Goal: Task Accomplishment & Management: Use online tool/utility

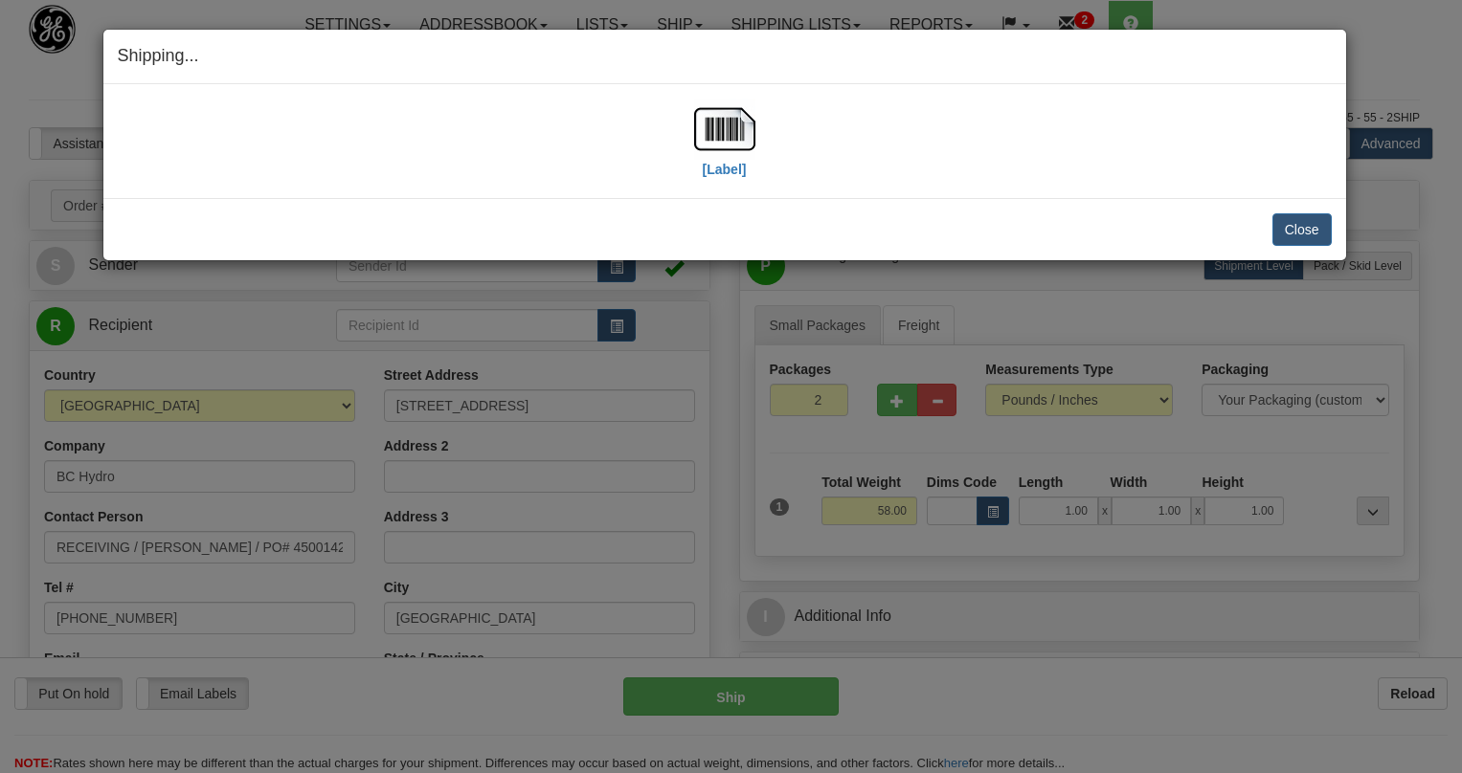
select select "0"
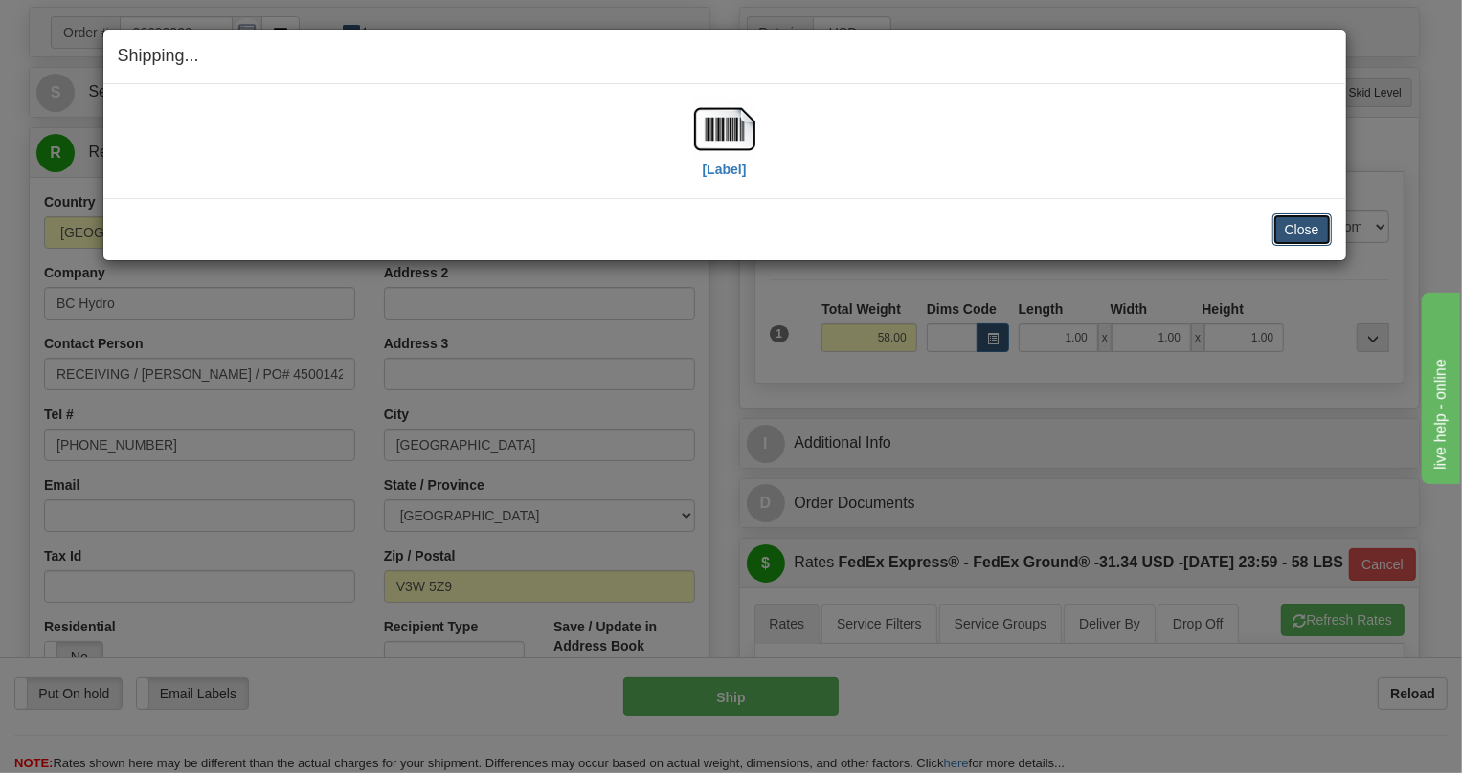
click at [1306, 233] on button "Close" at bounding box center [1301, 229] width 59 height 33
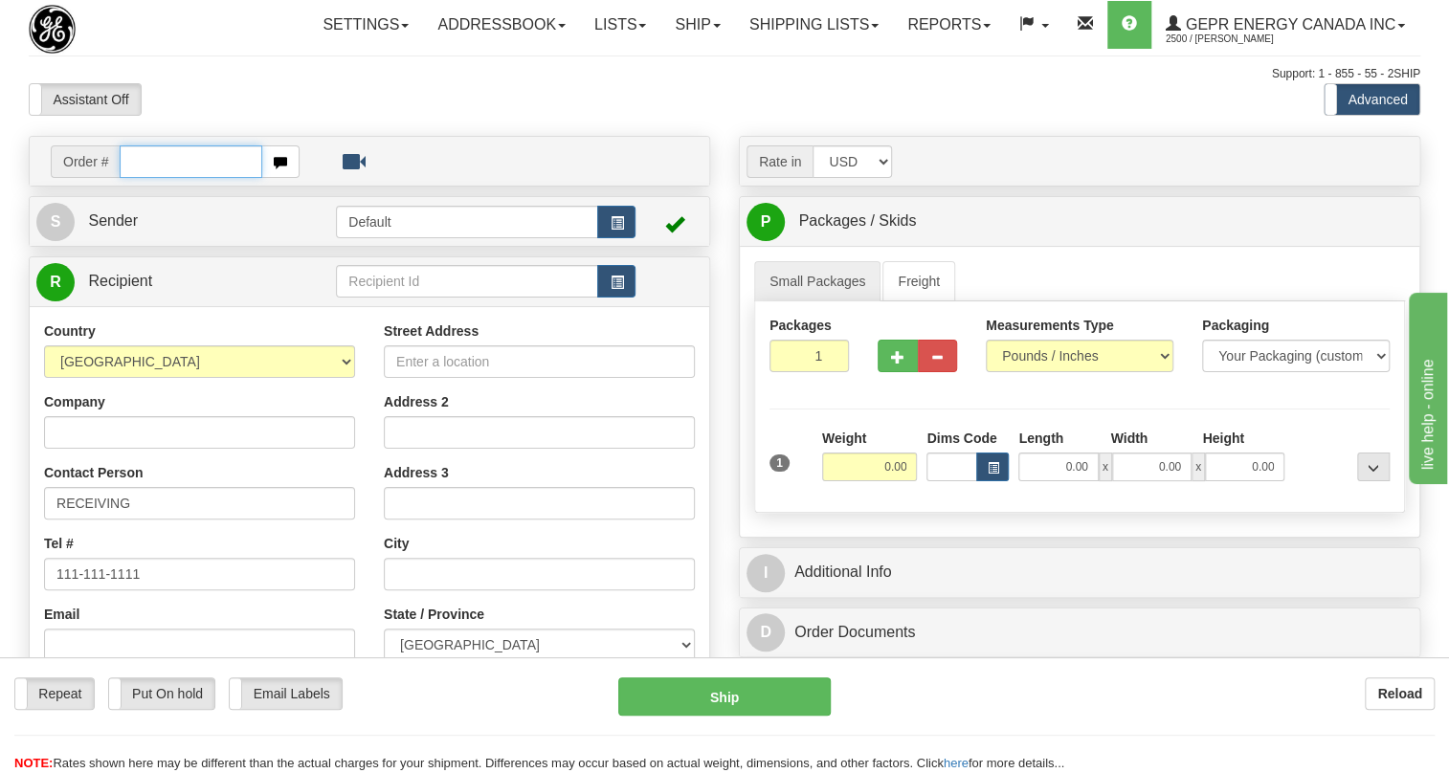
paste input "0086693500"
type input "0086693500"
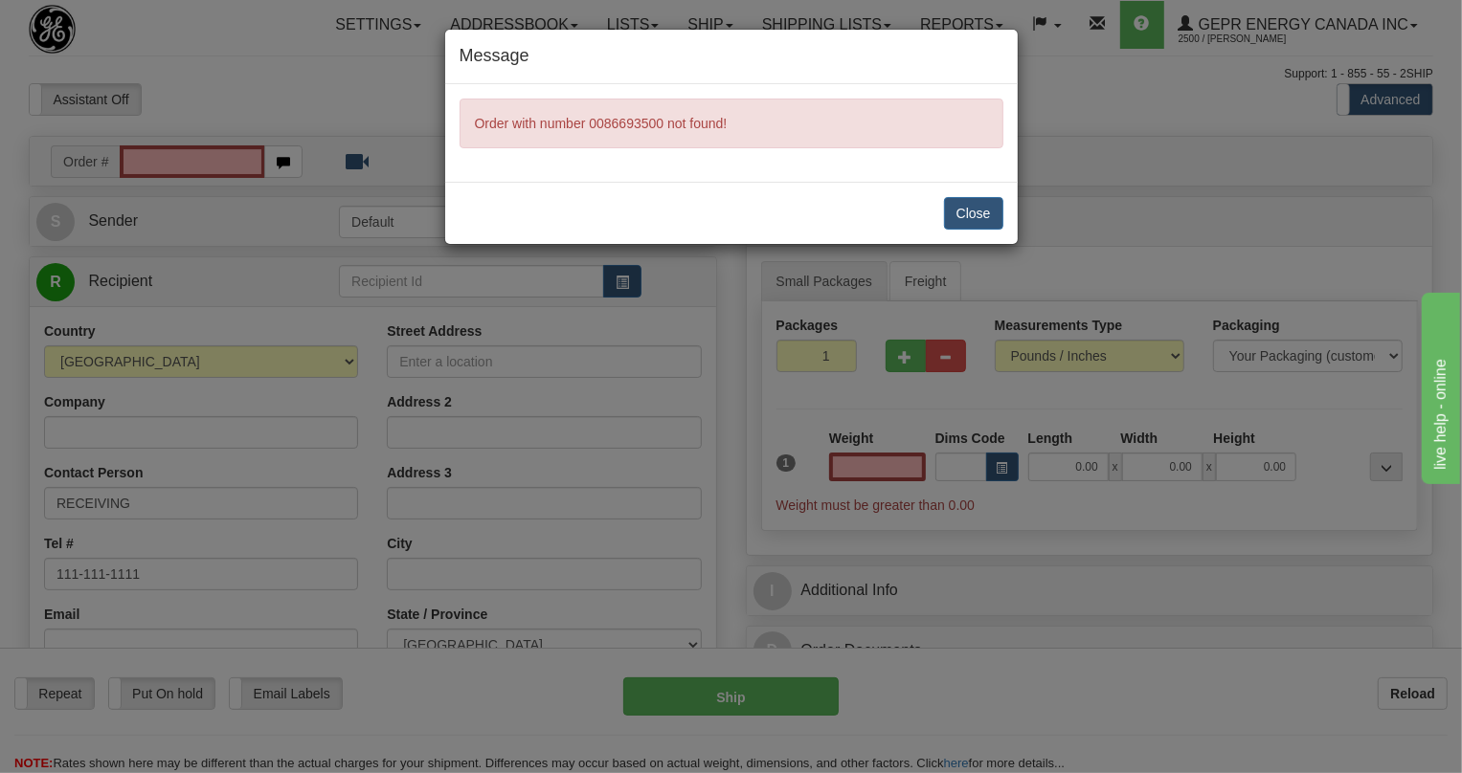
click at [160, 147] on div "Message Order with number 0086693500 not found! Close" at bounding box center [731, 386] width 1462 height 773
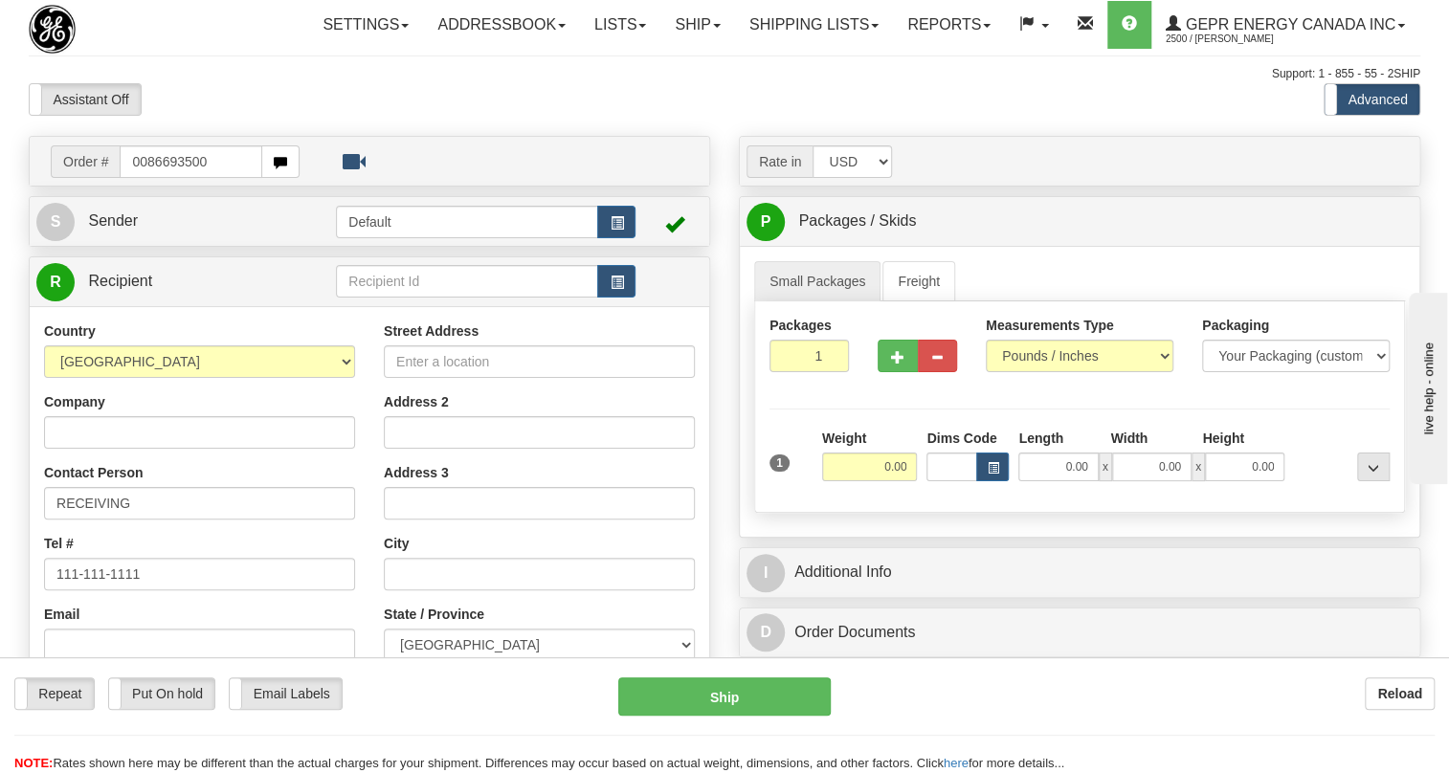
click at [141, 178] on input "0086693500" at bounding box center [191, 161] width 143 height 33
type input "86693500"
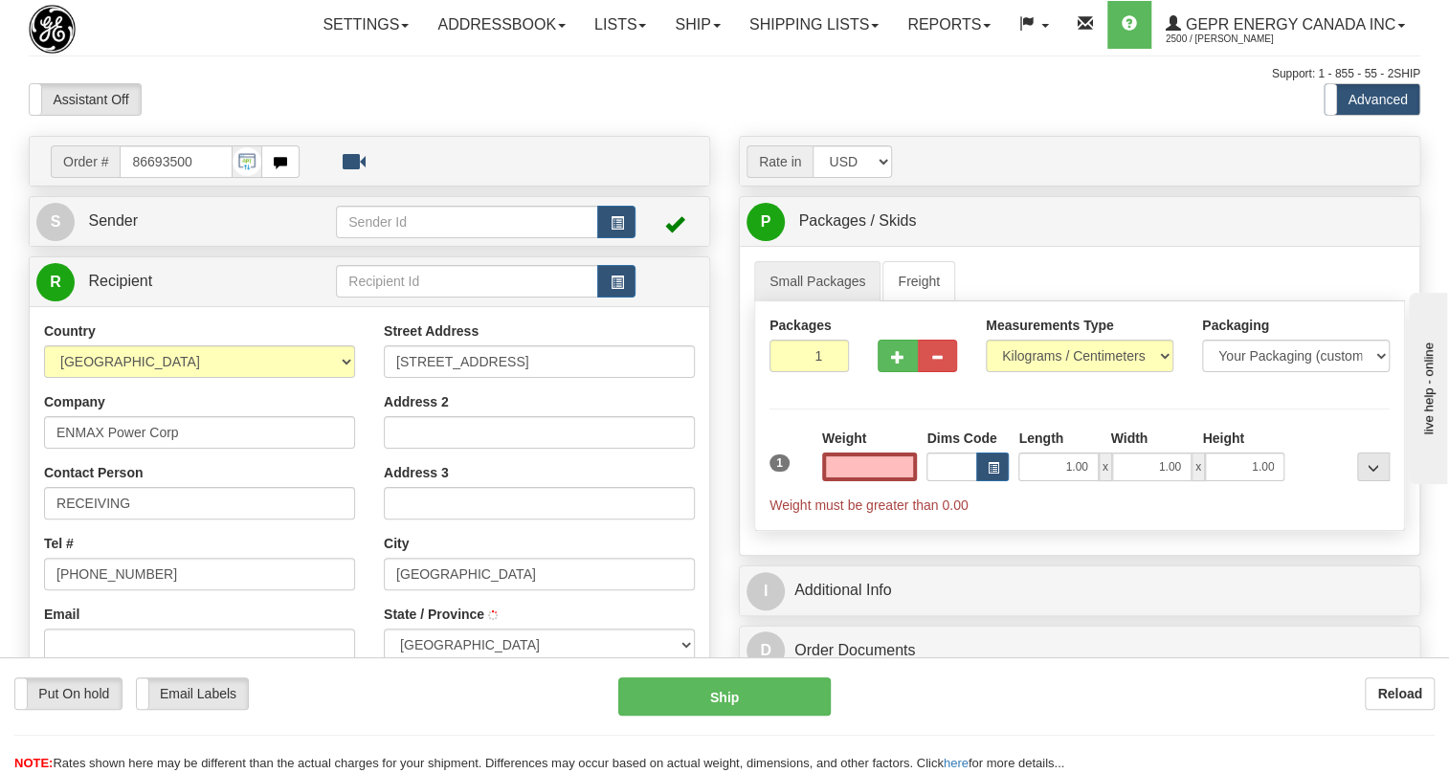
type input "[GEOGRAPHIC_DATA]"
type input "0.00"
drag, startPoint x: 110, startPoint y: 260, endPoint x: 97, endPoint y: 264, distance: 13.9
click at [110, 229] on span "Sender" at bounding box center [113, 220] width 50 height 16
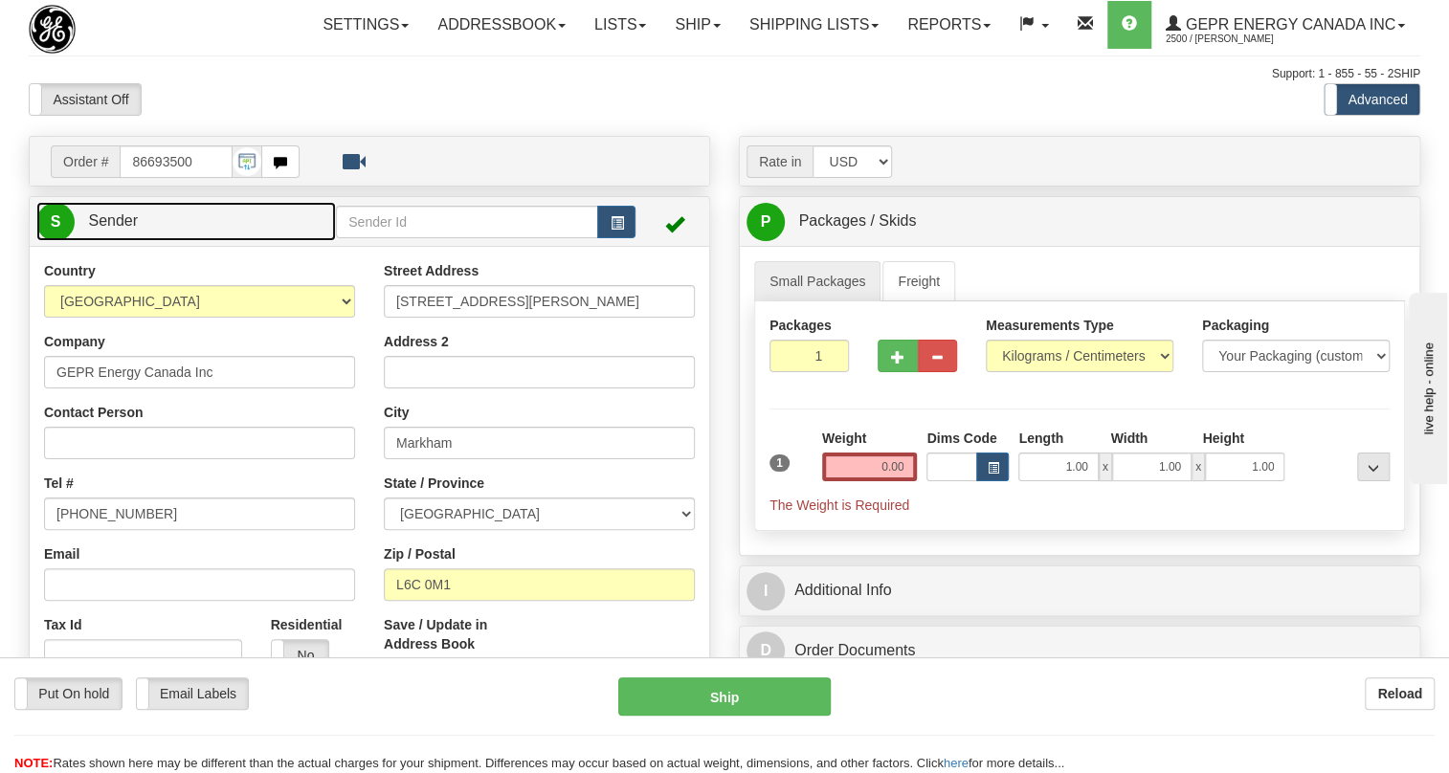
type input "MARKHAM"
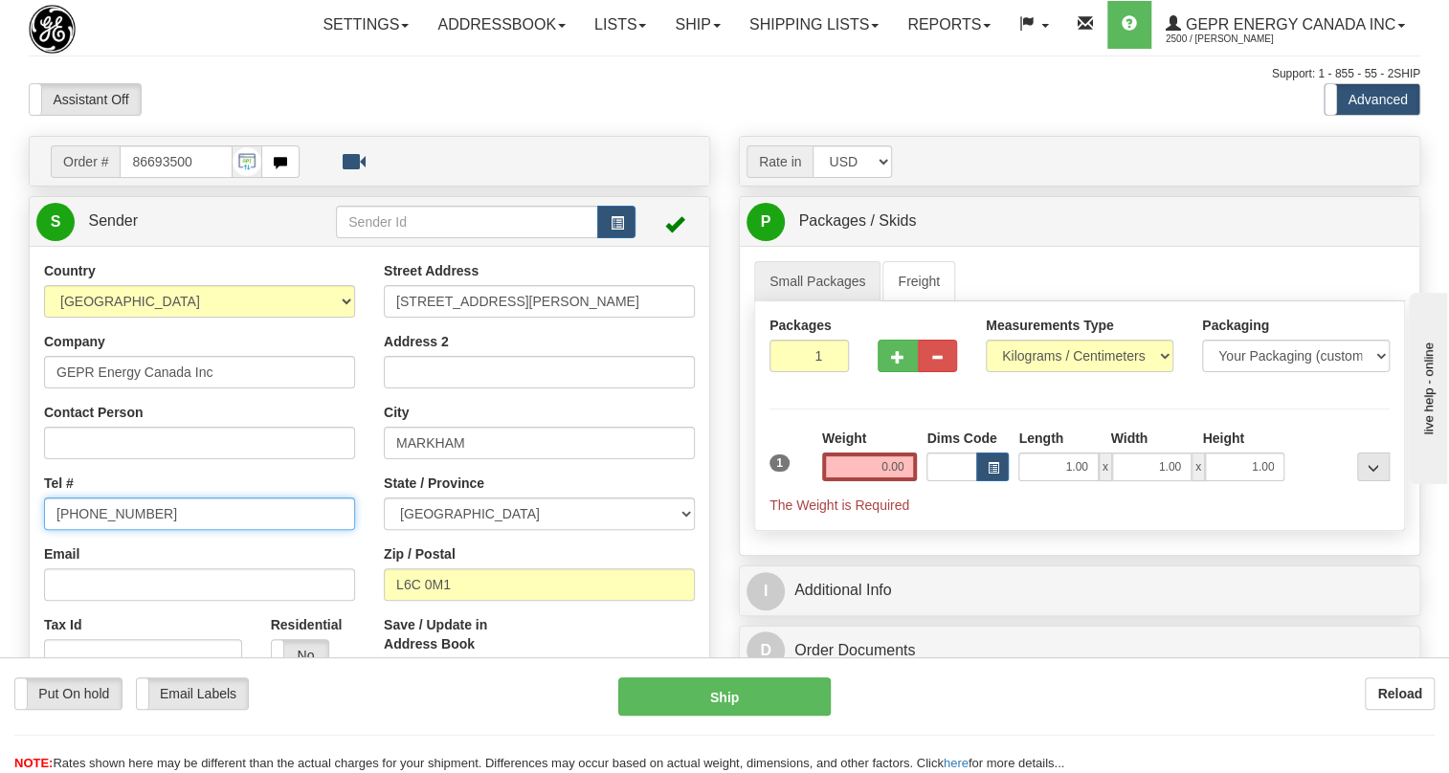
click at [105, 530] on input "[PHONE_NUMBER]" at bounding box center [199, 514] width 311 height 33
paste input "[PHONE_NUMBER]"
type input "[PHONE_NUMBER]"
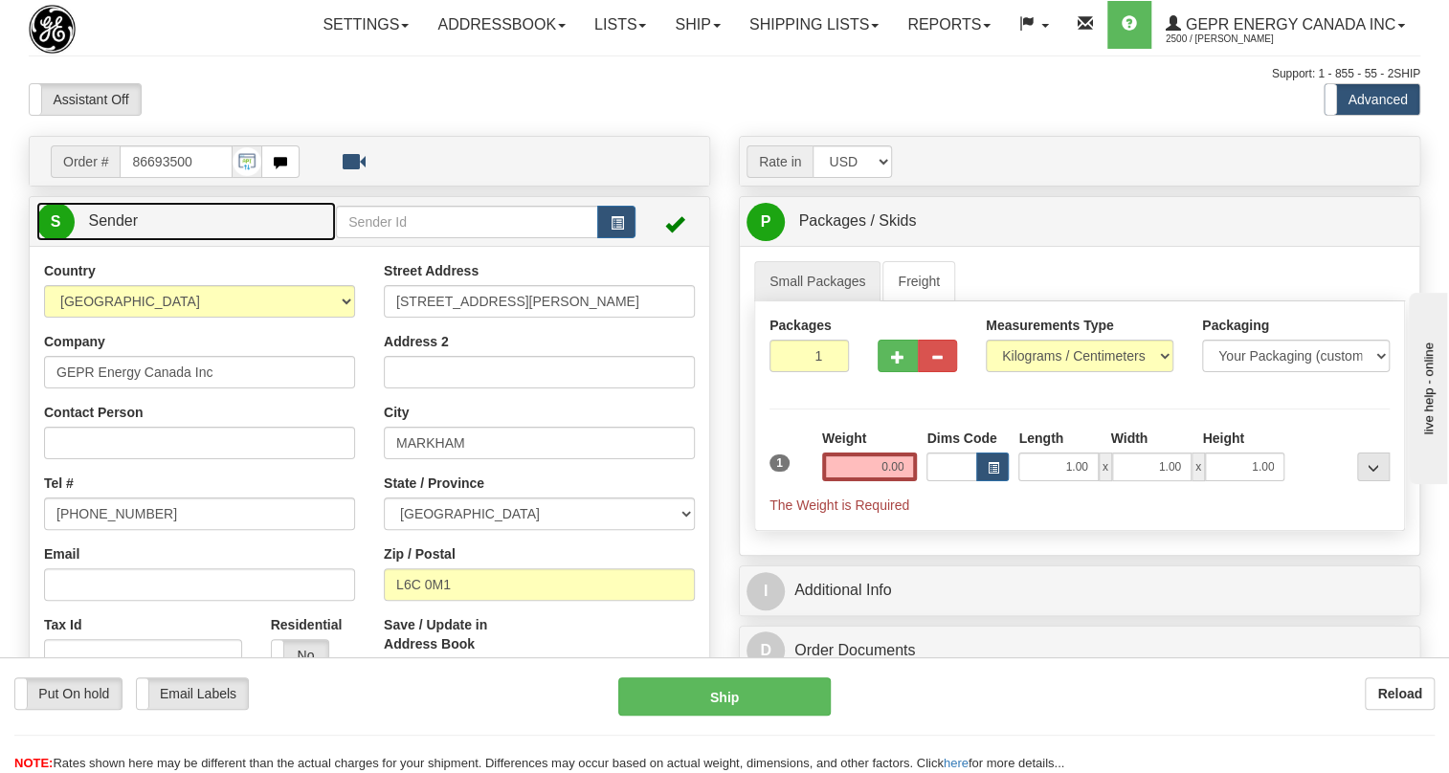
click at [118, 229] on span "Sender" at bounding box center [113, 220] width 50 height 16
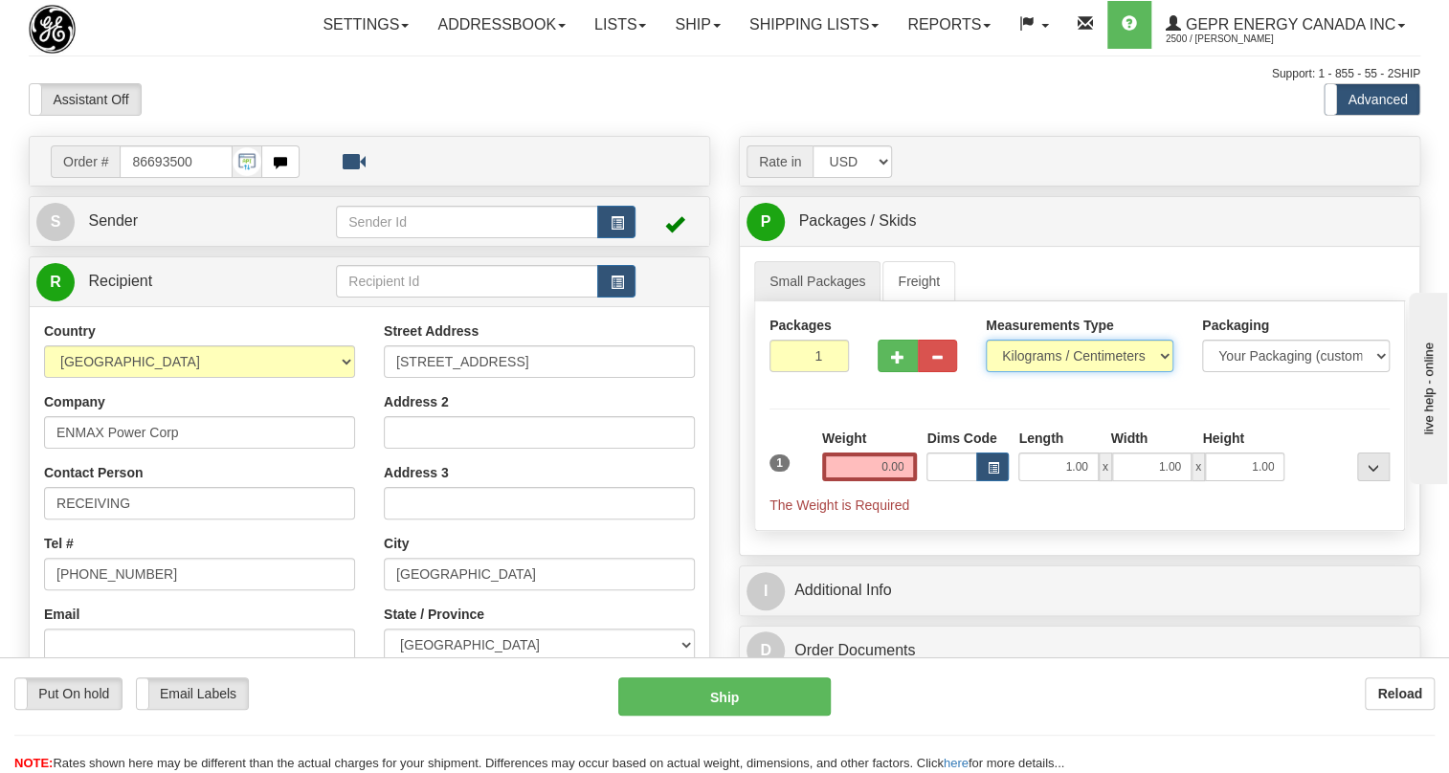
click at [1060, 372] on select "Pounds / Inches Kilograms / Centimeters" at bounding box center [1080, 356] width 188 height 33
select select "0"
click at [986, 372] on select "Pounds / Inches Kilograms / Centimeters" at bounding box center [1080, 356] width 188 height 33
click at [884, 481] on input "0.00" at bounding box center [870, 467] width 96 height 29
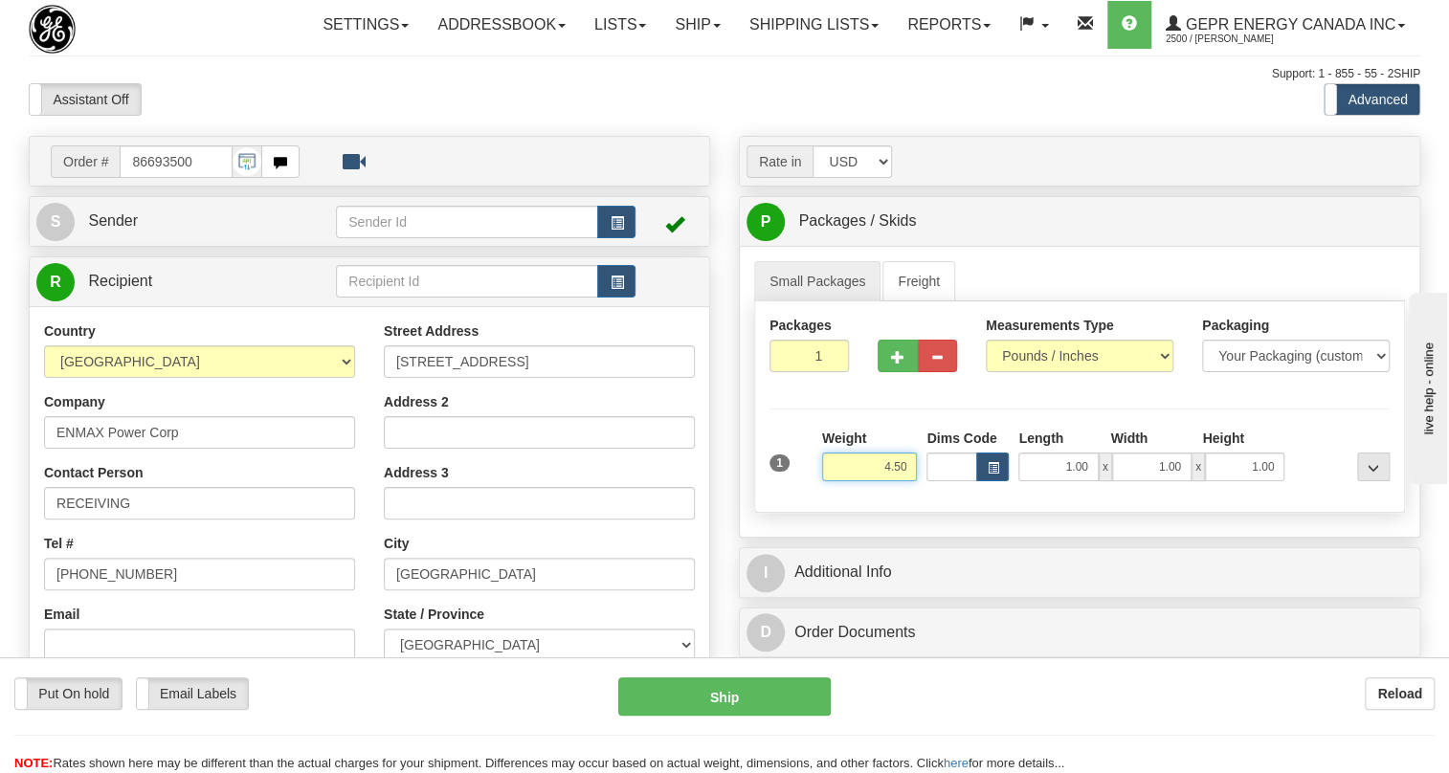
scroll to position [86, 0]
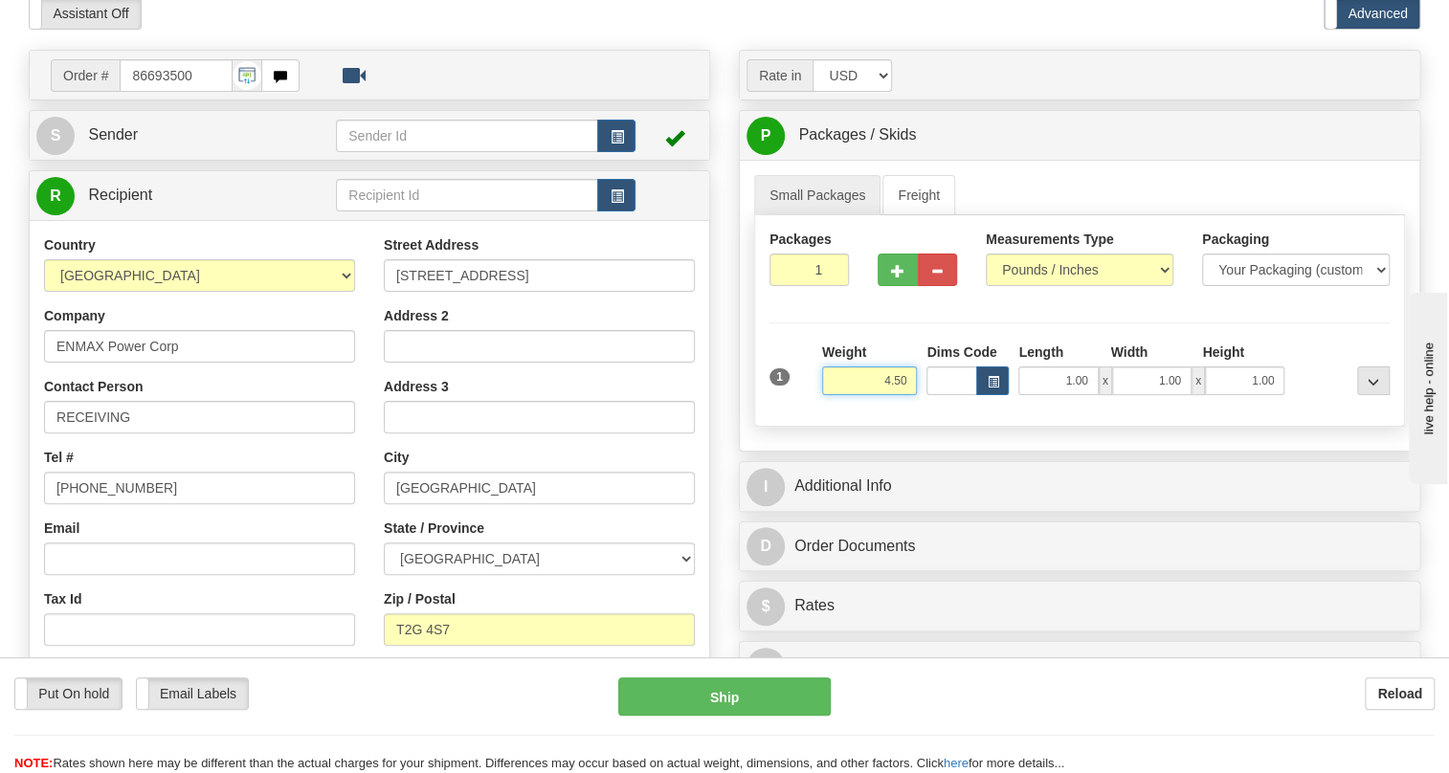
type input "4.50"
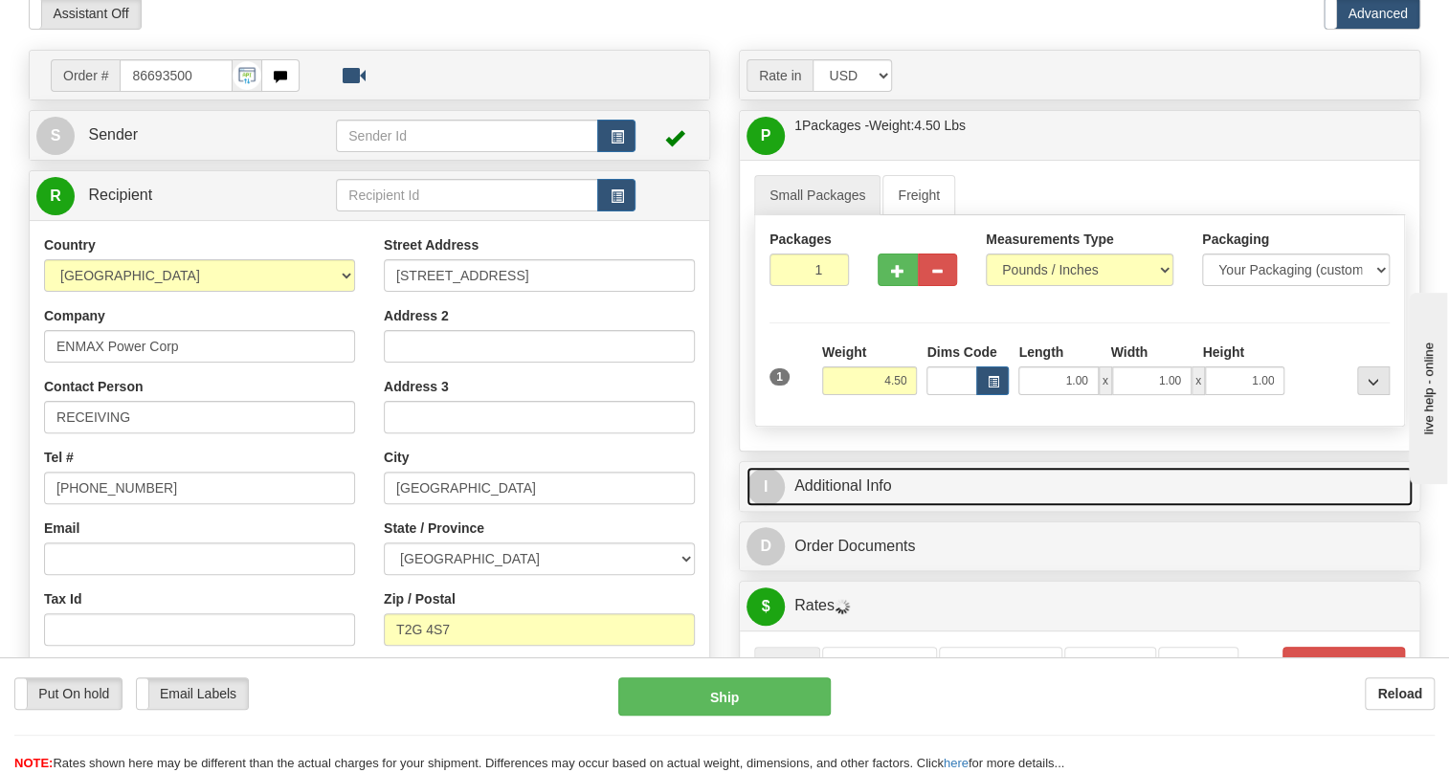
click at [870, 506] on link "I Additional Info" at bounding box center [1080, 486] width 666 height 39
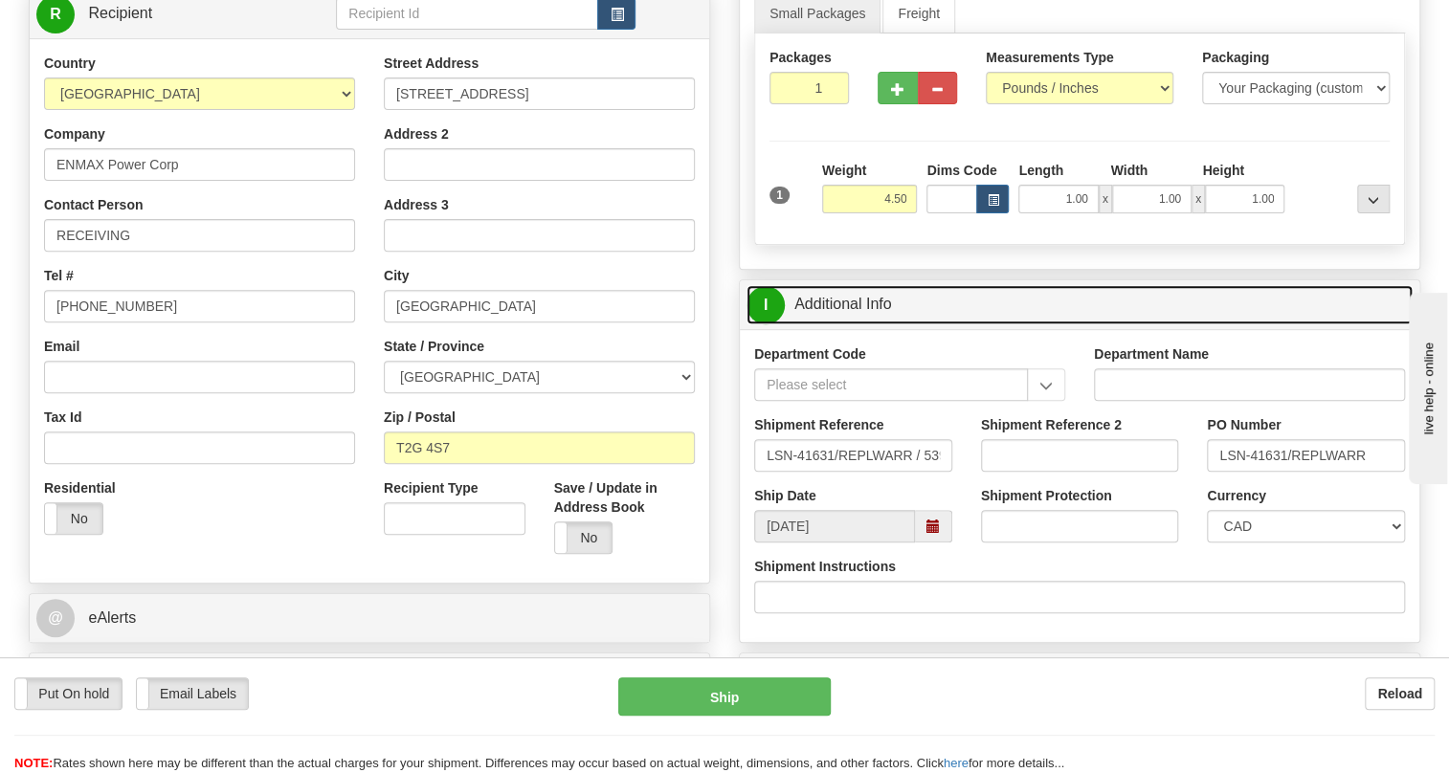
scroll to position [260, 0]
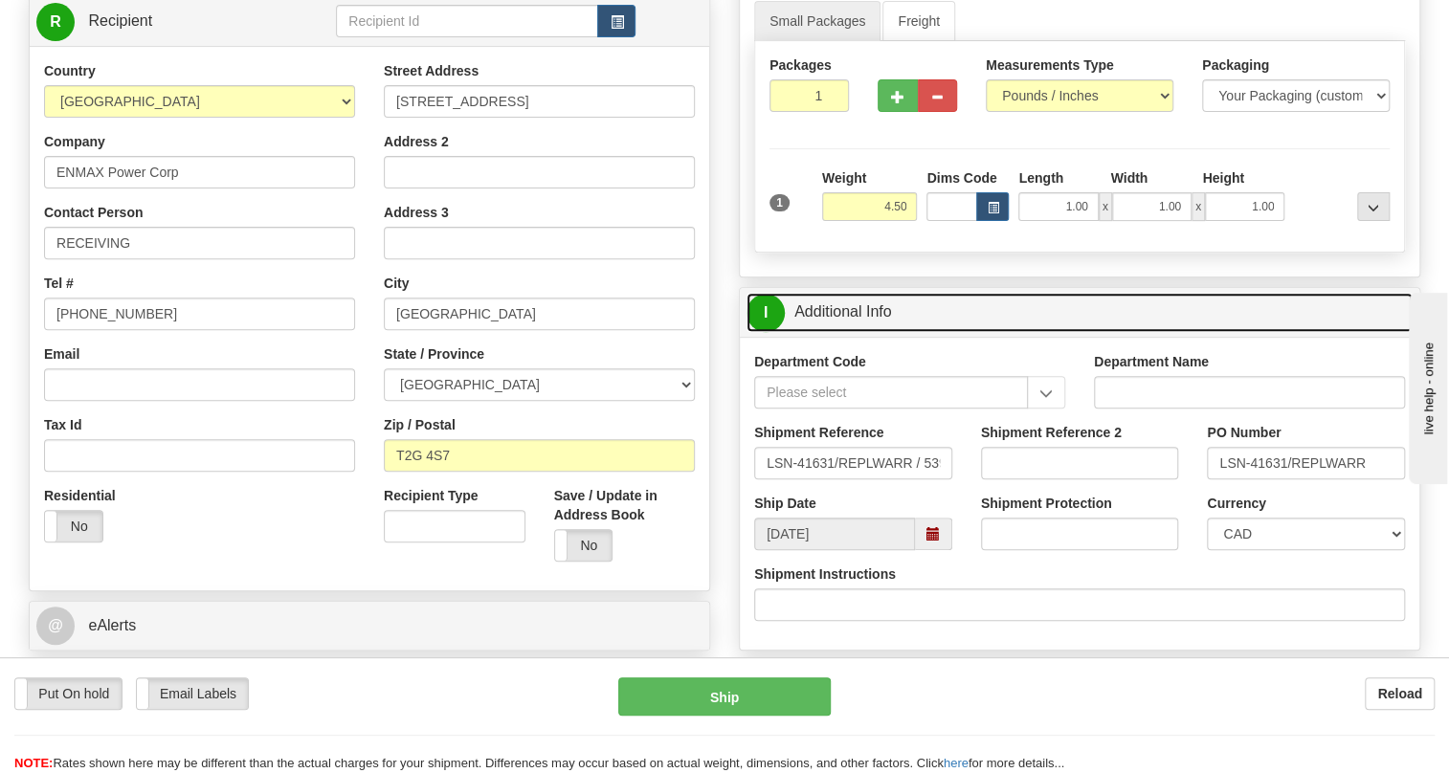
click at [870, 332] on link "I Additional Info" at bounding box center [1080, 312] width 666 height 39
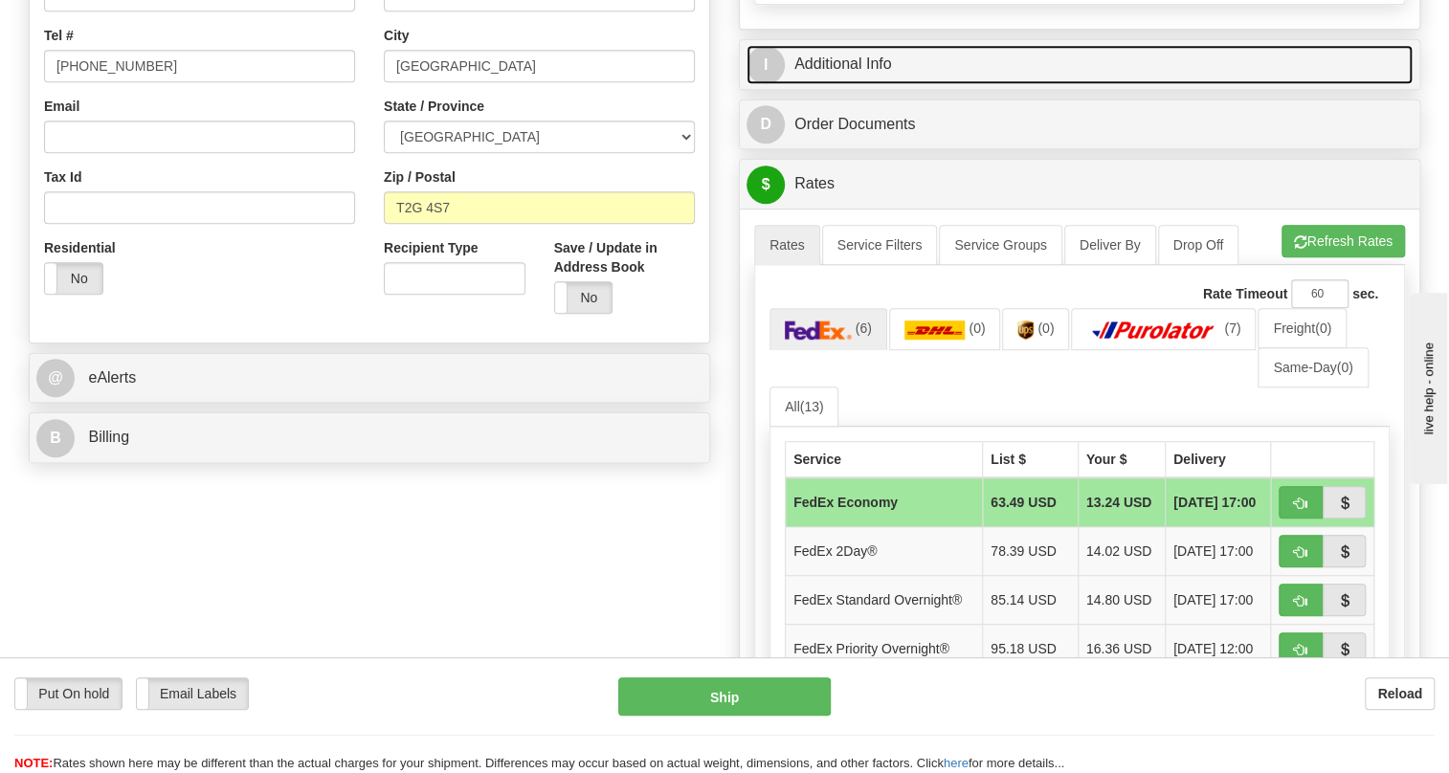
scroll to position [522, 0]
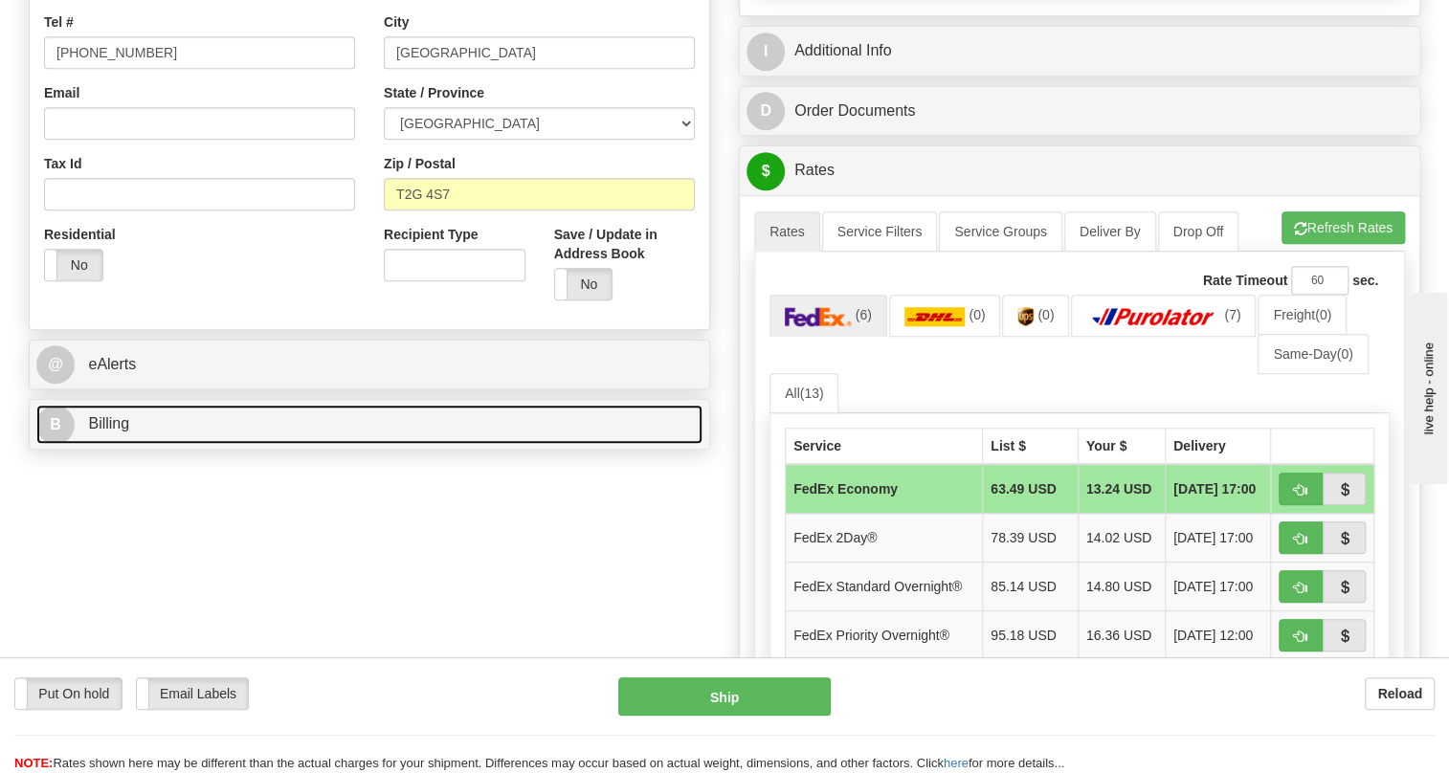
click at [113, 432] on span "Billing" at bounding box center [108, 423] width 41 height 16
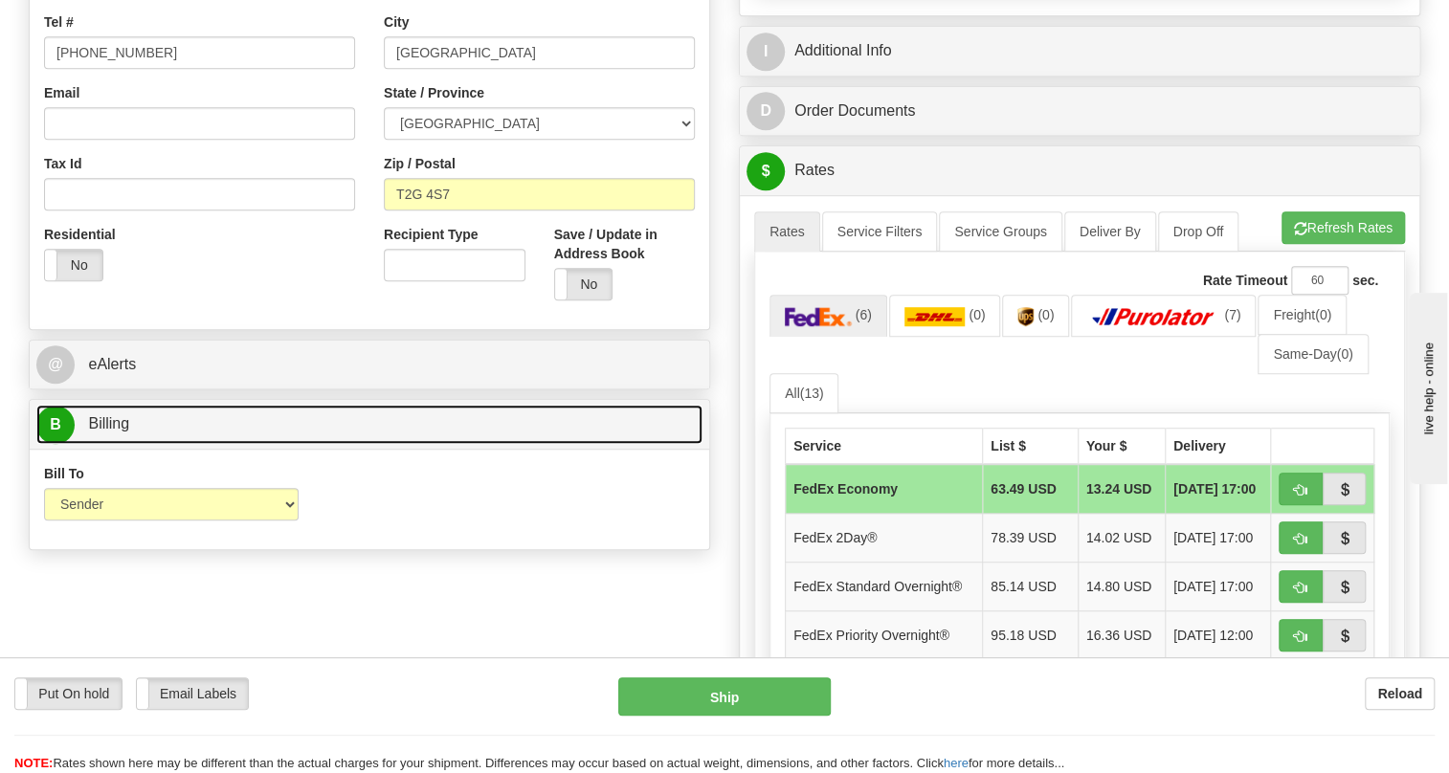
click at [100, 432] on span "Billing" at bounding box center [108, 423] width 41 height 16
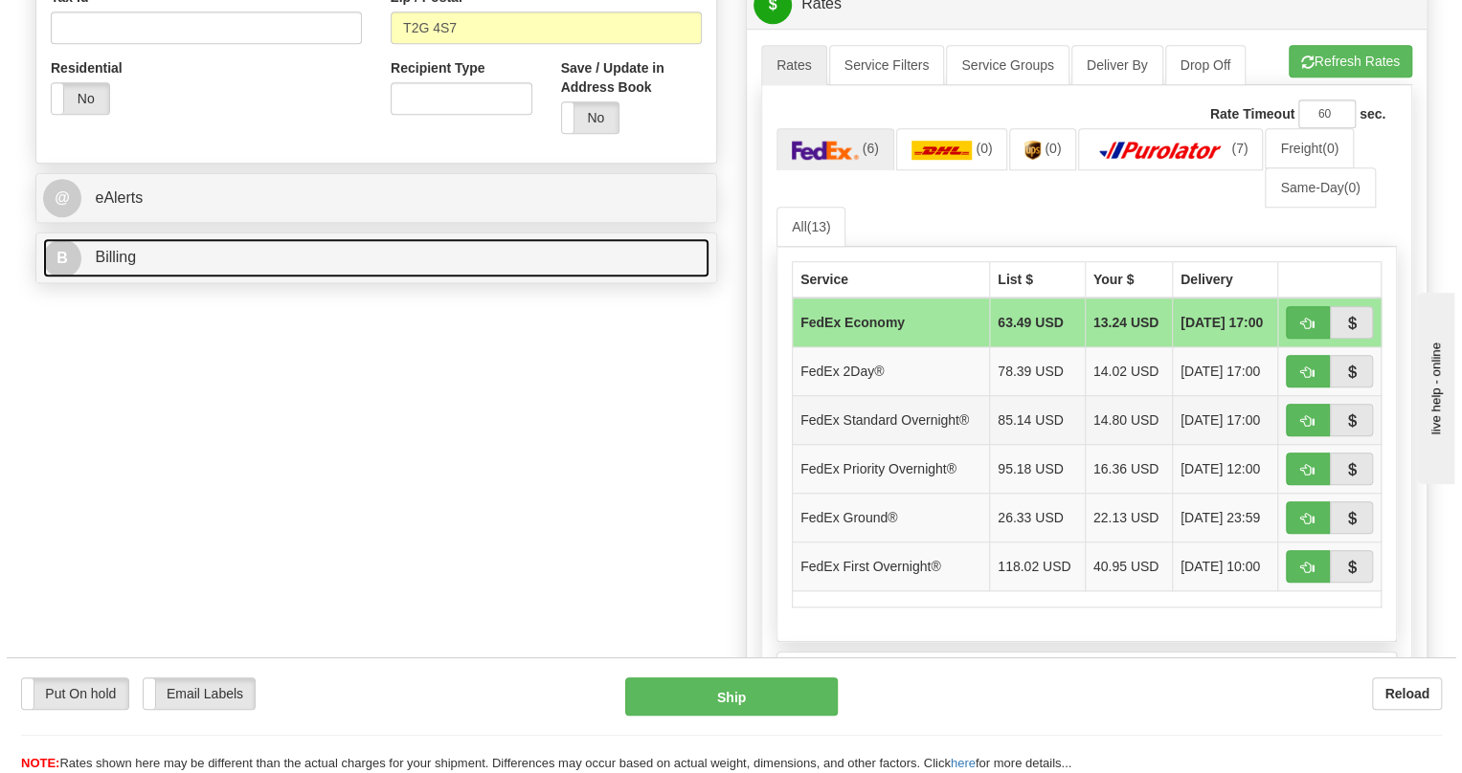
scroll to position [696, 0]
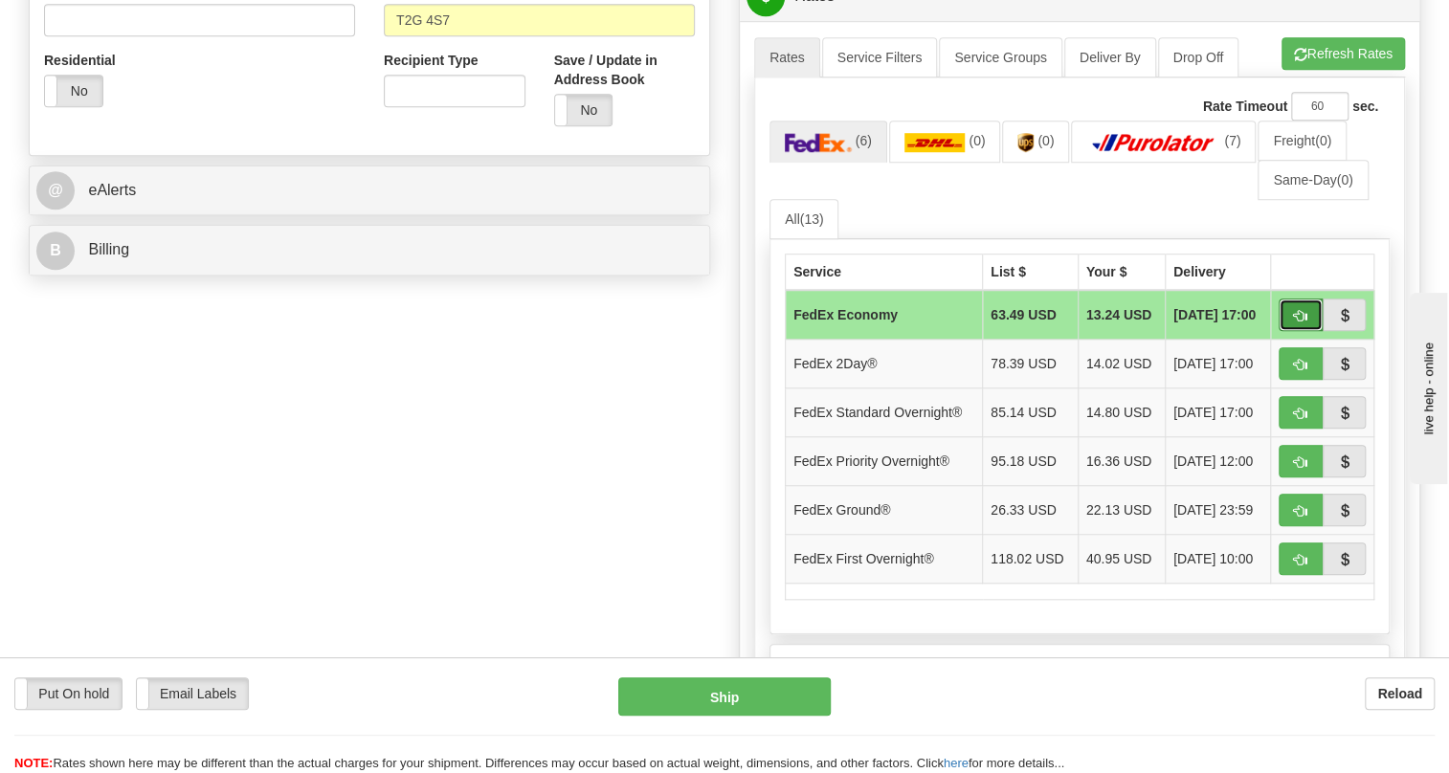
click at [1308, 331] on button "button" at bounding box center [1301, 315] width 44 height 33
type input "20"
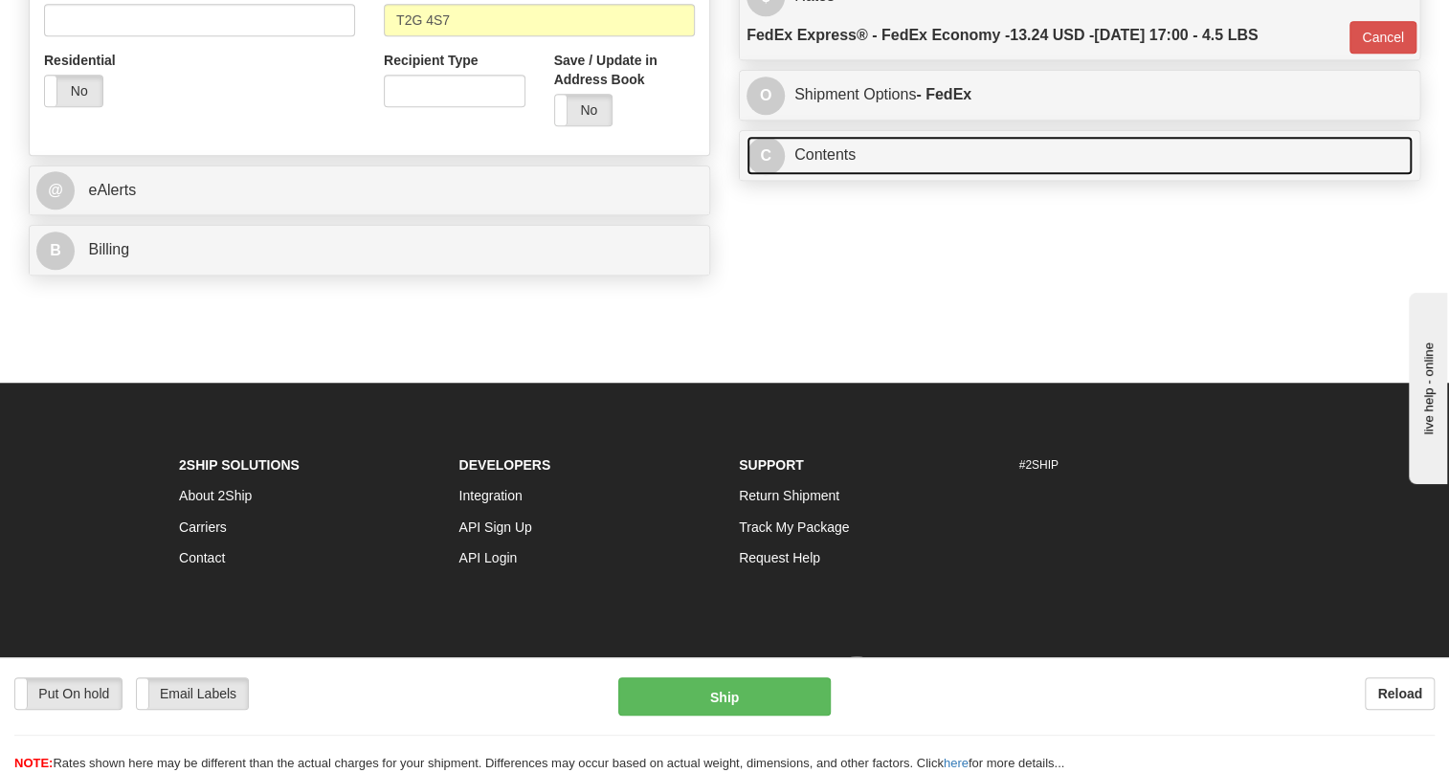
click at [854, 175] on link "C Contents" at bounding box center [1080, 155] width 666 height 39
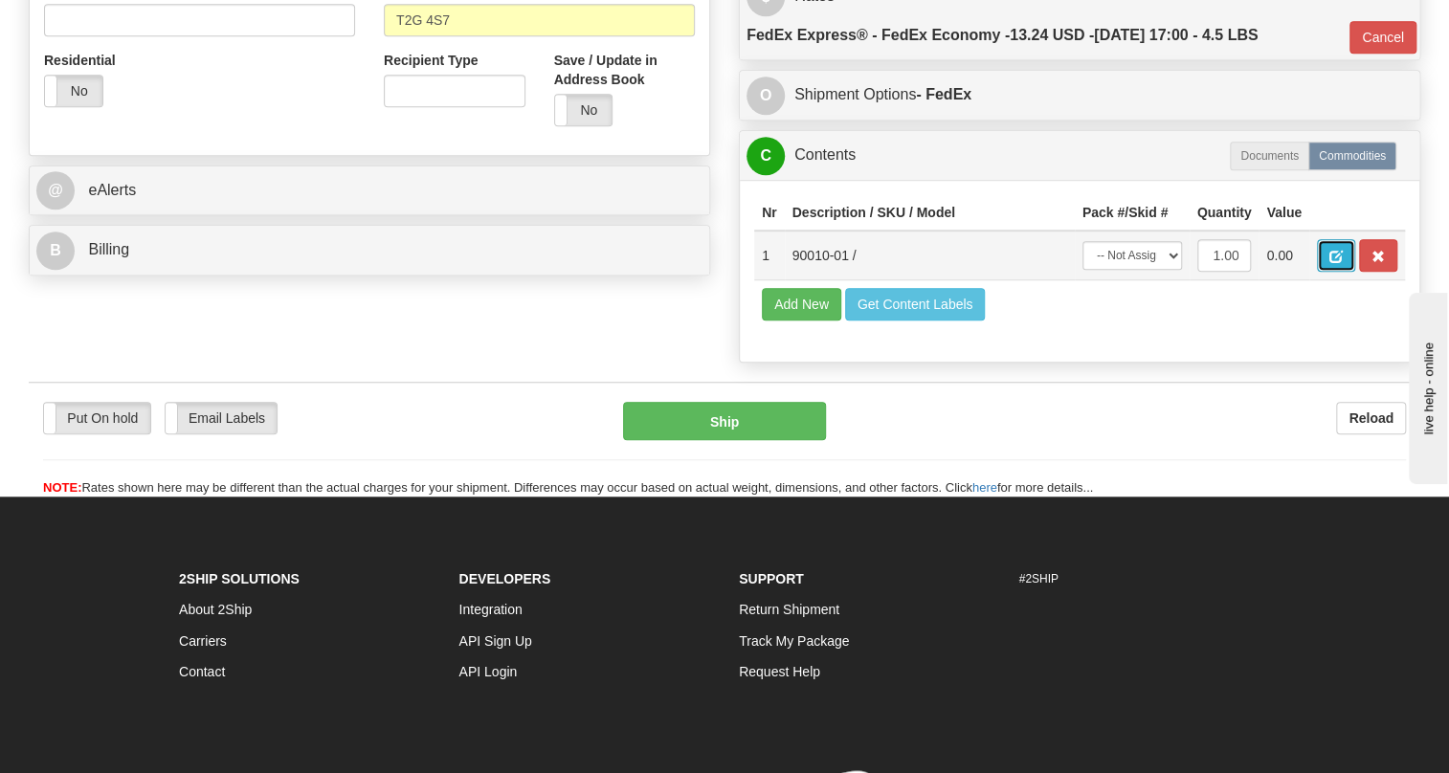
click at [1330, 272] on button "button" at bounding box center [1336, 255] width 38 height 33
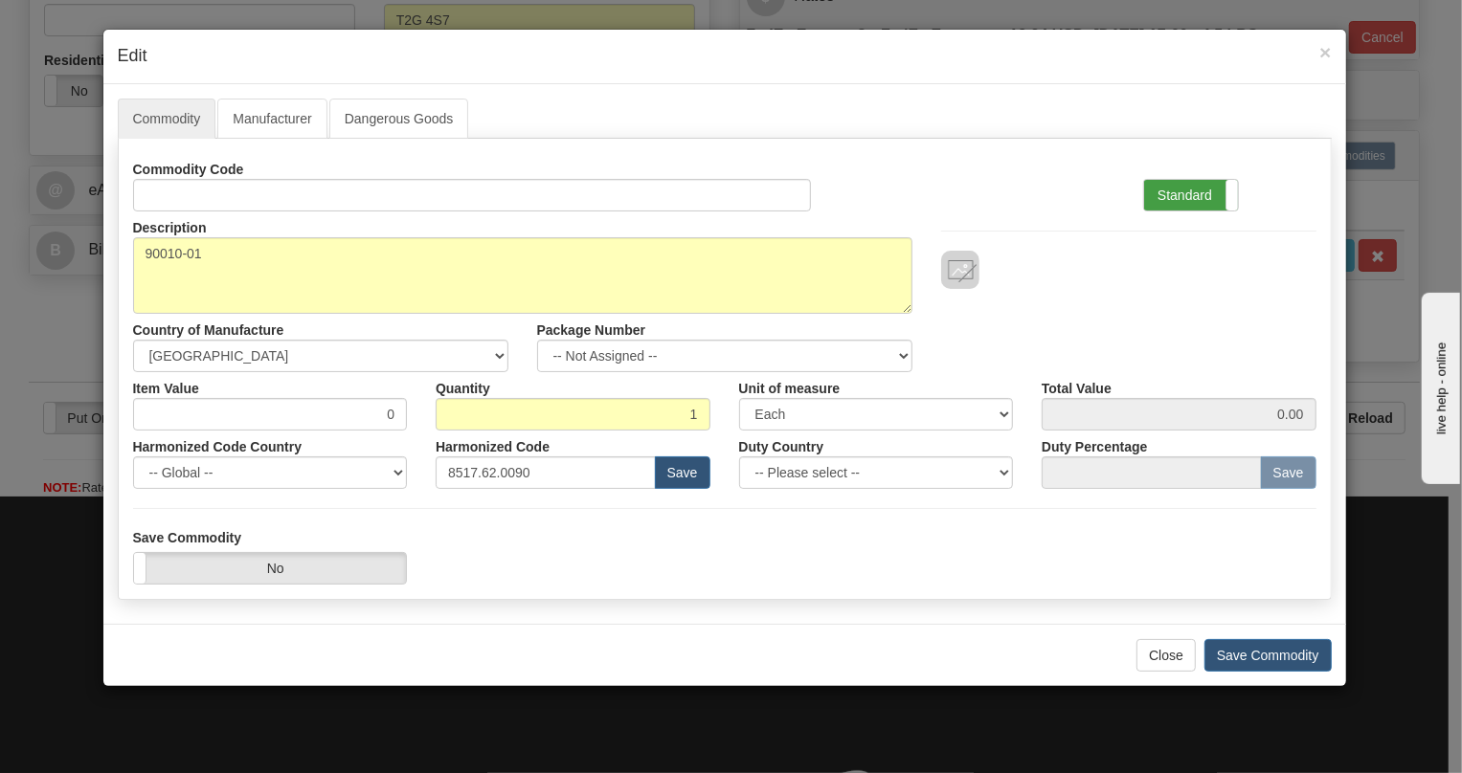
click at [1176, 195] on label "Standard" at bounding box center [1191, 195] width 94 height 31
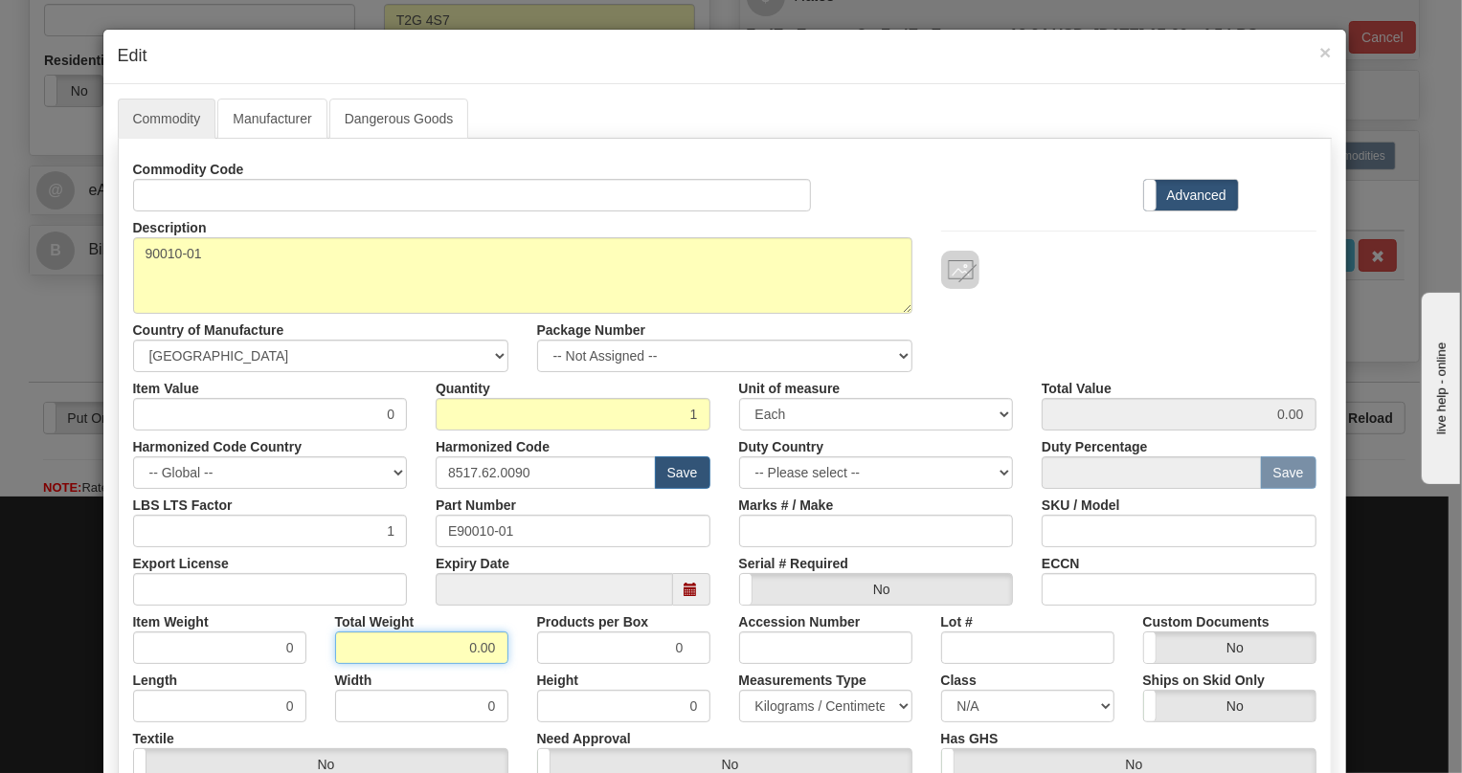
click at [449, 651] on input "0.00" at bounding box center [421, 648] width 173 height 33
type input "1.00"
type input "1.0000"
click at [804, 703] on select "Pounds / Inches Kilograms / Centimeters" at bounding box center [825, 706] width 173 height 33
select select "0"
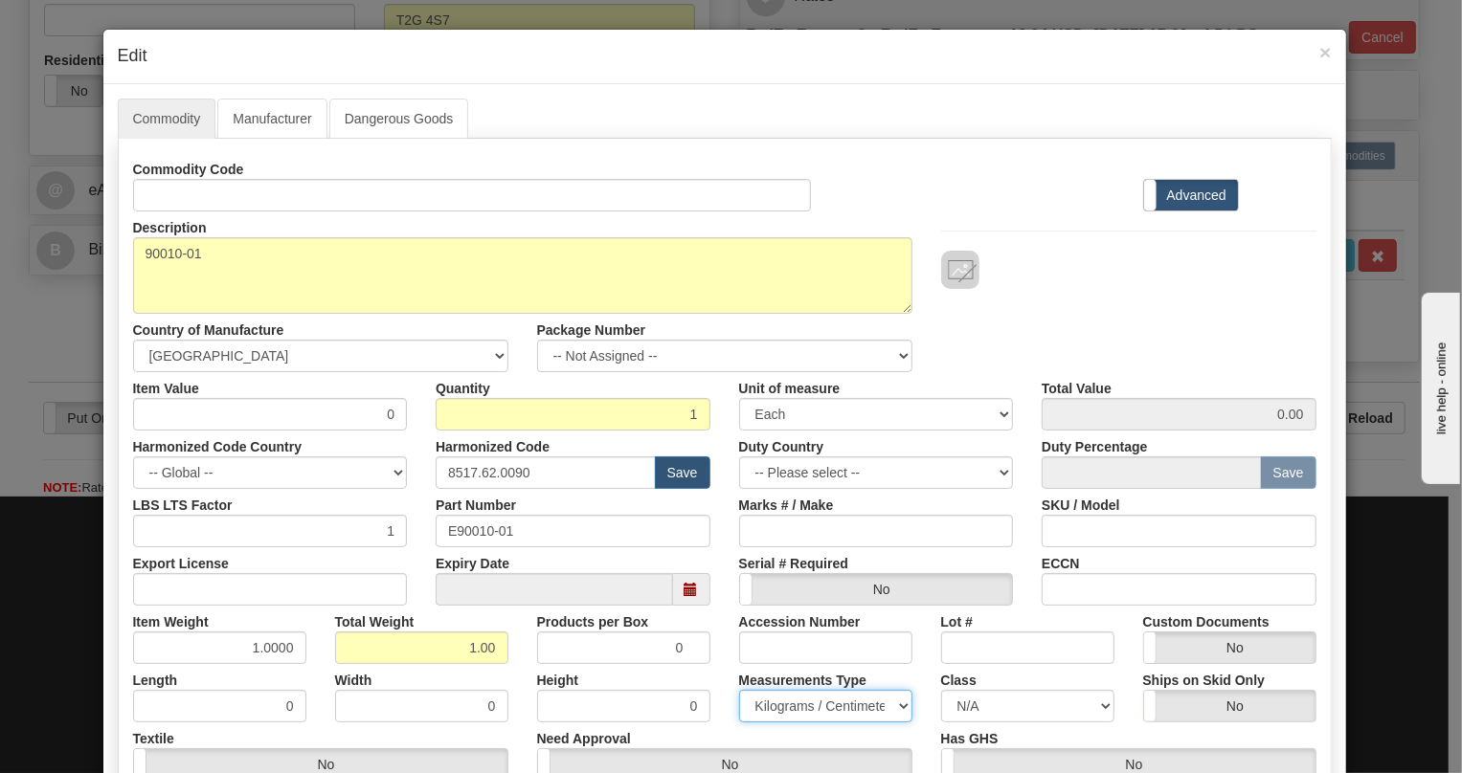
click at [739, 690] on select "Pounds / Inches Kilograms / Centimeters" at bounding box center [825, 706] width 173 height 33
click at [725, 669] on div "Measurements Type Pounds / Inches Kilograms / Centimeters" at bounding box center [826, 693] width 202 height 58
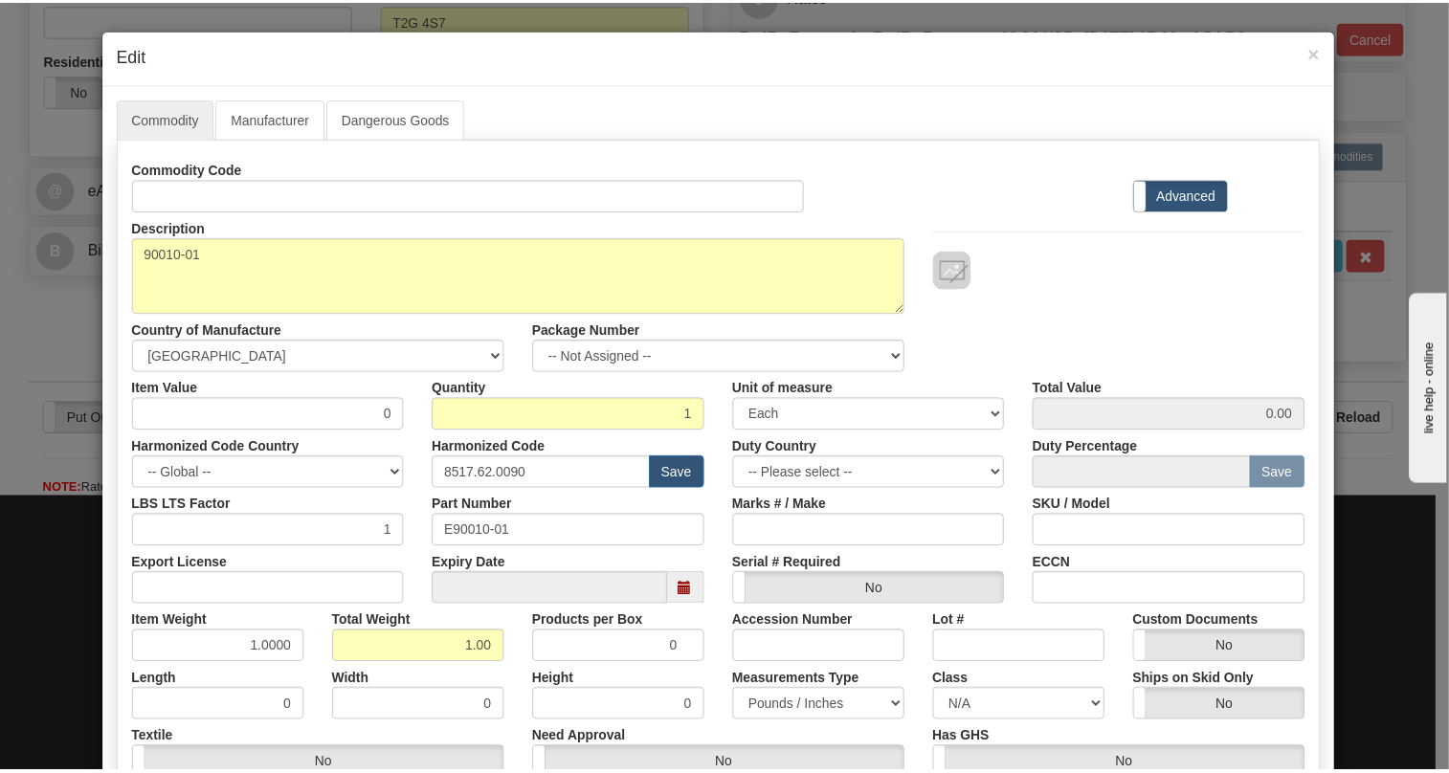
scroll to position [291, 0]
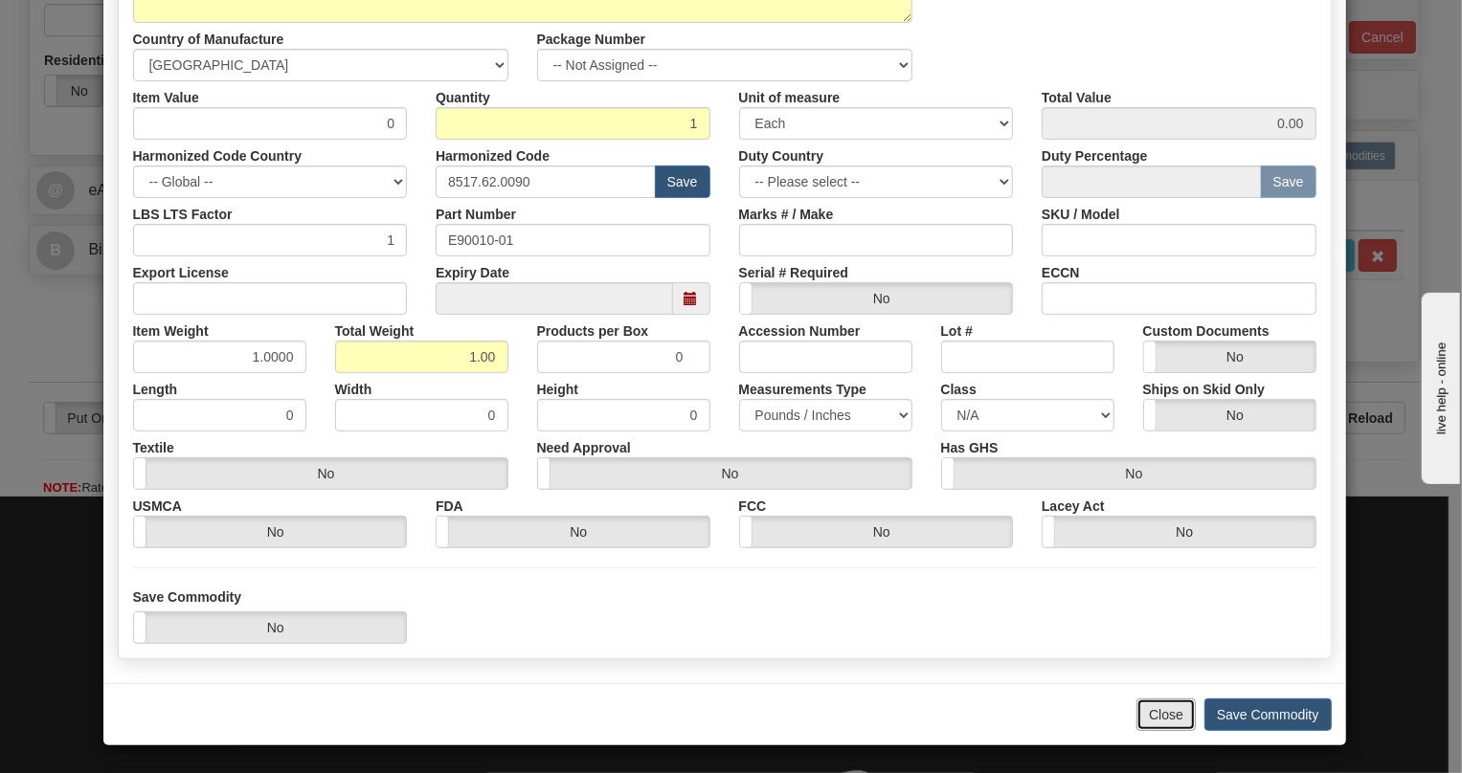
click at [1149, 714] on button "Close" at bounding box center [1165, 715] width 59 height 33
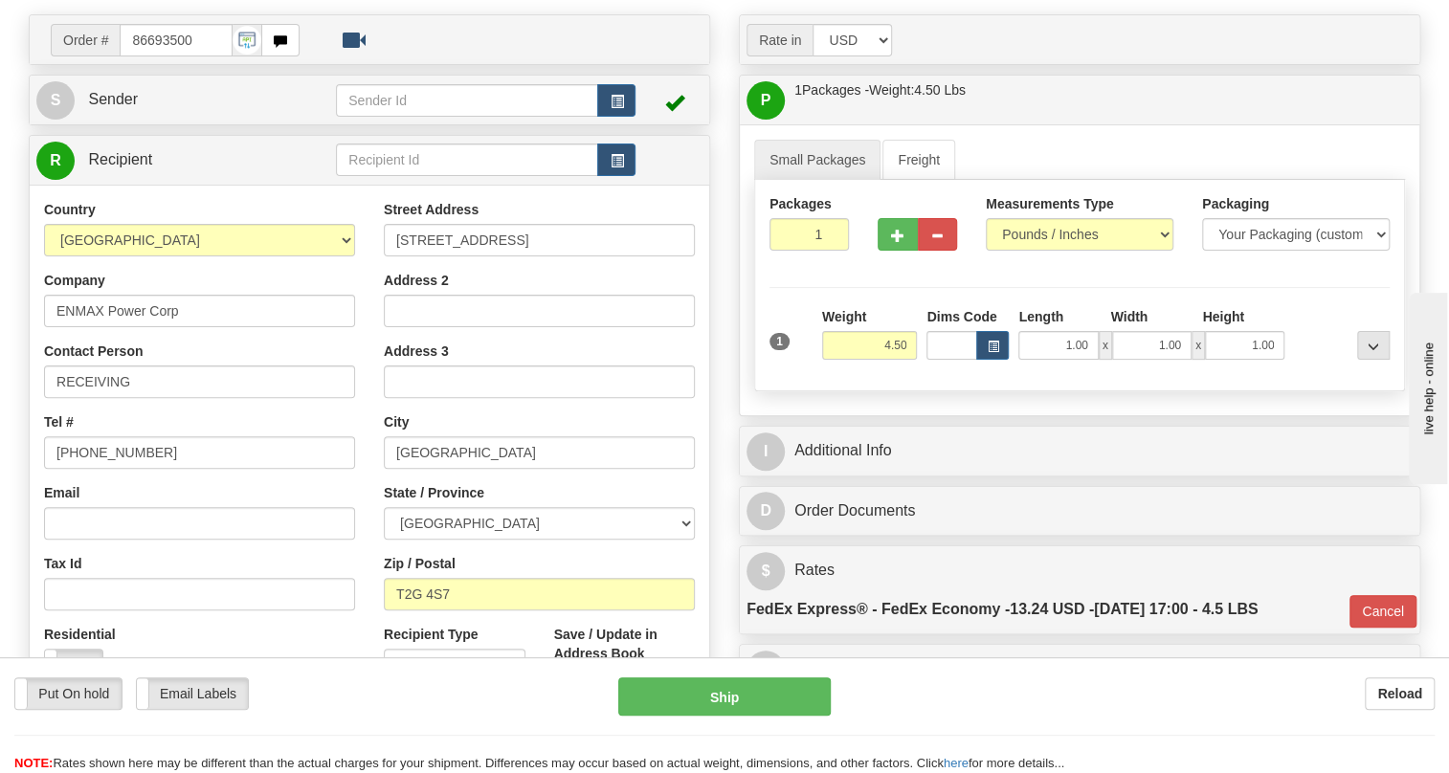
scroll to position [0, 0]
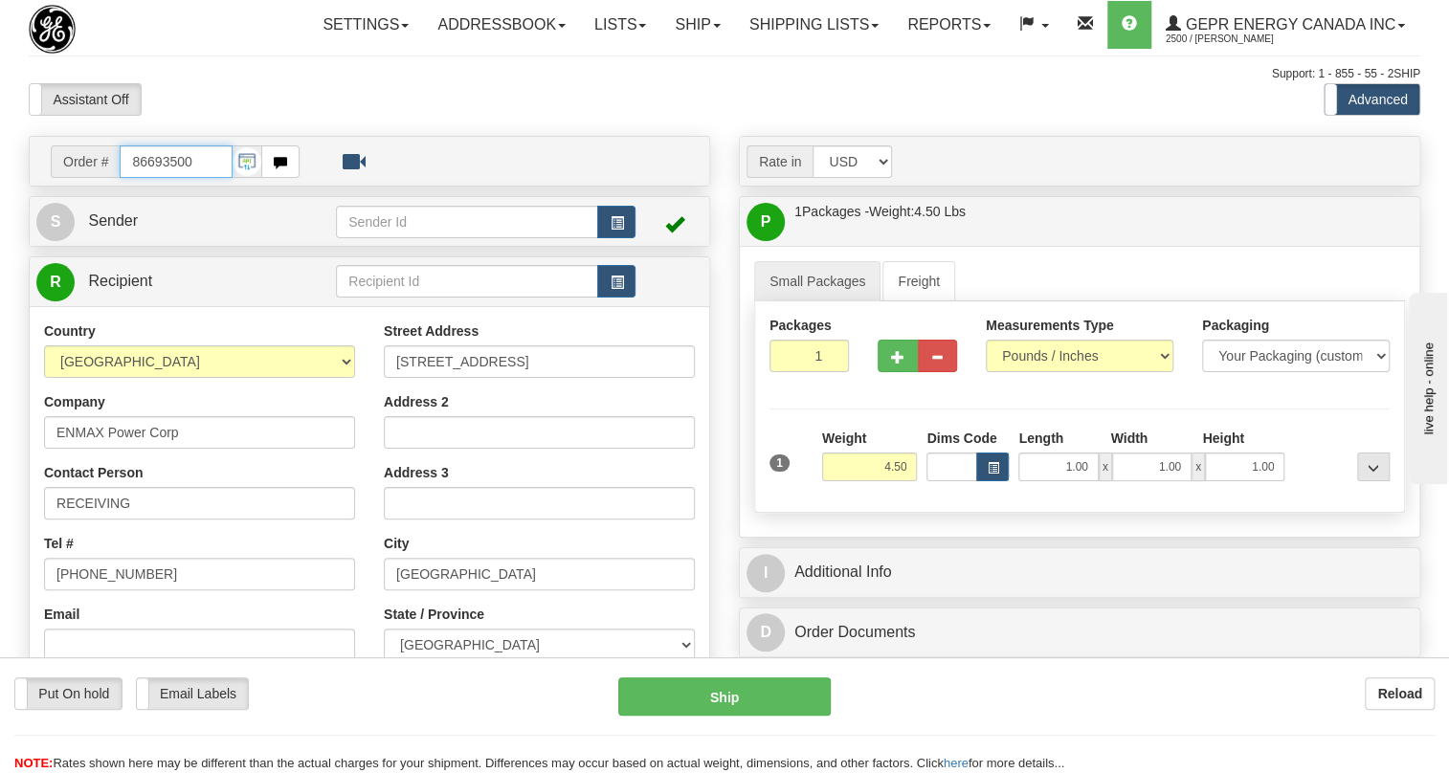
click at [171, 178] on input "86693500" at bounding box center [176, 161] width 113 height 33
paste input "0086693577"
click at [147, 178] on input "0086693577" at bounding box center [176, 161] width 113 height 33
type input "86693577"
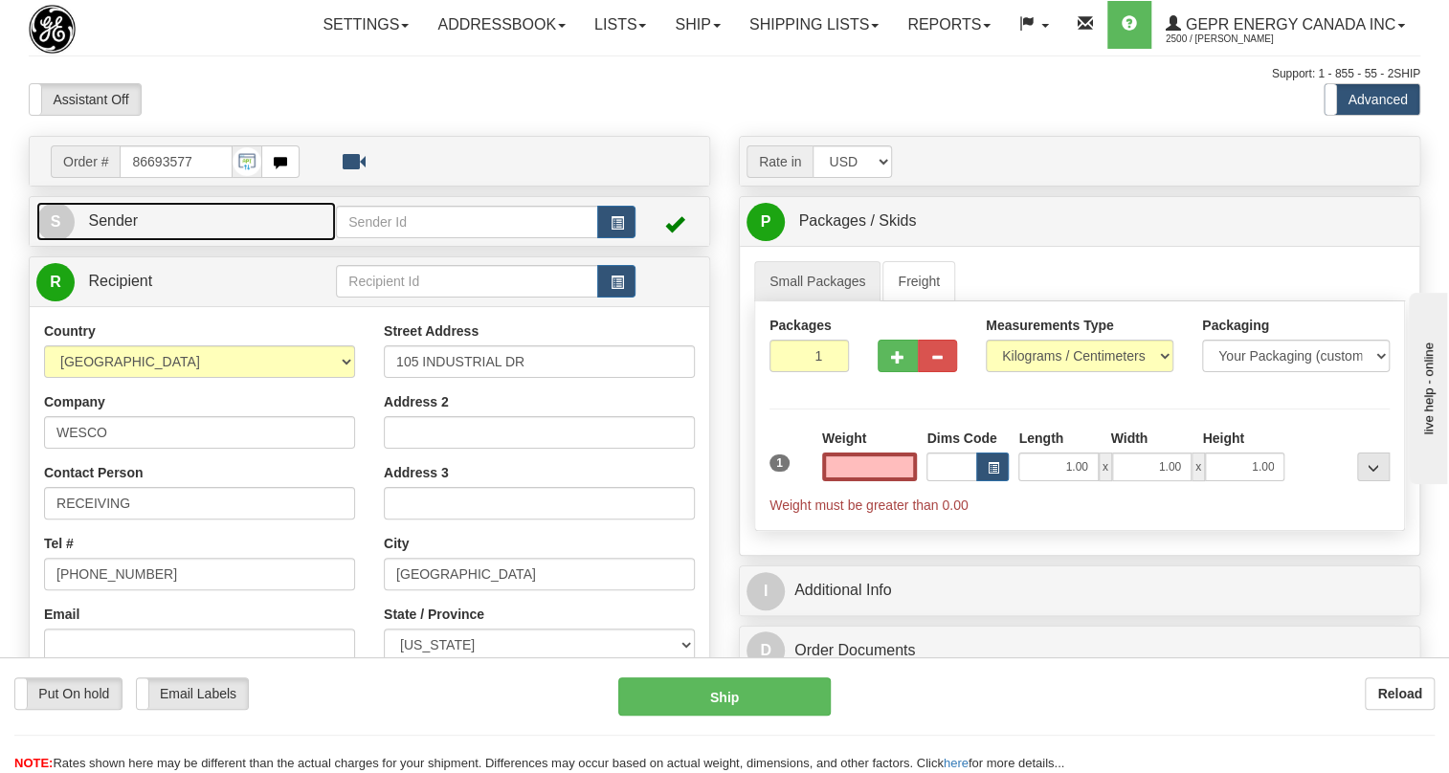
type input "0.00"
click at [124, 229] on span "Sender" at bounding box center [113, 220] width 50 height 16
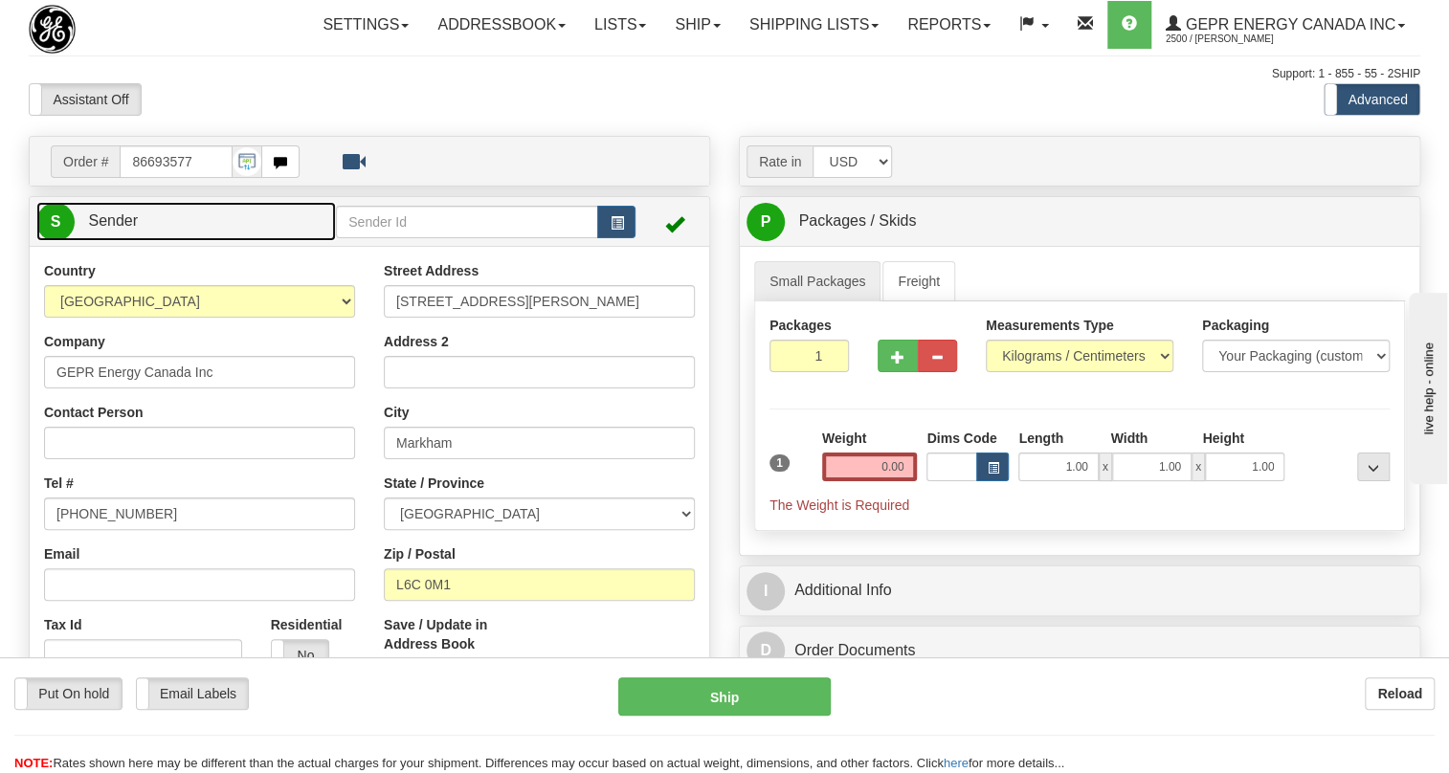
type input "MARKHAM"
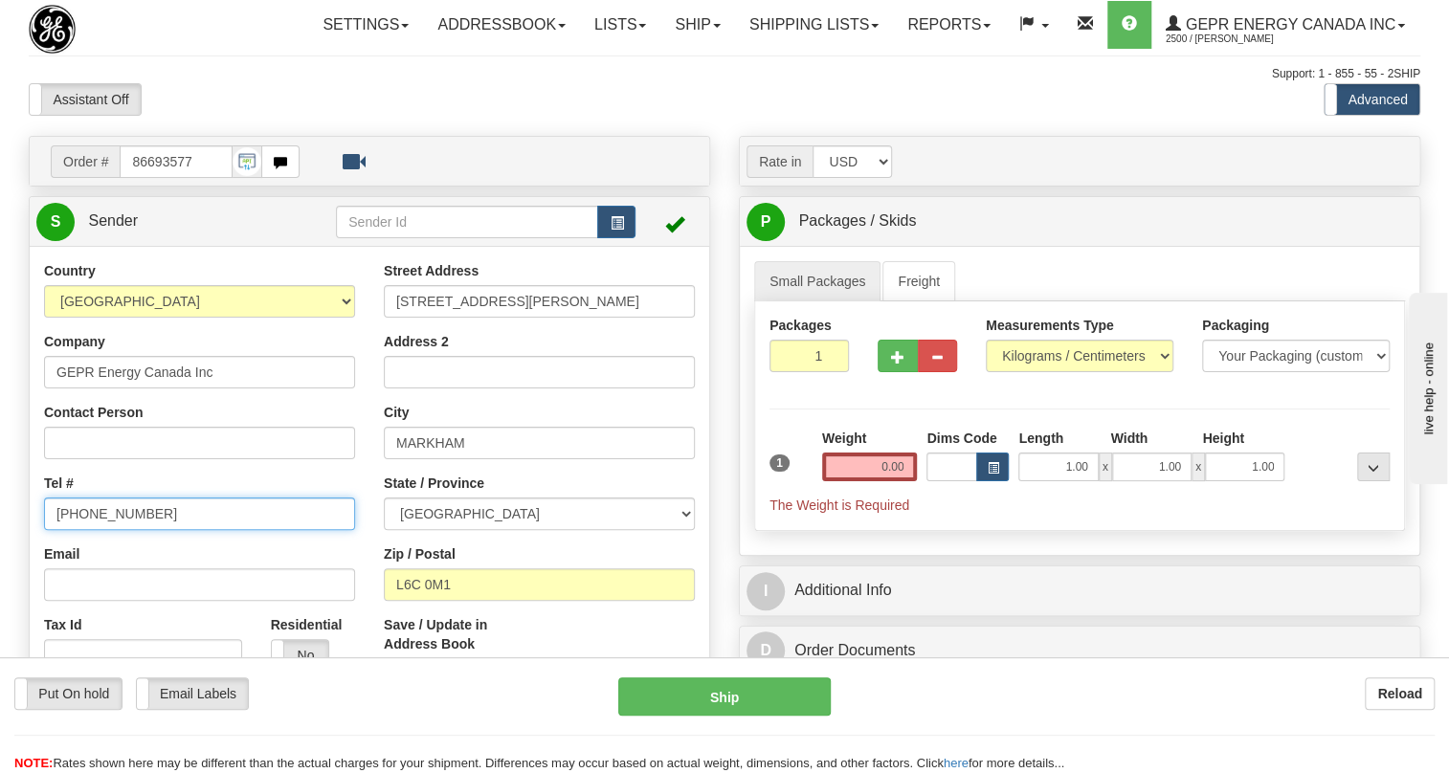
click at [104, 530] on input "[PHONE_NUMBER]" at bounding box center [199, 514] width 311 height 33
paste input "[PHONE_NUMBER]"
type input "[PHONE_NUMBER]"
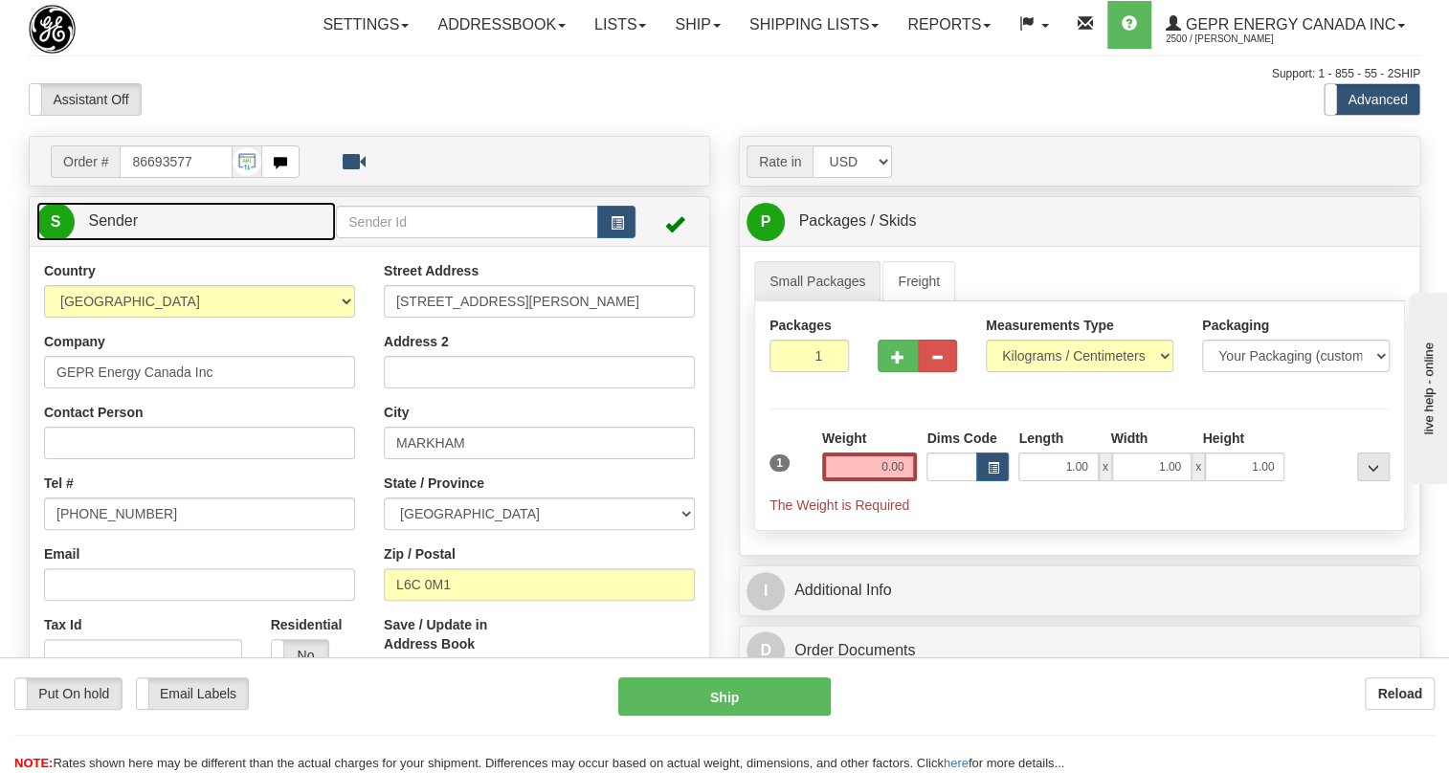
click at [107, 229] on span "Sender" at bounding box center [113, 220] width 50 height 16
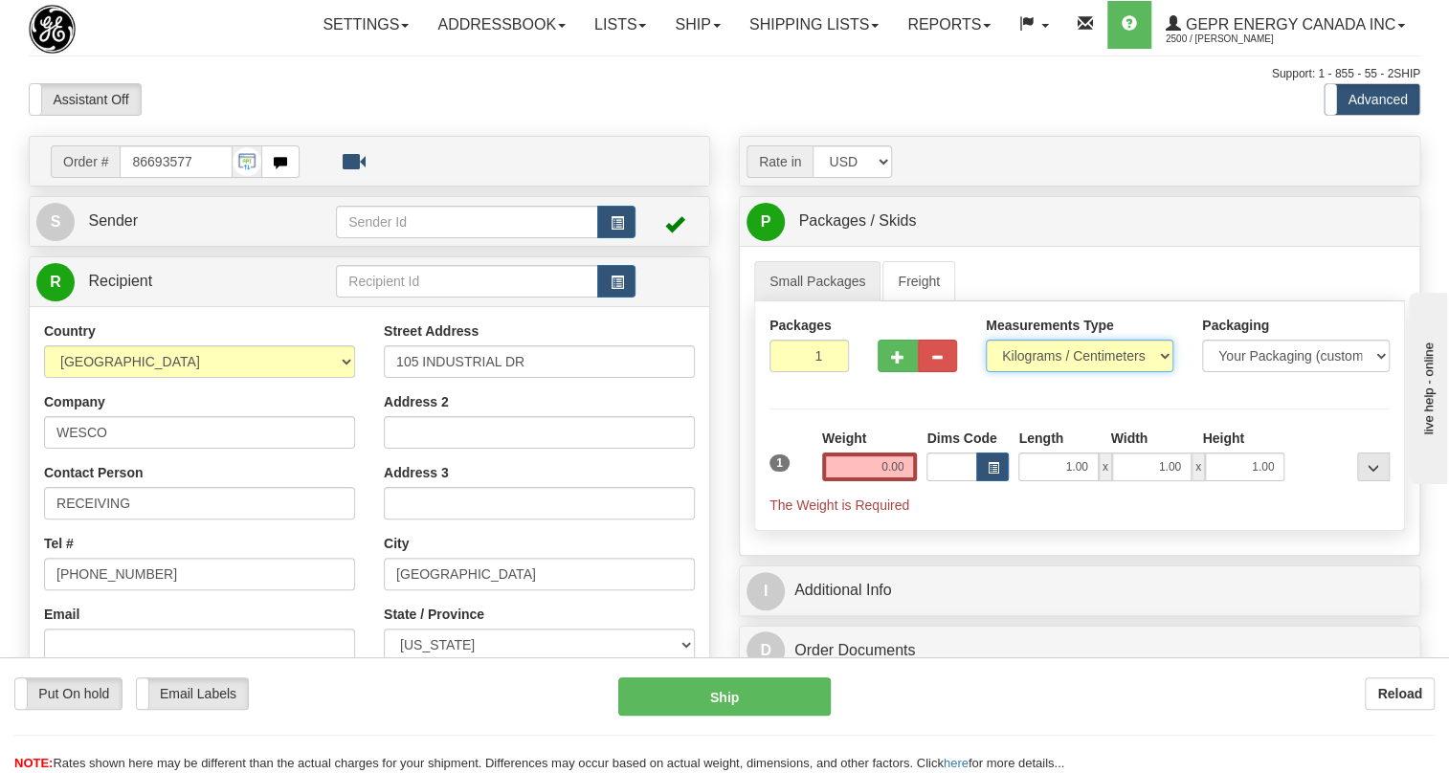
click at [1065, 372] on select "Pounds / Inches Kilograms / Centimeters" at bounding box center [1080, 356] width 188 height 33
select select "0"
click at [986, 372] on select "Pounds / Inches Kilograms / Centimeters" at bounding box center [1080, 356] width 188 height 33
click at [854, 481] on input "0.00" at bounding box center [870, 467] width 96 height 29
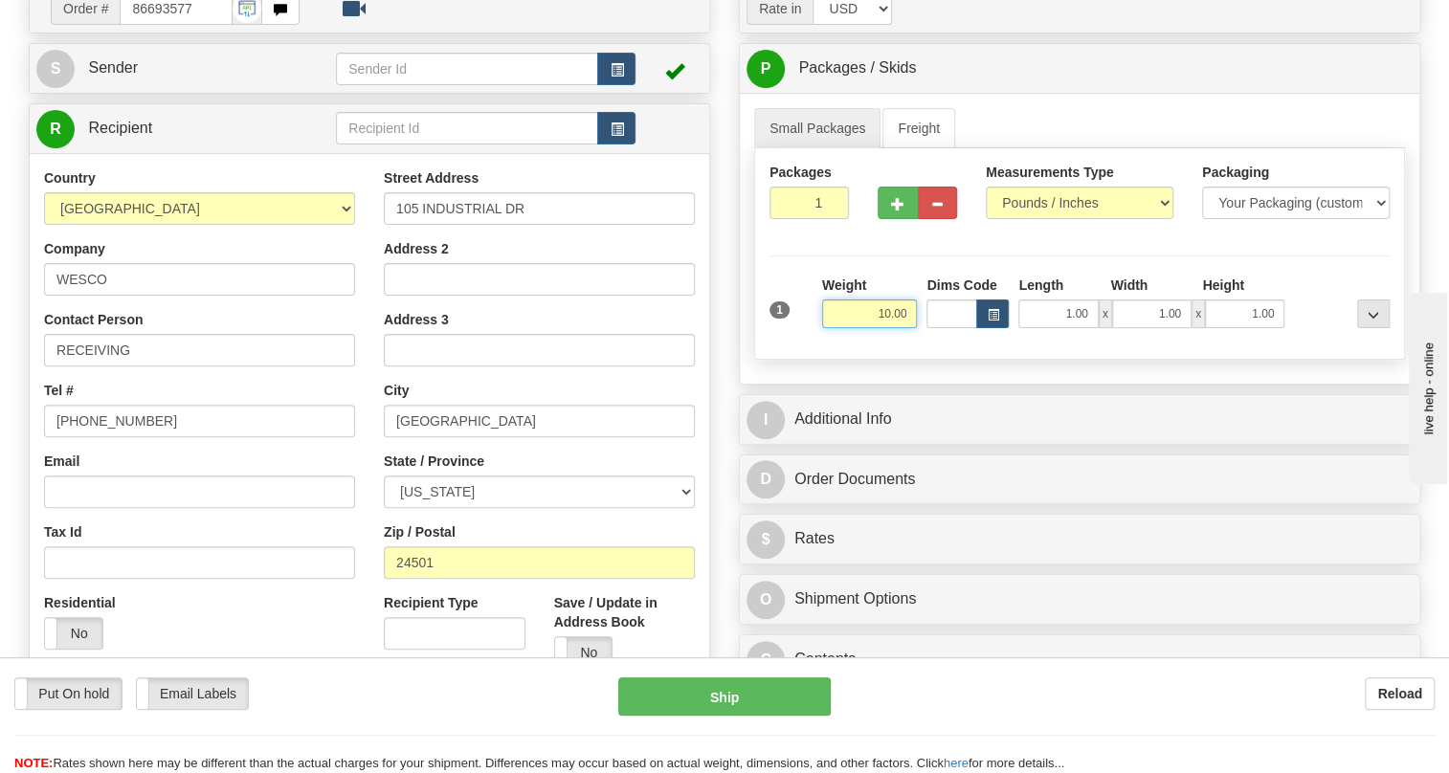
scroll to position [260, 0]
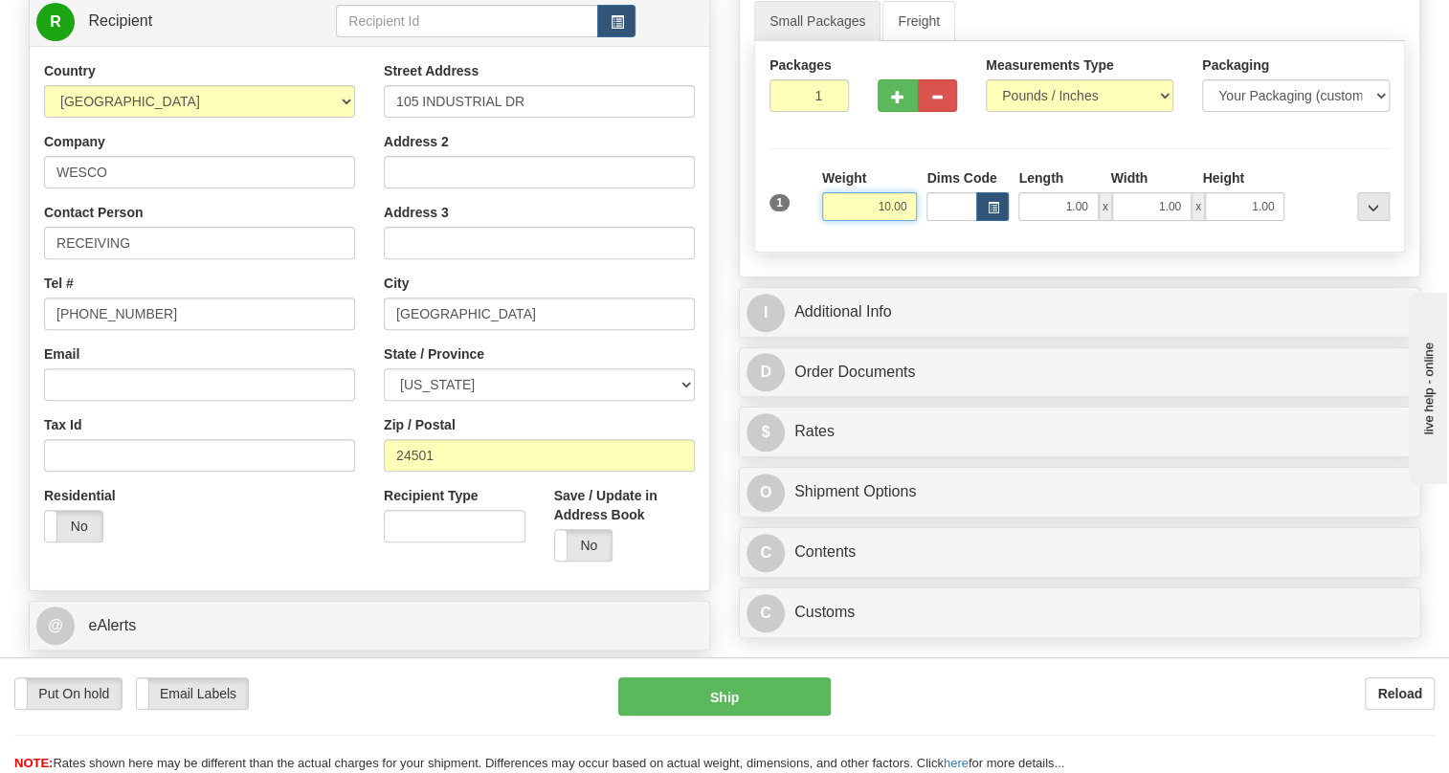
type input "10.00"
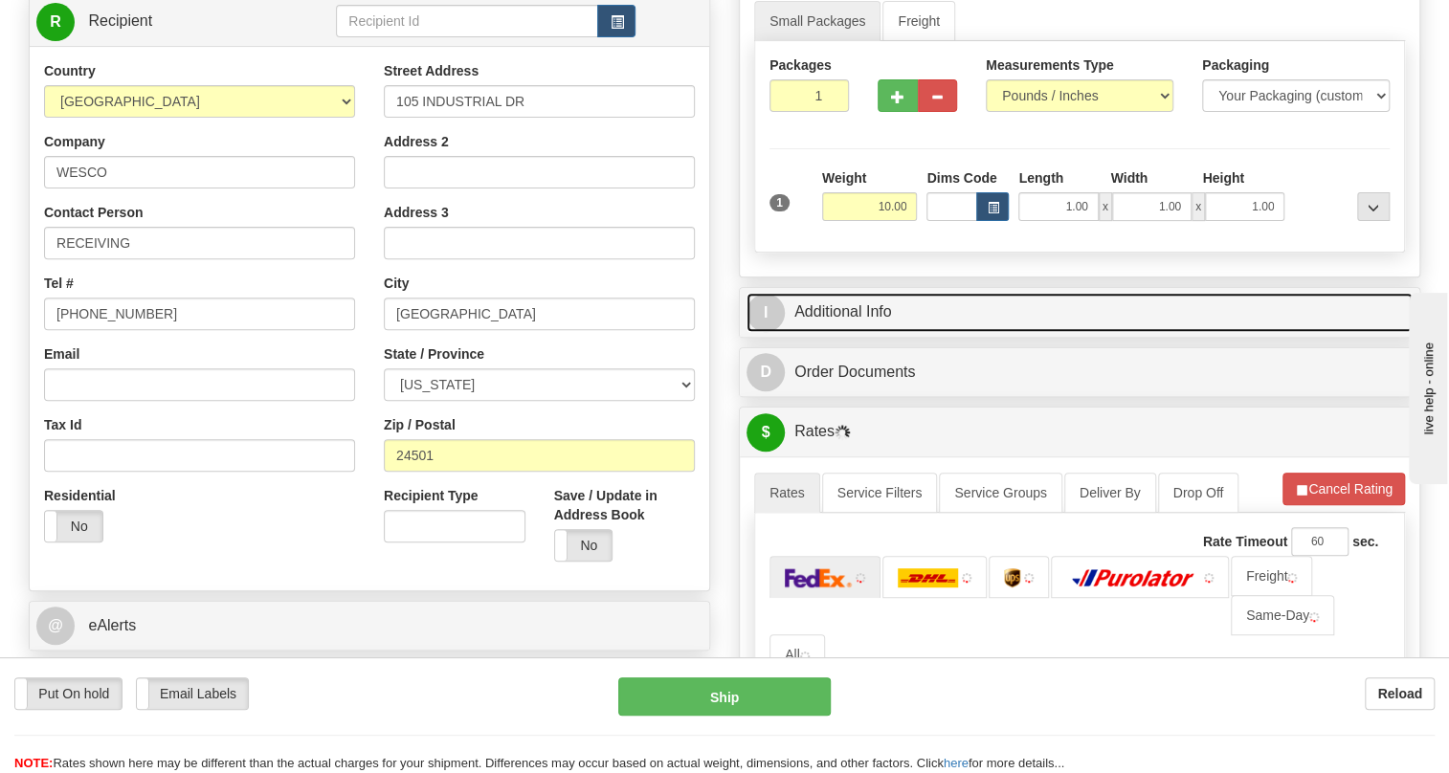
click at [850, 332] on link "I Additional Info" at bounding box center [1080, 312] width 666 height 39
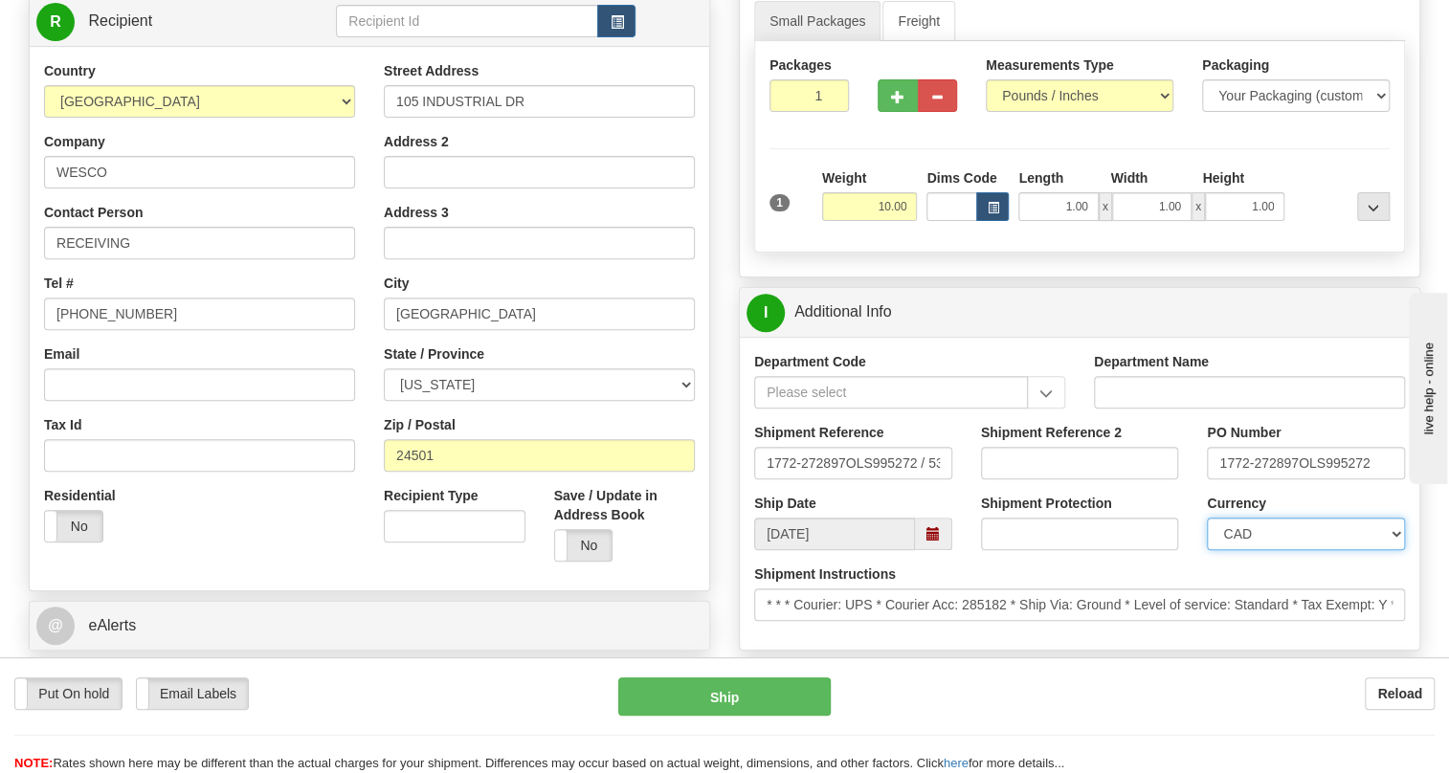
click at [1320, 550] on select "CAD USD EUR ZAR [PERSON_NAME] ARN AUD AUS AWG BBD BFR BGN BHD BMD BND BRC BRL C…" at bounding box center [1306, 534] width 198 height 33
select select "1"
click at [1207, 550] on select "CAD USD EUR ZAR [PERSON_NAME] ARN AUD AUS AWG BBD BFR BGN BHD BMD BND BRC BRL C…" at bounding box center [1306, 534] width 198 height 33
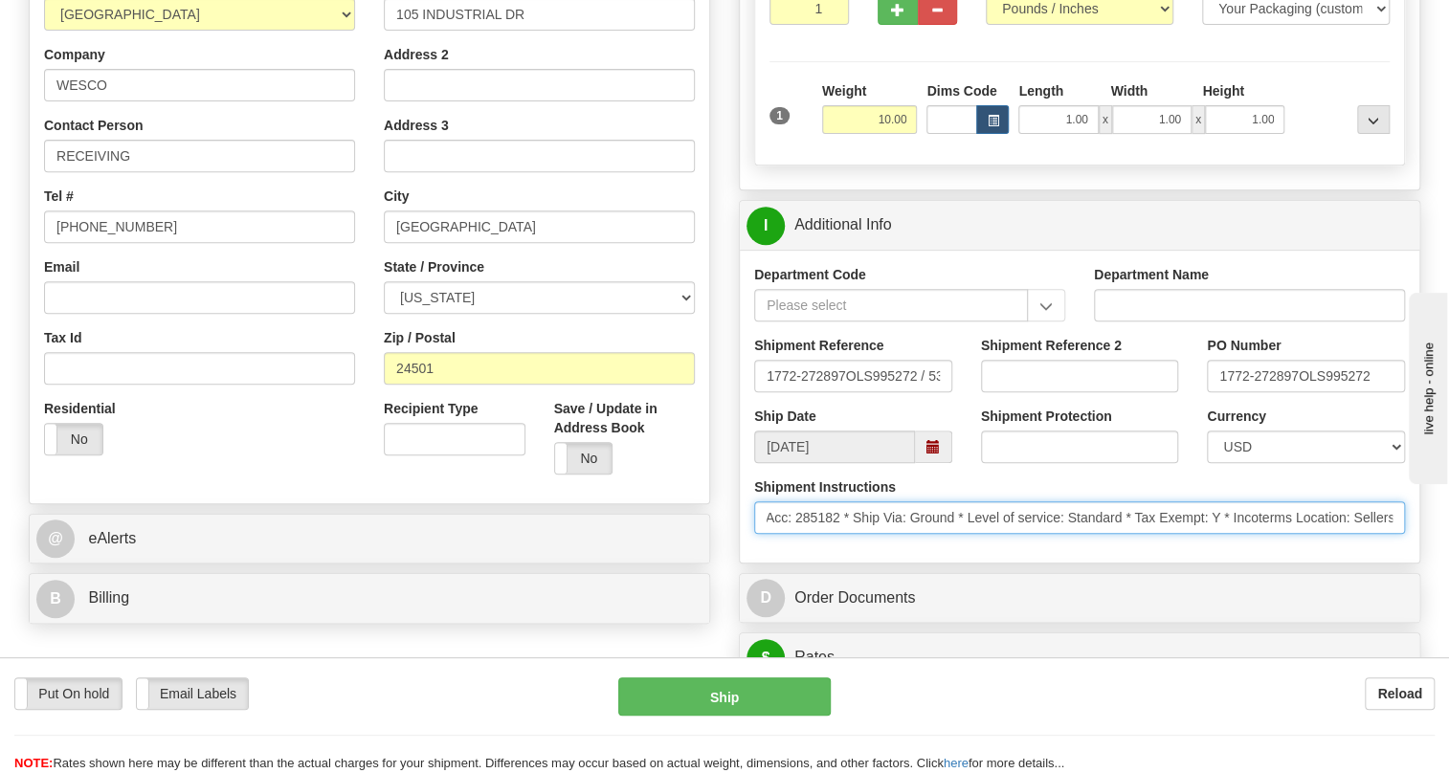
scroll to position [0, 0]
drag, startPoint x: 1302, startPoint y: 567, endPoint x: 734, endPoint y: 563, distance: 567.6
click at [734, 563] on div "Rate in Account Currency ARN AWG AUD AUS BHD BBD BFR BMD BRC BRL GBP UKL BND BG…" at bounding box center [1080, 715] width 710 height 1854
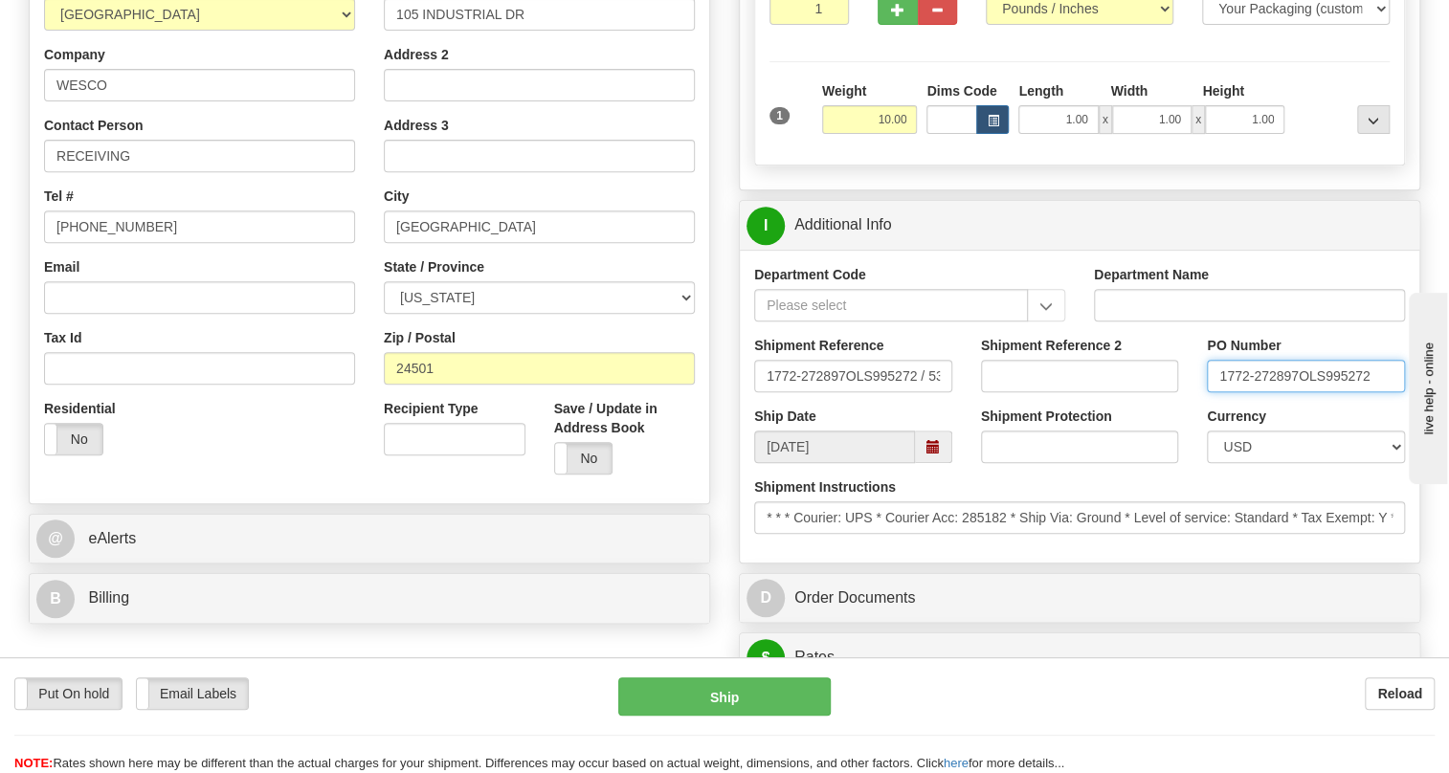
click at [1297, 392] on input "1772-272897OLS995272" at bounding box center [1306, 376] width 198 height 33
drag, startPoint x: 1297, startPoint y: 420, endPoint x: 1220, endPoint y: 436, distance: 78.3
click at [1220, 407] on div "PO Number 1772-272897OLS995272" at bounding box center [1306, 371] width 227 height 71
click at [191, 172] on input "RECEIVING" at bounding box center [199, 156] width 311 height 33
paste input "1772-272897"
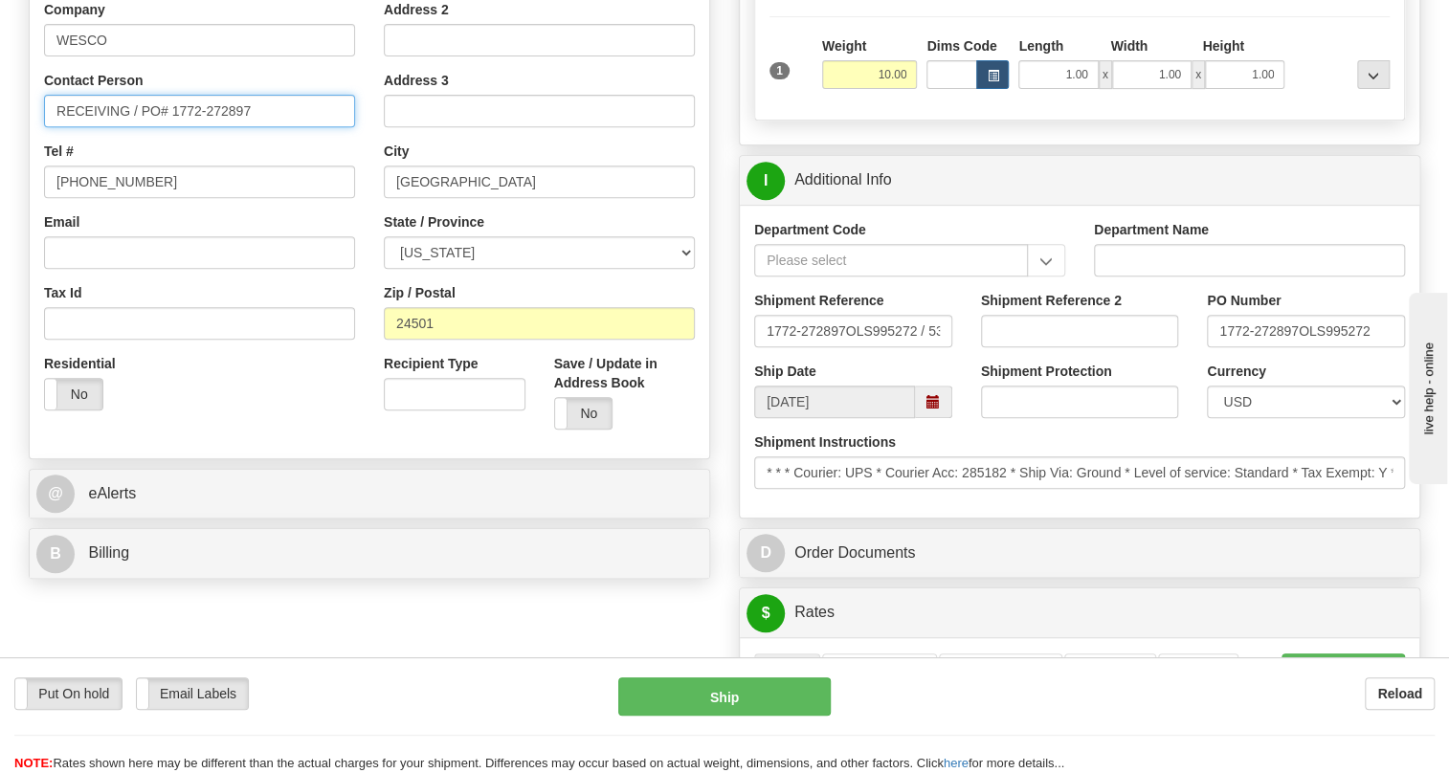
scroll to position [435, 0]
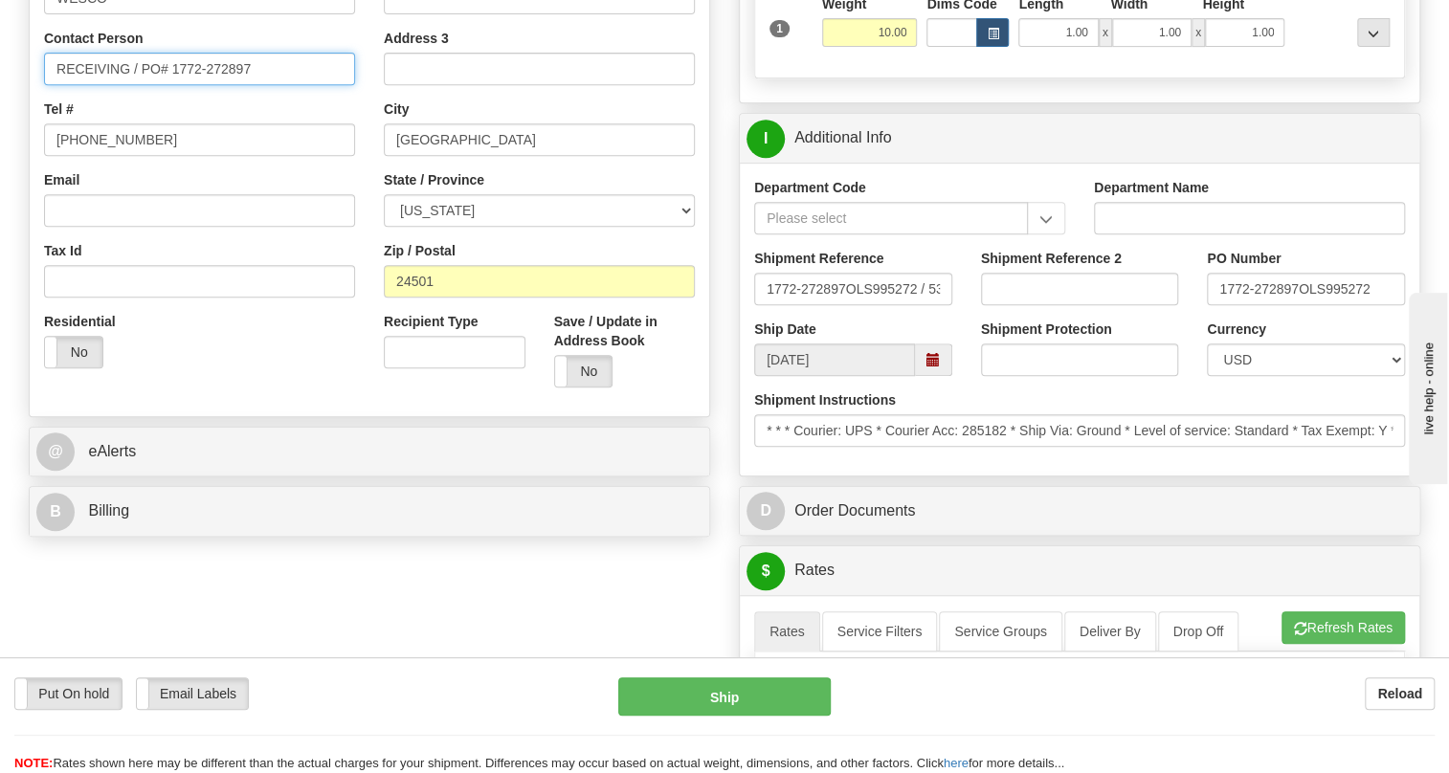
type input "RECEIVING / PO# 1772-272897"
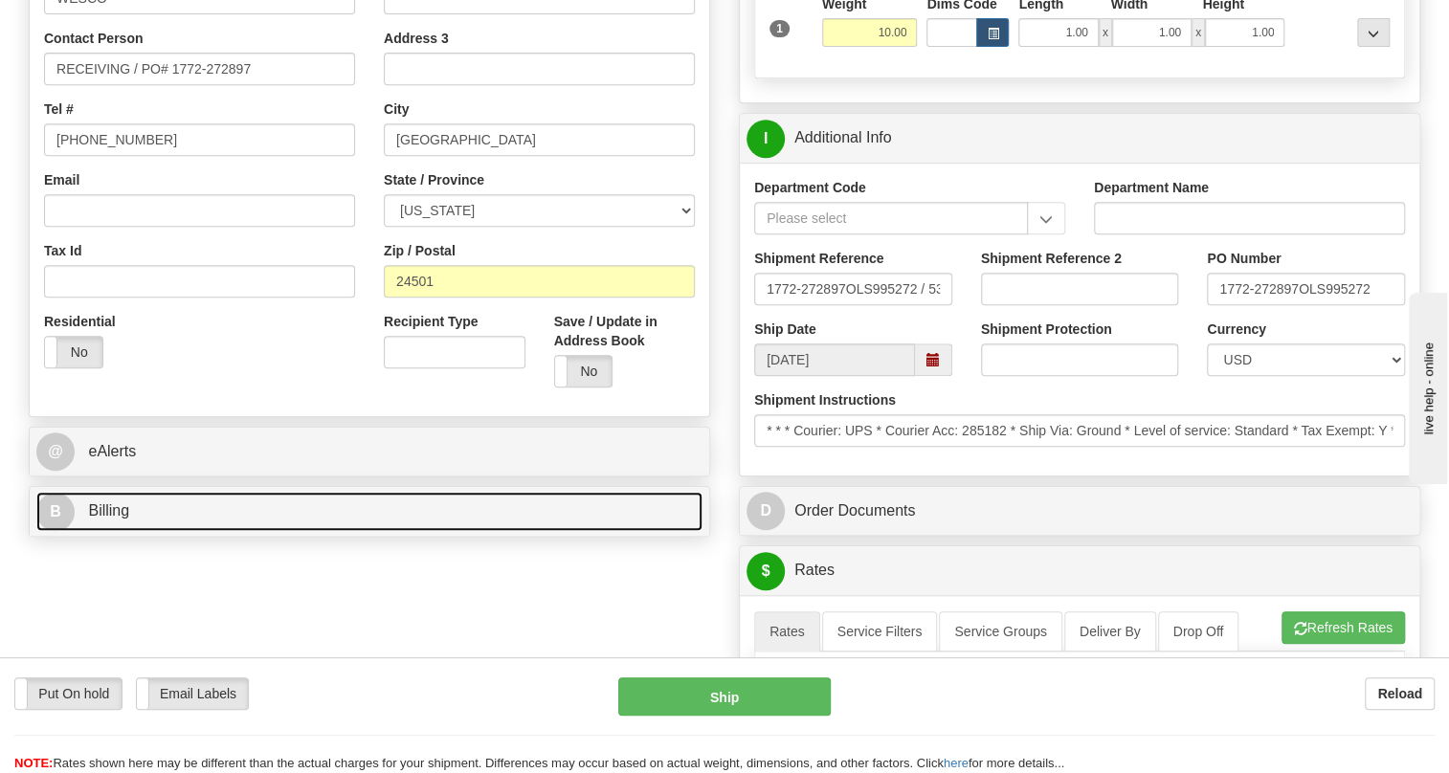
click at [120, 519] on span "Billing" at bounding box center [108, 510] width 41 height 16
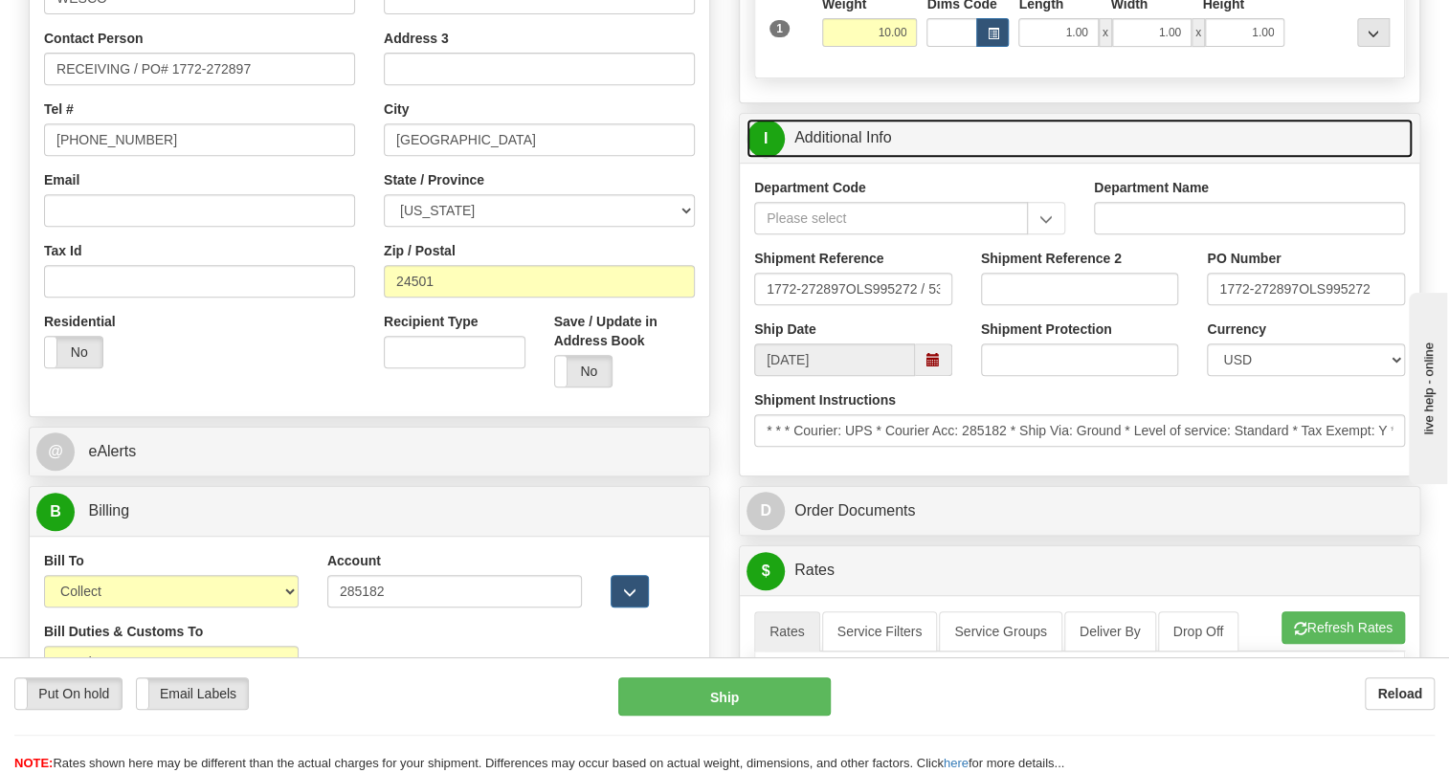
click at [841, 158] on link "I Additional Info" at bounding box center [1080, 138] width 666 height 39
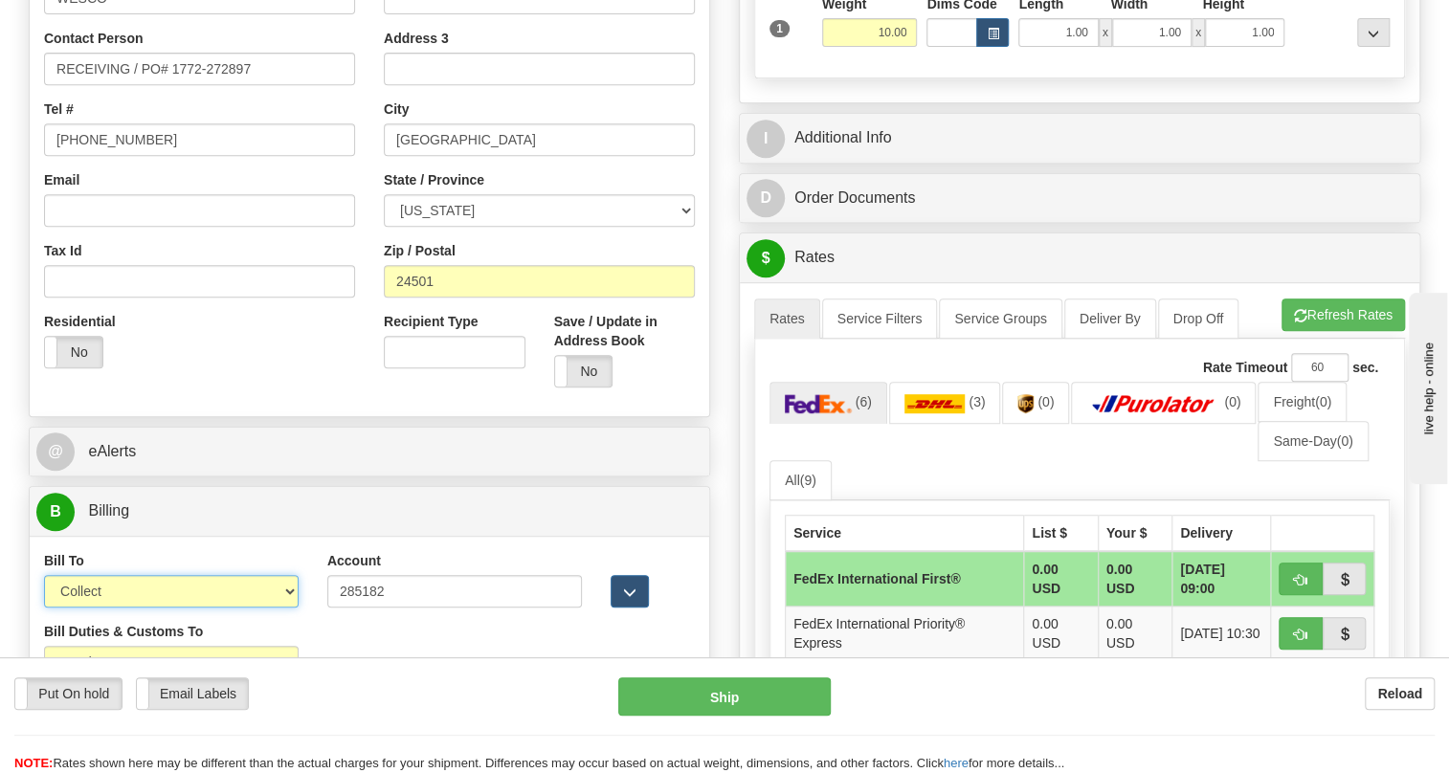
click at [134, 608] on select "Sender Recipient Third Party Collect" at bounding box center [171, 591] width 255 height 33
select select "1"
click at [44, 608] on select "Sender Recipient Third Party Collect" at bounding box center [171, 591] width 255 height 33
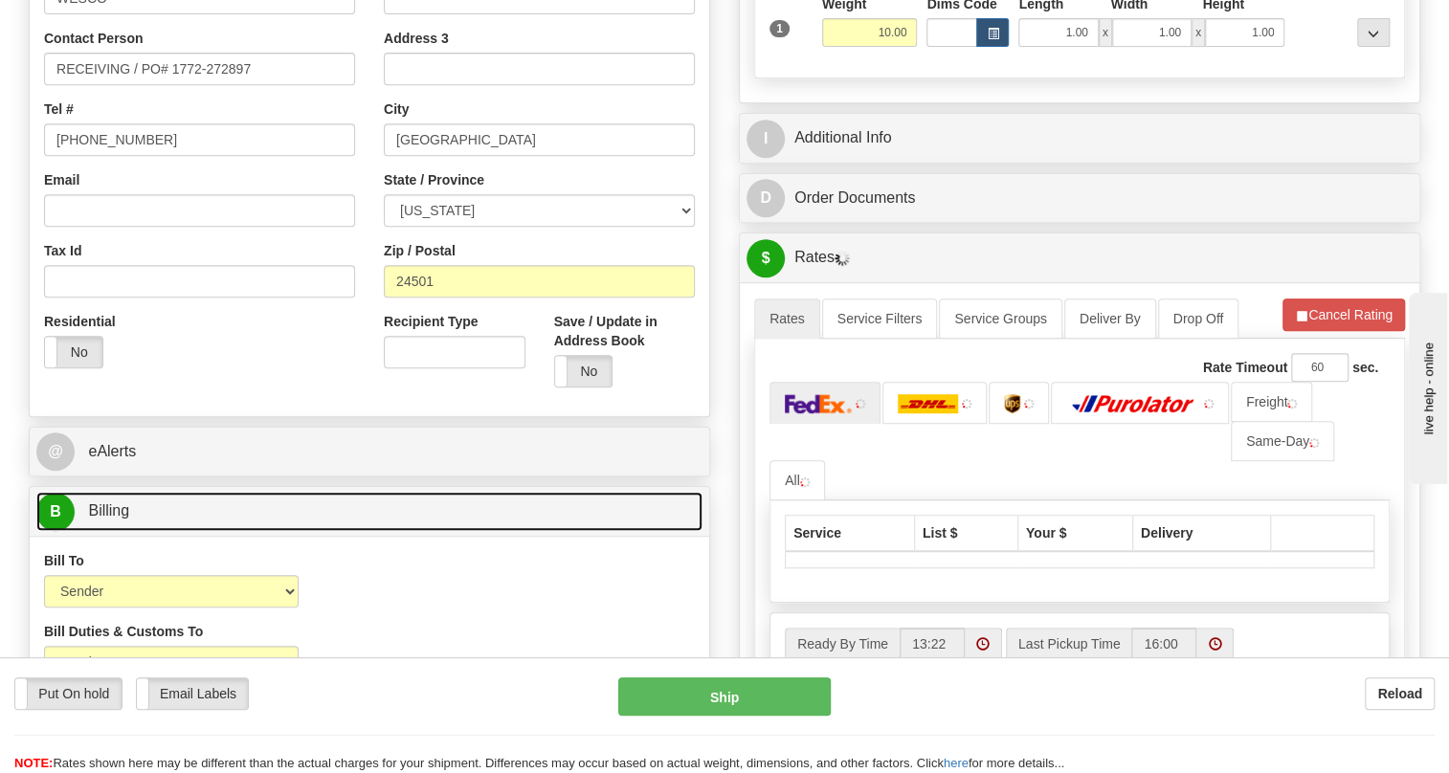
click at [121, 519] on span "Billing" at bounding box center [108, 510] width 41 height 16
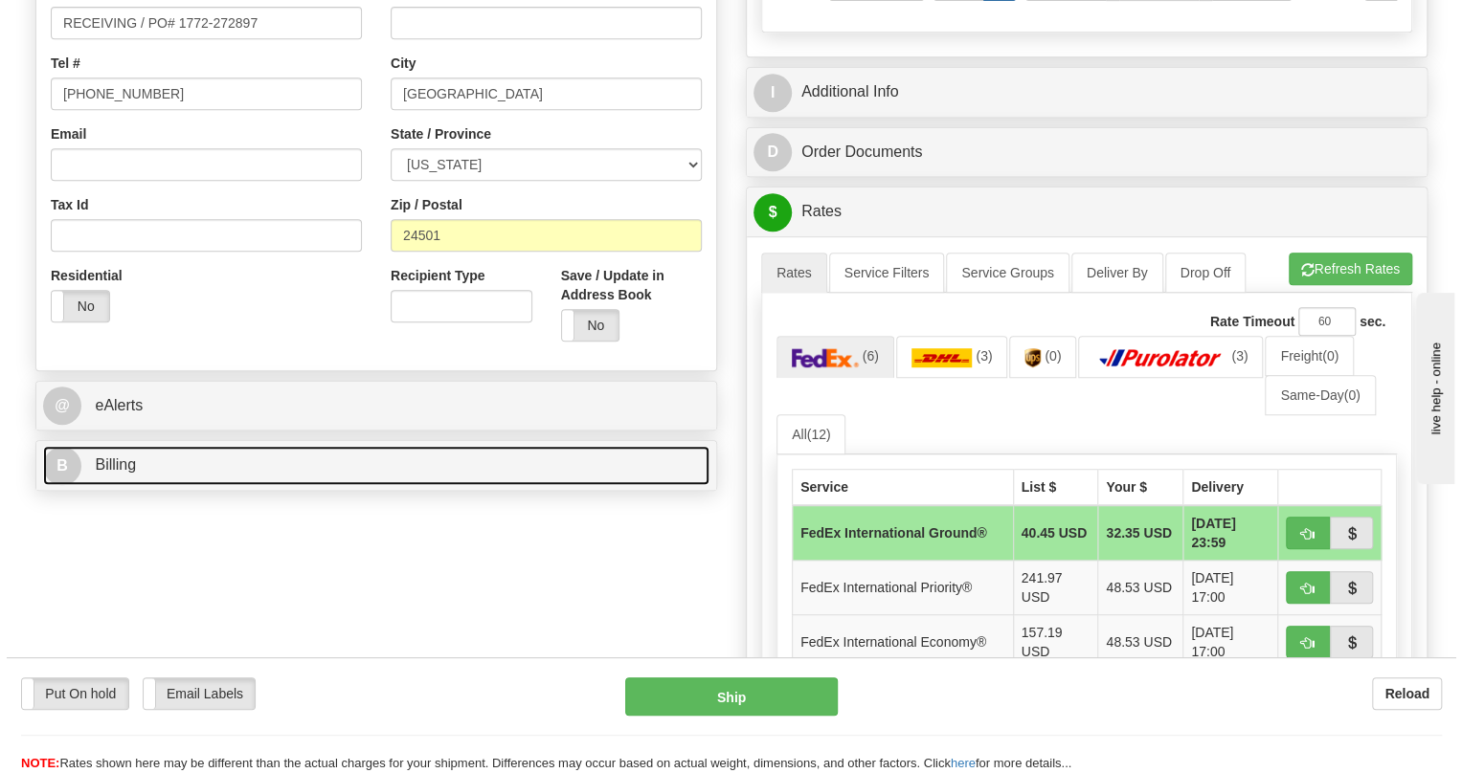
scroll to position [522, 0]
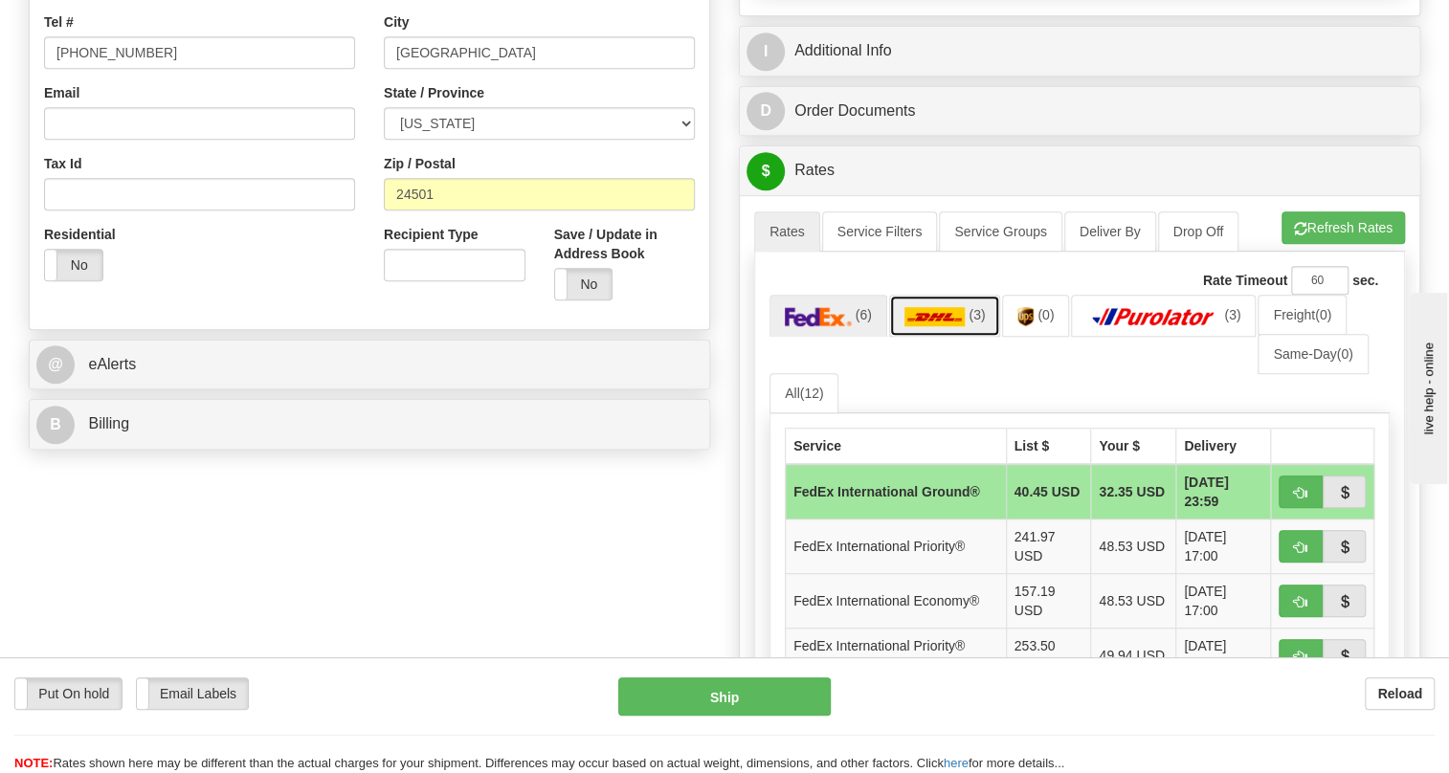
click at [937, 326] on img at bounding box center [934, 316] width 61 height 19
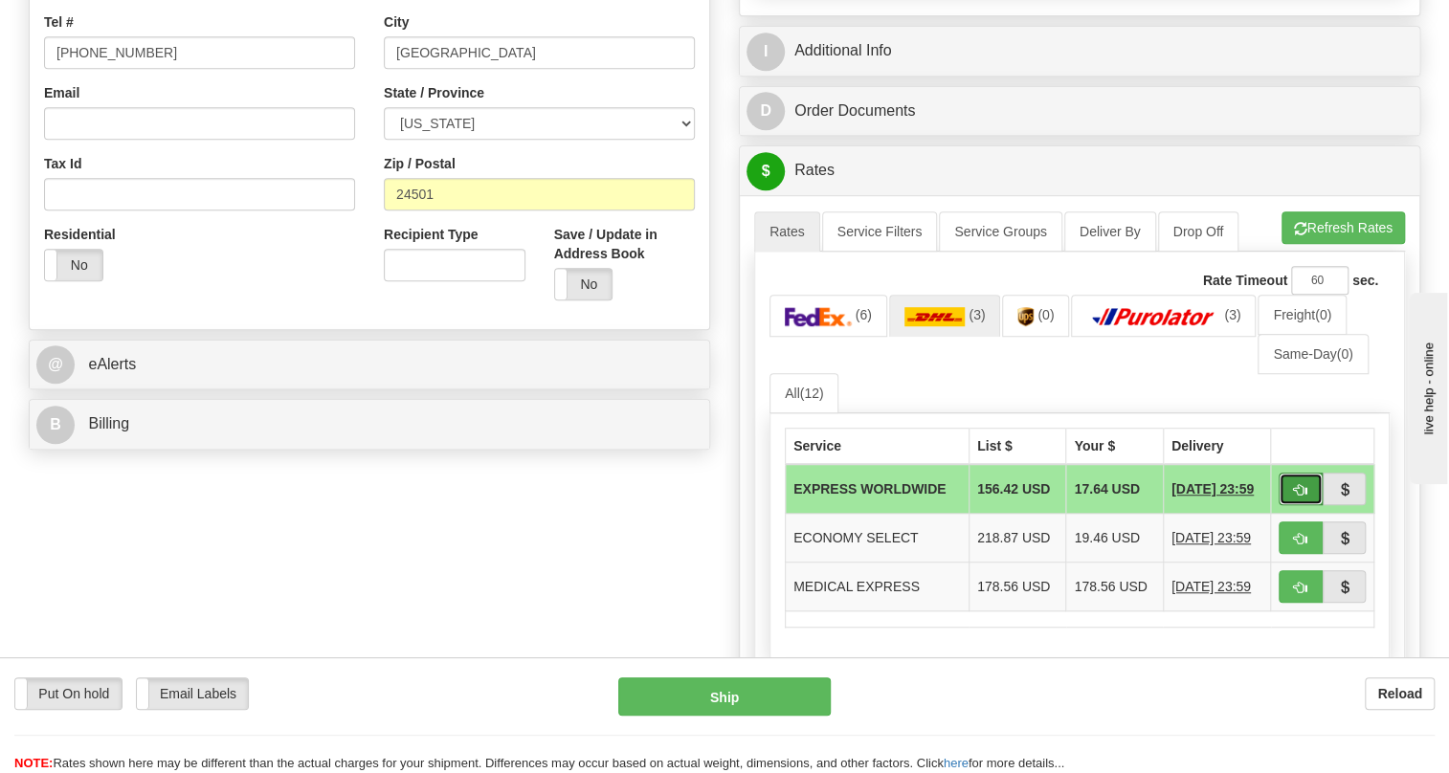
click at [1296, 497] on span "button" at bounding box center [1300, 490] width 13 height 12
type input "P"
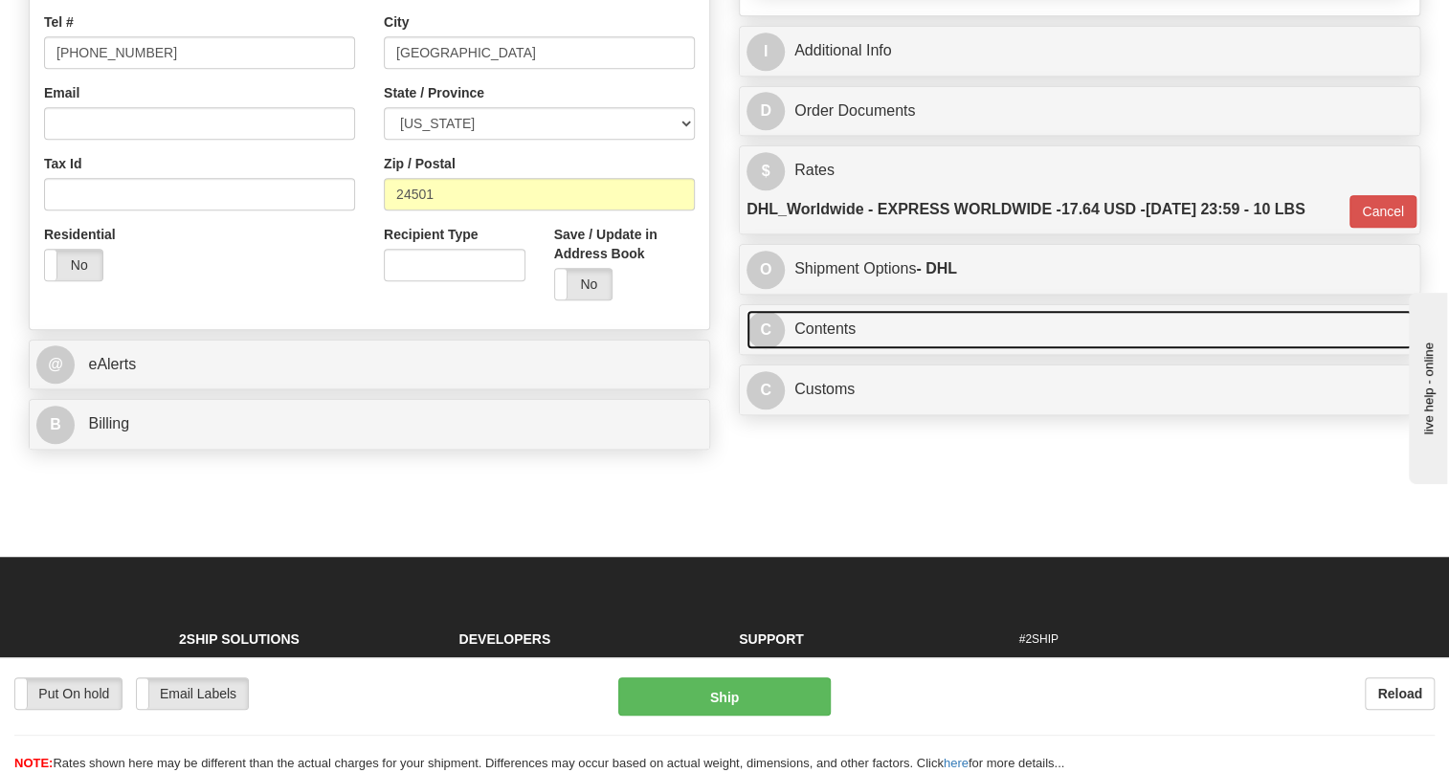
click at [847, 349] on link "C Contents" at bounding box center [1080, 329] width 666 height 39
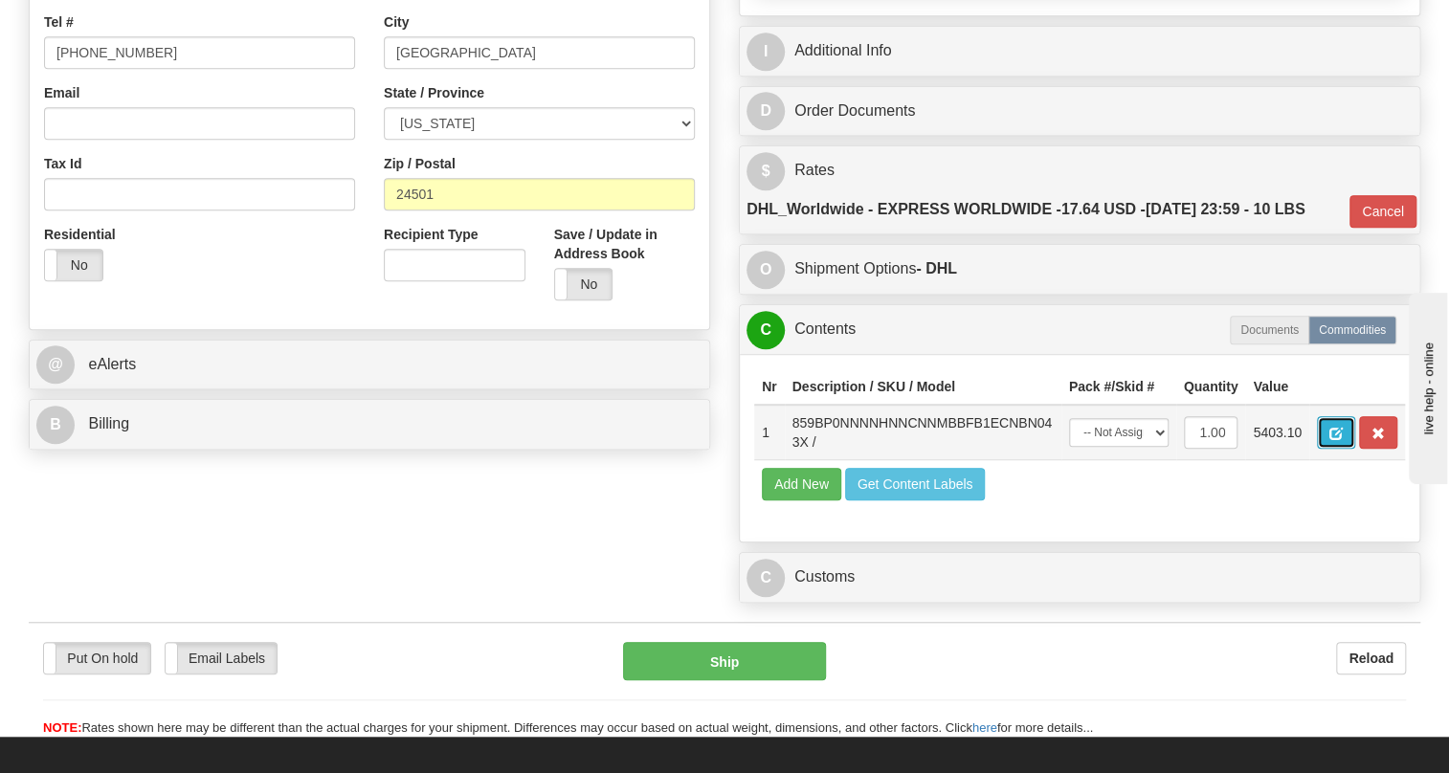
click at [1334, 440] on span "button" at bounding box center [1335, 434] width 13 height 12
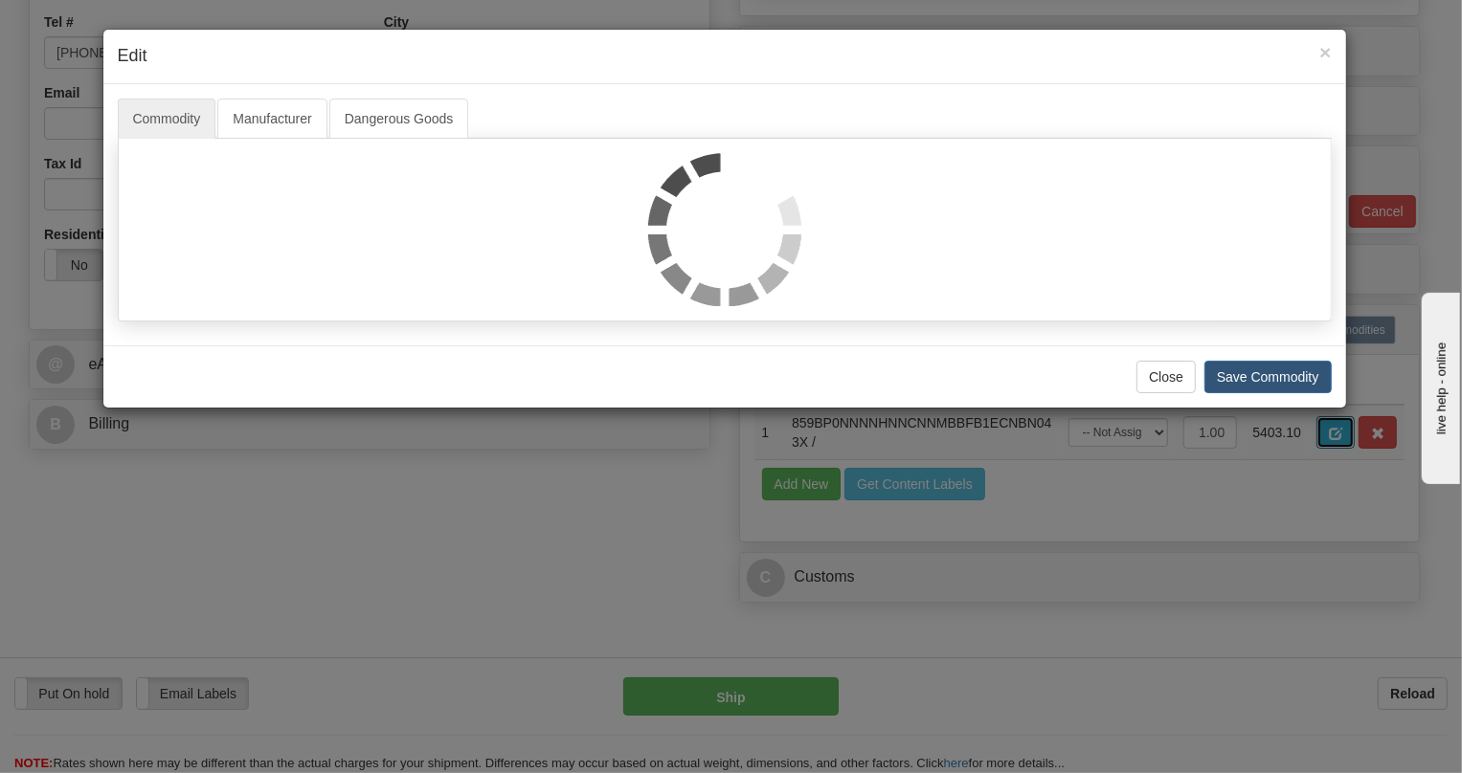
scroll to position [0, 0]
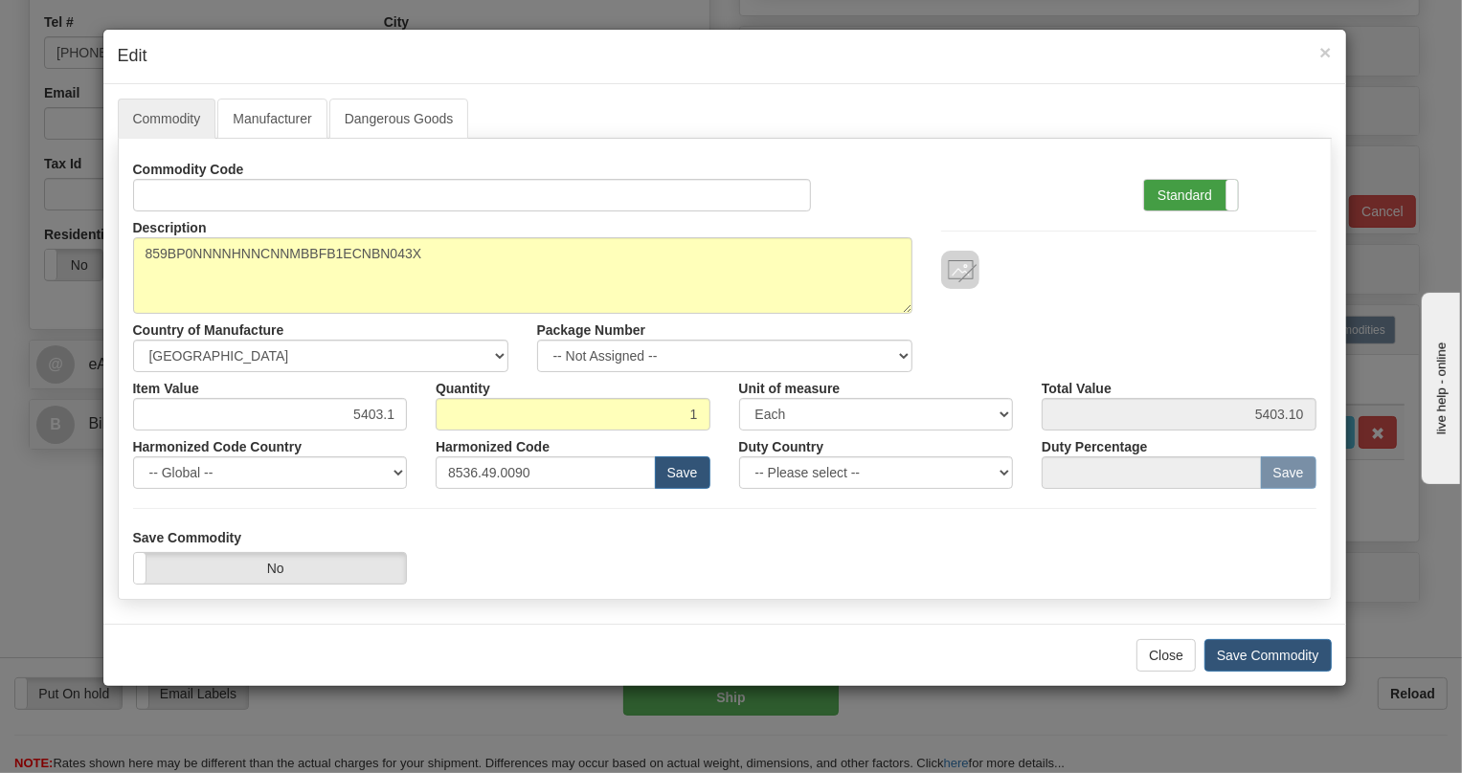
click at [1191, 191] on label "Standard" at bounding box center [1191, 195] width 94 height 31
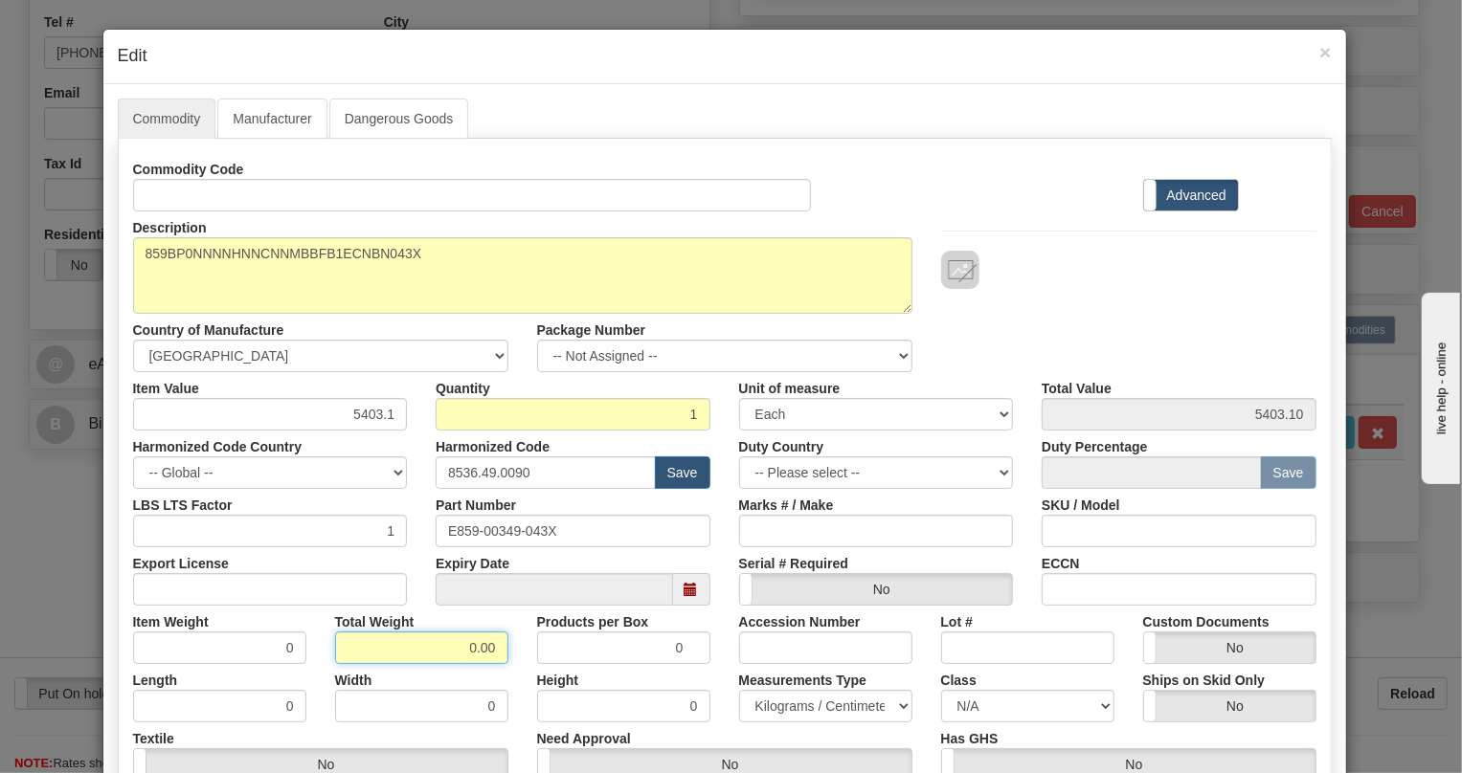
click at [458, 657] on input "0.00" at bounding box center [421, 648] width 173 height 33
type input "1.00"
type input "1.0000"
click at [762, 699] on select "Pounds / Inches Kilograms / Centimeters" at bounding box center [825, 706] width 173 height 33
select select "0"
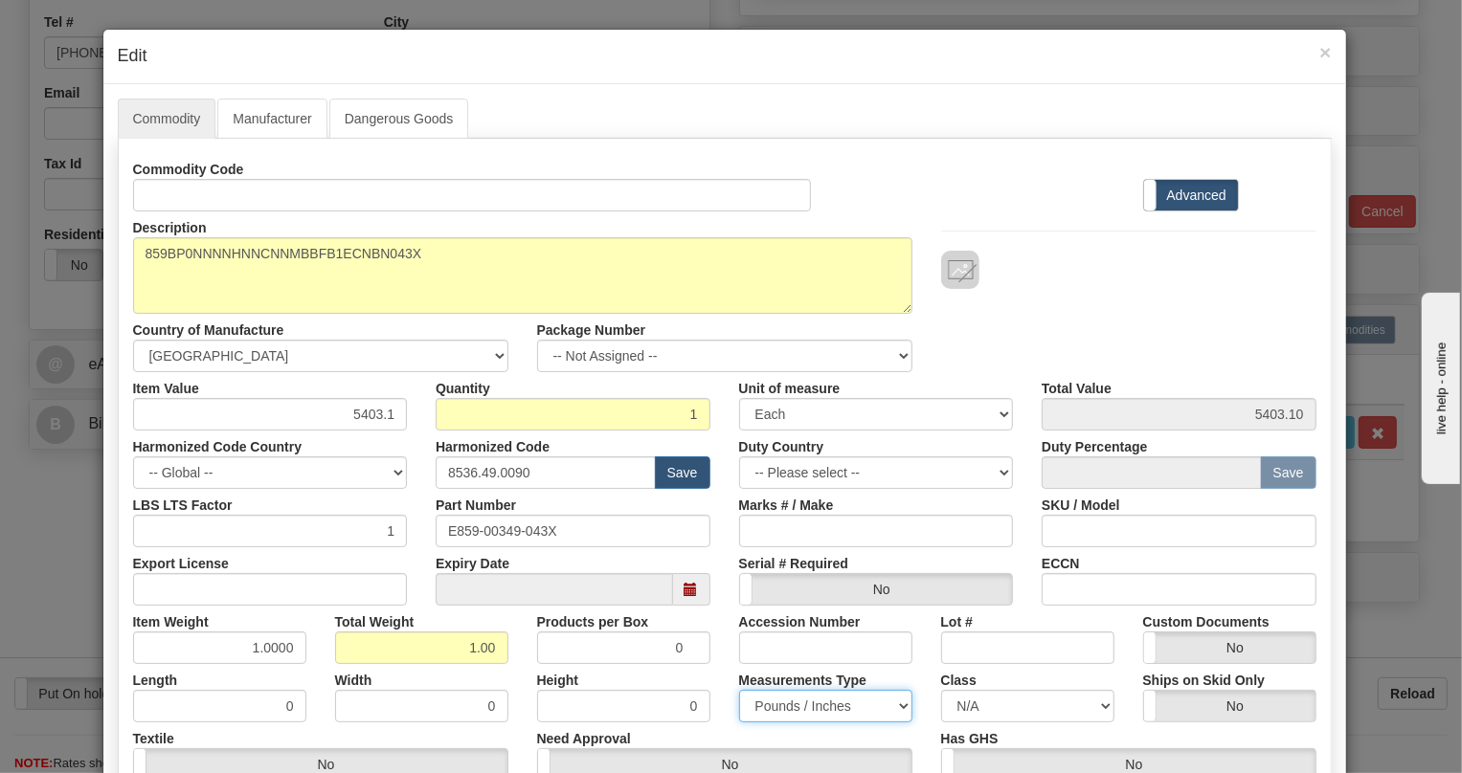
click at [739, 690] on select "Pounds / Inches Kilograms / Centimeters" at bounding box center [825, 706] width 173 height 33
click at [711, 670] on div "Height 0" at bounding box center [624, 693] width 202 height 58
click at [201, 438] on label "Harmonized Code Country" at bounding box center [217, 444] width 169 height 26
click at [380, 413] on input "5403.1" at bounding box center [270, 414] width 275 height 33
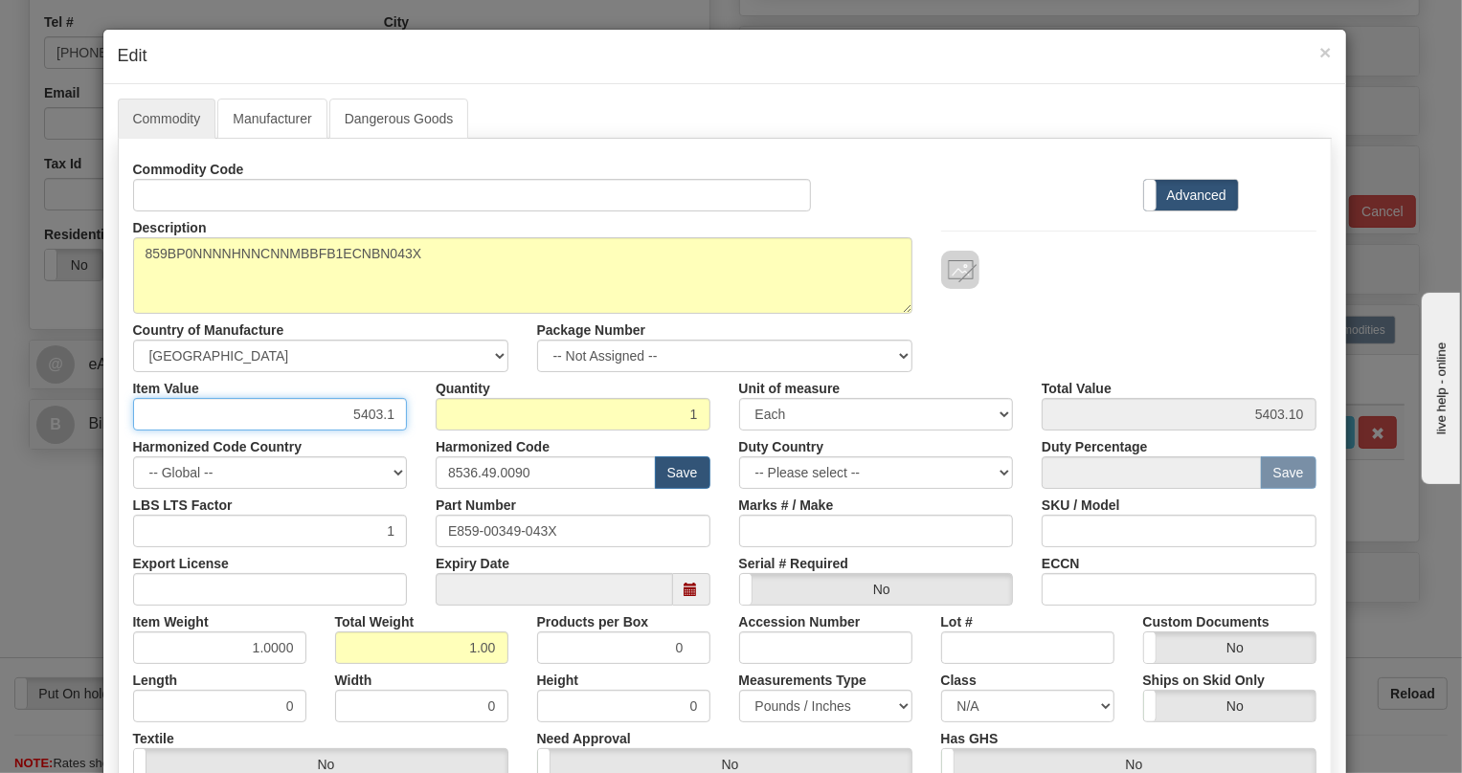
click at [380, 413] on input "5403.1" at bounding box center [270, 414] width 275 height 33
paste input "3.465,4"
click at [349, 420] on input "3.465,41" at bounding box center [270, 414] width 275 height 33
click at [373, 417] on input "3465,41" at bounding box center [270, 414] width 275 height 33
type input "3465.41"
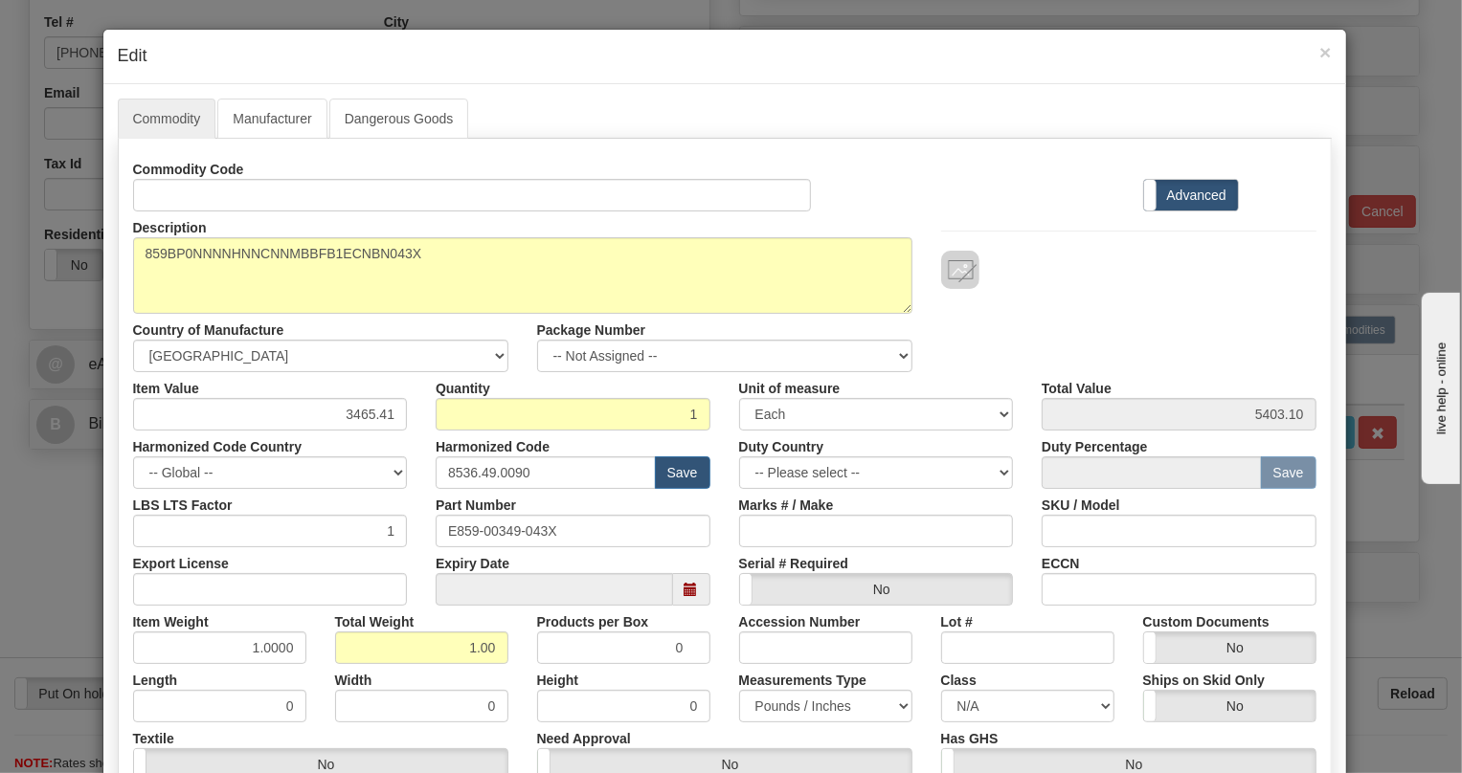
type input "3465.41"
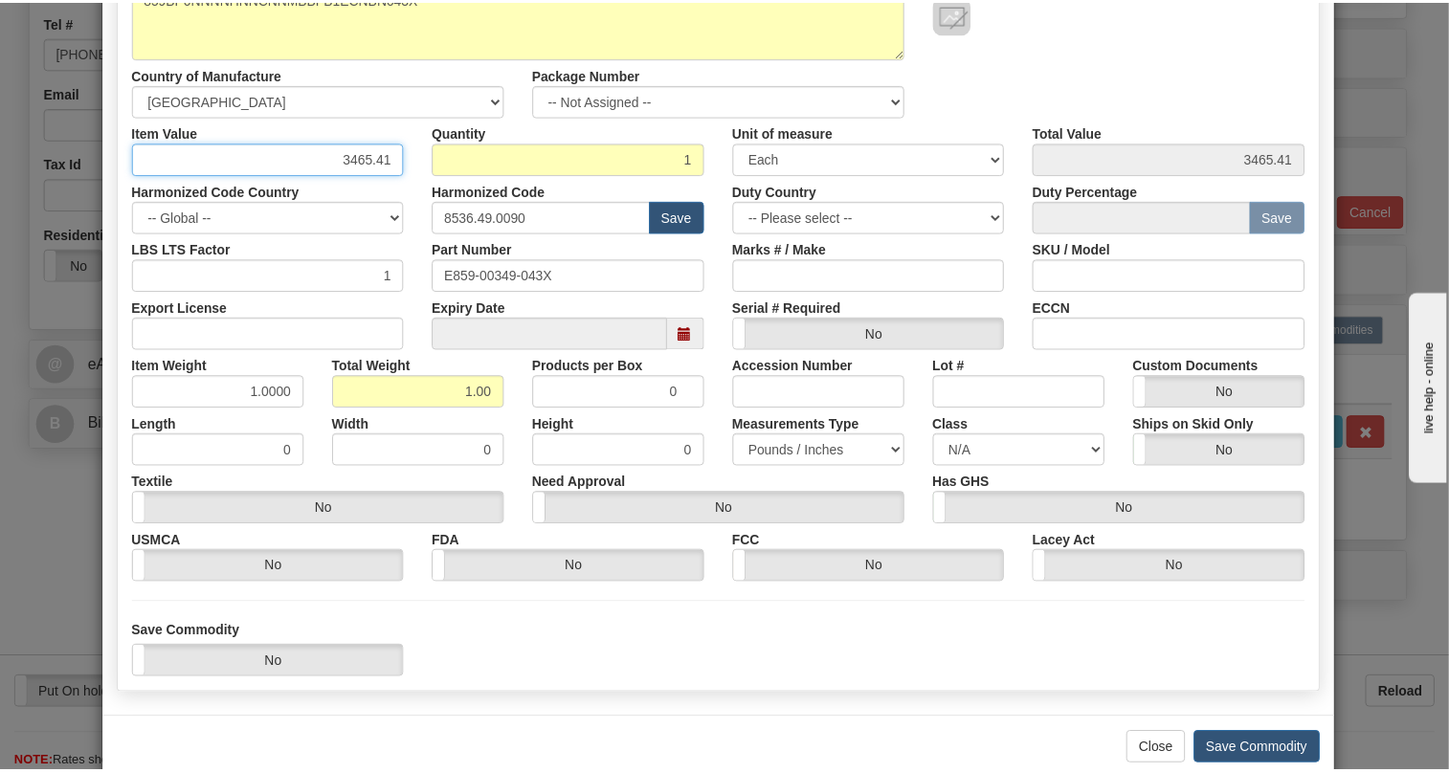
scroll to position [260, 0]
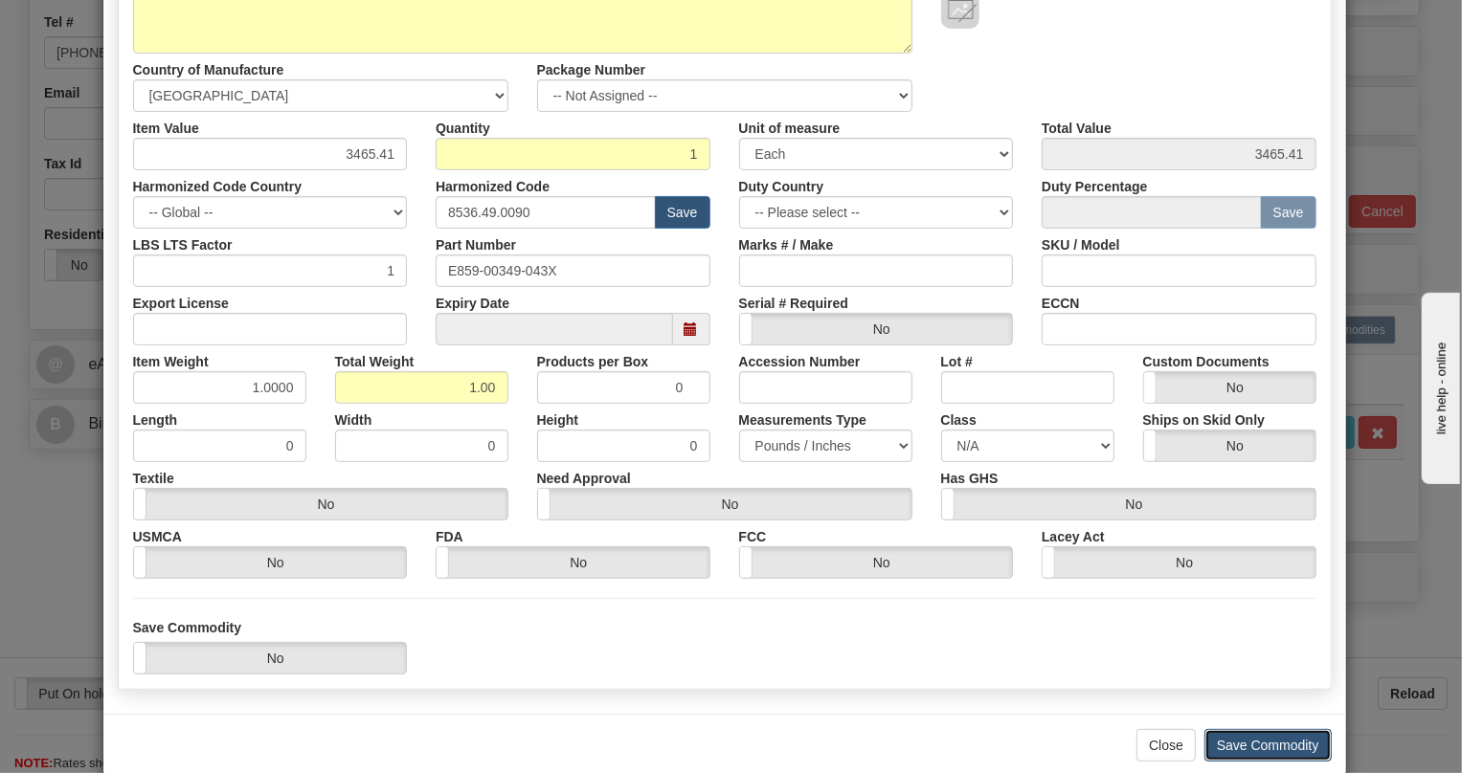
click at [1268, 742] on button "Save Commodity" at bounding box center [1267, 745] width 127 height 33
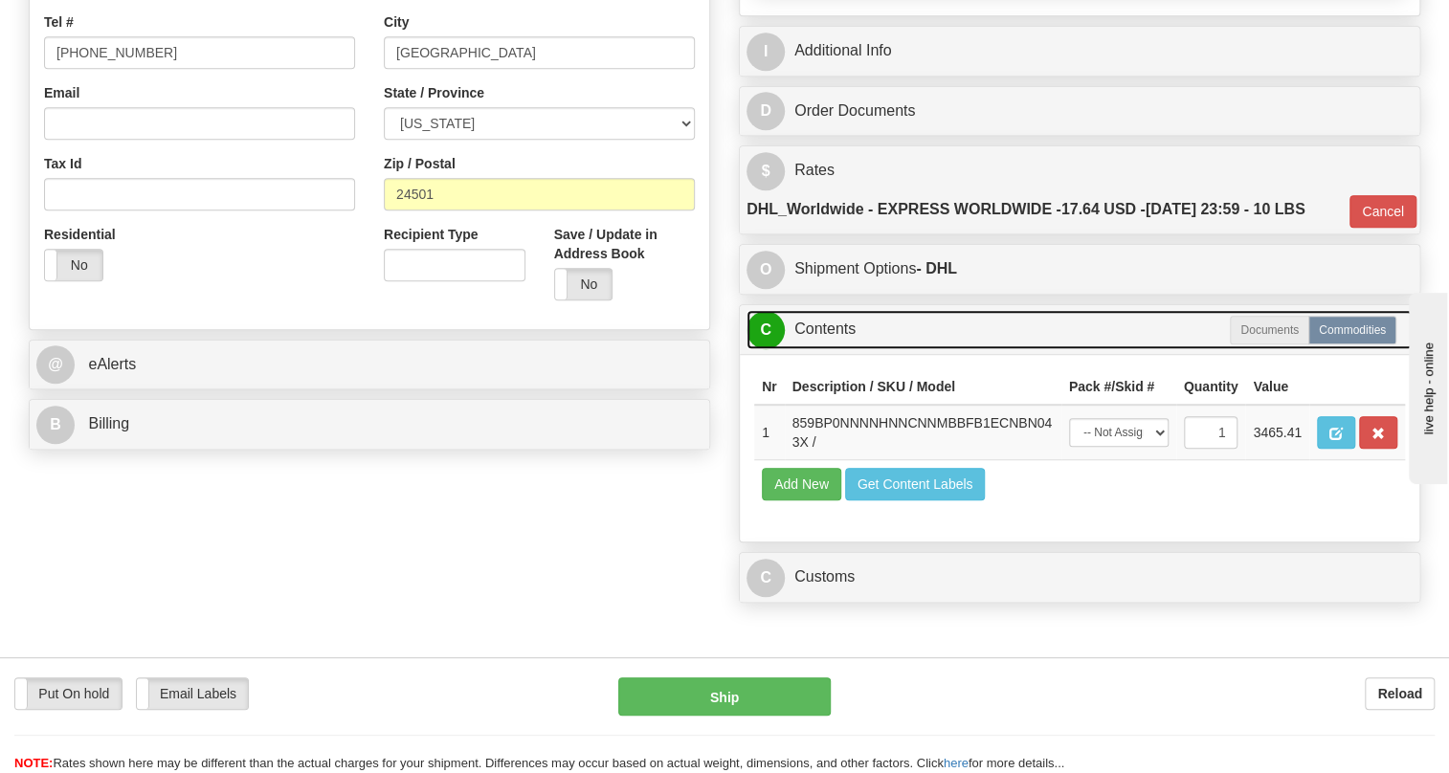
click at [841, 349] on link "C Contents" at bounding box center [1080, 329] width 666 height 39
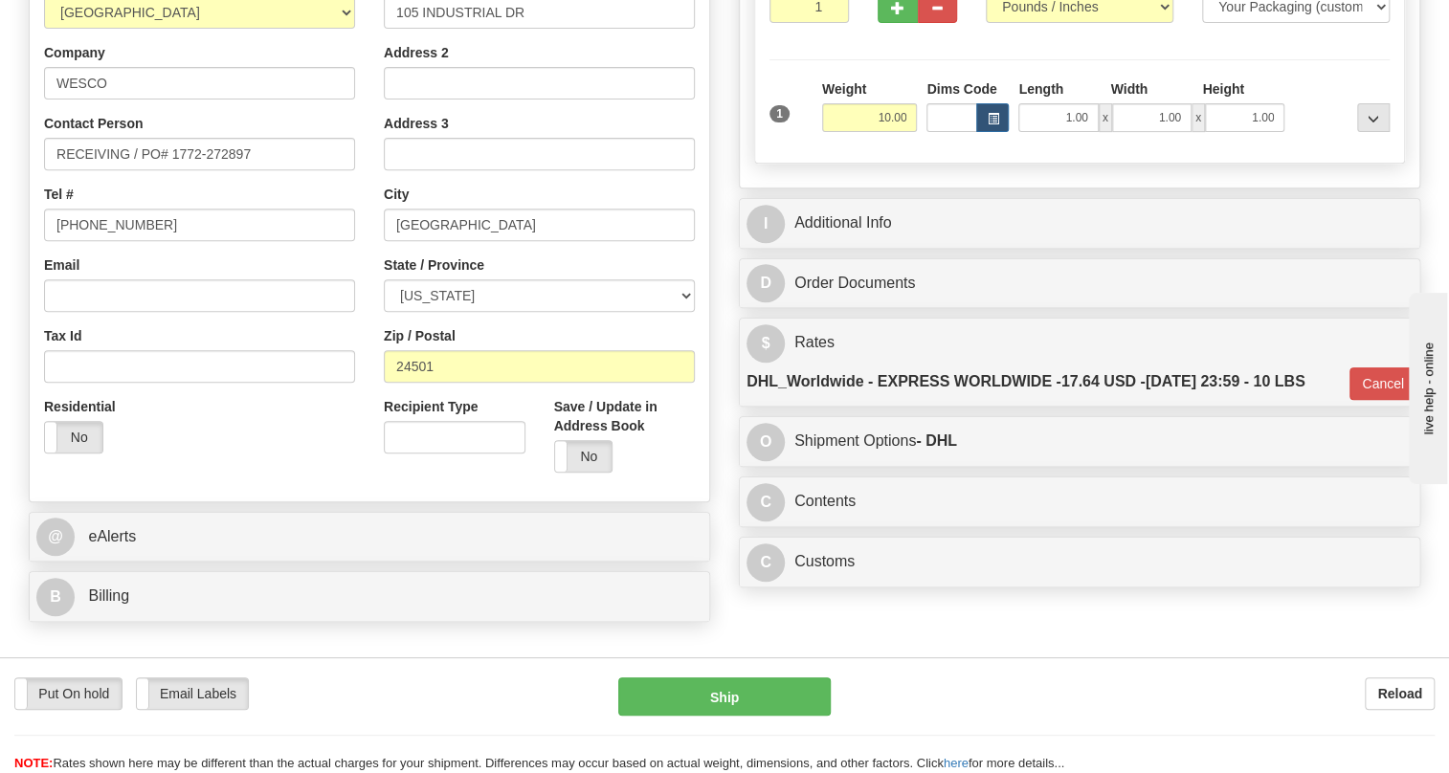
scroll to position [347, 0]
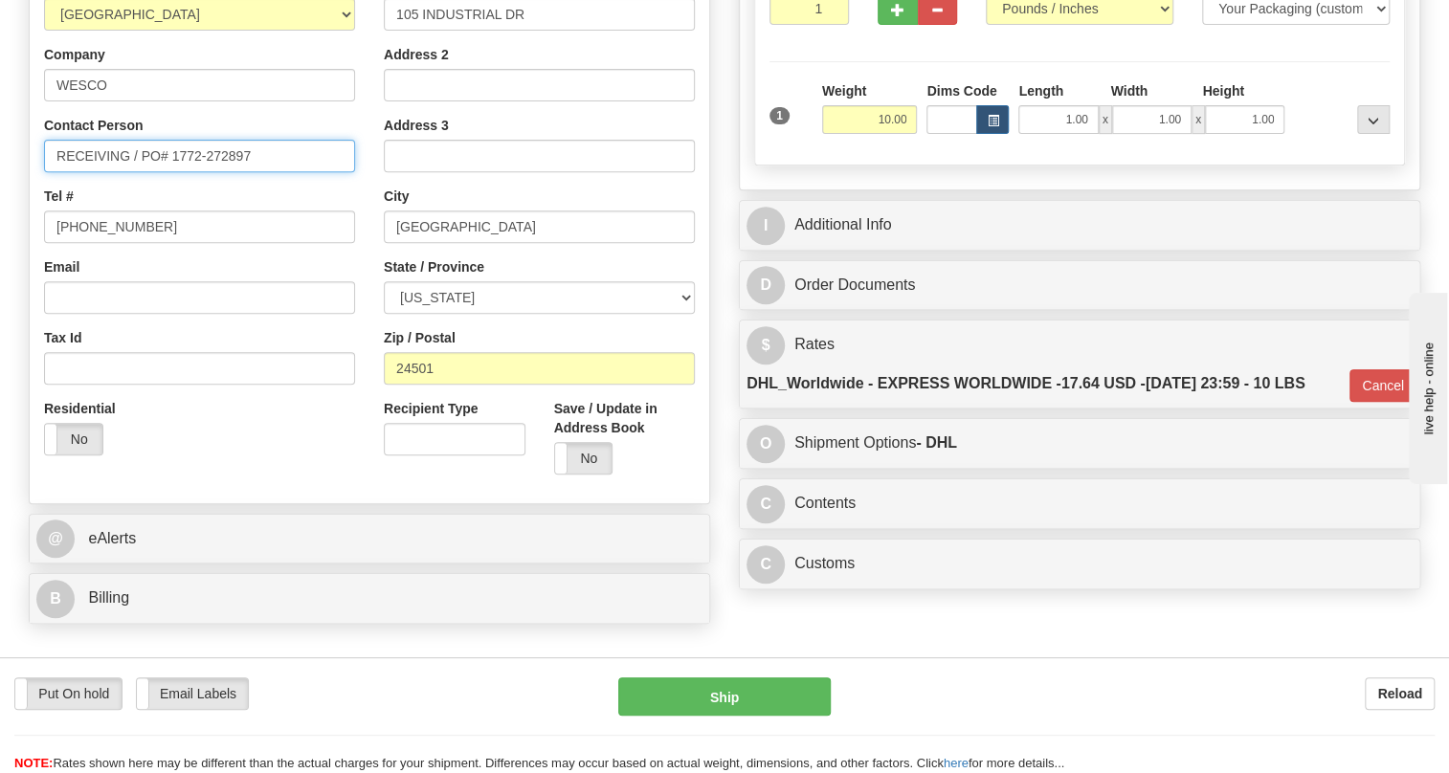
click at [128, 172] on input "RECEIVING / PO# 1772-272897" at bounding box center [199, 156] width 311 height 33
paste input "Chris Kline"
type input "RECEIVING / Chris Kline / PO# 1772-272897"
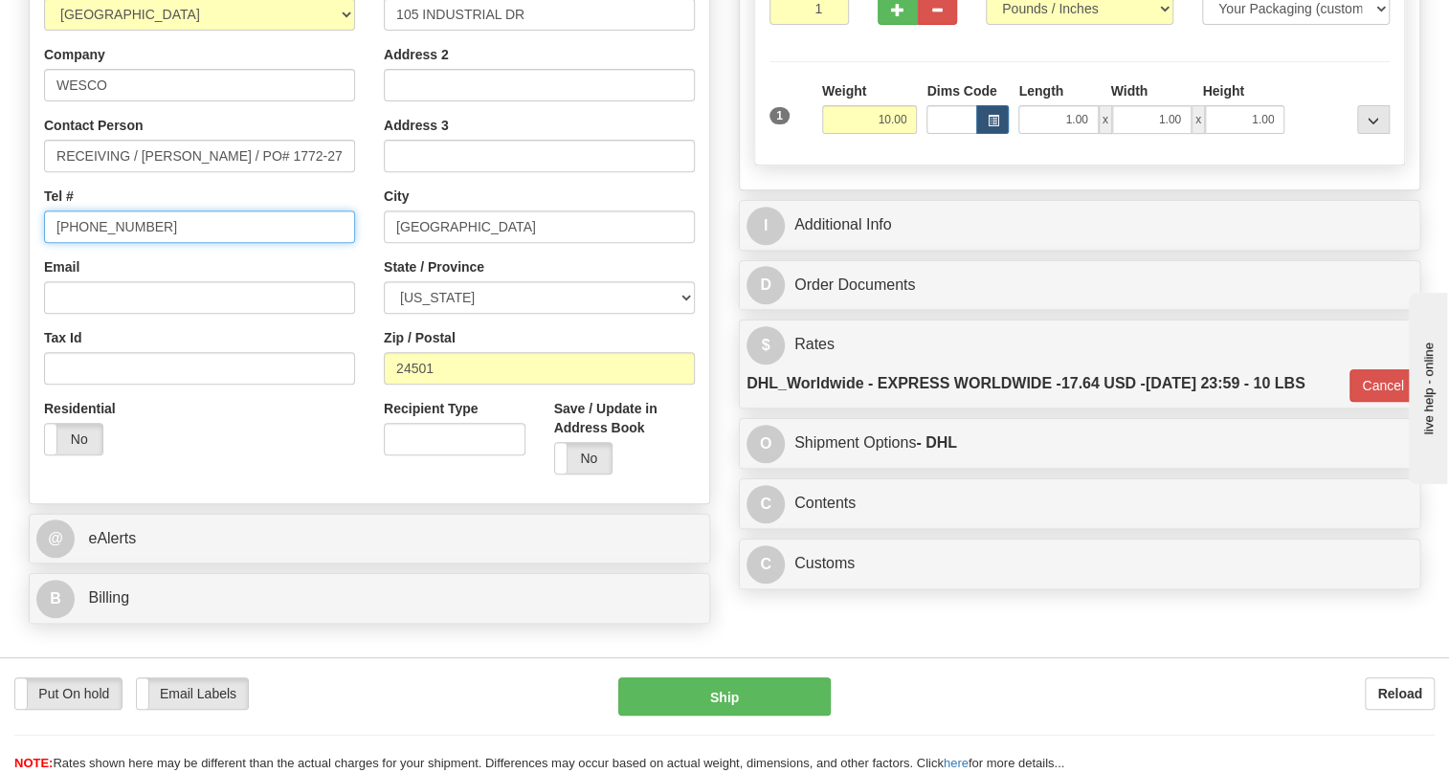
click at [104, 243] on input "[PHONE_NUMBER]" at bounding box center [199, 227] width 311 height 33
paste input "57)940-945"
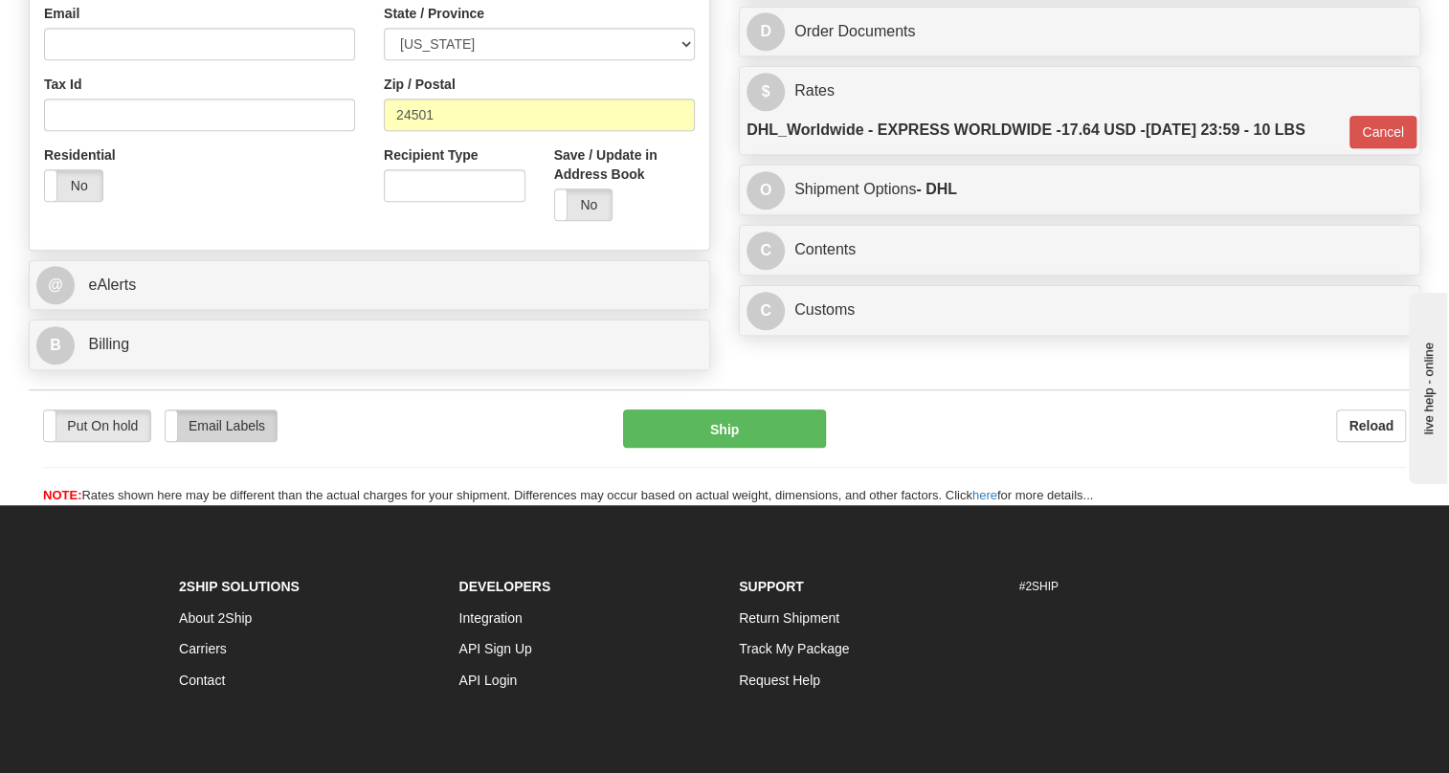
scroll to position [609, 0]
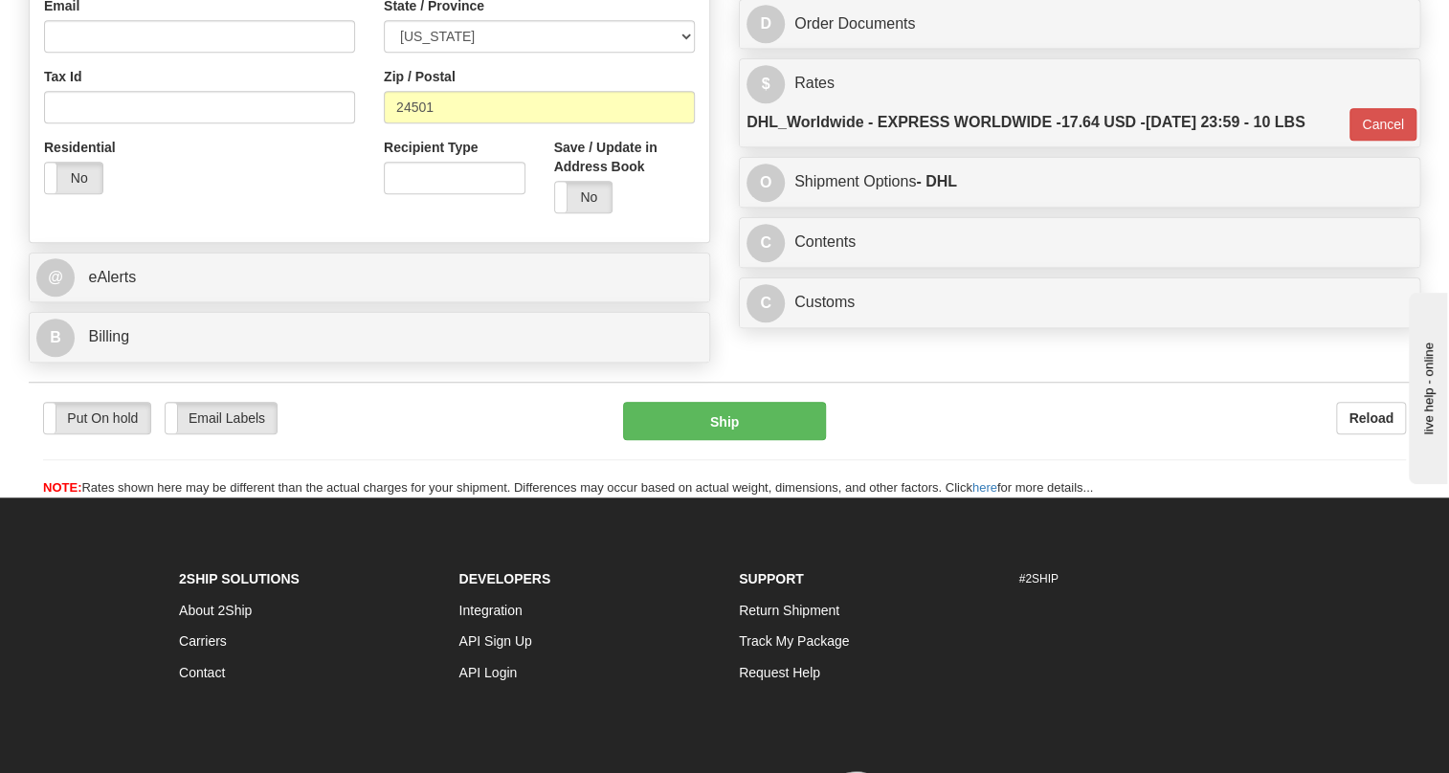
type input "(757)940-9455"
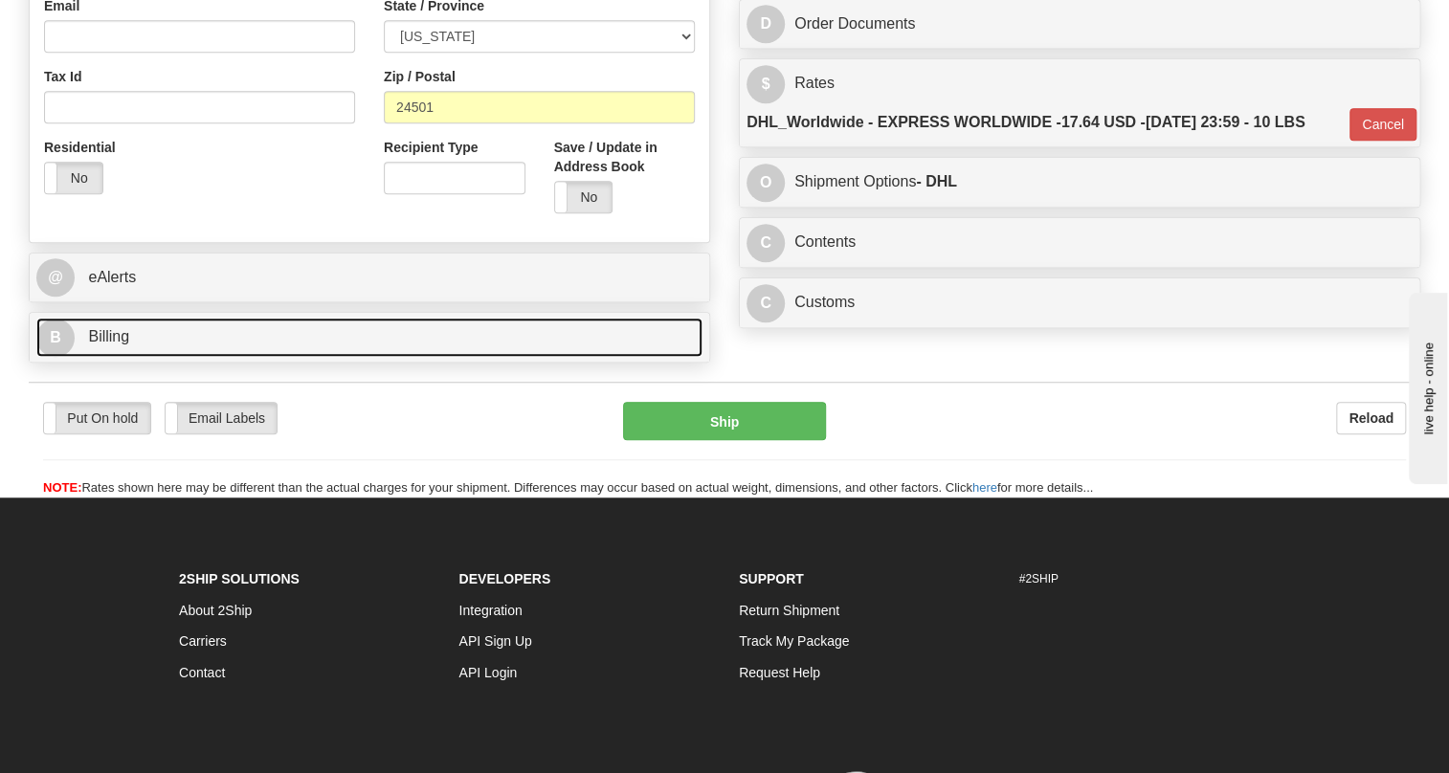
click at [112, 357] on link "B Billing" at bounding box center [369, 337] width 666 height 39
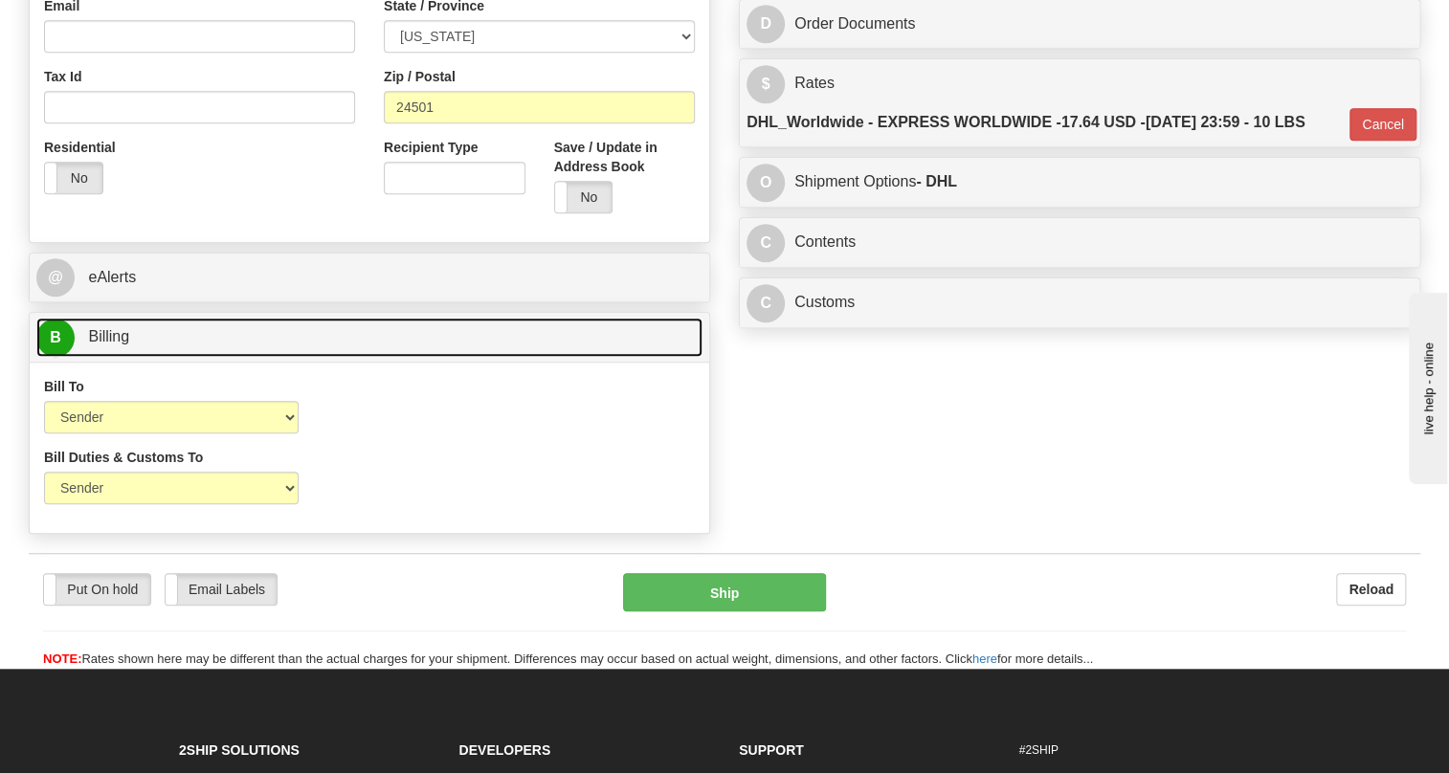
click at [120, 345] on span "Billing" at bounding box center [108, 336] width 41 height 16
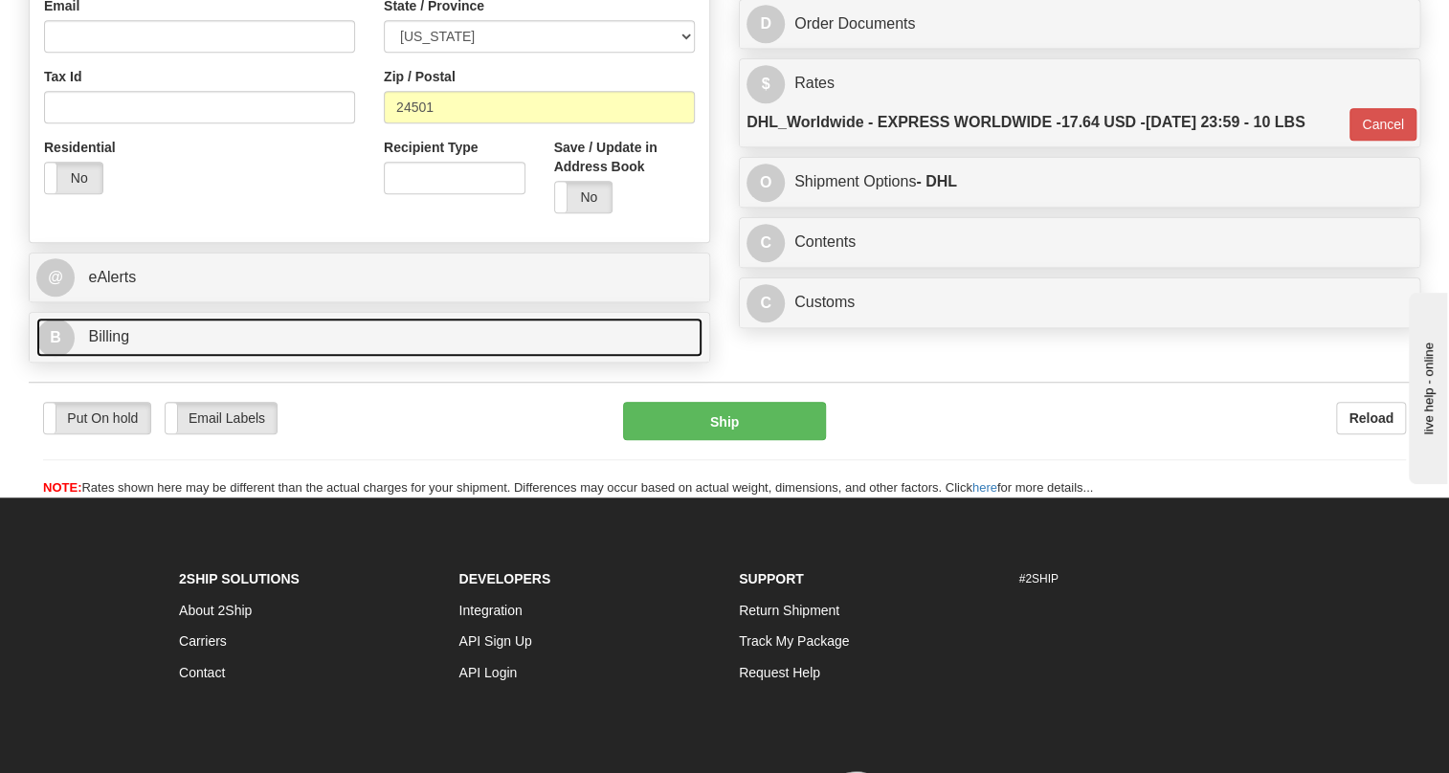
click at [116, 345] on span "Billing" at bounding box center [108, 336] width 41 height 16
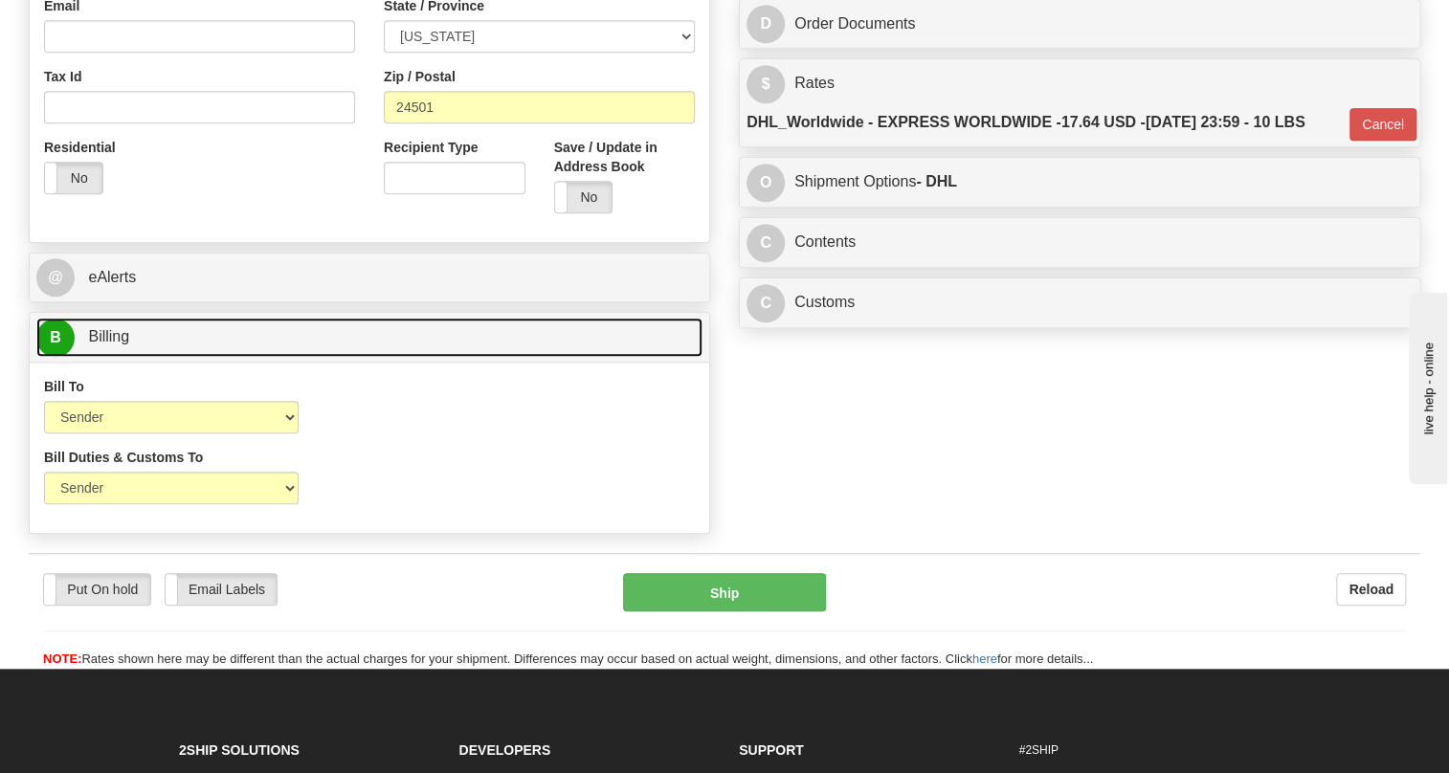
click at [116, 345] on span "Billing" at bounding box center [108, 336] width 41 height 16
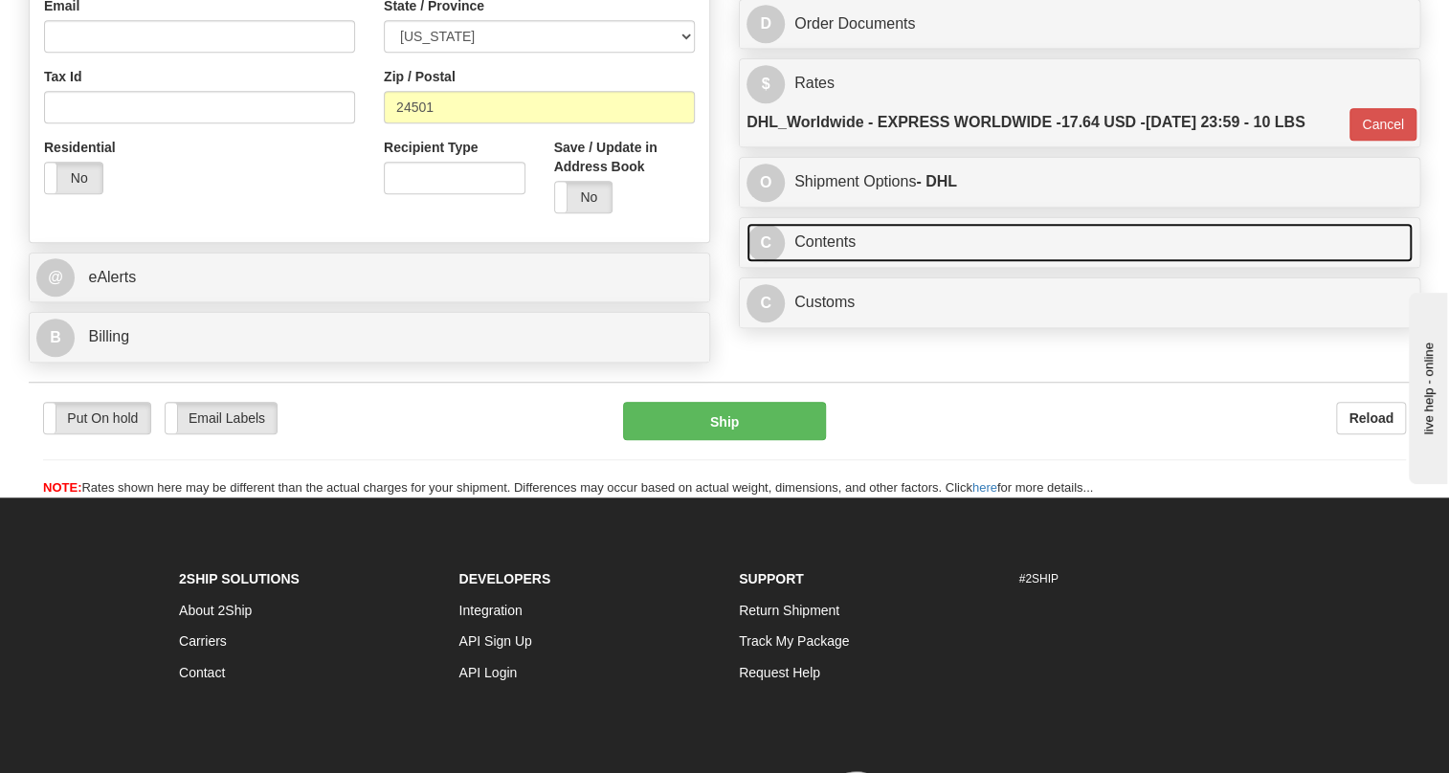
click at [822, 262] on link "C Contents" at bounding box center [1080, 242] width 666 height 39
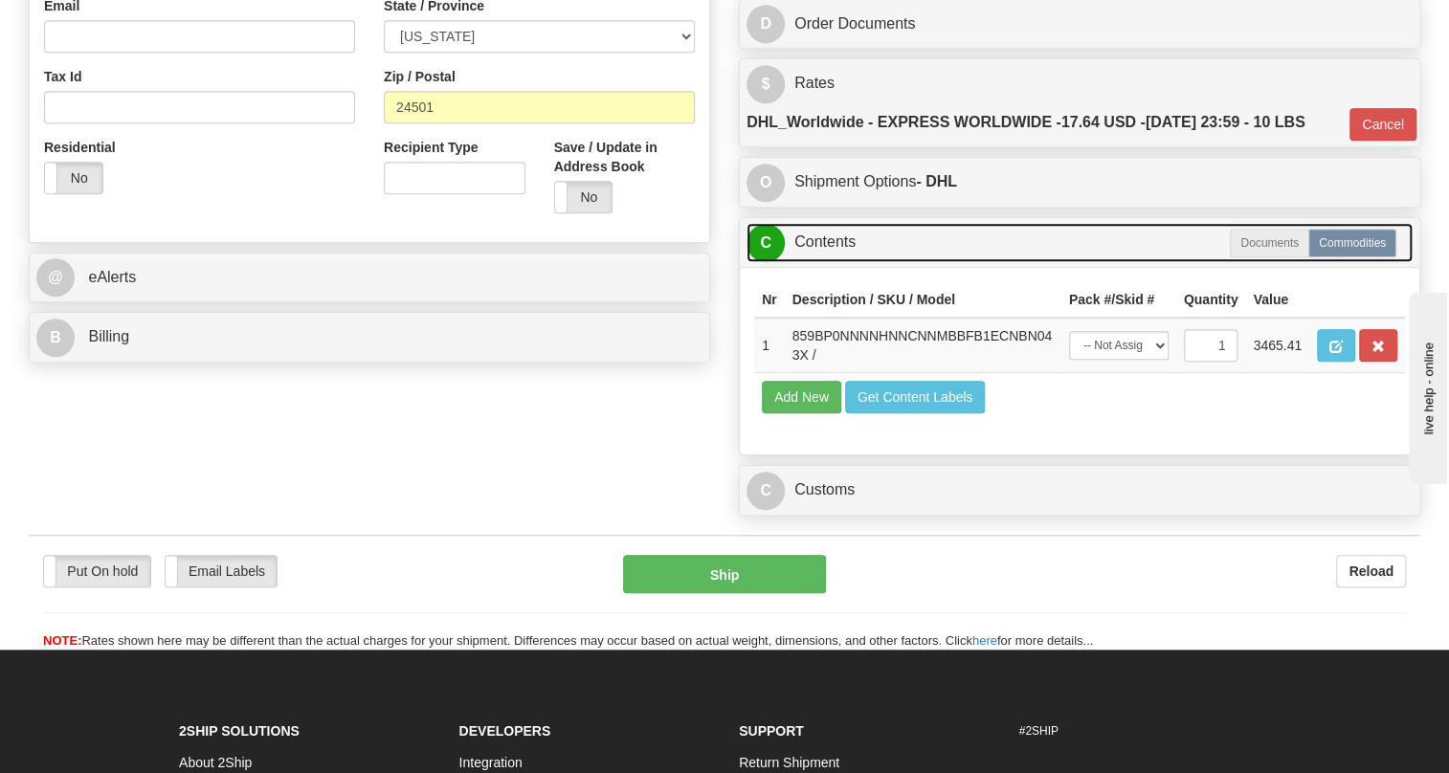
click at [822, 262] on link "C Contents" at bounding box center [1080, 242] width 666 height 39
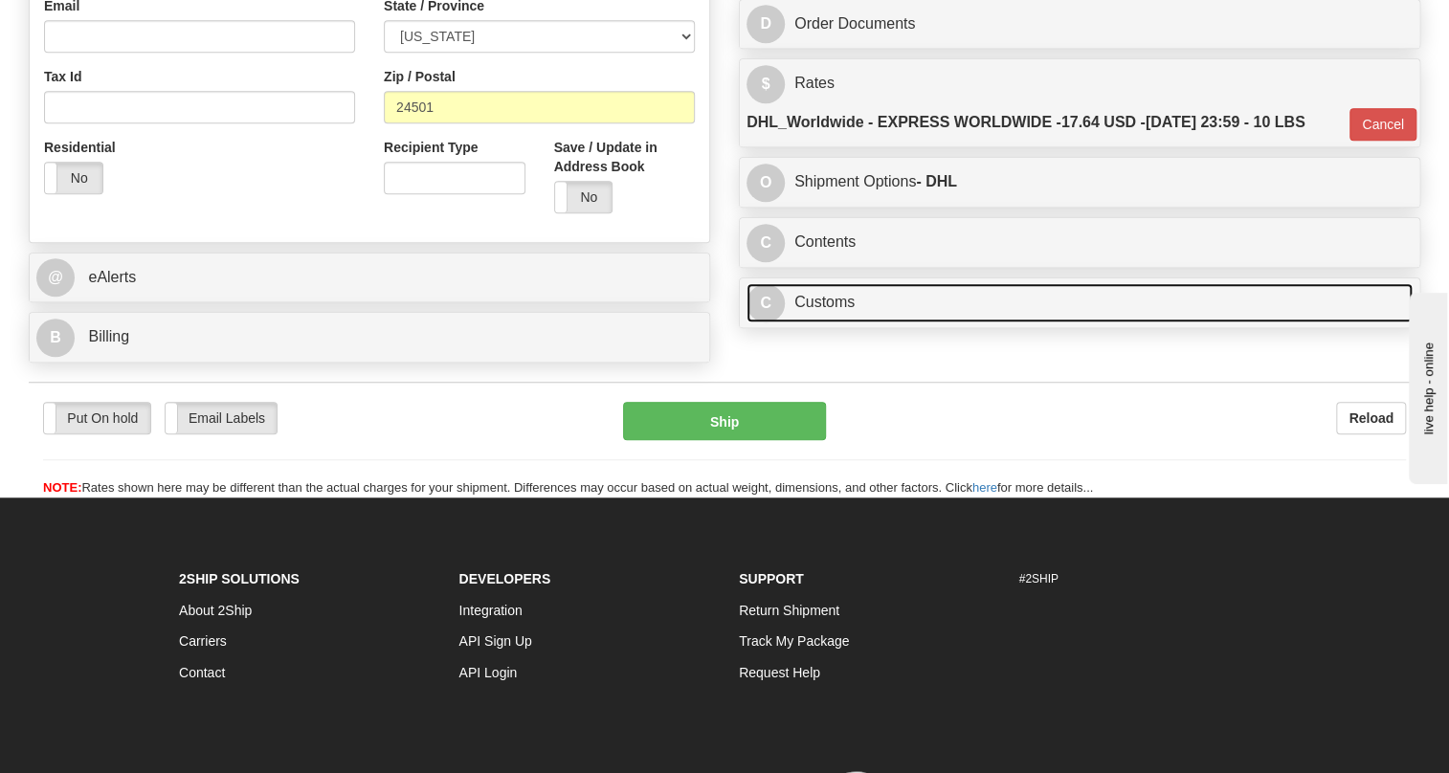
click at [830, 323] on link "C Customs" at bounding box center [1080, 302] width 666 height 39
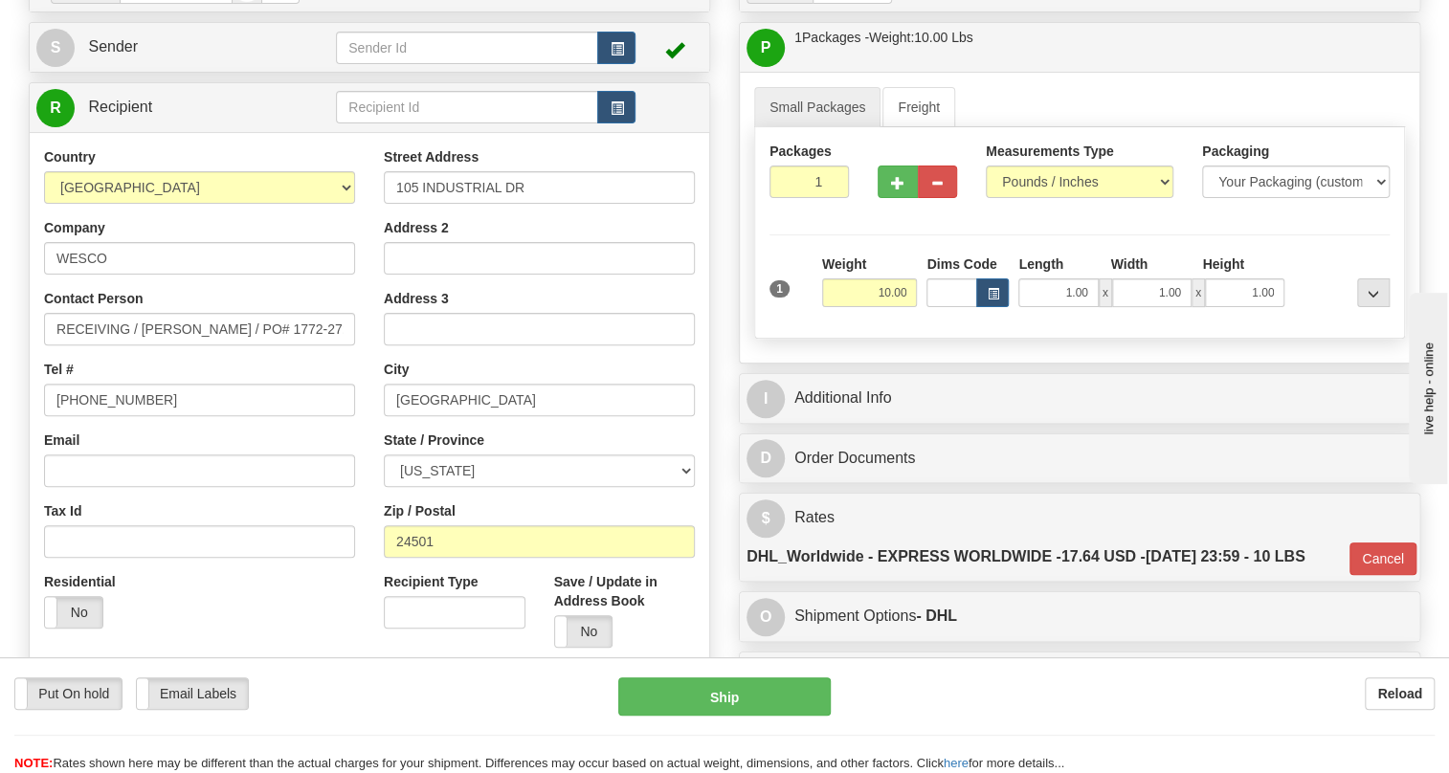
scroll to position [173, 0]
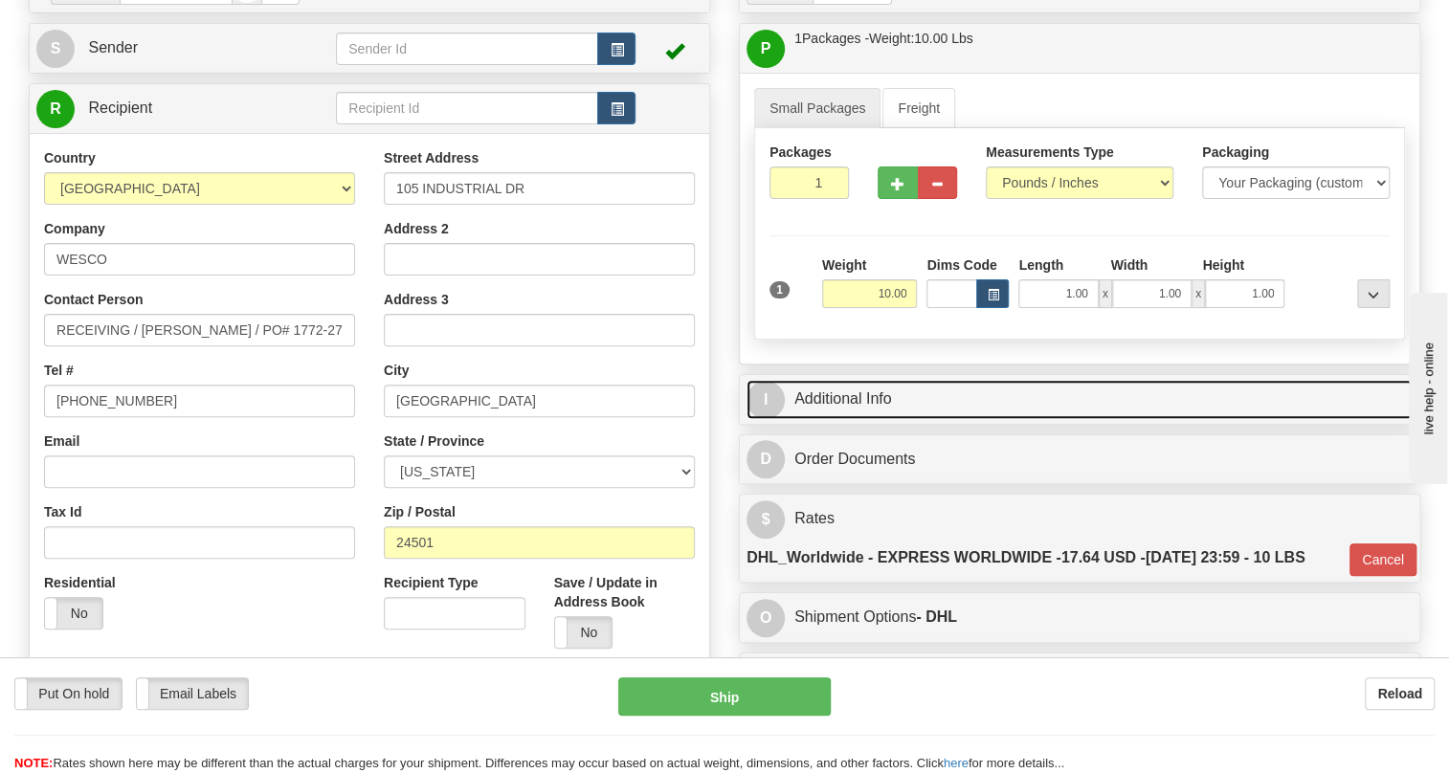
click at [837, 419] on link "I Additional Info" at bounding box center [1080, 399] width 666 height 39
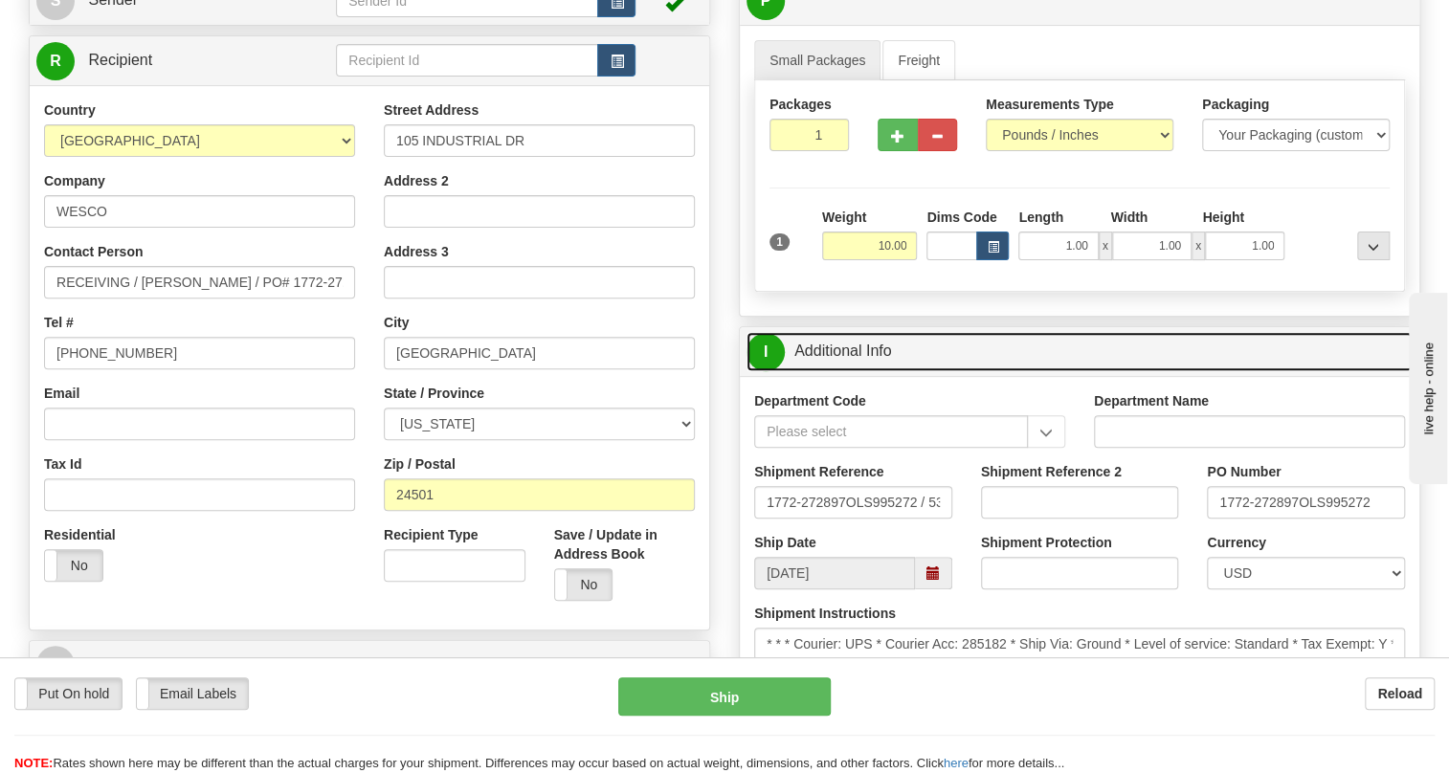
scroll to position [260, 0]
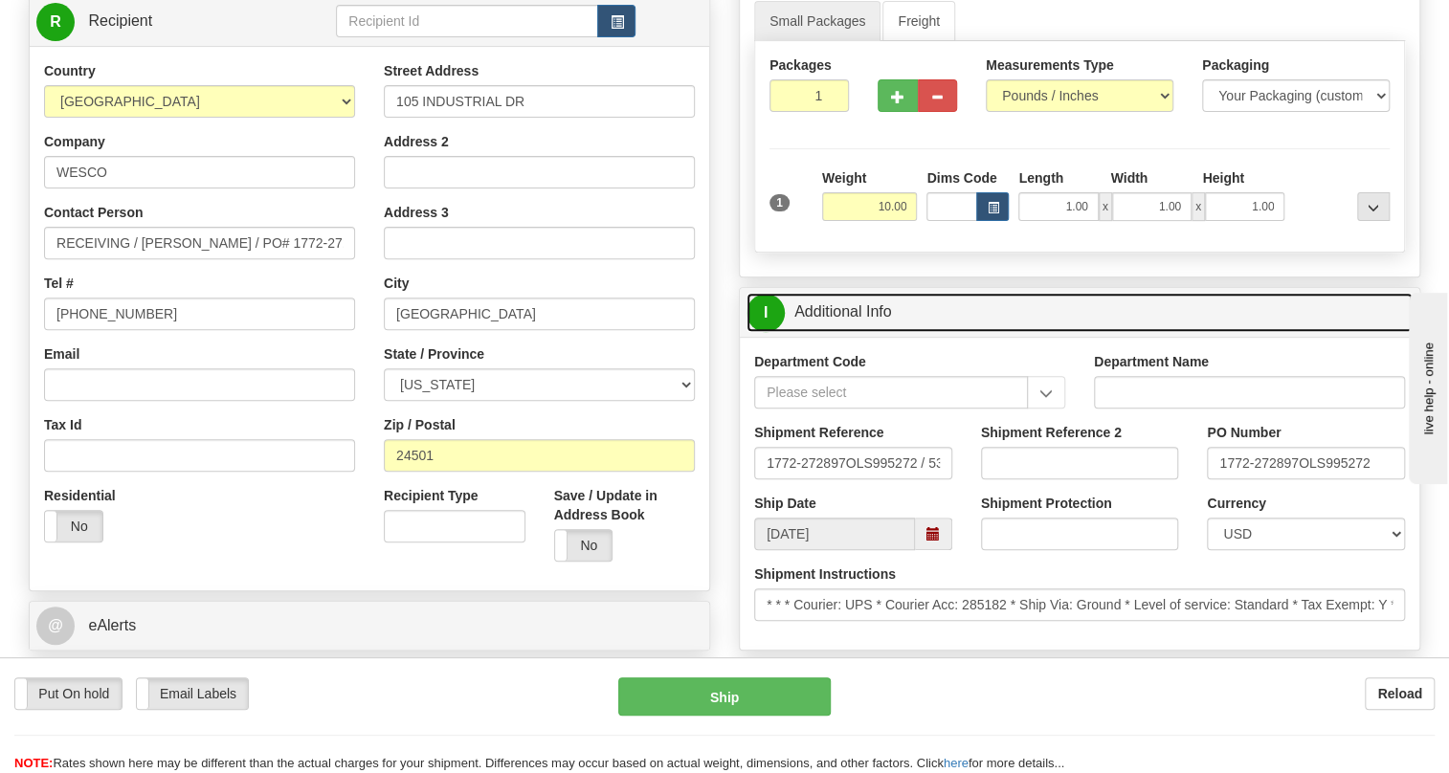
click at [862, 332] on link "I Additional Info" at bounding box center [1080, 312] width 666 height 39
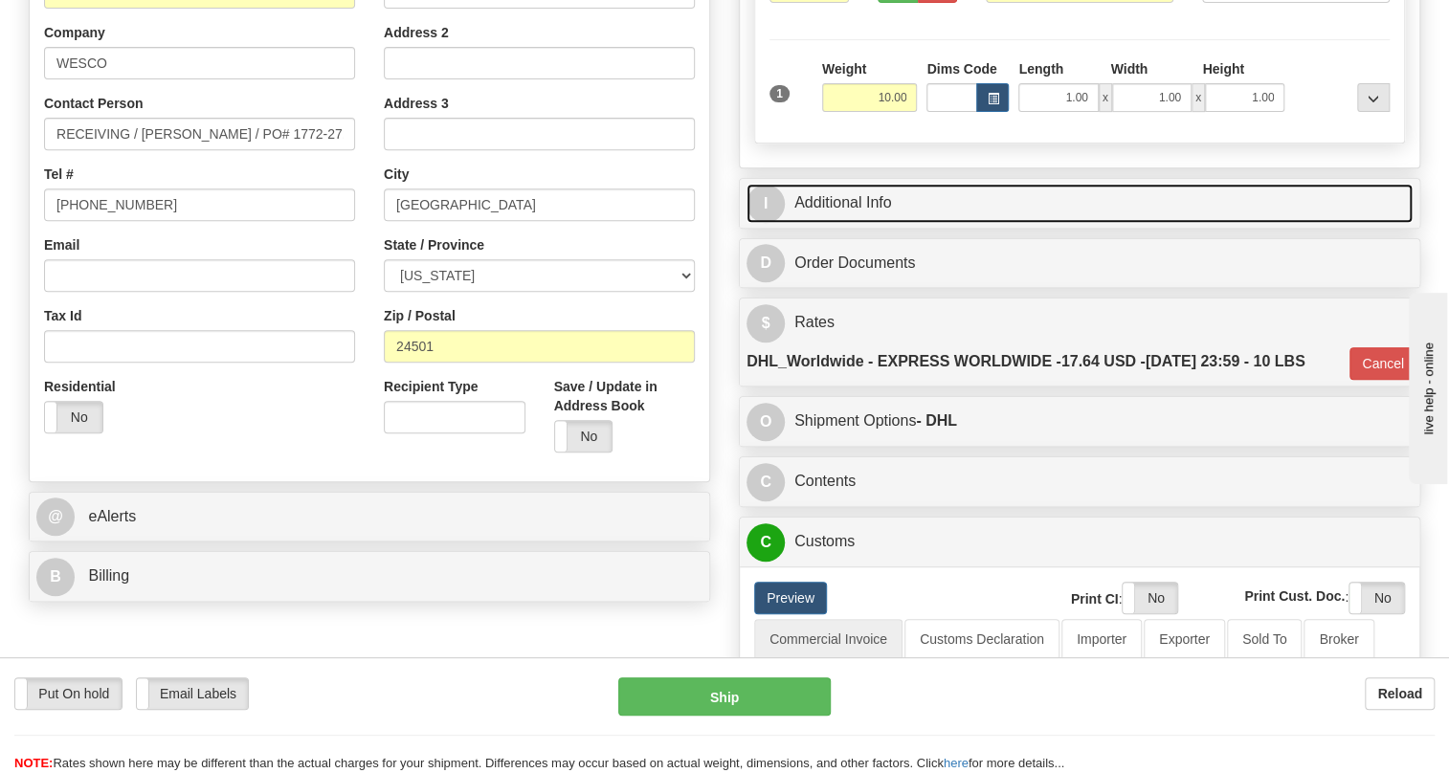
scroll to position [435, 0]
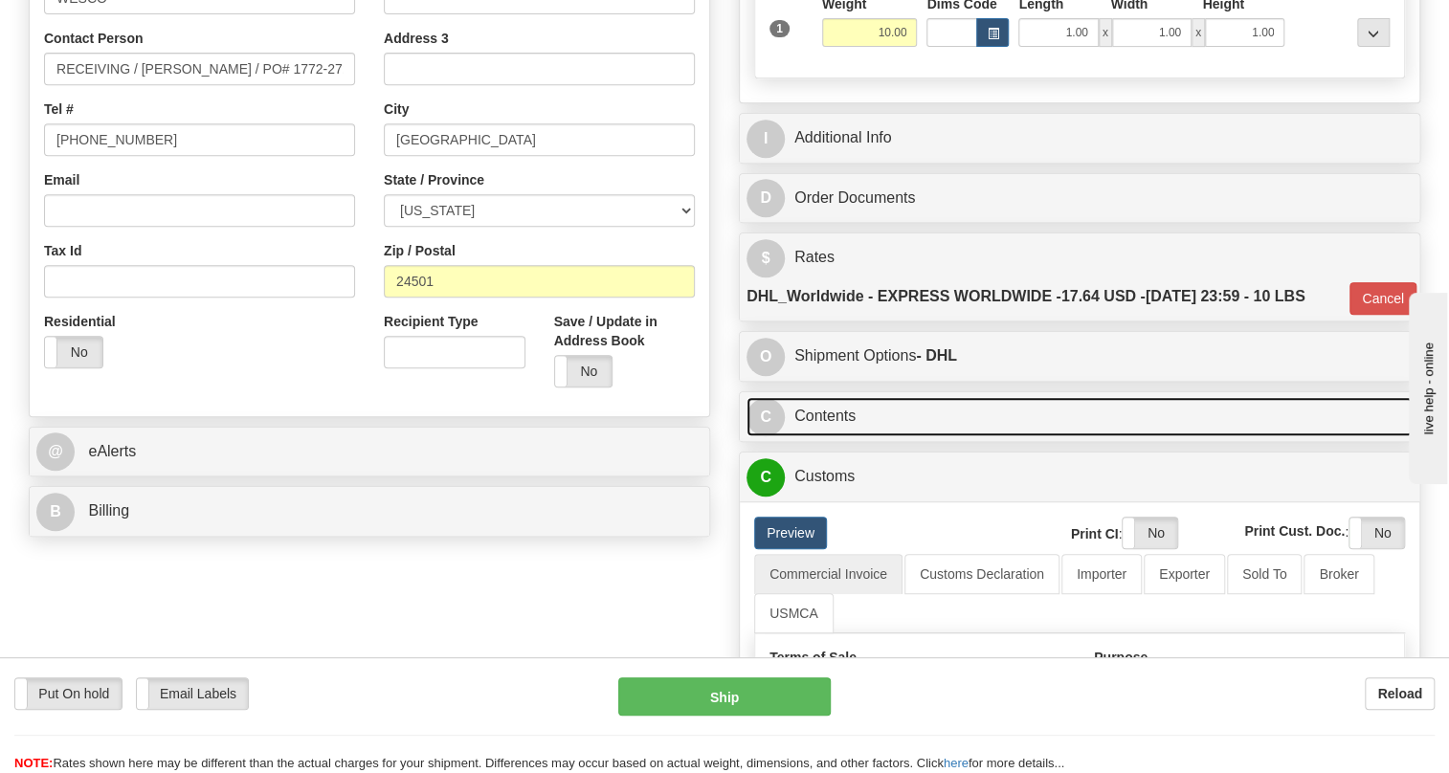
click at [839, 436] on link "C Contents" at bounding box center [1080, 416] width 666 height 39
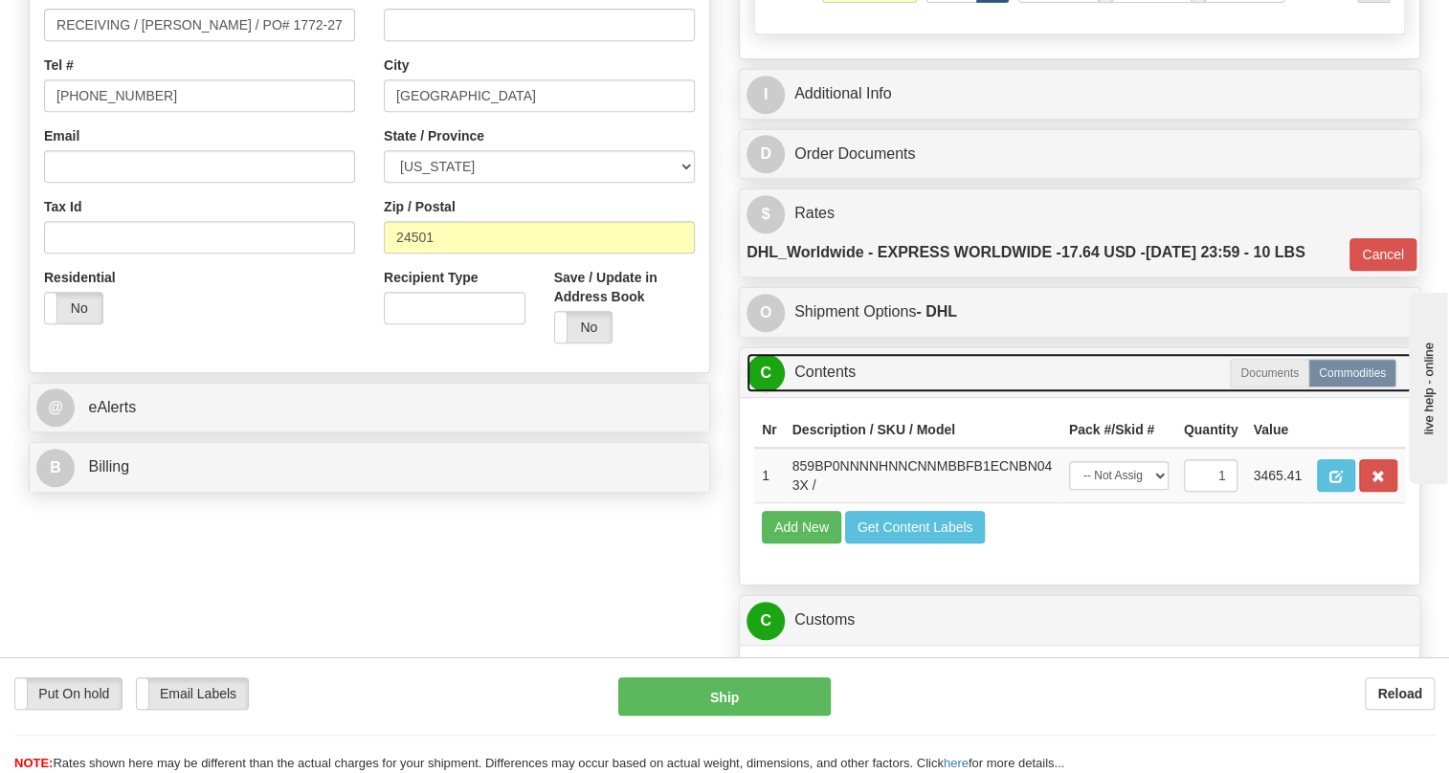
scroll to position [609, 0]
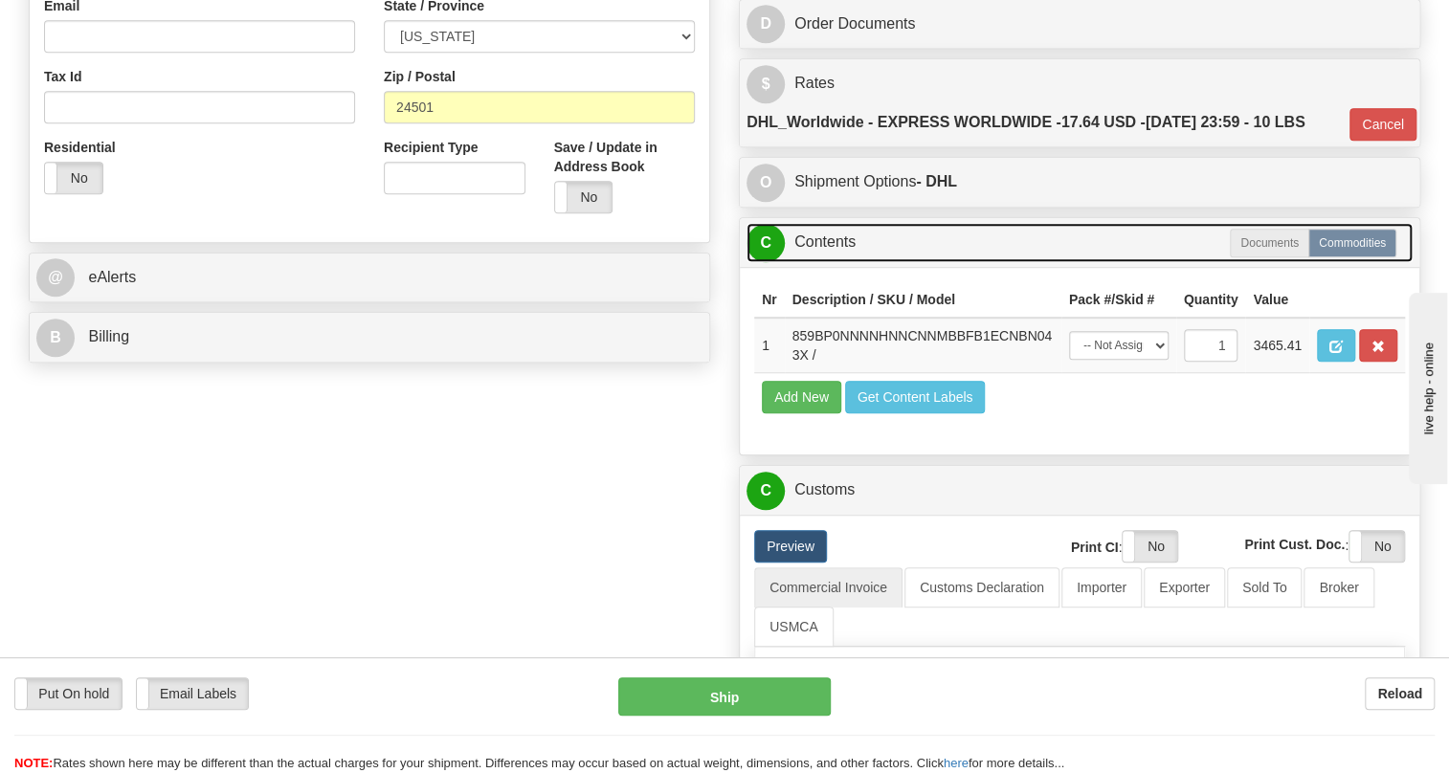
click at [834, 262] on link "C Contents" at bounding box center [1080, 242] width 666 height 39
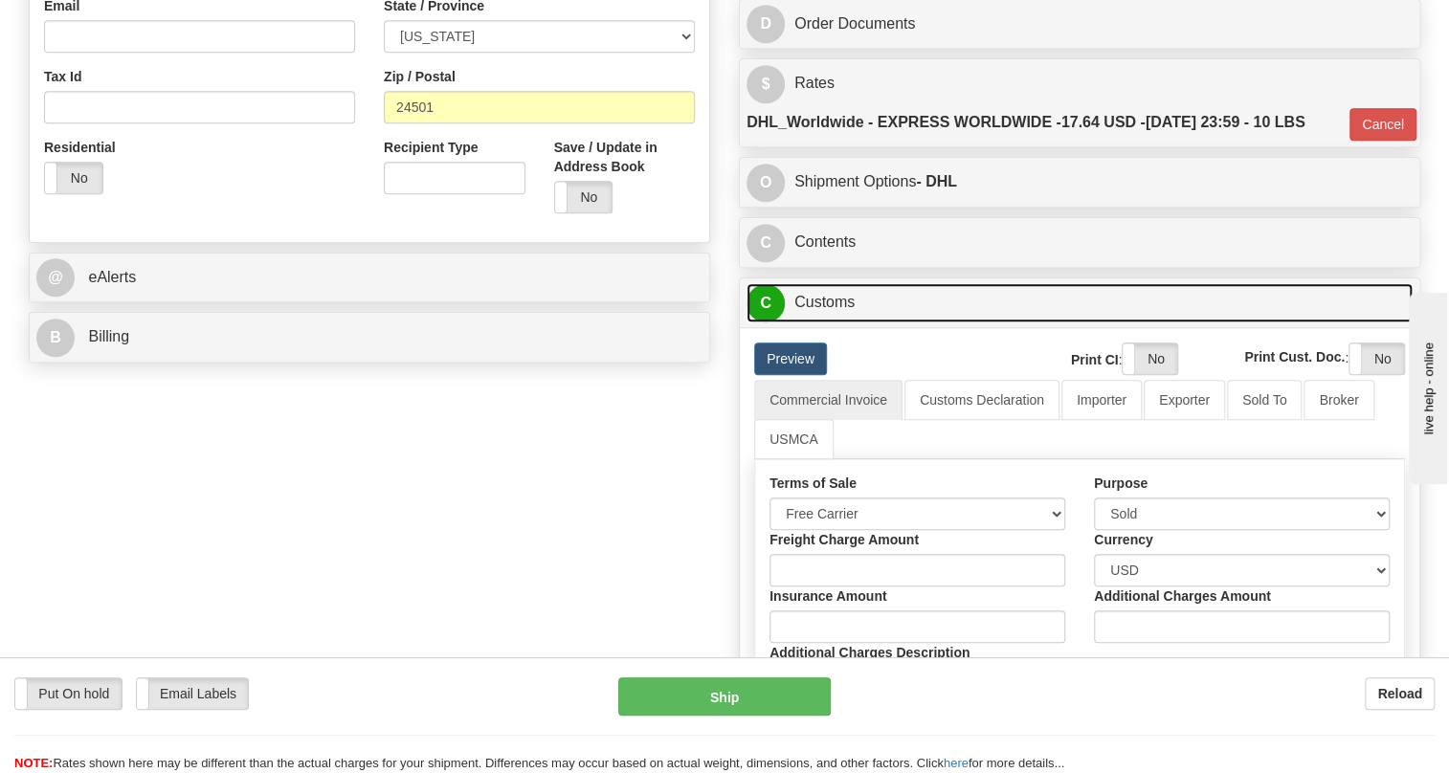
click at [841, 323] on link "C Customs" at bounding box center [1080, 302] width 666 height 39
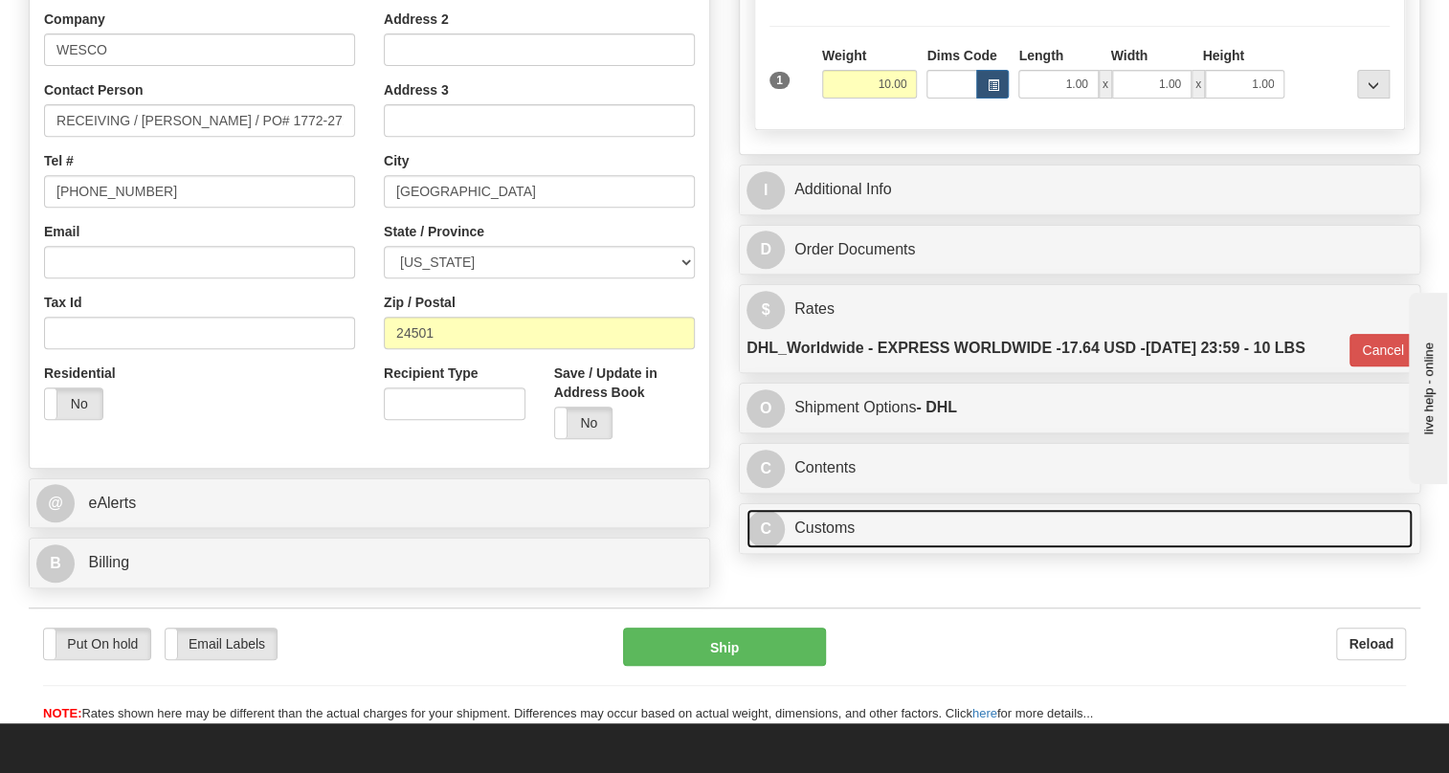
scroll to position [435, 0]
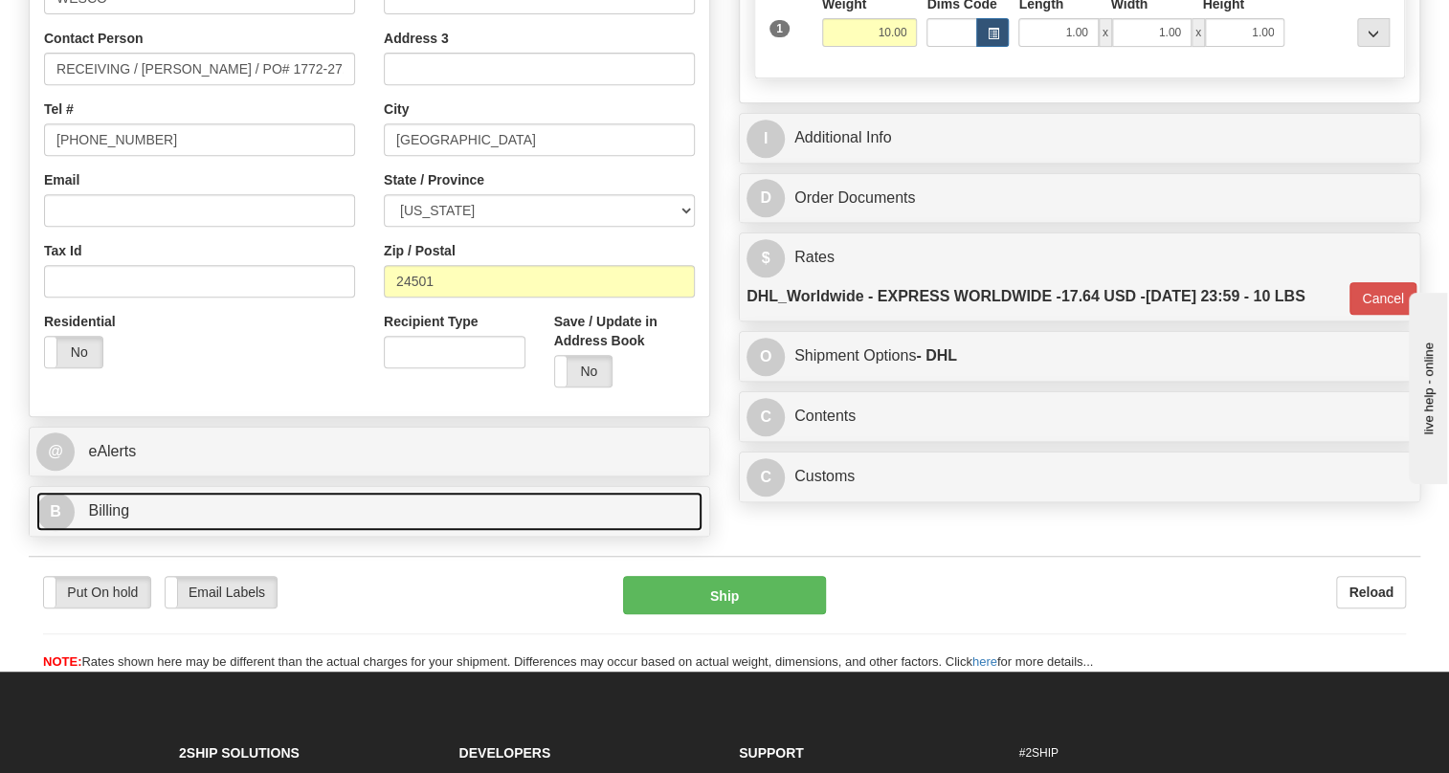
click at [114, 519] on span "Billing" at bounding box center [108, 510] width 41 height 16
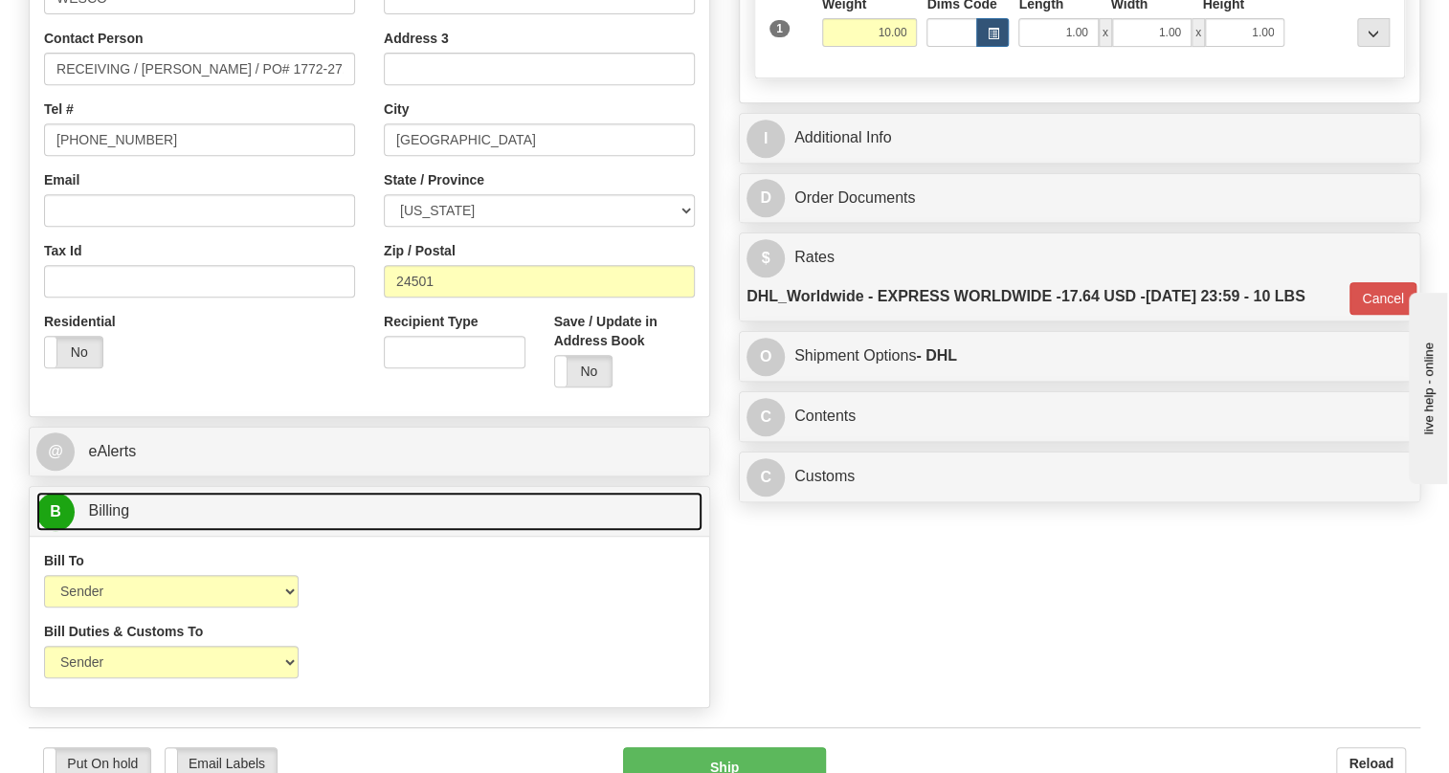
click at [114, 519] on span "Billing" at bounding box center [108, 510] width 41 height 16
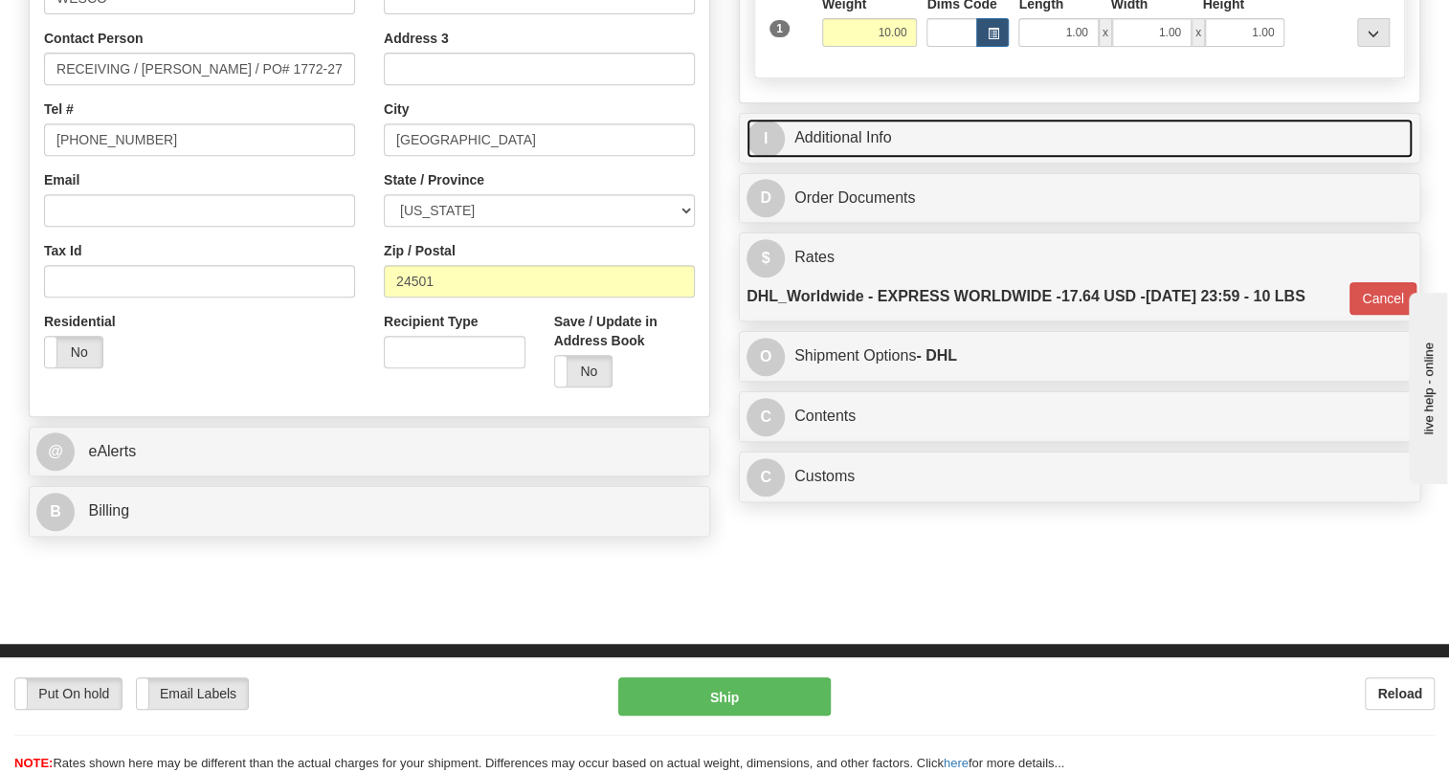
click at [862, 158] on link "I Additional Info" at bounding box center [1080, 138] width 666 height 39
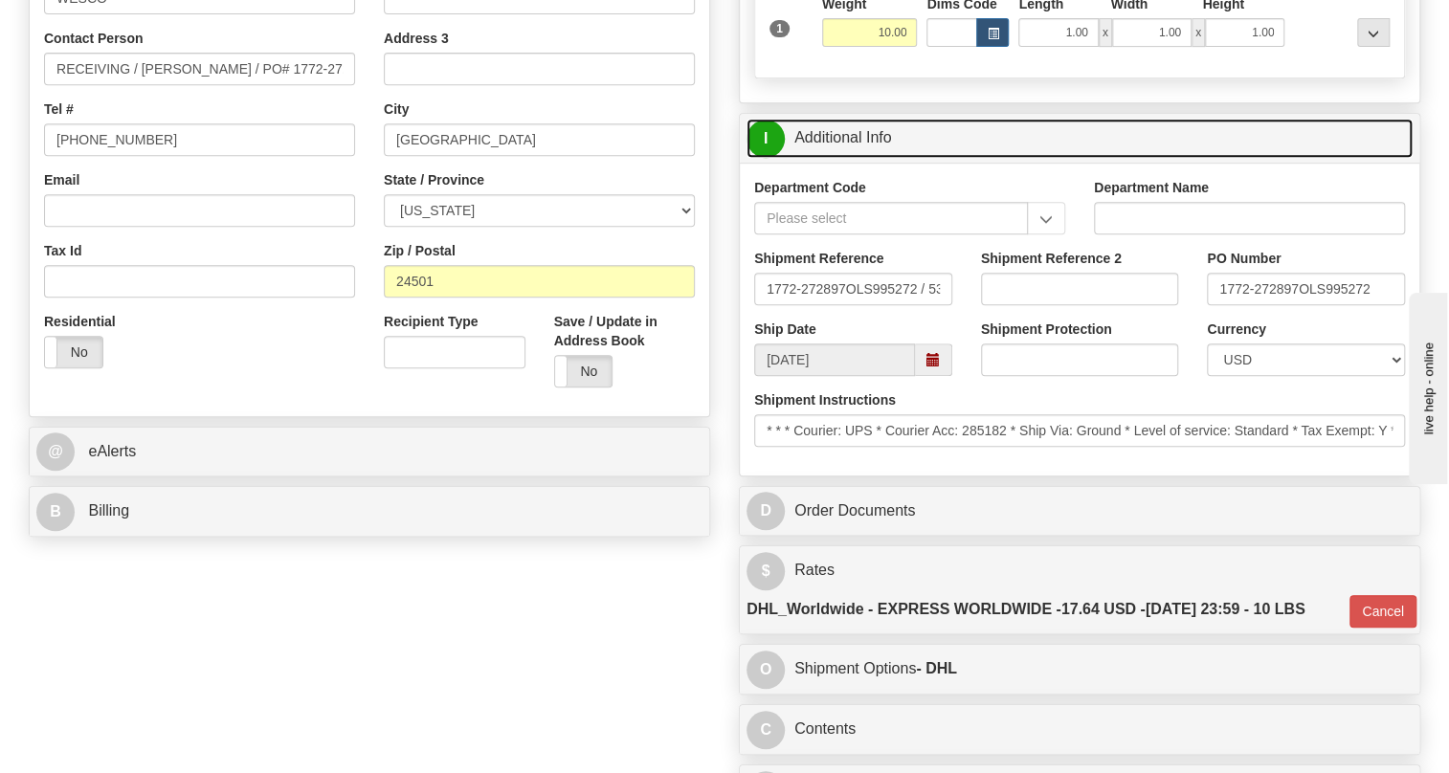
click at [862, 158] on link "I Additional Info" at bounding box center [1080, 138] width 666 height 39
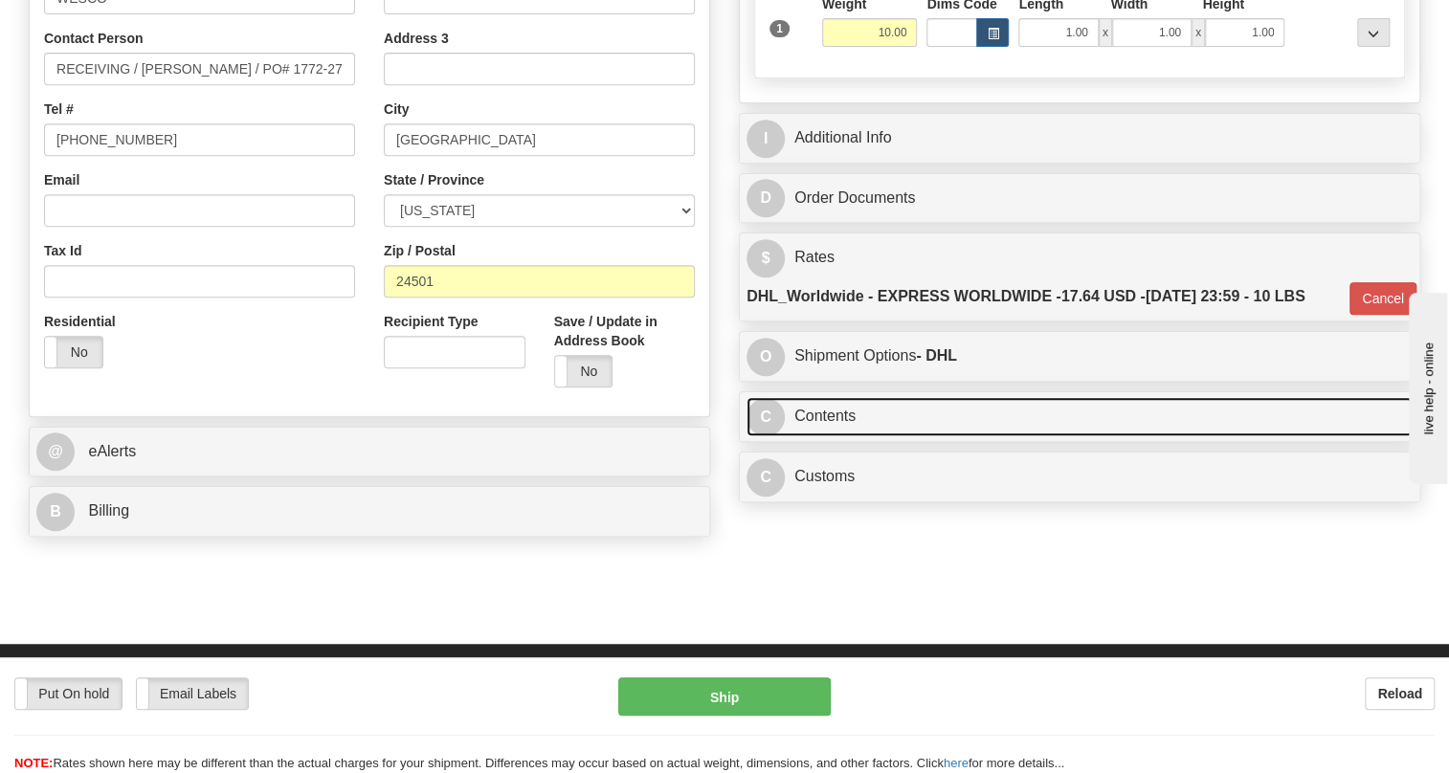
click at [841, 436] on link "C Contents" at bounding box center [1080, 416] width 666 height 39
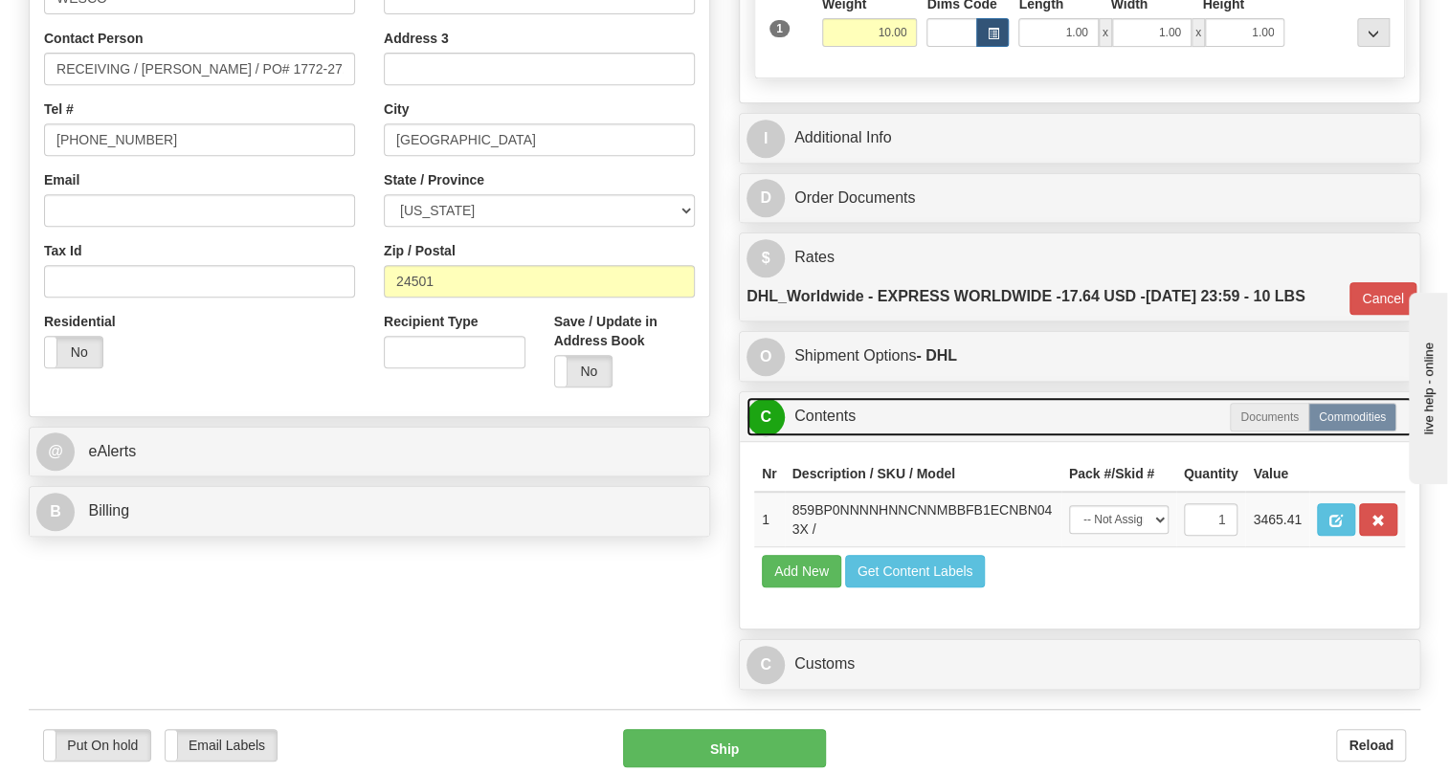
click at [821, 436] on link "C Contents" at bounding box center [1080, 416] width 666 height 39
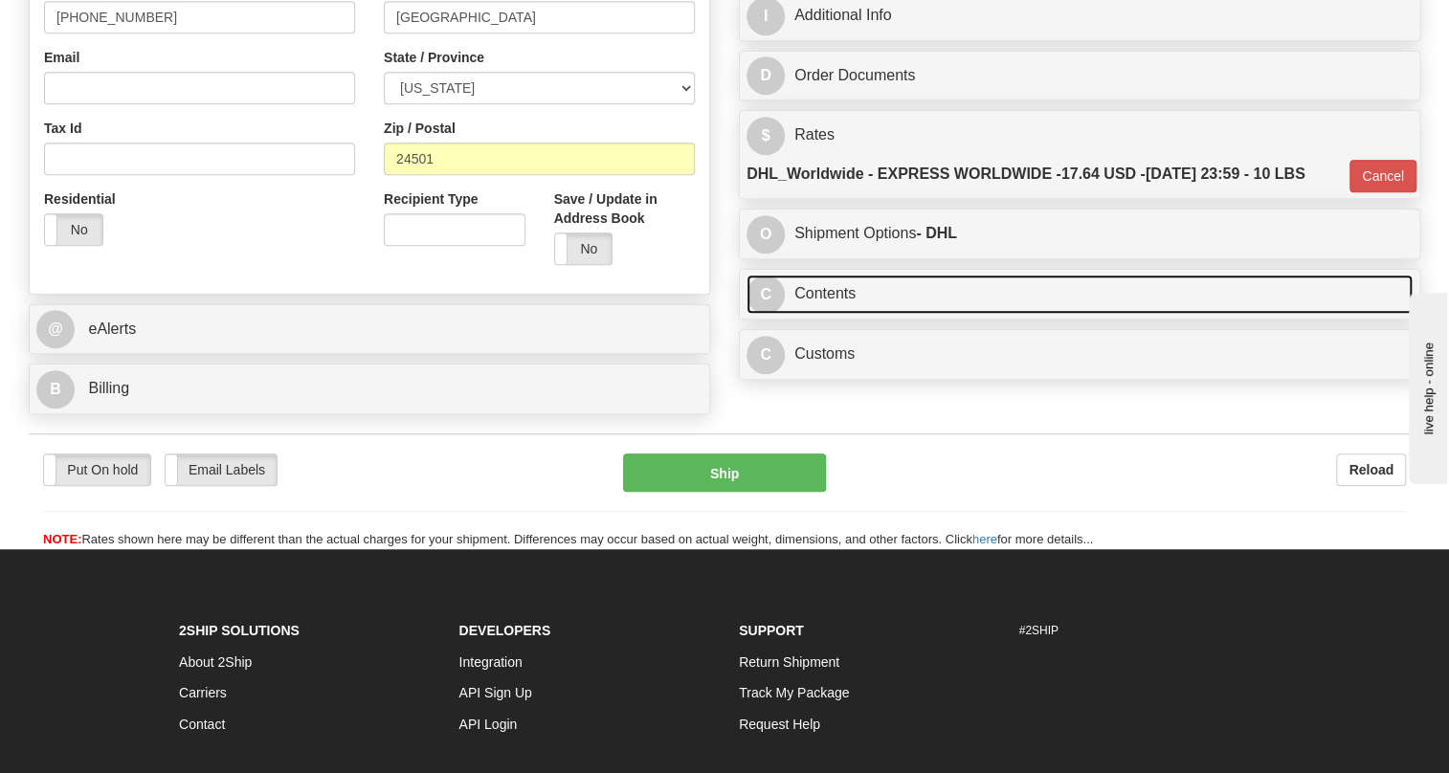
scroll to position [609, 0]
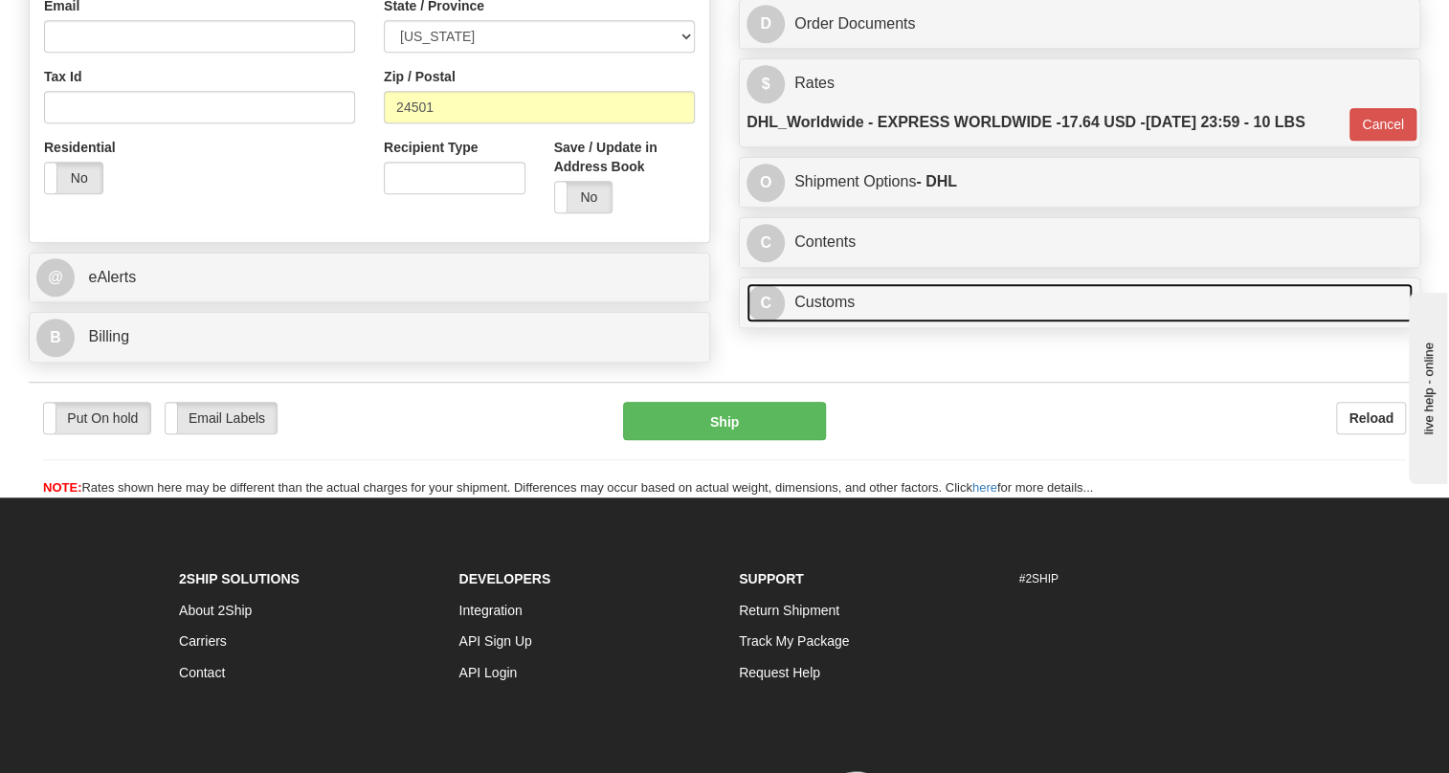
click at [828, 323] on link "C Customs" at bounding box center [1080, 302] width 666 height 39
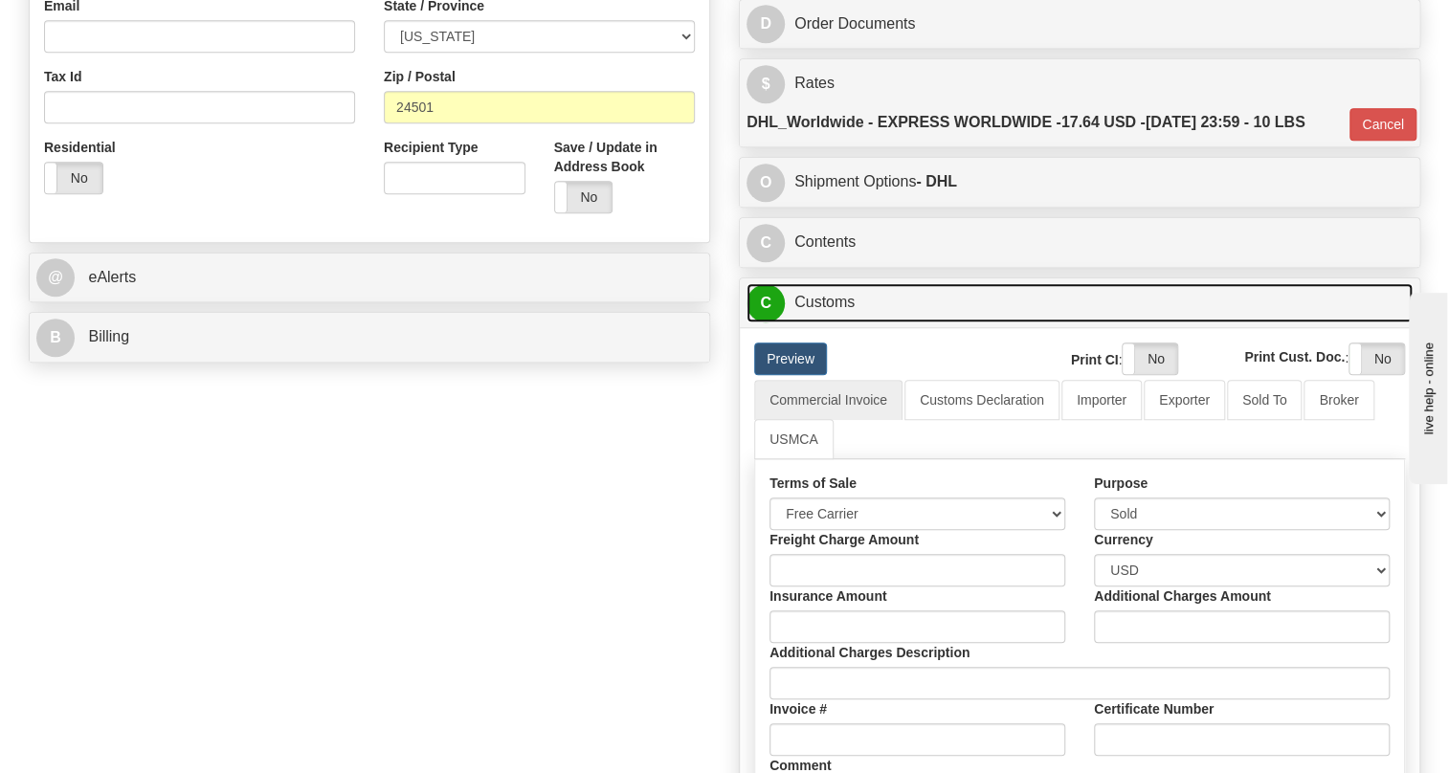
click at [828, 323] on link "C Customs" at bounding box center [1080, 302] width 666 height 39
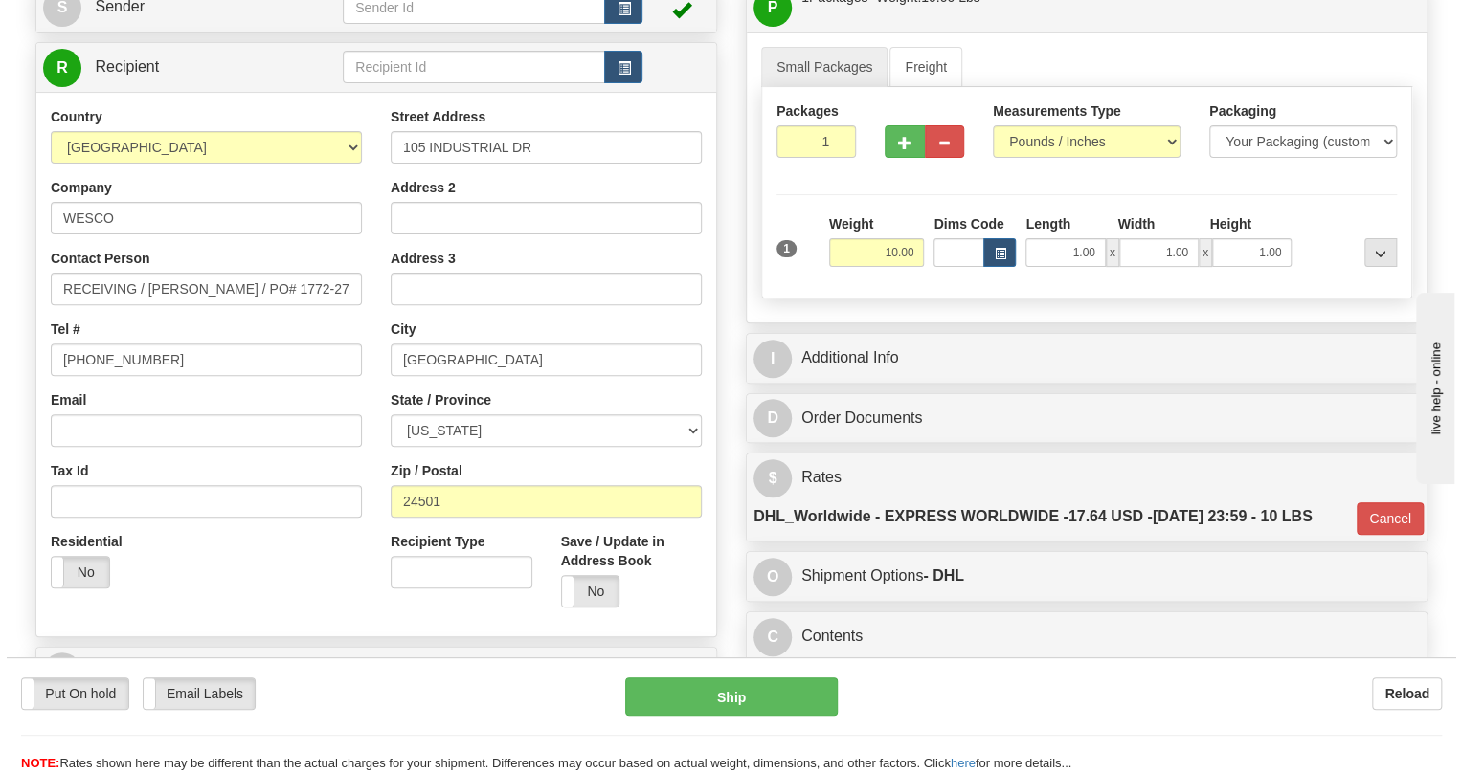
scroll to position [173, 0]
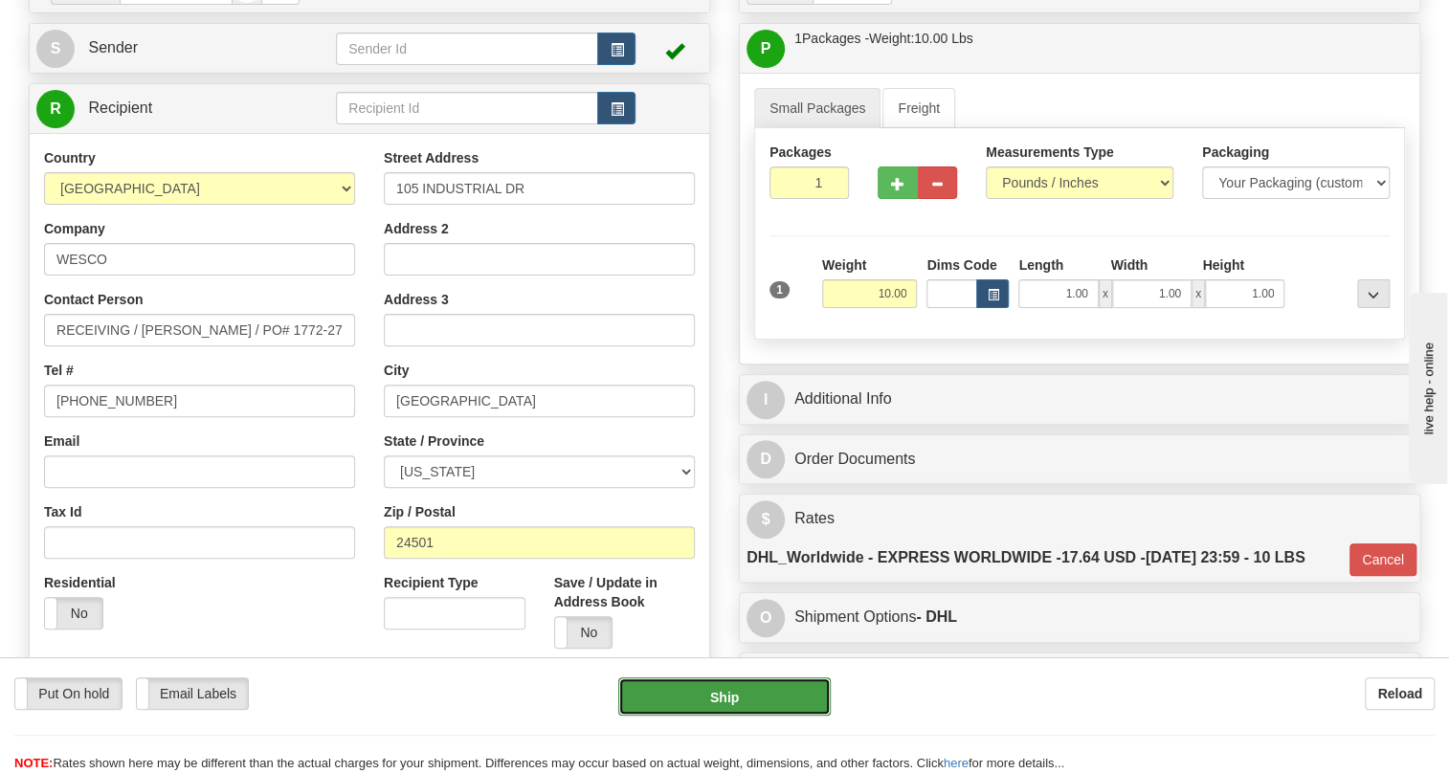
click at [727, 700] on button "Ship" at bounding box center [724, 697] width 212 height 38
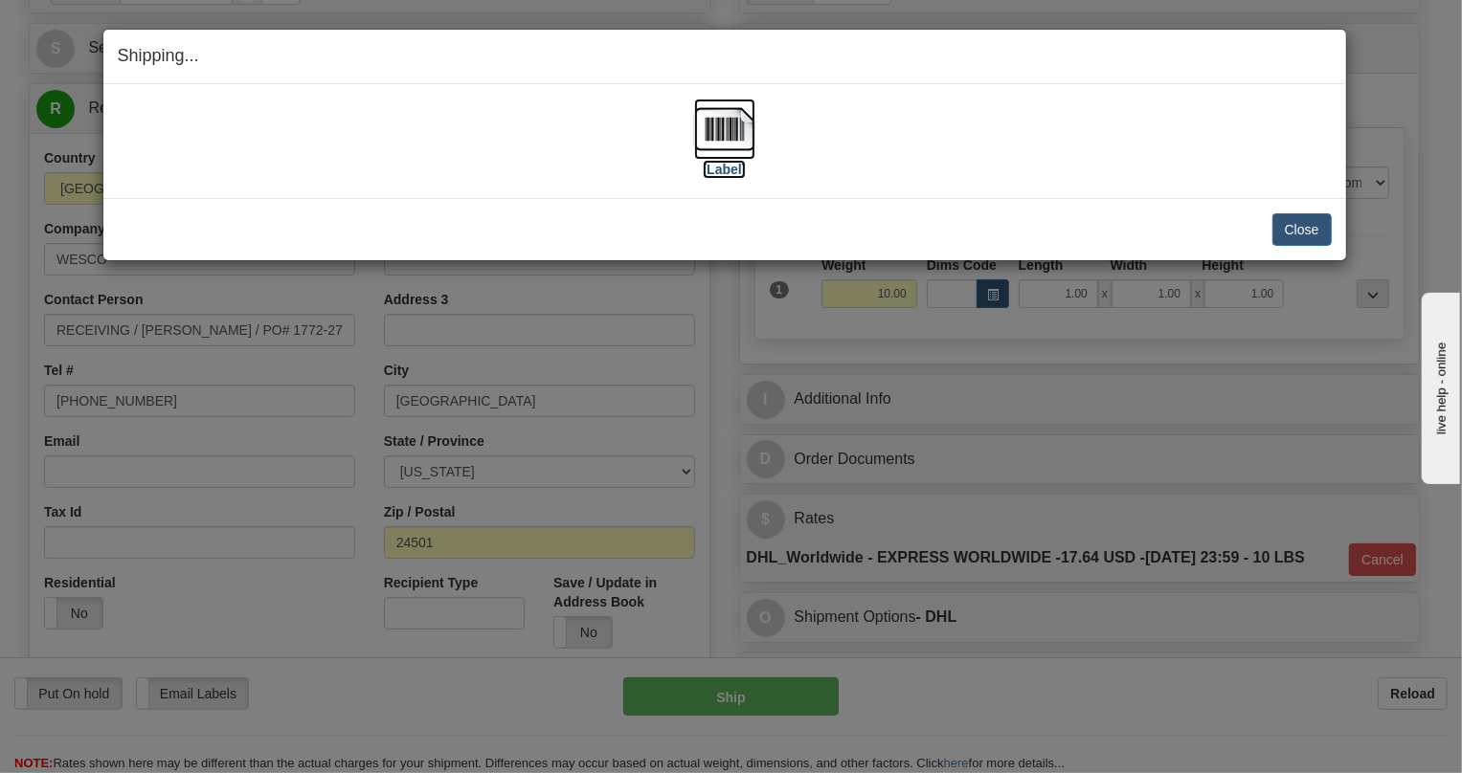
click at [727, 124] on img at bounding box center [724, 129] width 61 height 61
click at [1292, 223] on button "Close" at bounding box center [1301, 229] width 59 height 33
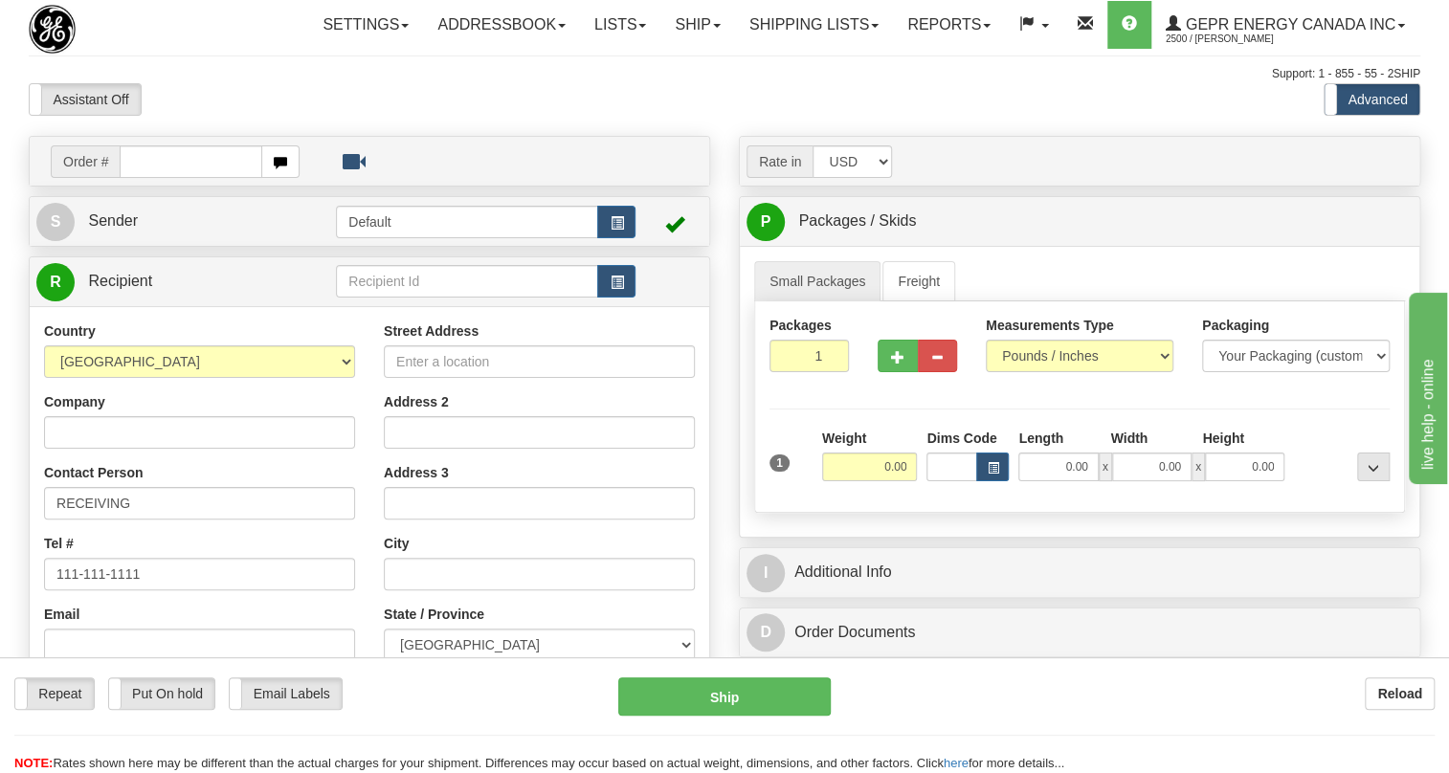
click at [173, 178] on input "text" at bounding box center [191, 161] width 143 height 33
click at [146, 178] on input "0086693568" at bounding box center [191, 161] width 143 height 33
type input "86693568"
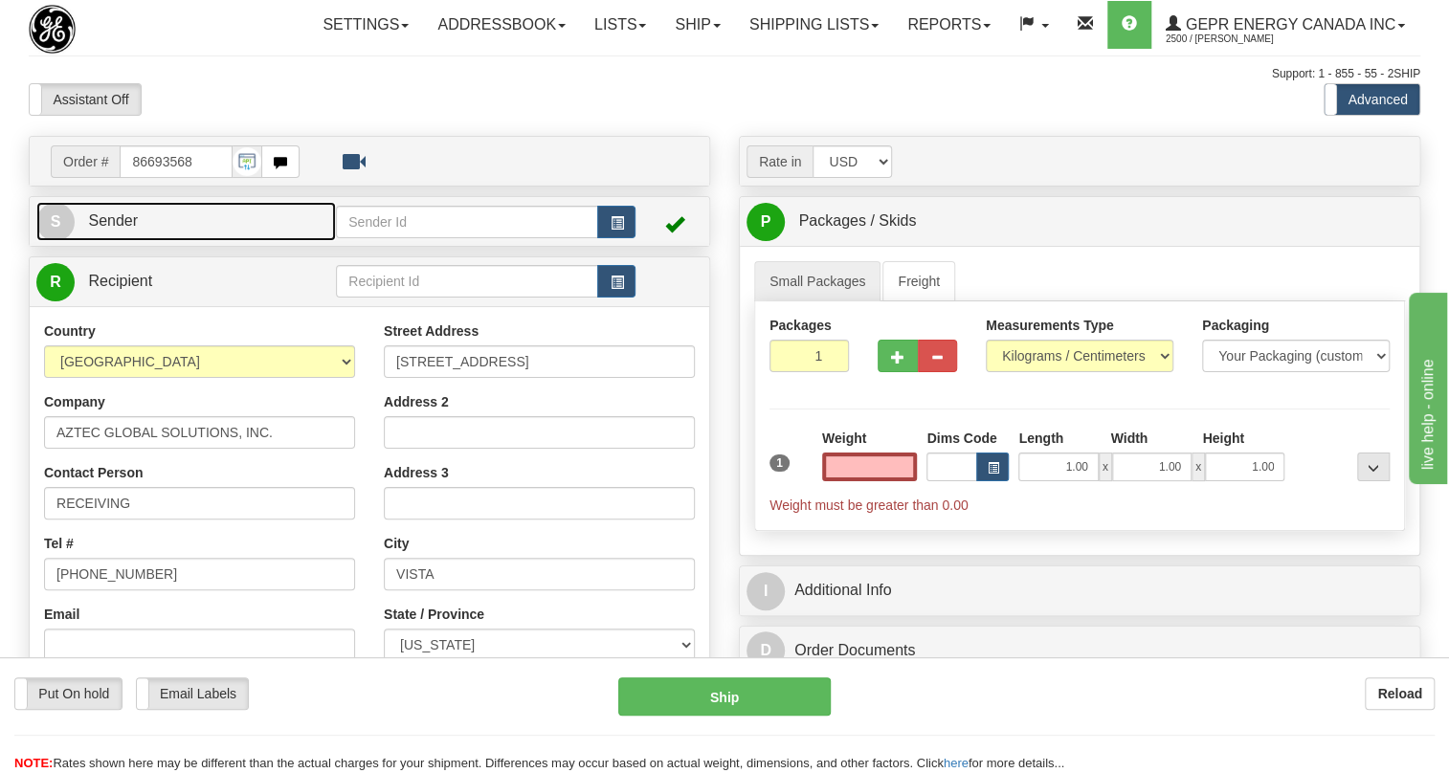
type input "0.00"
click at [126, 229] on span "Sender" at bounding box center [113, 220] width 50 height 16
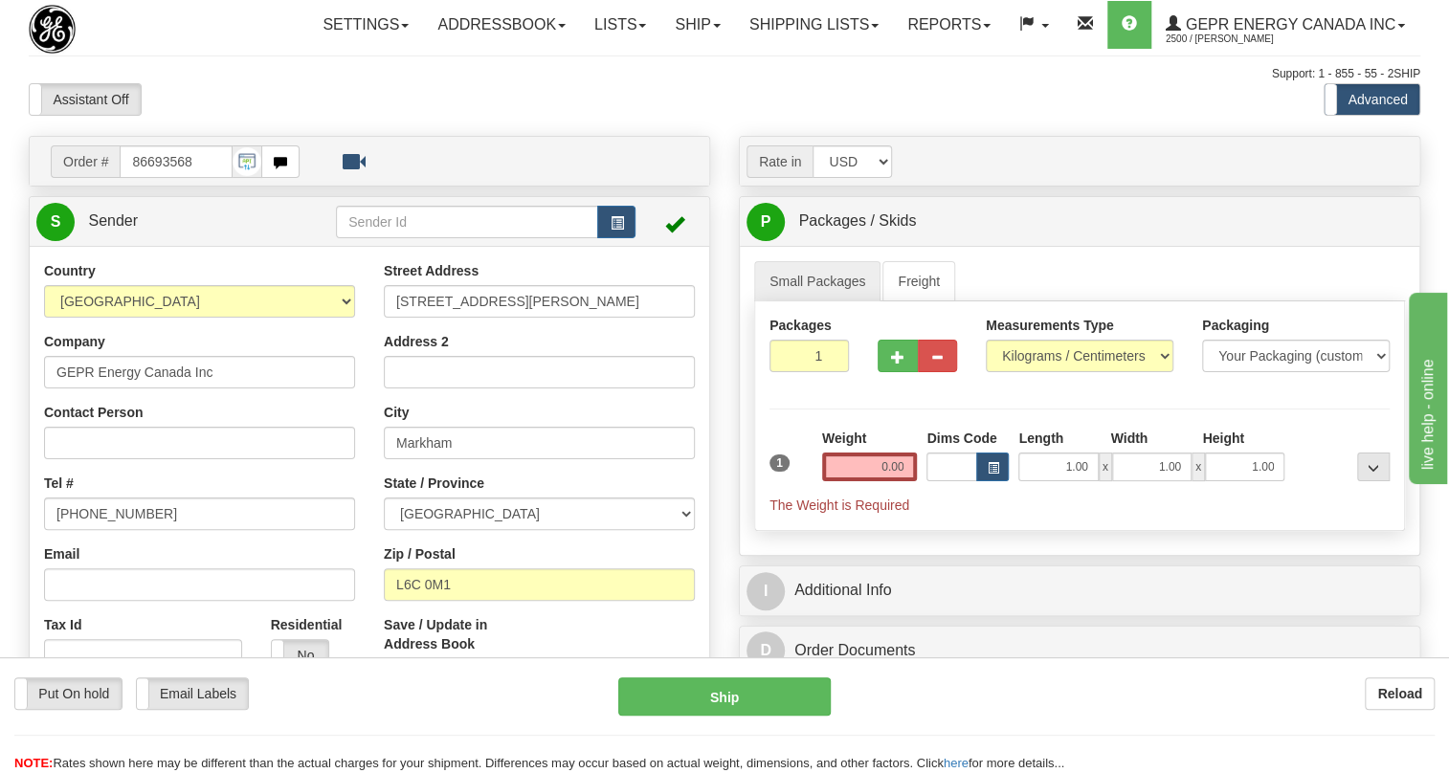
type input "MARKHAM"
click at [109, 530] on input "[PHONE_NUMBER]" at bounding box center [199, 514] width 311 height 33
paste input "[PHONE_NUMBER]"
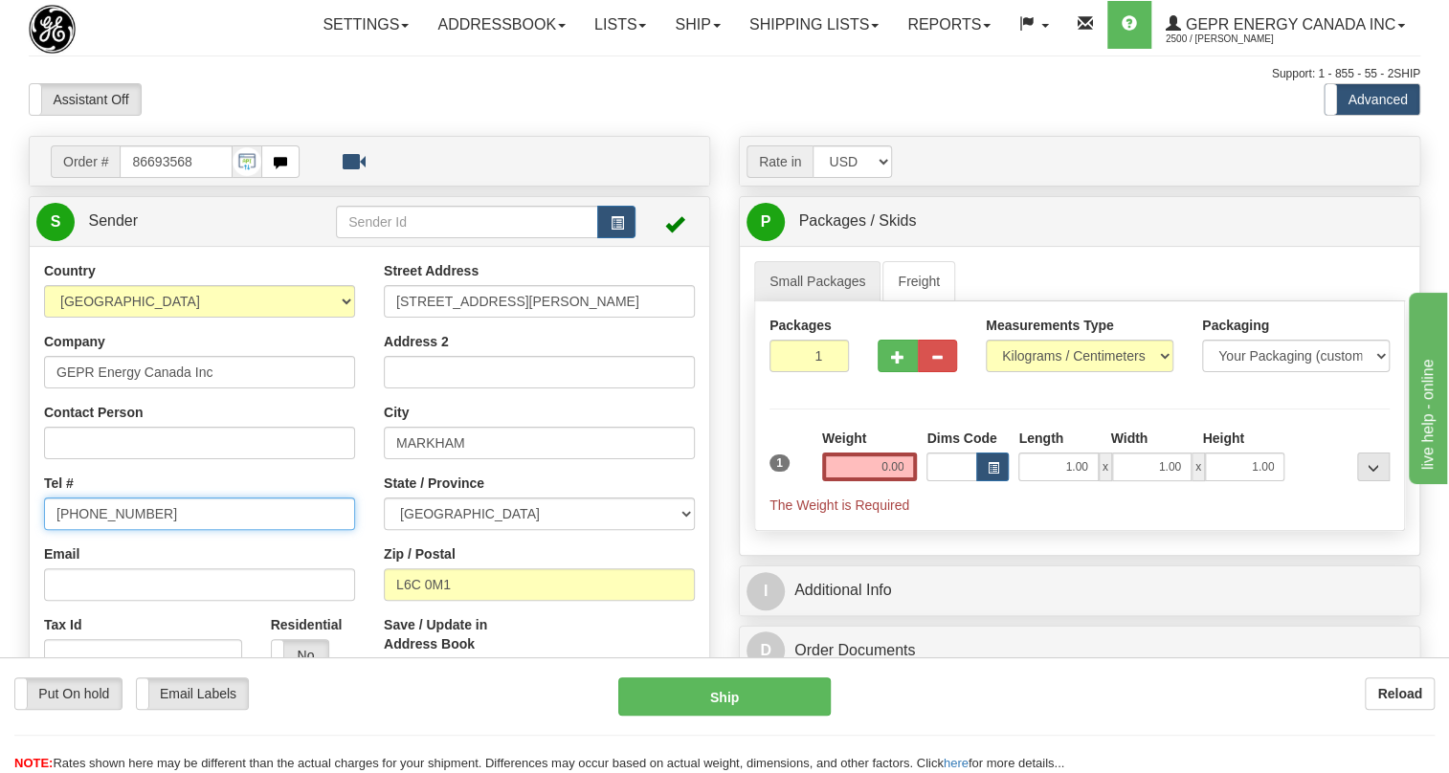
type input "[PHONE_NUMBER]"
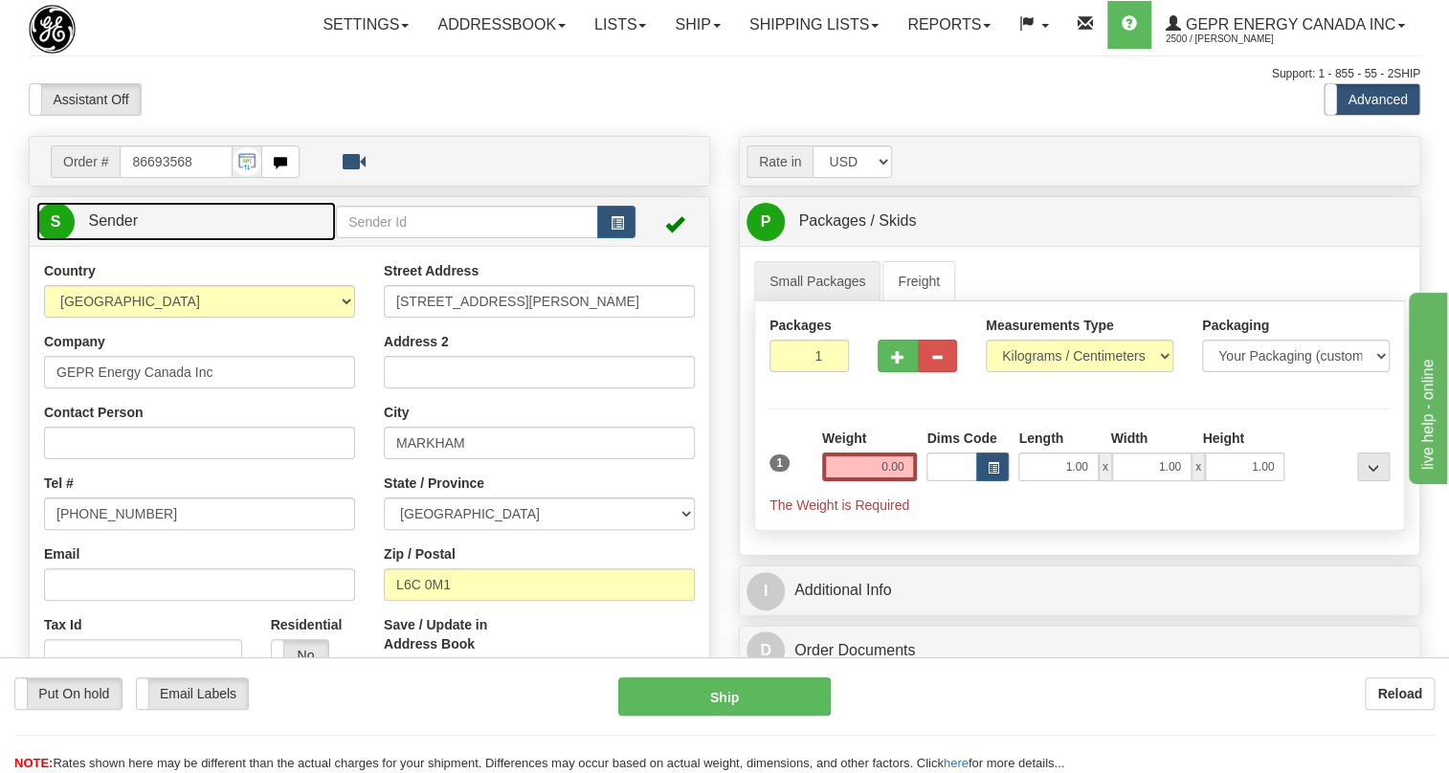
click at [112, 229] on span "Sender" at bounding box center [113, 220] width 50 height 16
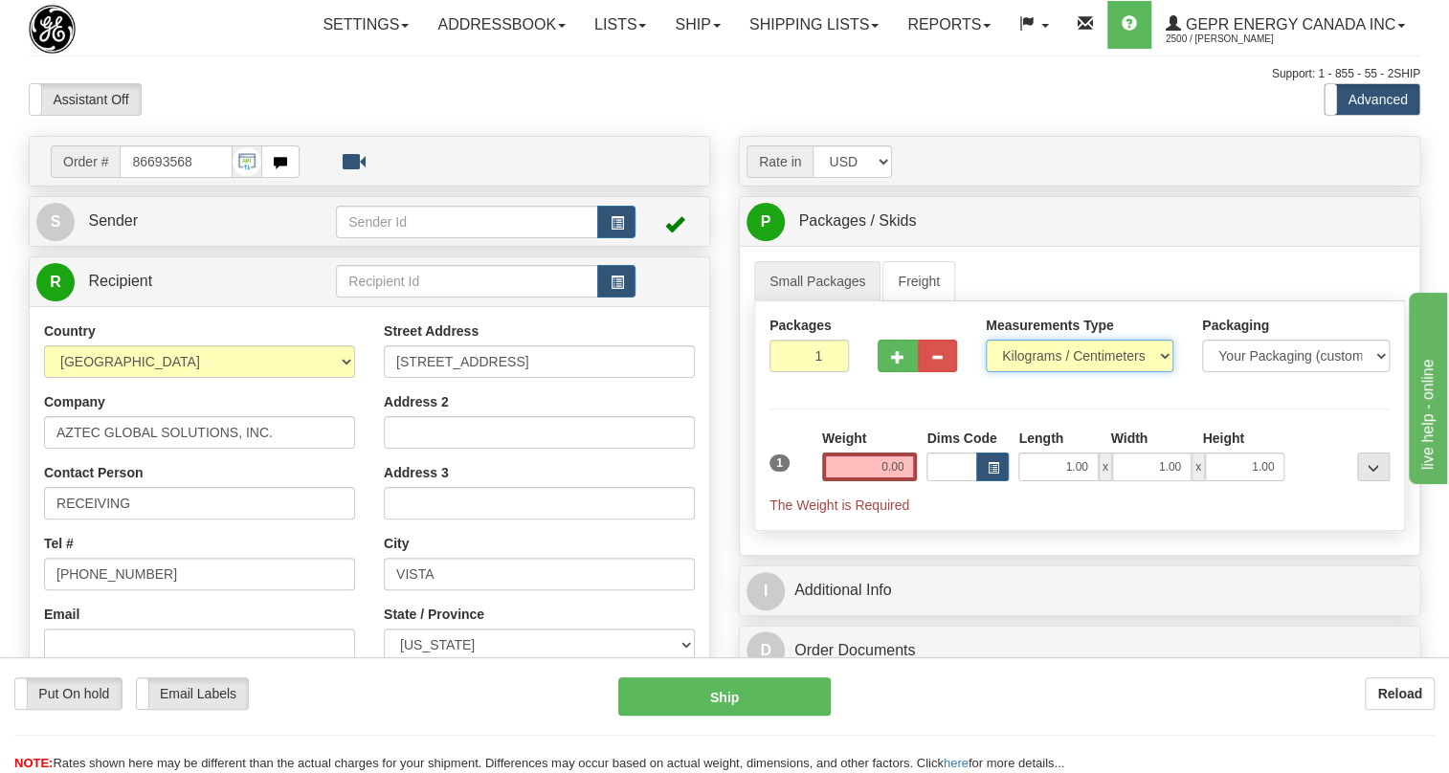
click at [1083, 372] on select "Pounds / Inches Kilograms / Centimeters" at bounding box center [1080, 356] width 188 height 33
select select "0"
click at [986, 372] on select "Pounds / Inches Kilograms / Centimeters" at bounding box center [1080, 356] width 188 height 33
click at [862, 481] on input "0.00" at bounding box center [870, 467] width 96 height 29
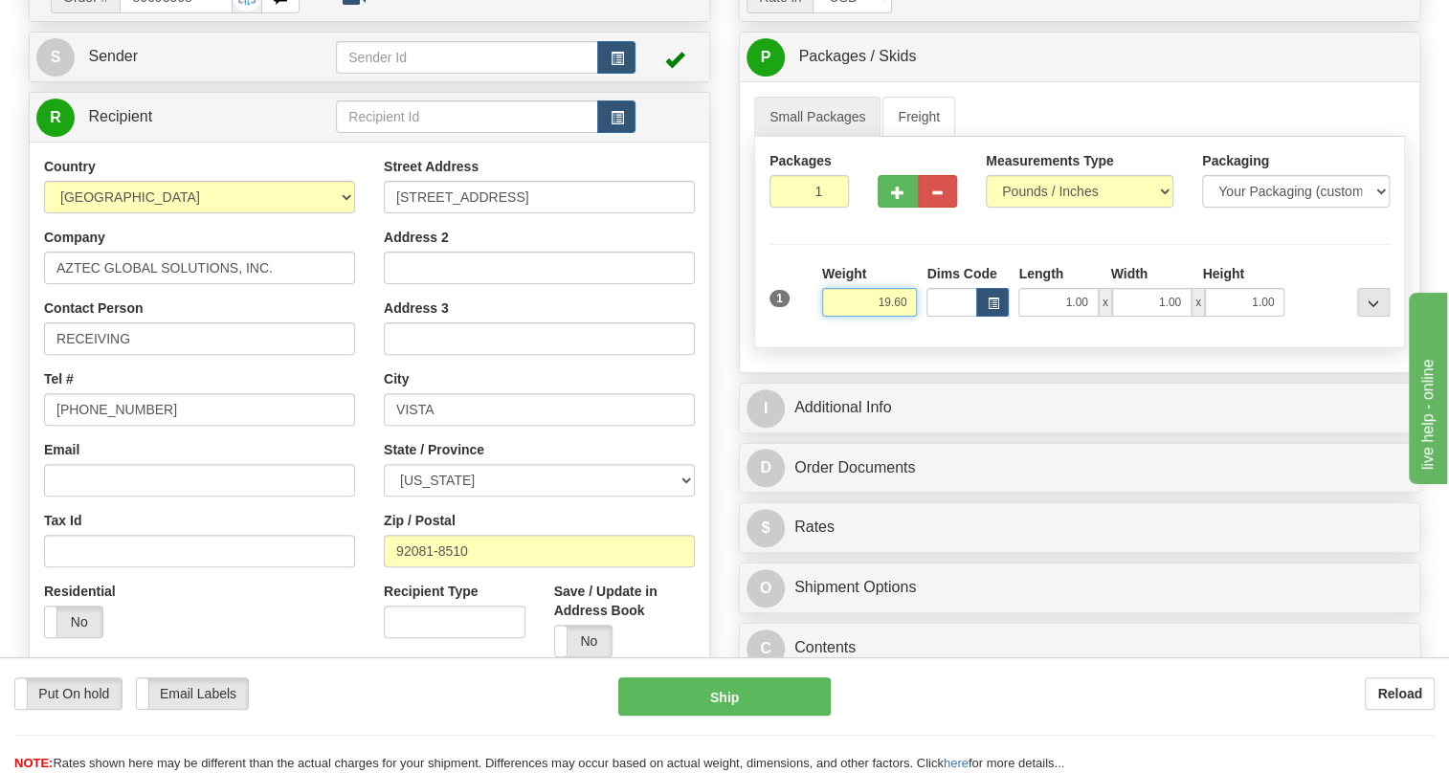
scroll to position [173, 0]
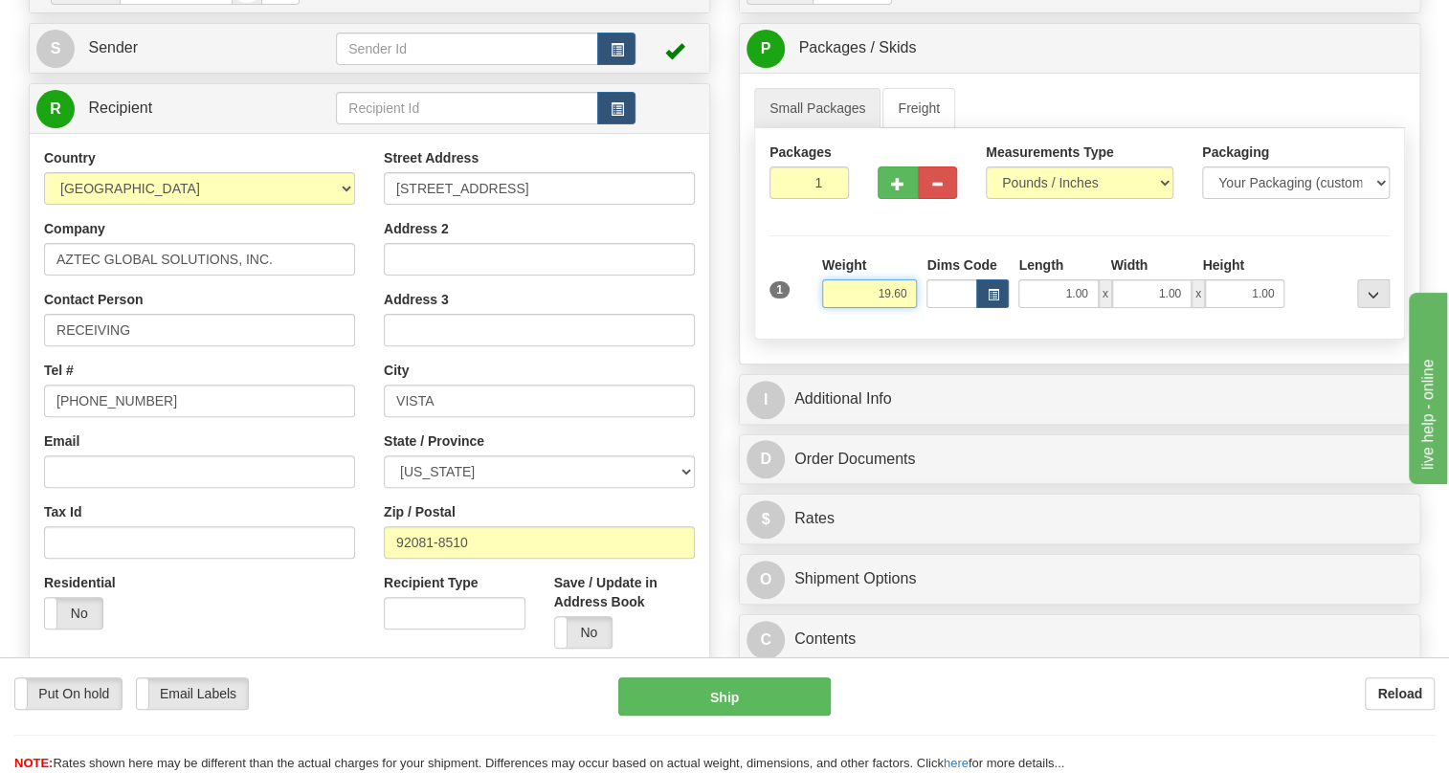
type input "19.60"
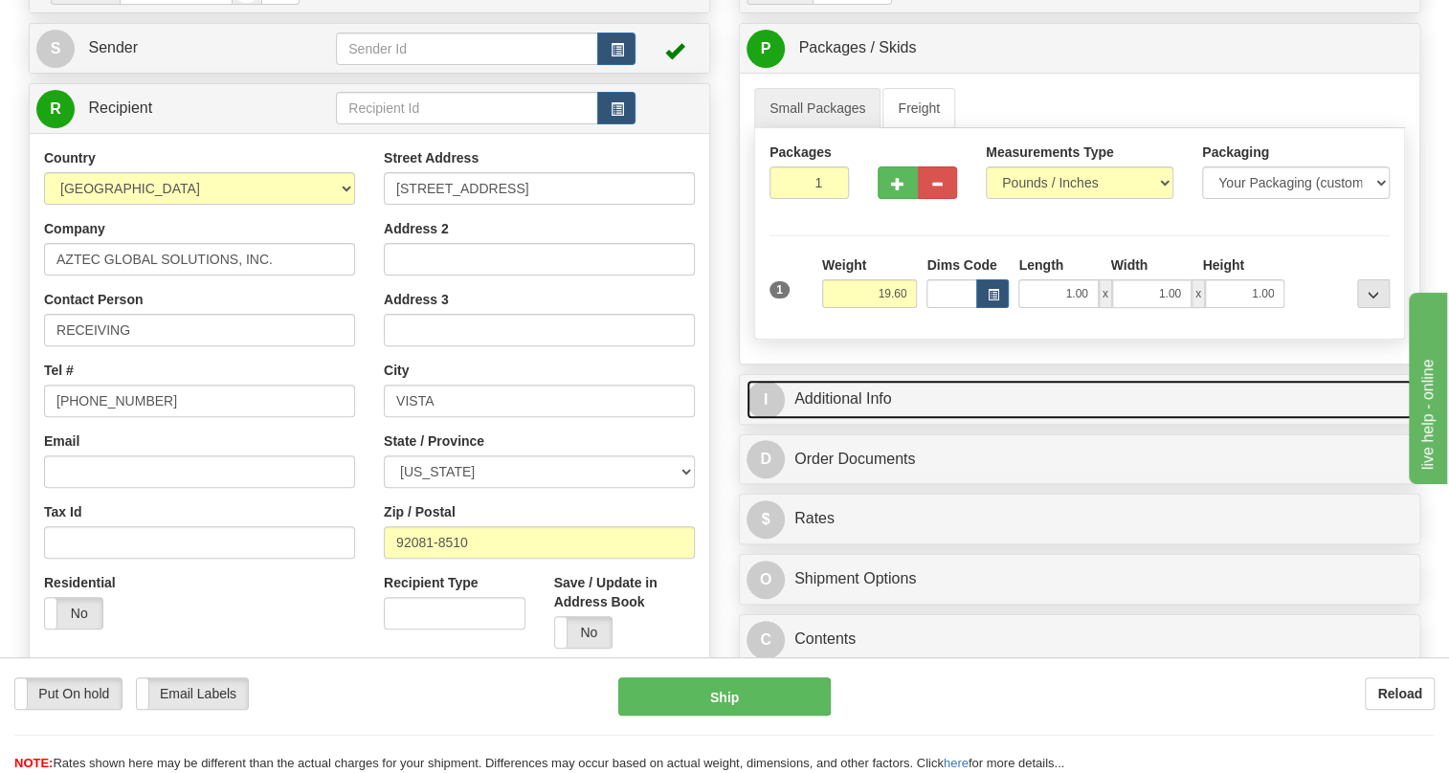
drag, startPoint x: 837, startPoint y: 440, endPoint x: 889, endPoint y: 430, distance: 52.7
click at [838, 419] on link "I Additional Info" at bounding box center [1080, 399] width 666 height 39
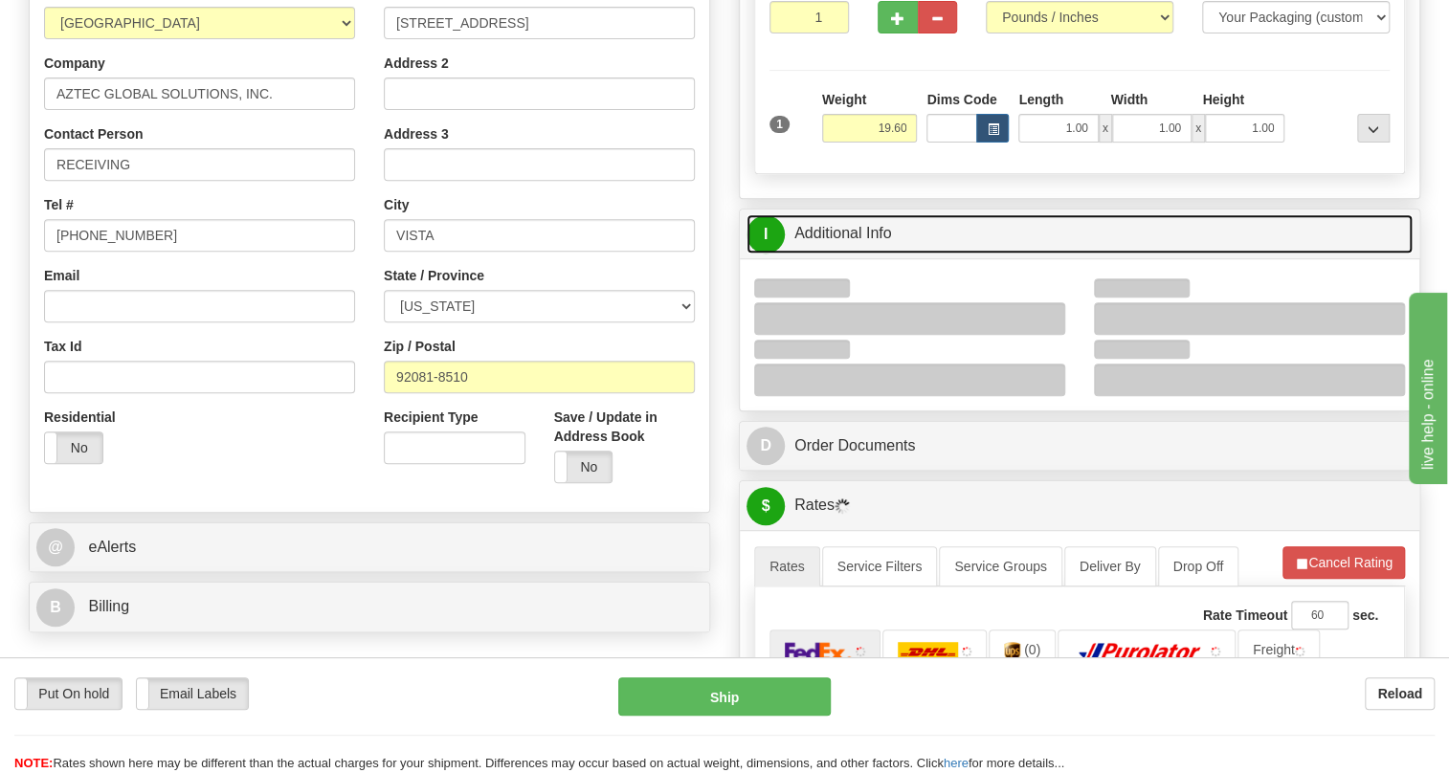
scroll to position [347, 0]
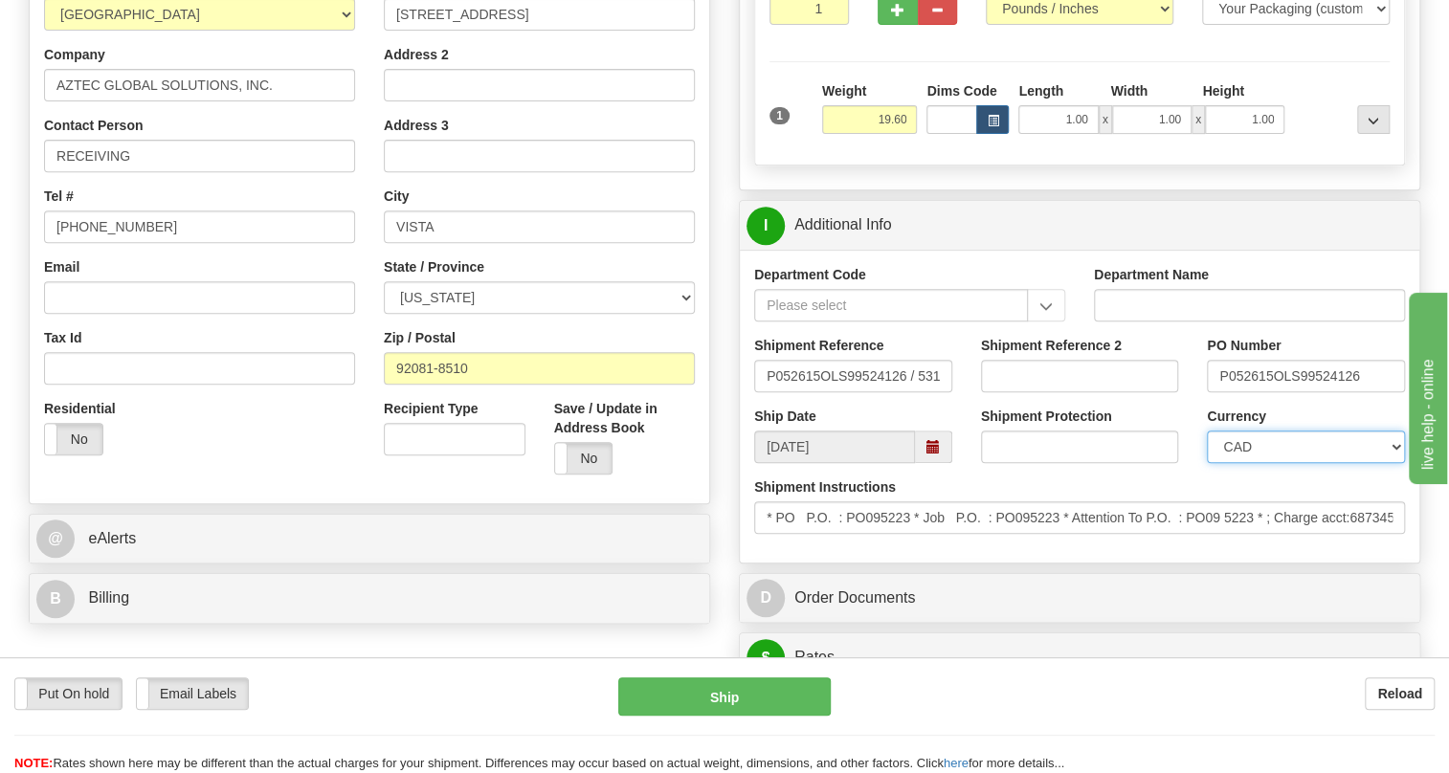
click at [1294, 463] on select "CAD USD EUR ZAR [PERSON_NAME] ARN AUD AUS AWG BBD BFR BGN BHD BMD BND BRC BRL C…" at bounding box center [1306, 447] width 198 height 33
select select "1"
click at [1207, 463] on select "CAD USD EUR ZAR [PERSON_NAME] ARN AUD AUS AWG BBD BFR BGN BHD BMD BND BRC BRL C…" at bounding box center [1306, 447] width 198 height 33
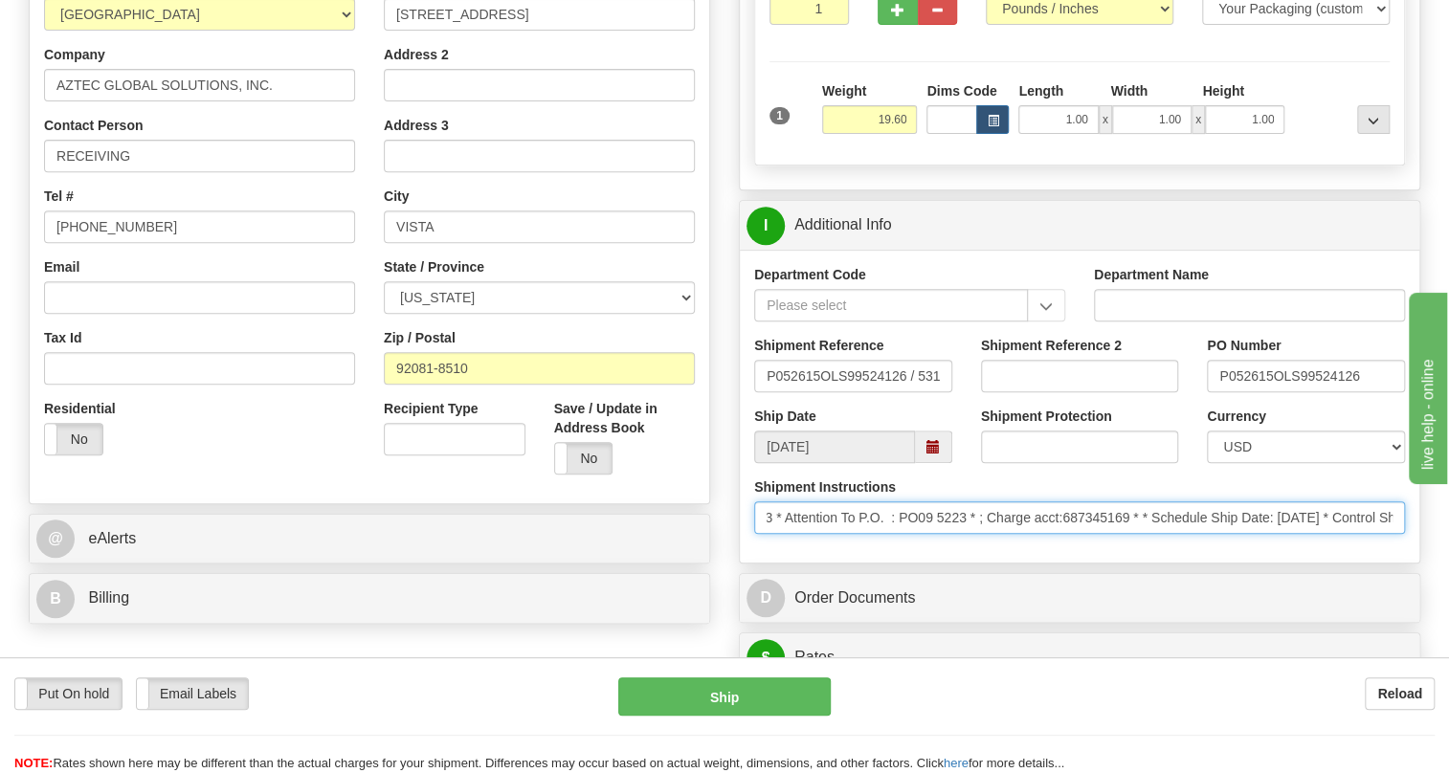
scroll to position [0, 402]
drag, startPoint x: 1038, startPoint y: 561, endPoint x: 928, endPoint y: 546, distance: 110.2
click at [928, 534] on input "* PO P.O. : PO095223 * Job P.O. : PO095223 * Attention To P.O. : PO09 5223 * ; …" at bounding box center [1079, 518] width 651 height 33
click at [1019, 534] on input "* PO P.O. : PO095223 * Job P.O. : PO095223 * Attention To P.O. : PO09 5223 * ; …" at bounding box center [1079, 518] width 651 height 33
drag, startPoint x: 1019, startPoint y: 561, endPoint x: 953, endPoint y: 562, distance: 66.0
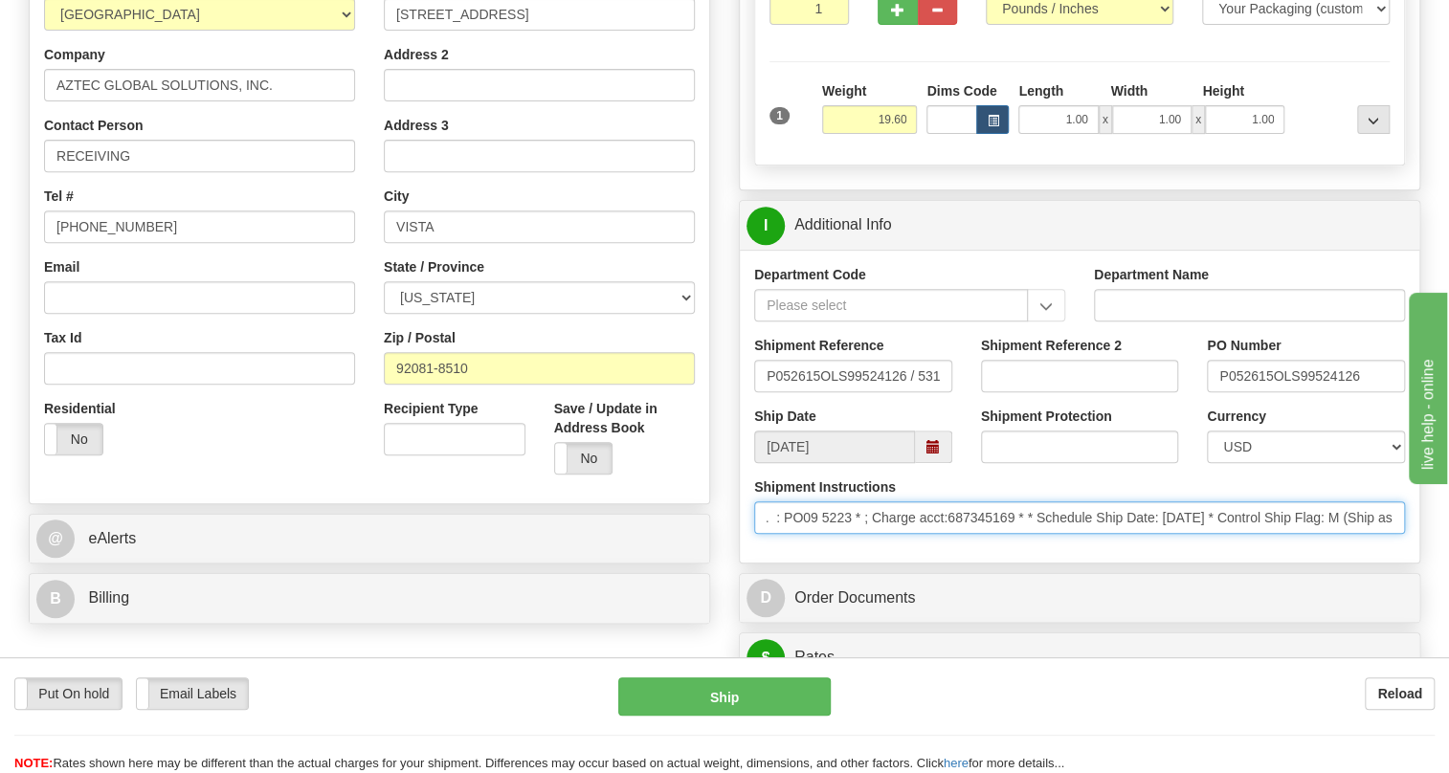
click at [953, 534] on input "* PO P.O. : PO095223 * Job P.O. : PO095223 * Attention To P.O. : PO09 5223 * ; …" at bounding box center [1079, 518] width 651 height 33
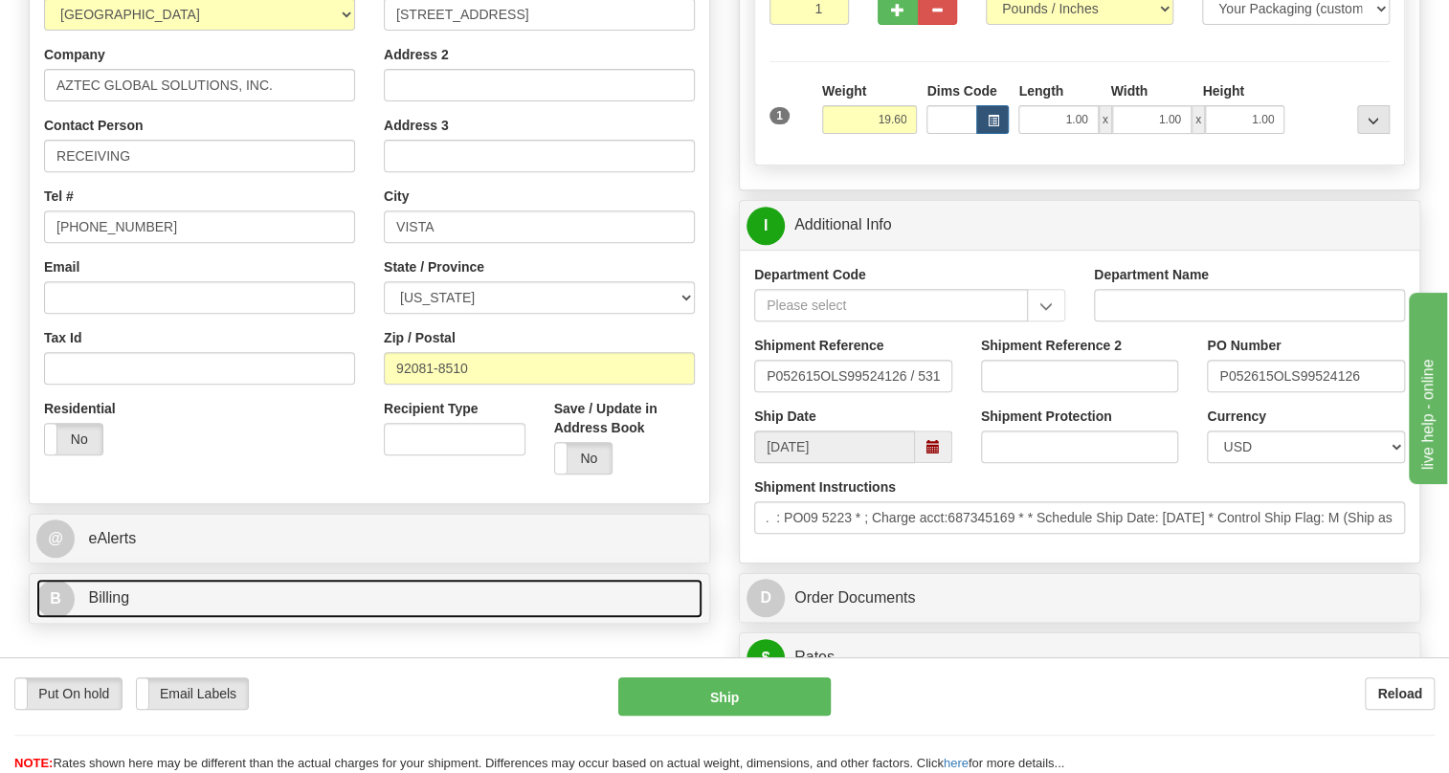
scroll to position [0, 0]
click at [115, 606] on span "Billing" at bounding box center [108, 598] width 41 height 16
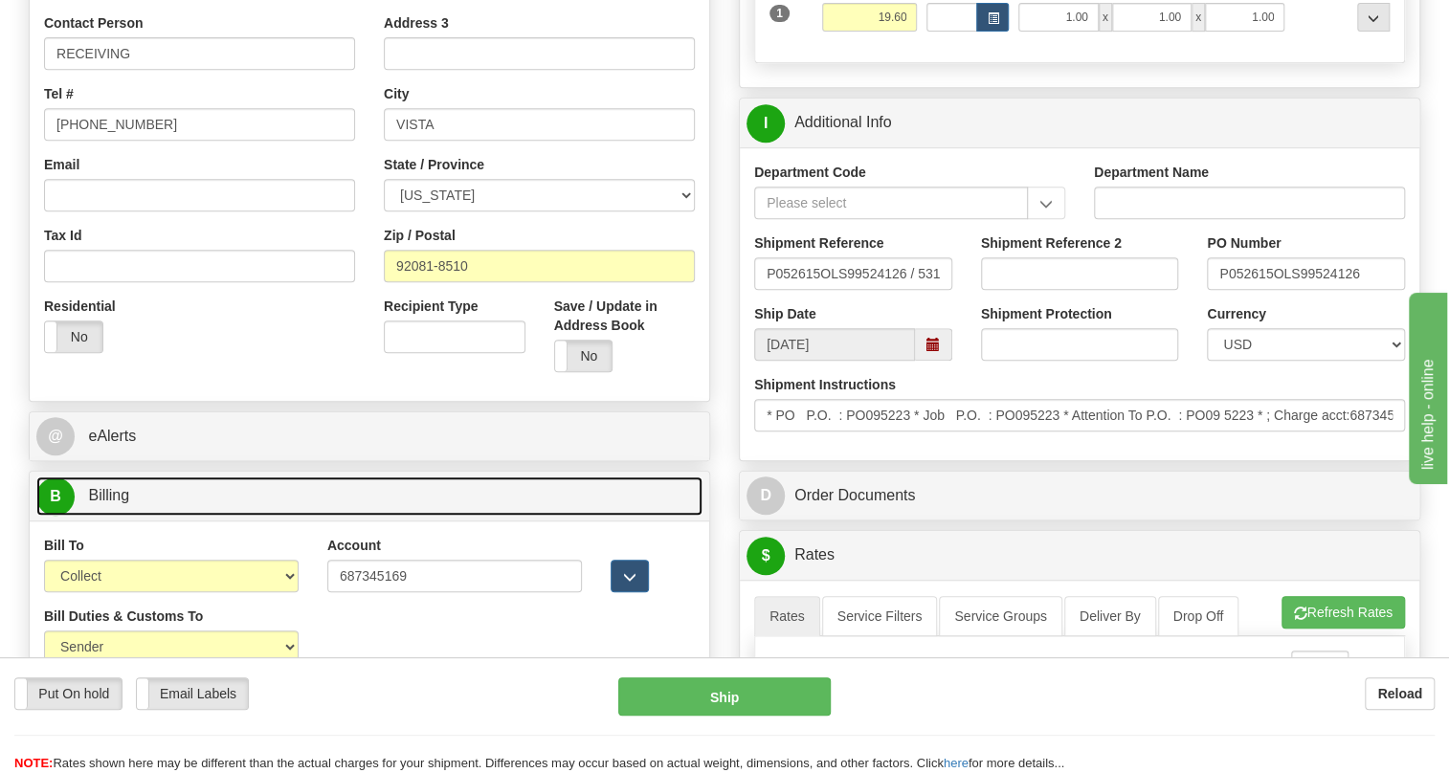
scroll to position [609, 0]
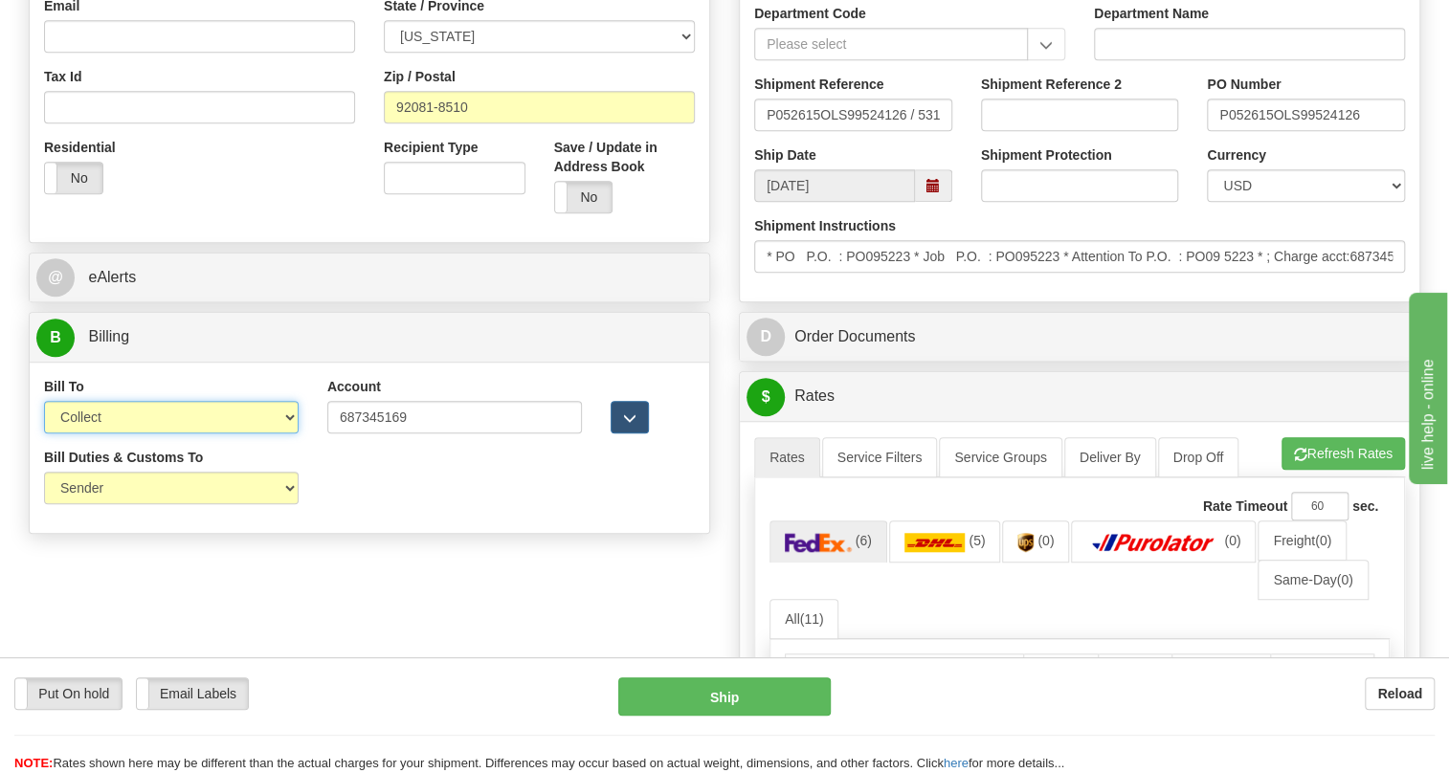
click at [250, 434] on select "Sender Recipient Third Party Collect" at bounding box center [171, 417] width 255 height 33
select select "2"
click at [44, 434] on select "Sender Recipient Third Party Collect" at bounding box center [171, 417] width 255 height 33
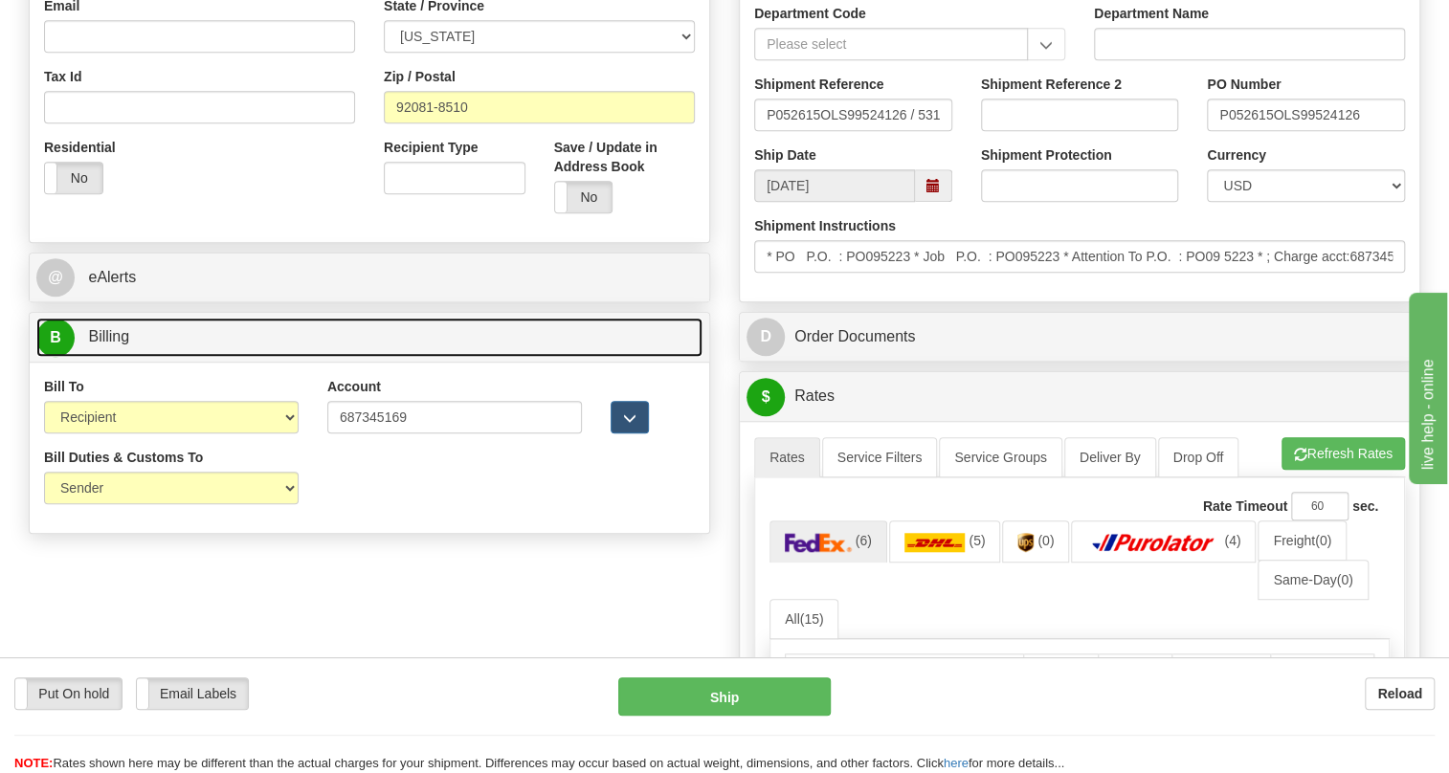
click at [111, 345] on span "Billing" at bounding box center [108, 336] width 41 height 16
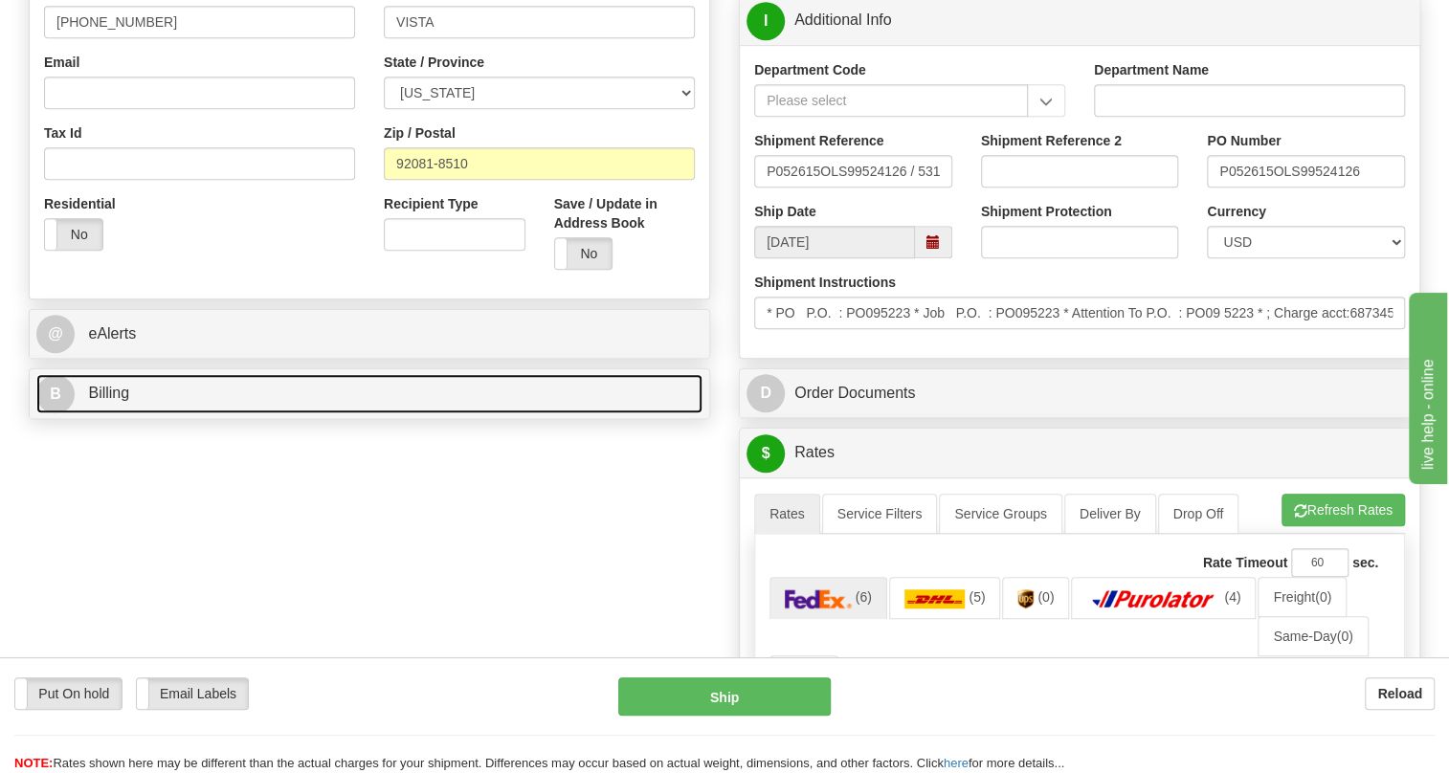
scroll to position [522, 0]
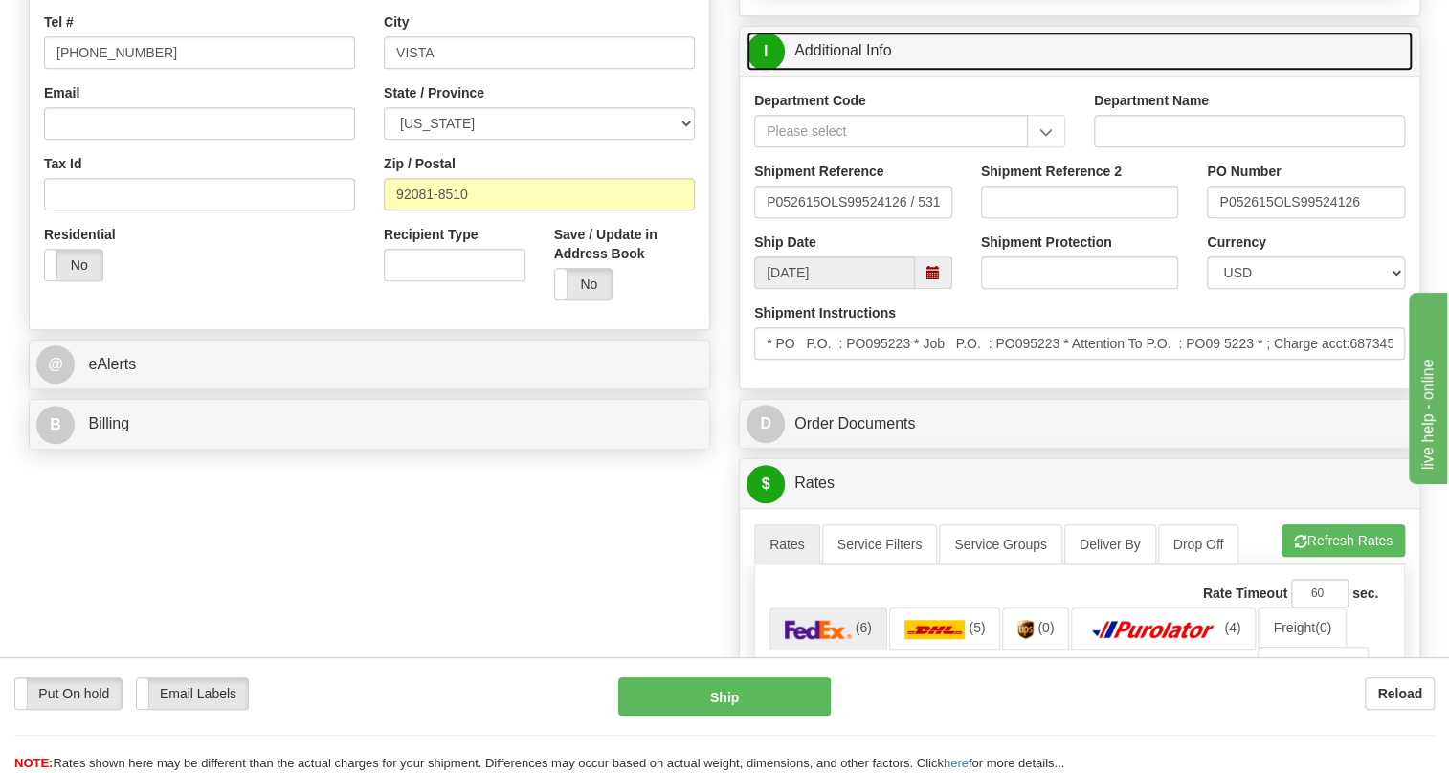
click at [855, 71] on link "I Additional Info" at bounding box center [1080, 51] width 666 height 39
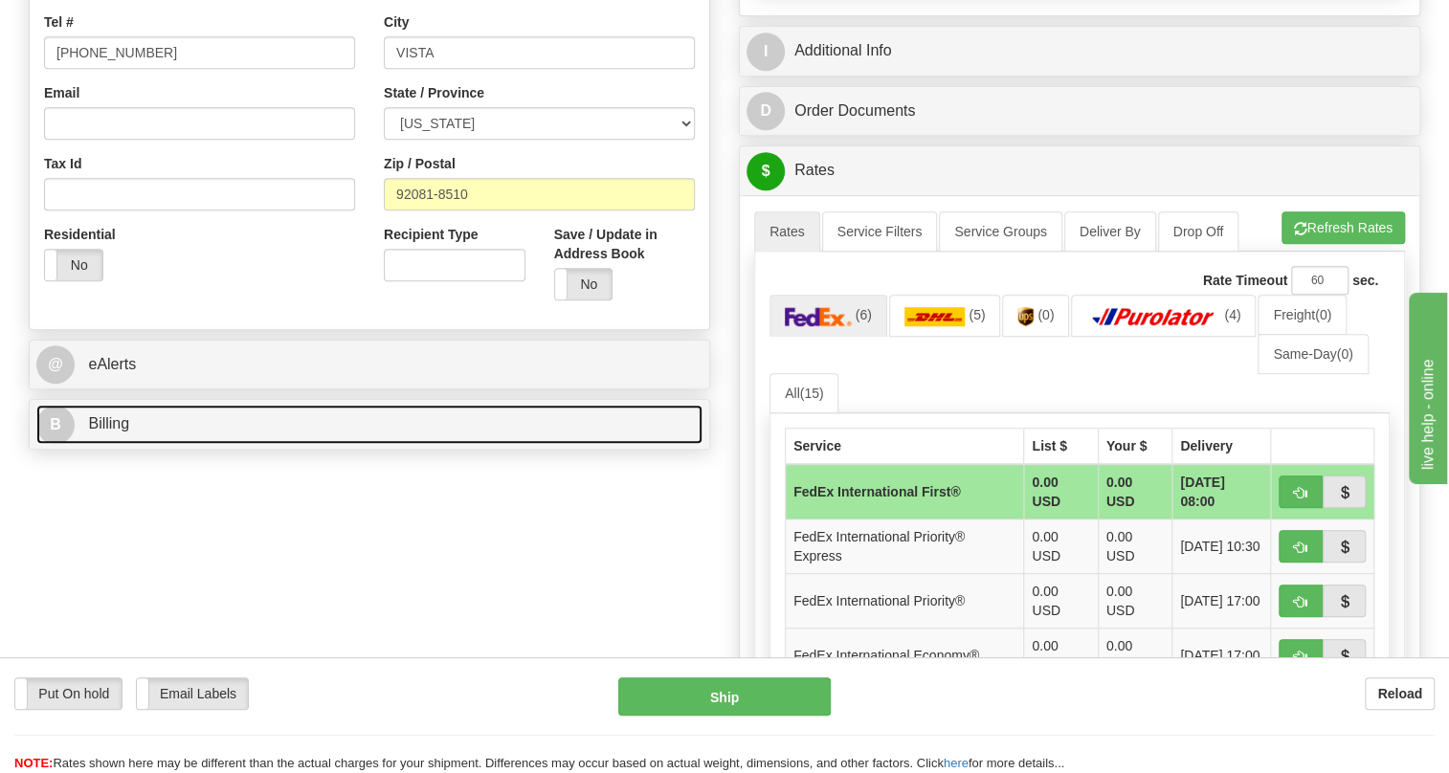
click at [125, 432] on span "Billing" at bounding box center [108, 423] width 41 height 16
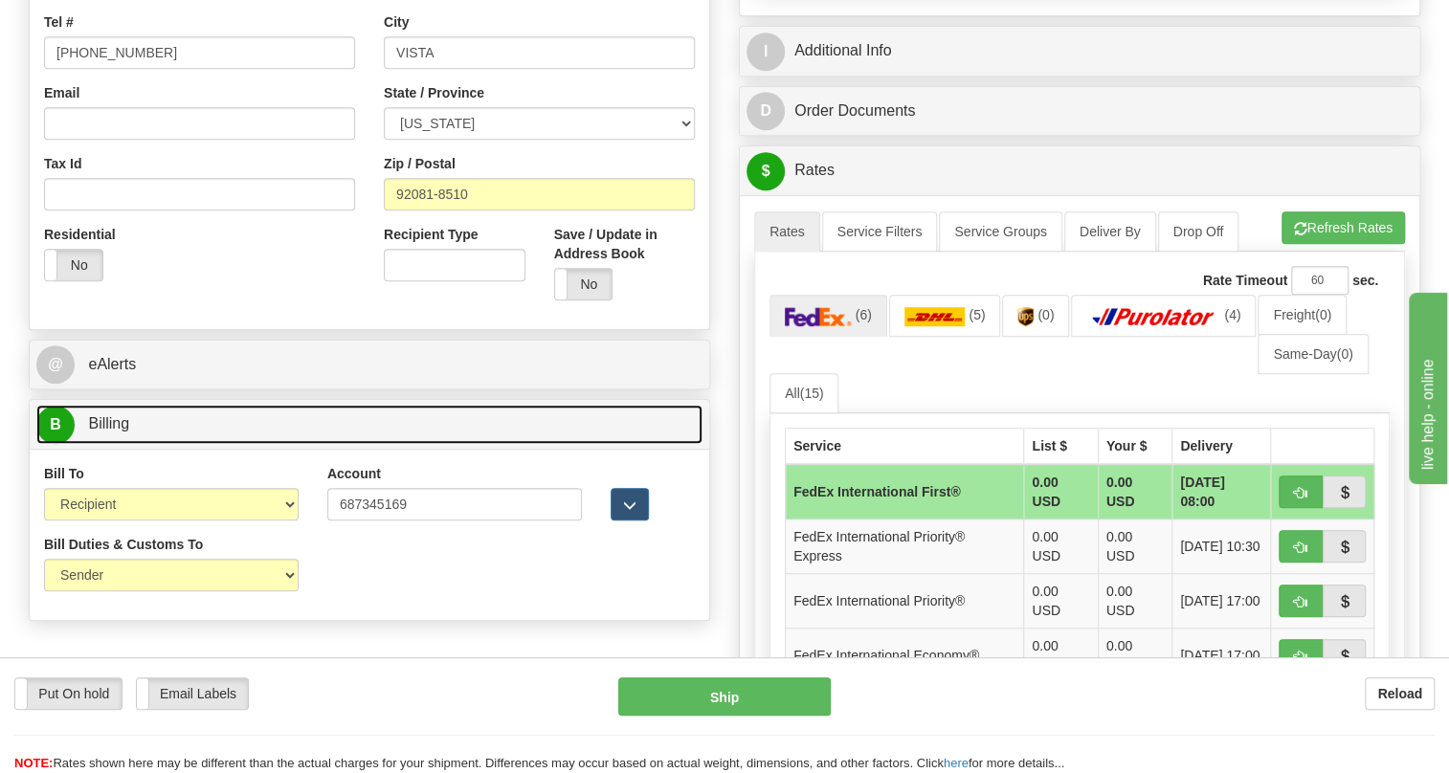
click at [125, 432] on span "Billing" at bounding box center [108, 423] width 41 height 16
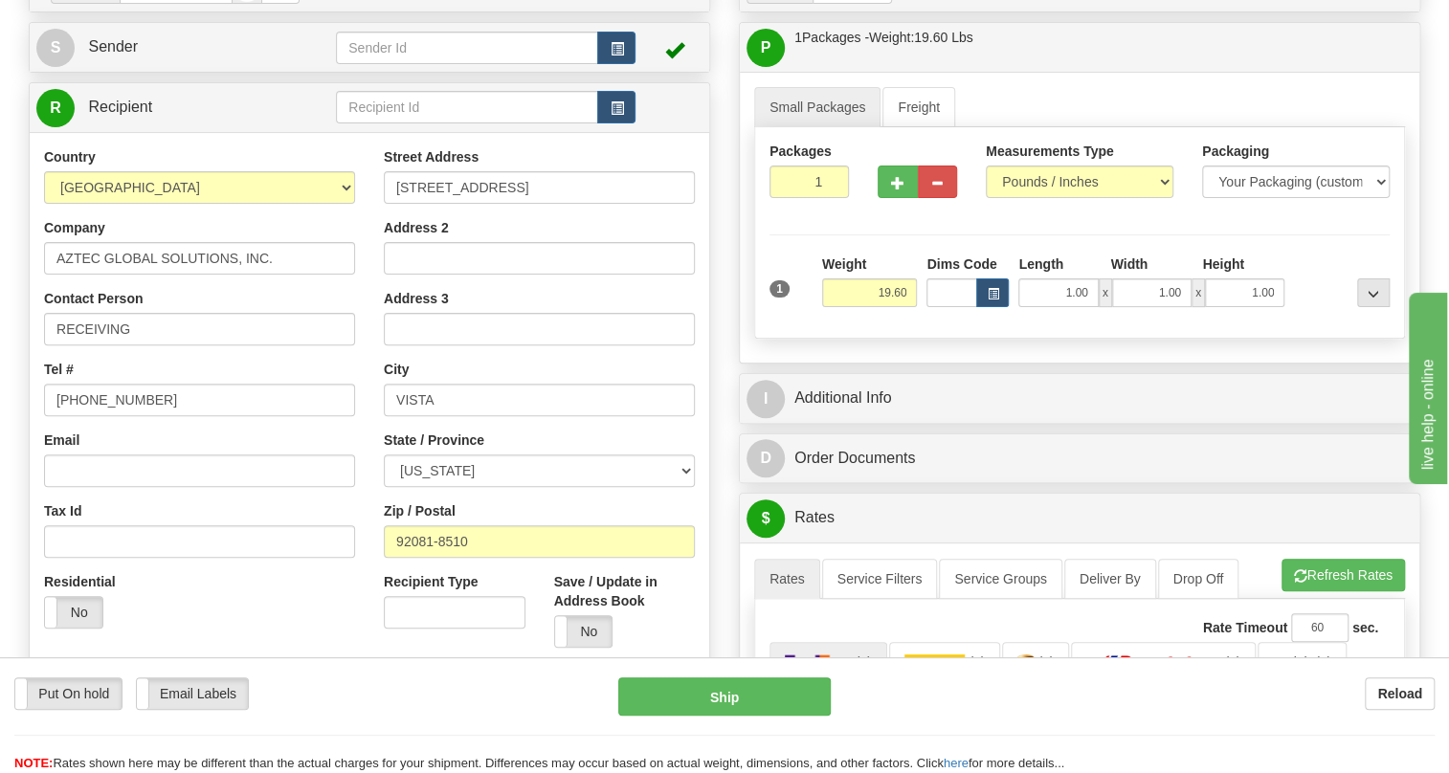
scroll to position [173, 0]
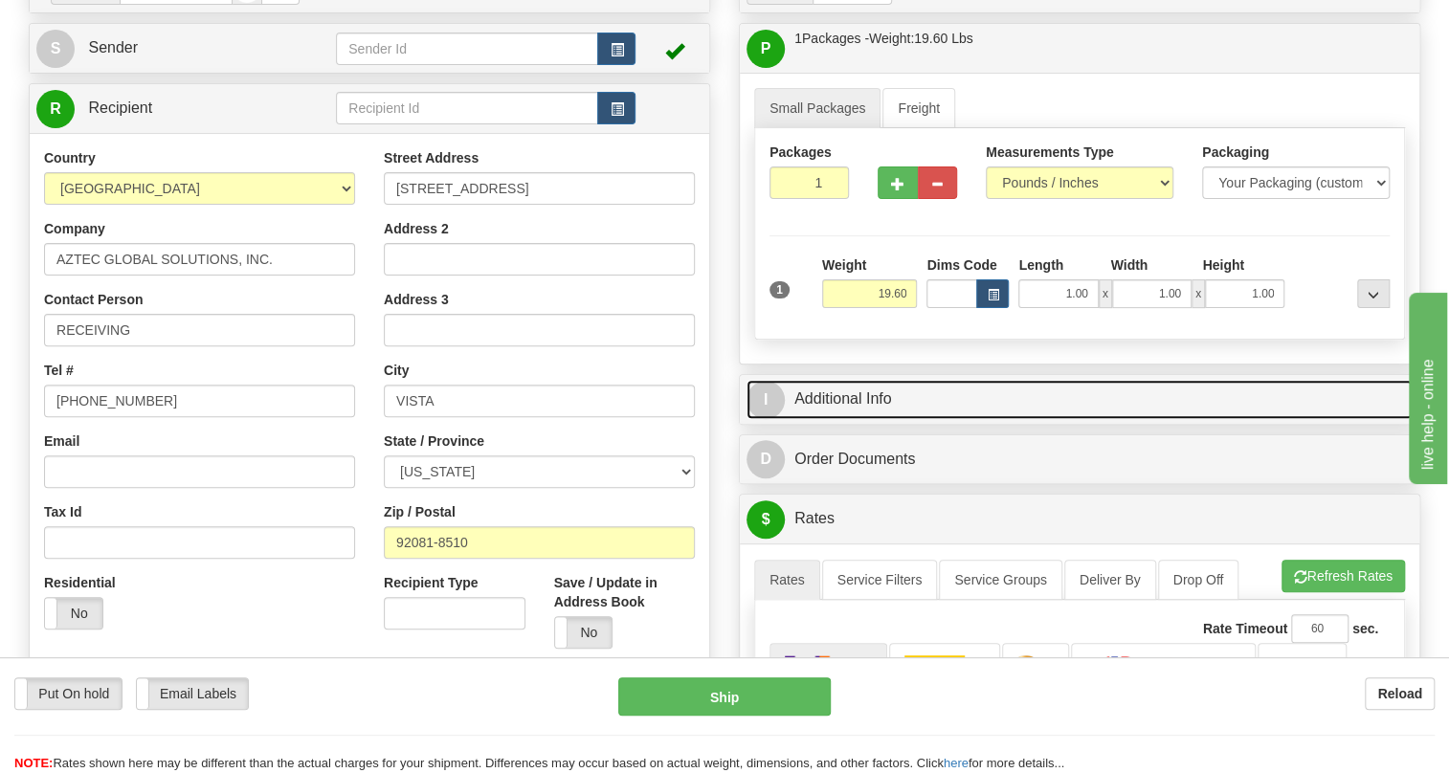
click at [853, 419] on link "I Additional Info" at bounding box center [1080, 399] width 666 height 39
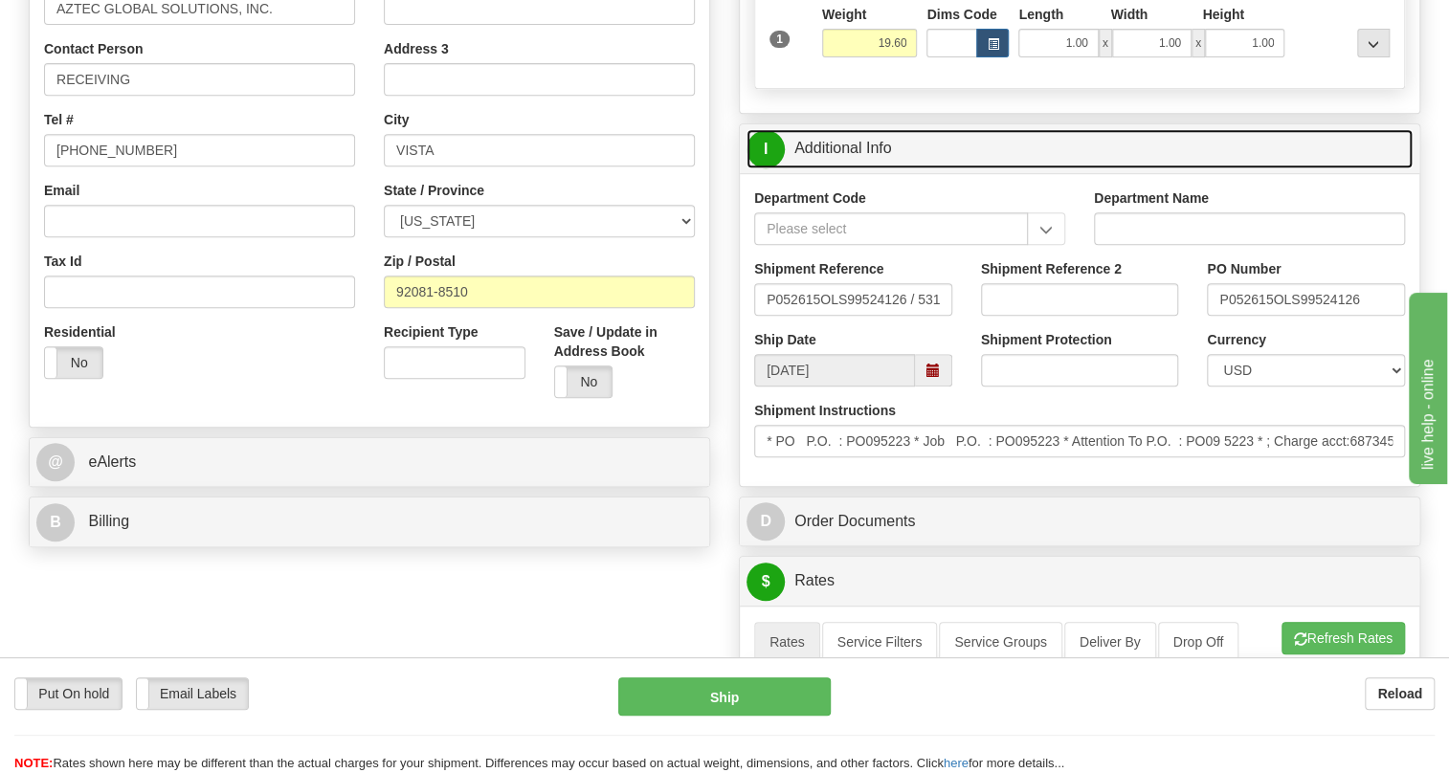
scroll to position [435, 0]
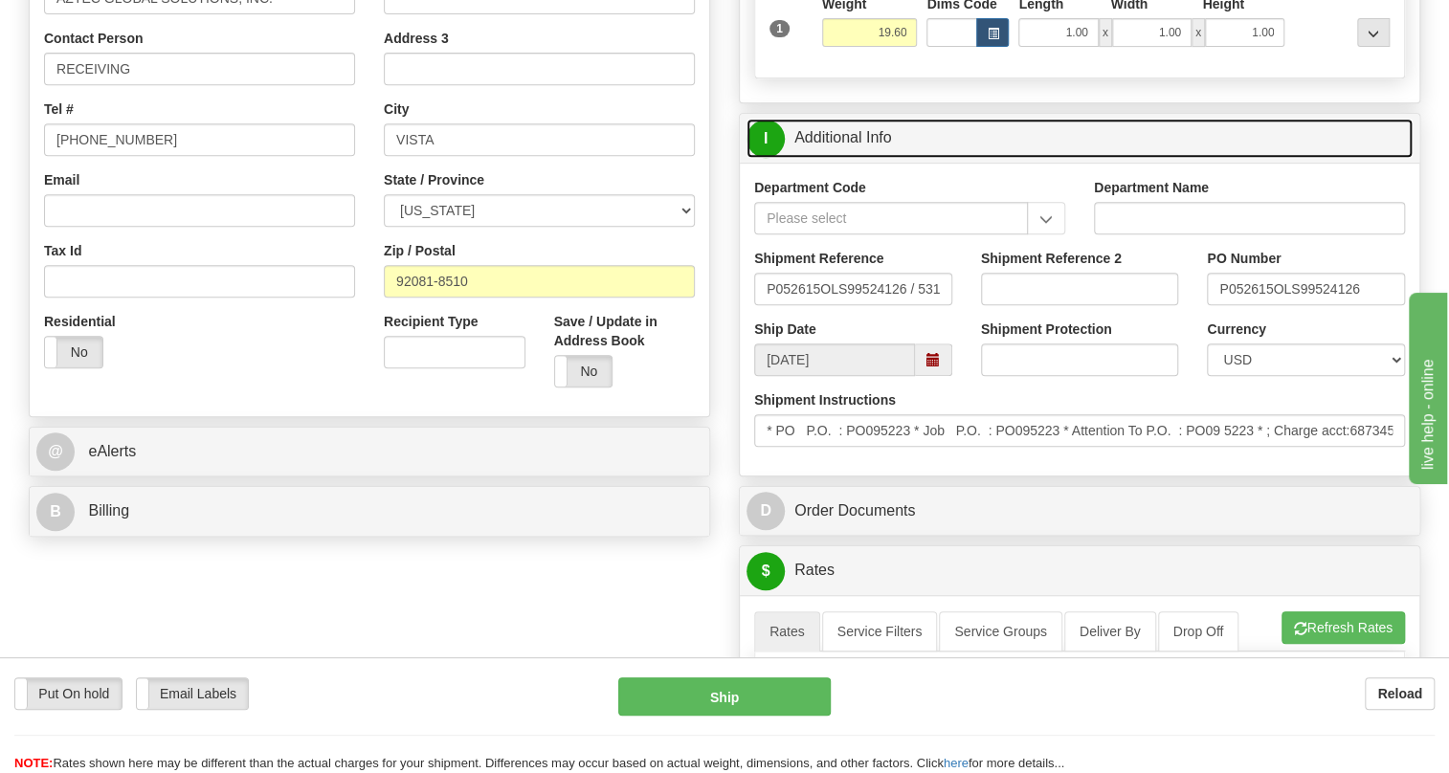
click at [856, 158] on link "I Additional Info" at bounding box center [1080, 138] width 666 height 39
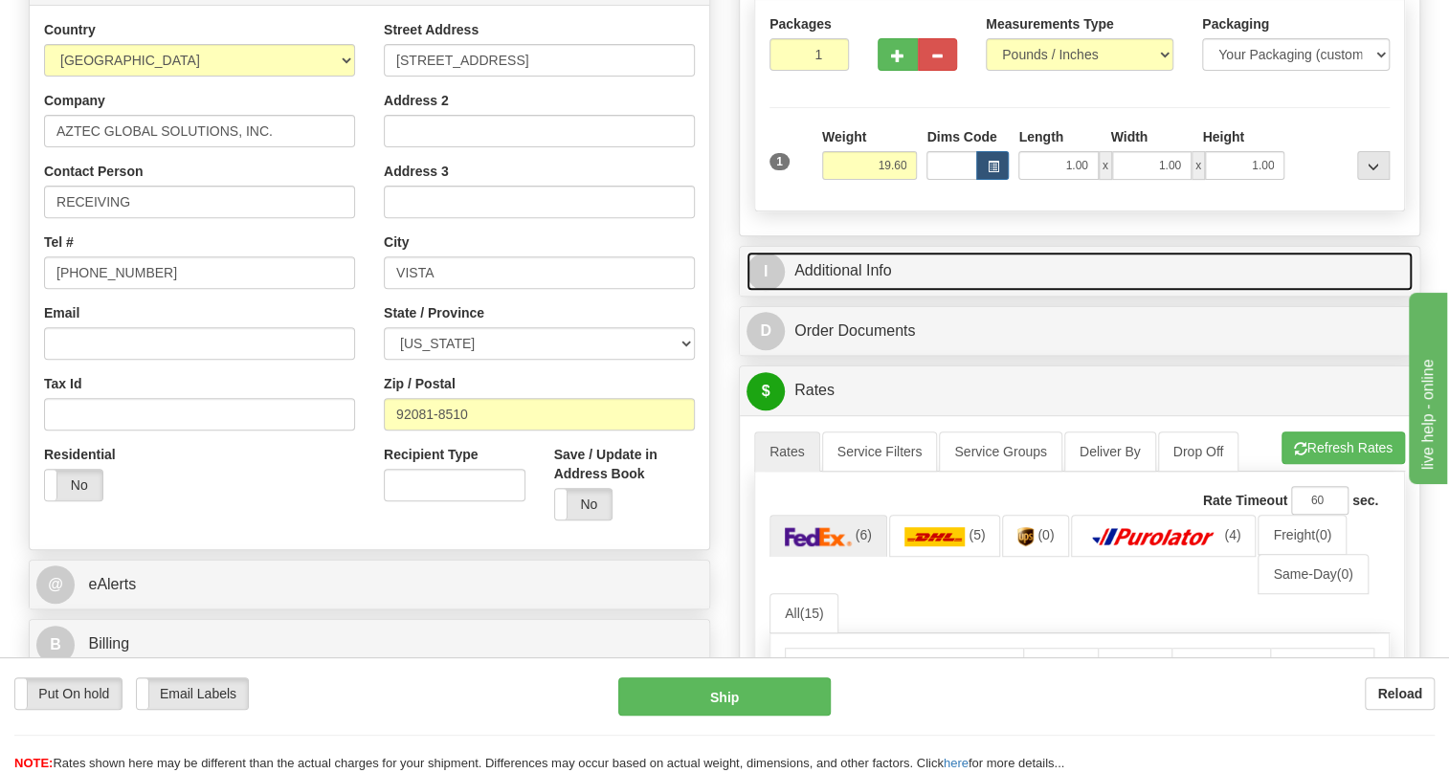
scroll to position [260, 0]
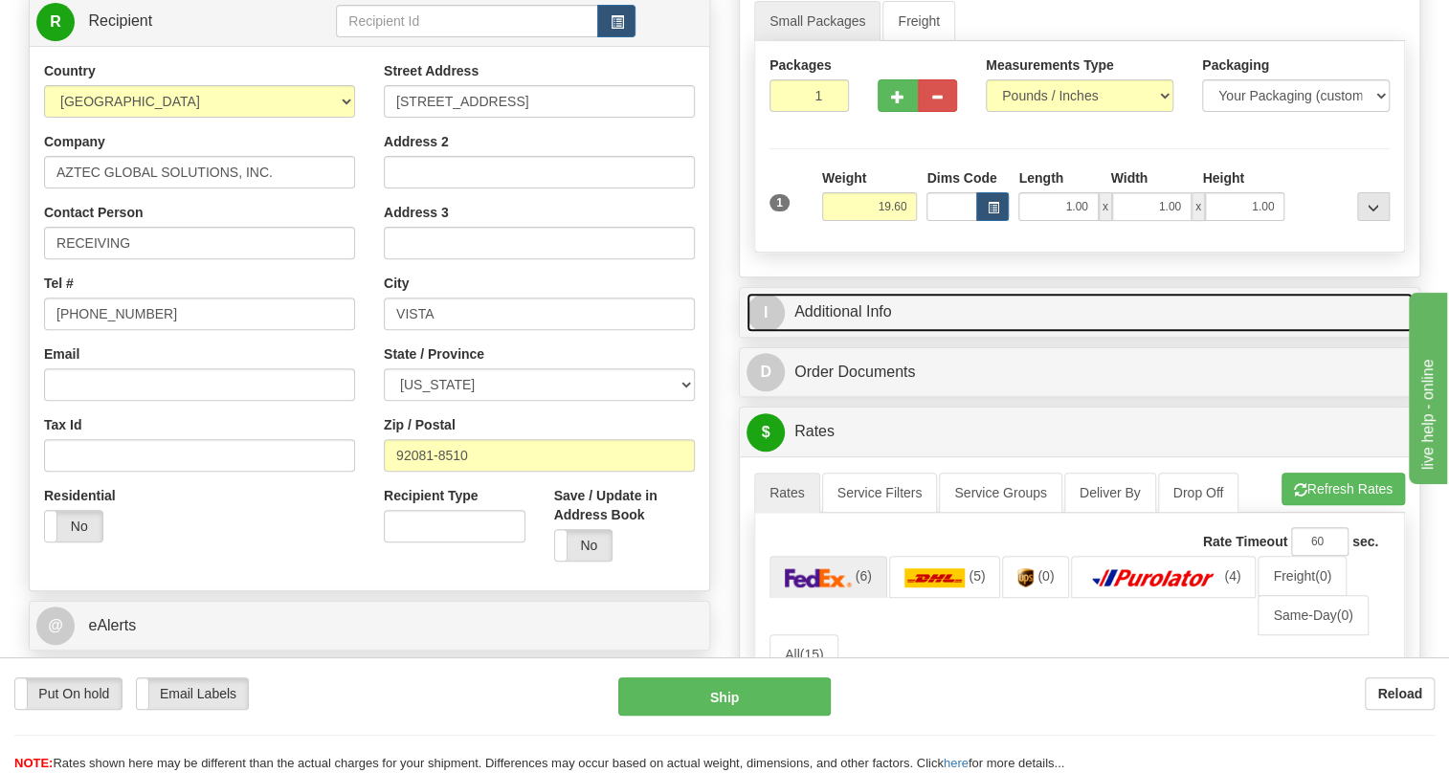
click at [869, 332] on link "I Additional Info" at bounding box center [1080, 312] width 666 height 39
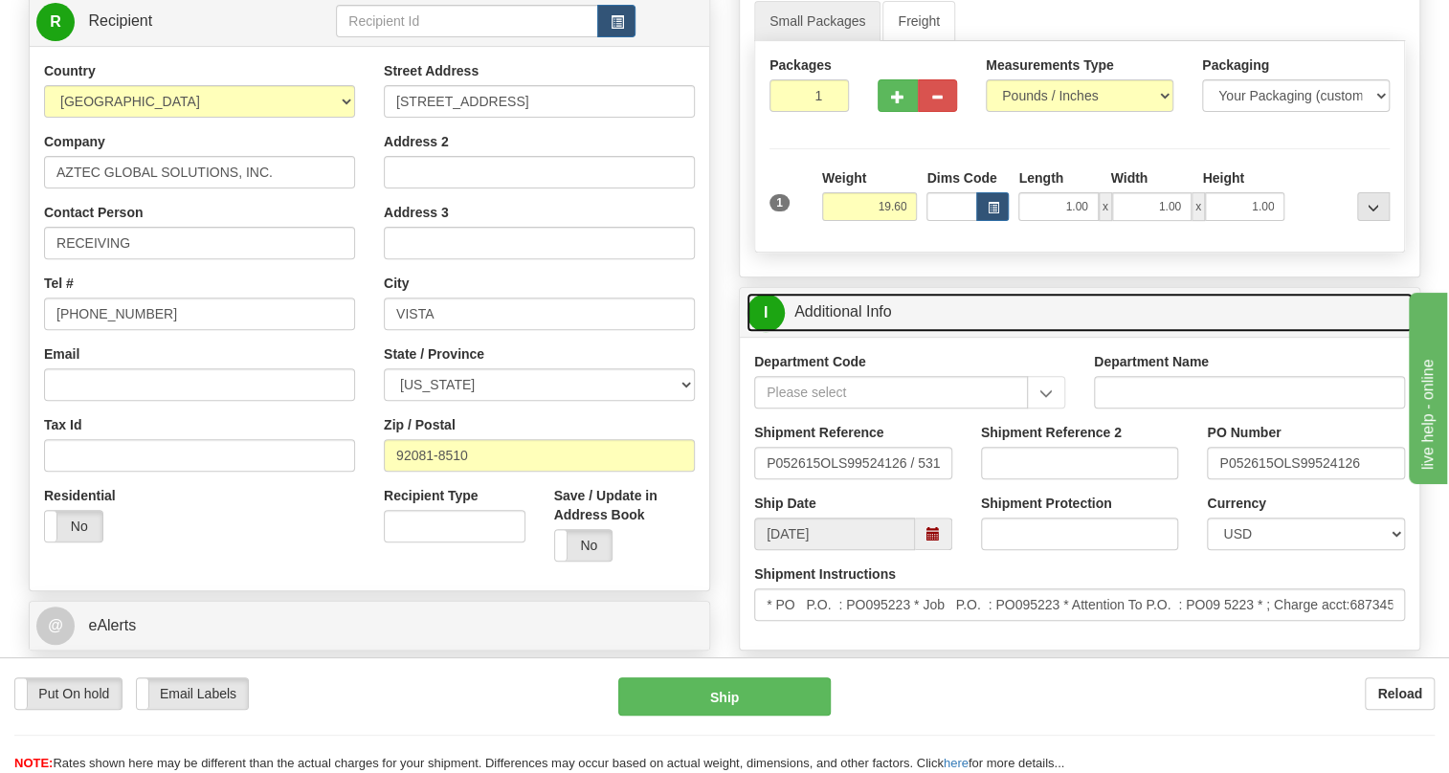
click at [869, 332] on link "I Additional Info" at bounding box center [1080, 312] width 666 height 39
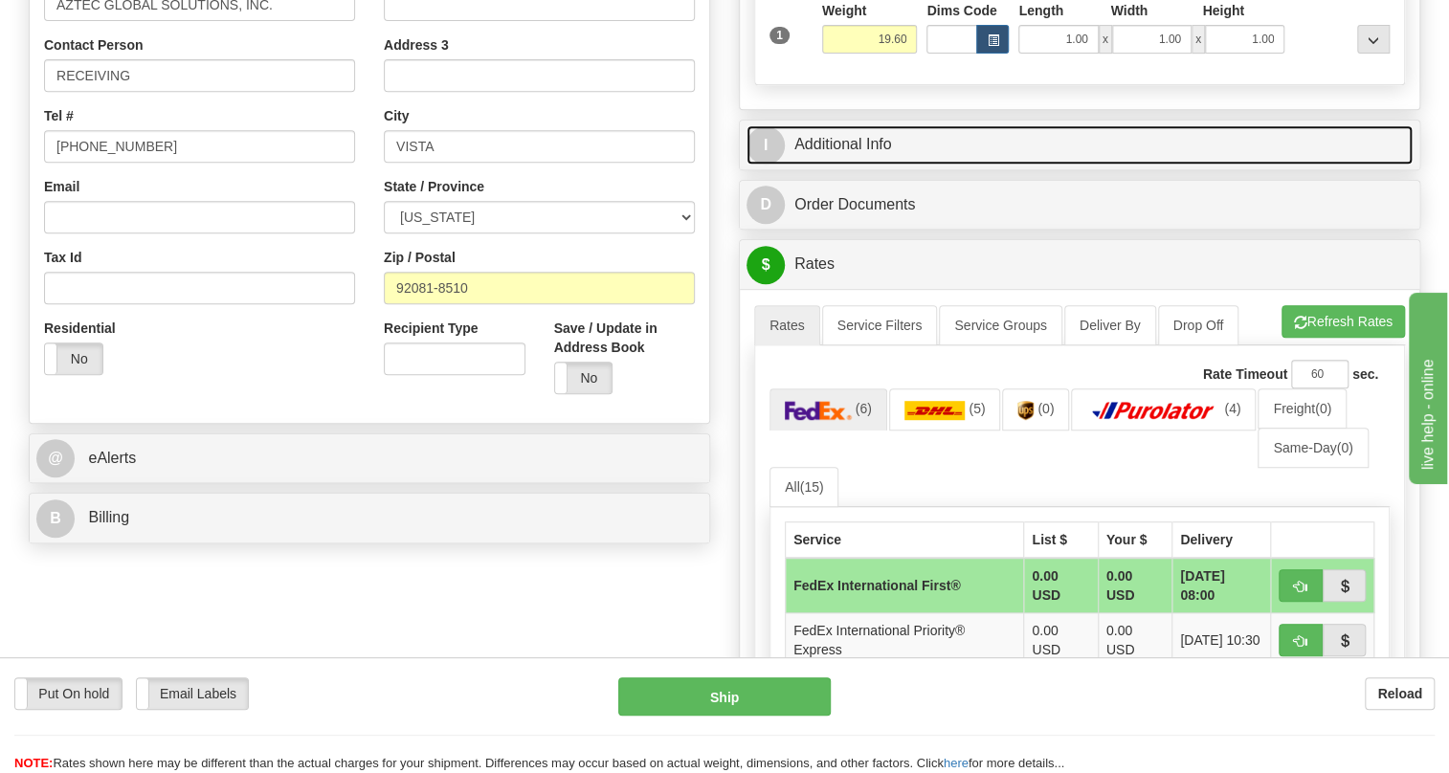
scroll to position [435, 0]
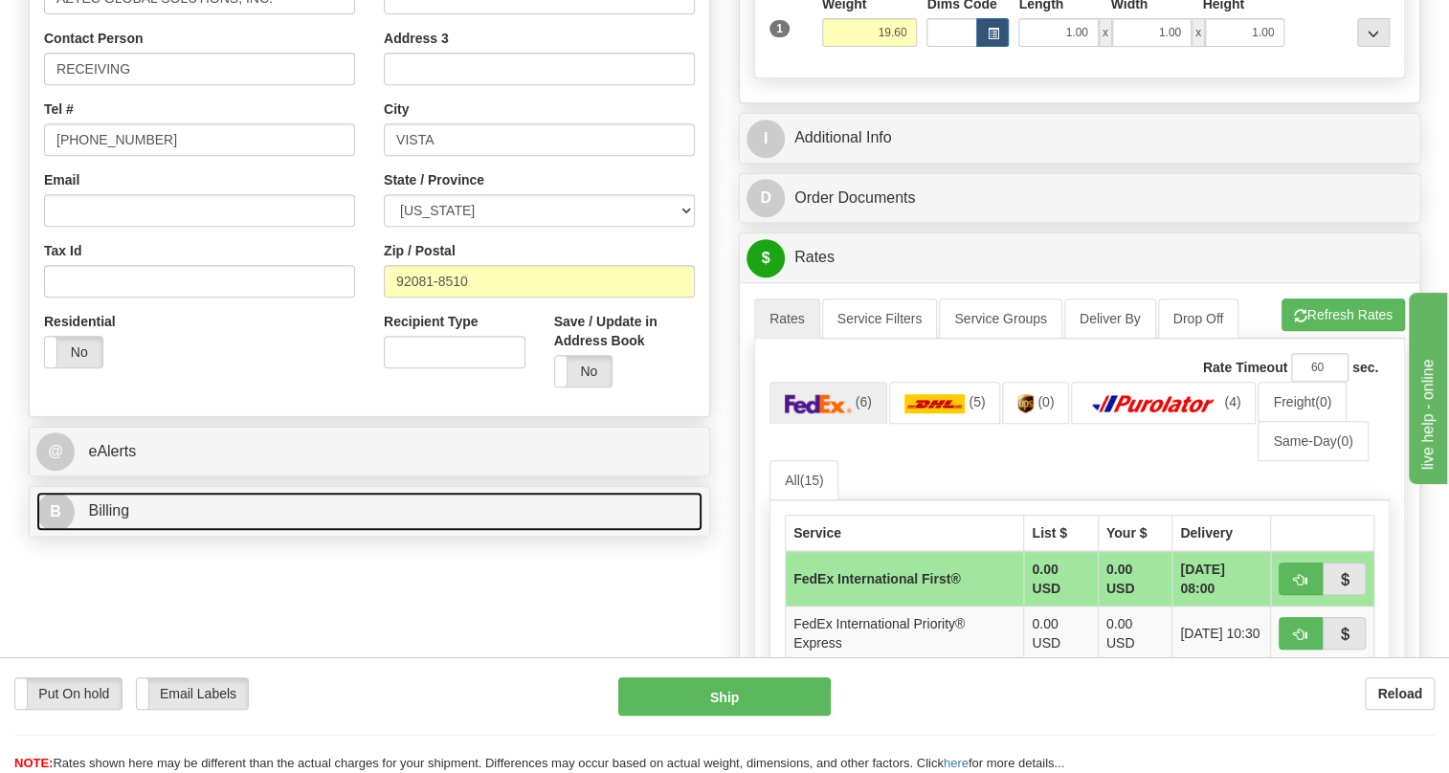
click at [103, 519] on span "Billing" at bounding box center [108, 510] width 41 height 16
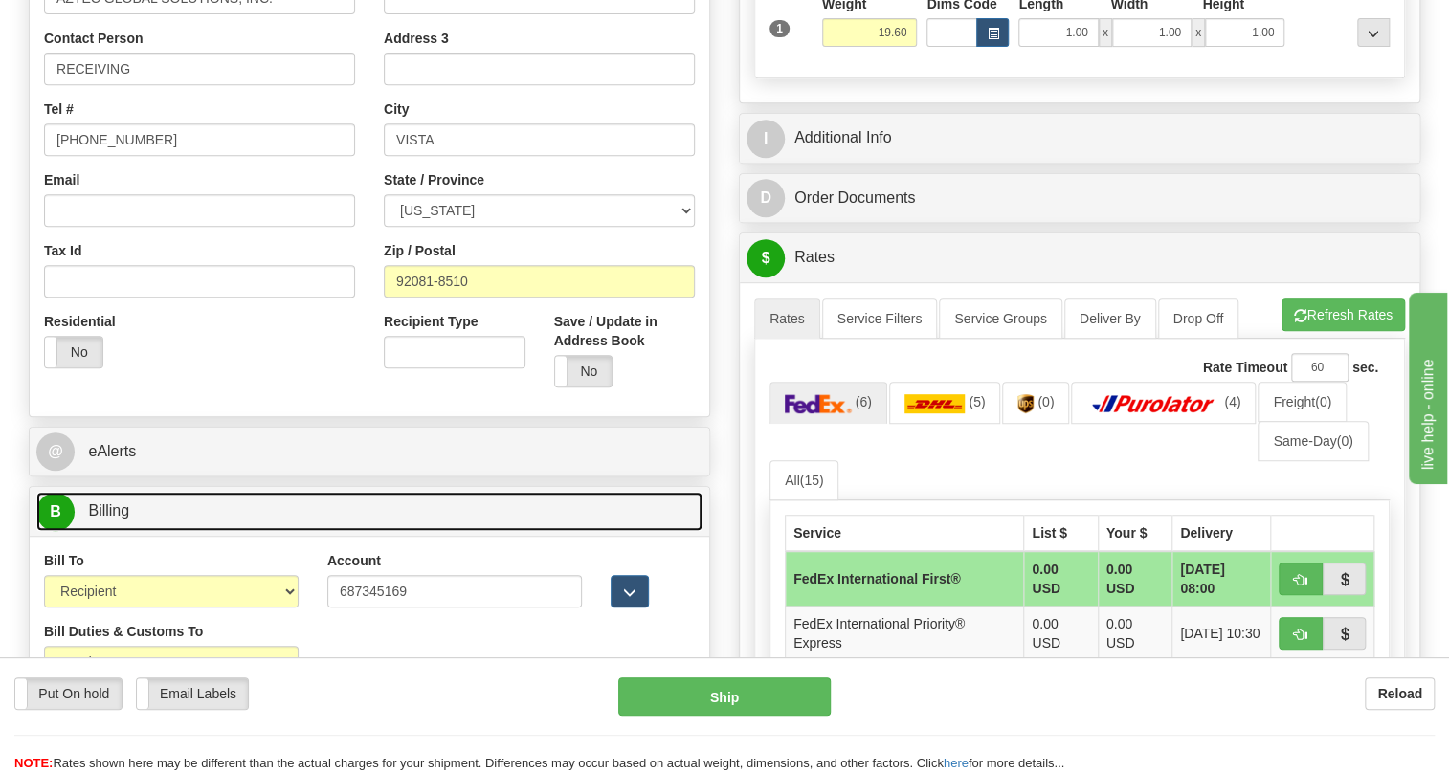
click at [103, 519] on span "Billing" at bounding box center [108, 510] width 41 height 16
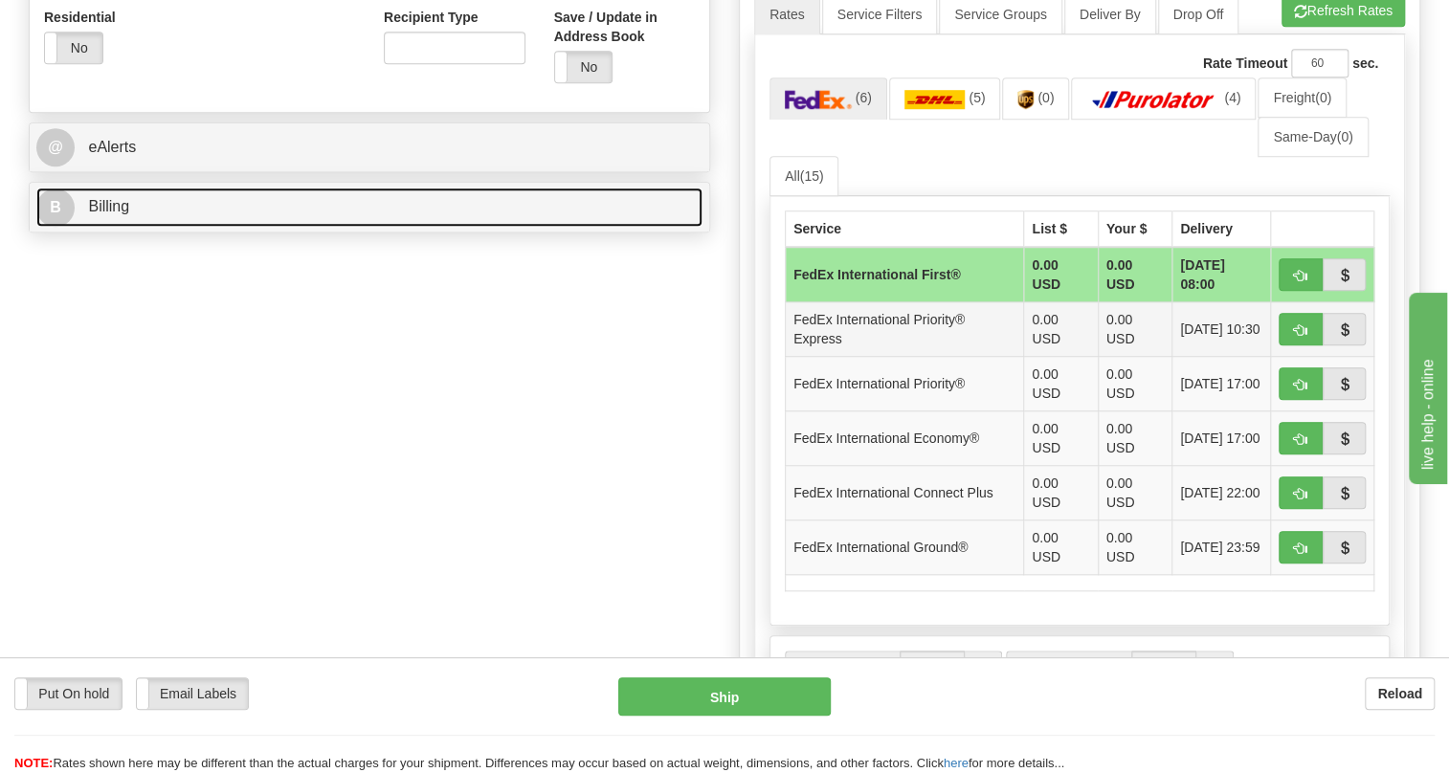
scroll to position [783, 0]
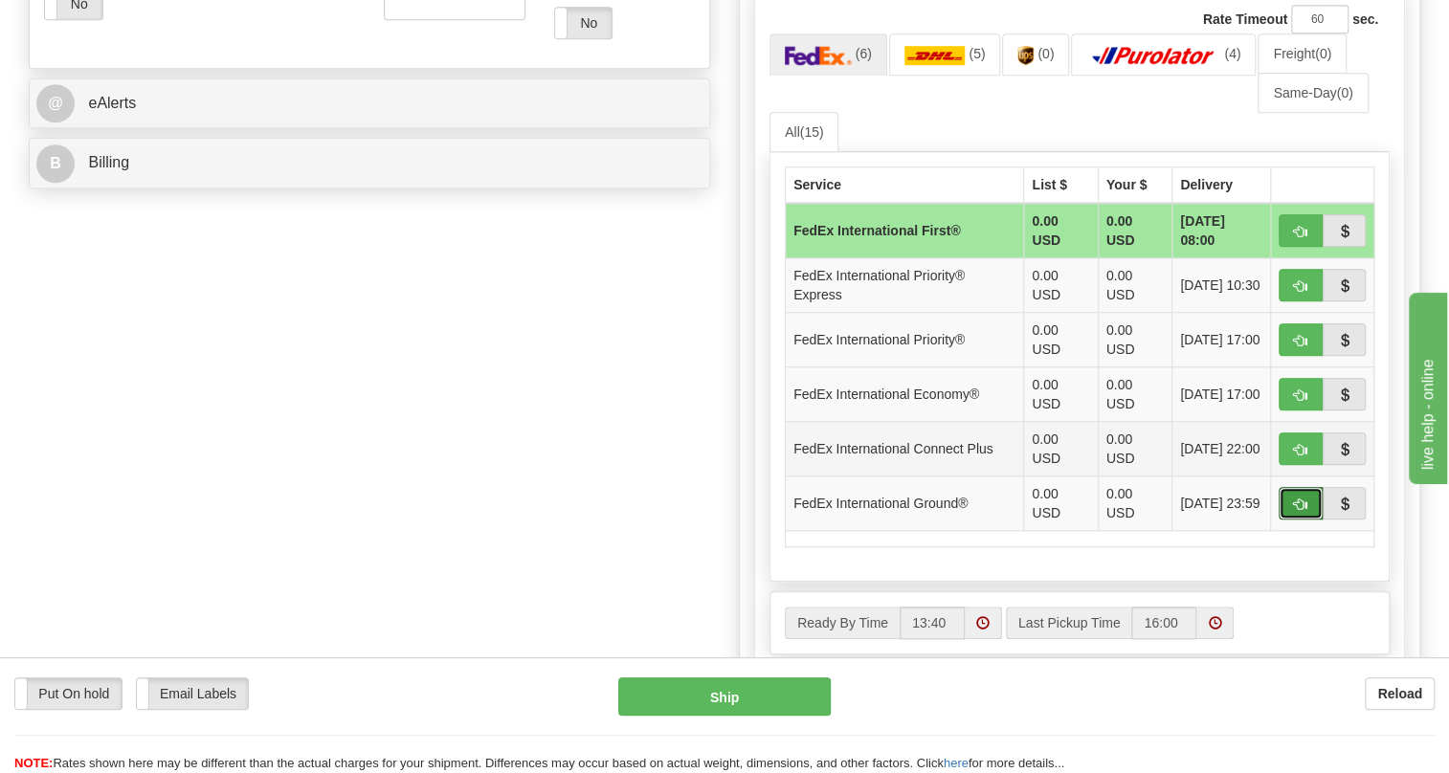
click at [1299, 511] on span "button" at bounding box center [1300, 505] width 13 height 12
type input "92"
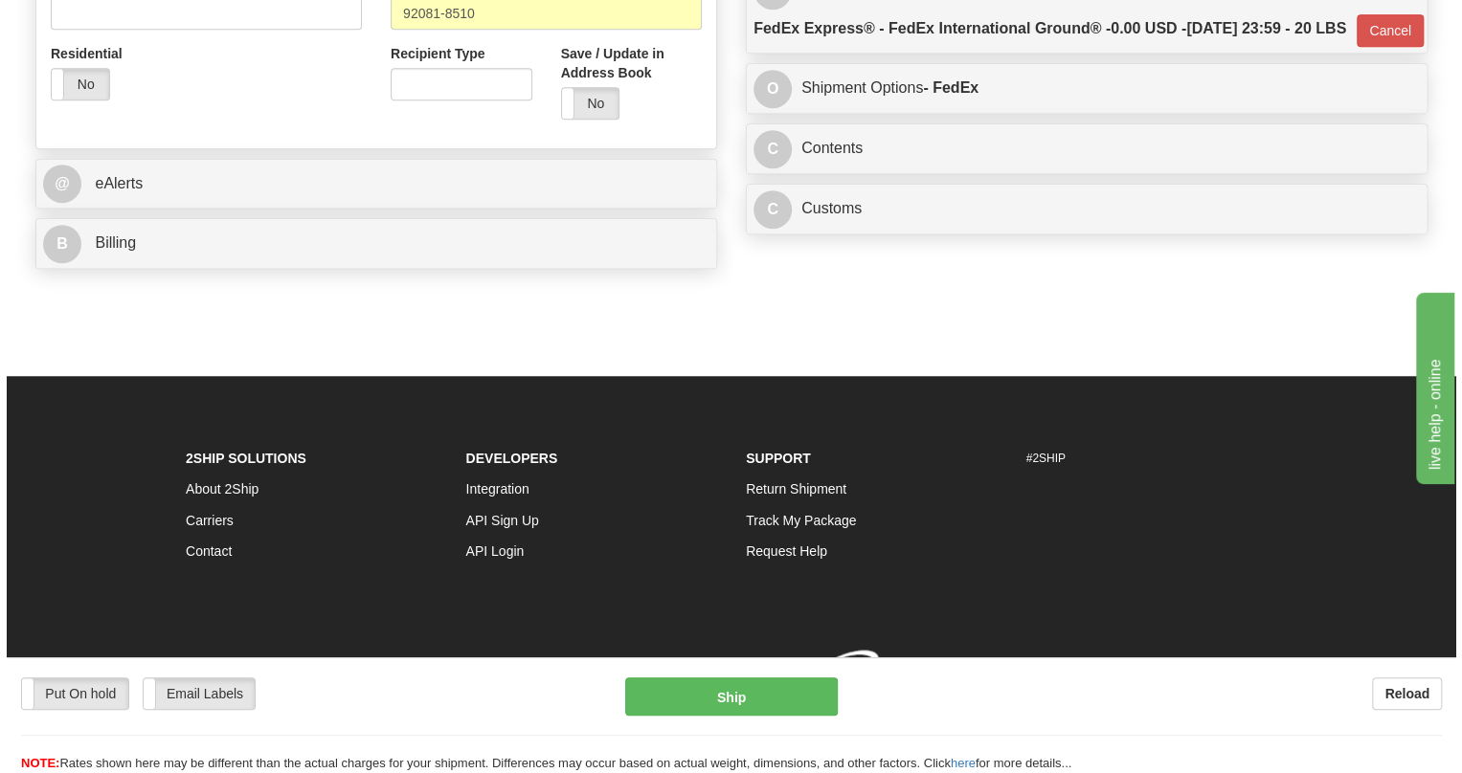
scroll to position [766, 0]
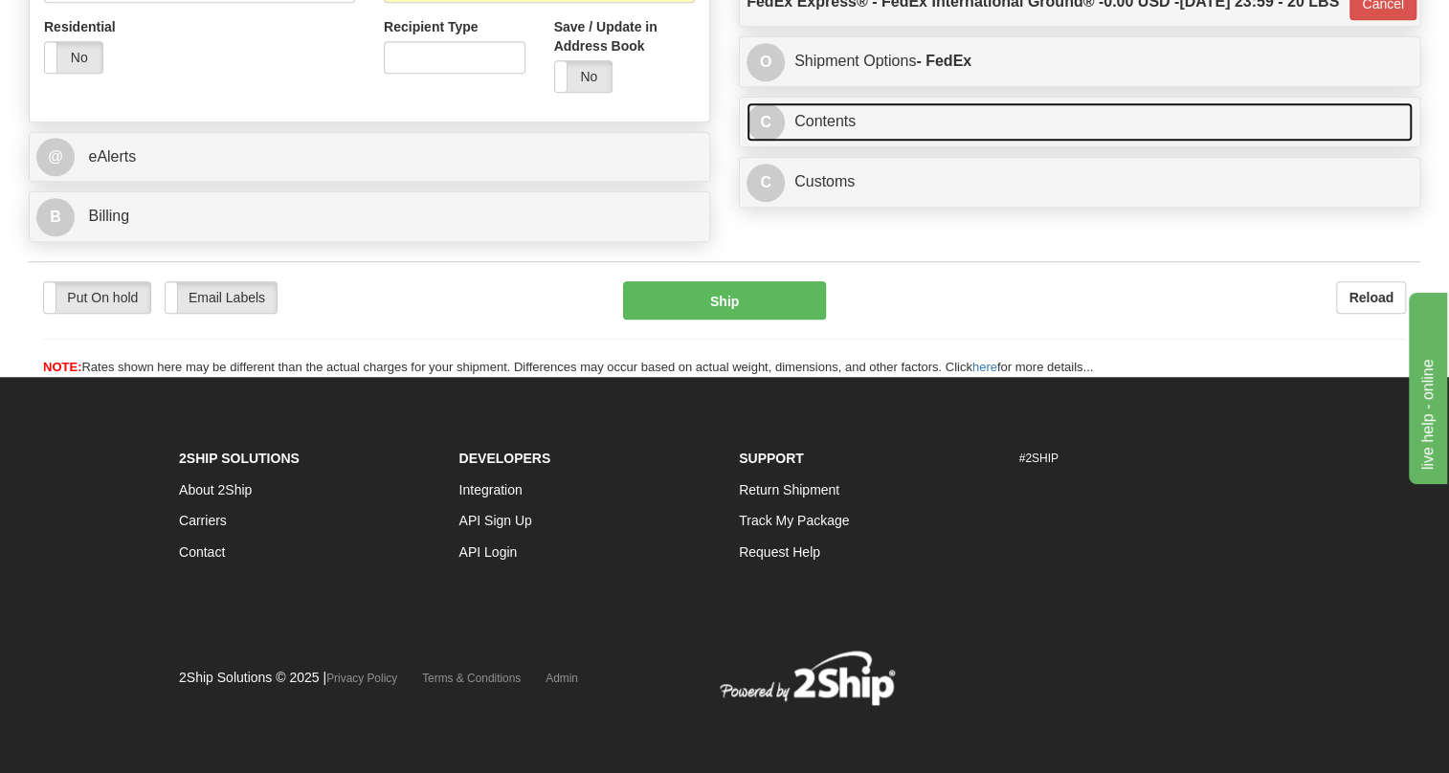
click at [843, 142] on link "C Contents" at bounding box center [1080, 121] width 666 height 39
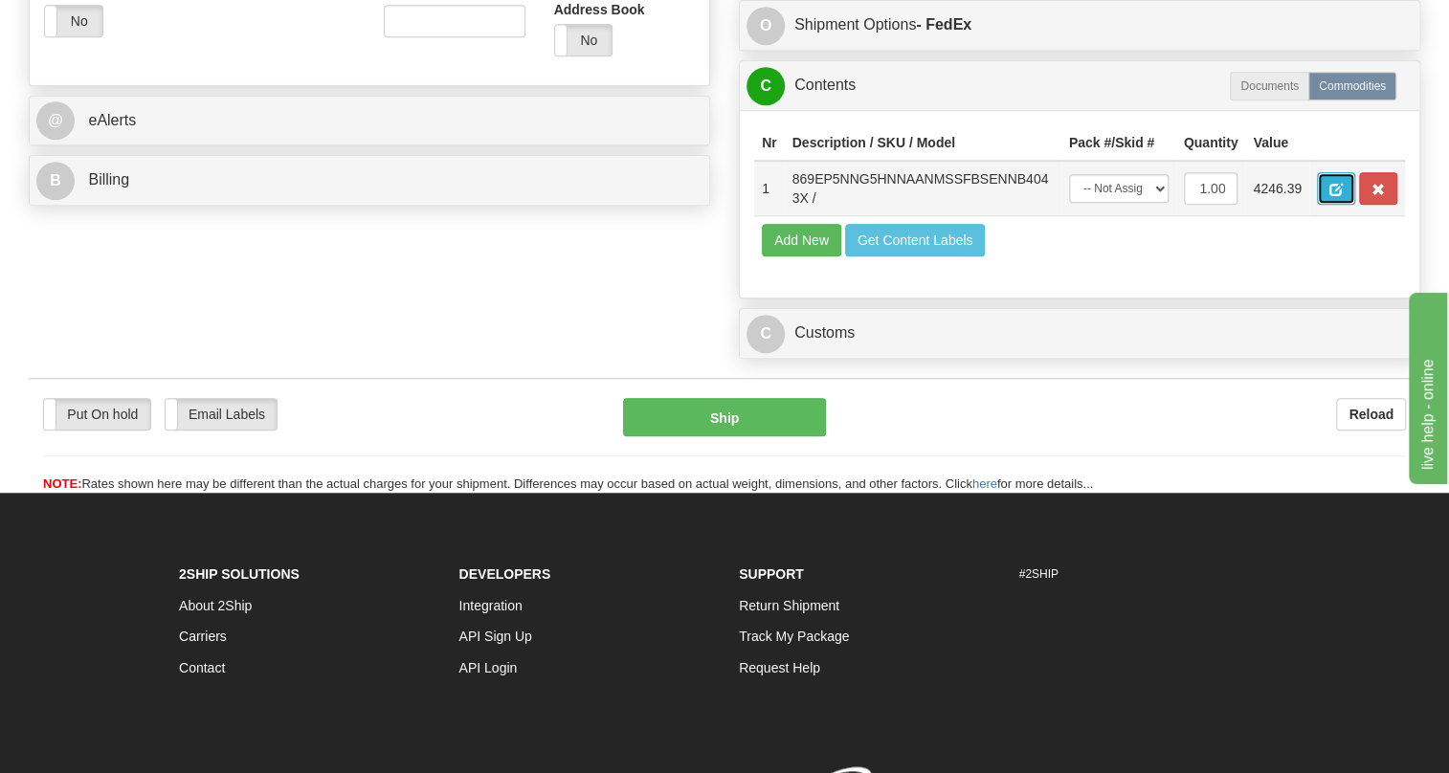
click at [1334, 196] on span "button" at bounding box center [1335, 190] width 13 height 12
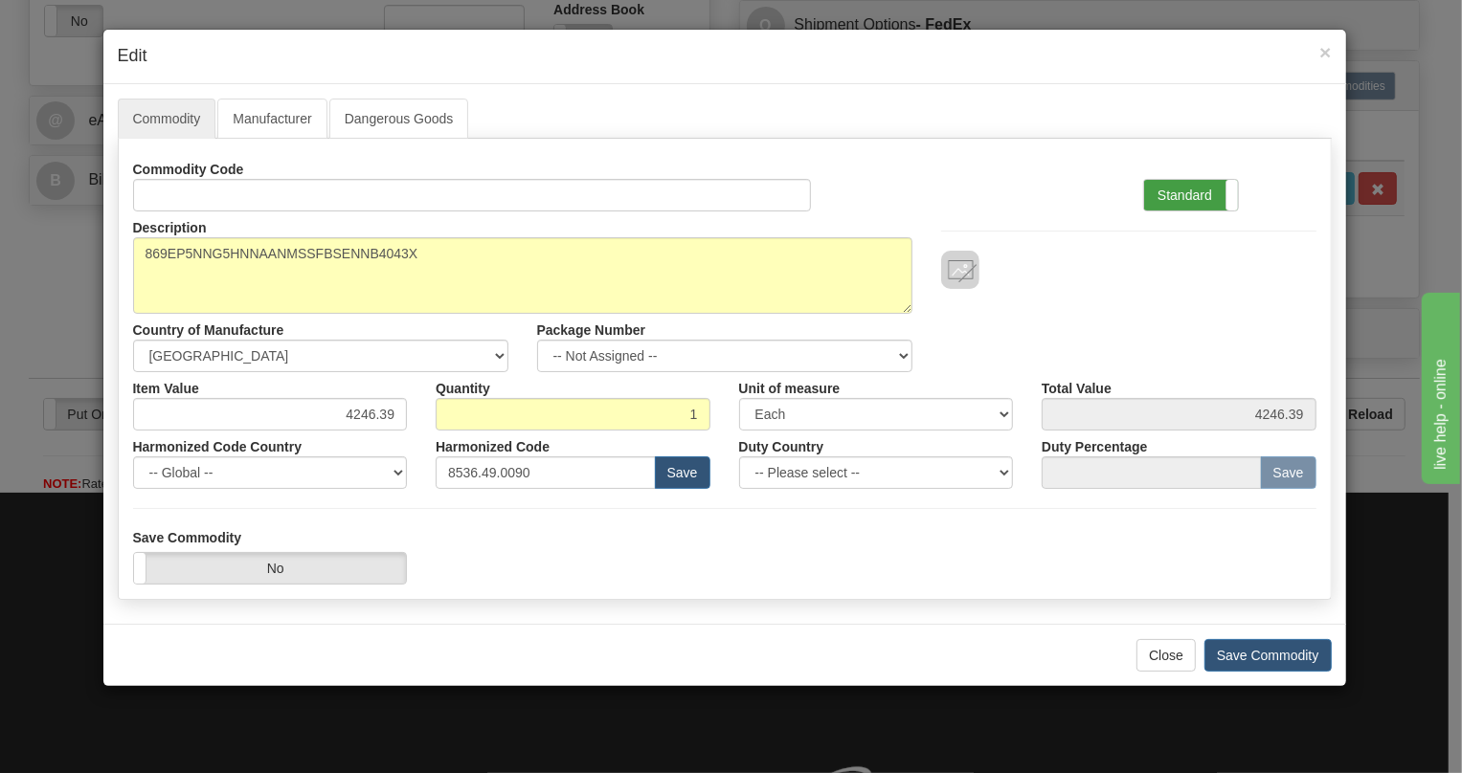
click at [1159, 186] on label "Standard" at bounding box center [1191, 195] width 94 height 31
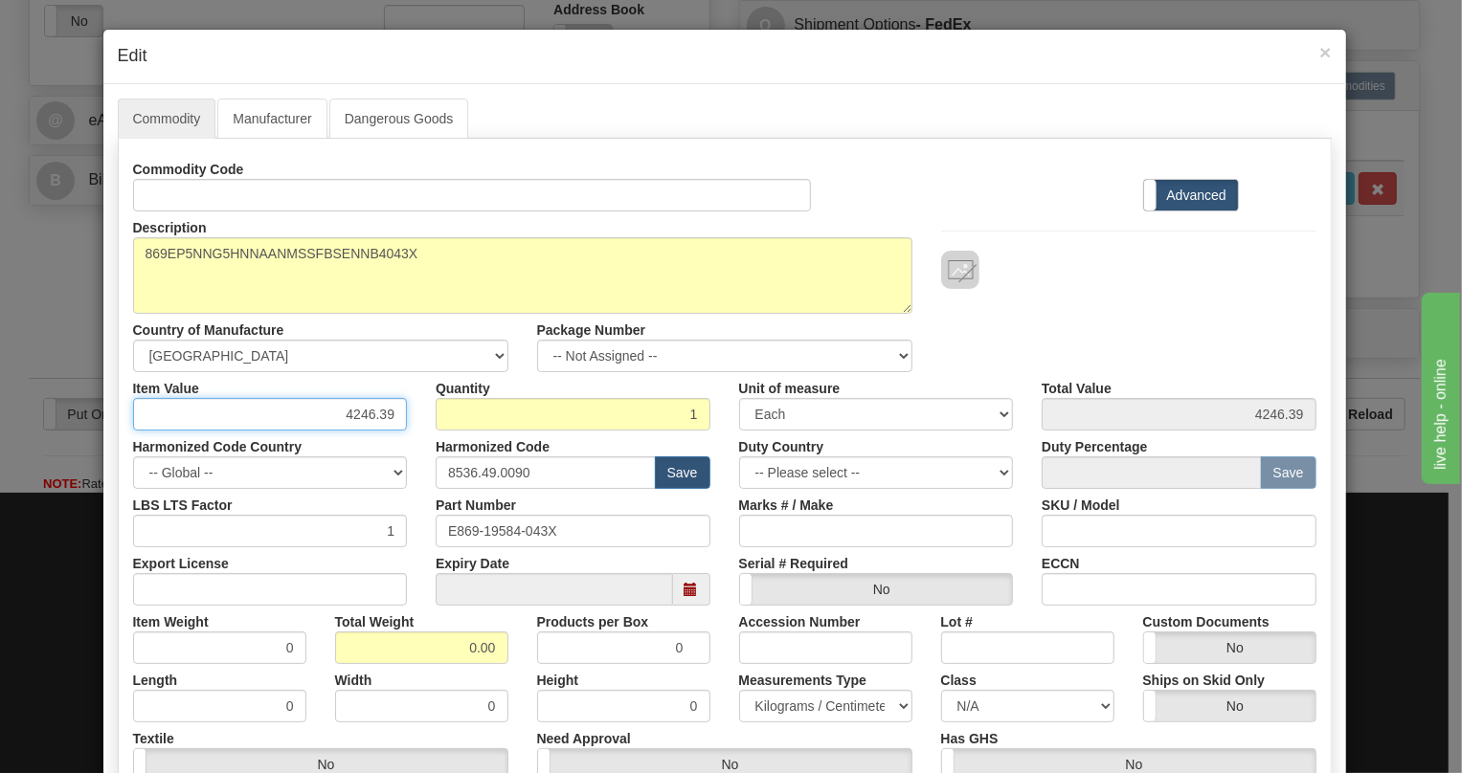
click at [383, 416] on input "4246.39" at bounding box center [270, 414] width 275 height 33
paste input "3.317,9"
click at [349, 418] on input "3.317,99" at bounding box center [270, 414] width 275 height 33
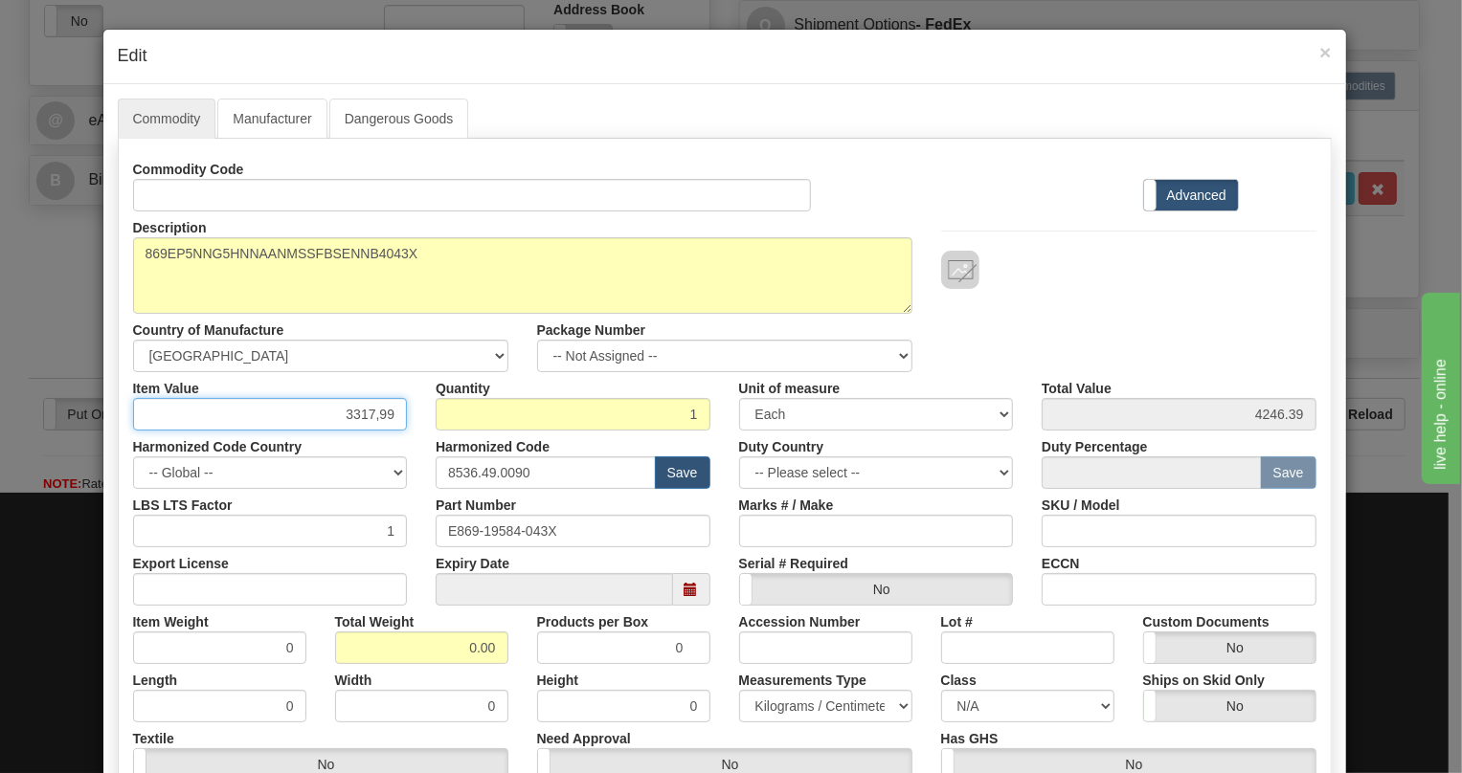
click at [369, 416] on input "3317,99" at bounding box center [270, 414] width 275 height 33
type input "3317.99"
click at [411, 441] on div "Harmonized Code Country -- Global -- [GEOGRAPHIC_DATA] [GEOGRAPHIC_DATA] [GEOGR…" at bounding box center [270, 460] width 303 height 58
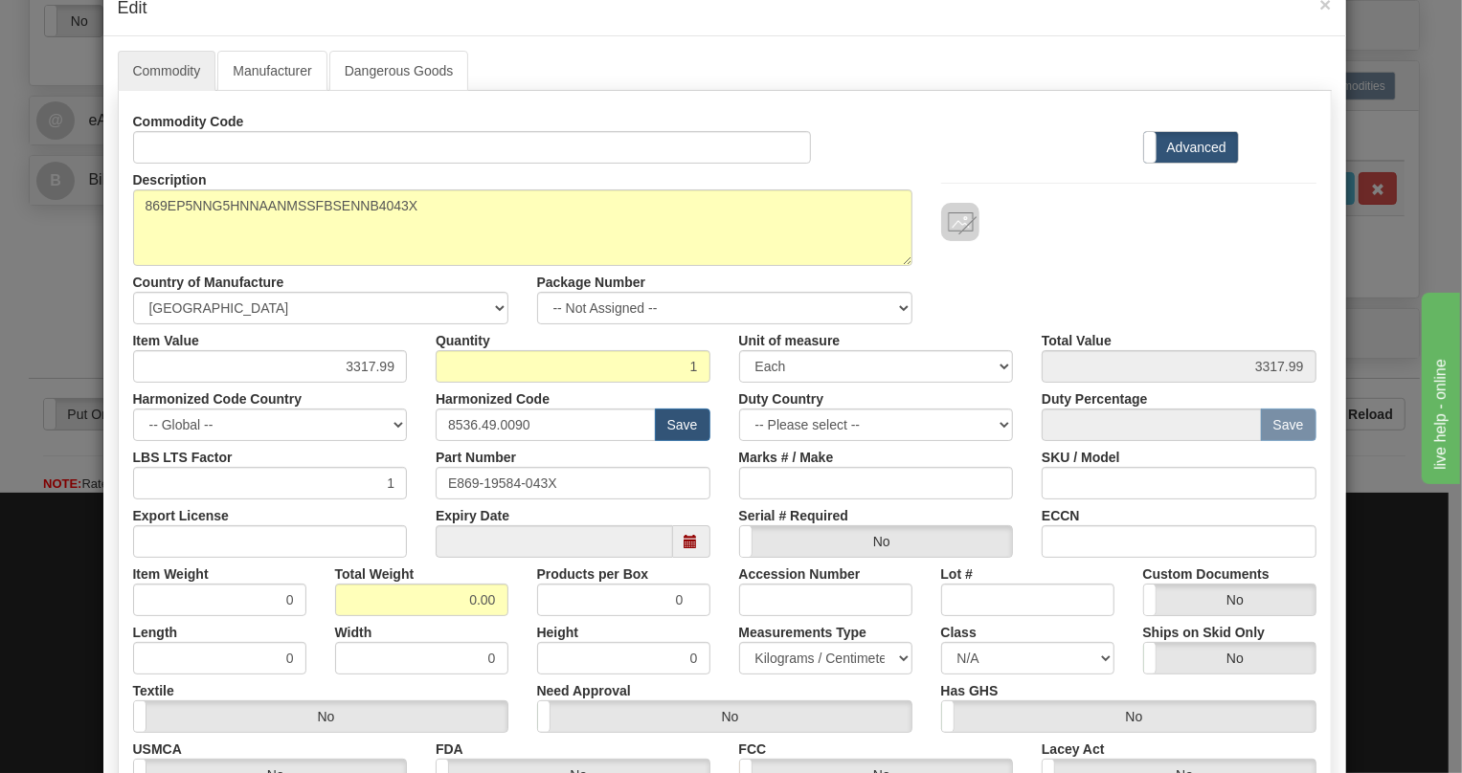
scroll to position [86, 0]
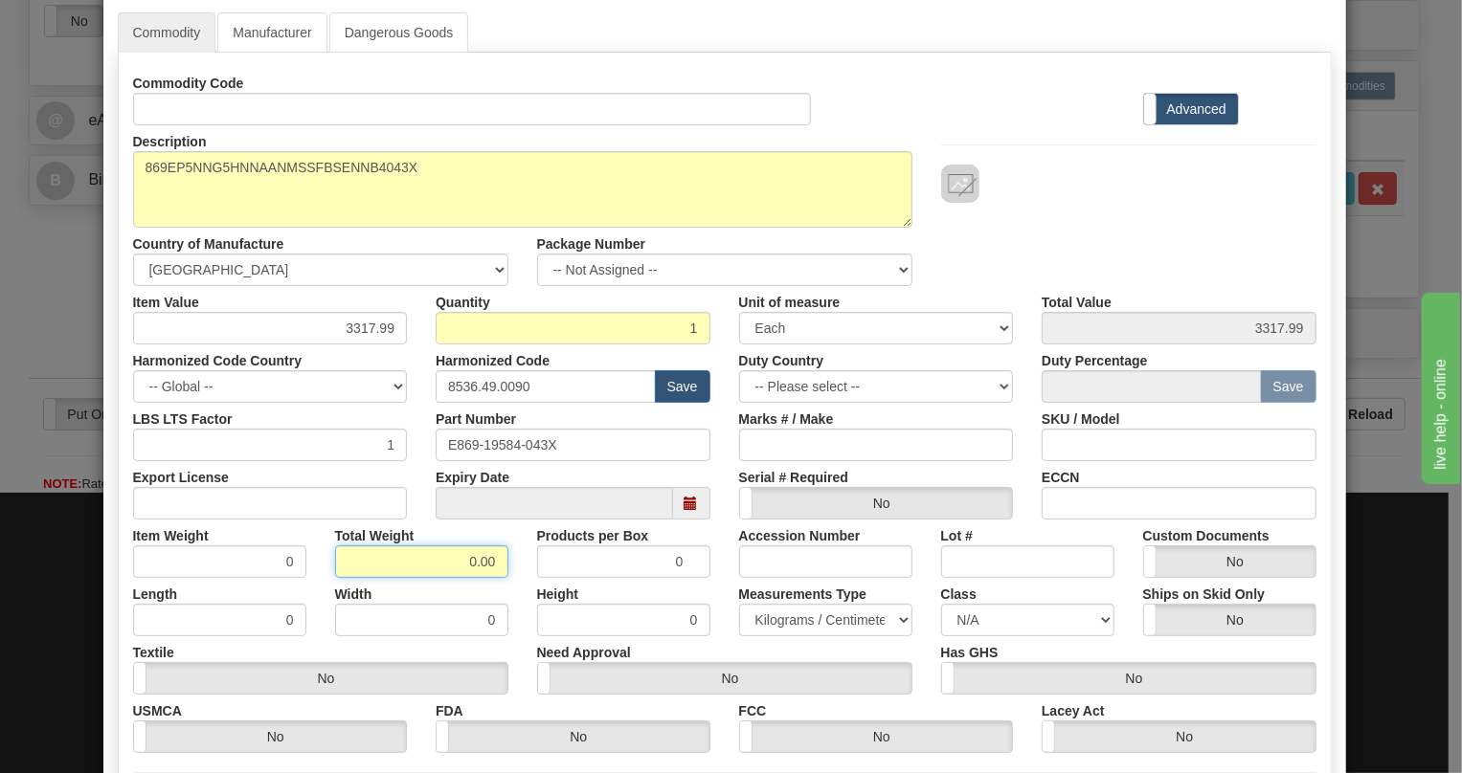
click at [455, 549] on input "0.00" at bounding box center [421, 562] width 173 height 33
type input "1.00"
type input "1.0000"
click at [804, 612] on select "Pounds / Inches Kilograms / Centimeters" at bounding box center [825, 620] width 173 height 33
select select "0"
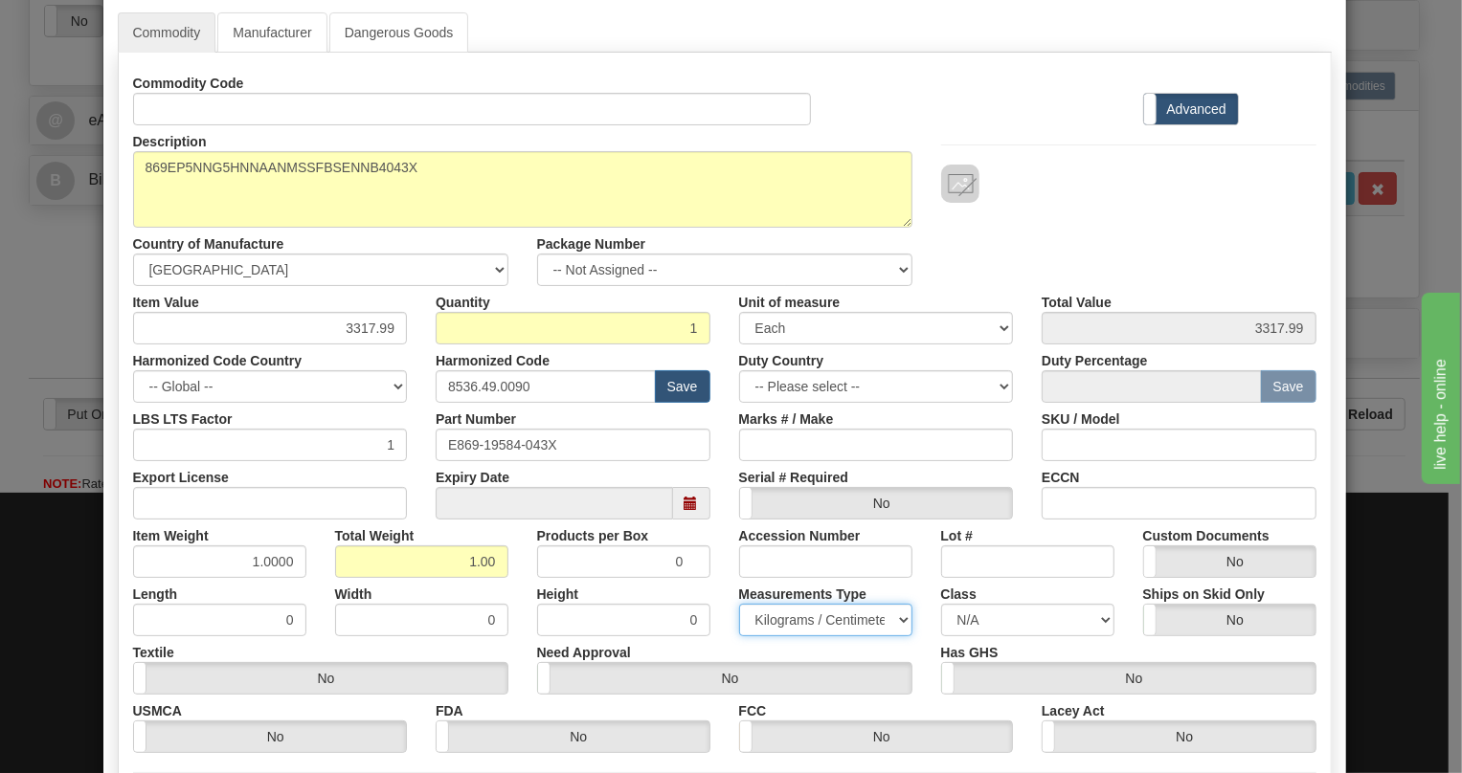
click at [739, 604] on select "Pounds / Inches Kilograms / Centimeters" at bounding box center [825, 620] width 173 height 33
click at [725, 581] on div "Measurements Type Pounds / Inches Kilograms / Centimeters" at bounding box center [826, 607] width 202 height 58
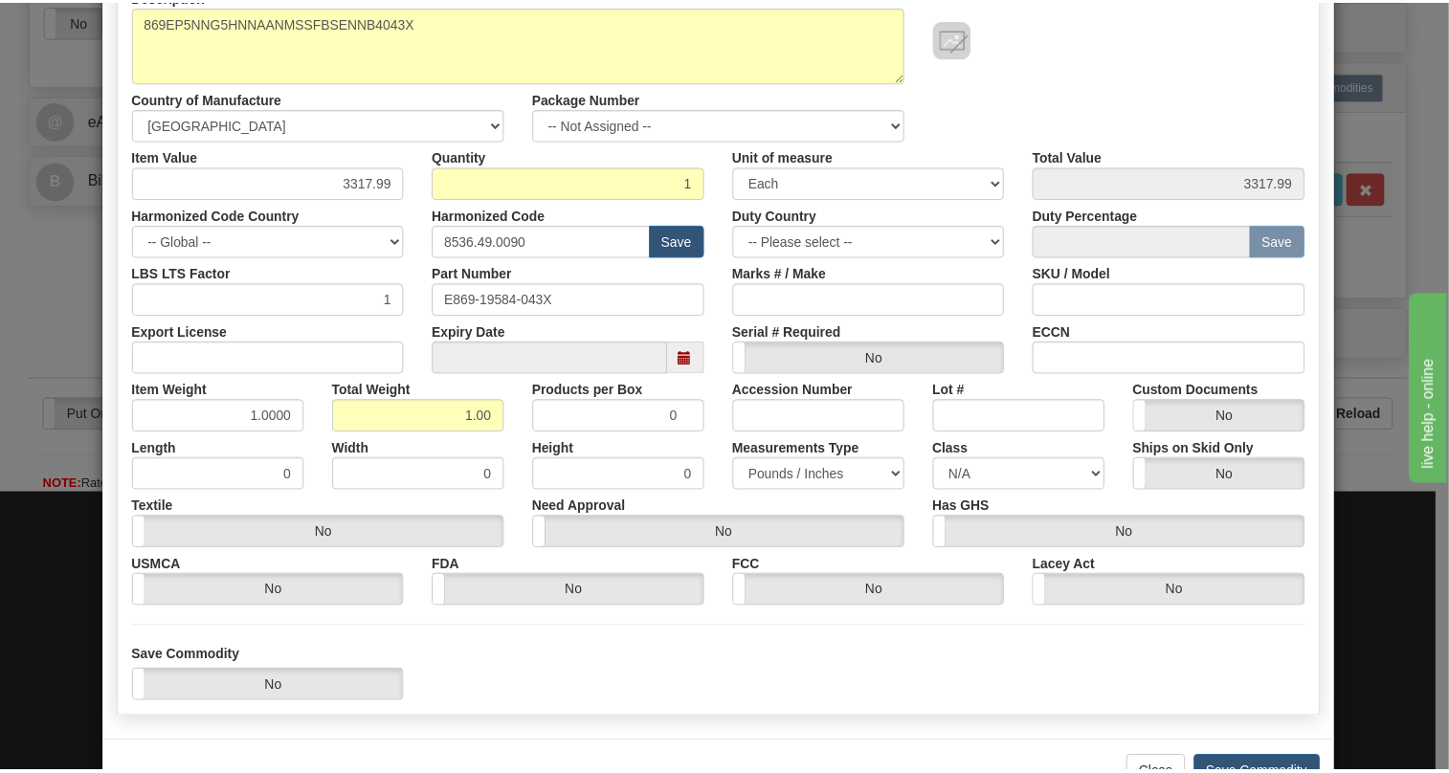
scroll to position [291, 0]
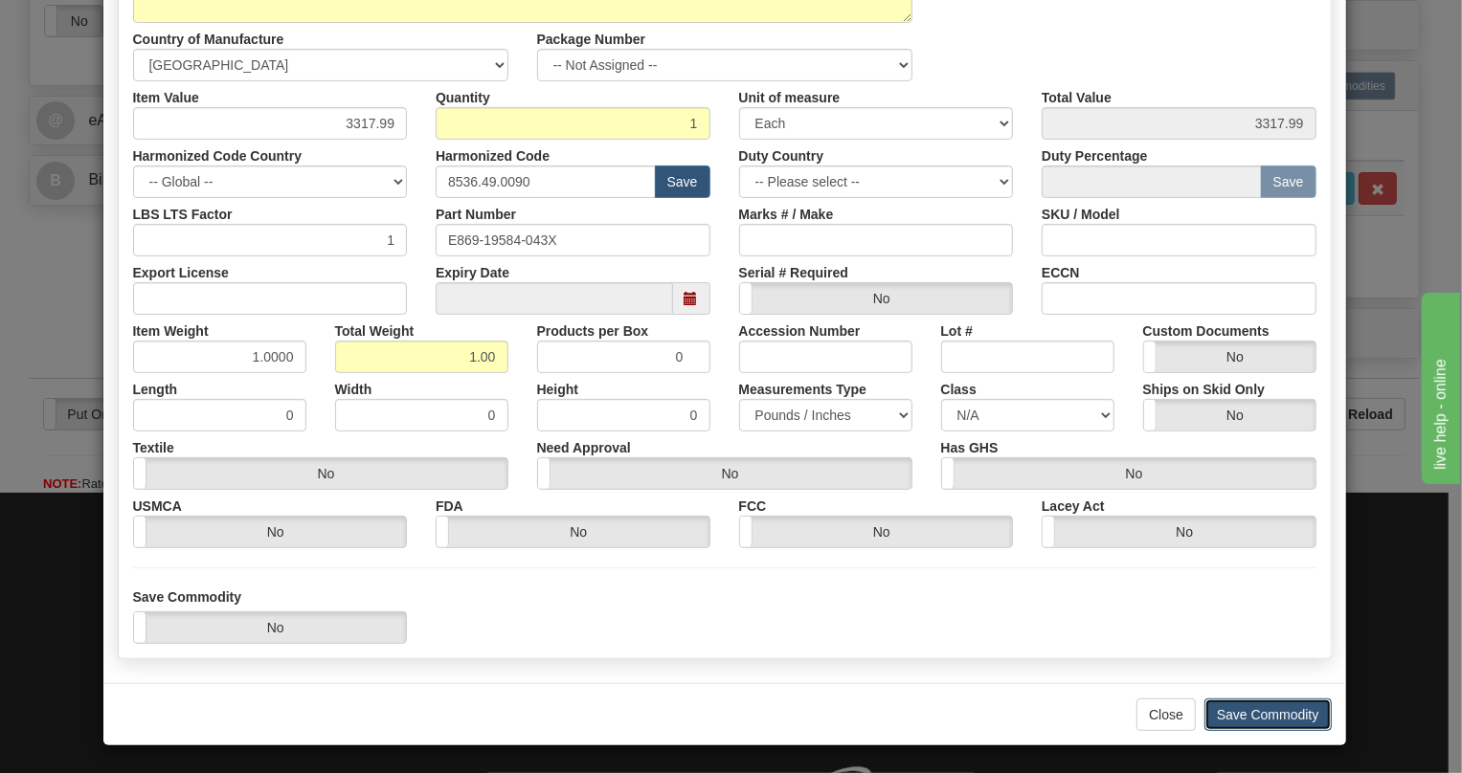
click at [1243, 713] on button "Save Commodity" at bounding box center [1267, 715] width 127 height 33
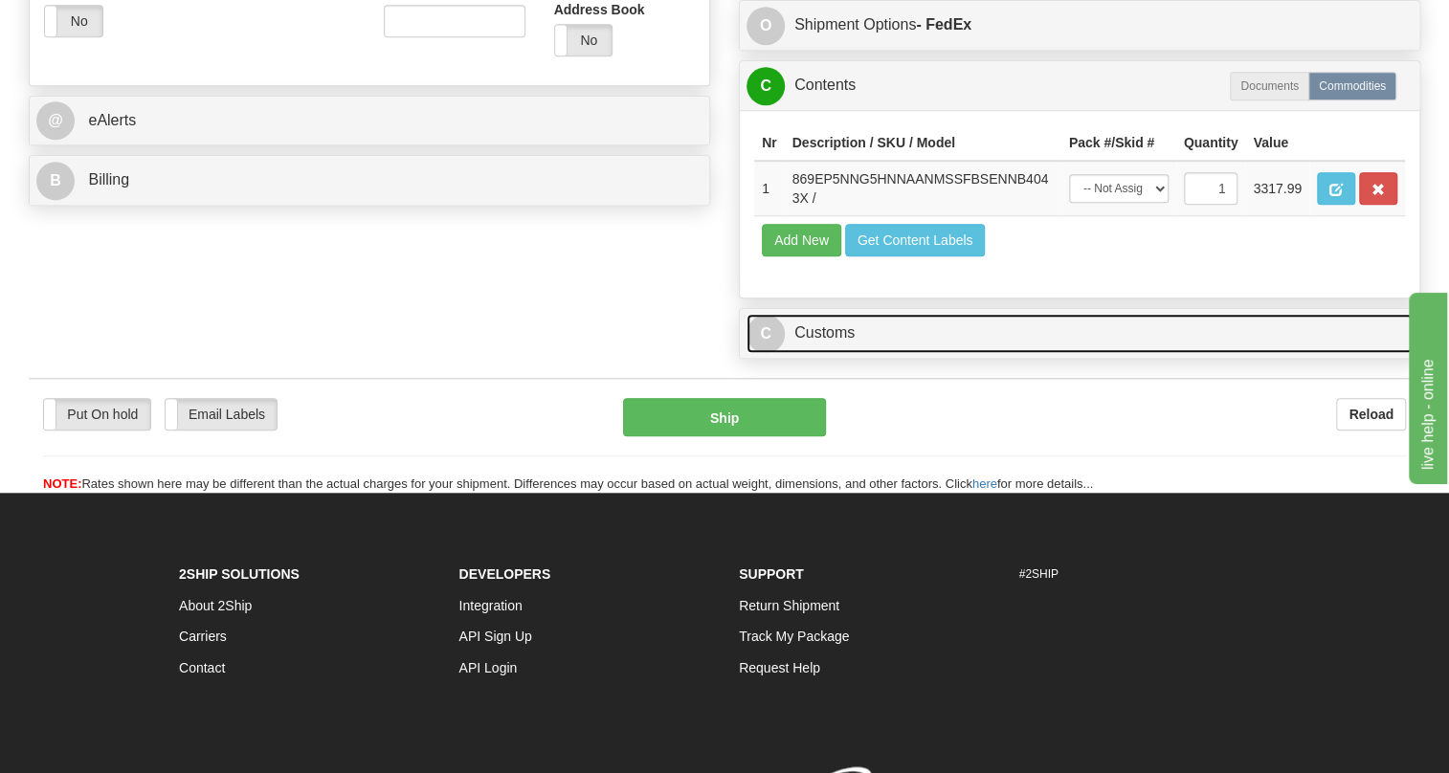
click at [842, 353] on link "C Customs" at bounding box center [1080, 333] width 666 height 39
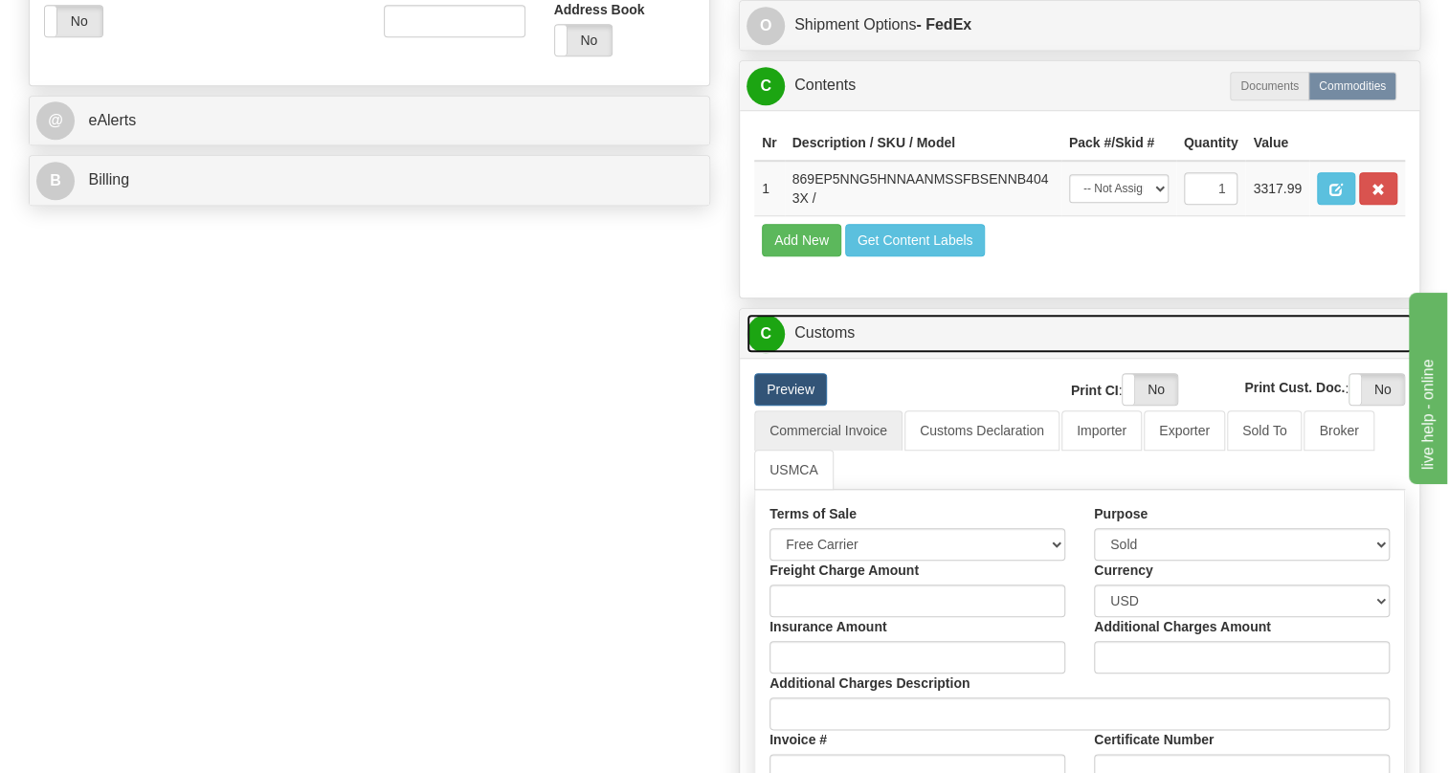
click at [842, 353] on link "C Customs" at bounding box center [1080, 333] width 666 height 39
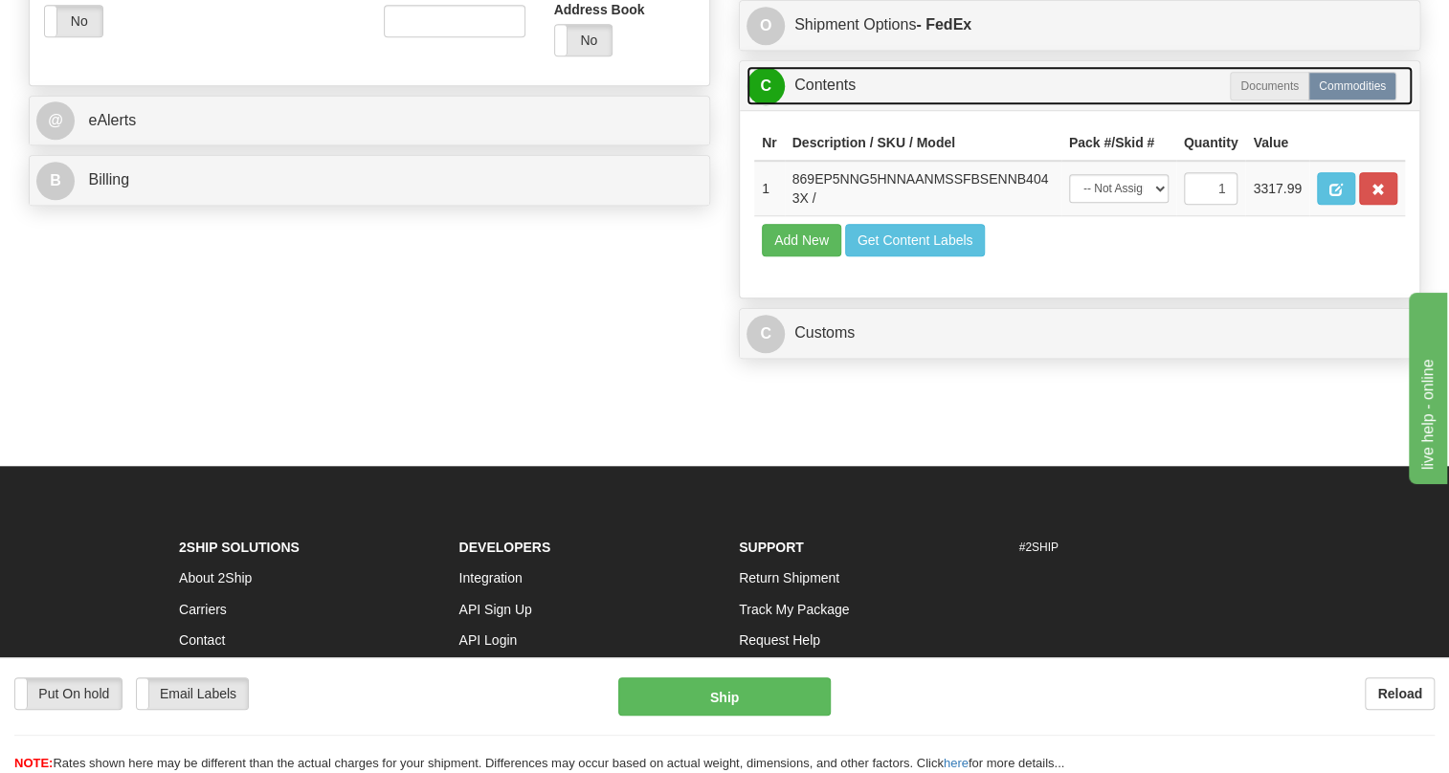
click at [822, 105] on link "C Contents" at bounding box center [1080, 85] width 666 height 39
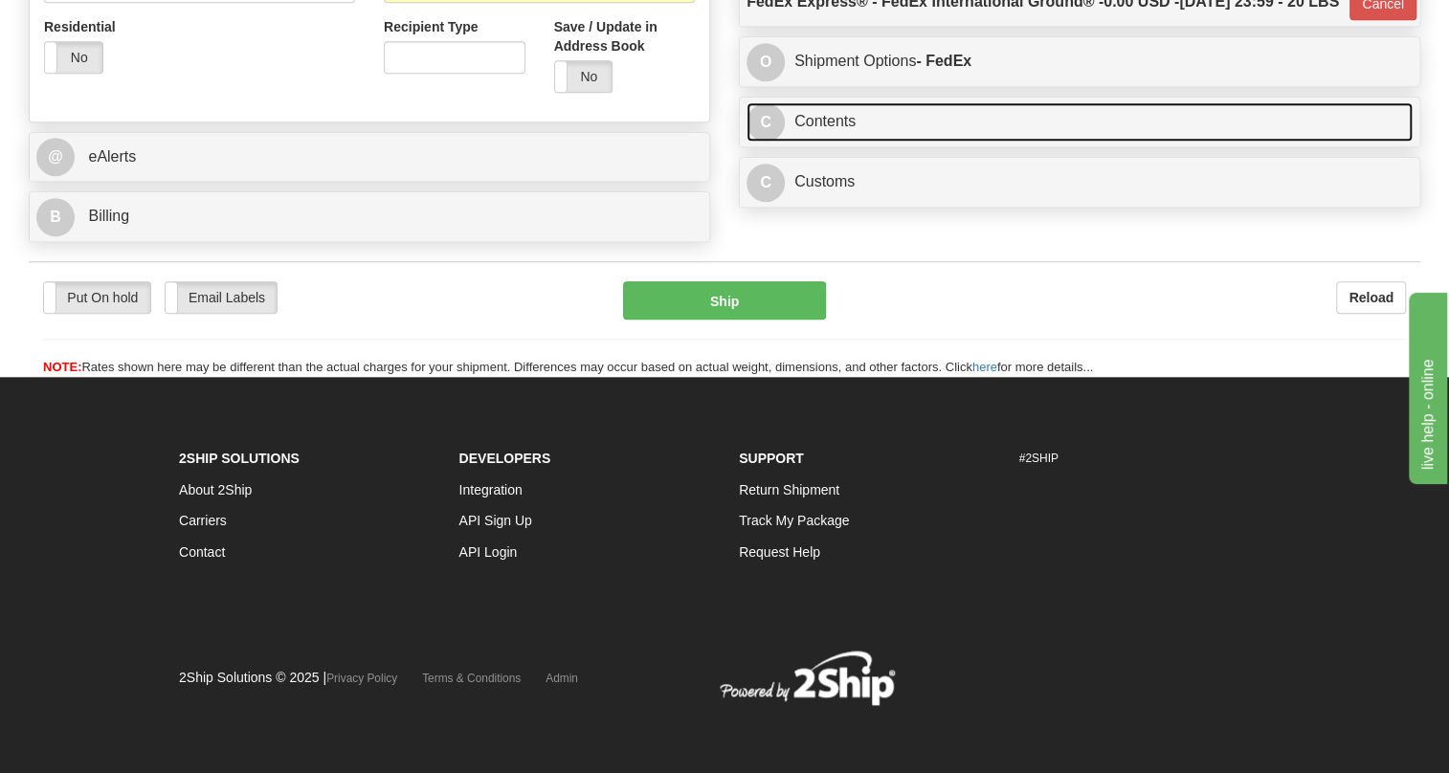
click at [843, 142] on link "C Contents" at bounding box center [1080, 121] width 666 height 39
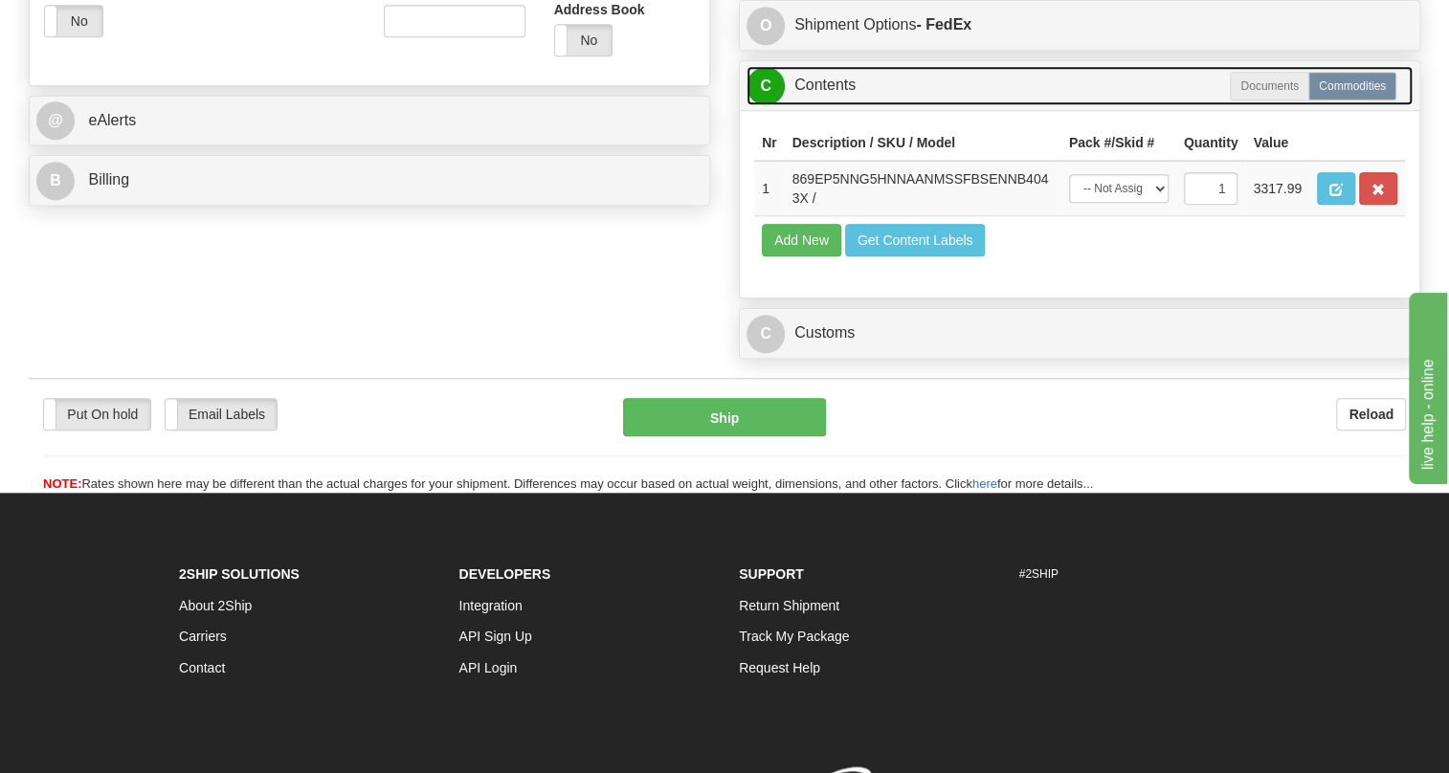
click at [809, 105] on link "C Contents" at bounding box center [1080, 85] width 666 height 39
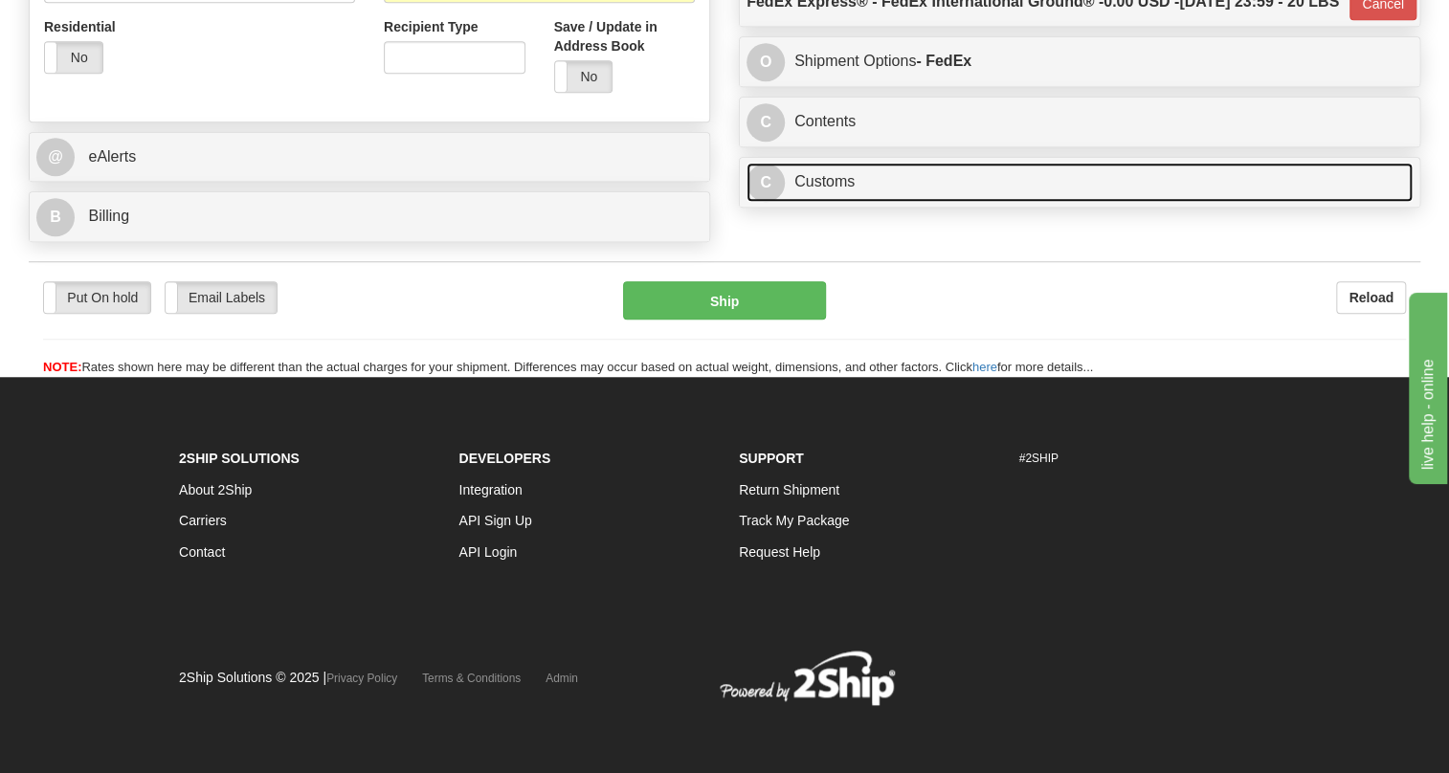
click at [841, 202] on link "C Customs" at bounding box center [1080, 182] width 666 height 39
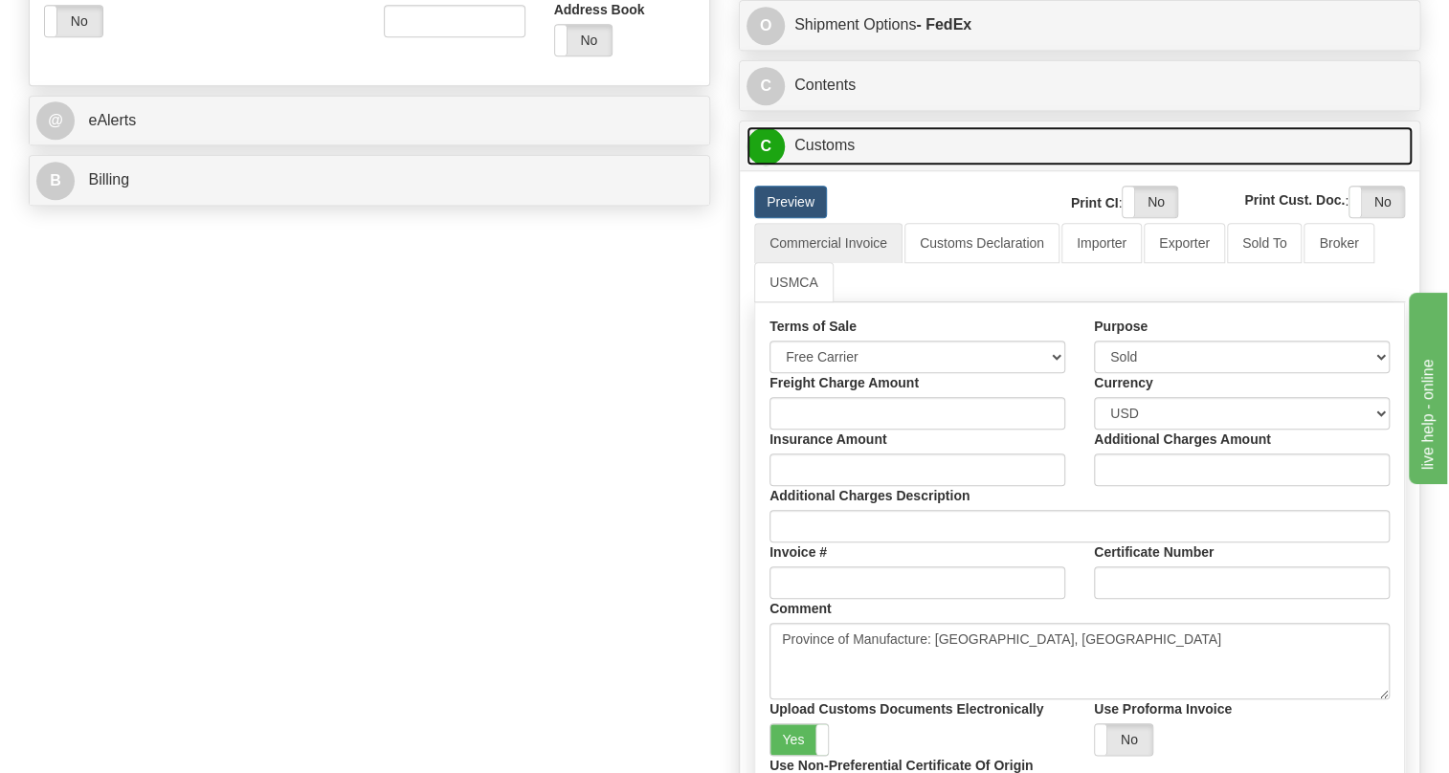
click at [841, 166] on link "C Customs" at bounding box center [1080, 145] width 666 height 39
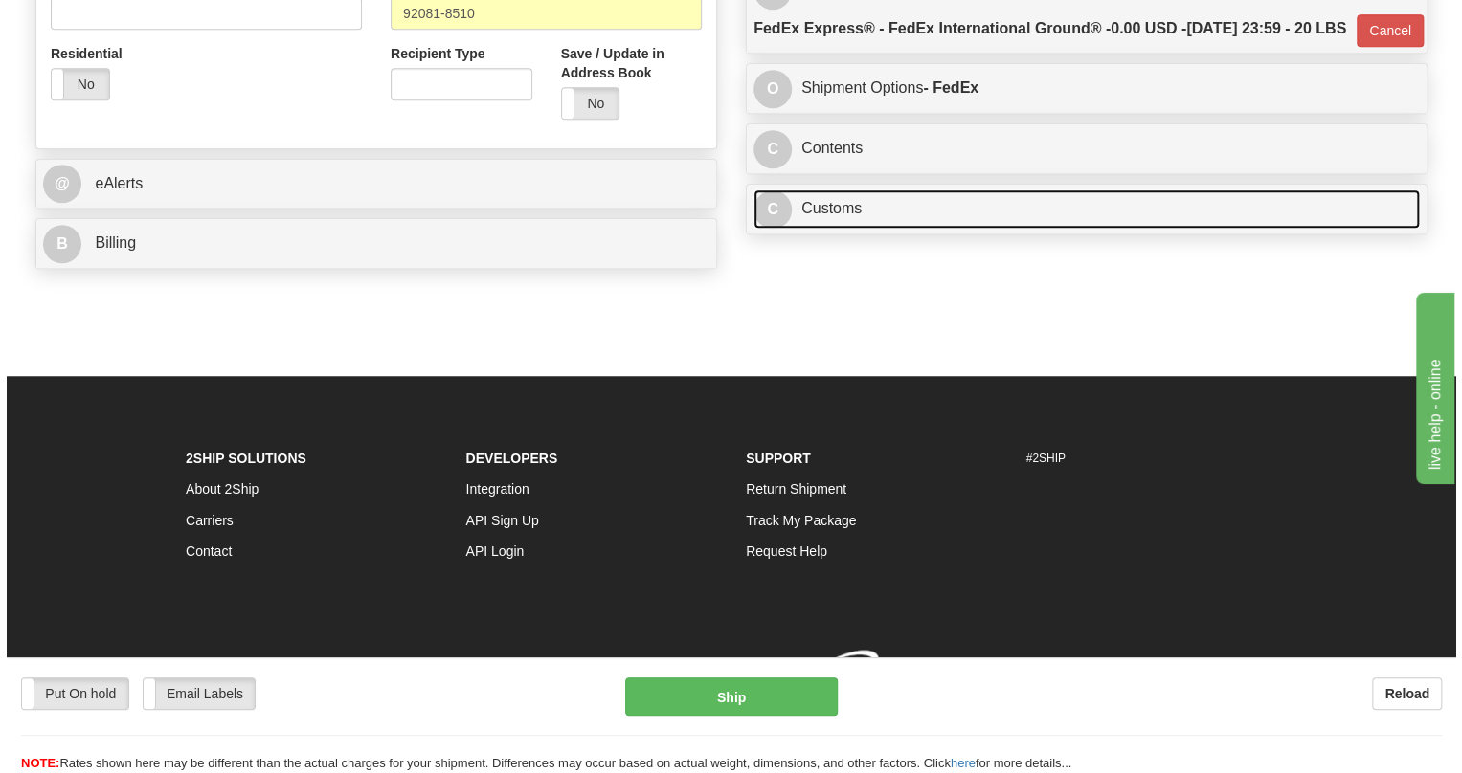
scroll to position [758, 0]
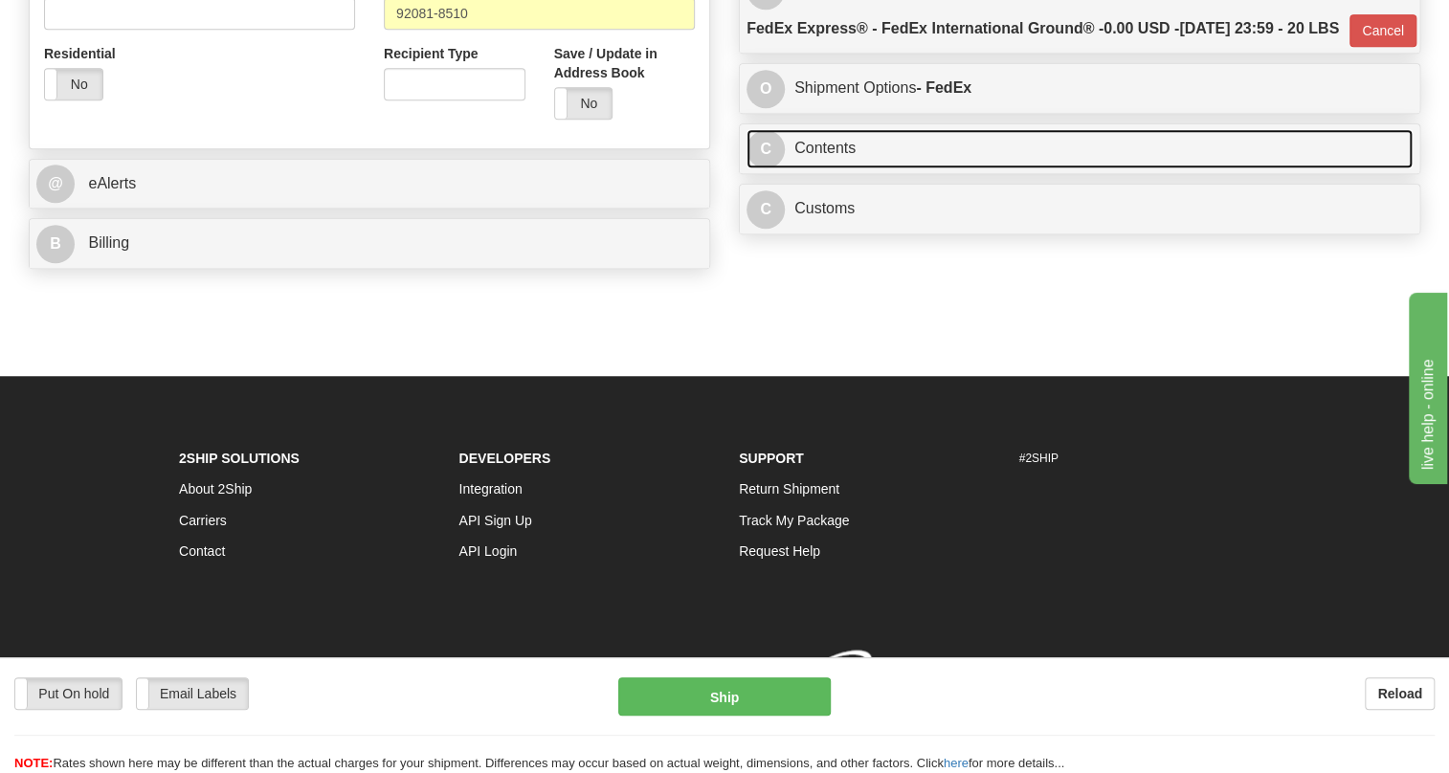
click at [842, 159] on link "C Contents" at bounding box center [1080, 148] width 666 height 39
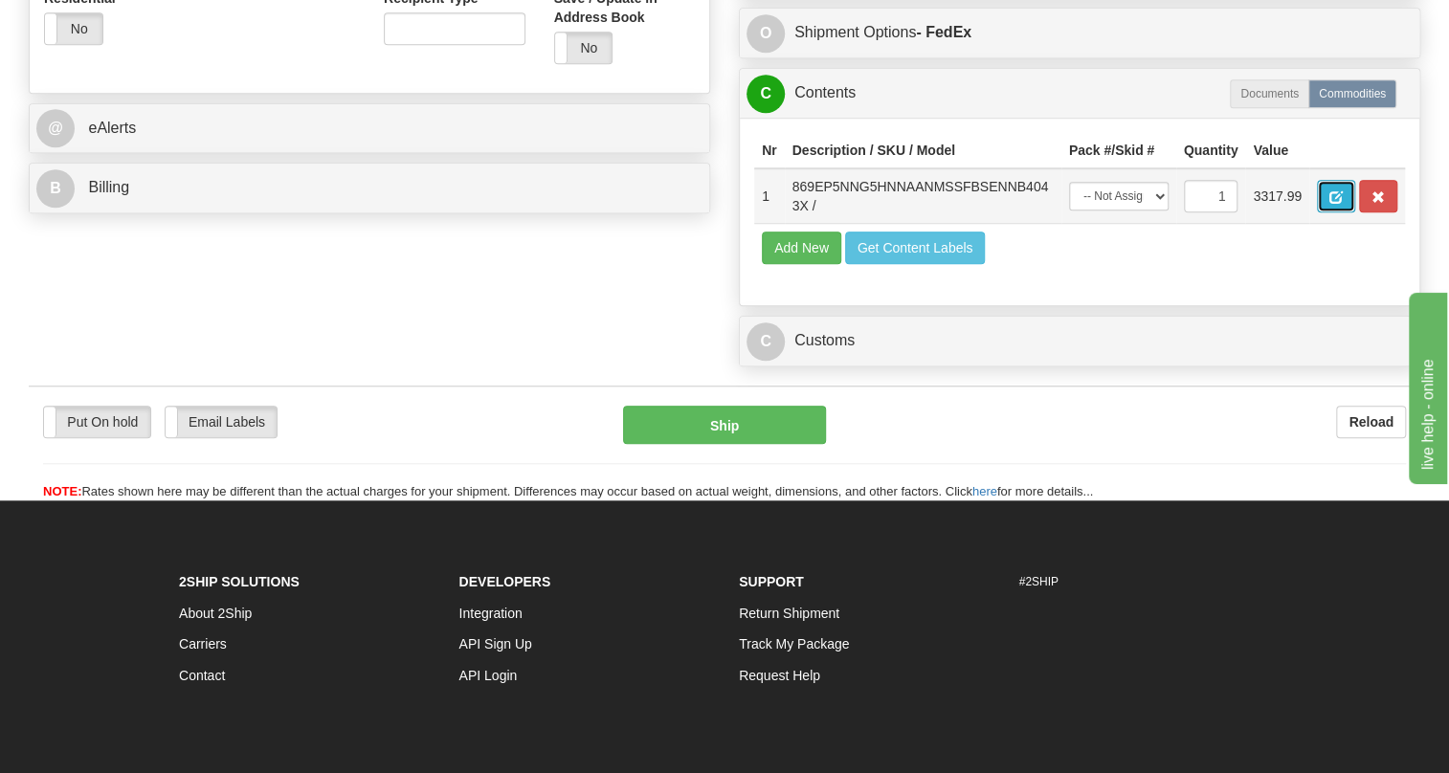
click at [1334, 212] on button "button" at bounding box center [1336, 196] width 38 height 33
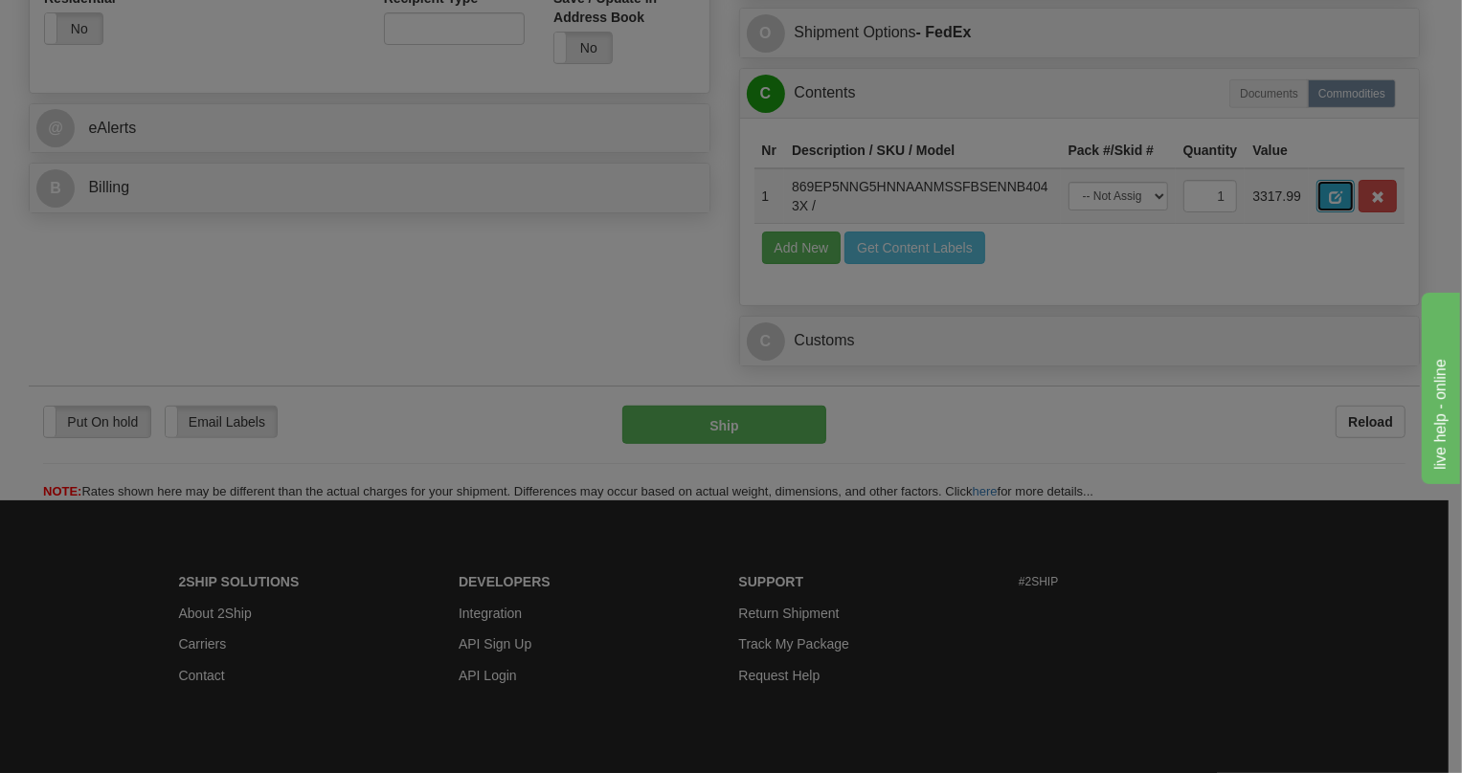
scroll to position [0, 0]
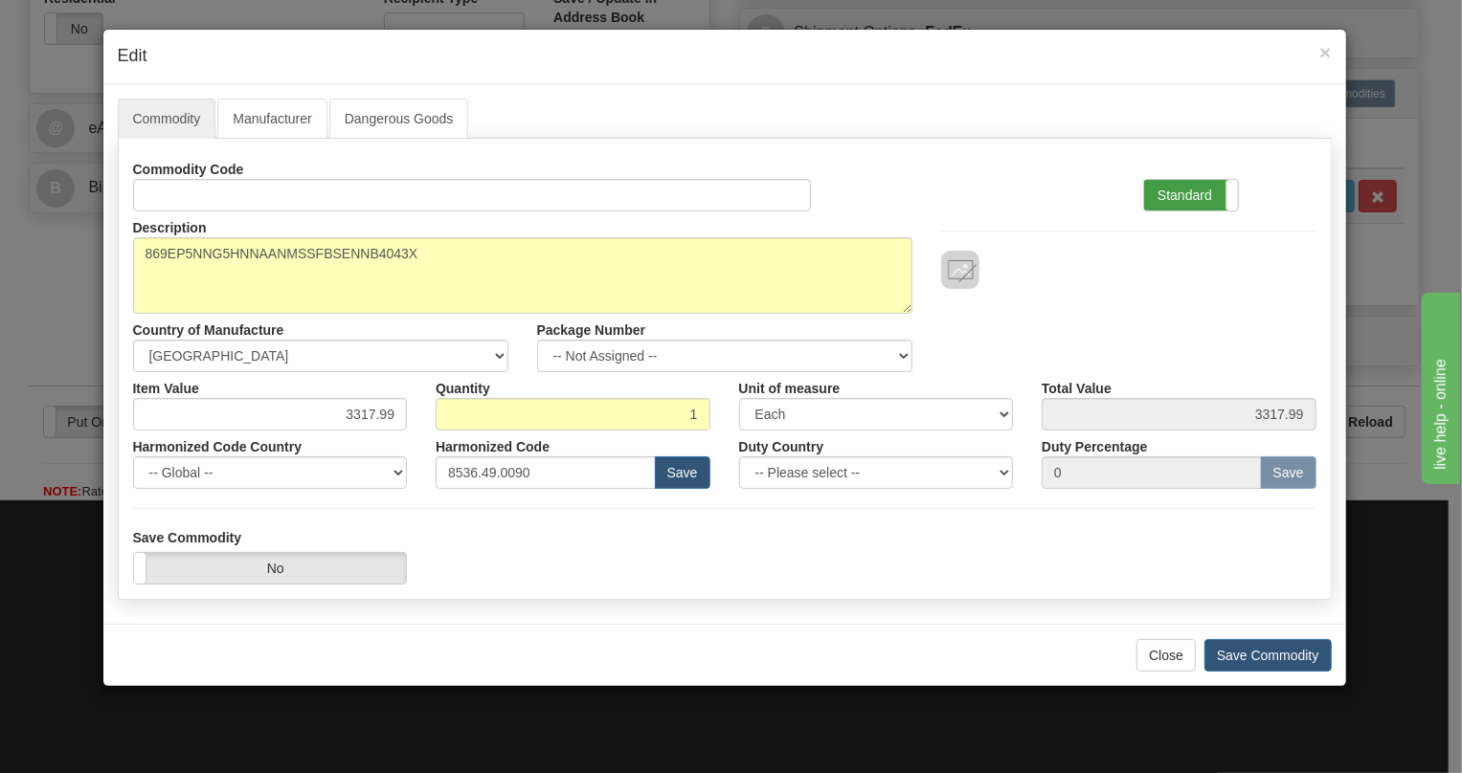
click at [1185, 182] on label "Standard" at bounding box center [1191, 195] width 94 height 31
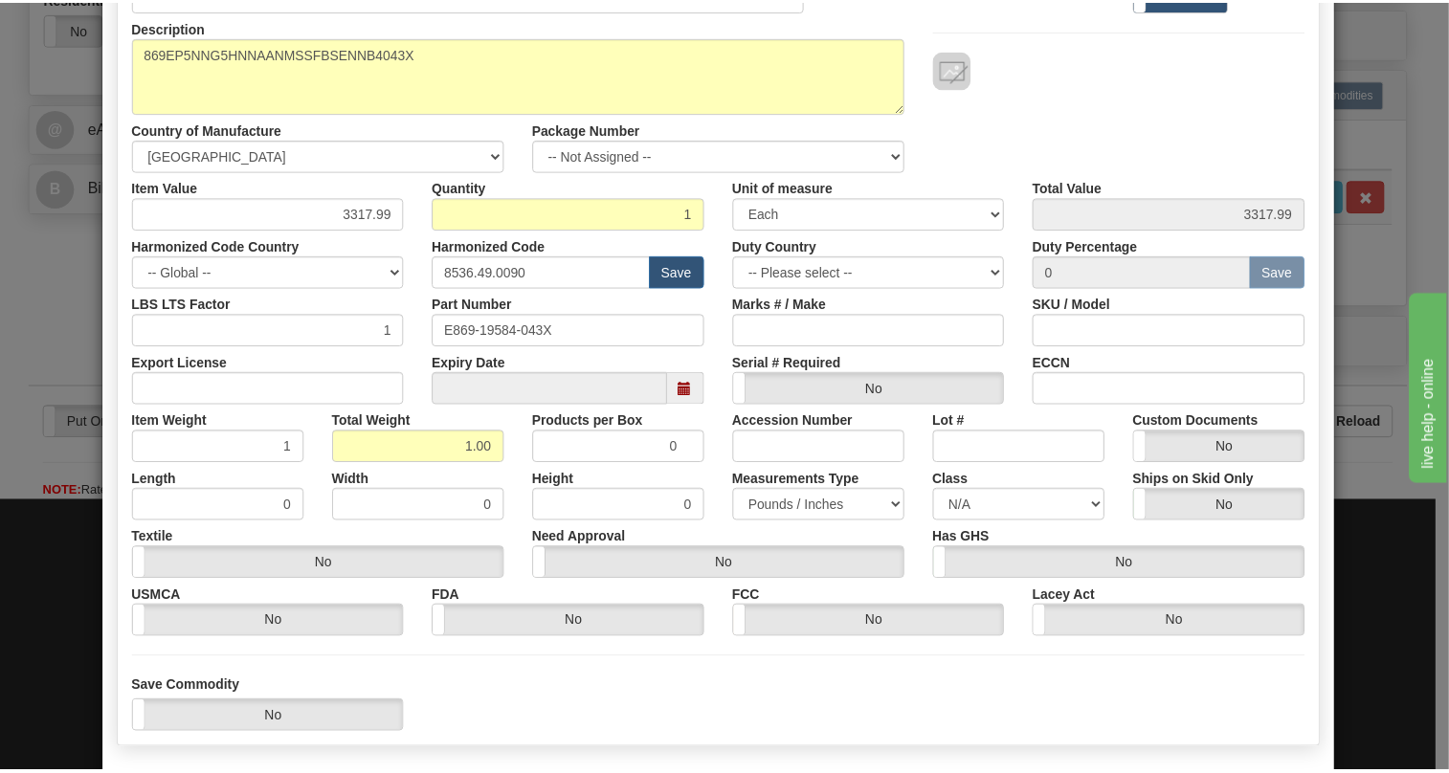
scroll to position [260, 0]
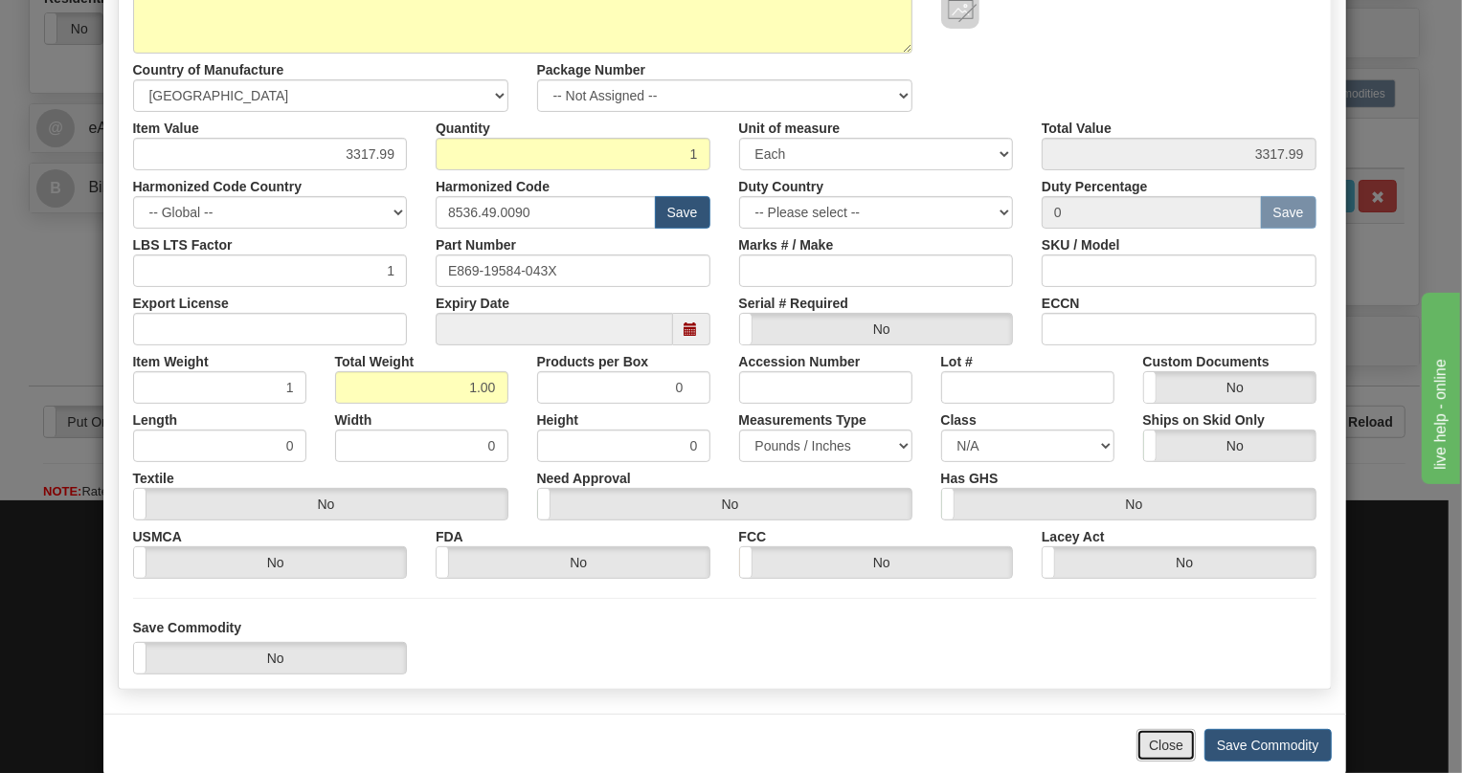
click at [1153, 748] on button "Close" at bounding box center [1165, 745] width 59 height 33
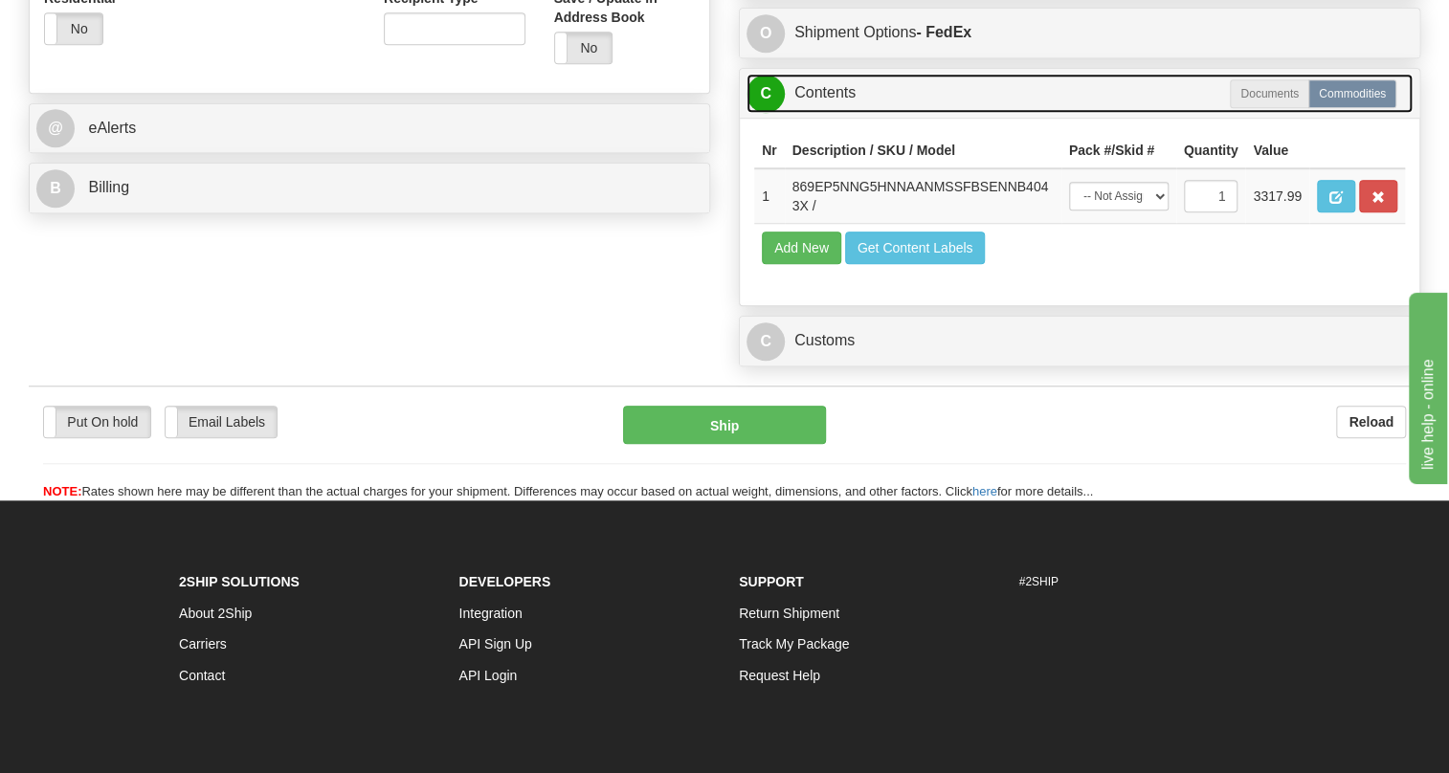
drag, startPoint x: 827, startPoint y: 177, endPoint x: 804, endPoint y: 178, distance: 23.0
click at [826, 113] on link "C Contents" at bounding box center [1080, 93] width 666 height 39
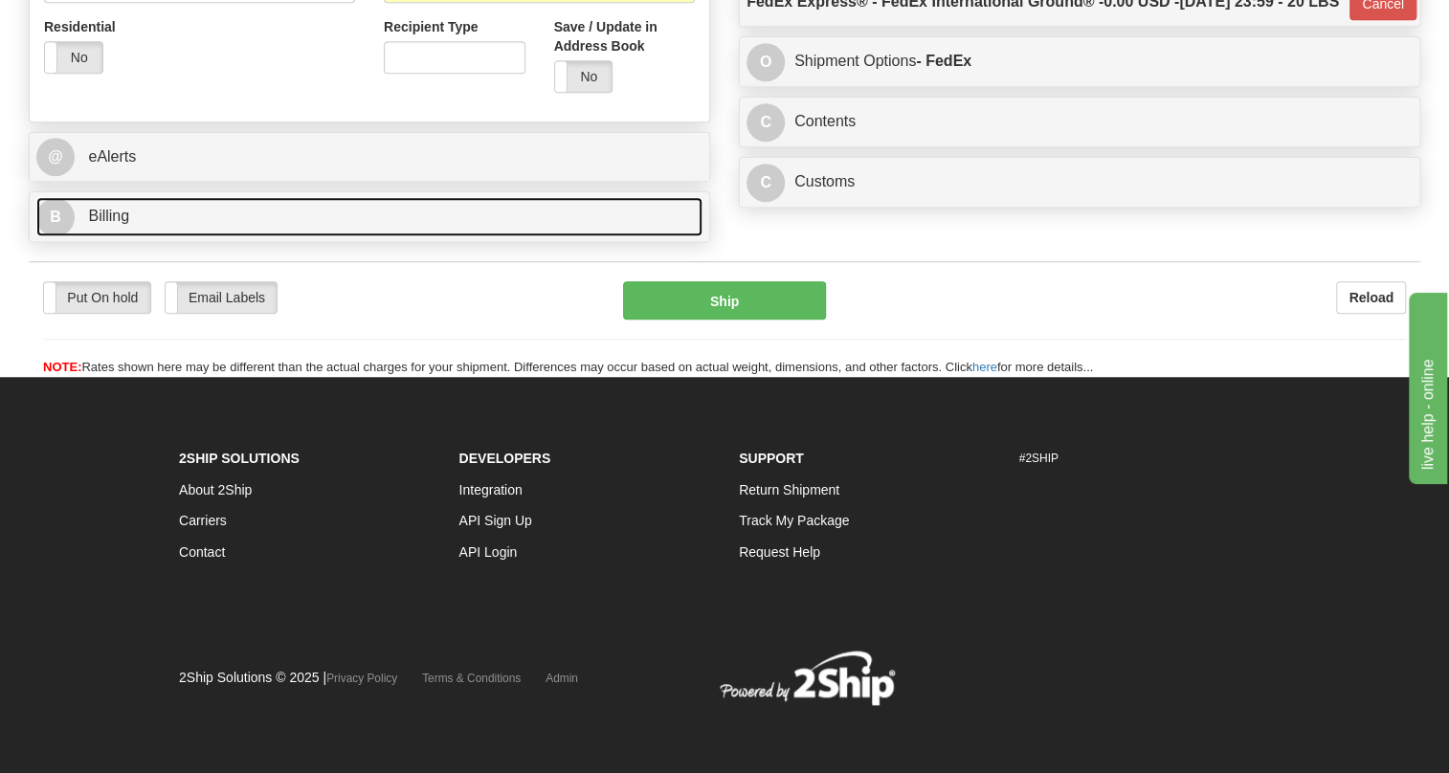
click at [101, 224] on span "Billing" at bounding box center [108, 216] width 41 height 16
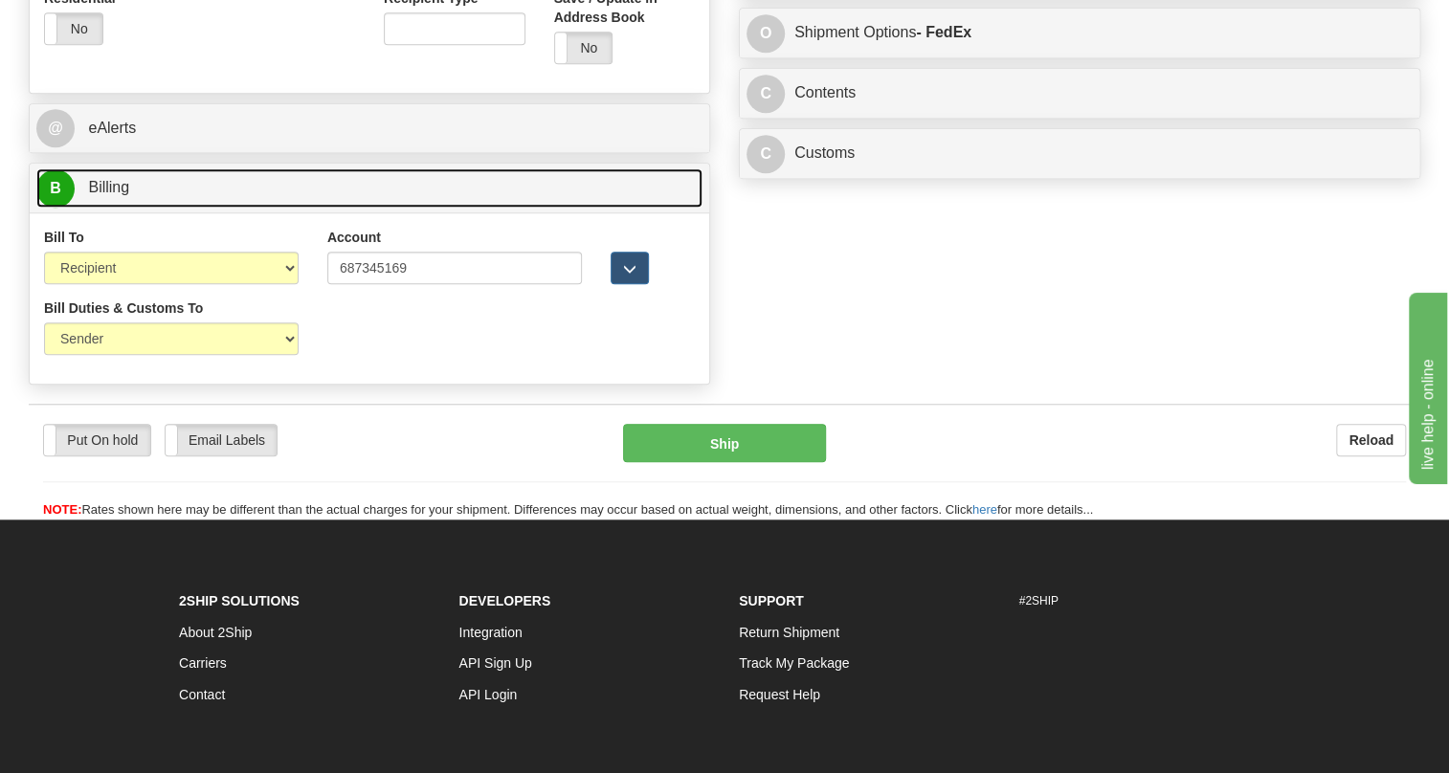
click at [101, 195] on span "Billing" at bounding box center [108, 187] width 41 height 16
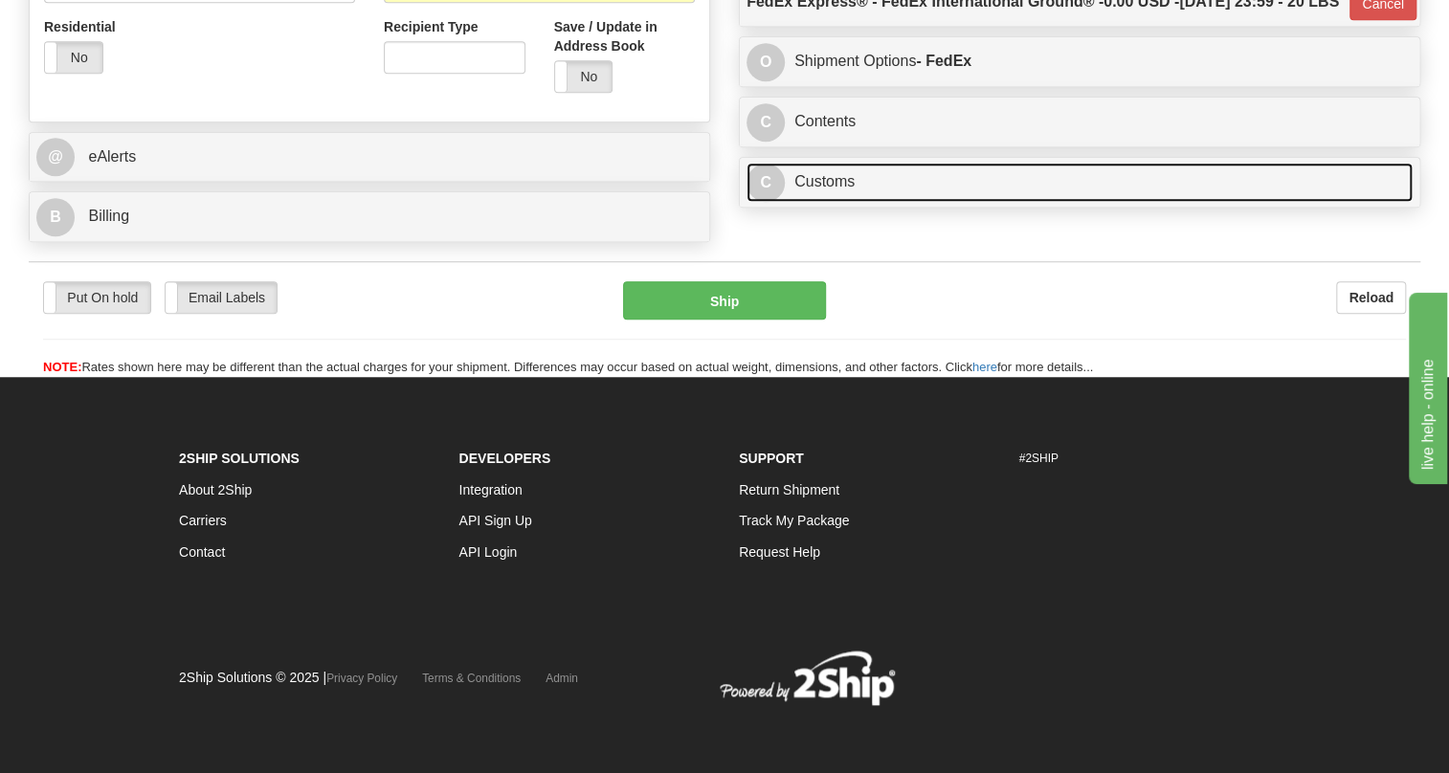
click at [833, 202] on link "C Customs" at bounding box center [1080, 182] width 666 height 39
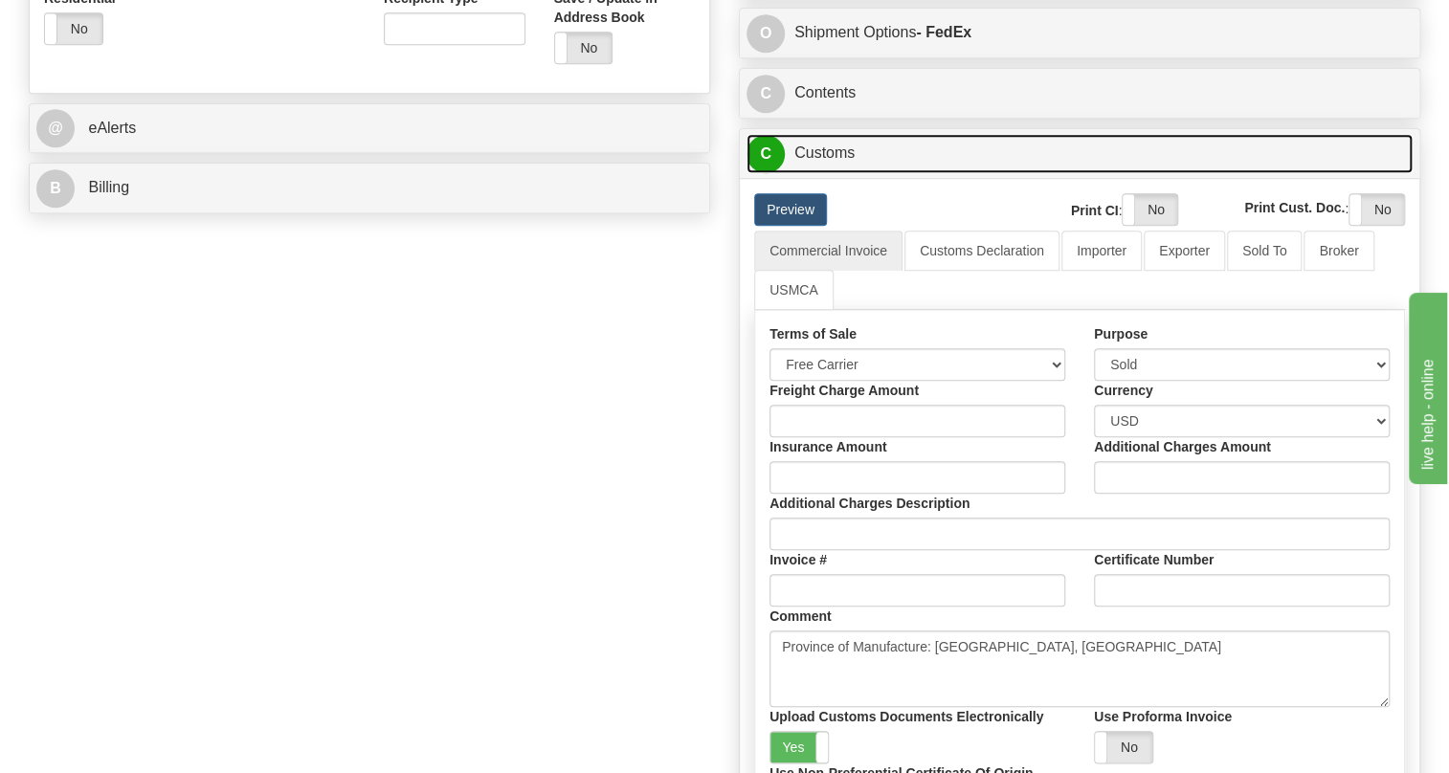
click at [833, 173] on link "C Customs" at bounding box center [1080, 153] width 666 height 39
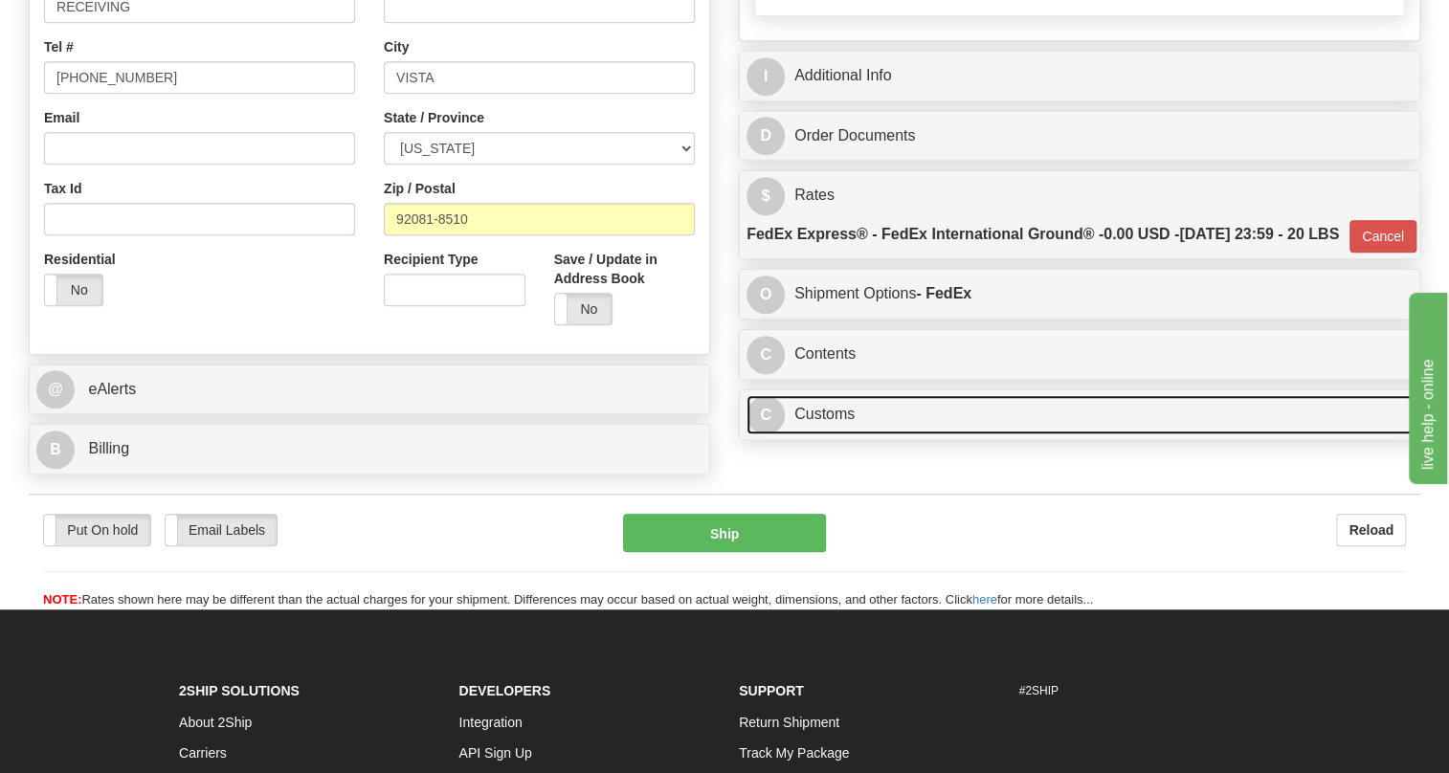
scroll to position [489, 0]
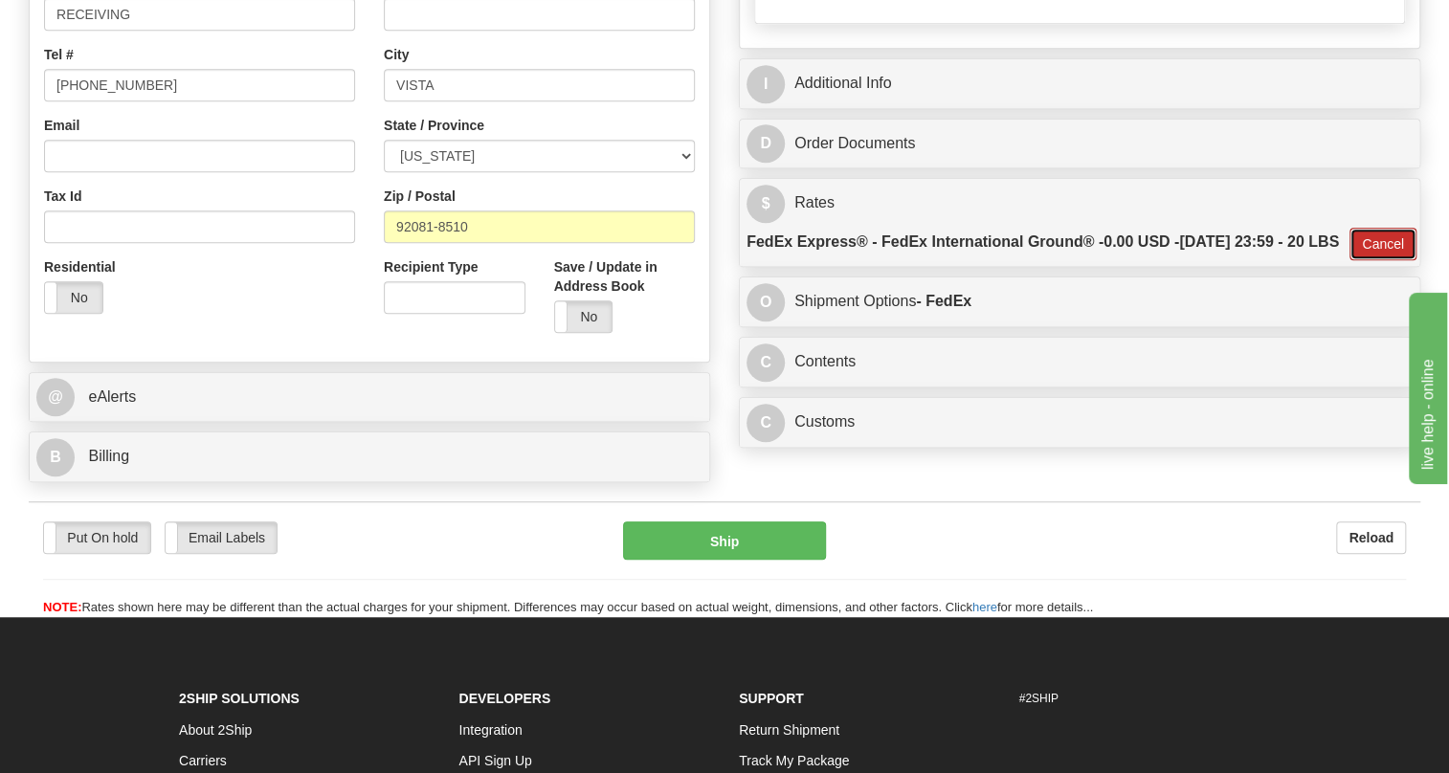
click at [1382, 260] on button "Cancel" at bounding box center [1383, 244] width 67 height 33
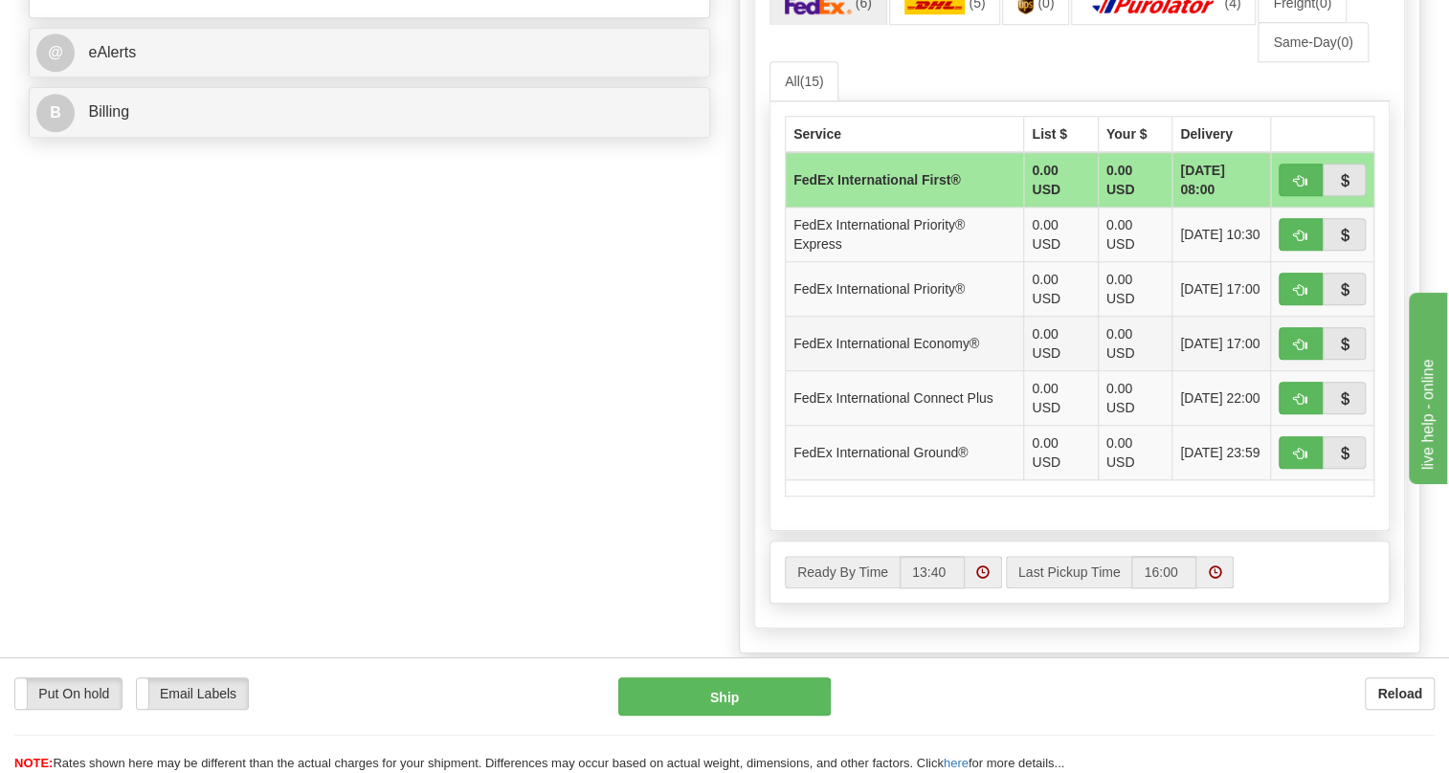
scroll to position [837, 0]
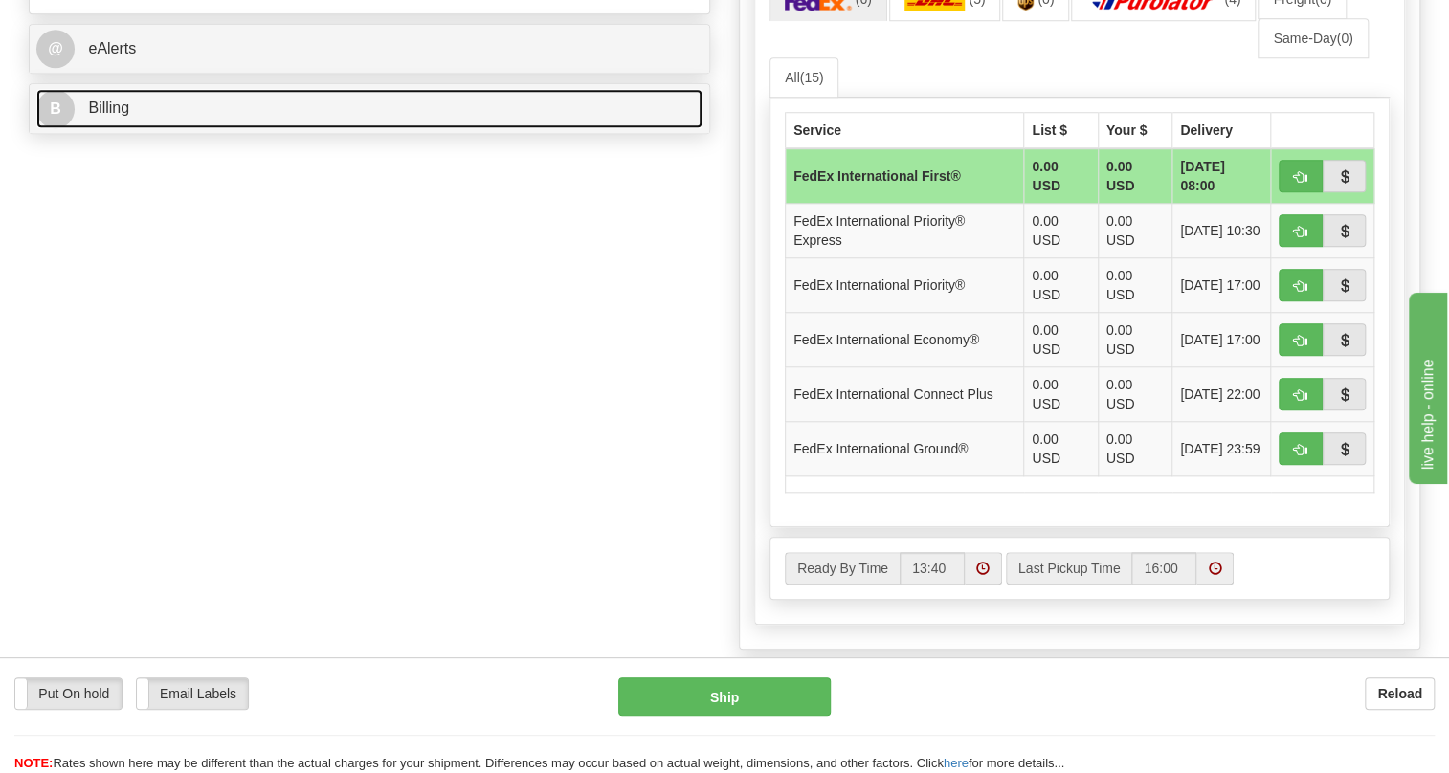
click at [104, 116] on span "Billing" at bounding box center [108, 108] width 41 height 16
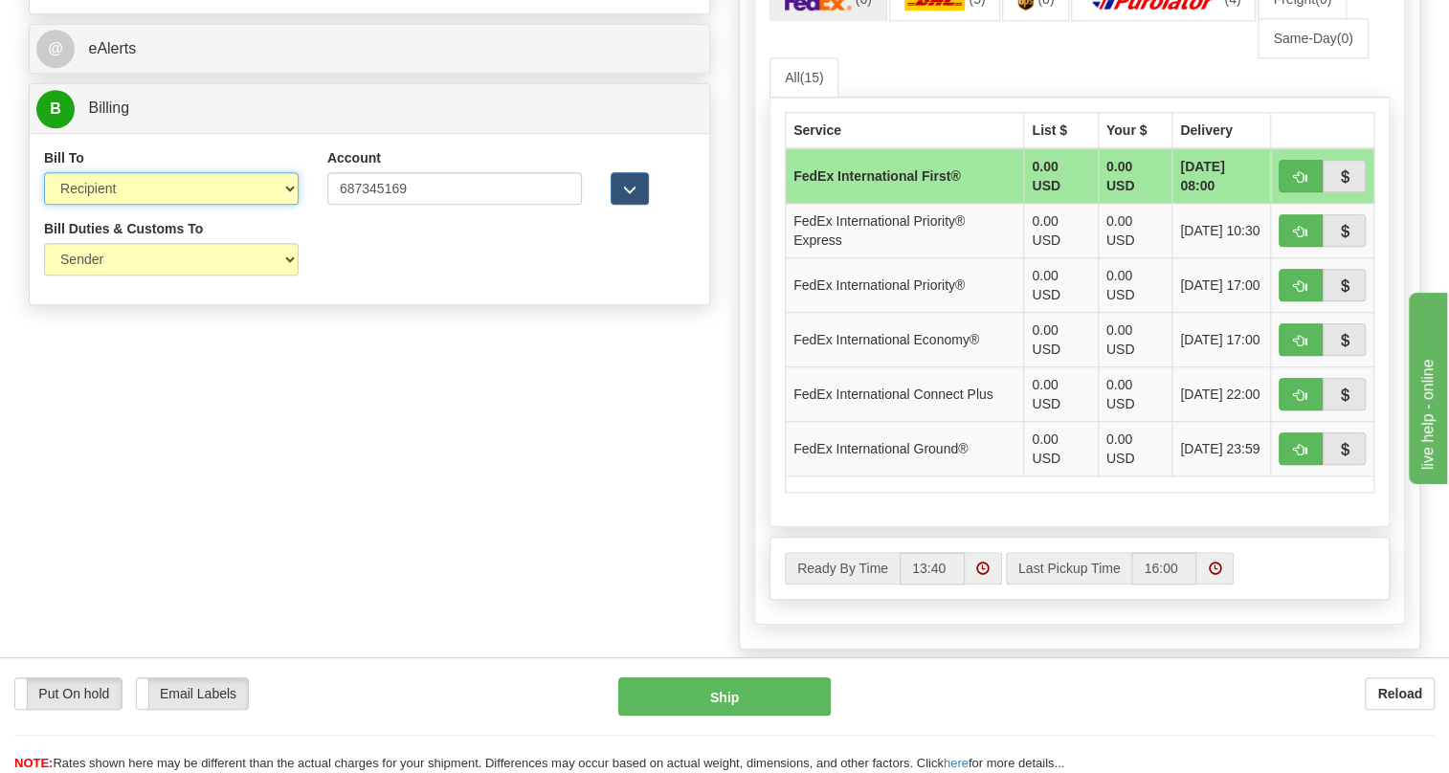
click at [177, 205] on select "Sender Recipient Third Party Collect" at bounding box center [171, 188] width 255 height 33
click at [44, 205] on select "Sender Recipient Third Party Collect" at bounding box center [171, 188] width 255 height 33
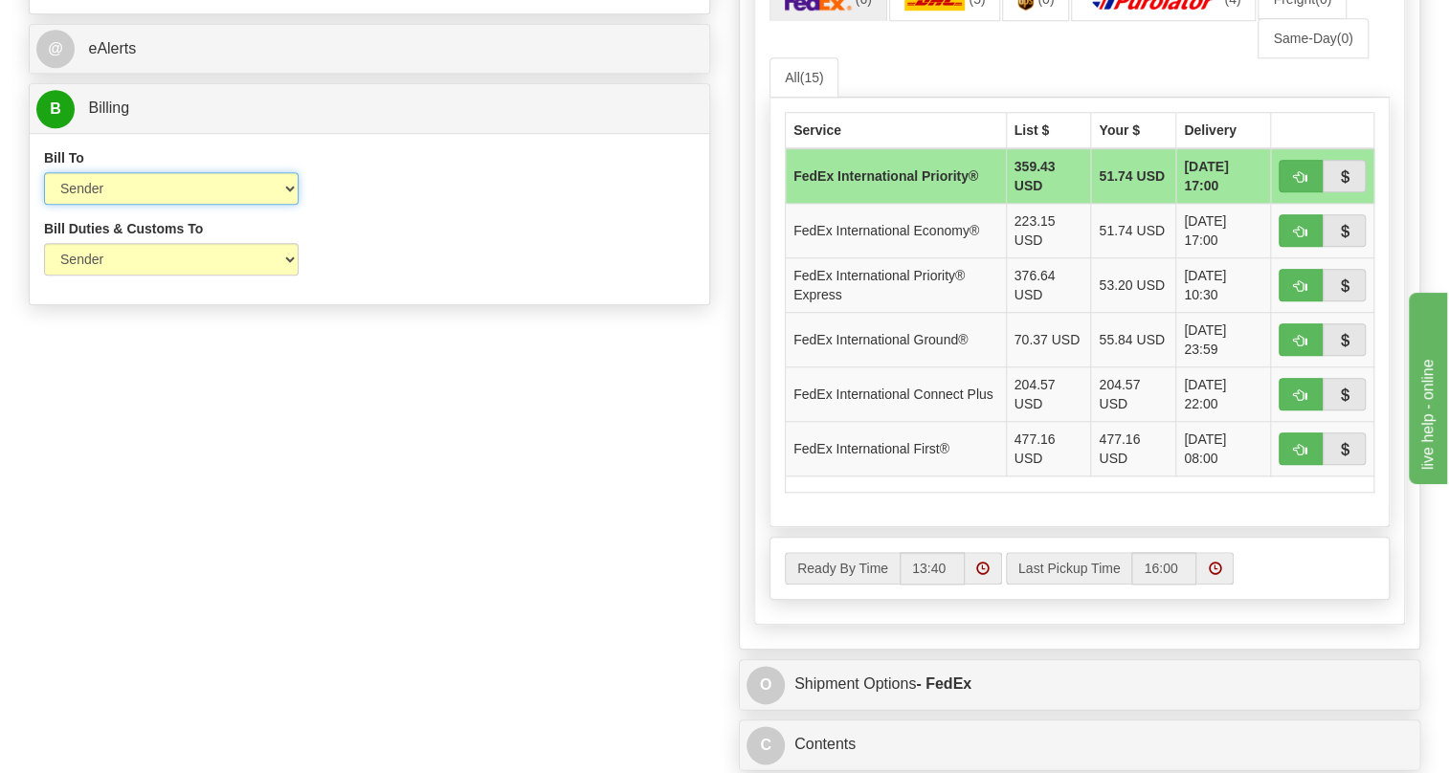
click at [161, 205] on select "Sender Recipient Third Party Collect" at bounding box center [171, 188] width 255 height 33
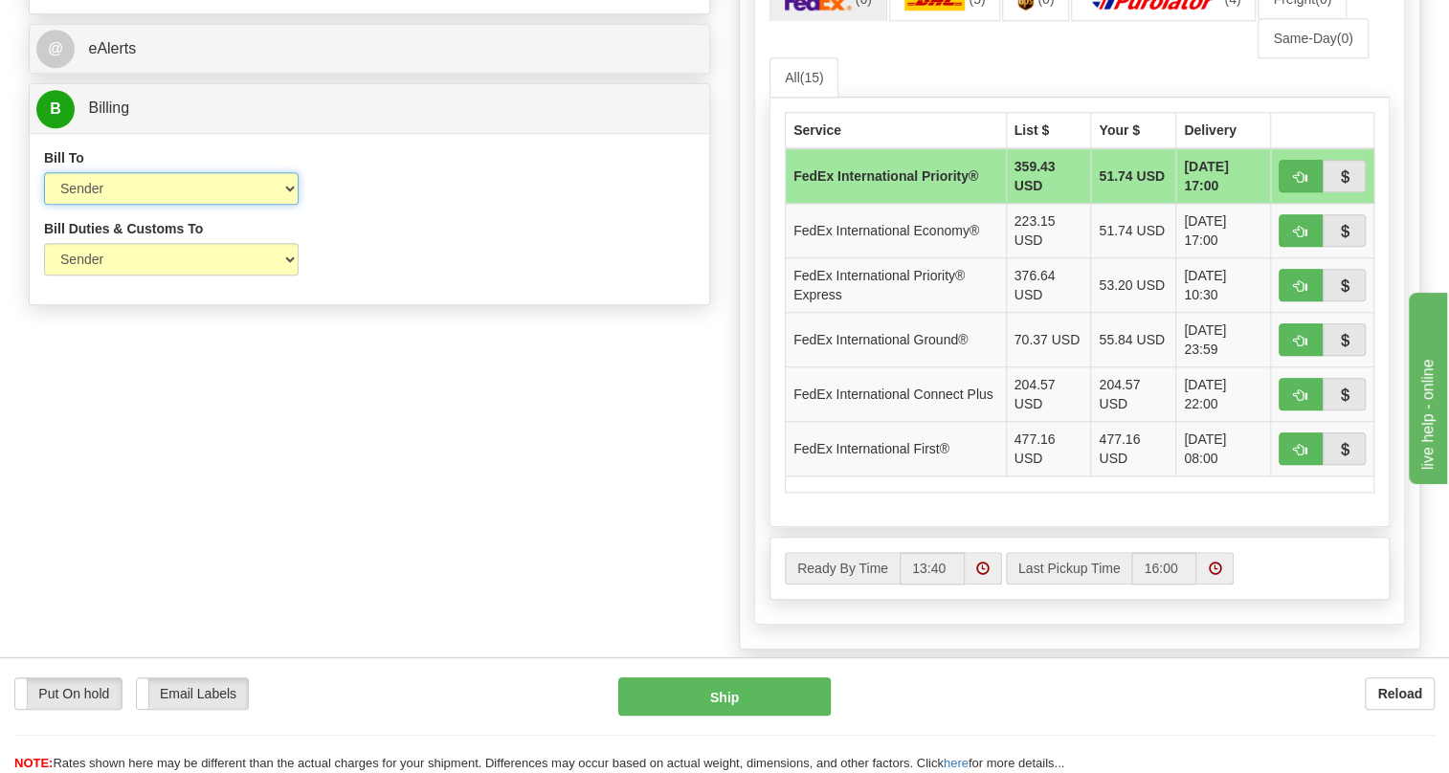
select select "2"
click at [44, 205] on select "Sender Recipient Third Party Collect" at bounding box center [171, 188] width 255 height 33
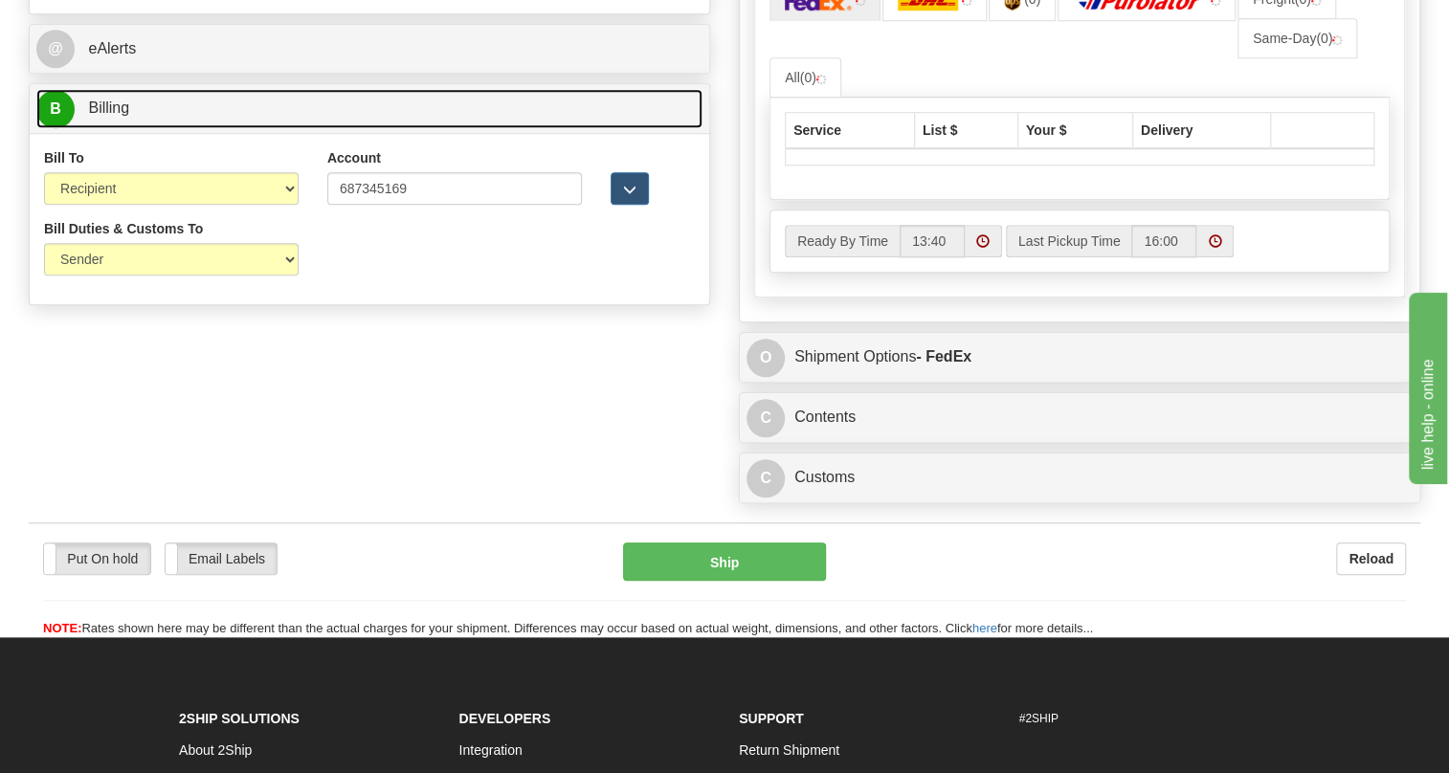
click at [119, 116] on span "Billing" at bounding box center [108, 108] width 41 height 16
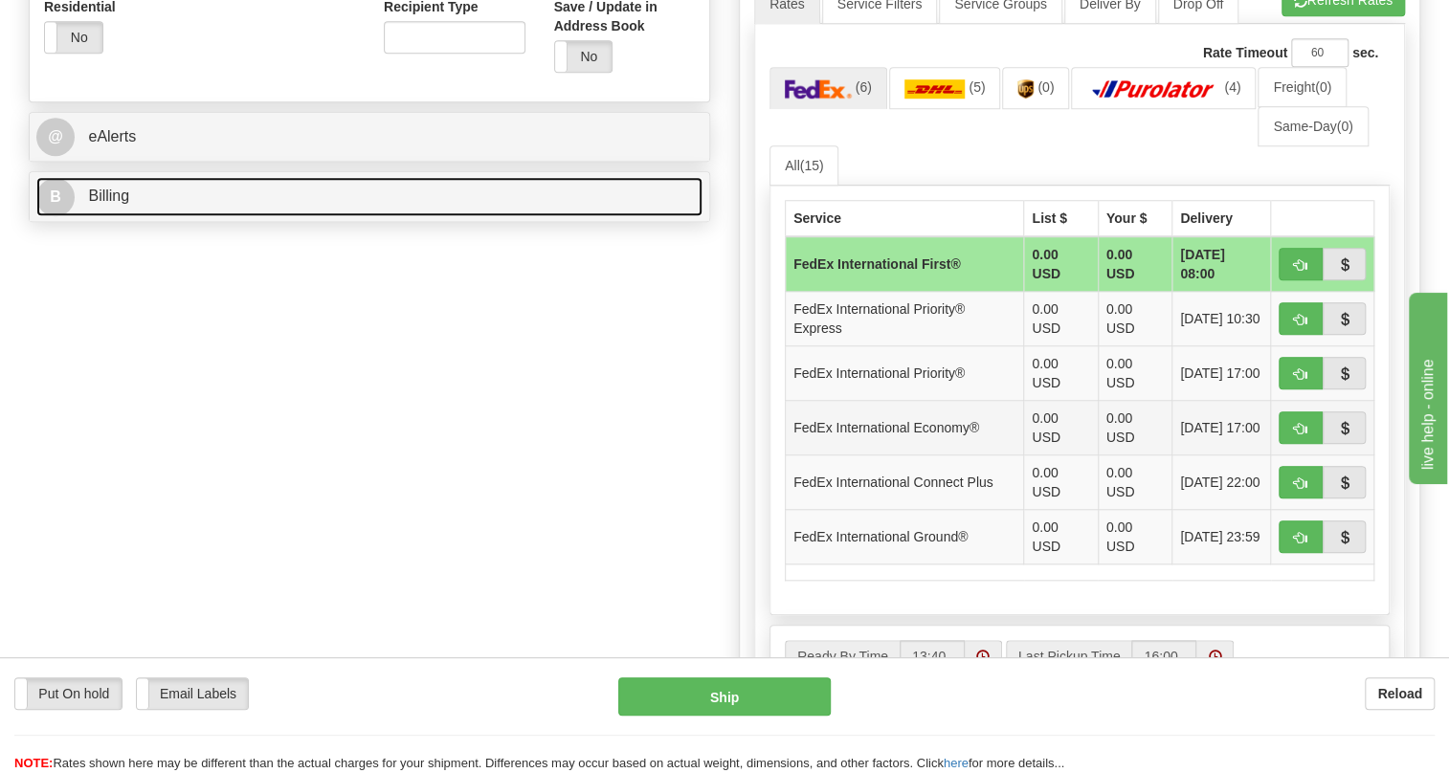
scroll to position [750, 0]
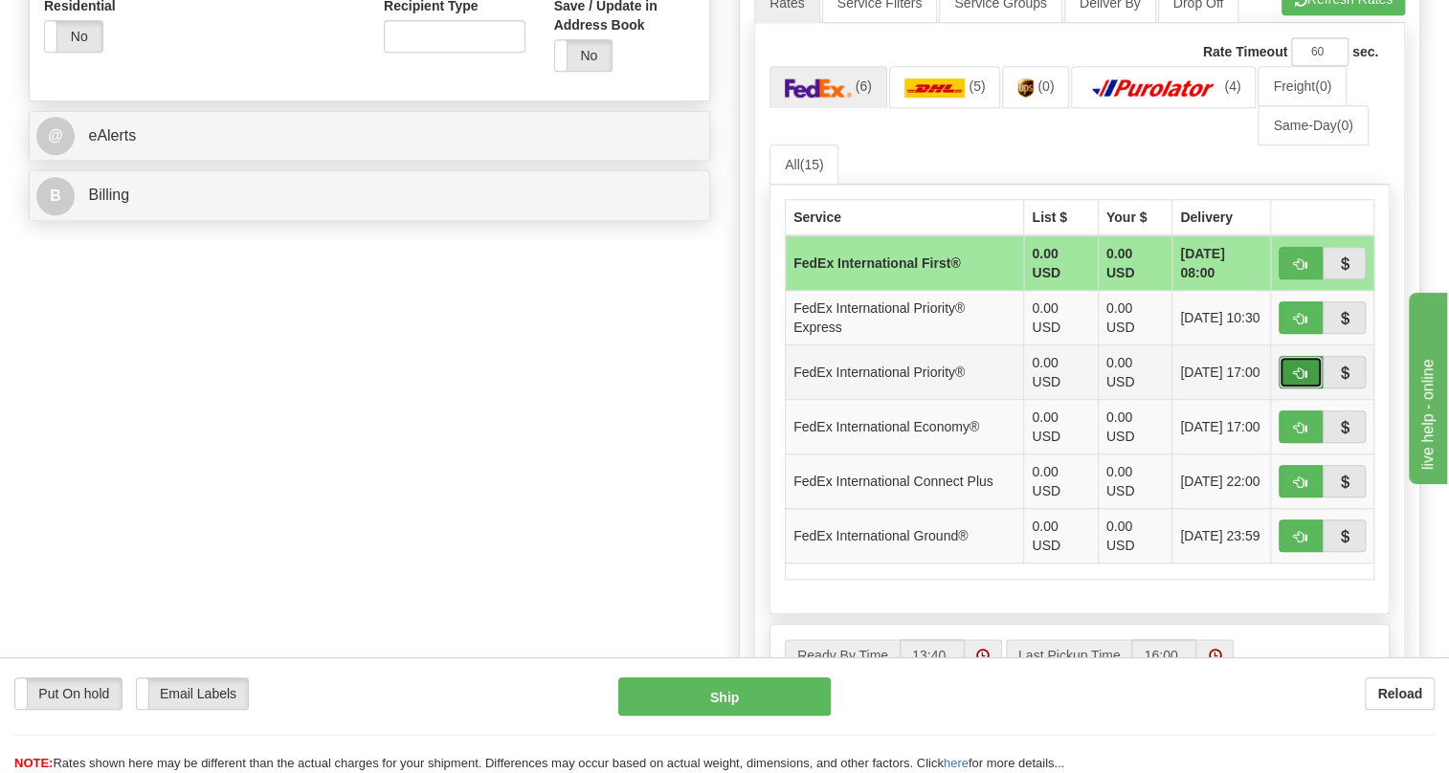
click at [1301, 380] on span "button" at bounding box center [1300, 374] width 13 height 12
type input "01"
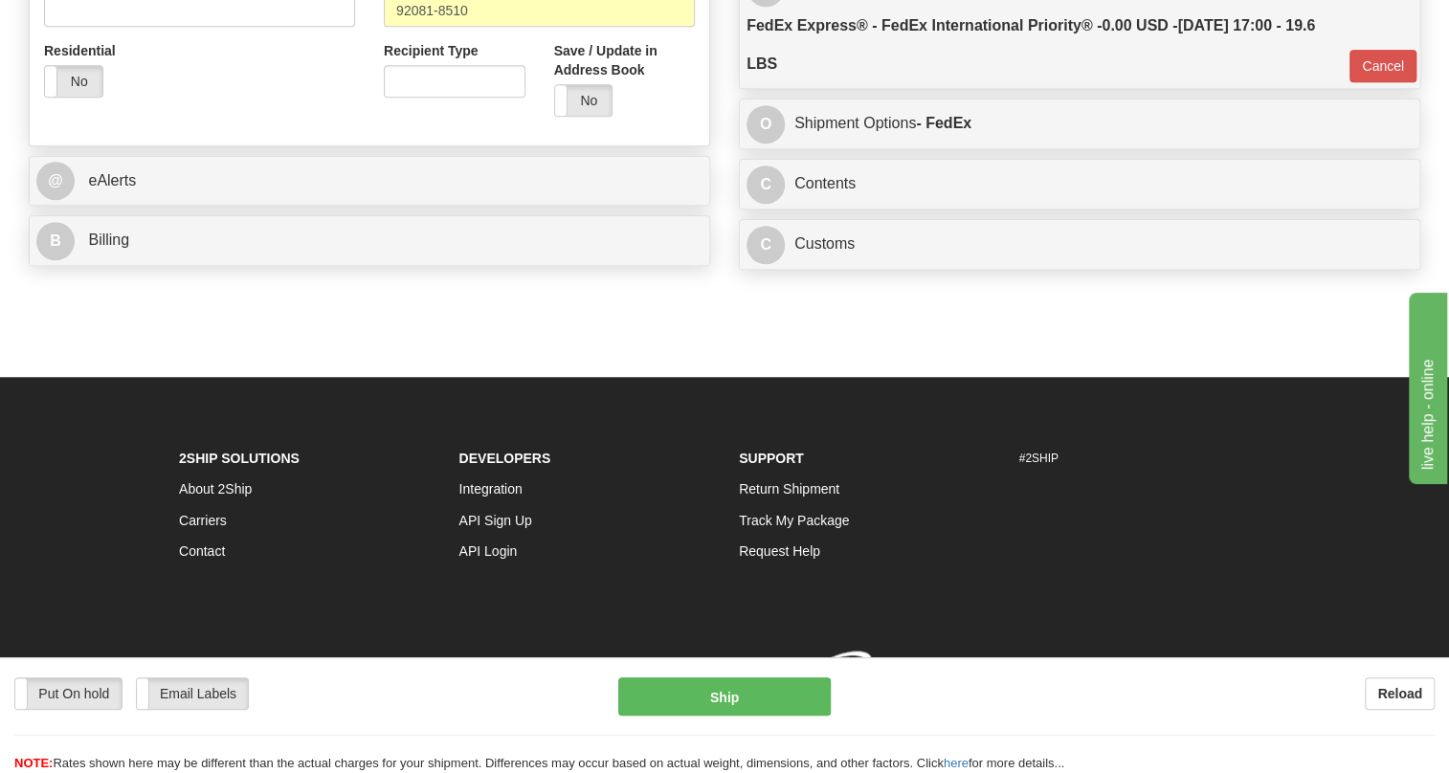
scroll to position [749, 0]
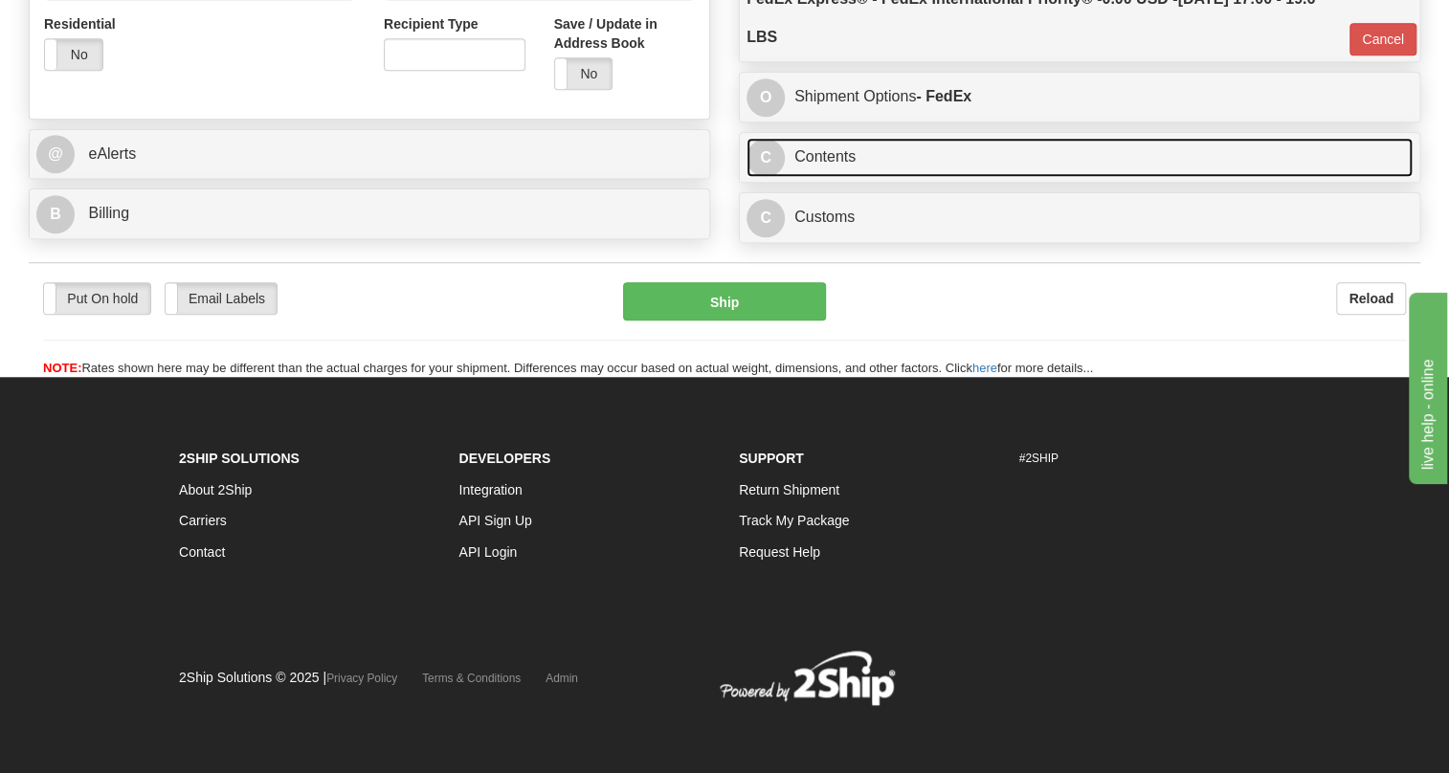
click at [834, 177] on link "C Contents" at bounding box center [1080, 157] width 666 height 39
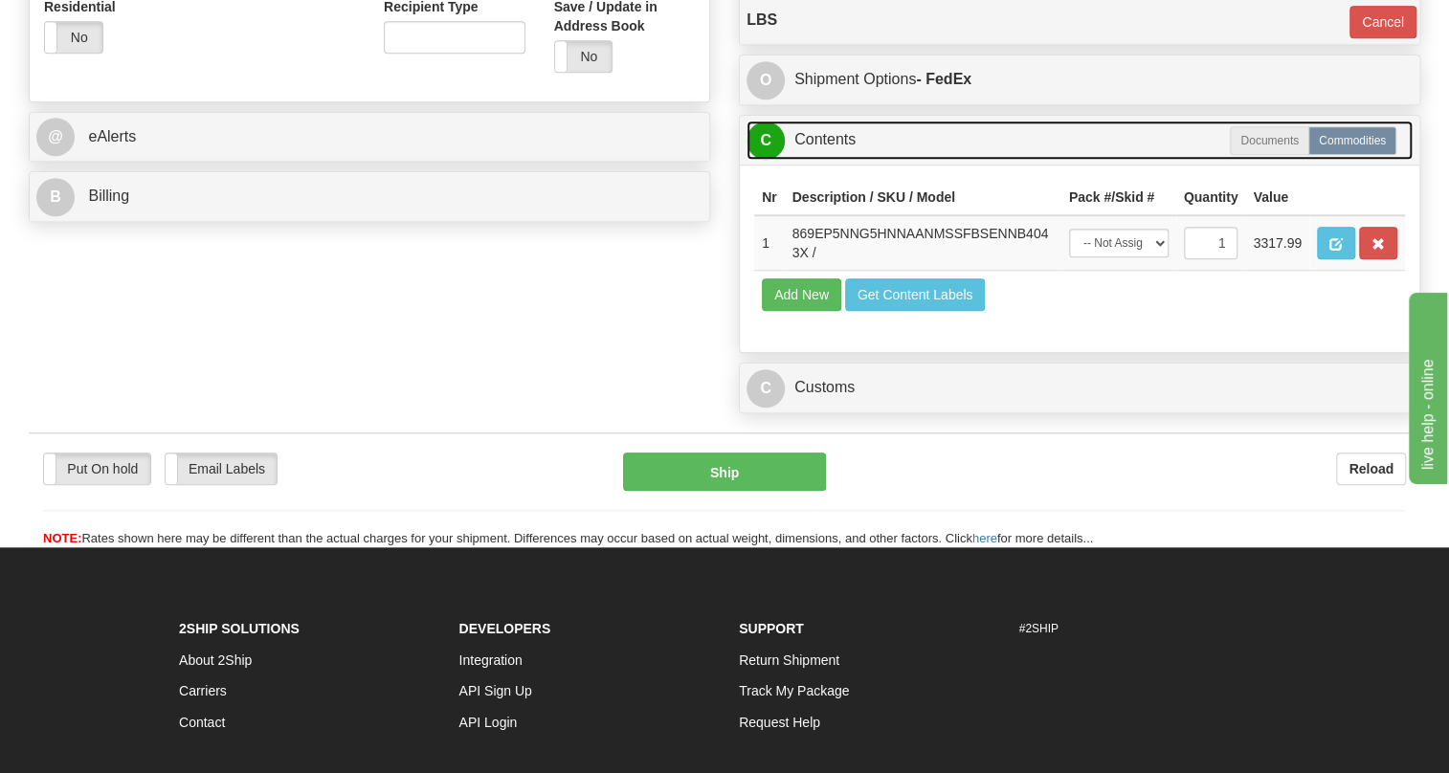
click at [834, 160] on link "C Contents" at bounding box center [1080, 140] width 666 height 39
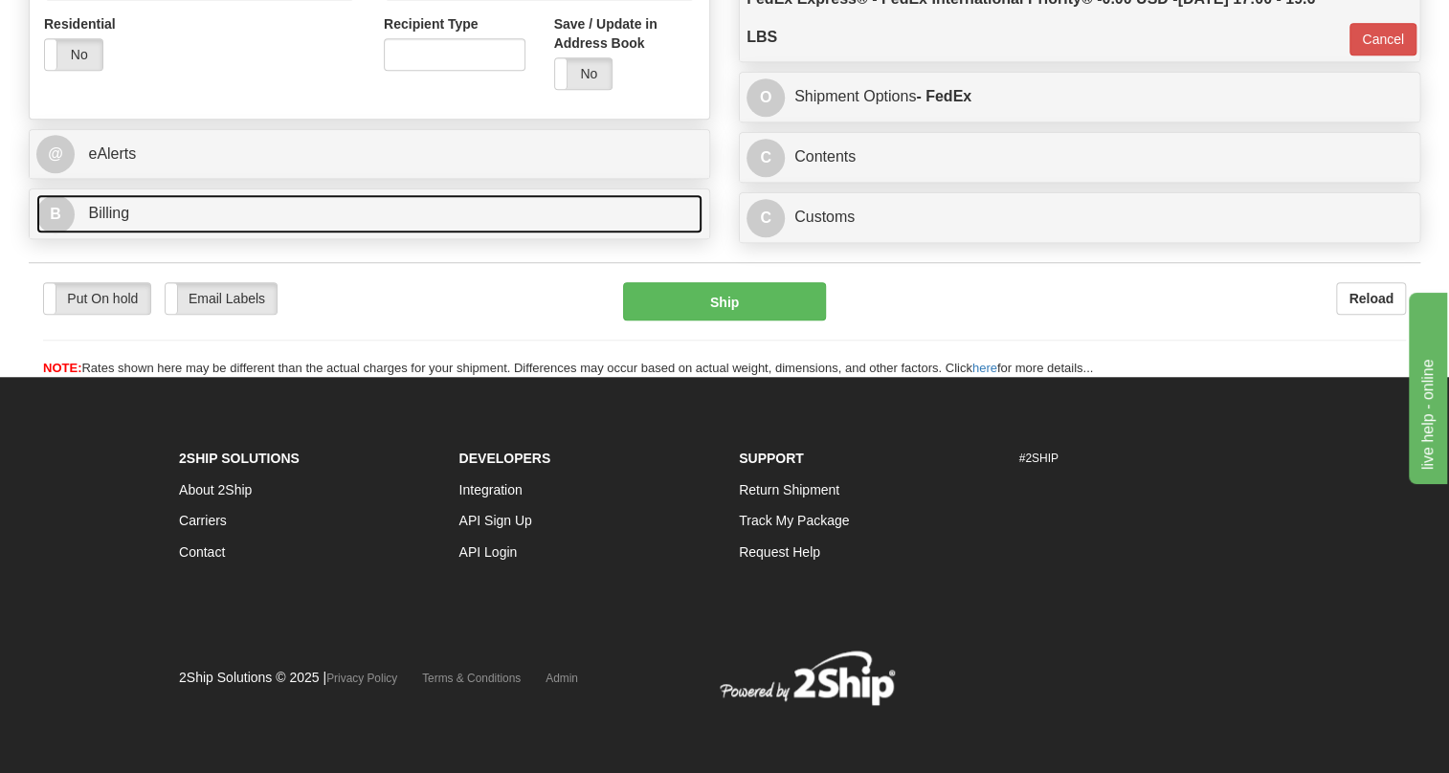
click at [96, 221] on span "Billing" at bounding box center [108, 213] width 41 height 16
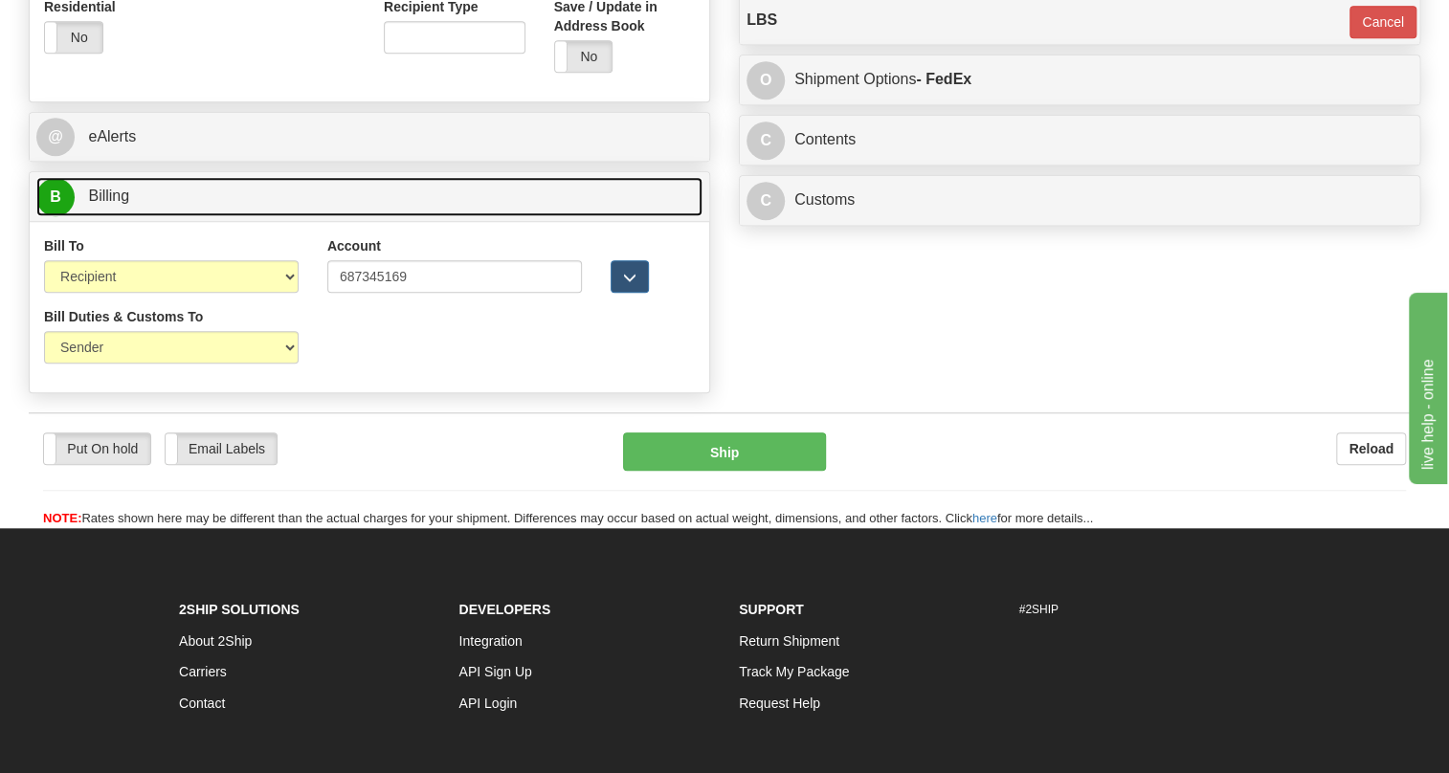
click at [96, 204] on span "Billing" at bounding box center [108, 196] width 41 height 16
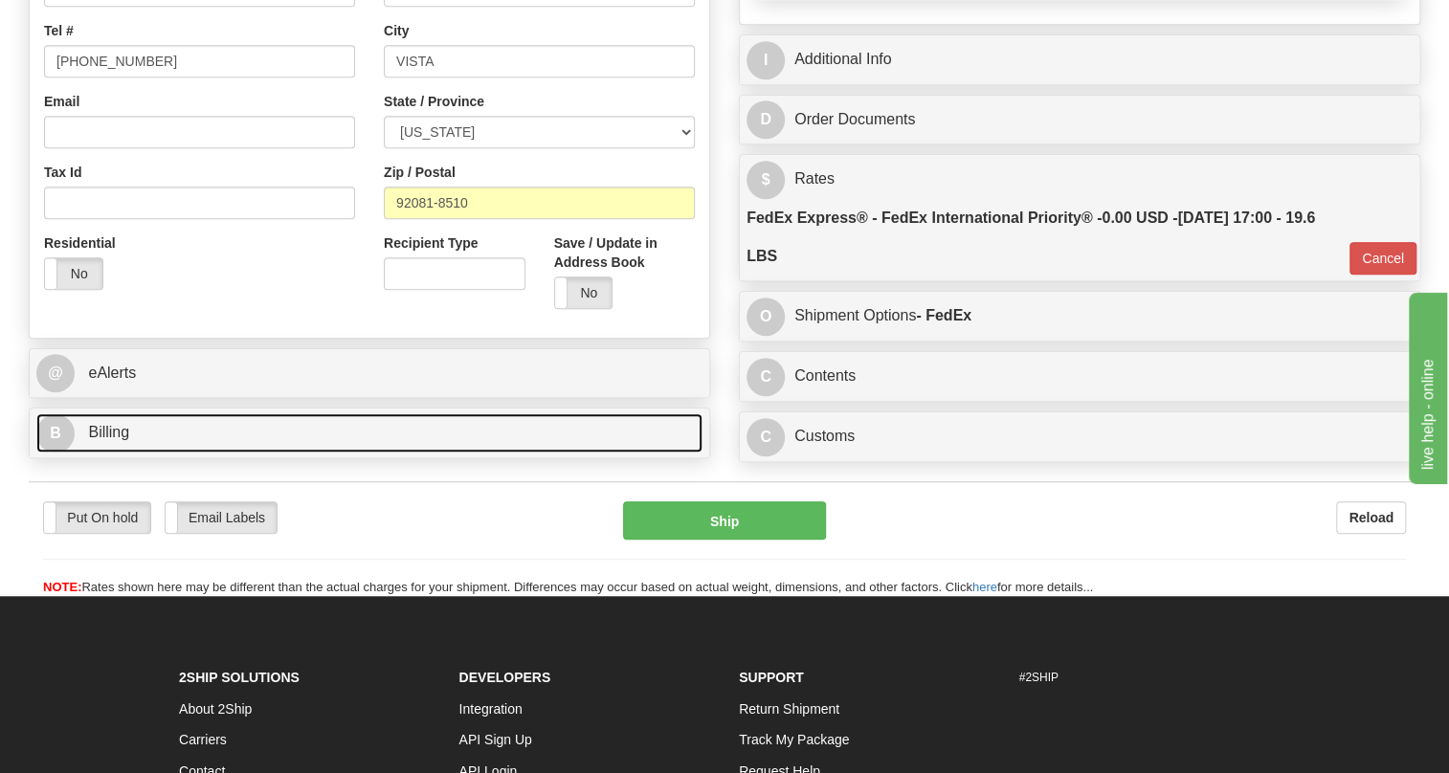
scroll to position [488, 0]
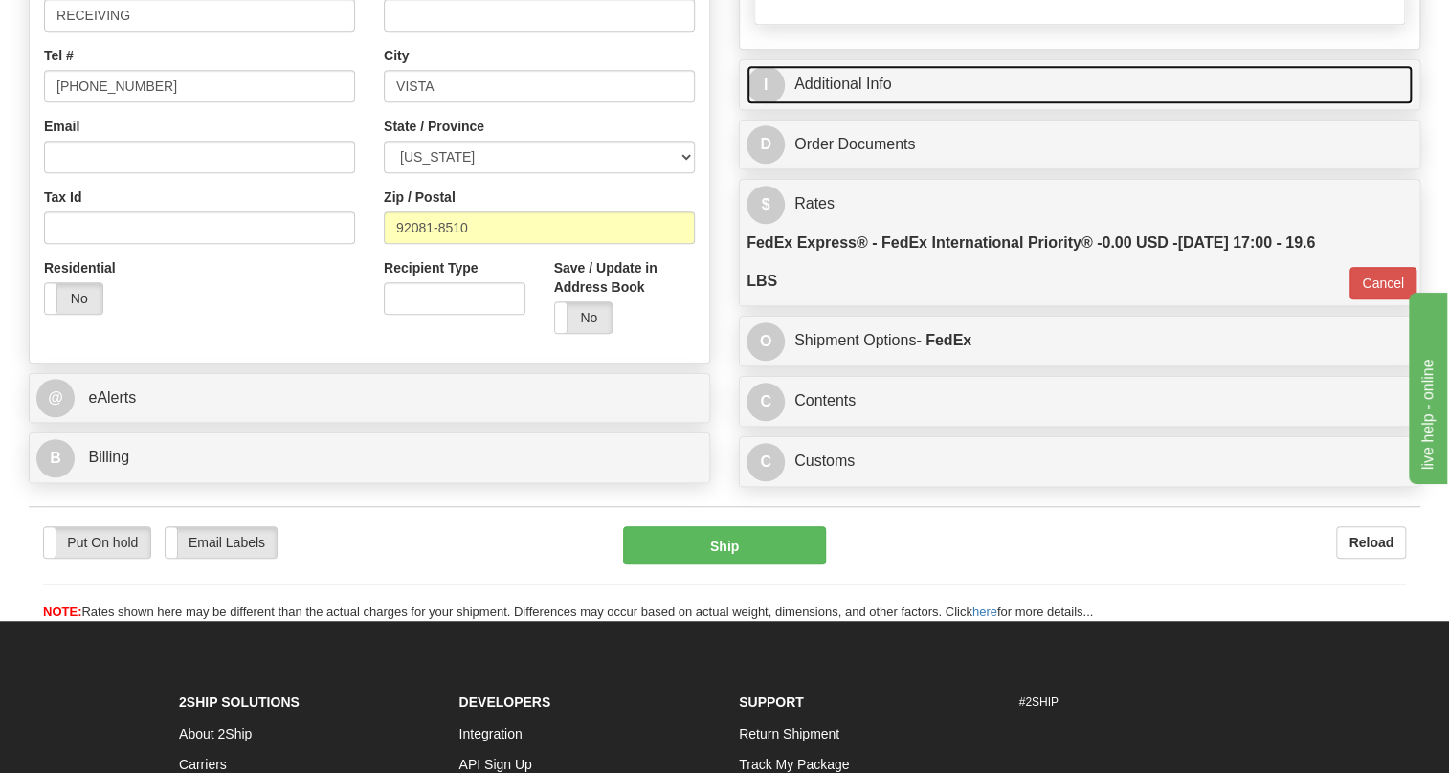
click at [871, 104] on link "I Additional Info" at bounding box center [1080, 84] width 666 height 39
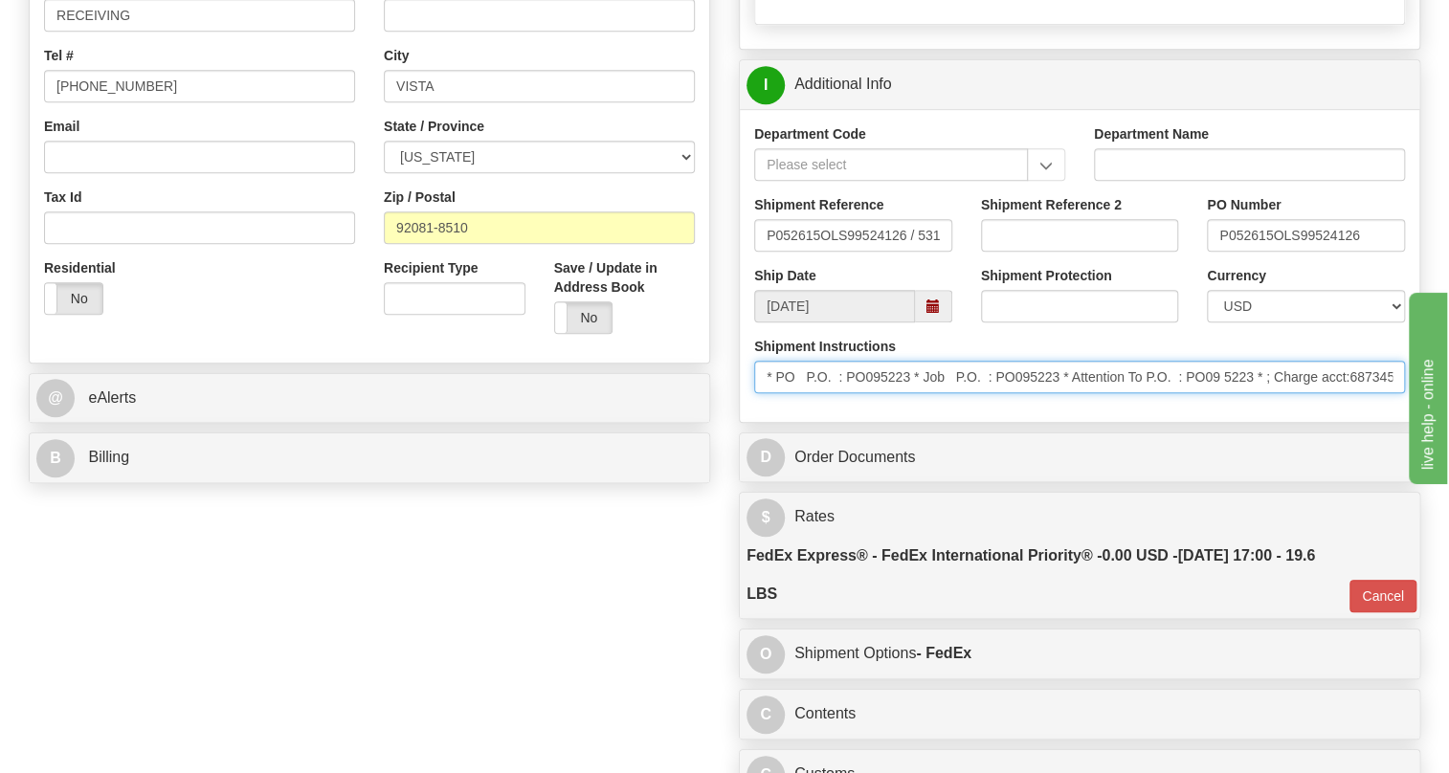
click at [1257, 393] on input "* PO P.O. : PO095223 * Job P.O. : PO095223 * Attention To P.O. : PO09 5223 * ; …" at bounding box center [1079, 377] width 651 height 33
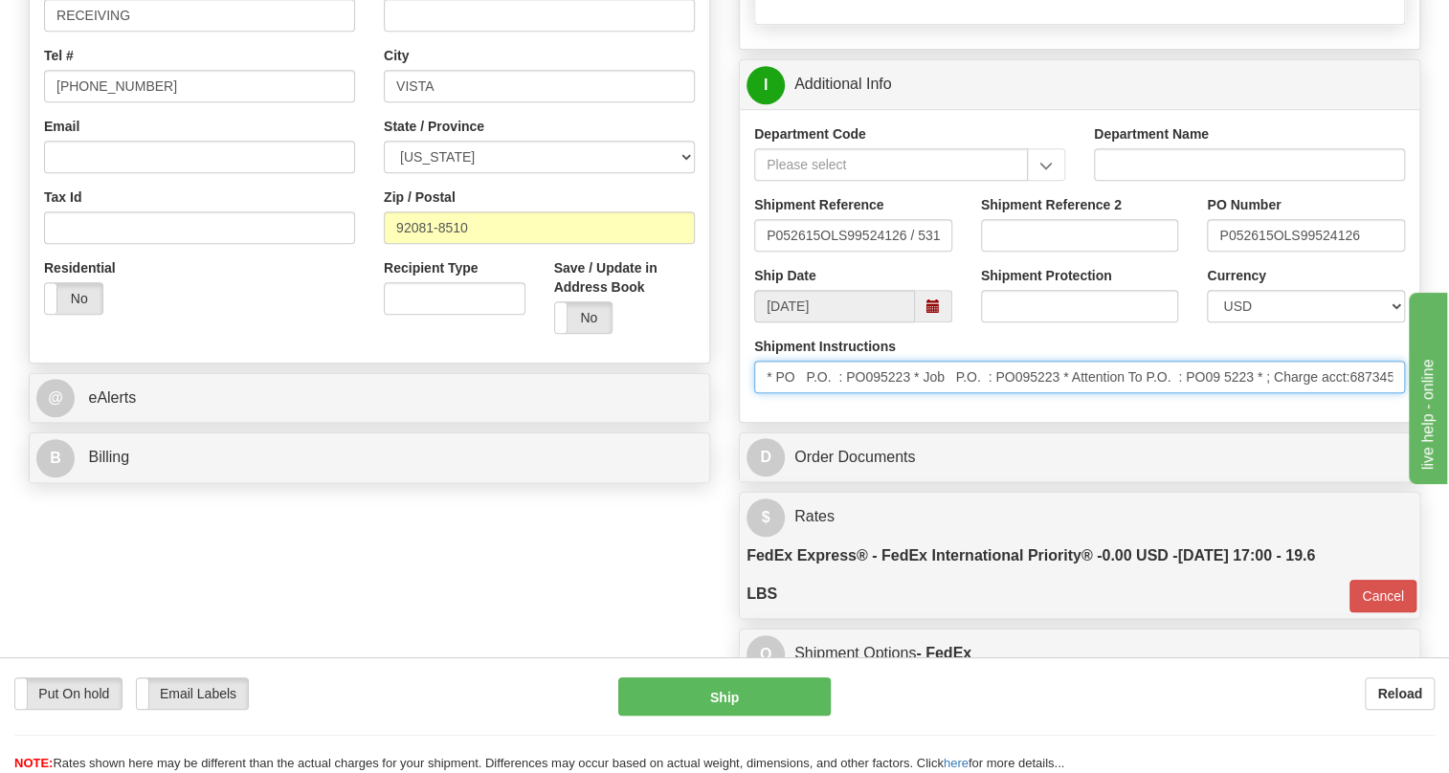
drag, startPoint x: 1257, startPoint y: 419, endPoint x: 1148, endPoint y: 424, distance: 109.2
click at [1148, 393] on input "* PO P.O. : PO095223 * Job P.O. : PO095223 * Attention To P.O. : PO09 5223 * ; …" at bounding box center [1079, 377] width 651 height 33
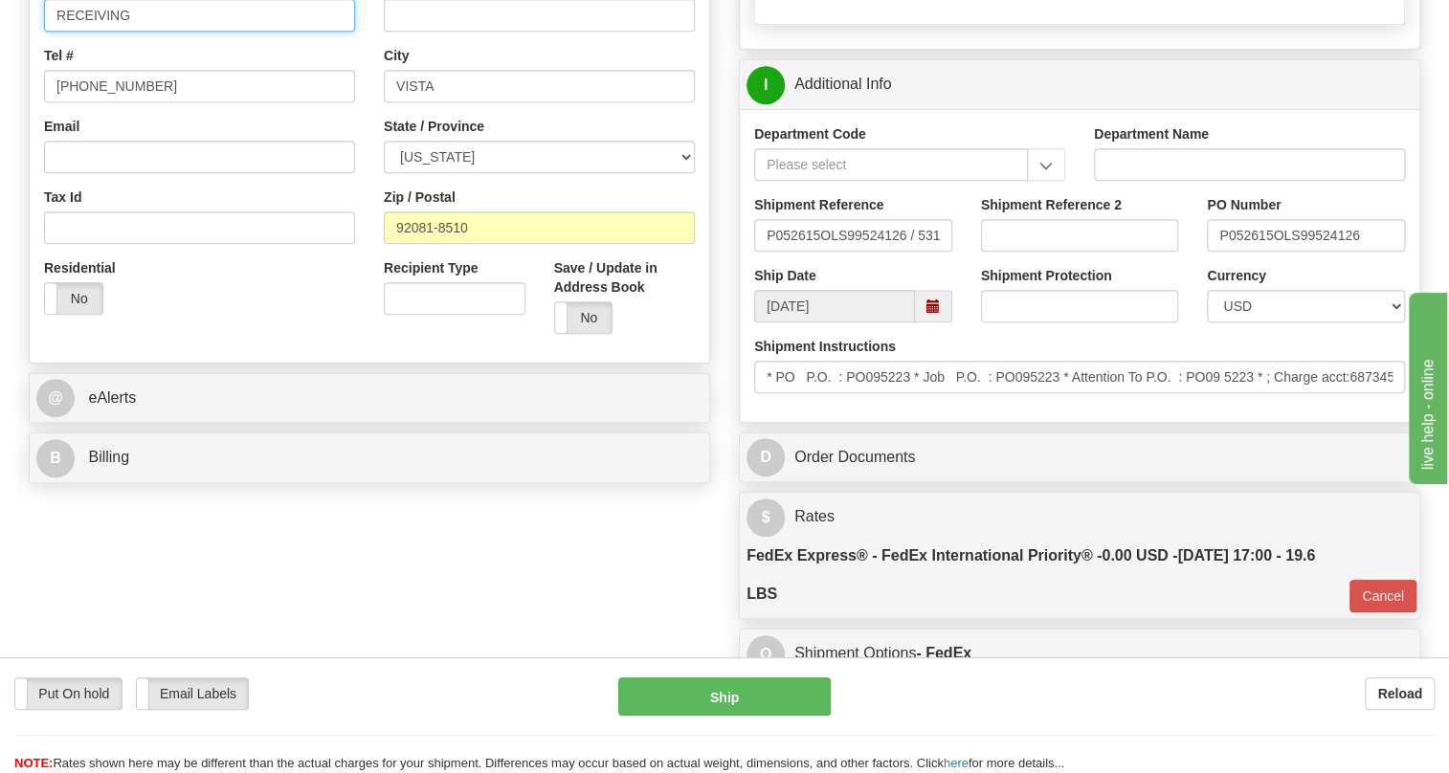
drag, startPoint x: 197, startPoint y: 64, endPoint x: 219, endPoint y: 73, distance: 23.6
click at [201, 32] on input "RECEIVING" at bounding box center [199, 15] width 311 height 33
paste input "P.O. : PO09 5223"
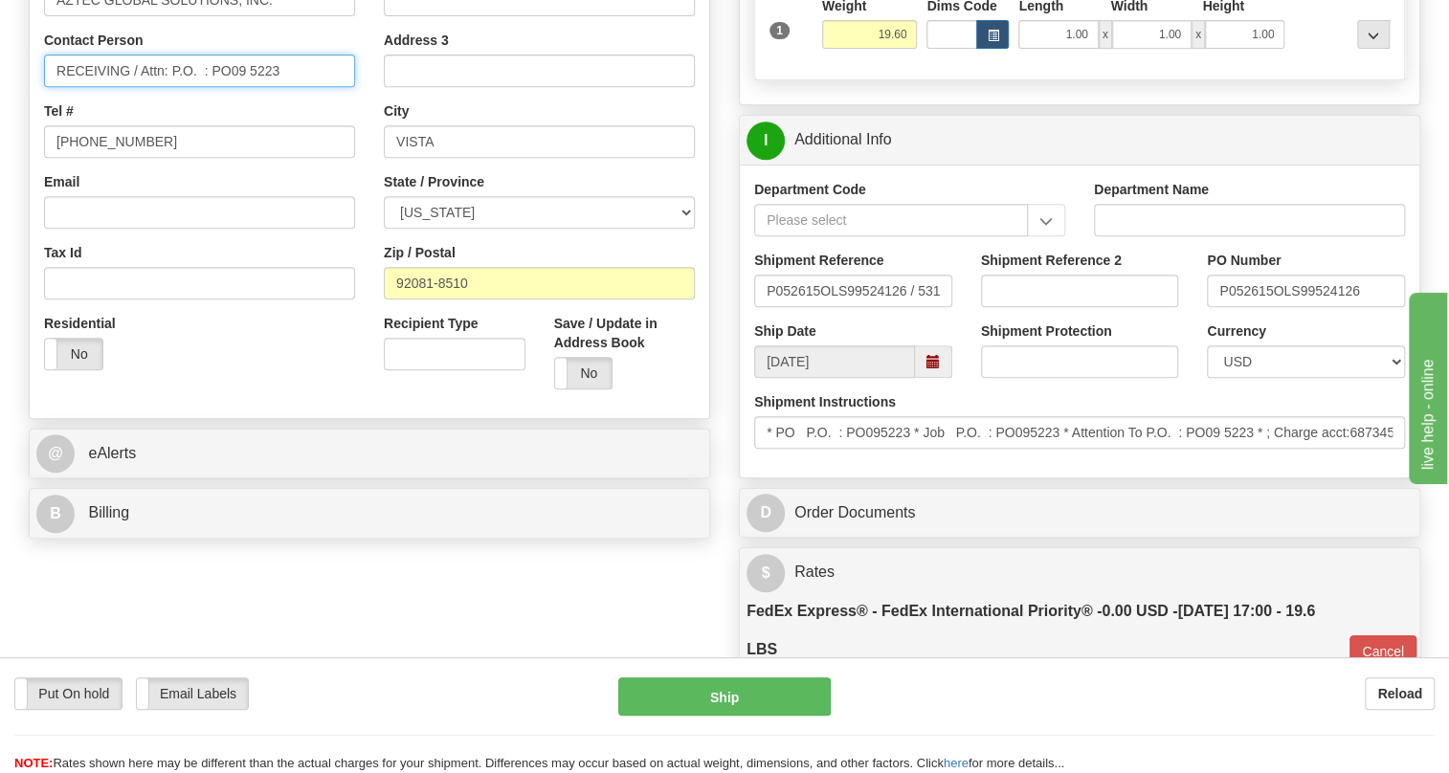
scroll to position [402, 0]
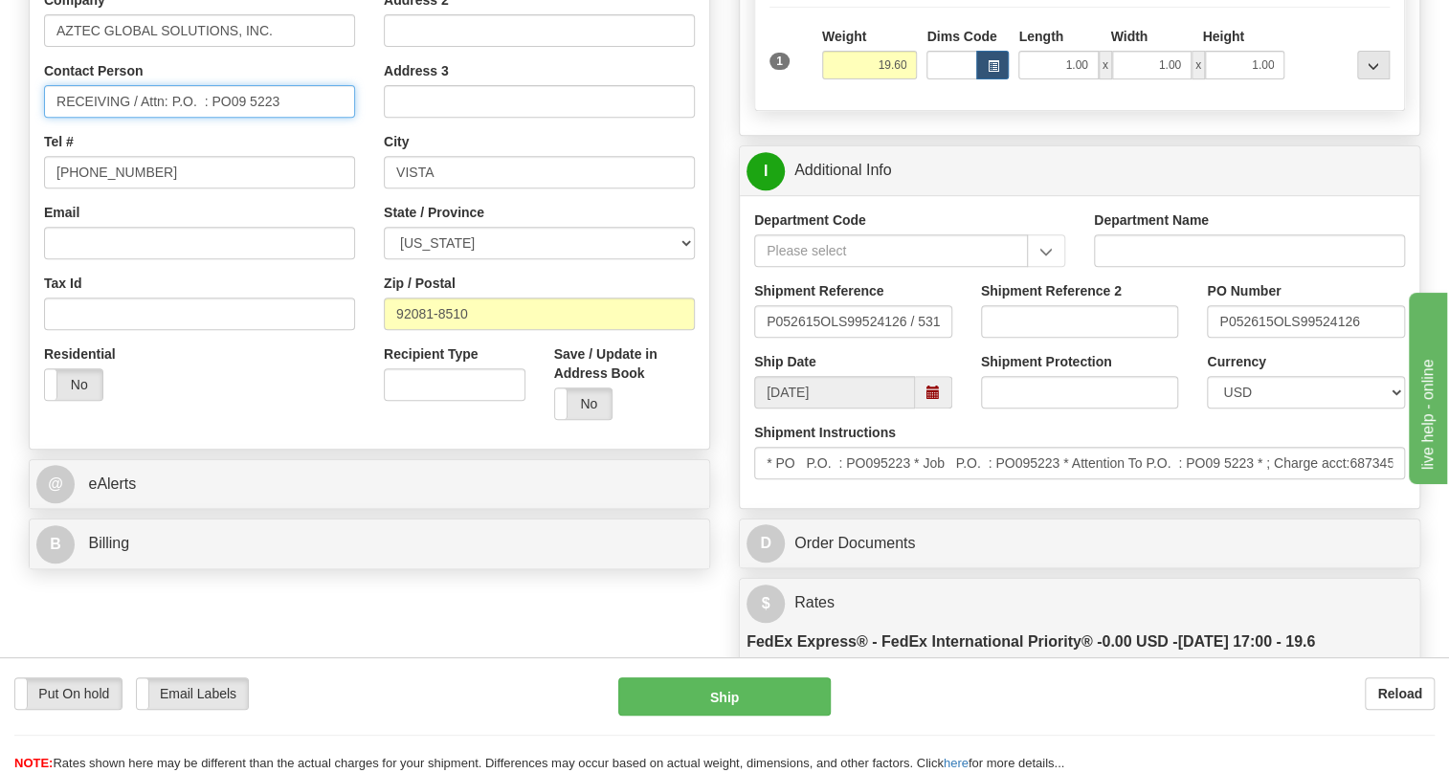
click at [201, 118] on input "RECEIVING / Attn: P.O. : PO09 5223" at bounding box center [199, 101] width 311 height 33
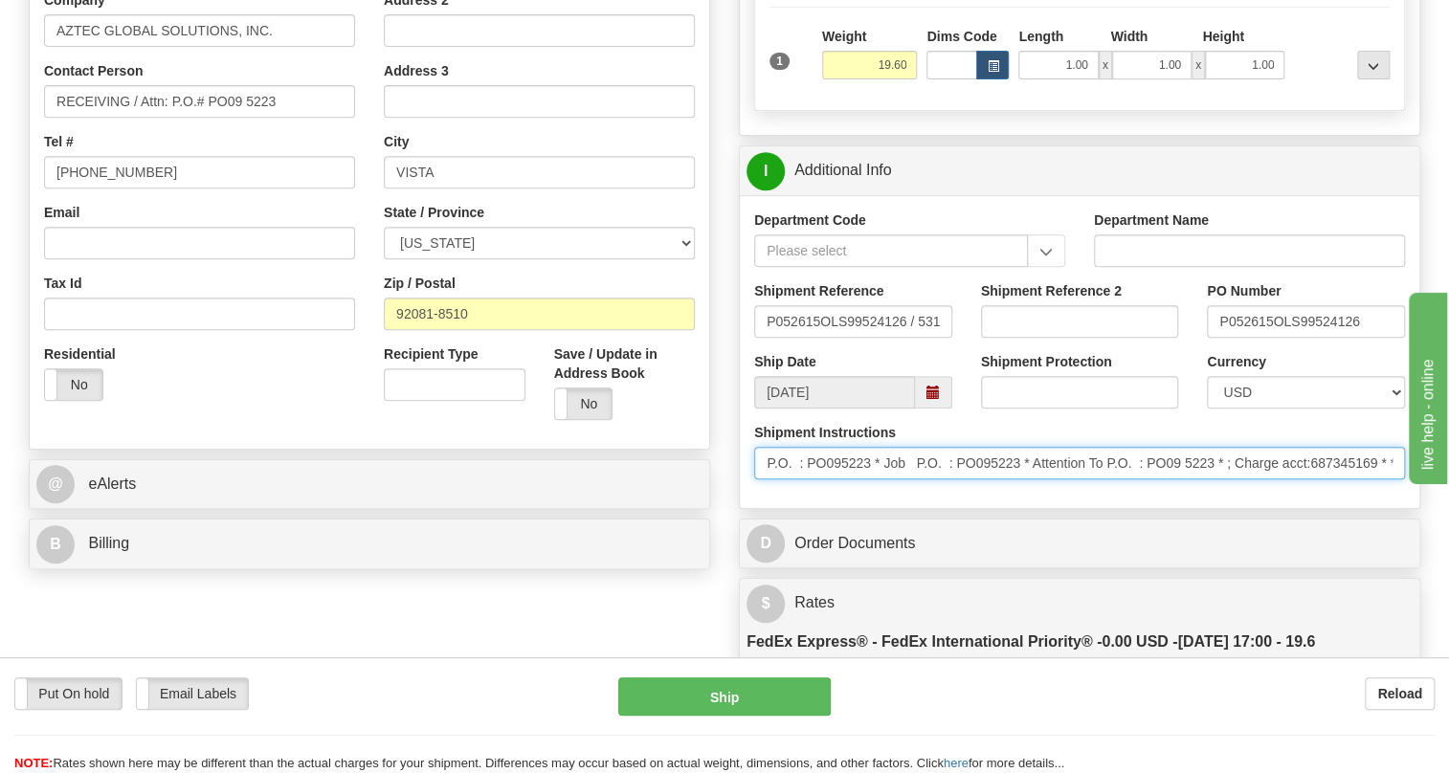
scroll to position [0, 70]
drag, startPoint x: 1198, startPoint y: 509, endPoint x: 1355, endPoint y: 516, distance: 157.1
click at [1360, 480] on input "* PO P.O. : PO095223 * Job P.O. : PO095223 * Attention To P.O. : PO09 5223 * ; …" at bounding box center [1079, 463] width 651 height 33
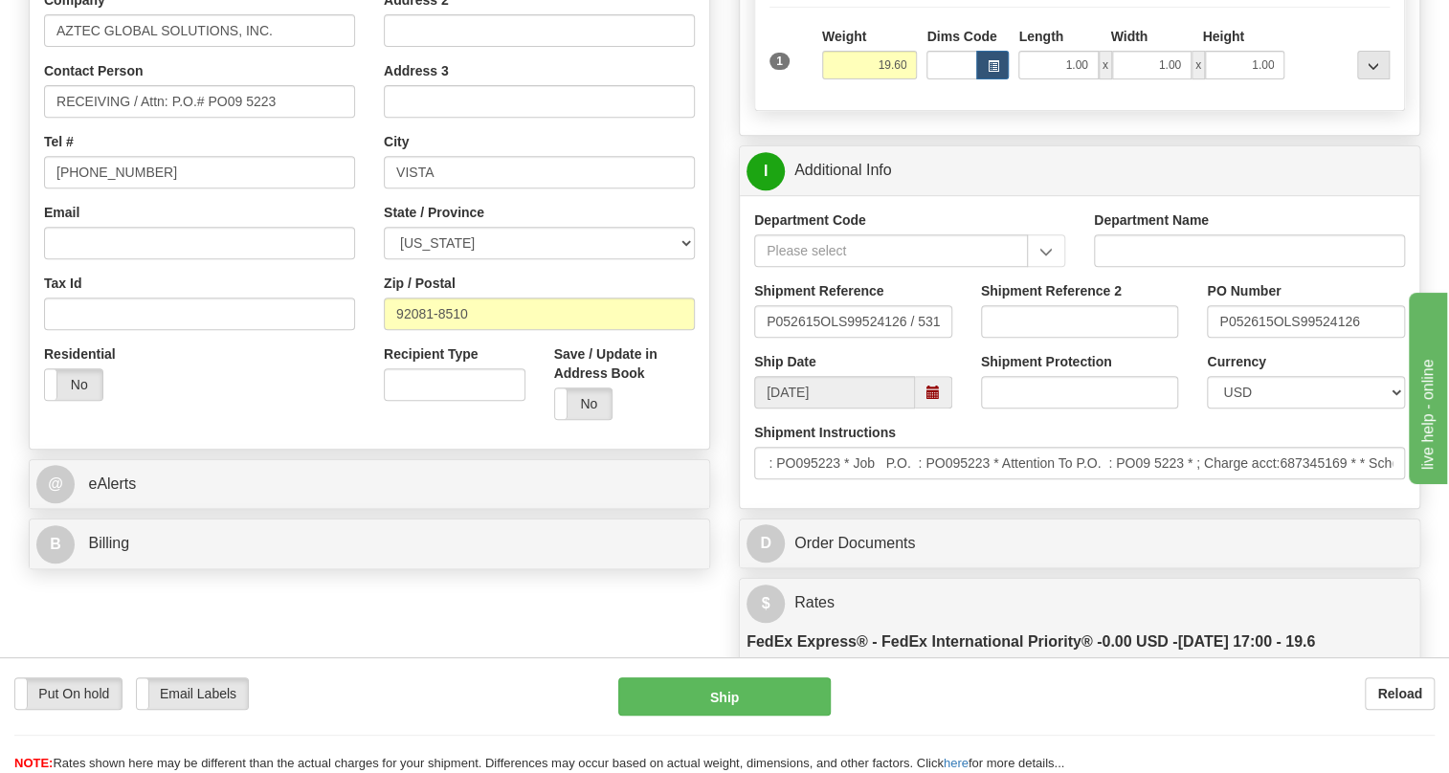
scroll to position [0, 0]
click at [130, 118] on input "RECEIVING / Attn: P.O.# PO09 5223" at bounding box center [199, 101] width 311 height 33
paste input "BOBBY HUNT"
type input "RECEIVING / BOBBY HUNT / Attn: P.O.# PO09 5223"
click at [106, 189] on input "[PHONE_NUMBER]" at bounding box center [199, 172] width 311 height 33
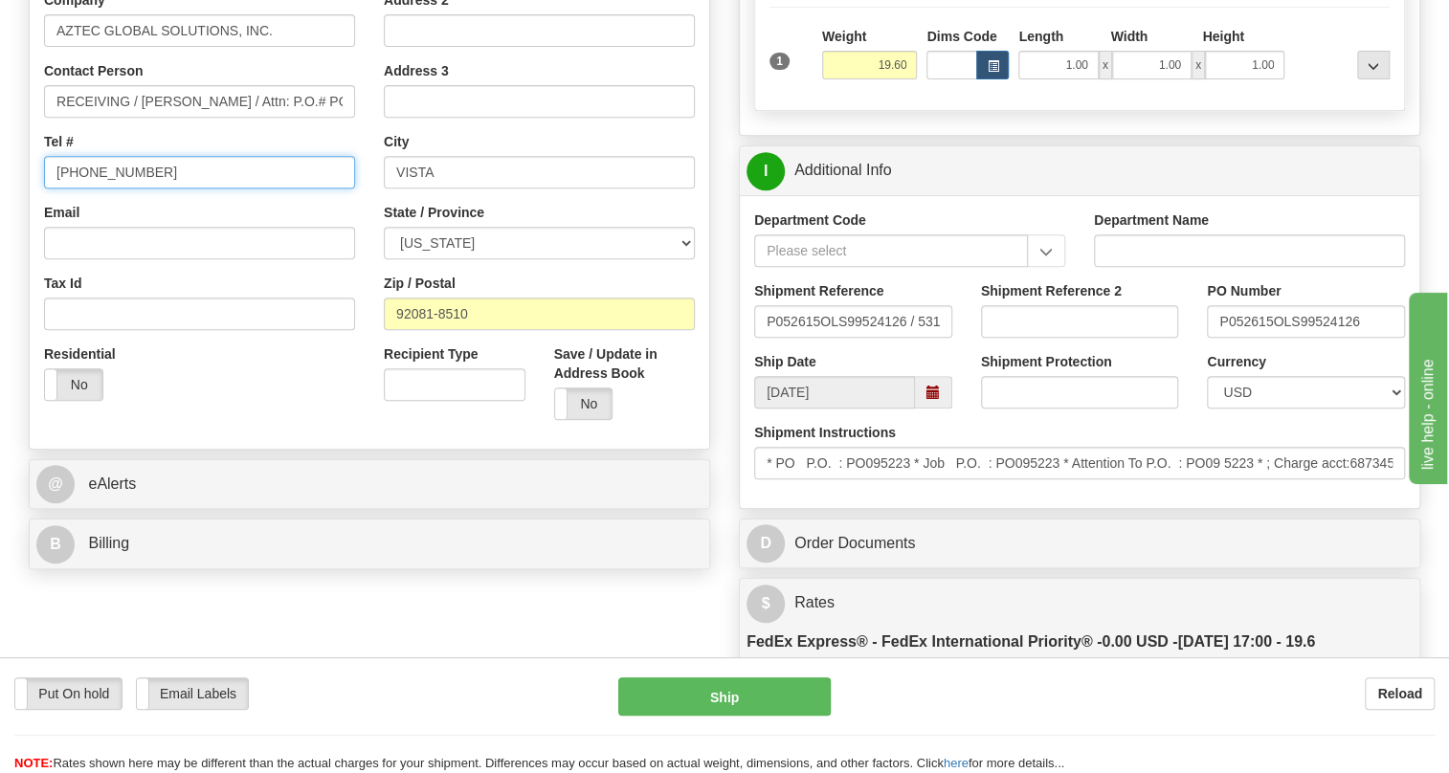
click at [106, 189] on input "[PHONE_NUMBER]" at bounding box center [199, 172] width 311 height 33
paste input "760-305-0050"
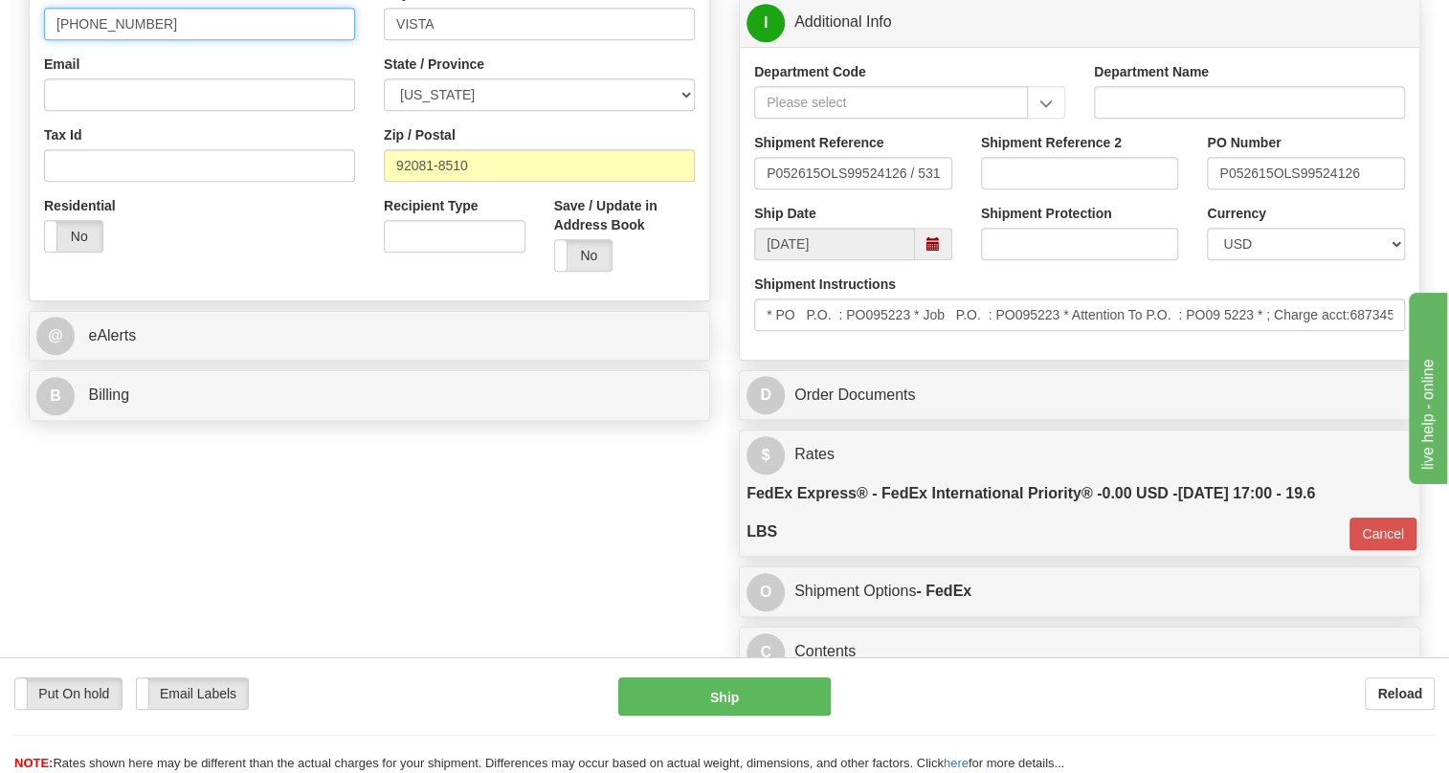
scroll to position [575, 0]
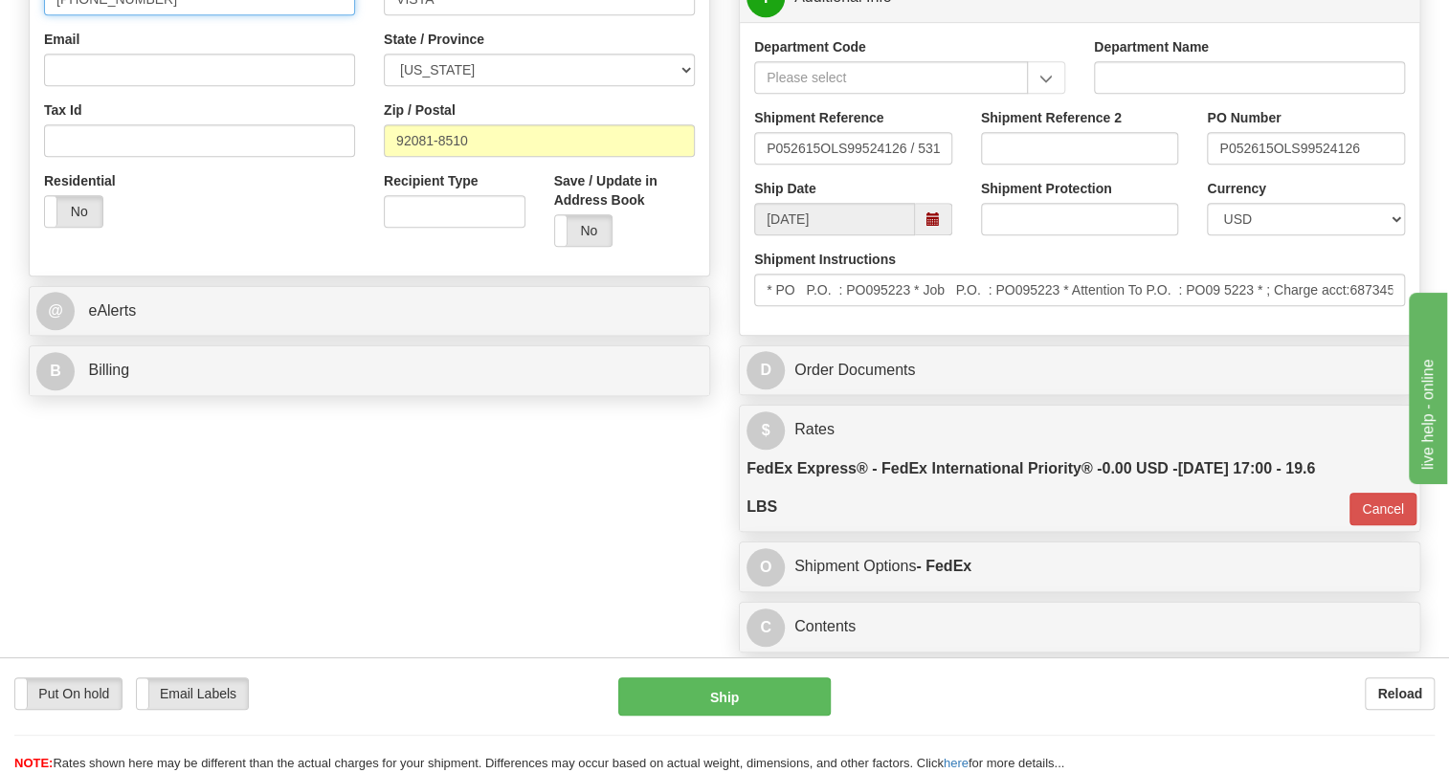
type input "760-305-0050"
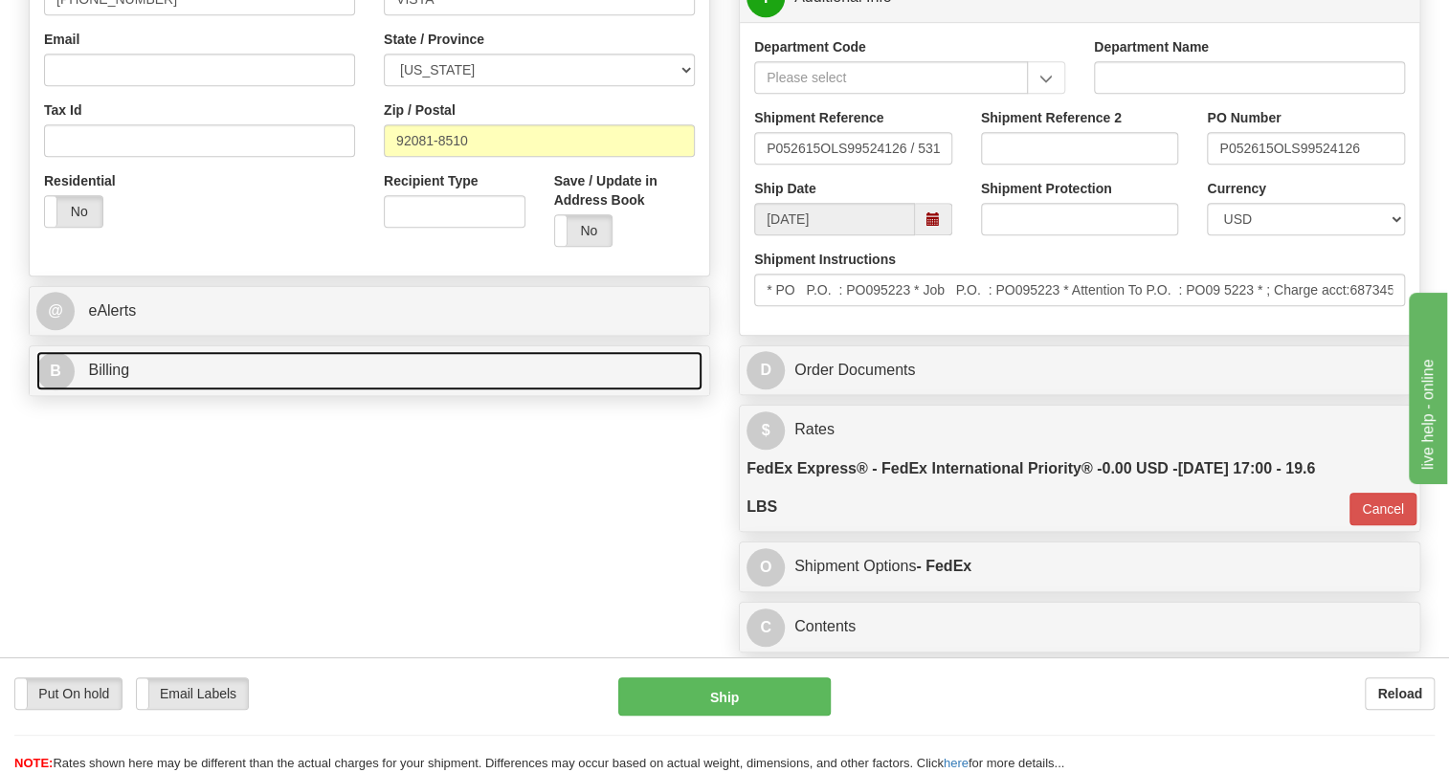
click at [124, 378] on span "Billing" at bounding box center [108, 370] width 41 height 16
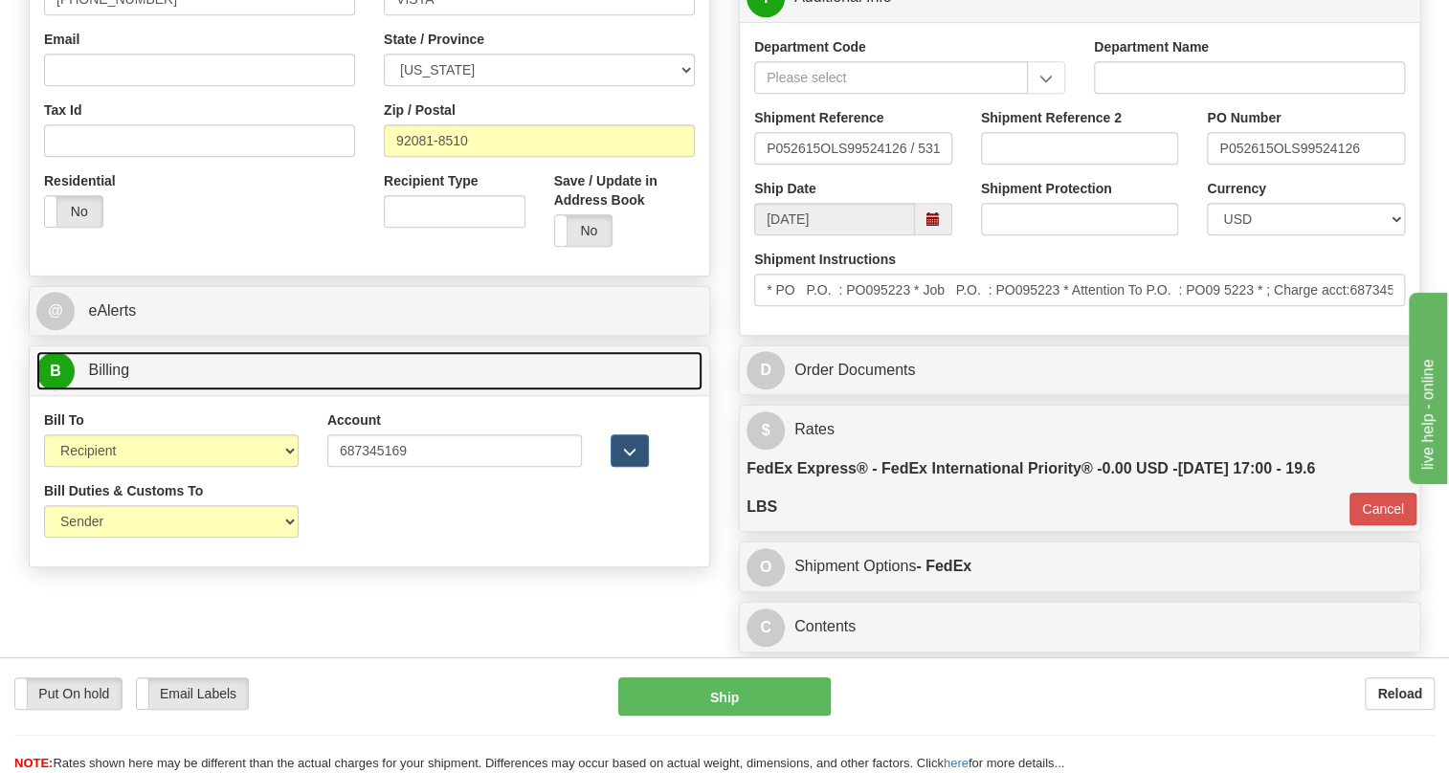
click at [115, 378] on span "Billing" at bounding box center [108, 370] width 41 height 16
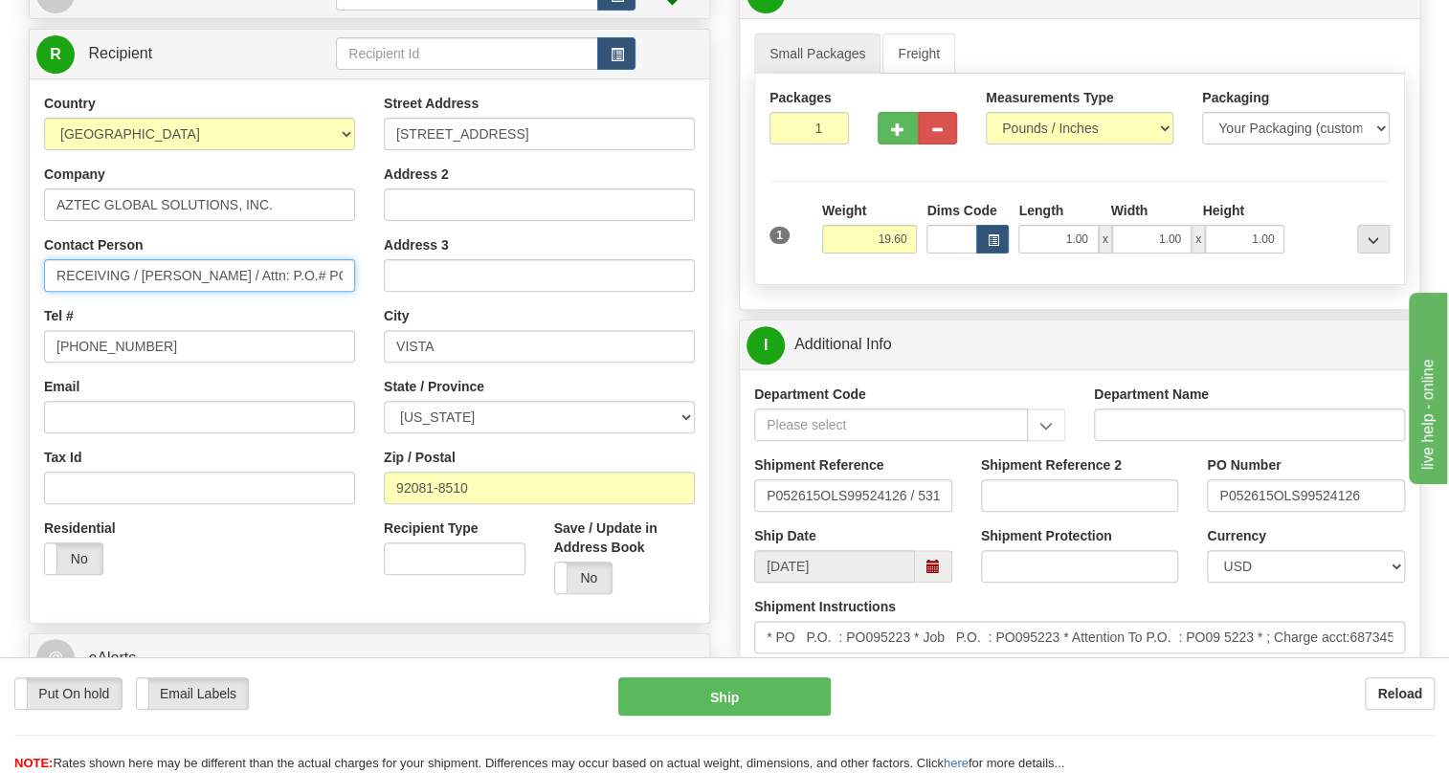
scroll to position [0, 31]
drag, startPoint x: 268, startPoint y: 316, endPoint x: 350, endPoint y: 318, distance: 82.3
click at [350, 292] on input "RECEIVING / BOBBY HUNT / Attn: P.O.# PO09 5223" at bounding box center [199, 275] width 311 height 33
paste input ": PO09"
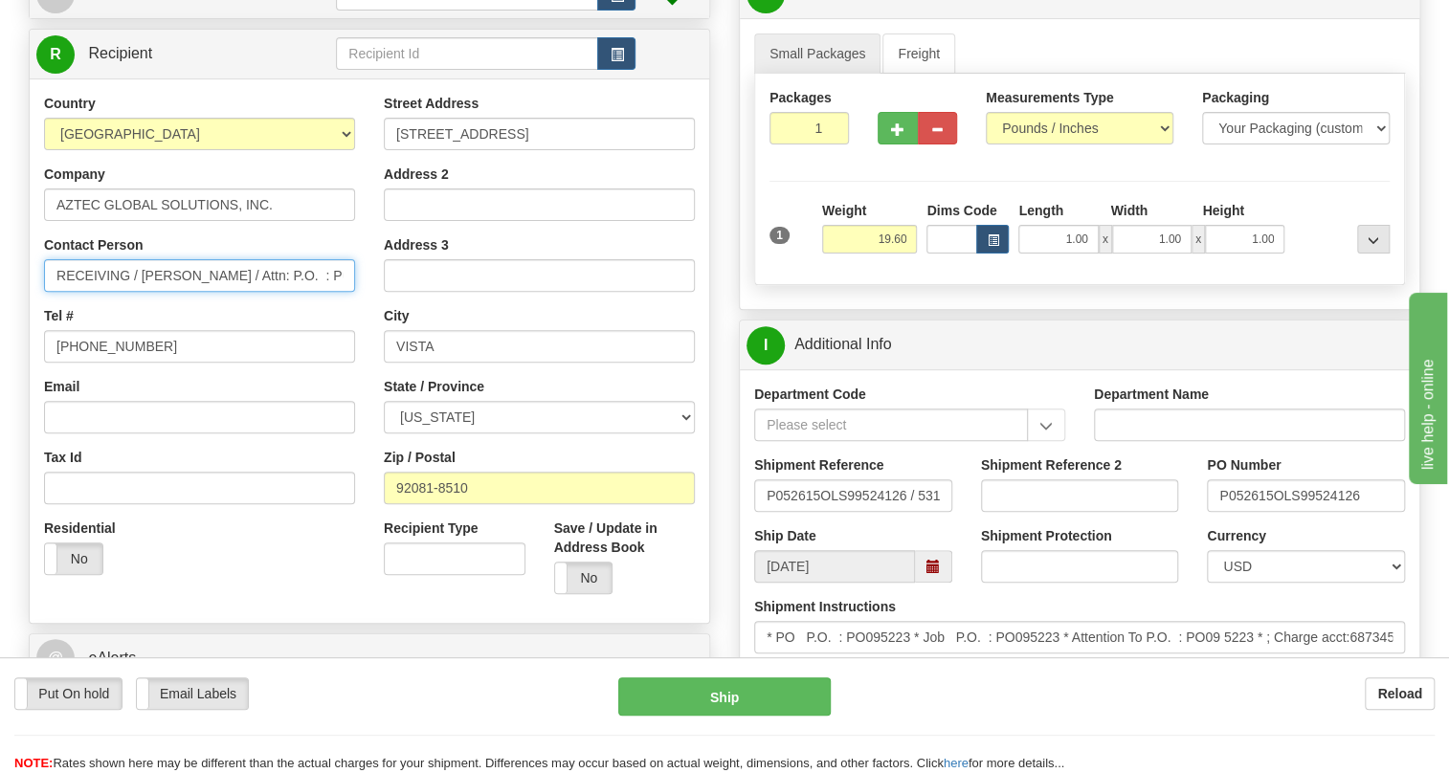
drag, startPoint x: 111, startPoint y: 316, endPoint x: 6, endPoint y: 339, distance: 107.8
click at [6, 339] on div "Toggle navigation Settings Shipping Preferences Fields Preferences New" at bounding box center [724, 469] width 1449 height 1395
click at [125, 292] on input "RECEIVING / BOBBY HUNT / Attn: P.O. : PO095223" at bounding box center [199, 275] width 311 height 33
drag, startPoint x: 127, startPoint y: 317, endPoint x: 65, endPoint y: 324, distance: 62.6
click at [65, 292] on input "RECEIVING / BOBBY HUNT / Attn: P.O. : PO095223" at bounding box center [199, 275] width 311 height 33
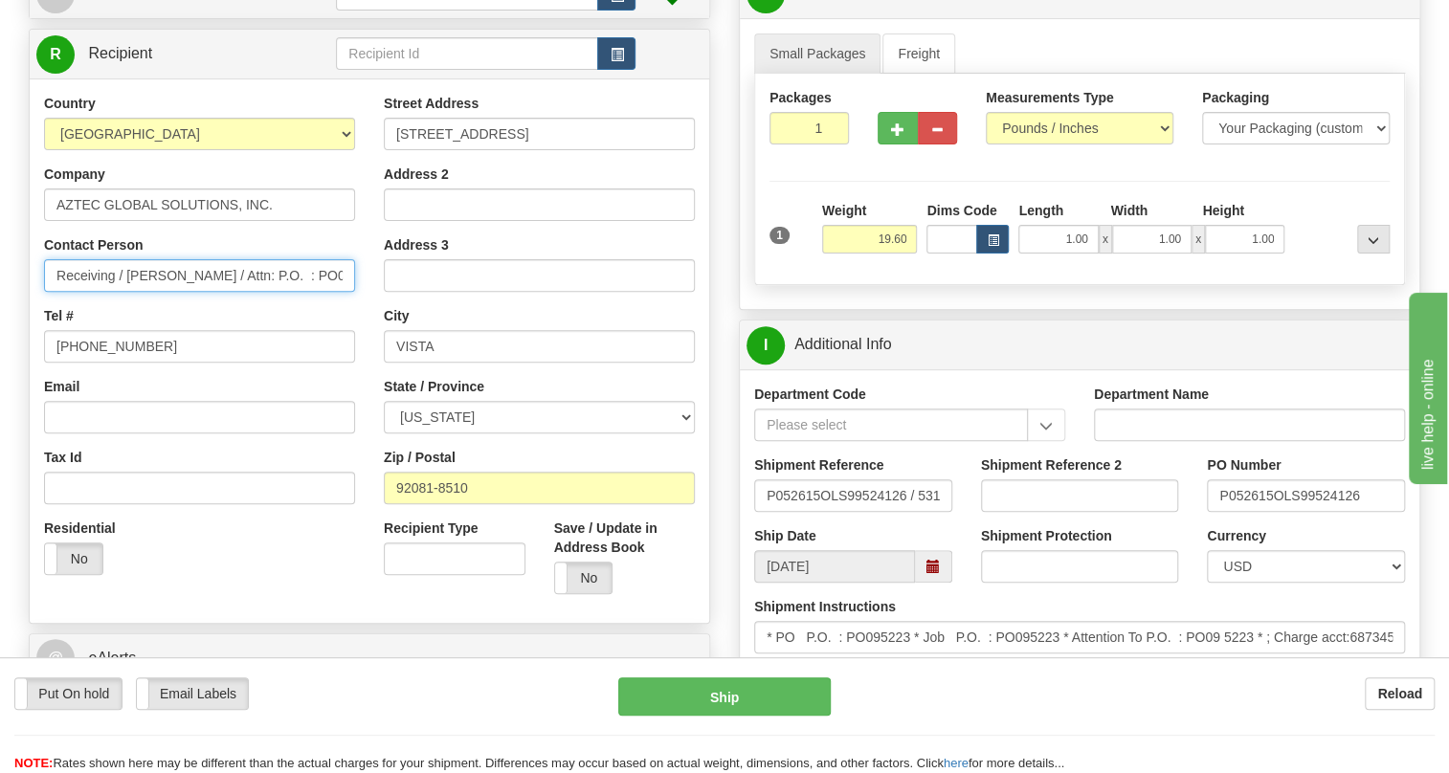
drag, startPoint x: 170, startPoint y: 316, endPoint x: 140, endPoint y: 317, distance: 30.6
click at [140, 292] on input "Receiving / BOBBY HUNT / Attn: P.O. : PO095223" at bounding box center [199, 275] width 311 height 33
drag, startPoint x: 204, startPoint y: 317, endPoint x: 175, endPoint y: 326, distance: 30.3
click at [175, 292] on input "Receiving / Bobby HUNT / Attn: P.O. : PO095223" at bounding box center [199, 275] width 311 height 33
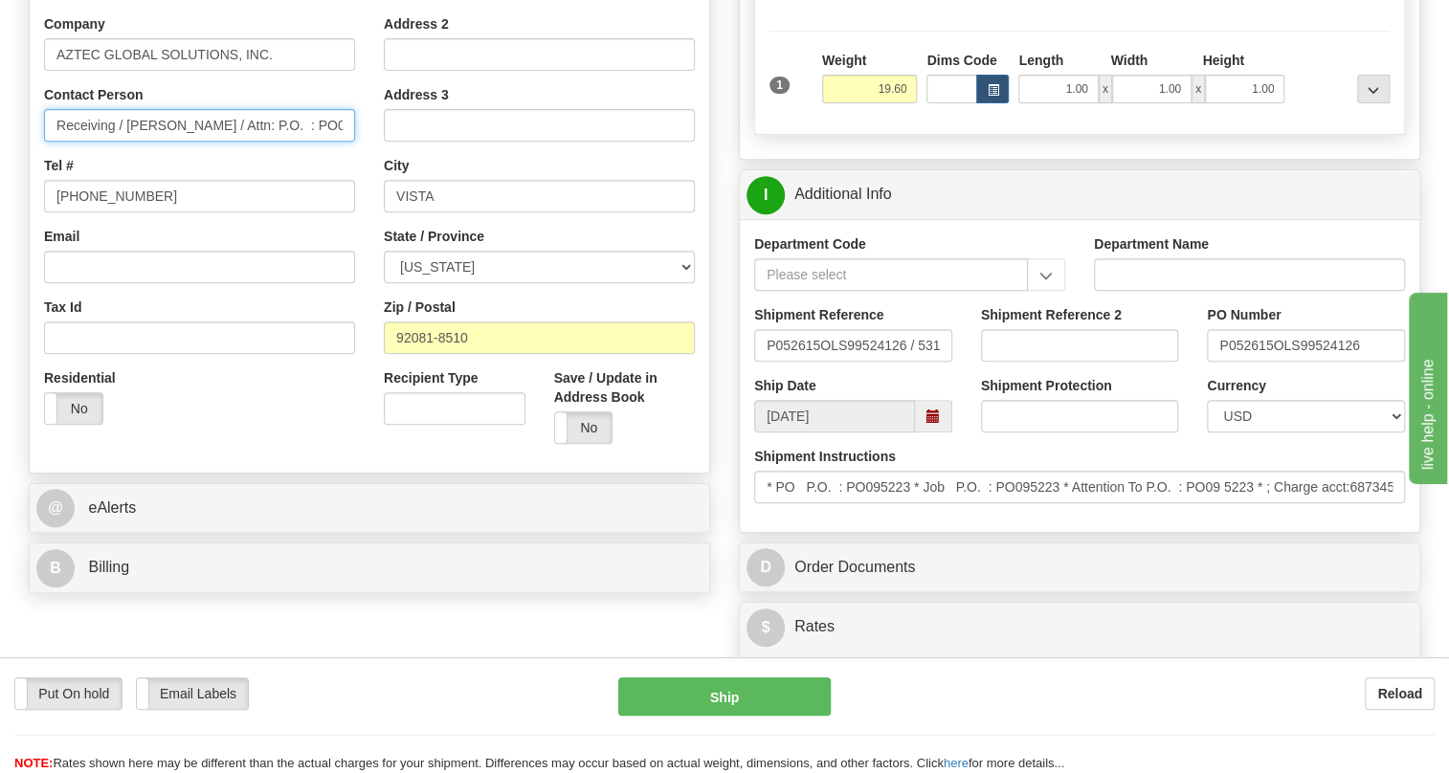
scroll to position [402, 0]
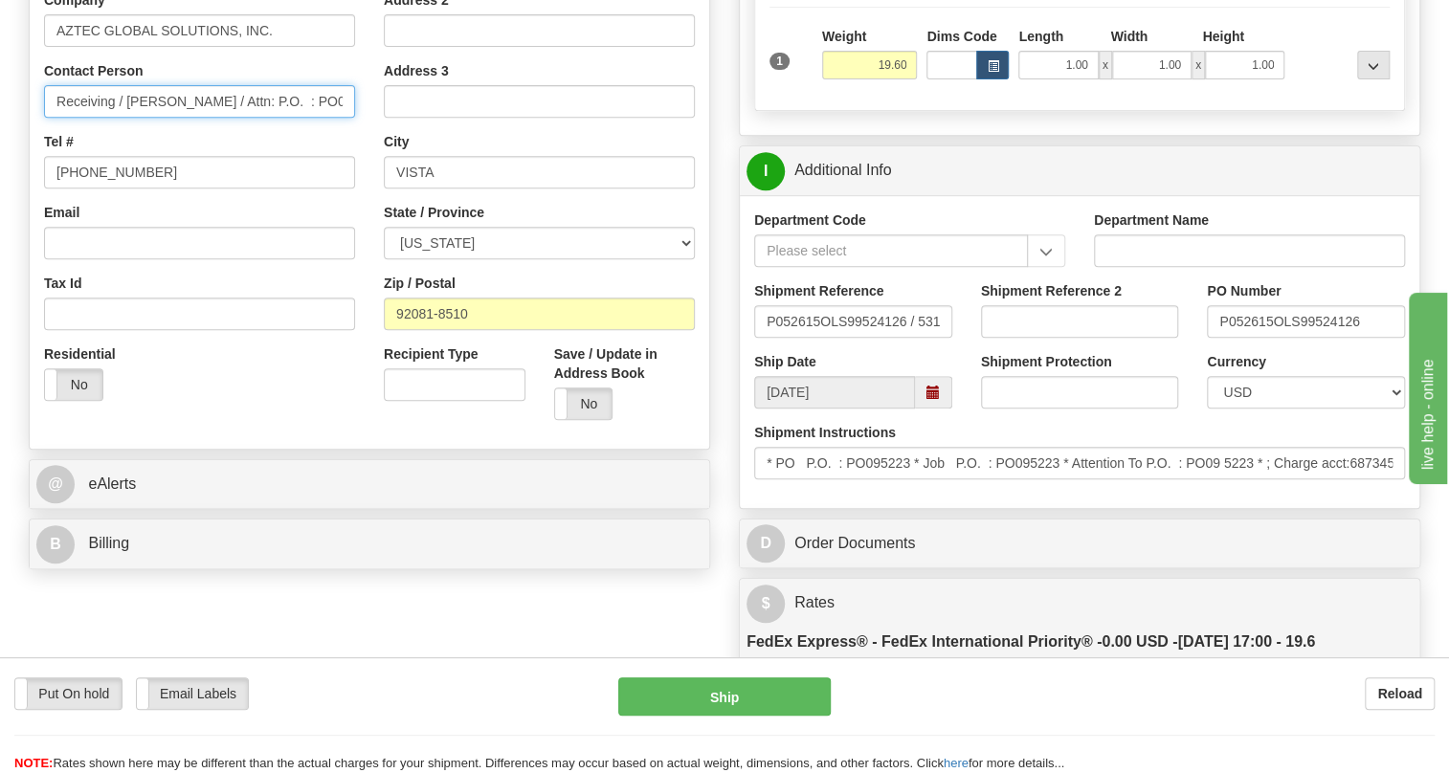
type input "Receiving / Bobby Hunt / Attn: P.O. : PO095223"
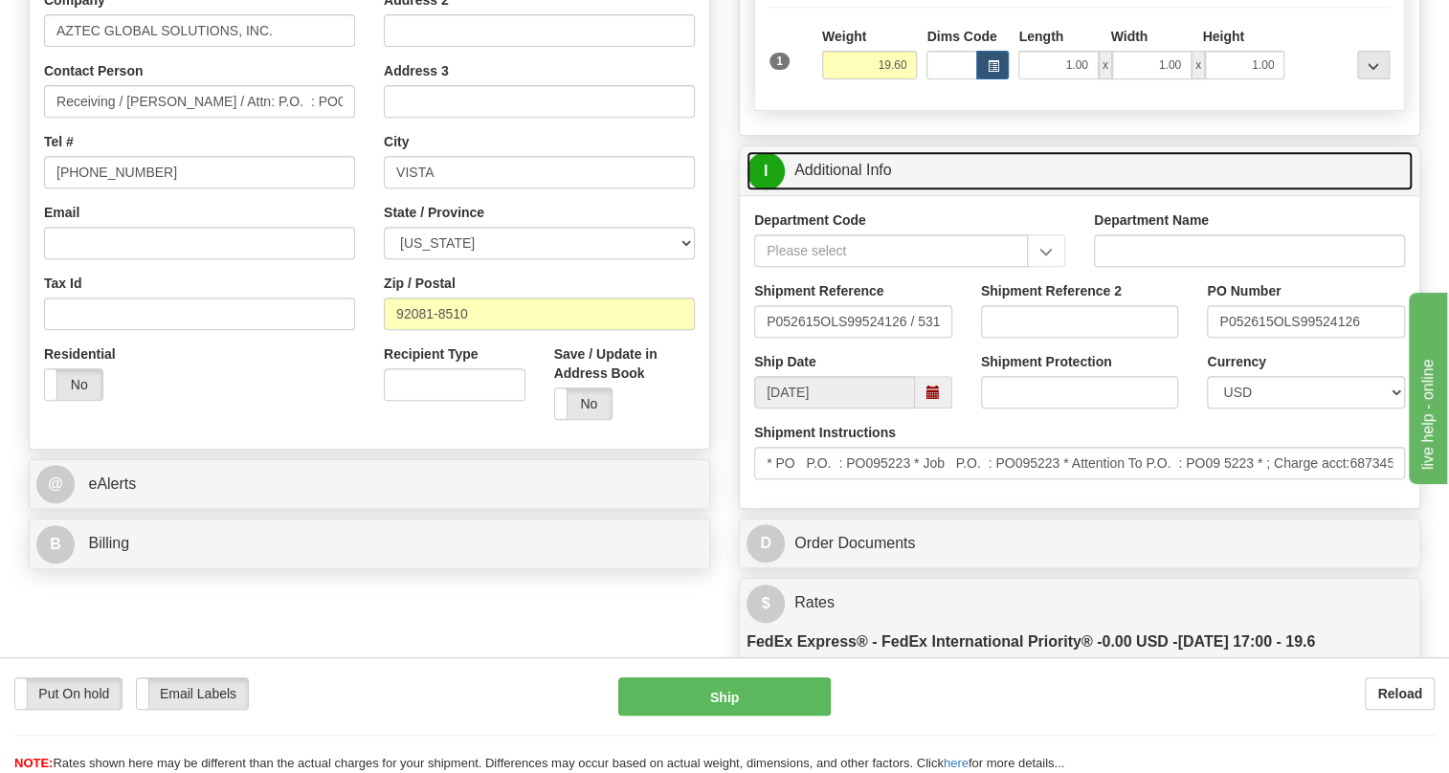
click at [846, 190] on link "I Additional Info" at bounding box center [1080, 170] width 666 height 39
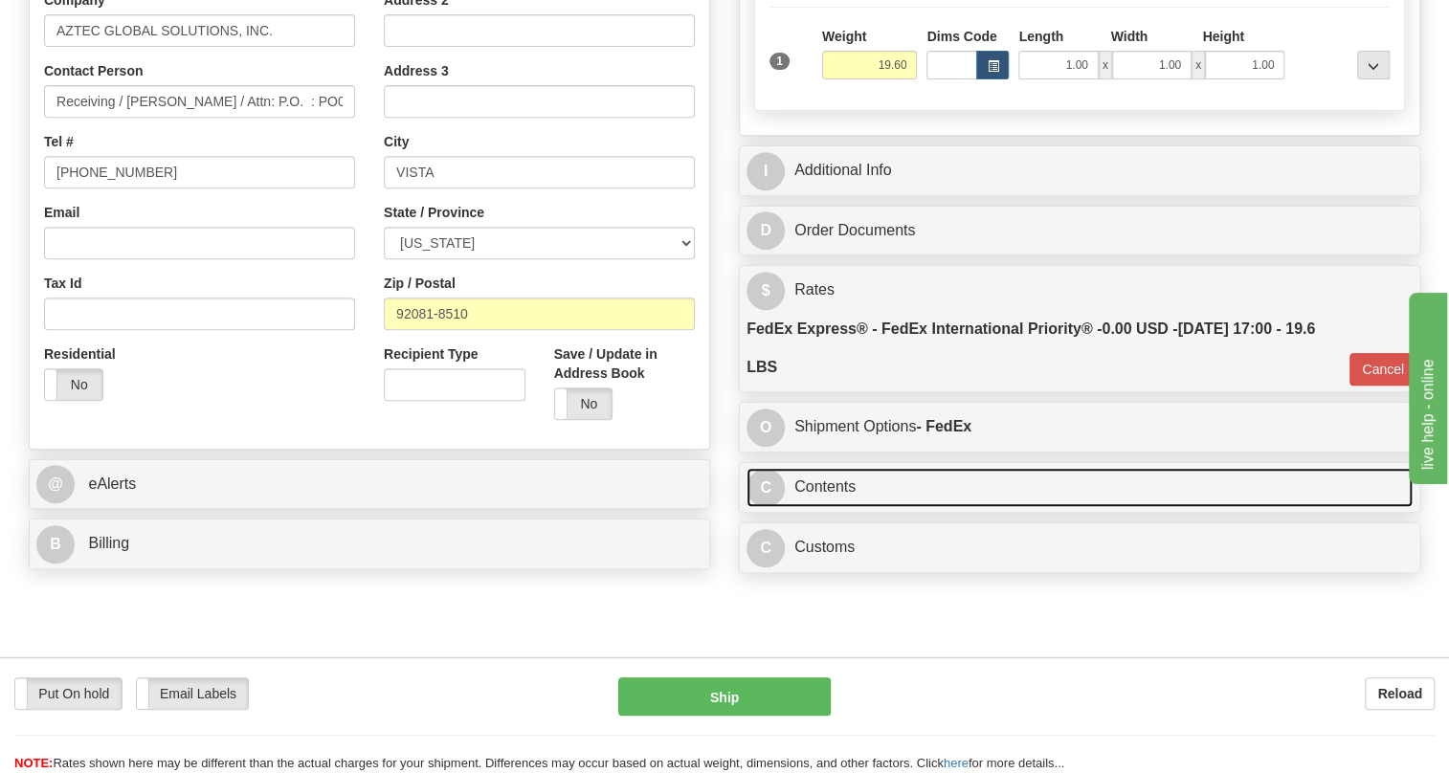
click at [820, 507] on link "C Contents" at bounding box center [1080, 487] width 666 height 39
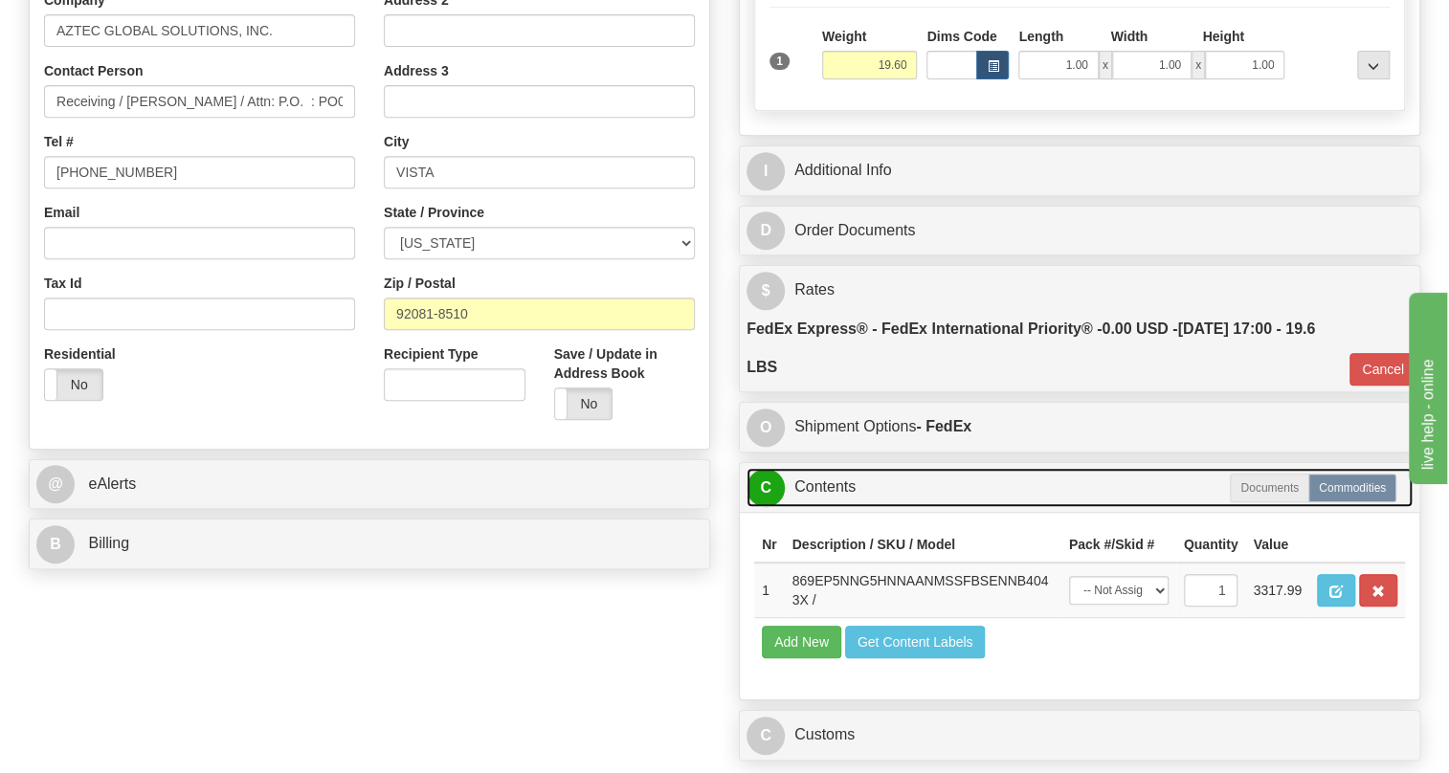
click at [820, 507] on link "C Contents" at bounding box center [1080, 487] width 666 height 39
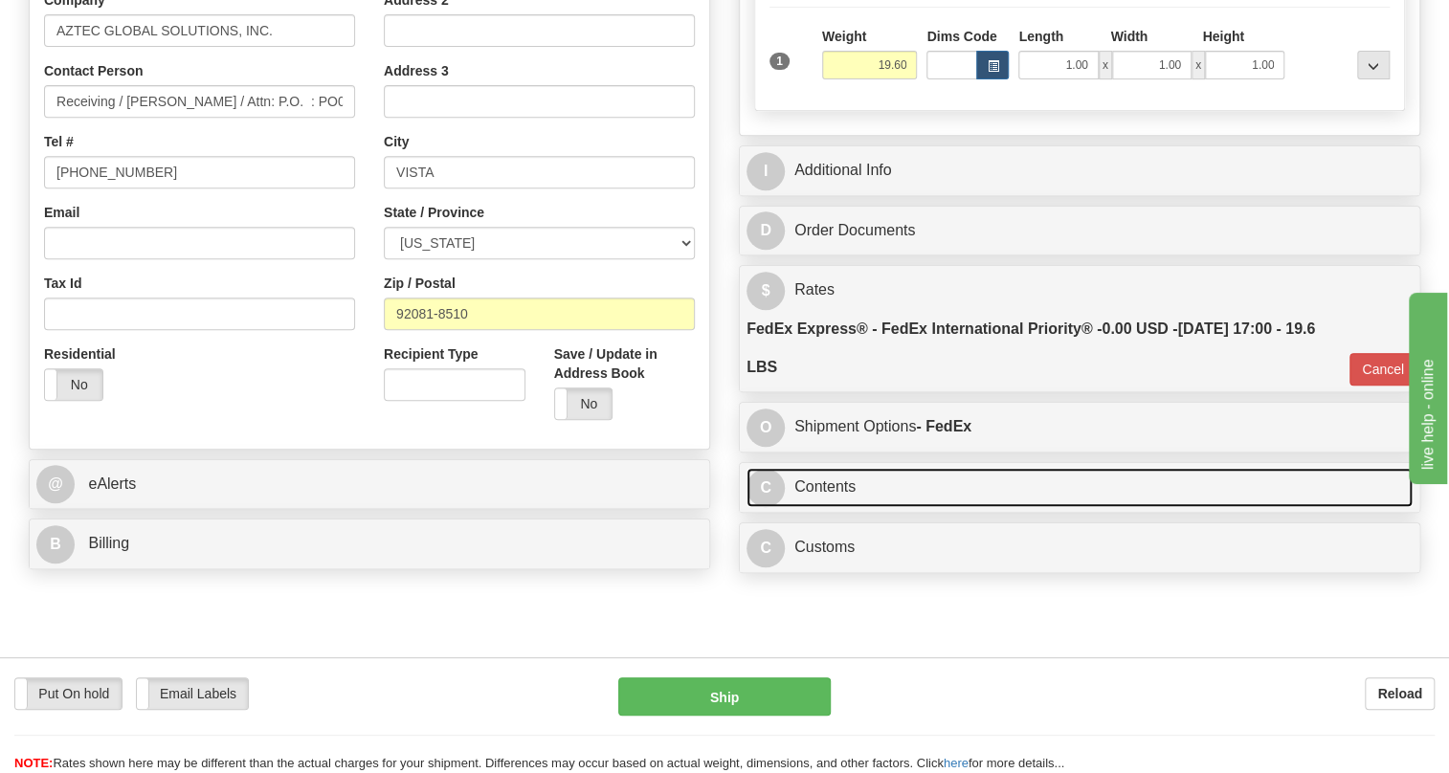
click at [850, 507] on link "C Contents" at bounding box center [1080, 487] width 666 height 39
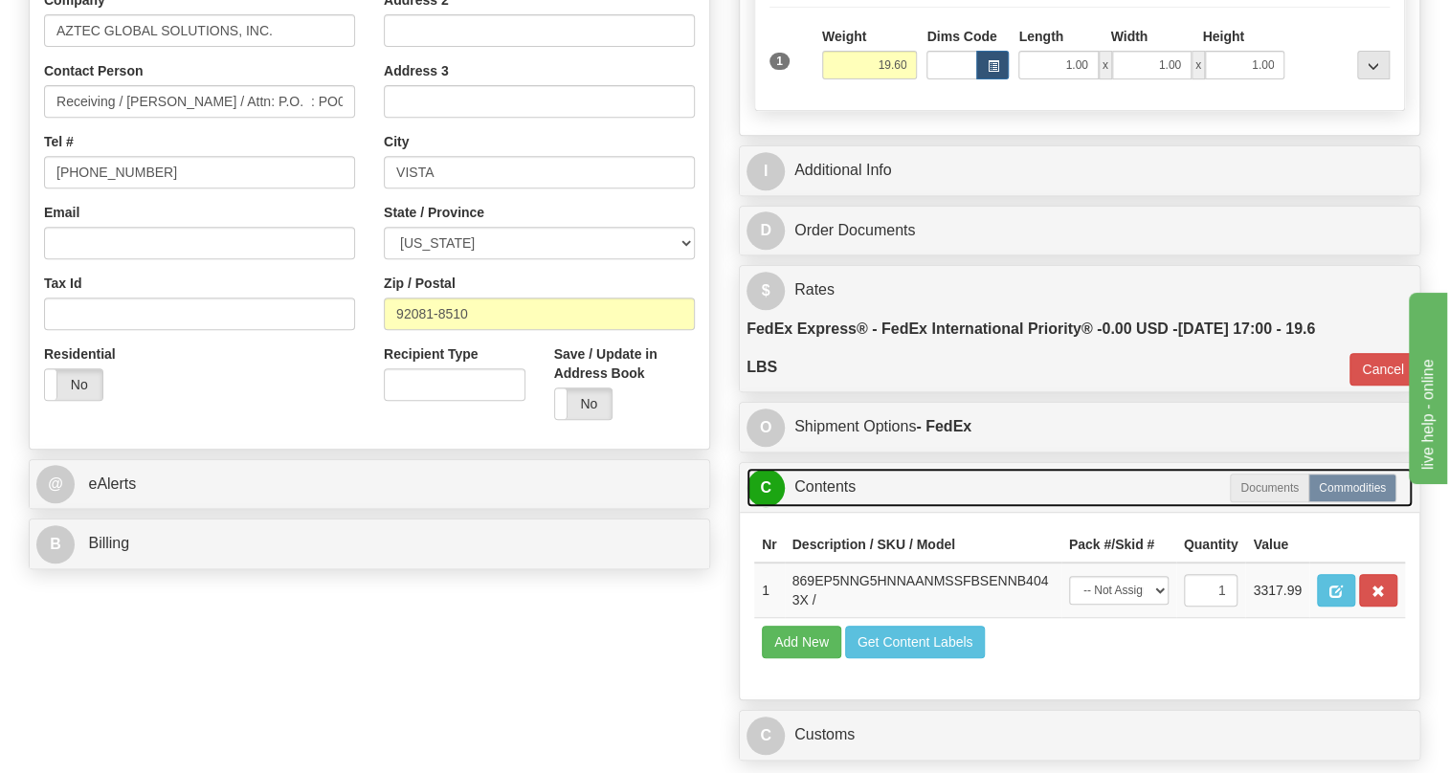
click at [850, 507] on link "C Contents" at bounding box center [1080, 487] width 666 height 39
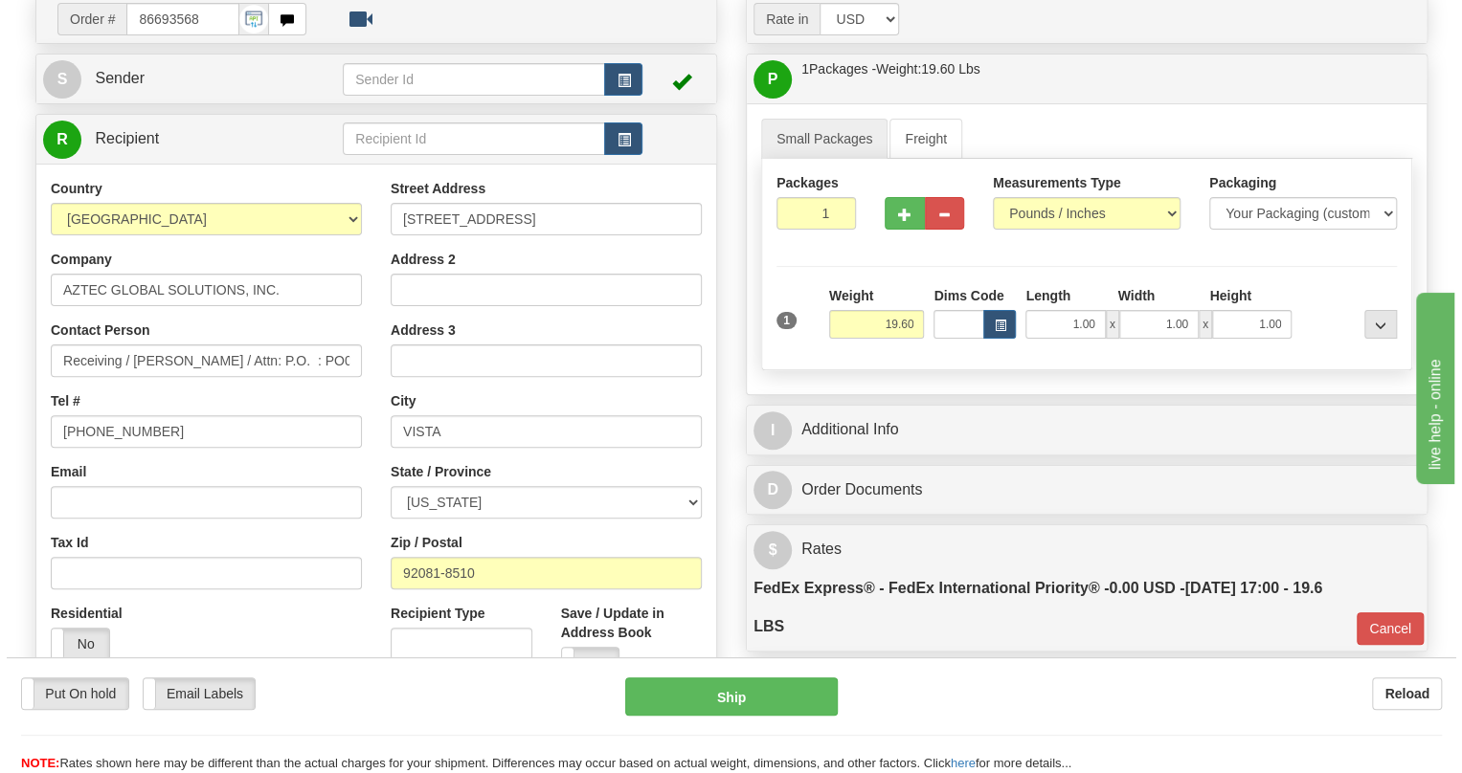
scroll to position [141, 0]
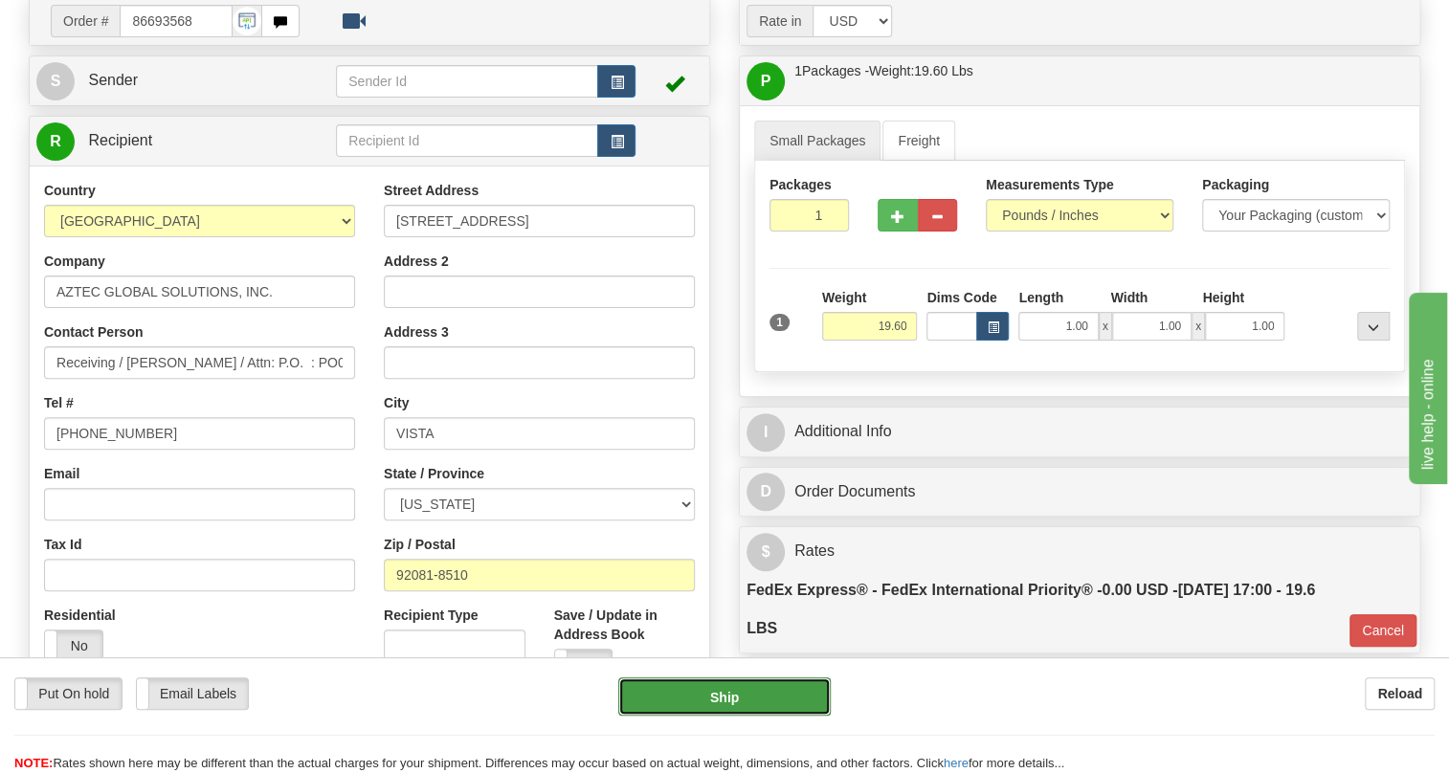
click at [718, 701] on button "Ship" at bounding box center [724, 697] width 212 height 38
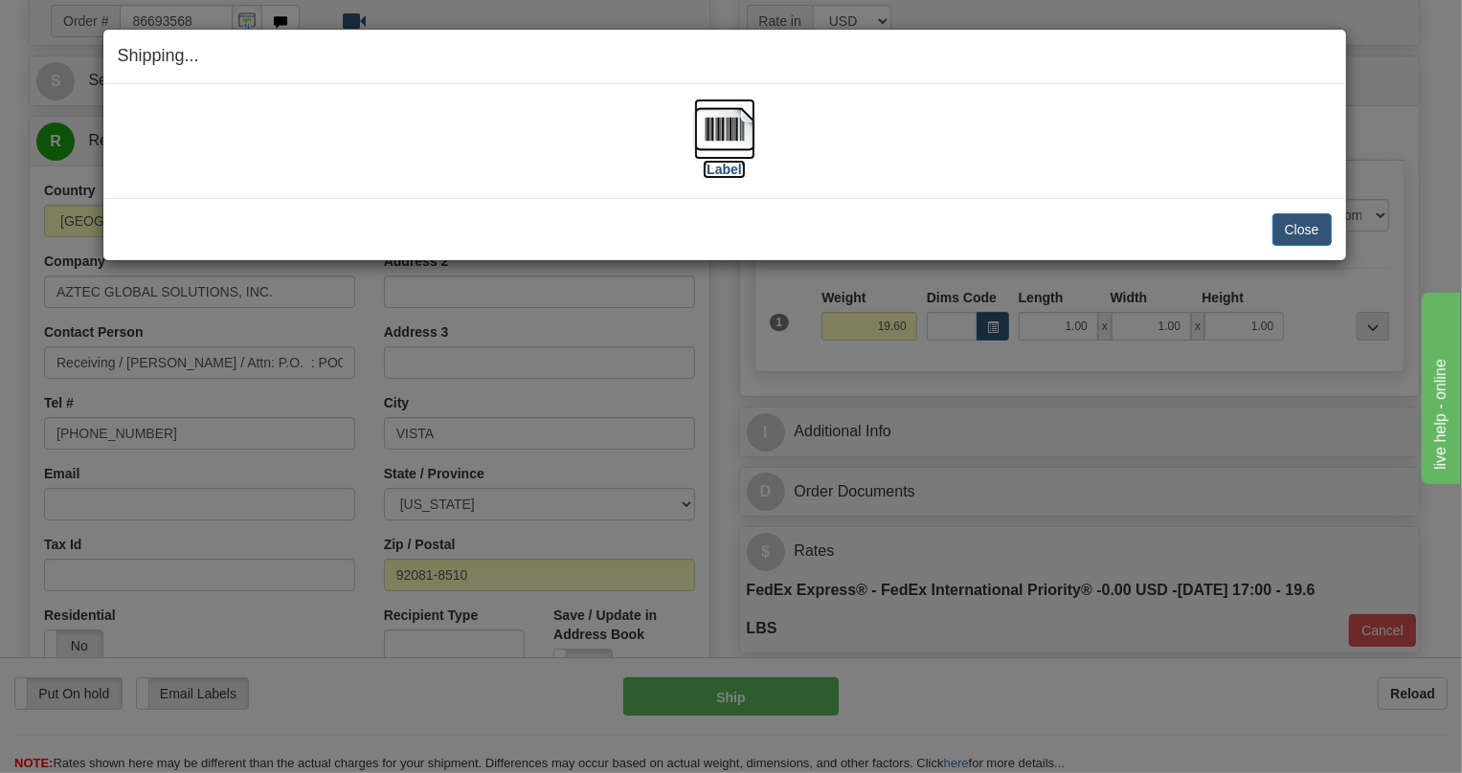
click at [737, 124] on img at bounding box center [724, 129] width 61 height 61
click at [1292, 223] on button "Close" at bounding box center [1301, 229] width 59 height 33
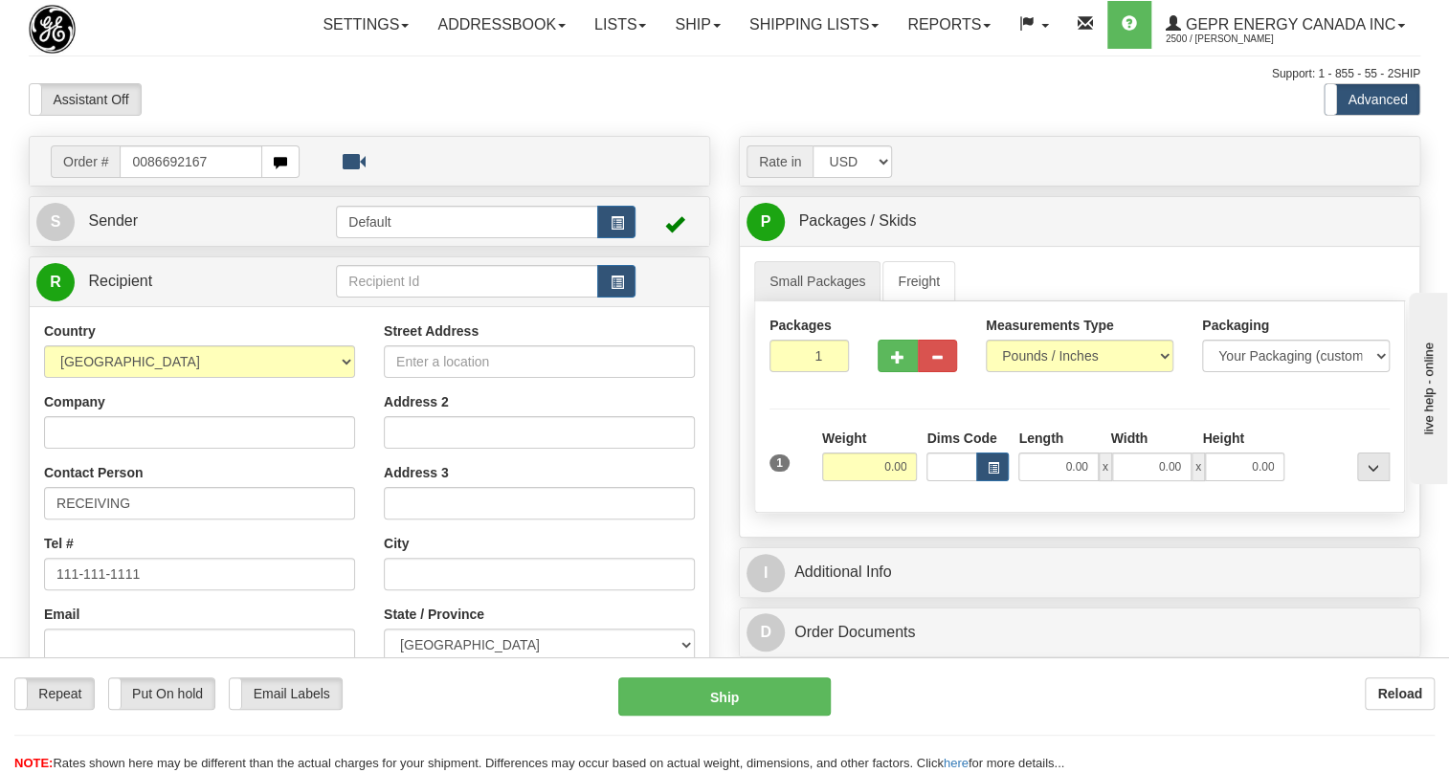
click at [148, 178] on input "0086692167" at bounding box center [191, 161] width 143 height 33
type input "86692167"
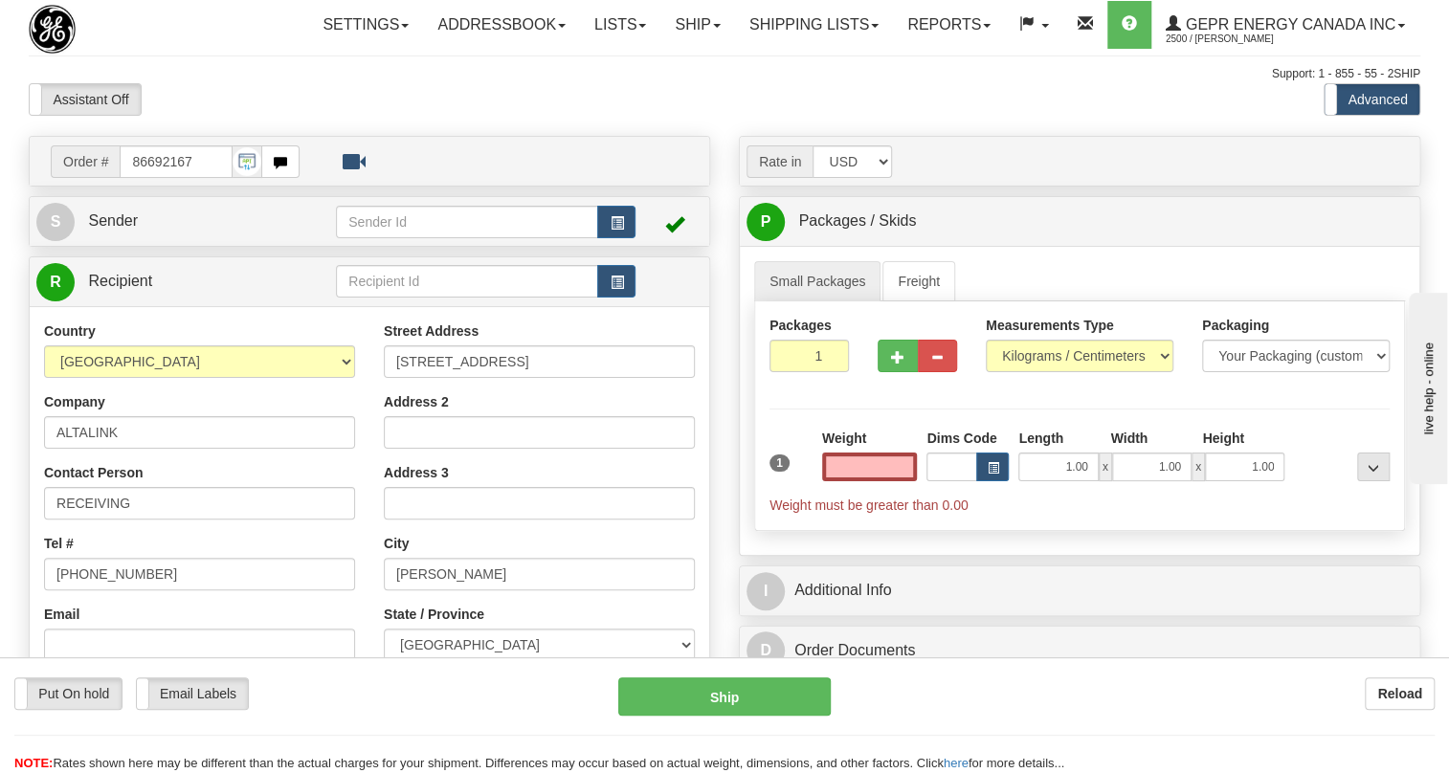
scroll to position [86, 0]
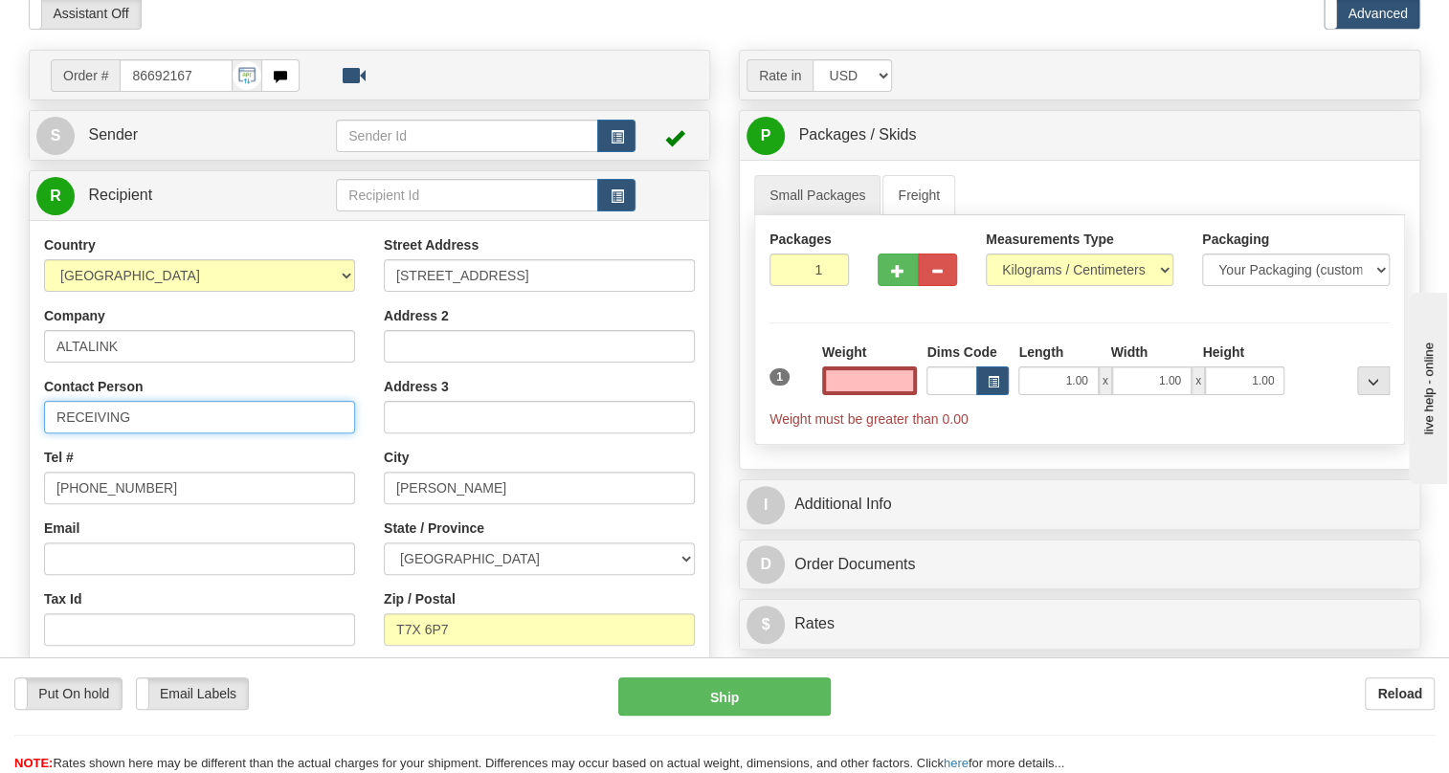
type input "0.00"
click at [146, 434] on input "RECEIVING" at bounding box center [199, 417] width 311 height 33
paste input "Attention: Brian Petit"
type input "RECEIVING / Attention: Brian Petit"
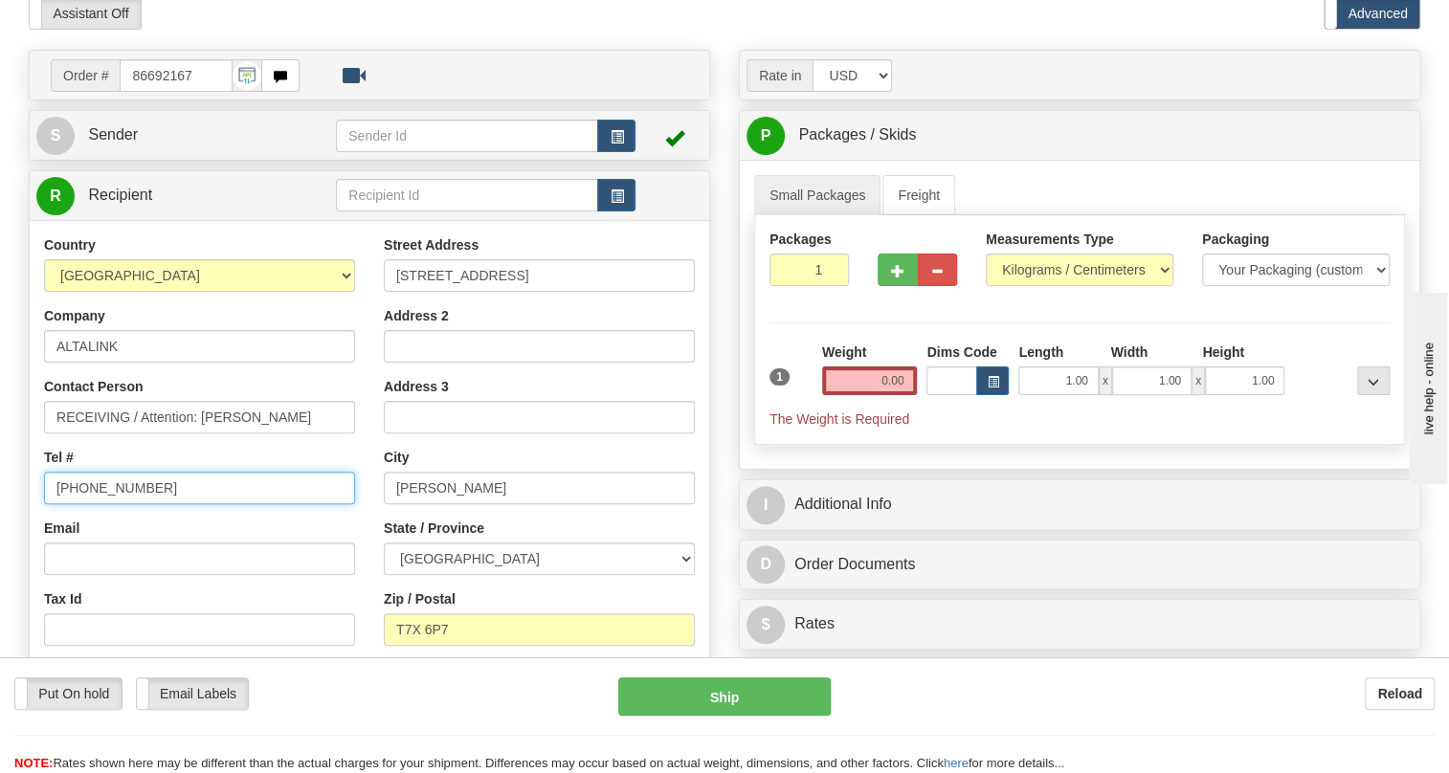
click at [114, 504] on input "[PHONE_NUMBER]" at bounding box center [199, 488] width 311 height 33
paste input "780-914-9373"
type input "780-914-9373"
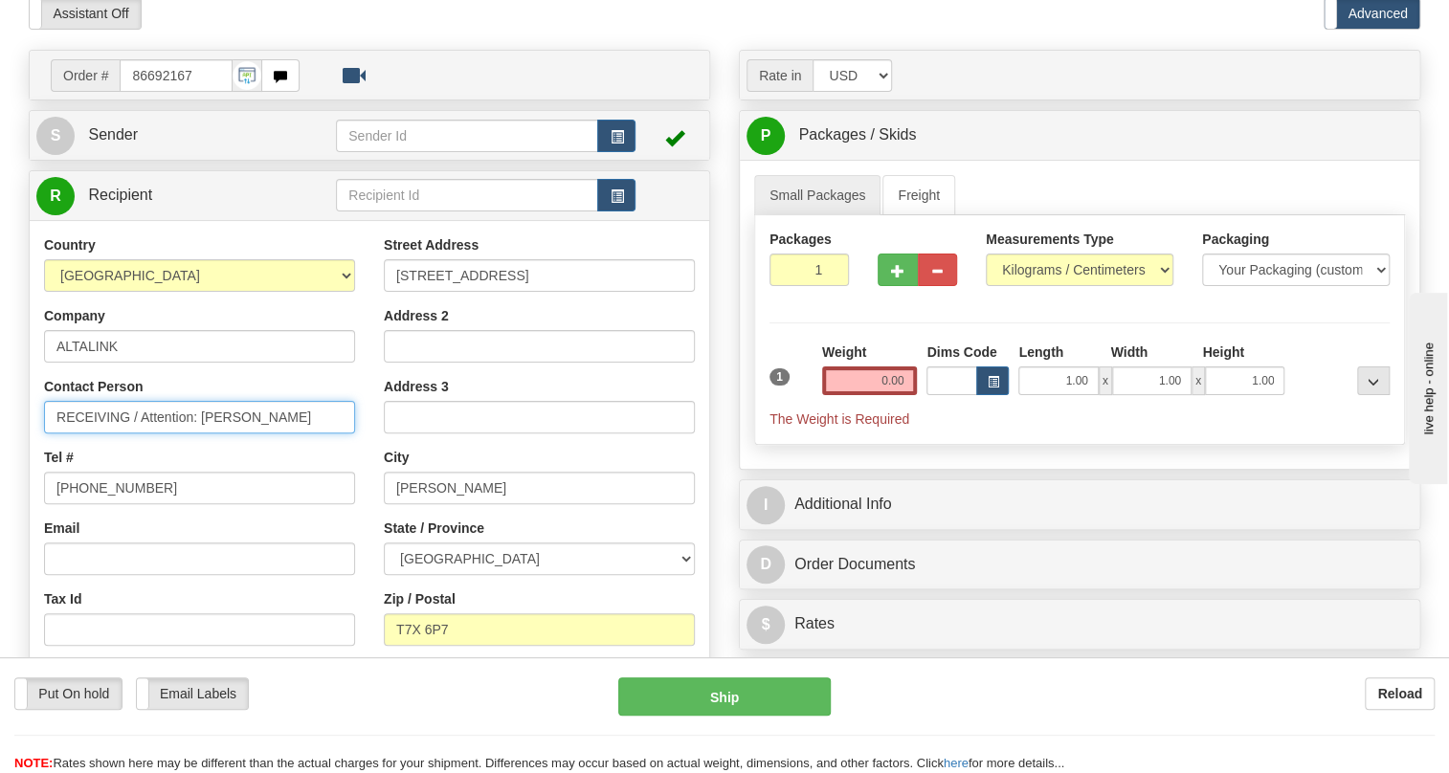
click at [96, 434] on input "RECEIVING / Attention: Brian Petit" at bounding box center [199, 417] width 311 height 33
paste input "Attn: Ed Specht"
click at [201, 434] on input "Attn: Ed Specht / Attention: Brian Petit" at bounding box center [199, 417] width 311 height 33
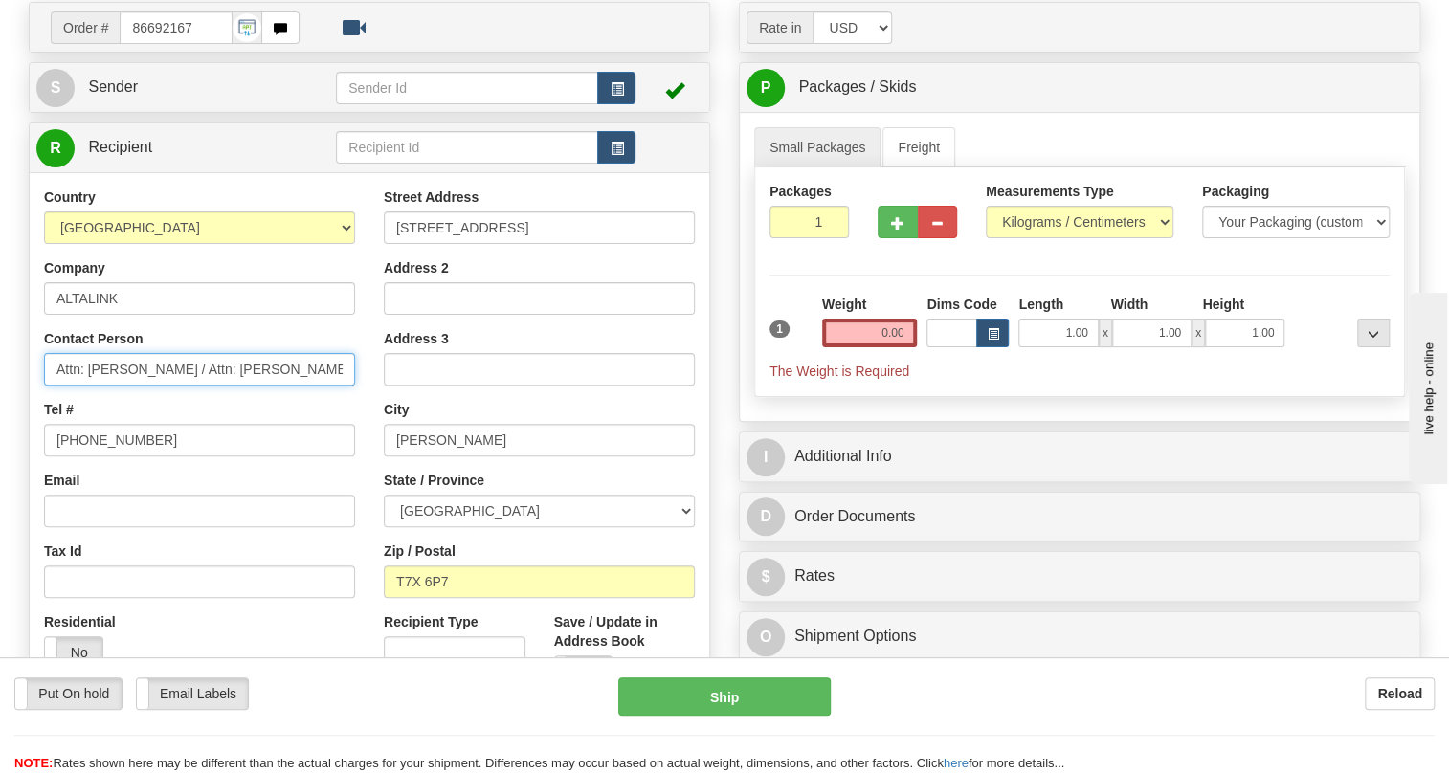
scroll to position [173, 0]
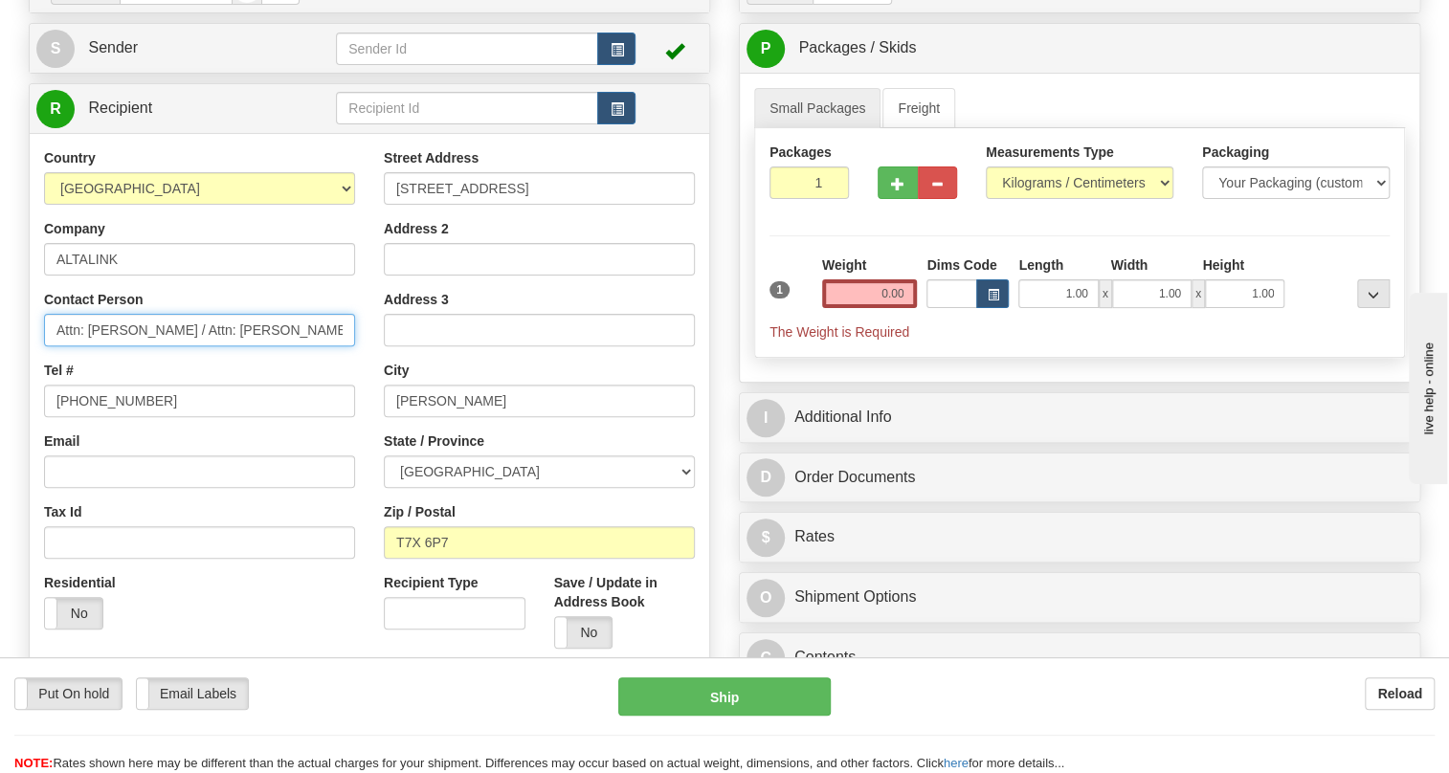
type input "Attn: Ed Specht / Attn: Brian Petit"
click at [1082, 199] on select "Pounds / Inches Kilograms / Centimeters" at bounding box center [1080, 183] width 188 height 33
select select "0"
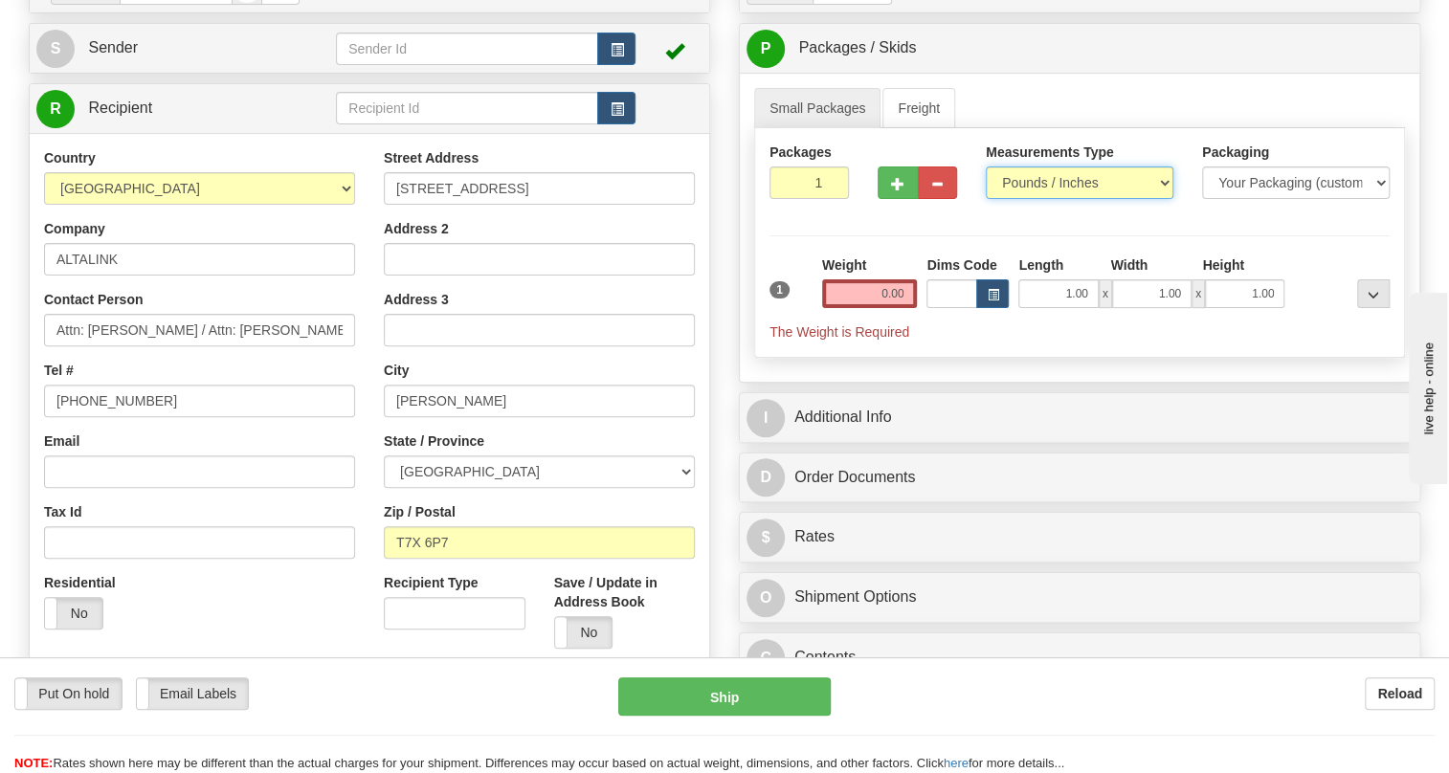
click at [986, 199] on select "Pounds / Inches Kilograms / Centimeters" at bounding box center [1080, 183] width 188 height 33
click at [882, 308] on input "0.00" at bounding box center [870, 293] width 96 height 29
type input "0.00"
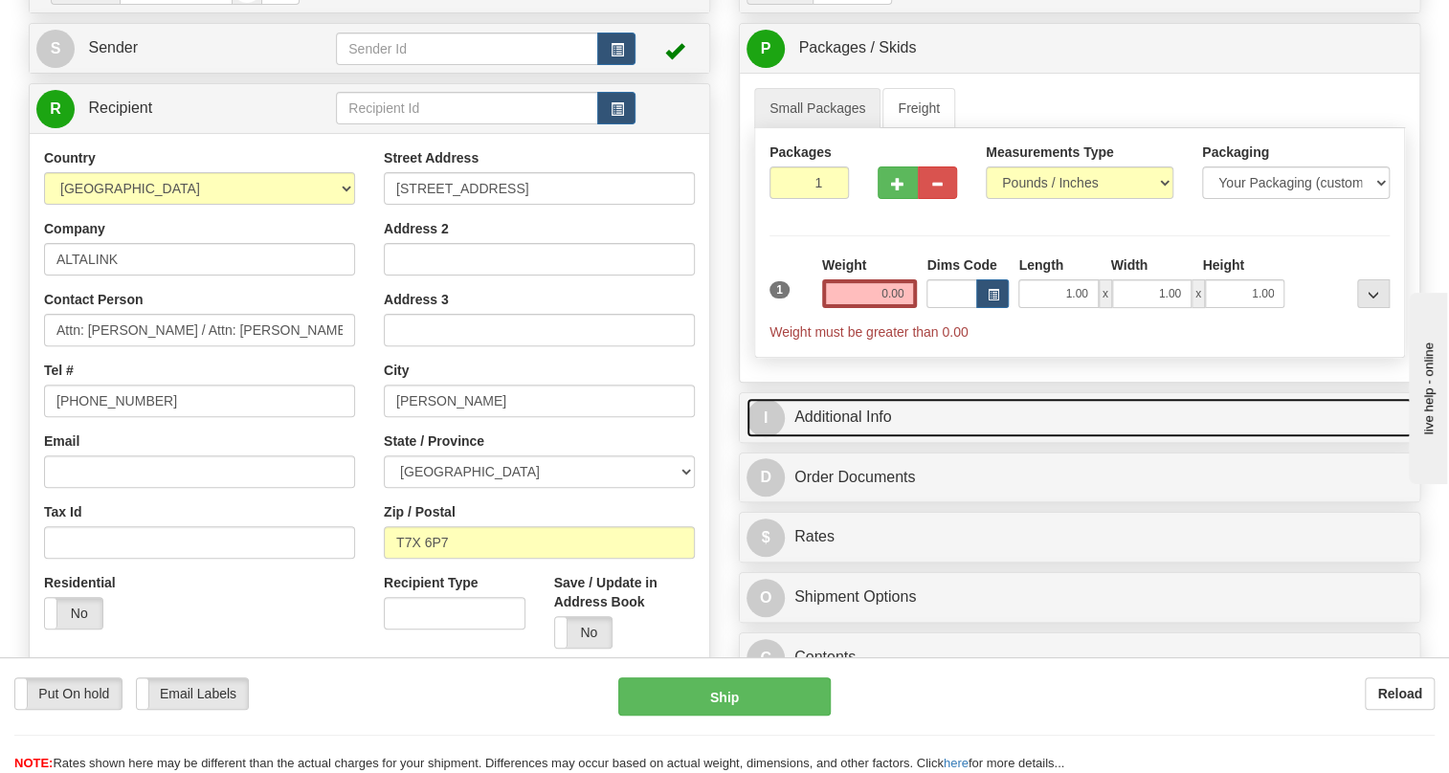
click at [919, 437] on link "I Additional Info" at bounding box center [1080, 417] width 666 height 39
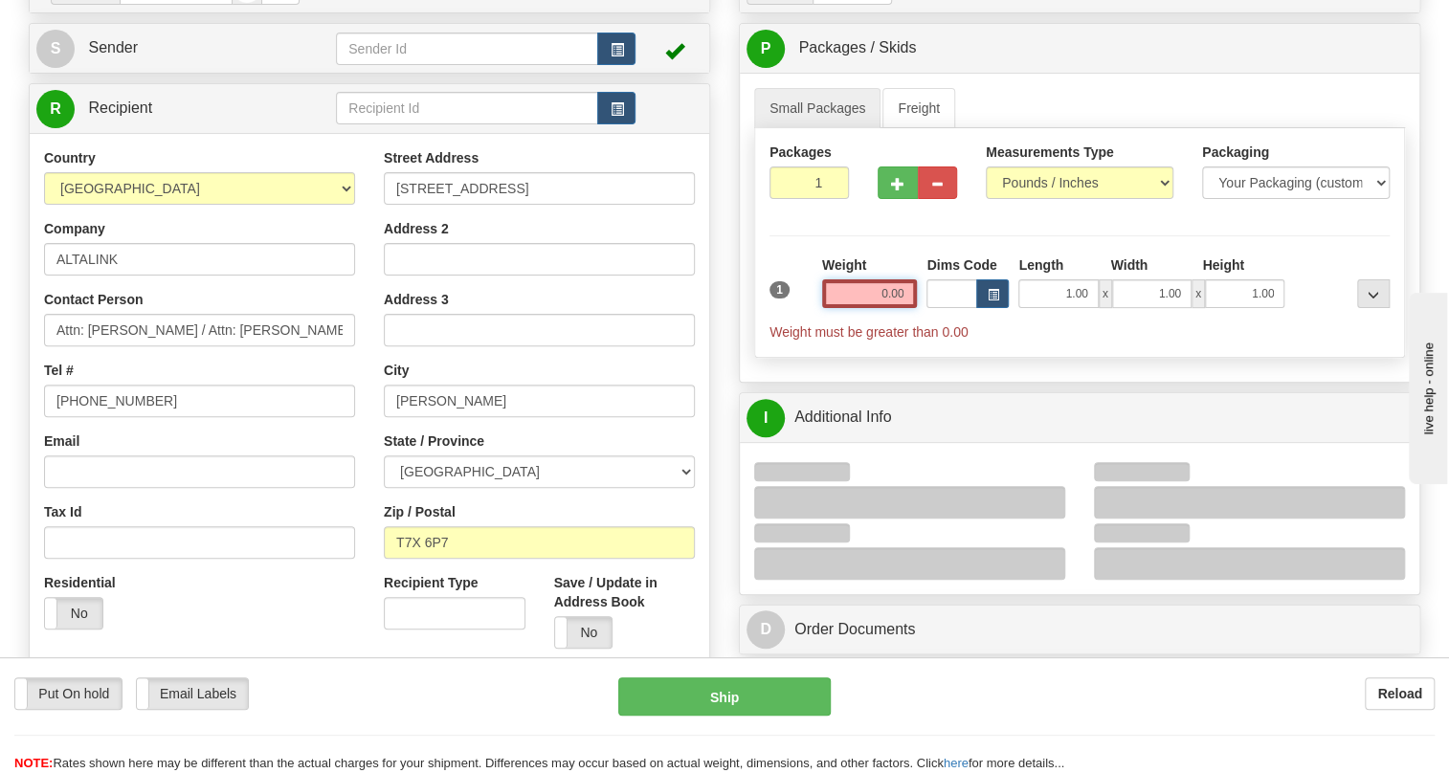
click at [882, 308] on input "0.00" at bounding box center [870, 293] width 96 height 29
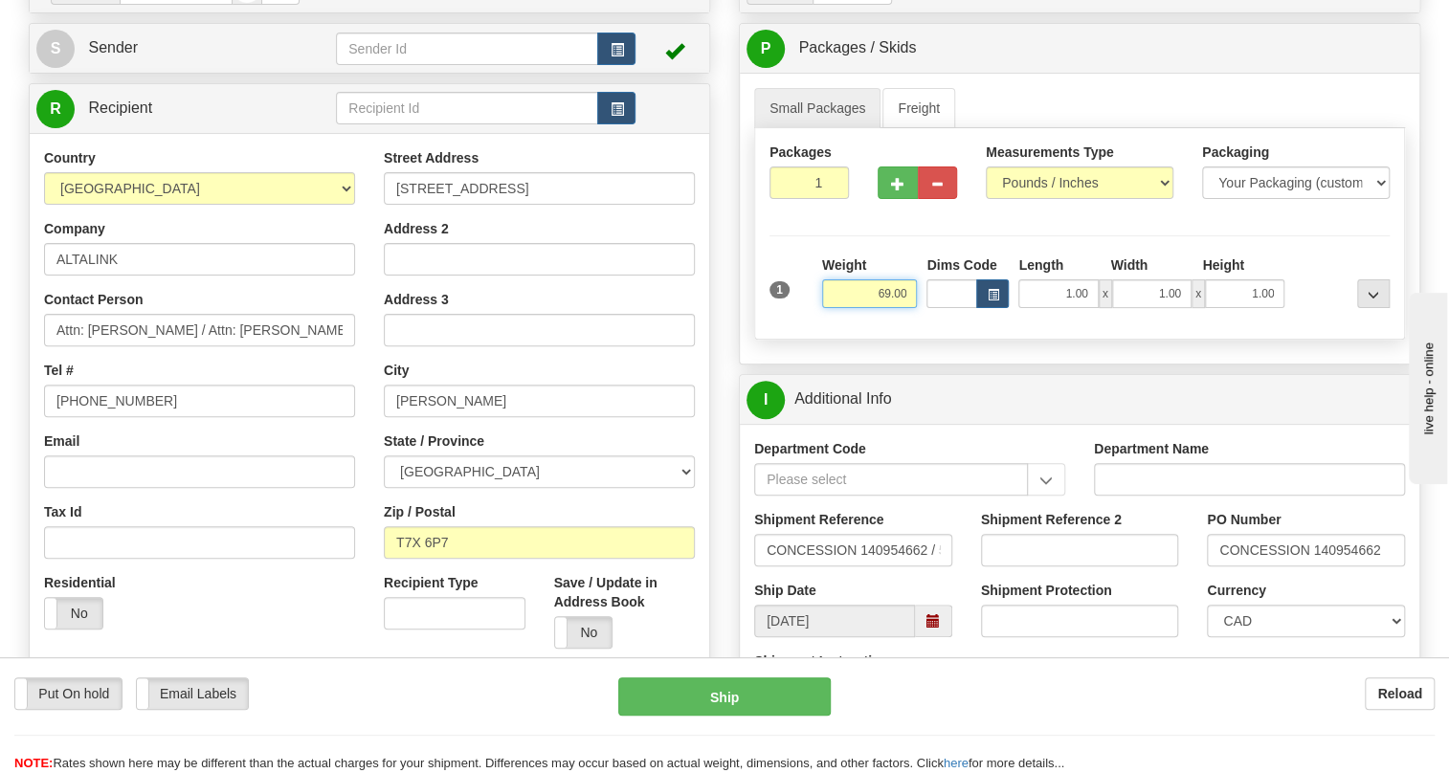
type input "69.00"
click at [785, 199] on input "1" at bounding box center [809, 183] width 79 height 33
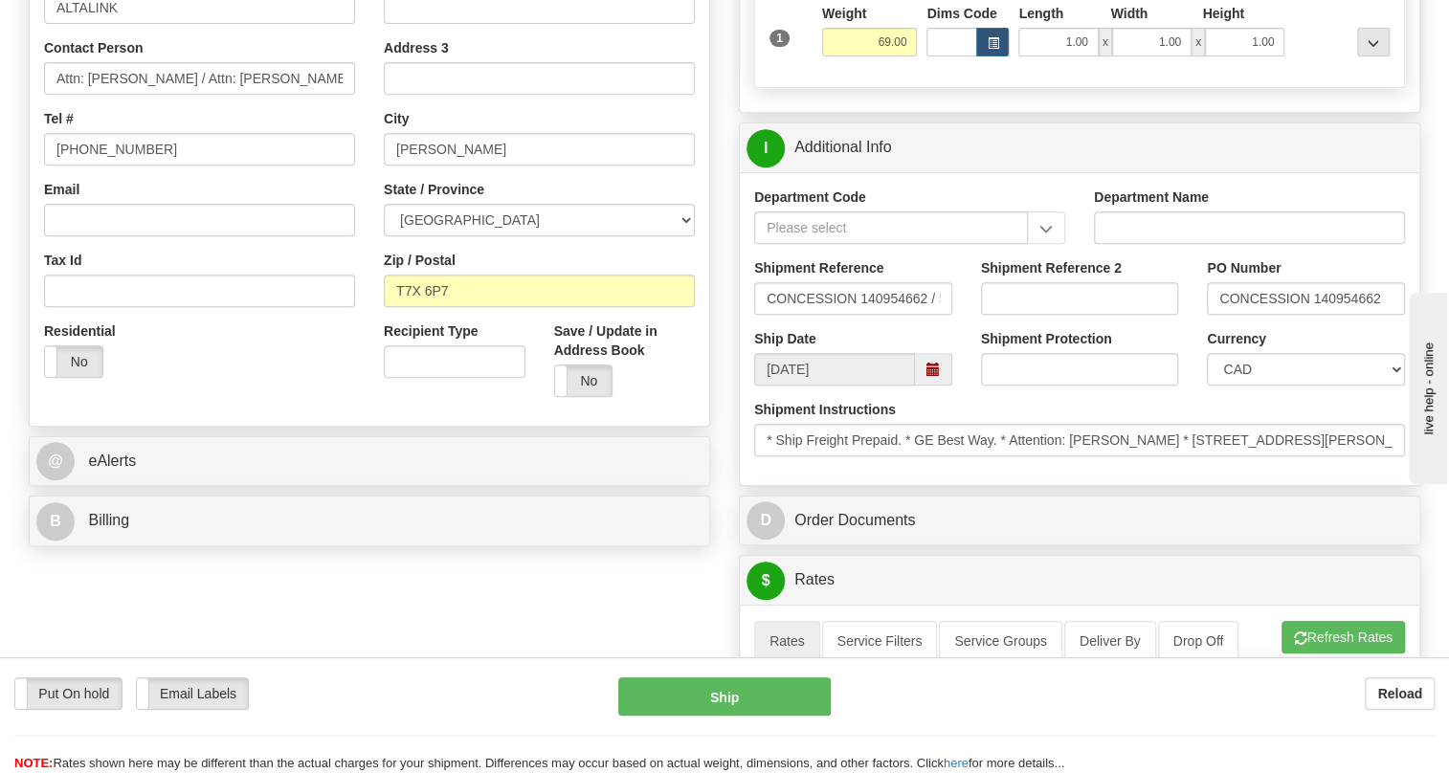
scroll to position [435, 0]
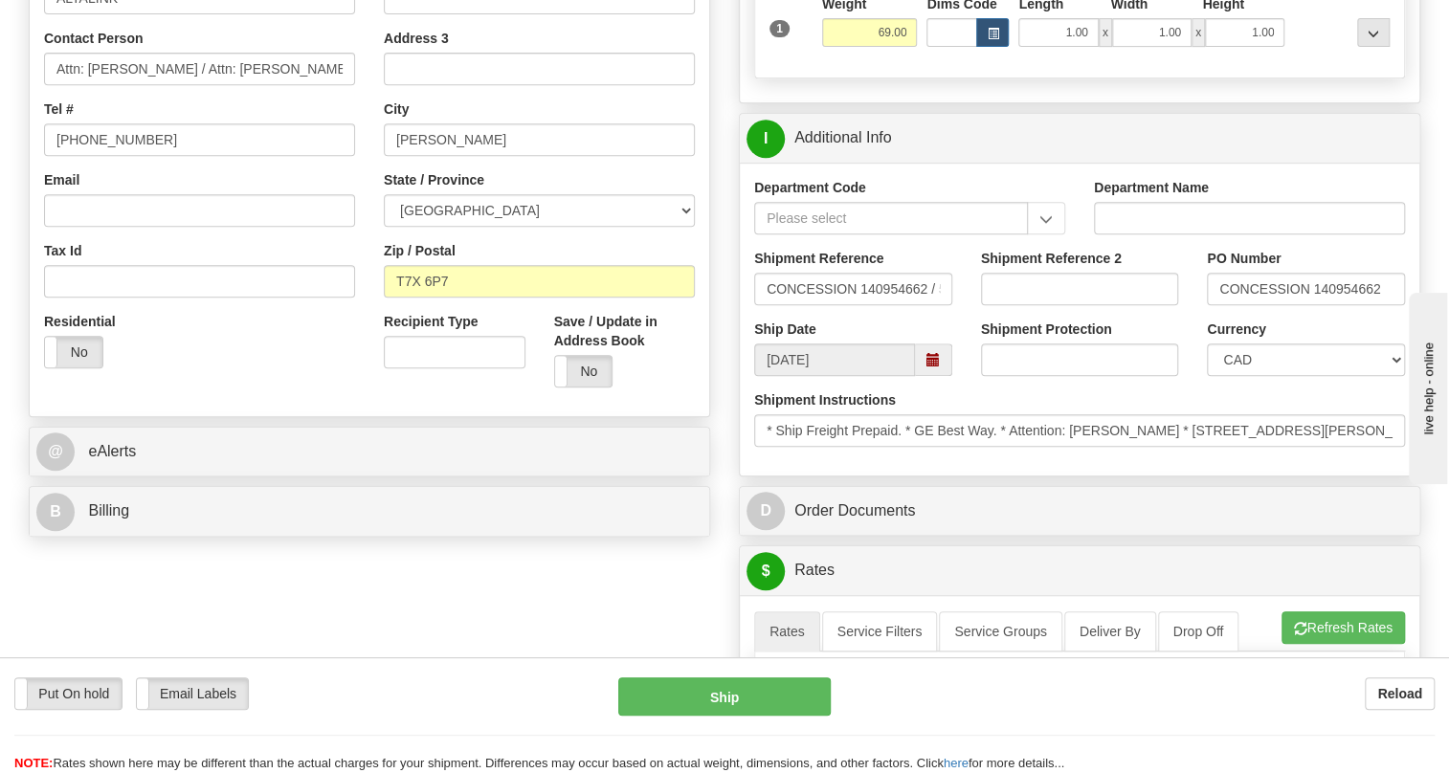
type input "2"
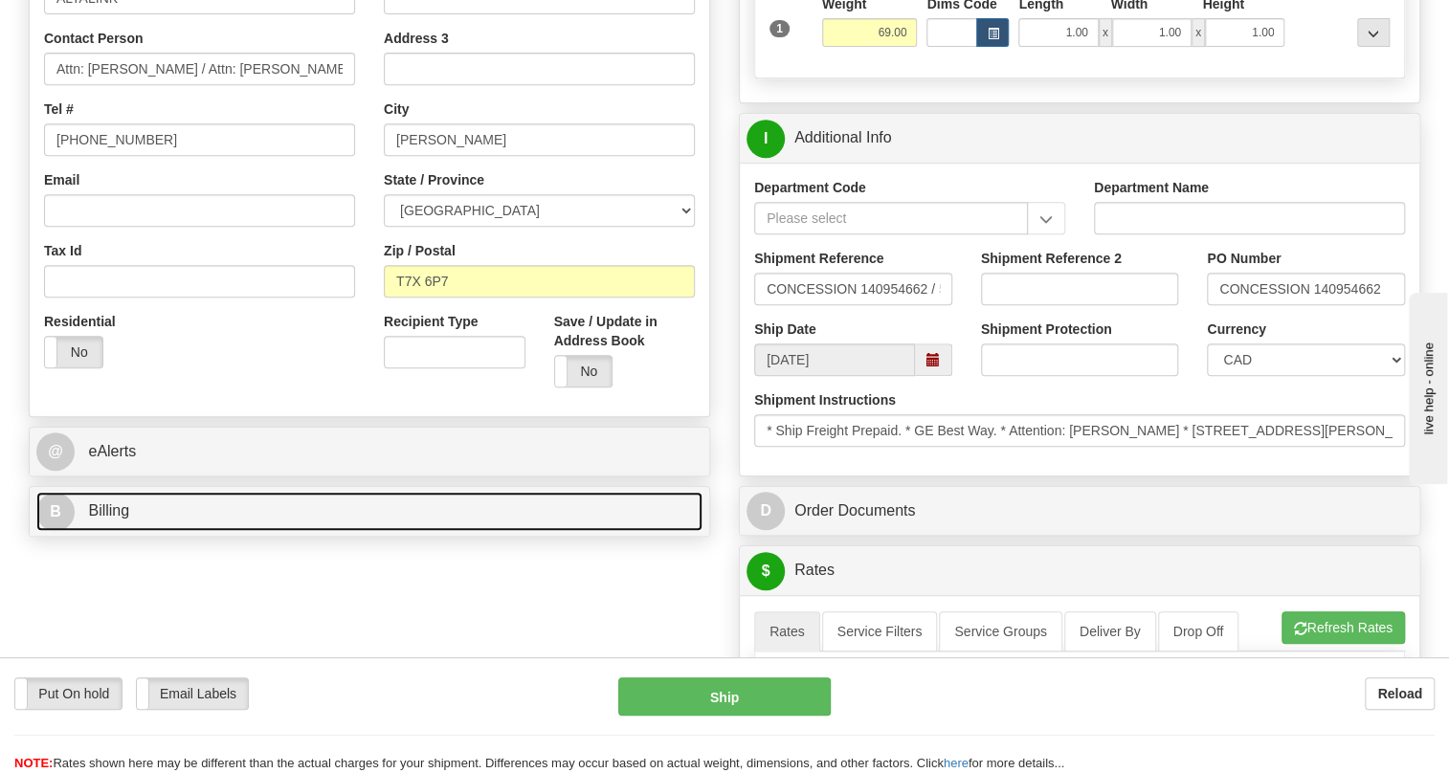
click at [95, 519] on span "Billing" at bounding box center [108, 510] width 41 height 16
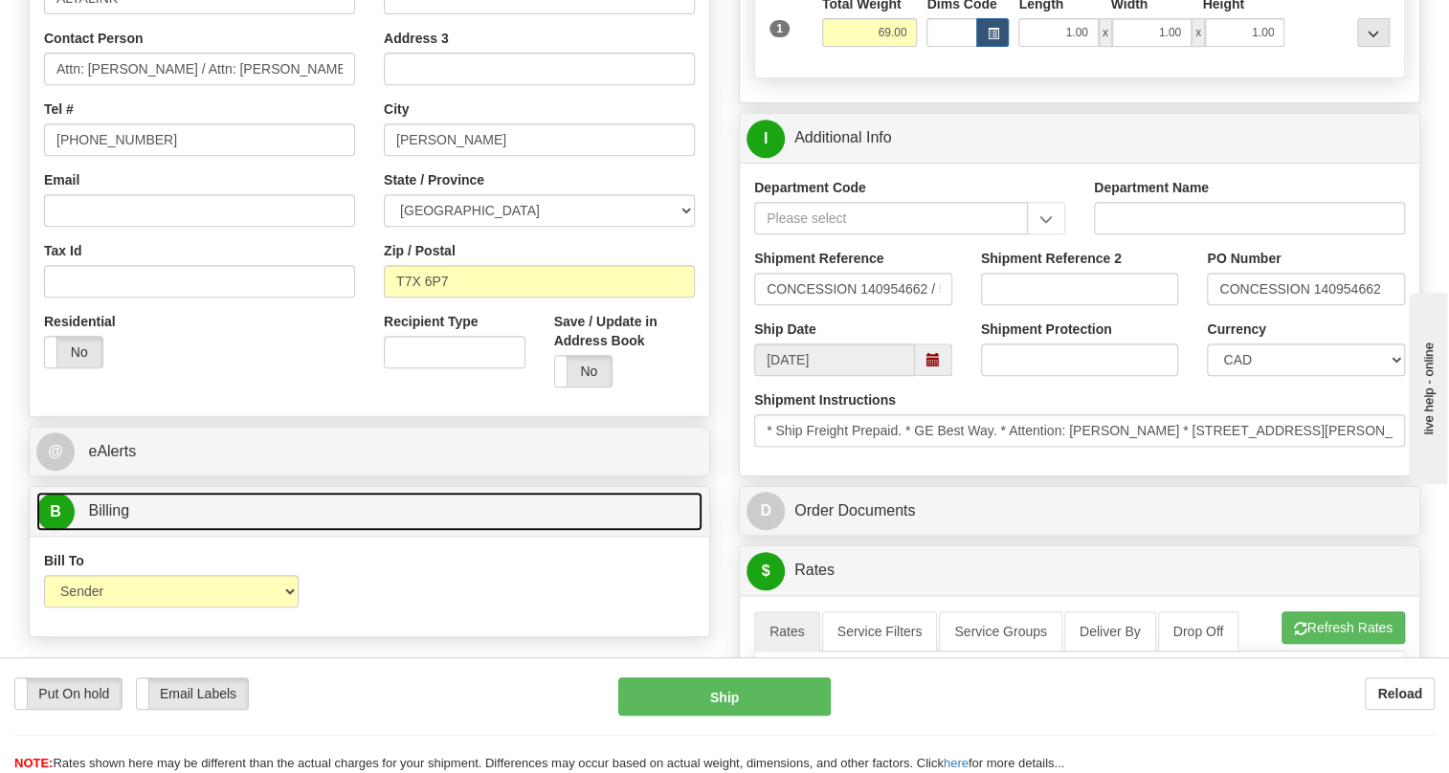
click at [109, 519] on span "Billing" at bounding box center [108, 510] width 41 height 16
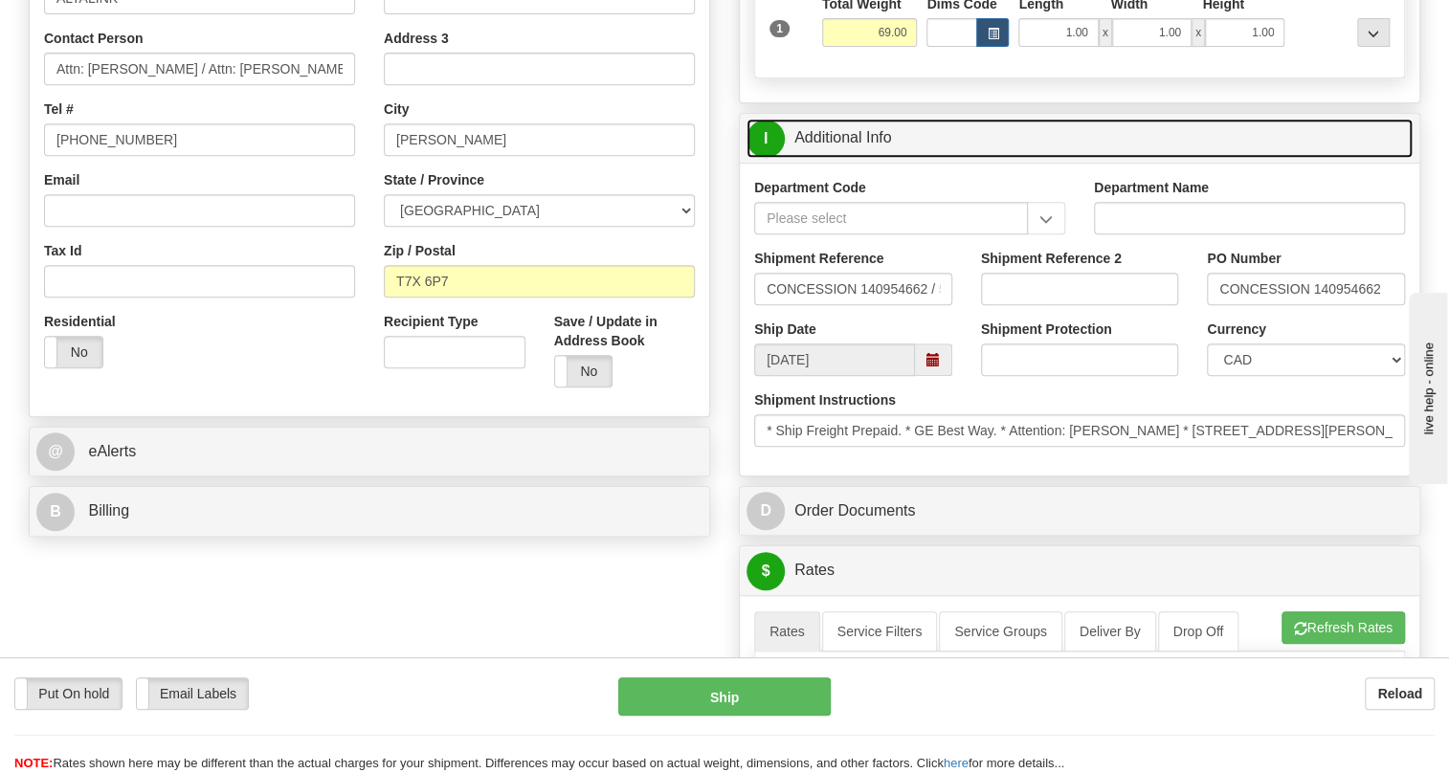
click at [870, 158] on link "I Additional Info" at bounding box center [1080, 138] width 666 height 39
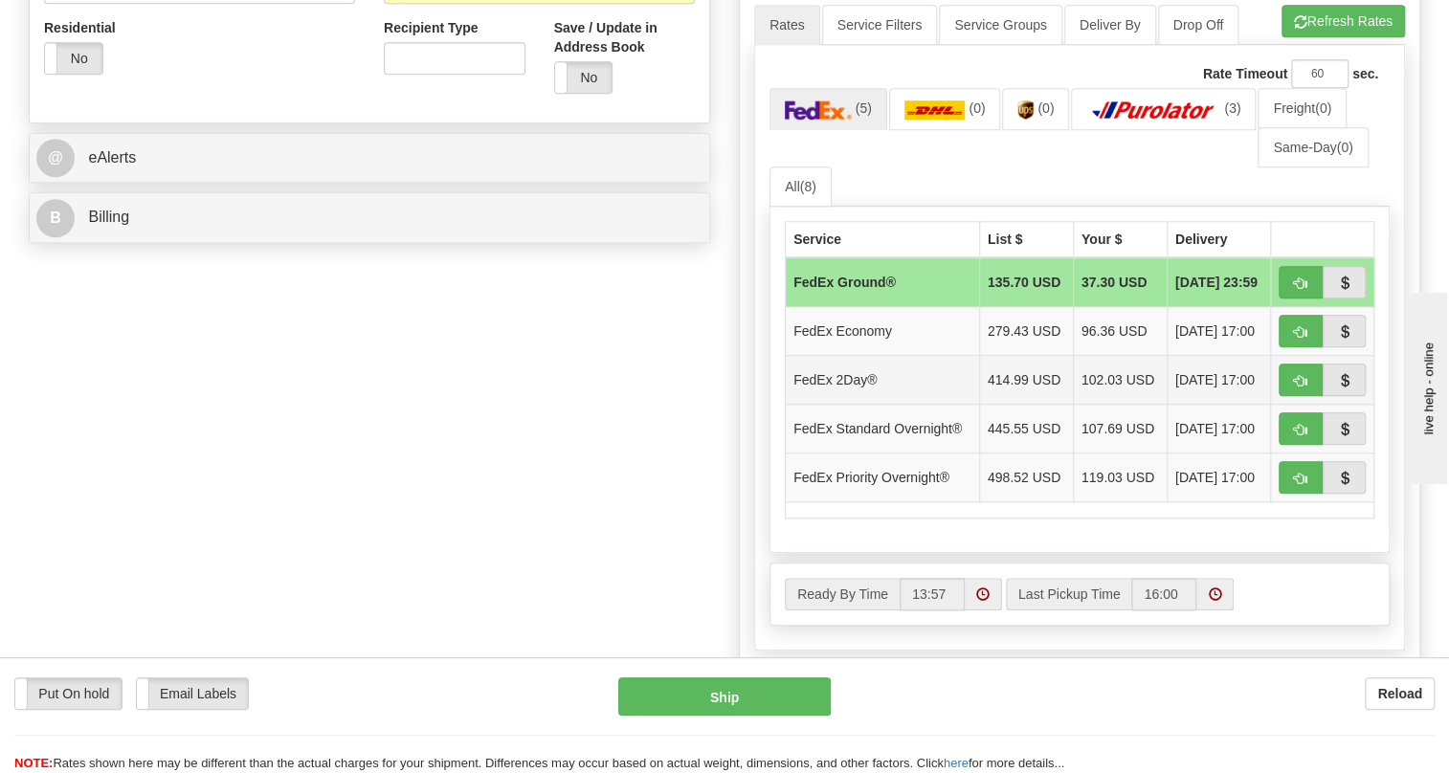
scroll to position [783, 0]
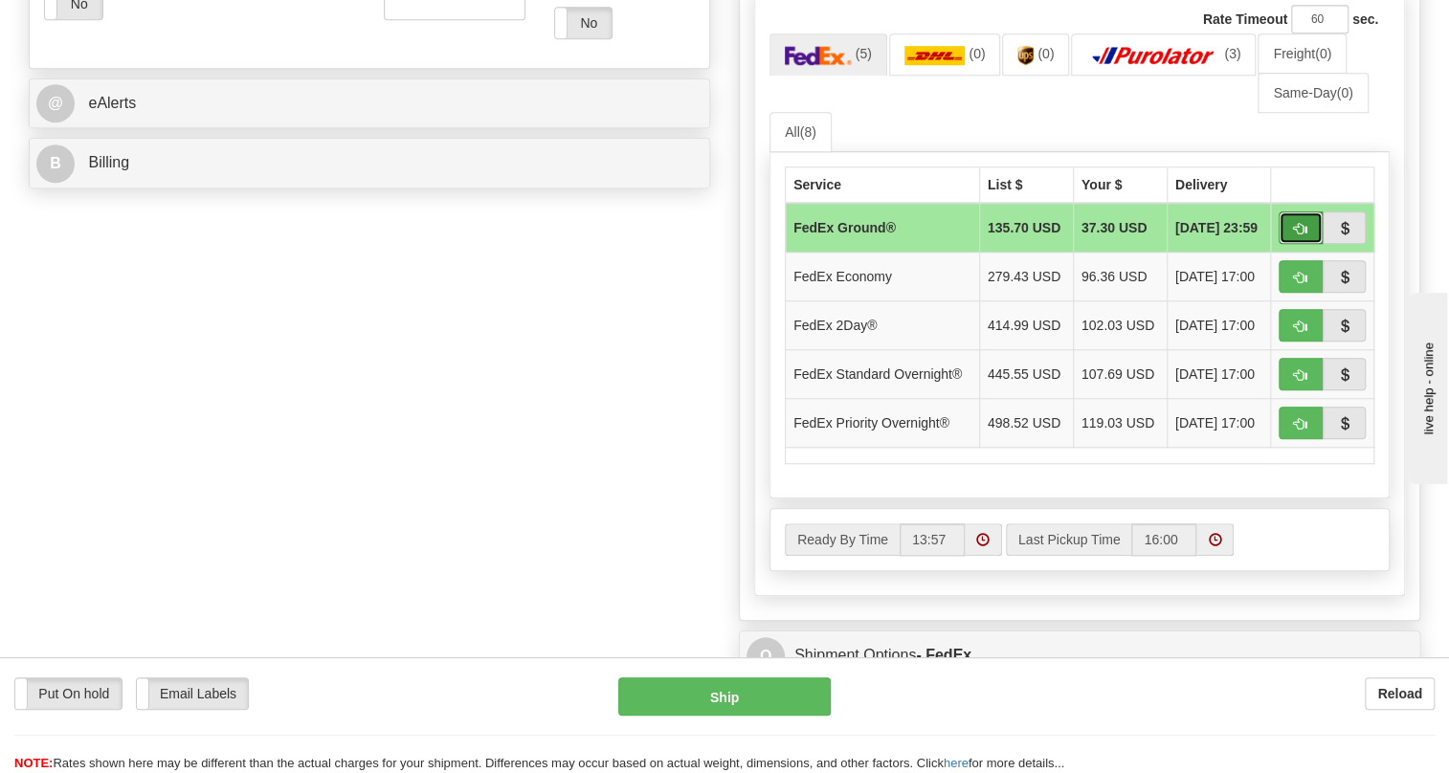
click at [1300, 235] on span "button" at bounding box center [1300, 229] width 13 height 12
type input "92"
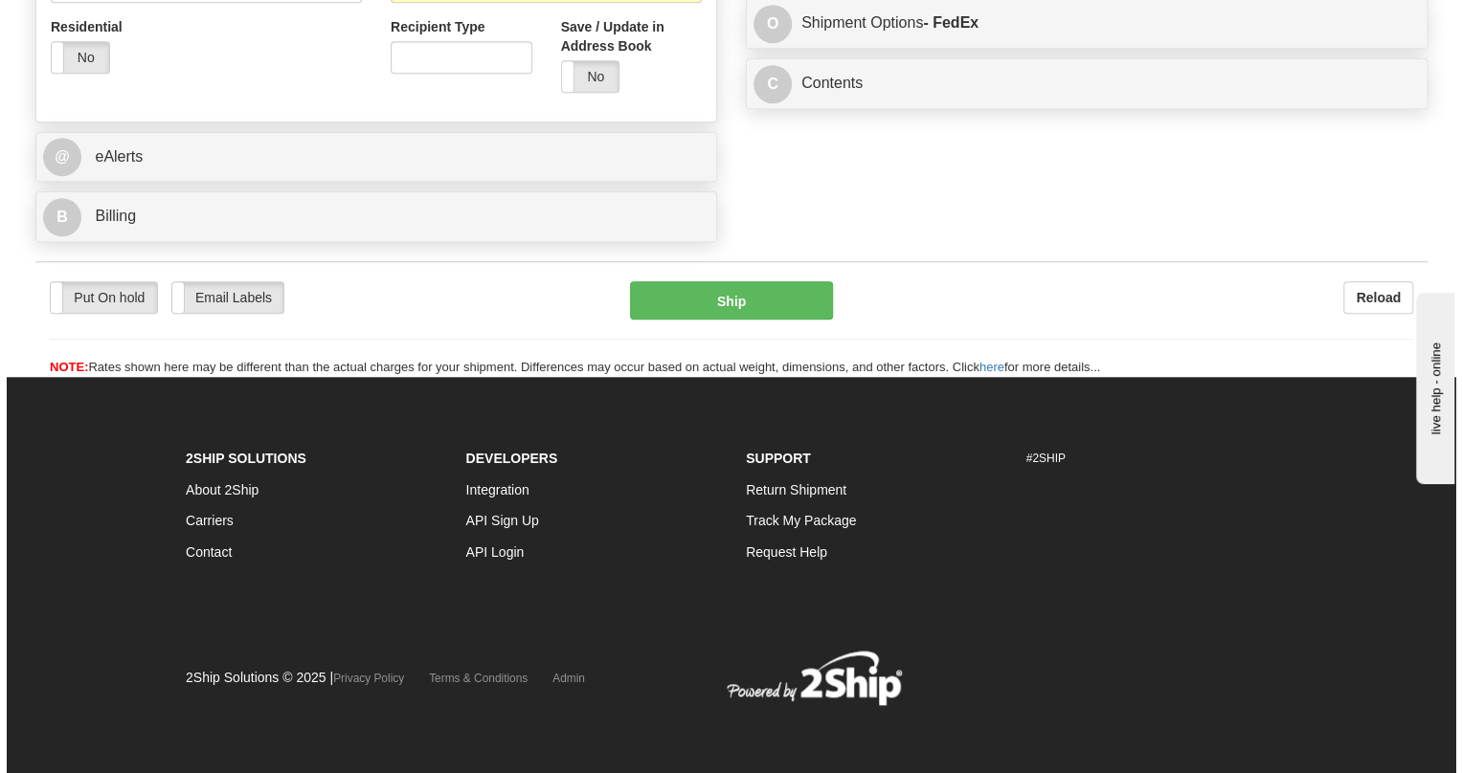
scroll to position [770, 0]
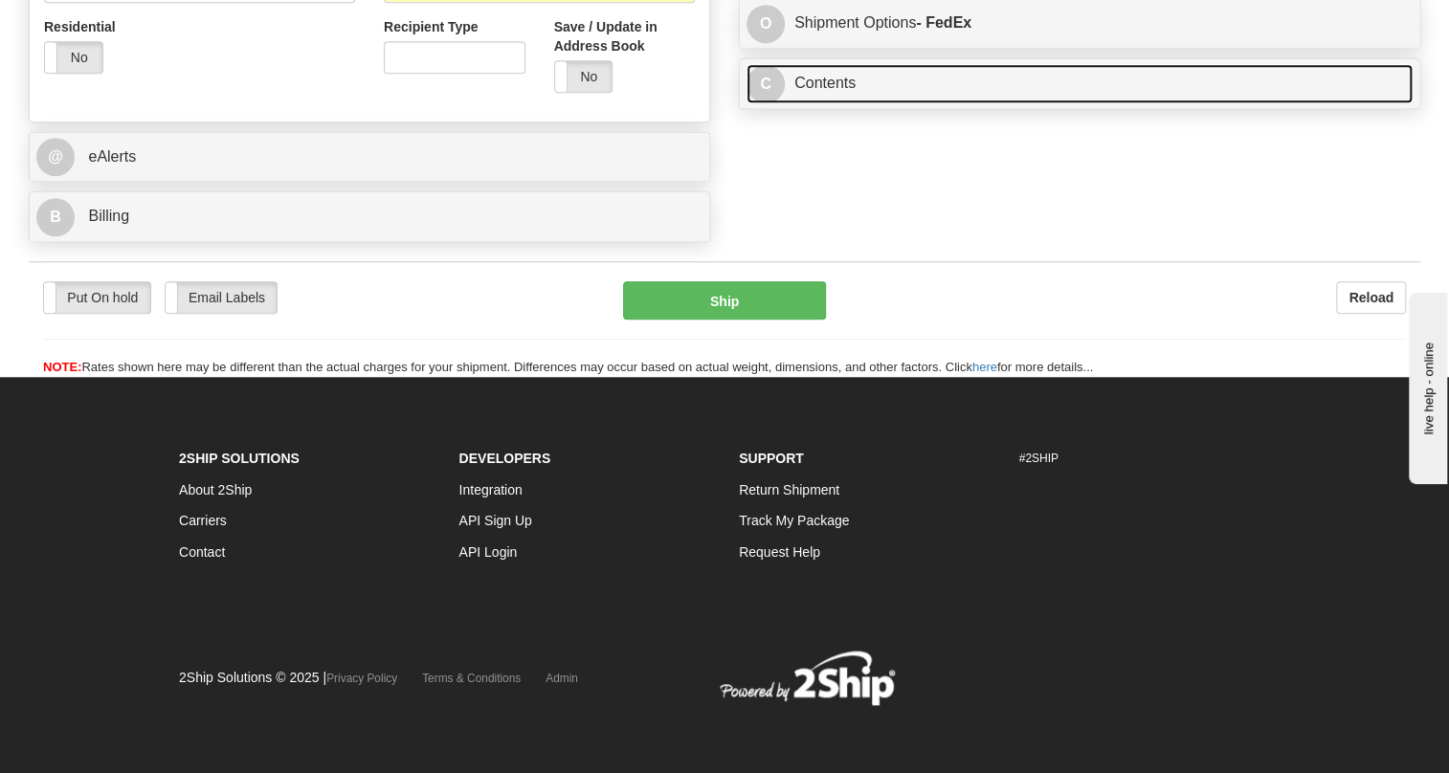
click at [832, 103] on link "C Contents" at bounding box center [1080, 83] width 666 height 39
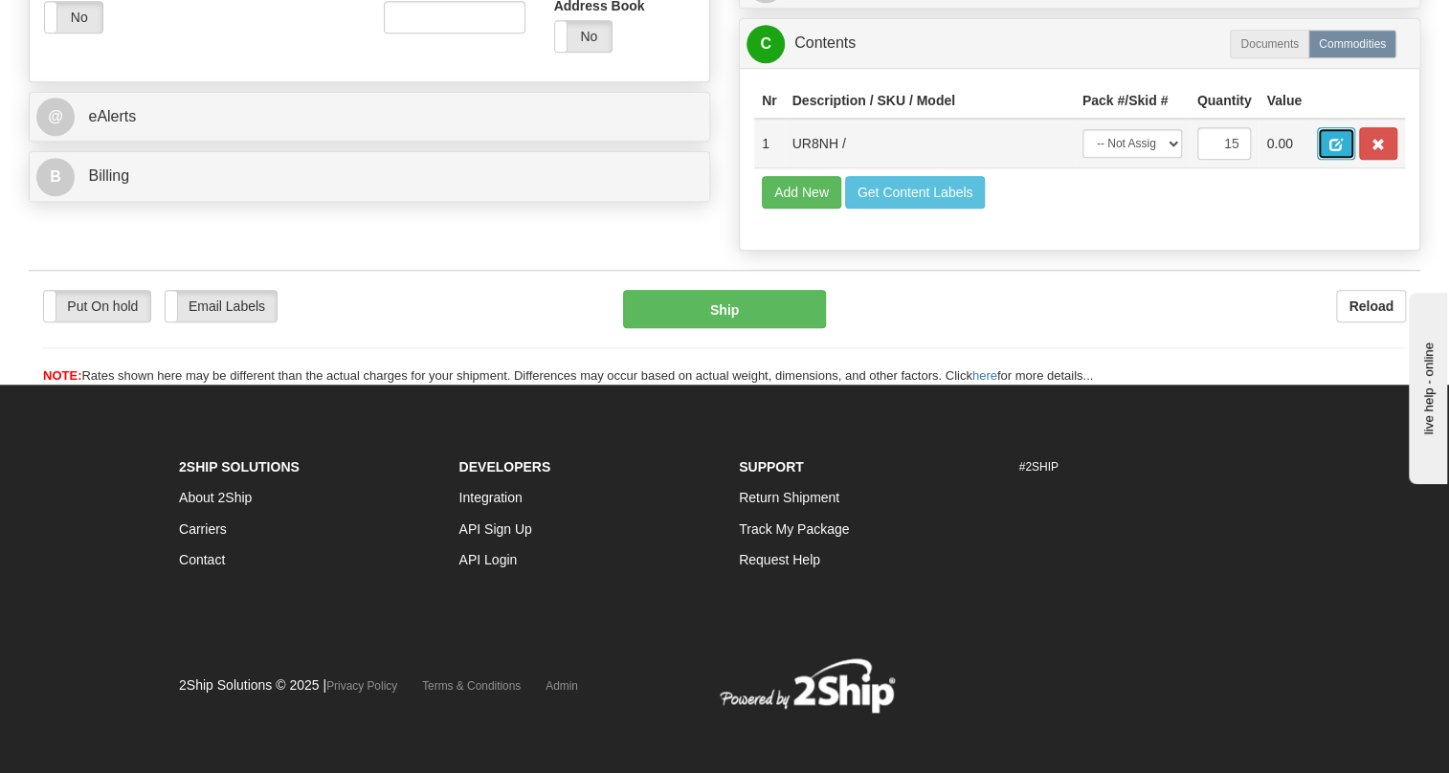
click at [1330, 151] on span "button" at bounding box center [1335, 145] width 13 height 12
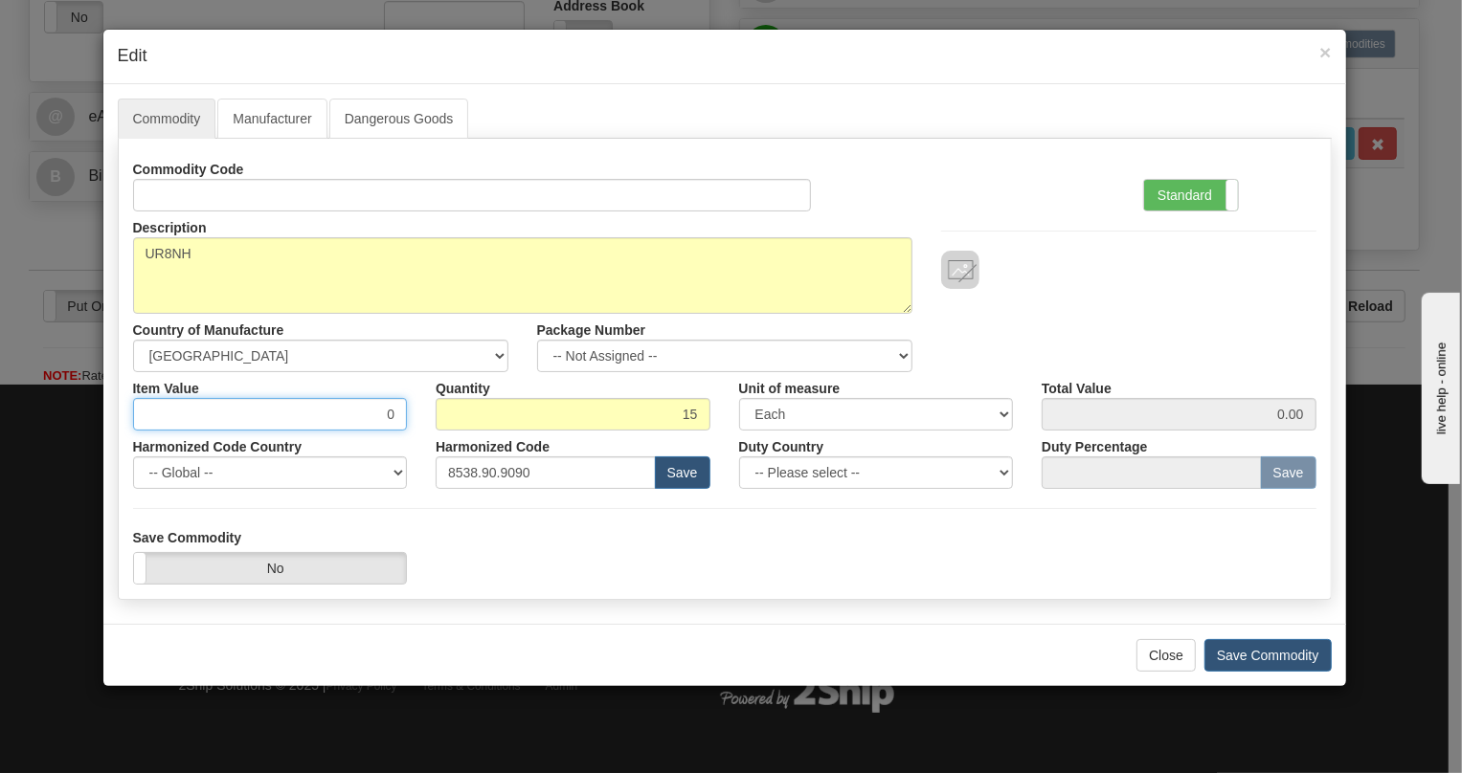
click at [399, 411] on input "0" at bounding box center [270, 414] width 275 height 33
paste input "556,96"
click at [377, 418] on input "556,96" at bounding box center [270, 414] width 275 height 33
type input "556.96"
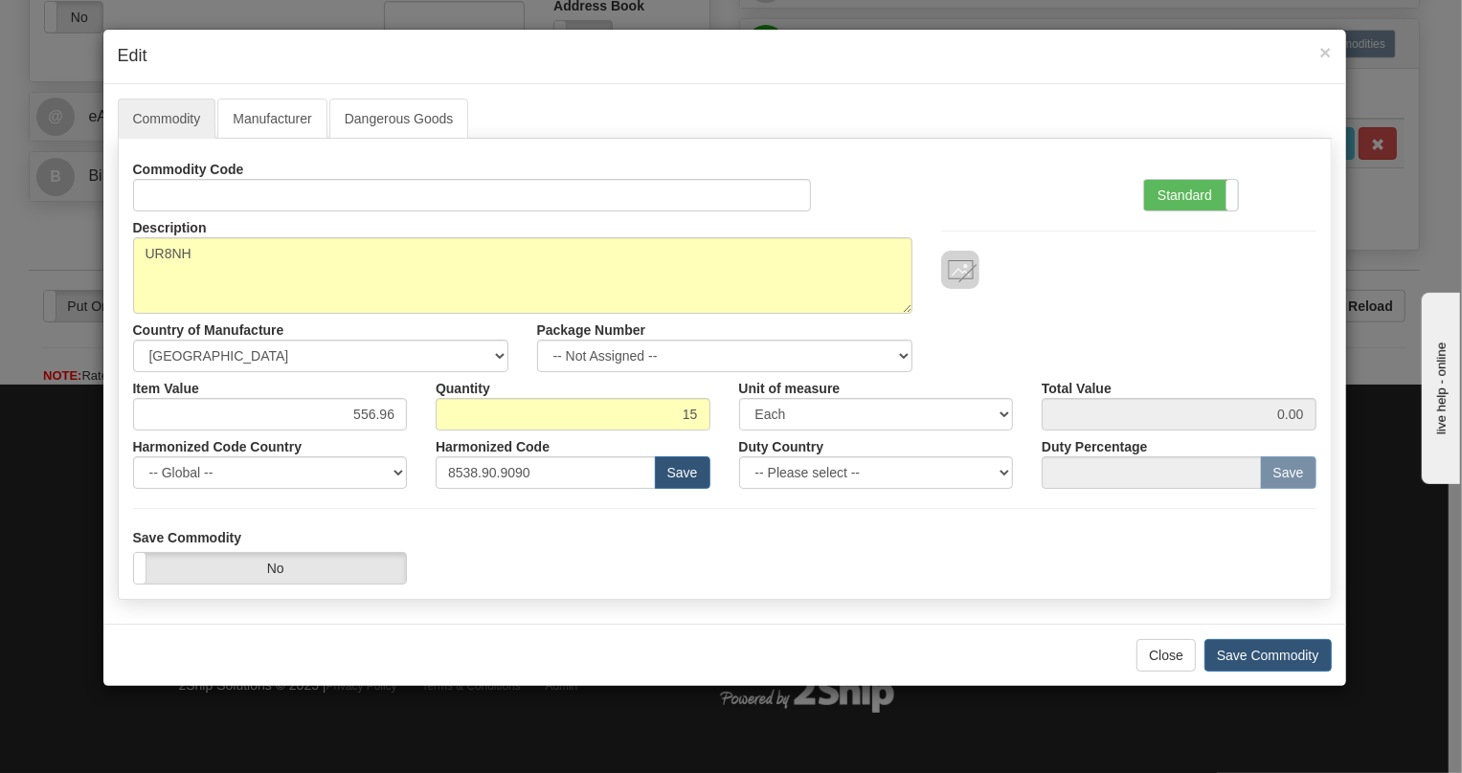
type input "8354.40"
click at [428, 439] on div "Harmonized Code 8538.90.9090 Save" at bounding box center [572, 460] width 303 height 58
drag, startPoint x: 1187, startPoint y: 189, endPoint x: 1176, endPoint y: 190, distance: 10.6
click at [1187, 189] on label "Standard" at bounding box center [1191, 195] width 94 height 31
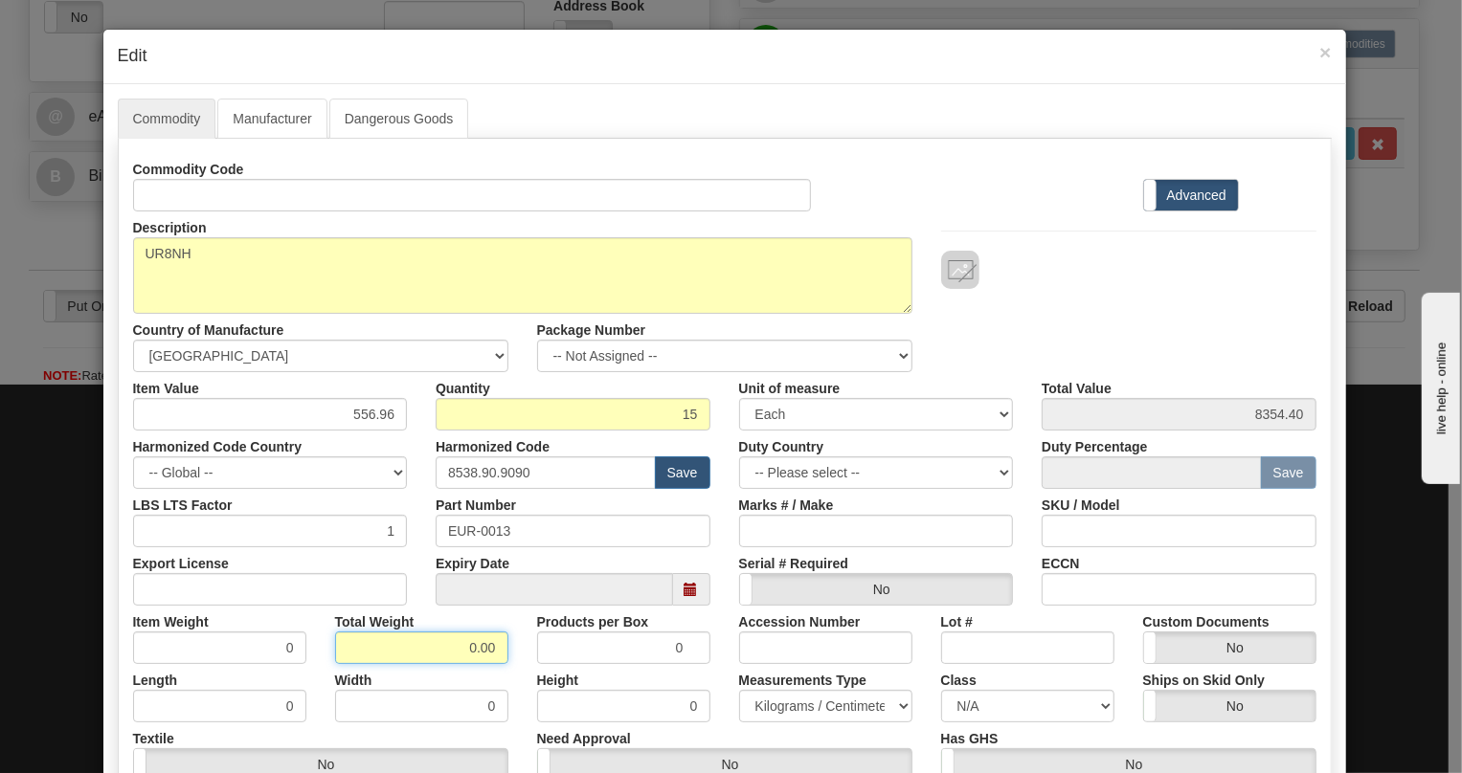
click at [462, 650] on input "0.00" at bounding box center [421, 648] width 173 height 33
type input "1.00"
type input "0.0667"
click at [791, 707] on select "Pounds / Inches Kilograms / Centimeters" at bounding box center [825, 706] width 173 height 33
select select "0"
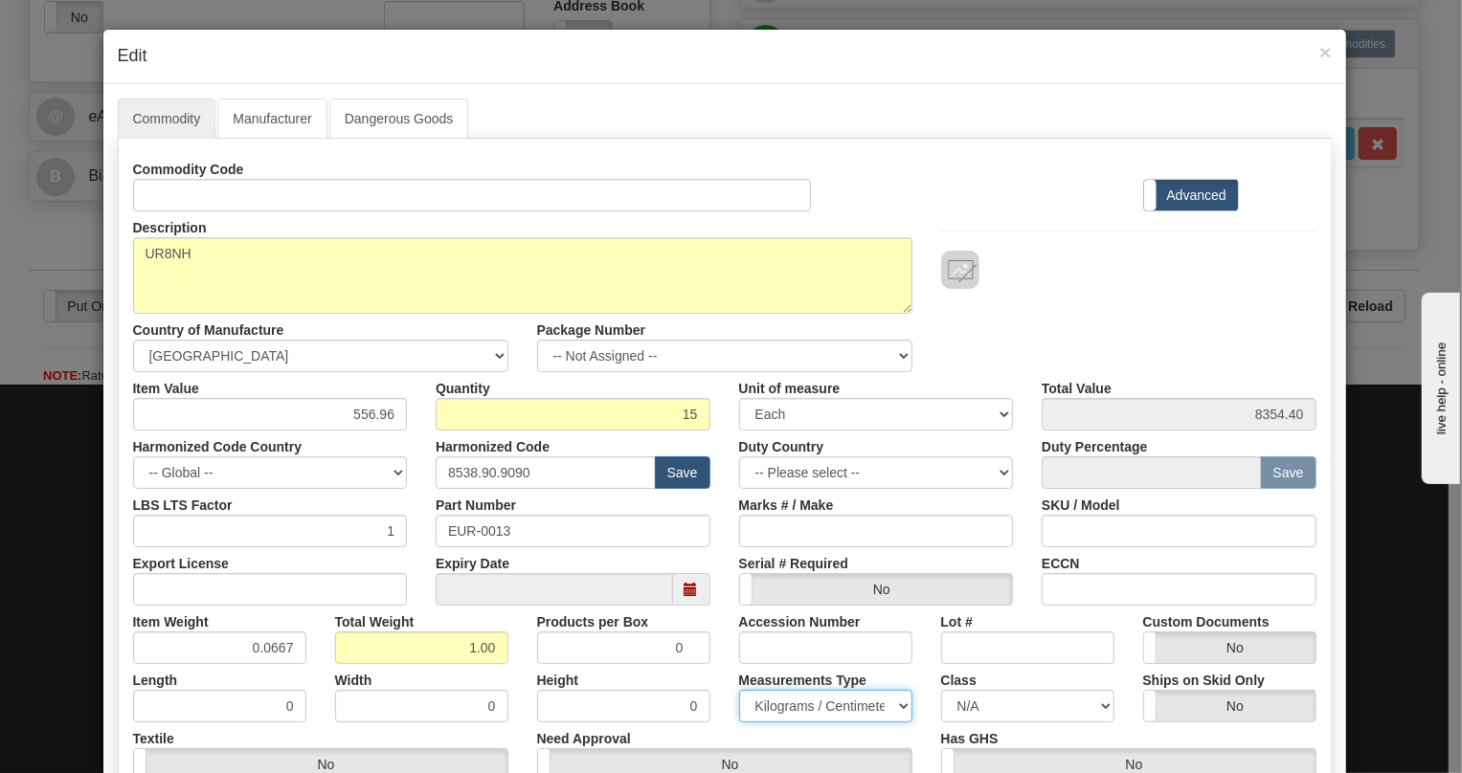
click at [739, 690] on select "Pounds / Inches Kilograms / Centimeters" at bounding box center [825, 706] width 173 height 33
click at [708, 680] on div "Height 0" at bounding box center [624, 693] width 202 height 58
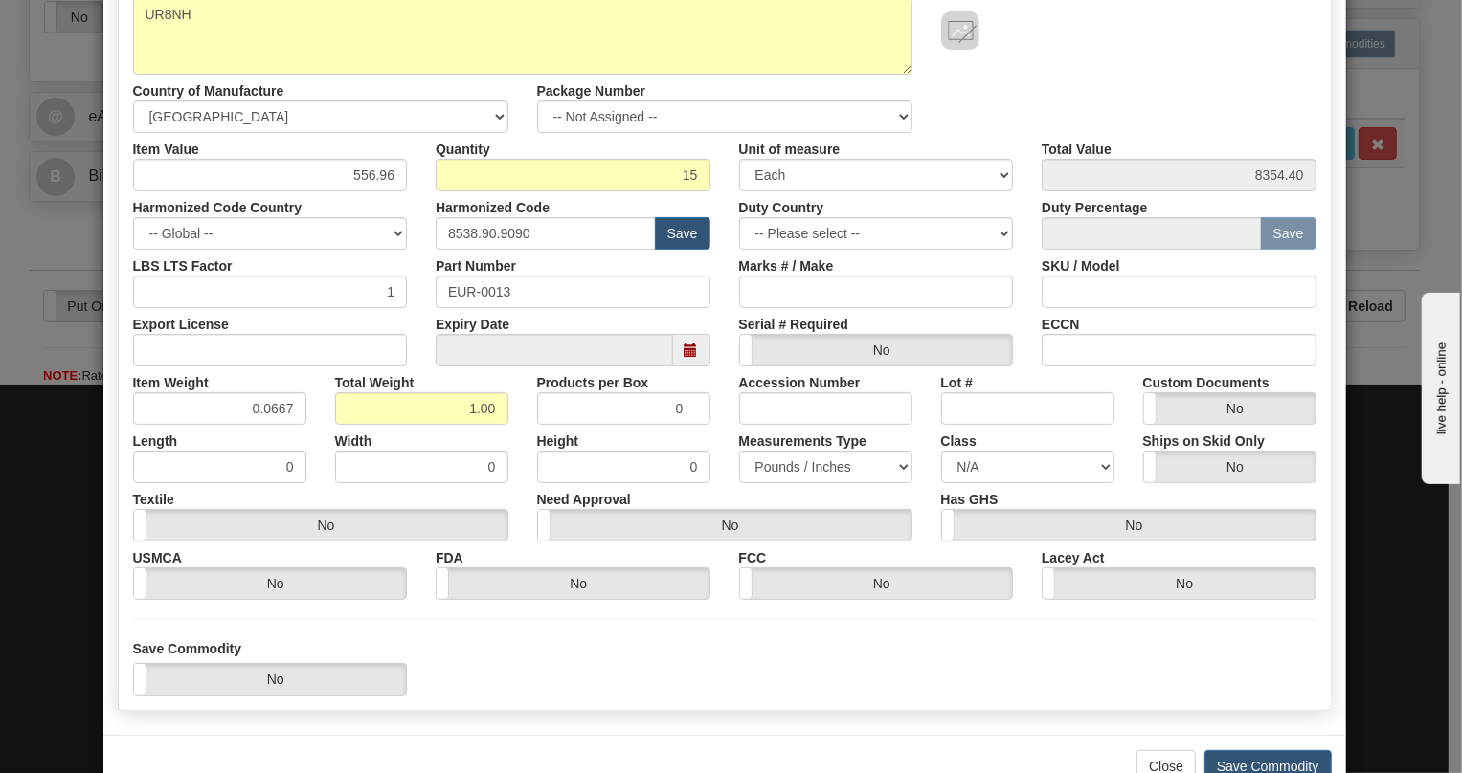
scroll to position [260, 0]
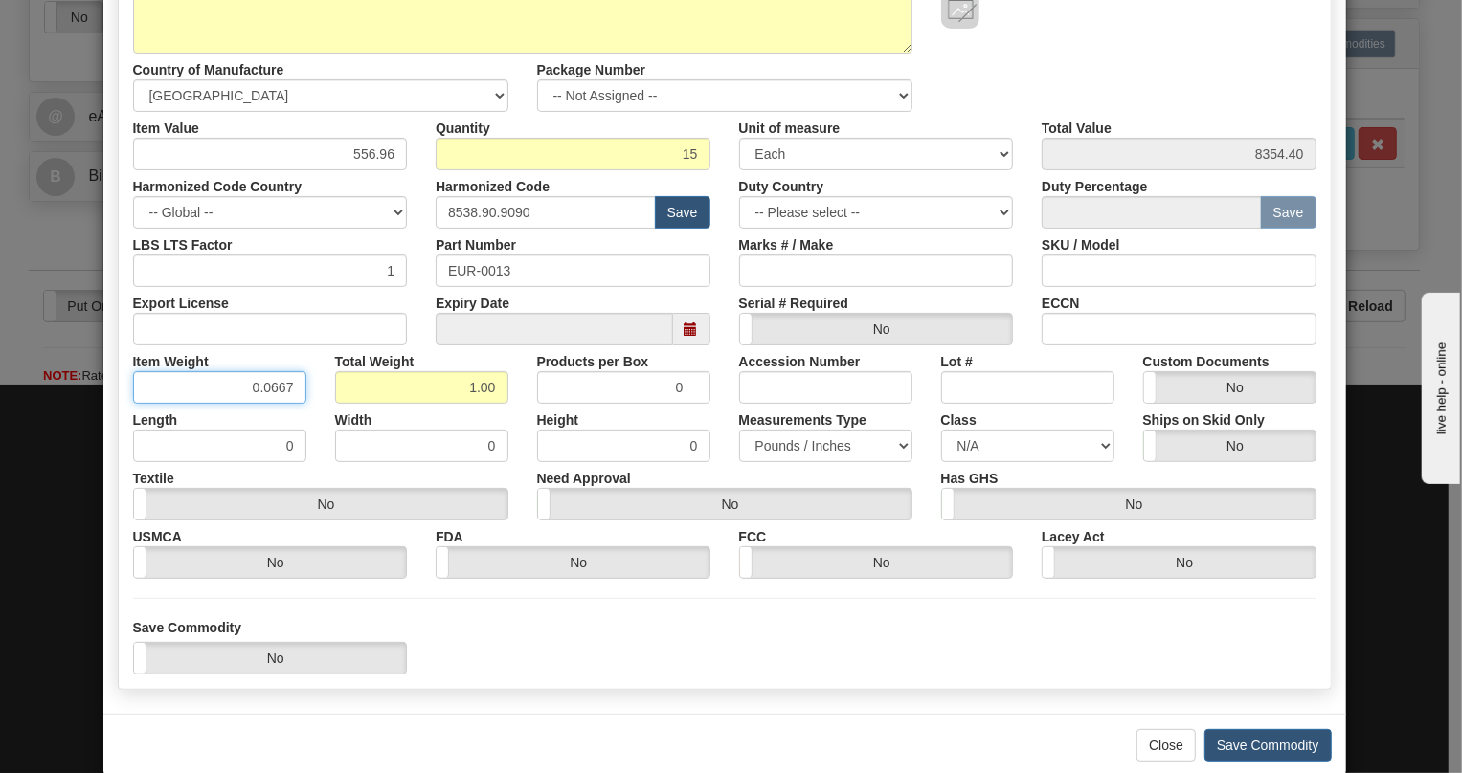
drag, startPoint x: 280, startPoint y: 391, endPoint x: 283, endPoint y: 409, distance: 18.4
click at [283, 409] on div "Commodity Code Standard Advanced Description UR8NH Country of Manufacture -- Un…" at bounding box center [724, 236] width 1183 height 686
type input "0.0665"
click at [300, 410] on div "Length 0" at bounding box center [220, 433] width 202 height 58
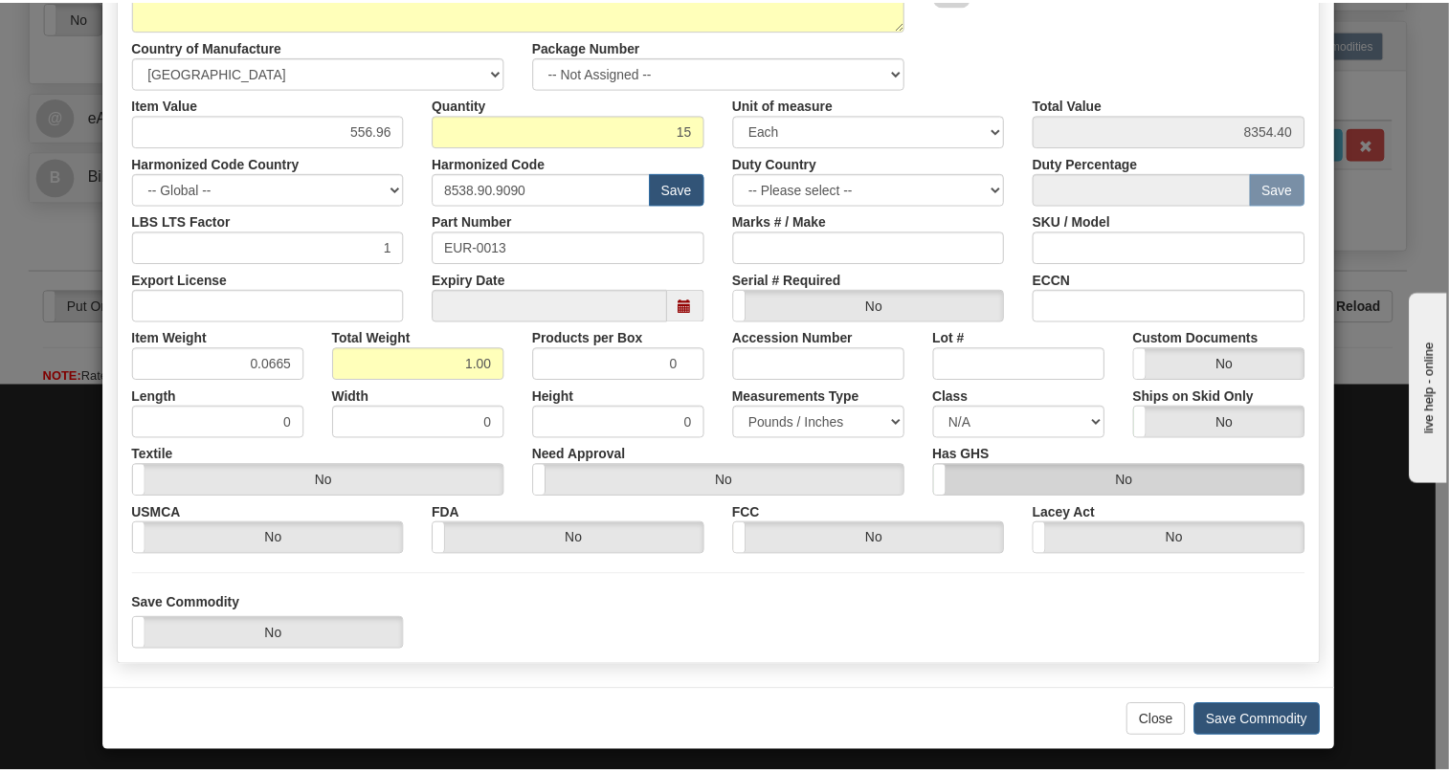
scroll to position [291, 0]
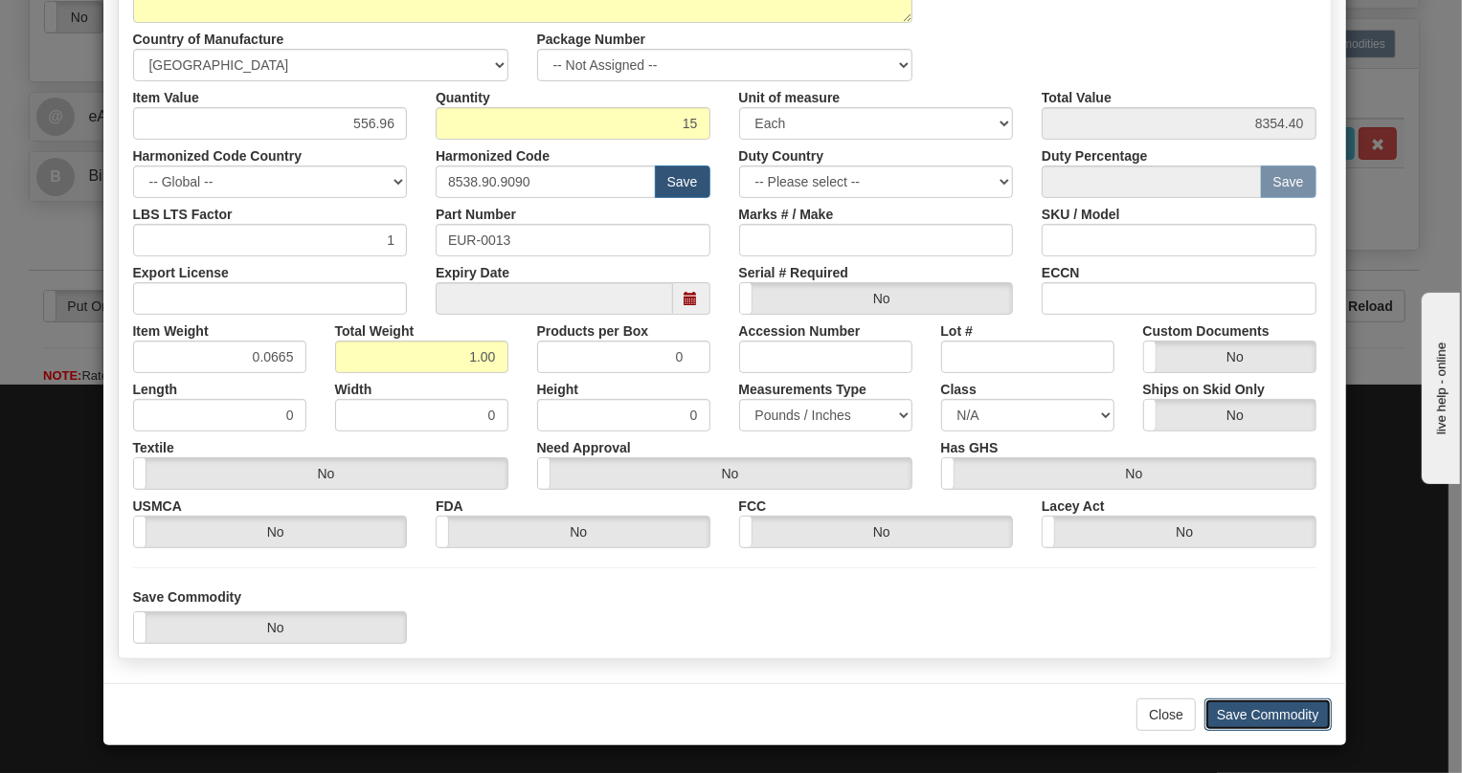
click at [1261, 712] on button "Save Commodity" at bounding box center [1267, 715] width 127 height 33
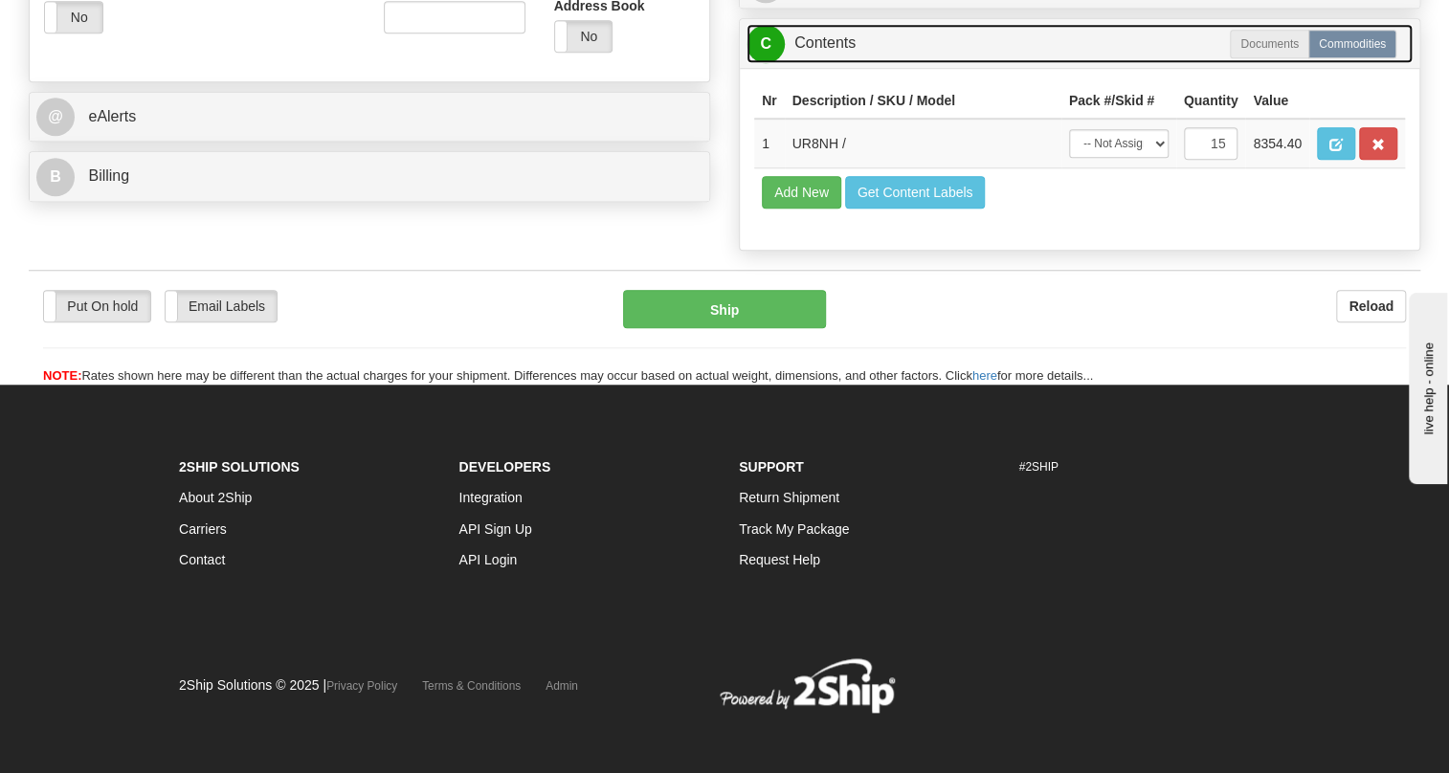
click at [841, 63] on link "C Contents" at bounding box center [1080, 43] width 666 height 39
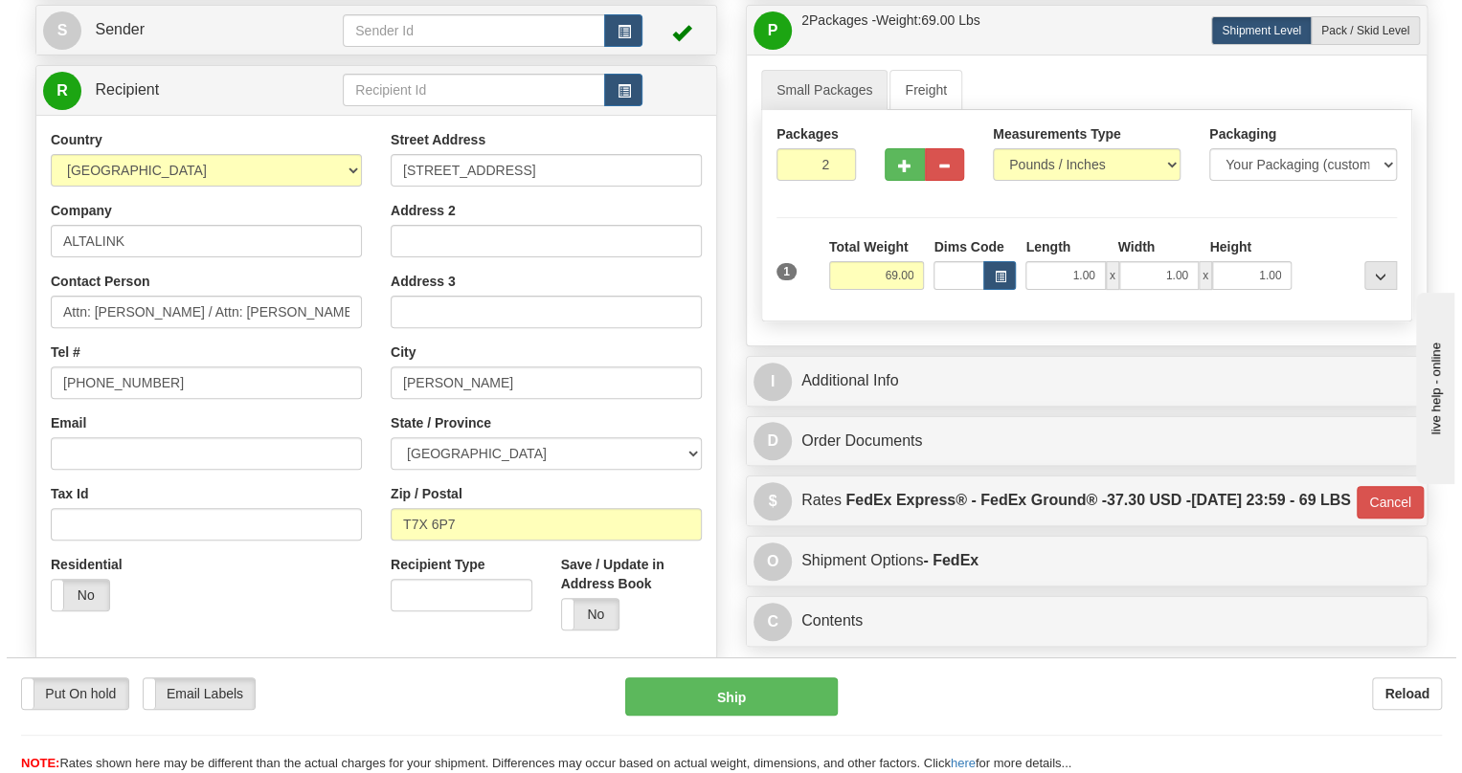
scroll to position [161, 0]
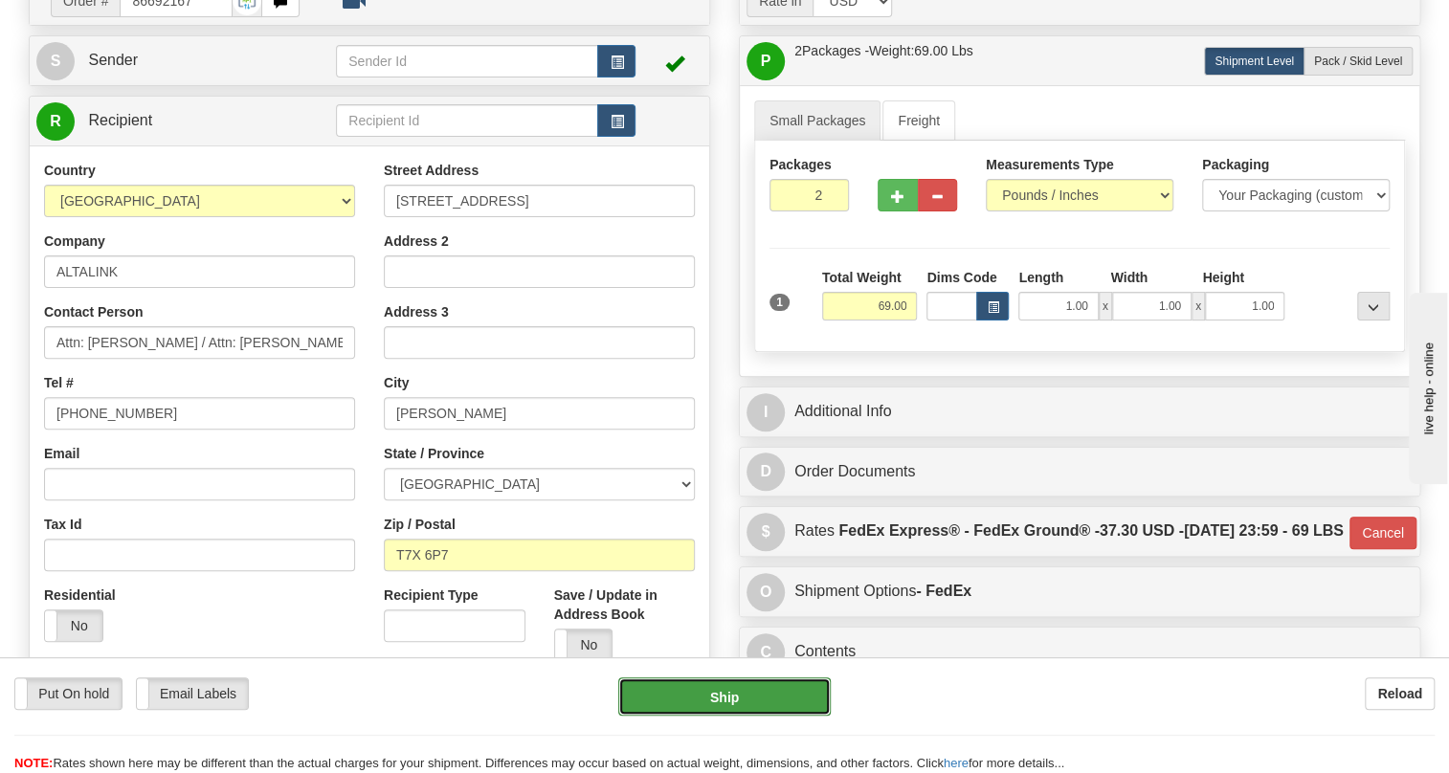
click at [737, 701] on button "Ship" at bounding box center [724, 697] width 212 height 38
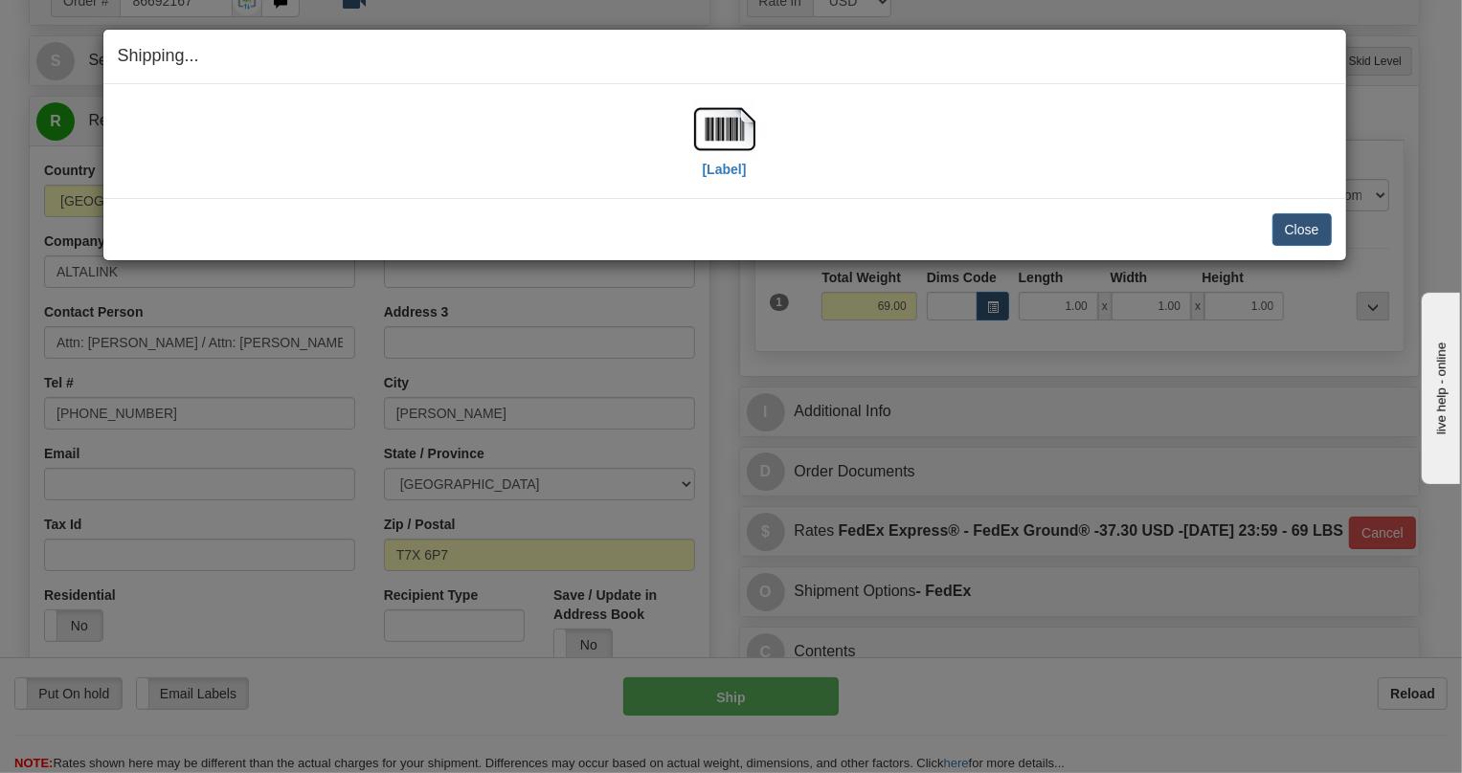
drag, startPoint x: 683, startPoint y: 104, endPoint x: 689, endPoint y: 115, distance: 12.0
click at [687, 114] on div "[Label]" at bounding box center [725, 141] width 1214 height 85
click at [719, 130] on img at bounding box center [724, 129] width 61 height 61
click at [1292, 231] on button "Close" at bounding box center [1301, 229] width 59 height 33
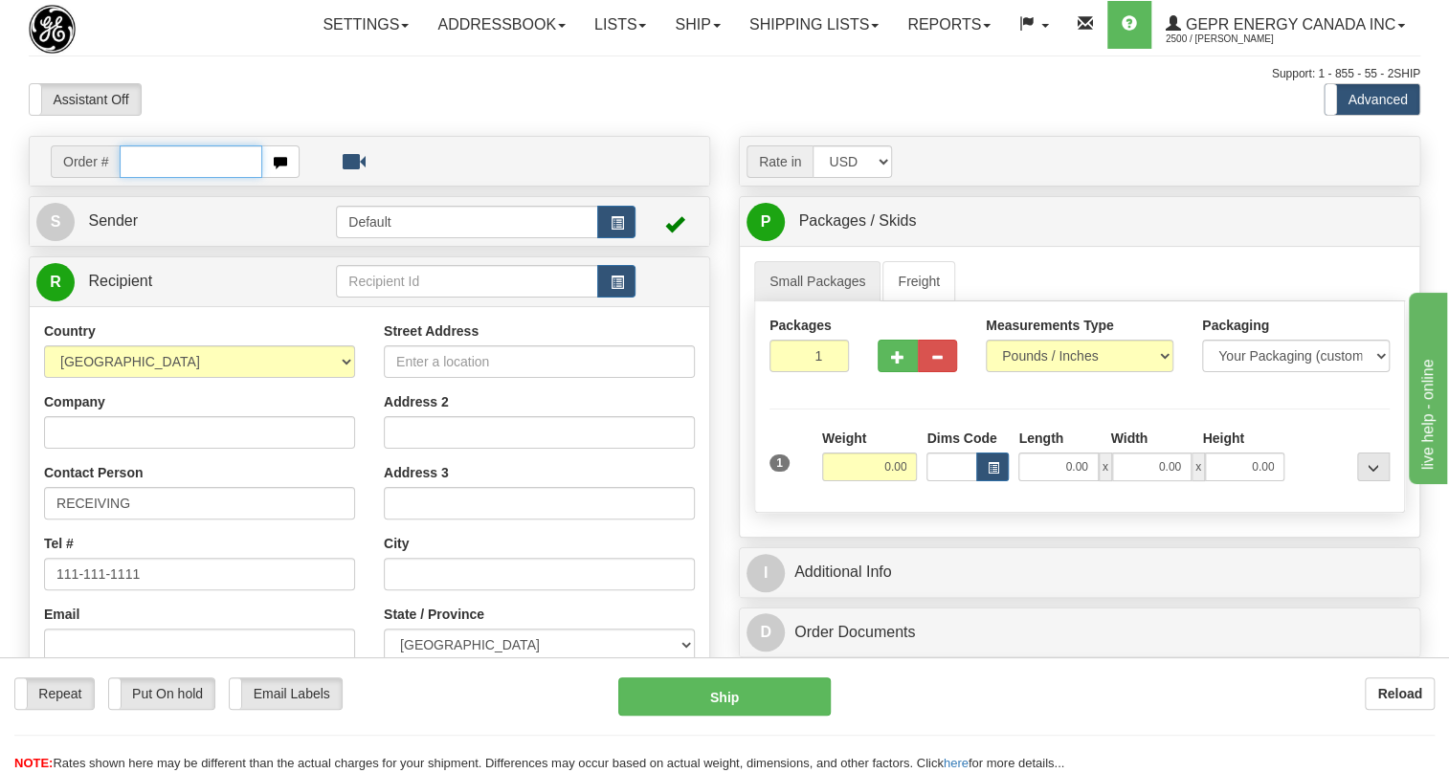
click at [156, 178] on input "text" at bounding box center [191, 161] width 143 height 33
paste input "0086693518"
click at [154, 178] on input "0086693518" at bounding box center [191, 161] width 143 height 33
click at [150, 178] on input "0086693518" at bounding box center [191, 161] width 143 height 33
type input "86693518"
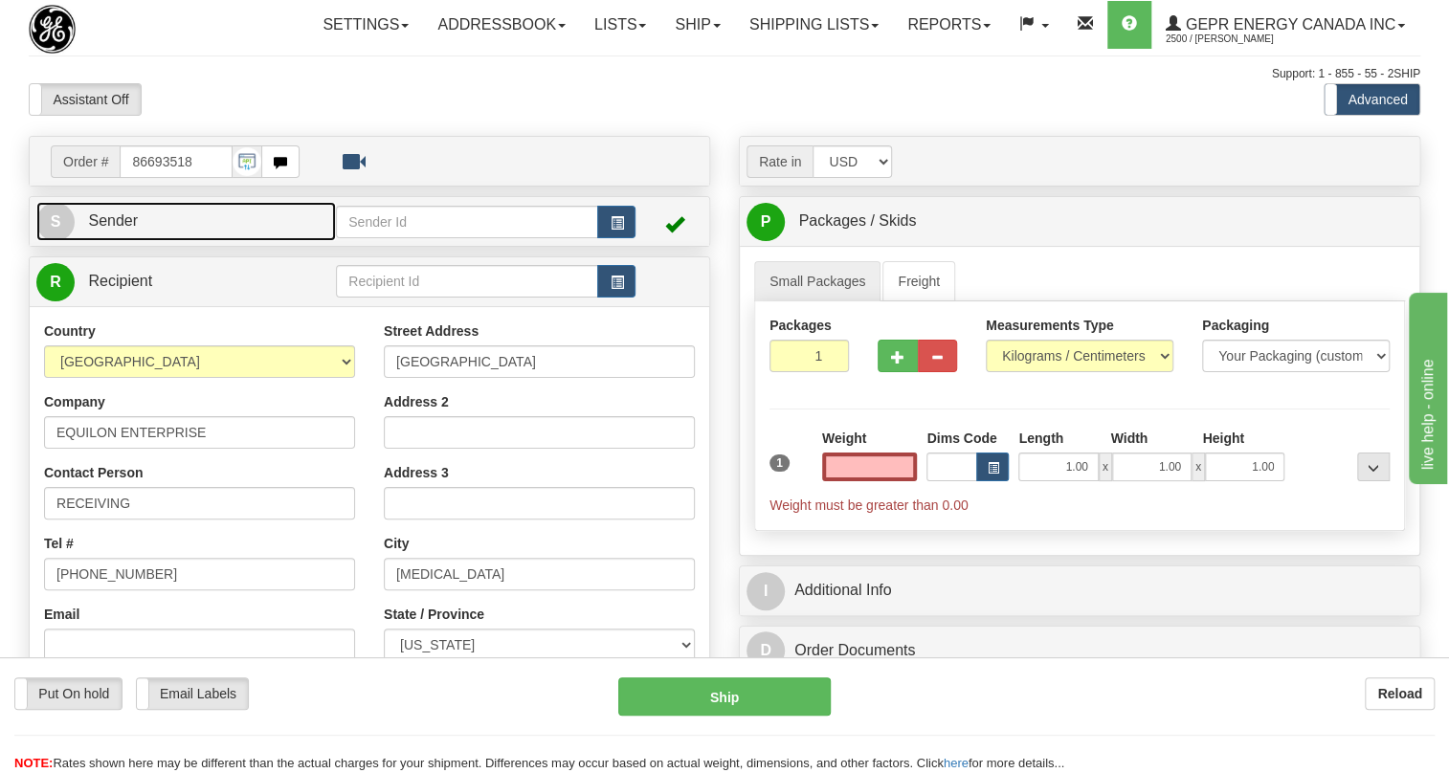
type input "0.00"
click at [113, 241] on link "S Sender" at bounding box center [186, 221] width 300 height 39
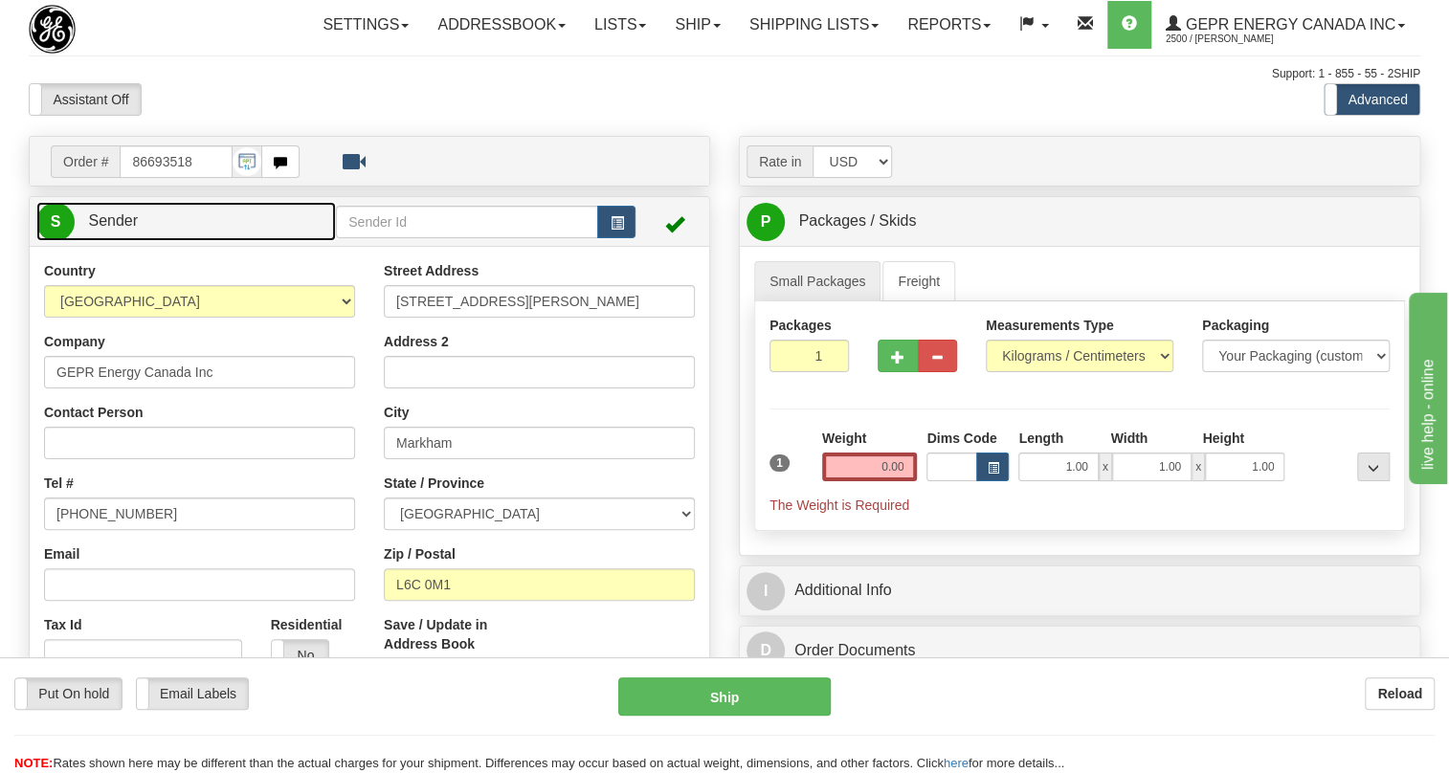
type input "MARKHAM"
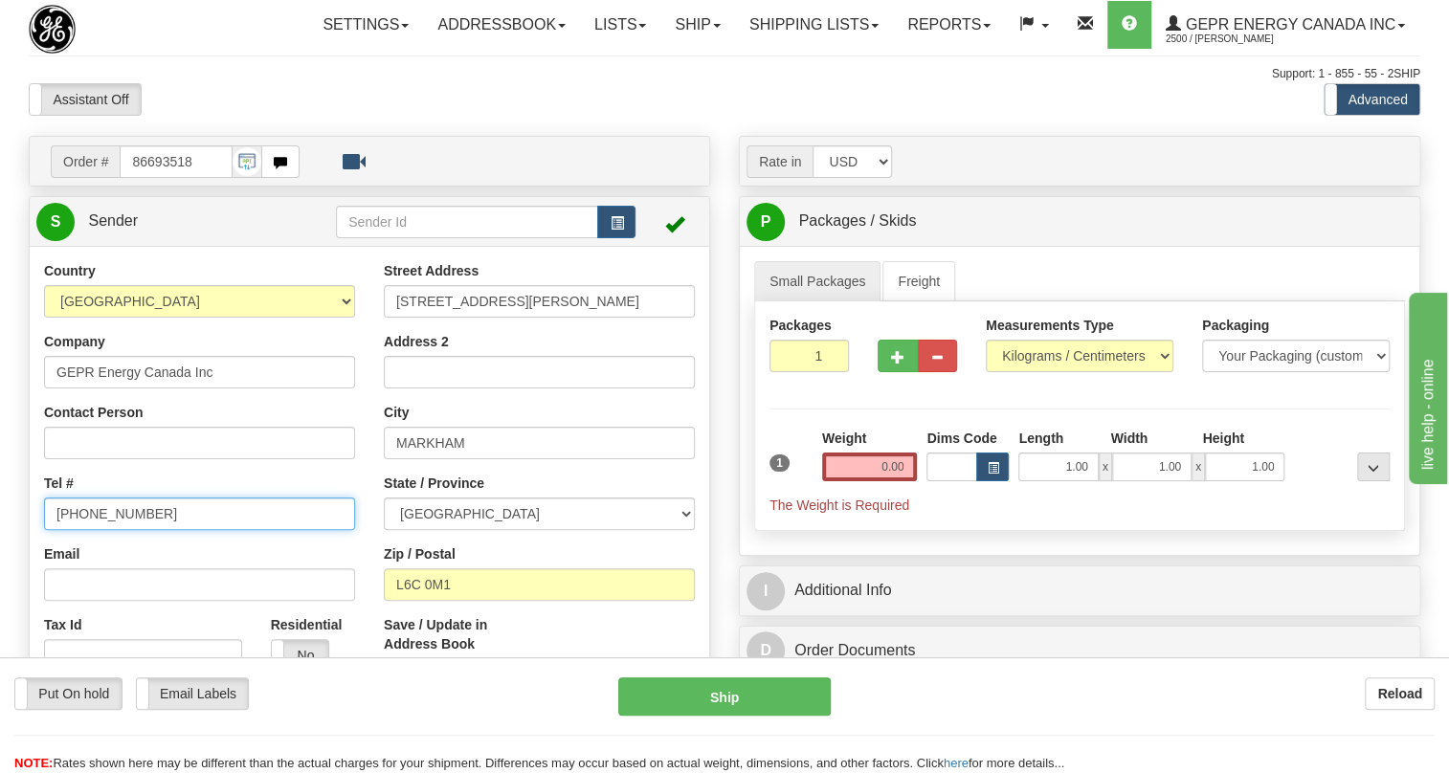
click at [121, 530] on input "[PHONE_NUMBER]" at bounding box center [199, 514] width 311 height 33
paste input "[PHONE_NUMBER]"
type input "[PHONE_NUMBER]"
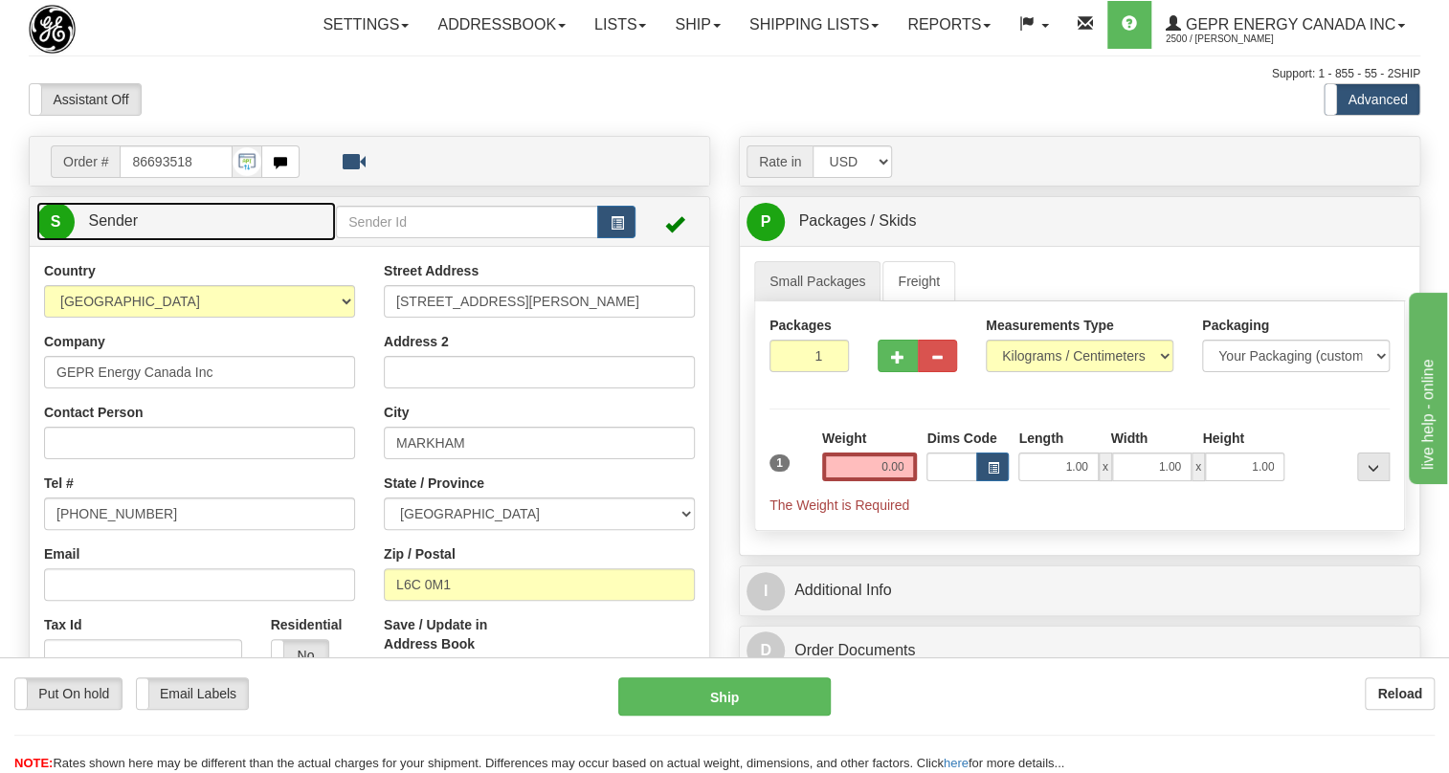
click at [126, 229] on span "Sender" at bounding box center [113, 220] width 50 height 16
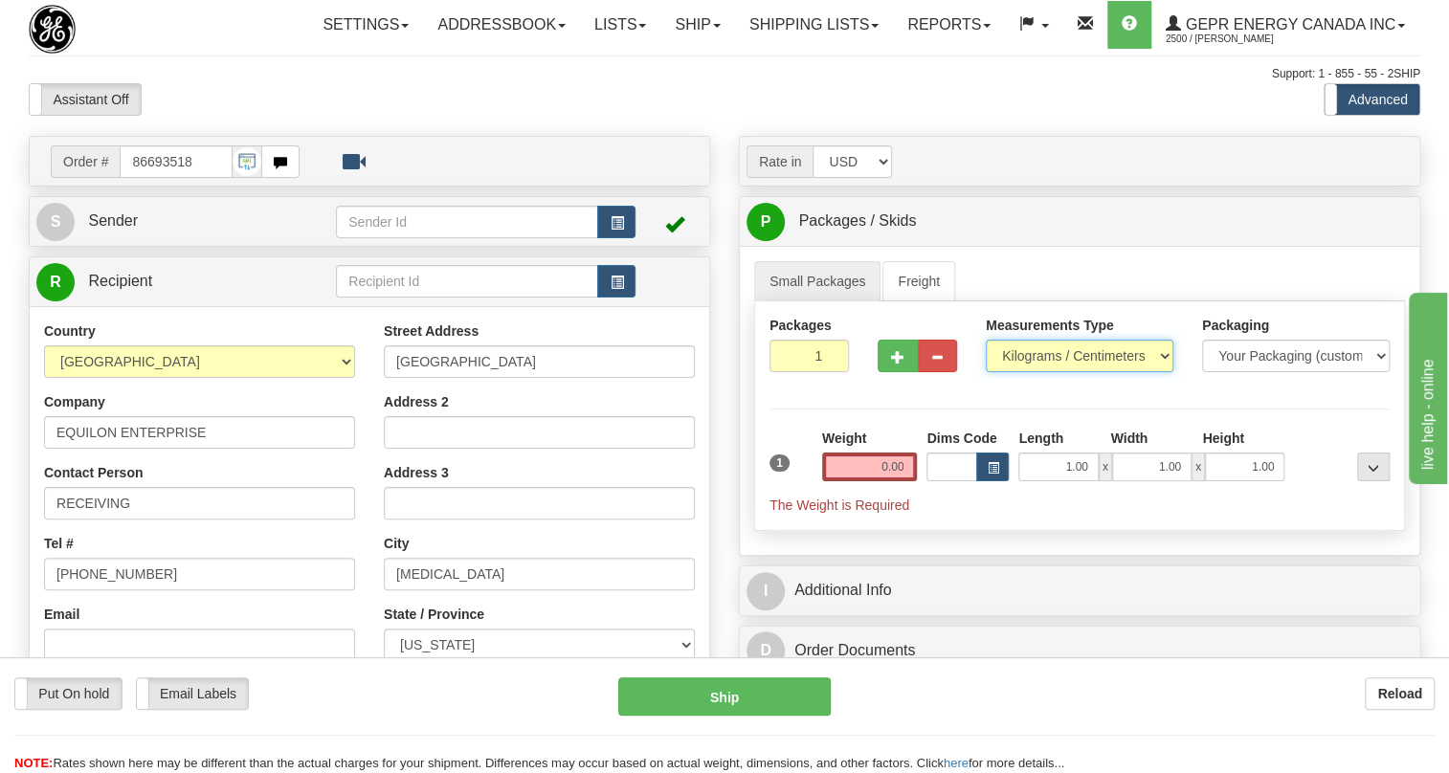
click at [1071, 372] on select "Pounds / Inches Kilograms / Centimeters" at bounding box center [1080, 356] width 188 height 33
select select "0"
click at [986, 372] on select "Pounds / Inches Kilograms / Centimeters" at bounding box center [1080, 356] width 188 height 33
click at [868, 481] on input "0.00" at bounding box center [870, 467] width 96 height 29
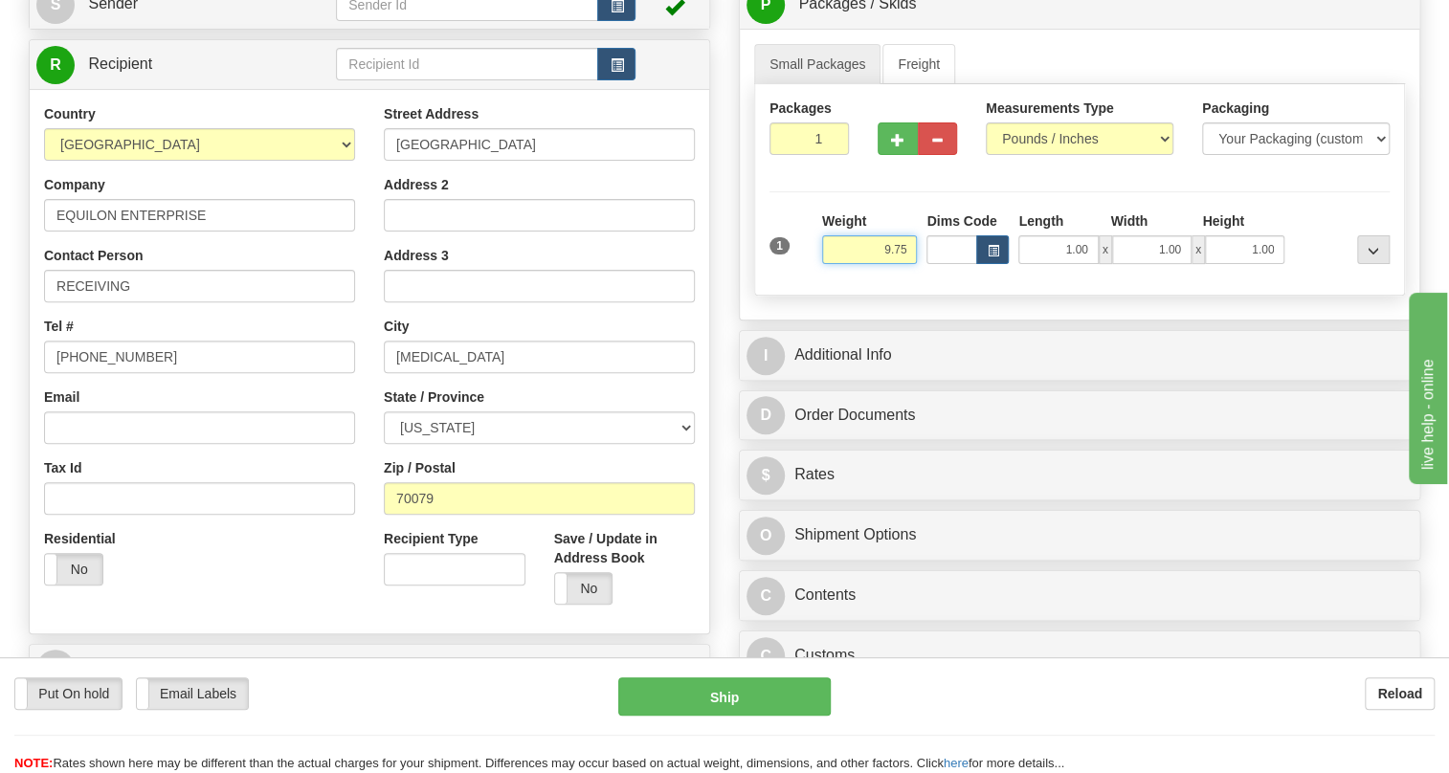
scroll to position [260, 0]
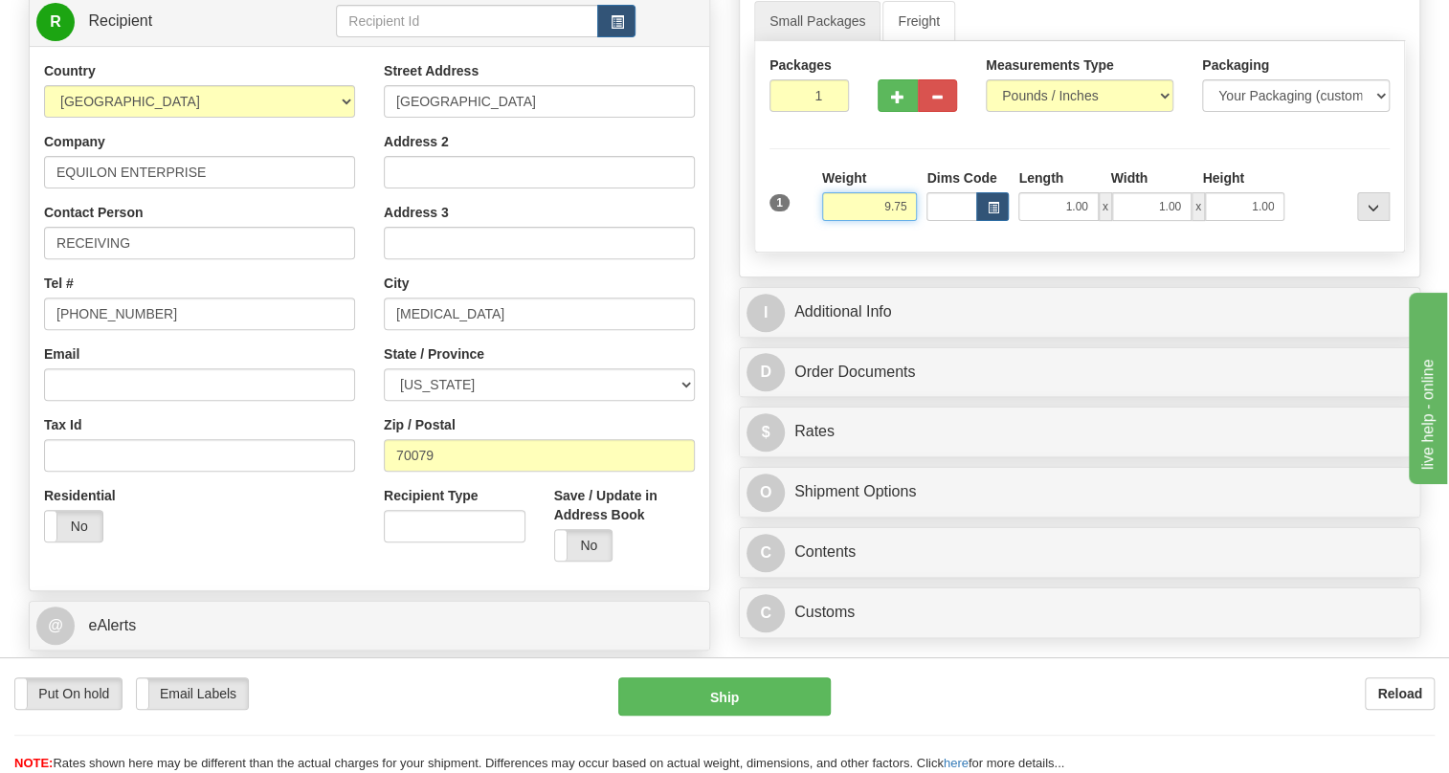
type input "9.75"
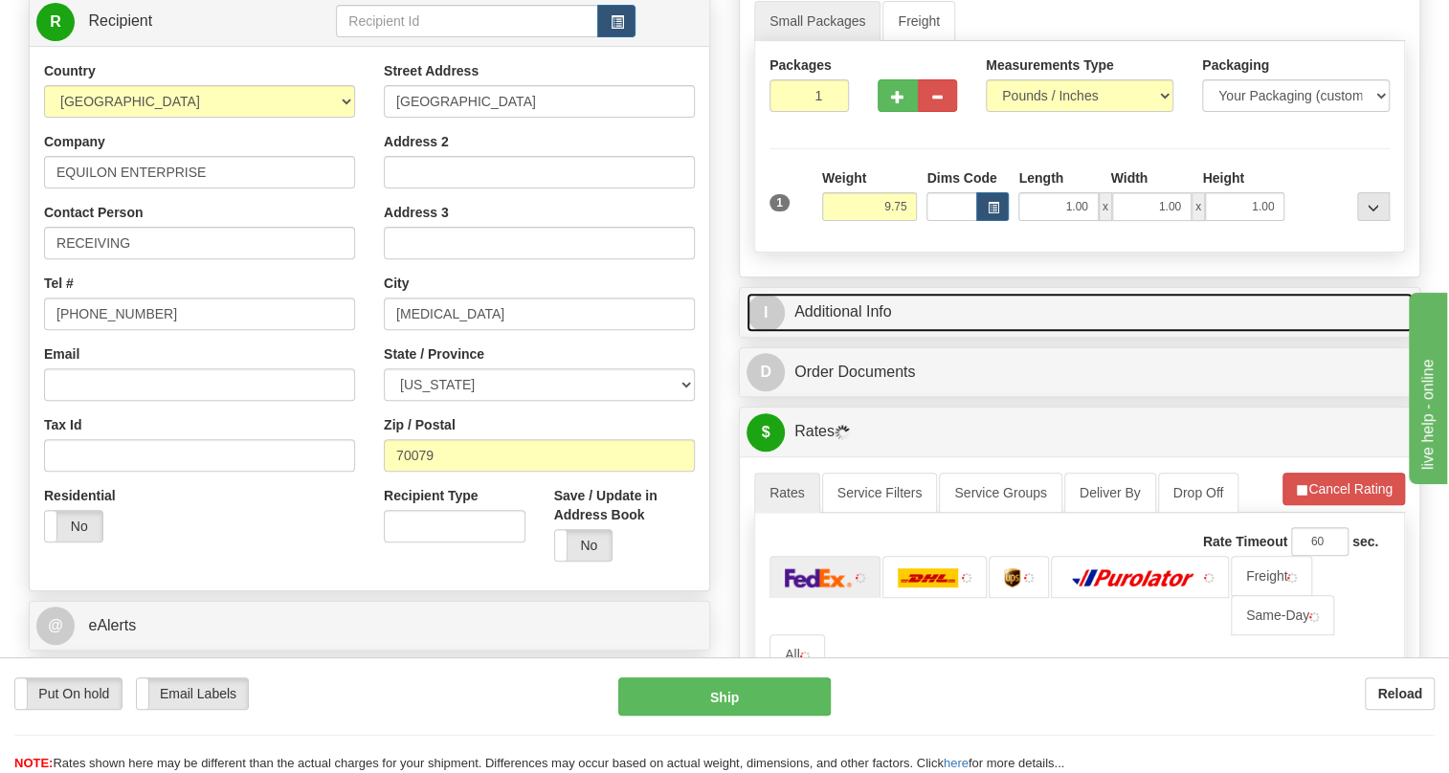
click at [839, 332] on link "I Additional Info" at bounding box center [1080, 312] width 666 height 39
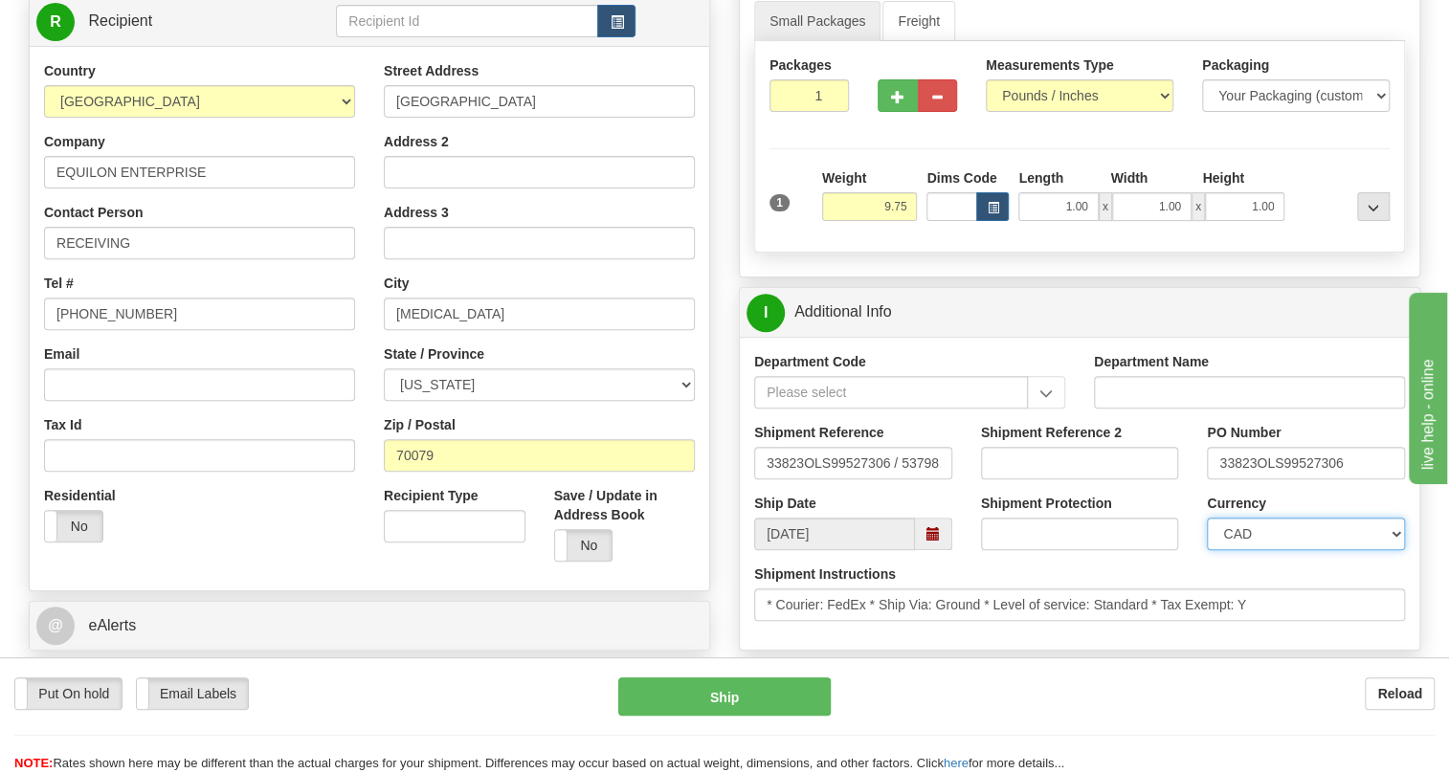
click at [1278, 550] on select "CAD USD EUR ZAR [PERSON_NAME] ARN AUD AUS AWG BBD BFR BGN BHD BMD BND BRC BRL C…" at bounding box center [1306, 534] width 198 height 33
select select "1"
click at [1207, 550] on select "CAD USD EUR ZAR [PERSON_NAME] ARN AUD AUS AWG BBD BFR BGN BHD BMD BND BRC BRL C…" at bounding box center [1306, 534] width 198 height 33
drag, startPoint x: 1256, startPoint y: 510, endPoint x: 1203, endPoint y: 509, distance: 52.6
click at [1203, 494] on div "PO Number 33823OLS99527306" at bounding box center [1306, 458] width 227 height 71
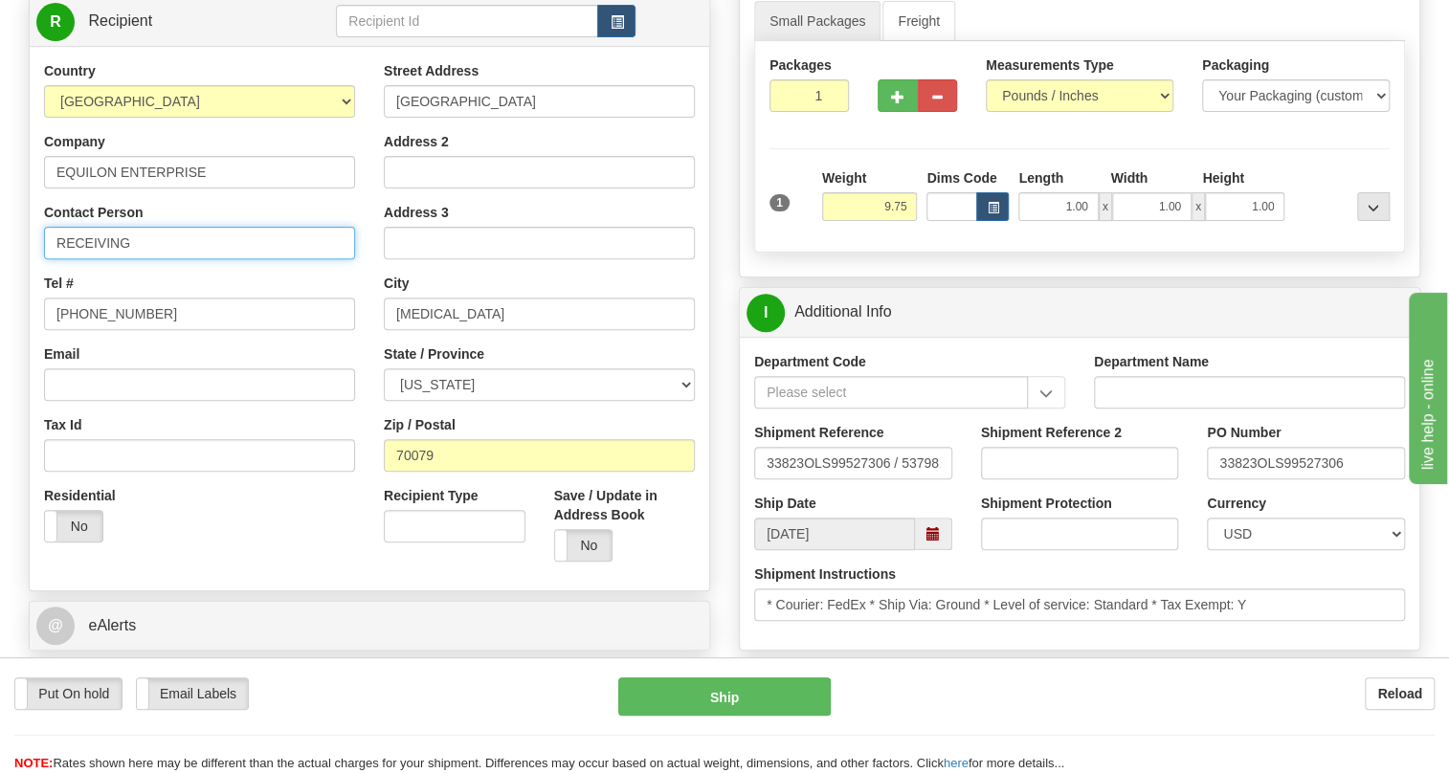
click at [150, 259] on input "RECEIVING" at bounding box center [199, 243] width 311 height 33
paste input "33823"
type input "RECEIVING / PO# 33823"
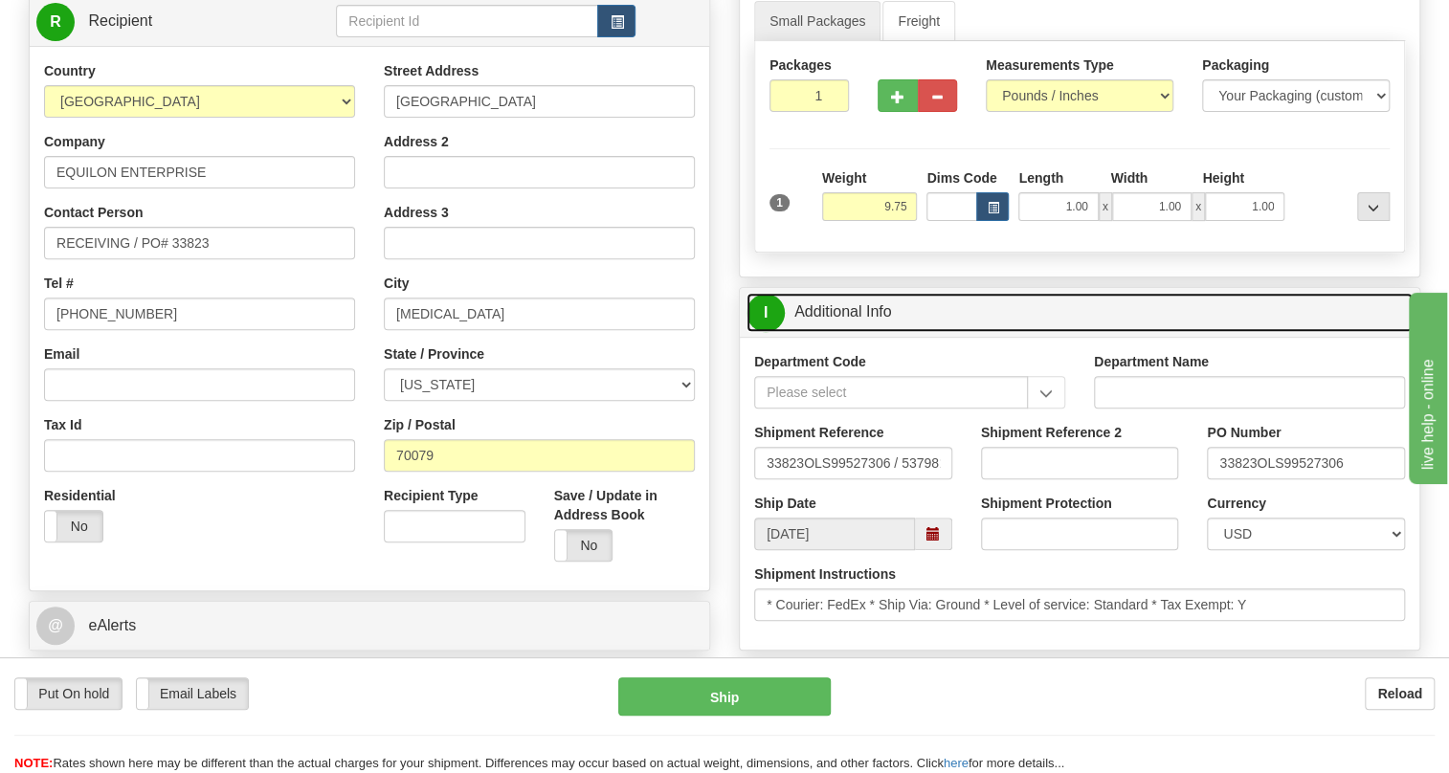
click at [857, 332] on link "I Additional Info" at bounding box center [1080, 312] width 666 height 39
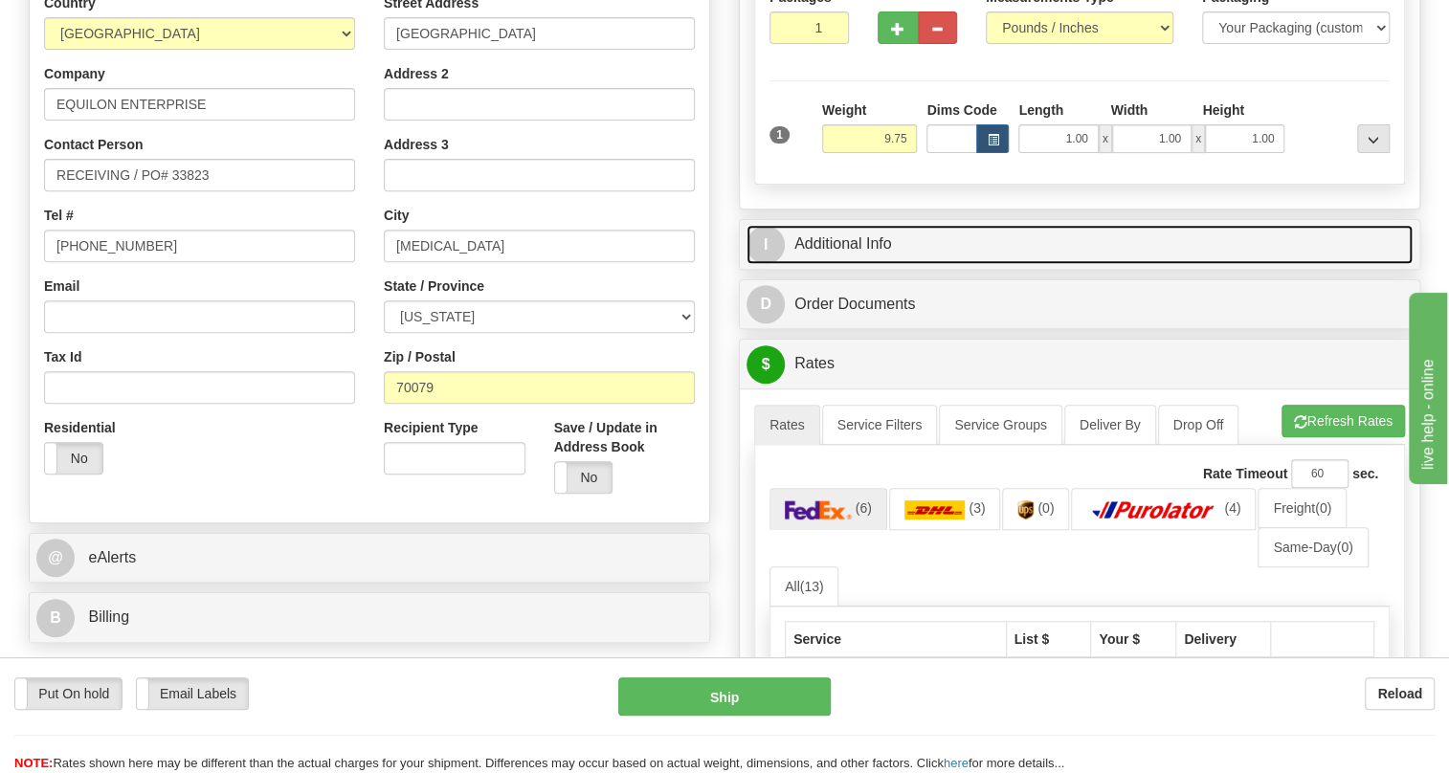
scroll to position [522, 0]
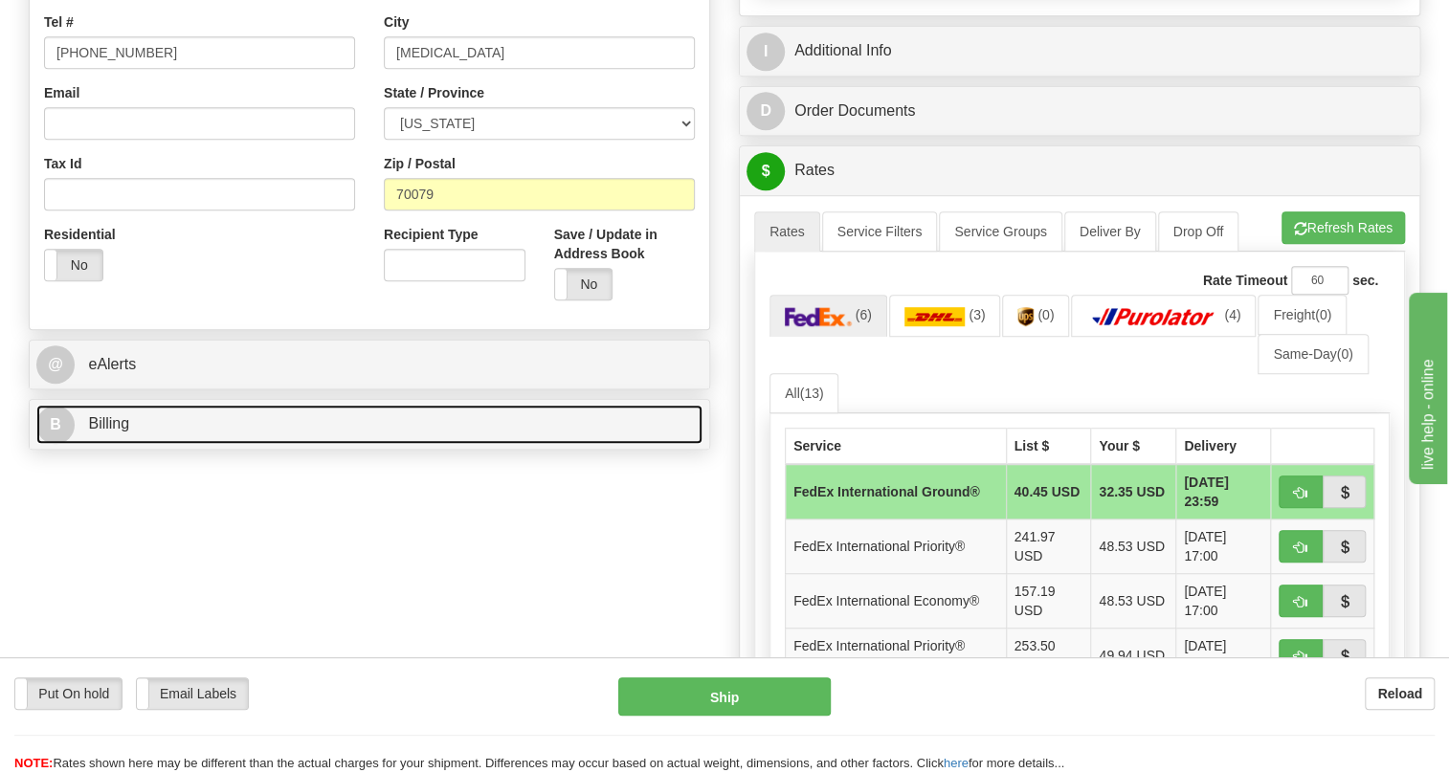
click at [113, 432] on span "Billing" at bounding box center [108, 423] width 41 height 16
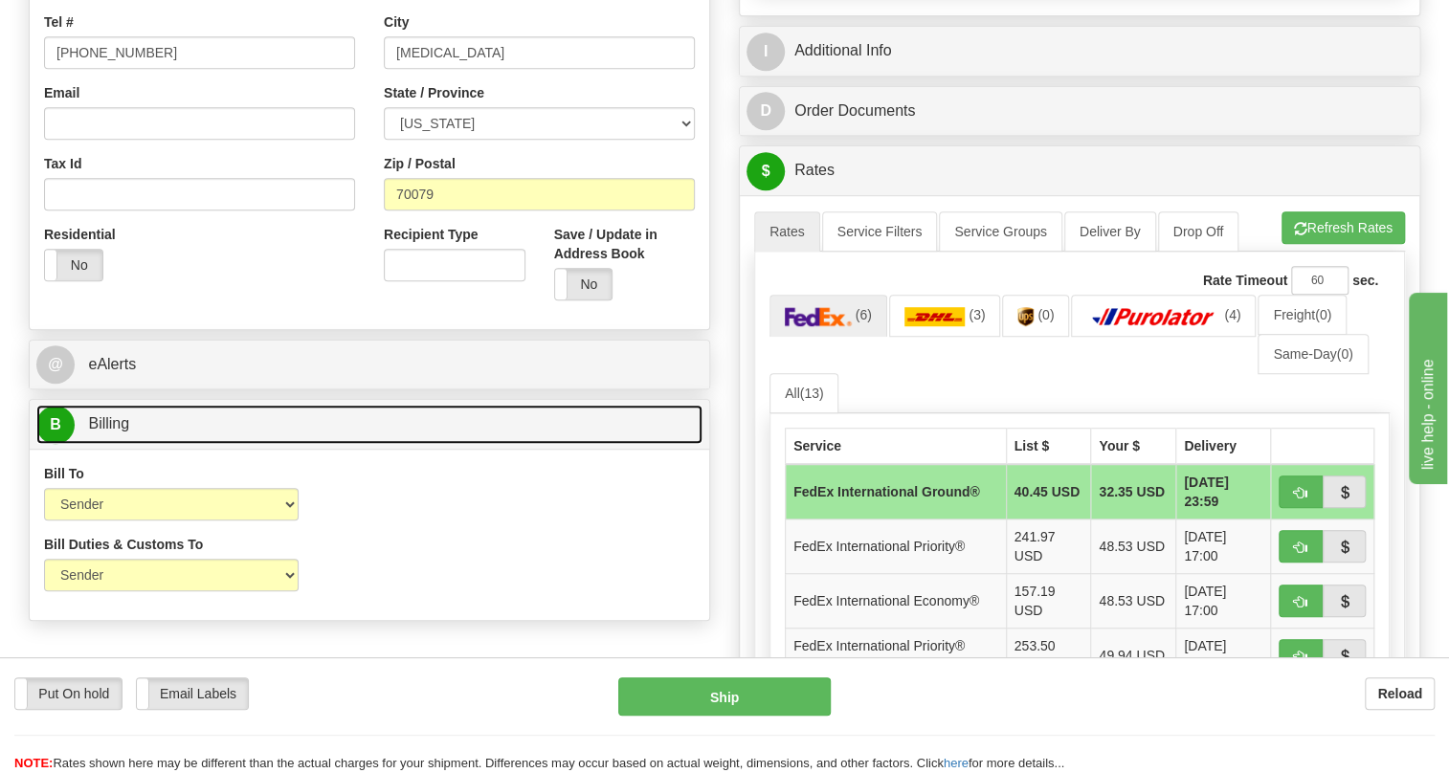
click at [113, 432] on span "Billing" at bounding box center [108, 423] width 41 height 16
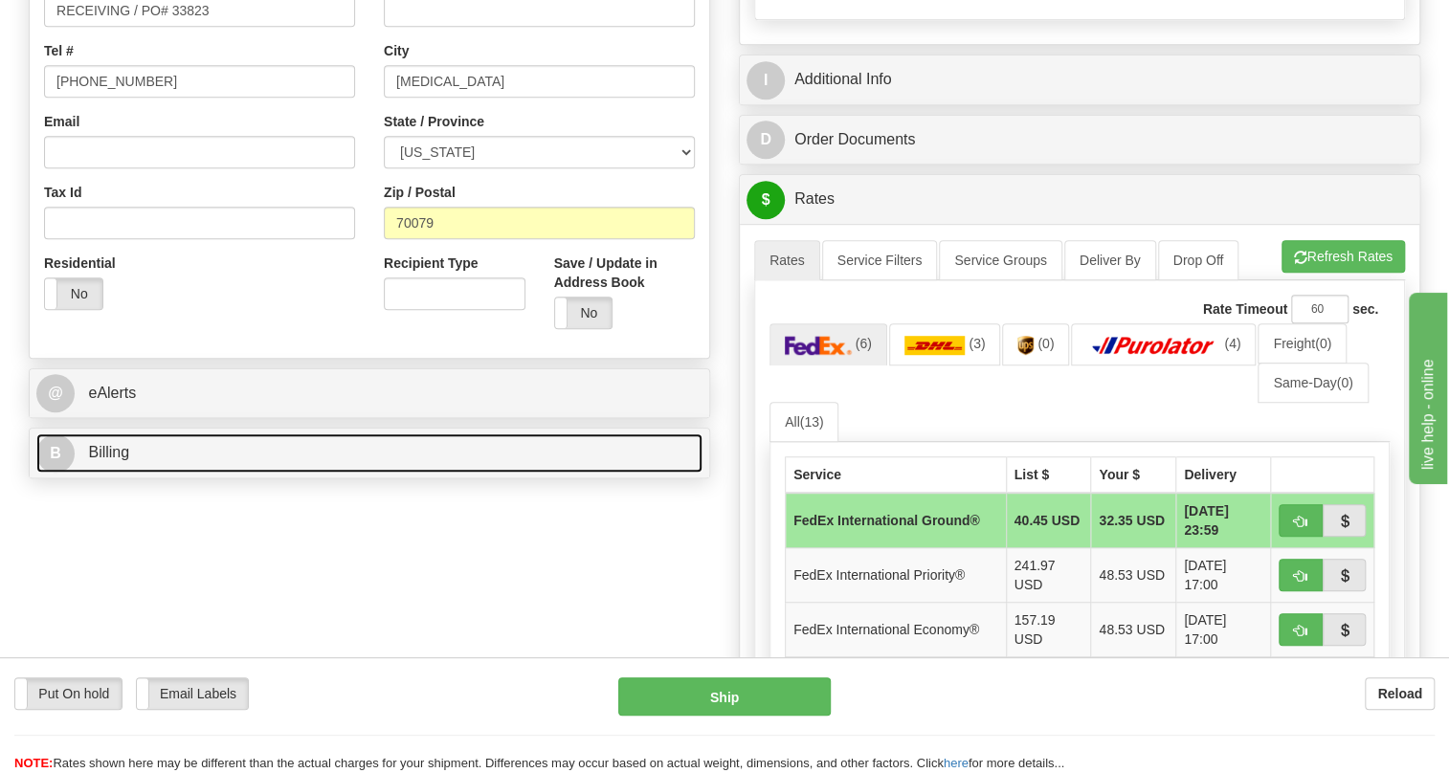
scroll to position [435, 0]
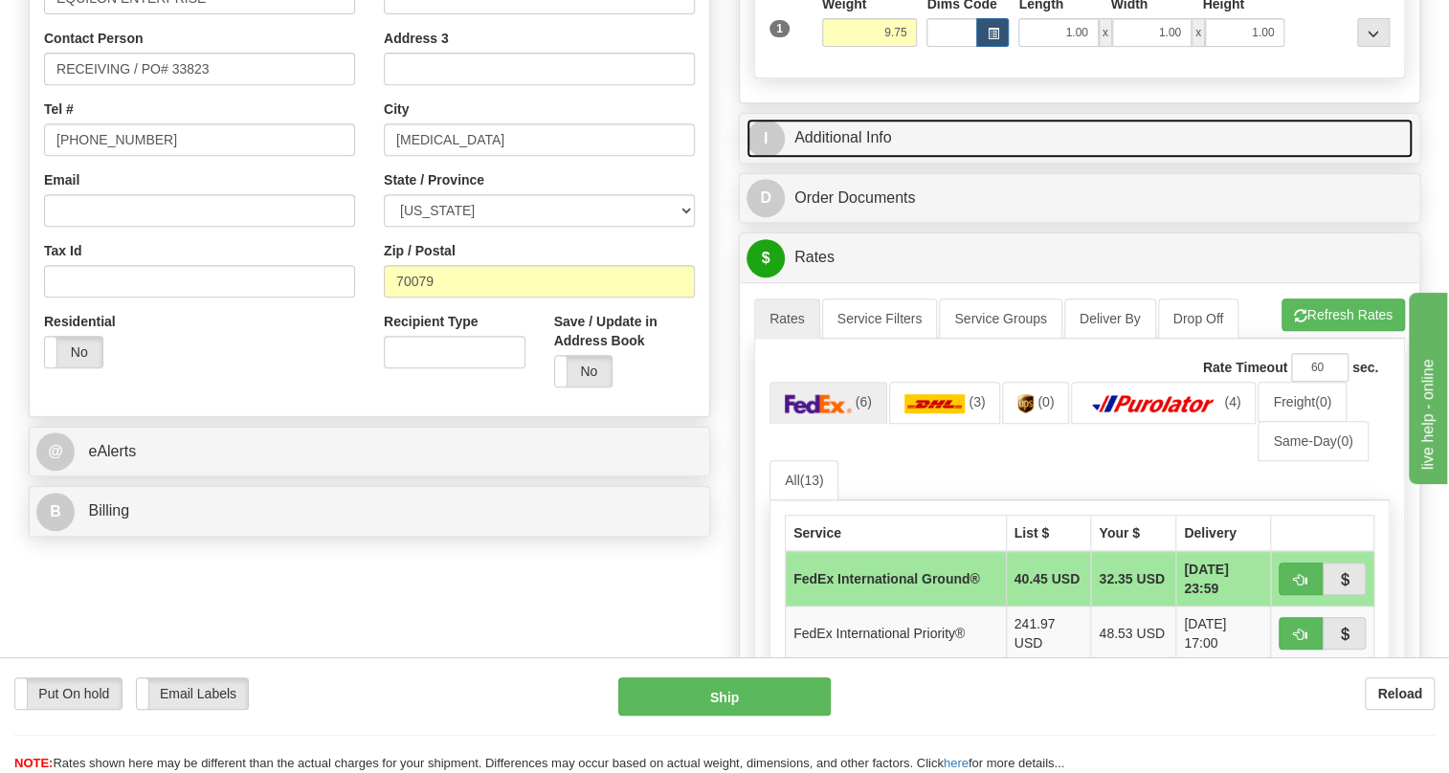
click at [836, 158] on link "I Additional Info" at bounding box center [1080, 138] width 666 height 39
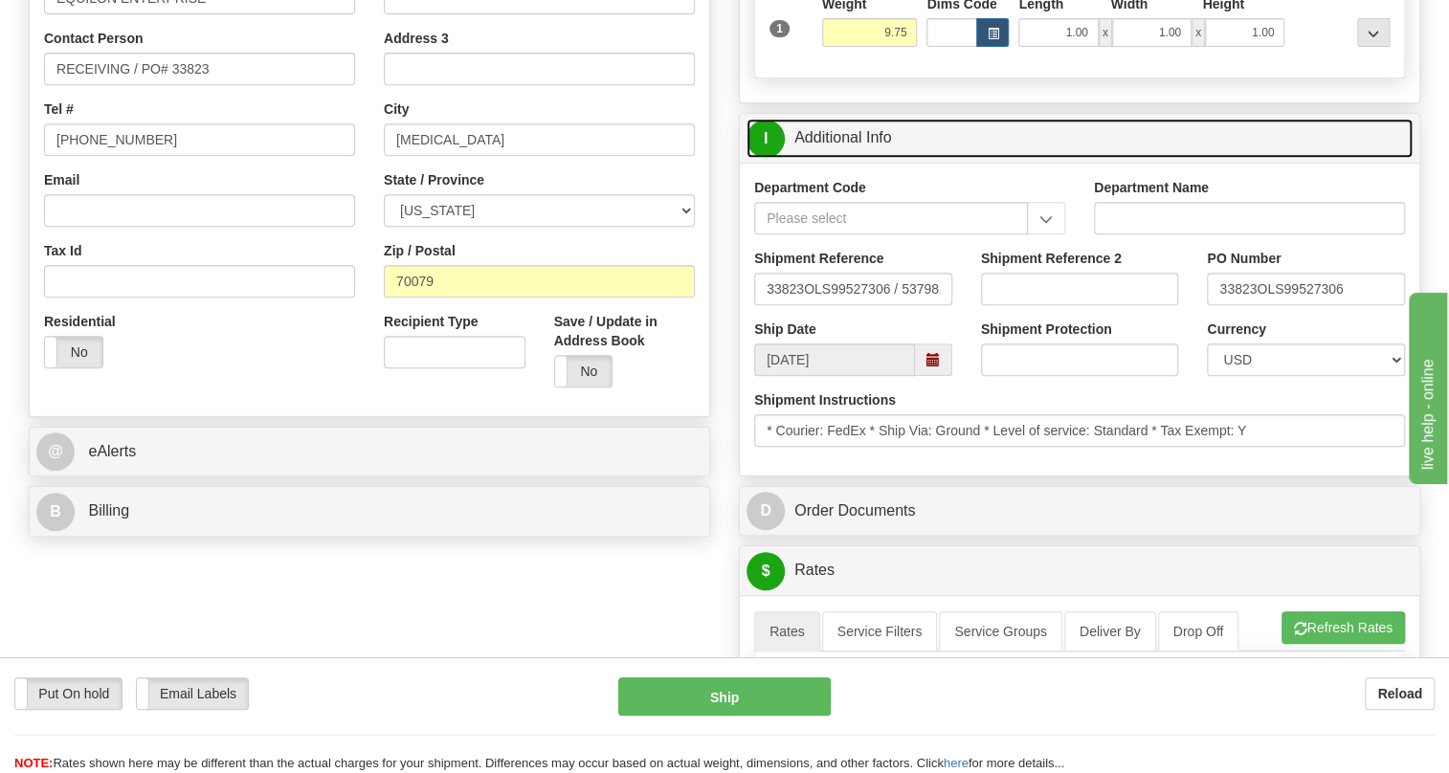
click at [836, 158] on link "I Additional Info" at bounding box center [1080, 138] width 666 height 39
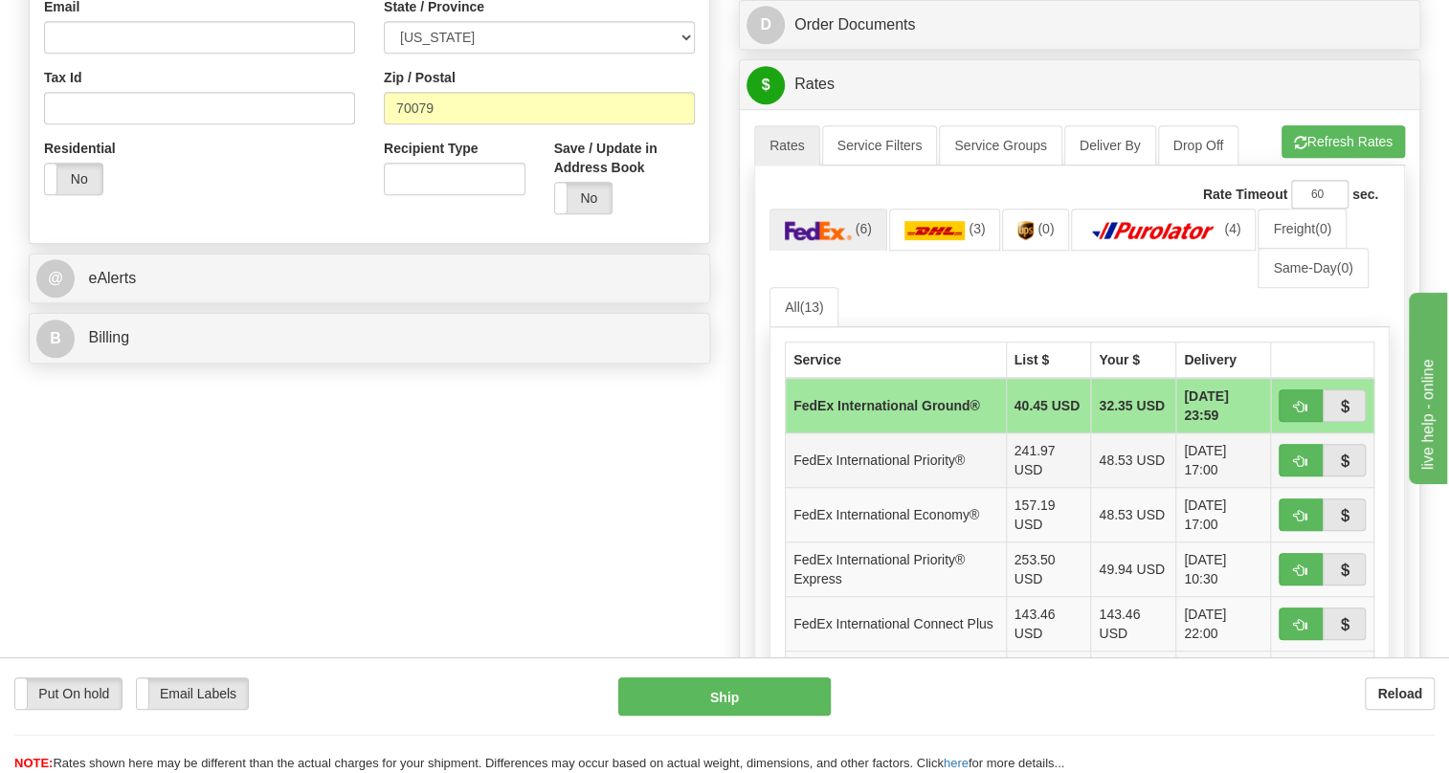
scroll to position [609, 0]
click at [941, 249] on link "(3)" at bounding box center [945, 228] width 112 height 41
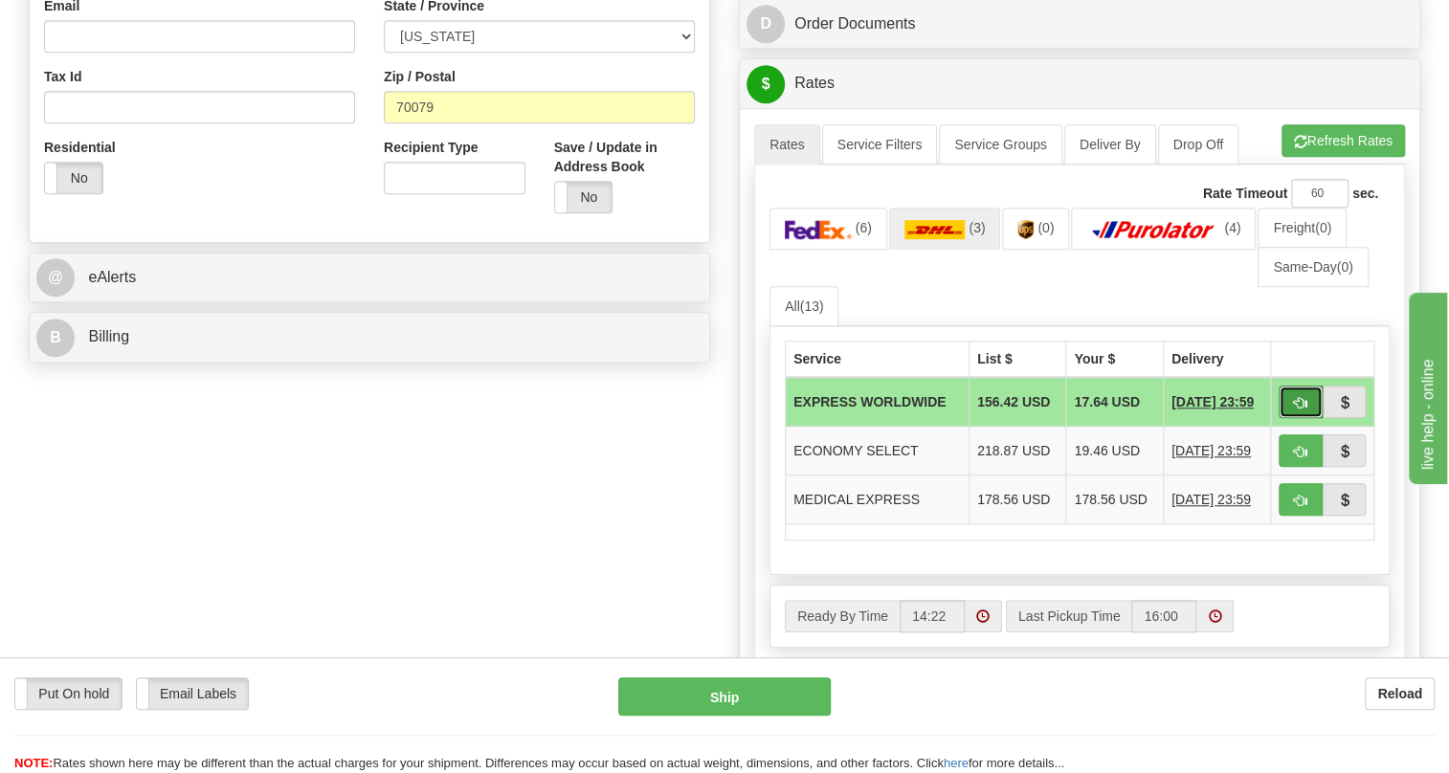
click at [1297, 410] on span "button" at bounding box center [1300, 403] width 13 height 12
type input "P"
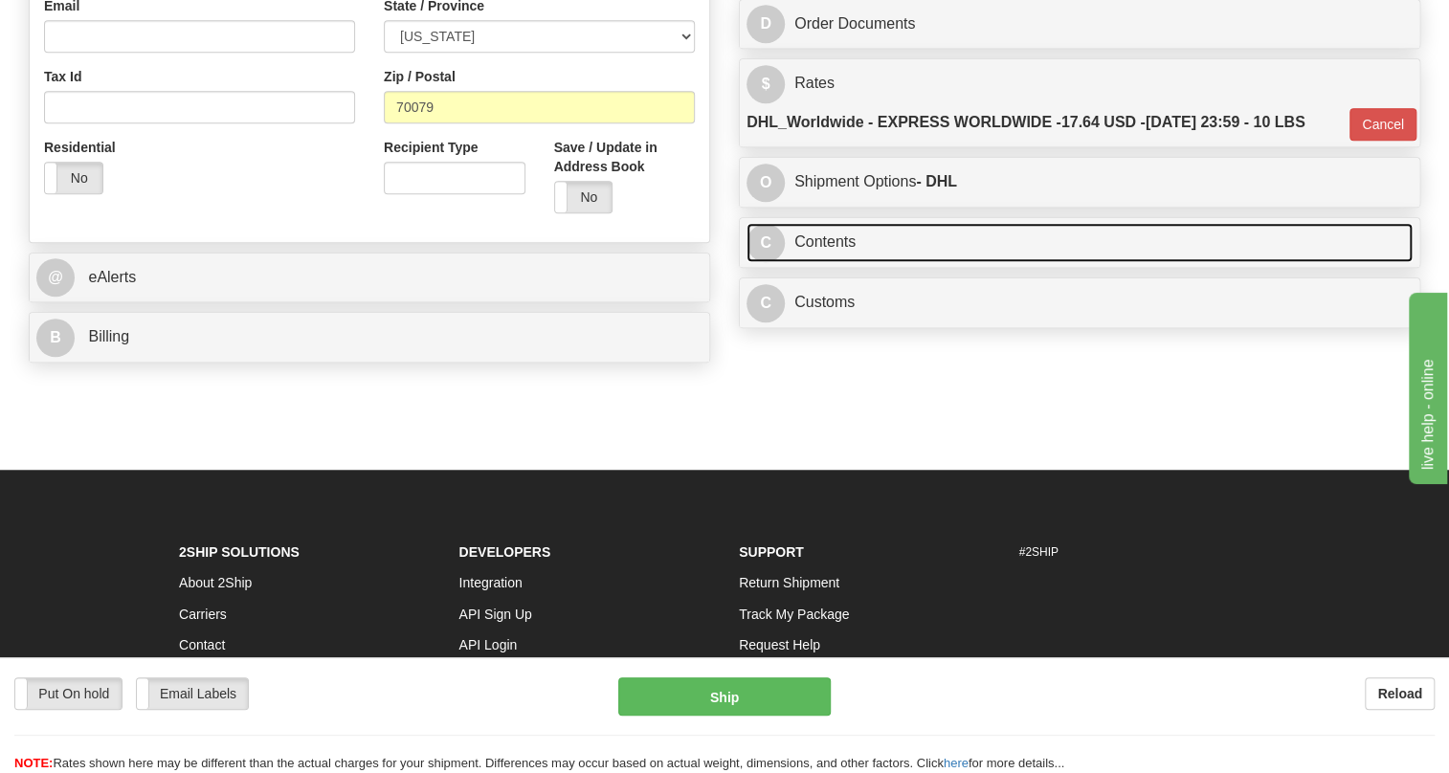
click at [817, 262] on link "C Contents" at bounding box center [1080, 242] width 666 height 39
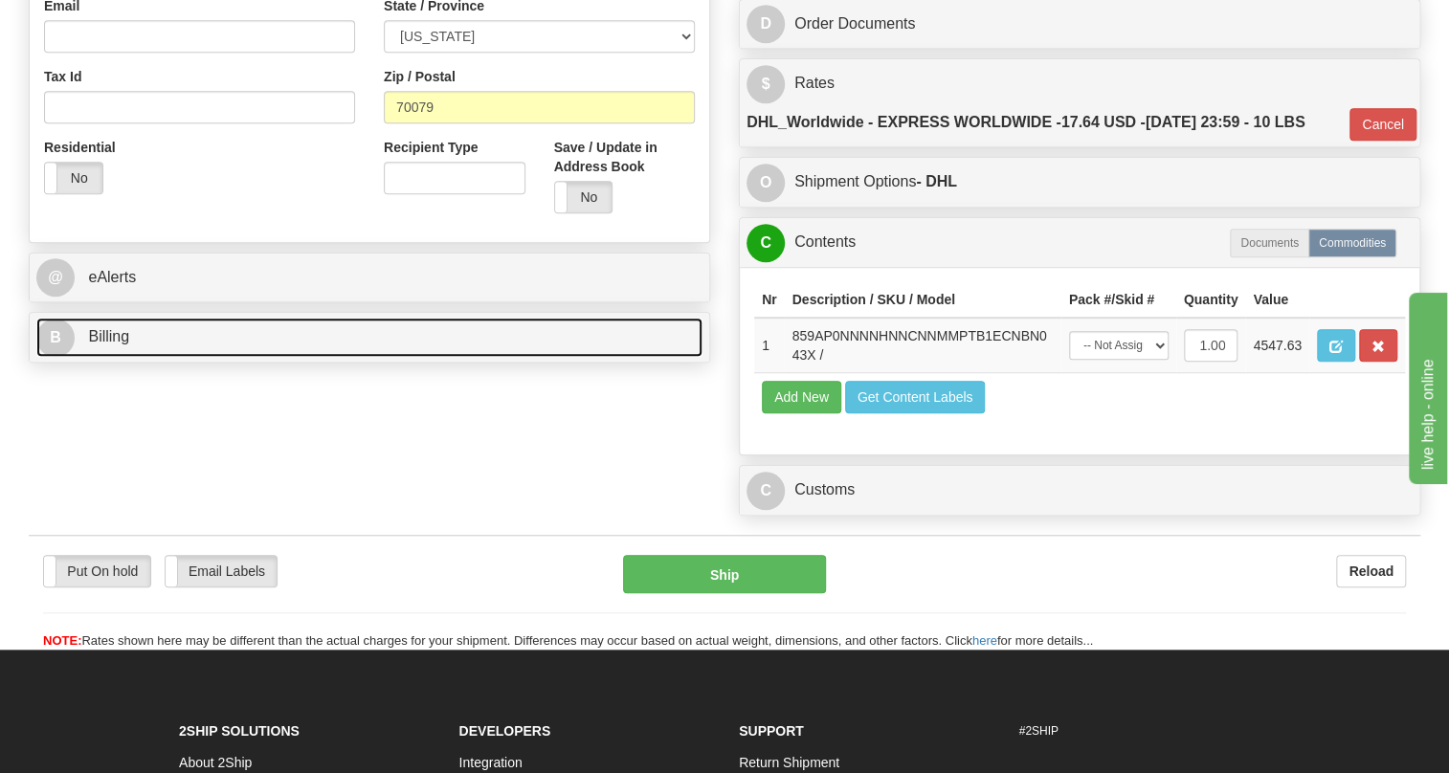
click at [121, 345] on span "Billing" at bounding box center [108, 336] width 41 height 16
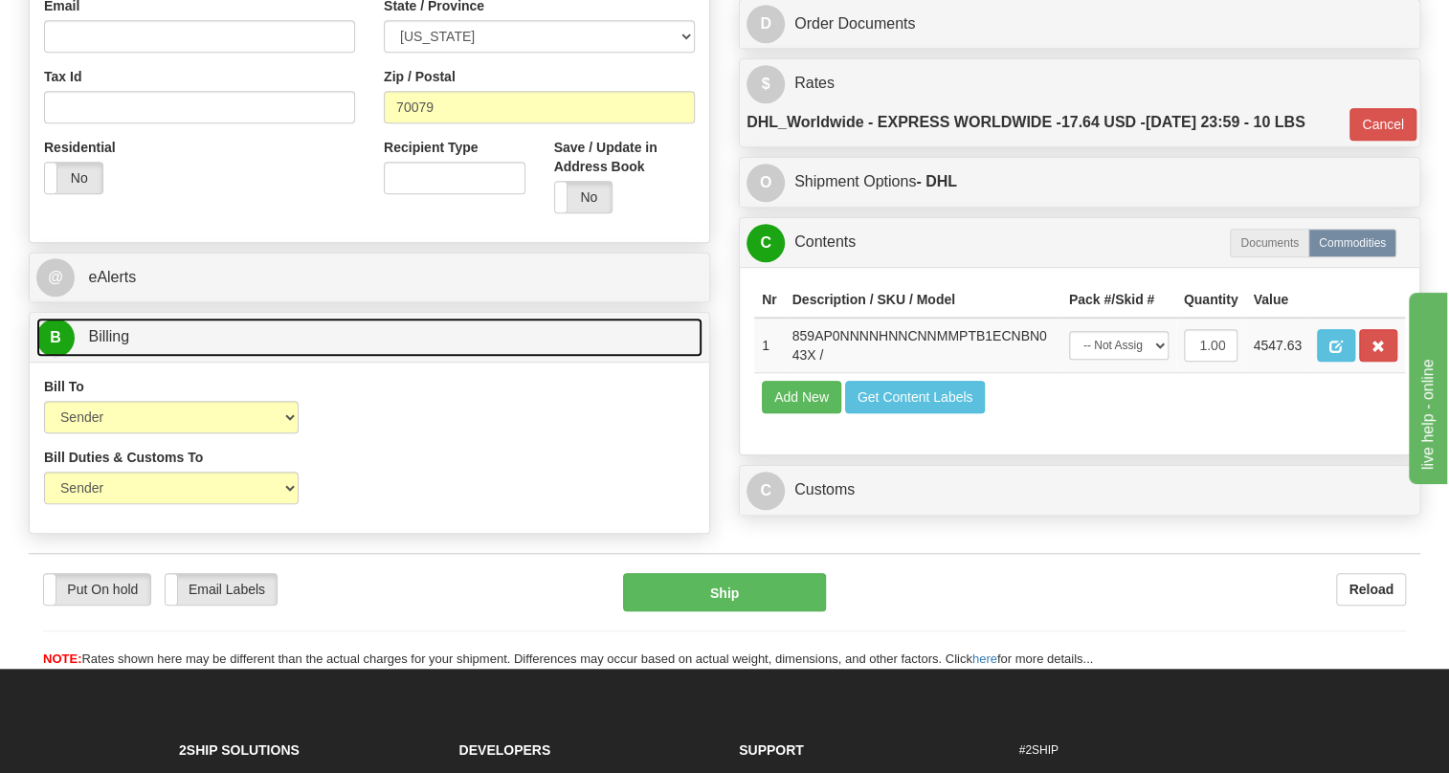
click at [121, 345] on span "Billing" at bounding box center [108, 336] width 41 height 16
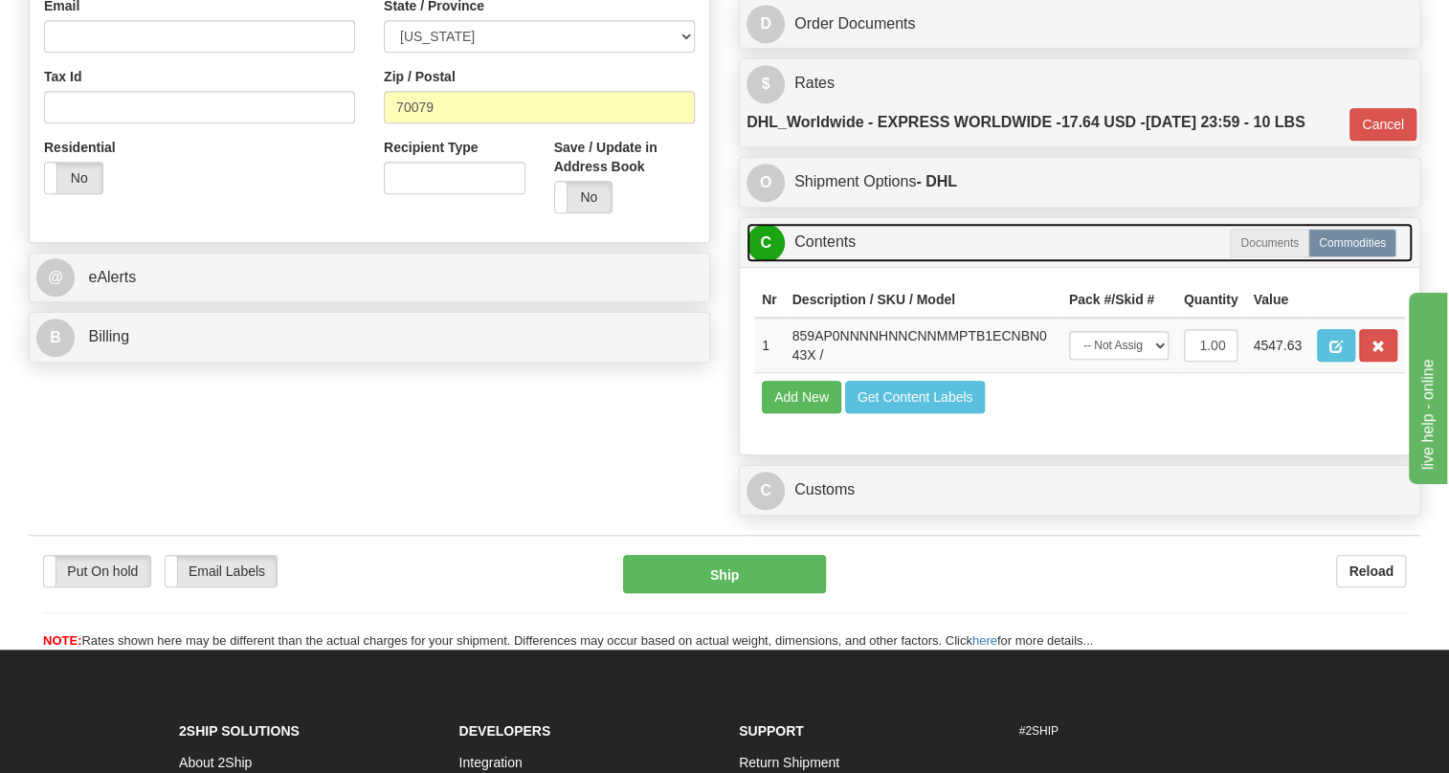
click at [833, 262] on link "C Contents" at bounding box center [1080, 242] width 666 height 39
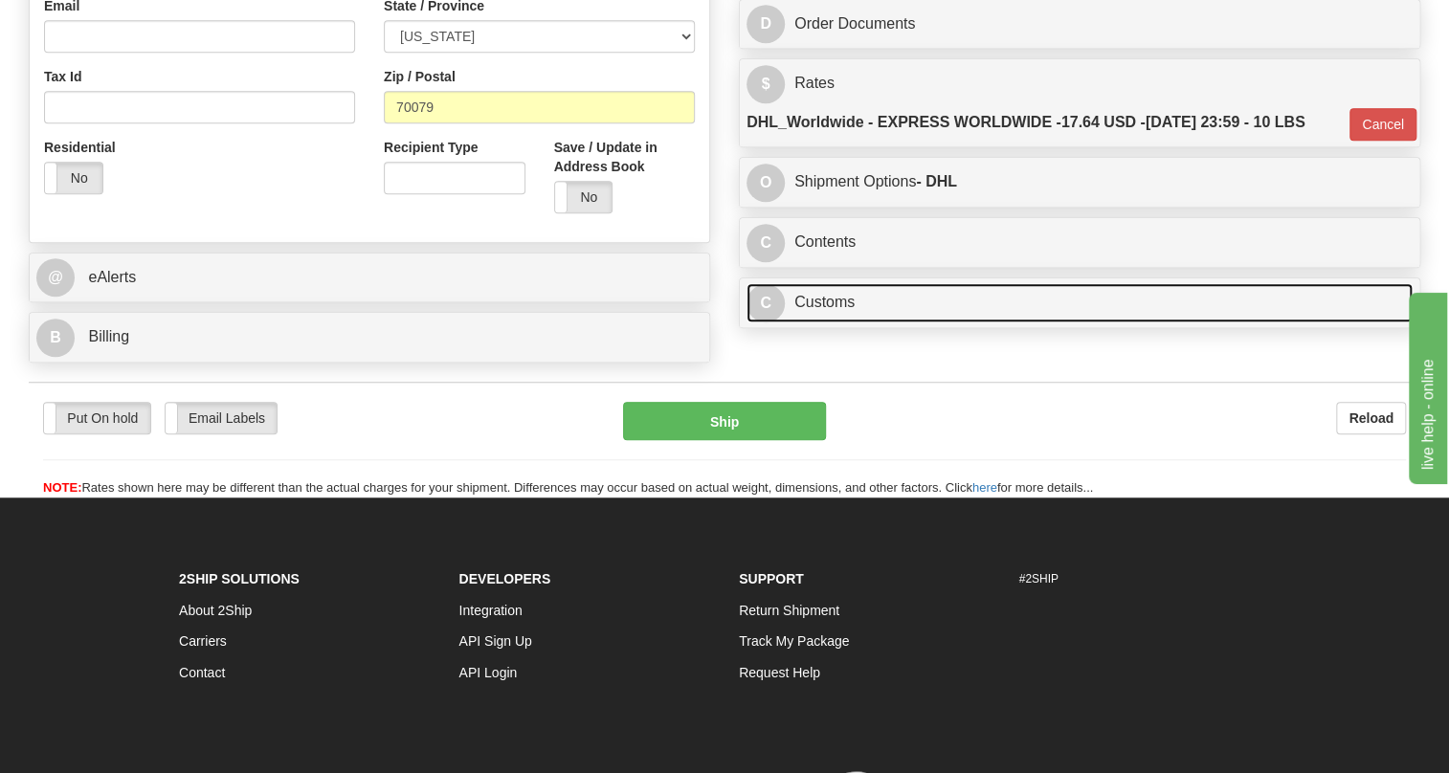
click at [830, 323] on link "C Customs" at bounding box center [1080, 302] width 666 height 39
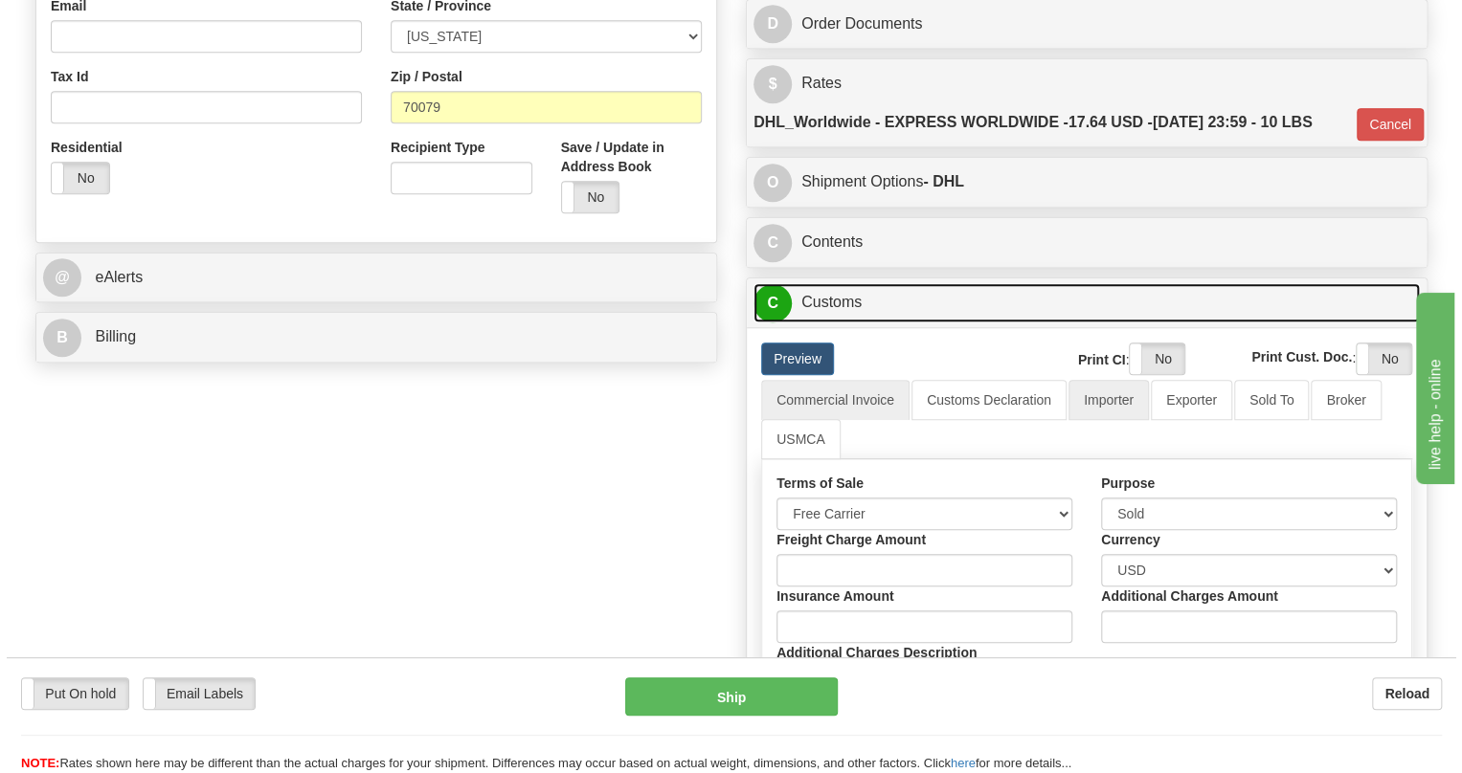
scroll to position [696, 0]
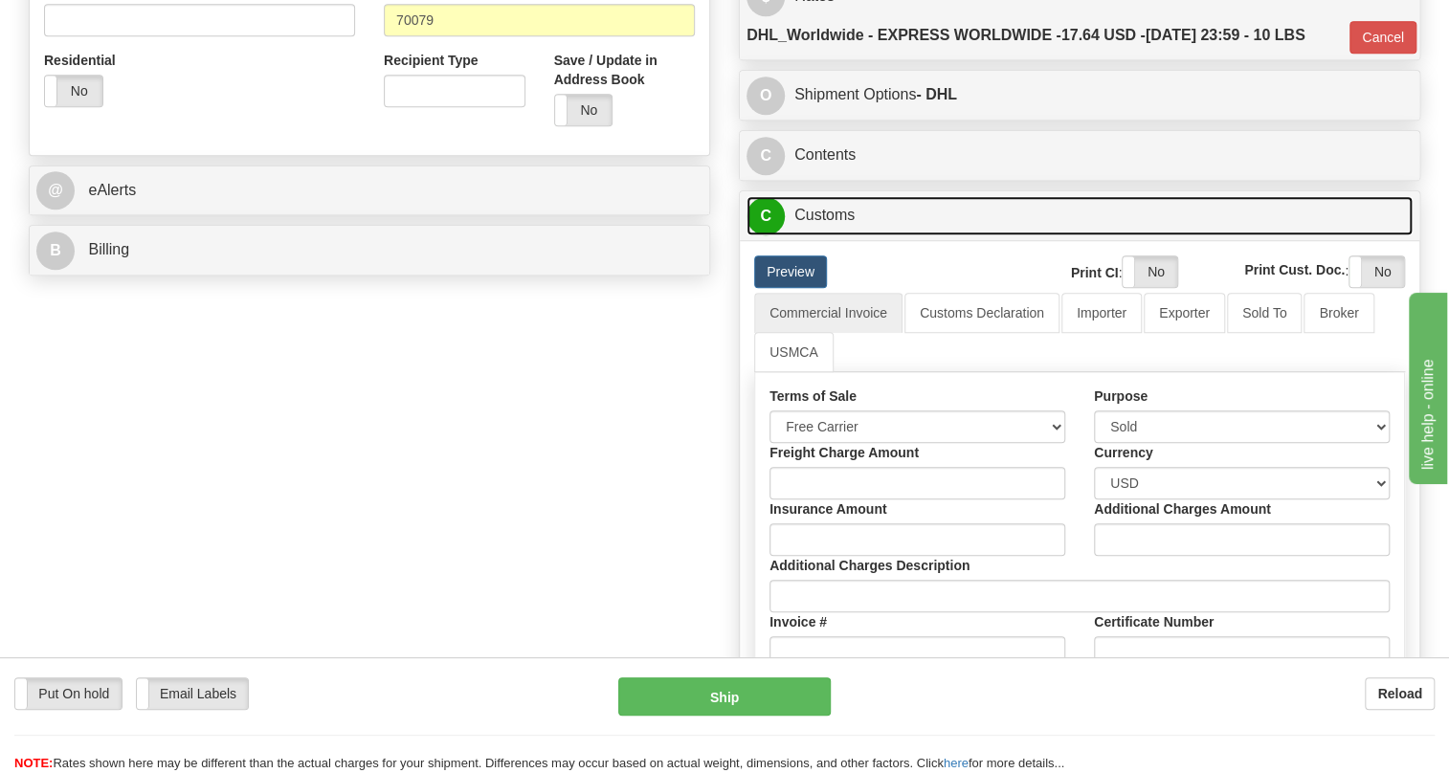
click at [826, 235] on link "C Customs" at bounding box center [1080, 215] width 666 height 39
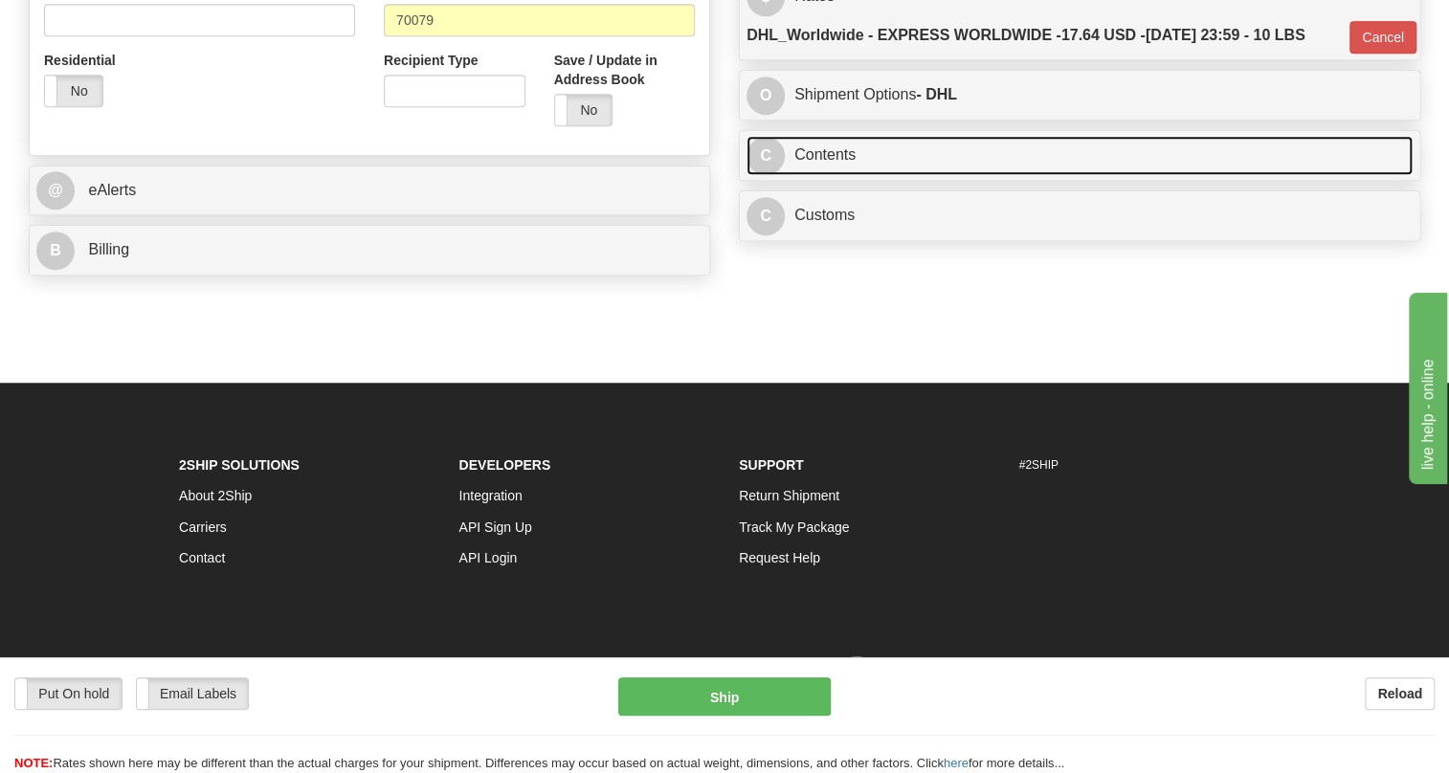
click at [833, 175] on link "C Contents" at bounding box center [1080, 155] width 666 height 39
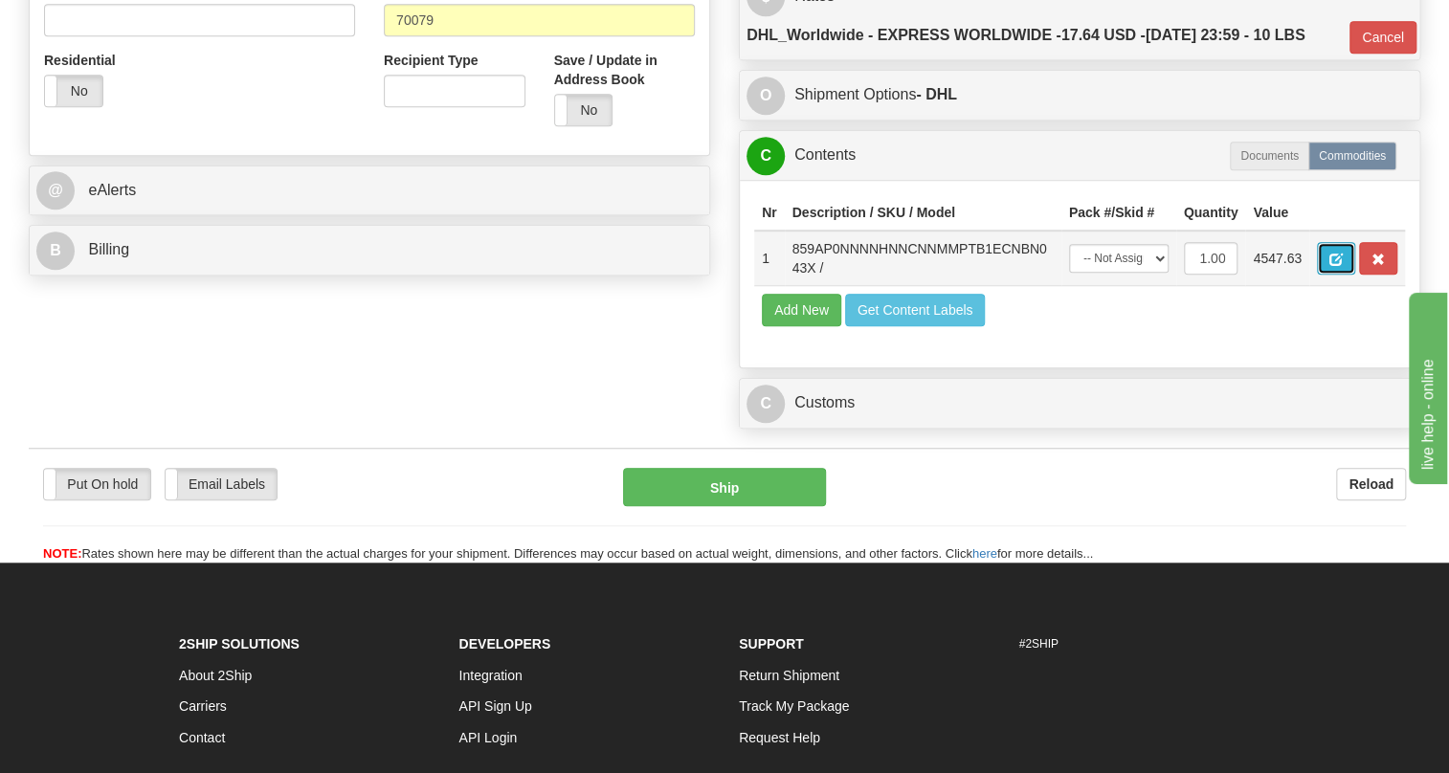
click at [1336, 266] on span "button" at bounding box center [1335, 260] width 13 height 12
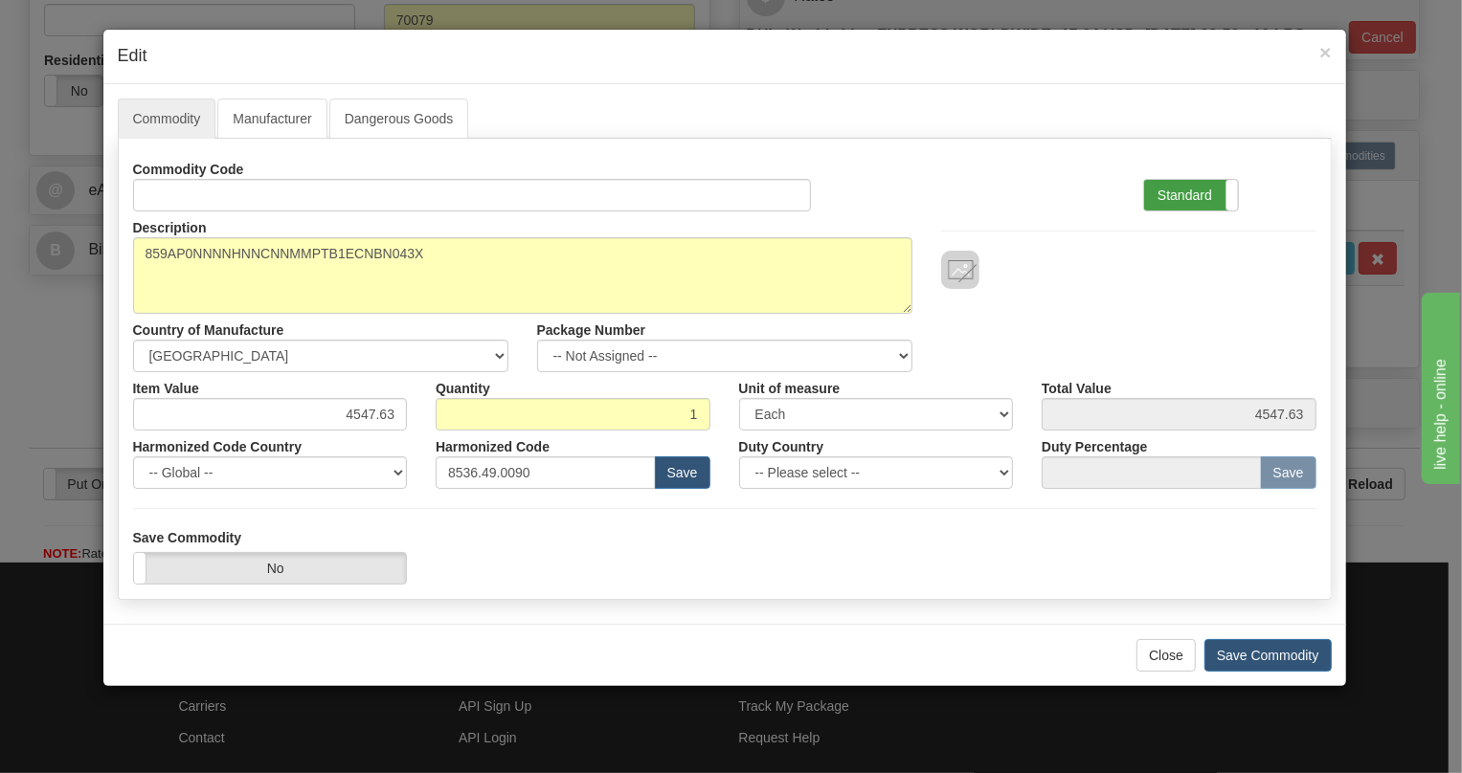
click at [1180, 195] on label "Standard" at bounding box center [1191, 195] width 94 height 31
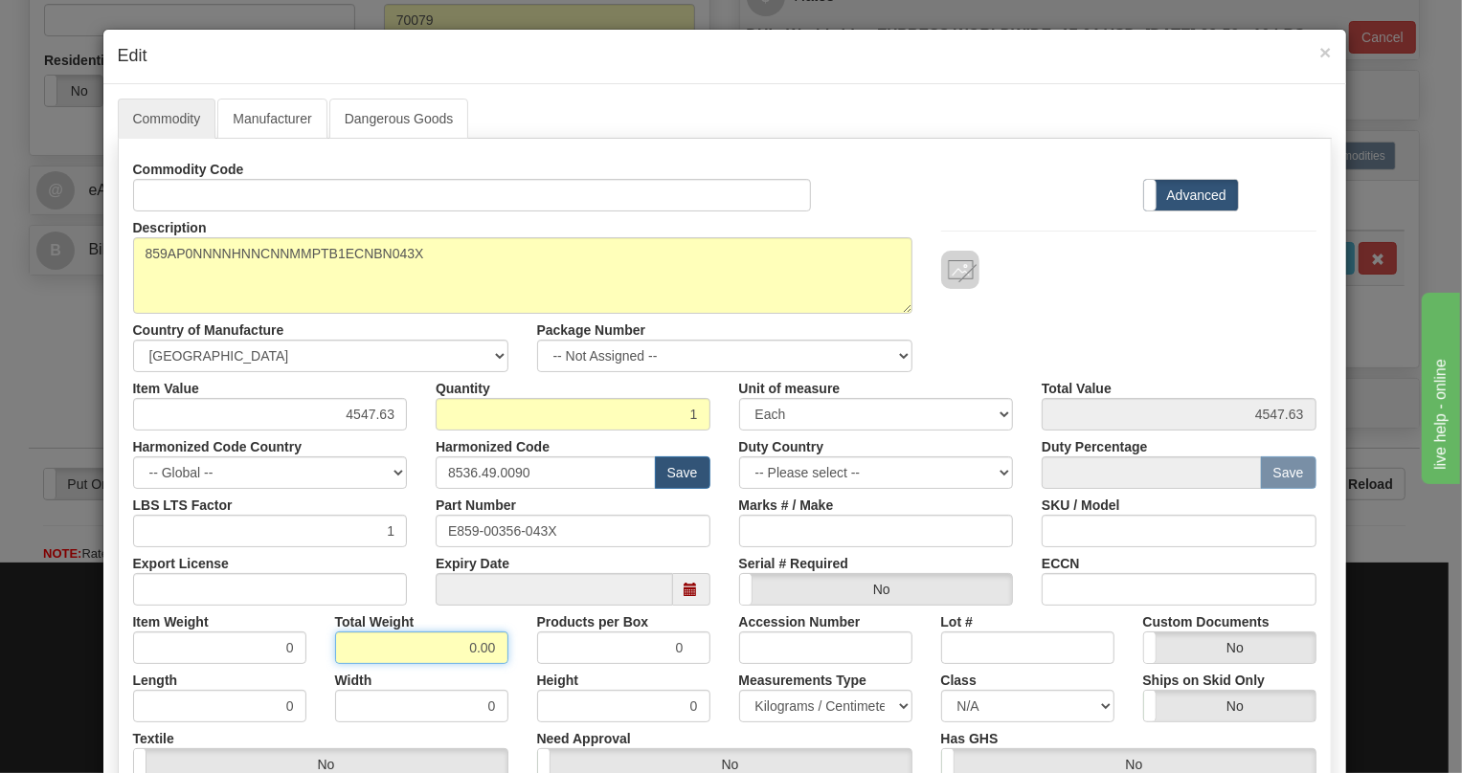
click at [454, 652] on input "0.00" at bounding box center [421, 648] width 173 height 33
type input "1.00"
type input "1.0000"
click at [760, 701] on select "Pounds / Inches Kilograms / Centimeters" at bounding box center [825, 706] width 173 height 33
select select "0"
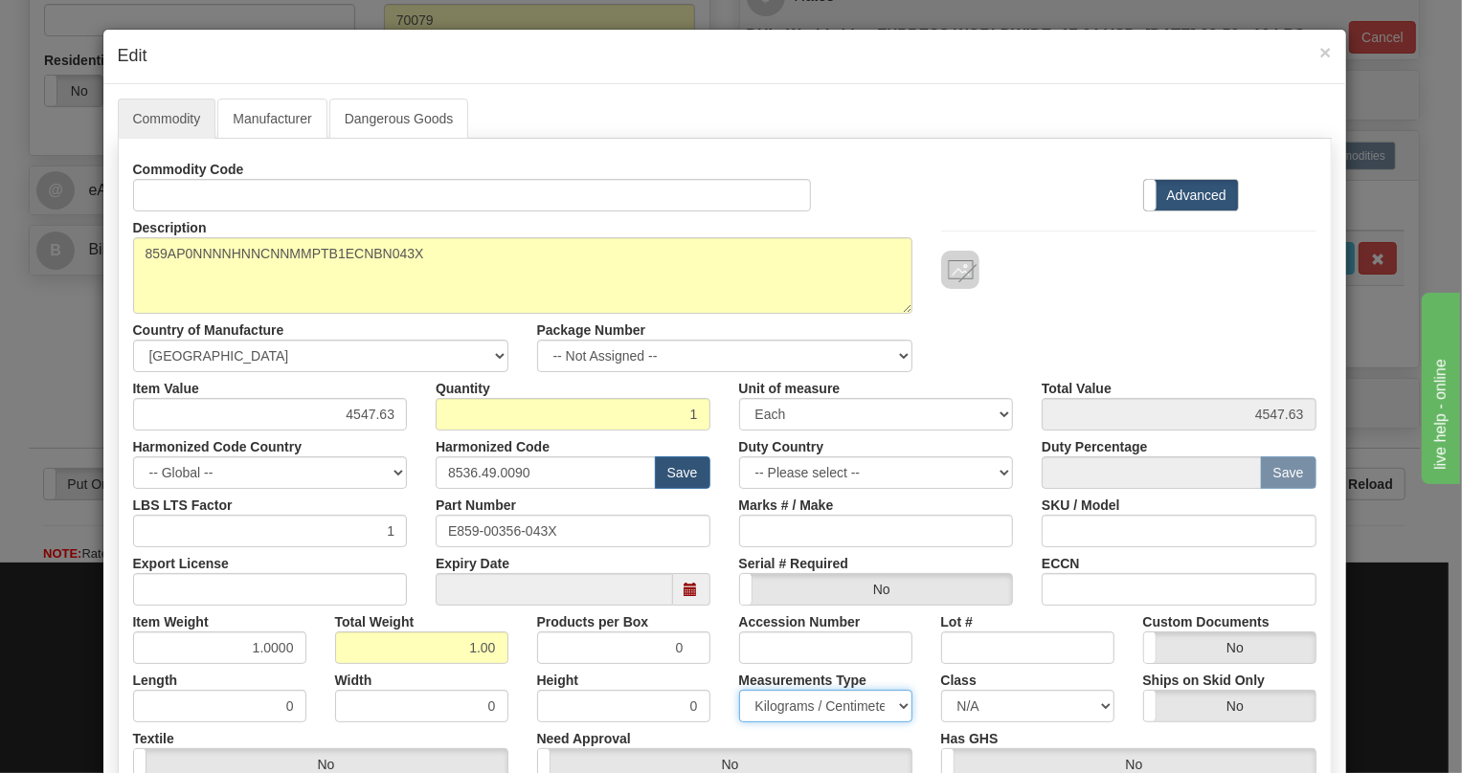
click at [739, 690] on select "Pounds / Inches Kilograms / Centimeters" at bounding box center [825, 706] width 173 height 33
click at [383, 414] on input "4547.63" at bounding box center [270, 414] width 275 height 33
paste input "3.469,45"
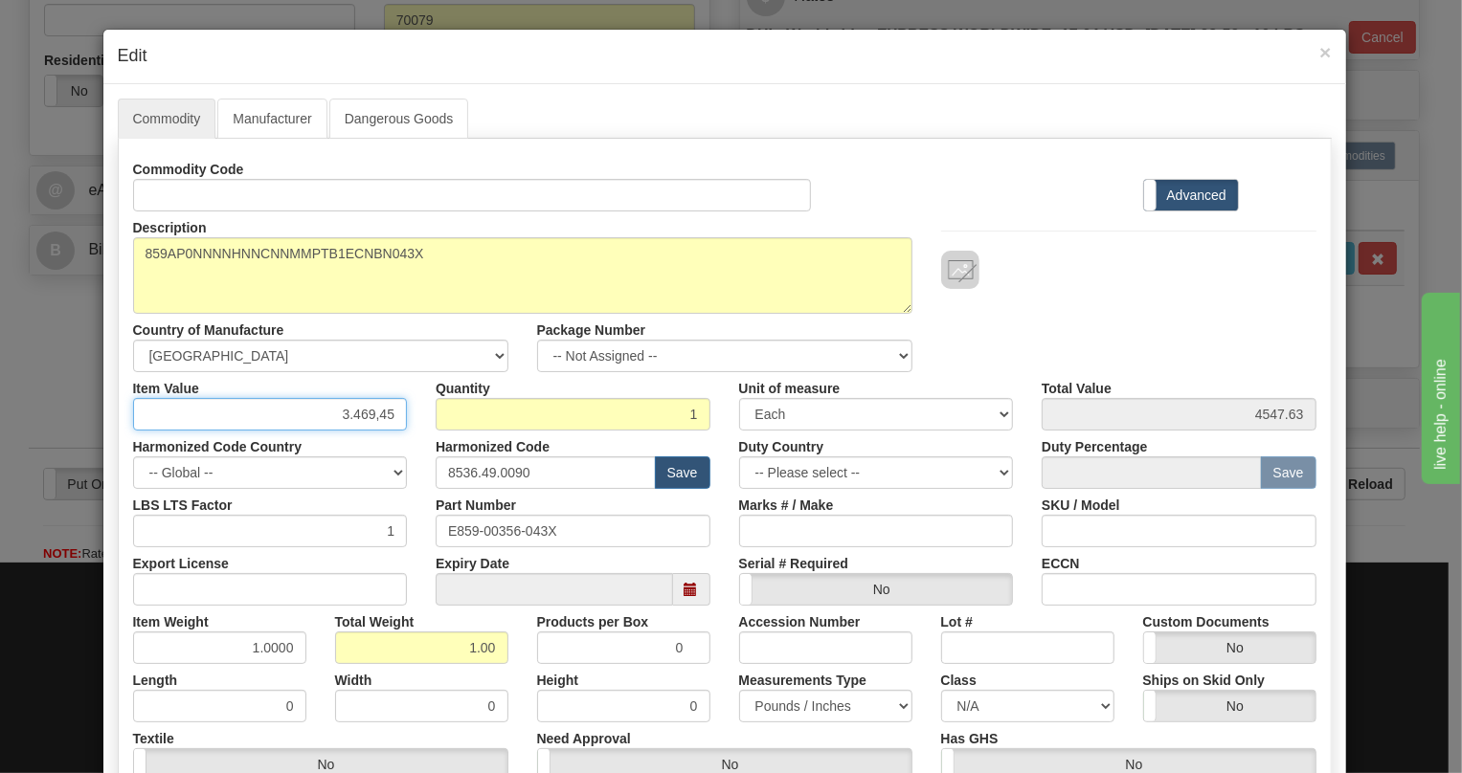
click at [346, 417] on input "3.469,45" at bounding box center [270, 414] width 275 height 33
click at [376, 415] on input "3469,45" at bounding box center [270, 414] width 275 height 33
type input "3469.45"
click at [404, 452] on div "Harmonized Code Country -- Global -- AFGHANISTAN ALAND ISLANDS ALBANIA ALGERIA …" at bounding box center [270, 460] width 303 height 58
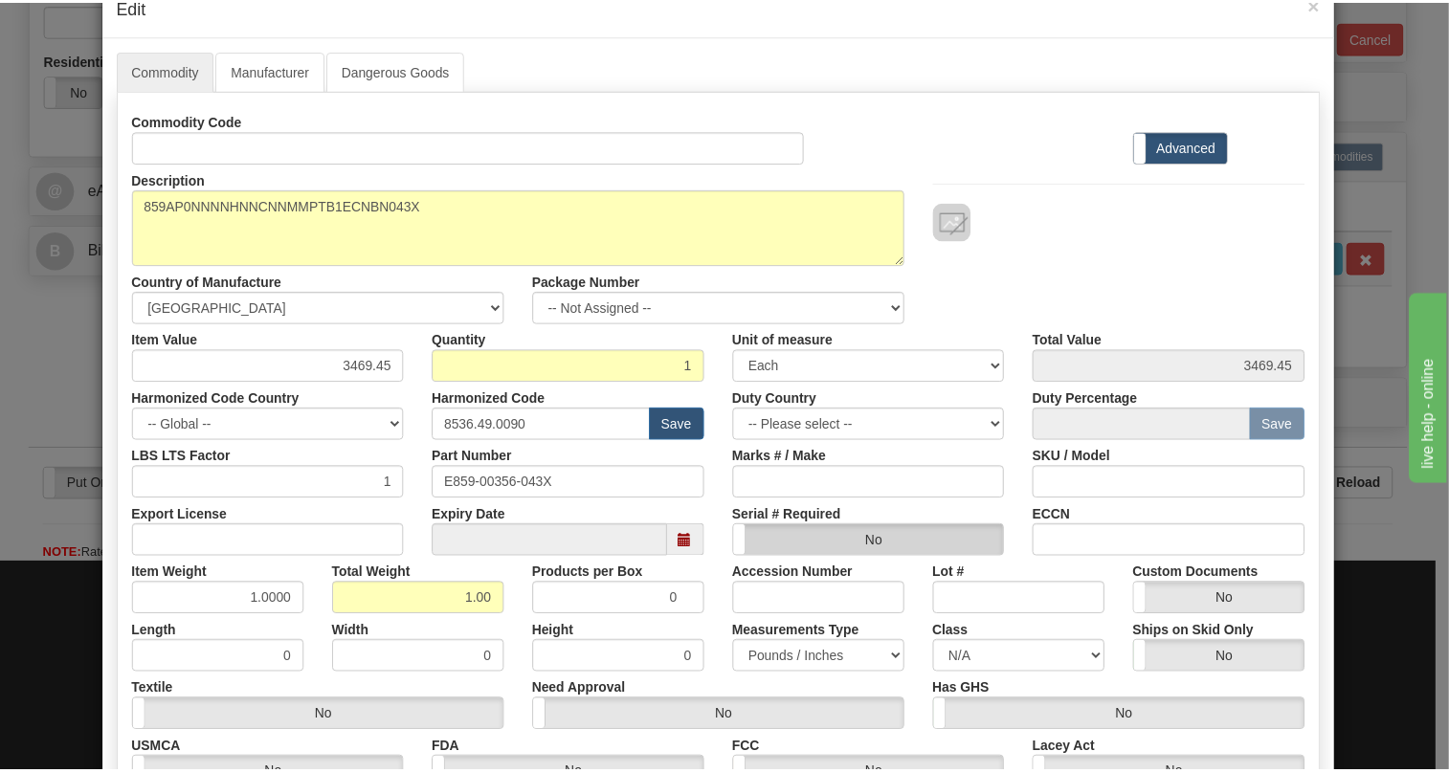
scroll to position [291, 0]
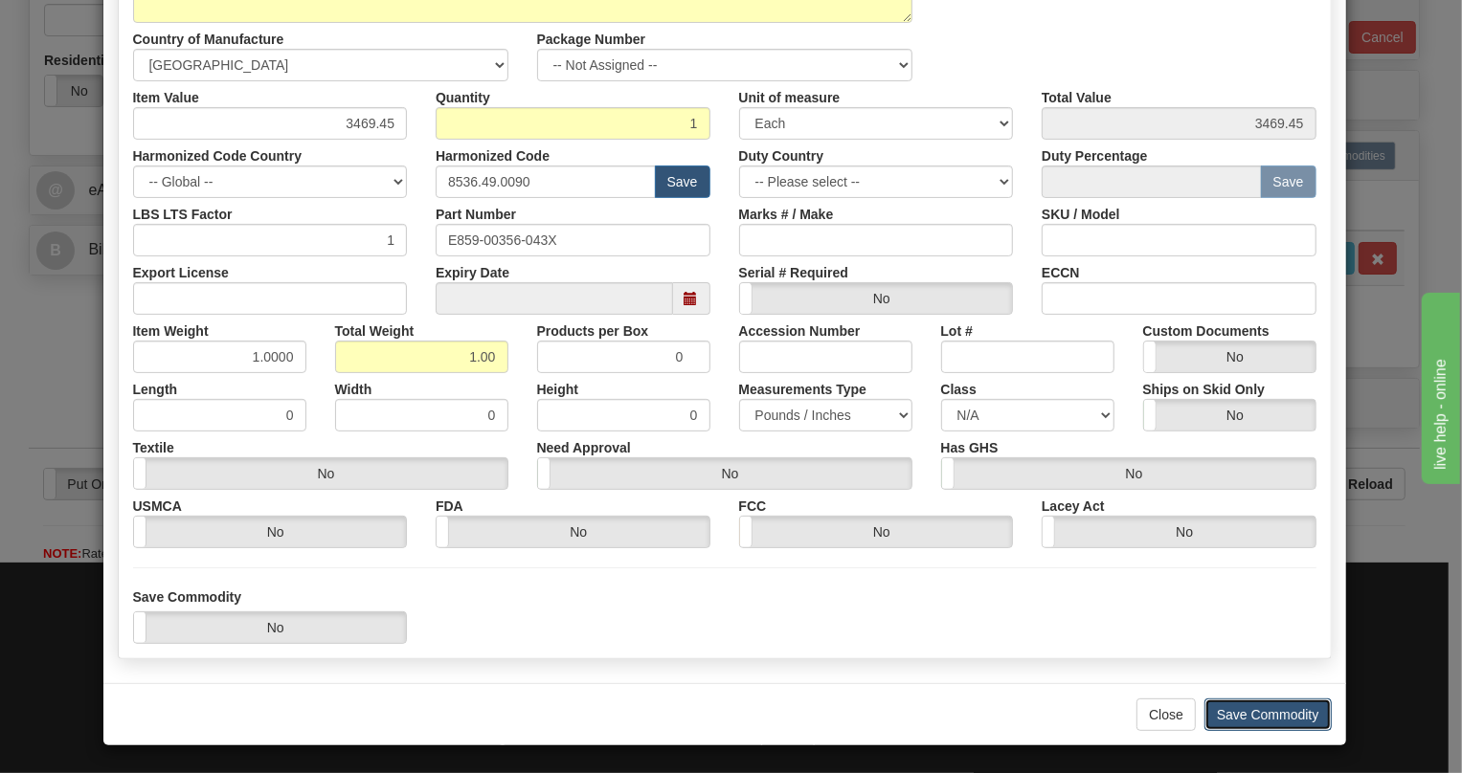
click at [1258, 710] on button "Save Commodity" at bounding box center [1267, 715] width 127 height 33
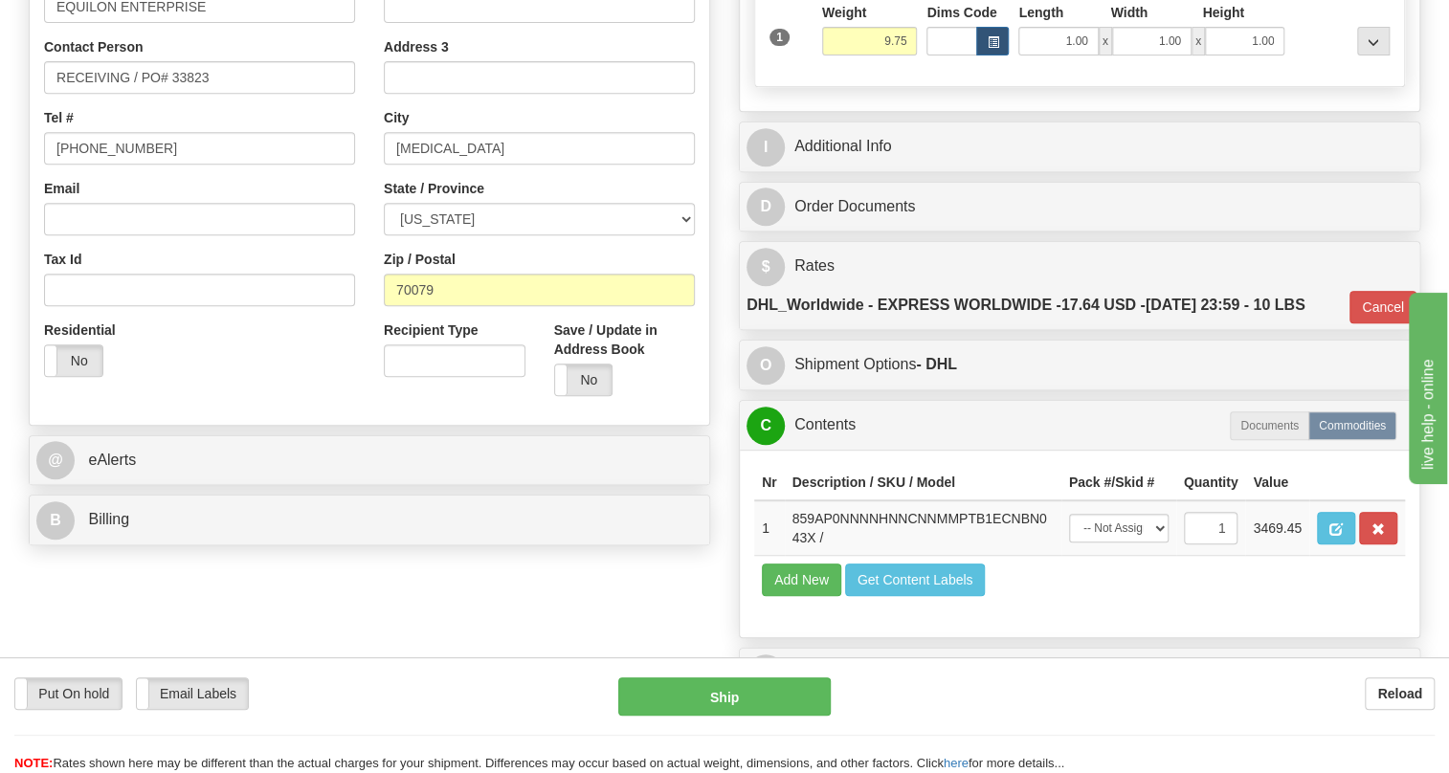
scroll to position [260, 0]
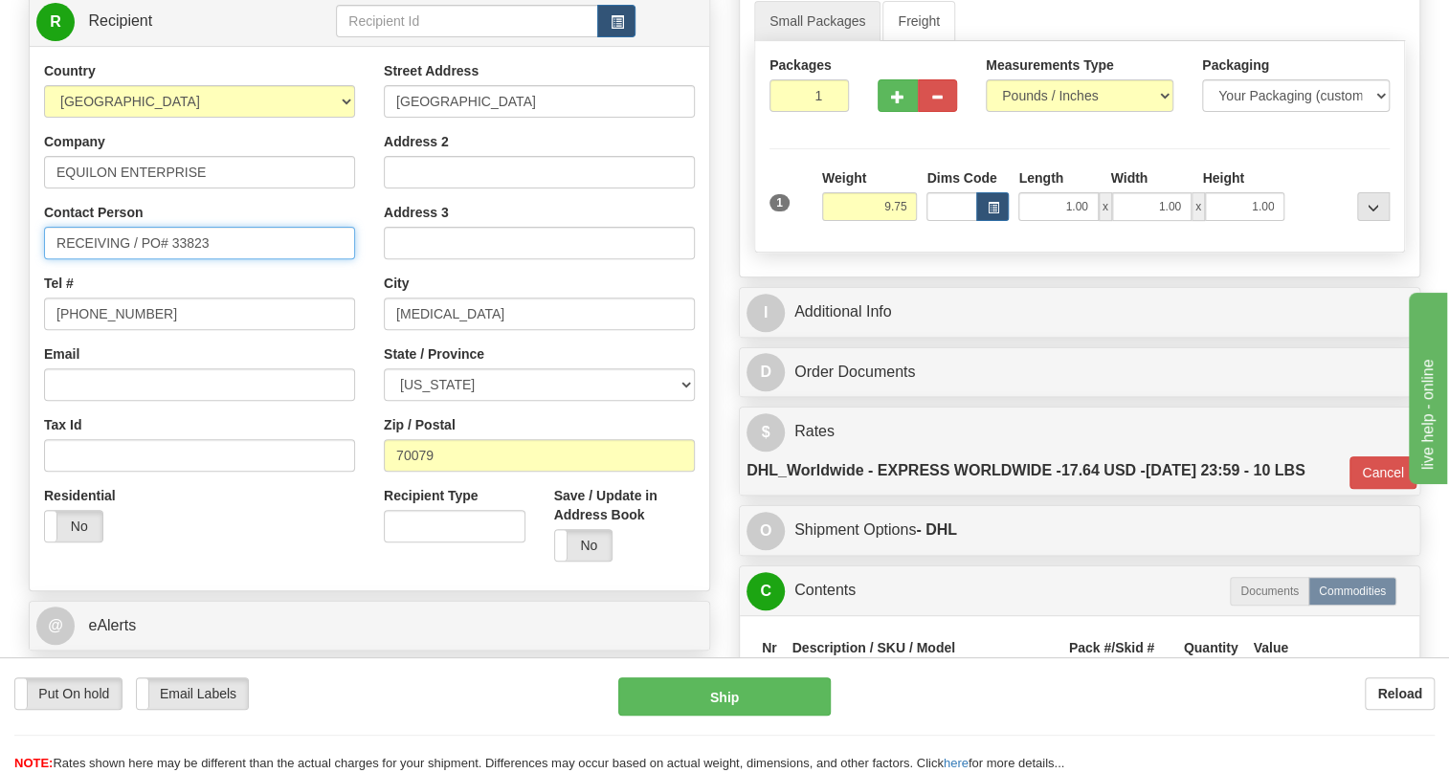
click at [125, 259] on input "RECEIVING / PO# 33823" at bounding box center [199, 243] width 311 height 33
paste input "STEVE GERALD"
type input "RECEIVING / STEVE GERALD / PO# 33823"
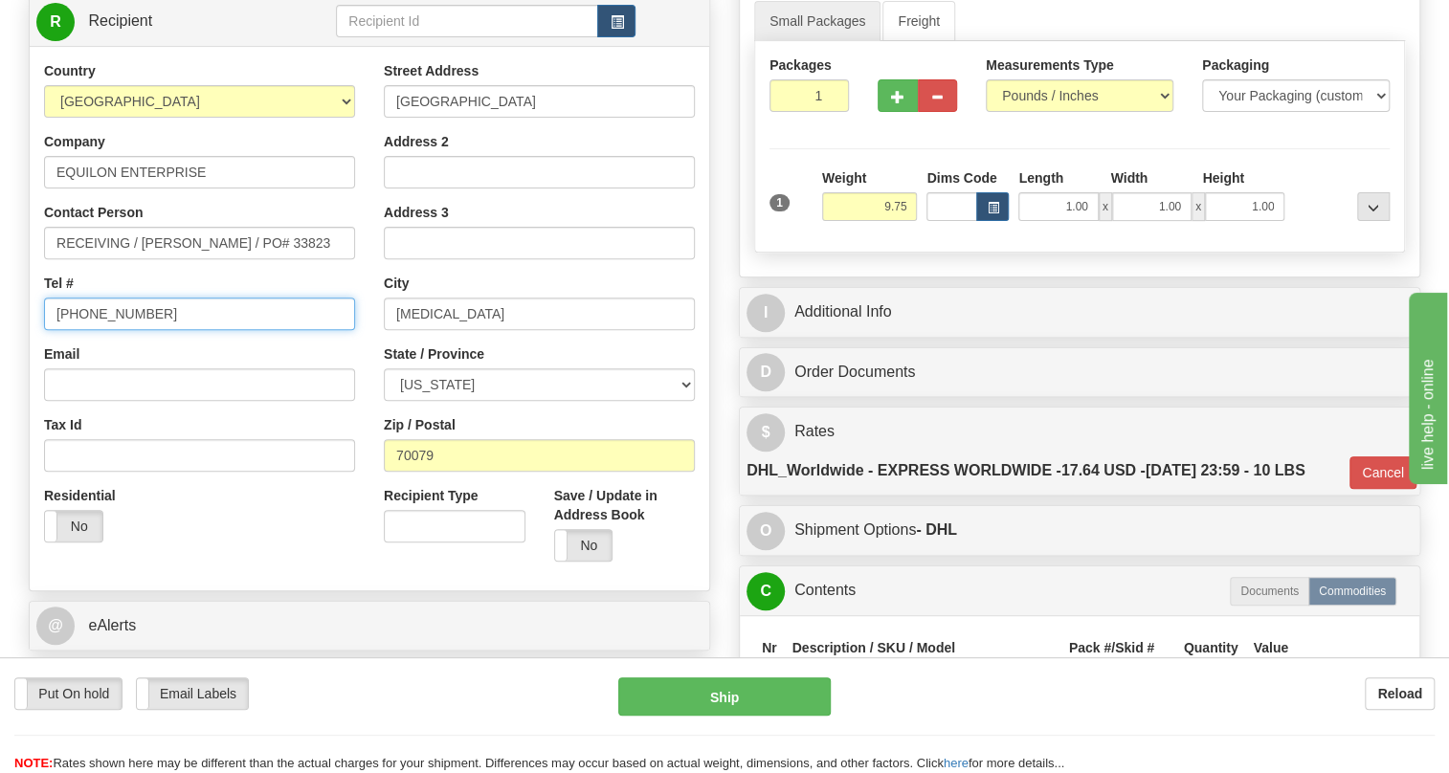
click at [115, 330] on input "[PHONE_NUMBER]" at bounding box center [199, 314] width 311 height 33
paste input "225-752-0337"
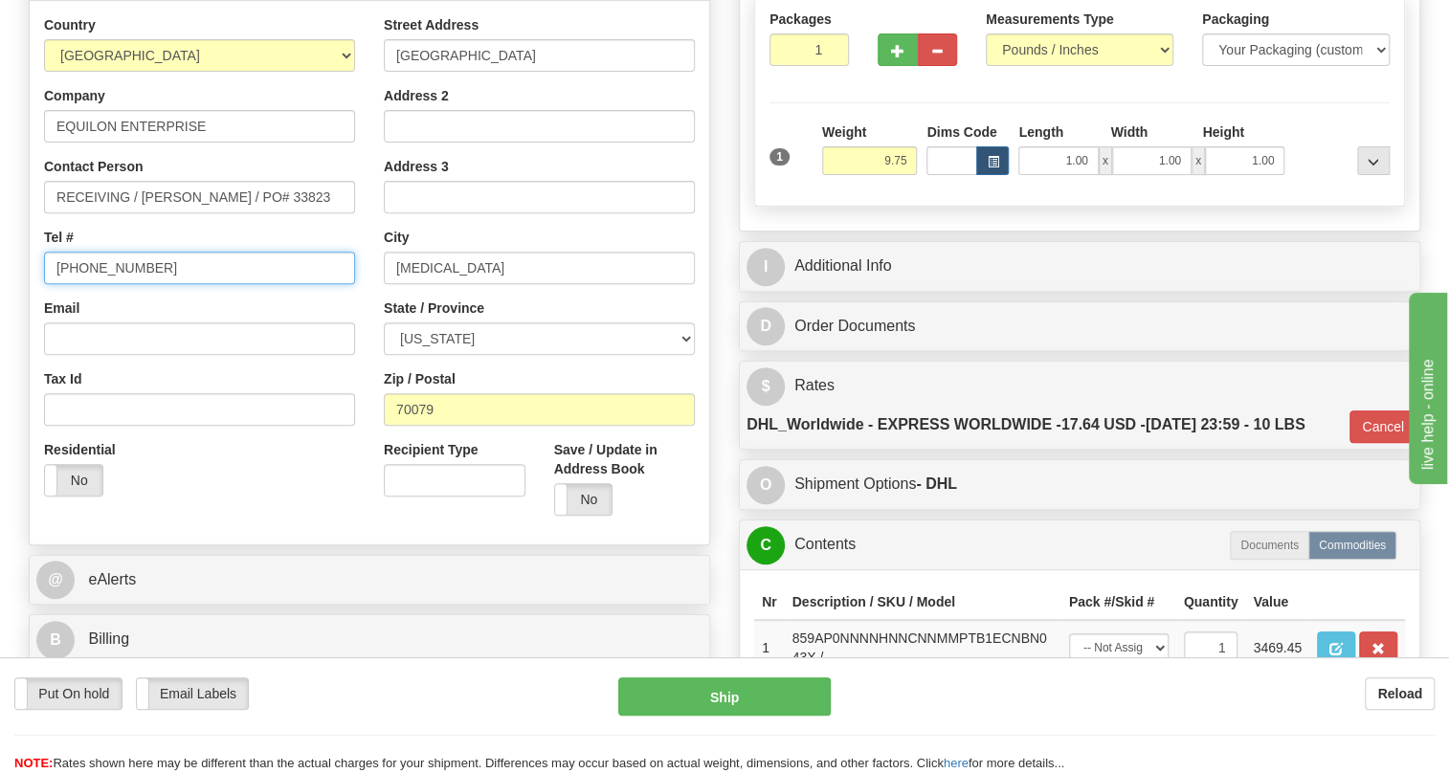
scroll to position [347, 0]
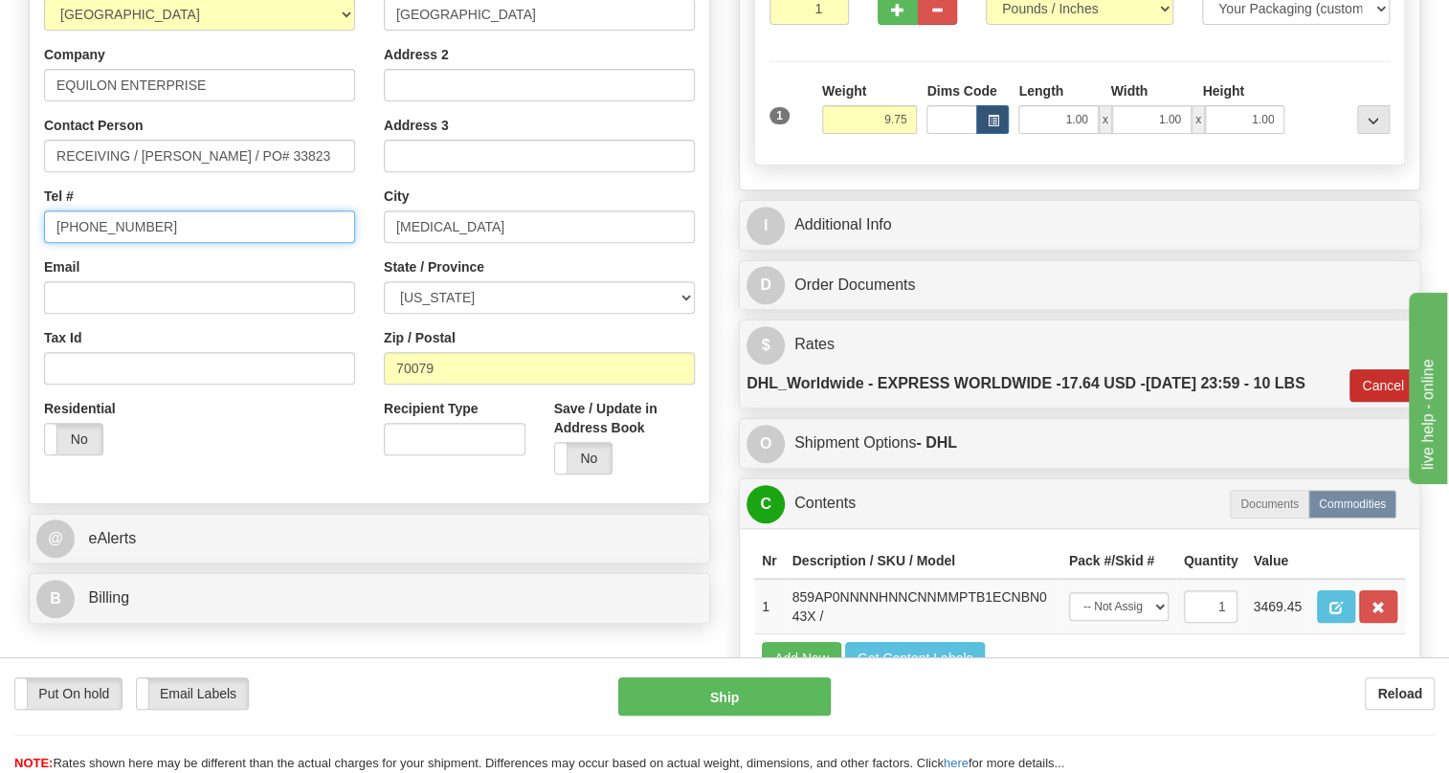
type input "225-752-0337"
click at [1375, 402] on button "Cancel" at bounding box center [1383, 385] width 67 height 33
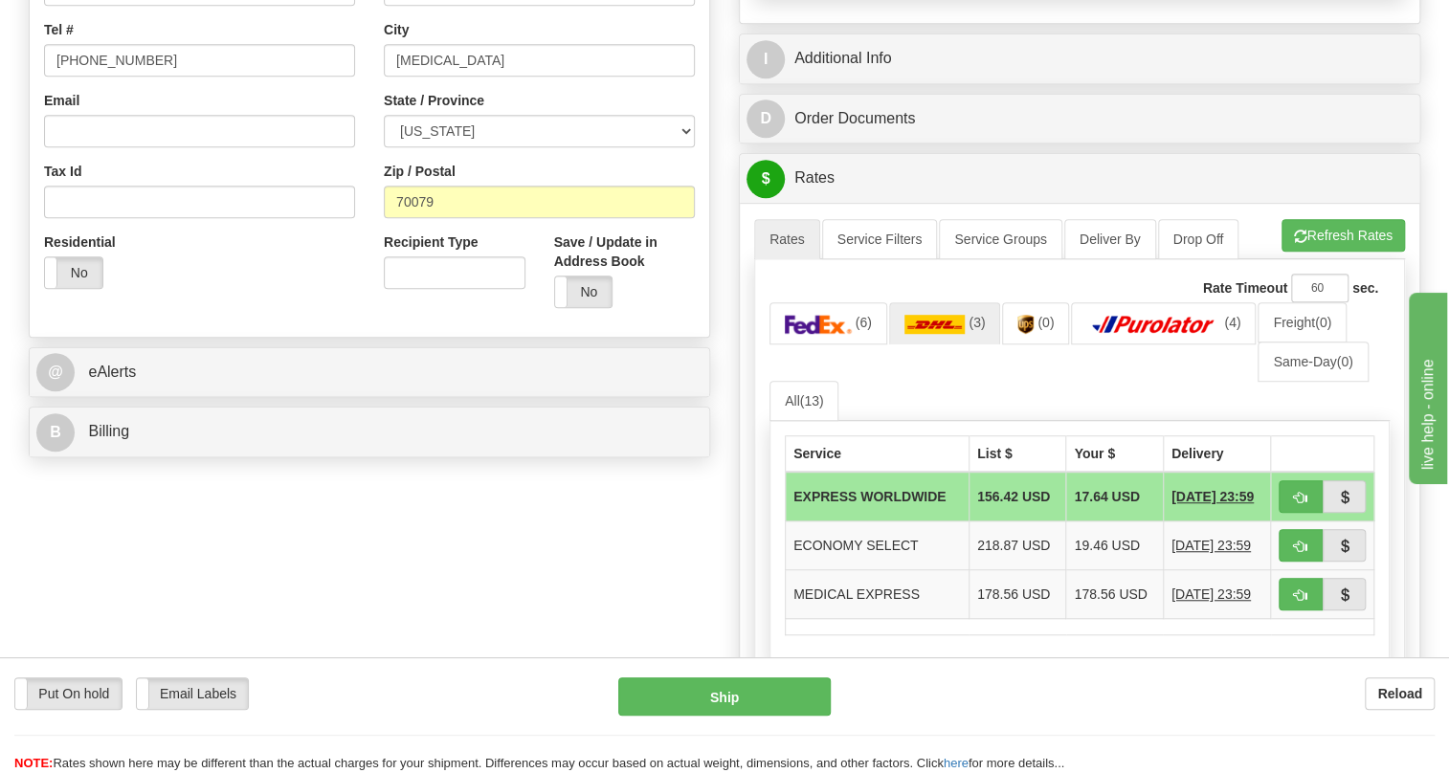
scroll to position [522, 0]
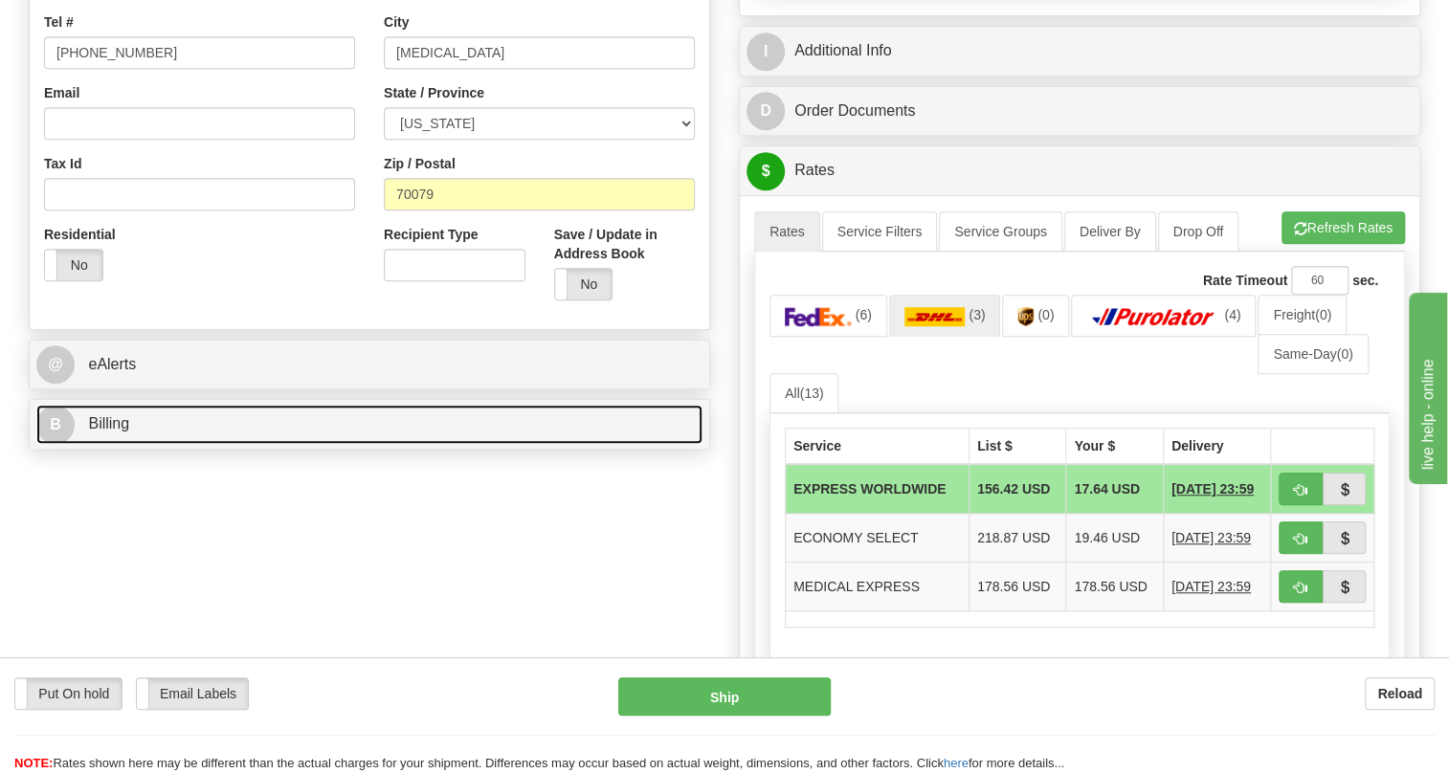
click at [112, 432] on span "Billing" at bounding box center [108, 423] width 41 height 16
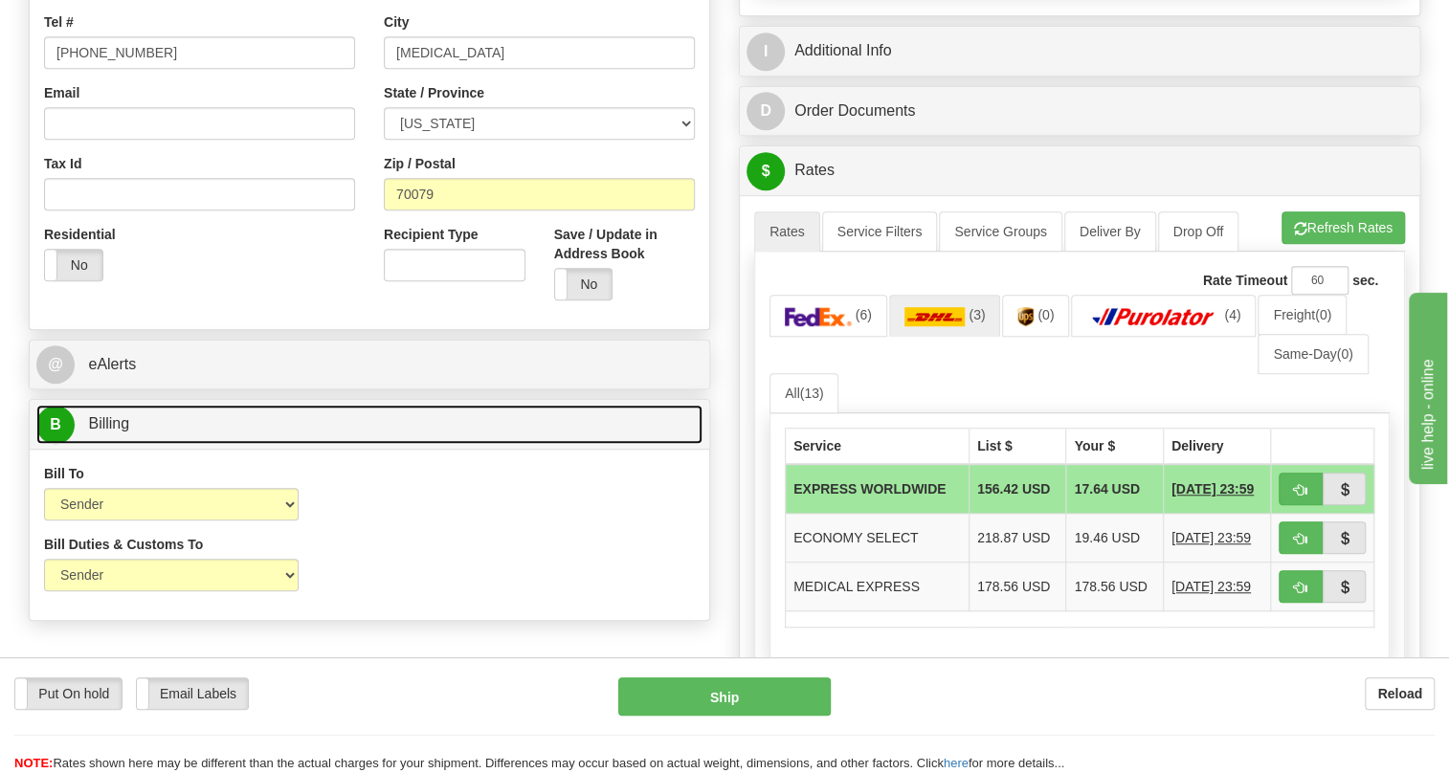
click at [112, 432] on span "Billing" at bounding box center [108, 423] width 41 height 16
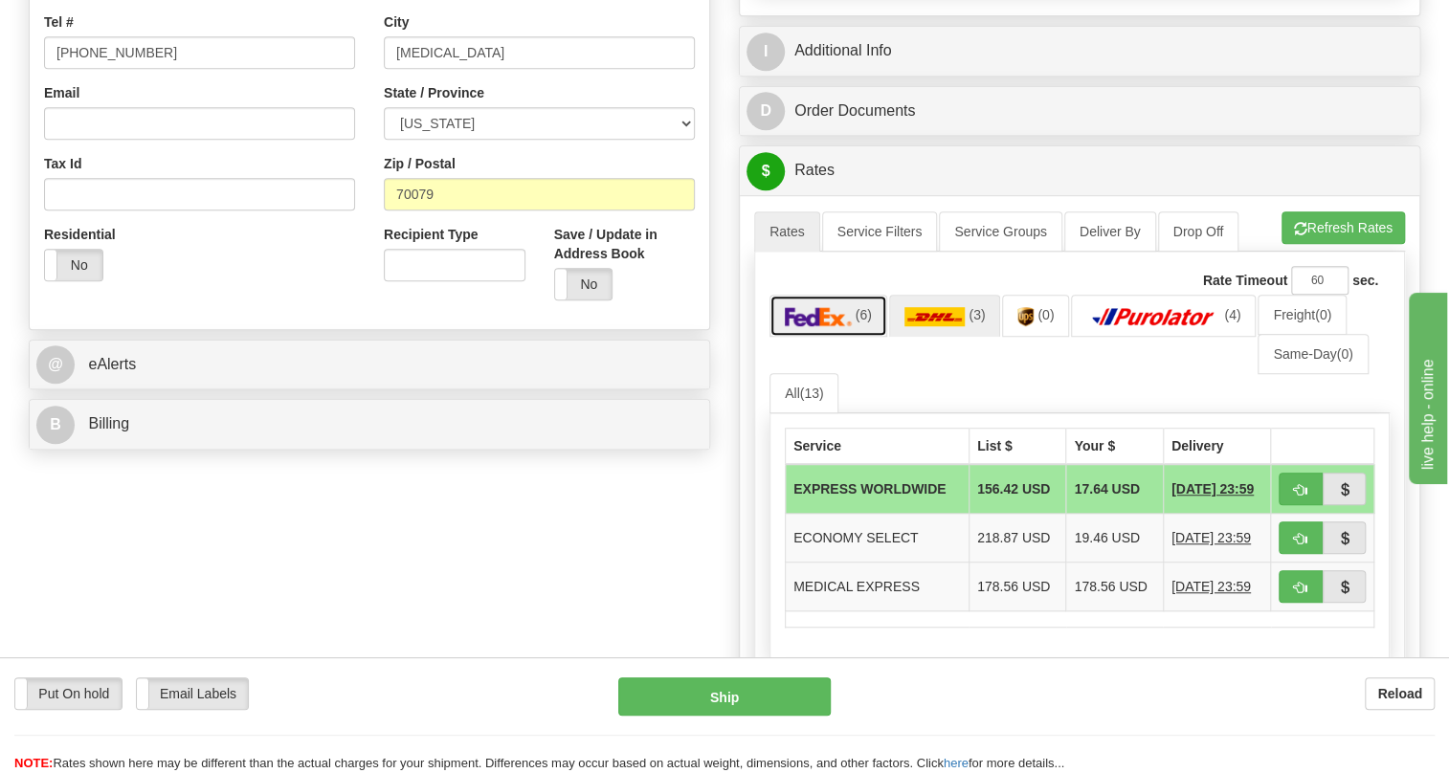
click at [845, 326] on img at bounding box center [818, 316] width 67 height 19
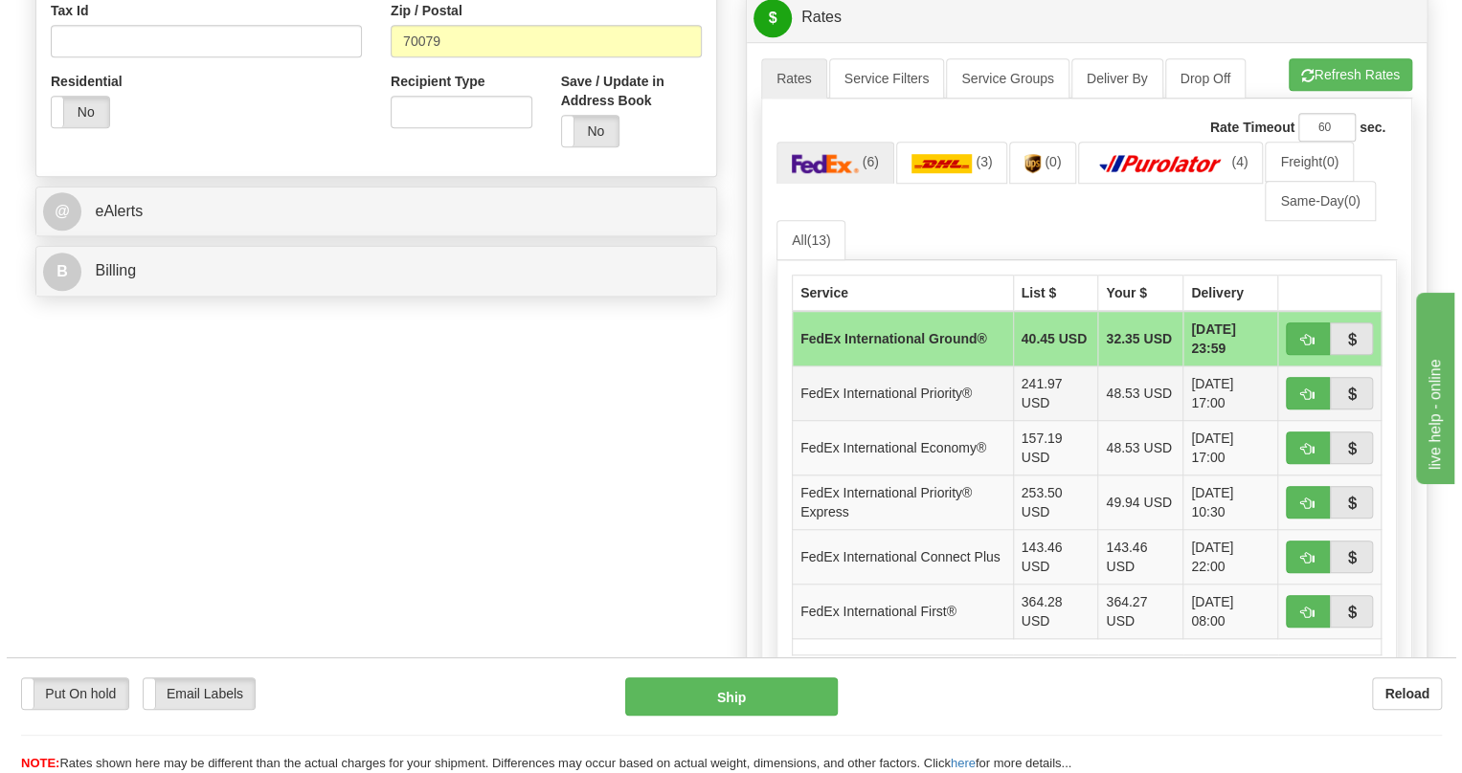
scroll to position [696, 0]
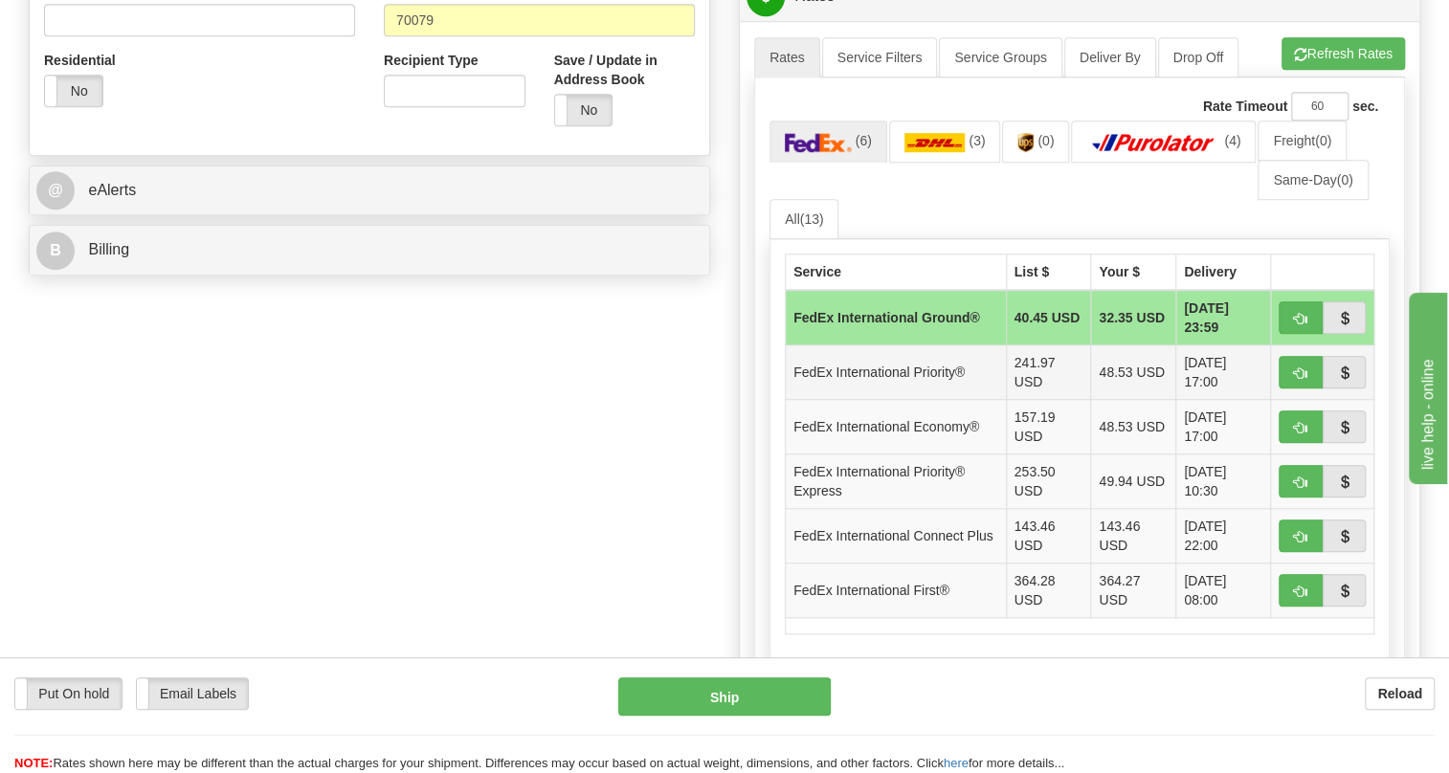
click at [875, 400] on td "FedEx International Priority®" at bounding box center [896, 373] width 221 height 55
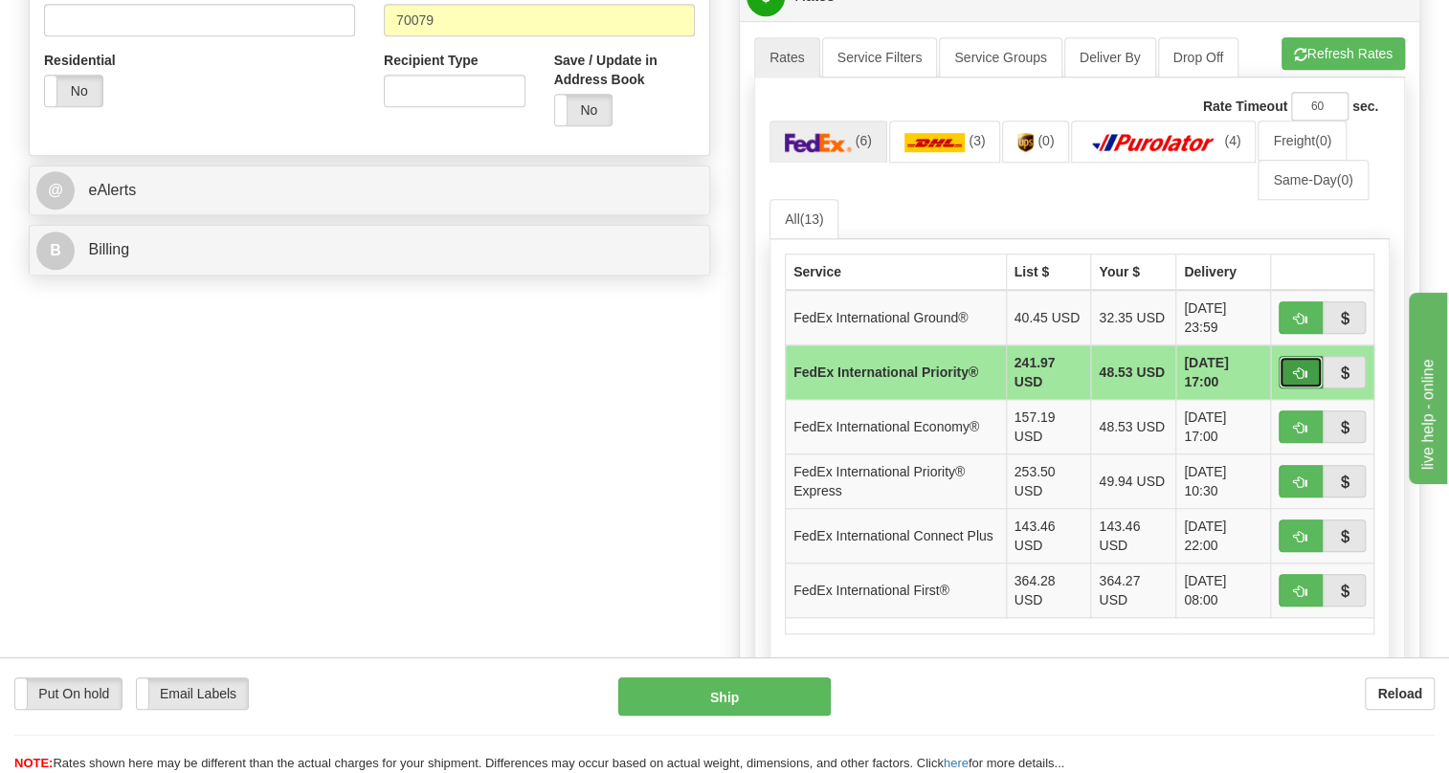
click at [1294, 380] on span "button" at bounding box center [1300, 374] width 13 height 12
type input "01"
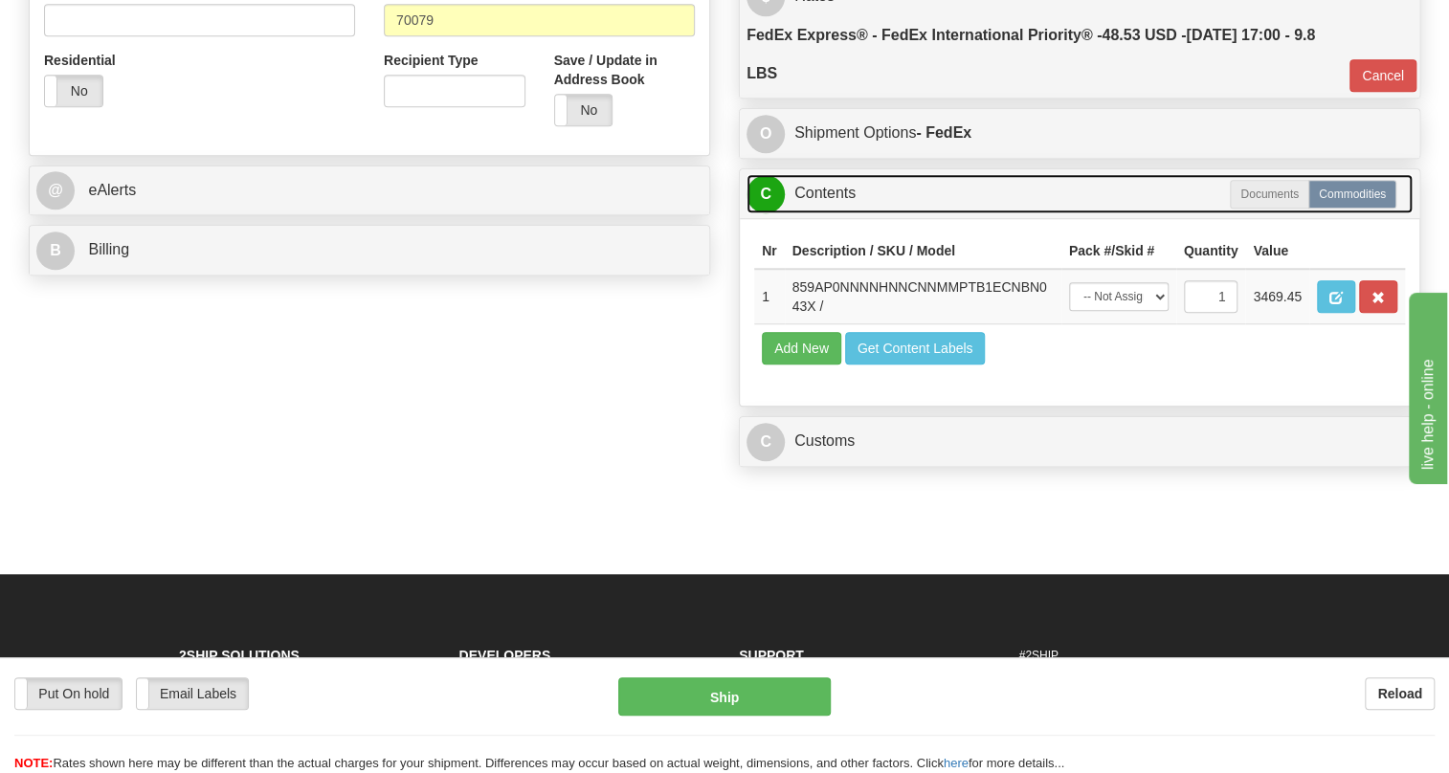
click at [851, 213] on link "C Contents" at bounding box center [1080, 193] width 666 height 39
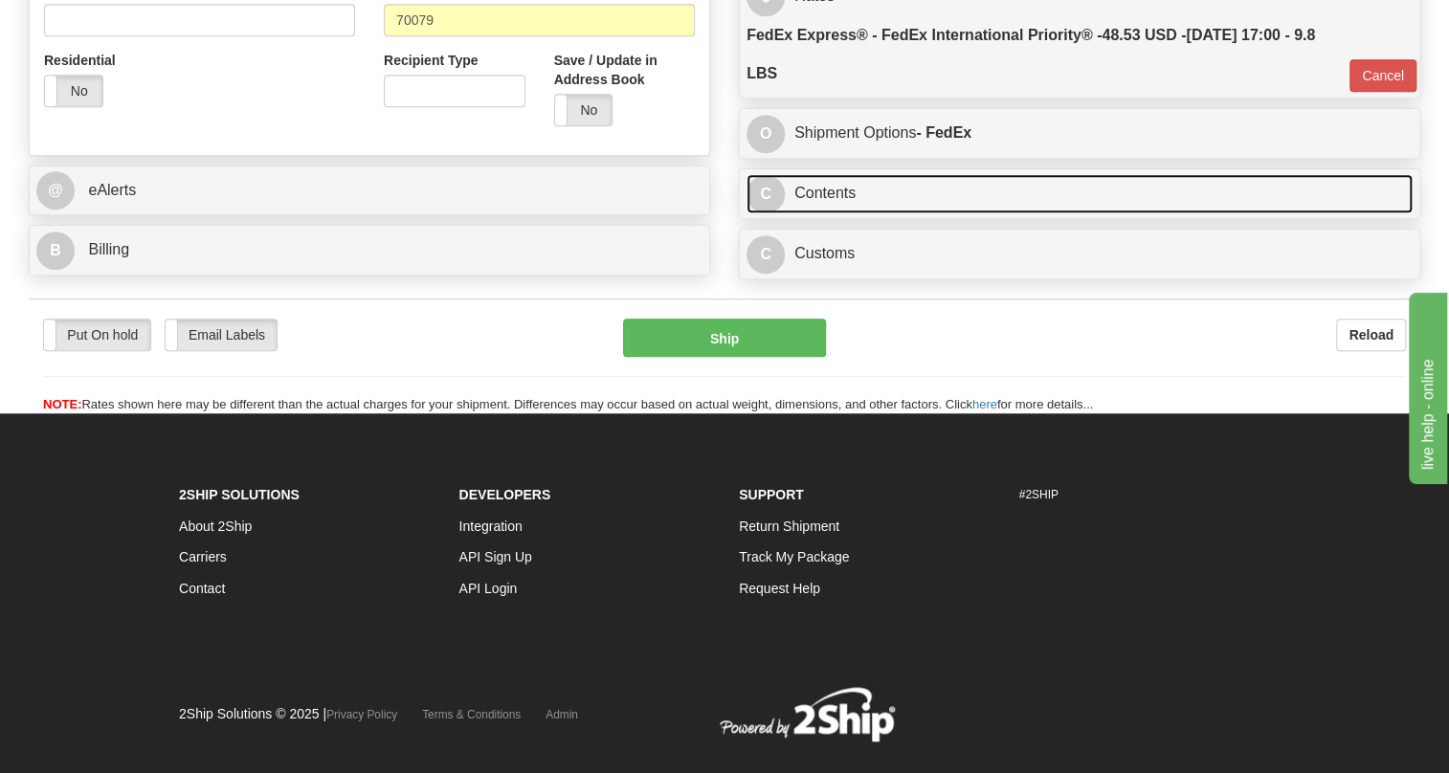
click at [851, 213] on link "C Contents" at bounding box center [1080, 193] width 666 height 39
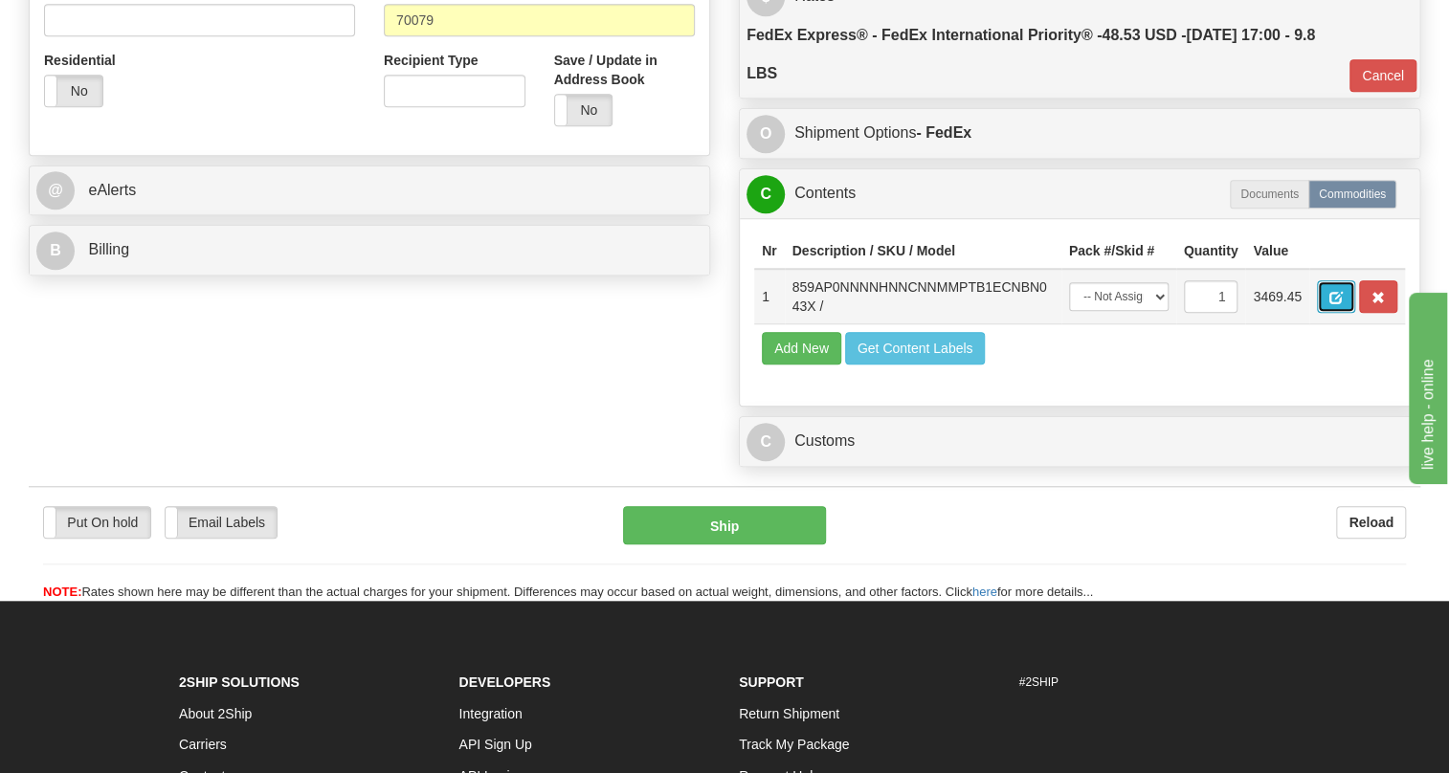
click at [1338, 304] on span "button" at bounding box center [1335, 298] width 13 height 12
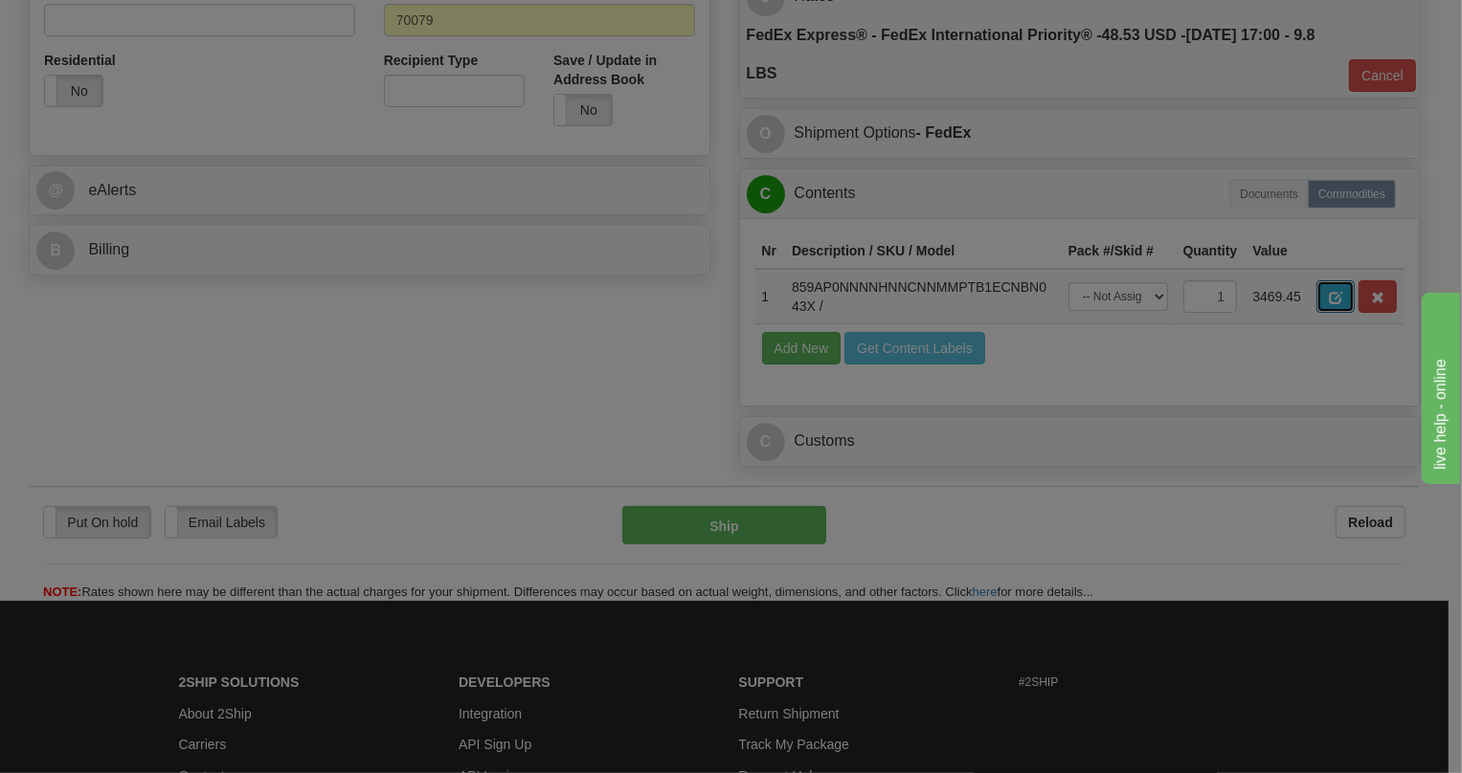
scroll to position [0, 0]
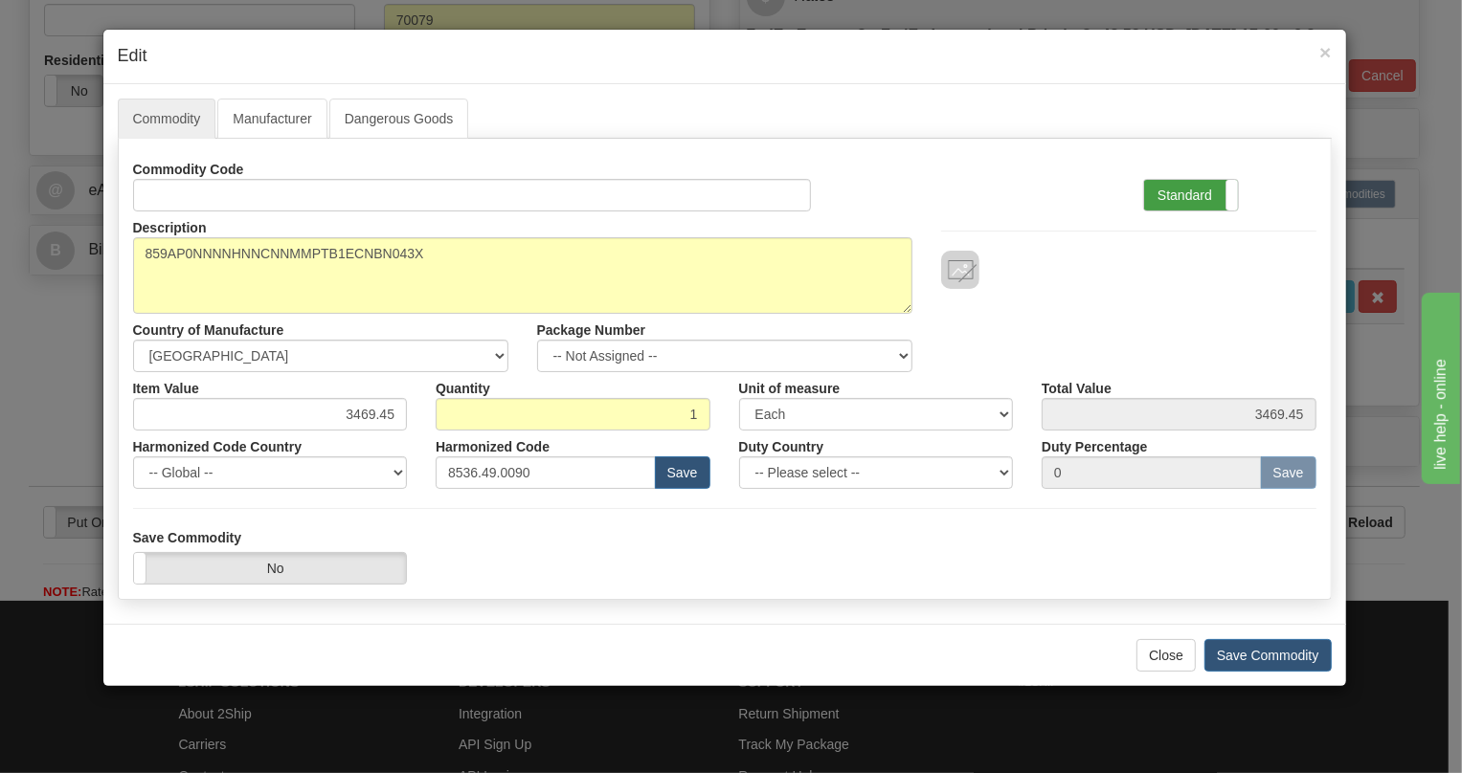
click at [1189, 193] on label "Standard" at bounding box center [1191, 195] width 94 height 31
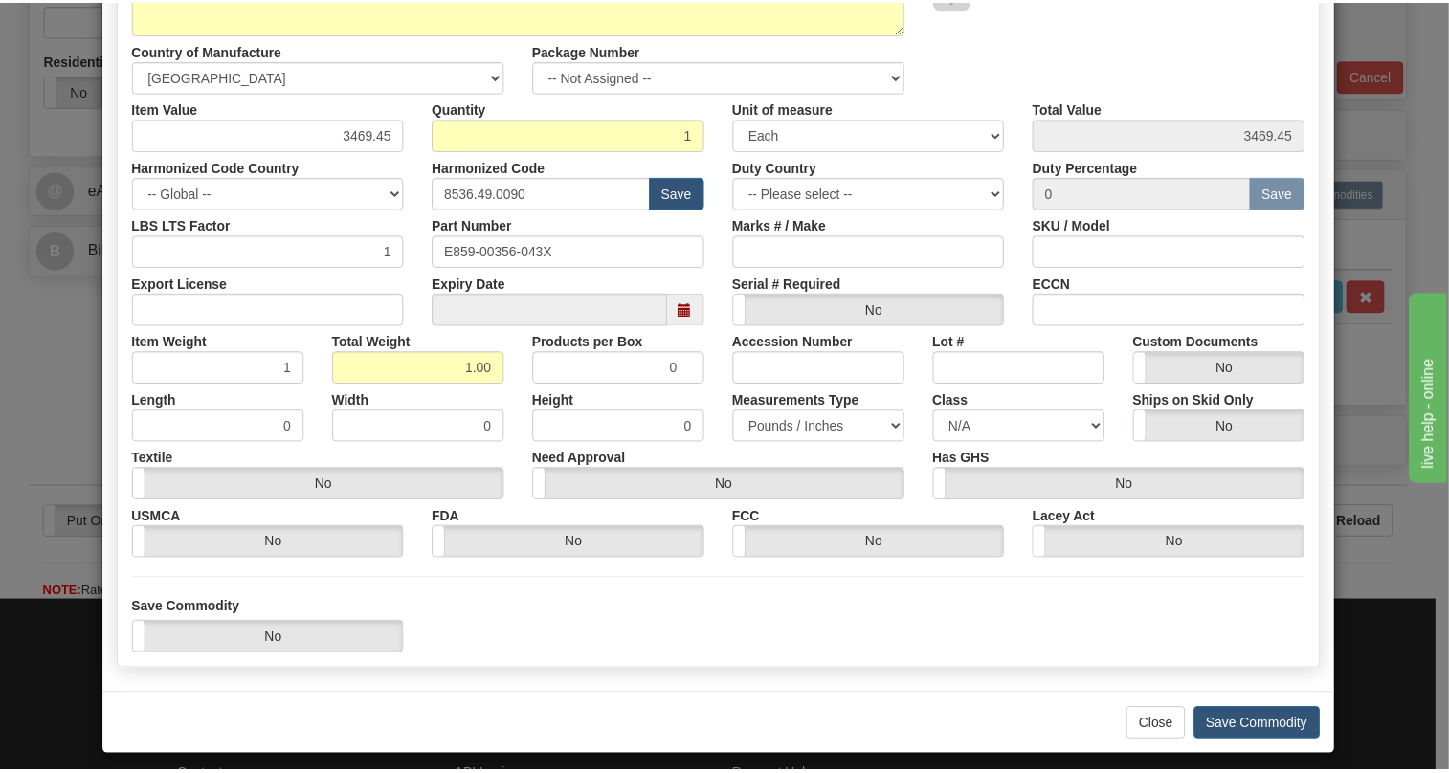
scroll to position [291, 0]
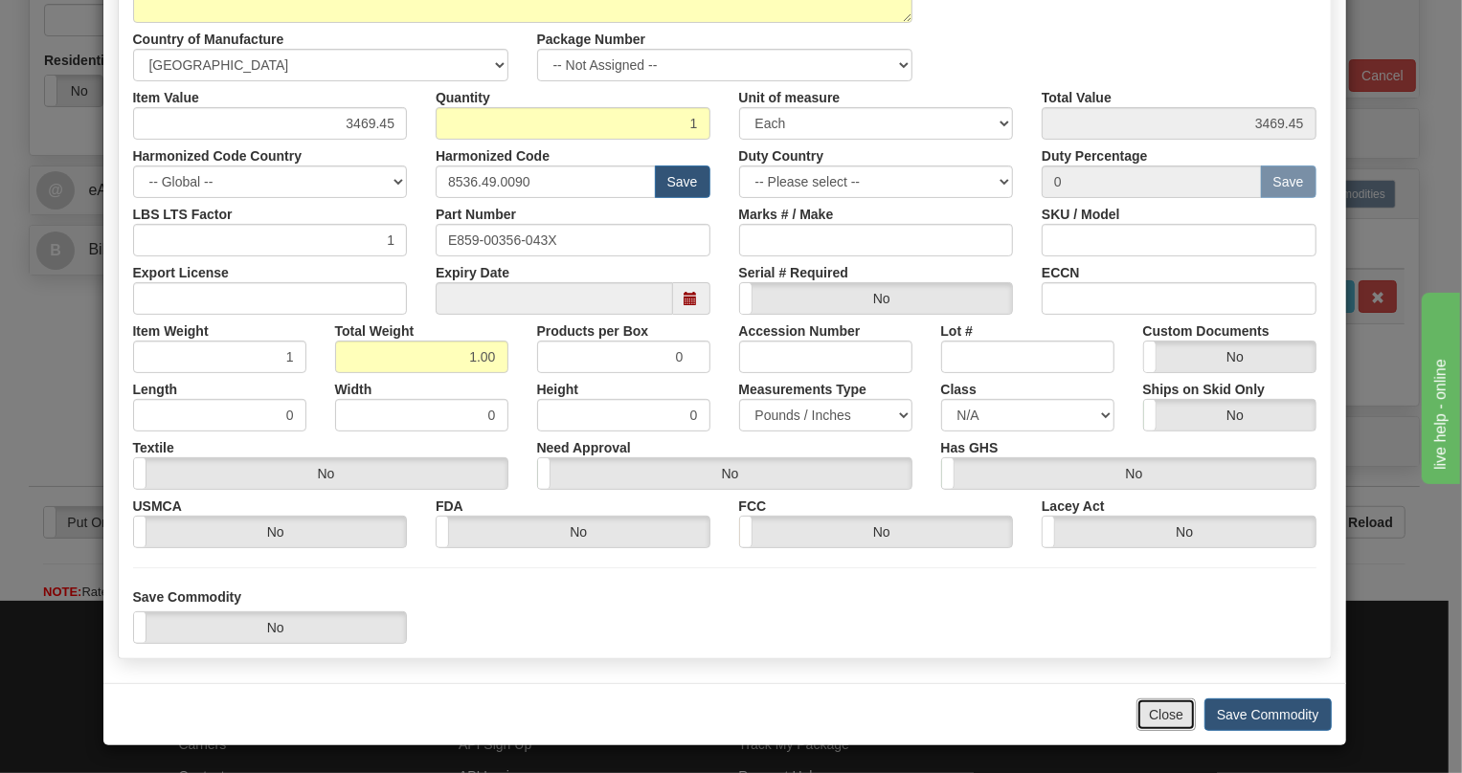
drag, startPoint x: 1157, startPoint y: 718, endPoint x: 1157, endPoint y: 704, distance: 13.4
click at [1157, 715] on button "Close" at bounding box center [1165, 715] width 59 height 33
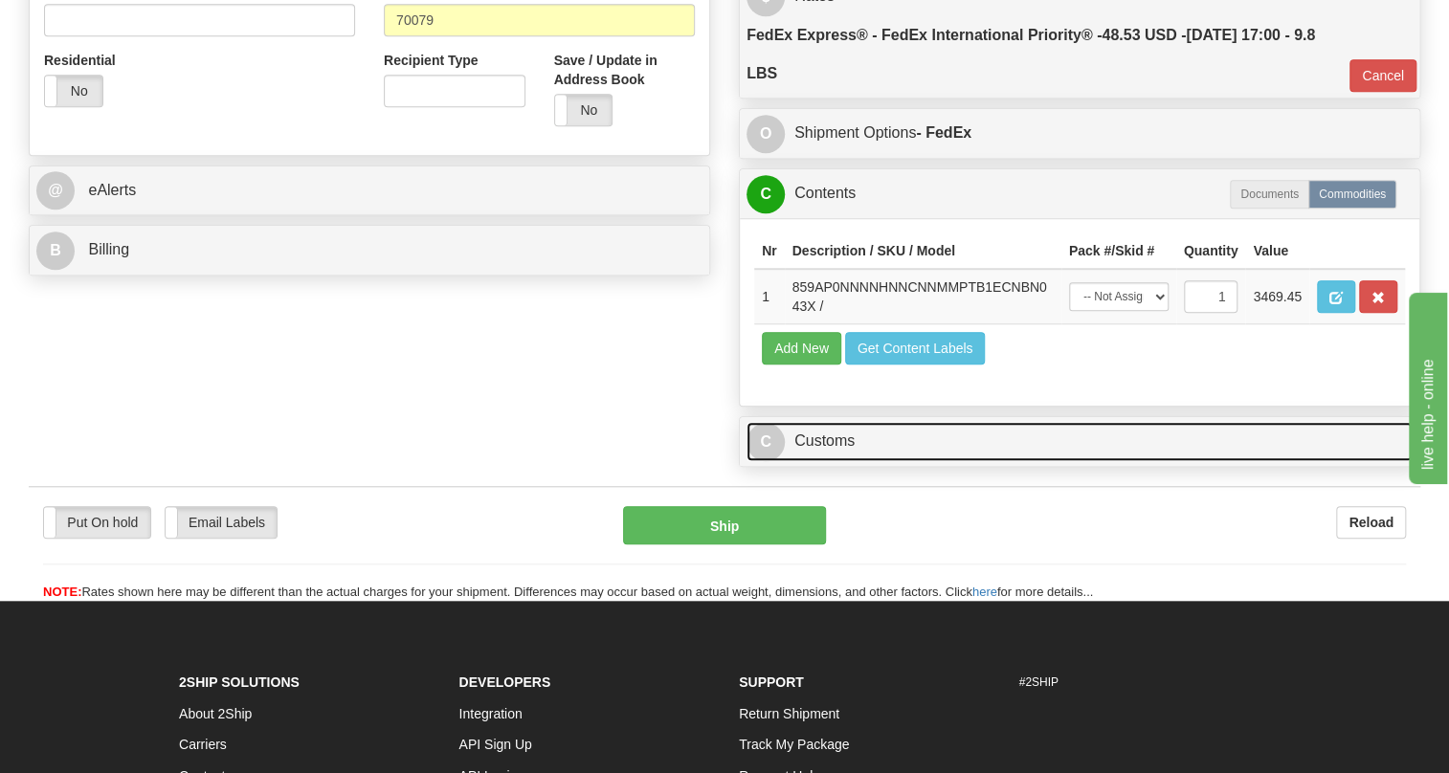
click at [837, 461] on link "C Customs" at bounding box center [1080, 441] width 666 height 39
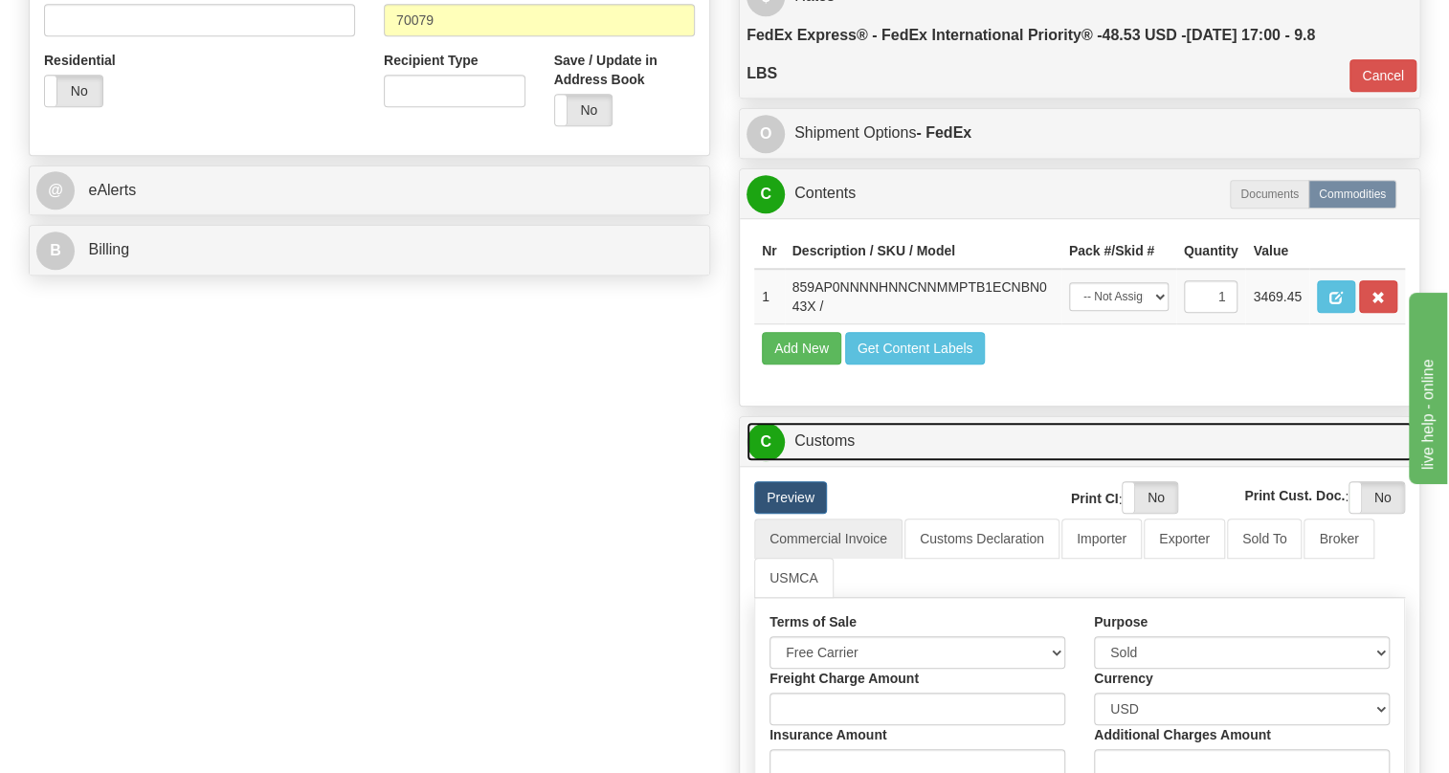
click at [837, 461] on link "C Customs" at bounding box center [1080, 441] width 666 height 39
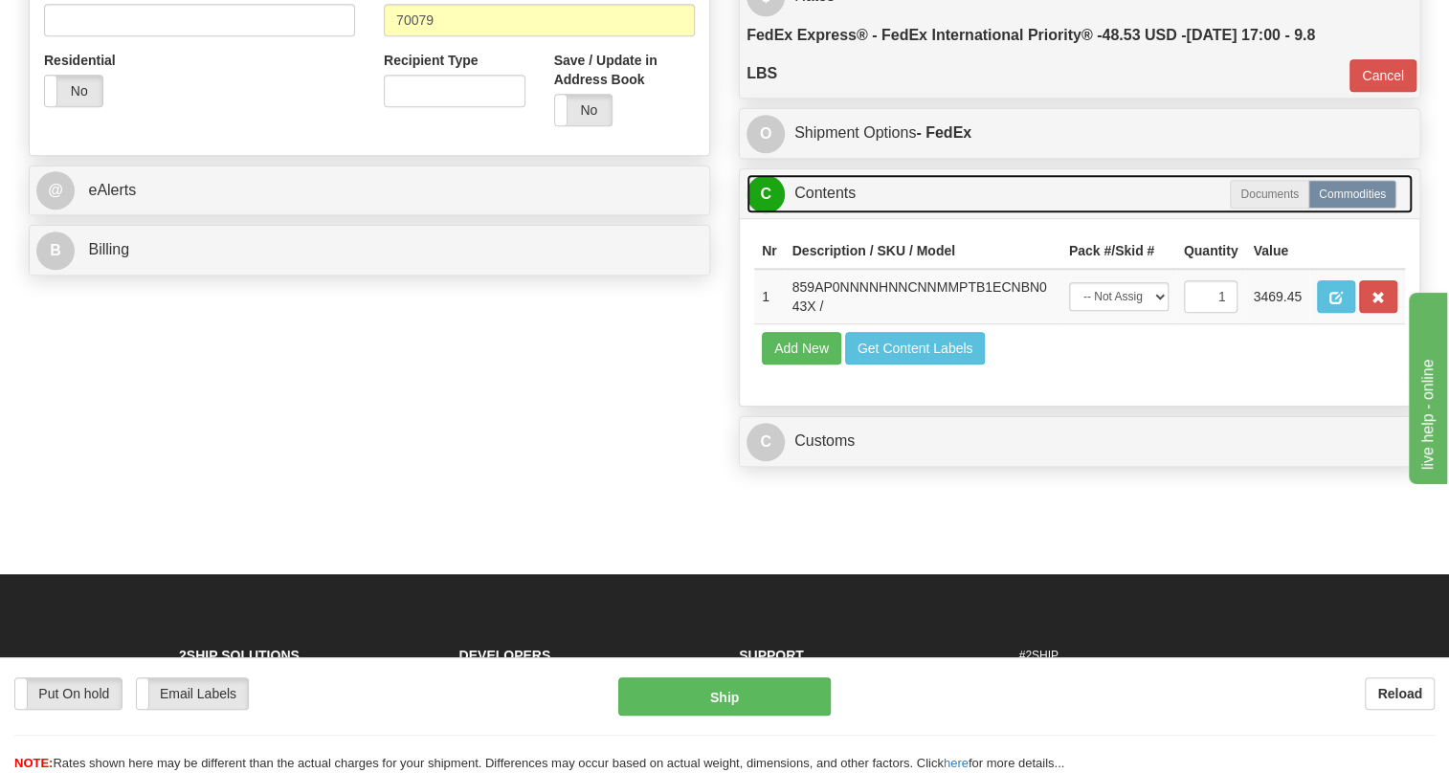
click at [832, 213] on link "C Contents" at bounding box center [1080, 193] width 666 height 39
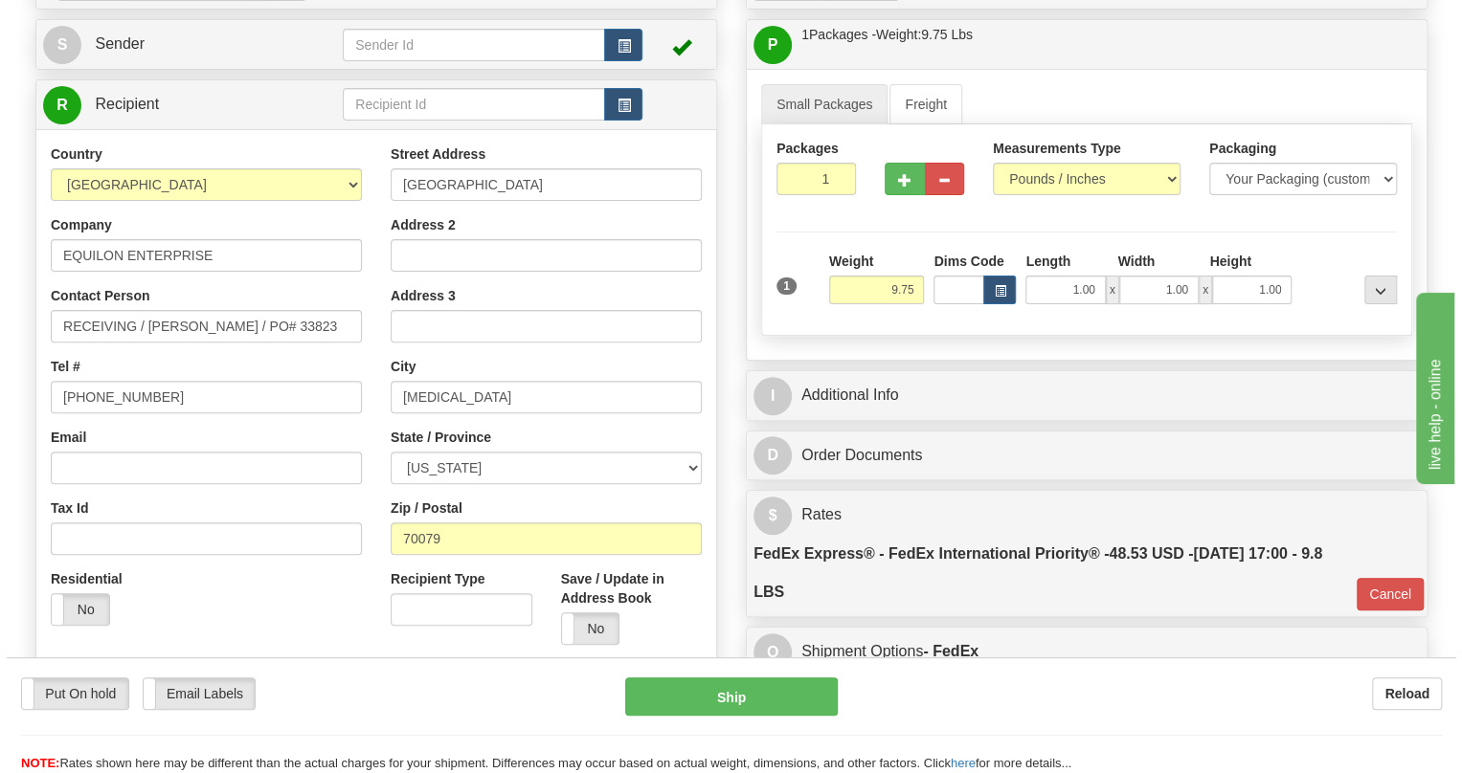
scroll to position [173, 0]
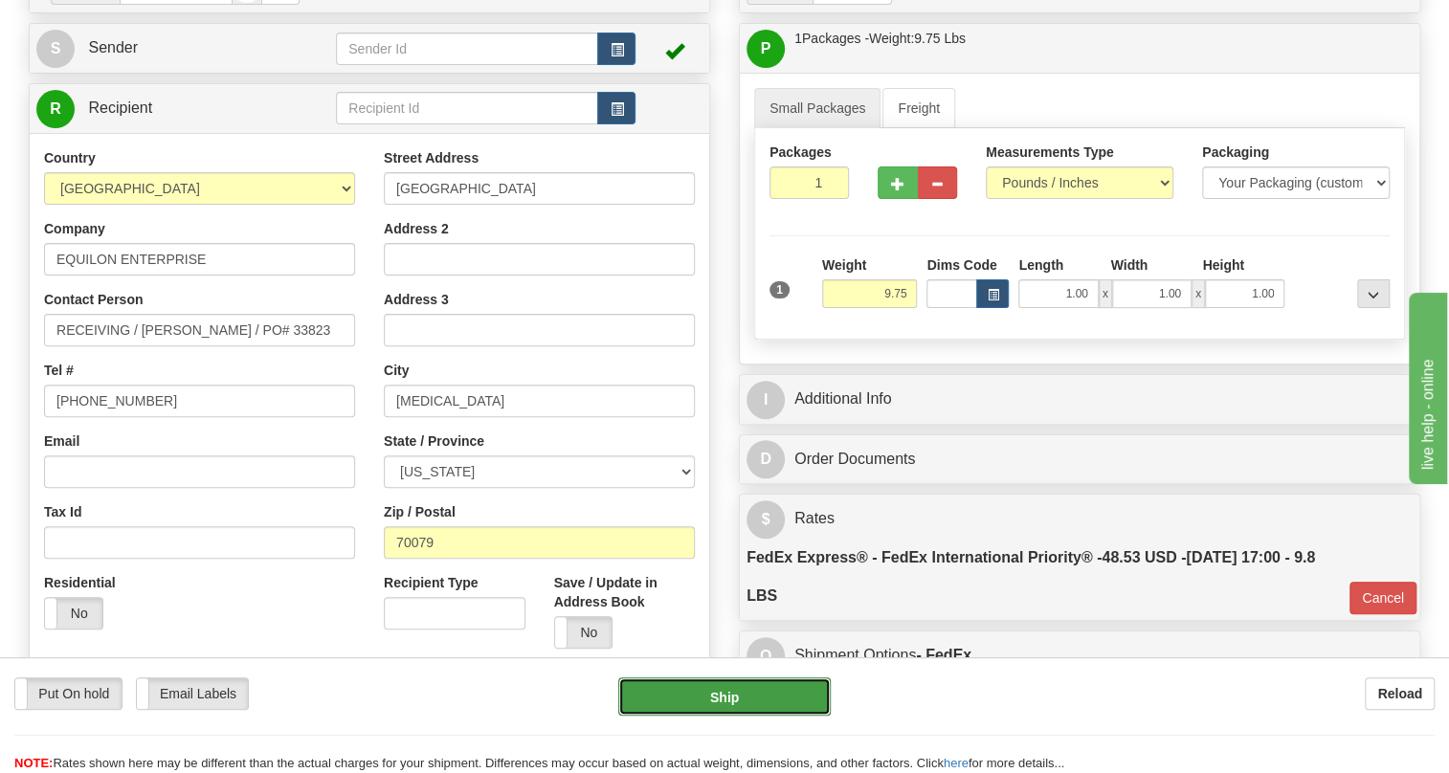
click at [726, 700] on button "Ship" at bounding box center [724, 697] width 212 height 38
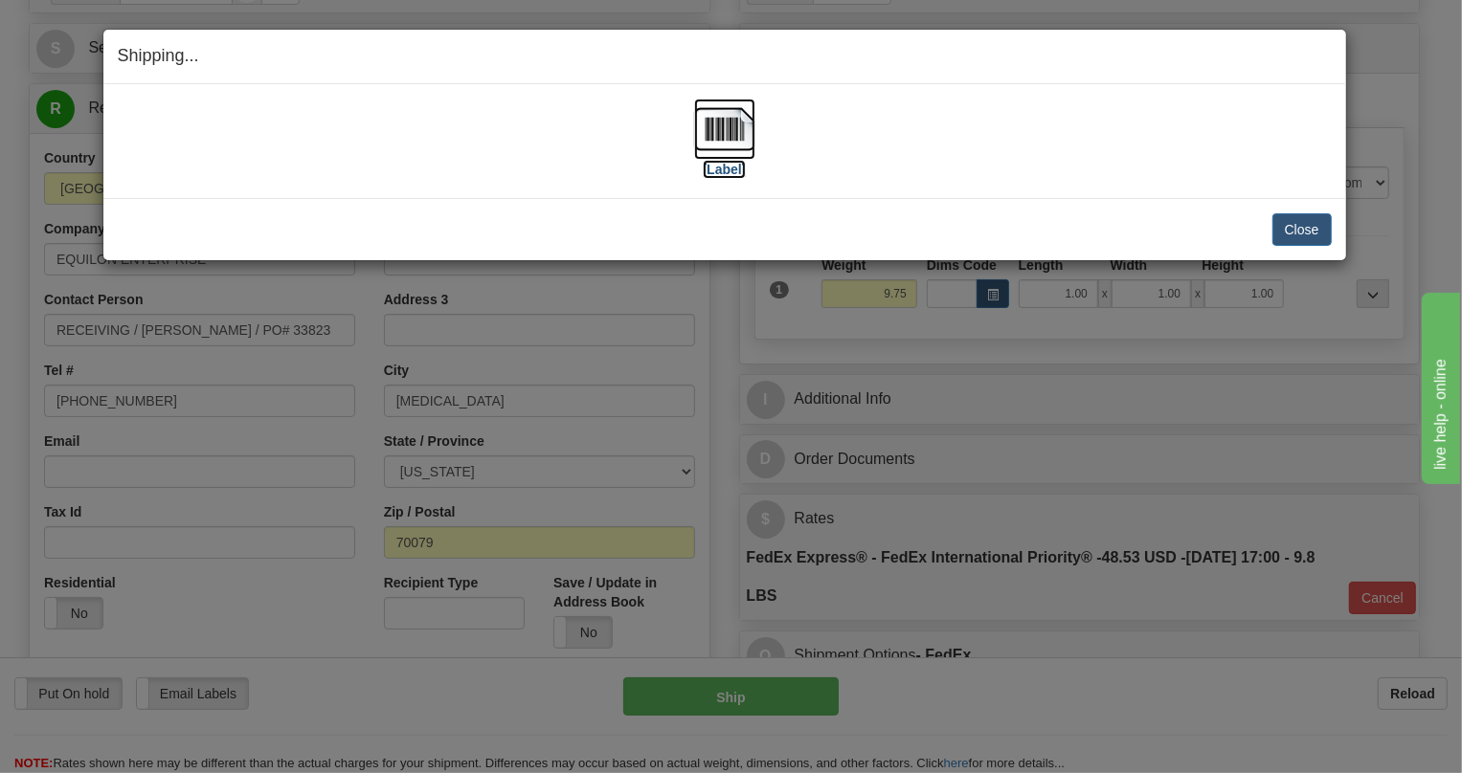
click at [732, 131] on img at bounding box center [724, 129] width 61 height 61
click at [1311, 231] on button "Close" at bounding box center [1301, 229] width 59 height 33
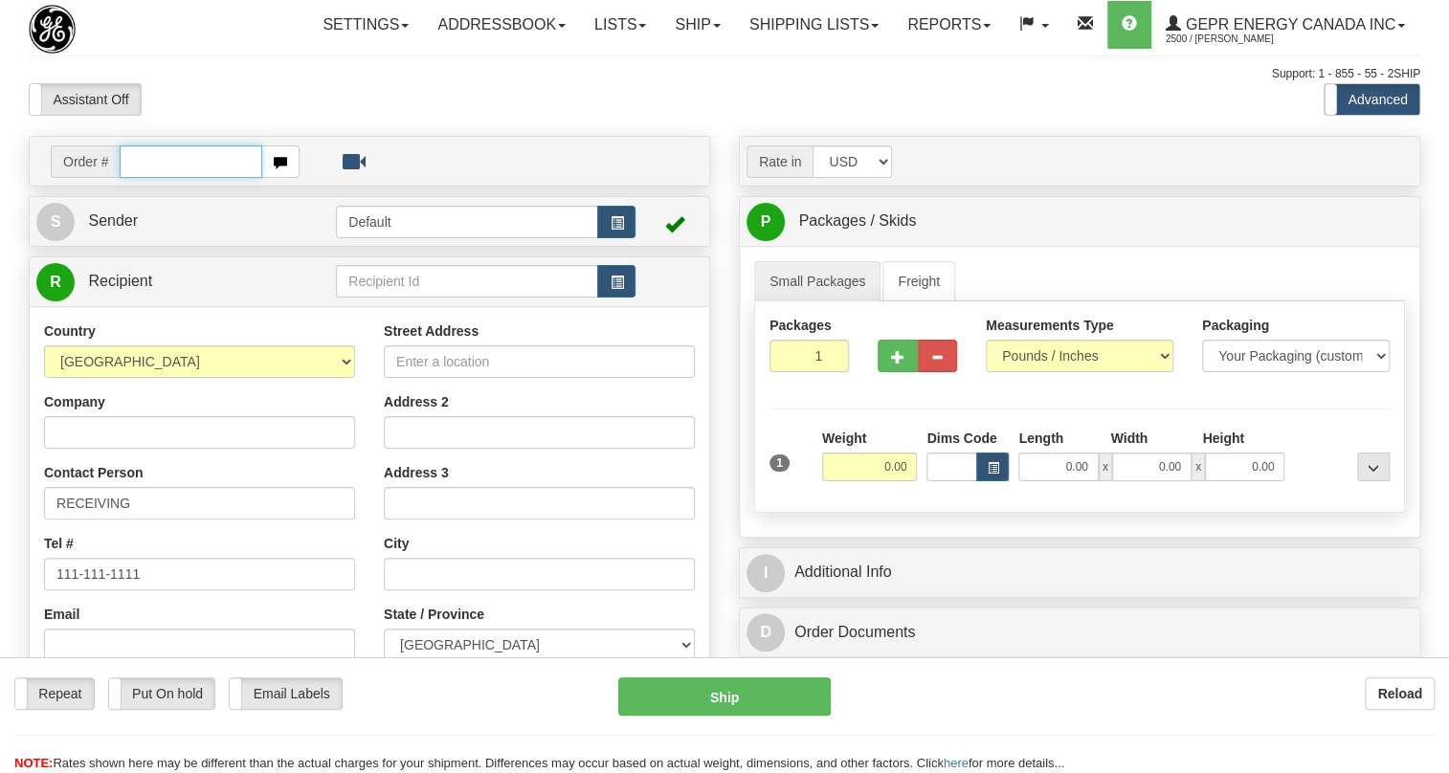
drag, startPoint x: 0, startPoint y: 0, endPoint x: 150, endPoint y: 202, distance: 251.7
click at [150, 178] on input "text" at bounding box center [191, 161] width 143 height 33
paste input "0086693000"
click at [144, 178] on input "0086693000" at bounding box center [191, 161] width 143 height 33
type input "86693000"
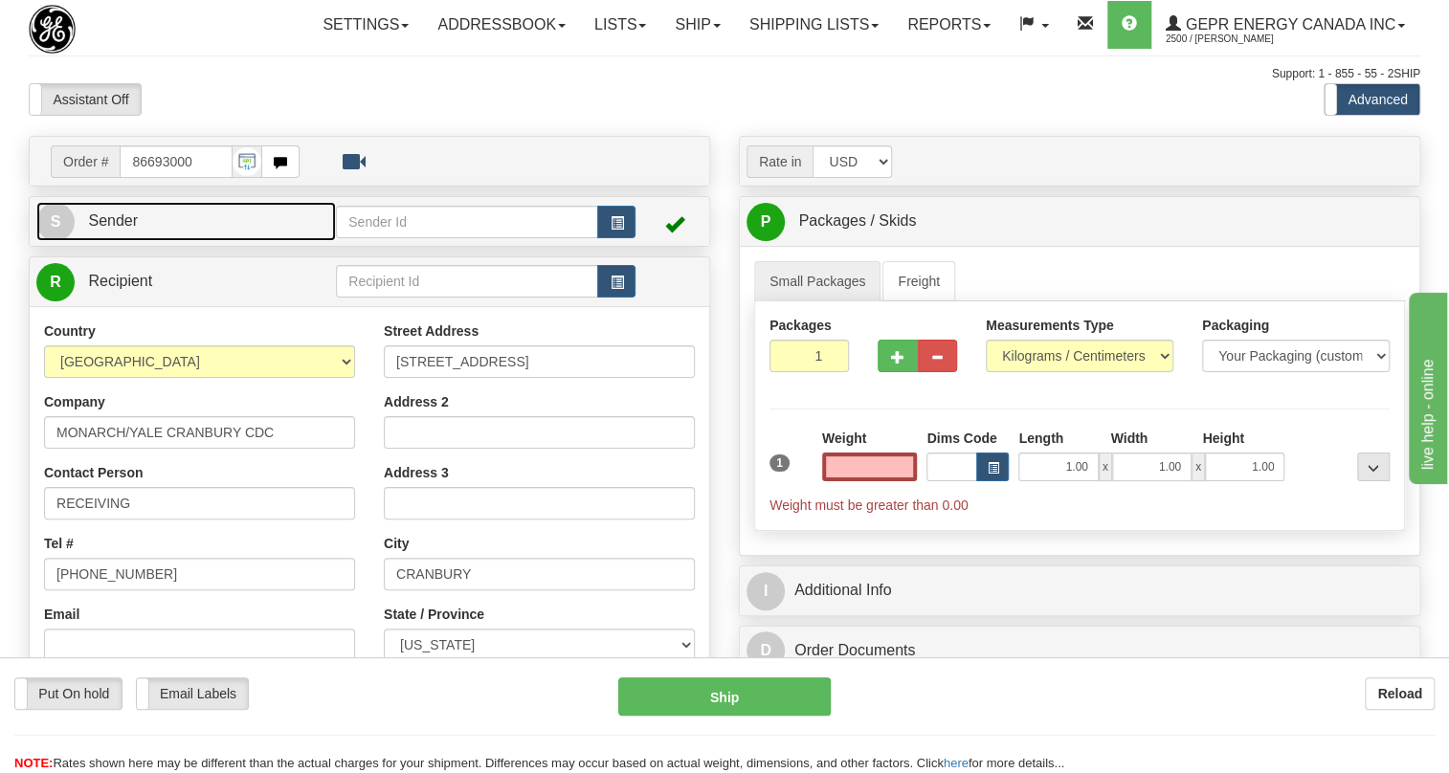
type input "0.00"
click at [129, 229] on span "Sender" at bounding box center [113, 220] width 50 height 16
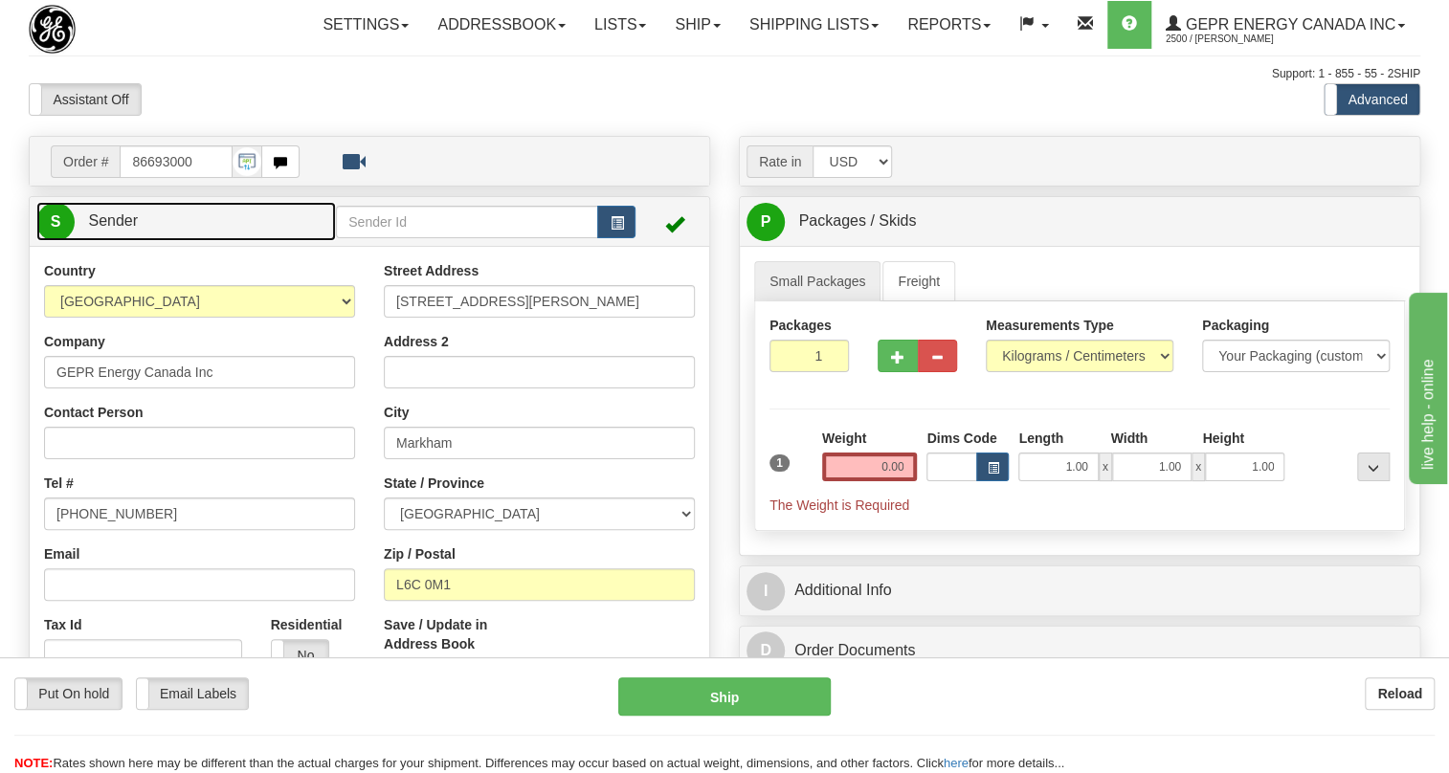
type input "MARKHAM"
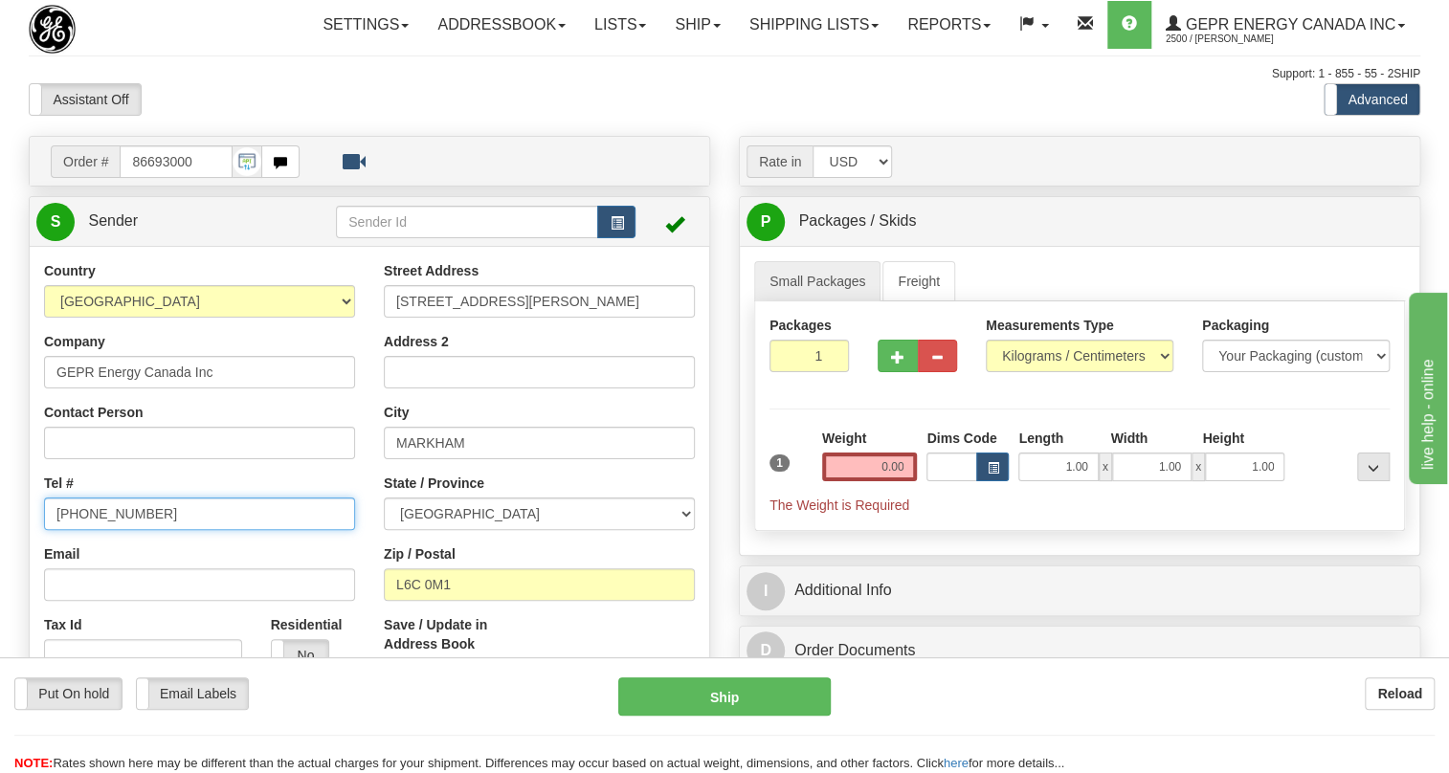
click at [120, 530] on input "[PHONE_NUMBER]" at bounding box center [199, 514] width 311 height 33
paste input "[PHONE_NUMBER]"
type input "[PHONE_NUMBER]"
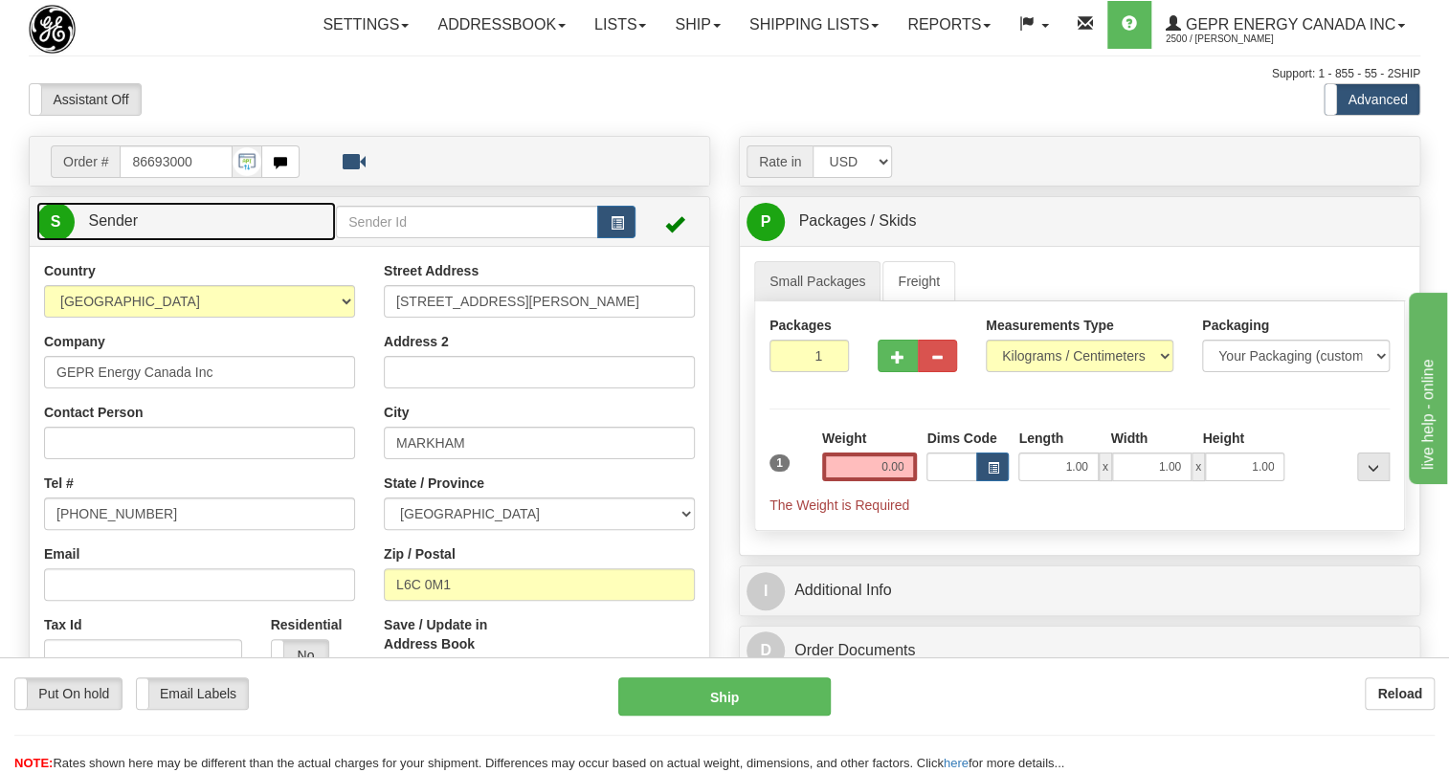
click at [111, 229] on span "Sender" at bounding box center [113, 220] width 50 height 16
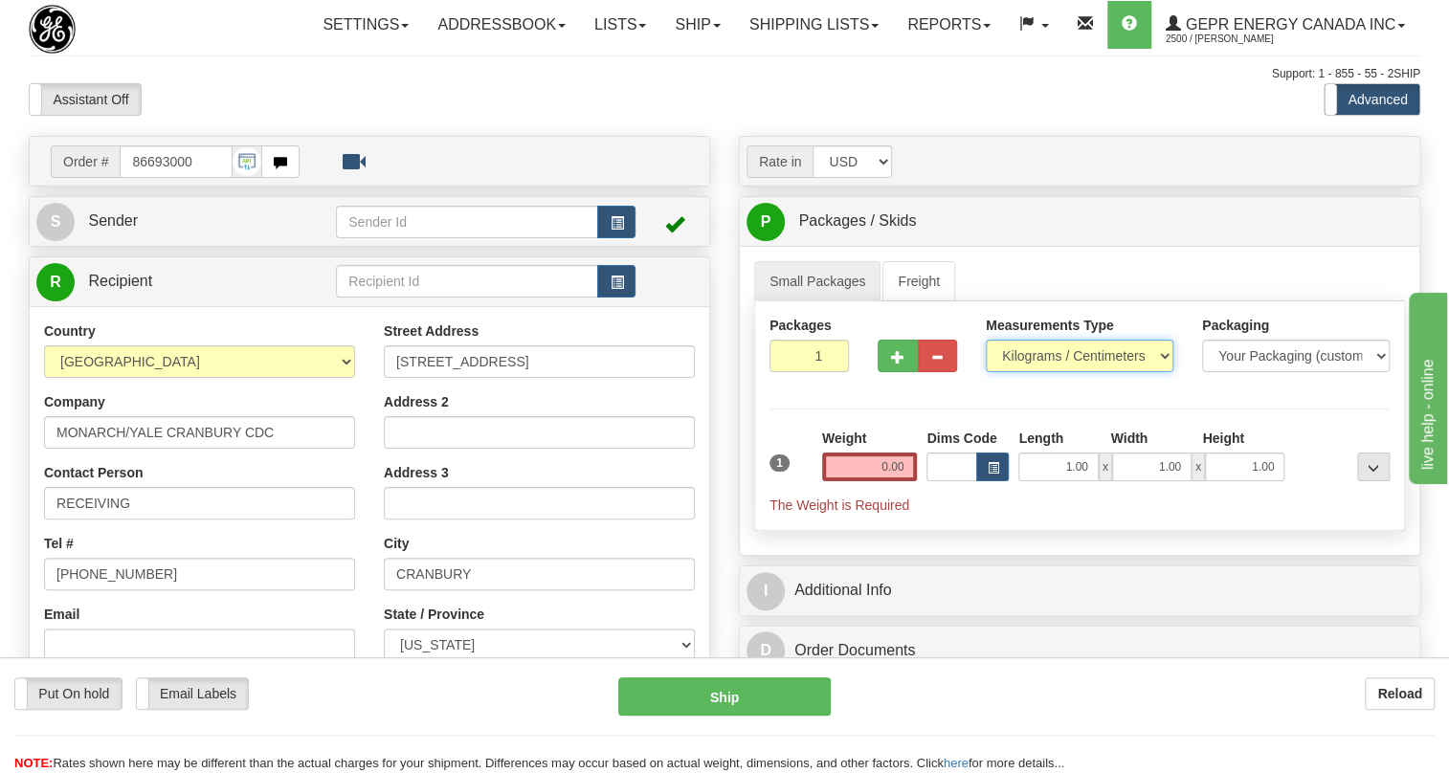
click at [1040, 372] on select "Pounds / Inches Kilograms / Centimeters" at bounding box center [1080, 356] width 188 height 33
select select "0"
click at [986, 372] on select "Pounds / Inches Kilograms / Centimeters" at bounding box center [1080, 356] width 188 height 33
click at [883, 481] on input "0.00" at bounding box center [870, 467] width 96 height 29
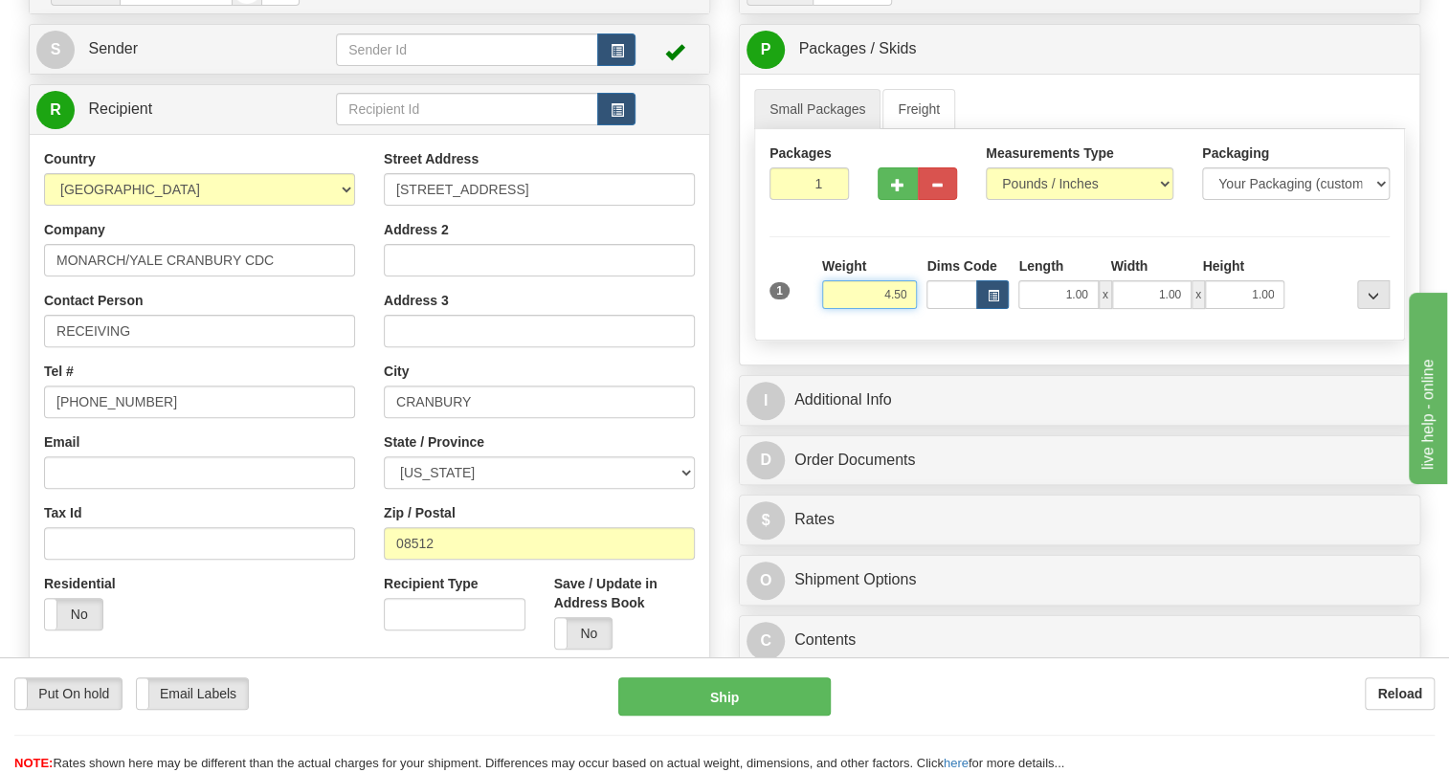
scroll to position [173, 0]
type input "4.50"
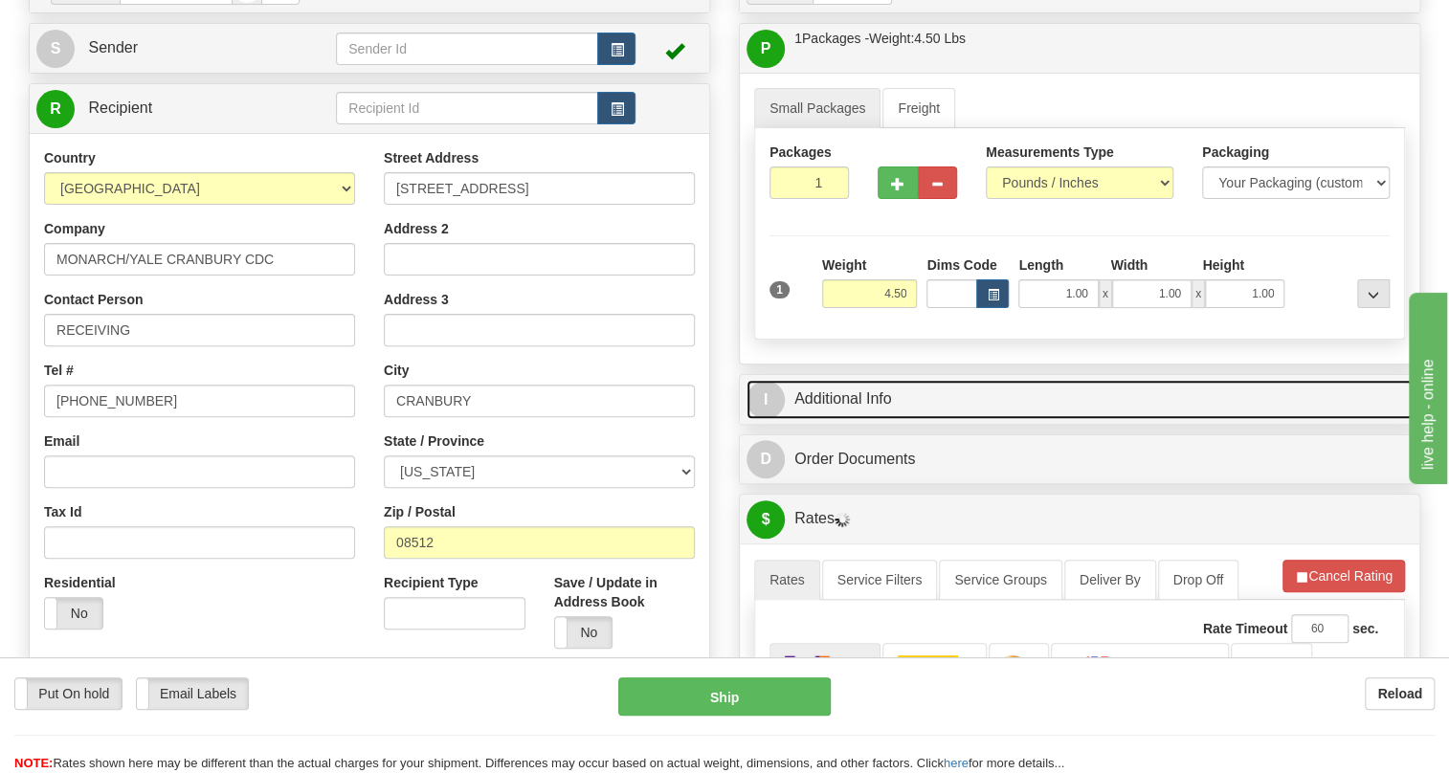
click at [880, 419] on link "I Additional Info" at bounding box center [1080, 399] width 666 height 39
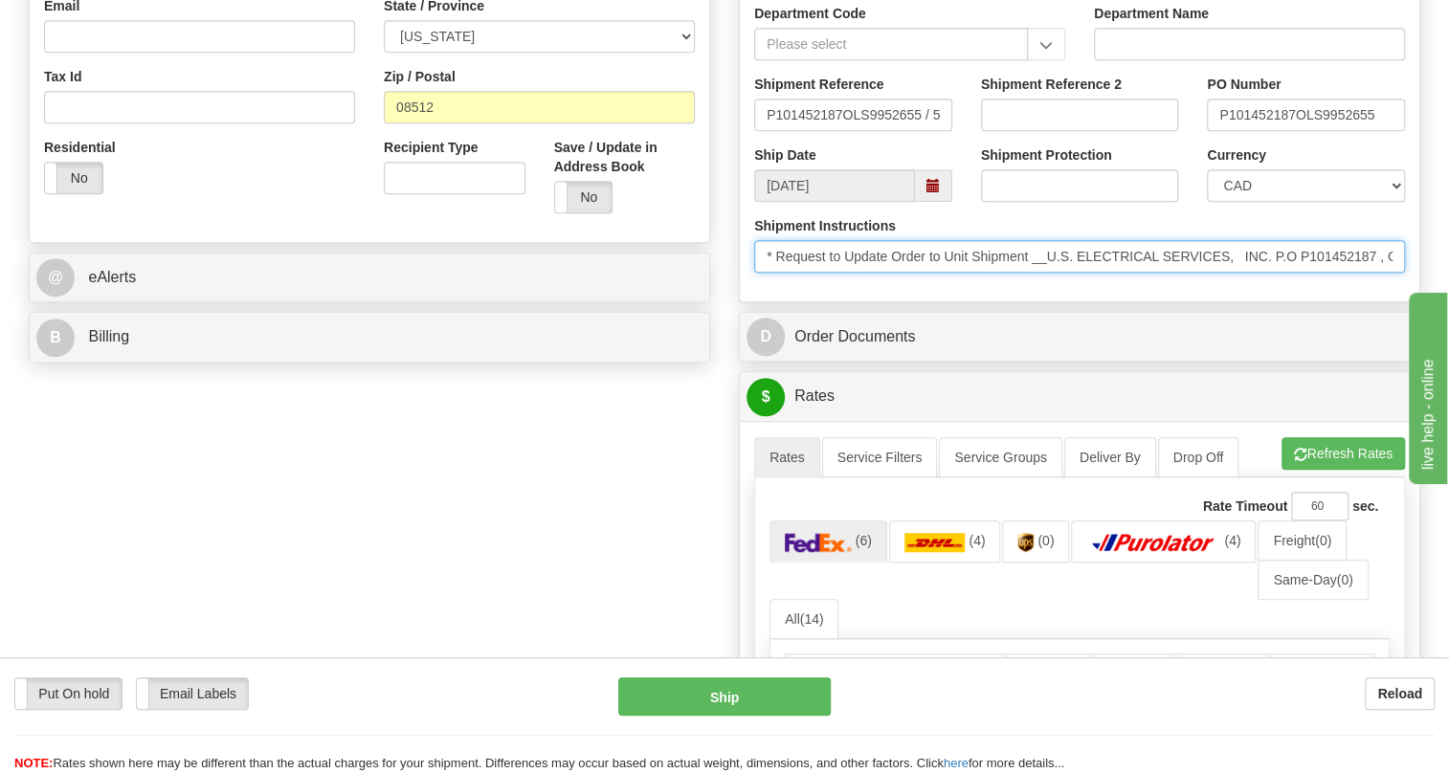
scroll to position [0, 117]
drag, startPoint x: 2594, startPoint y: 782, endPoint x: 1584, endPoint y: 507, distance: 1046.5
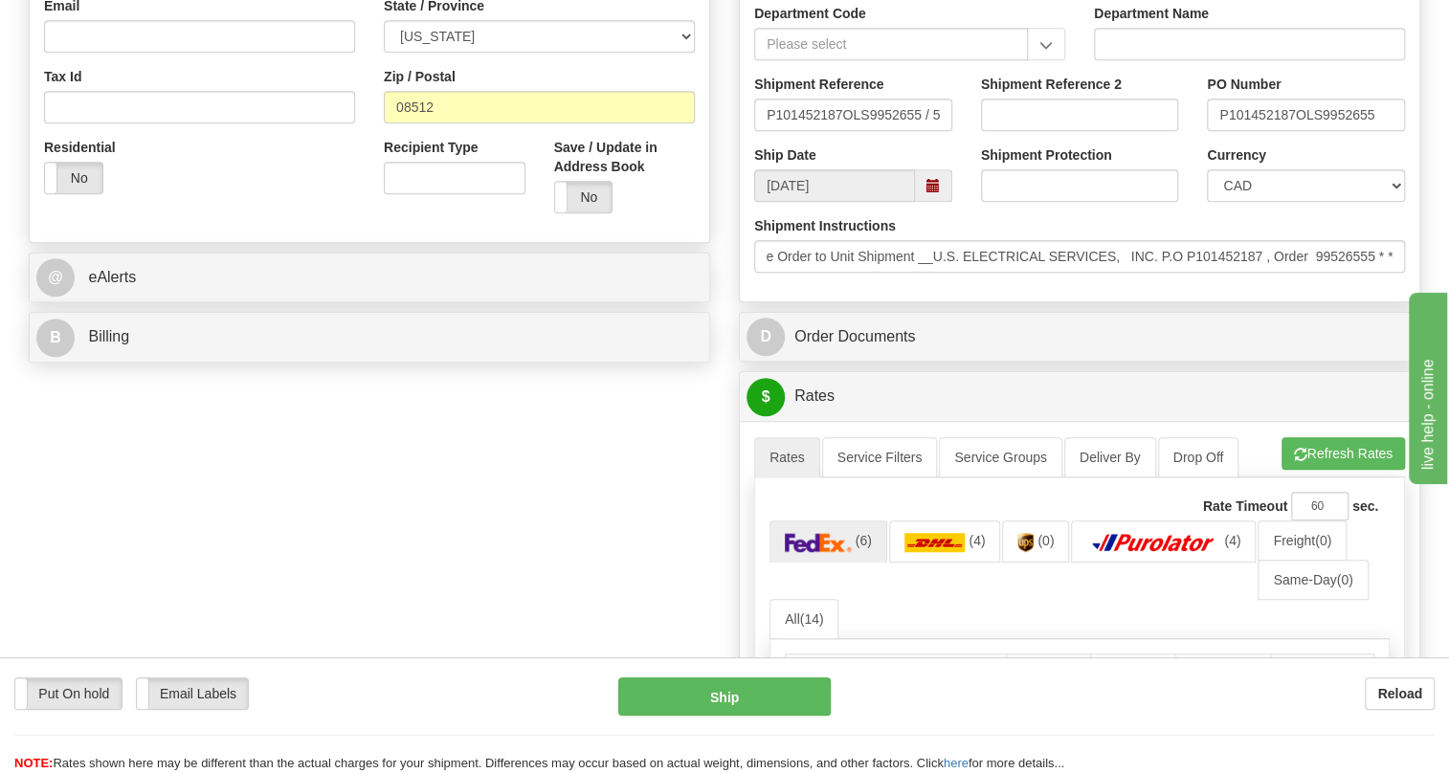
scroll to position [0, 0]
click at [1227, 287] on div "Shipment Instructions * Request to Update Order to Unit Shipment __U.S. ELECTRI…" at bounding box center [1080, 251] width 680 height 71
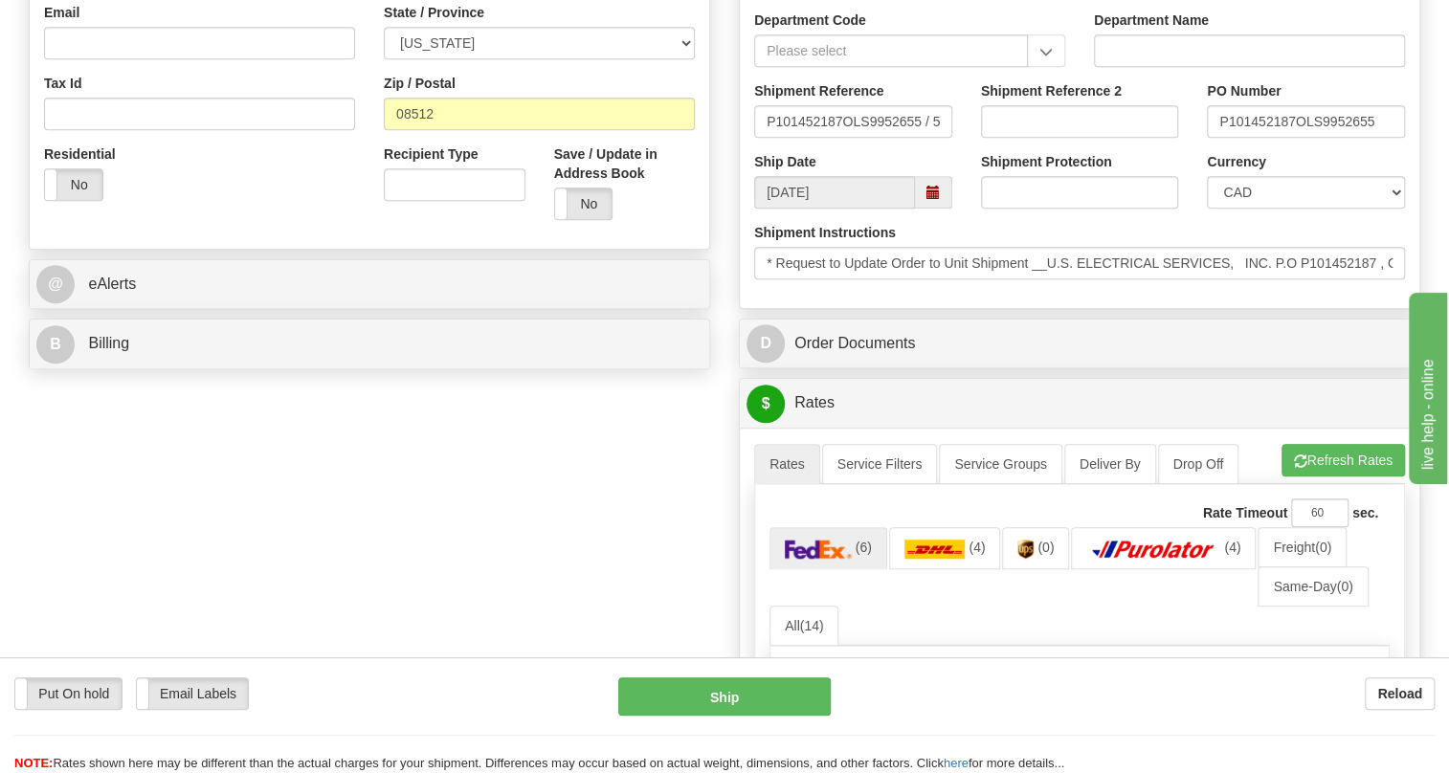
scroll to position [609, 0]
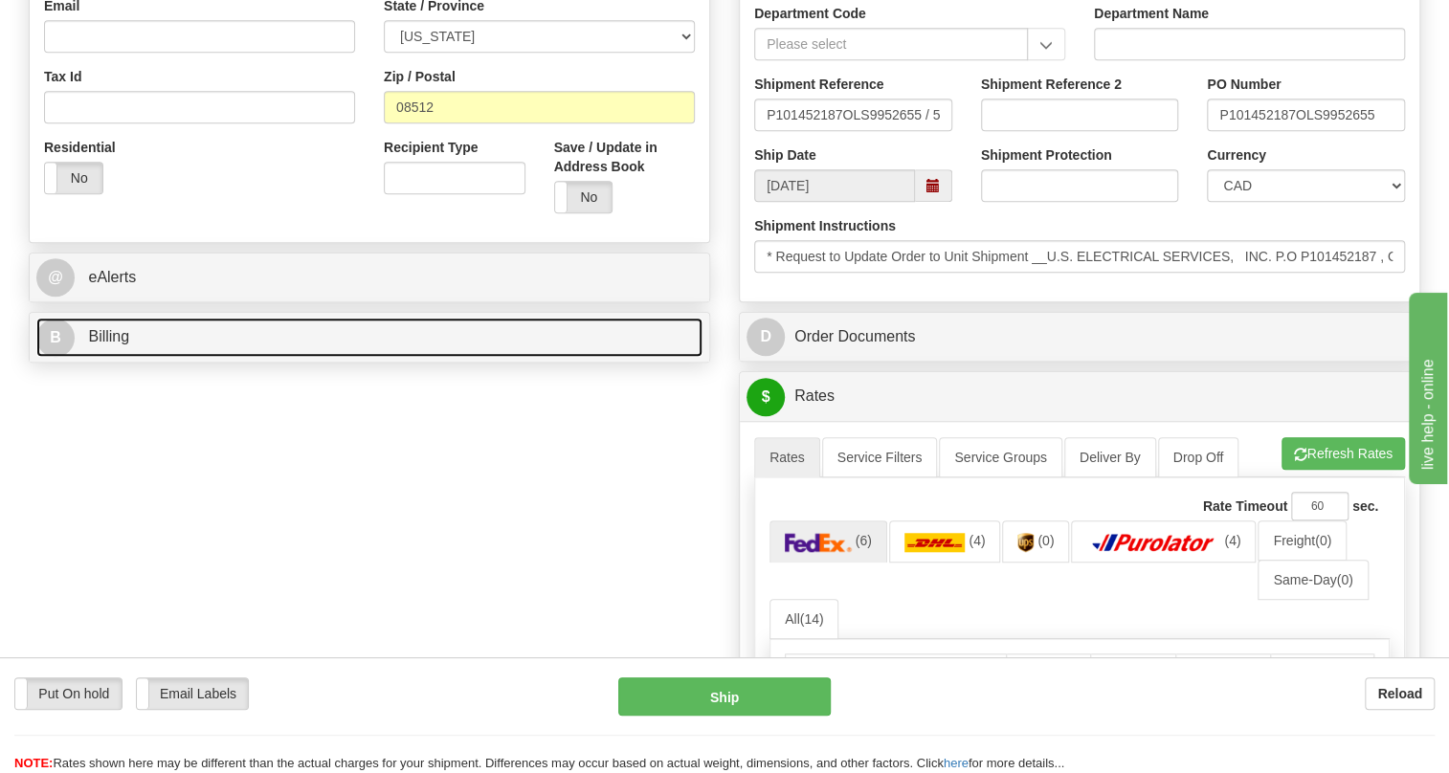
click at [115, 345] on span "Billing" at bounding box center [108, 336] width 41 height 16
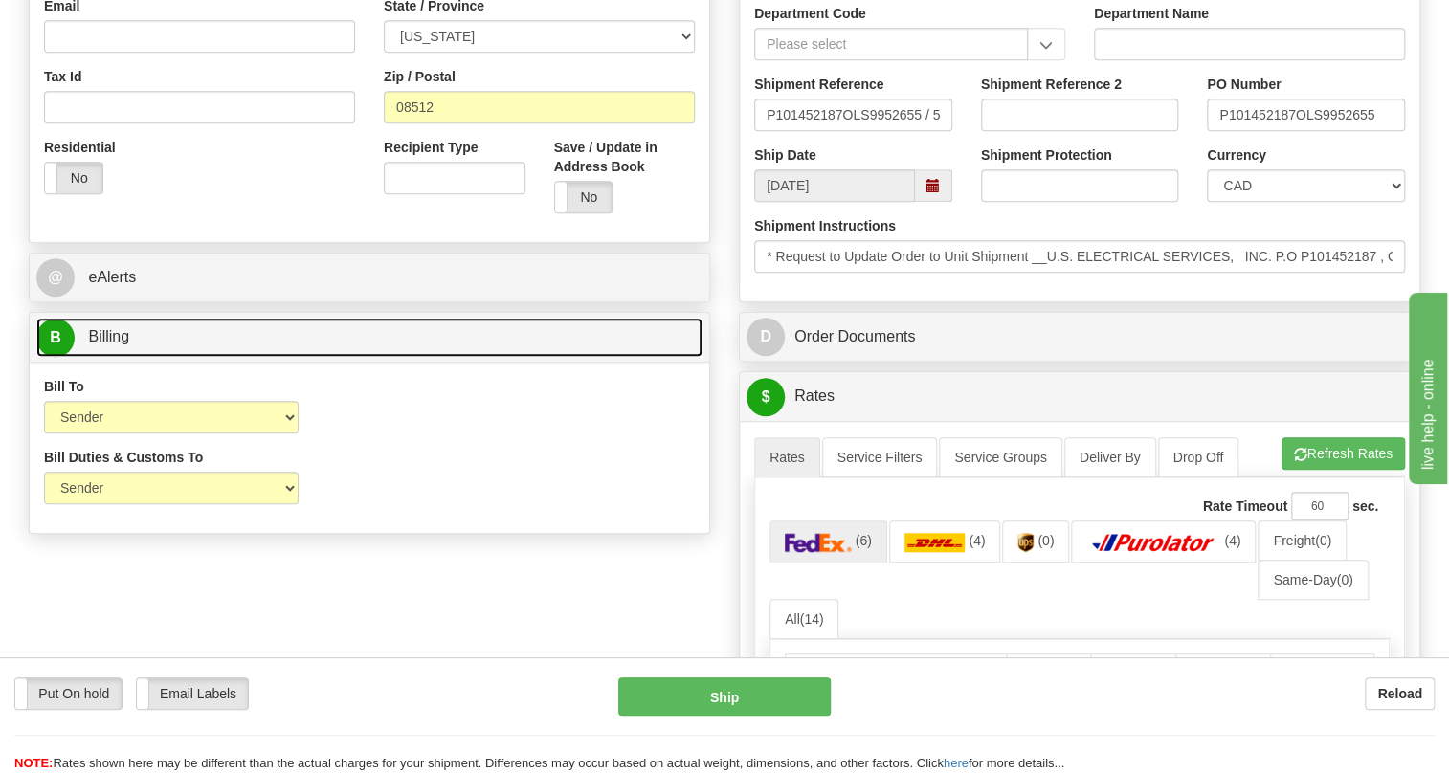
click at [115, 345] on span "Billing" at bounding box center [108, 336] width 41 height 16
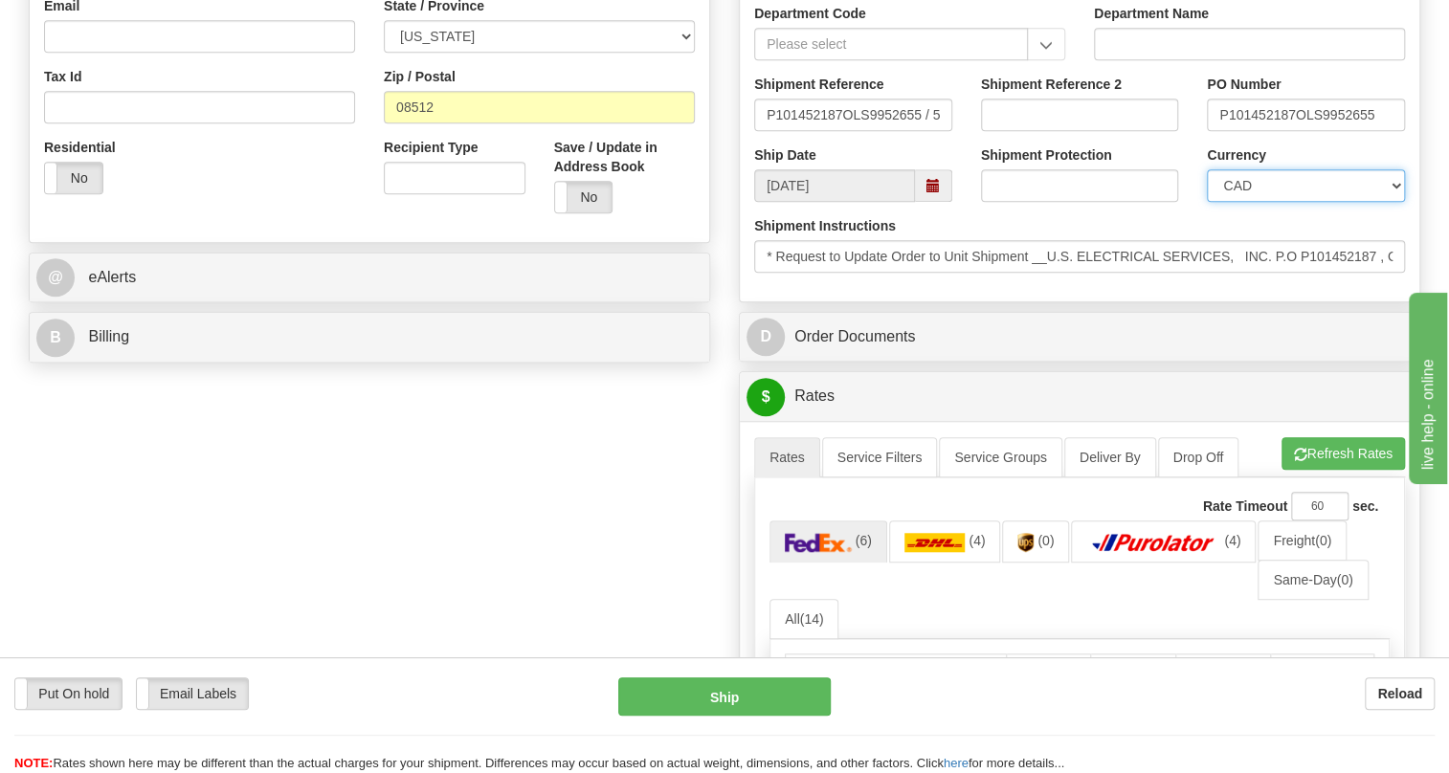
click at [1300, 202] on select "CAD USD EUR ZAR [PERSON_NAME] ARN AUD AUS AWG BBD BFR BGN BHD BMD BND BRC BRL C…" at bounding box center [1306, 185] width 198 height 33
select select "1"
click at [1207, 202] on select "CAD USD EUR ZAR [PERSON_NAME] ARN AUD AUS AWG BBD BFR BGN BHD BMD BND BRC BRL C…" at bounding box center [1306, 185] width 198 height 33
drag, startPoint x: 1297, startPoint y: 158, endPoint x: 1206, endPoint y: 168, distance: 91.5
click at [1207, 131] on input "P101452187OLS9952655" at bounding box center [1306, 115] width 198 height 33
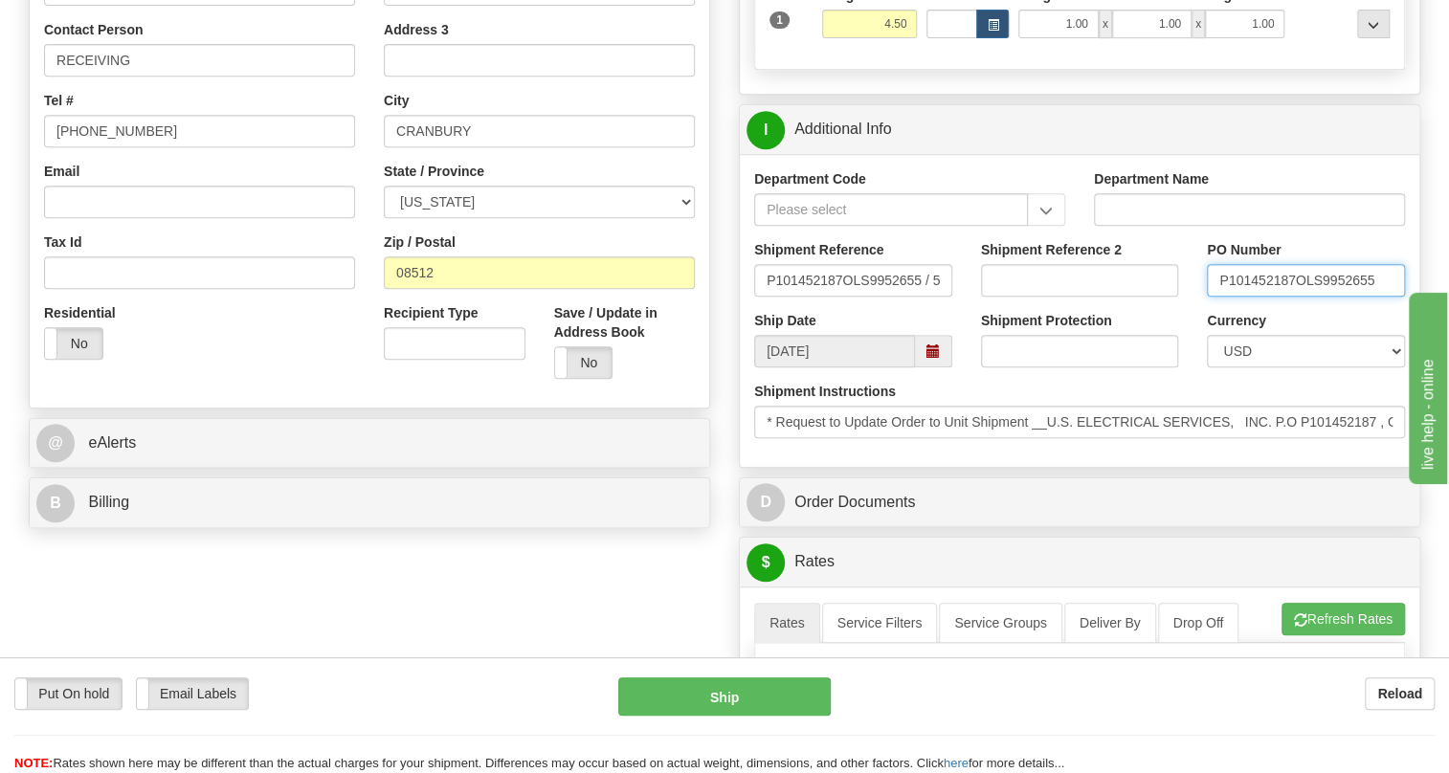
scroll to position [347, 0]
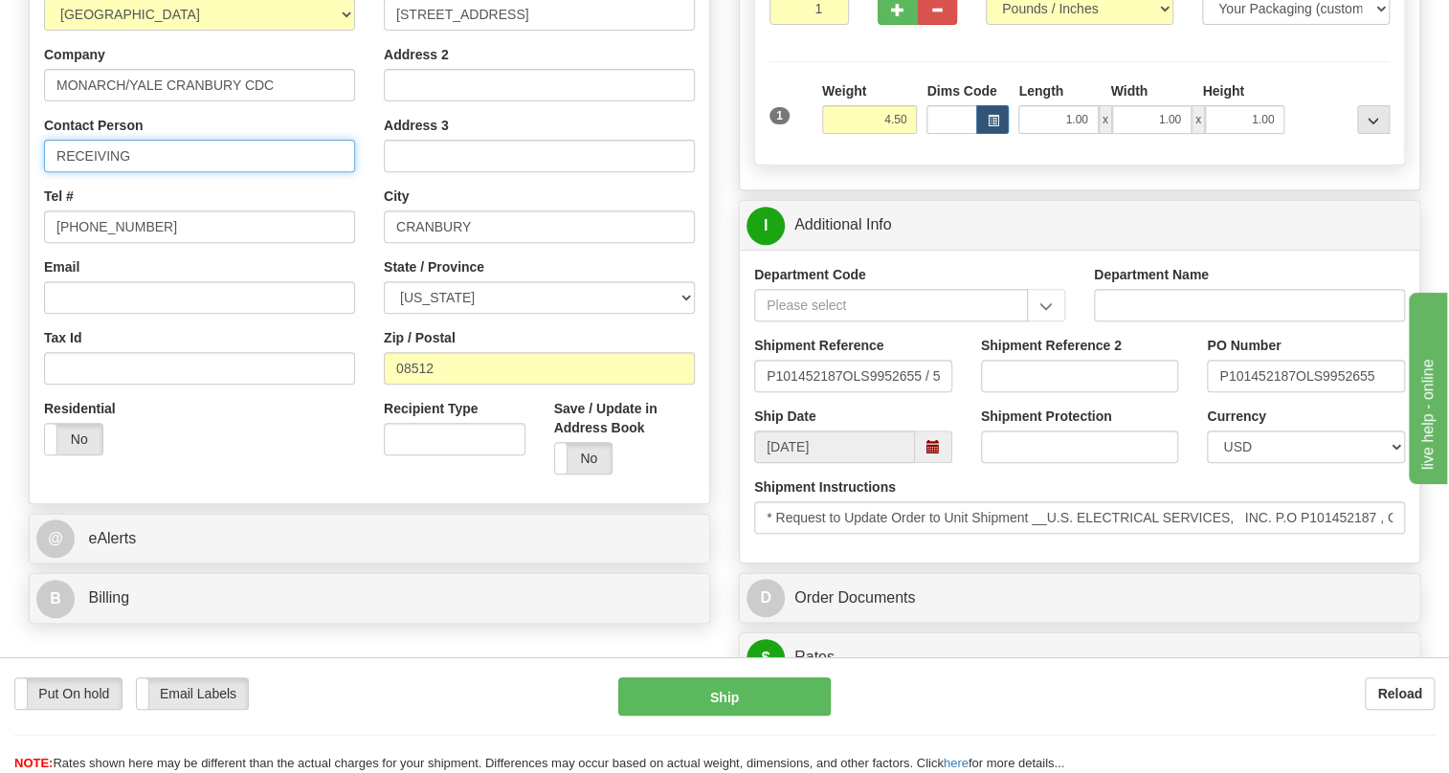
click at [138, 172] on input "RECEIVING" at bounding box center [199, 156] width 311 height 33
paste input "P101452187"
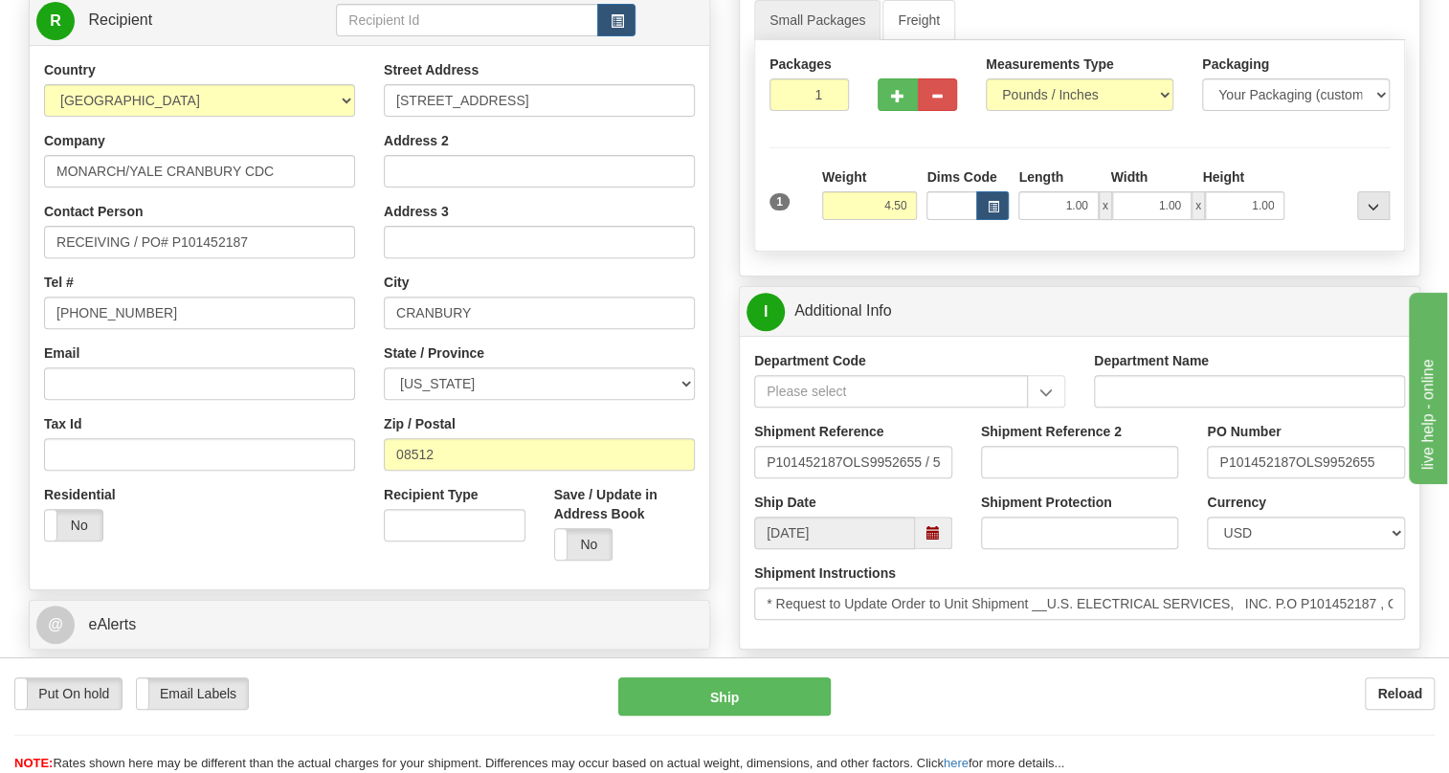
scroll to position [260, 0]
click at [126, 259] on input "RECEIVING / PO# P101452187" at bounding box center [199, 243] width 311 height 33
paste input "[PERSON_NAME]"
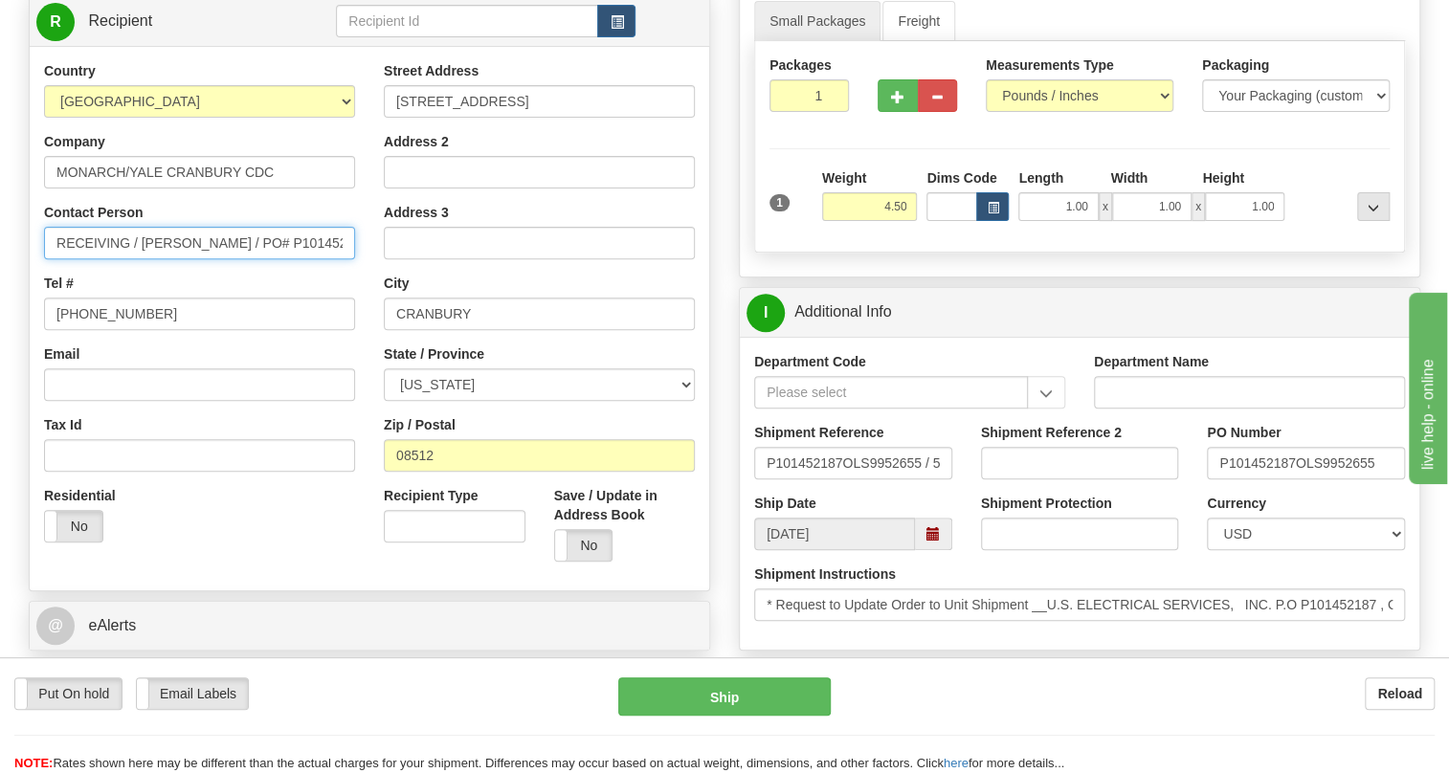
type input "RECEIVING / [PERSON_NAME] / PO# P101452187"
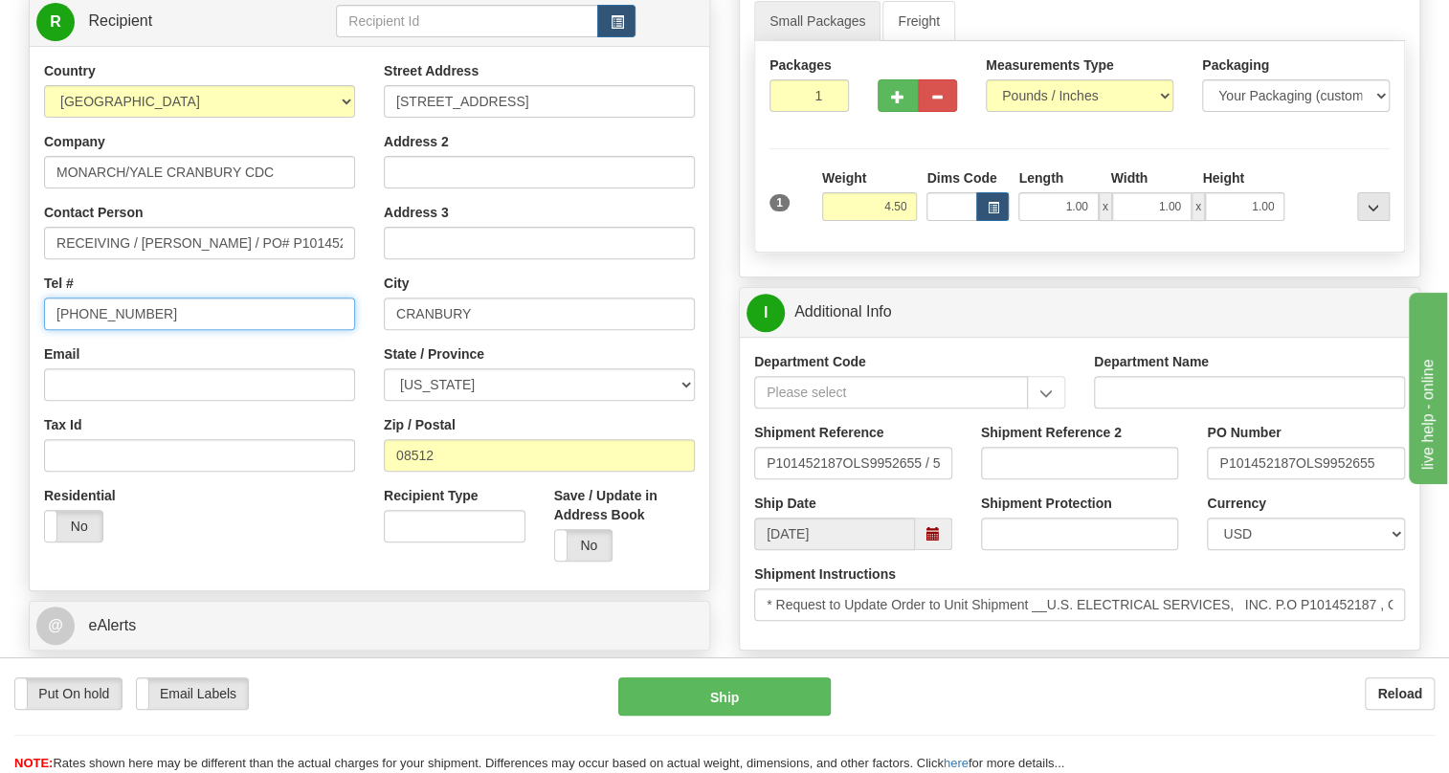
click at [115, 330] on input "[PHONE_NUMBER]" at bounding box center [199, 314] width 311 height 33
paste input "[PHONE_NUMBER]"
type input "[PHONE_NUMBER]"
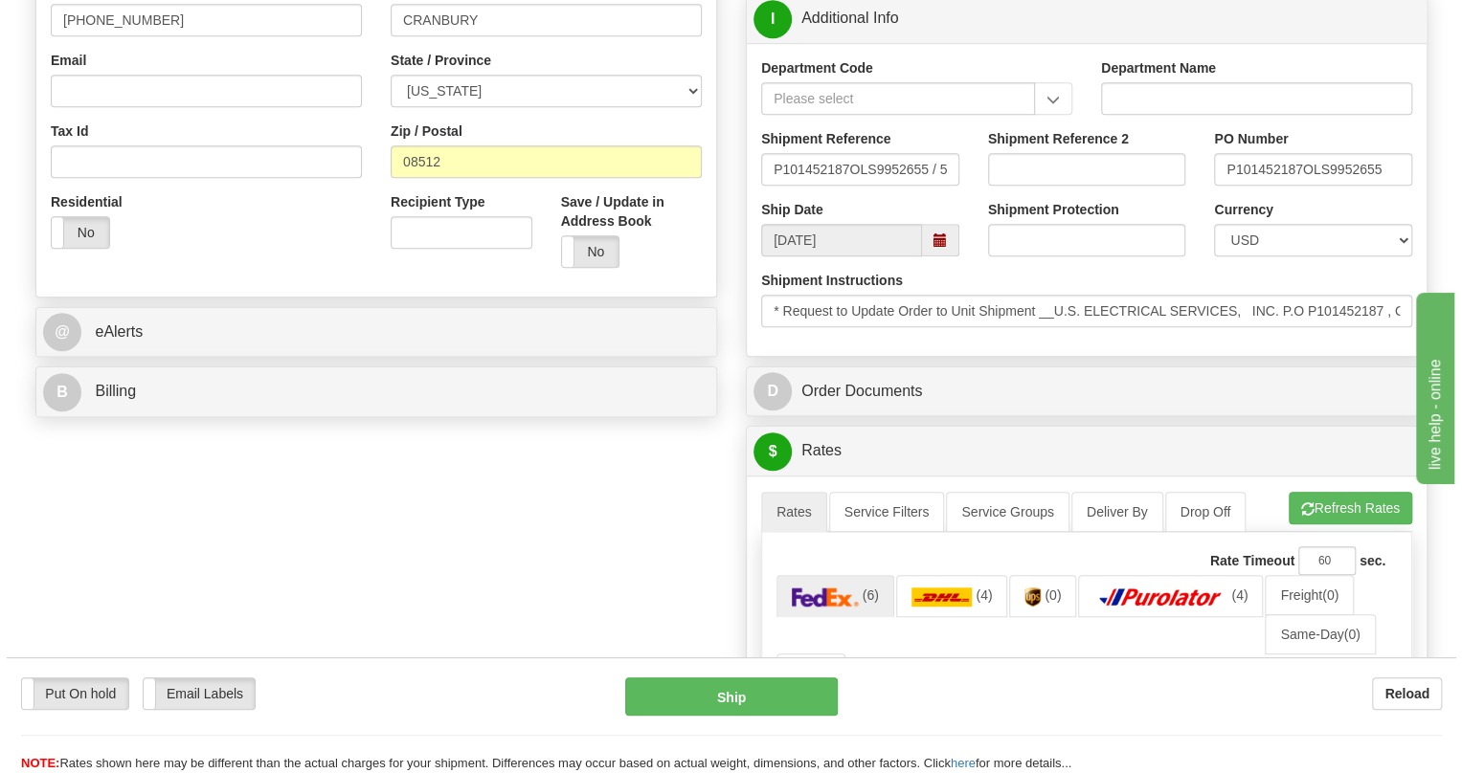
scroll to position [609, 0]
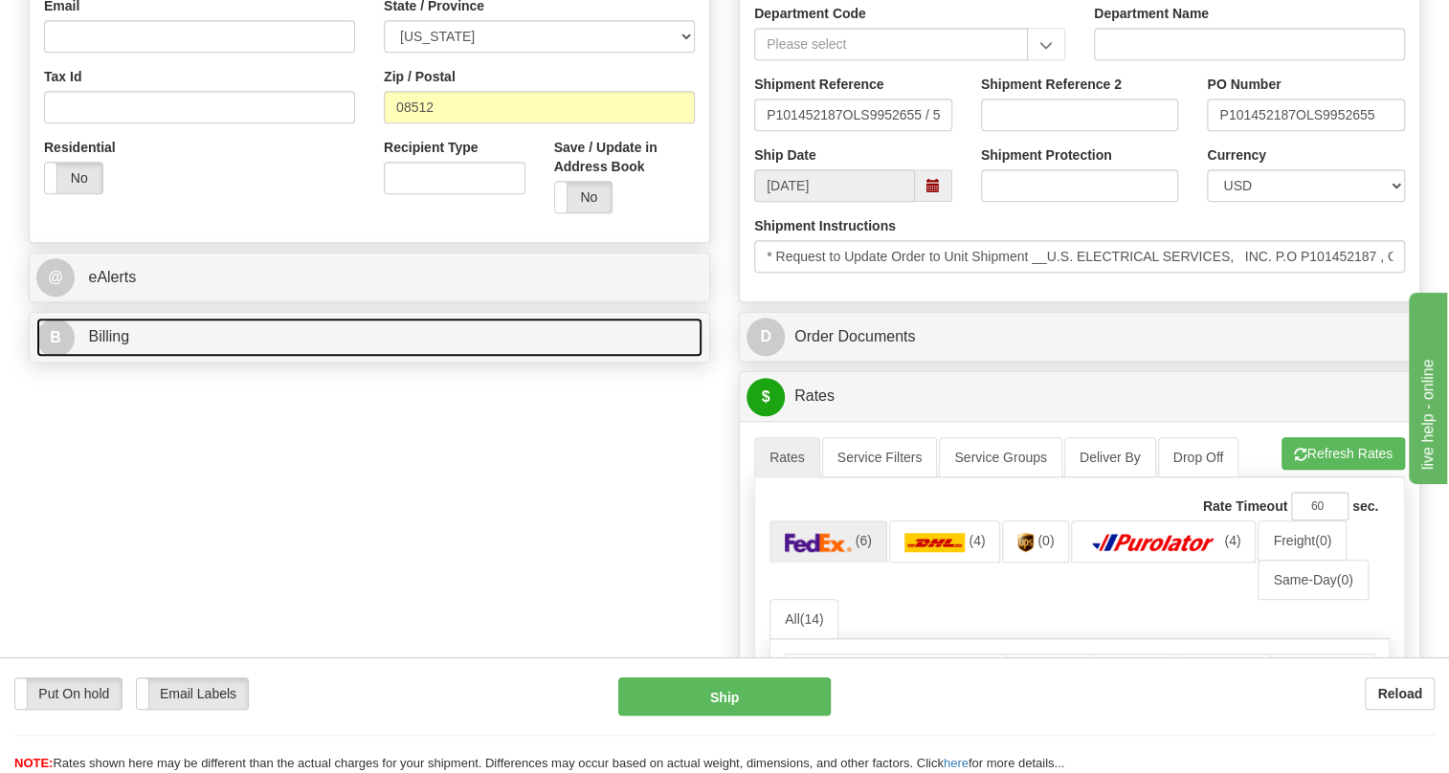
click at [105, 345] on span "Billing" at bounding box center [108, 336] width 41 height 16
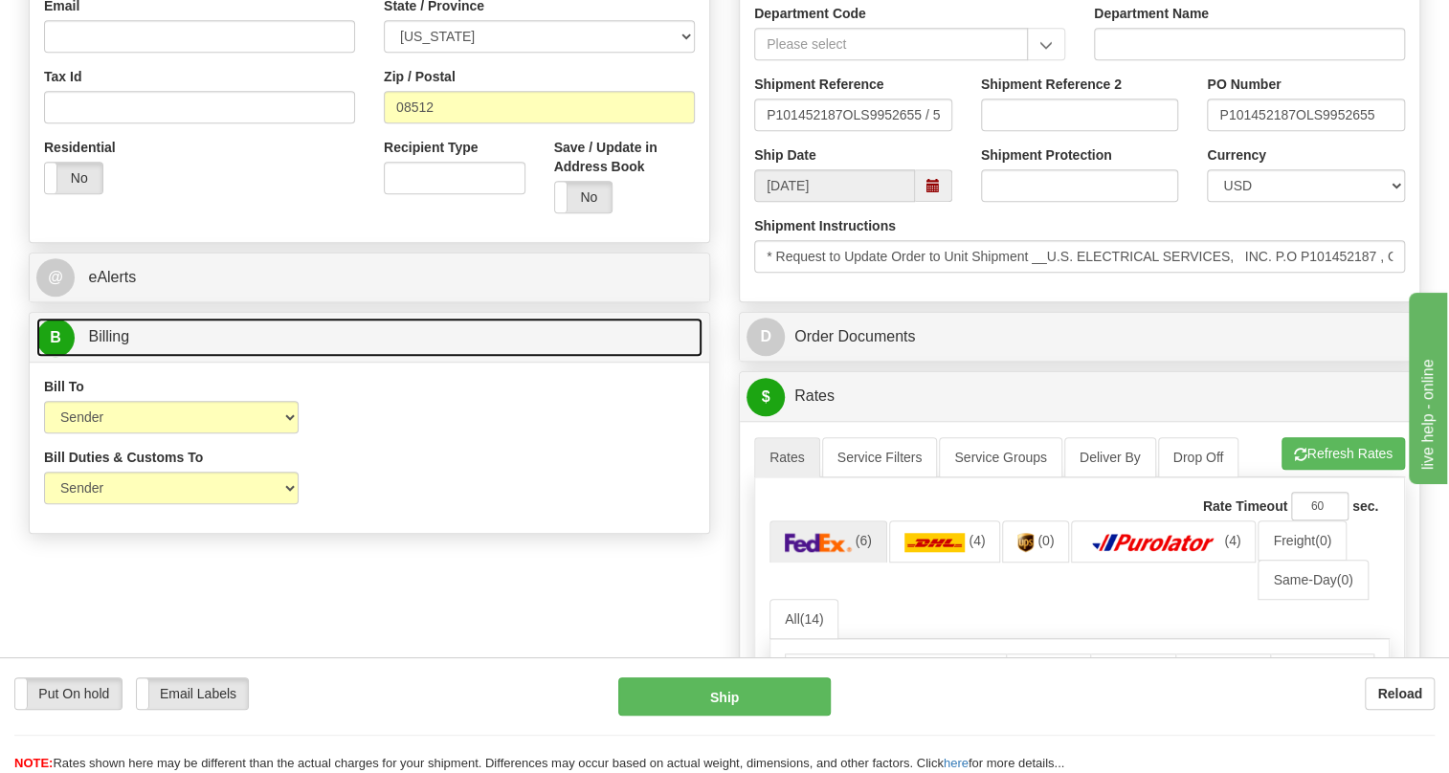
click at [105, 345] on span "Billing" at bounding box center [108, 336] width 41 height 16
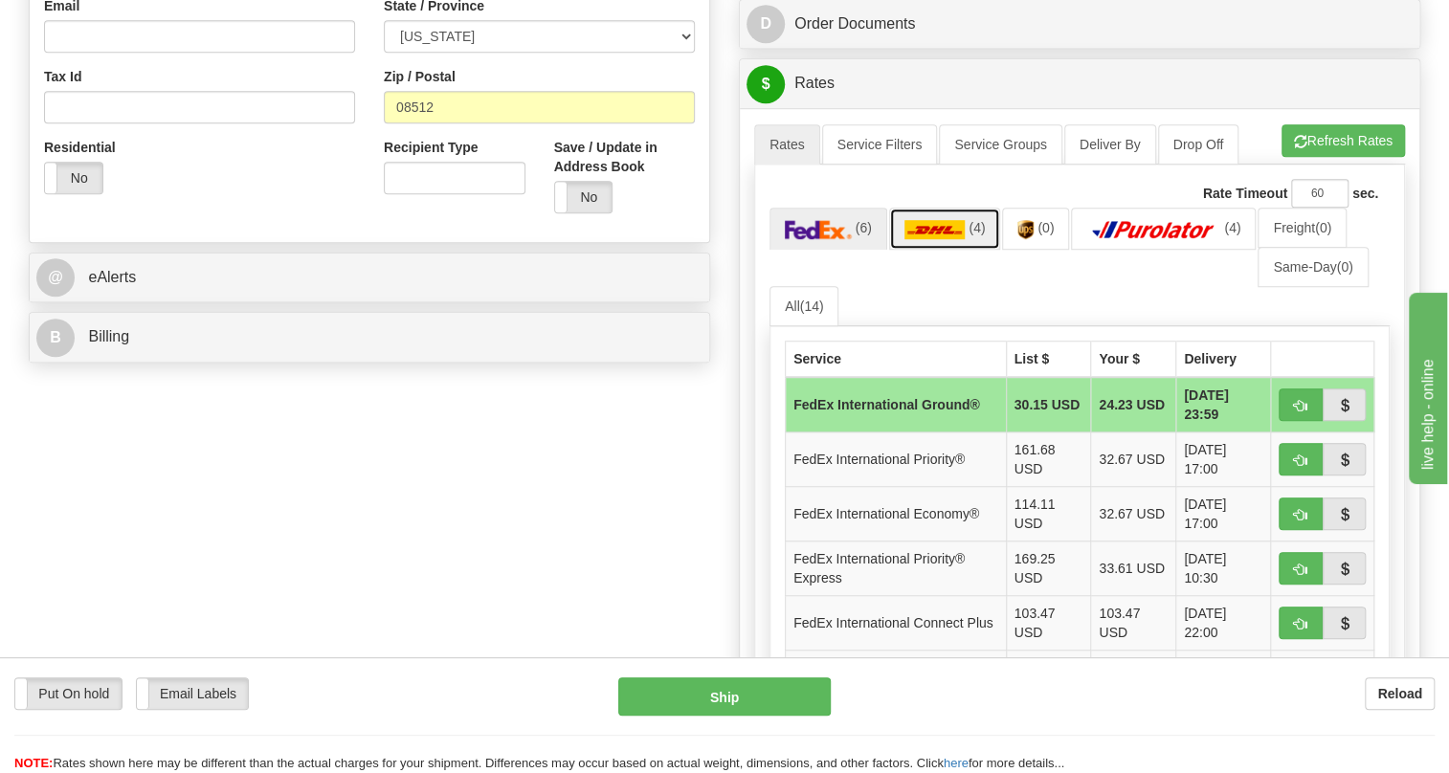
click at [931, 239] on img at bounding box center [934, 229] width 61 height 19
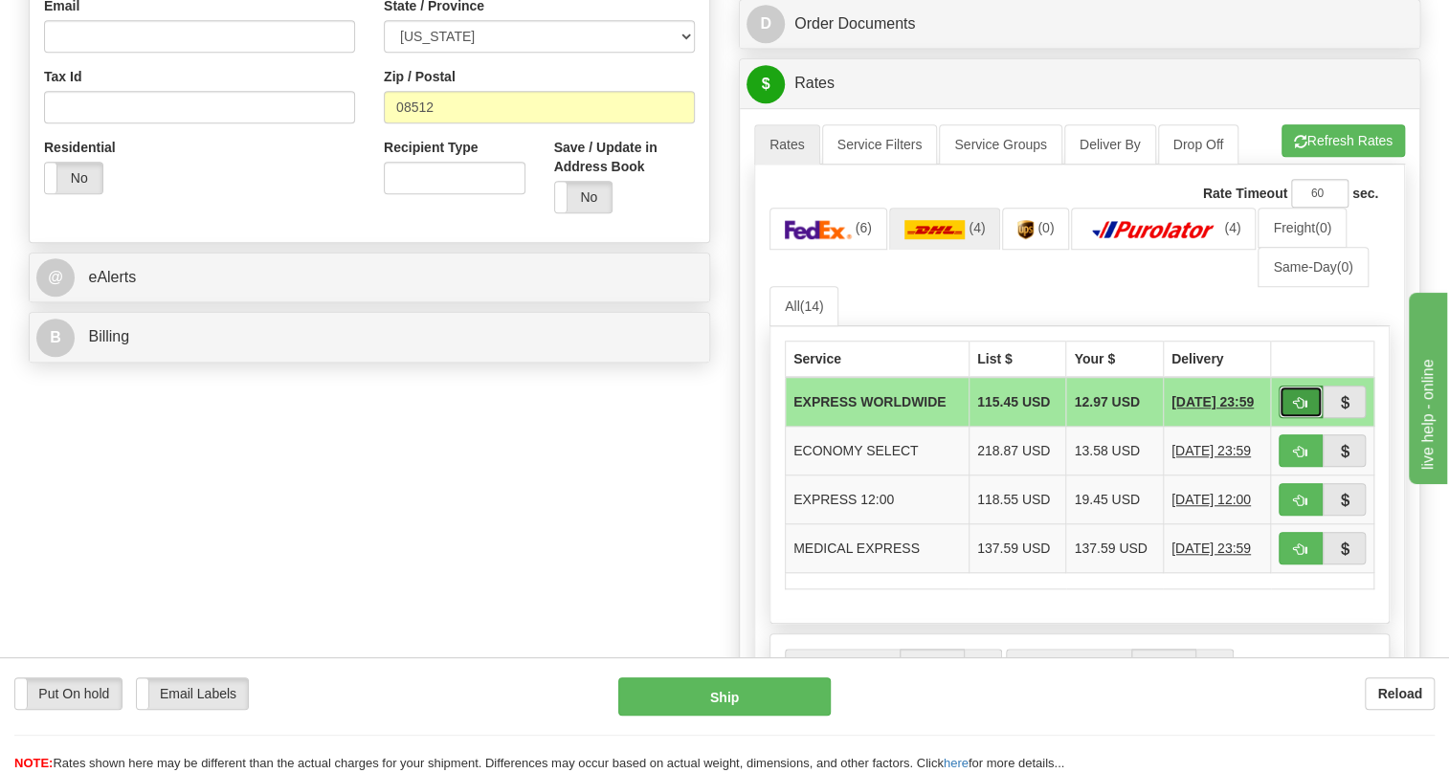
click at [1296, 410] on span "button" at bounding box center [1300, 403] width 13 height 12
type input "P"
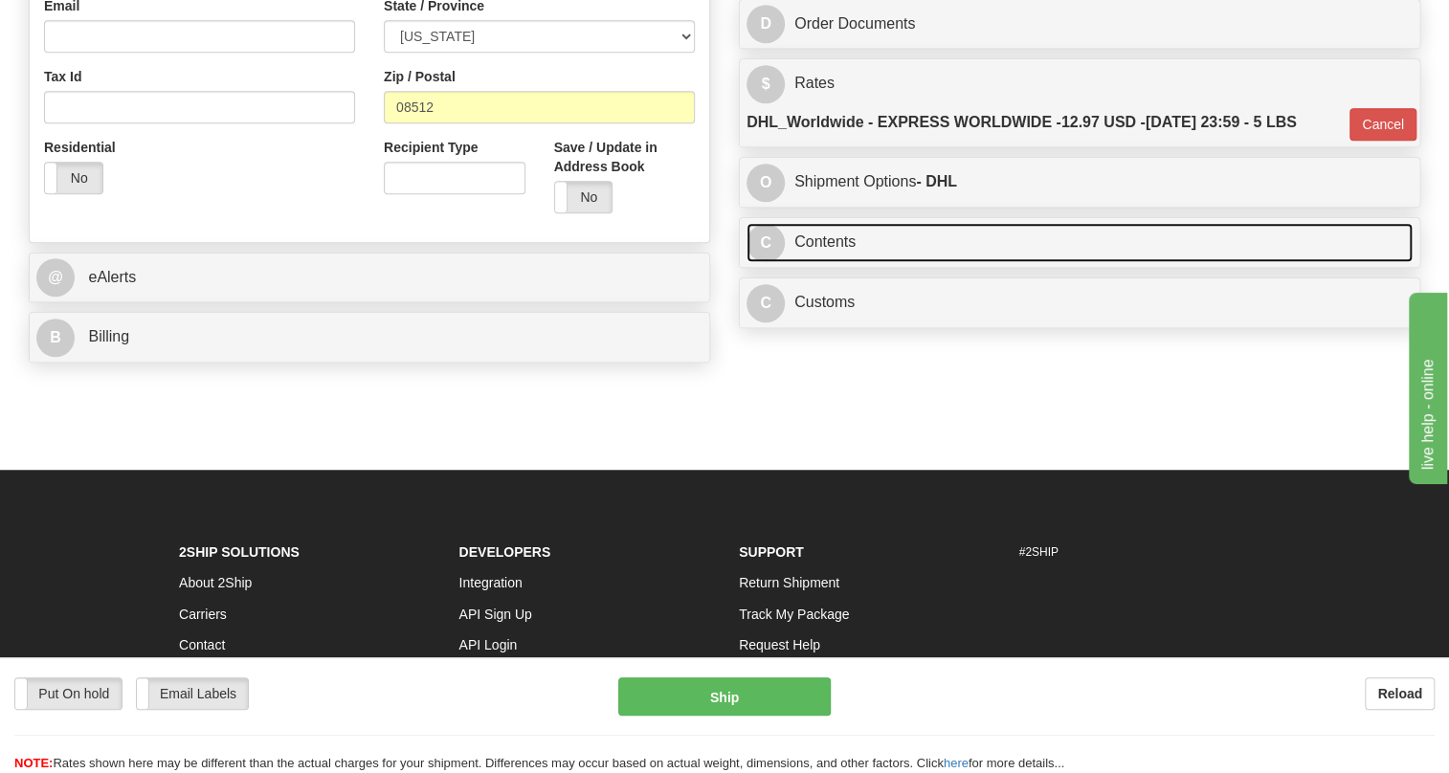
click at [839, 262] on link "C Contents" at bounding box center [1080, 242] width 666 height 39
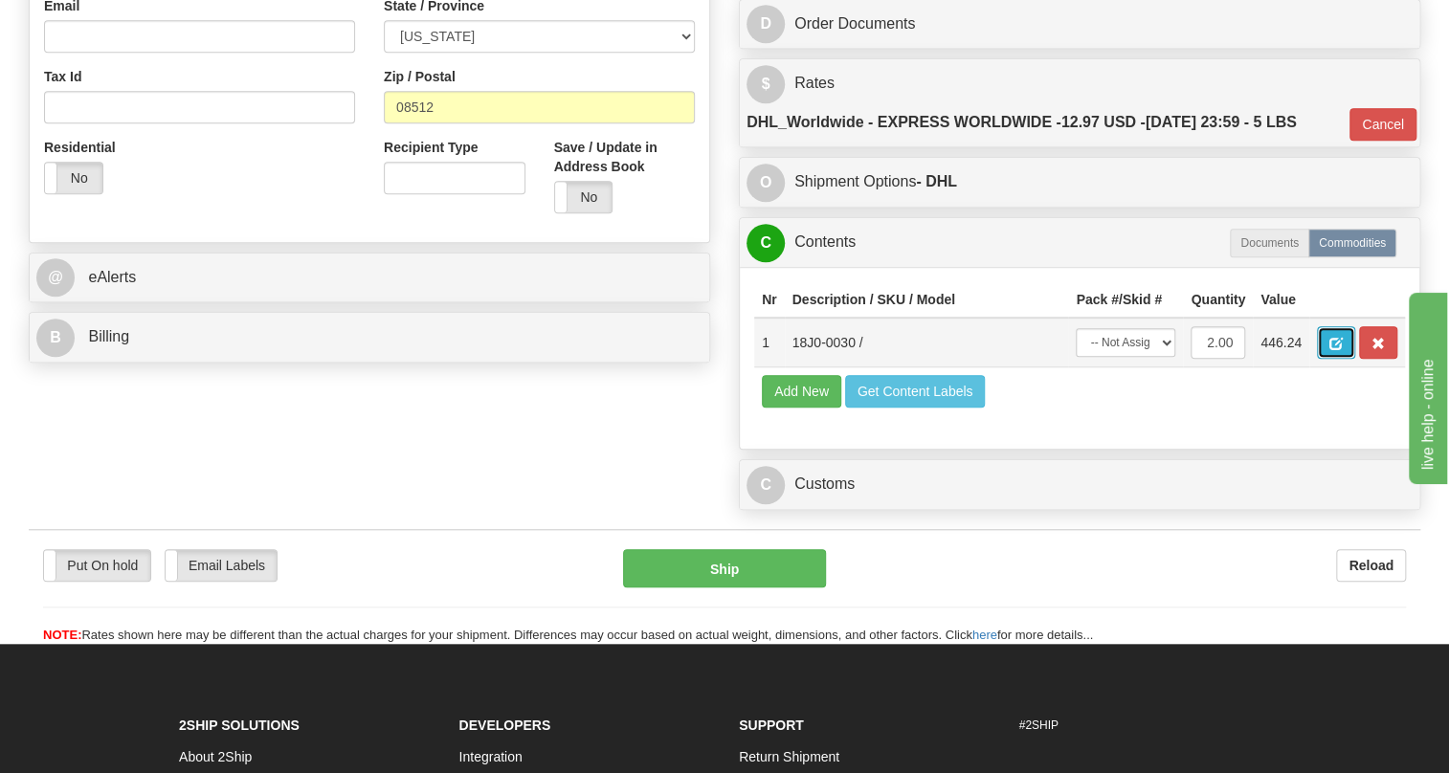
click at [1338, 350] on span "button" at bounding box center [1335, 344] width 13 height 12
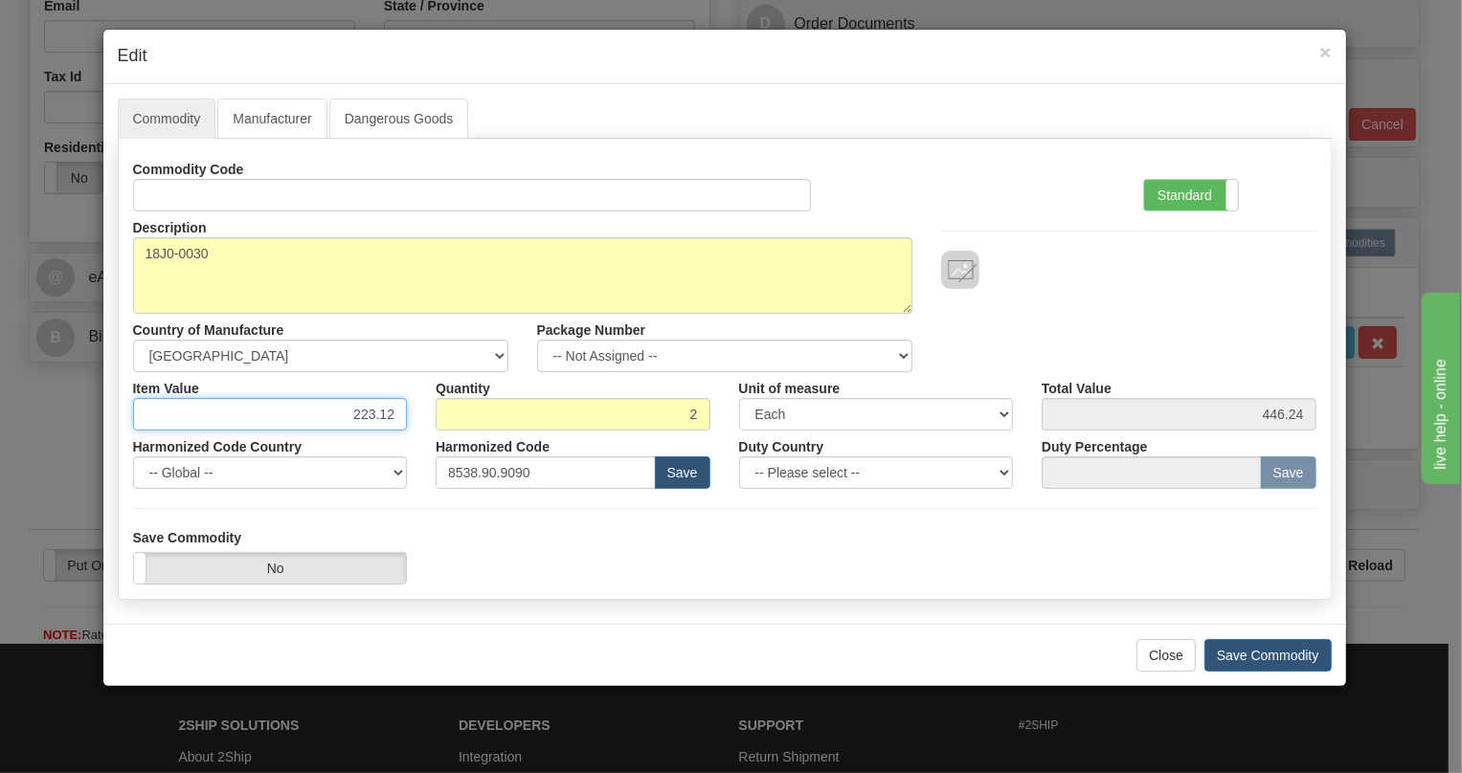
click at [385, 417] on input "223.12" at bounding box center [270, 414] width 275 height 33
paste input "46,7"
click at [381, 420] on input "246,72" at bounding box center [270, 414] width 275 height 33
type input "246.72"
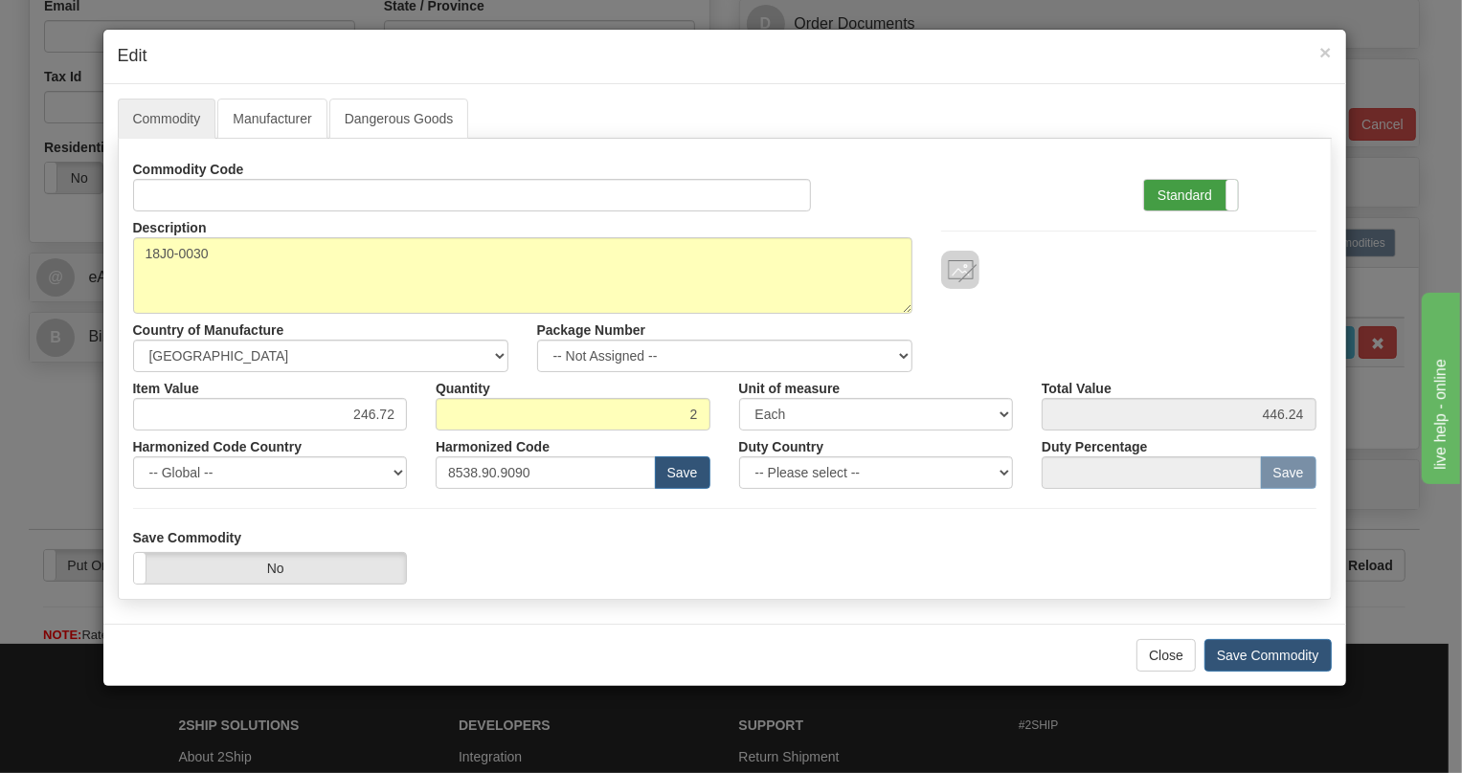
type input "493.44"
click at [1198, 191] on label "Standard" at bounding box center [1191, 195] width 94 height 31
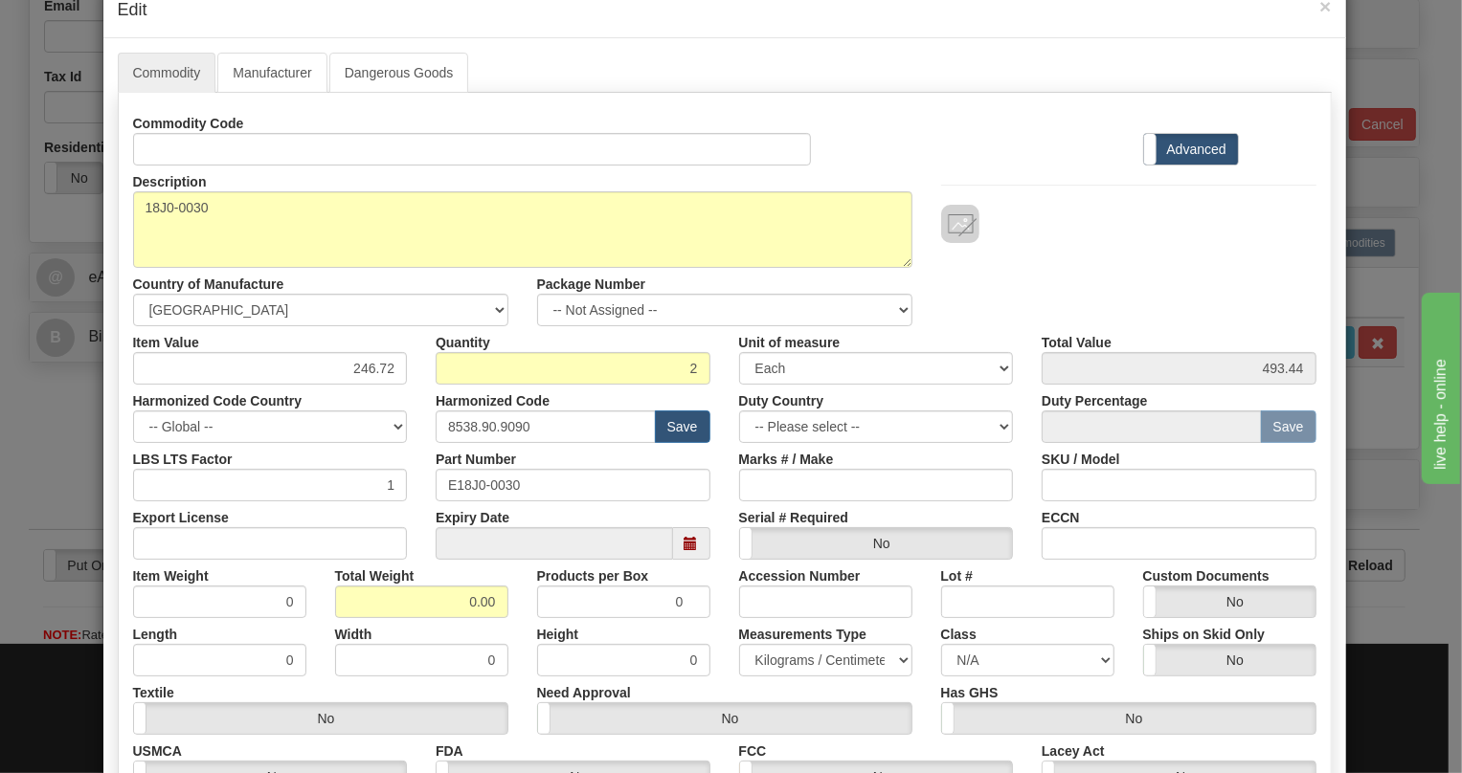
scroll to position [86, 0]
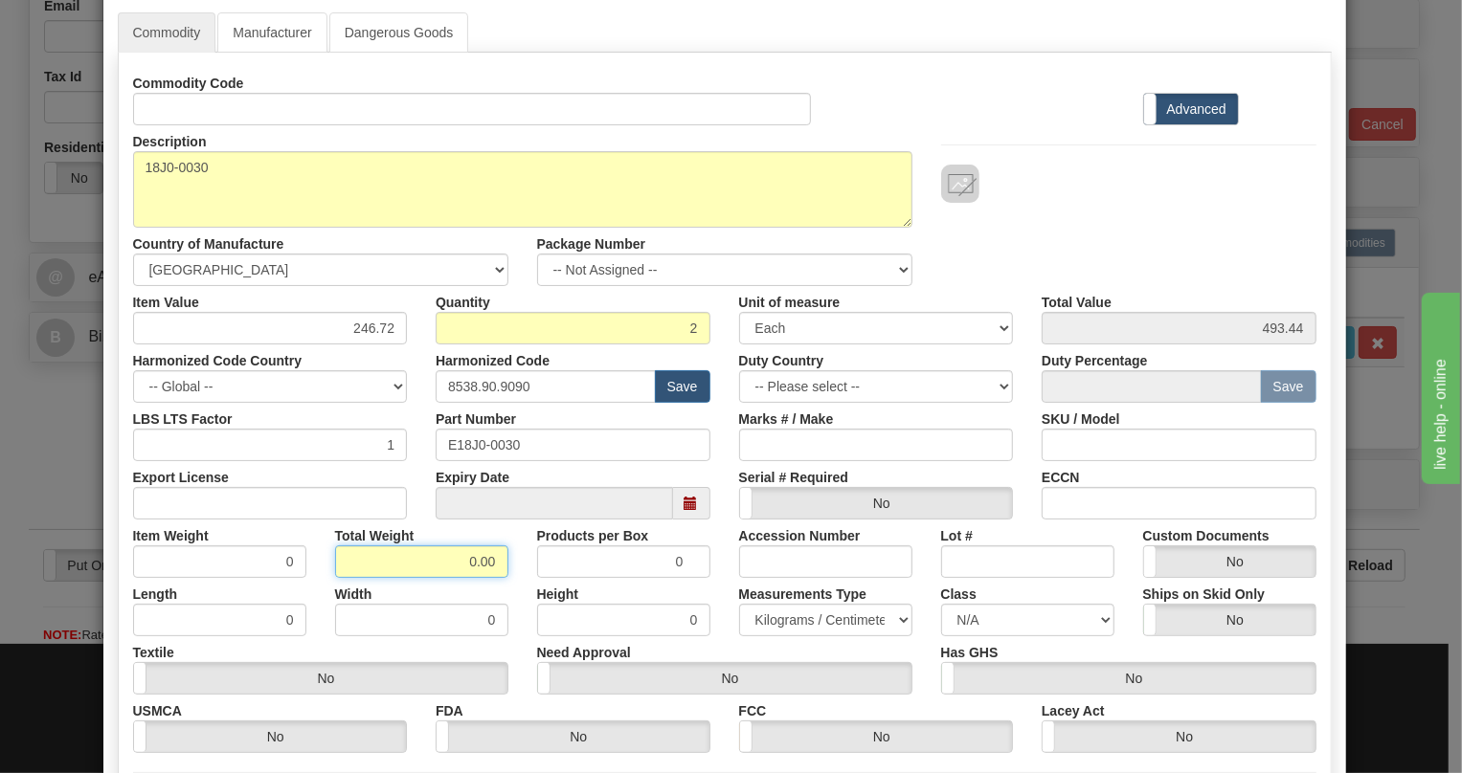
click at [435, 561] on input "0.00" at bounding box center [421, 562] width 173 height 33
type input "1.00"
type input "0.5000"
click at [794, 617] on select "Pounds / Inches Kilograms / Centimeters" at bounding box center [825, 620] width 173 height 33
select select "0"
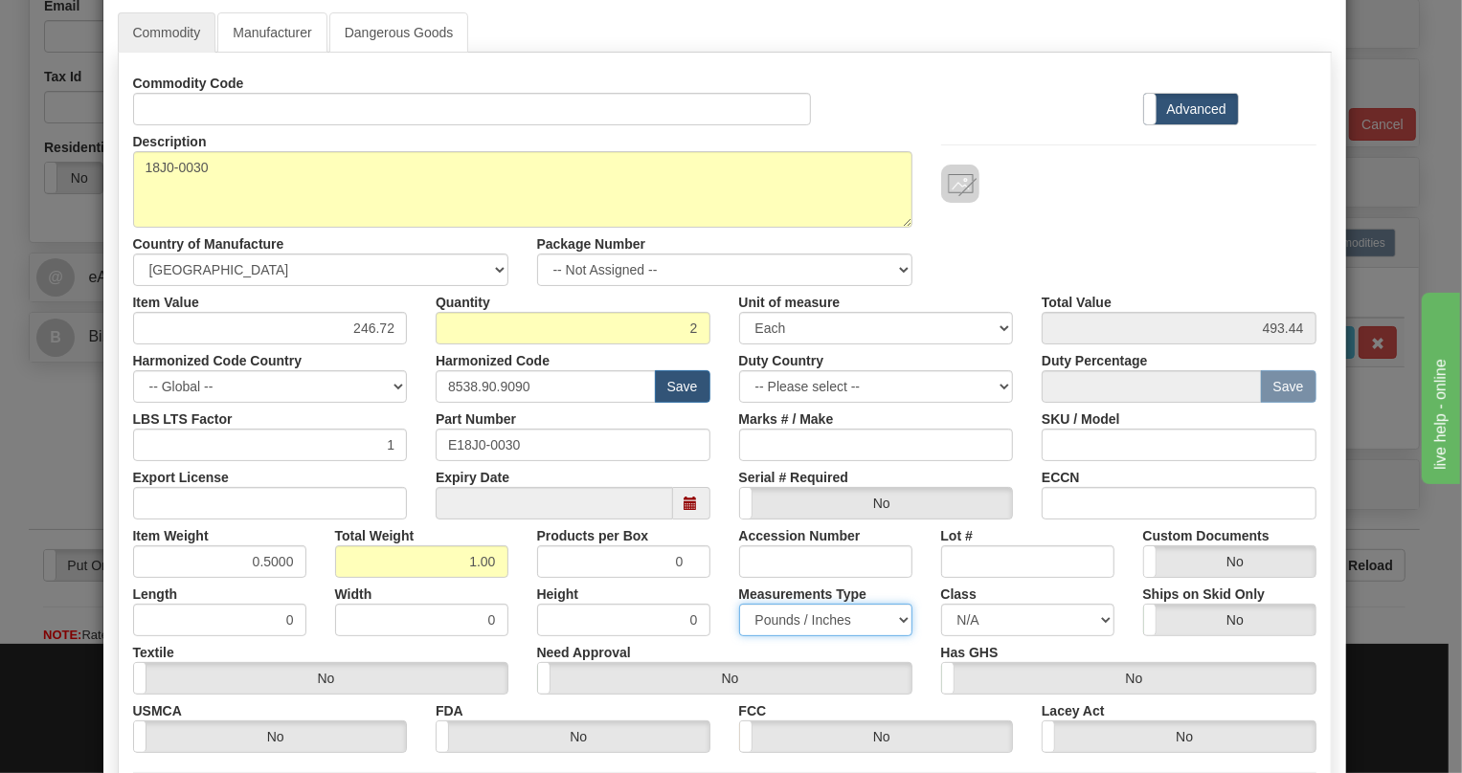
click at [739, 604] on select "Pounds / Inches Kilograms / Centimeters" at bounding box center [825, 620] width 173 height 33
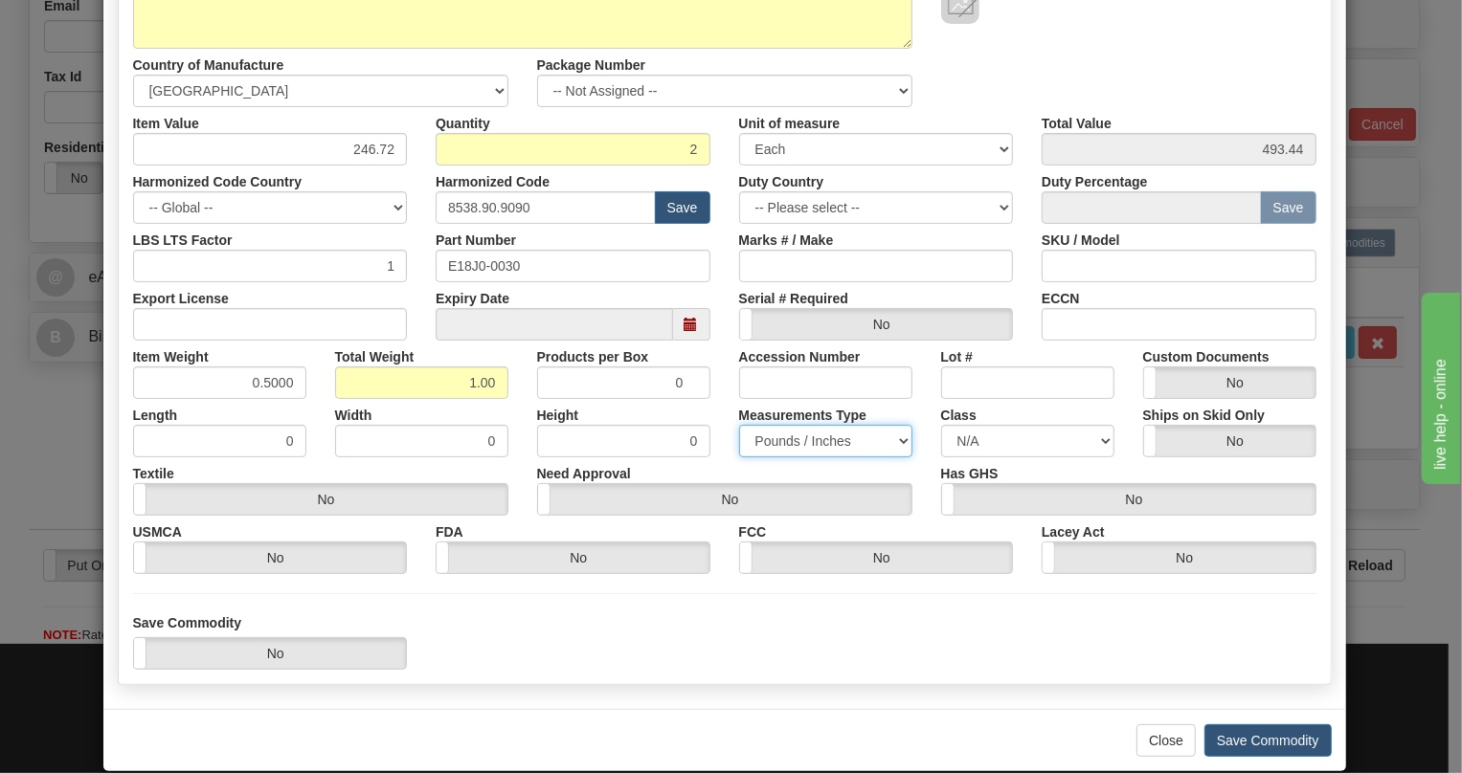
scroll to position [291, 0]
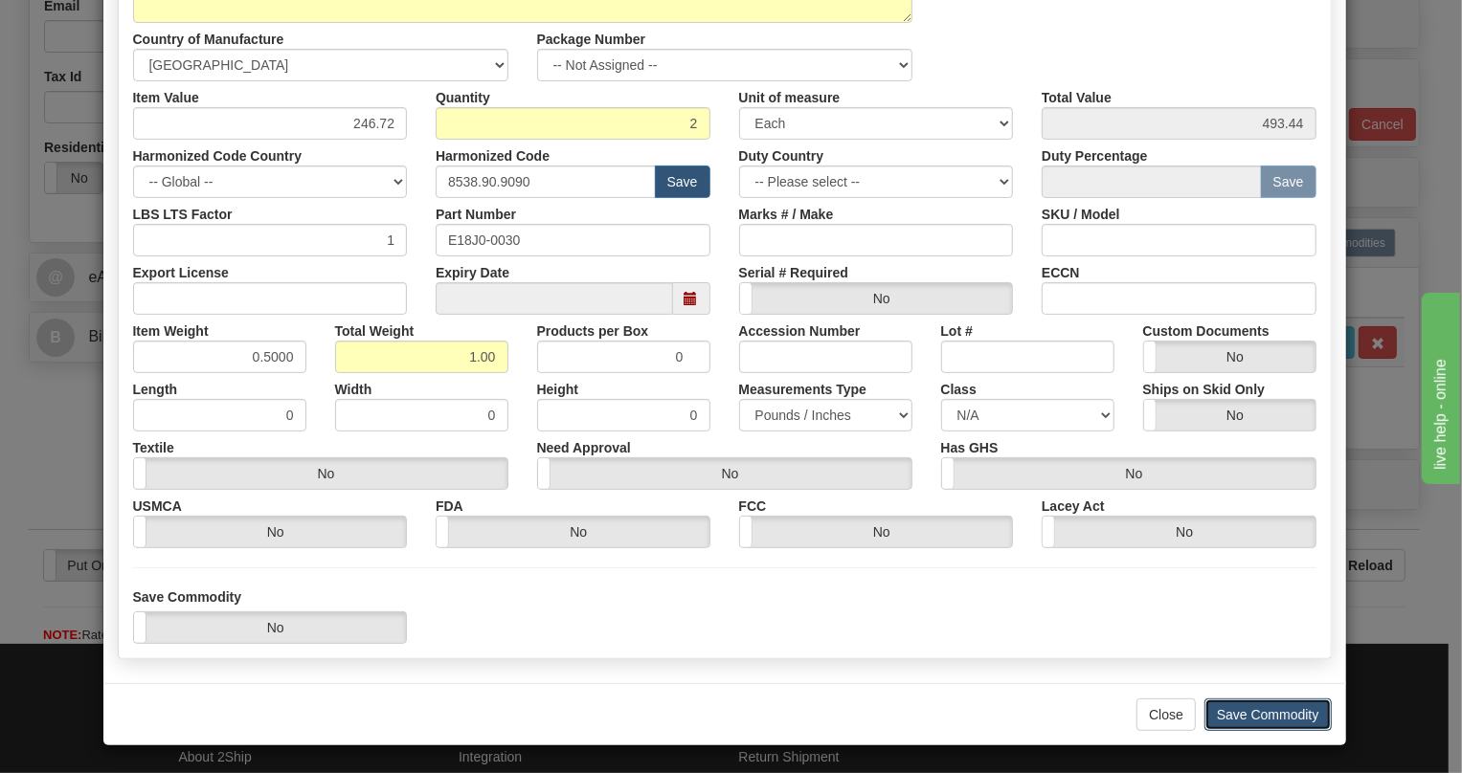
click at [1254, 719] on button "Save Commodity" at bounding box center [1267, 715] width 127 height 33
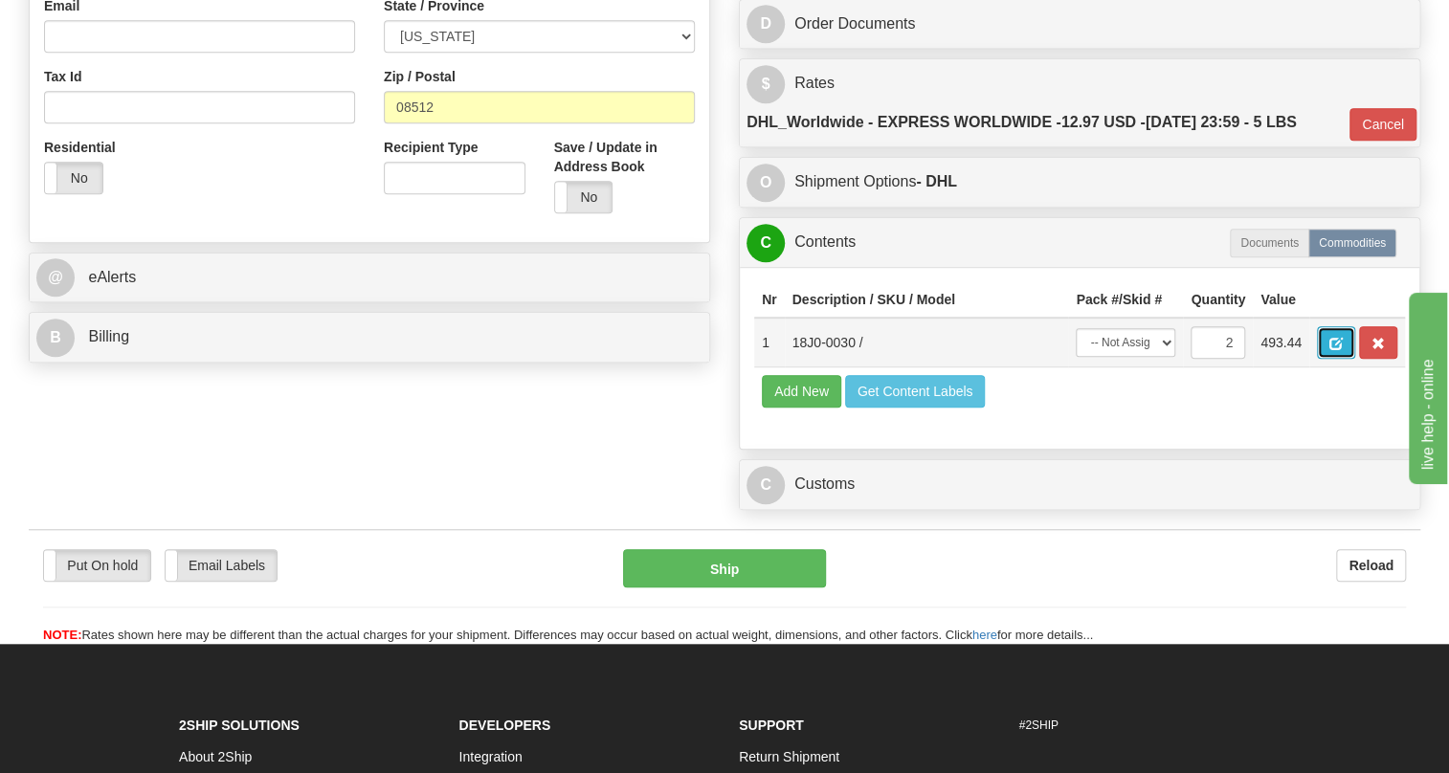
click at [1340, 350] on span "button" at bounding box center [1335, 344] width 13 height 12
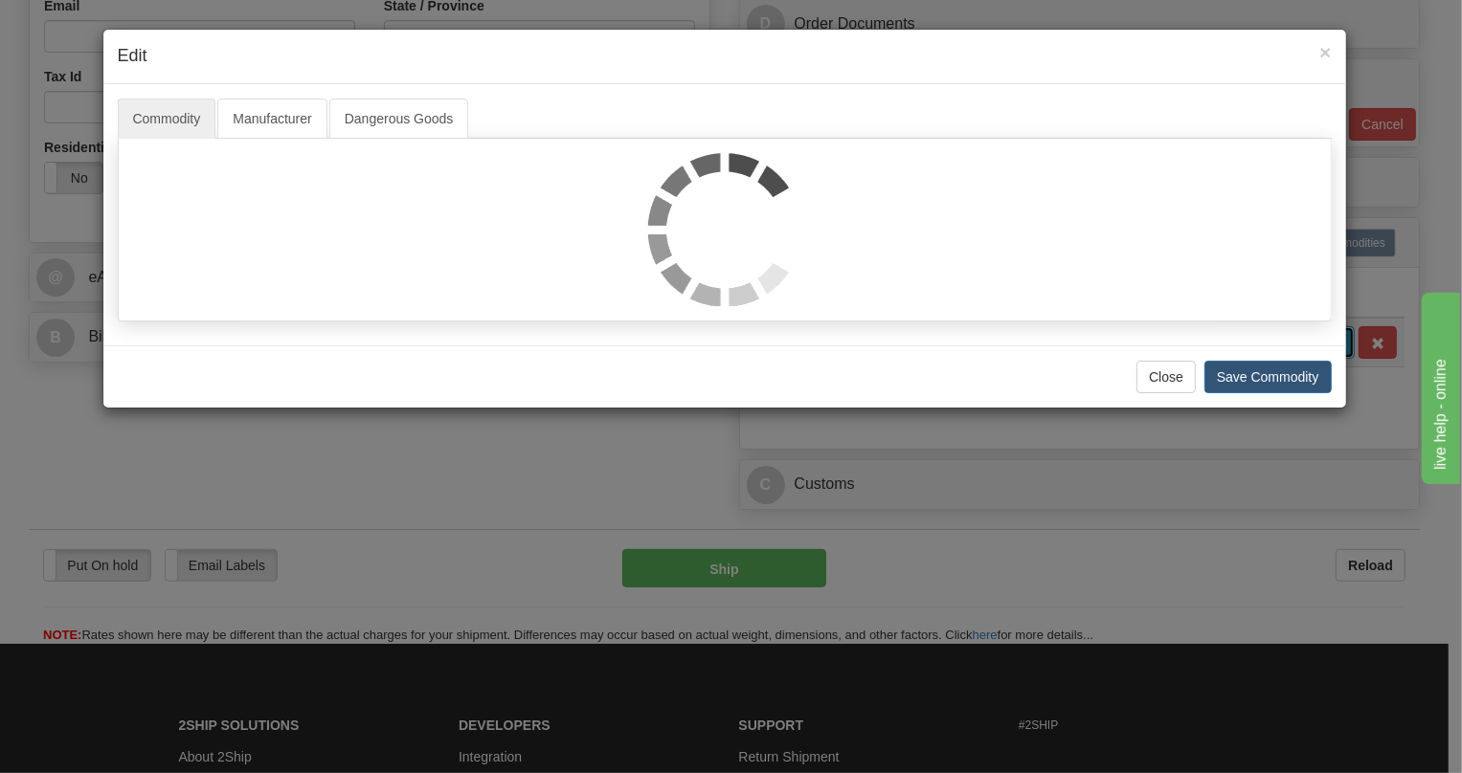
scroll to position [0, 0]
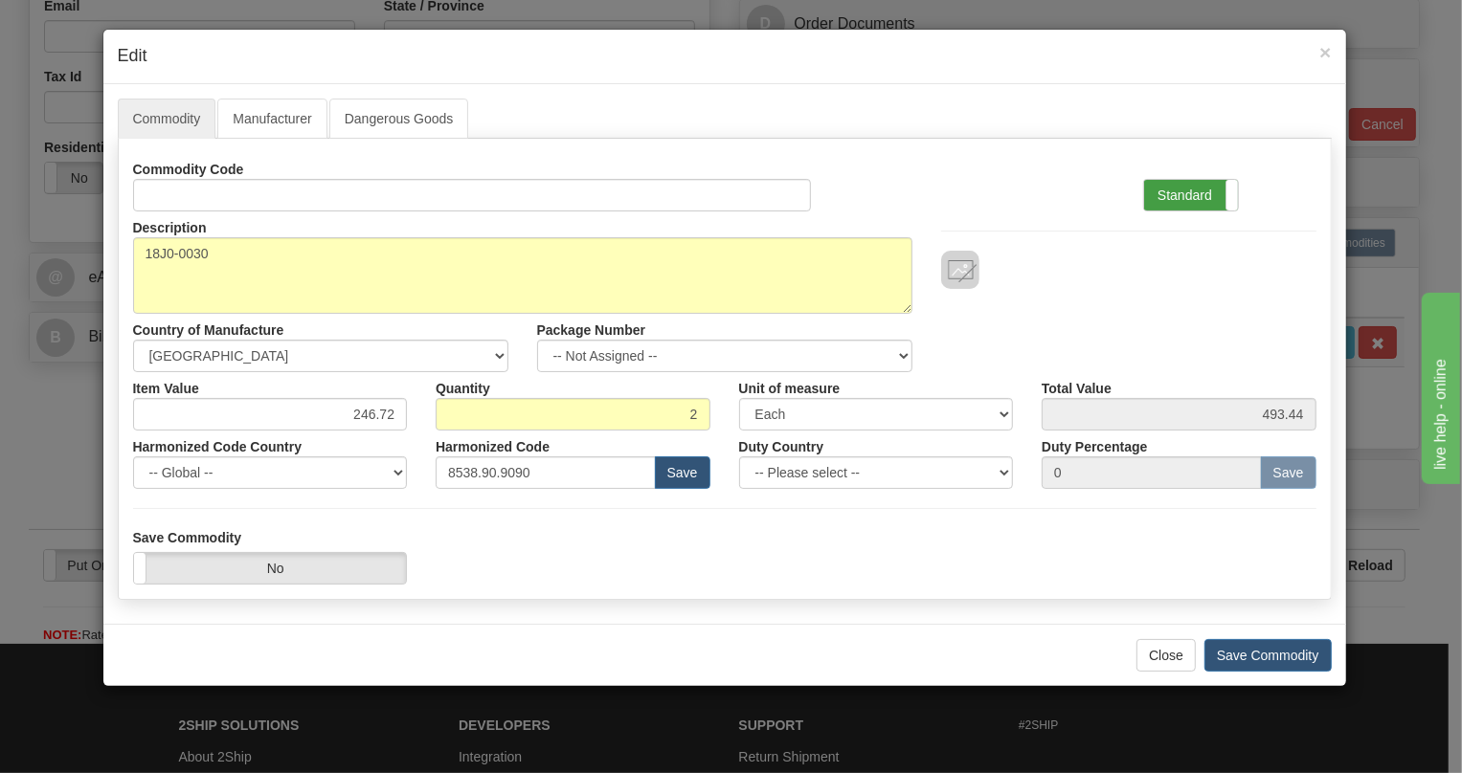
click at [1177, 194] on label "Standard" at bounding box center [1191, 195] width 94 height 31
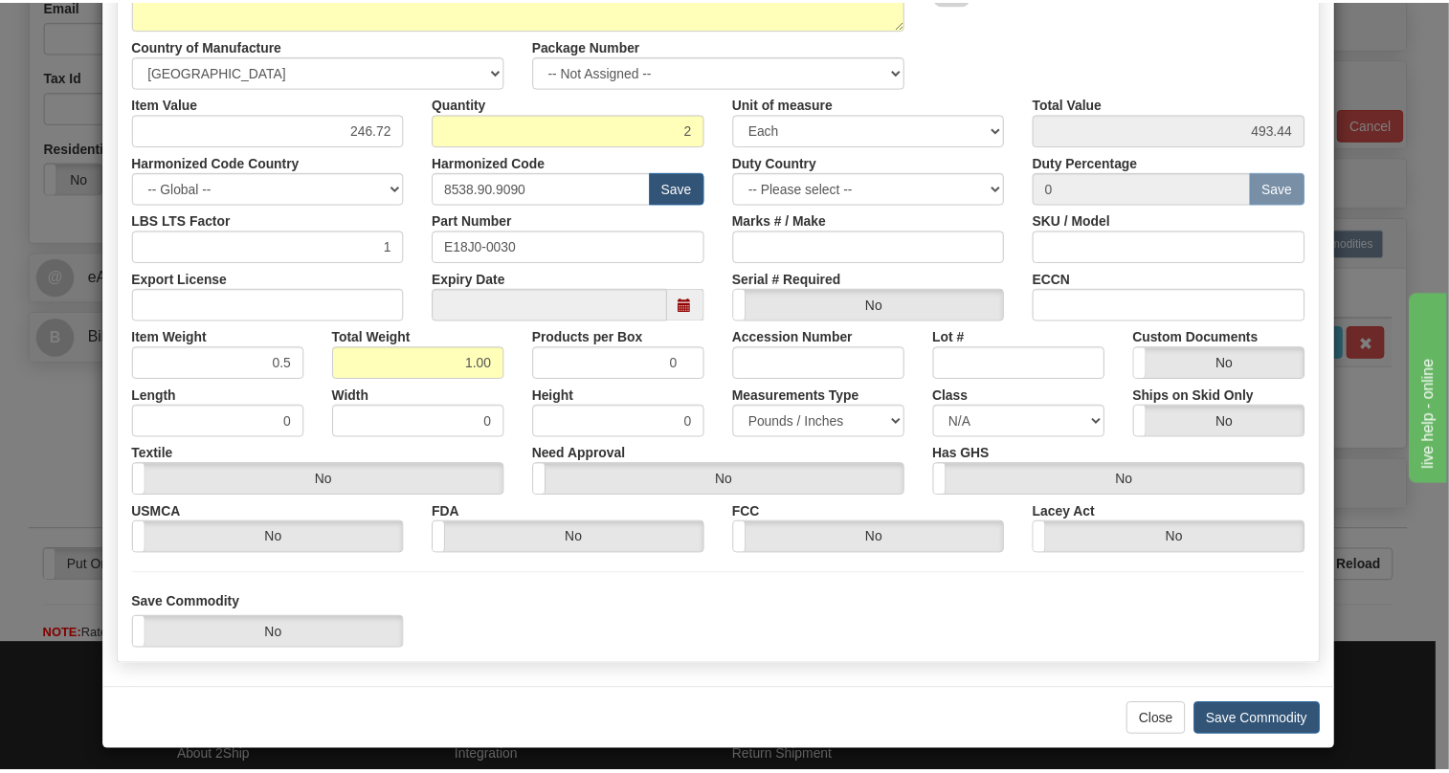
scroll to position [291, 0]
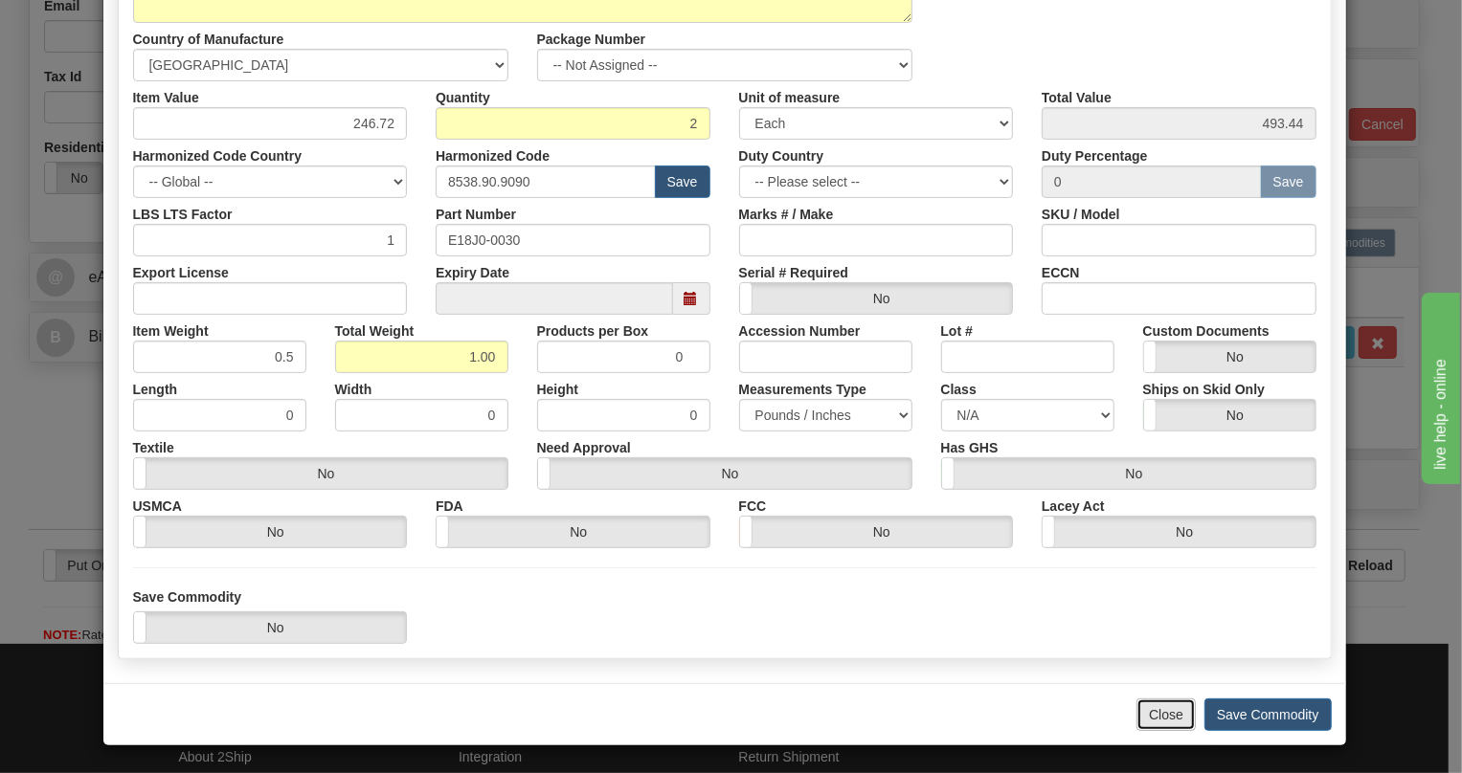
click at [1168, 716] on button "Close" at bounding box center [1165, 715] width 59 height 33
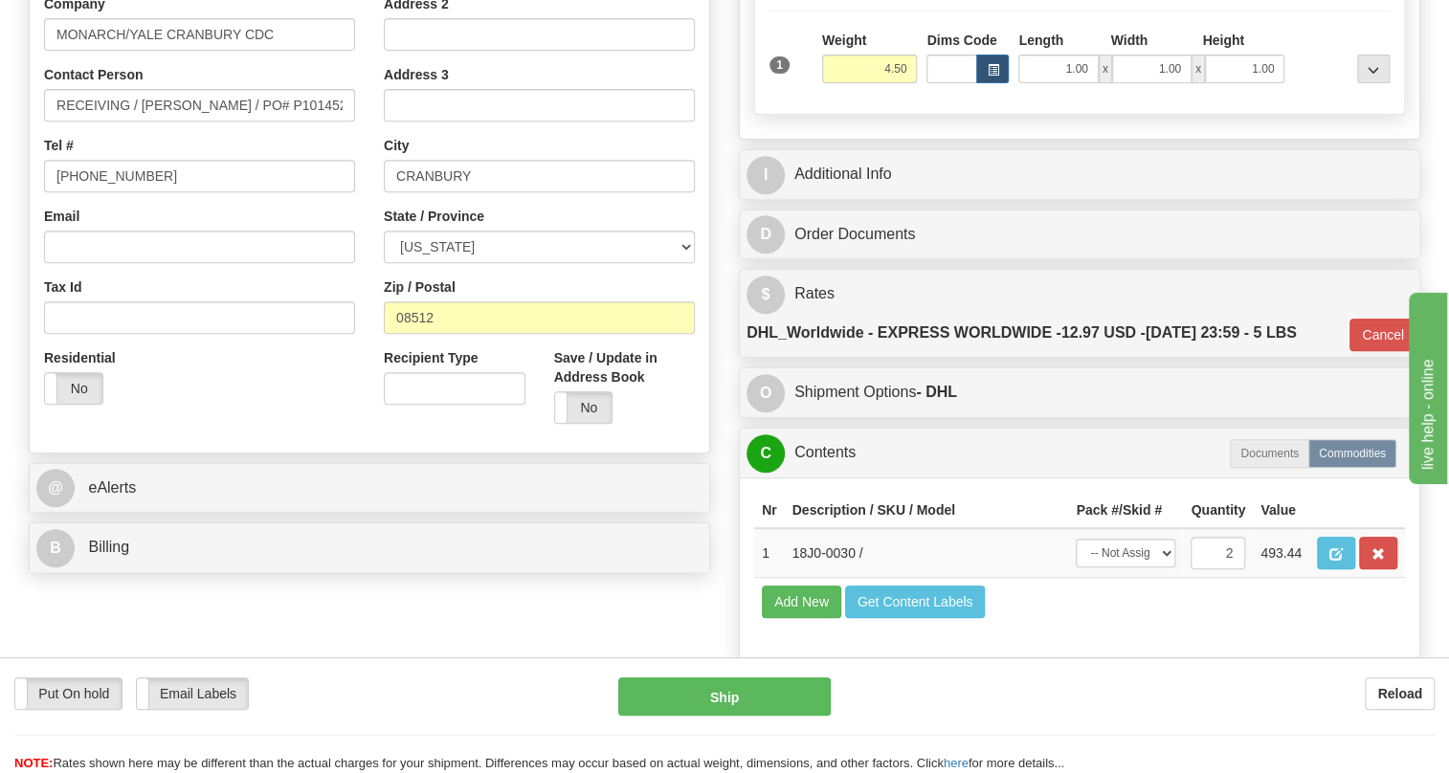
scroll to position [347, 0]
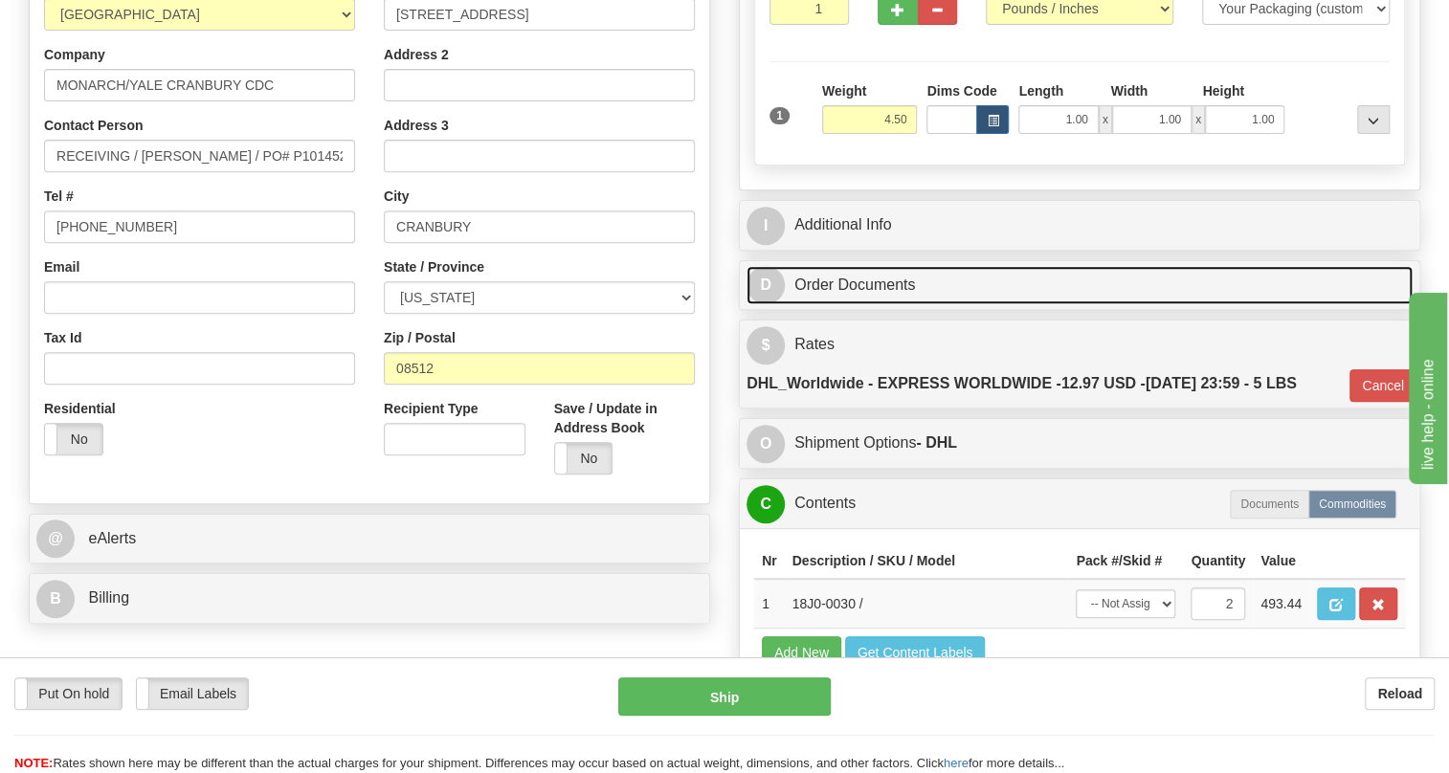
click at [857, 305] on link "D Order Documents" at bounding box center [1080, 285] width 666 height 39
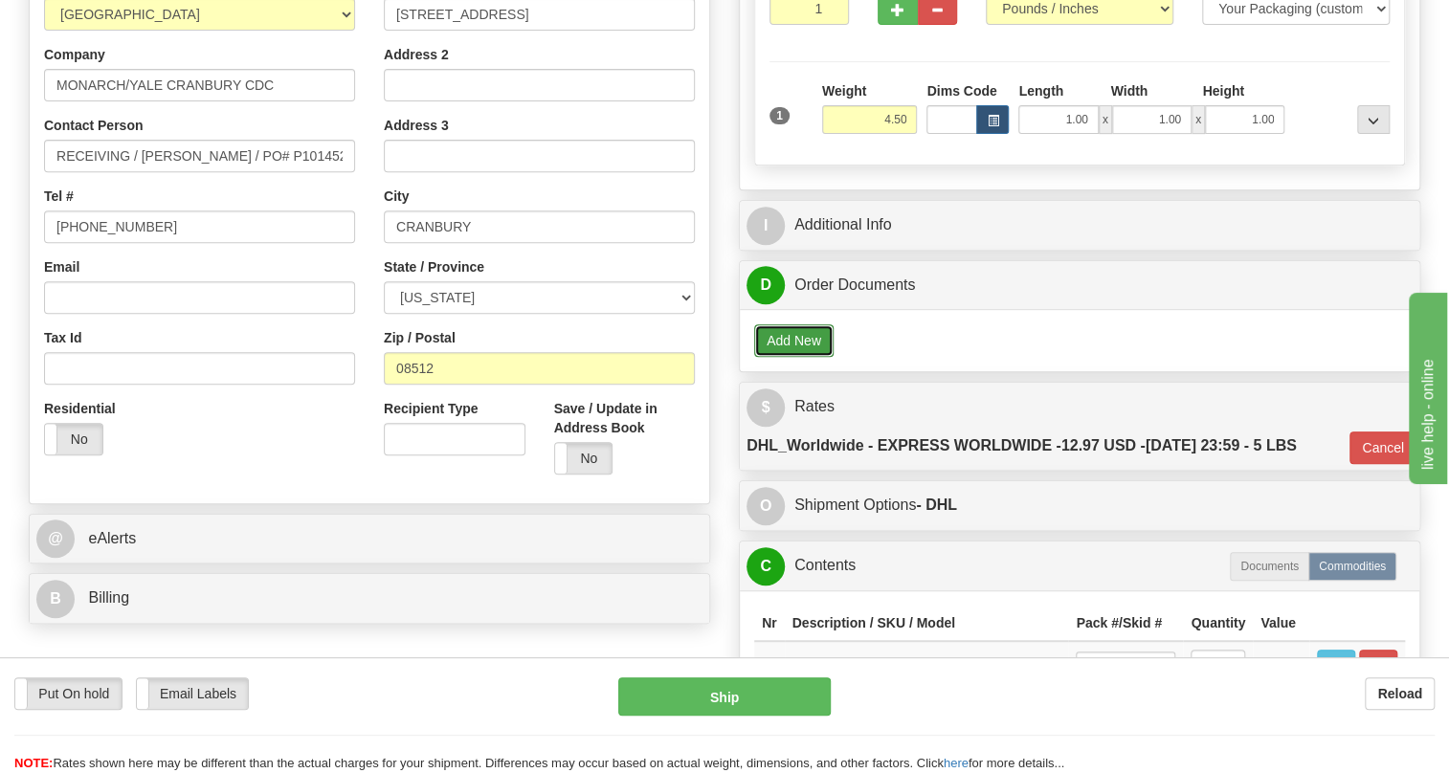
click at [790, 357] on button "Add New" at bounding box center [793, 340] width 79 height 33
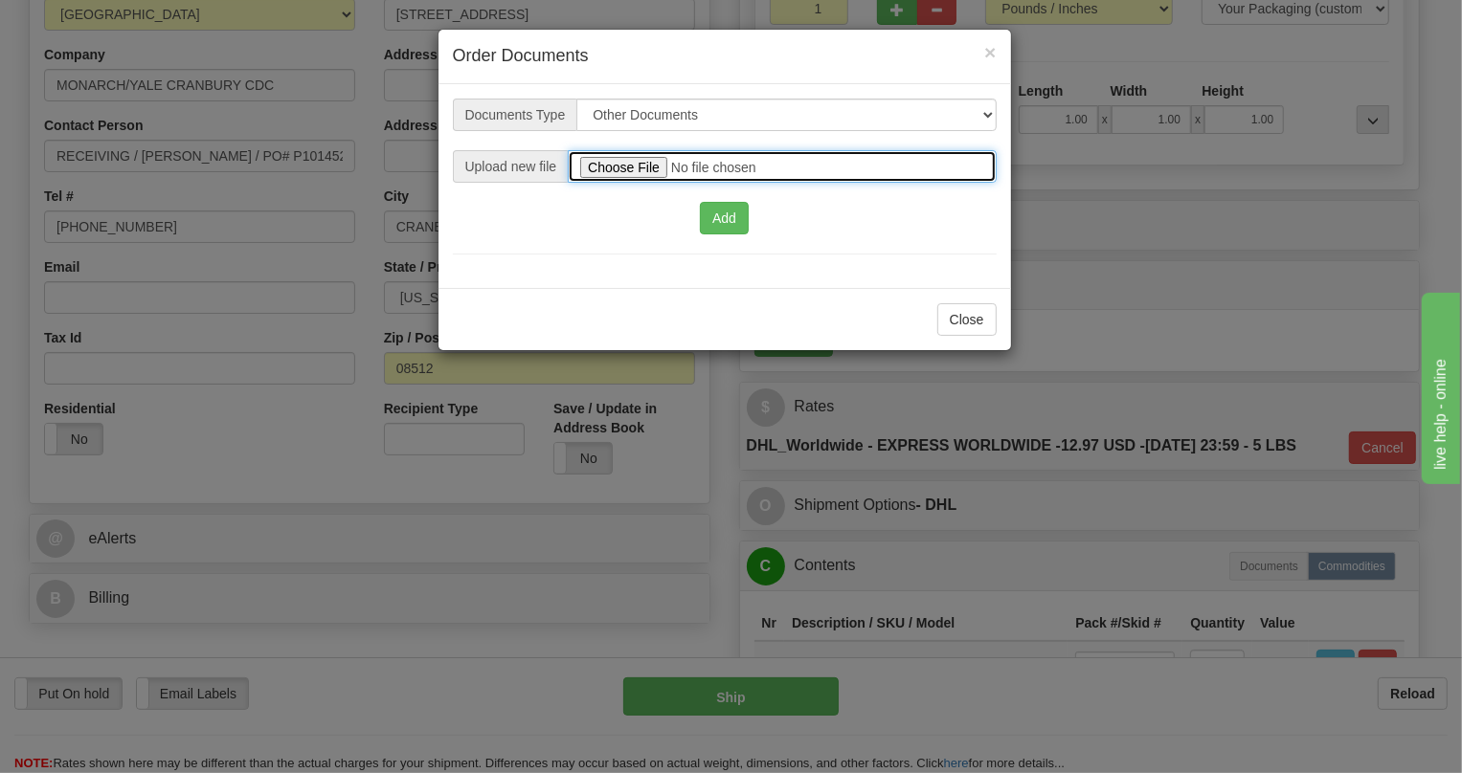
click at [622, 164] on input "file" at bounding box center [782, 166] width 428 height 33
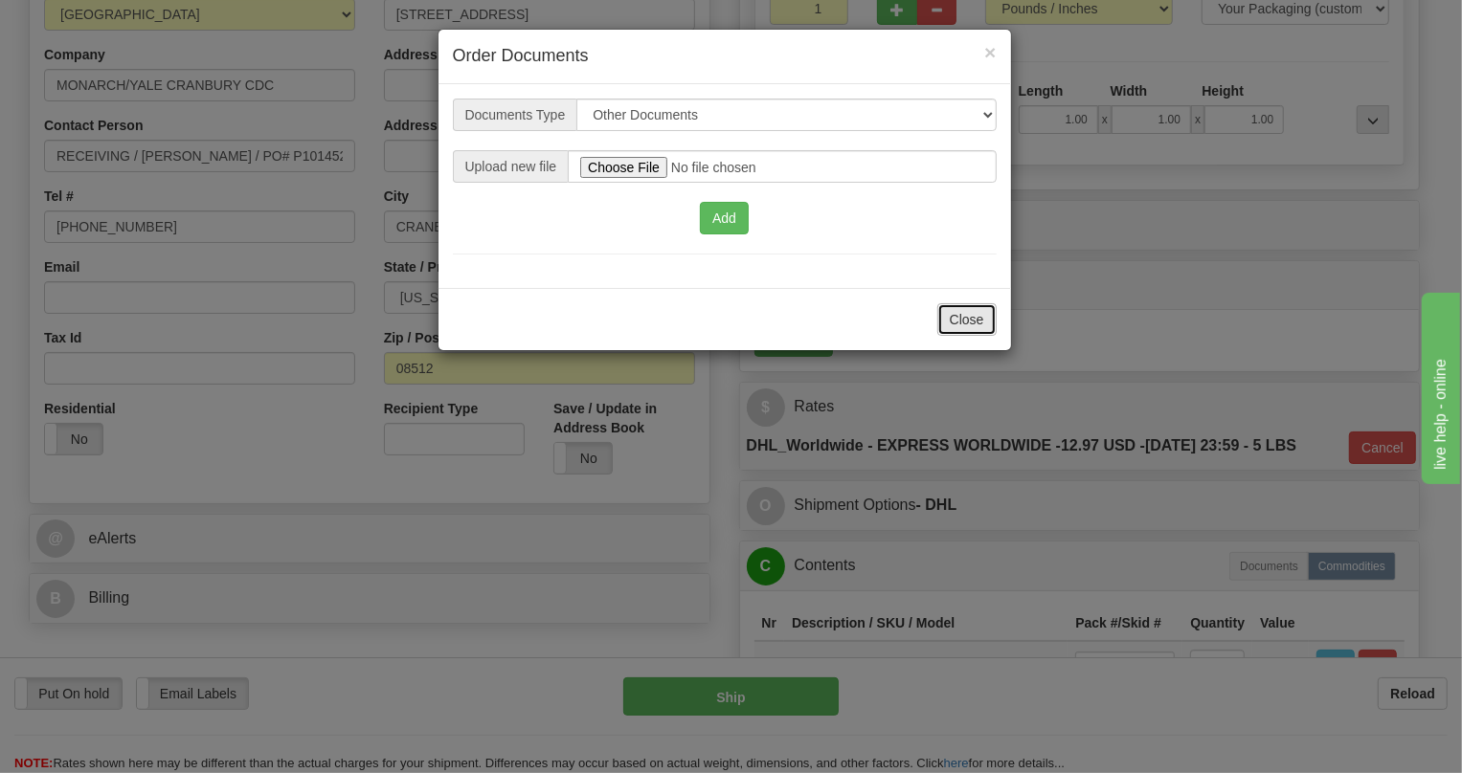
click at [981, 319] on button "Close" at bounding box center [966, 319] width 59 height 33
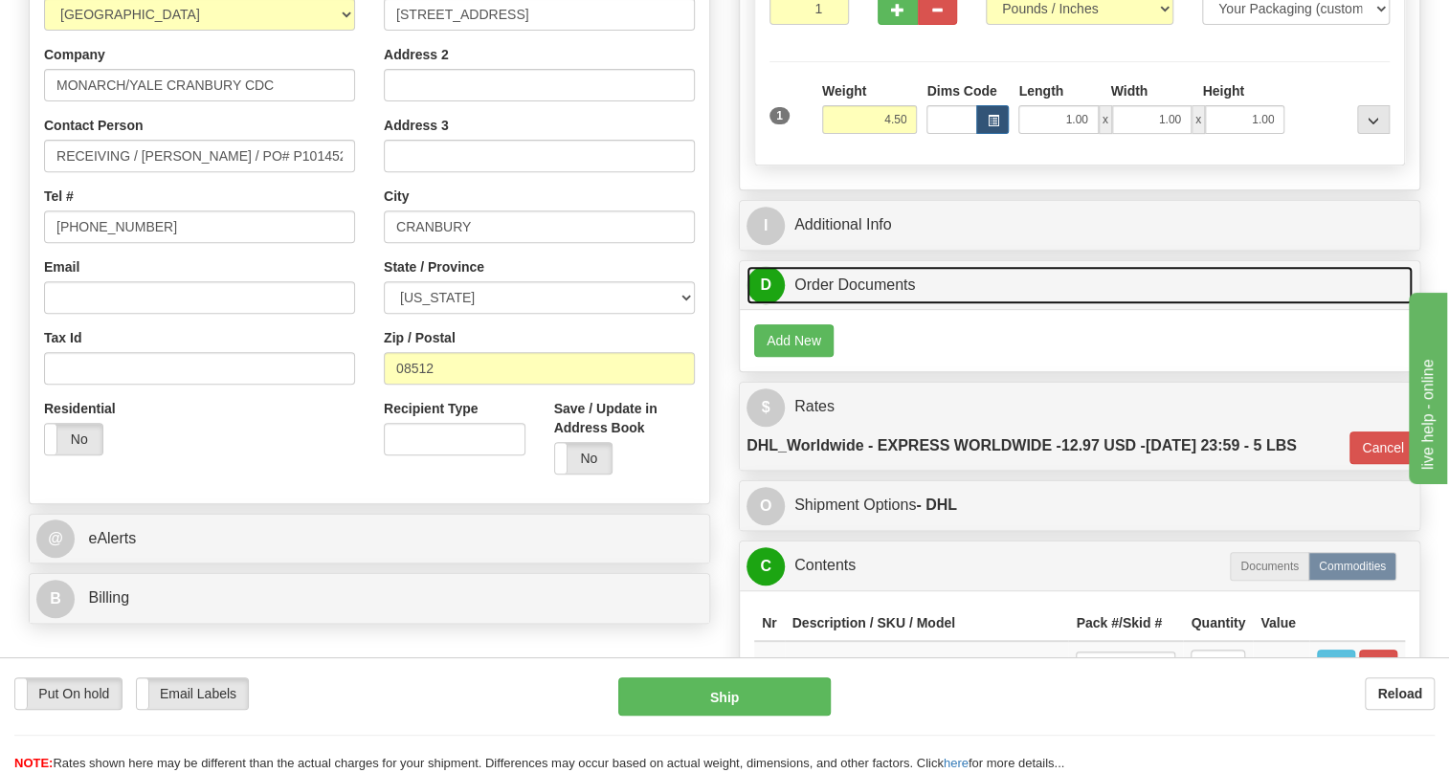
click at [820, 305] on link "D Order Documents" at bounding box center [1080, 285] width 666 height 39
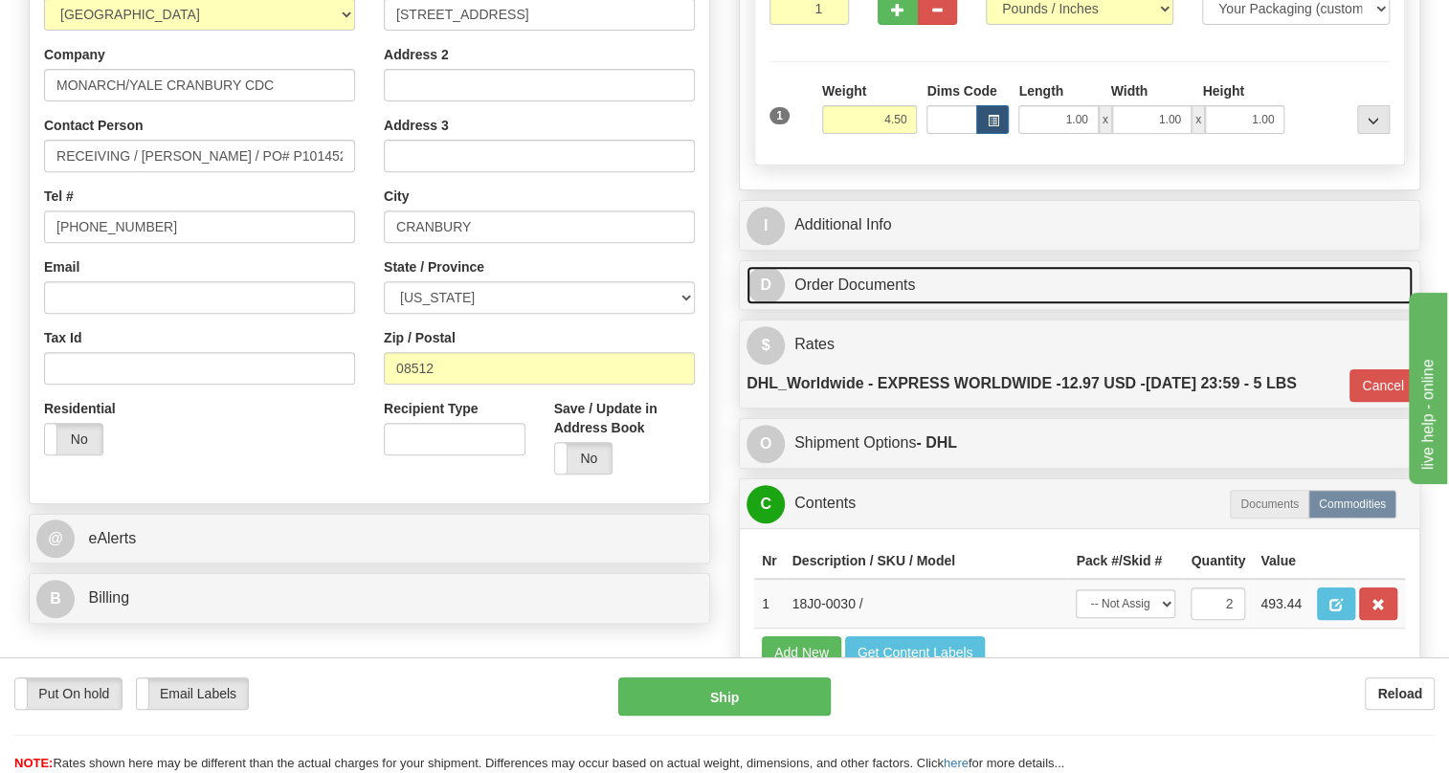
click at [820, 305] on link "D Order Documents" at bounding box center [1080, 285] width 666 height 39
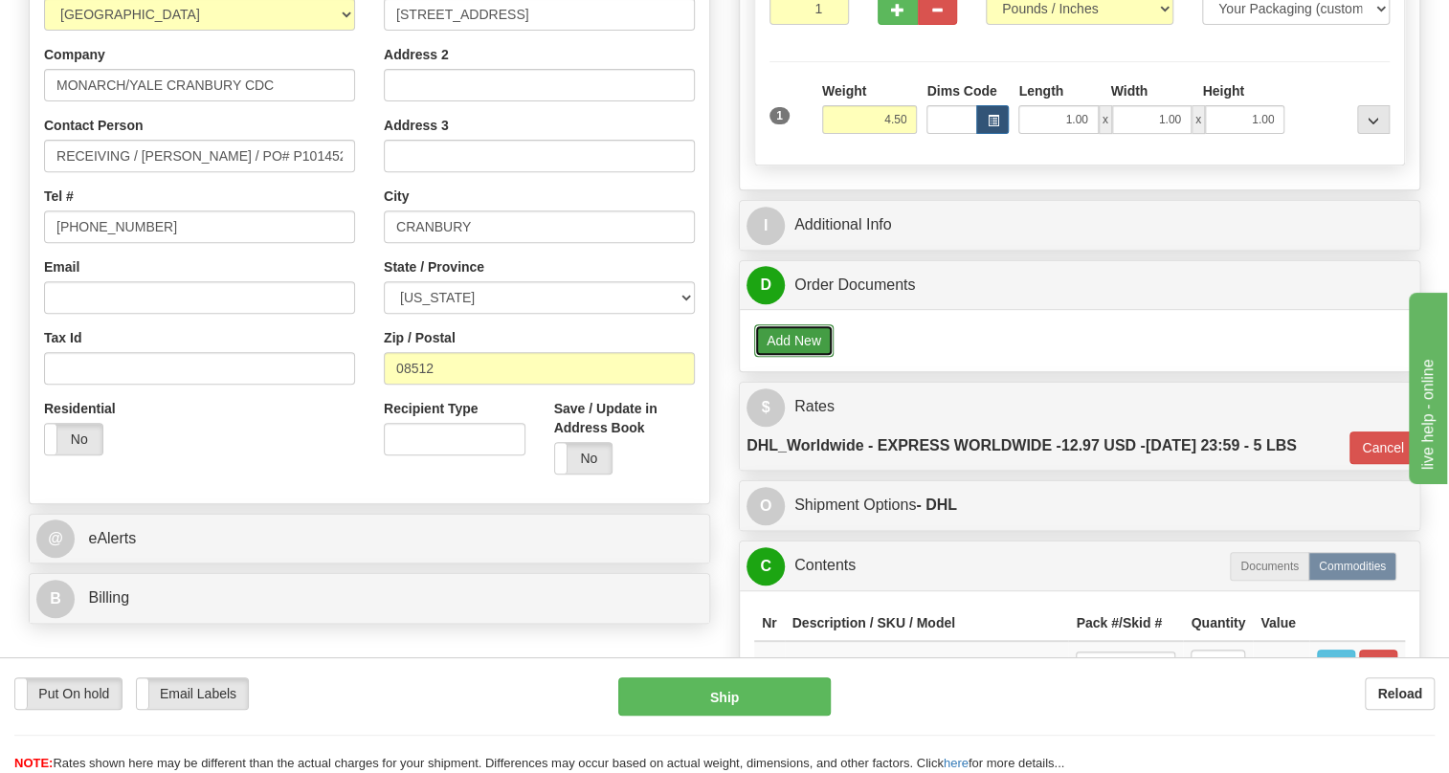
click at [803, 357] on button "Add New" at bounding box center [793, 340] width 79 height 33
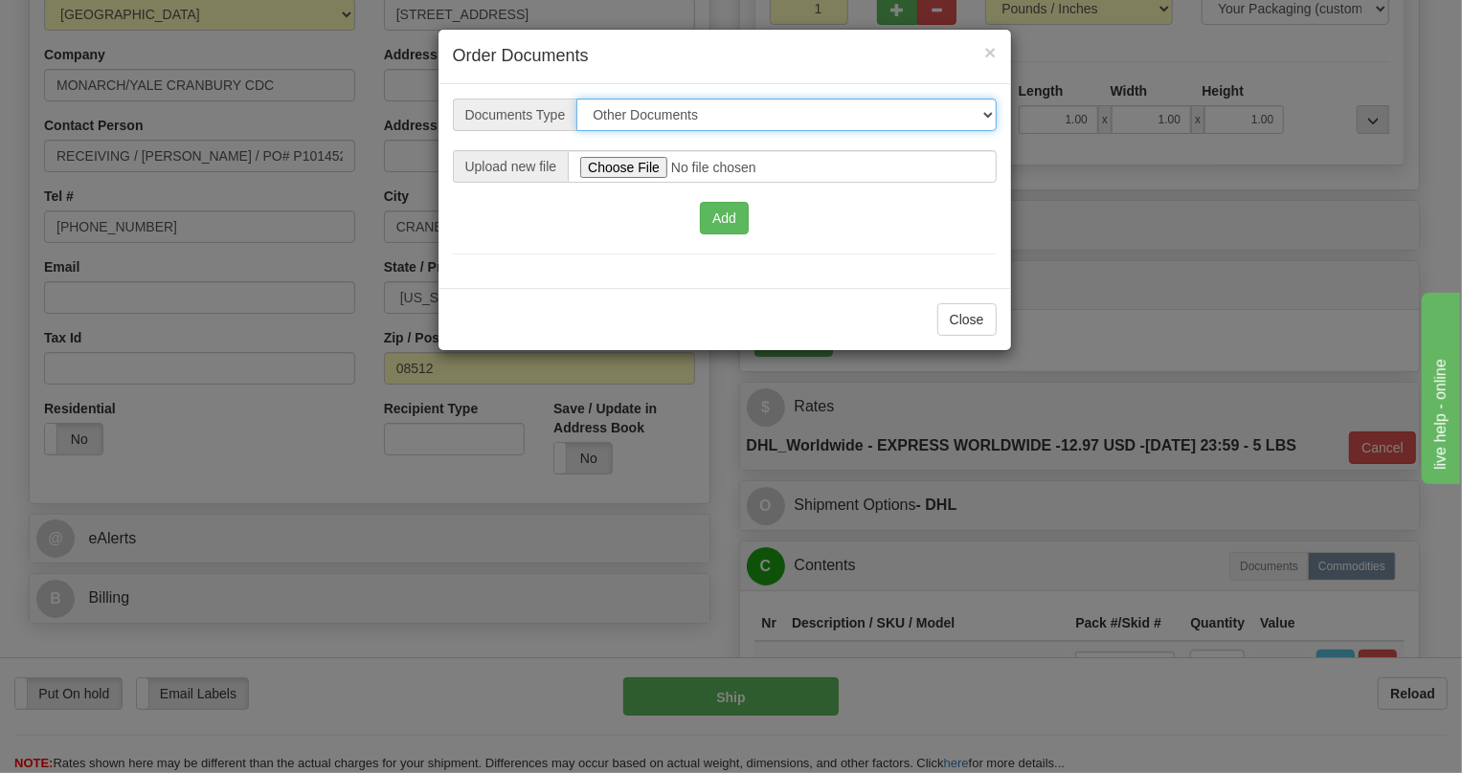
click at [985, 115] on select "Other Documents Commercial Invoice" at bounding box center [785, 115] width 419 height 33
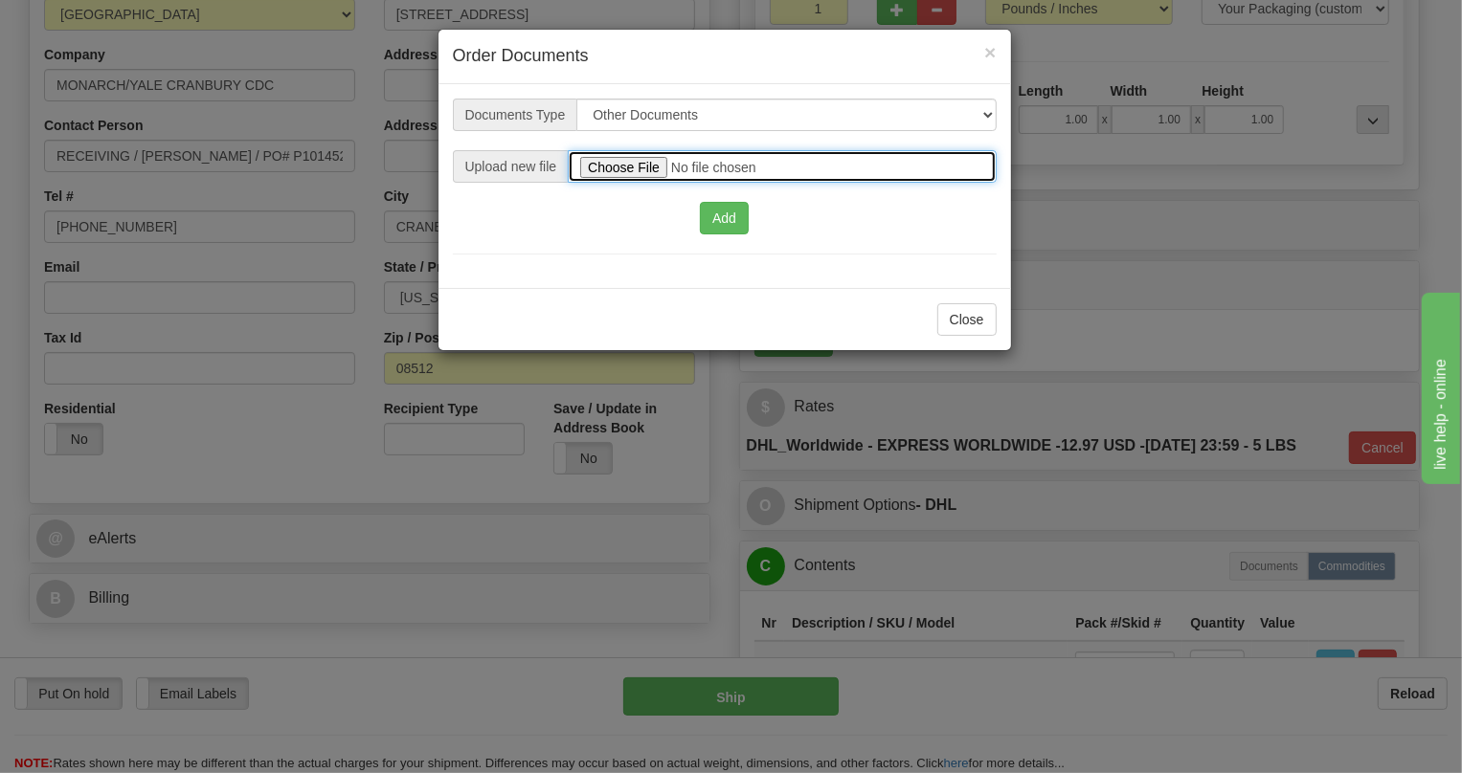
click at [617, 167] on input "file" at bounding box center [782, 166] width 428 height 33
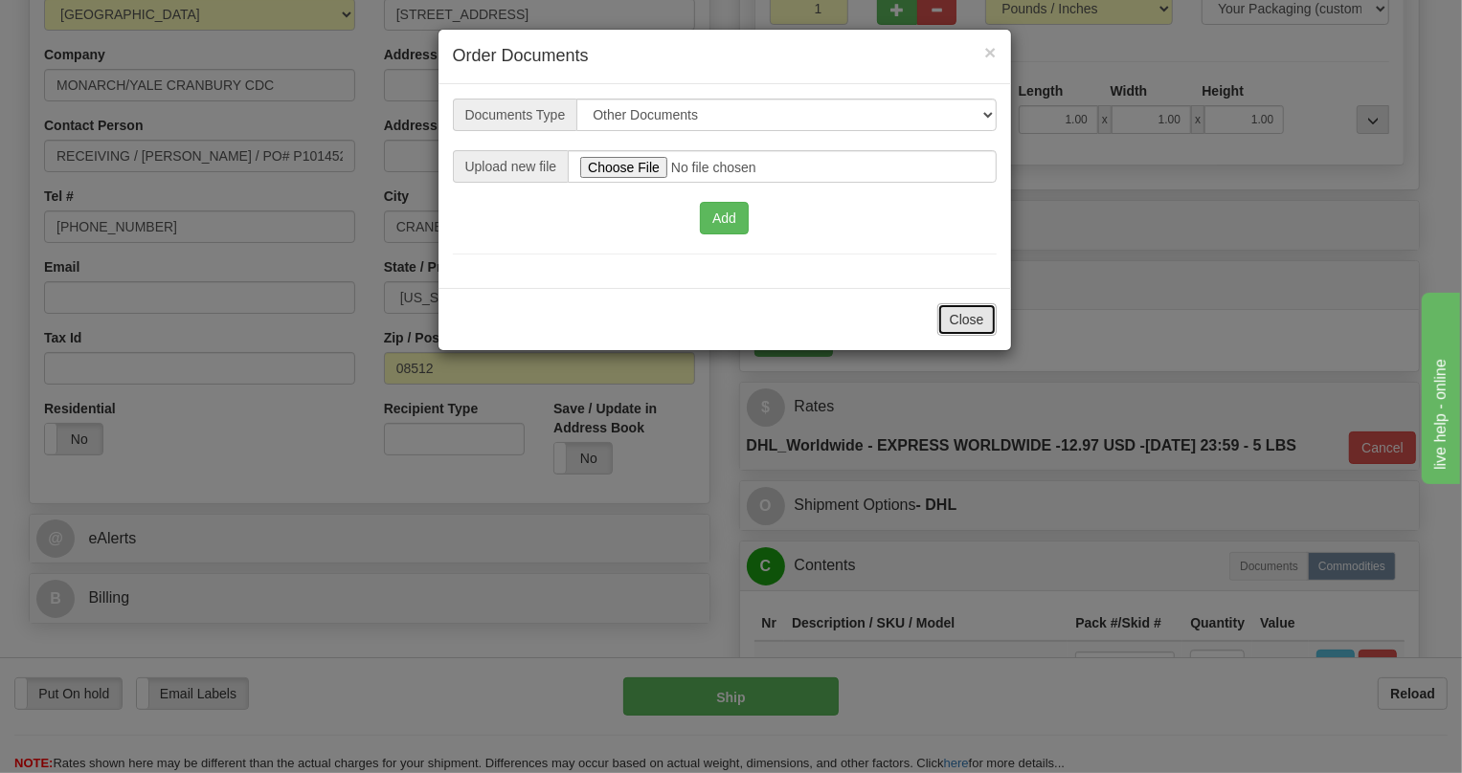
click at [972, 323] on button "Close" at bounding box center [966, 319] width 59 height 33
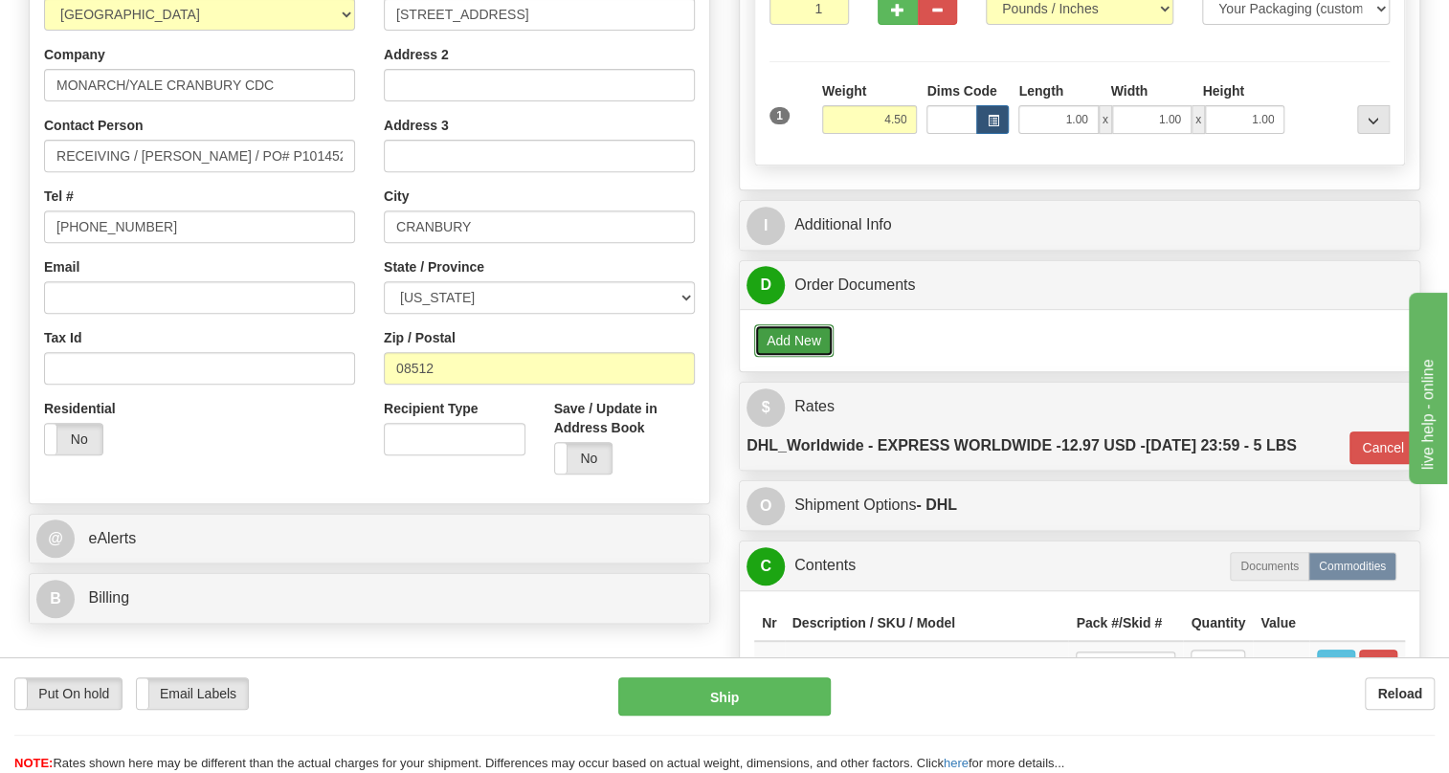
click at [800, 357] on button "Add New" at bounding box center [793, 340] width 79 height 33
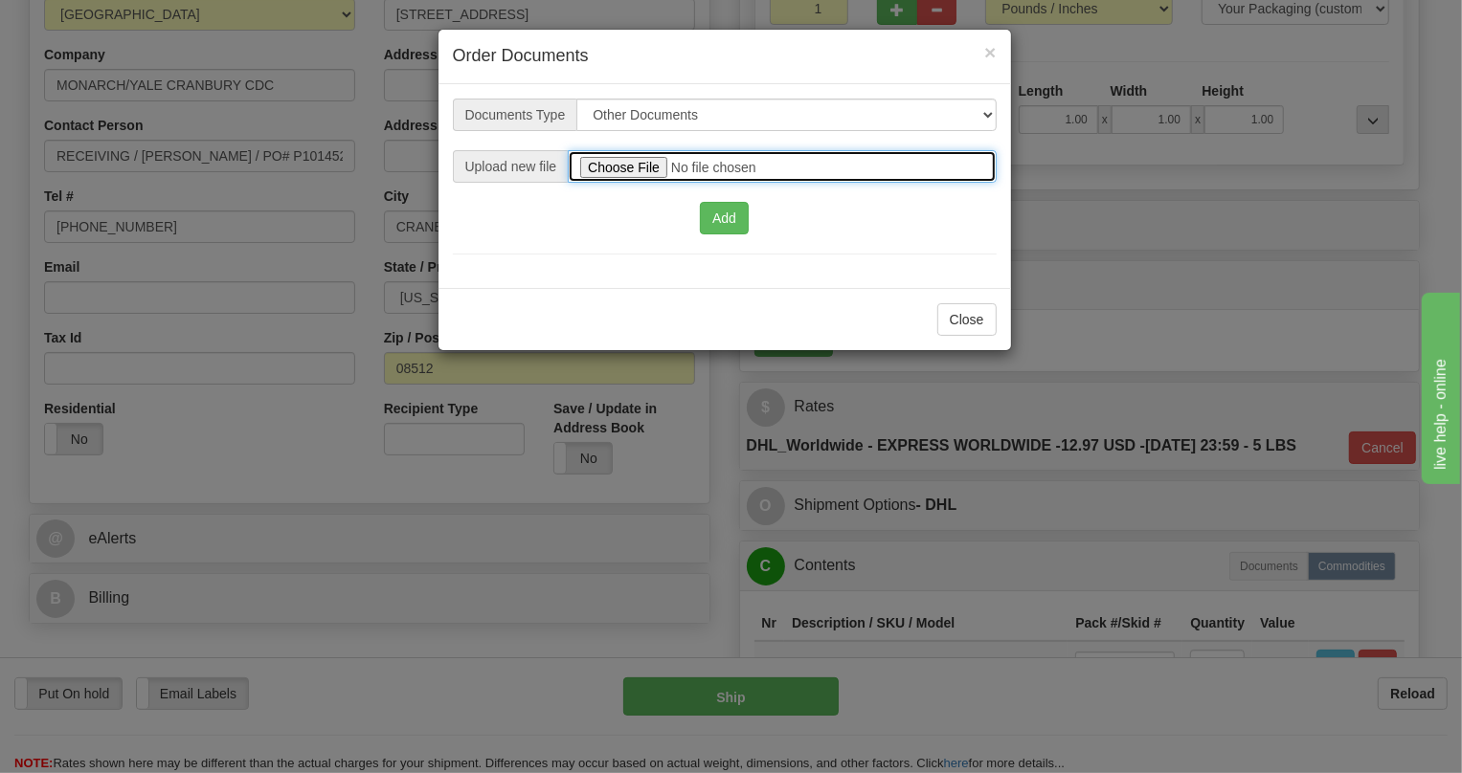
click at [626, 163] on input "file" at bounding box center [782, 166] width 428 height 33
type input "C:\fakepath\2025_USMCA_GE Grid Solutions LLC_2025I1-1-1208-USMCA-1 (1).pdf"
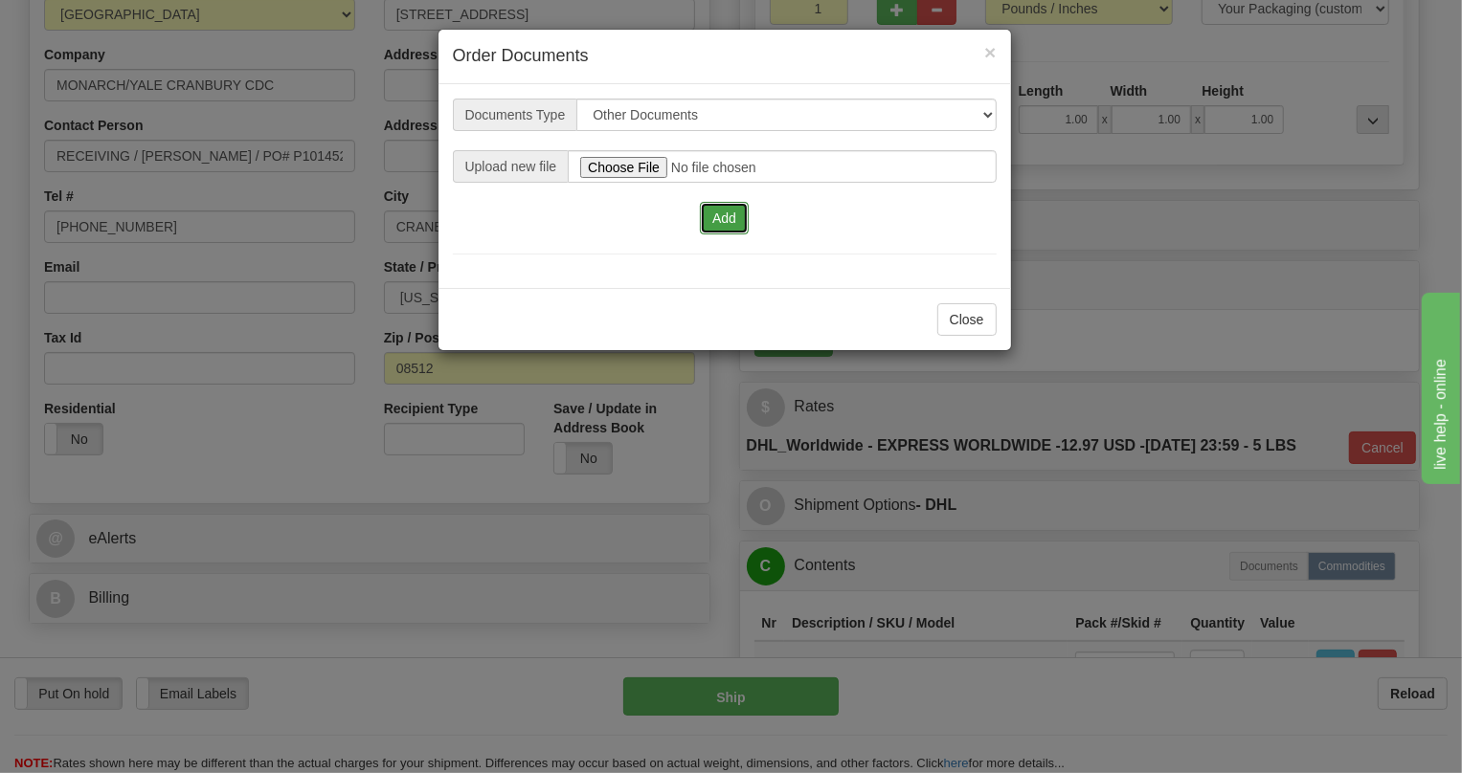
click at [727, 219] on button "Add" at bounding box center [724, 218] width 49 height 33
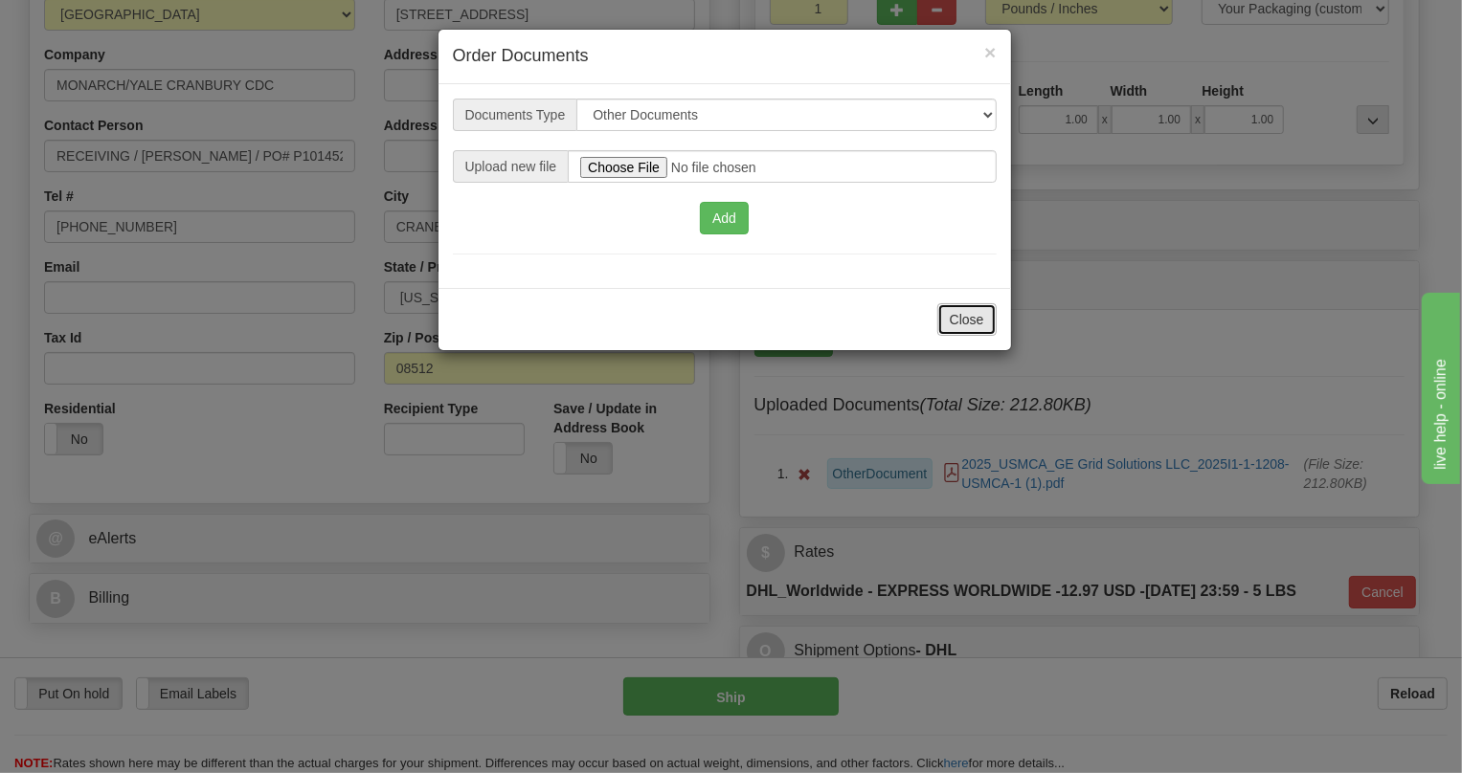
click at [966, 313] on button "Close" at bounding box center [966, 319] width 59 height 33
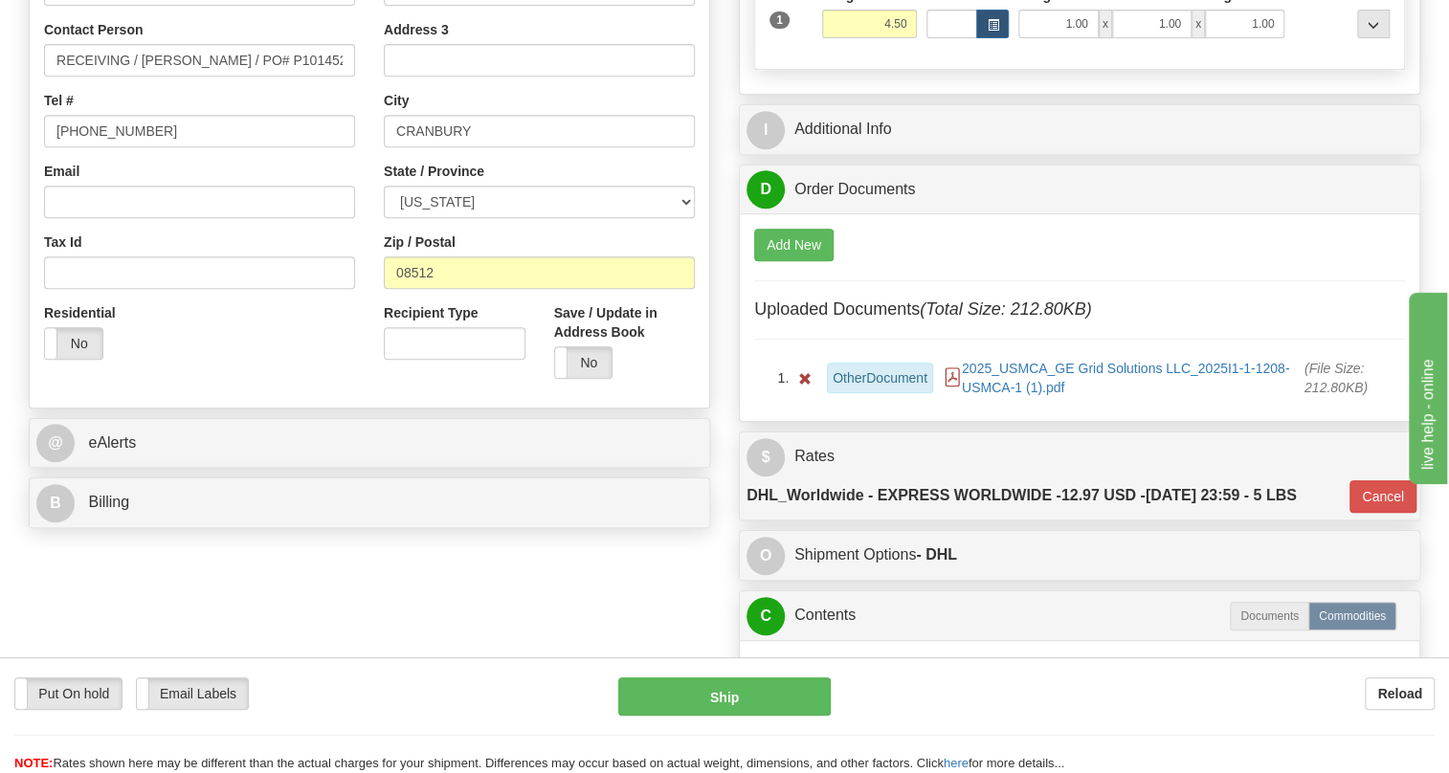
scroll to position [522, 0]
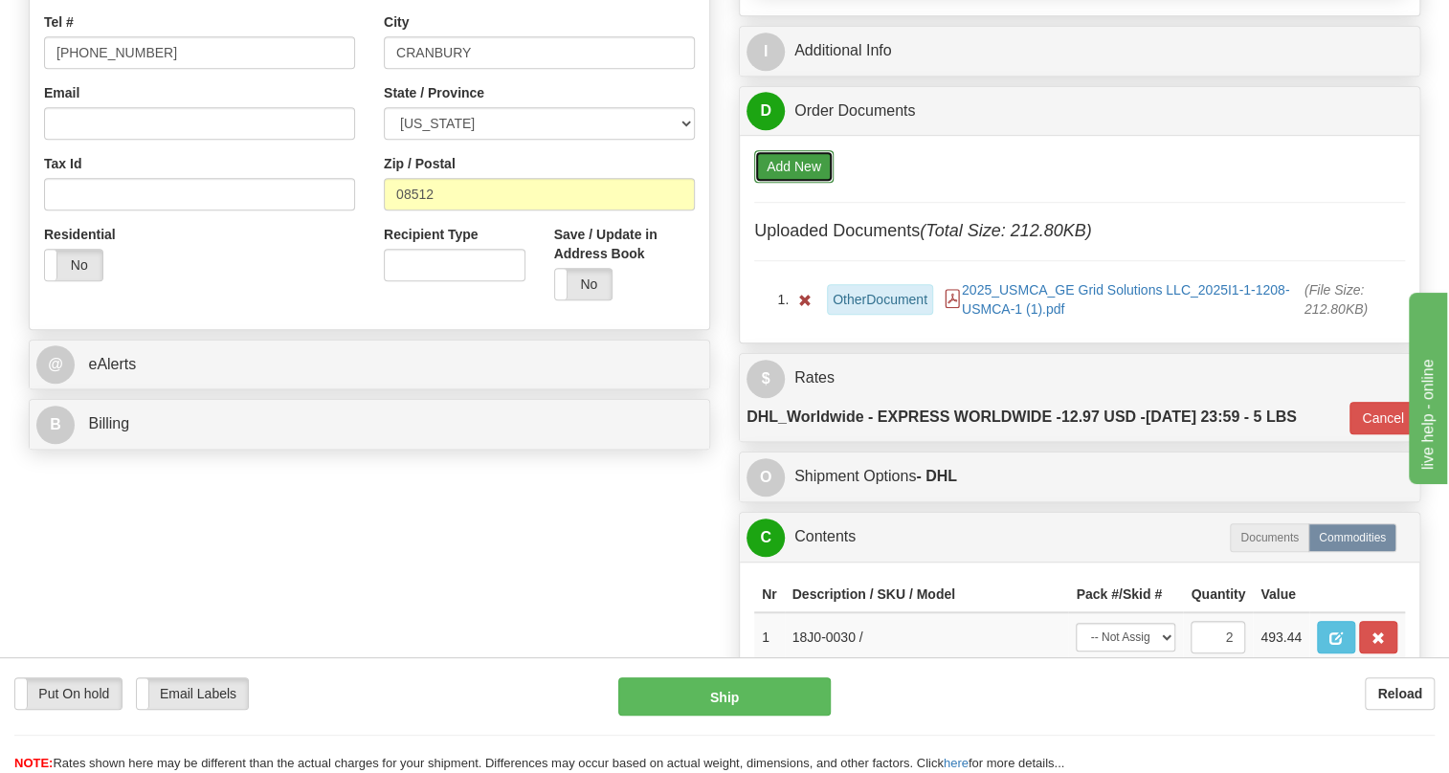
click at [813, 183] on button "Add New" at bounding box center [793, 166] width 79 height 33
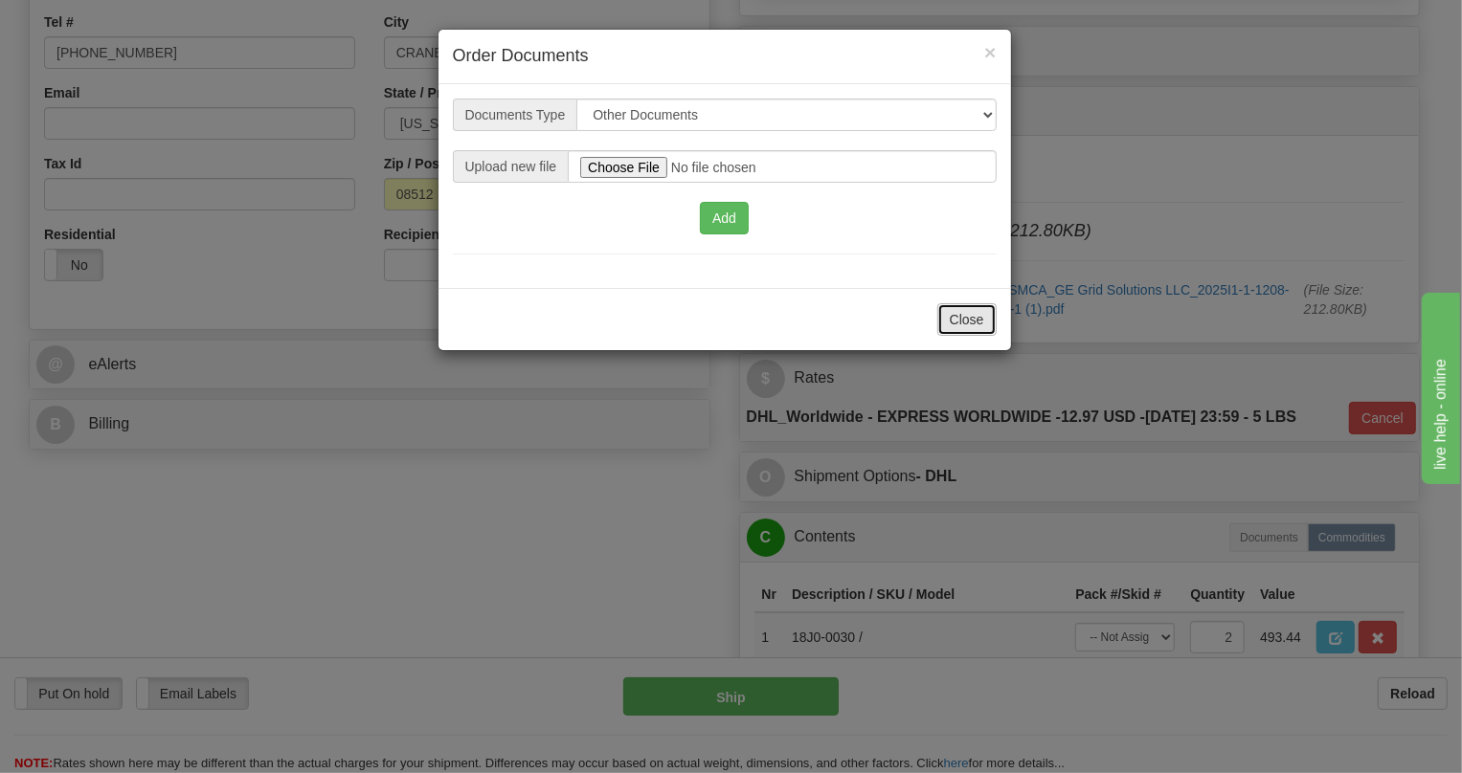
click at [986, 323] on button "Close" at bounding box center [966, 319] width 59 height 33
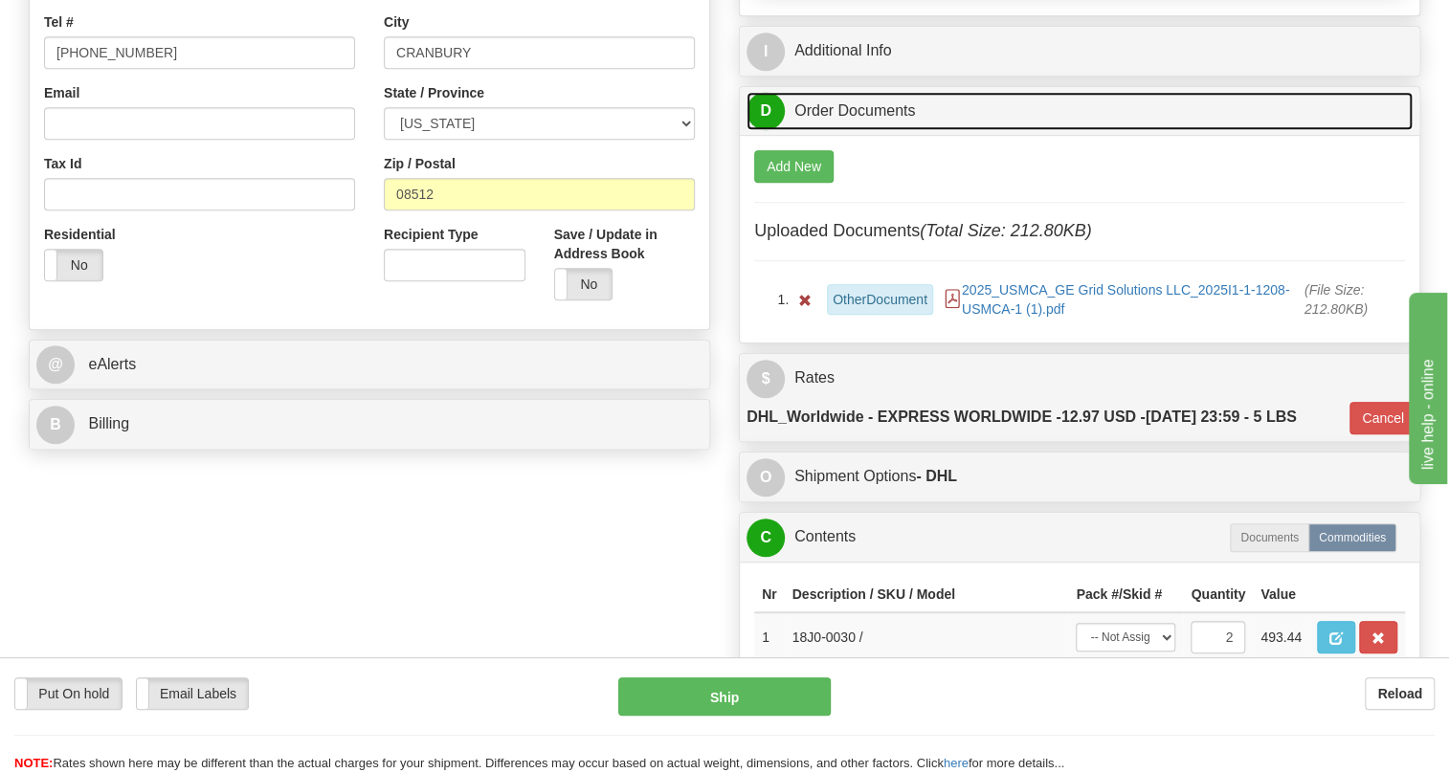
click at [856, 131] on link "D Order Documents" at bounding box center [1080, 111] width 666 height 39
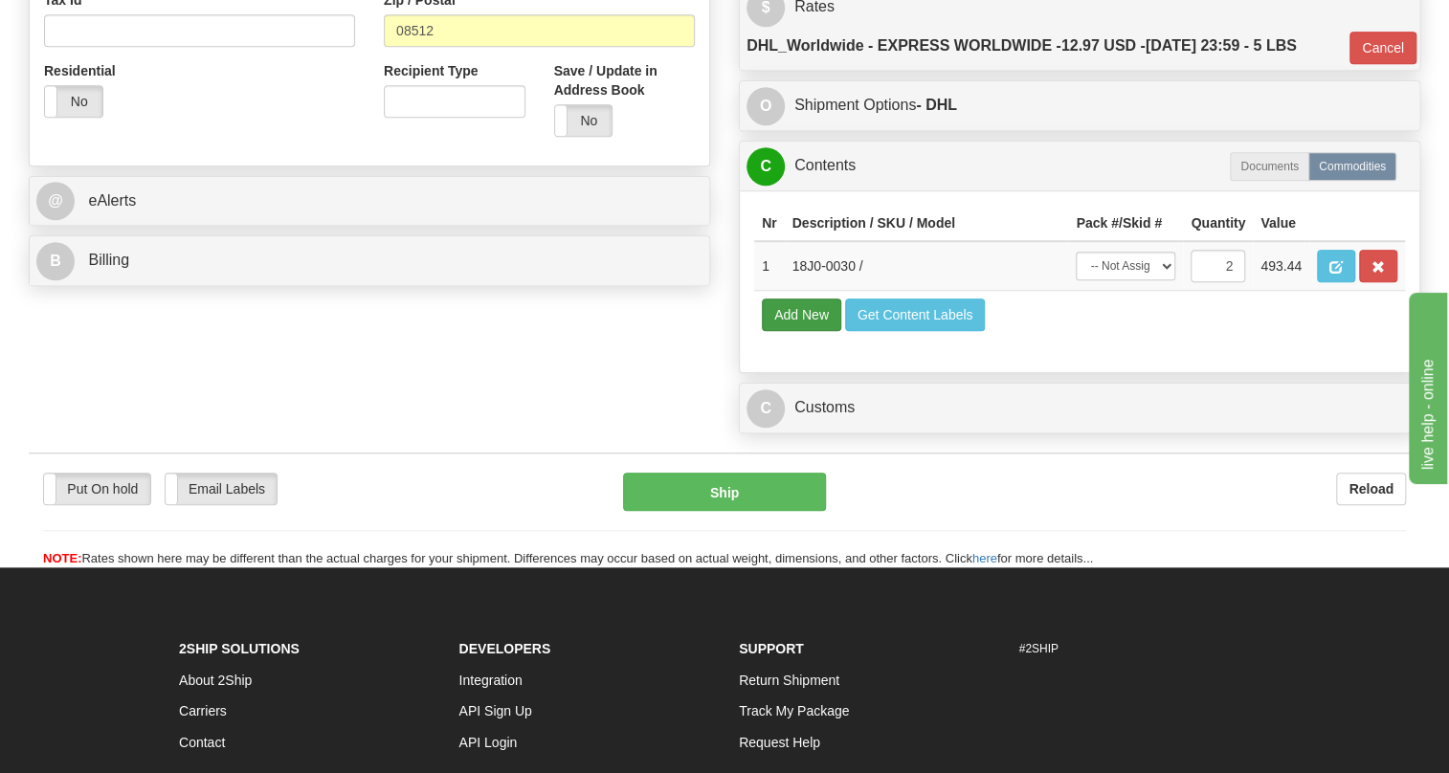
scroll to position [696, 0]
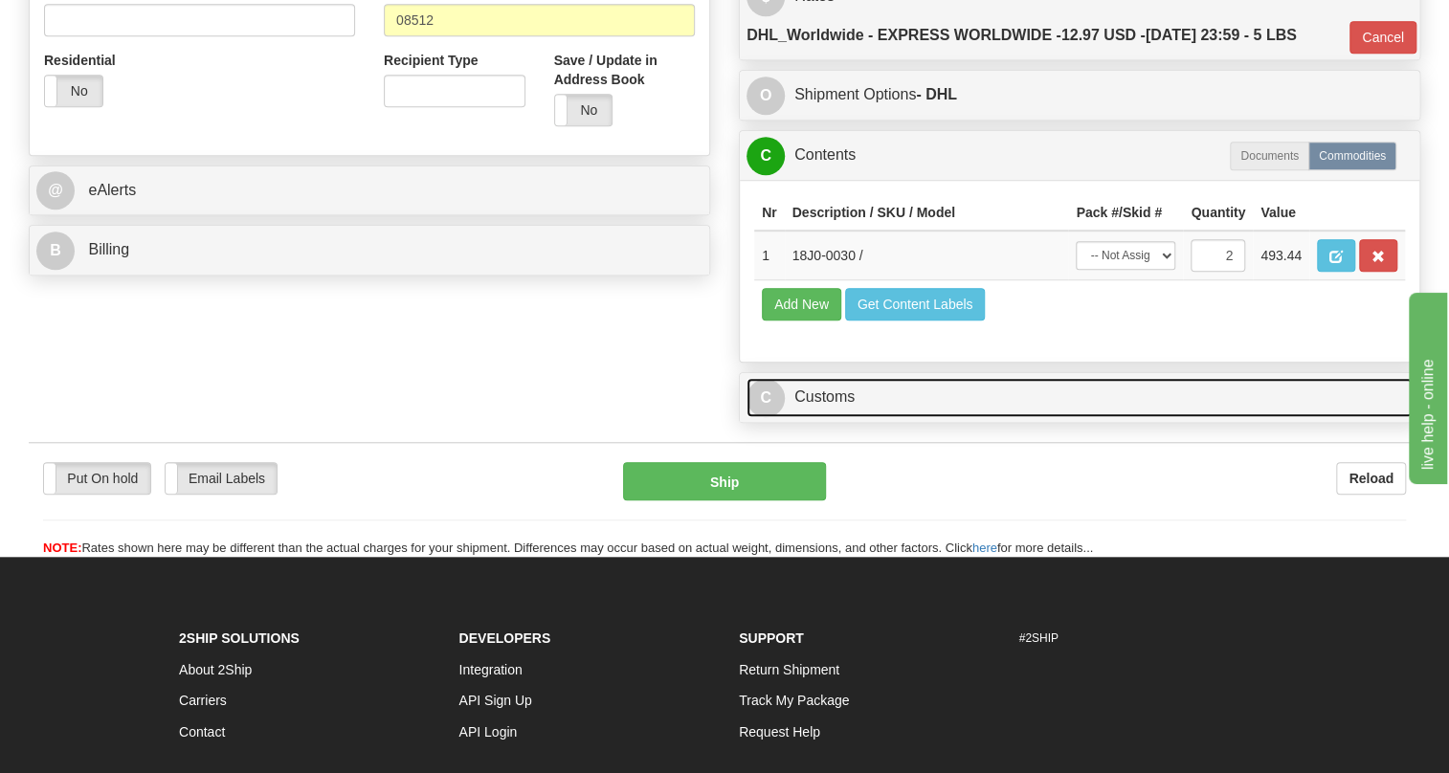
click at [837, 417] on link "C Customs" at bounding box center [1080, 397] width 666 height 39
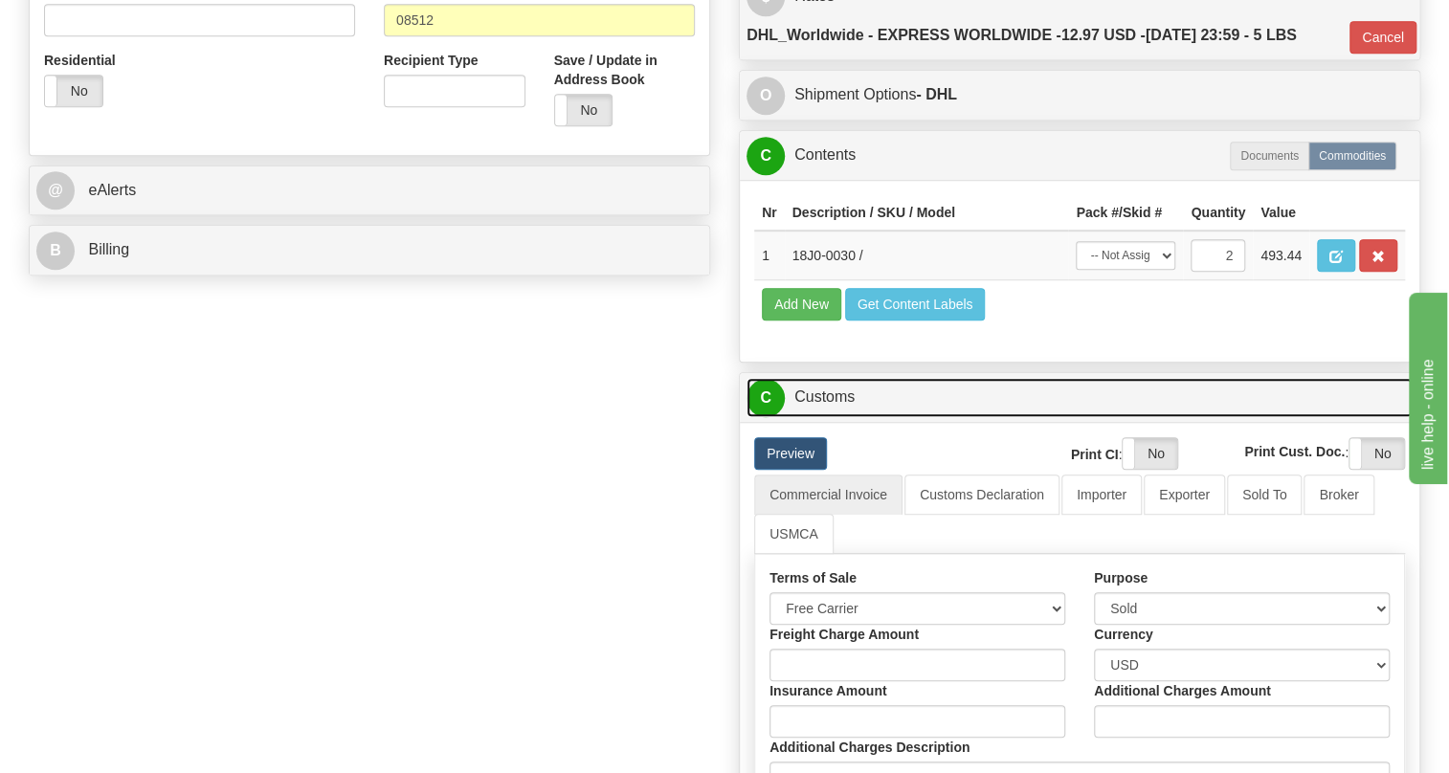
click at [837, 417] on link "C Customs" at bounding box center [1080, 397] width 666 height 39
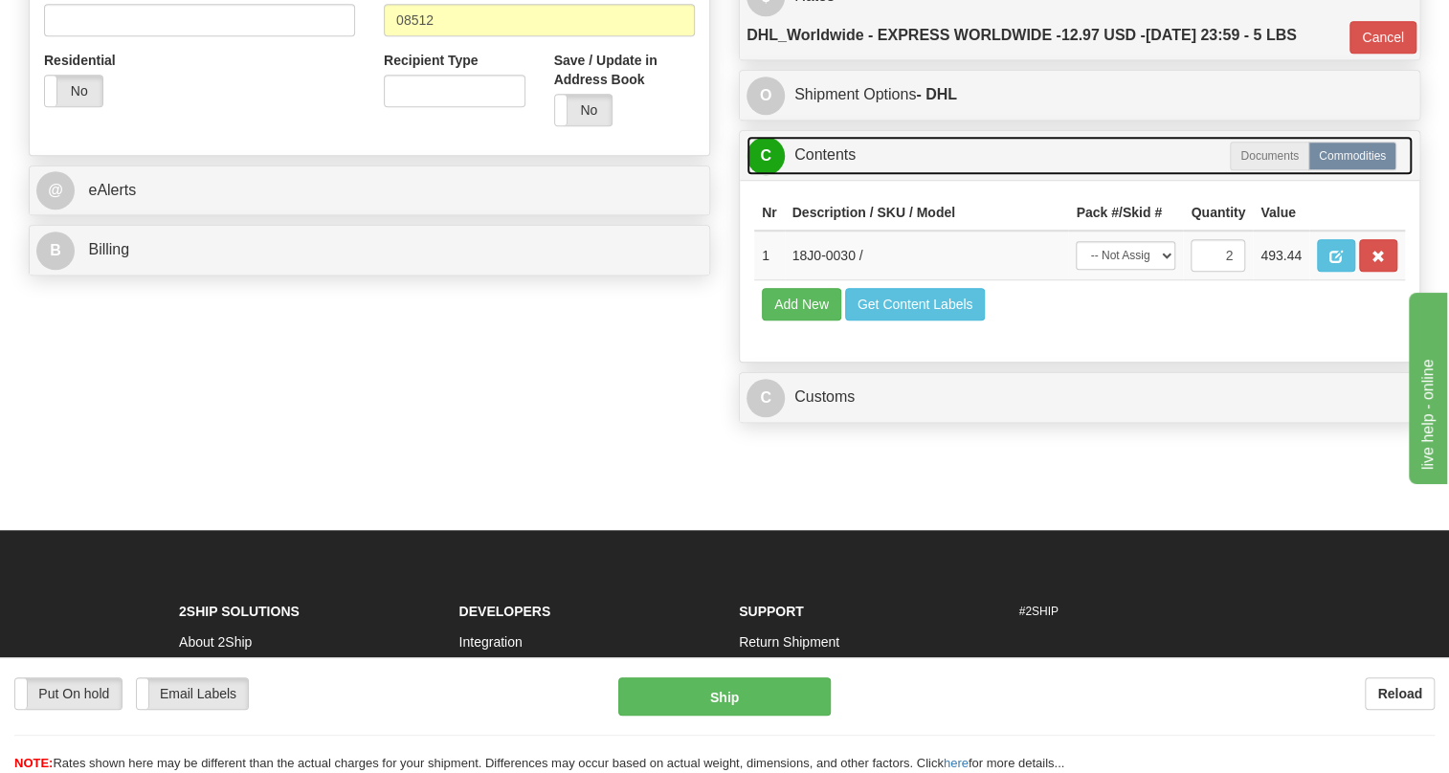
click at [822, 175] on link "C Contents" at bounding box center [1080, 155] width 666 height 39
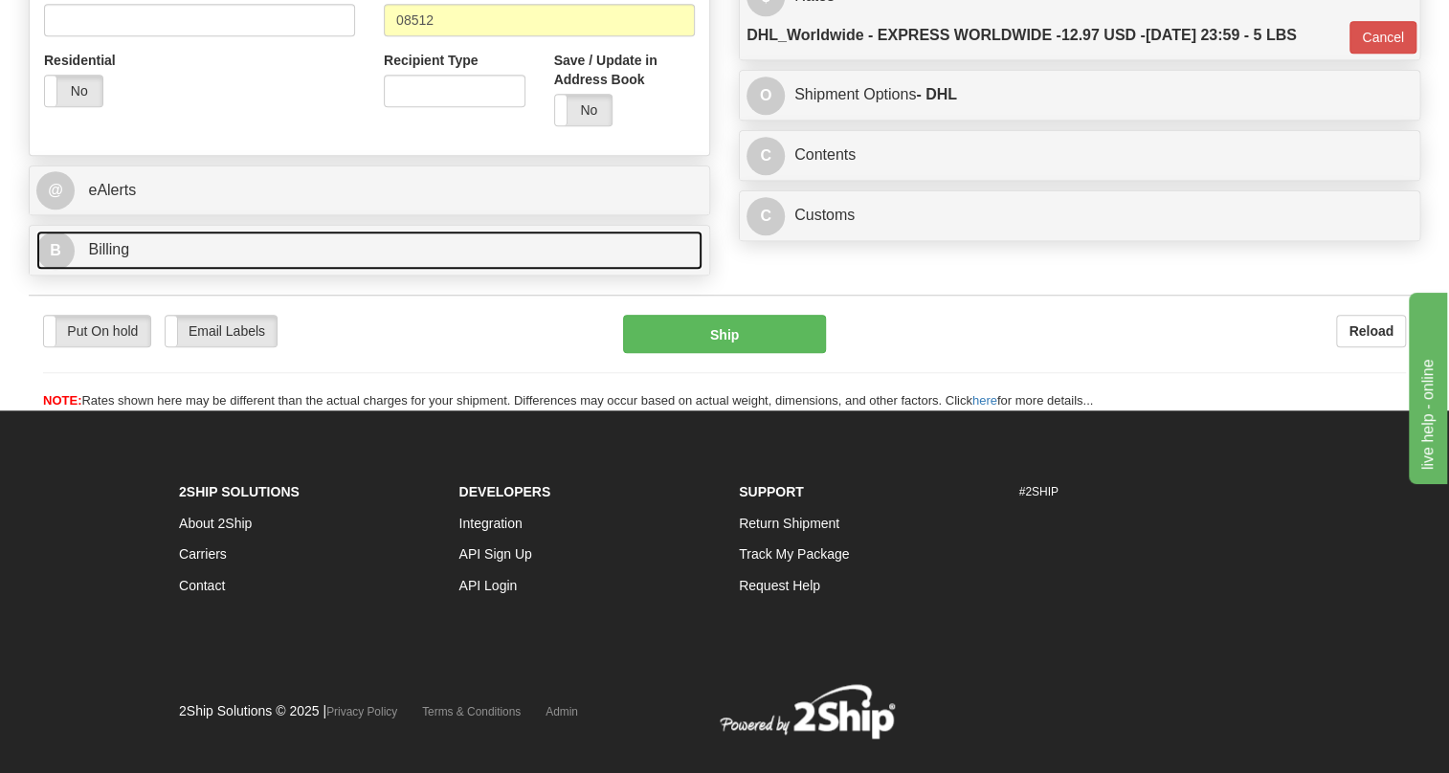
click at [106, 257] on span "Billing" at bounding box center [108, 249] width 41 height 16
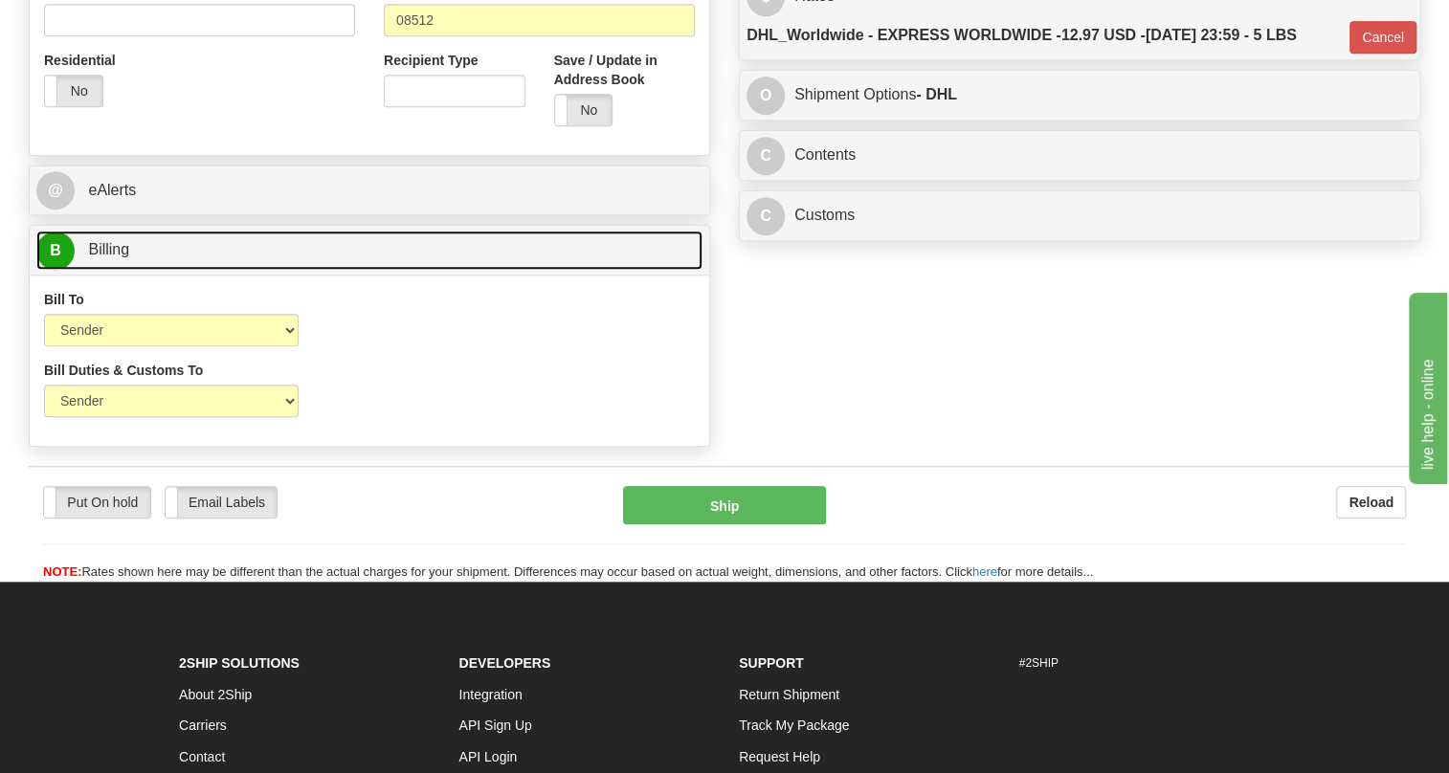
click at [106, 257] on span "Billing" at bounding box center [108, 249] width 41 height 16
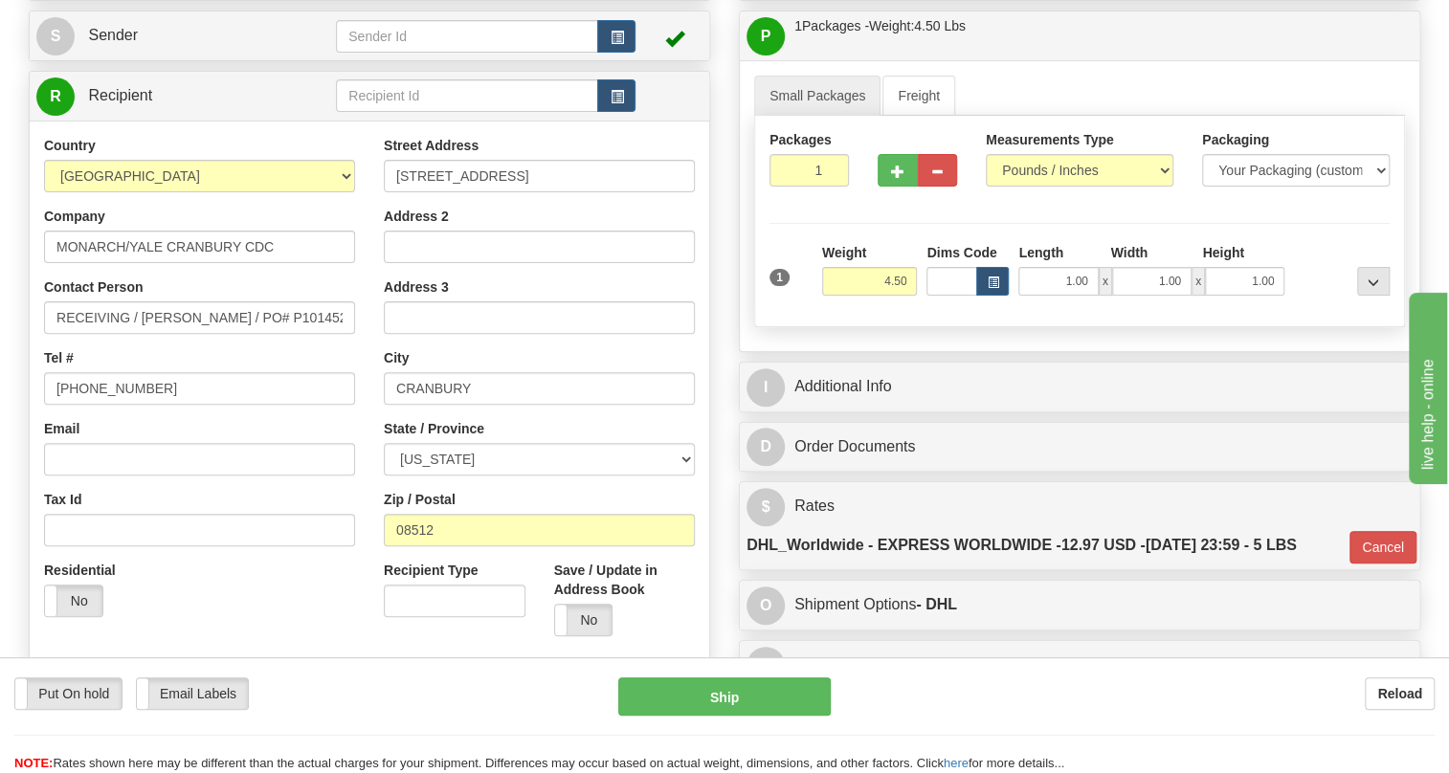
scroll to position [173, 0]
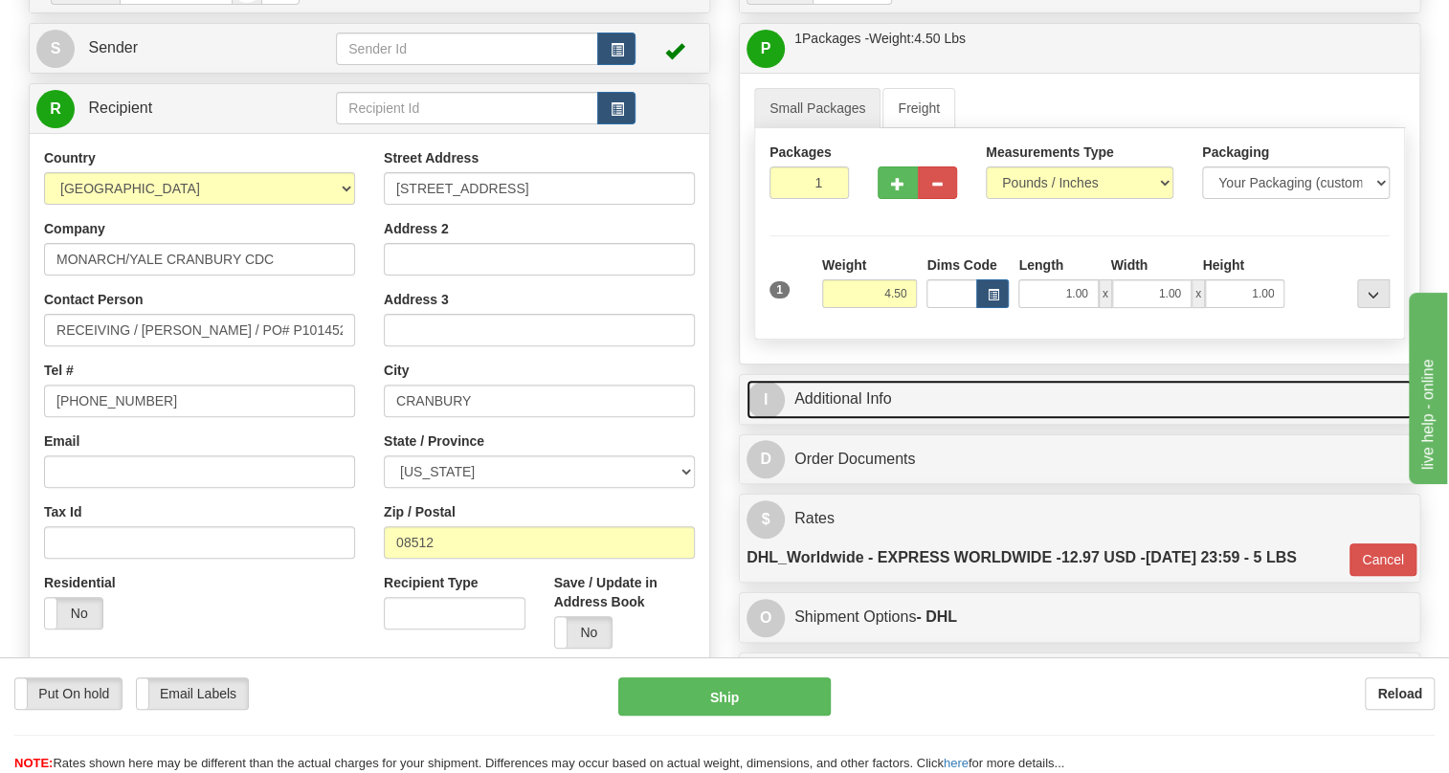
click at [858, 419] on link "I Additional Info" at bounding box center [1080, 399] width 666 height 39
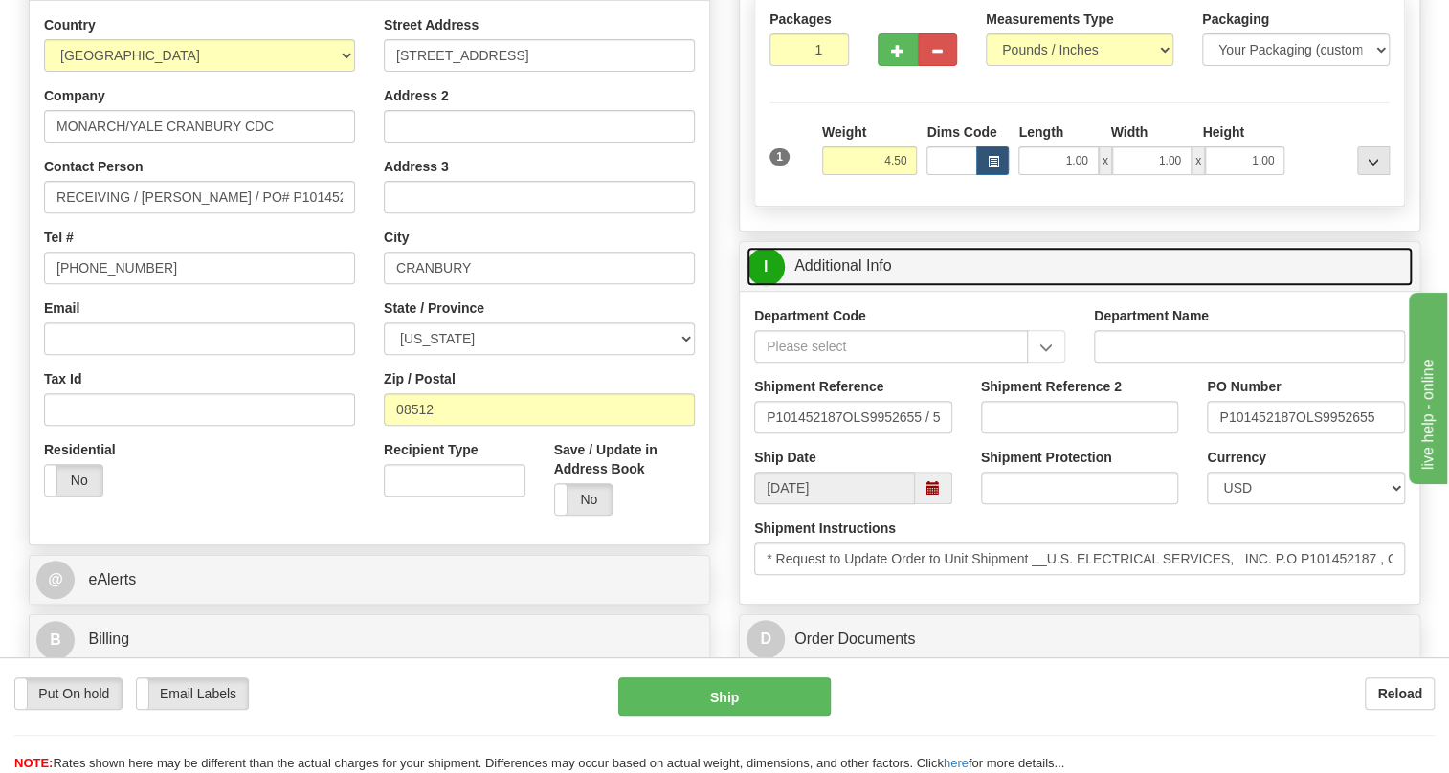
scroll to position [347, 0]
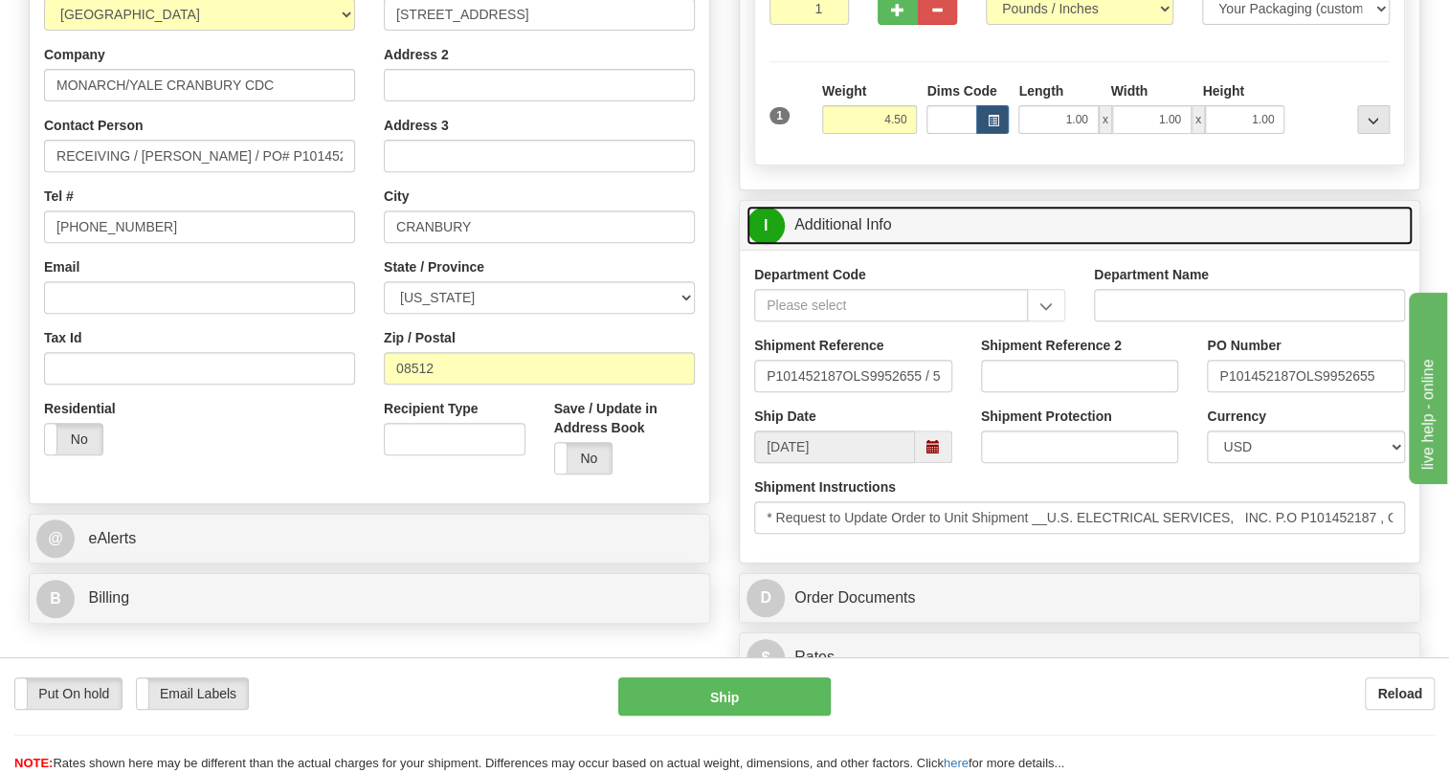
click at [858, 245] on link "I Additional Info" at bounding box center [1080, 225] width 666 height 39
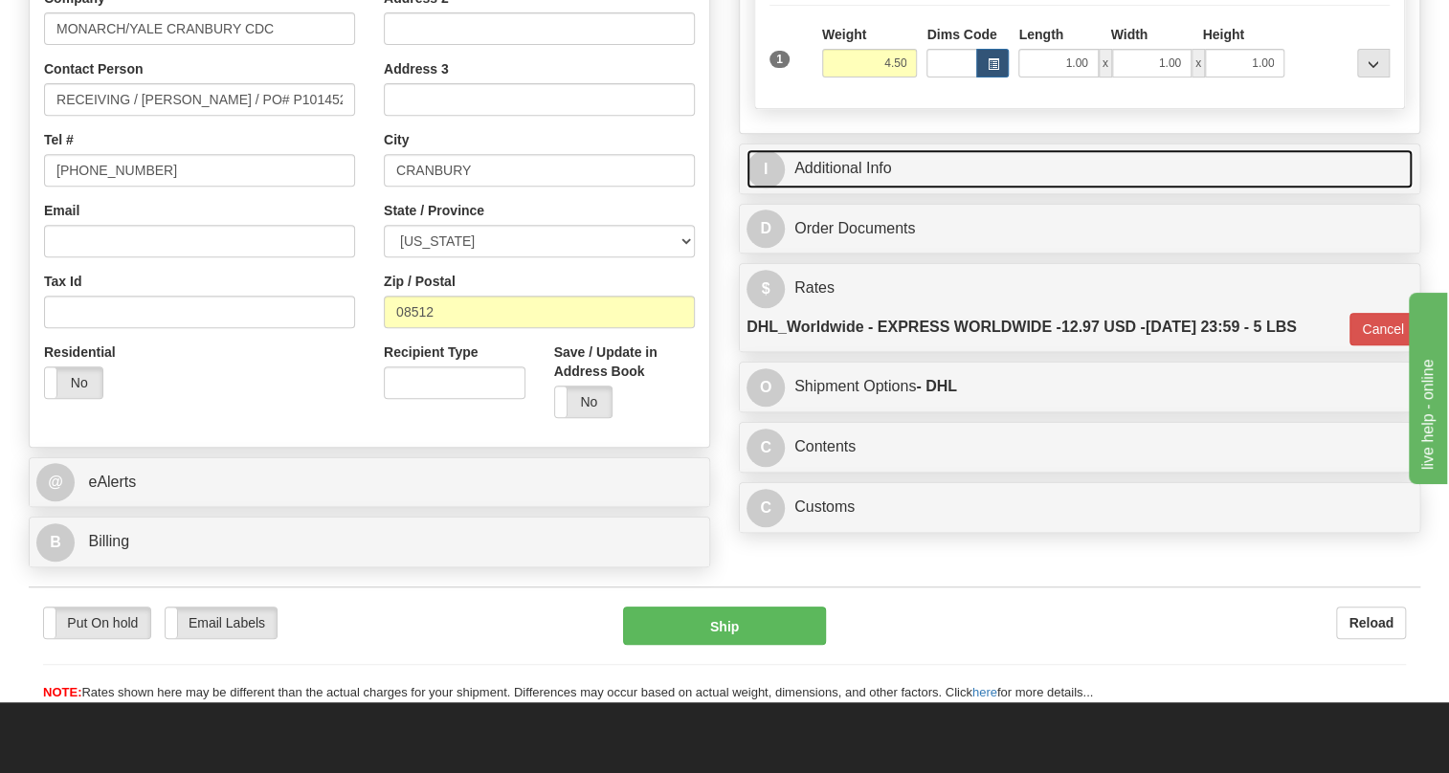
scroll to position [435, 0]
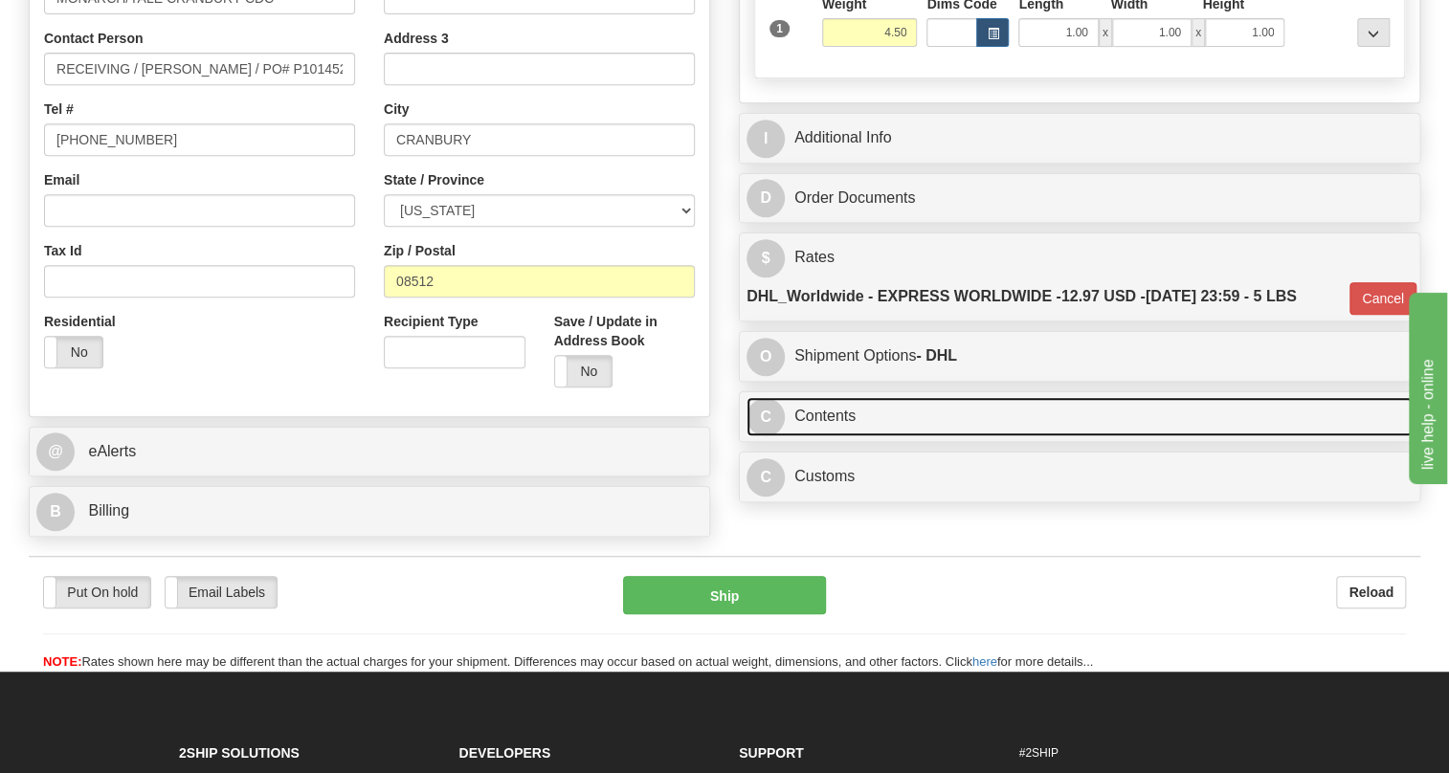
click at [824, 436] on link "C Contents" at bounding box center [1080, 416] width 666 height 39
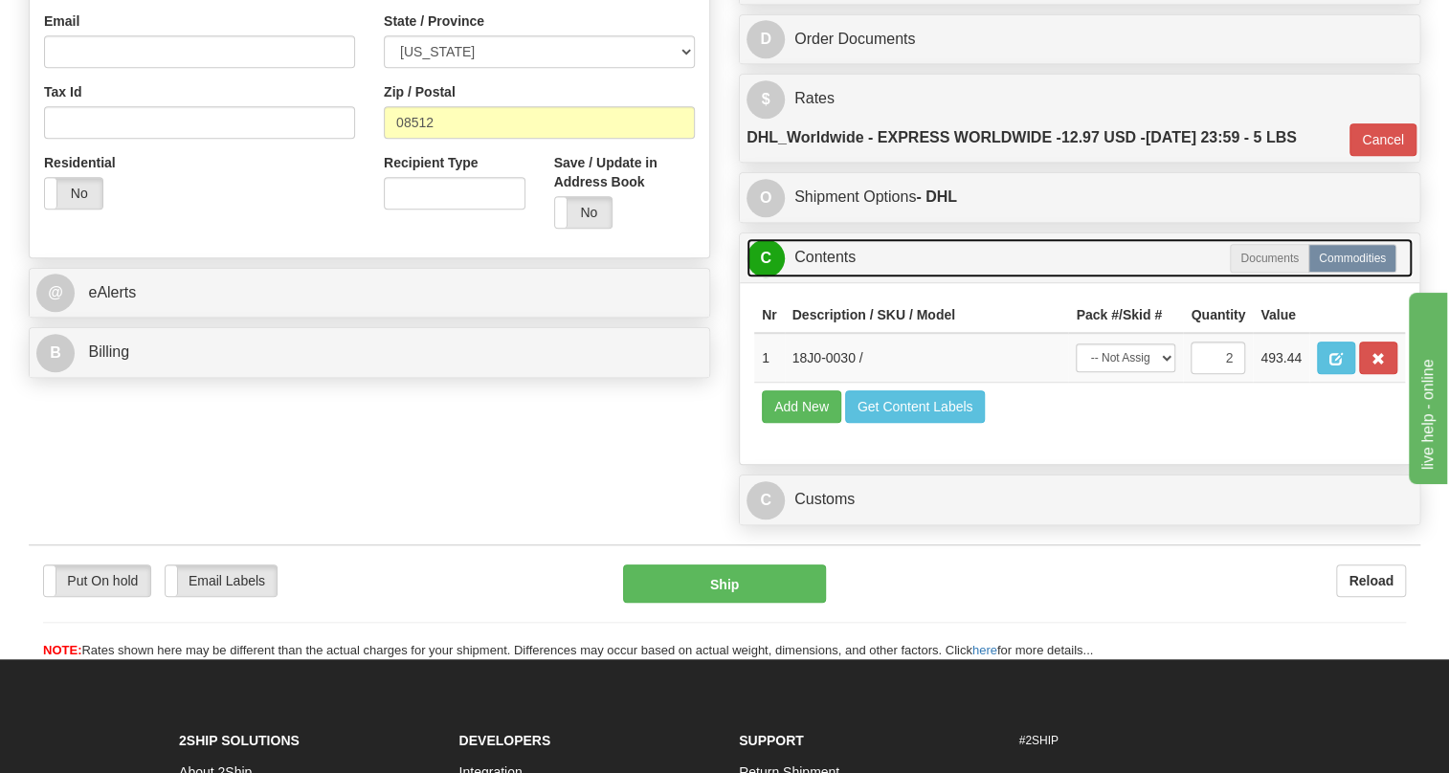
scroll to position [609, 0]
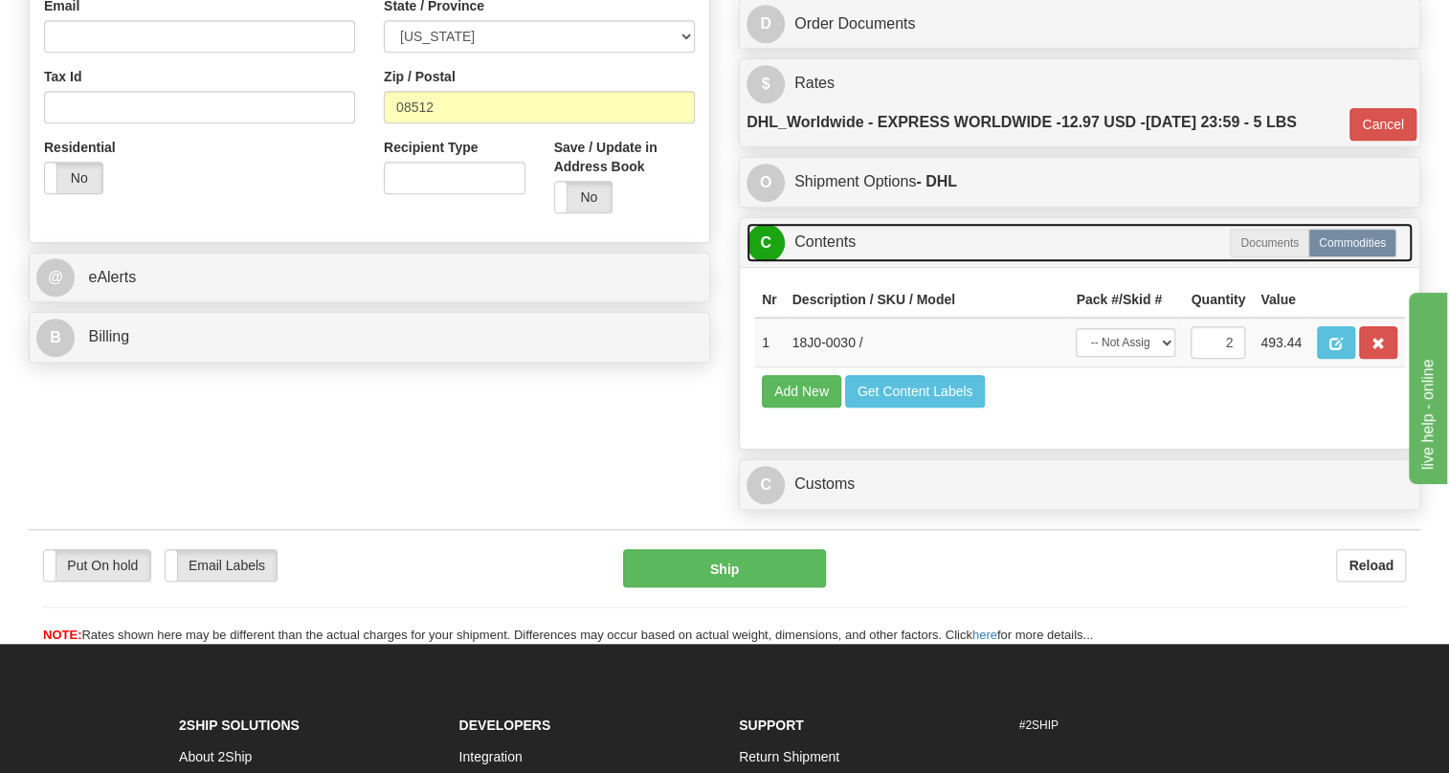
click at [828, 262] on link "C Contents" at bounding box center [1080, 242] width 666 height 39
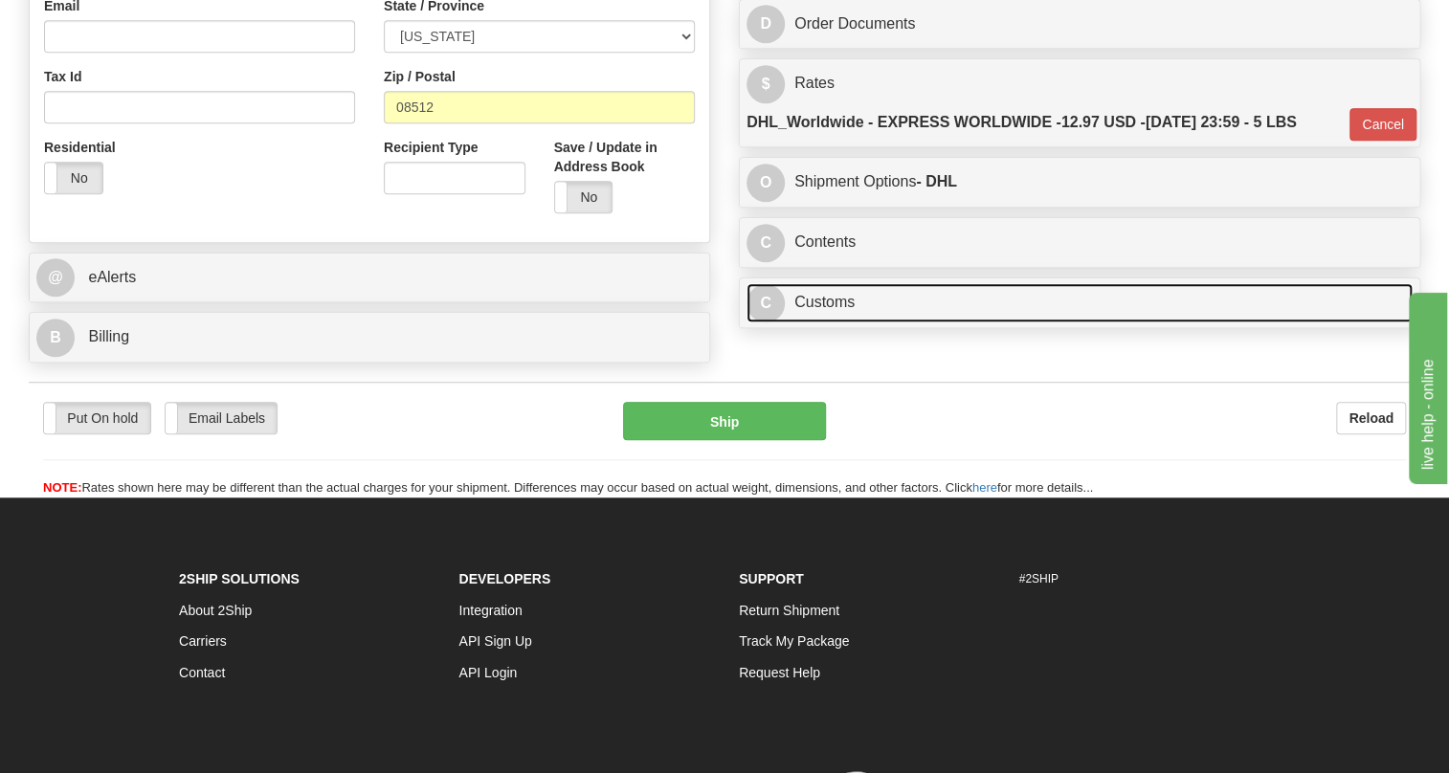
click at [828, 323] on link "C Customs" at bounding box center [1080, 302] width 666 height 39
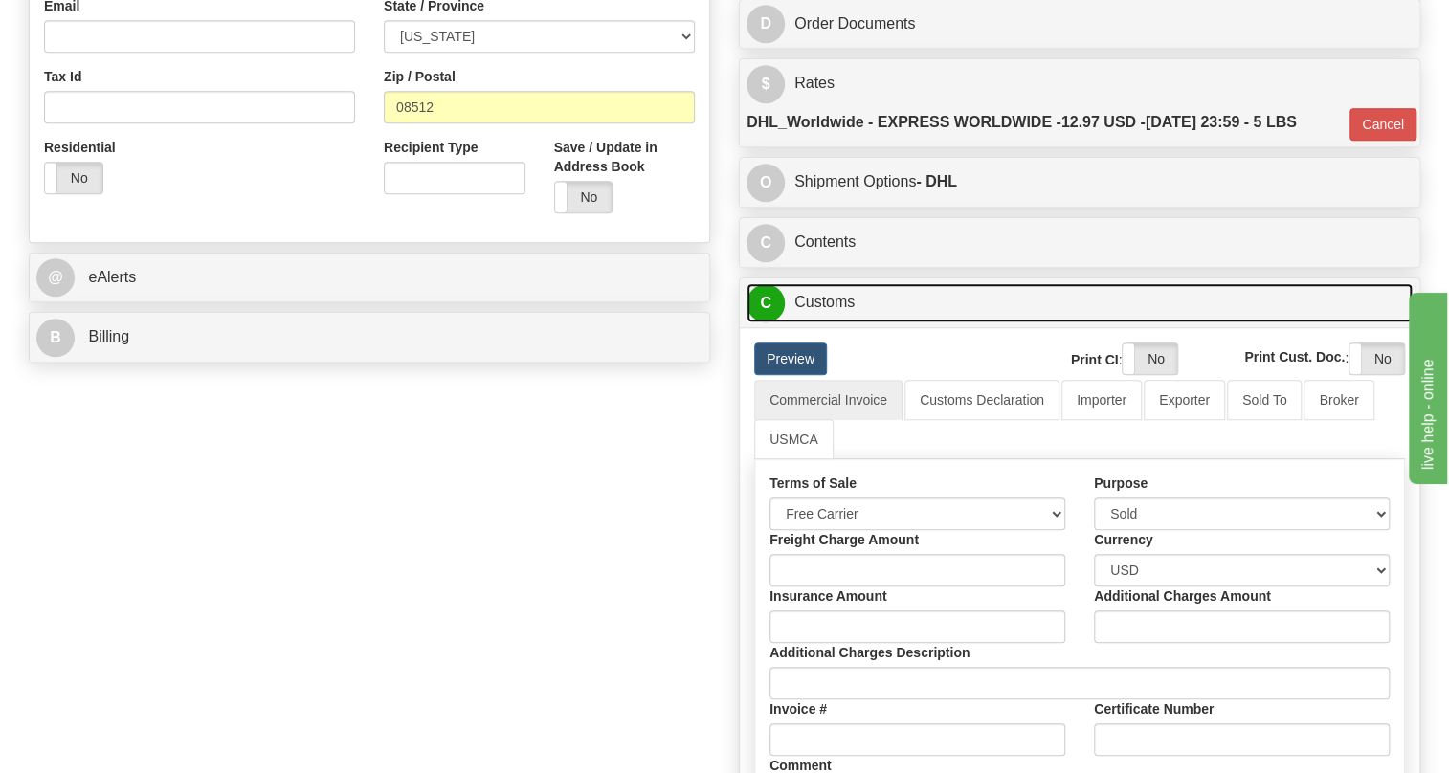
click at [828, 323] on link "C Customs" at bounding box center [1080, 302] width 666 height 39
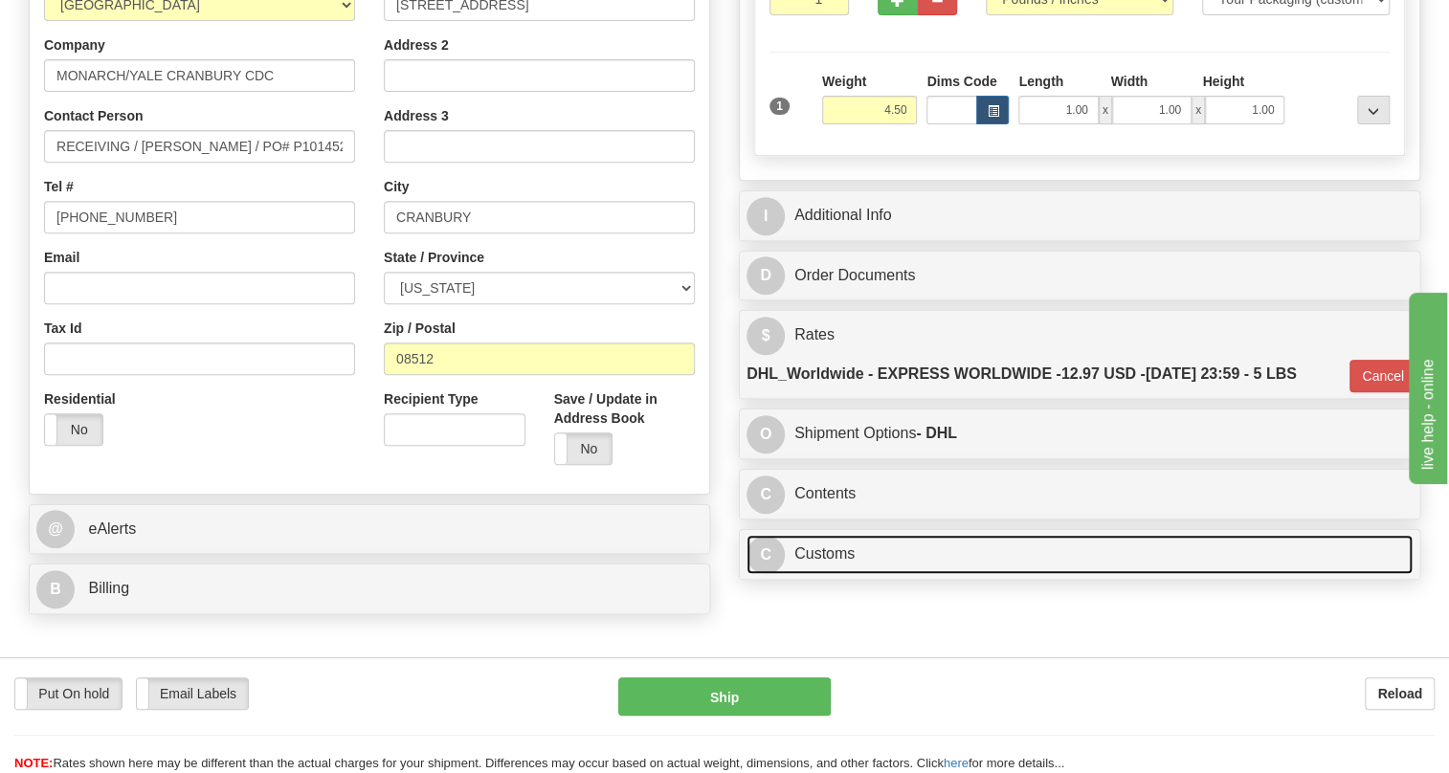
scroll to position [347, 0]
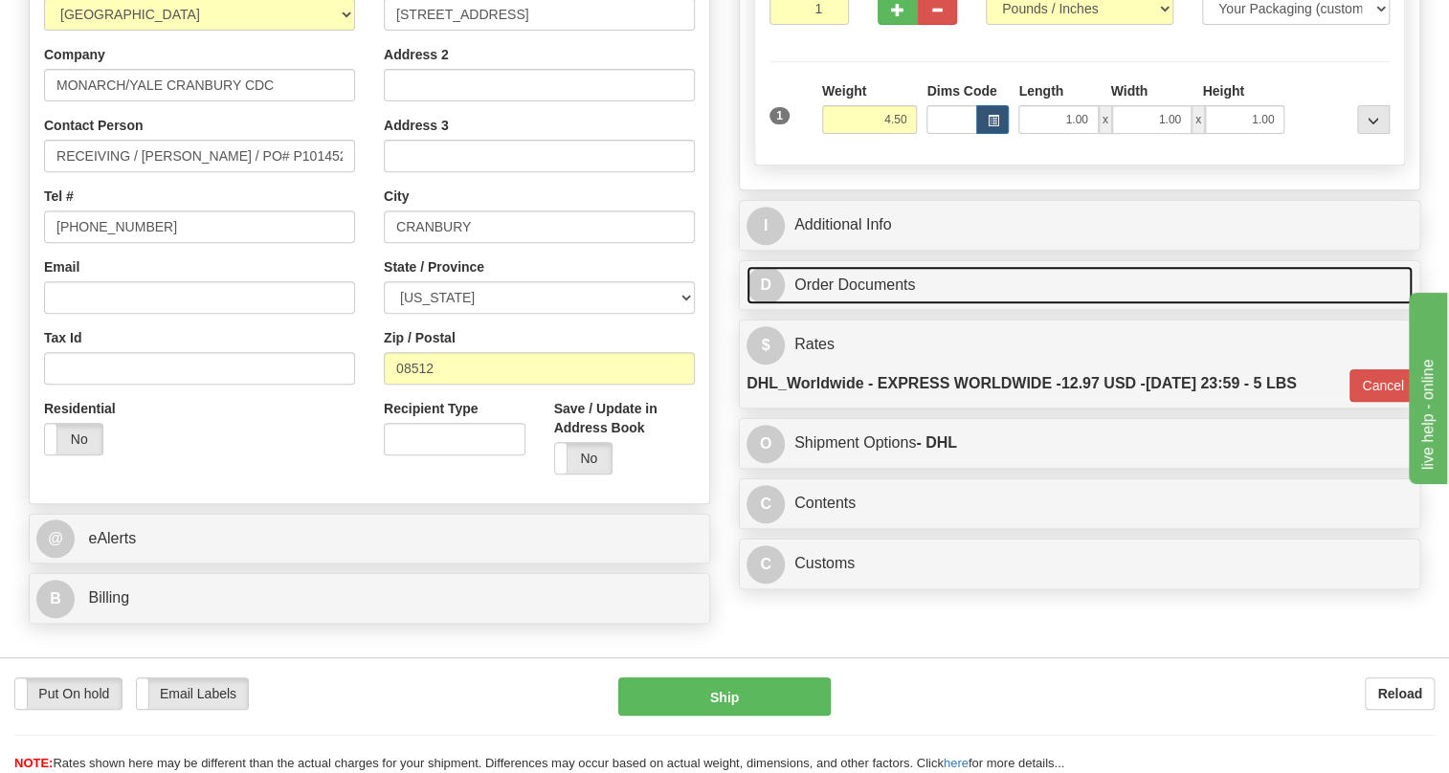
click at [873, 305] on link "D Order Documents" at bounding box center [1080, 285] width 666 height 39
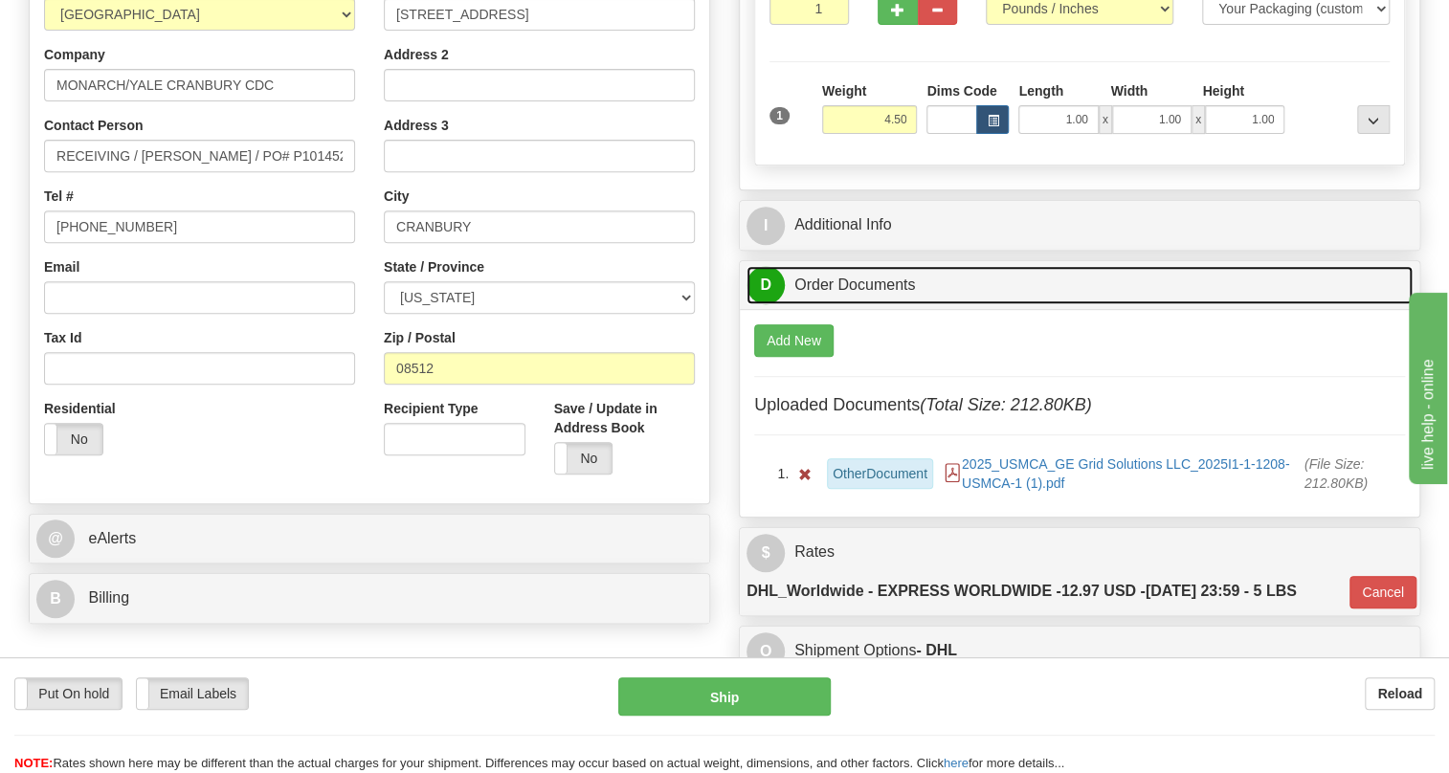
click at [873, 305] on link "D Order Documents" at bounding box center [1080, 285] width 666 height 39
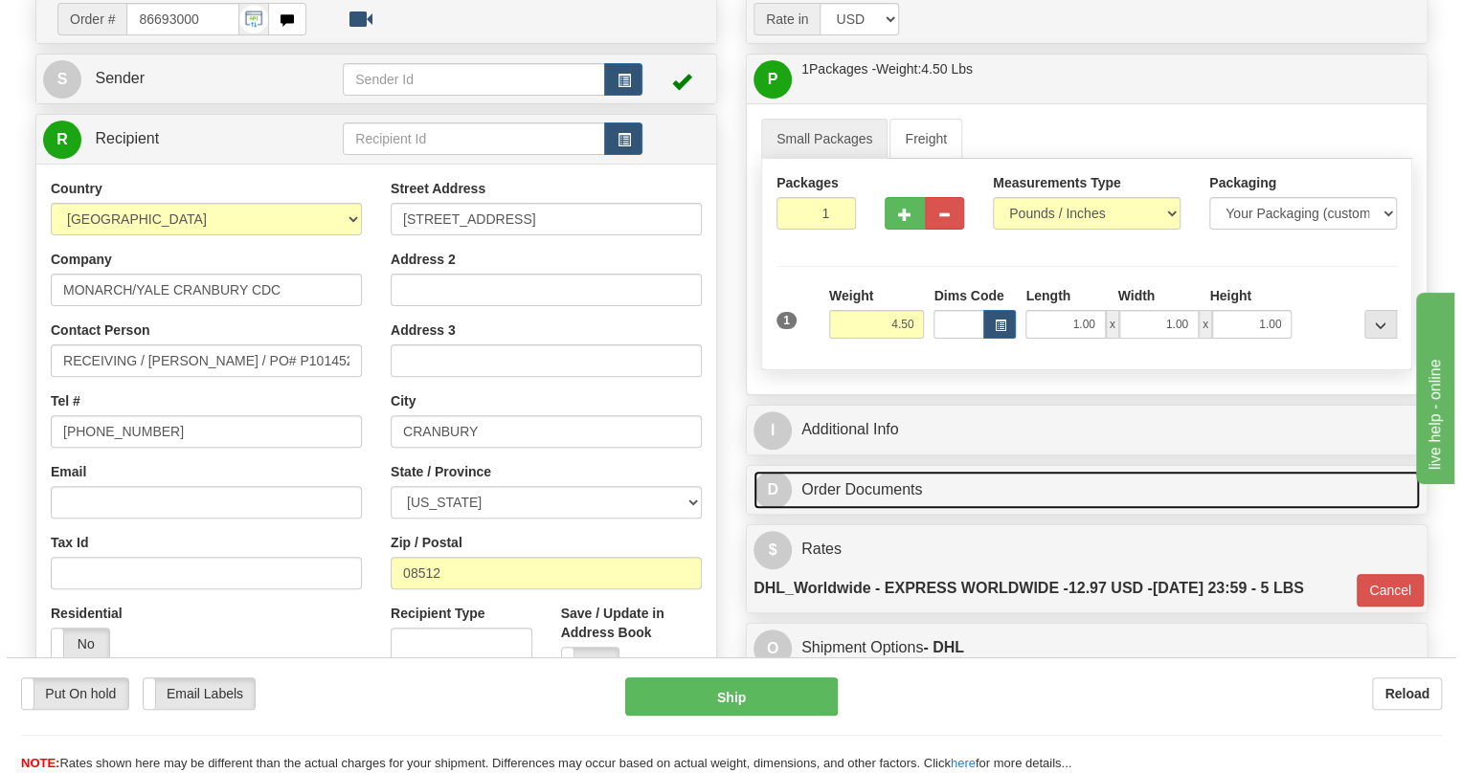
scroll to position [173, 0]
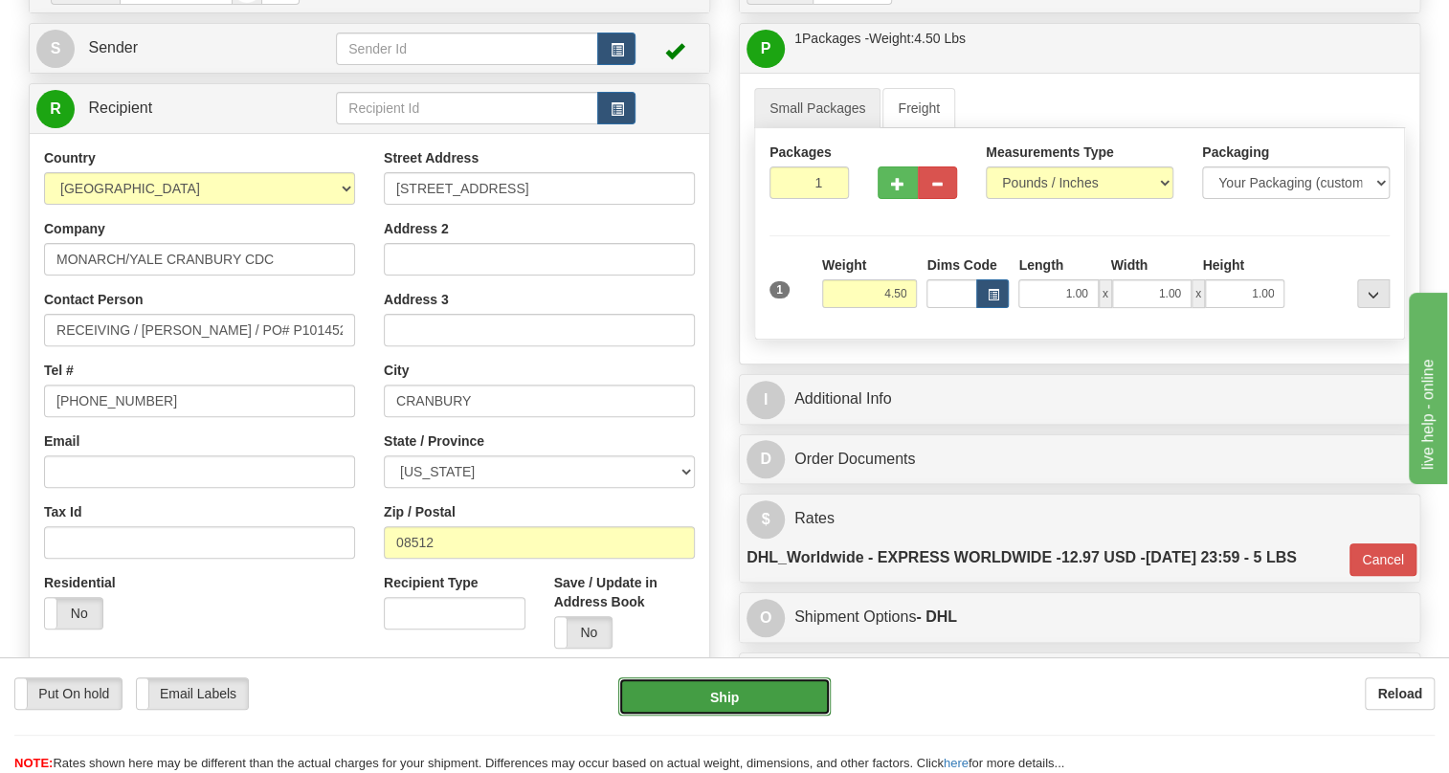
click at [737, 688] on button "Ship" at bounding box center [724, 697] width 212 height 38
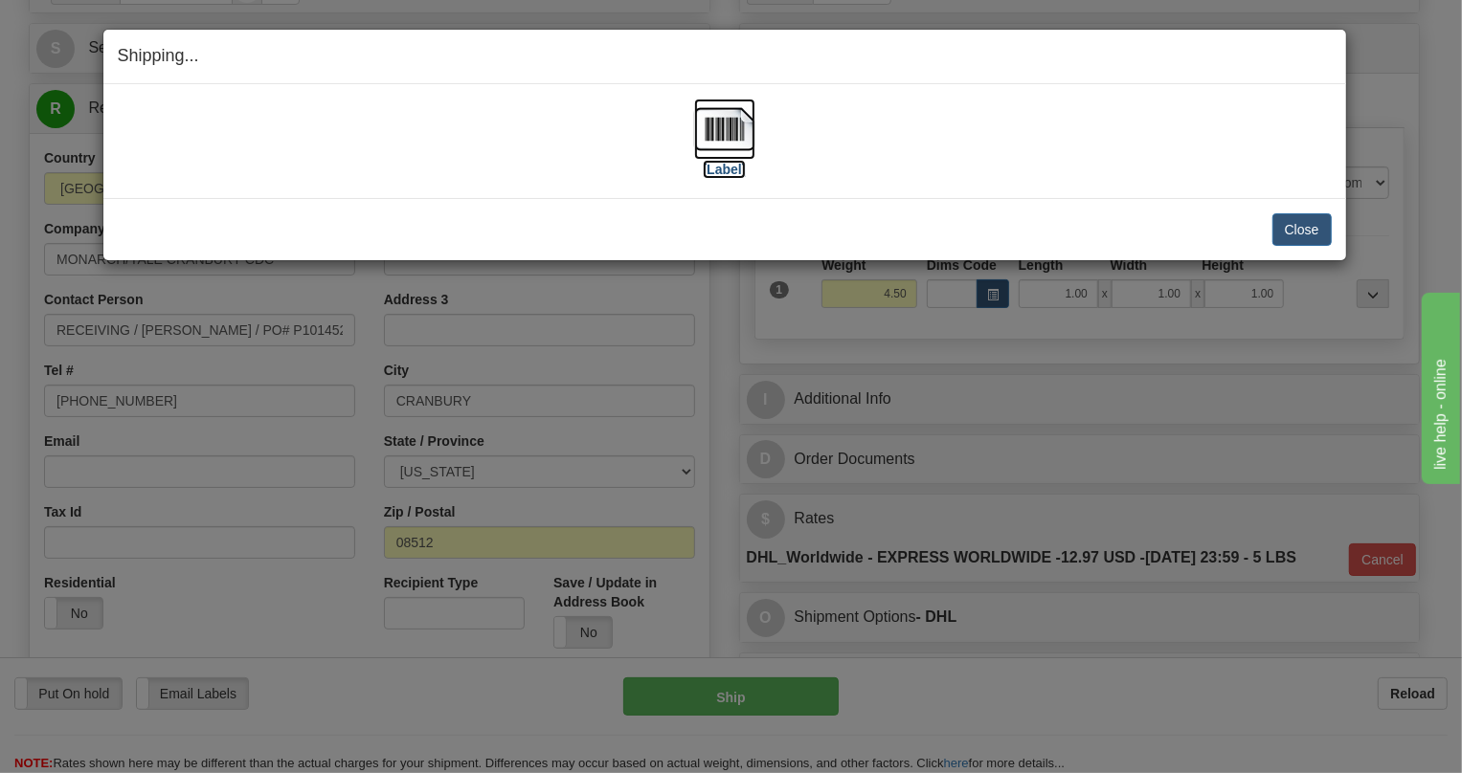
click at [734, 134] on img at bounding box center [724, 129] width 61 height 61
drag, startPoint x: 1291, startPoint y: 230, endPoint x: 1254, endPoint y: 226, distance: 37.5
click at [1291, 230] on button "Close" at bounding box center [1301, 229] width 59 height 33
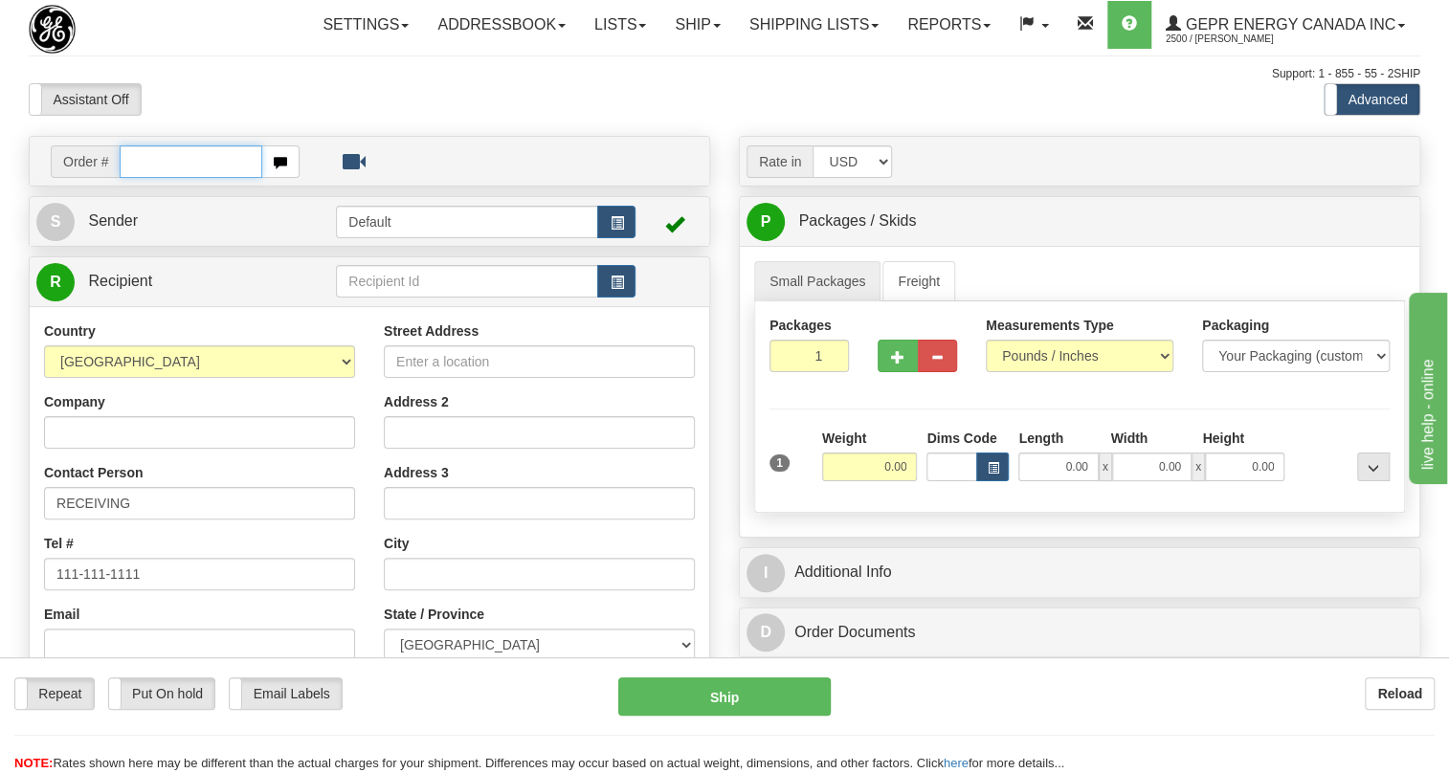
click at [177, 178] on input "text" at bounding box center [191, 161] width 143 height 33
paste input "0086693576"
click at [148, 178] on input "0086693576" at bounding box center [191, 161] width 143 height 33
type input "86693576"
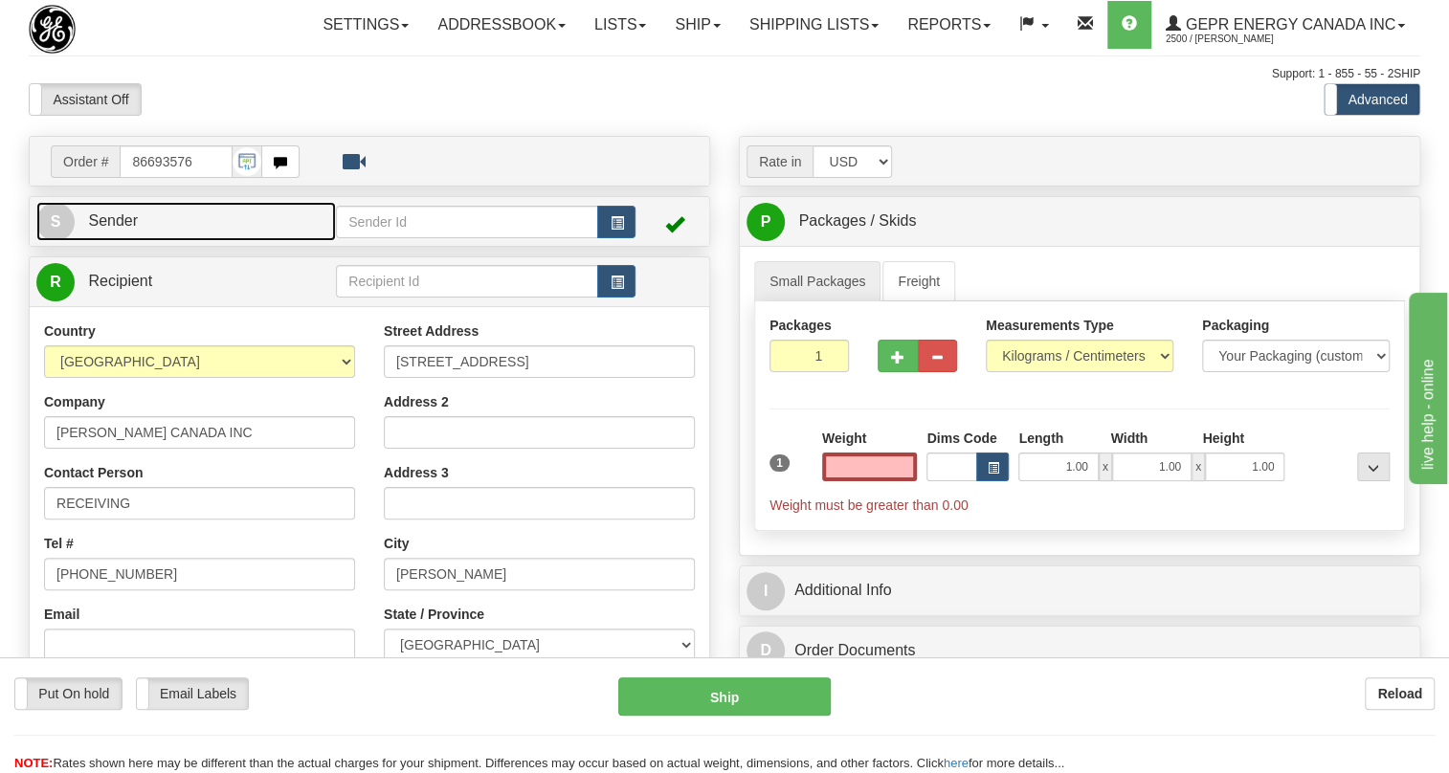
type input "0.00"
click at [102, 229] on span "Sender" at bounding box center [113, 220] width 50 height 16
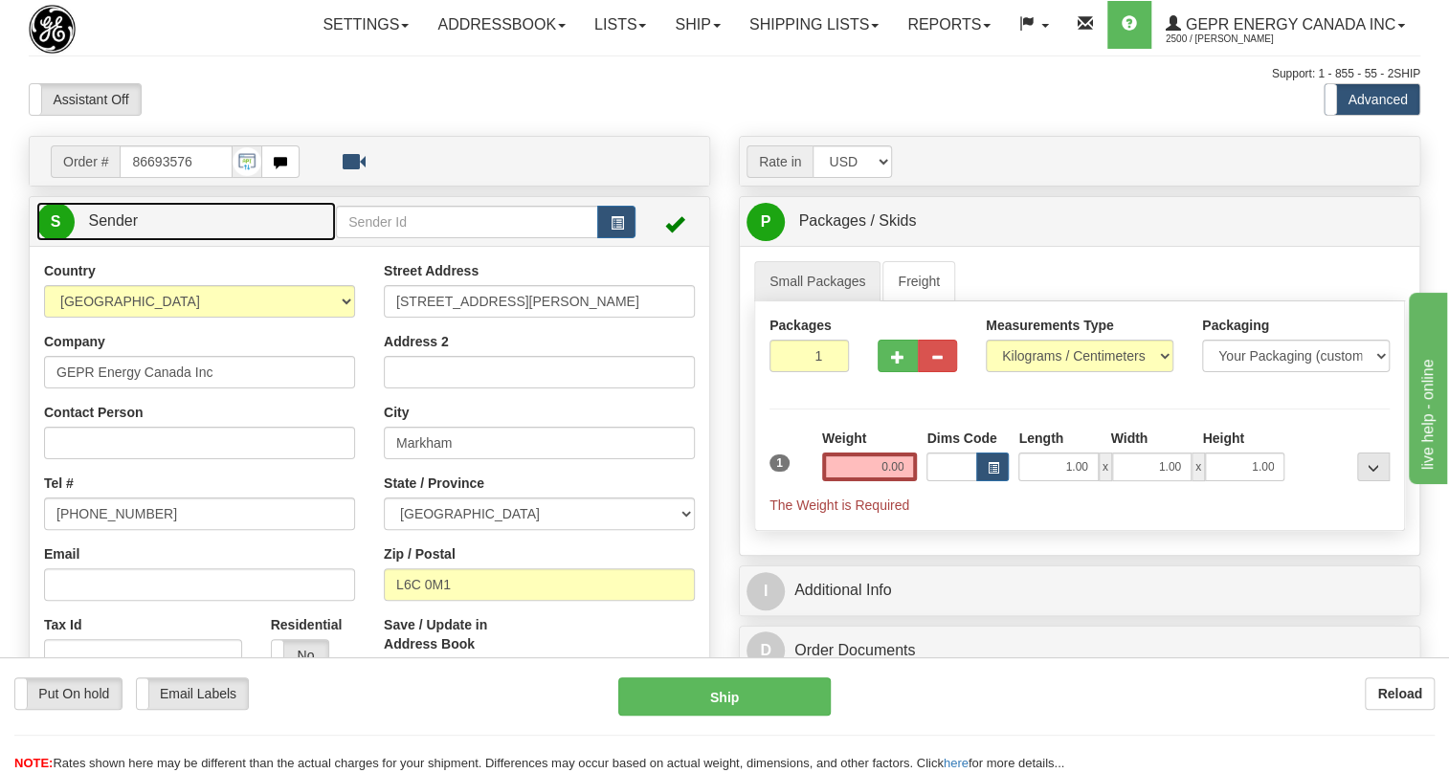
type input "MARKHAM"
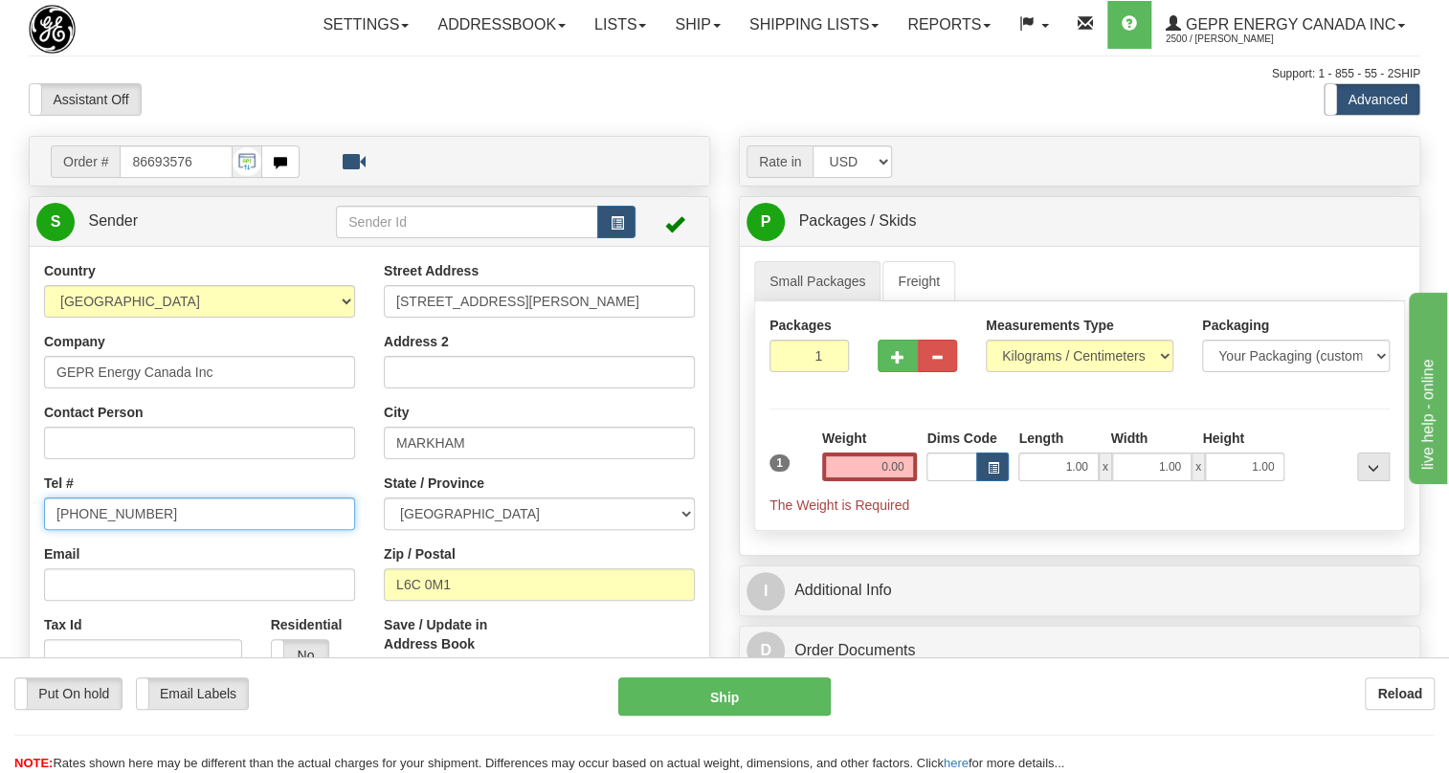
click at [130, 530] on input "[PHONE_NUMBER]" at bounding box center [199, 514] width 311 height 33
paste input "[PHONE_NUMBER]"
type input "[PHONE_NUMBER]"
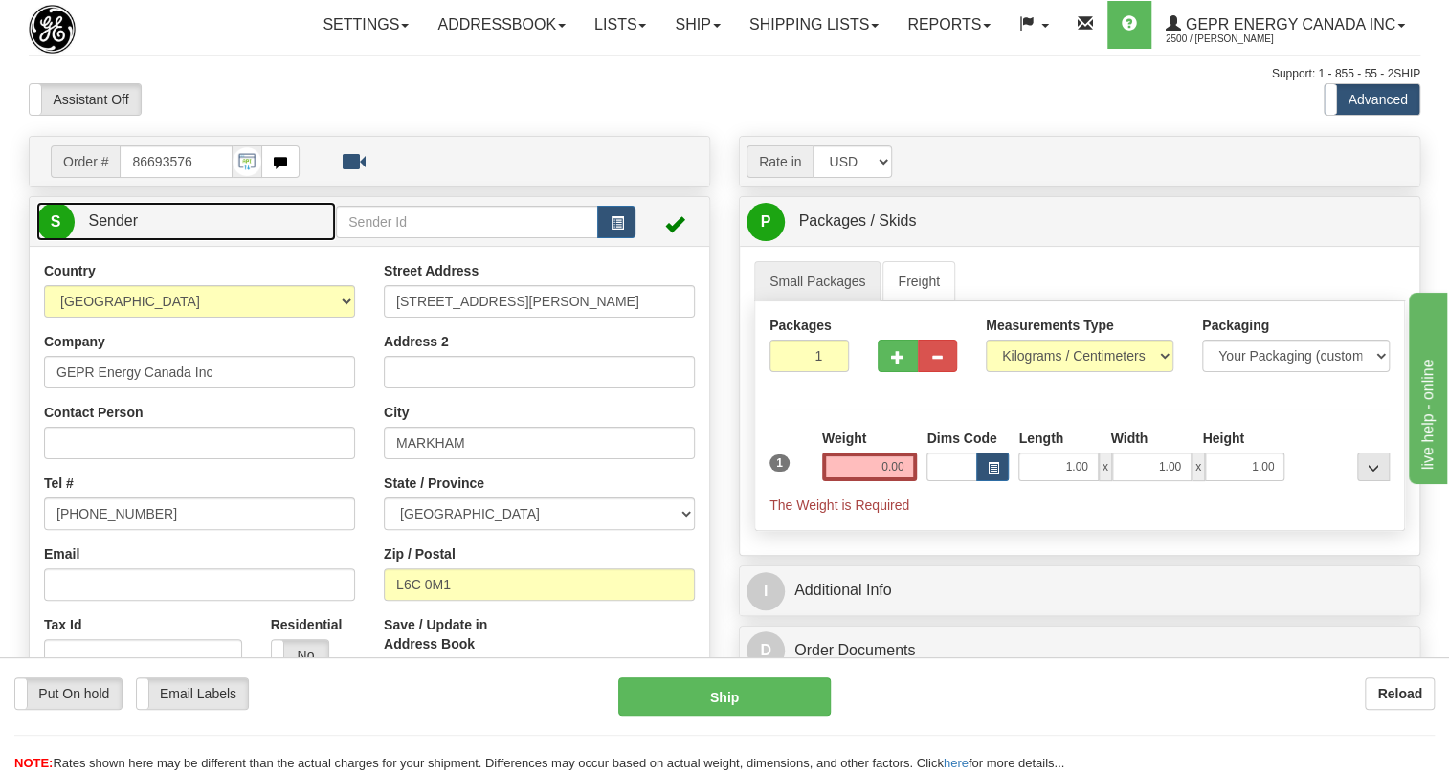
drag, startPoint x: 123, startPoint y: 259, endPoint x: 245, endPoint y: 265, distance: 121.7
click at [124, 229] on span "Sender" at bounding box center [113, 220] width 50 height 16
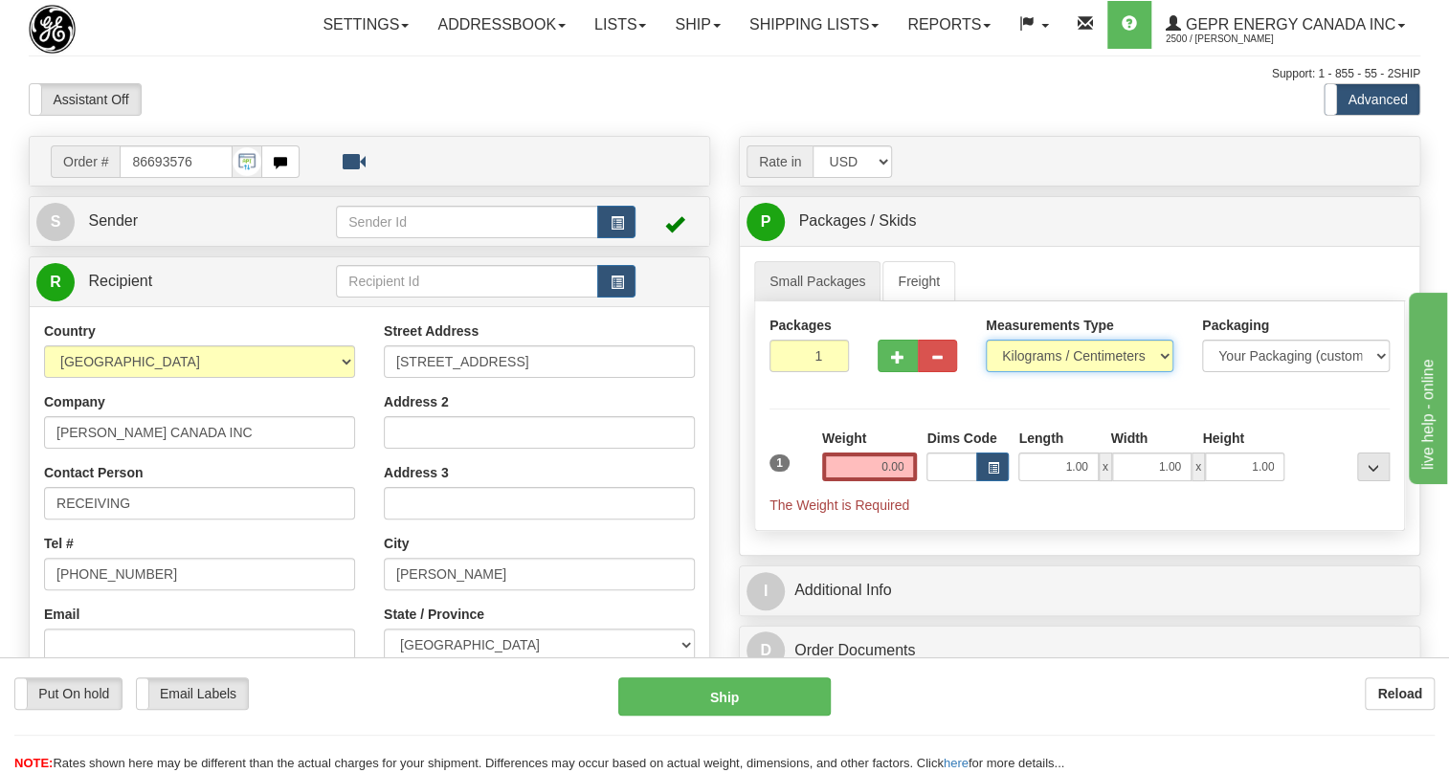
click at [1028, 372] on select "Pounds / Inches Kilograms / Centimeters" at bounding box center [1080, 356] width 188 height 33
select select "0"
click at [986, 372] on select "Pounds / Inches Kilograms / Centimeters" at bounding box center [1080, 356] width 188 height 33
click at [857, 481] on input "0.00" at bounding box center [870, 467] width 96 height 29
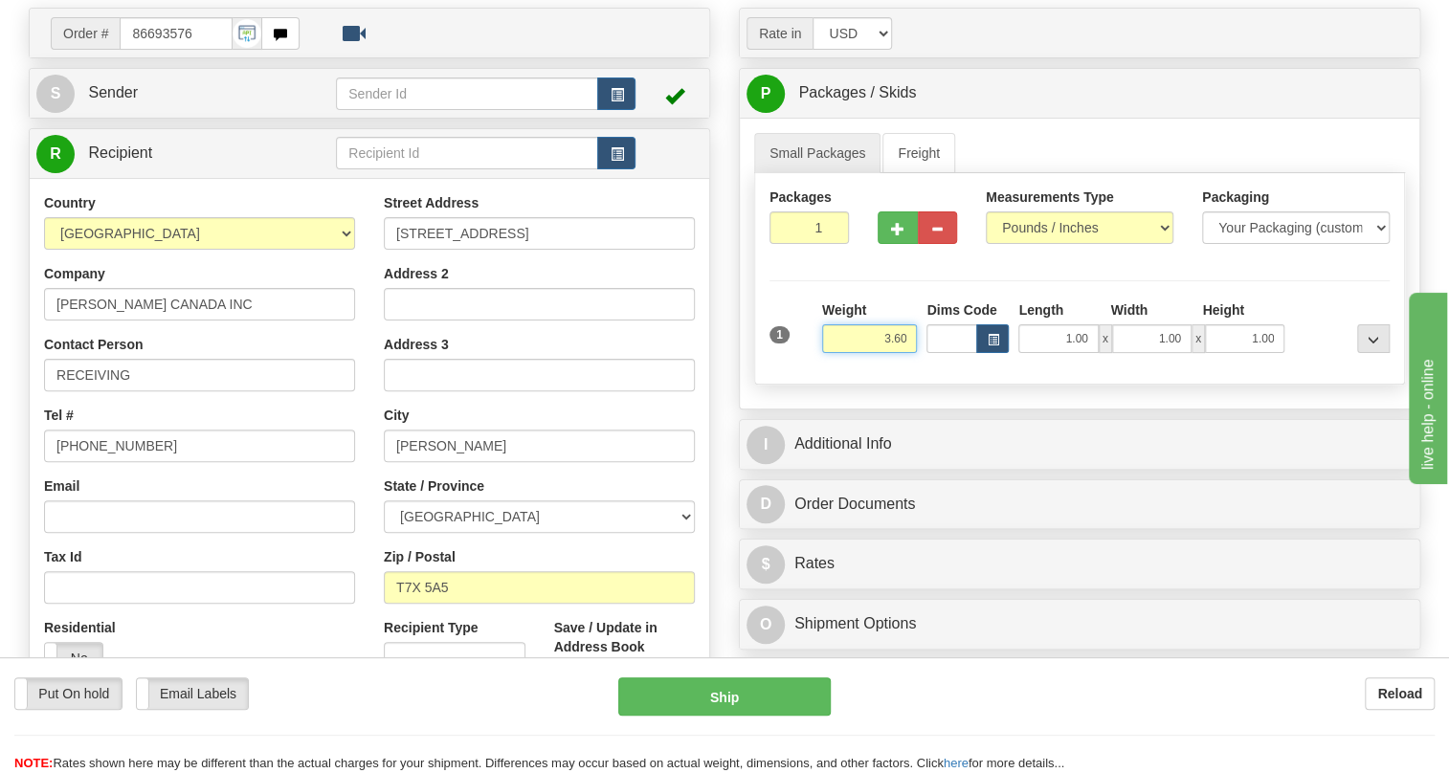
scroll to position [173, 0]
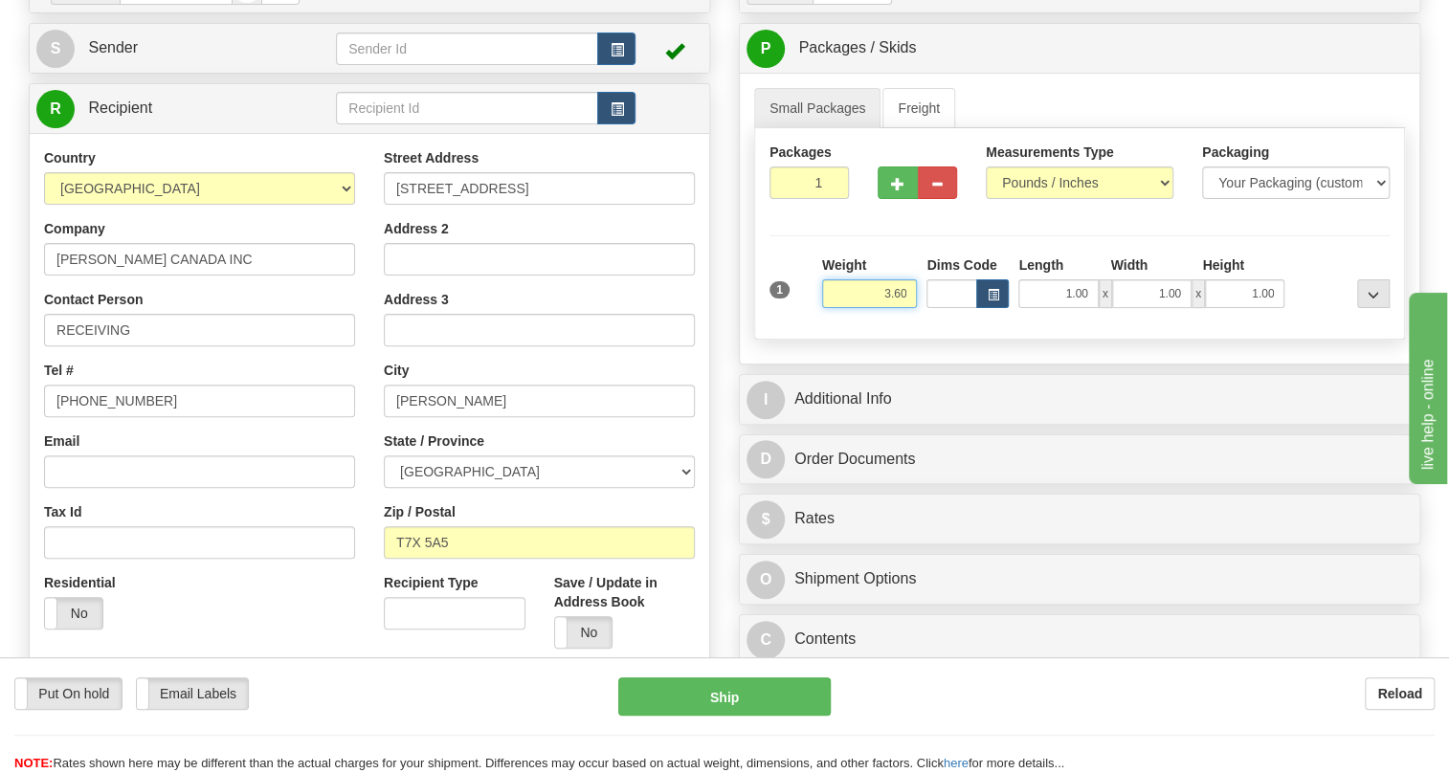
type input "3.60"
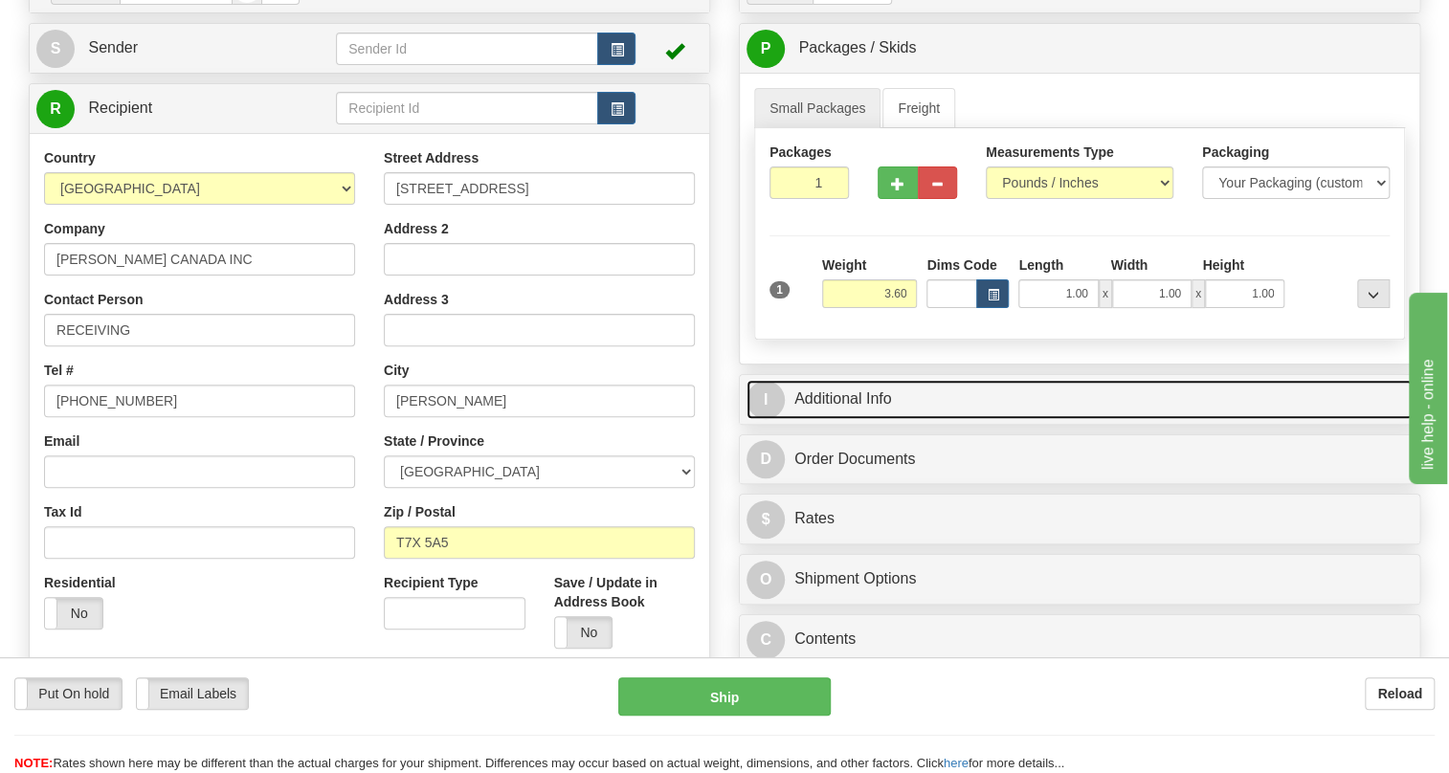
click at [819, 419] on link "I Additional Info" at bounding box center [1080, 399] width 666 height 39
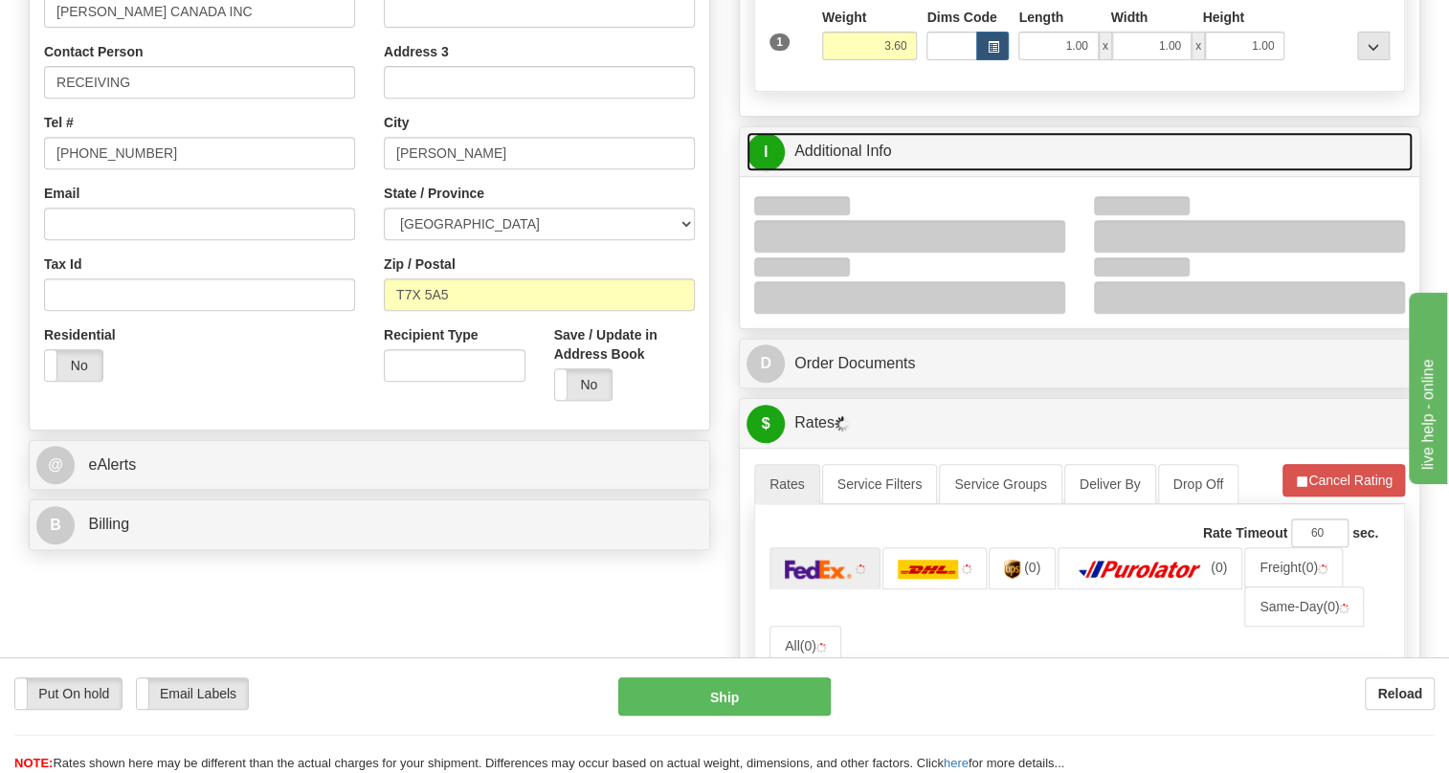
scroll to position [435, 0]
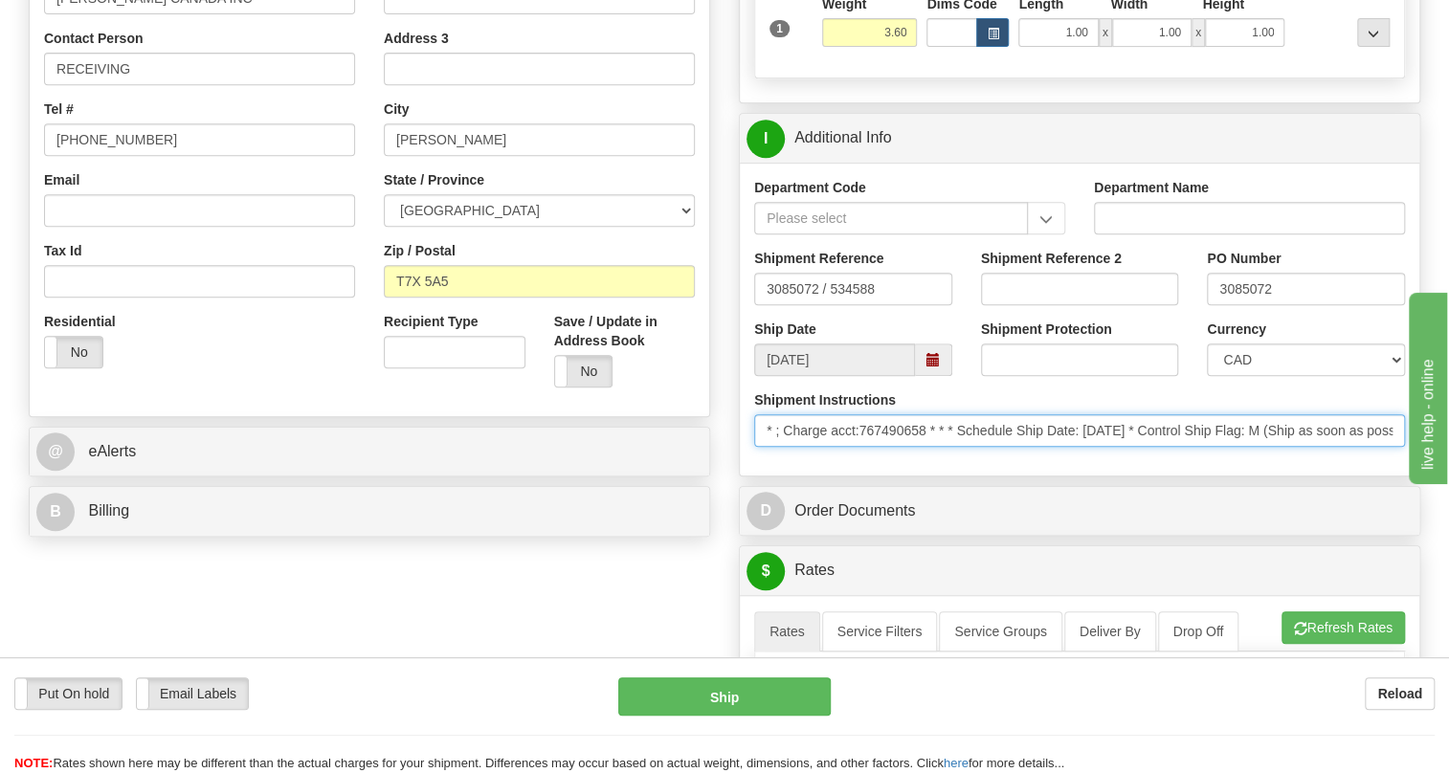
drag, startPoint x: 926, startPoint y: 470, endPoint x: 855, endPoint y: 479, distance: 72.3
click at [855, 447] on input "* ; Charge acct:767490658 * * * Schedule Ship Date: [DATE] * Control Ship Flag:…" at bounding box center [1079, 430] width 651 height 33
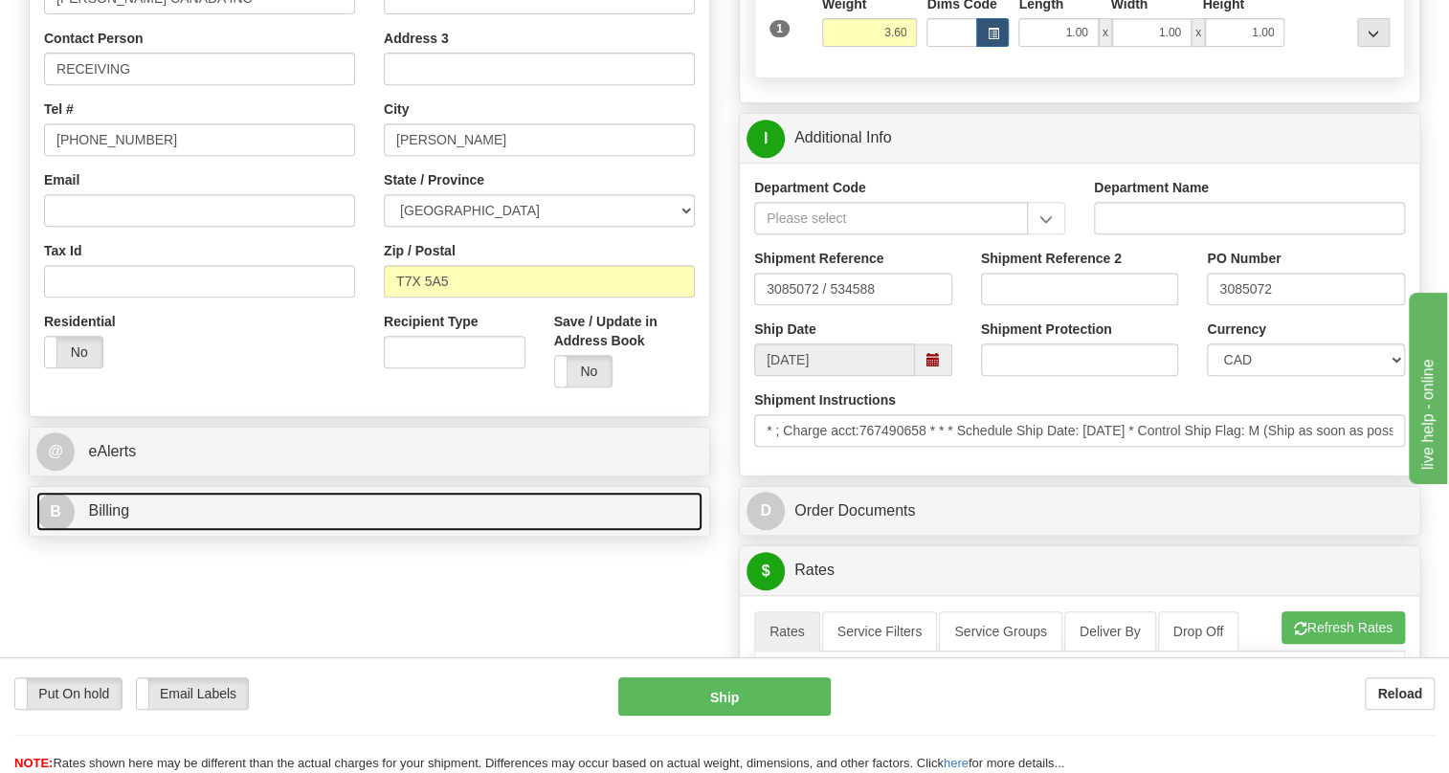
click at [122, 519] on span "Billing" at bounding box center [108, 510] width 41 height 16
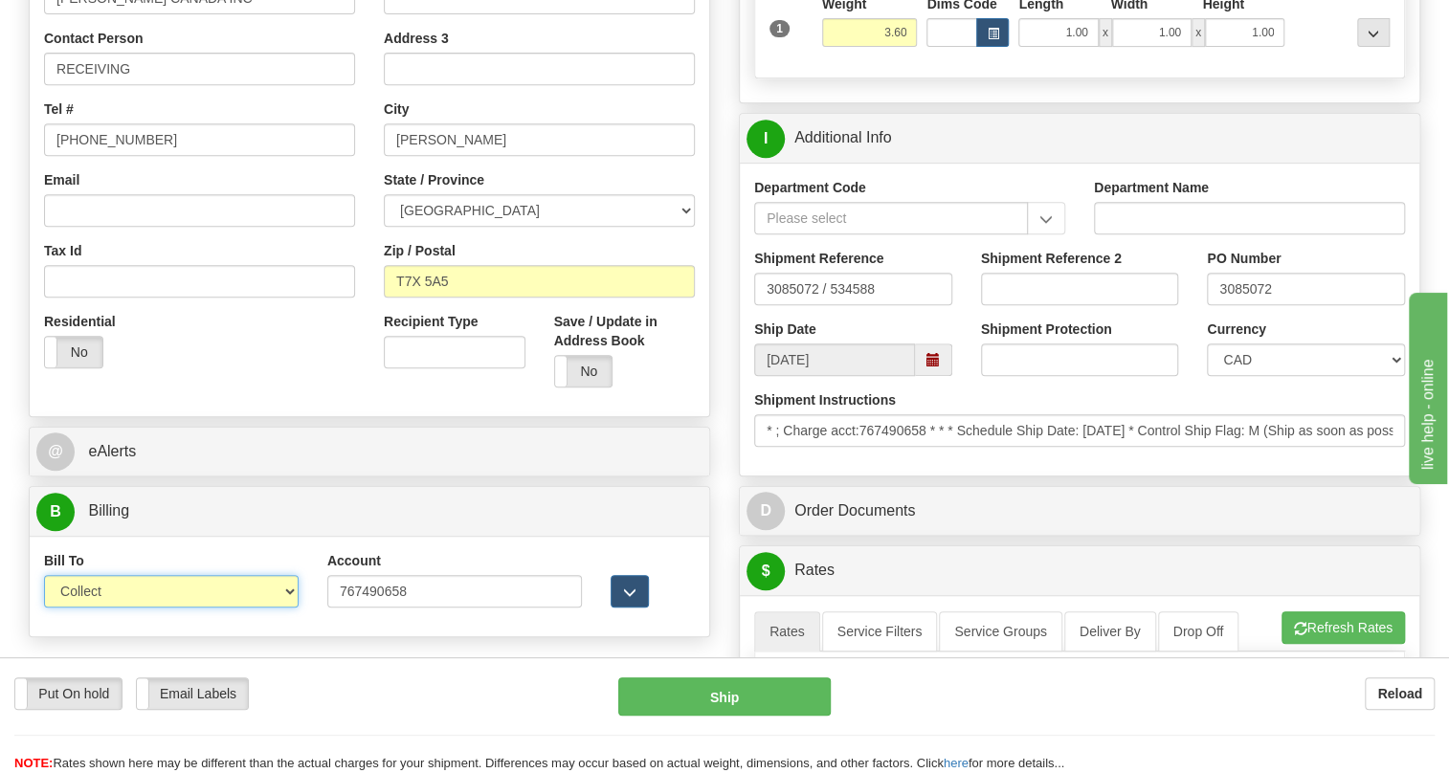
click at [154, 608] on select "Sender Recipient Third Party Collect" at bounding box center [171, 591] width 255 height 33
select select "2"
click at [44, 608] on select "Sender Recipient Third Party Collect" at bounding box center [171, 591] width 255 height 33
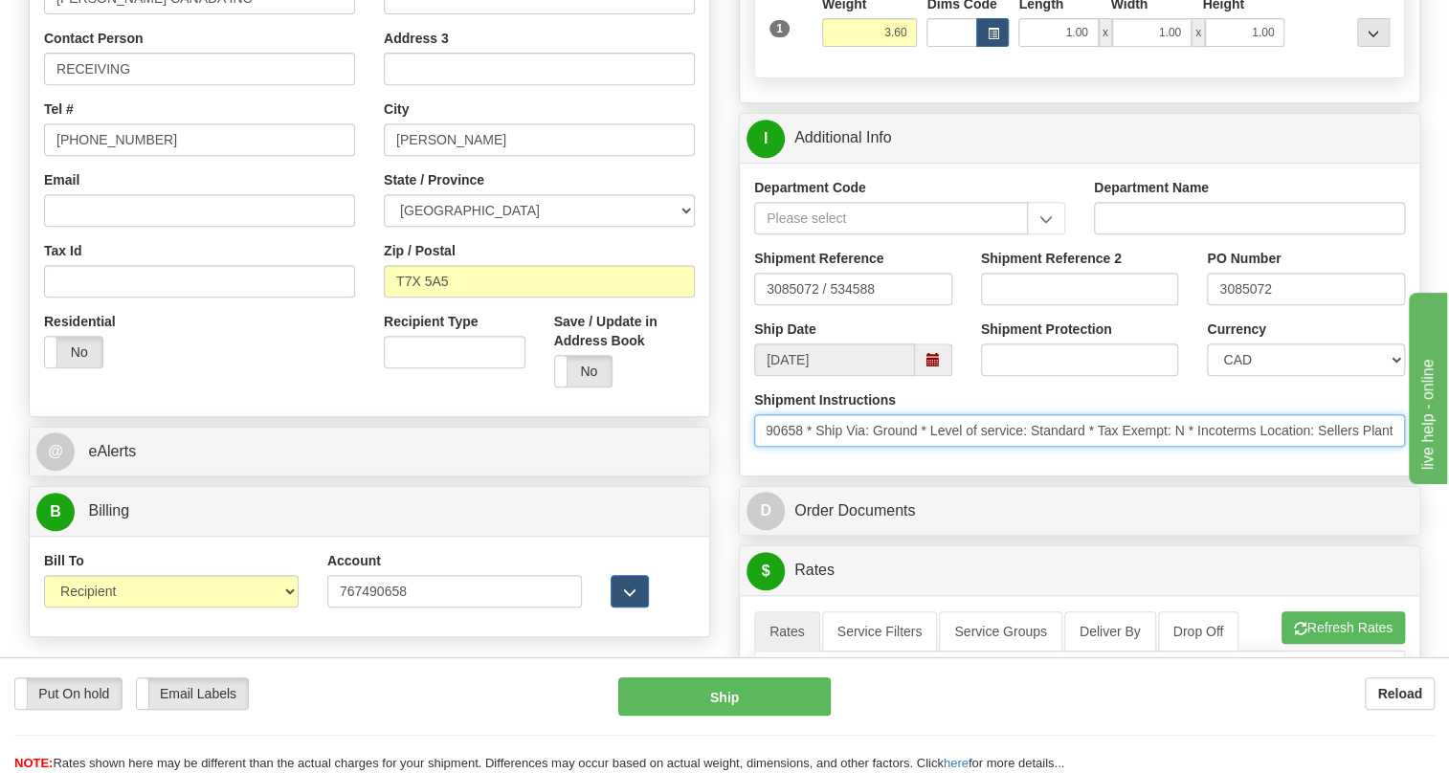
scroll to position [0, 898]
drag, startPoint x: 1118, startPoint y: 471, endPoint x: 1390, endPoint y: 480, distance: 272.0
click at [1390, 447] on input "* ; Charge acct:767490658 * * * Schedule Ship Date: [DATE] * Control Ship Flag:…" at bounding box center [1079, 430] width 651 height 33
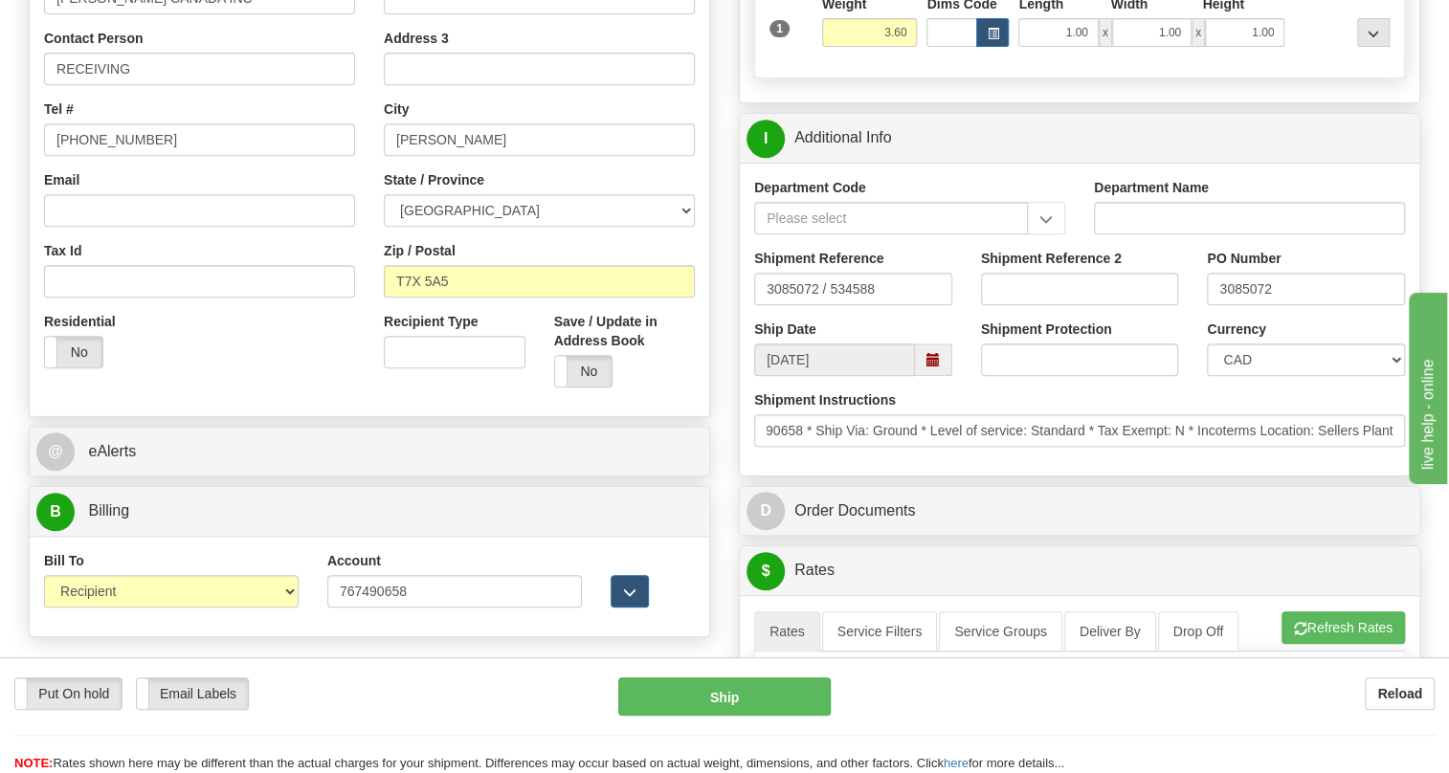
scroll to position [0, 0]
click at [1087, 461] on div "Shipment Instructions * ; Charge acct:767490658 * * * Schedule Ship Date: [DATE…" at bounding box center [1080, 426] width 680 height 71
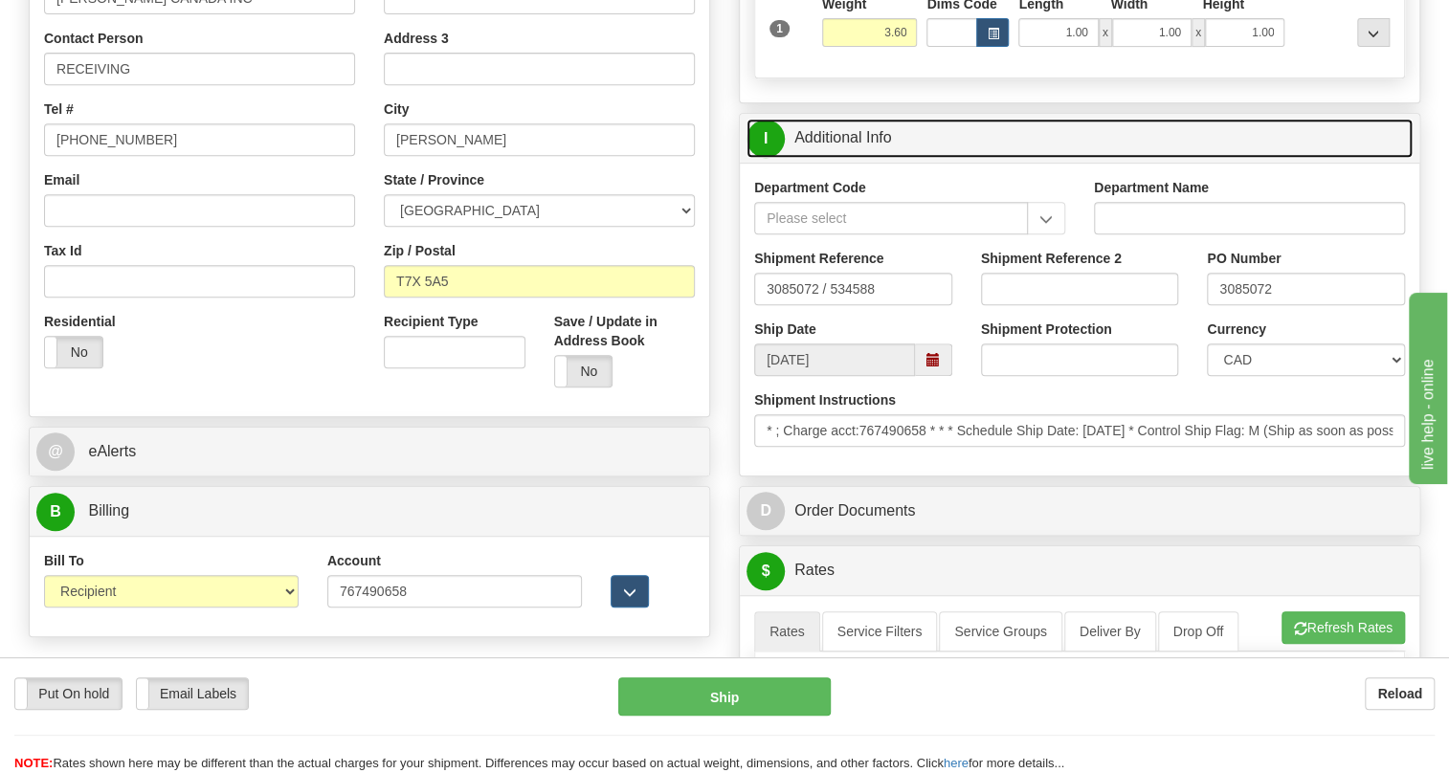
click at [859, 158] on link "I Additional Info" at bounding box center [1080, 138] width 666 height 39
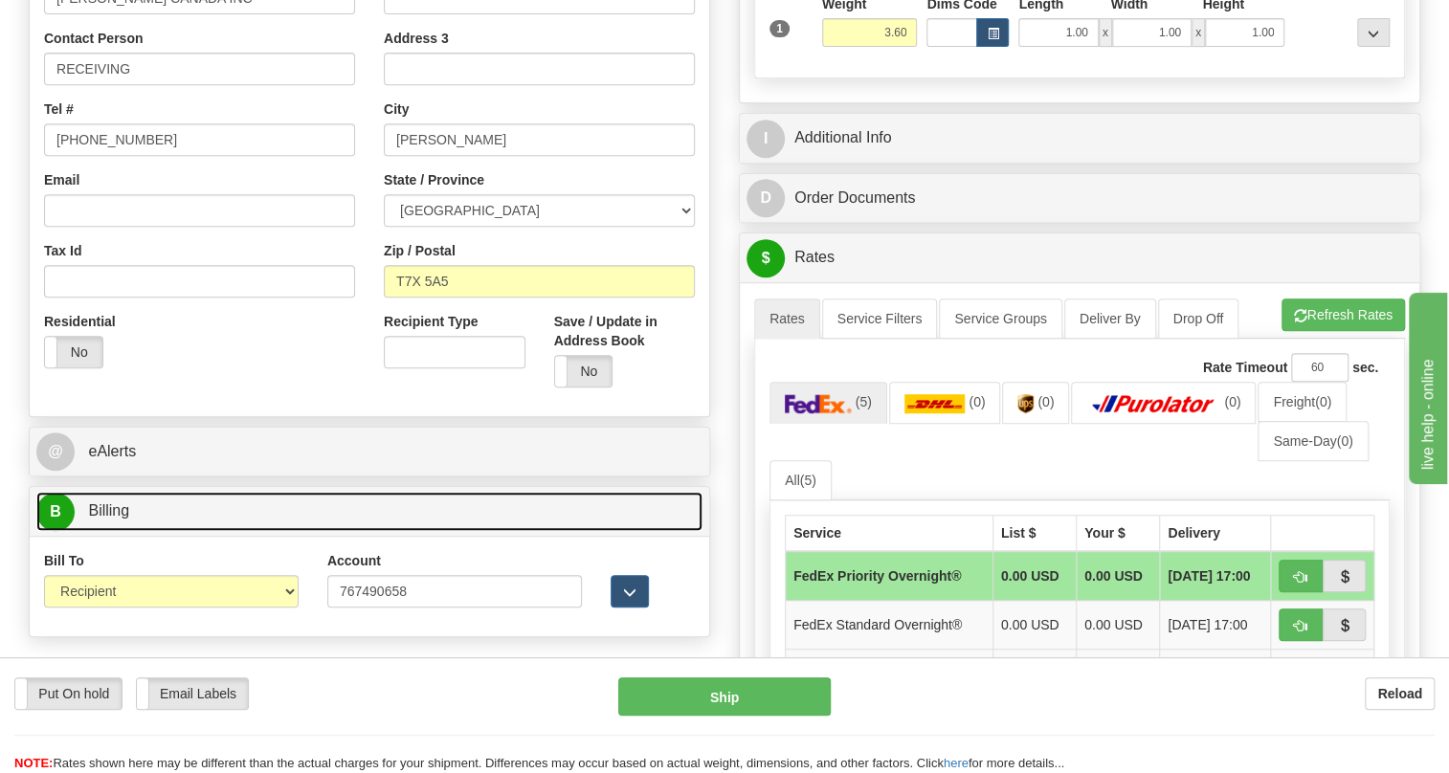
click at [117, 519] on span "Billing" at bounding box center [108, 510] width 41 height 16
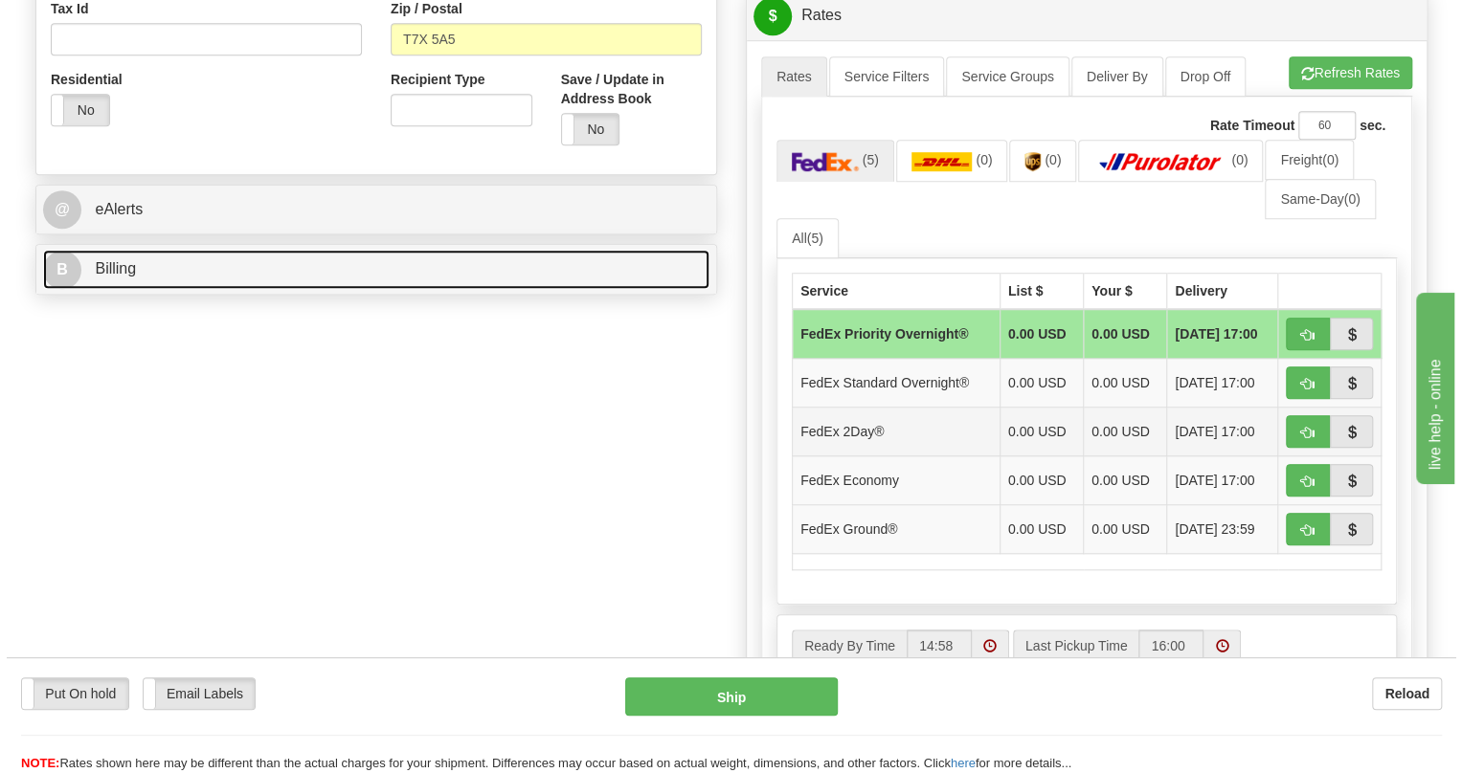
scroll to position [696, 0]
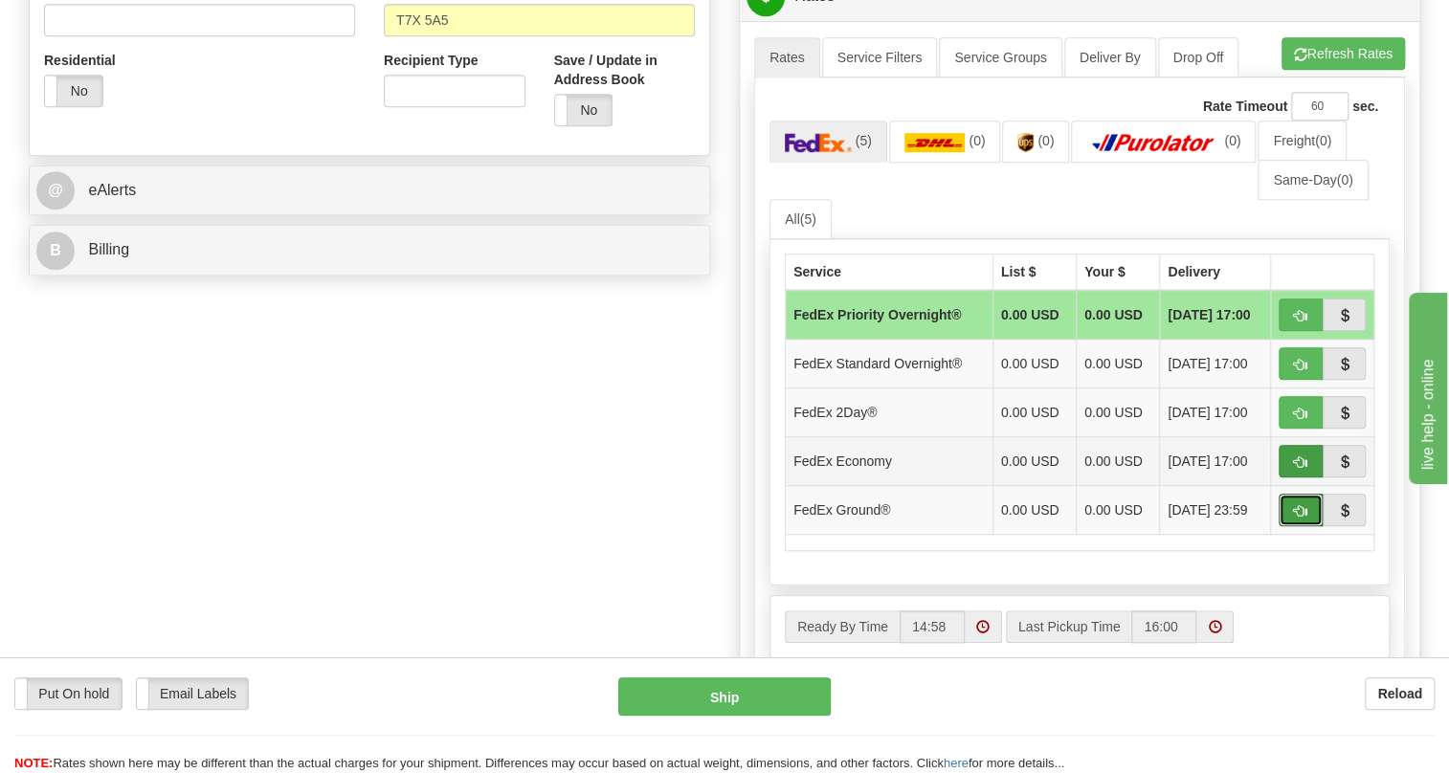
click at [1299, 518] on span "button" at bounding box center [1300, 511] width 13 height 12
type input "92"
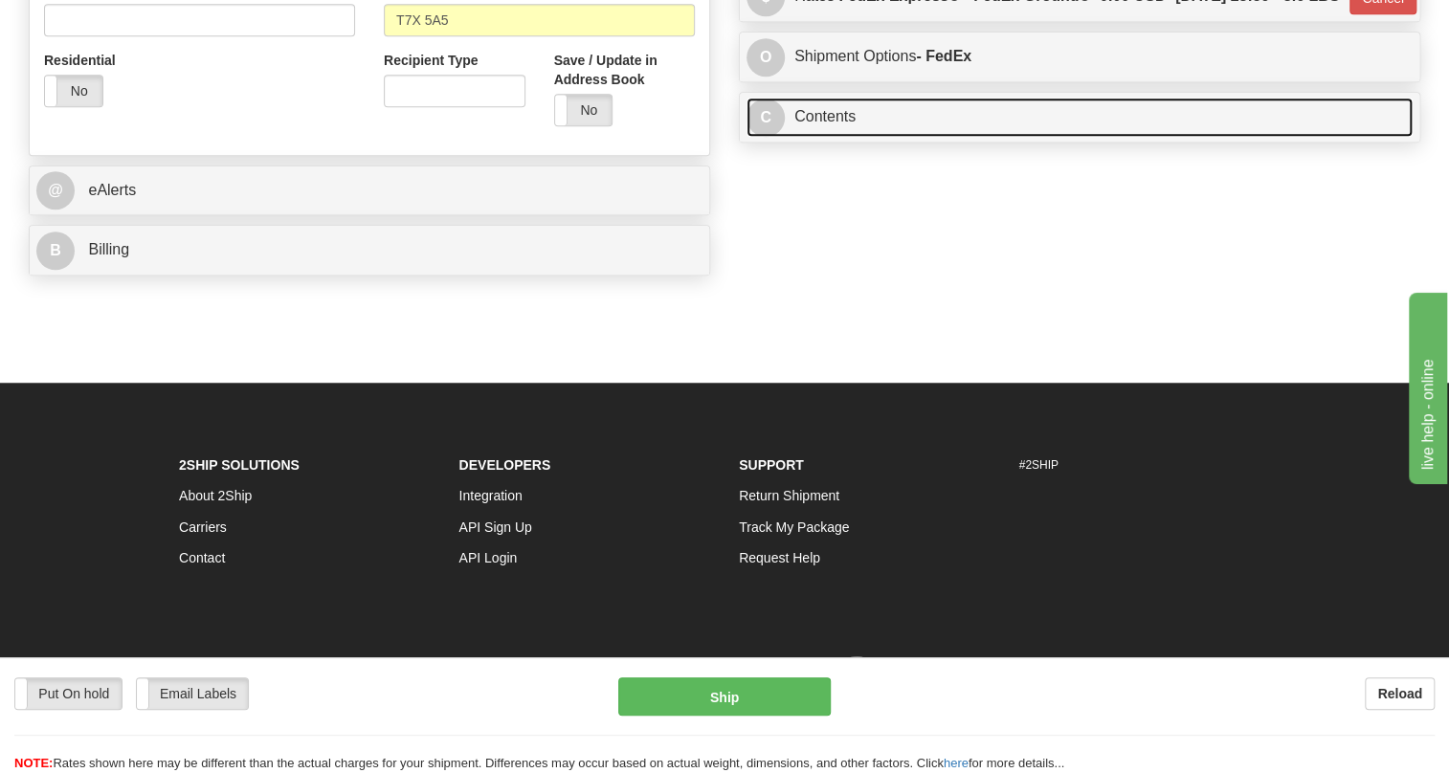
click at [843, 137] on link "C Contents" at bounding box center [1080, 117] width 666 height 39
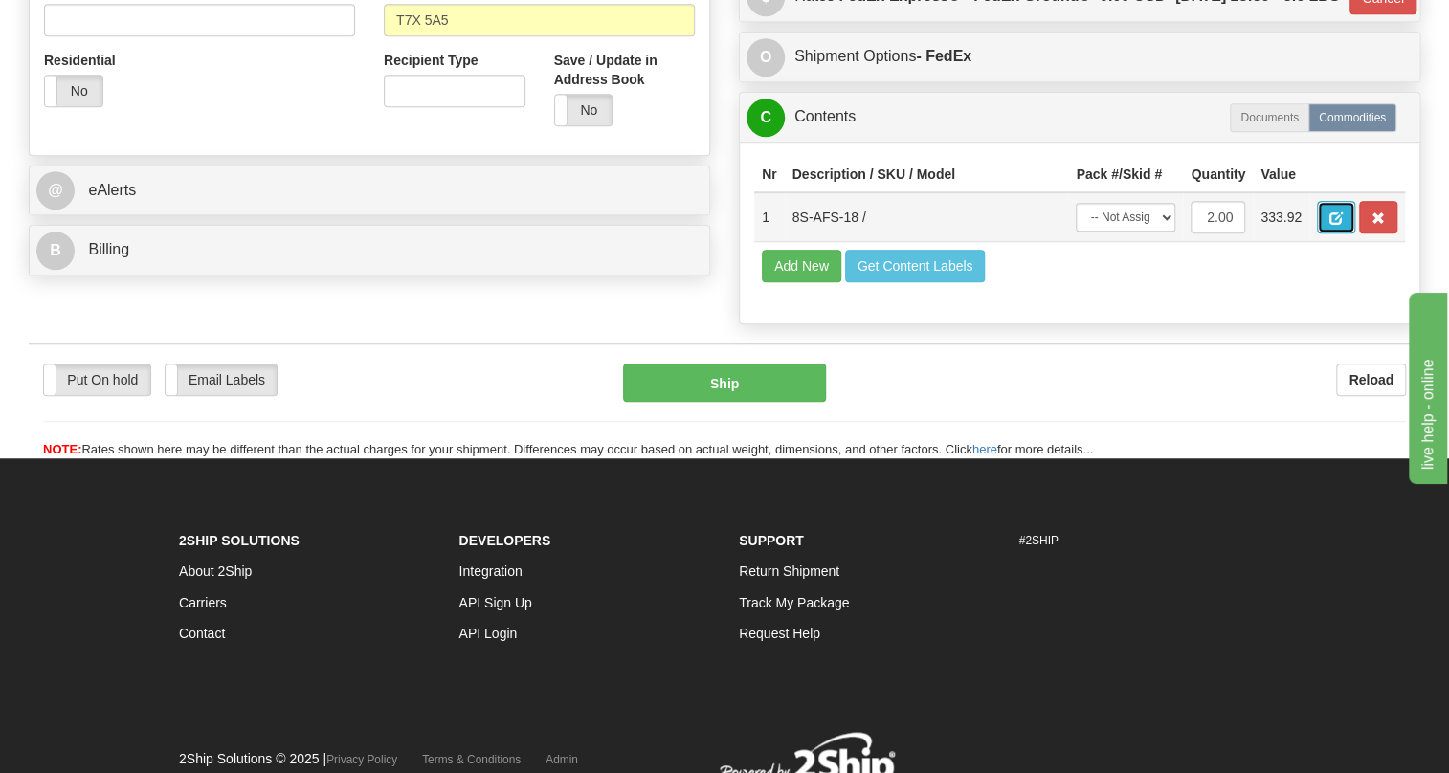
click at [1330, 225] on span "button" at bounding box center [1335, 218] width 13 height 12
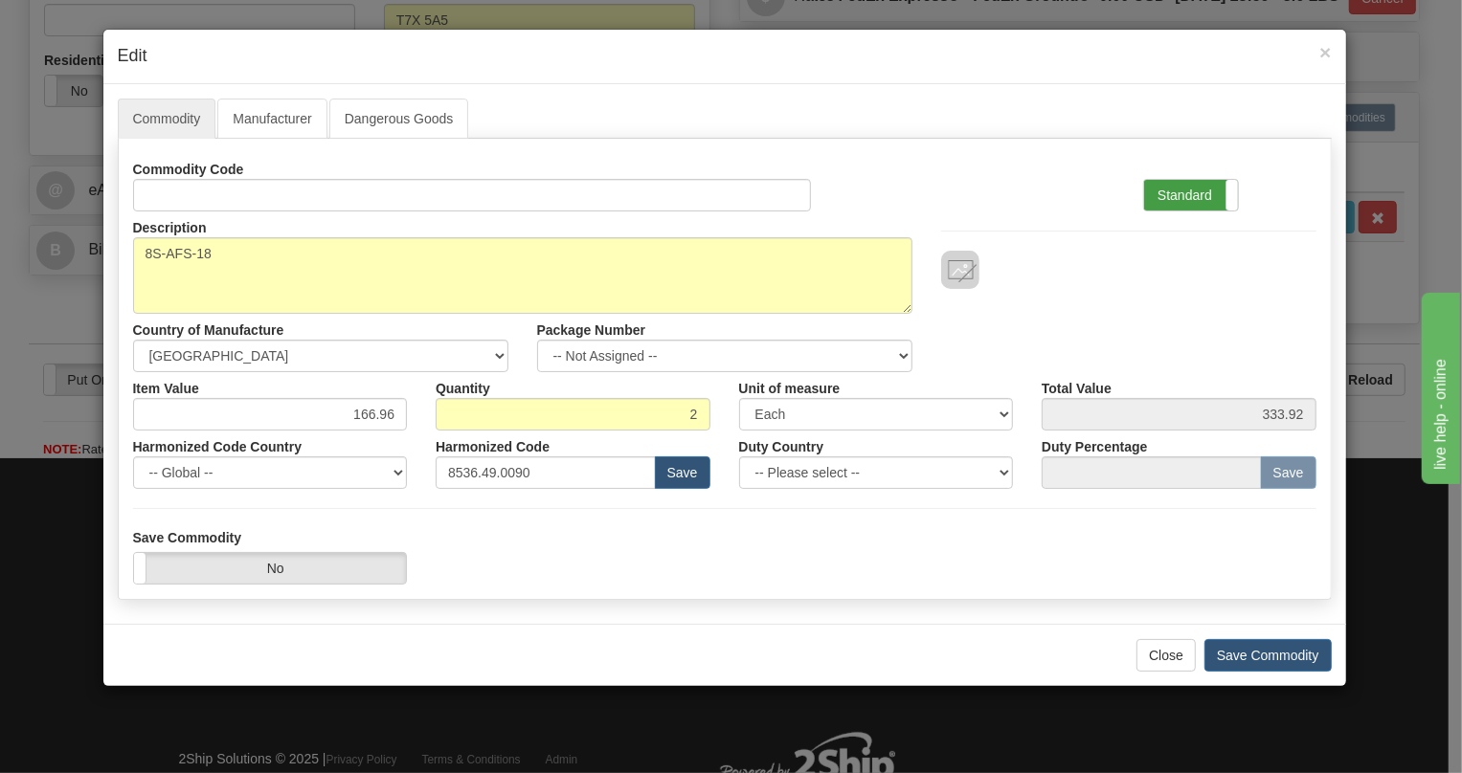
click at [1188, 191] on label "Standard" at bounding box center [1191, 195] width 94 height 31
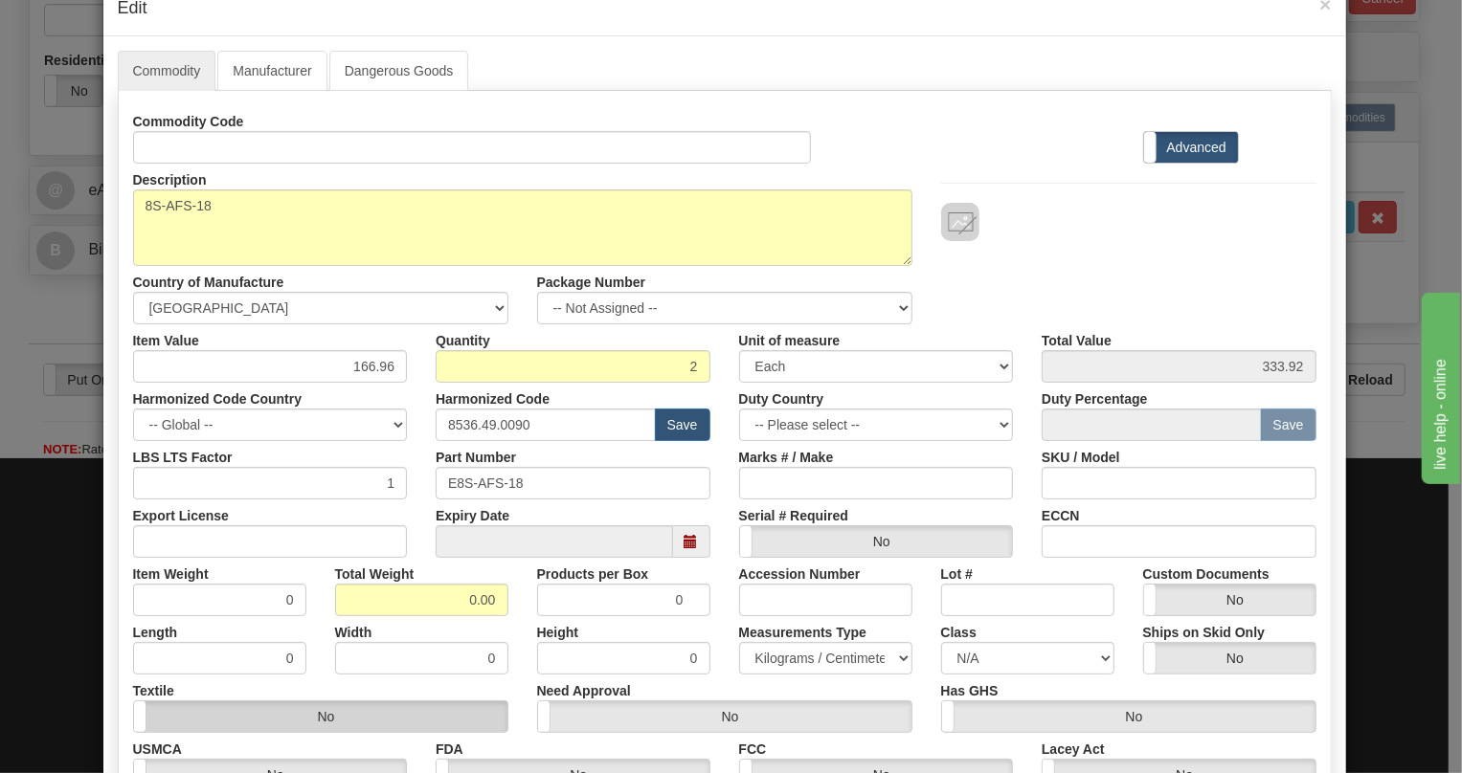
scroll to position [173, 0]
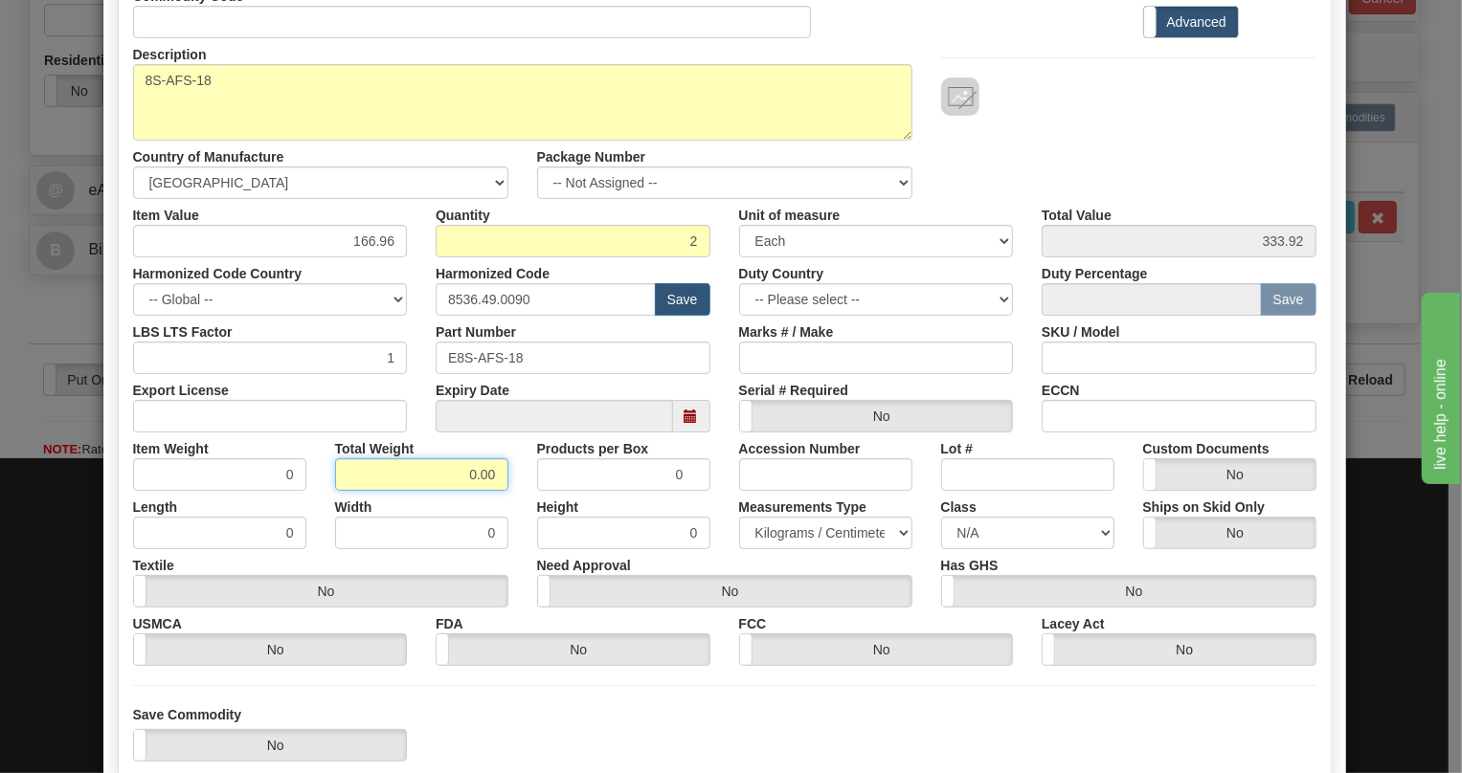
click at [449, 472] on input "0.00" at bounding box center [421, 474] width 173 height 33
type input "1.00"
type input "0.5000"
click at [786, 528] on select "Pounds / Inches Kilograms / Centimeters" at bounding box center [825, 533] width 173 height 33
select select "0"
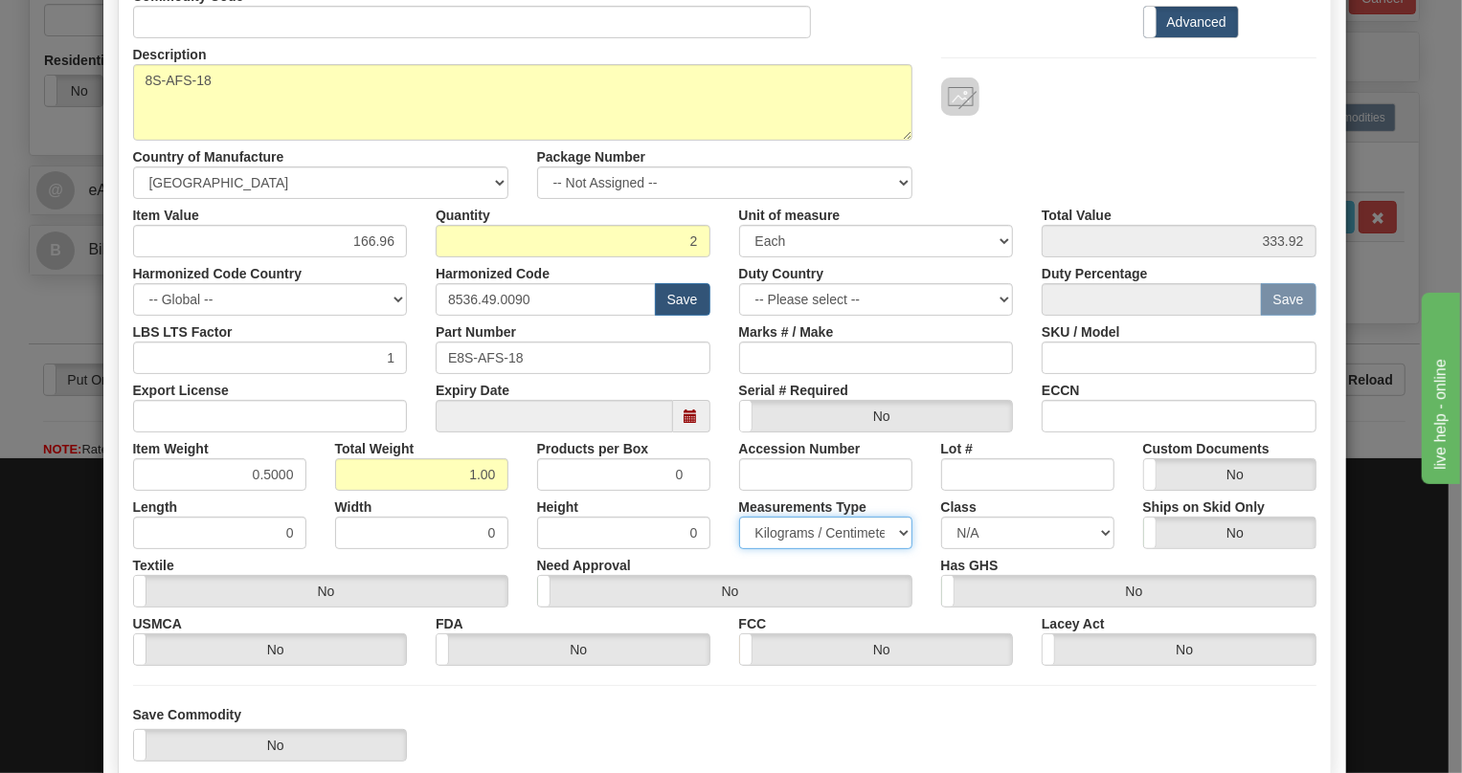
click at [739, 517] on select "Pounds / Inches Kilograms / Centimeters" at bounding box center [825, 533] width 173 height 33
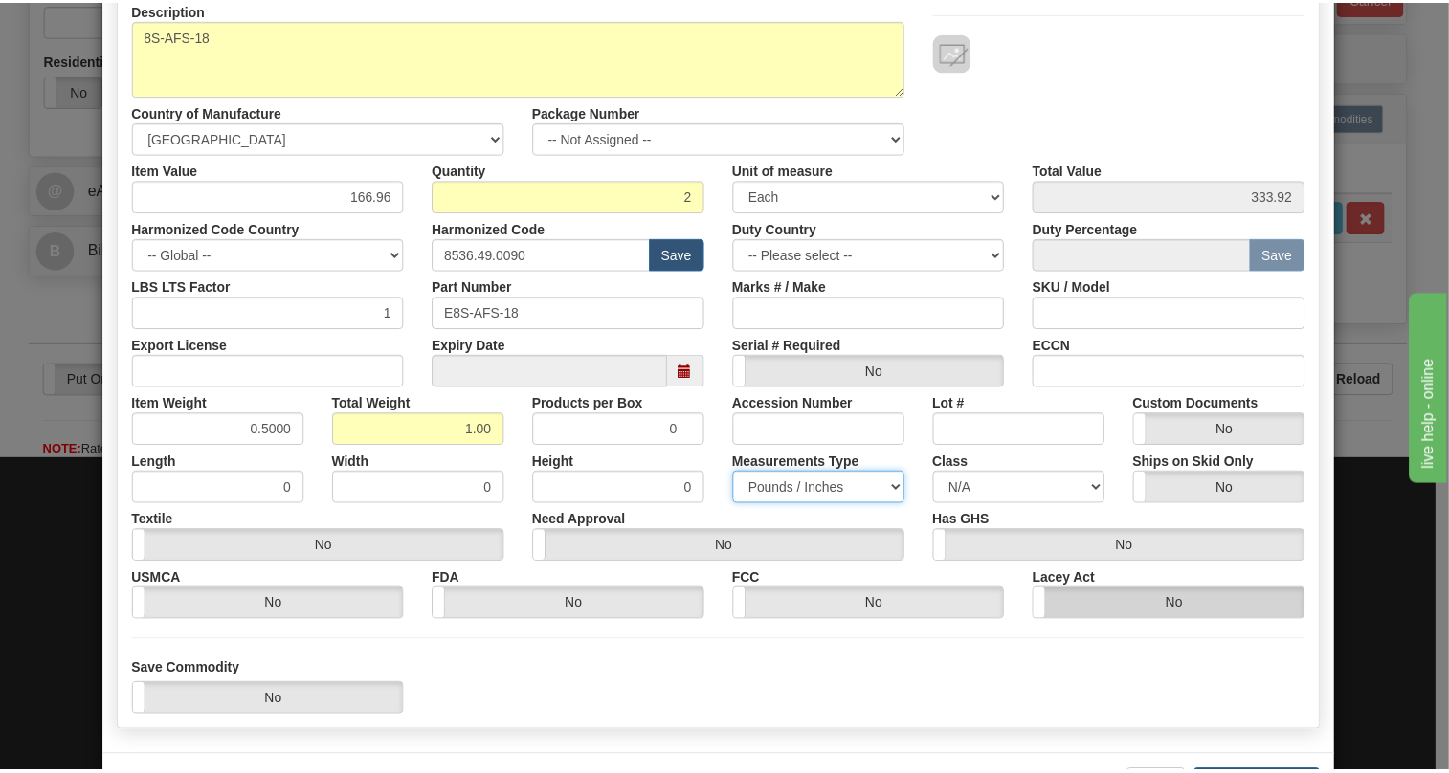
scroll to position [291, 0]
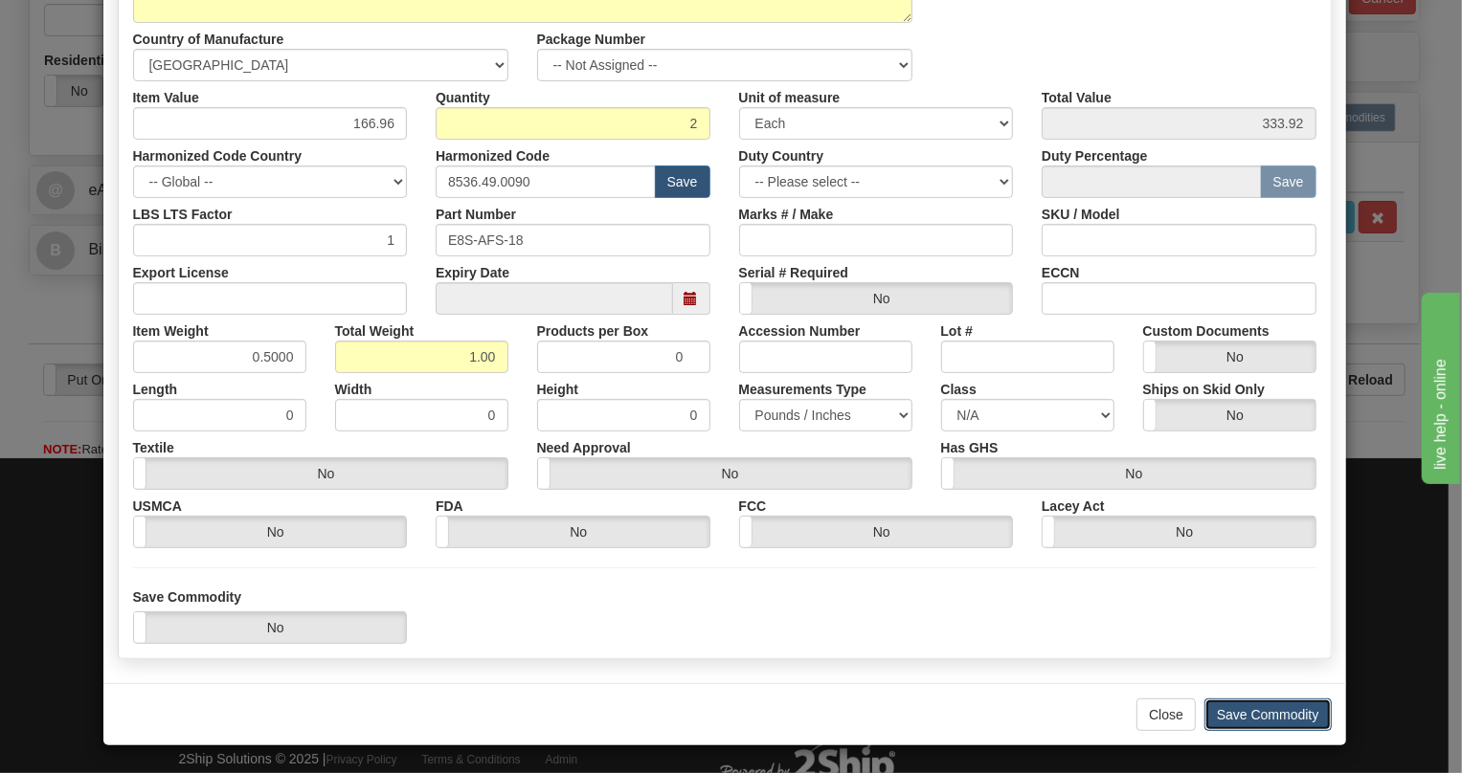
click at [1250, 717] on button "Save Commodity" at bounding box center [1267, 715] width 127 height 33
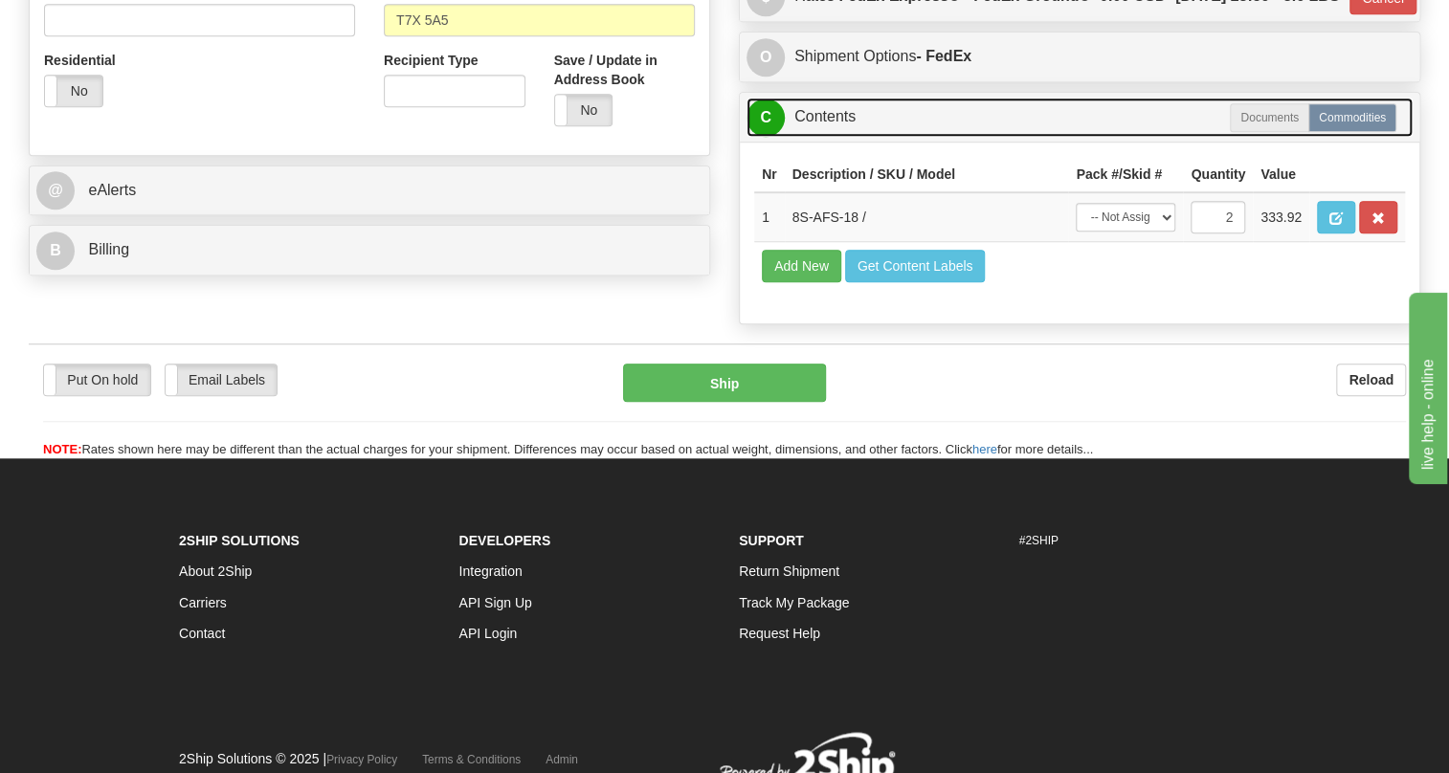
click at [830, 137] on link "C Contents" at bounding box center [1080, 117] width 666 height 39
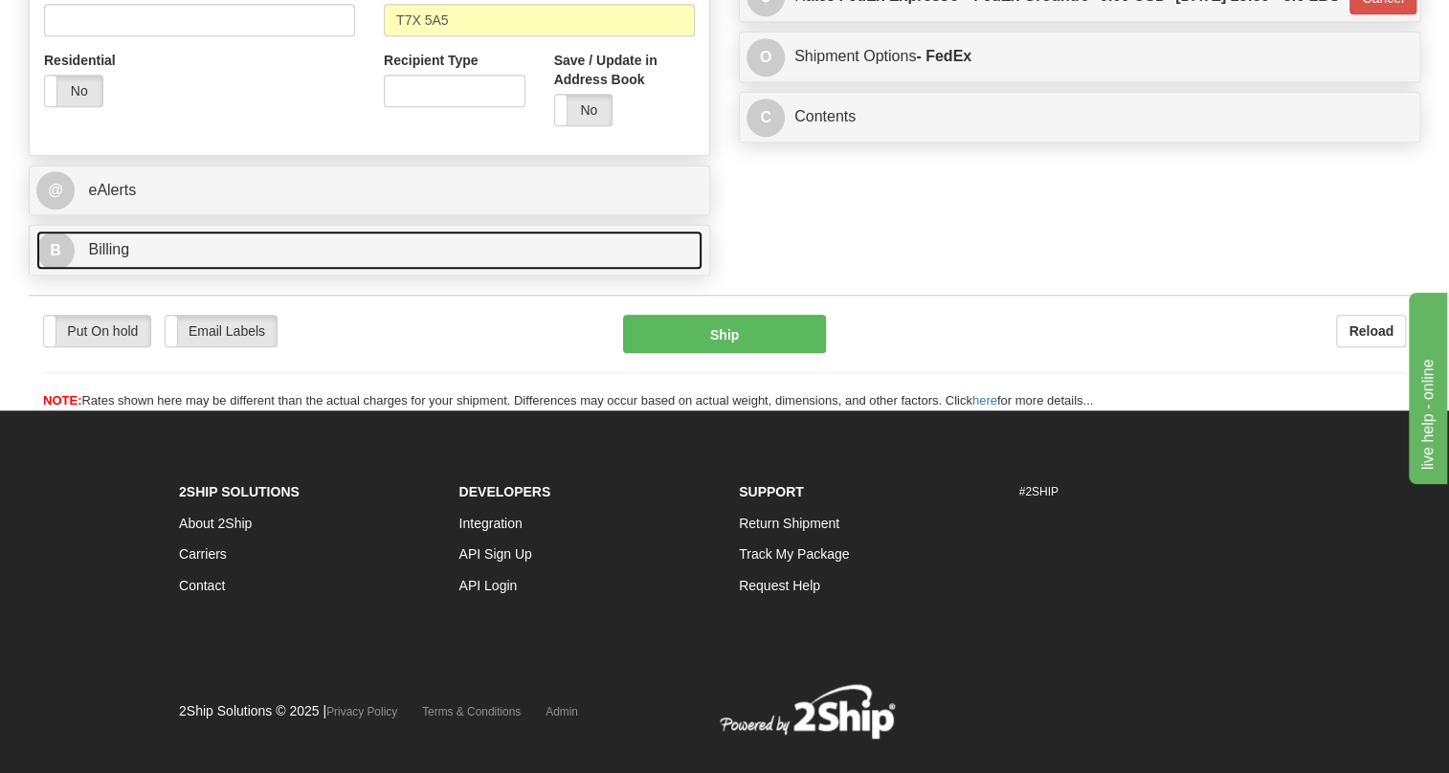
click at [120, 257] on span "Billing" at bounding box center [108, 249] width 41 height 16
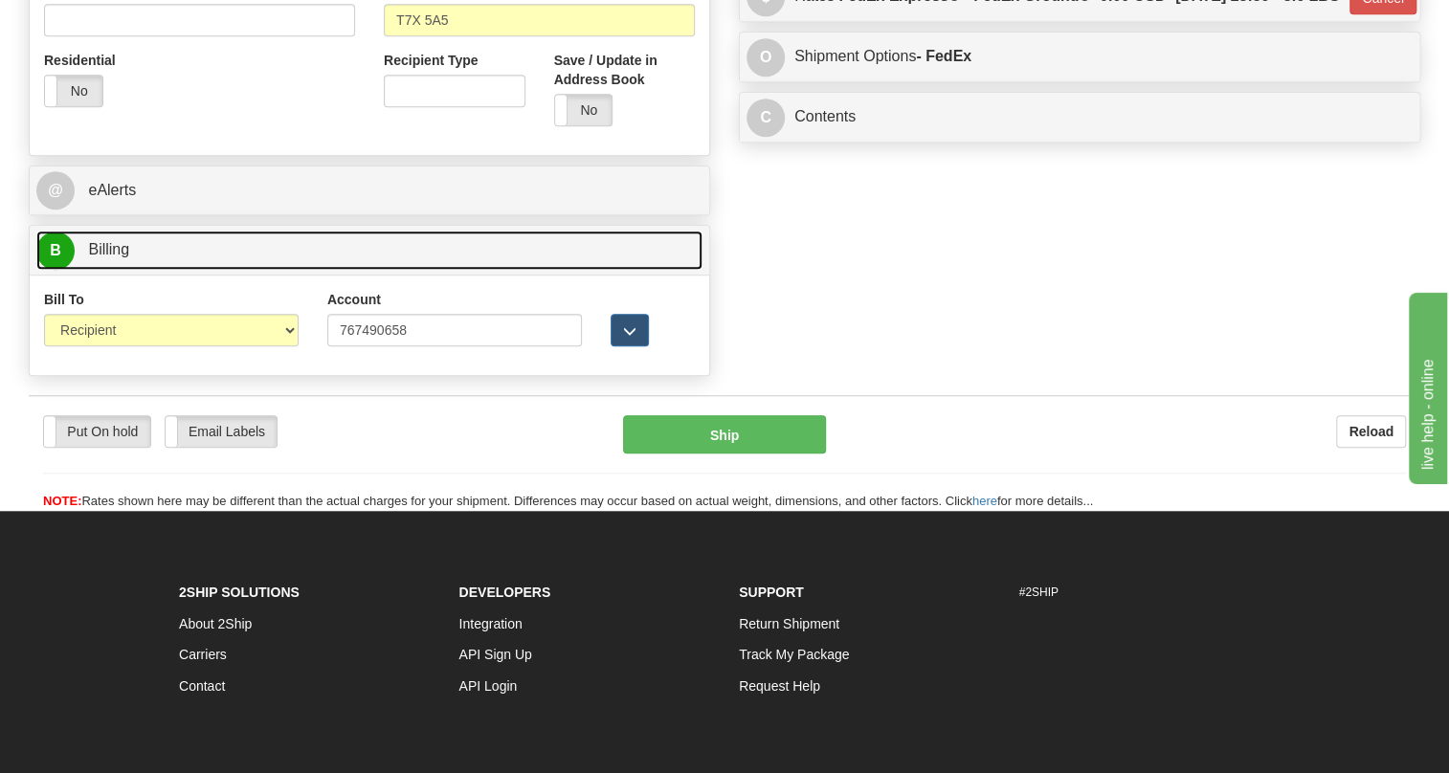
click at [120, 257] on span "Billing" at bounding box center [108, 249] width 41 height 16
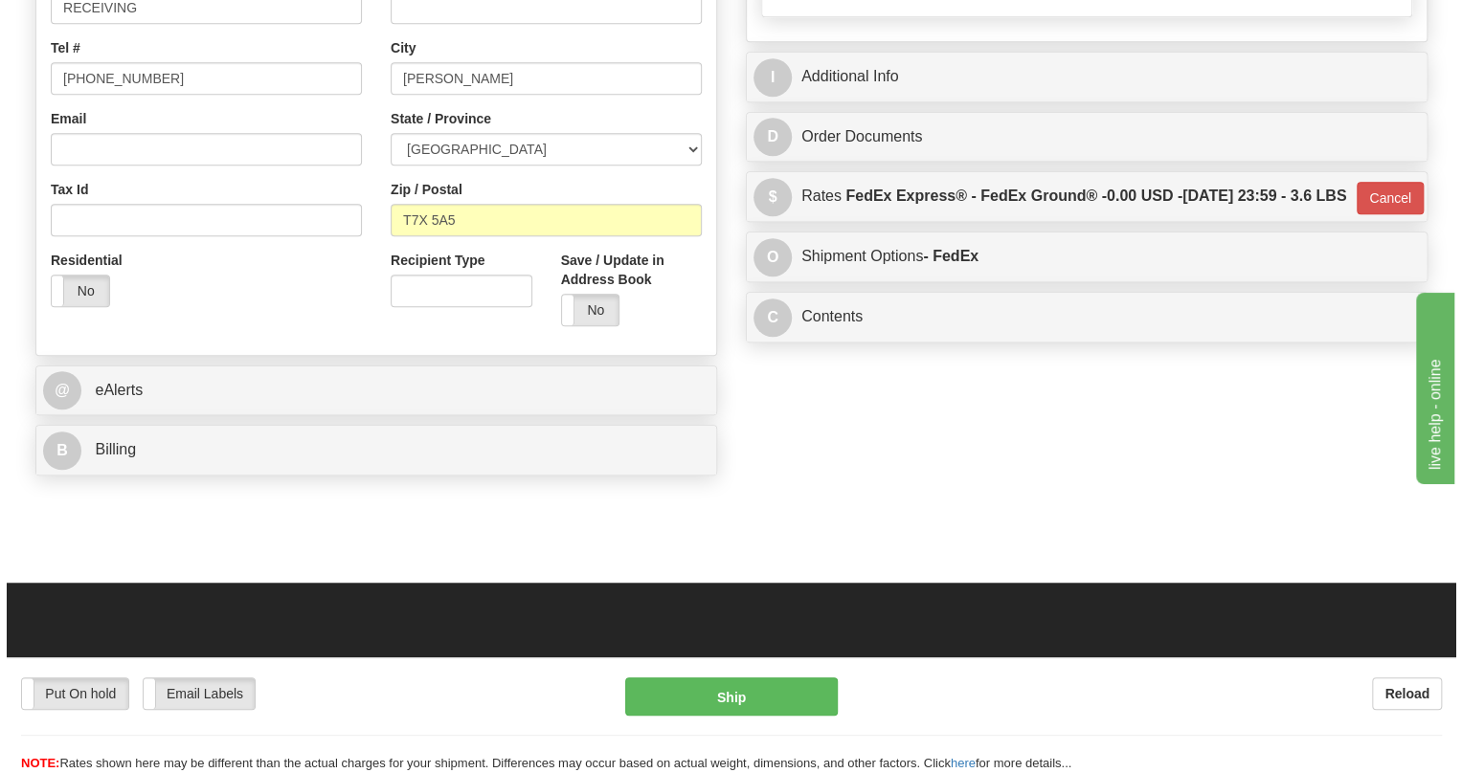
scroll to position [522, 0]
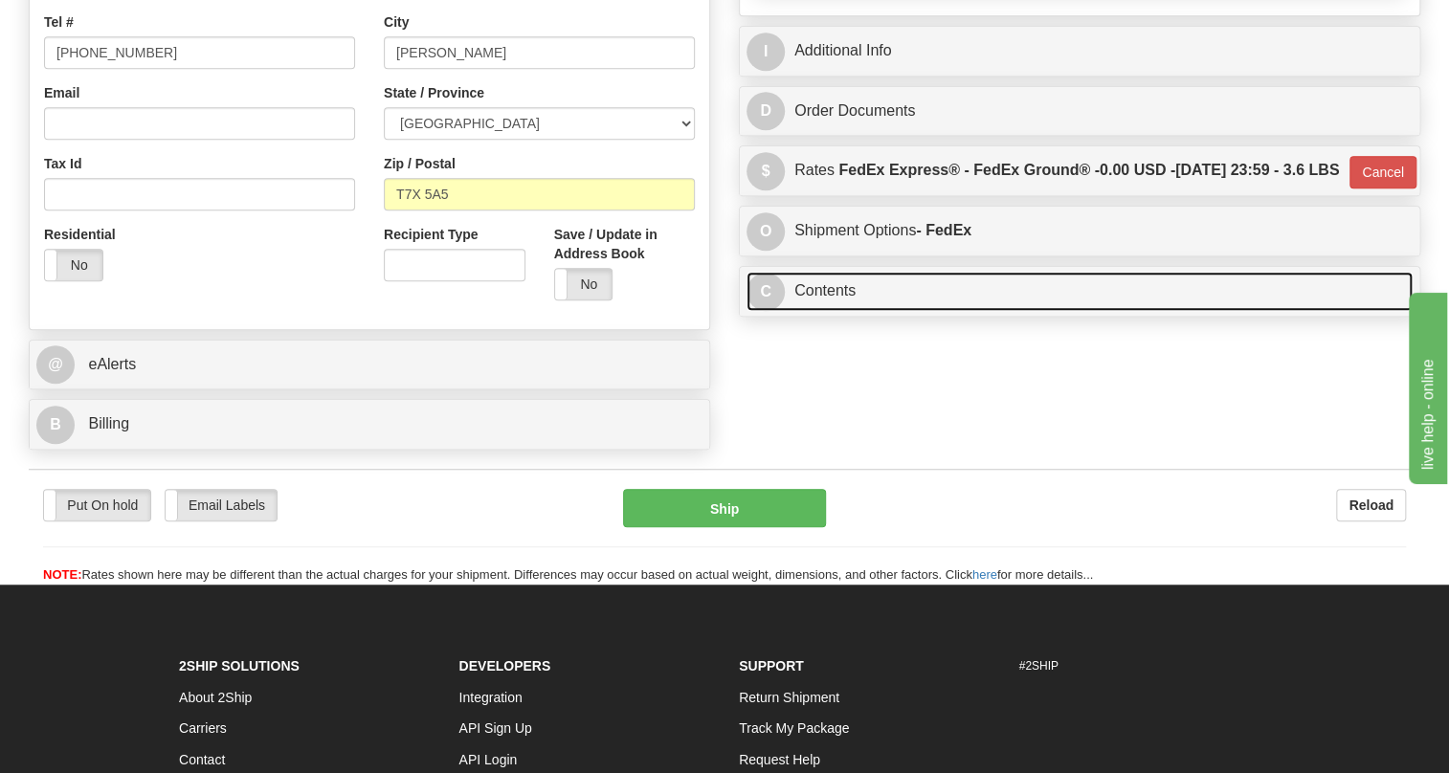
drag, startPoint x: 844, startPoint y: 376, endPoint x: 931, endPoint y: 418, distance: 96.7
click at [844, 311] on link "C Contents" at bounding box center [1080, 291] width 666 height 39
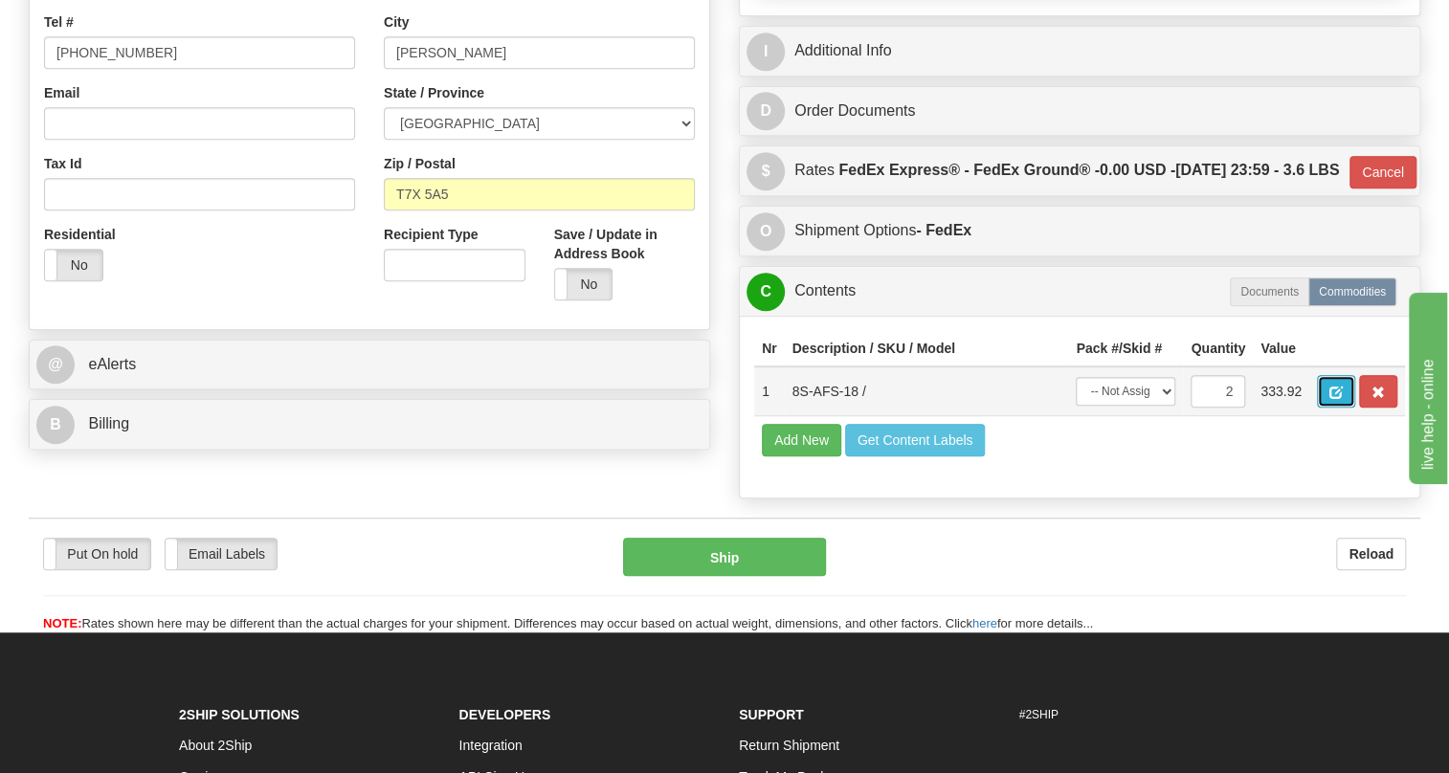
click at [1333, 399] on span "button" at bounding box center [1335, 393] width 13 height 12
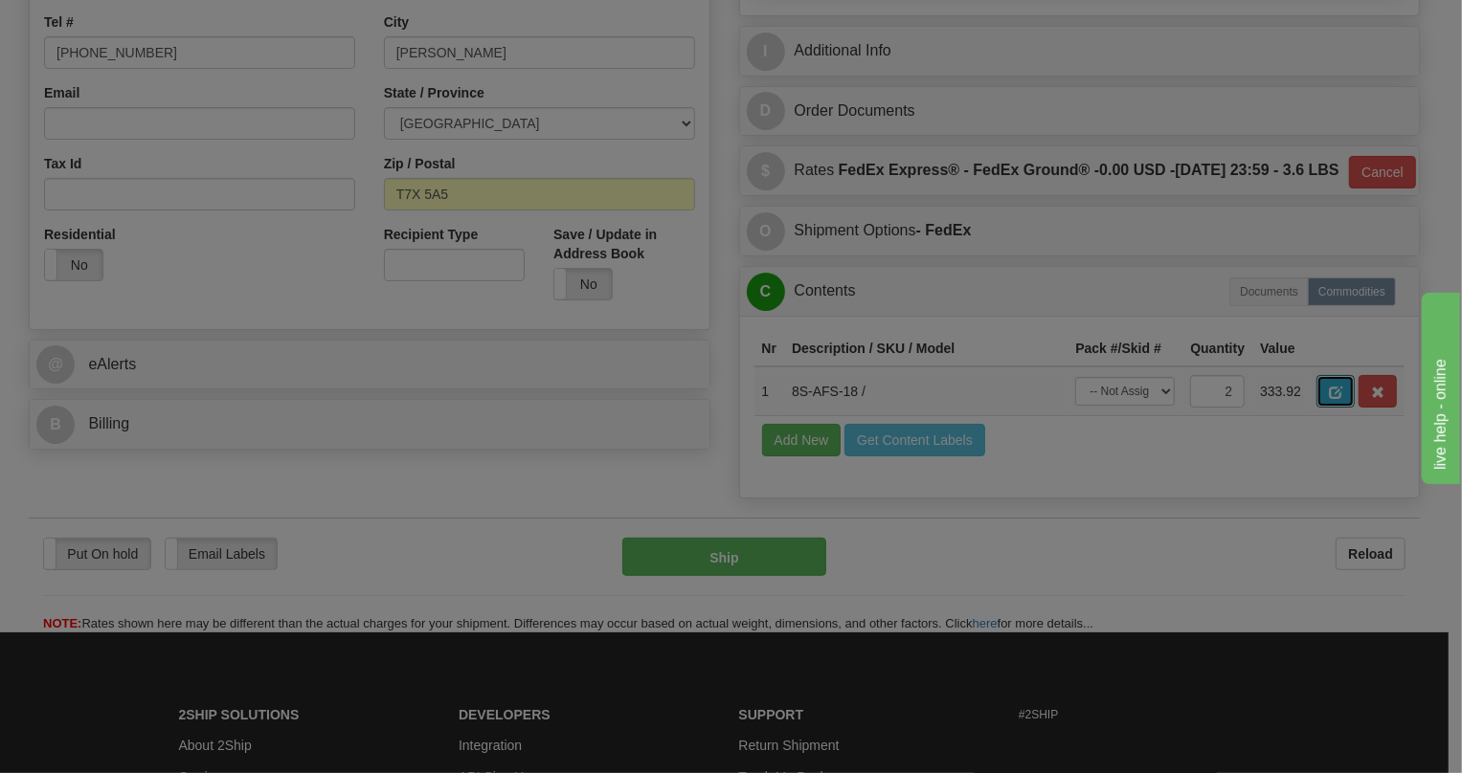
scroll to position [0, 0]
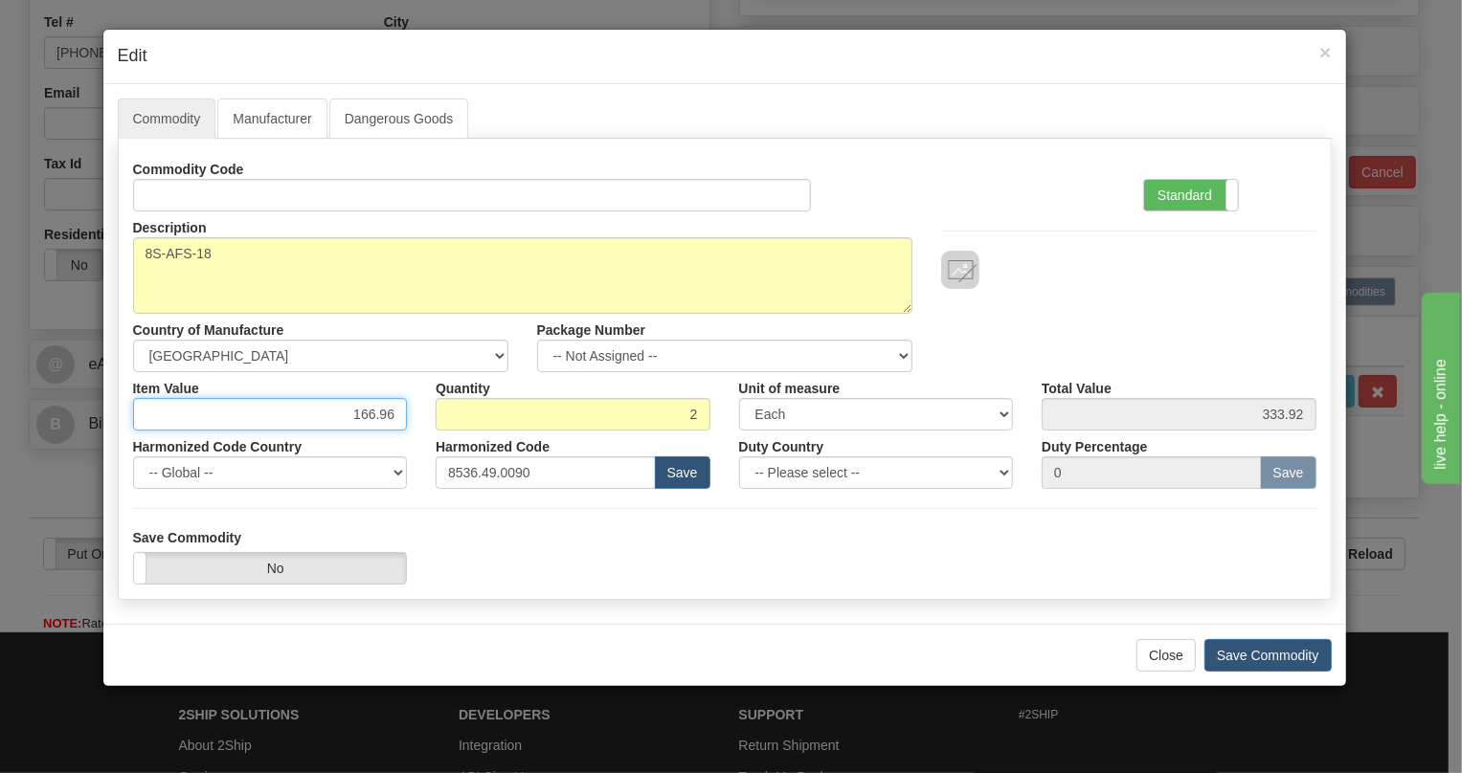
click at [377, 415] on input "166.96" at bounding box center [270, 414] width 275 height 33
click at [377, 414] on input "166.96" at bounding box center [270, 414] width 275 height 33
paste input "410,50"
click at [377, 414] on input "410,50" at bounding box center [270, 414] width 275 height 33
type input "410.50"
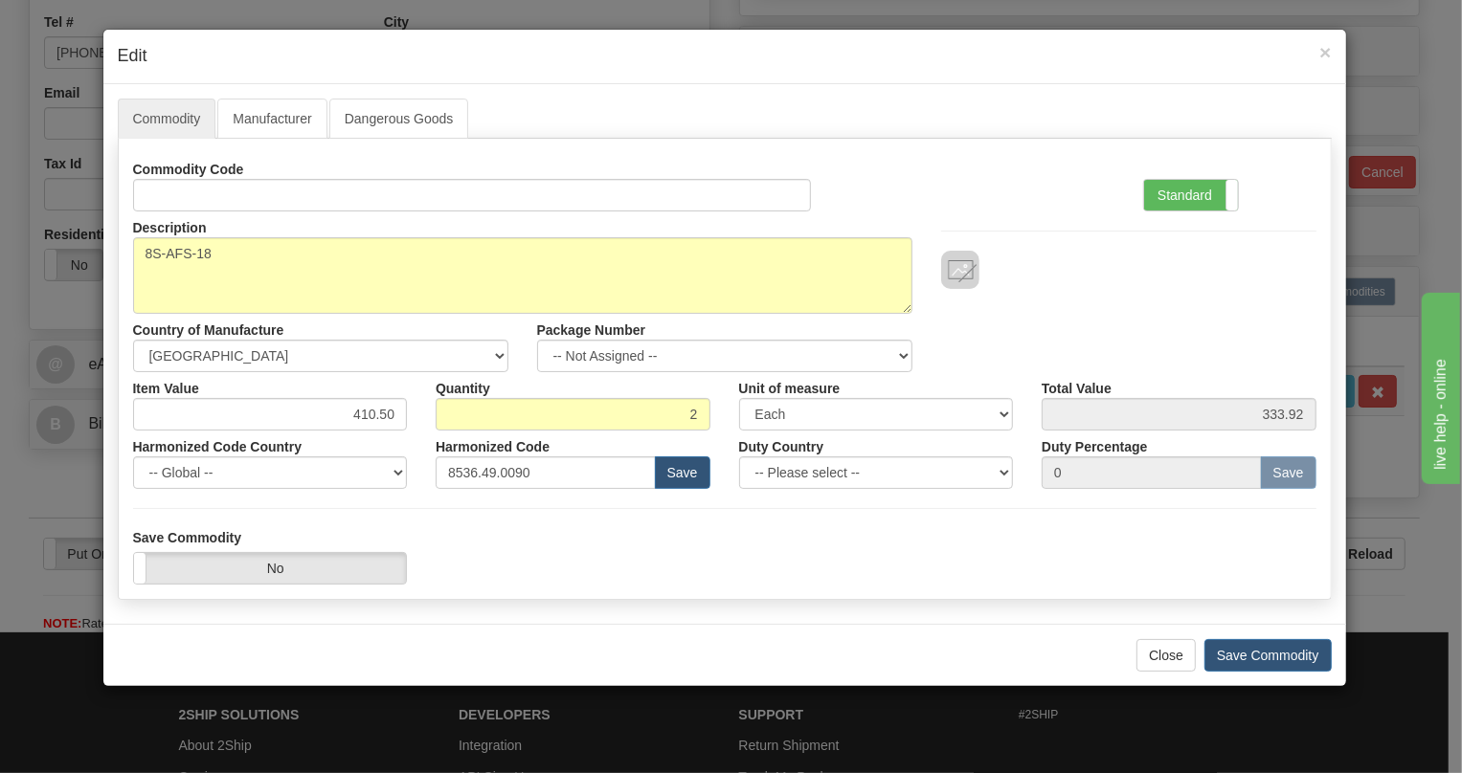
type input "821.00"
click at [425, 436] on div "Harmonized Code 8536.49.0090 Save" at bounding box center [572, 460] width 303 height 58
click at [1188, 195] on label "Standard" at bounding box center [1191, 195] width 94 height 31
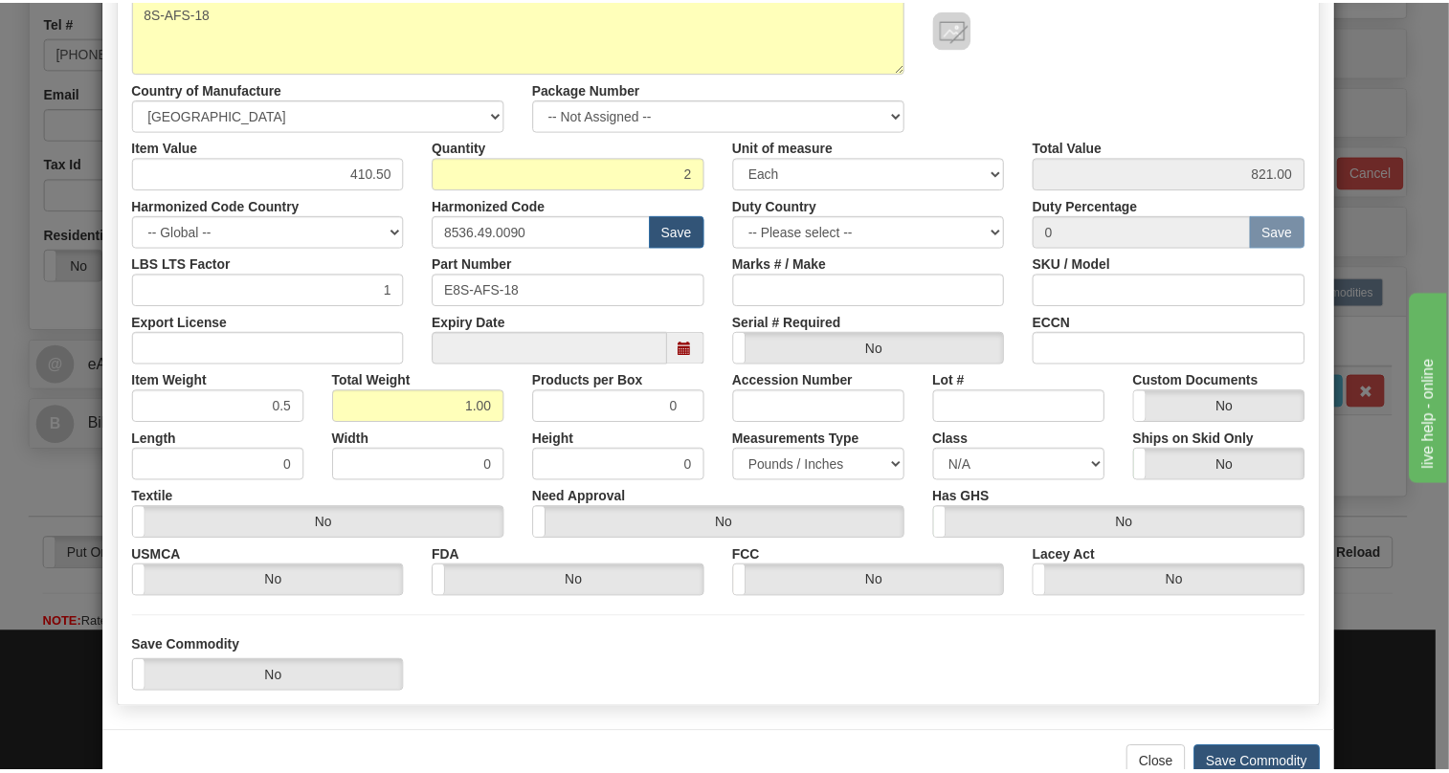
scroll to position [291, 0]
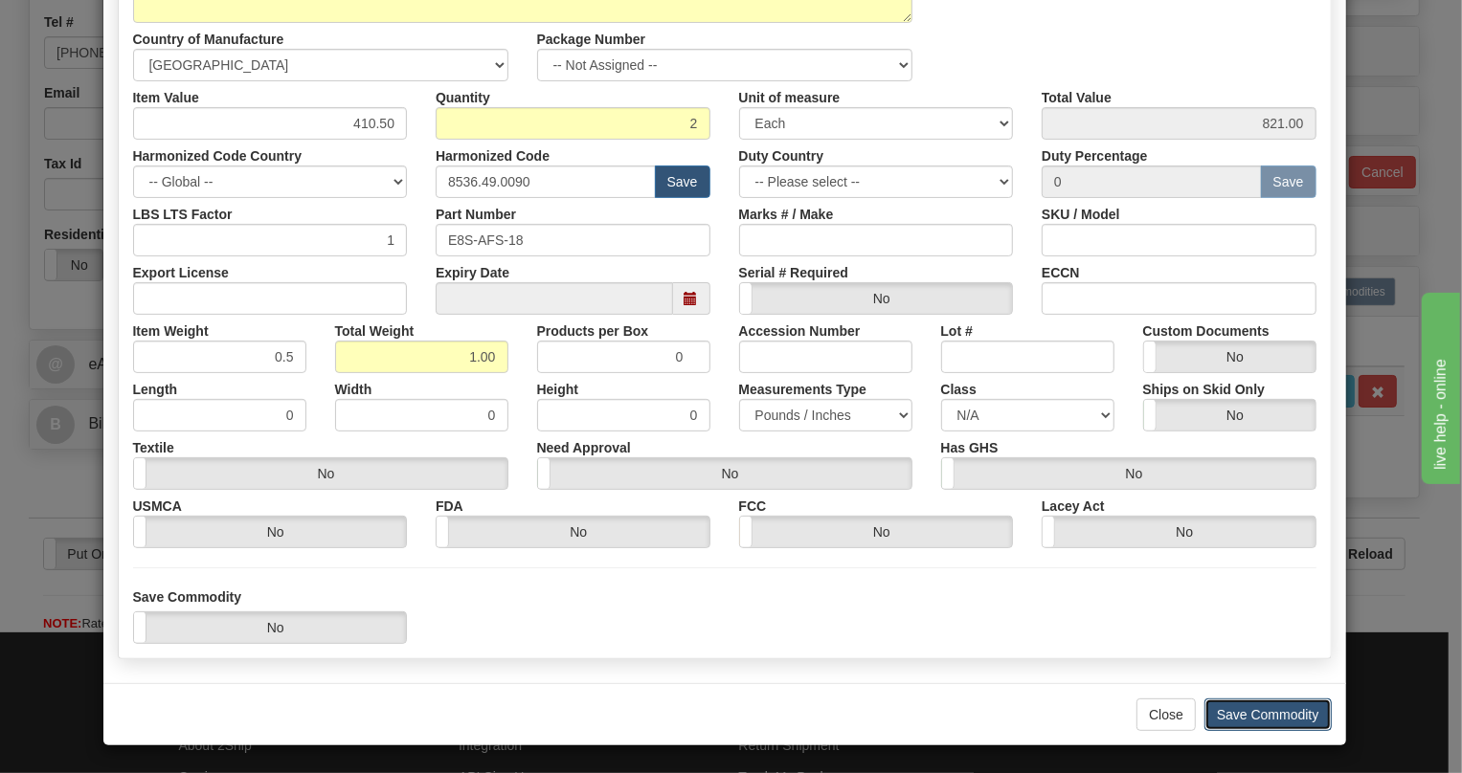
click at [1270, 708] on button "Save Commodity" at bounding box center [1267, 715] width 127 height 33
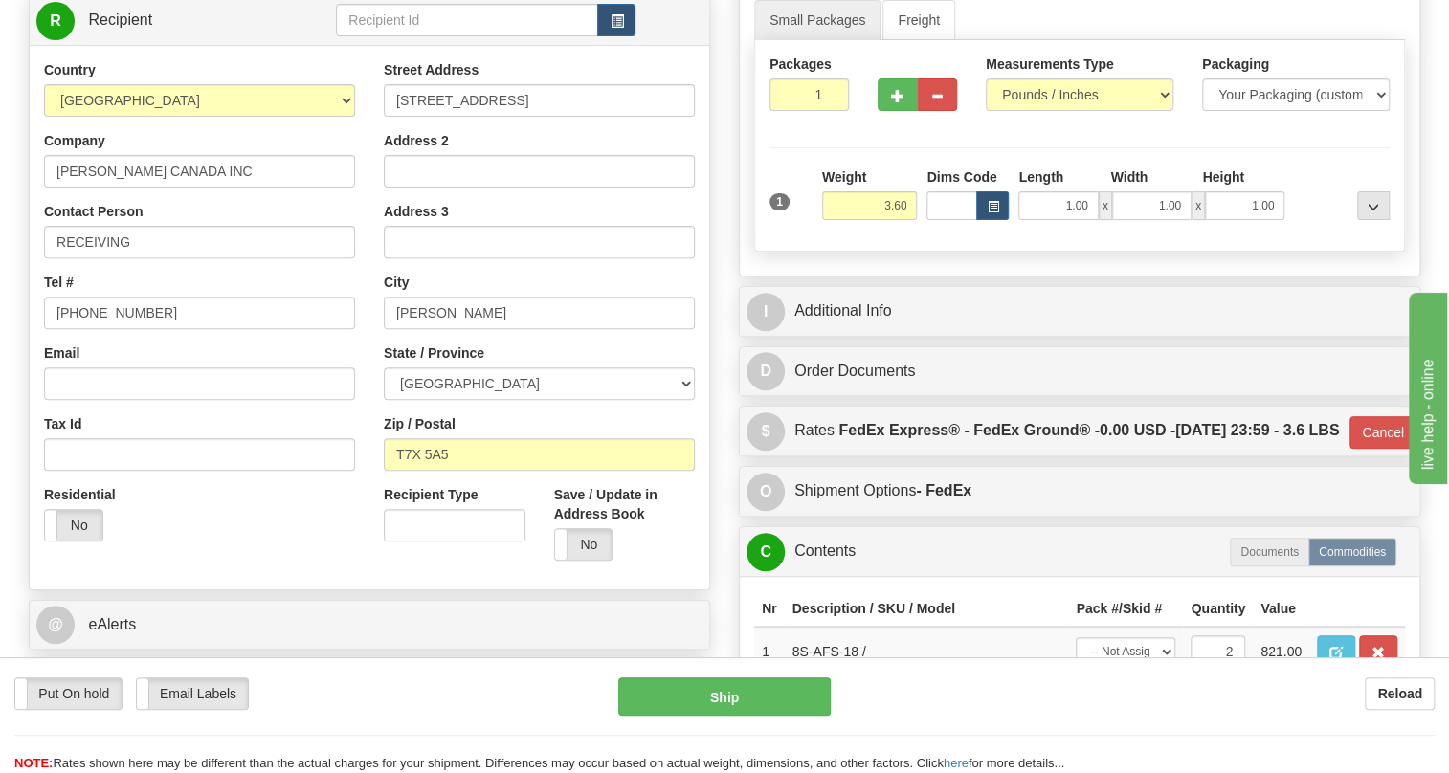
scroll to position [260, 0]
click at [144, 259] on input "RECEIVING" at bounding box center [199, 243] width 311 height 33
paste input "[PERSON_NAME]"
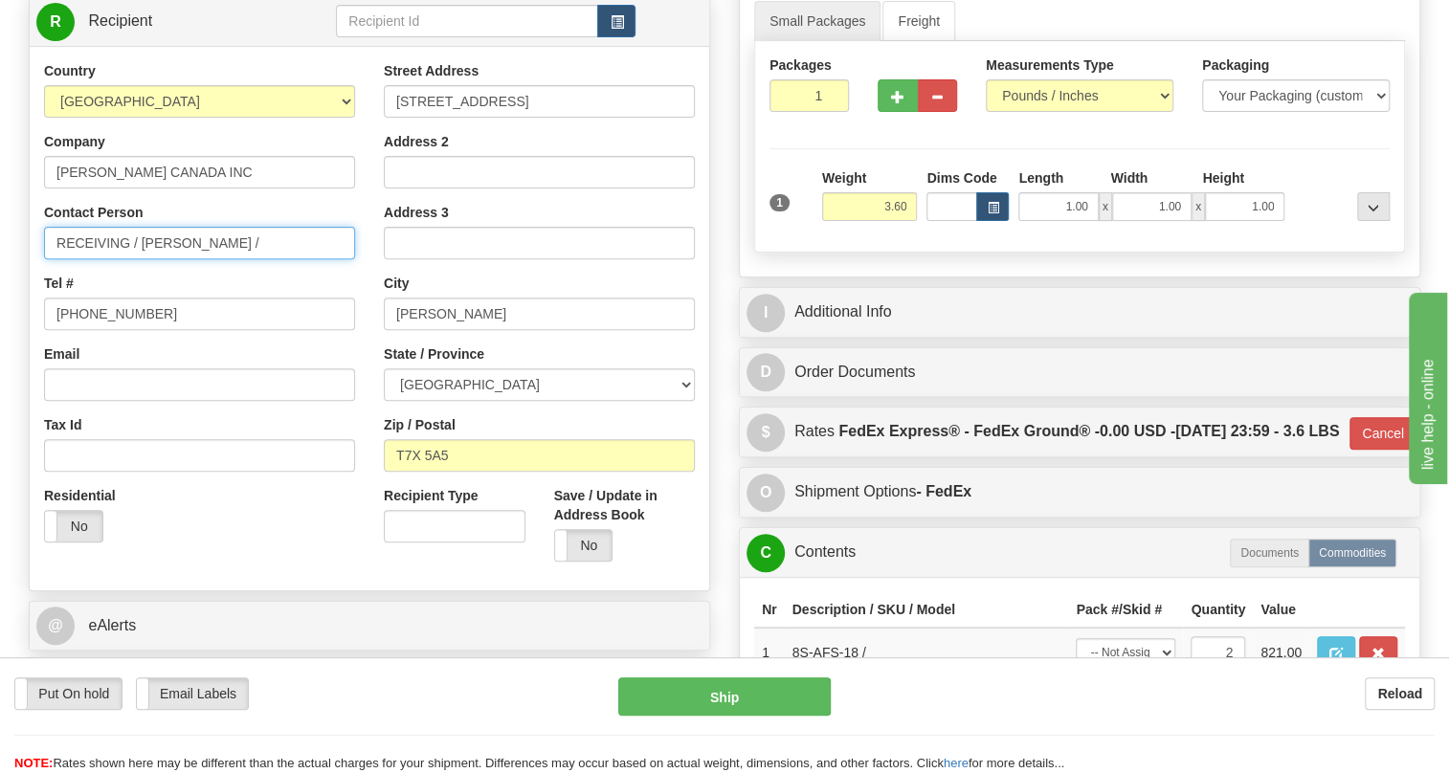
type input "RECEIVING / [PERSON_NAME] /"
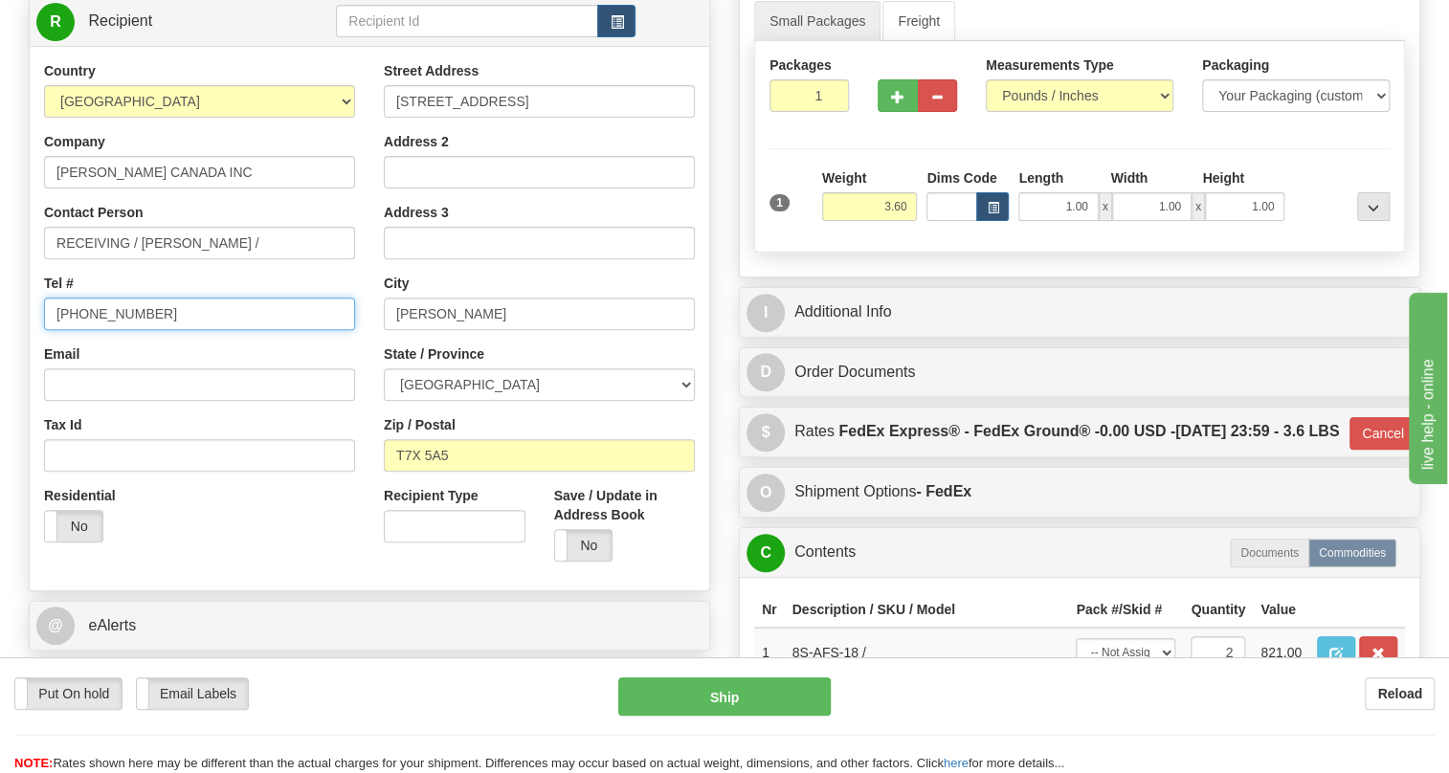
click at [119, 330] on input "[PHONE_NUMBER]" at bounding box center [199, 314] width 311 height 33
click at [121, 330] on input "[PHONE_NUMBER]" at bounding box center [199, 314] width 311 height 33
paste input "780-948-3377"
type input "780-948-3377"
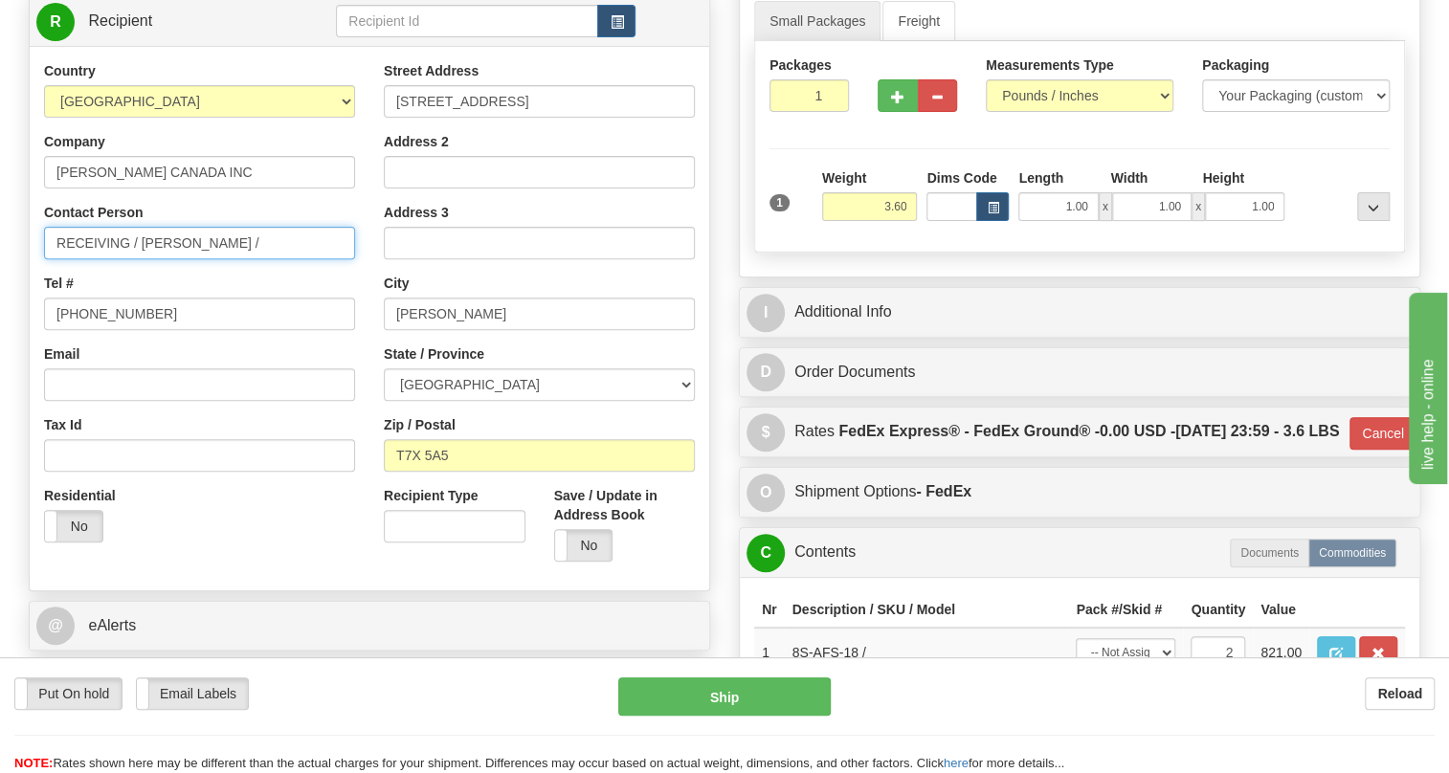
click at [237, 259] on input "RECEIVING / Vicky Whiffen /" at bounding box center [199, 243] width 311 height 33
type input "RECEIVING / Vicky Whiffen"
click at [356, 329] on div "Country AFGHANISTAN ALAND ISLANDS ALBANIA ALGERIA AMERICAN SAMOA ANDORRA ANGOLA…" at bounding box center [200, 309] width 340 height 496
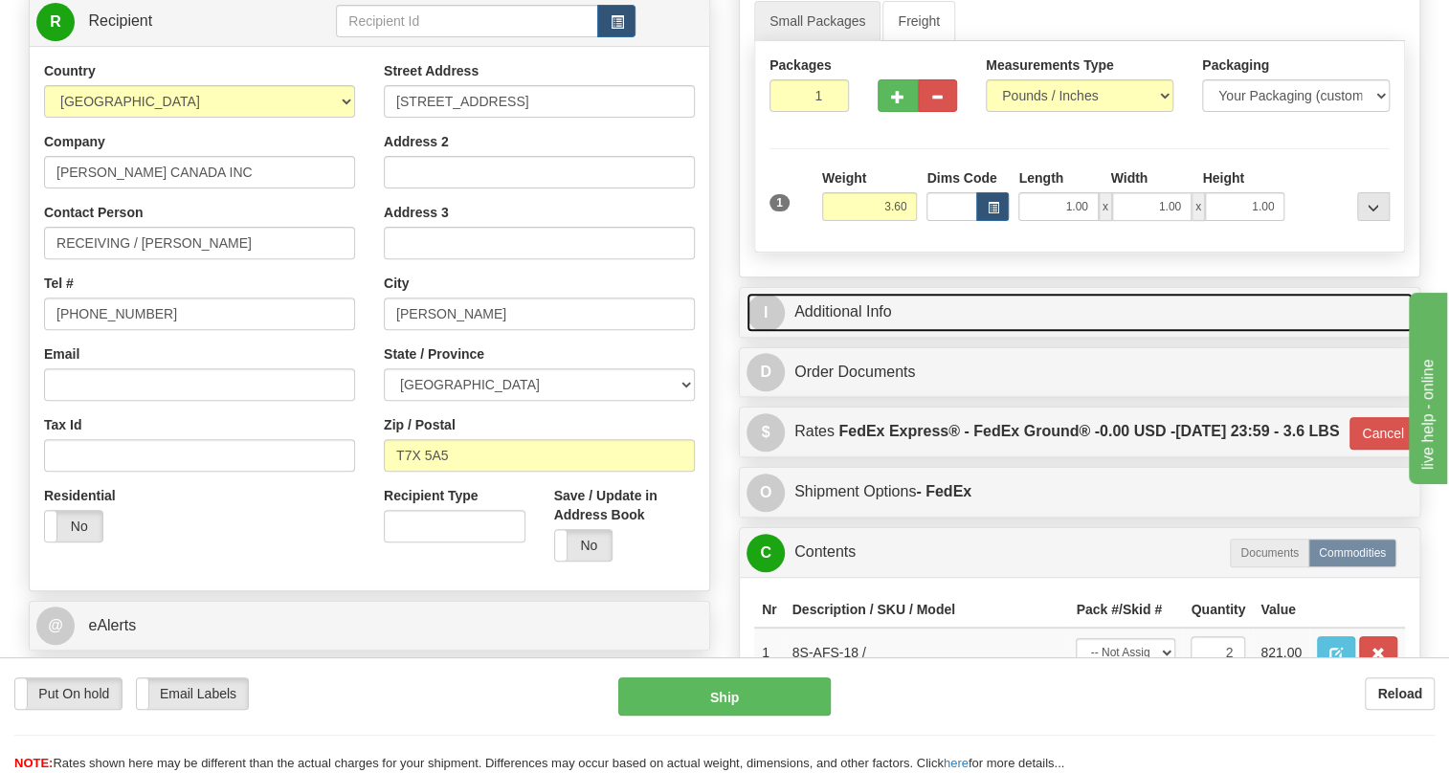
click at [870, 332] on link "I Additional Info" at bounding box center [1080, 312] width 666 height 39
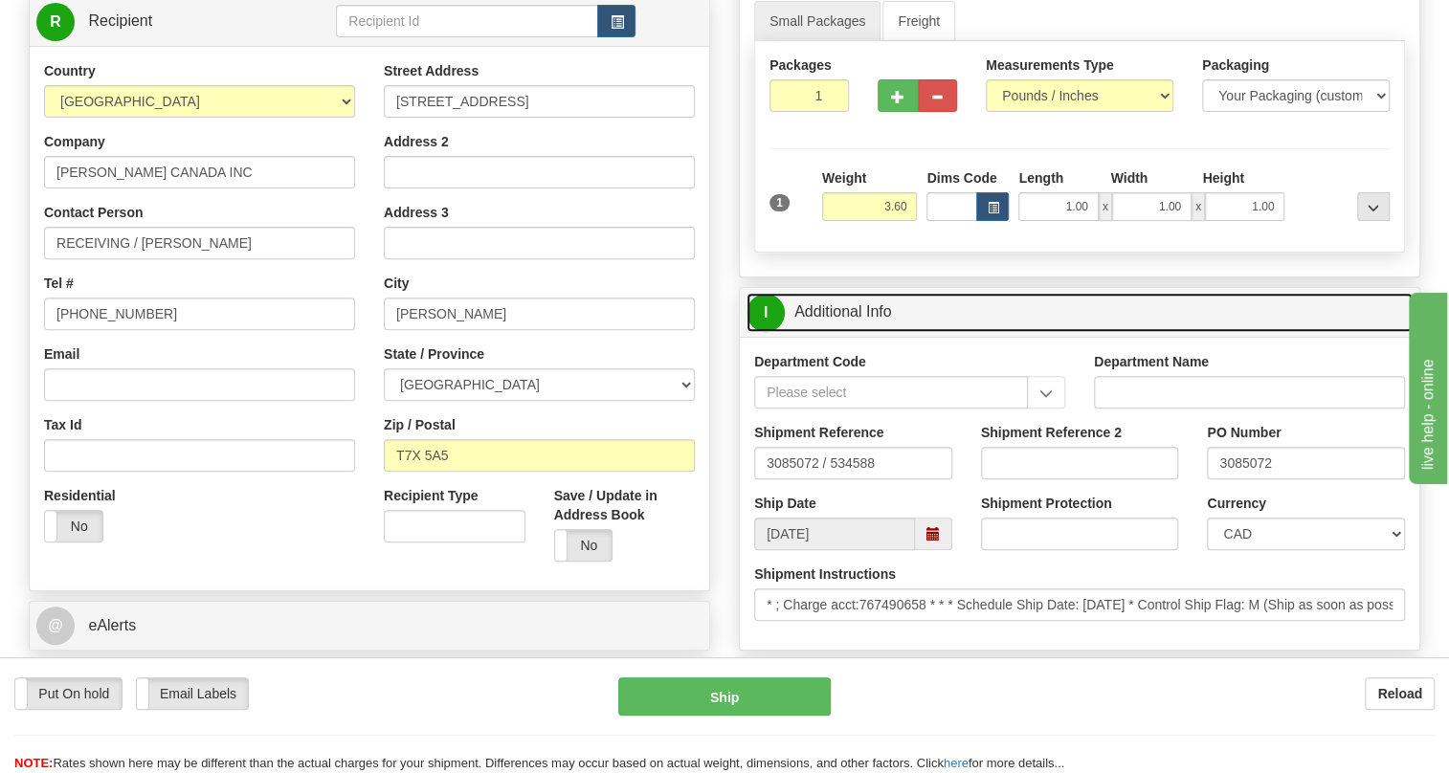
click at [870, 332] on link "I Additional Info" at bounding box center [1080, 312] width 666 height 39
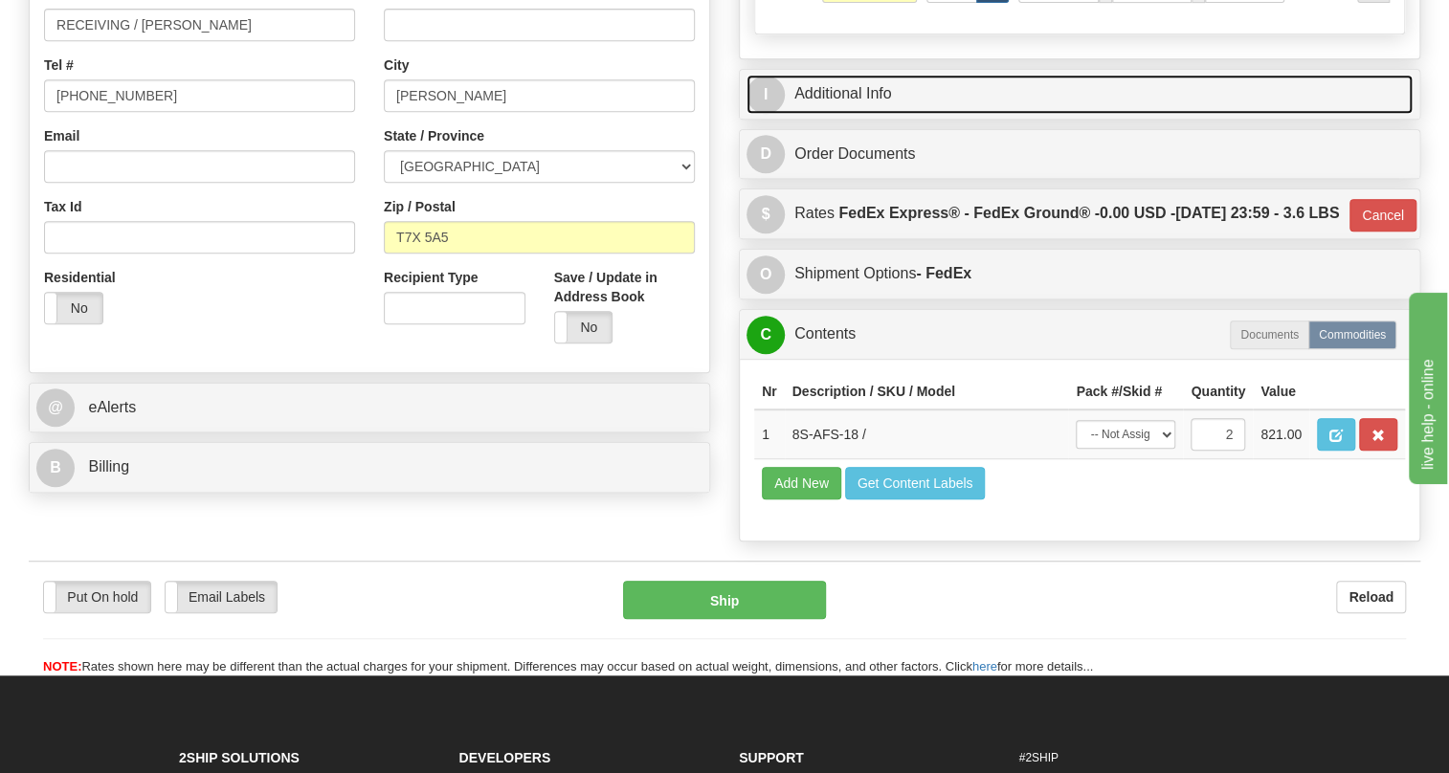
scroll to position [522, 0]
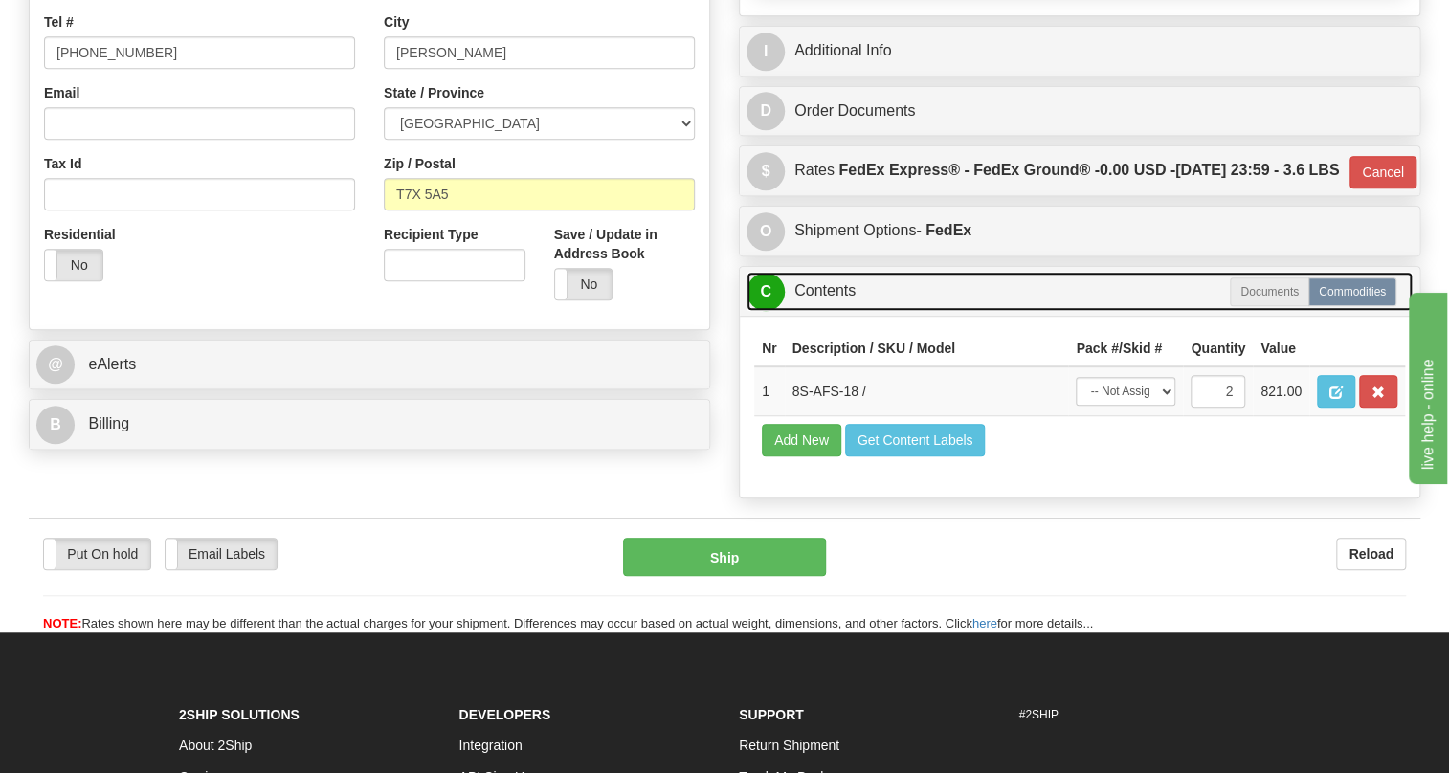
click at [837, 311] on link "C Contents" at bounding box center [1080, 291] width 666 height 39
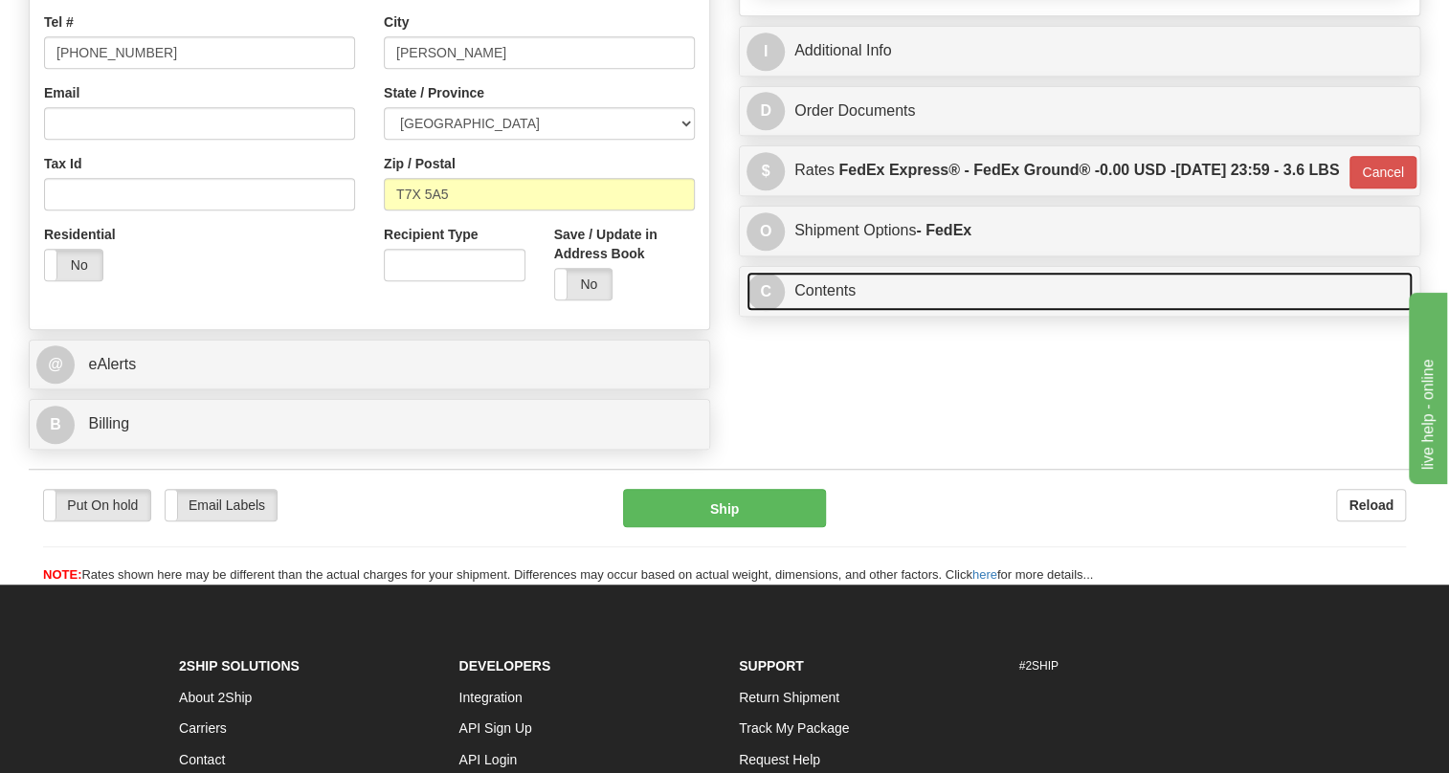
click at [830, 311] on link "C Contents" at bounding box center [1080, 291] width 666 height 39
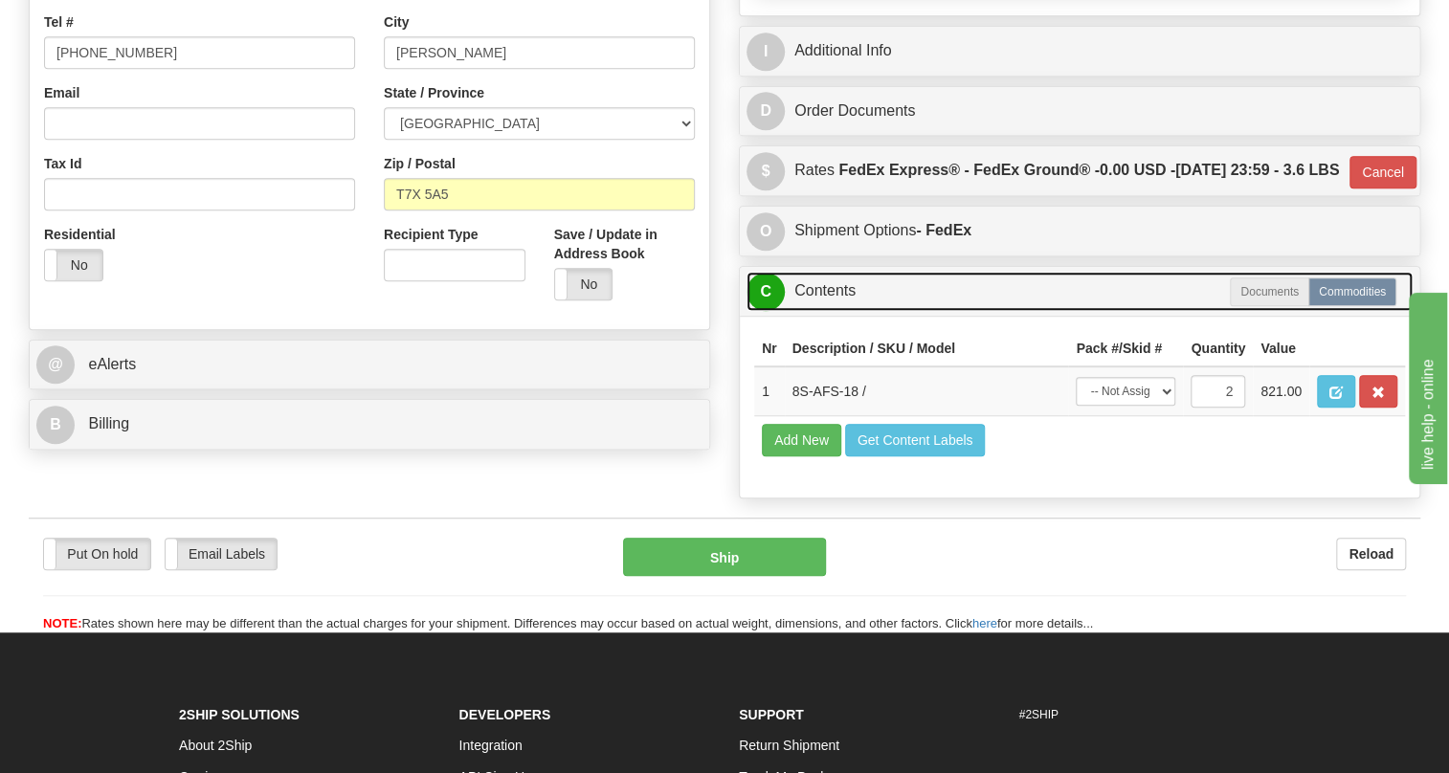
click at [830, 311] on link "C Contents" at bounding box center [1080, 291] width 666 height 39
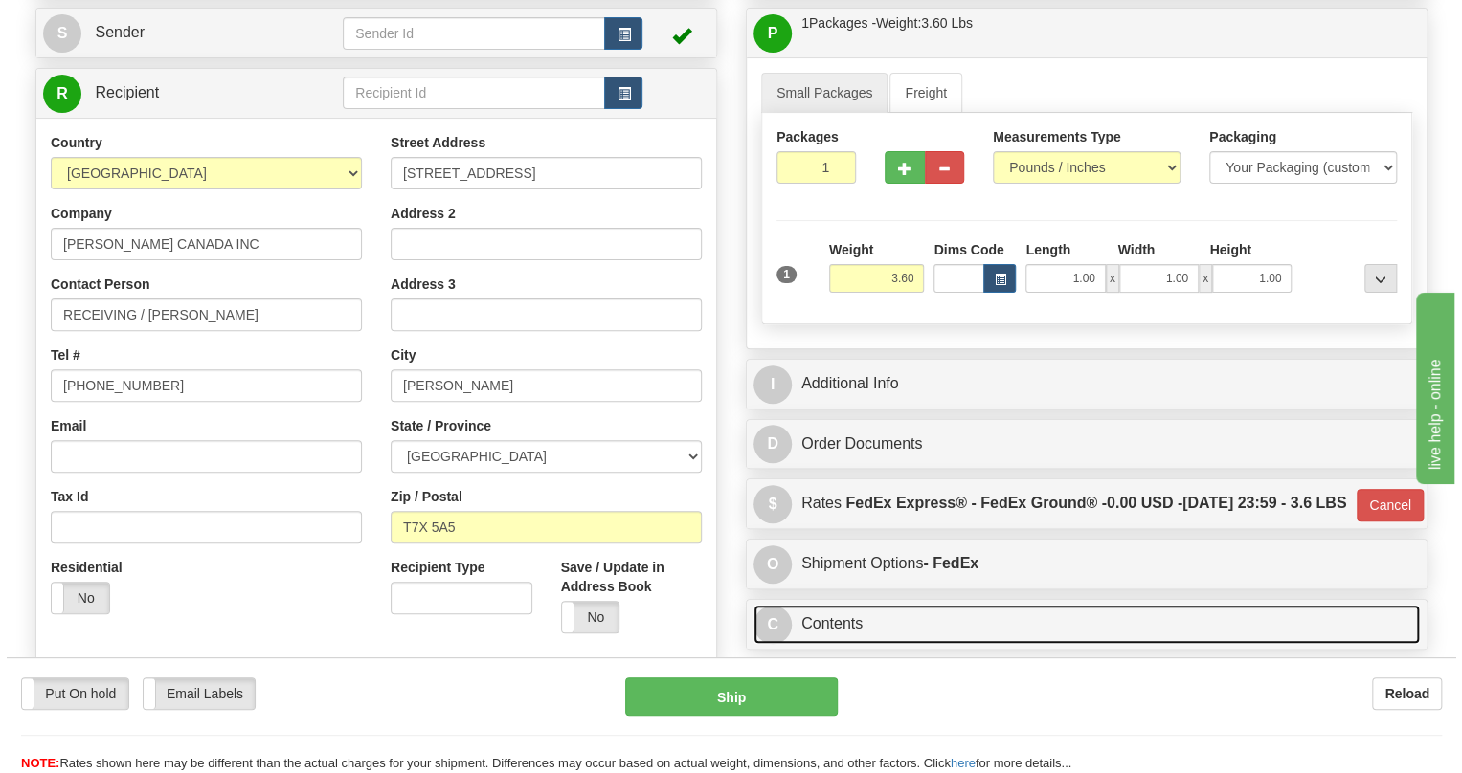
scroll to position [173, 0]
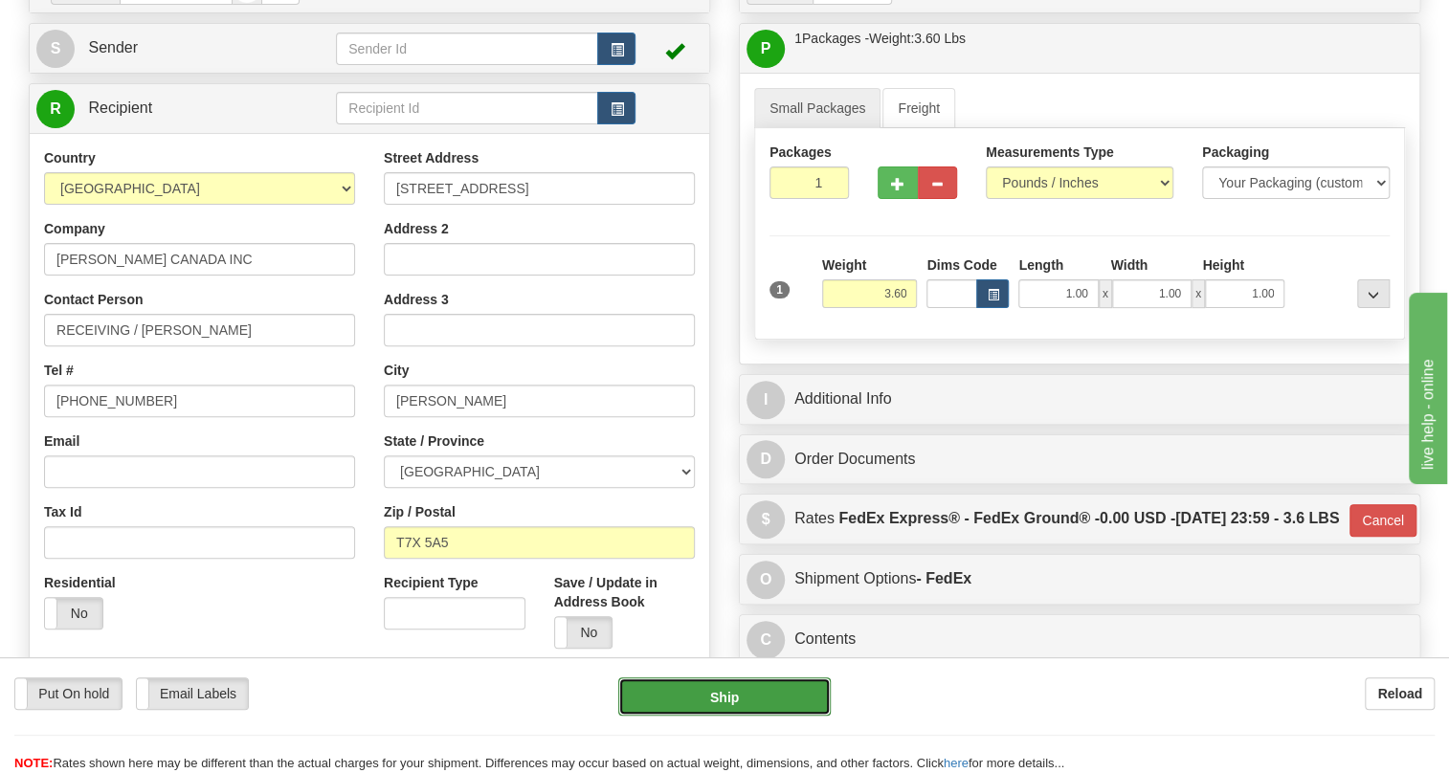
click at [726, 699] on button "Ship" at bounding box center [724, 697] width 212 height 38
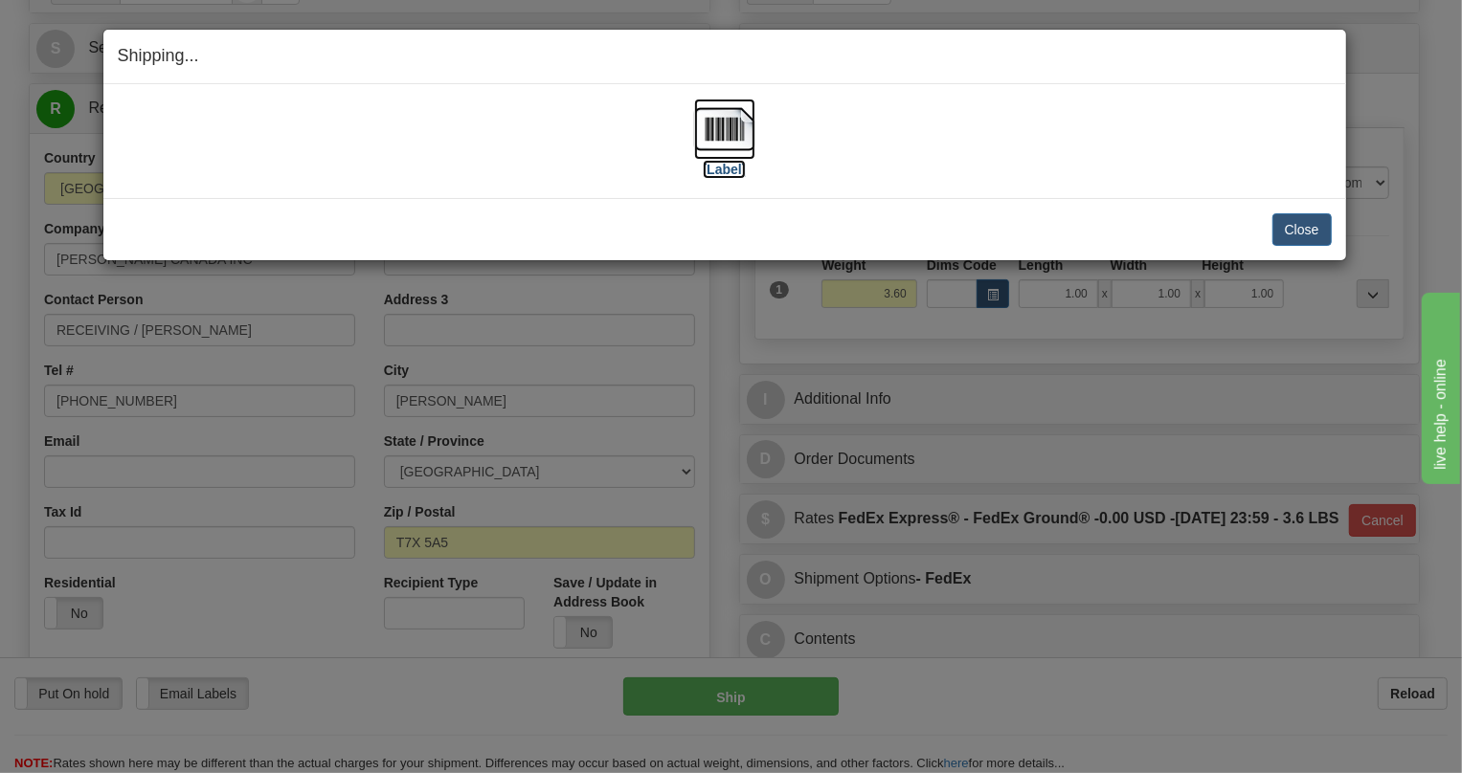
click at [733, 134] on img at bounding box center [724, 129] width 61 height 61
click at [1297, 229] on button "Close" at bounding box center [1301, 229] width 59 height 33
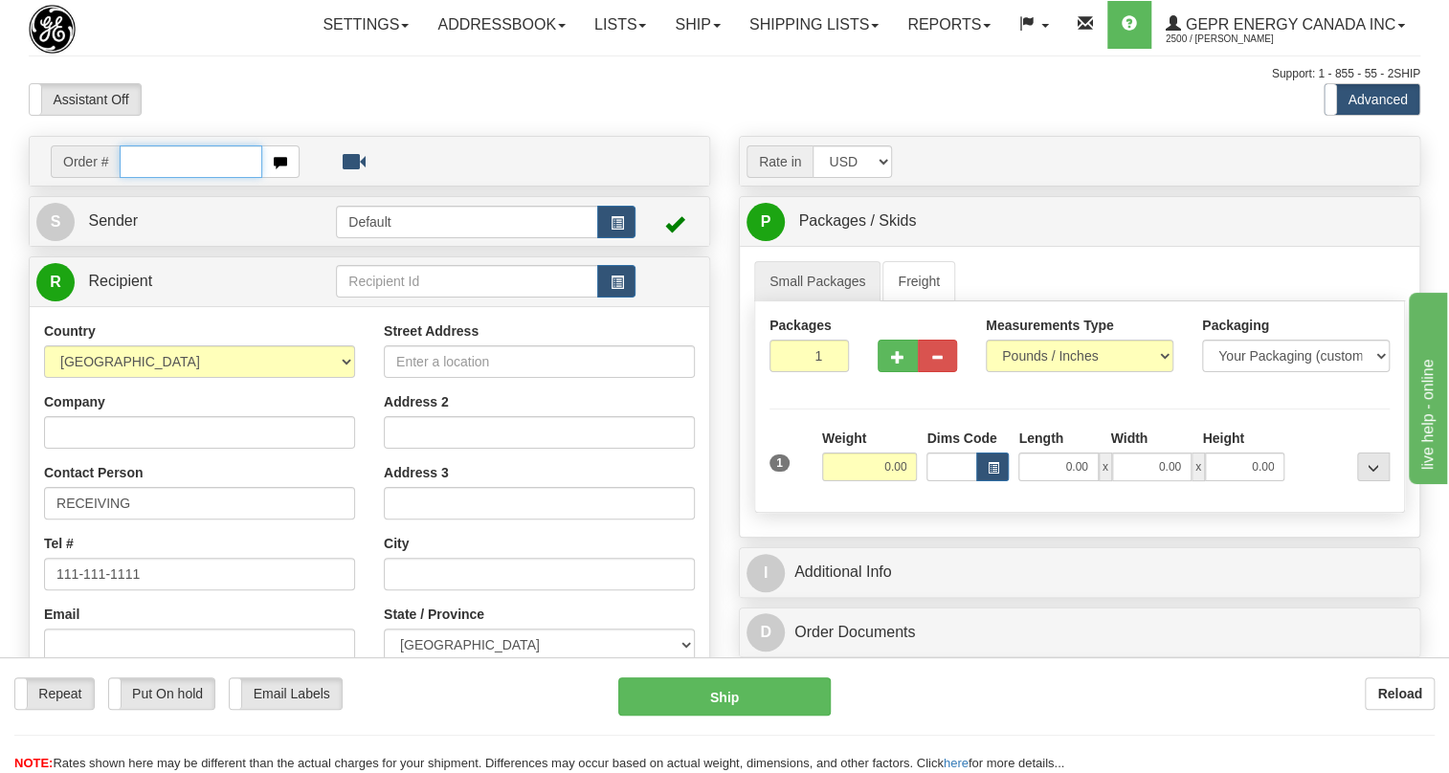
click at [170, 178] on input "text" at bounding box center [191, 161] width 143 height 33
paste input "0086693604"
click at [150, 178] on input "0086693604" at bounding box center [191, 161] width 143 height 33
type input "86693604"
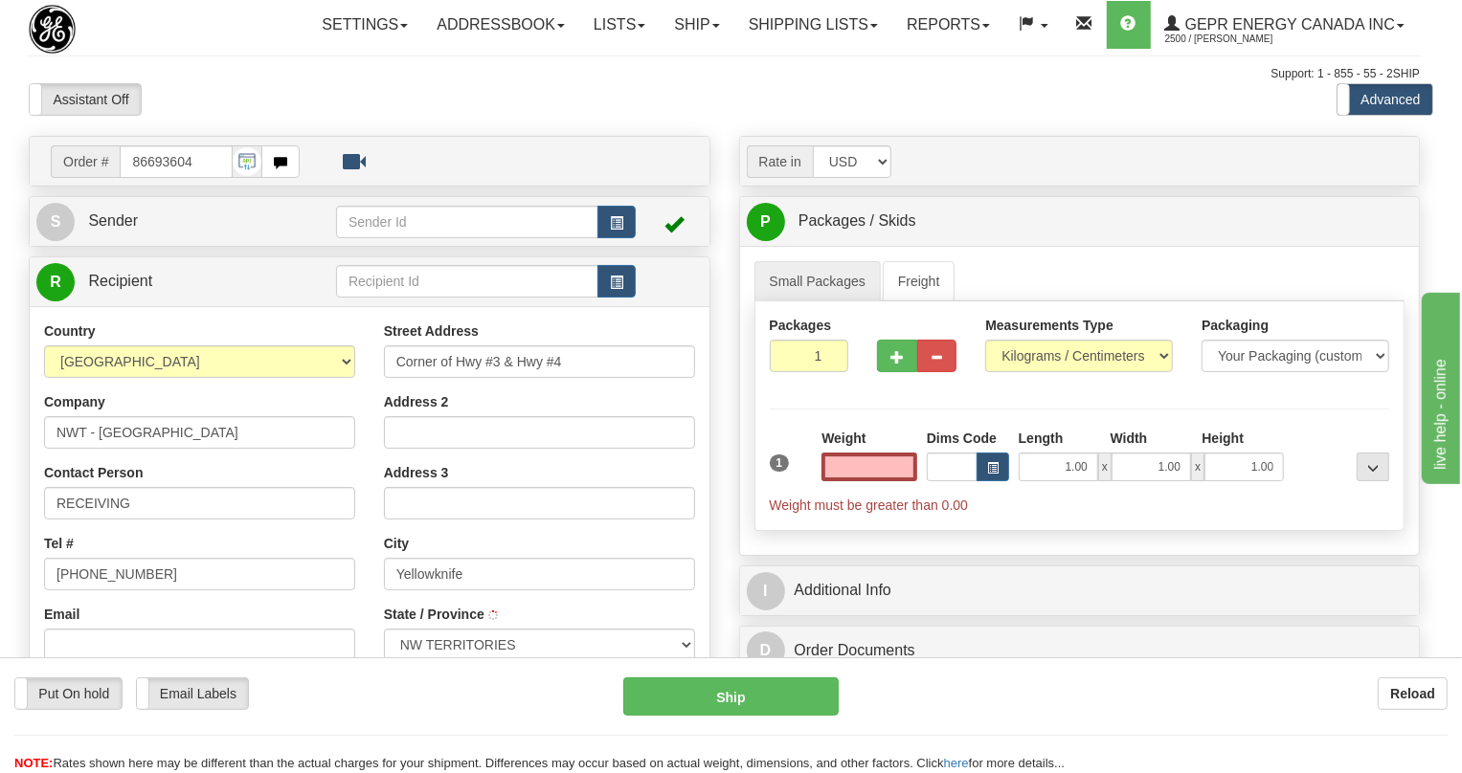
type input "YELLOWKNIFE"
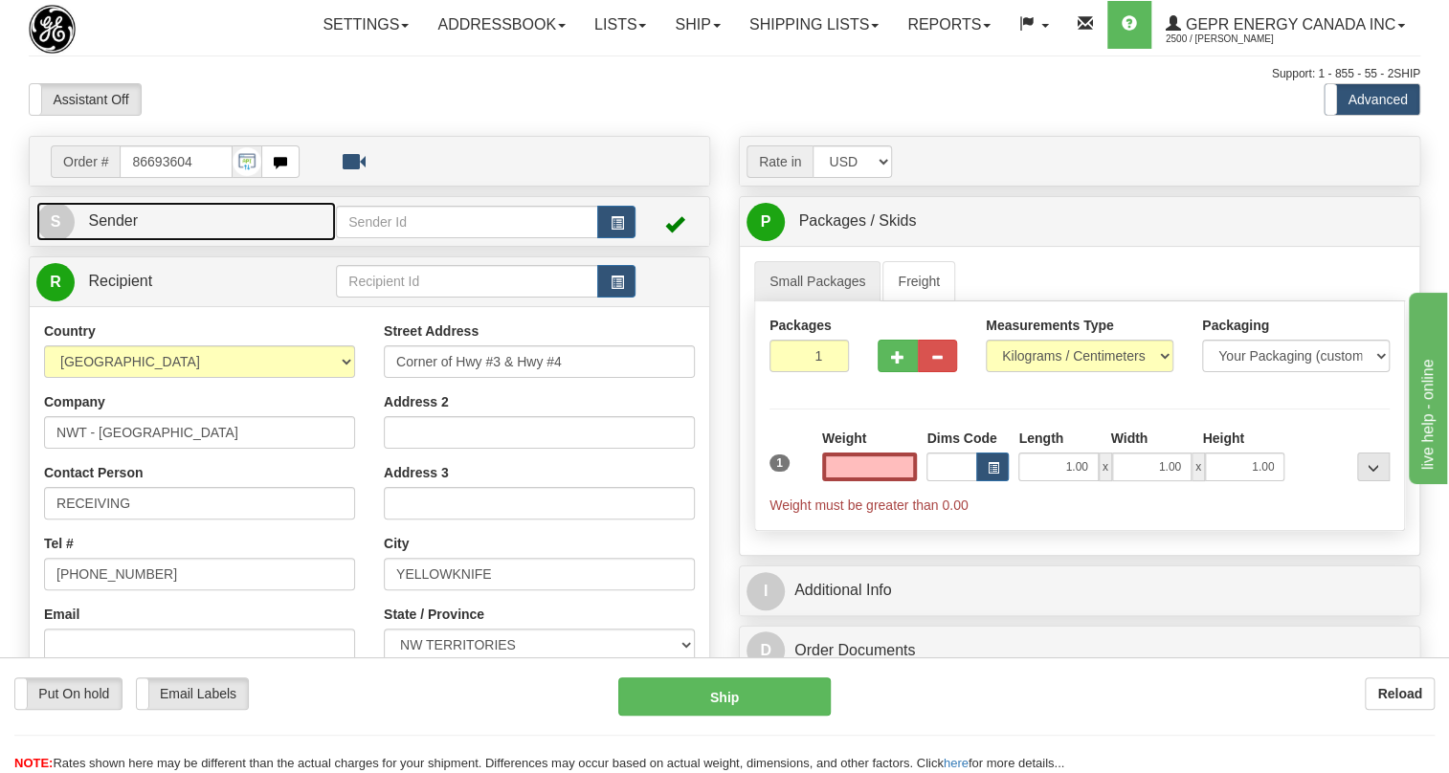
type input "0.00"
click at [129, 229] on span "Sender" at bounding box center [113, 220] width 50 height 16
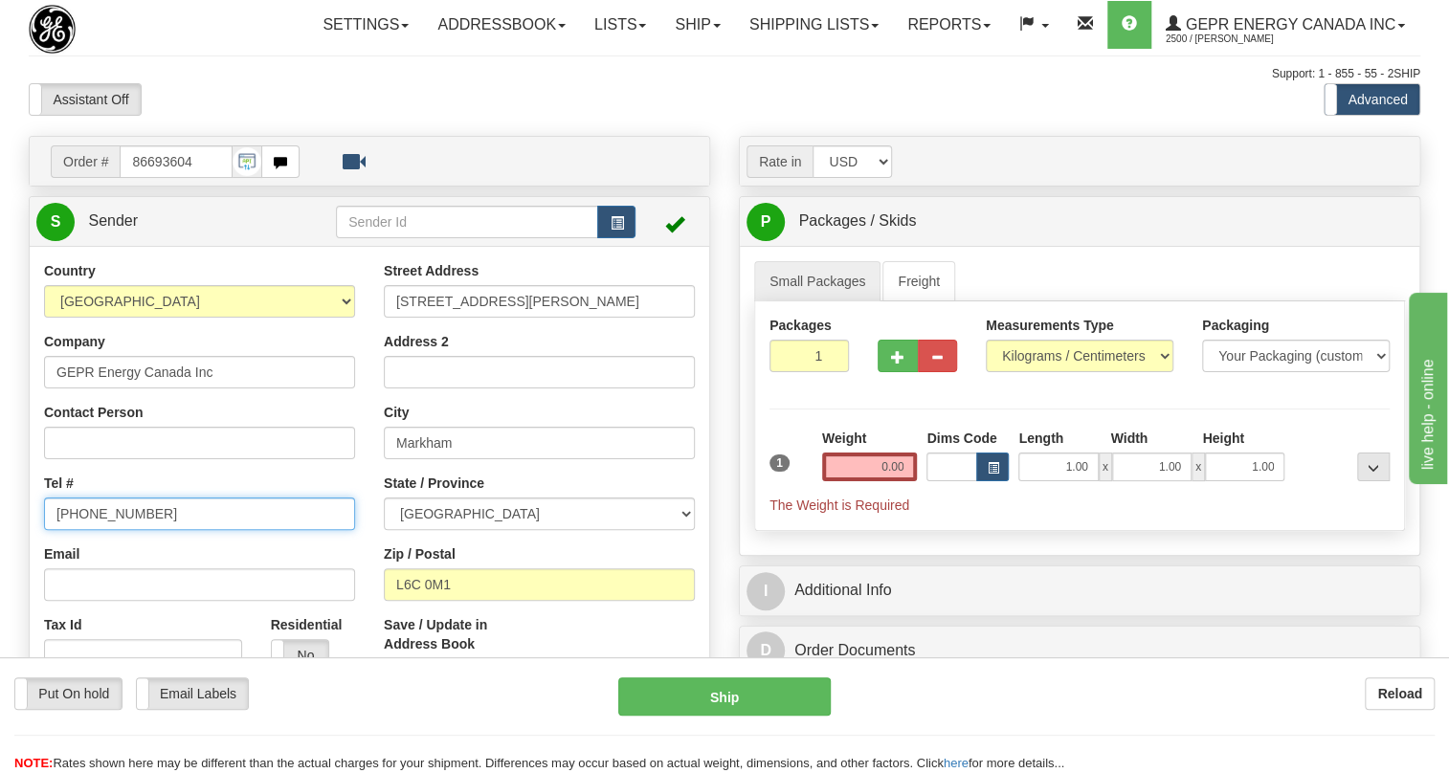
type input "MARKHAM"
click at [125, 530] on input "[PHONE_NUMBER]" at bounding box center [199, 514] width 311 height 33
click at [107, 530] on input "[PHONE_NUMBER]" at bounding box center [199, 514] width 311 height 33
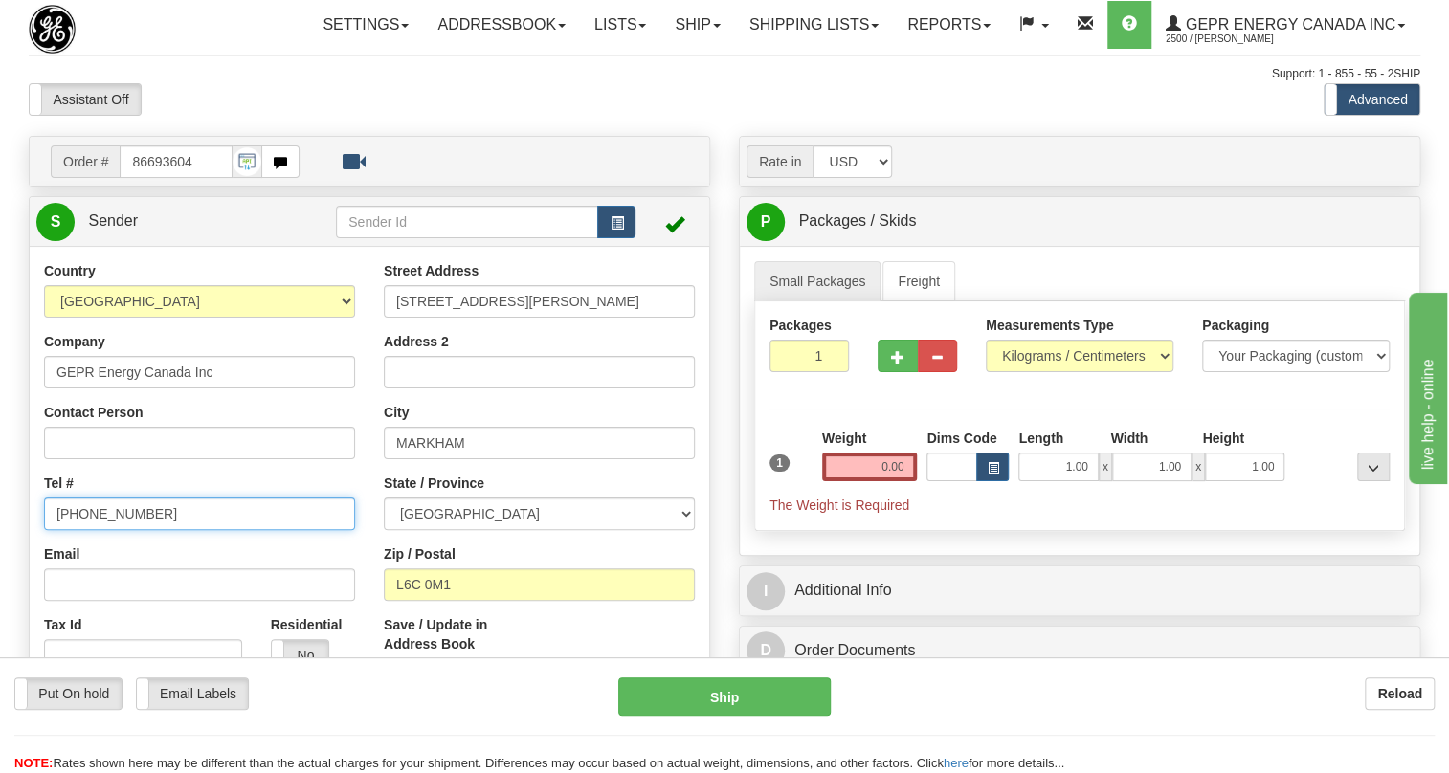
paste input "[PHONE_NUMBER]"
type input "[PHONE_NUMBER]"
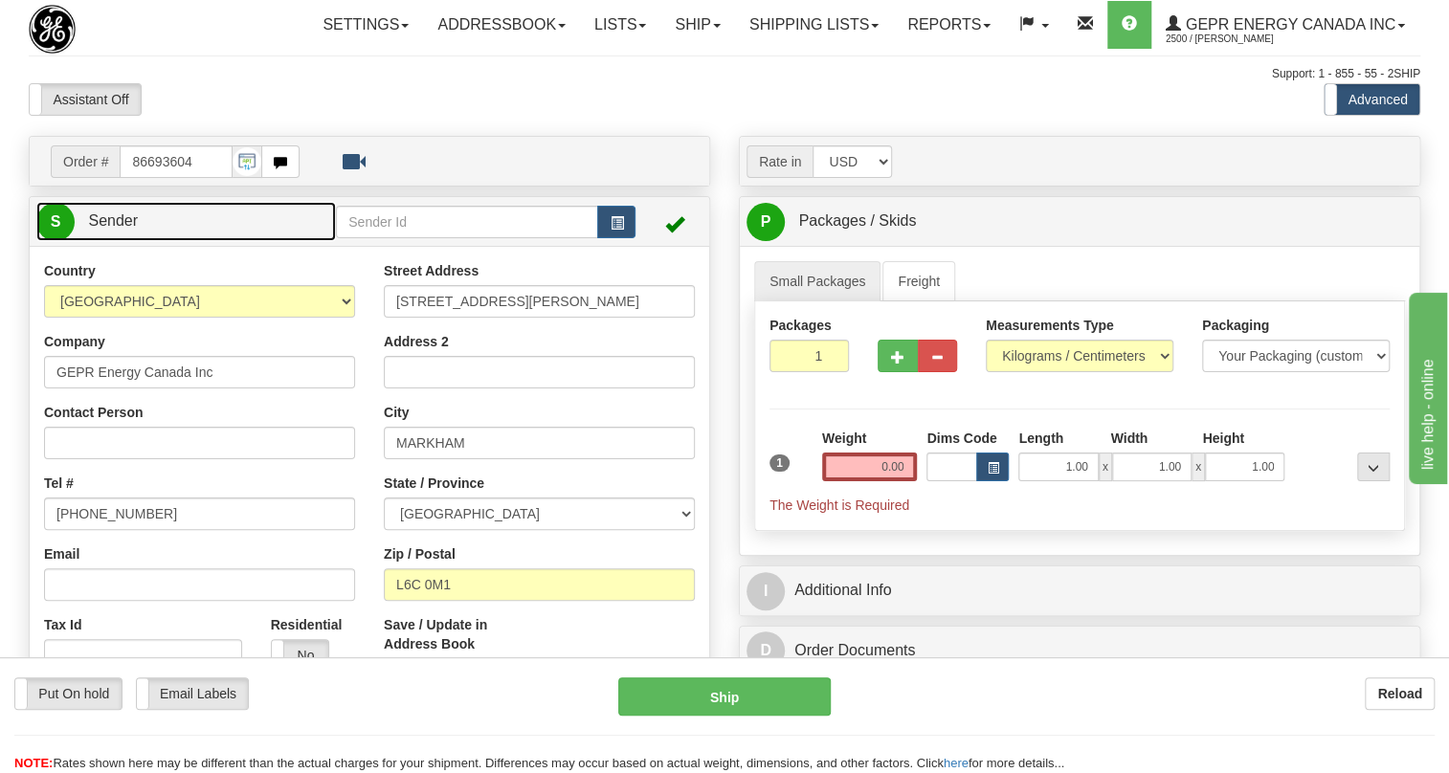
click at [117, 229] on span "Sender" at bounding box center [113, 220] width 50 height 16
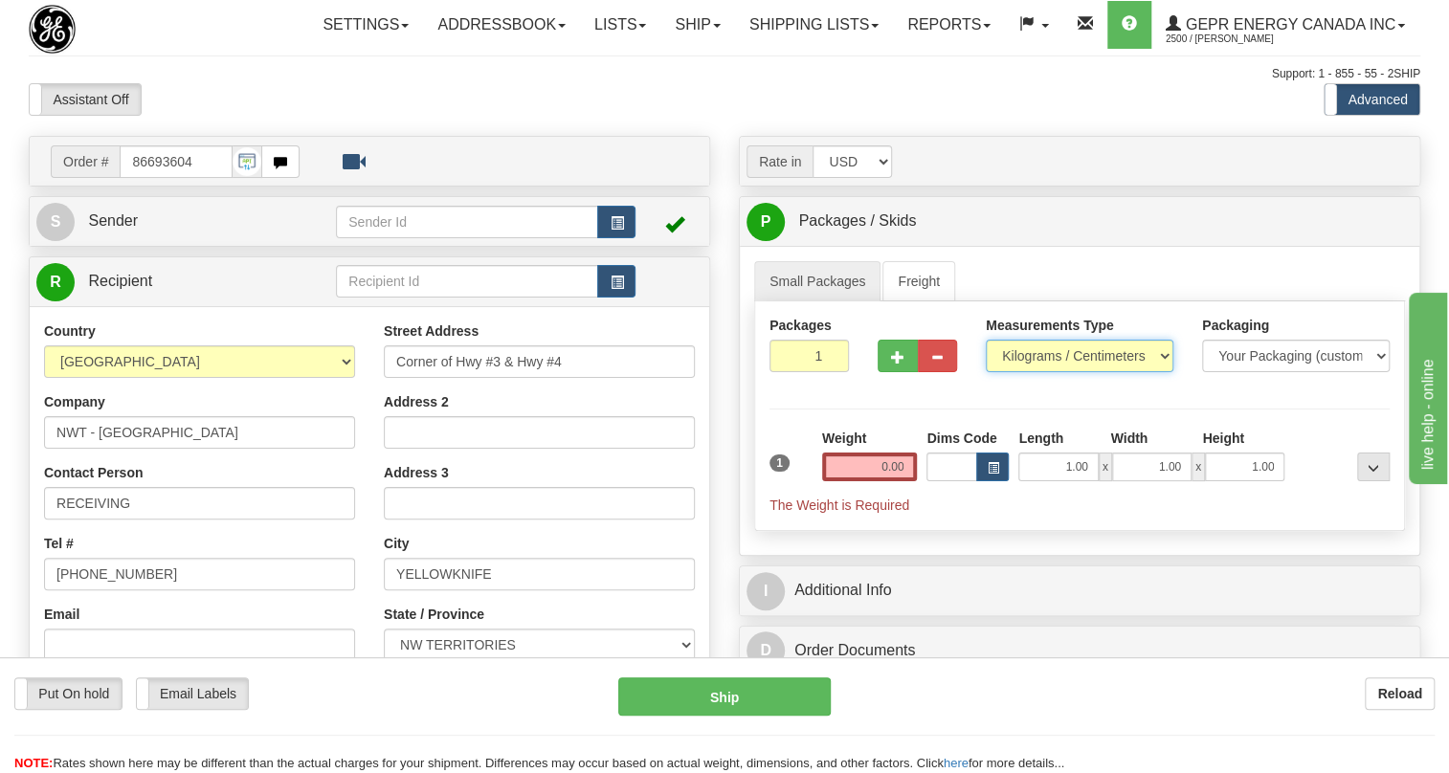
click at [1062, 372] on select "Pounds / Inches Kilograms / Centimeters" at bounding box center [1080, 356] width 188 height 33
select select "0"
click at [986, 372] on select "Pounds / Inches Kilograms / Centimeters" at bounding box center [1080, 356] width 188 height 33
click at [882, 481] on input "0.00" at bounding box center [870, 467] width 96 height 29
click at [889, 481] on input "text" at bounding box center [870, 467] width 96 height 29
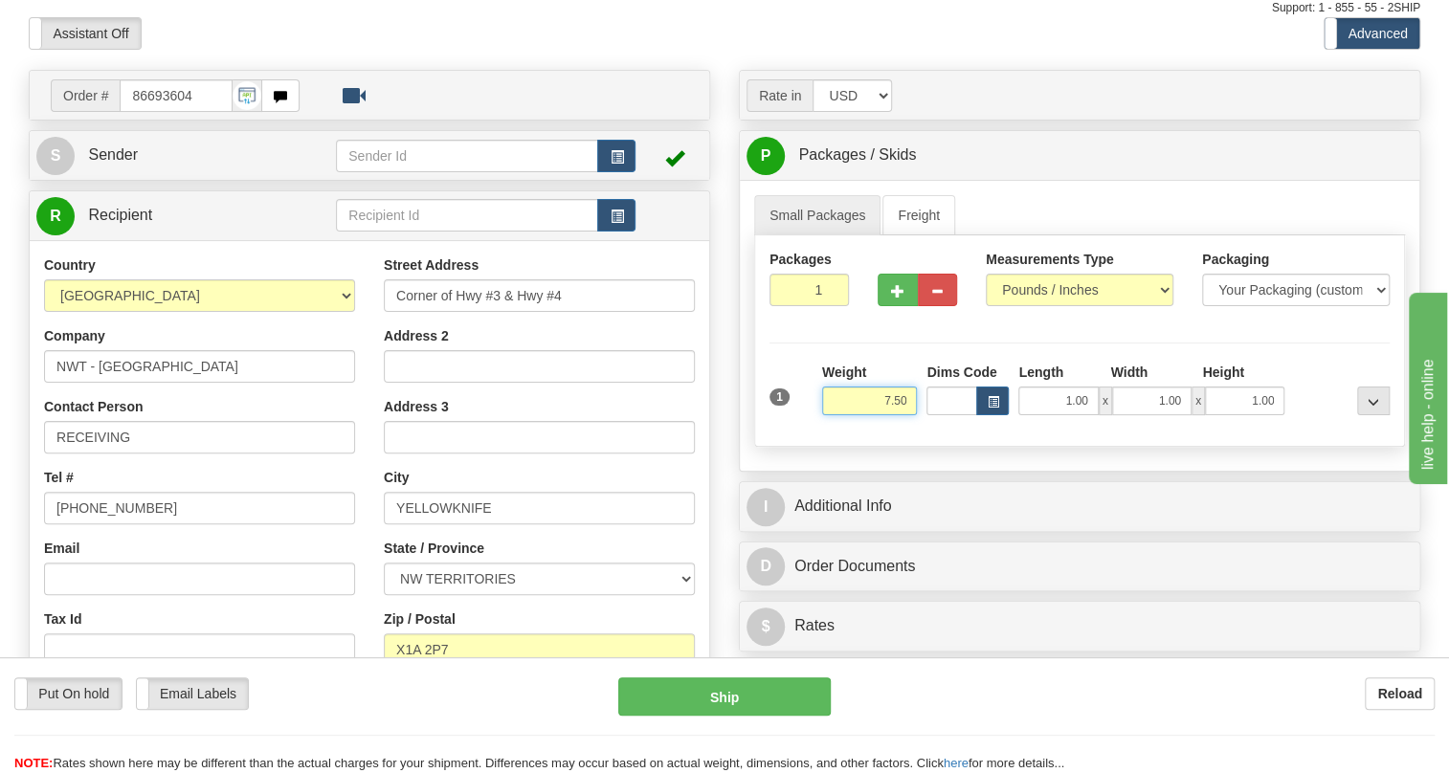
scroll to position [173, 0]
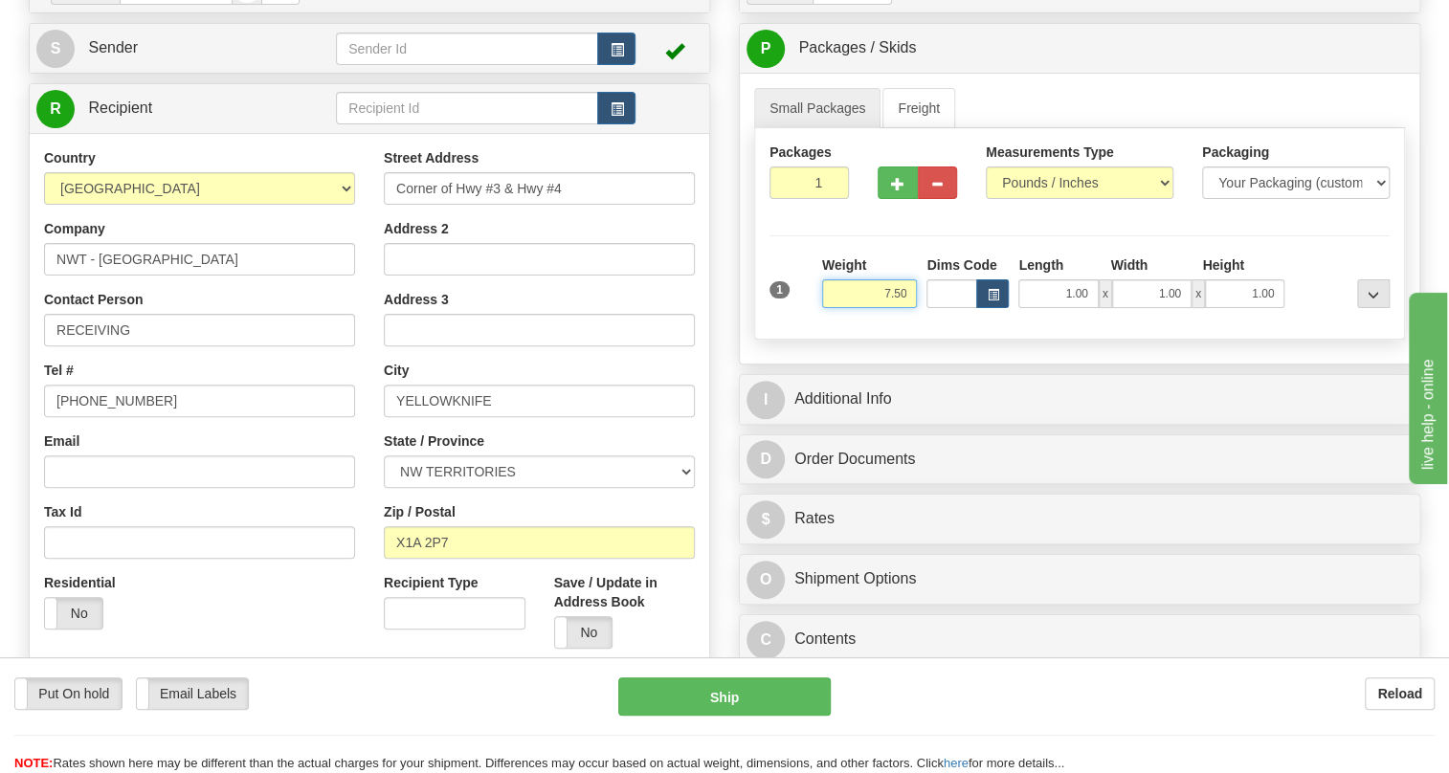
type input "7.50"
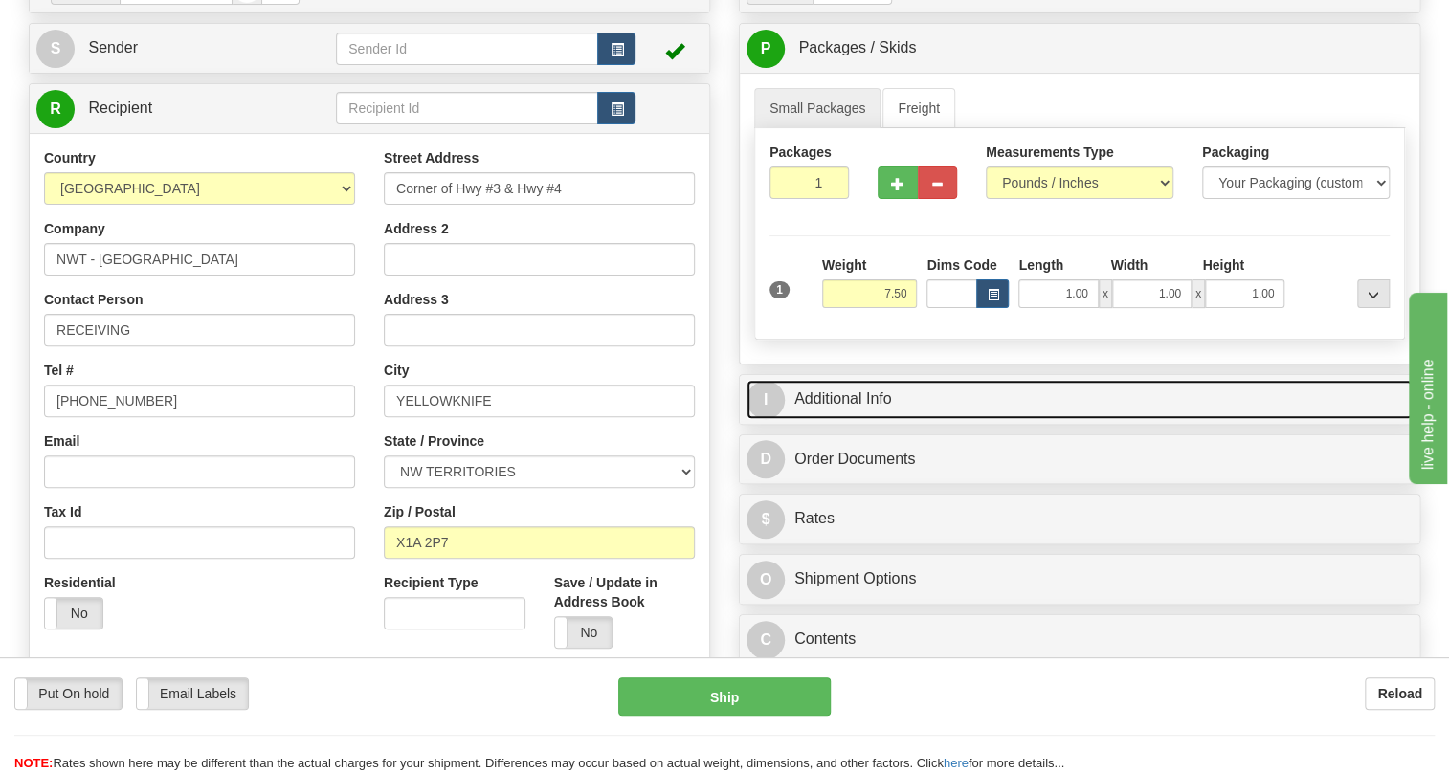
click at [860, 419] on link "I Additional Info" at bounding box center [1080, 399] width 666 height 39
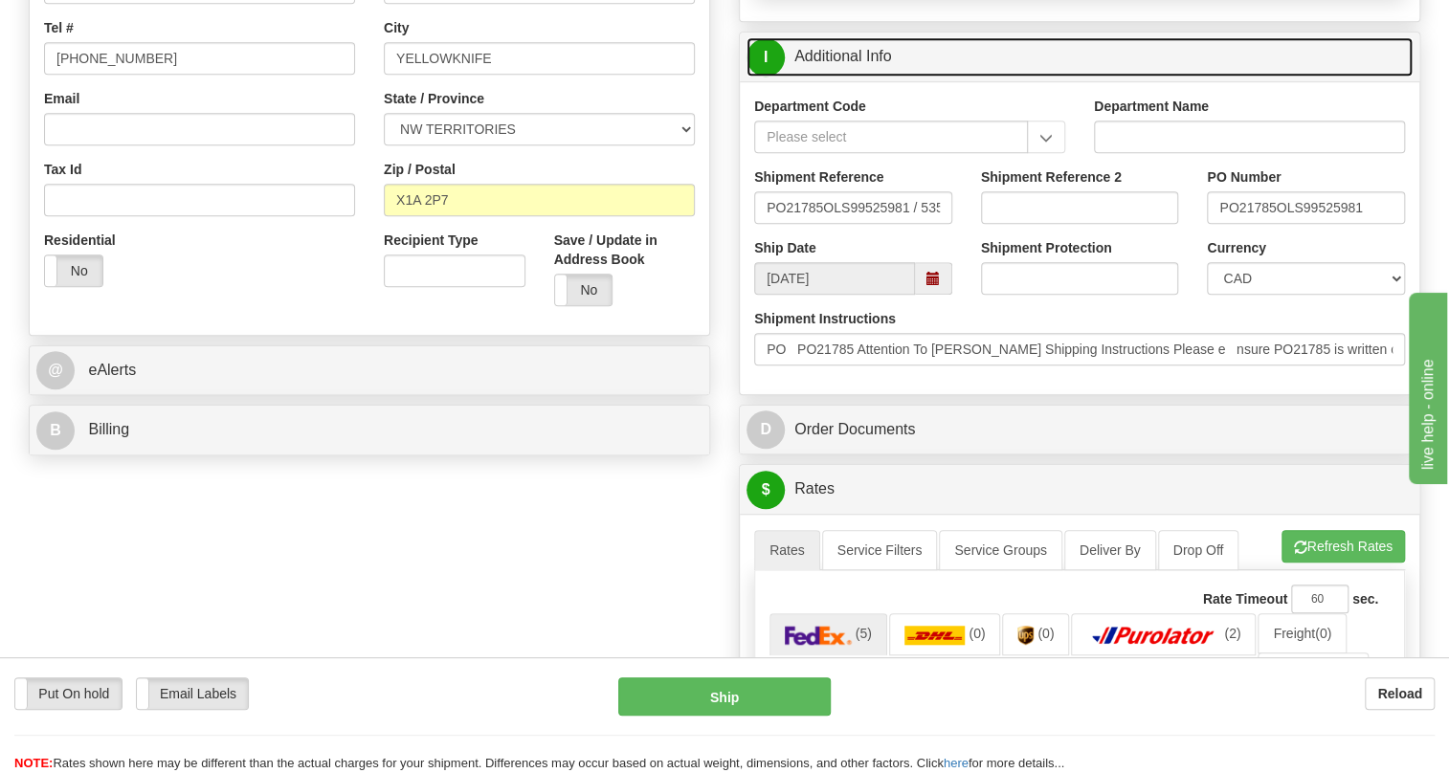
scroll to position [522, 0]
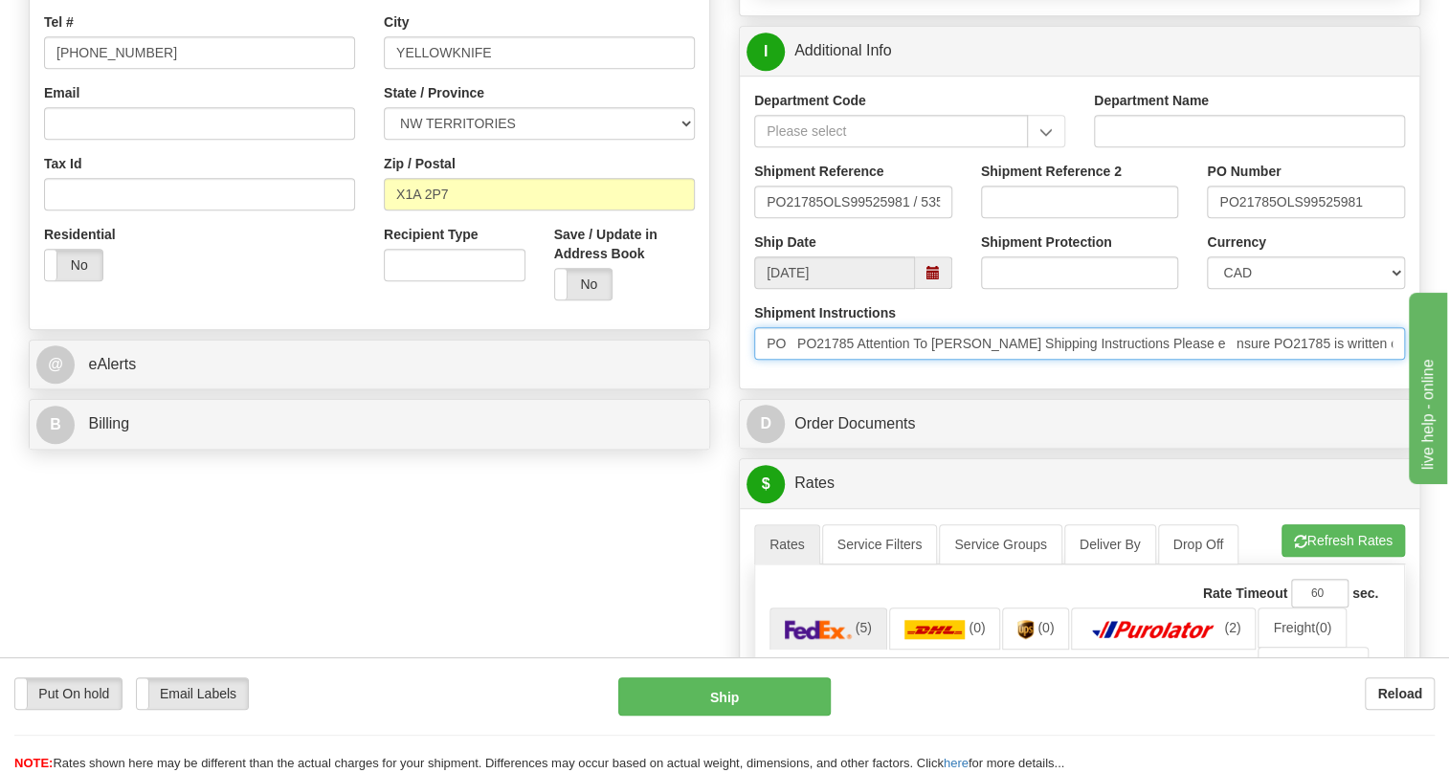
drag, startPoint x: 1030, startPoint y: 384, endPoint x: 944, endPoint y: 389, distance: 86.3
click at [944, 360] on input "PO PO21785 Attention To Bryan Brazeau Shipping Instructions Please e nsure PO21…" at bounding box center [1079, 343] width 651 height 33
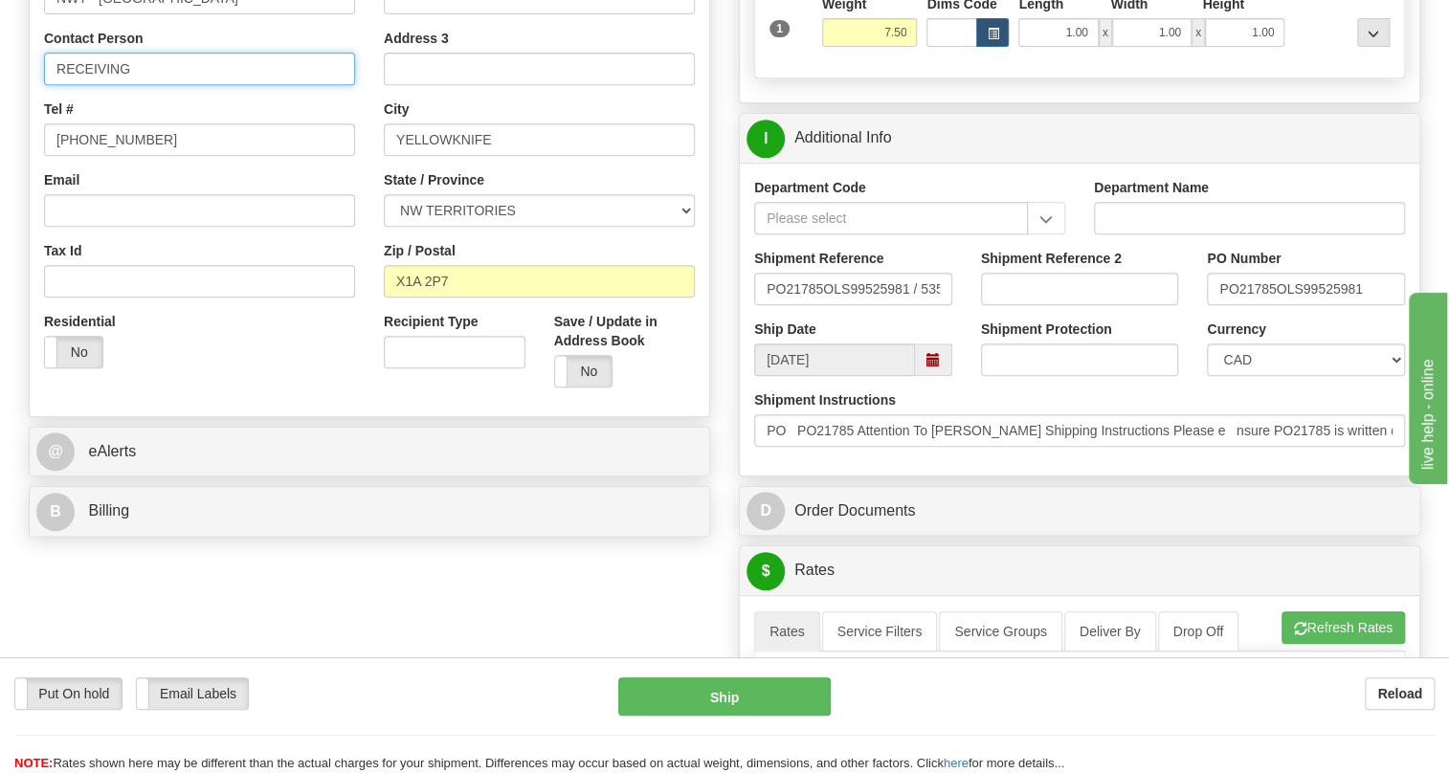
click at [102, 85] on input "RECEIVING" at bounding box center [199, 69] width 311 height 33
paste input "Bryan Brazeau"
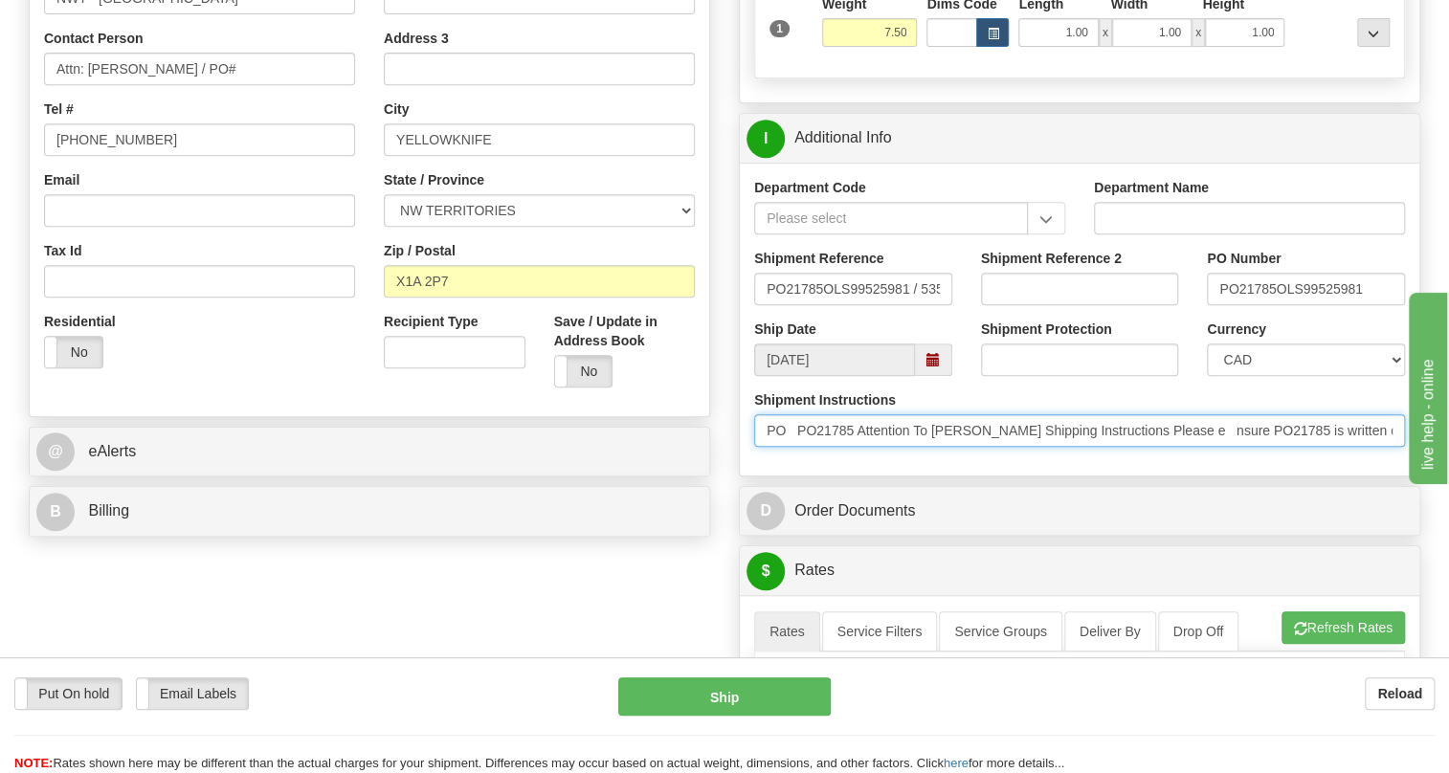
drag, startPoint x: 864, startPoint y: 475, endPoint x: 811, endPoint y: 477, distance: 53.6
click at [811, 447] on input "PO PO21785 Attention To Bryan Brazeau Shipping Instructions Please e nsure PO21…" at bounding box center [1079, 430] width 651 height 33
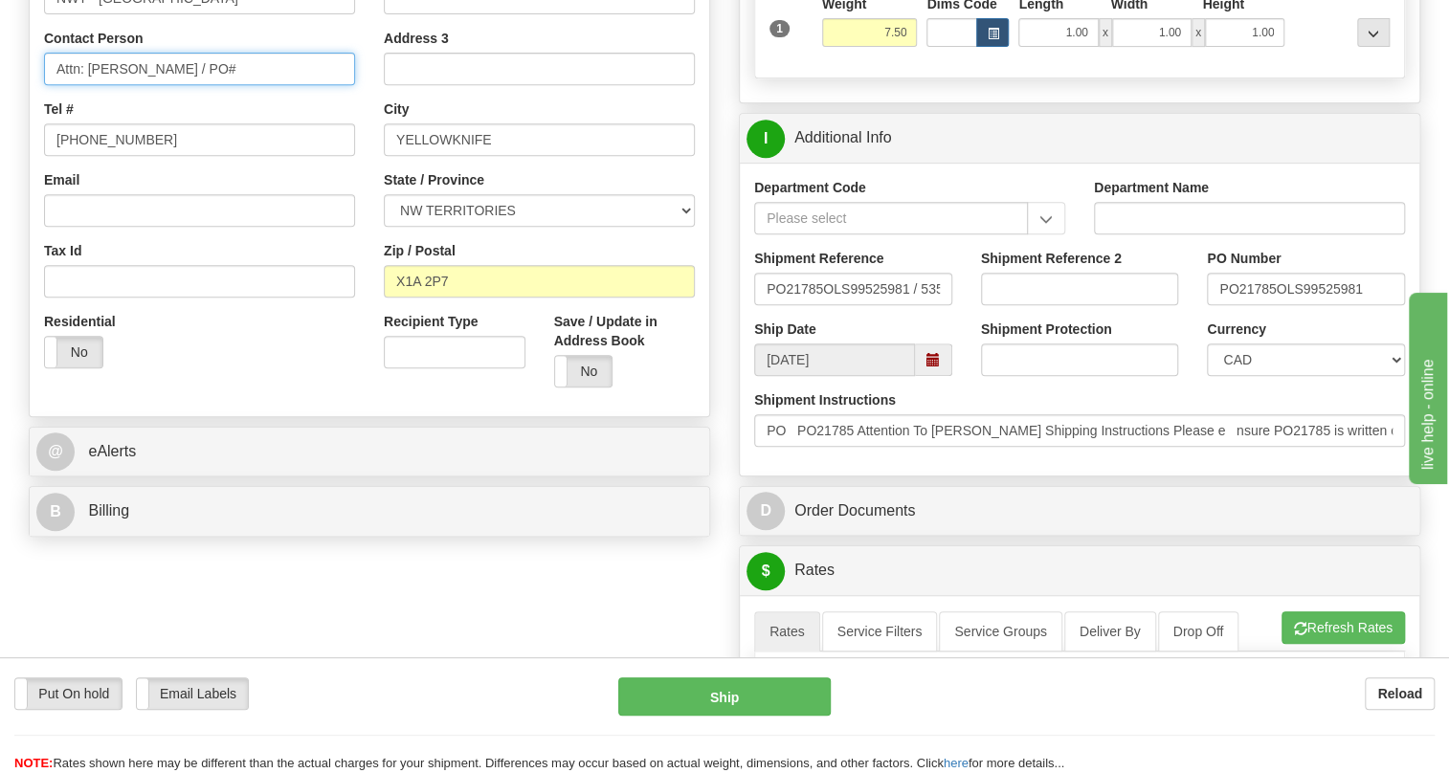
click at [259, 85] on input "Attn: Bryan Brazeau / PO#" at bounding box center [199, 69] width 311 height 33
paste input "PO21785"
type input "Attn: Bryan Brazeau / PO# PO21785"
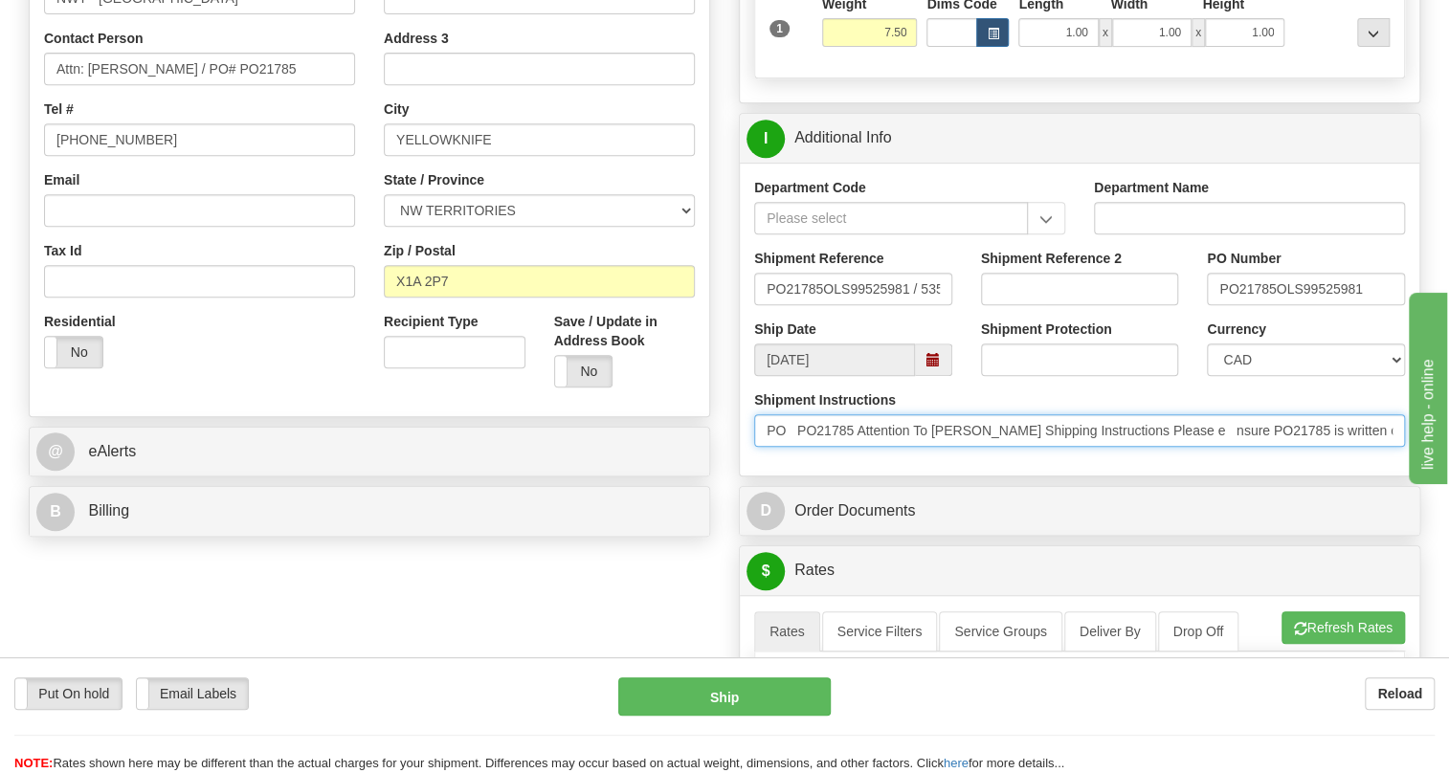
scroll to position [0, 142]
drag, startPoint x: 1295, startPoint y: 471, endPoint x: 1221, endPoint y: 477, distance: 73.9
click at [1221, 447] on input "PO PO21785 Attention To Bryan Brazeau Shipping Instructions Please e nsure PO21…" at bounding box center [1079, 430] width 651 height 33
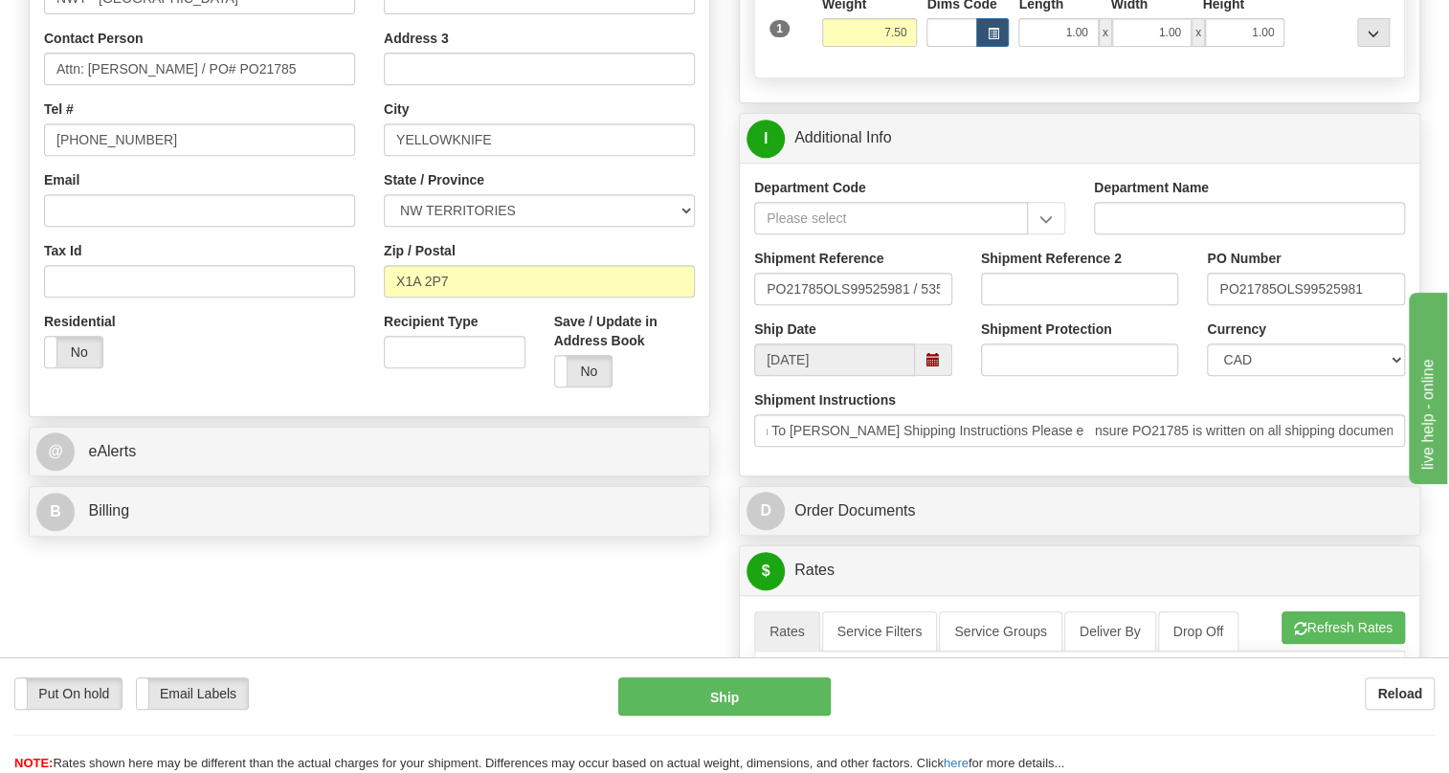
scroll to position [0, 0]
click at [1062, 477] on div "I Additional Info Department Code Department Name Shipment Reference PO21785OLS…" at bounding box center [1079, 295] width 681 height 364
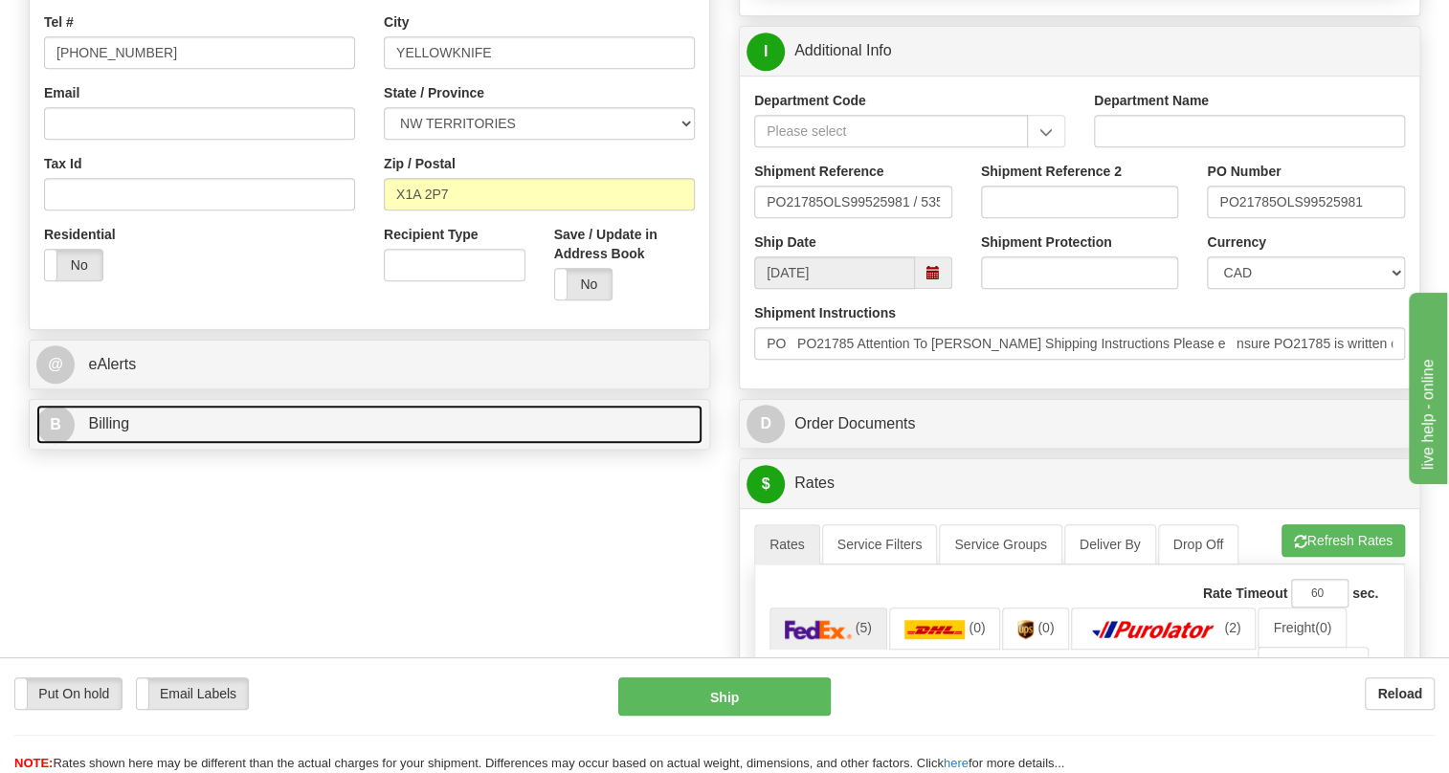
click at [104, 432] on span "Billing" at bounding box center [108, 423] width 41 height 16
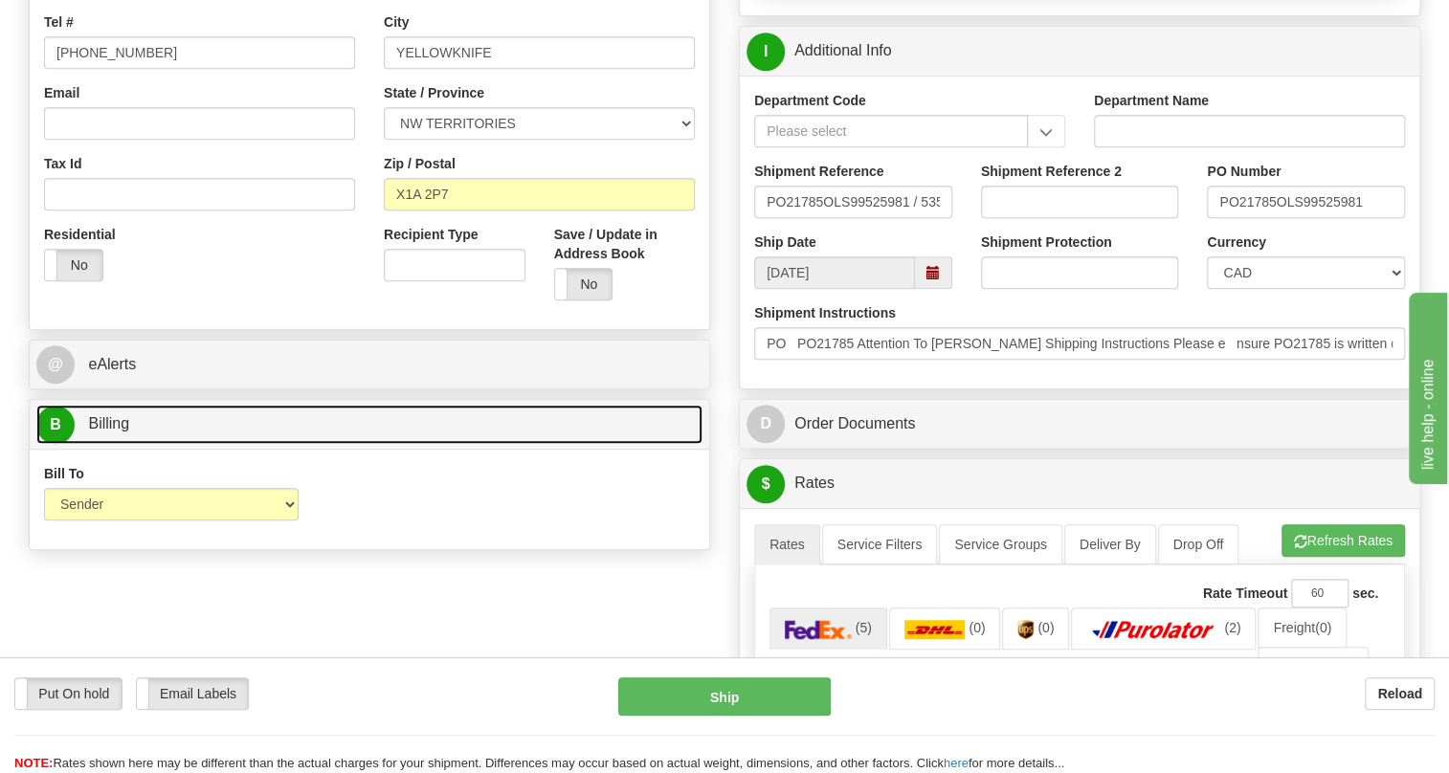
click at [104, 432] on span "Billing" at bounding box center [108, 423] width 41 height 16
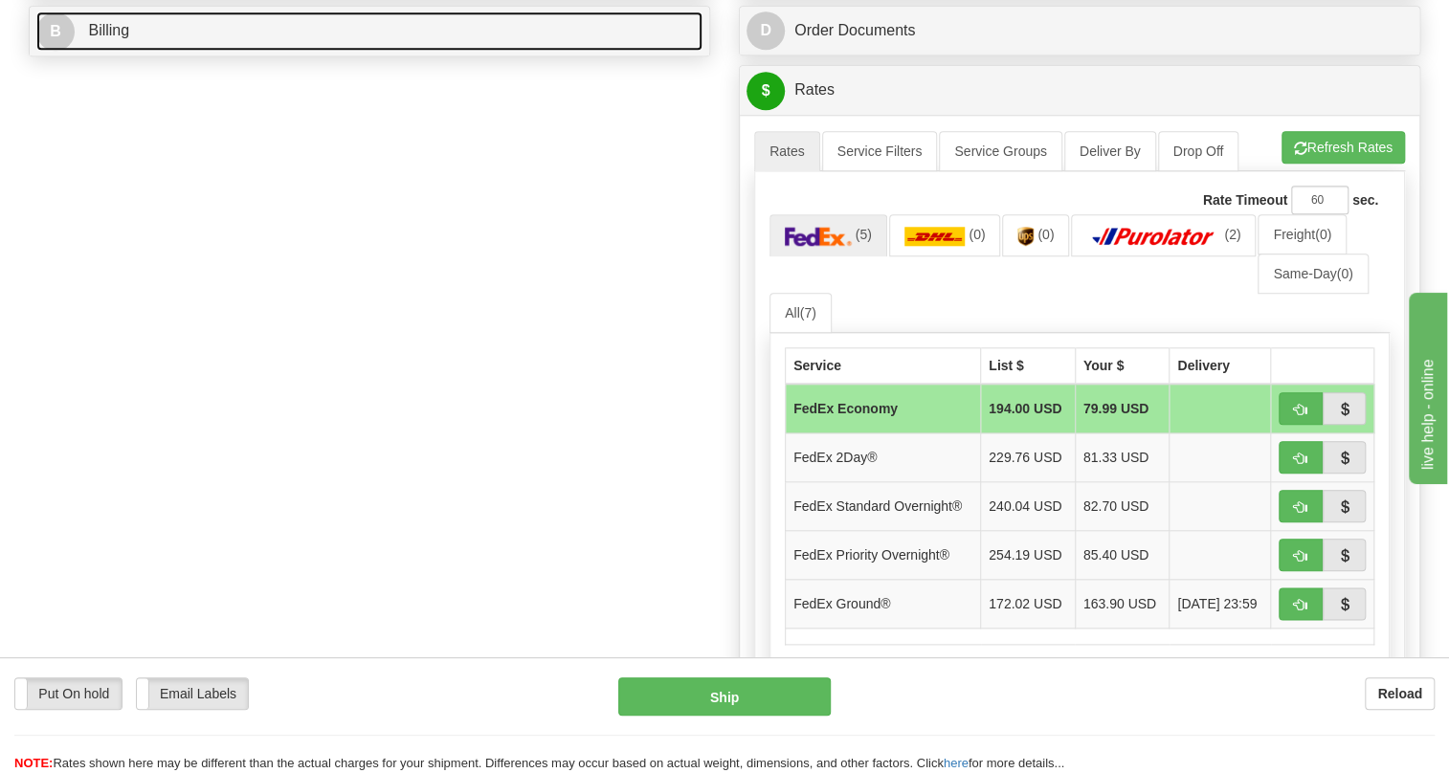
scroll to position [957, 0]
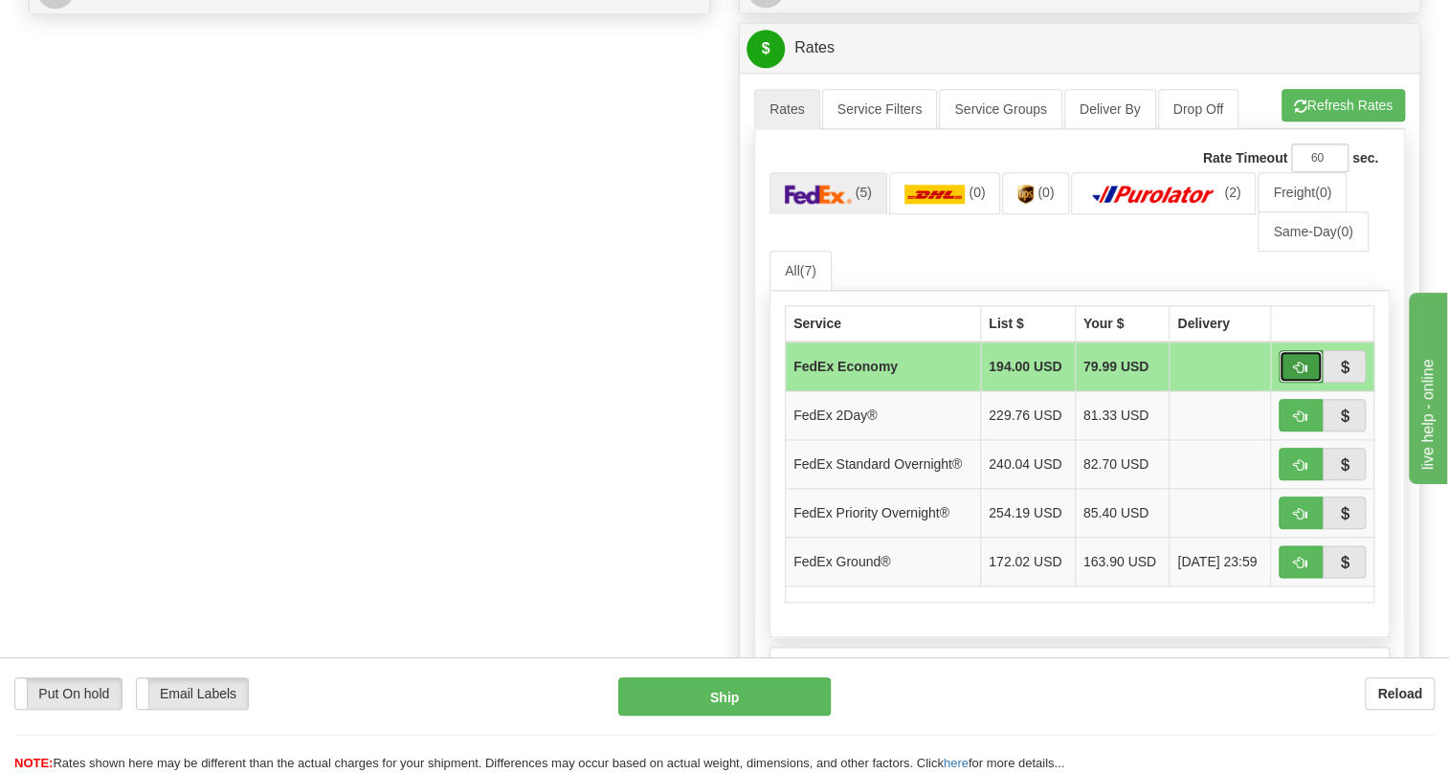
click at [1302, 374] on span "button" at bounding box center [1300, 368] width 13 height 12
type input "20"
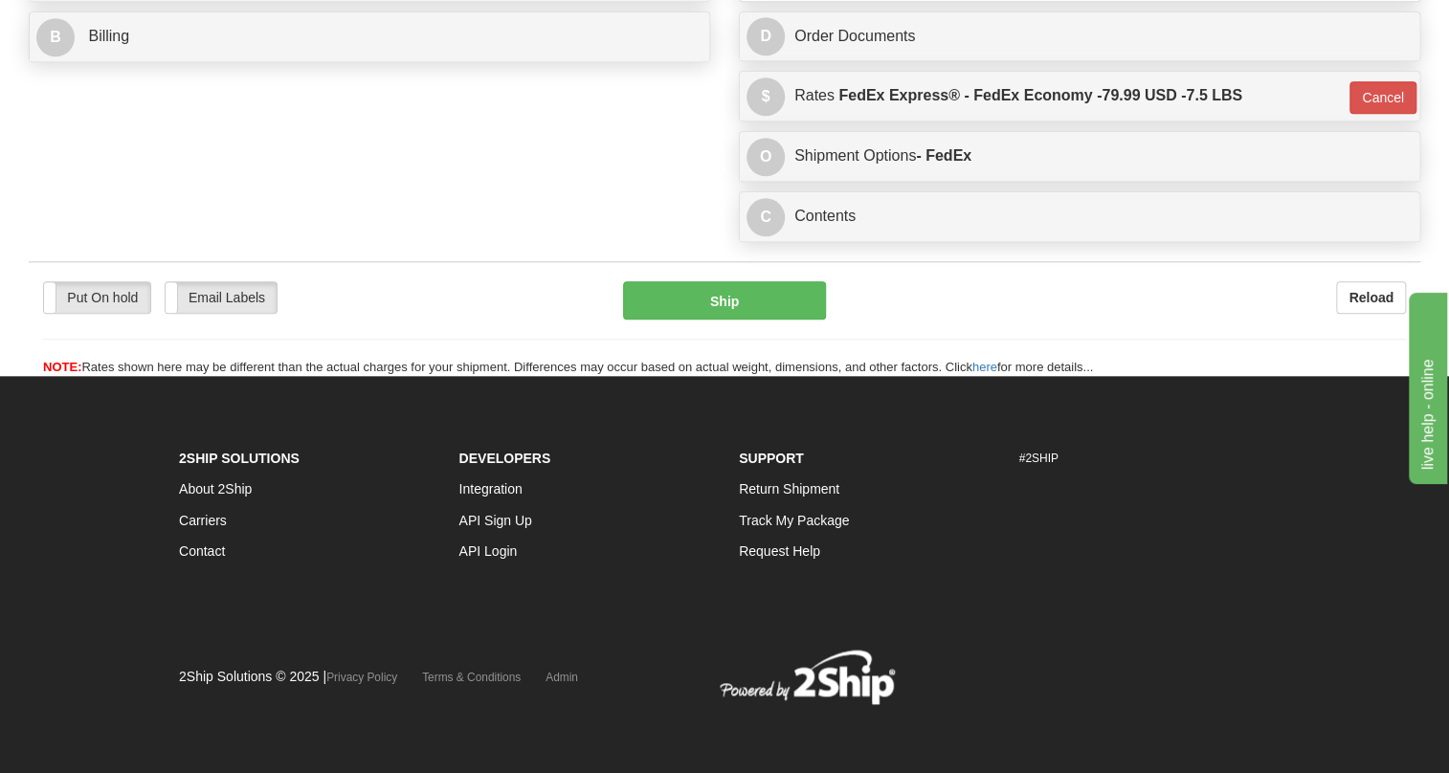
scroll to position [940, 0]
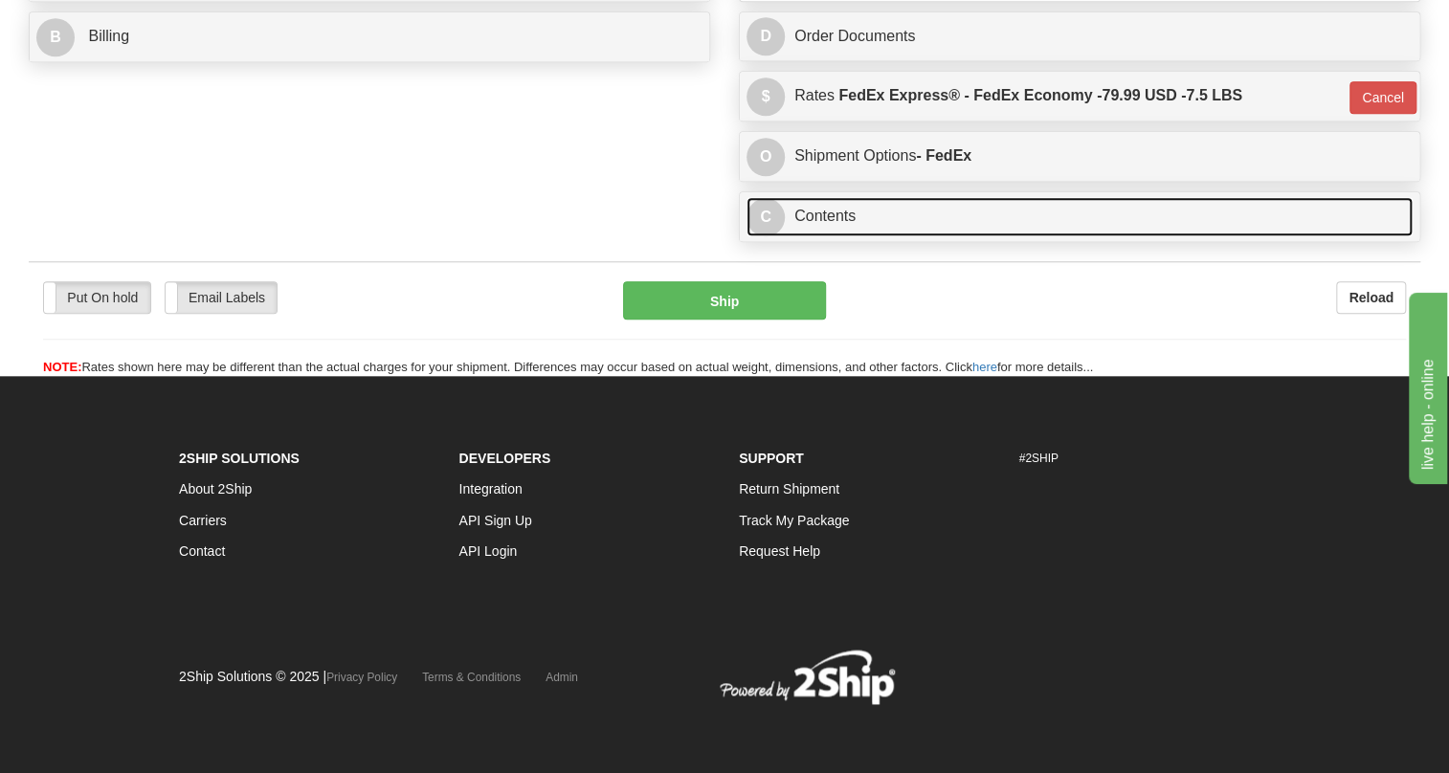
click at [827, 228] on link "C Contents" at bounding box center [1080, 216] width 666 height 39
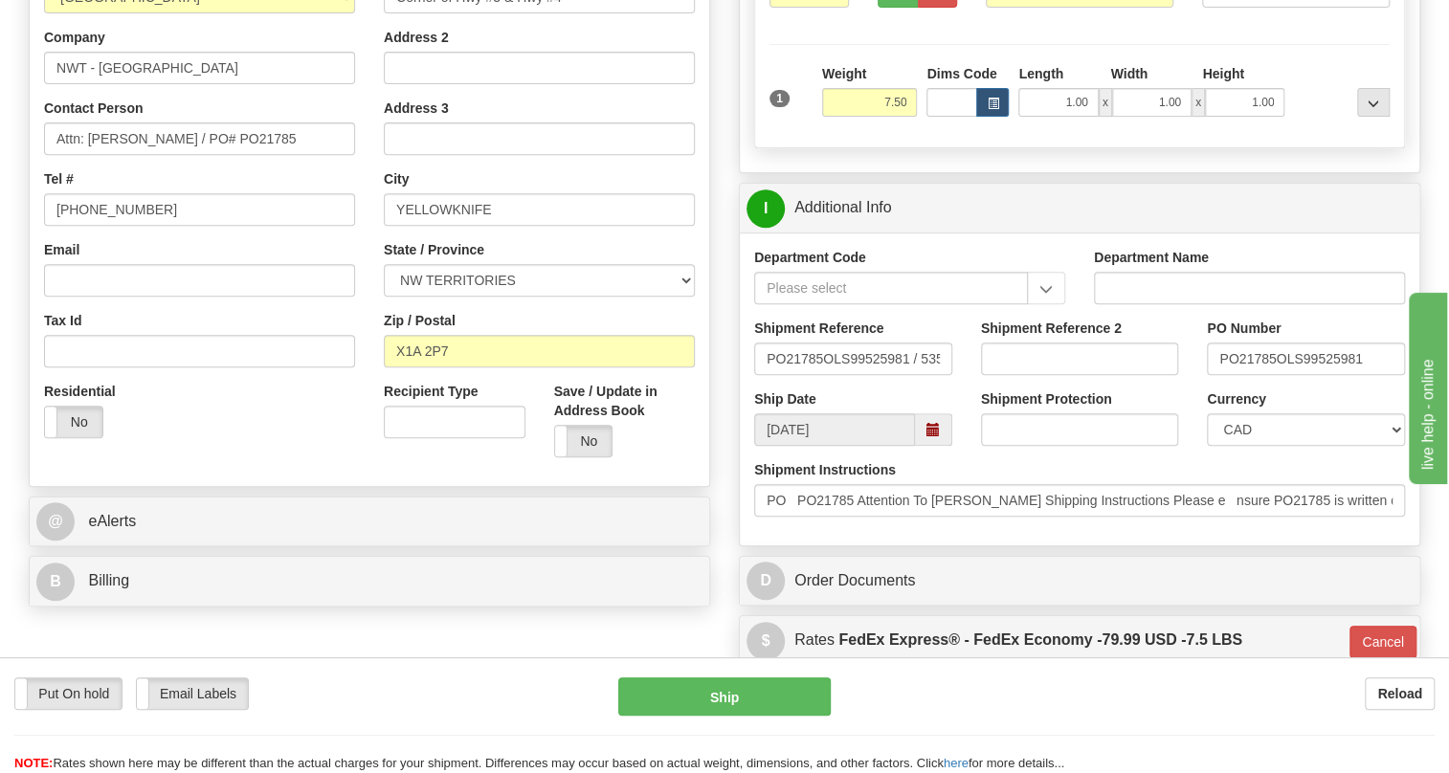
scroll to position [244, 0]
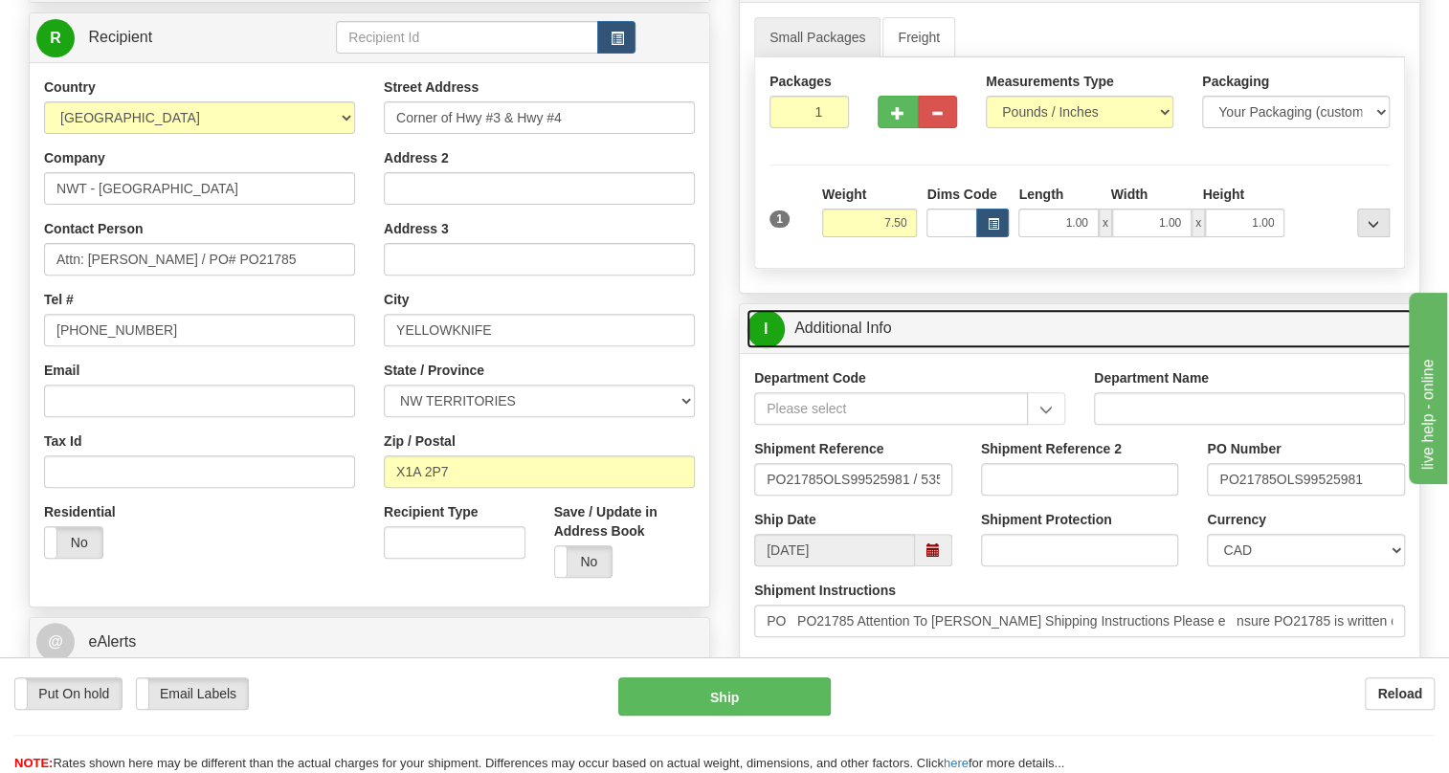
click at [859, 348] on link "I Additional Info" at bounding box center [1080, 328] width 666 height 39
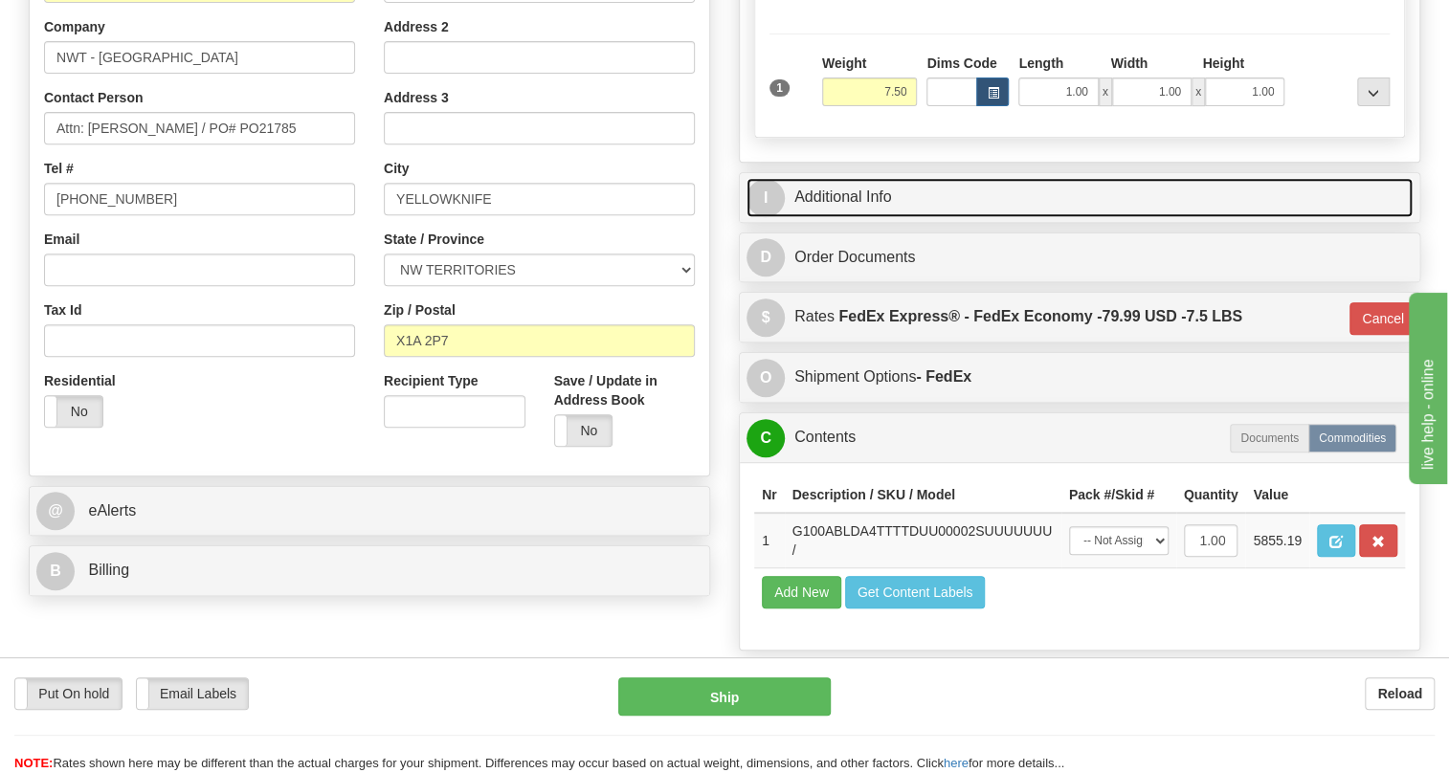
scroll to position [418, 0]
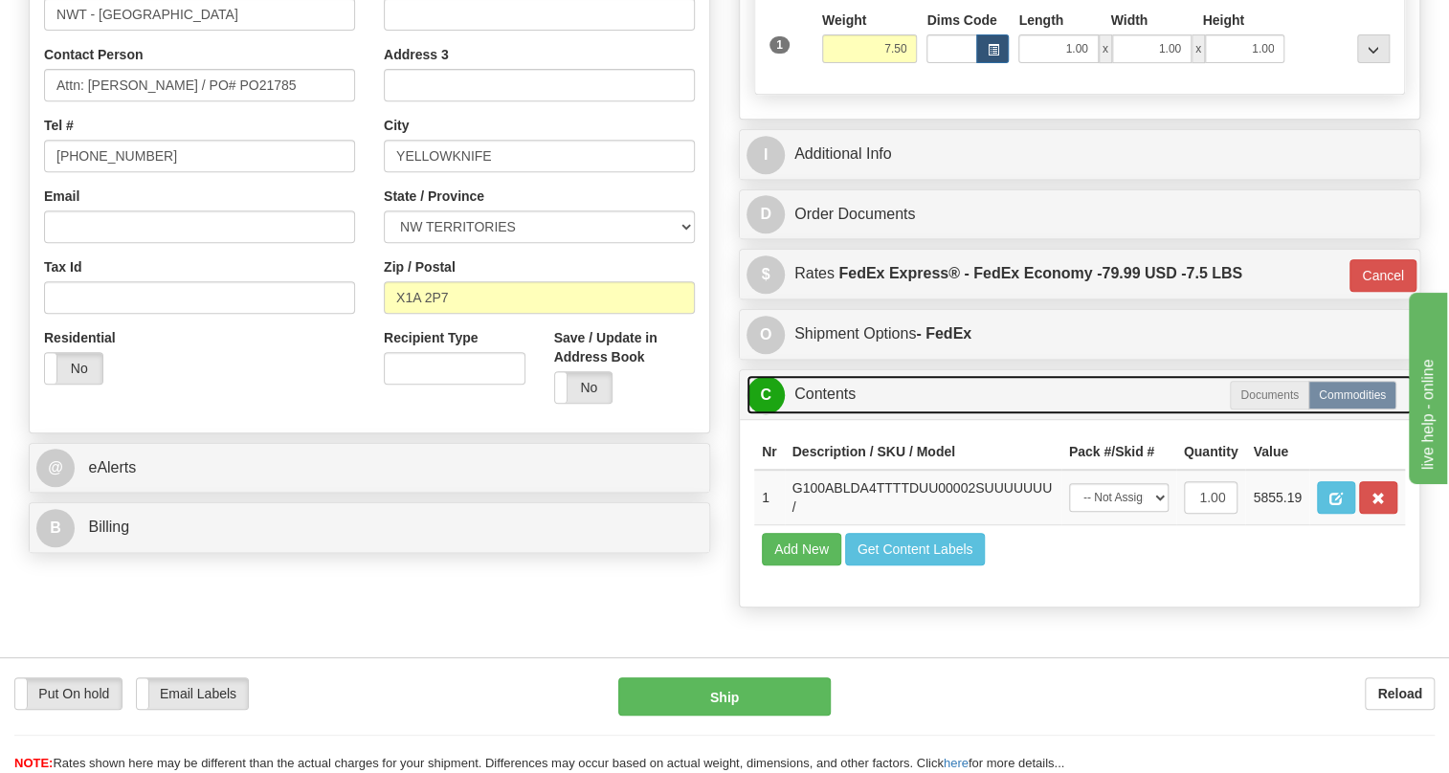
click at [825, 414] on link "C Contents" at bounding box center [1080, 394] width 666 height 39
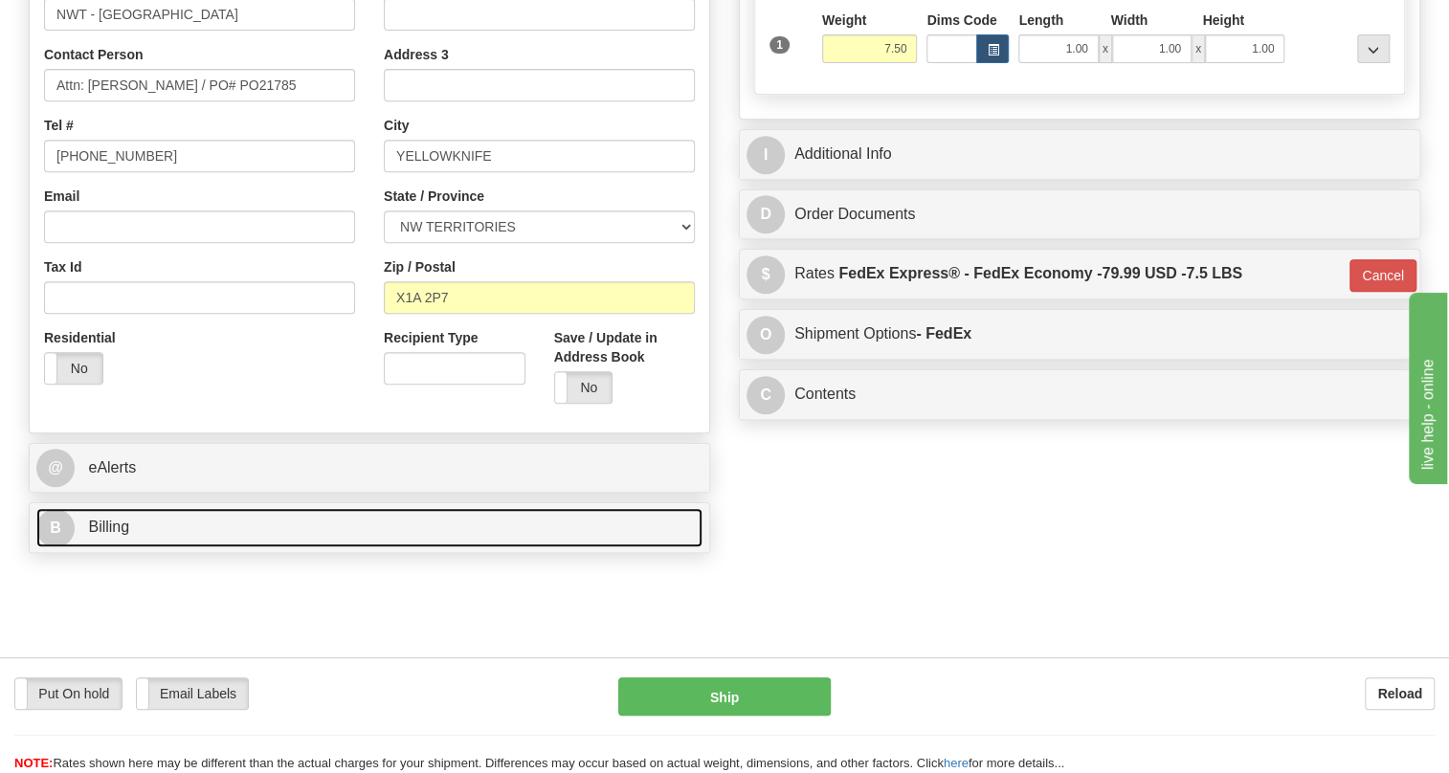
click at [118, 535] on span "Billing" at bounding box center [108, 527] width 41 height 16
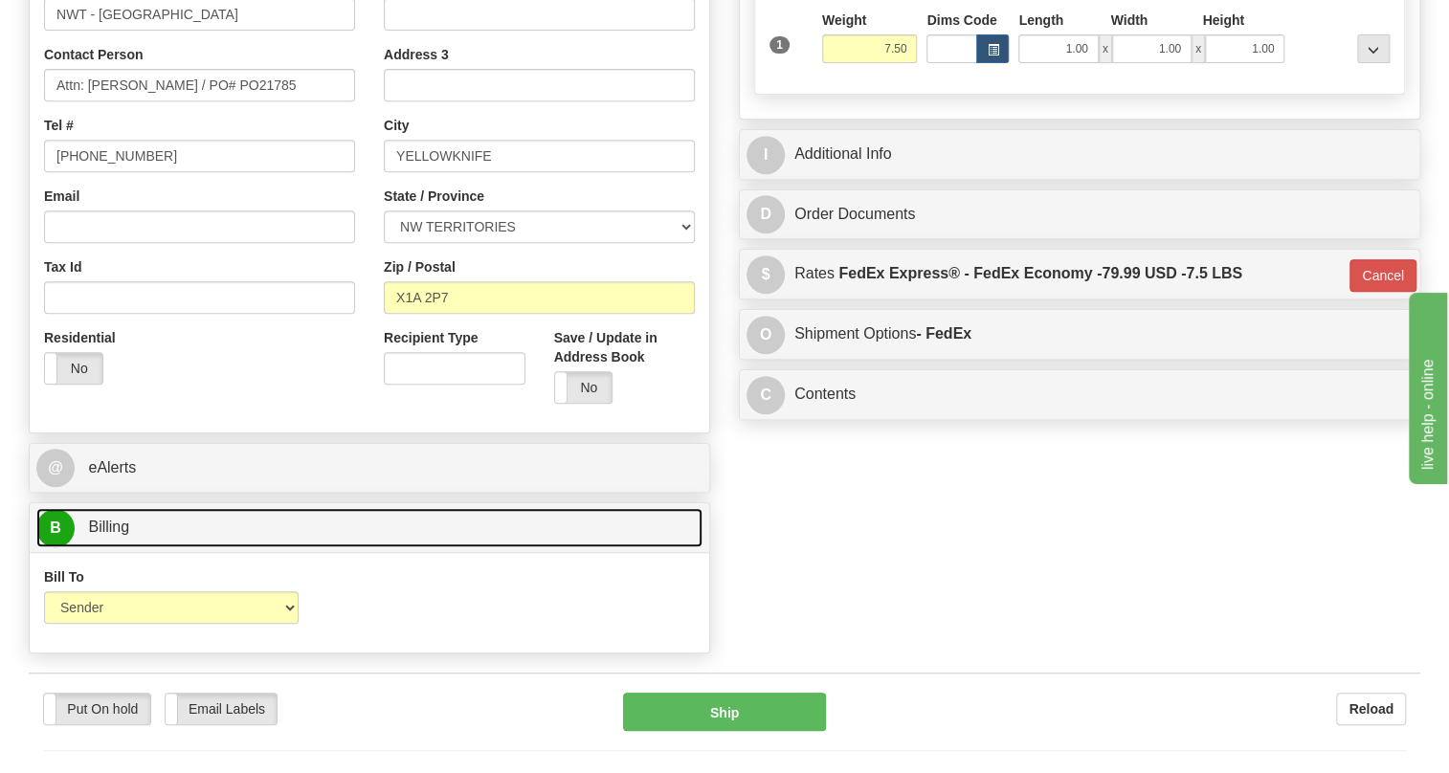
click at [122, 535] on span "Billing" at bounding box center [108, 527] width 41 height 16
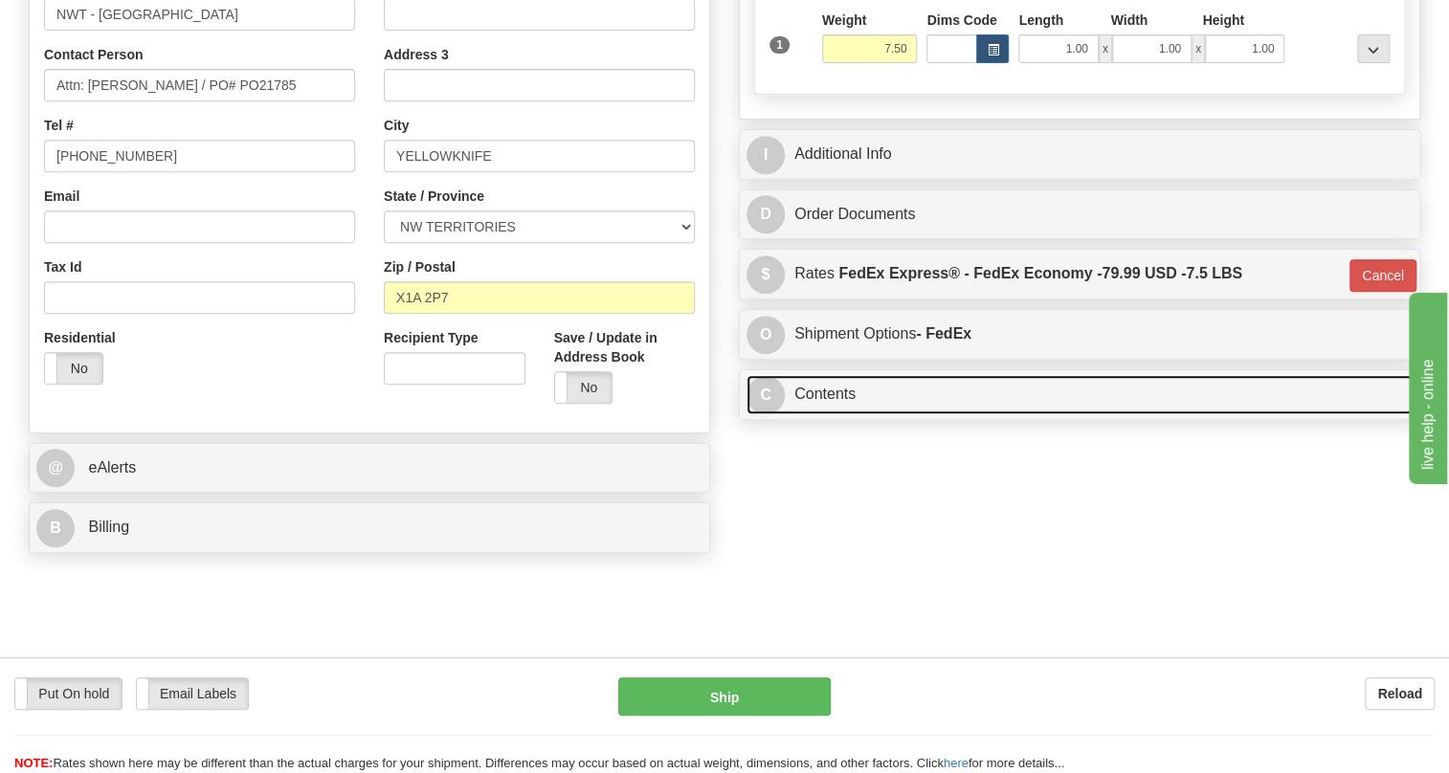
click at [831, 414] on link "C Contents" at bounding box center [1080, 394] width 666 height 39
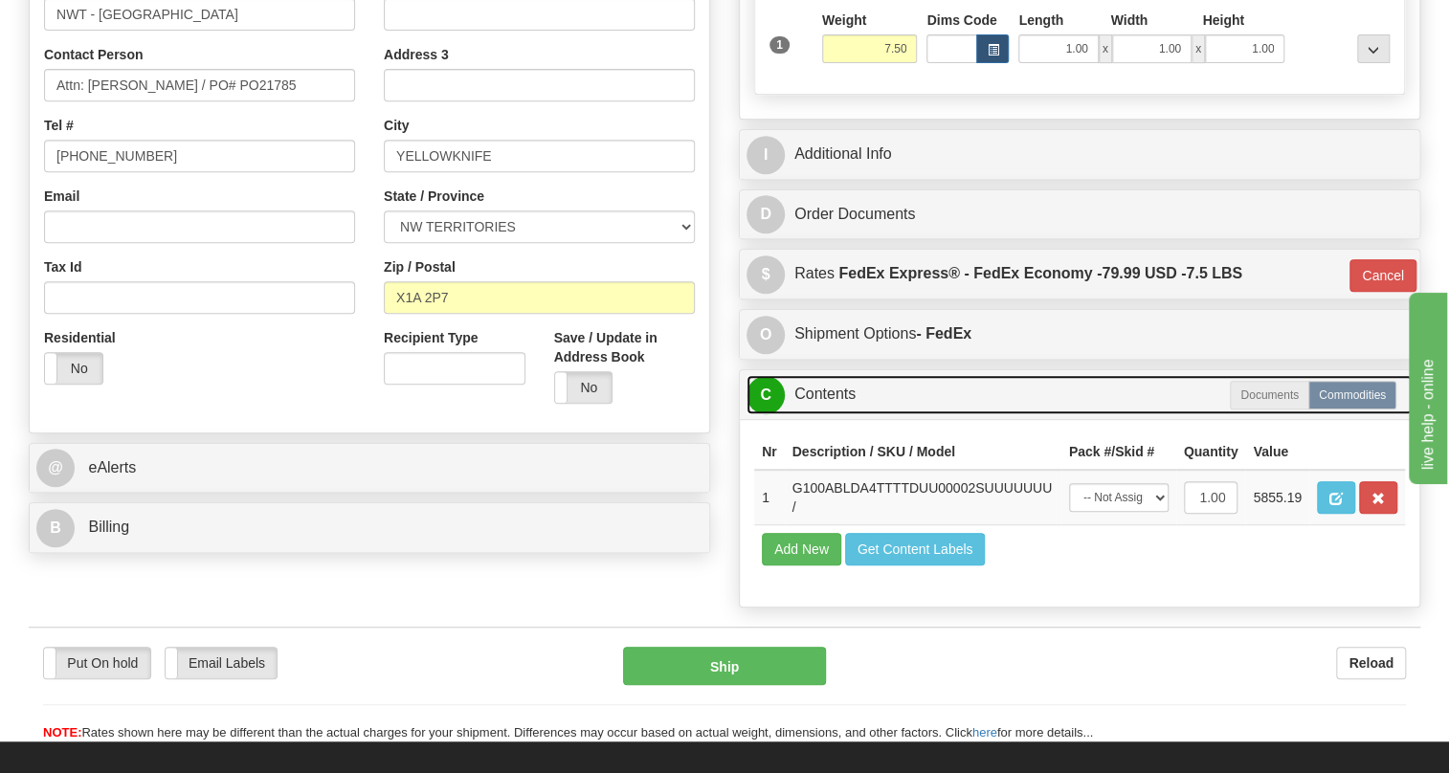
click at [825, 414] on link "C Contents" at bounding box center [1080, 394] width 666 height 39
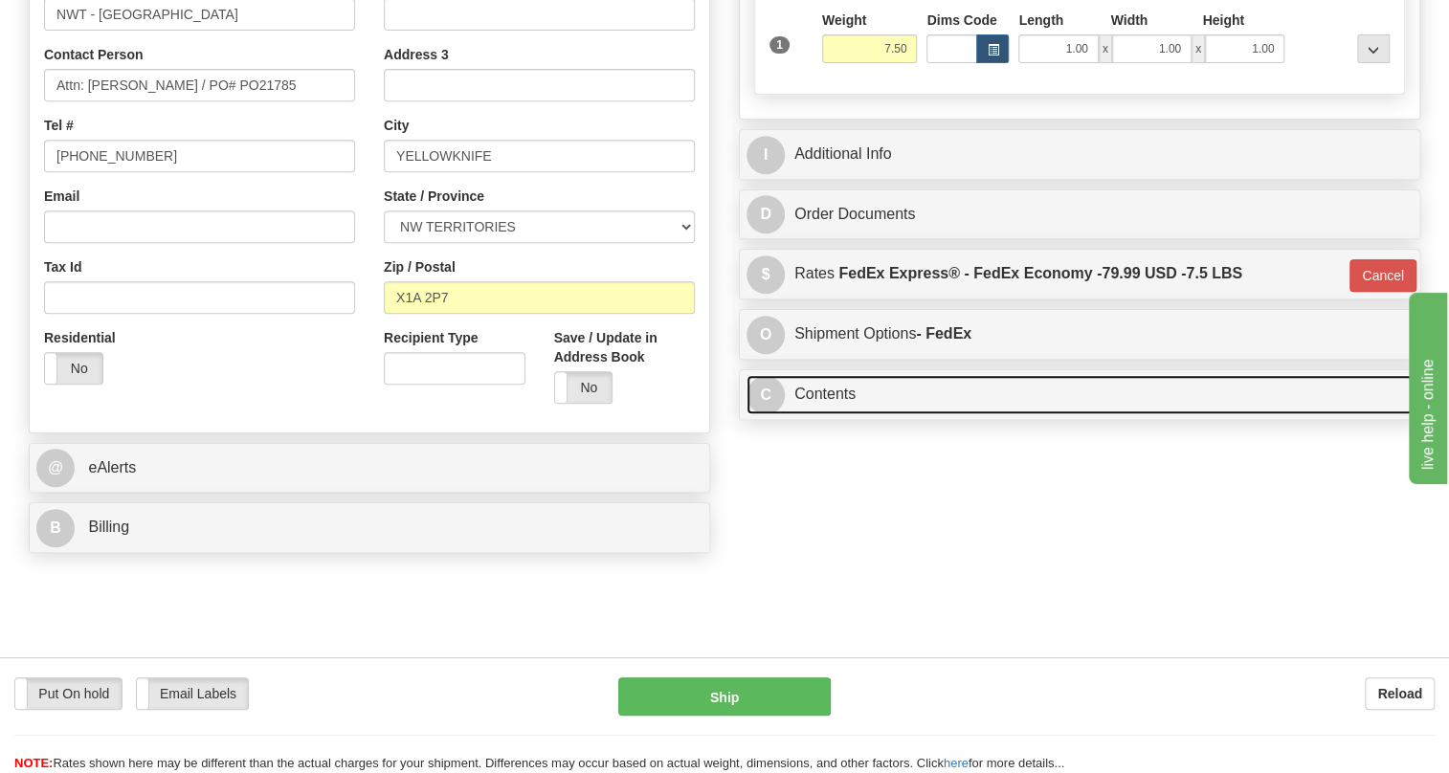
click at [823, 414] on link "C Contents" at bounding box center [1080, 394] width 666 height 39
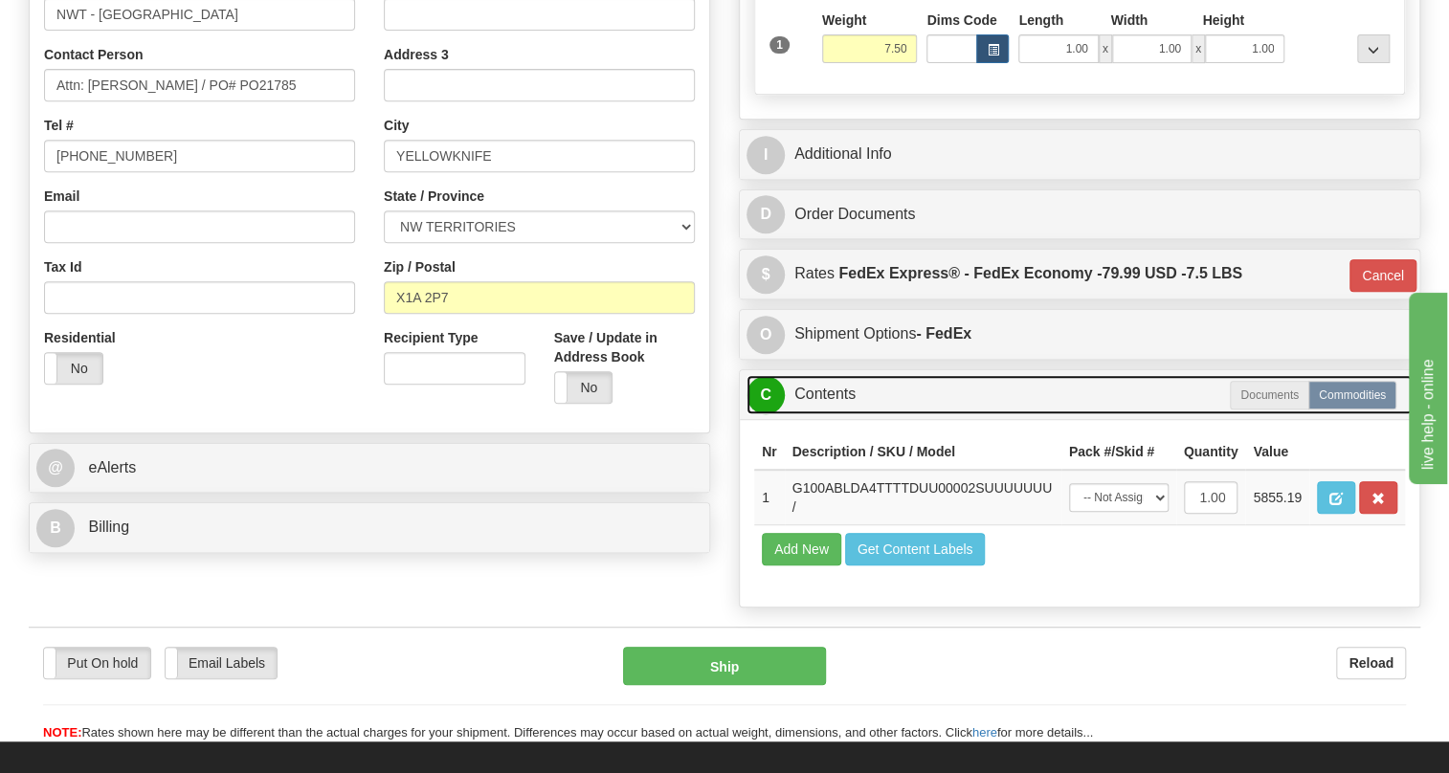
click at [823, 414] on link "C Contents" at bounding box center [1080, 394] width 666 height 39
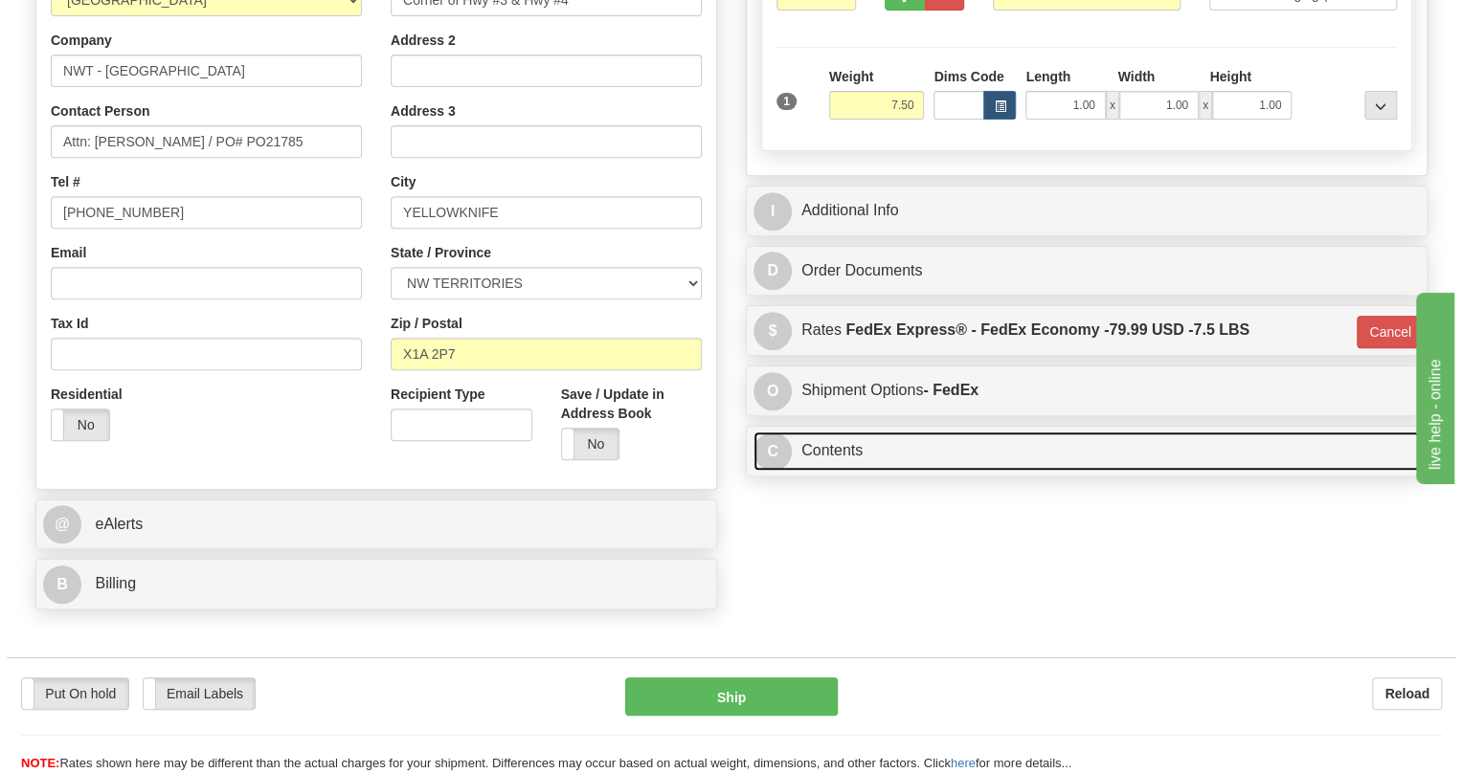
scroll to position [331, 0]
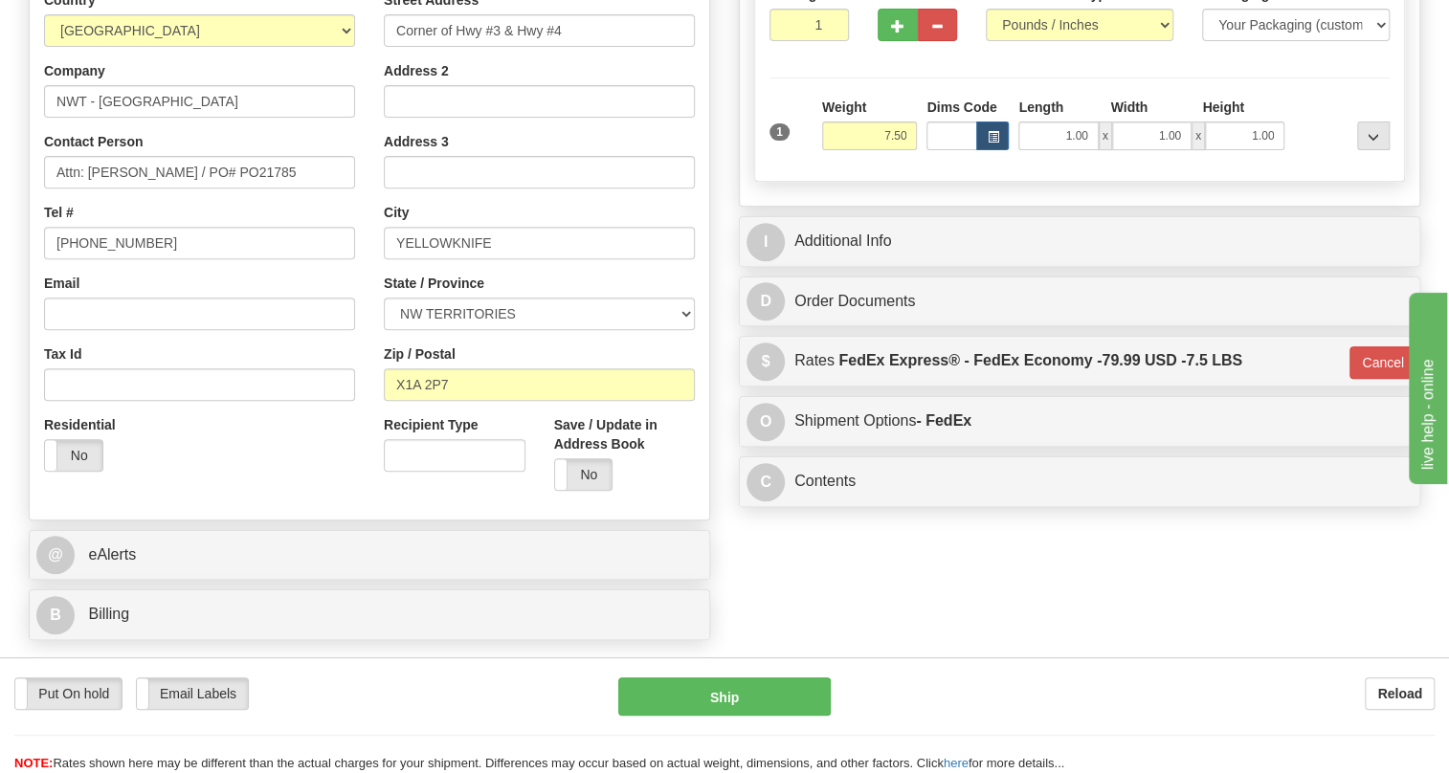
click at [1235, 717] on div "Put On hold Put On hold Email Labels Email Labels Edit Reload Ship" at bounding box center [724, 726] width 1449 height 96
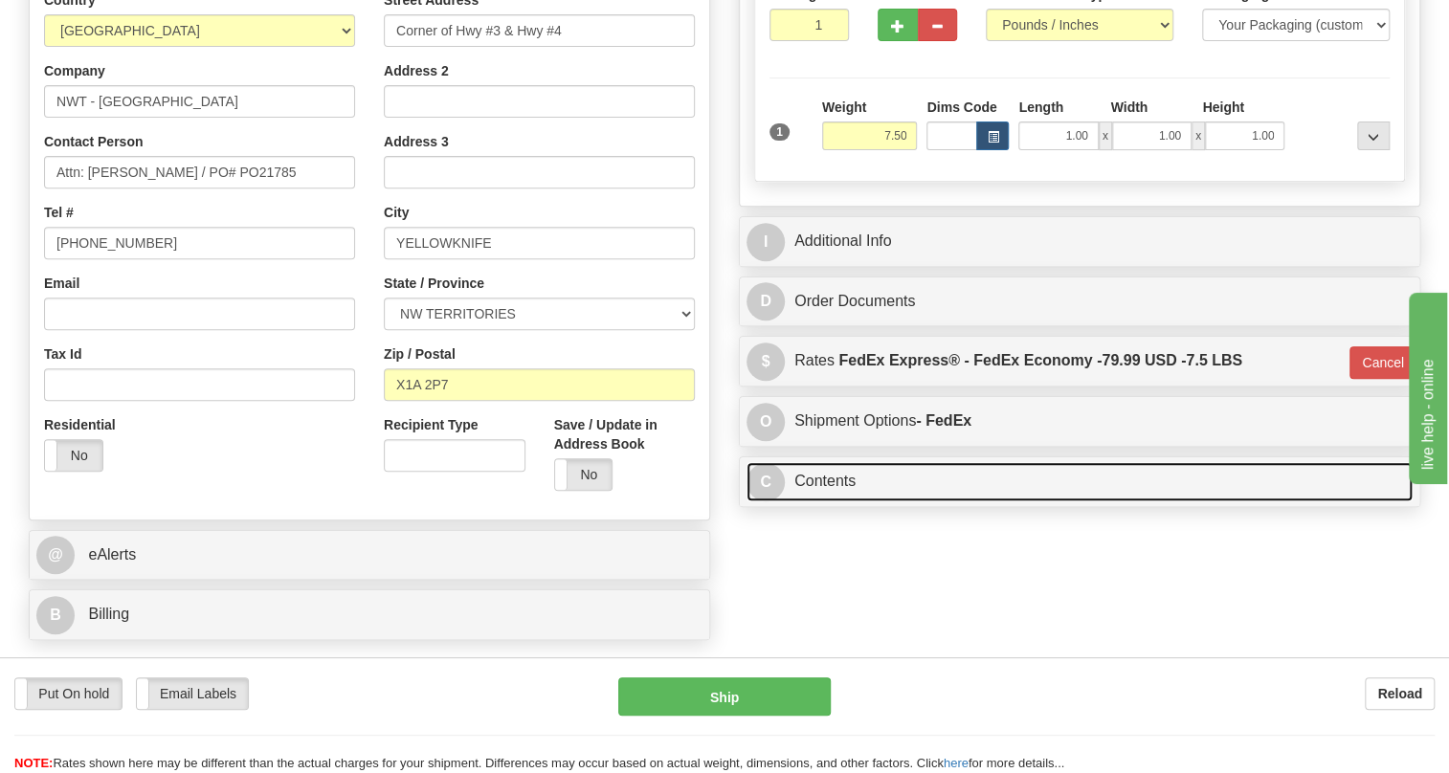
click at [833, 502] on link "C Contents" at bounding box center [1080, 481] width 666 height 39
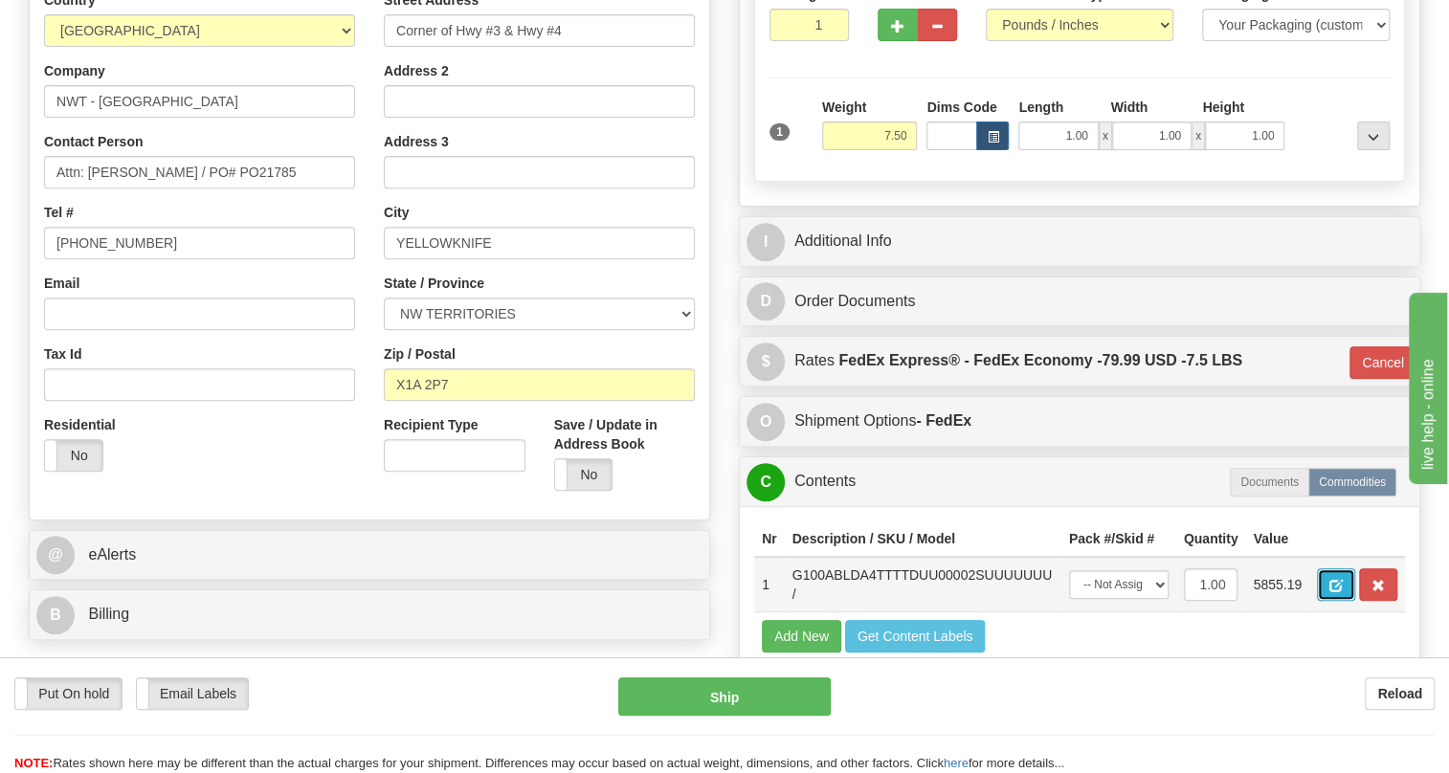
click at [1334, 592] on span "button" at bounding box center [1335, 586] width 13 height 12
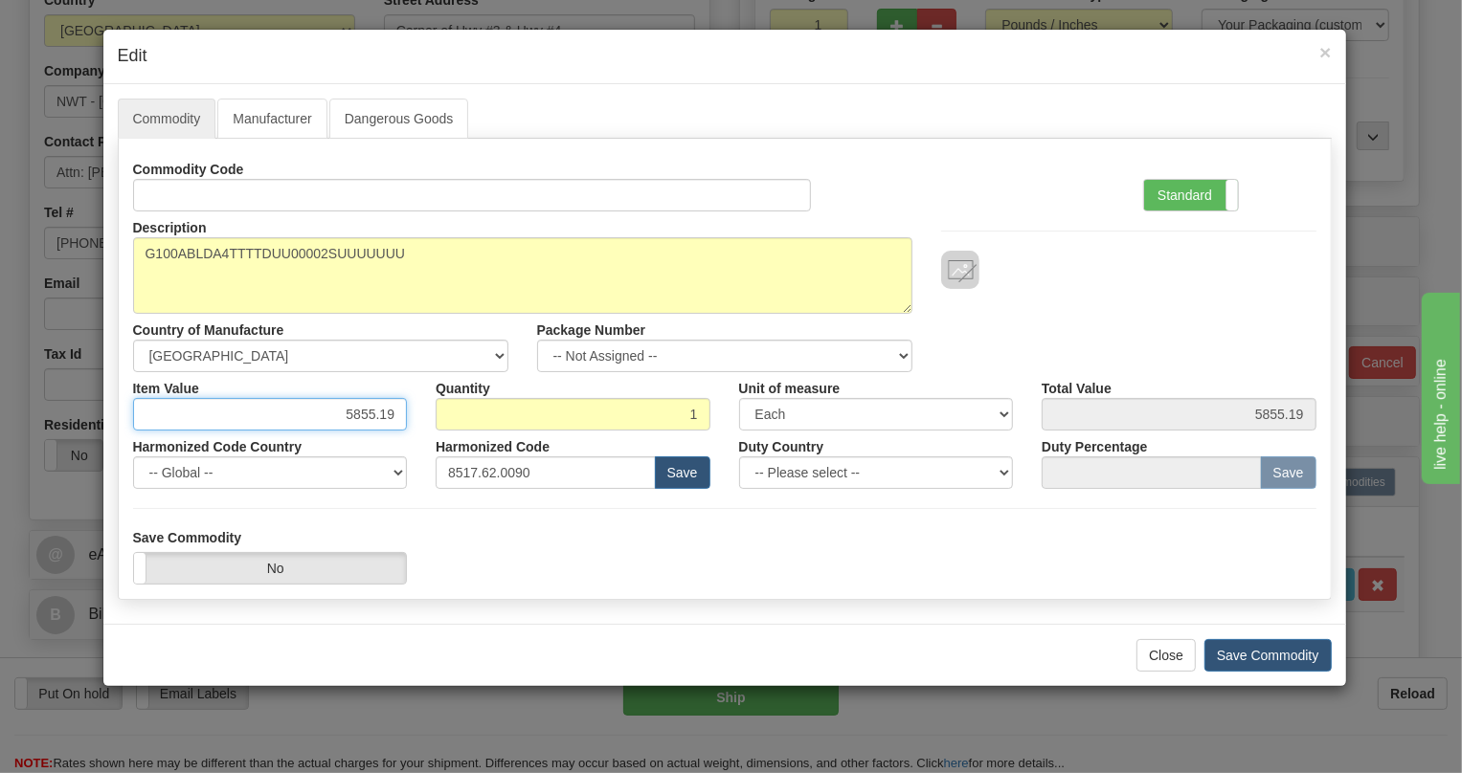
click at [366, 413] on input "5855.19" at bounding box center [270, 414] width 275 height 33
paste input "4.987,18"
click at [353, 414] on input "4.987,18" at bounding box center [270, 414] width 275 height 33
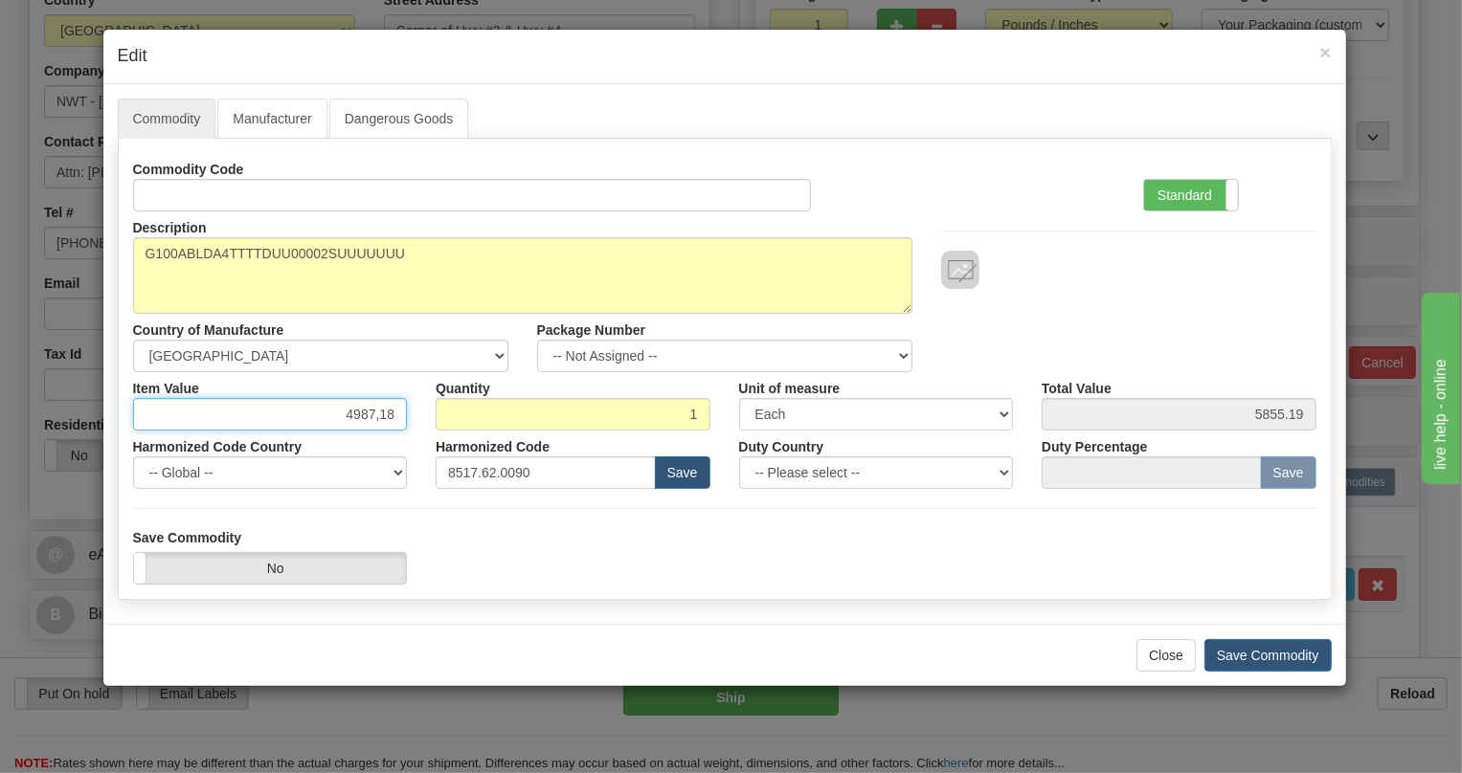
click at [371, 415] on input "4987,18" at bounding box center [270, 414] width 275 height 33
click at [379, 415] on input "4987,18" at bounding box center [270, 414] width 275 height 33
type input "4987.18"
drag, startPoint x: 1165, startPoint y: 191, endPoint x: 745, endPoint y: 267, distance: 426.9
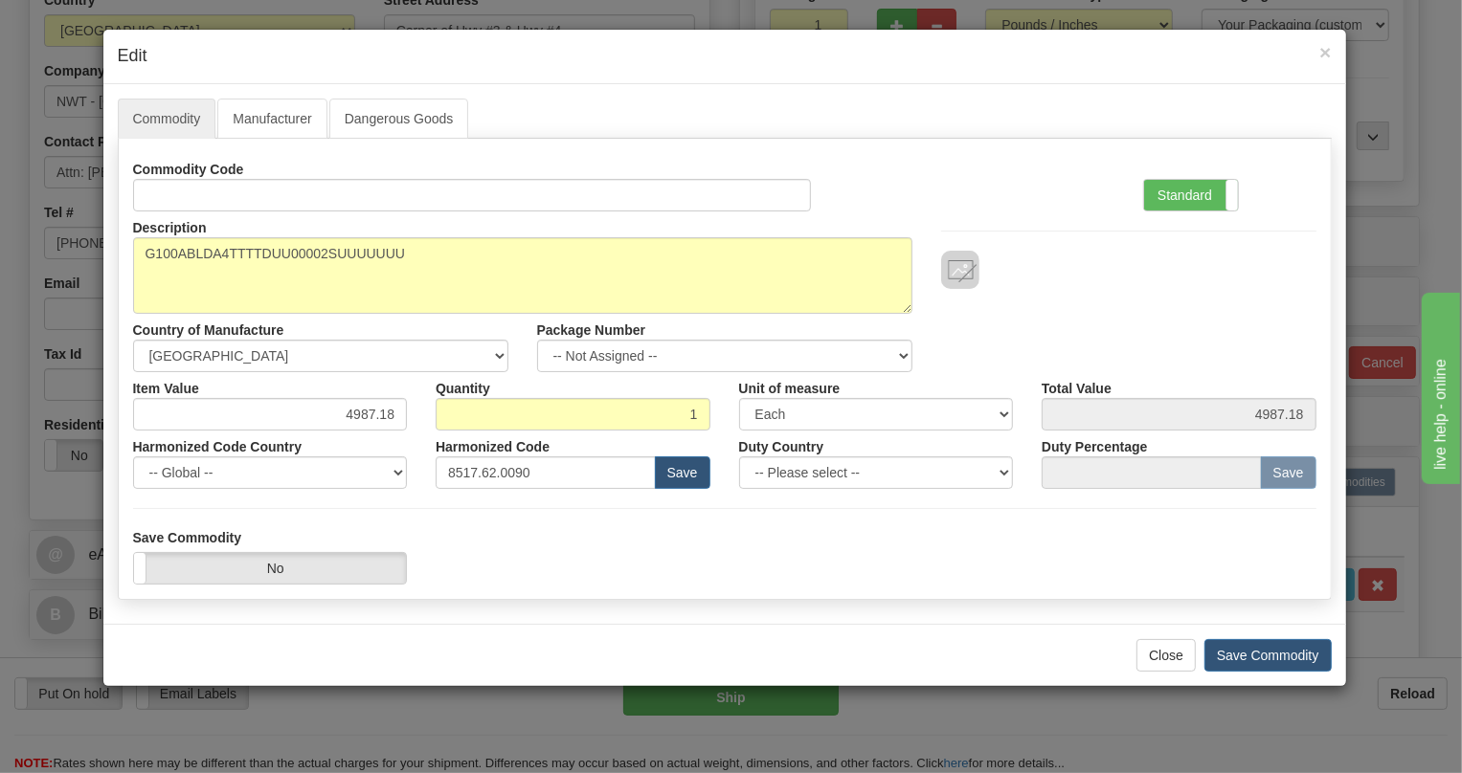
click at [1161, 192] on label "Standard" at bounding box center [1191, 195] width 94 height 31
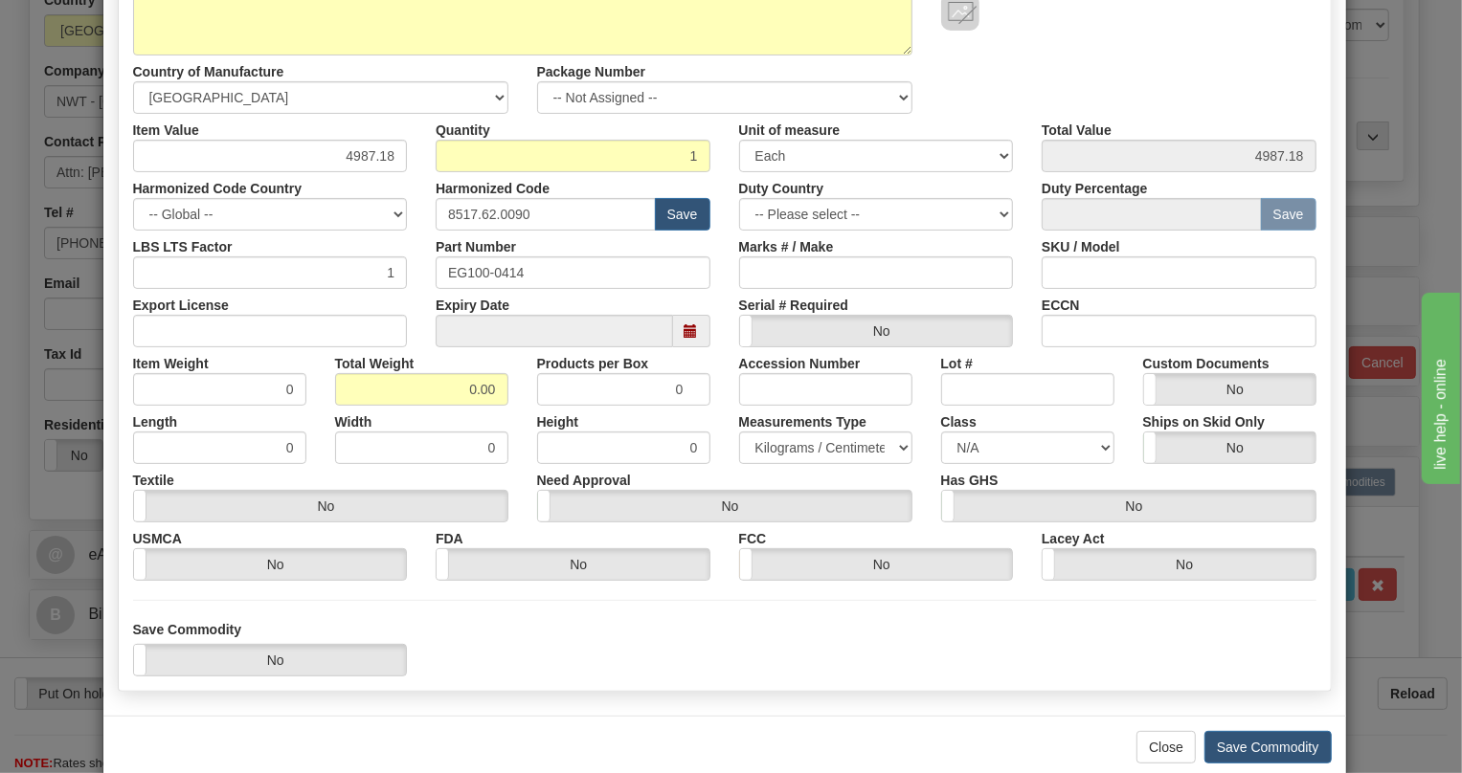
scroll to position [260, 0]
click at [449, 377] on input "0.00" at bounding box center [421, 387] width 173 height 33
type input "1.00"
type input "1.0000"
click at [787, 435] on select "Pounds / Inches Kilograms / Centimeters" at bounding box center [825, 446] width 173 height 33
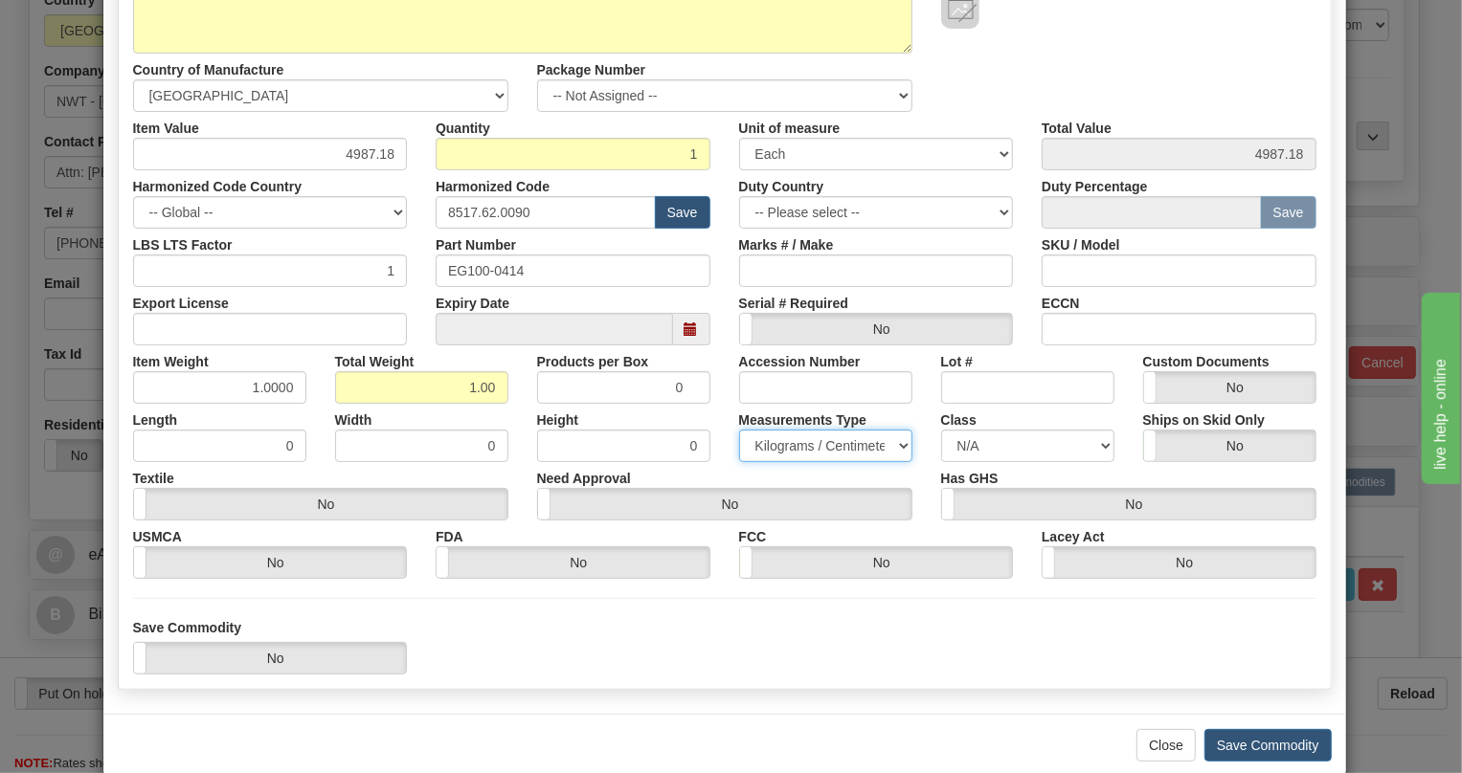
select select "0"
click at [739, 430] on select "Pounds / Inches Kilograms / Centimeters" at bounding box center [825, 446] width 173 height 33
click at [720, 464] on div "Need Approval Yes No" at bounding box center [725, 491] width 404 height 58
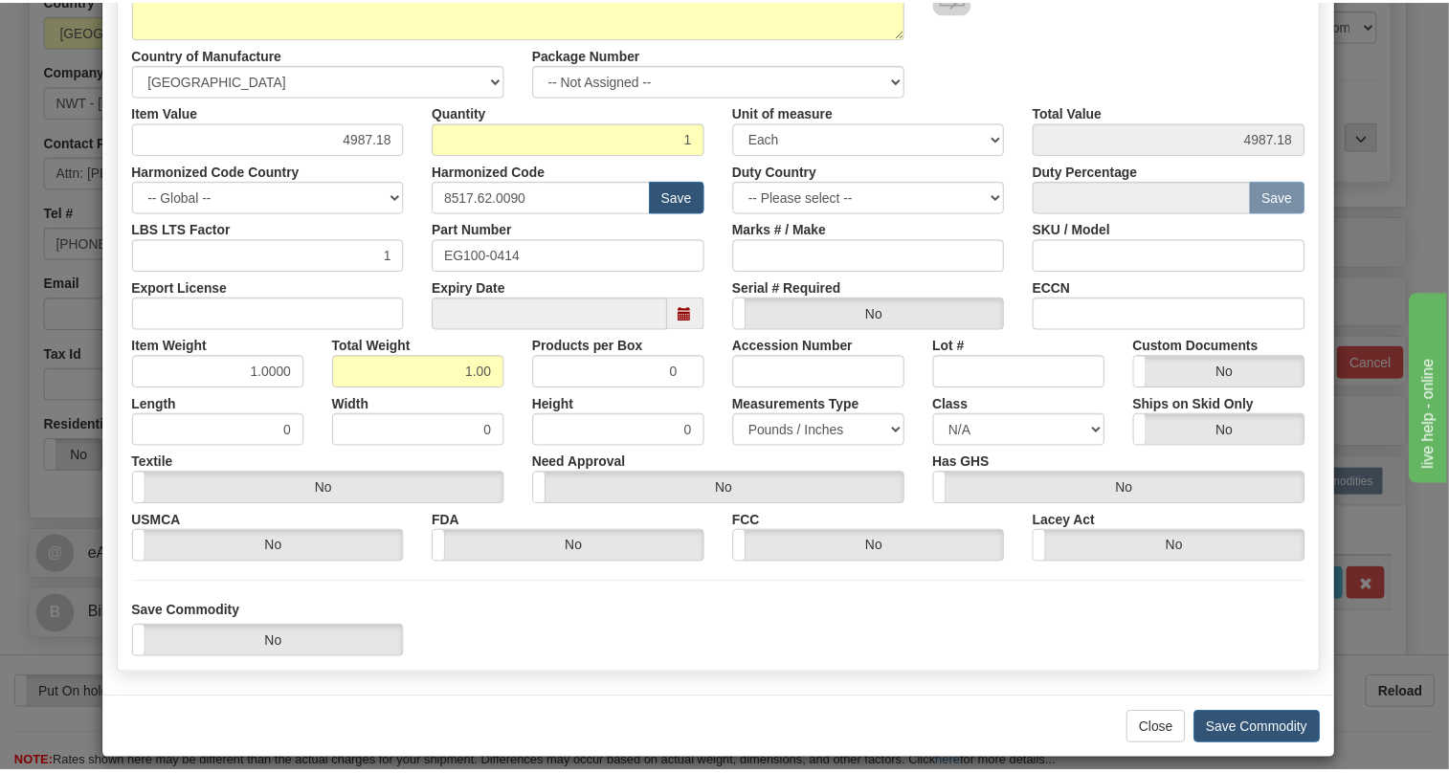
scroll to position [291, 0]
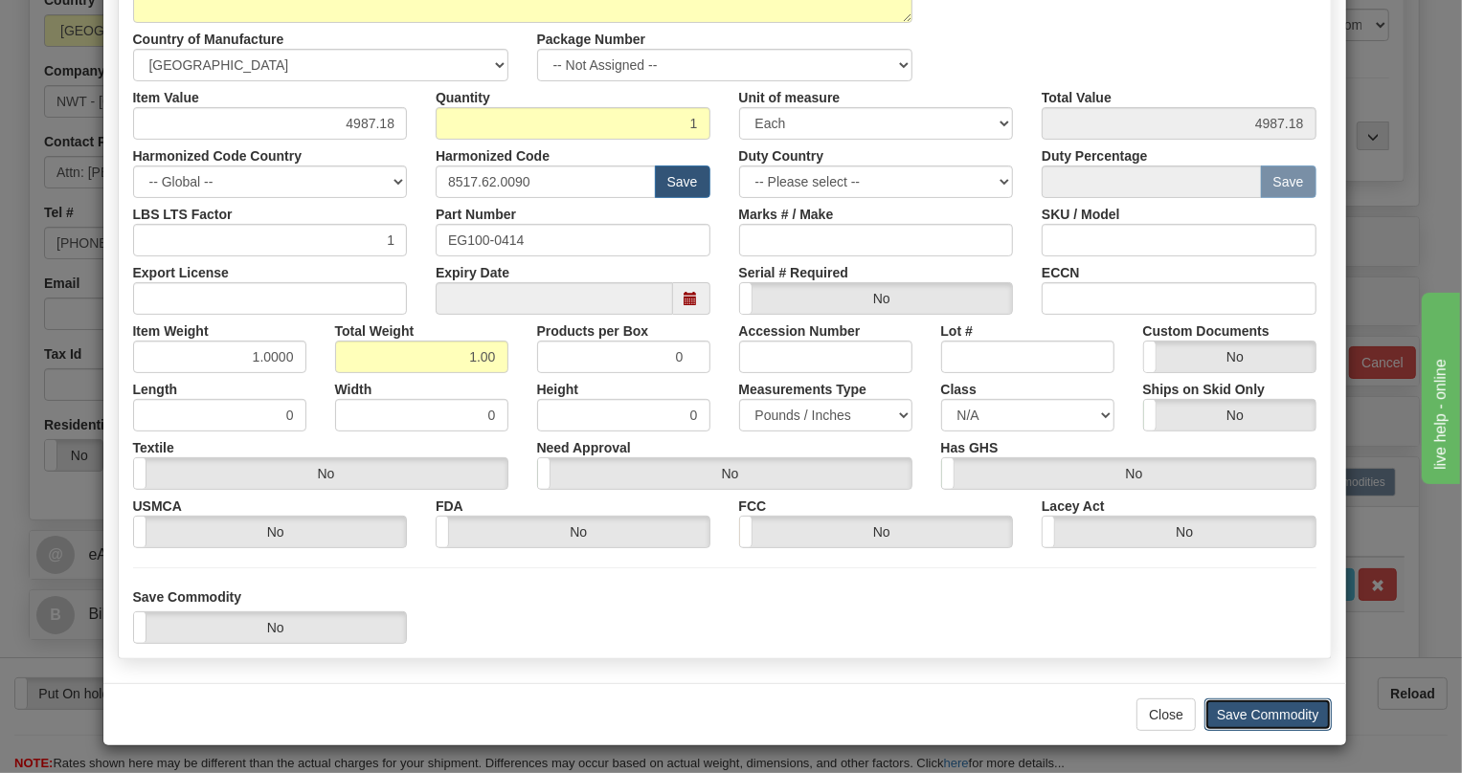
click at [1252, 709] on button "Save Commodity" at bounding box center [1267, 715] width 127 height 33
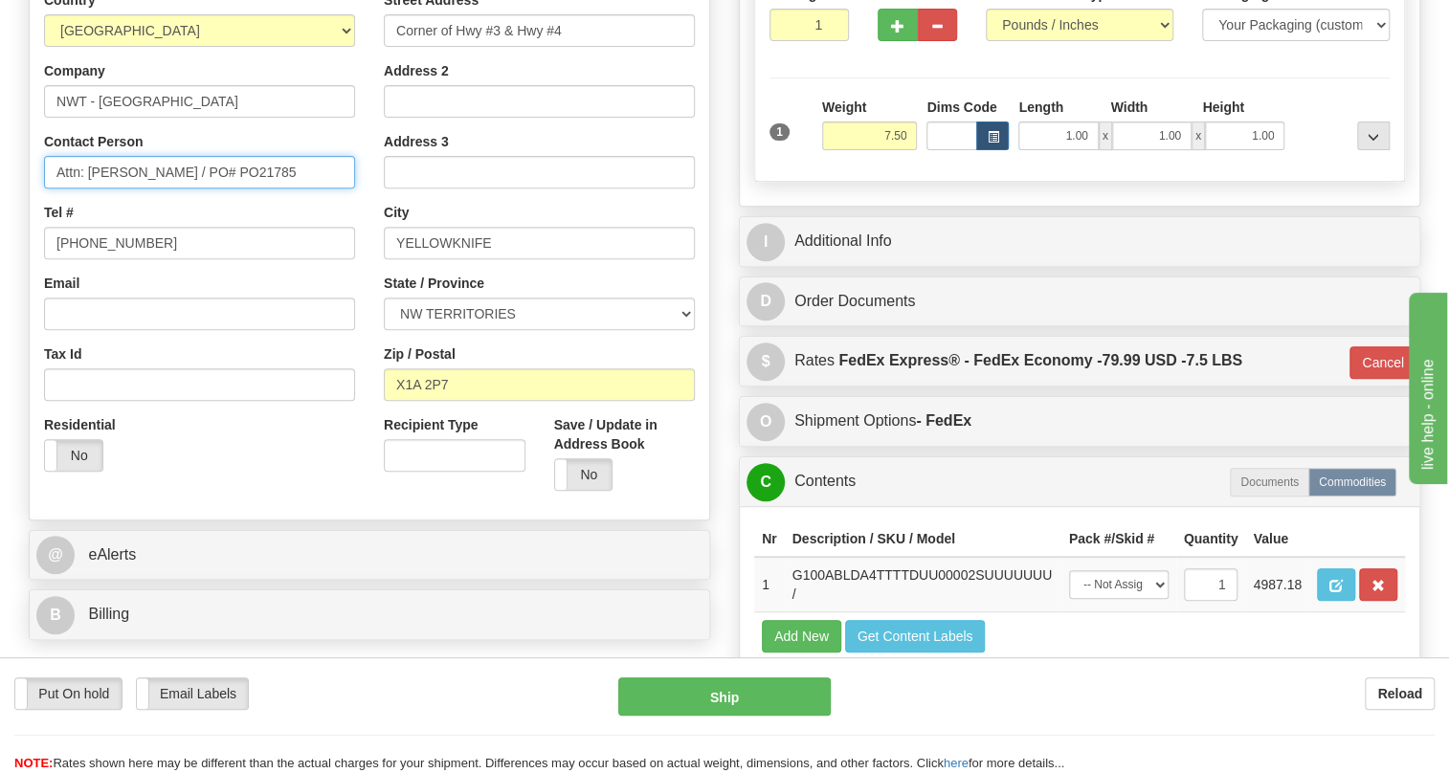
click at [172, 189] on input "Attn: Bryan Brazeau / PO# PO21785" at bounding box center [199, 172] width 311 height 33
paste input "Leila Ross"
type input "Attn: Bryan Brazeau / Leila Ross / PO# PO21785"
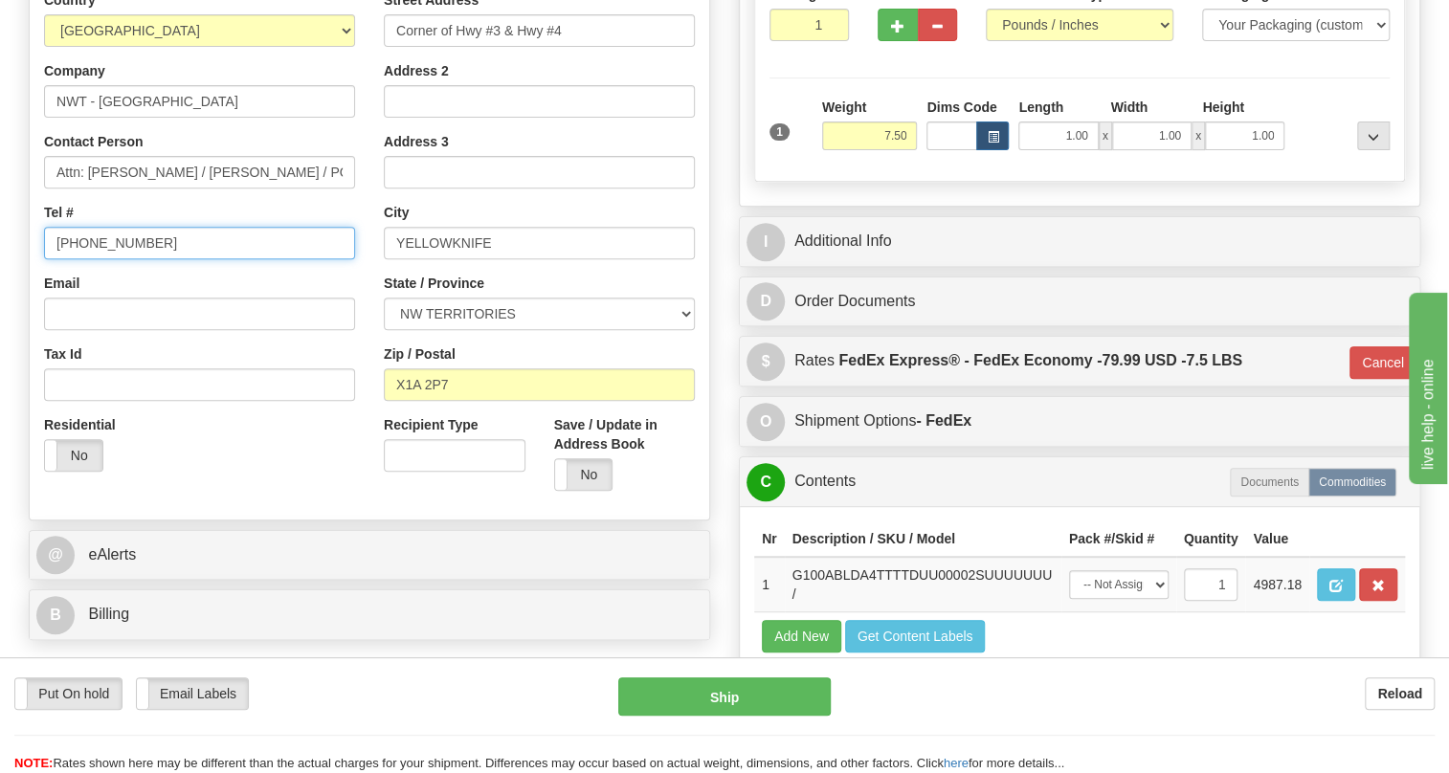
click at [99, 259] on input "[PHONE_NUMBER]" at bounding box center [199, 243] width 311 height 33
paste input "867-874-5208"
type input "867-874-5208"
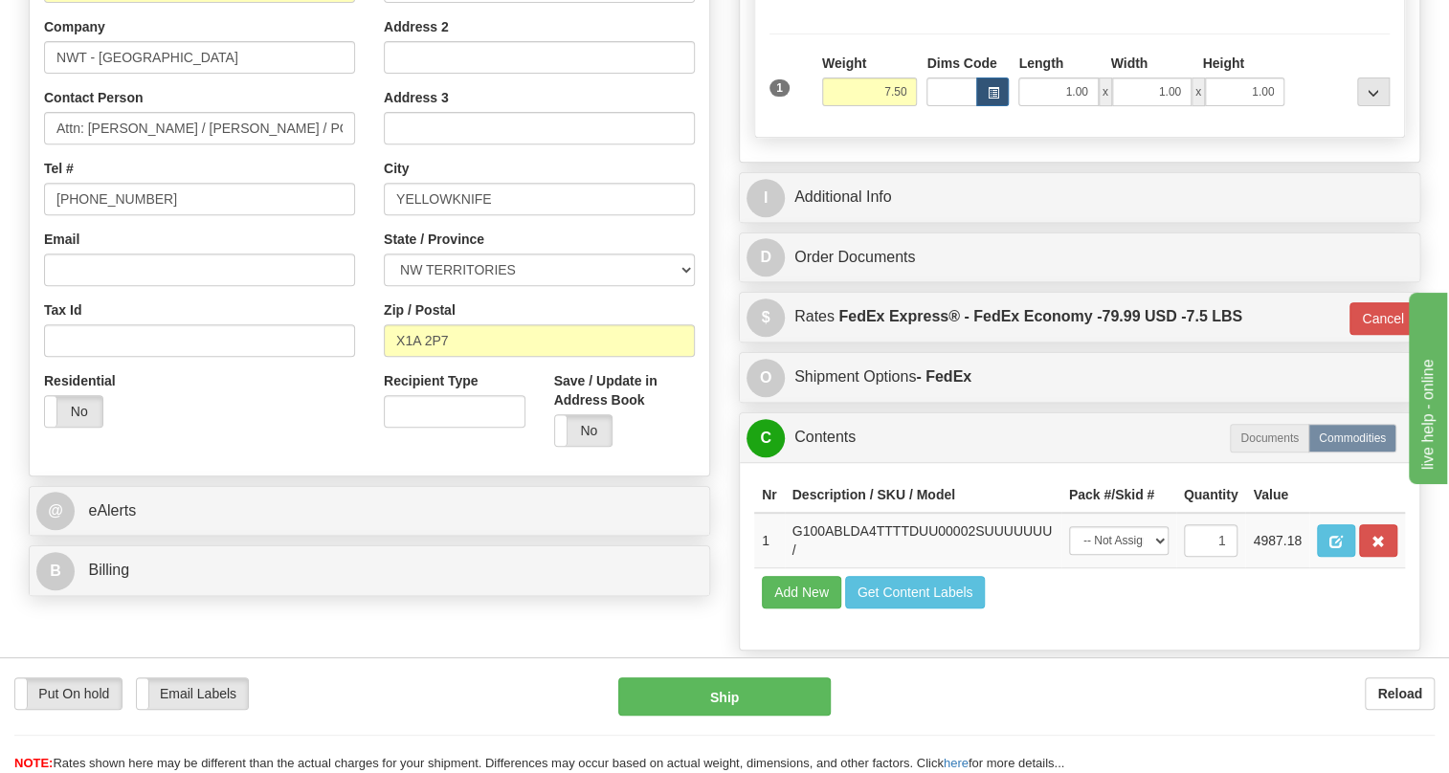
scroll to position [418, 0]
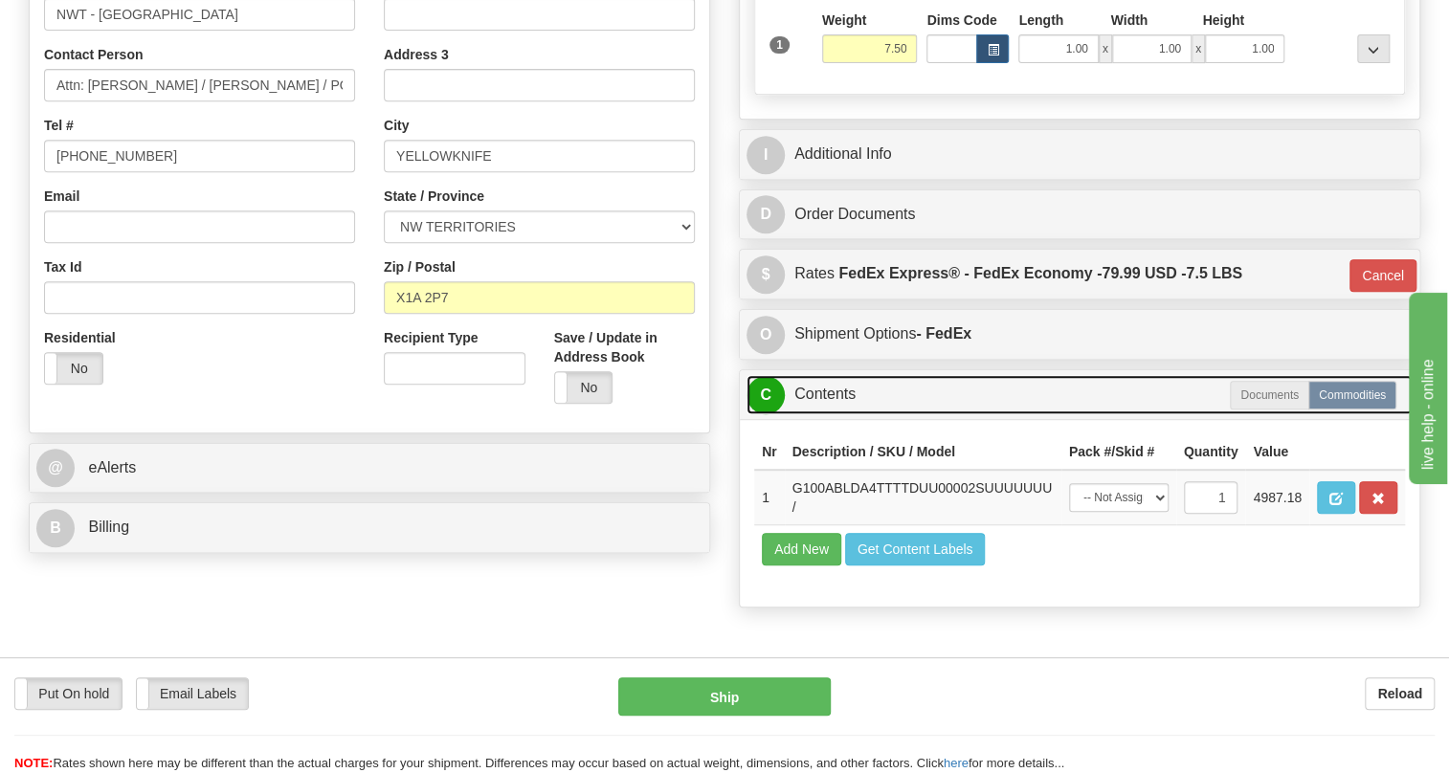
drag, startPoint x: 825, startPoint y: 443, endPoint x: 881, endPoint y: 443, distance: 55.5
click at [825, 414] on link "C Contents" at bounding box center [1080, 394] width 666 height 39
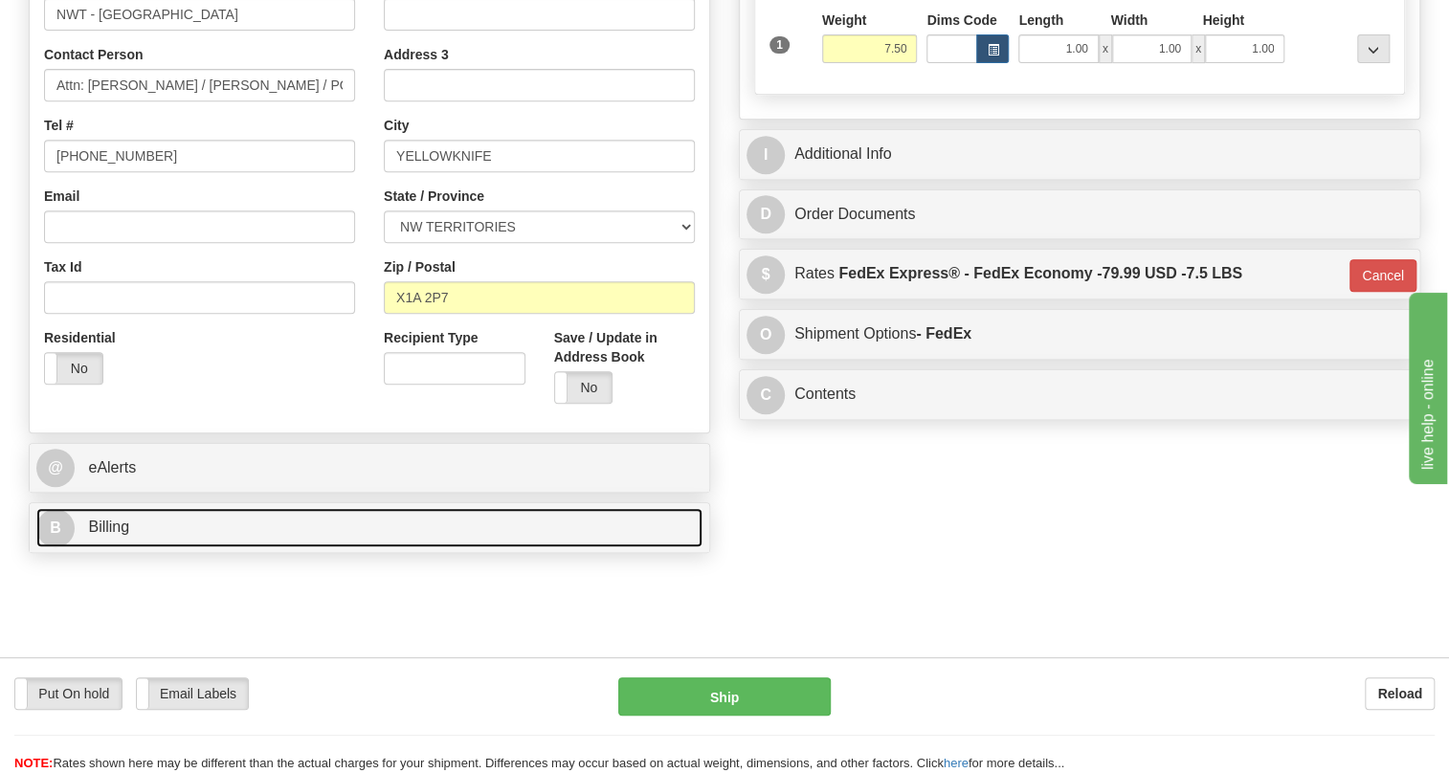
click at [117, 535] on span "Billing" at bounding box center [108, 527] width 41 height 16
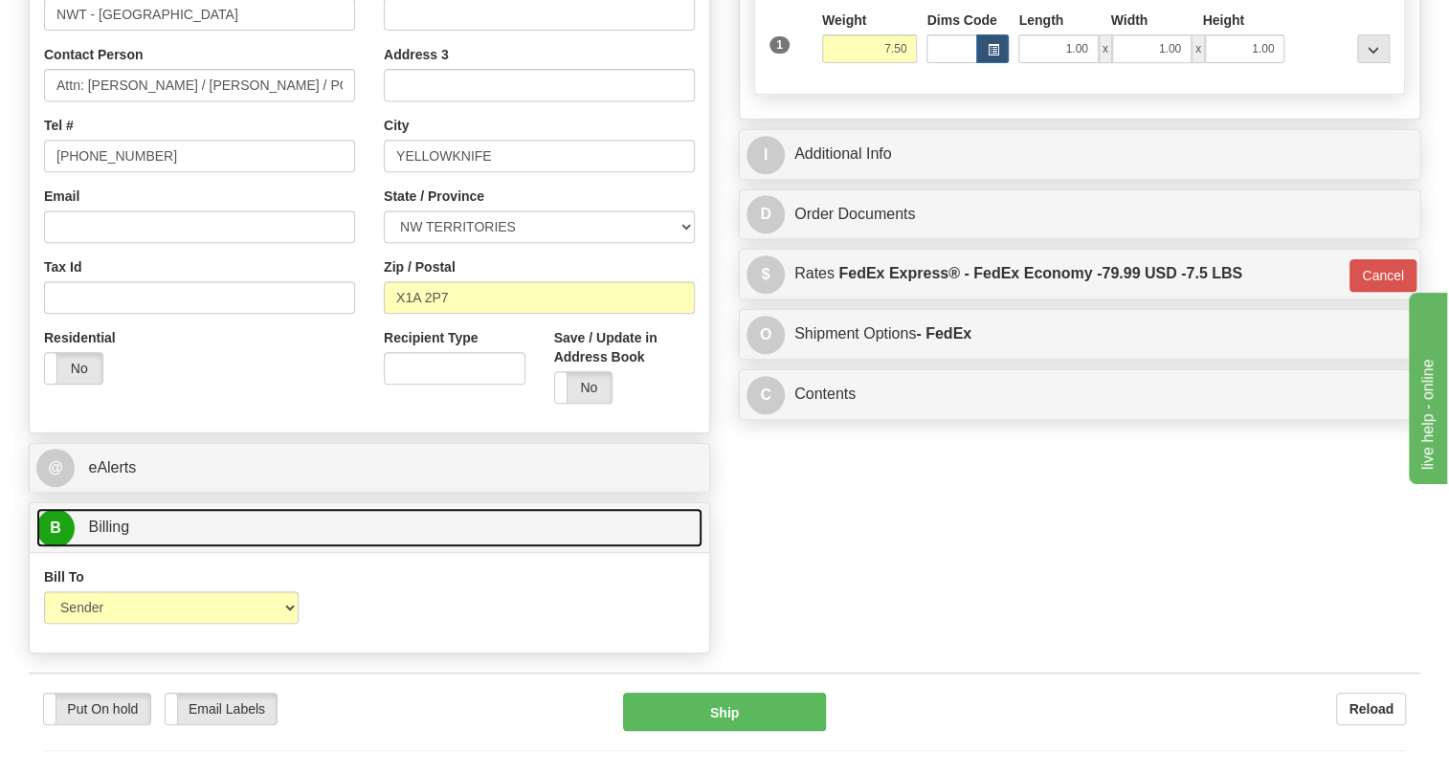
click at [117, 535] on span "Billing" at bounding box center [108, 527] width 41 height 16
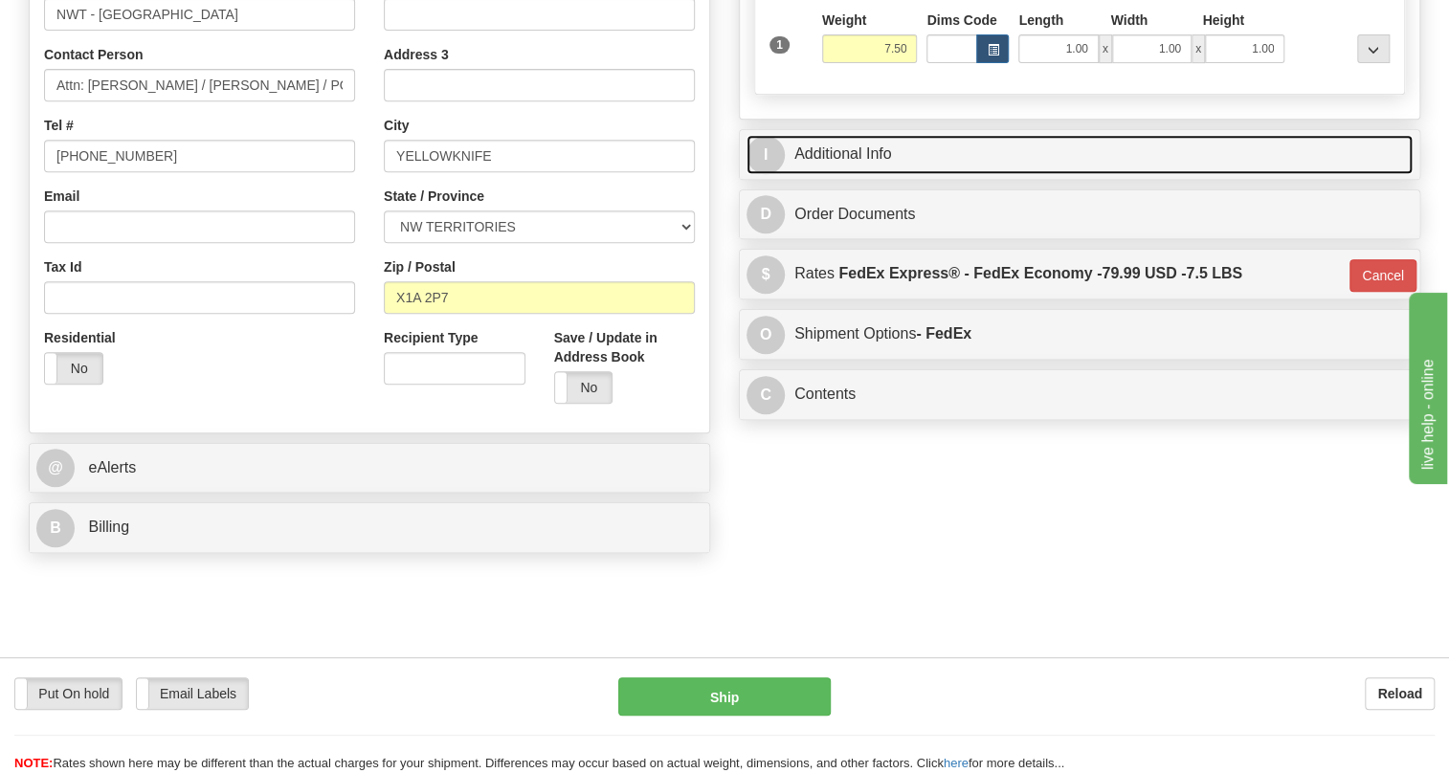
click at [841, 174] on link "I Additional Info" at bounding box center [1080, 154] width 666 height 39
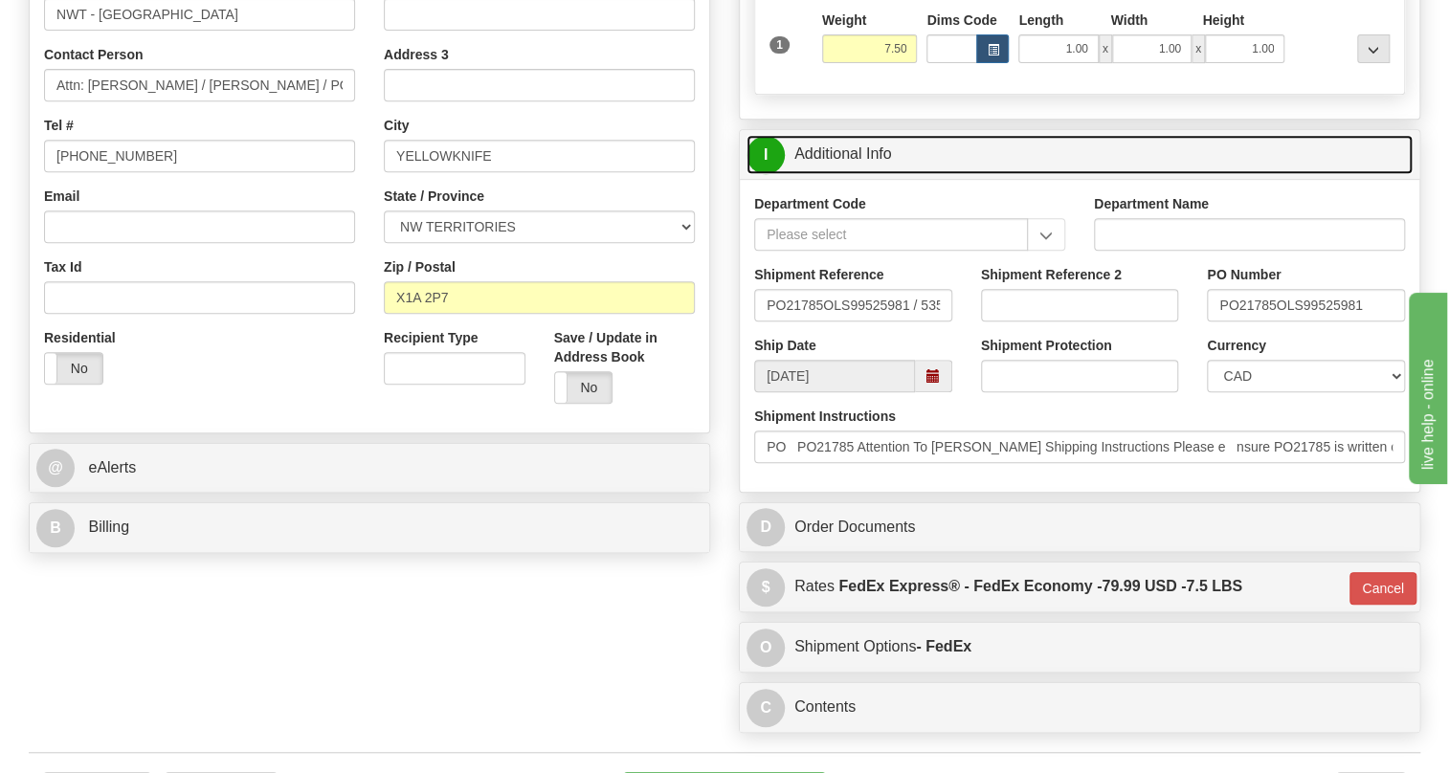
click at [841, 174] on link "I Additional Info" at bounding box center [1080, 154] width 666 height 39
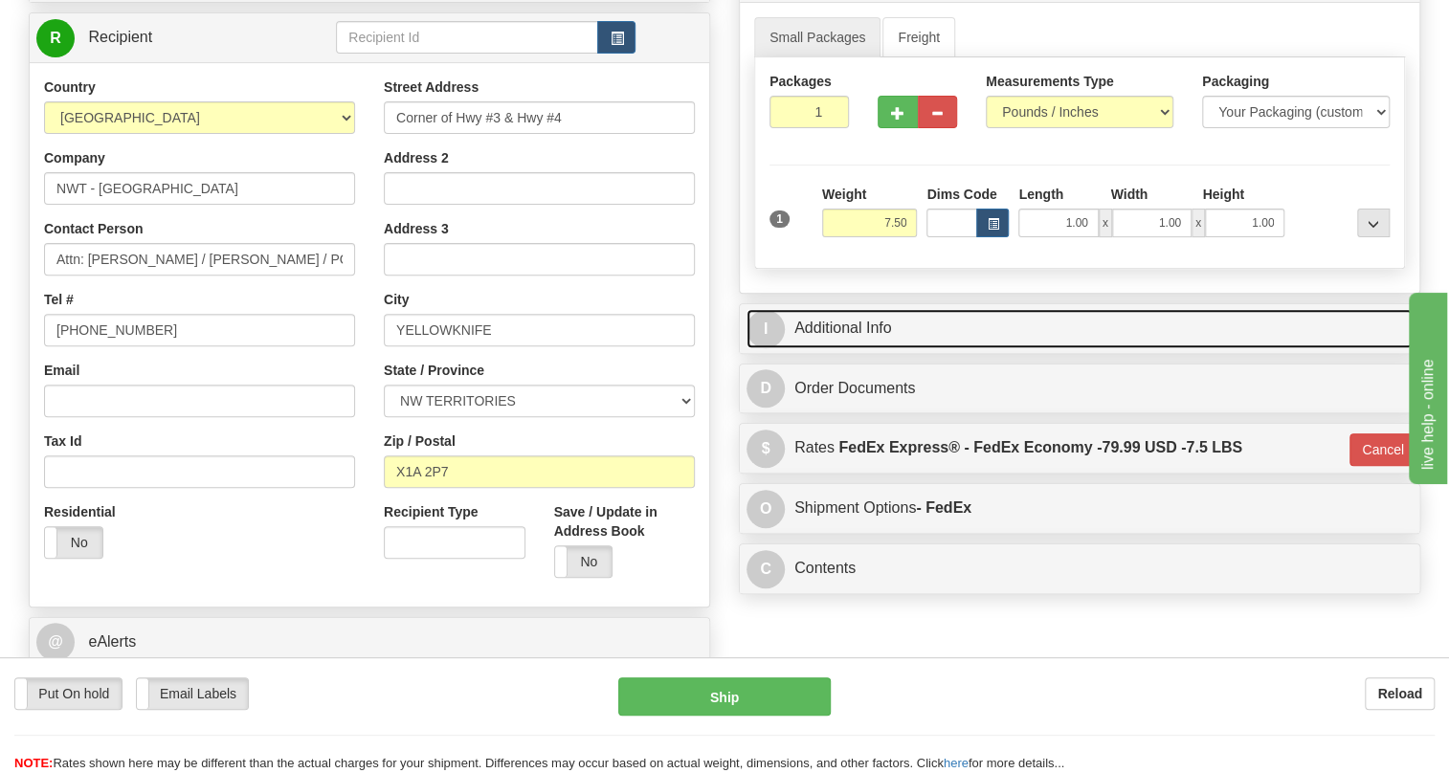
scroll to position [331, 0]
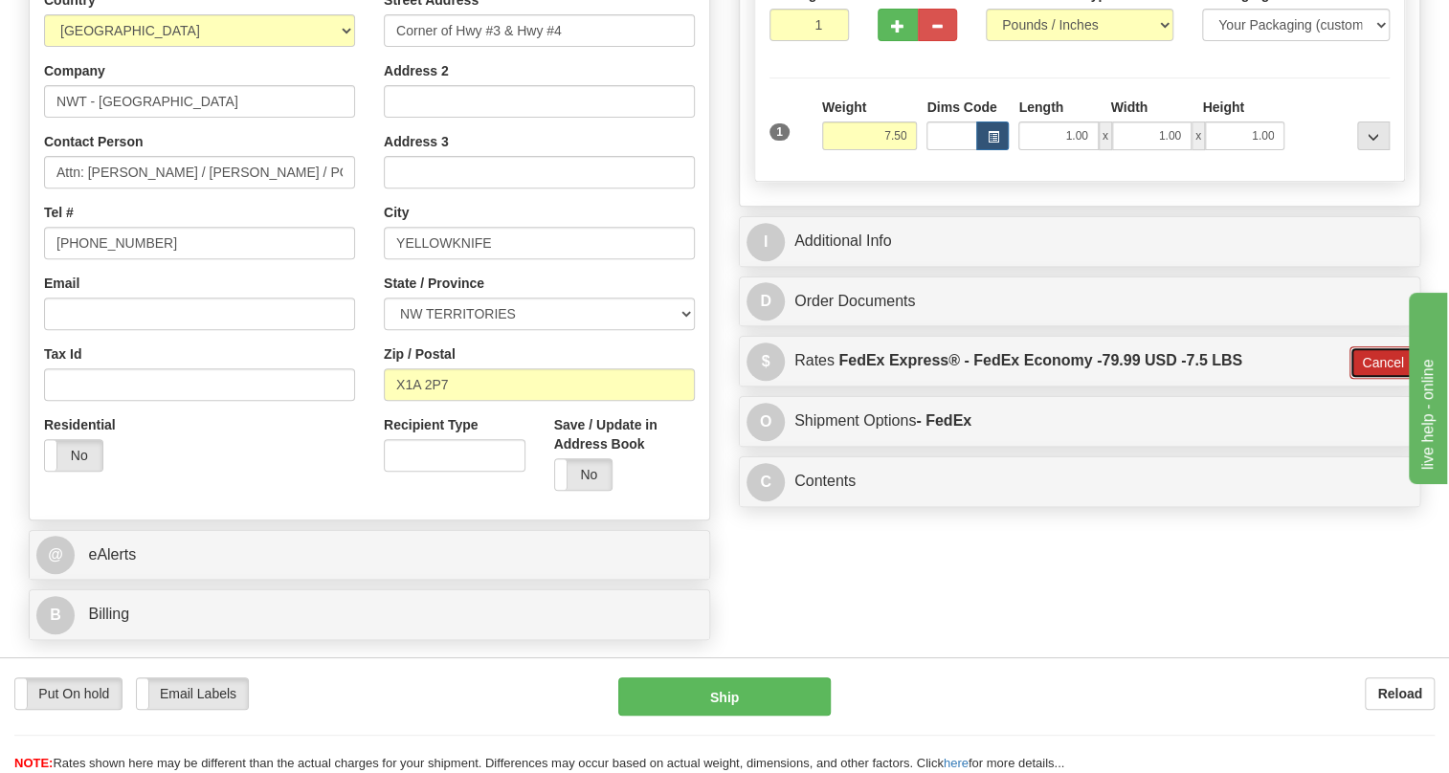
click at [1359, 379] on button "Cancel" at bounding box center [1383, 362] width 67 height 33
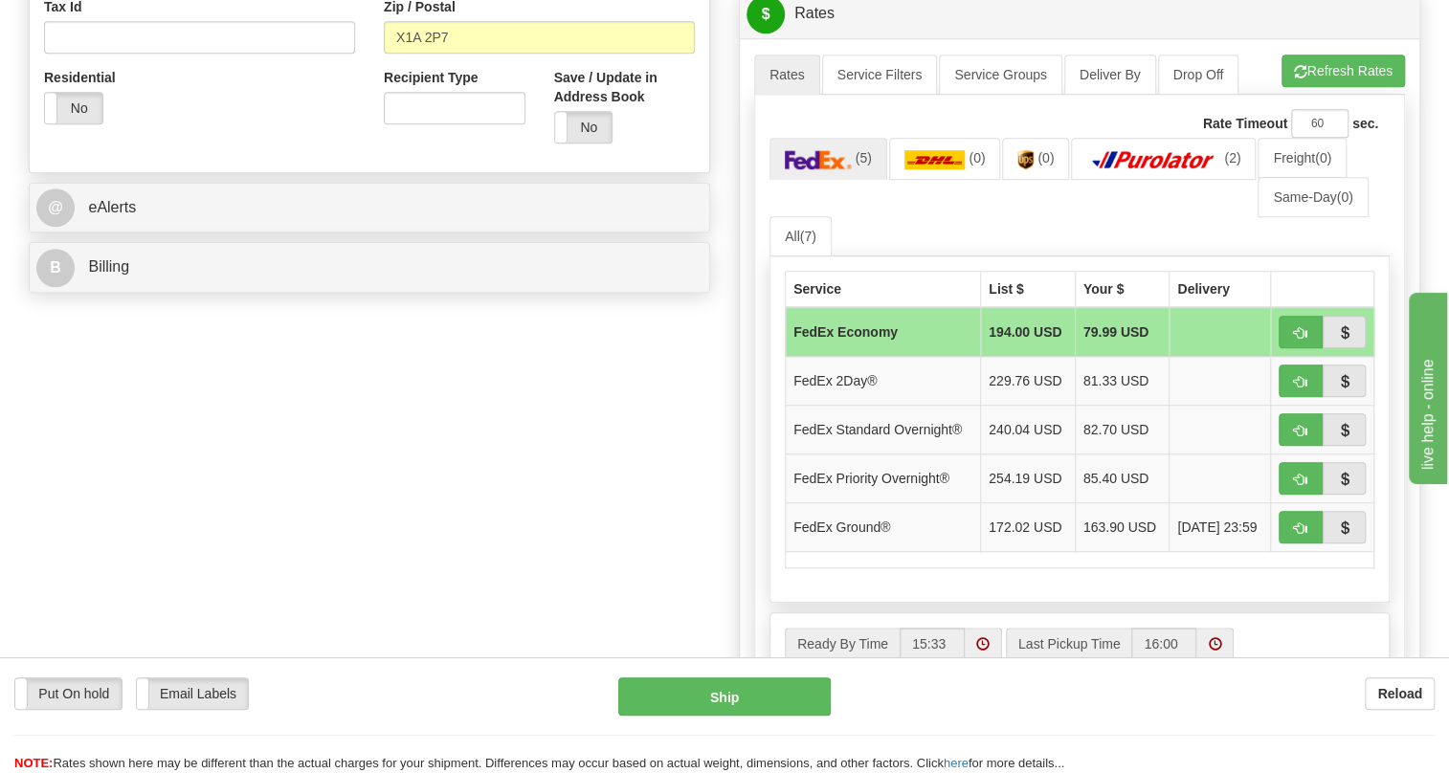
scroll to position [680, 0]
click at [1304, 339] on span "button" at bounding box center [1300, 332] width 13 height 12
type input "20"
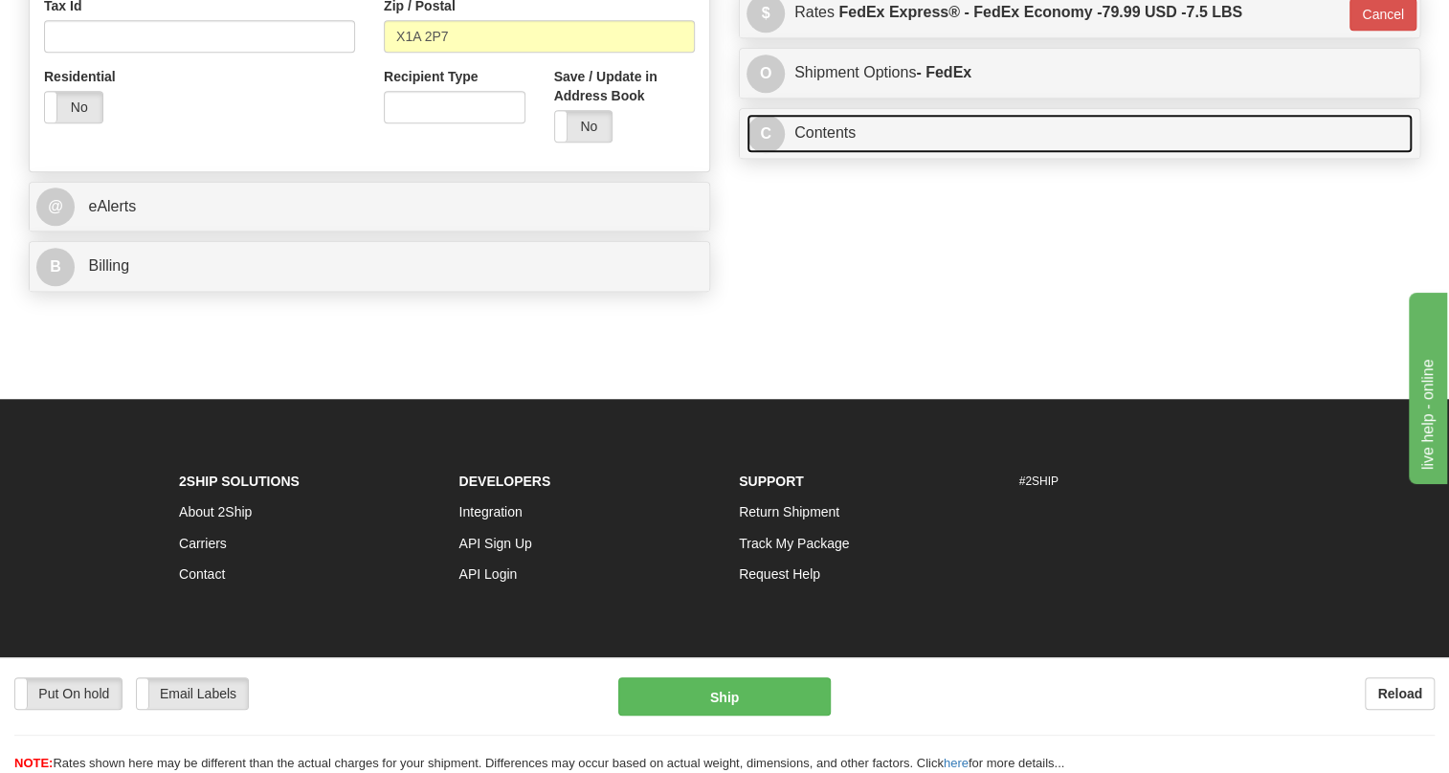
click at [844, 153] on link "C Contents" at bounding box center [1080, 133] width 666 height 39
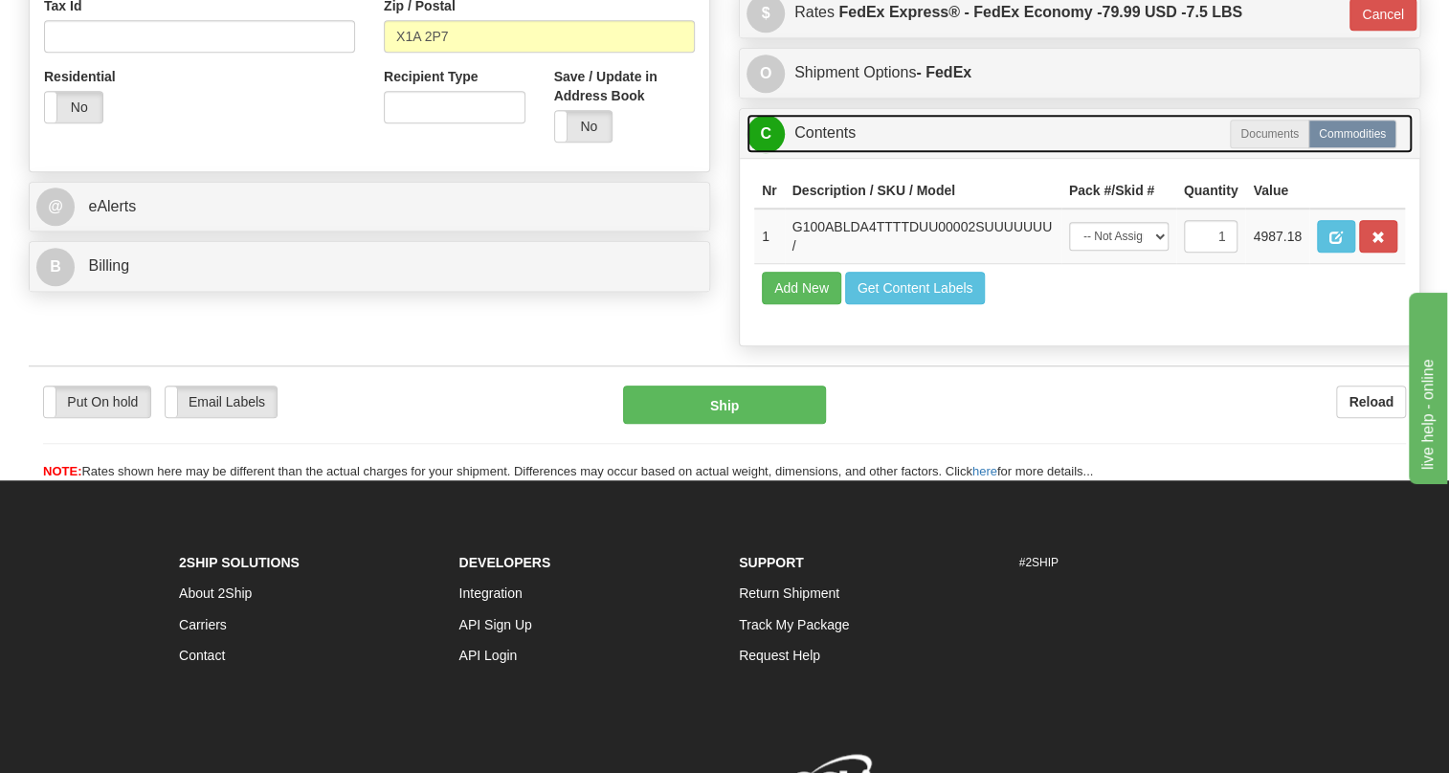
click at [844, 153] on link "C Contents" at bounding box center [1080, 133] width 666 height 39
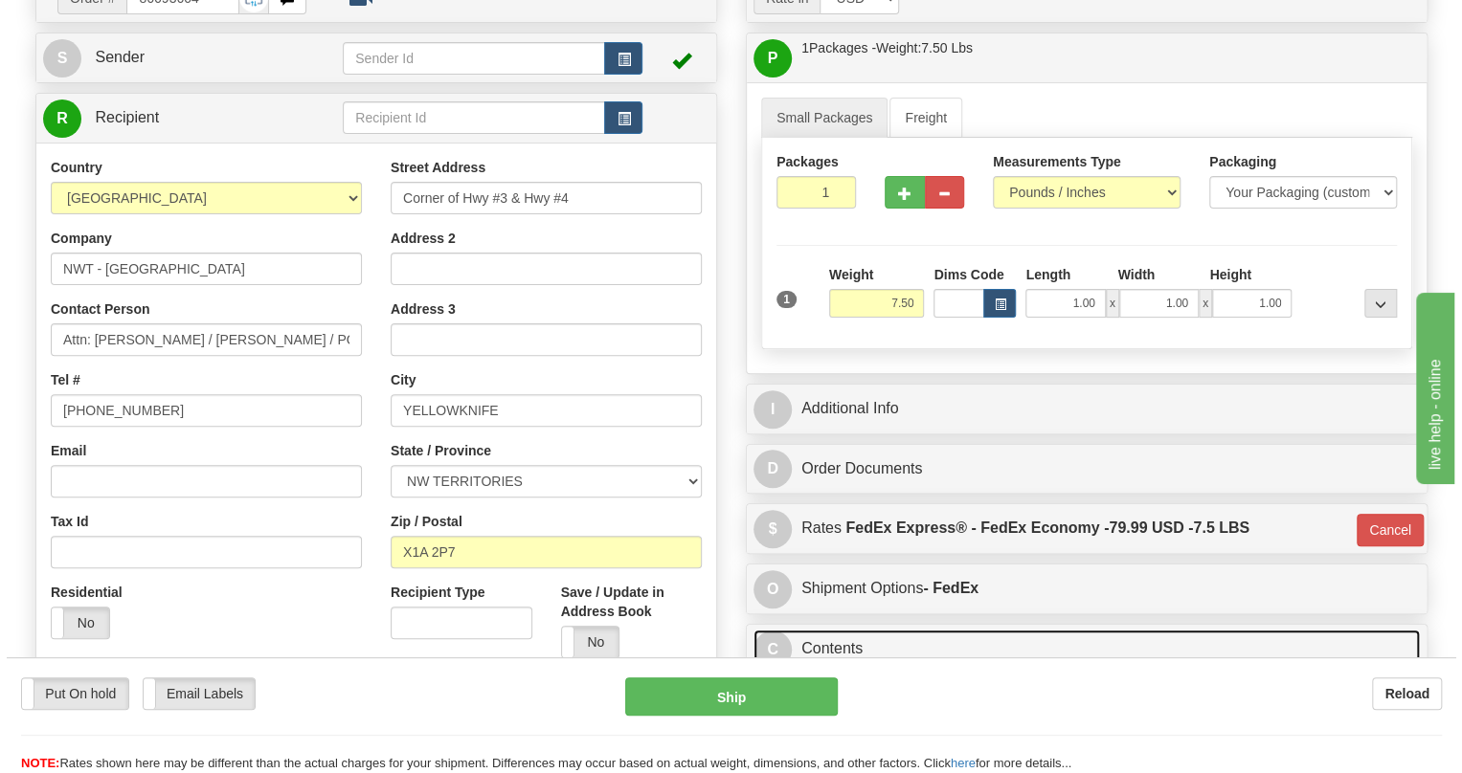
scroll to position [157, 0]
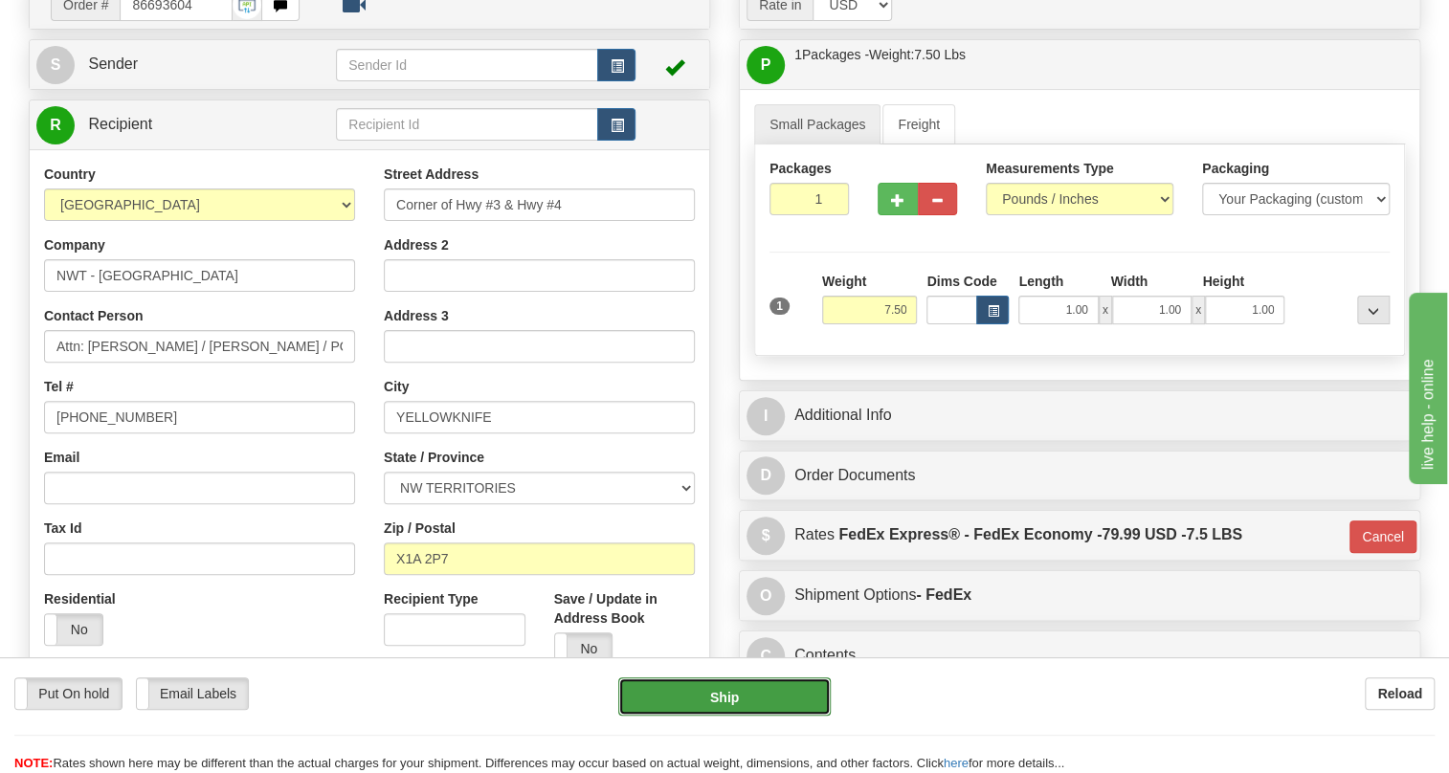
click at [723, 701] on button "Ship" at bounding box center [724, 697] width 212 height 38
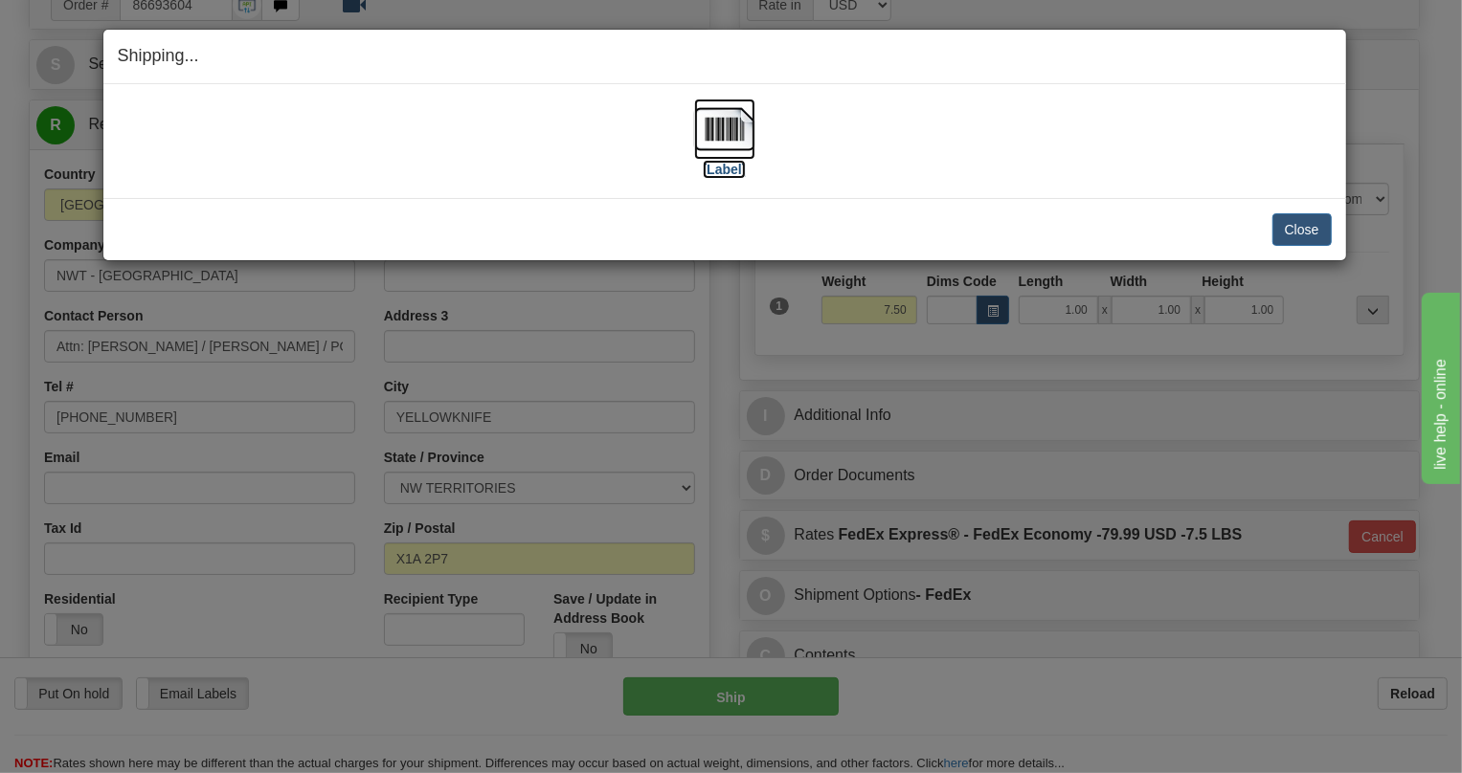
click at [733, 123] on img at bounding box center [724, 129] width 61 height 61
click at [1301, 234] on button "Close" at bounding box center [1301, 229] width 59 height 33
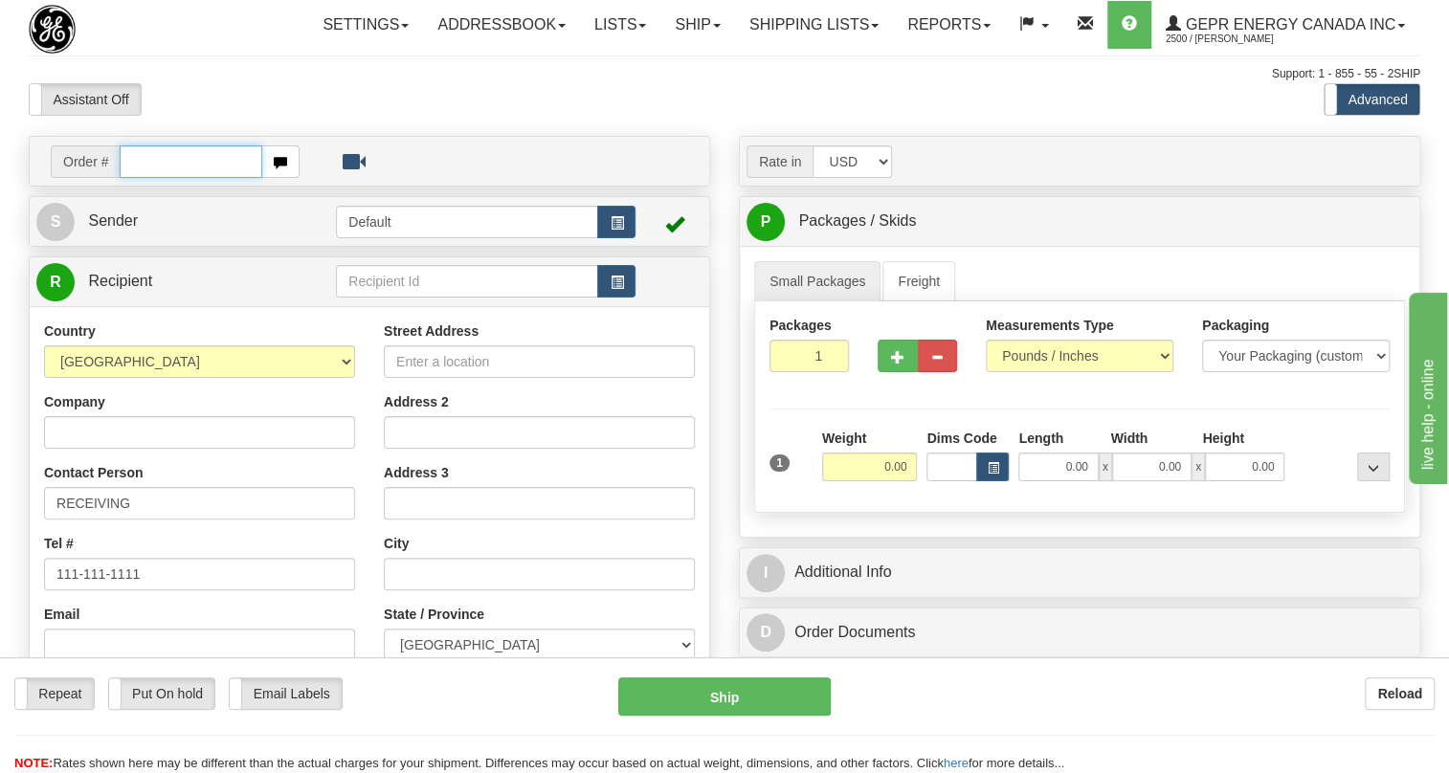
click at [146, 178] on input "text" at bounding box center [191, 161] width 143 height 33
paste input "0086693626"
click at [144, 178] on input "0086693626" at bounding box center [191, 161] width 143 height 33
type input "86693626"
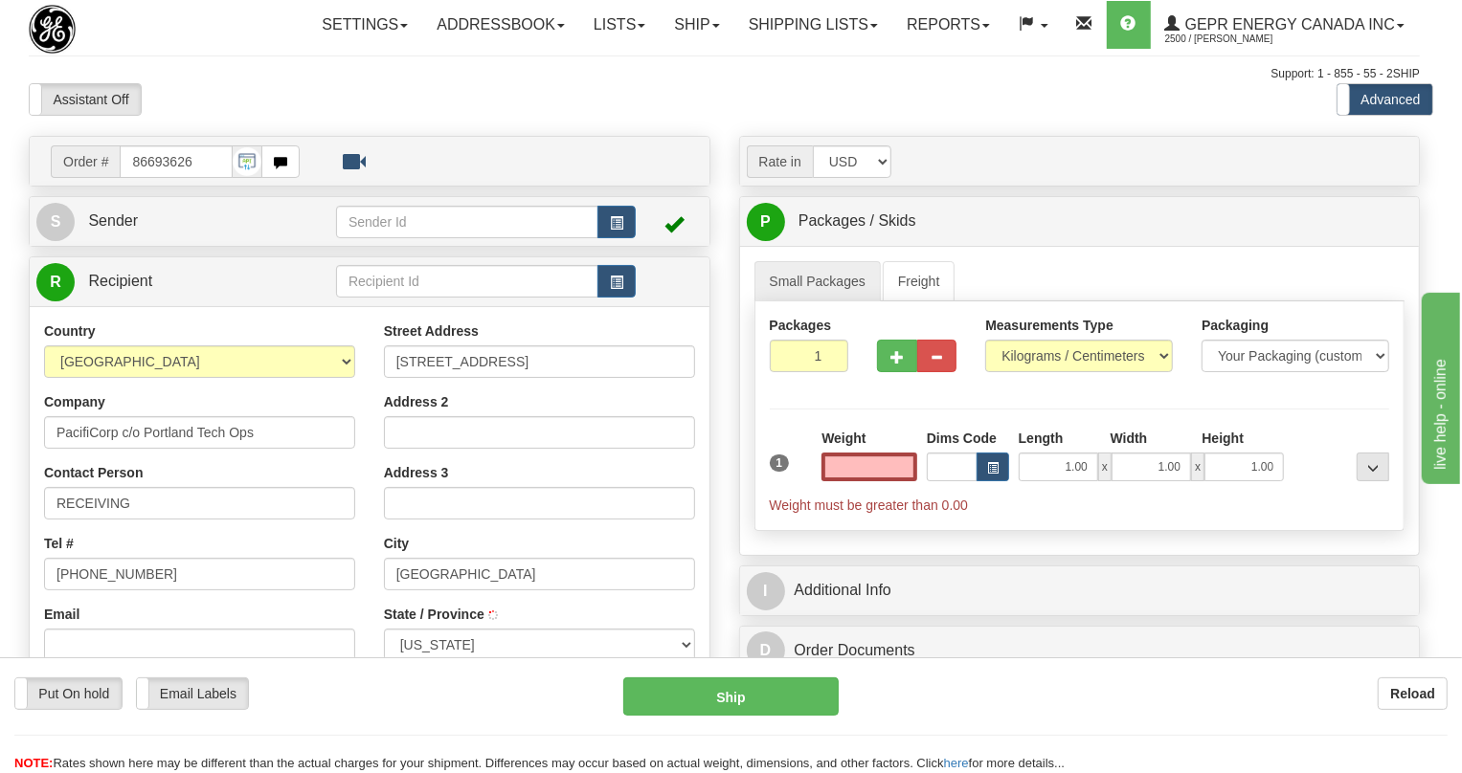
type input "[GEOGRAPHIC_DATA]"
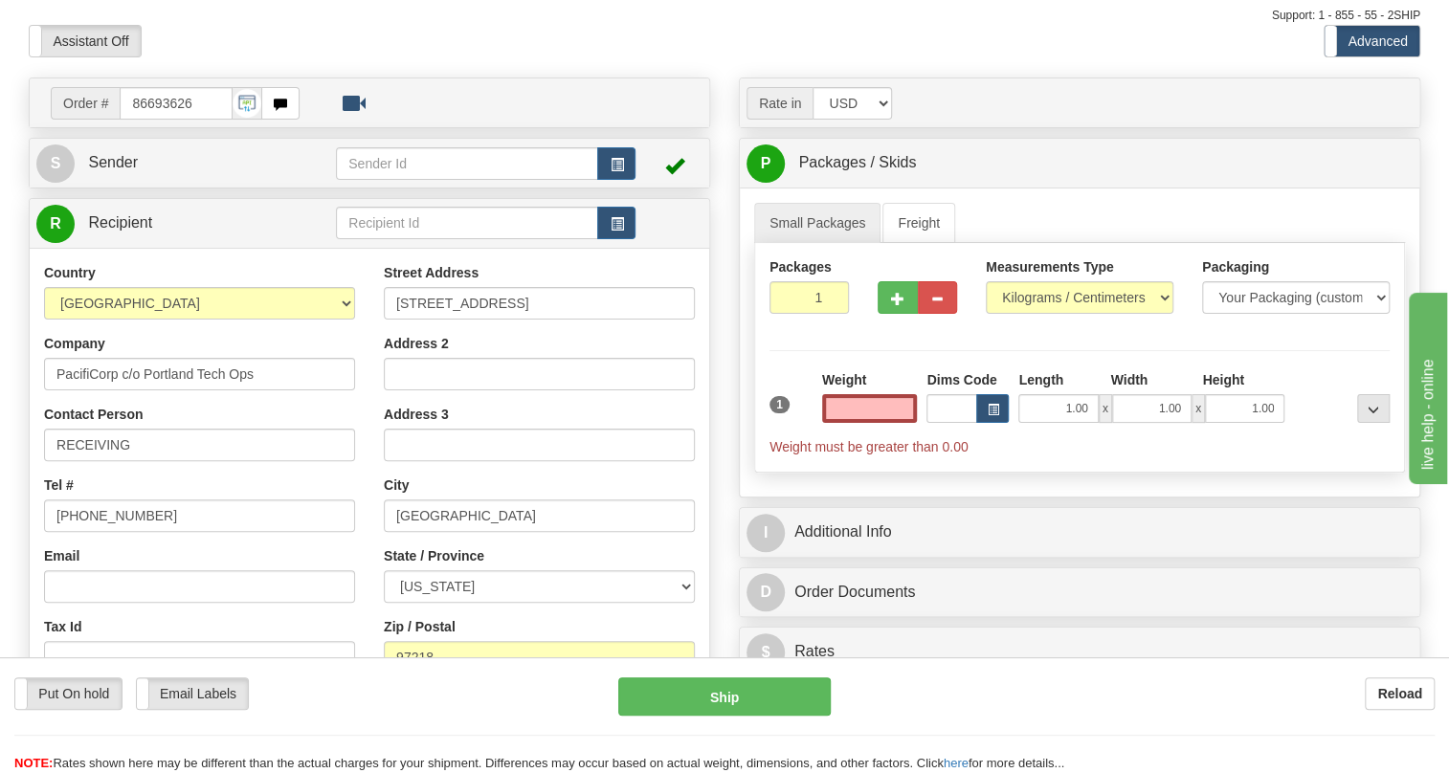
scroll to position [86, 0]
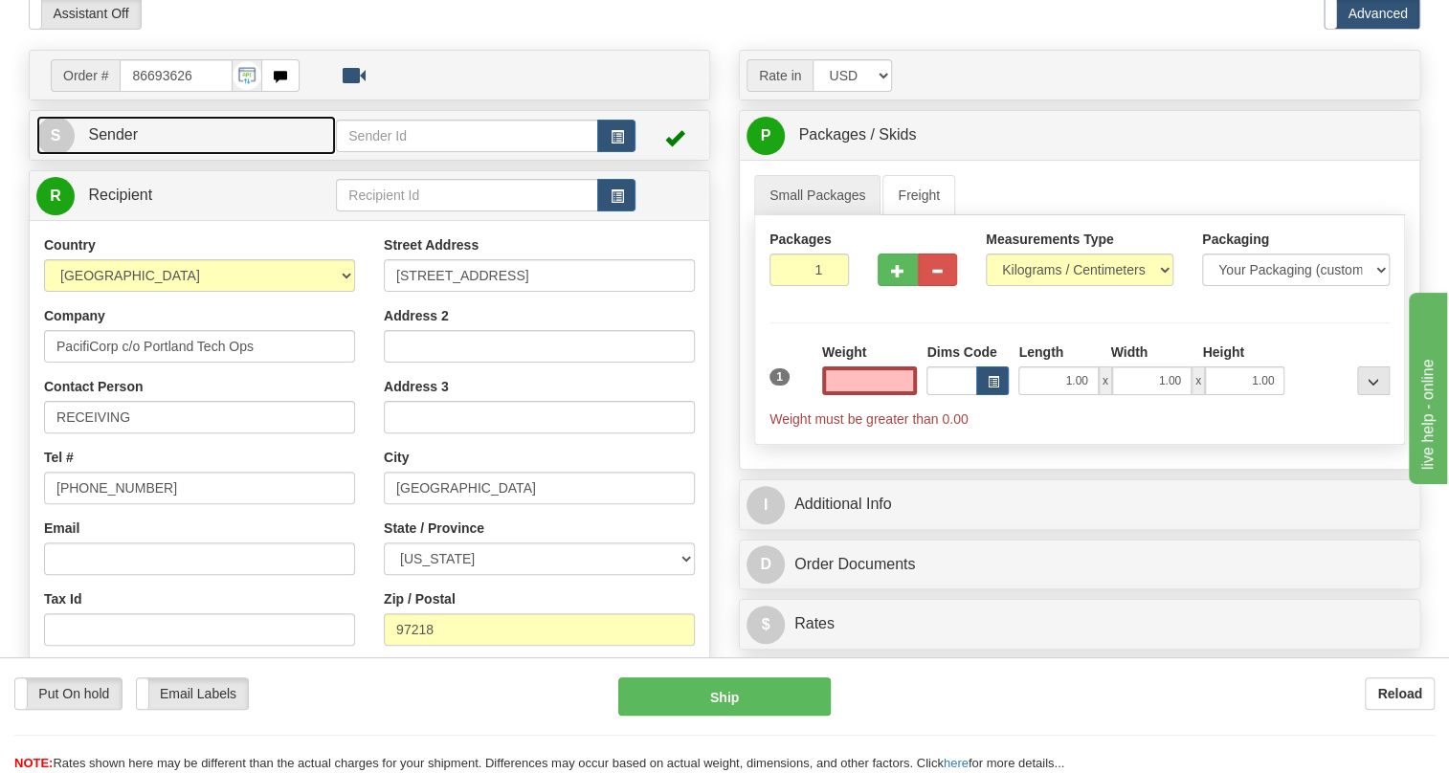
type input "0.00"
click at [120, 143] on span "Sender" at bounding box center [113, 134] width 50 height 16
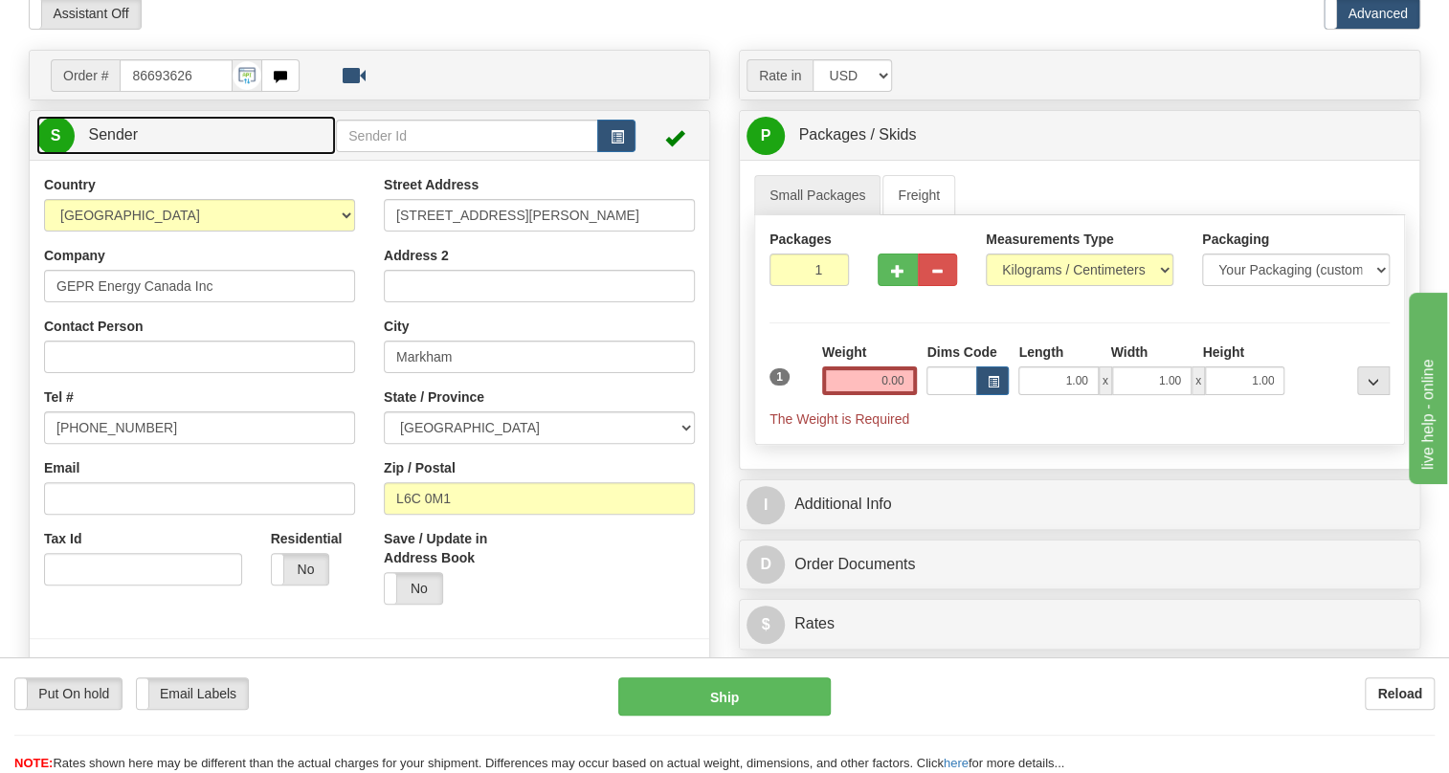
type input "MARKHAM"
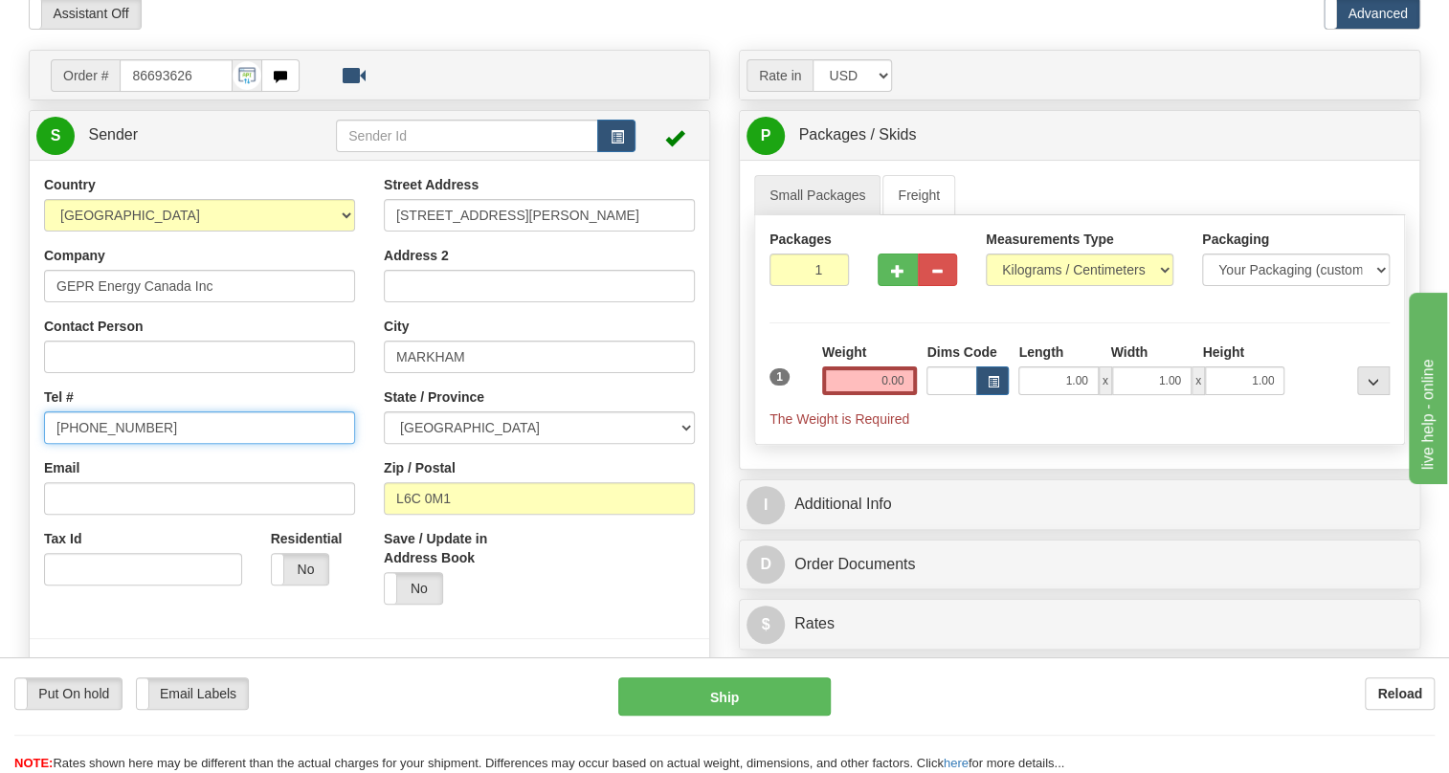
click at [111, 444] on input "[PHONE_NUMBER]" at bounding box center [199, 428] width 311 height 33
paste input "[PHONE_NUMBER]"
type input "[PHONE_NUMBER]"
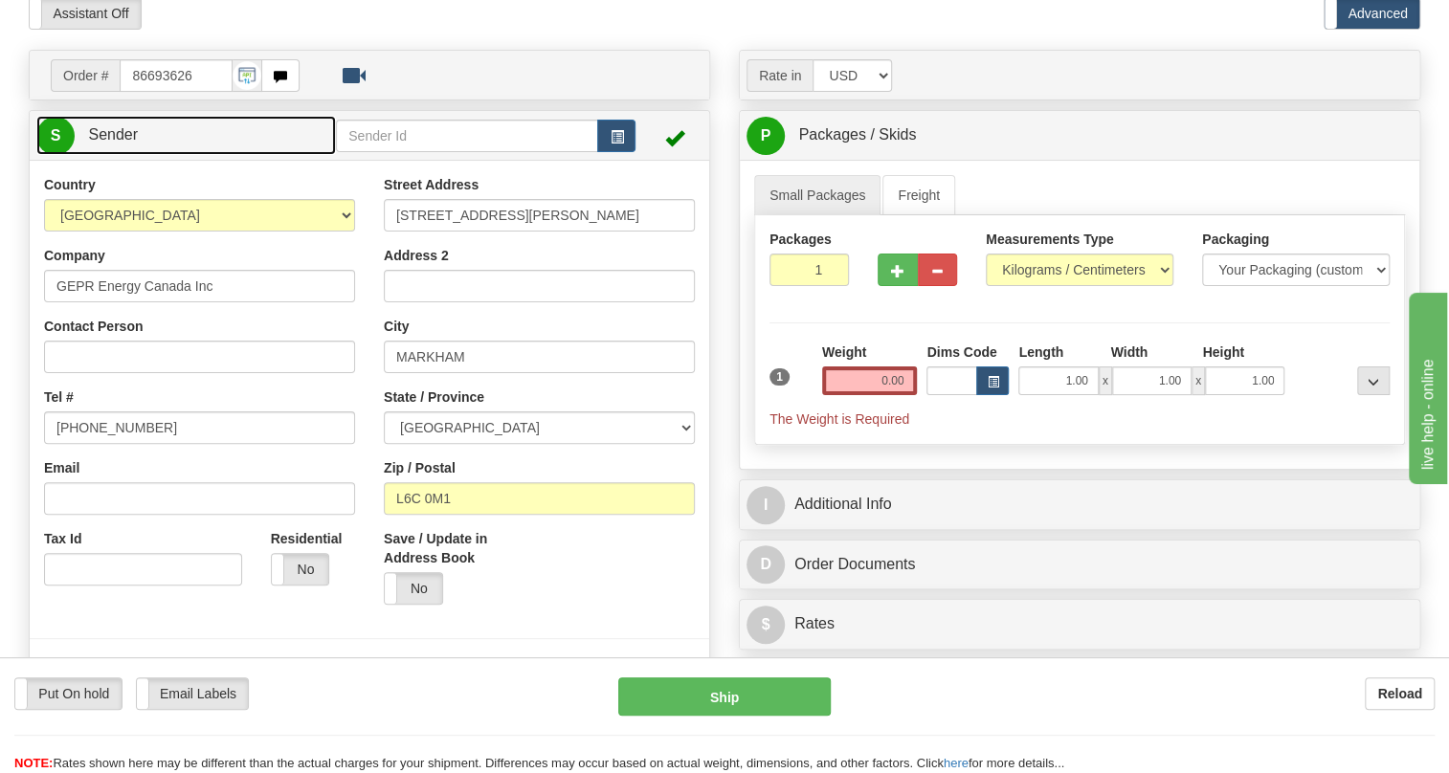
drag, startPoint x: 111, startPoint y: 176, endPoint x: 139, endPoint y: 177, distance: 27.8
click at [111, 143] on span "Sender" at bounding box center [113, 134] width 50 height 16
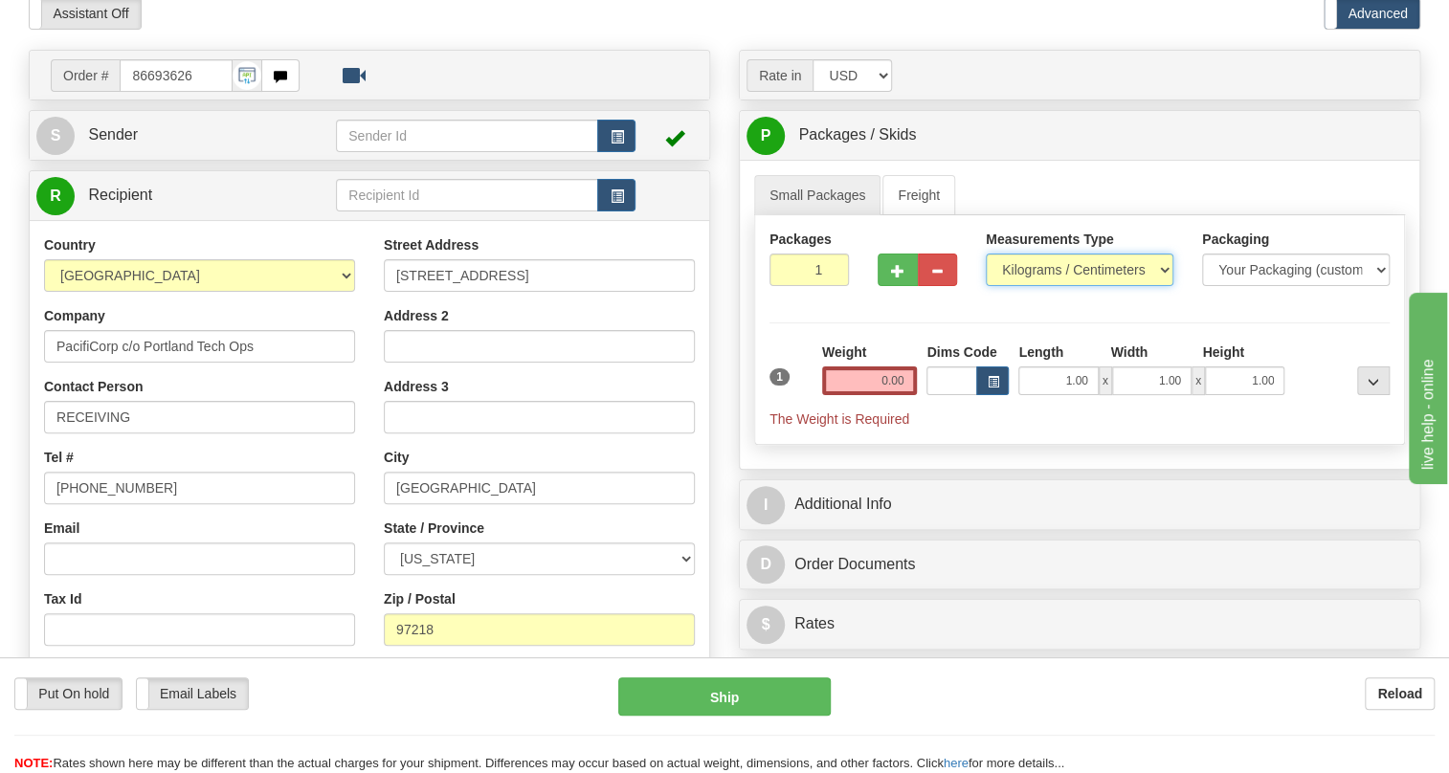
click at [1062, 286] on select "Pounds / Inches Kilograms / Centimeters" at bounding box center [1080, 270] width 188 height 33
select select "0"
click at [986, 286] on select "Pounds / Inches Kilograms / Centimeters" at bounding box center [1080, 270] width 188 height 33
click at [880, 395] on input "0.00" at bounding box center [870, 381] width 96 height 29
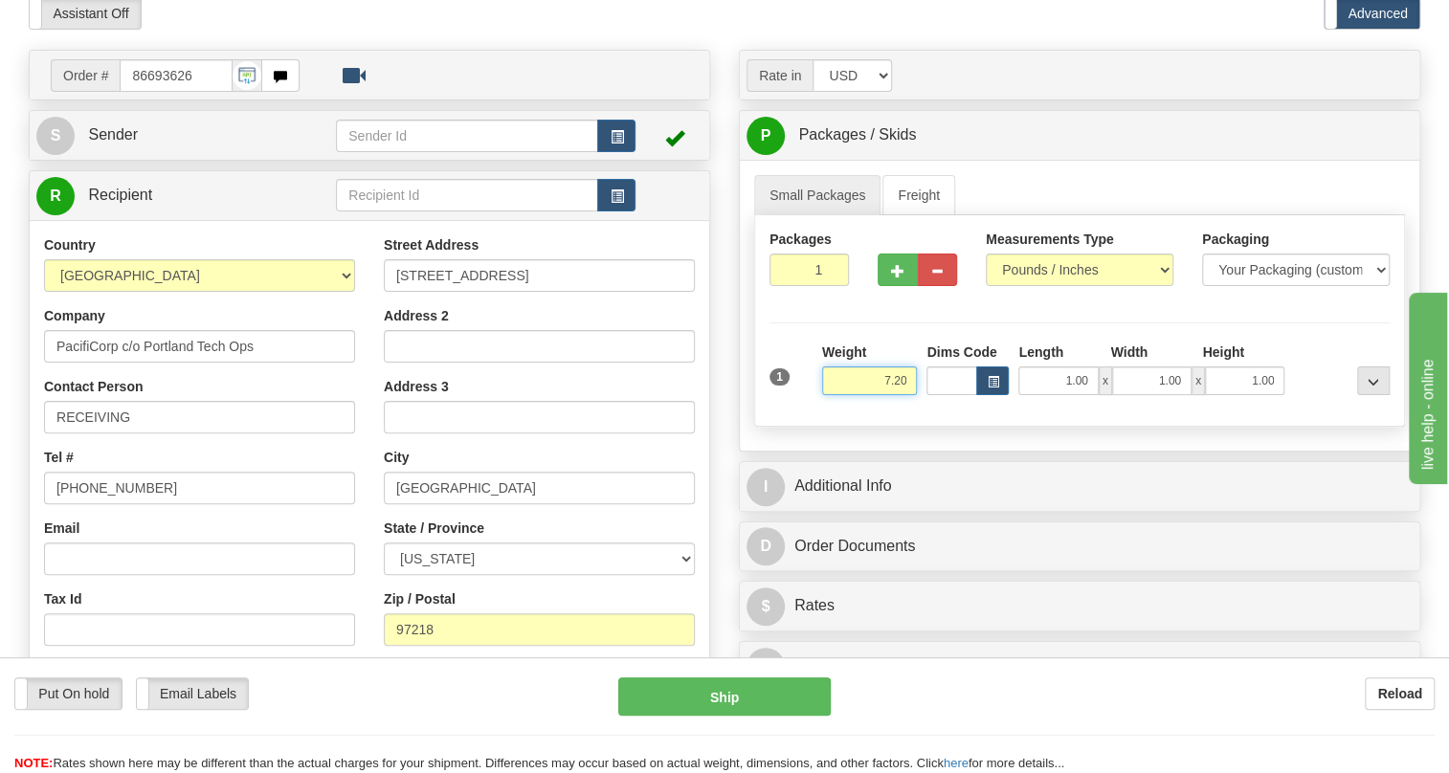
type input "7.20"
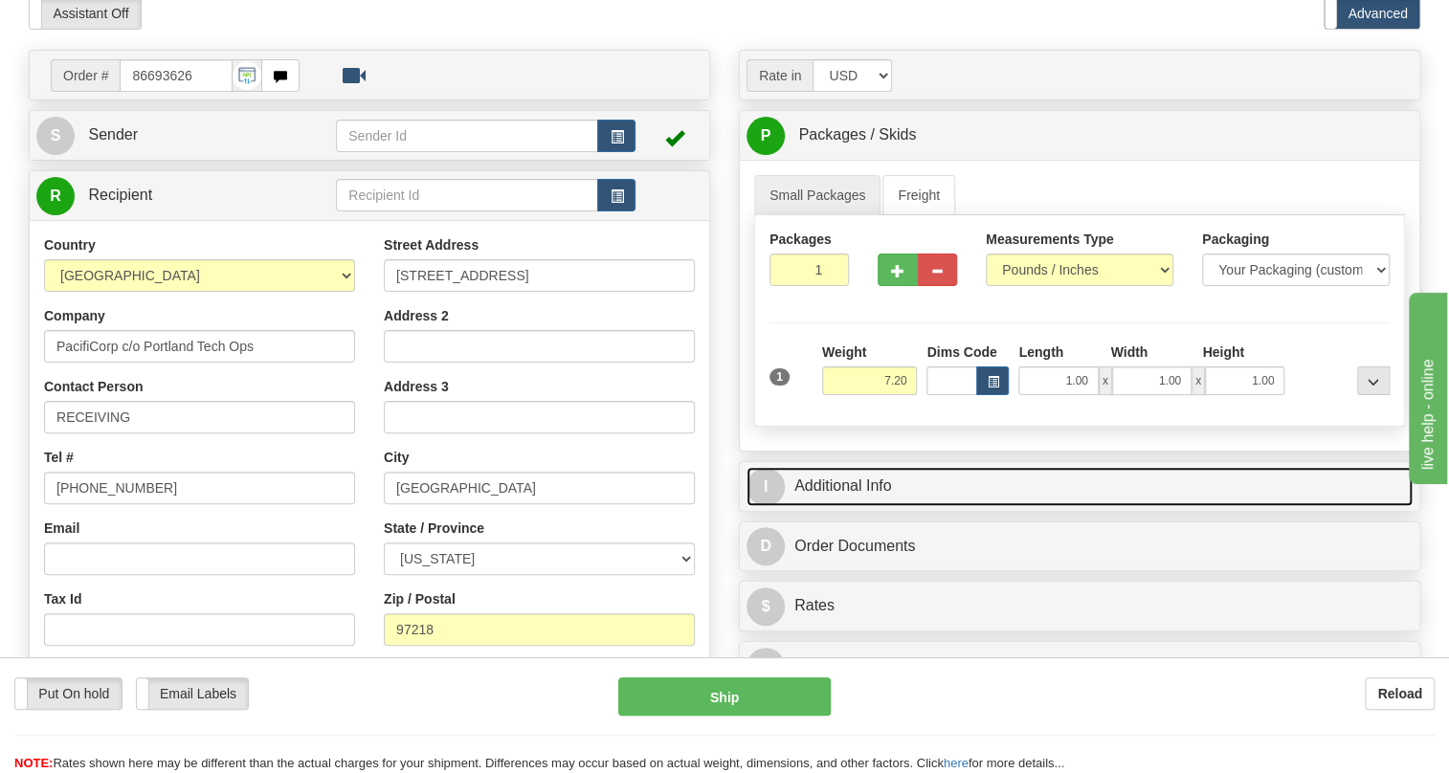
click at [882, 506] on link "I Additional Info" at bounding box center [1080, 486] width 666 height 39
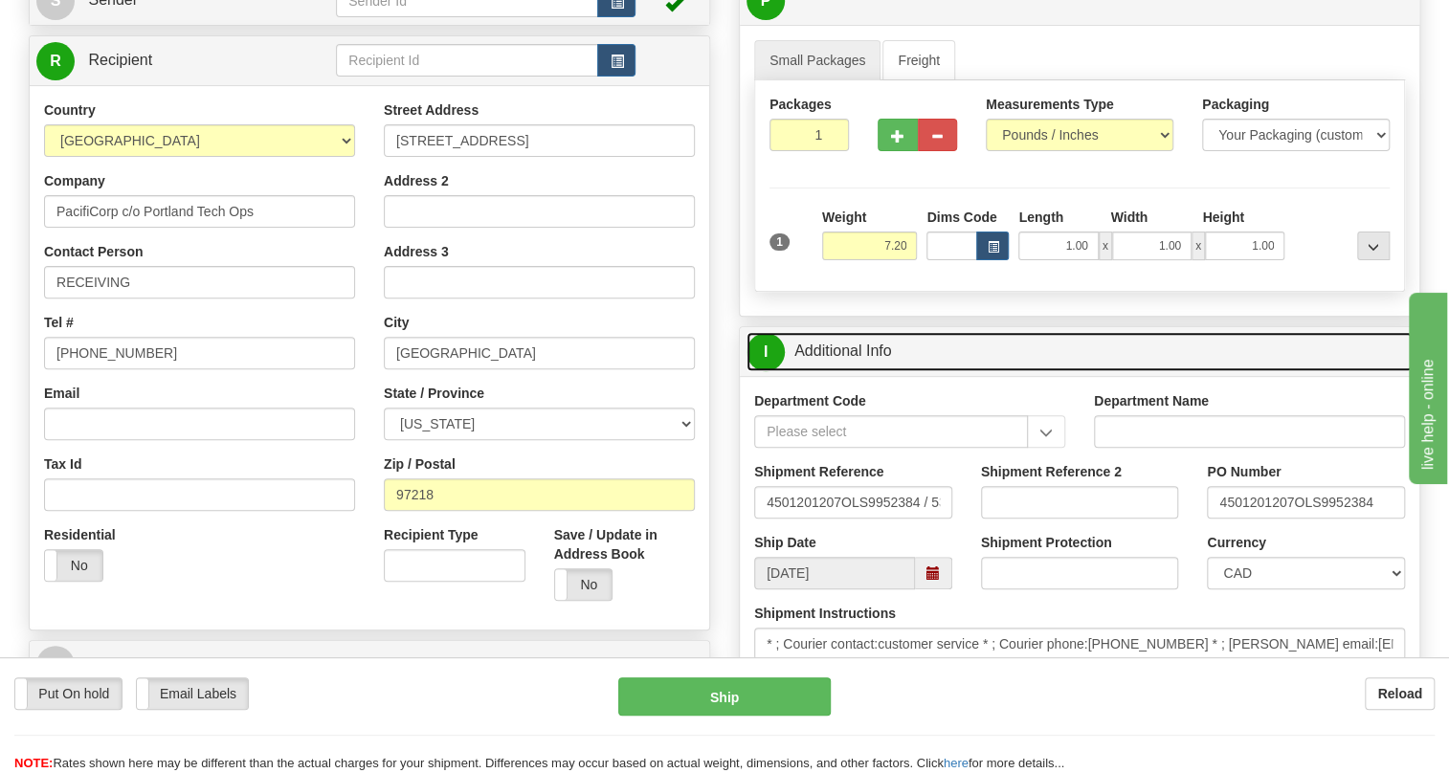
scroll to position [260, 0]
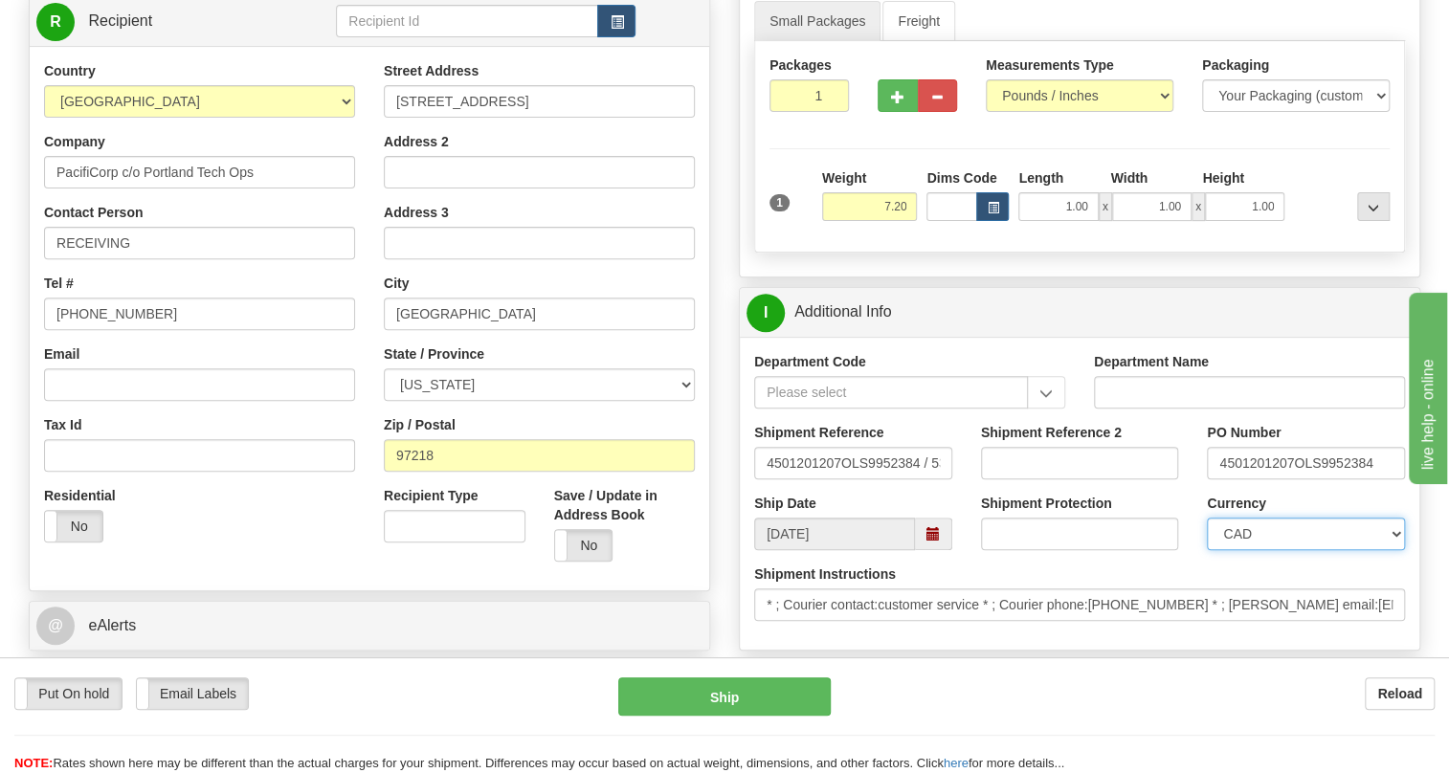
click at [1283, 550] on select "CAD USD EUR ZAR [PERSON_NAME] ARN AUD AUS AWG BBD BFR BGN BHD BMD BND BRC BRL C…" at bounding box center [1306, 534] width 198 height 33
select select "1"
click at [1207, 550] on select "CAD USD EUR ZAR [PERSON_NAME] ARN AUD AUS AWG BBD BFR BGN BHD BMD BND BRC BRL C…" at bounding box center [1306, 534] width 198 height 33
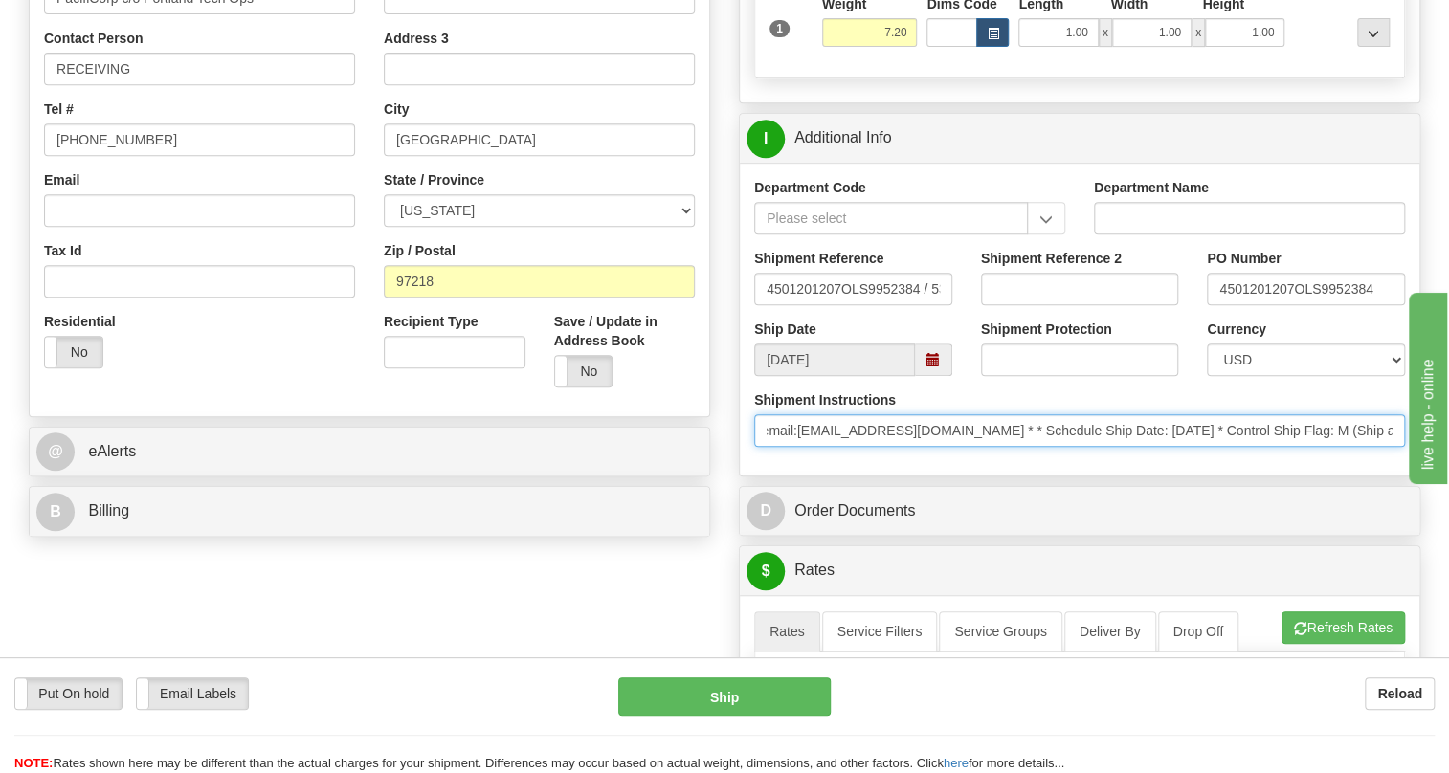
scroll to position [0, 900]
drag, startPoint x: 1203, startPoint y: 472, endPoint x: 1395, endPoint y: 472, distance: 191.4
click at [1395, 447] on input "* ; Courier contact:customer service * ; Courier phone:8886907447 * ; Couri er …" at bounding box center [1079, 430] width 651 height 33
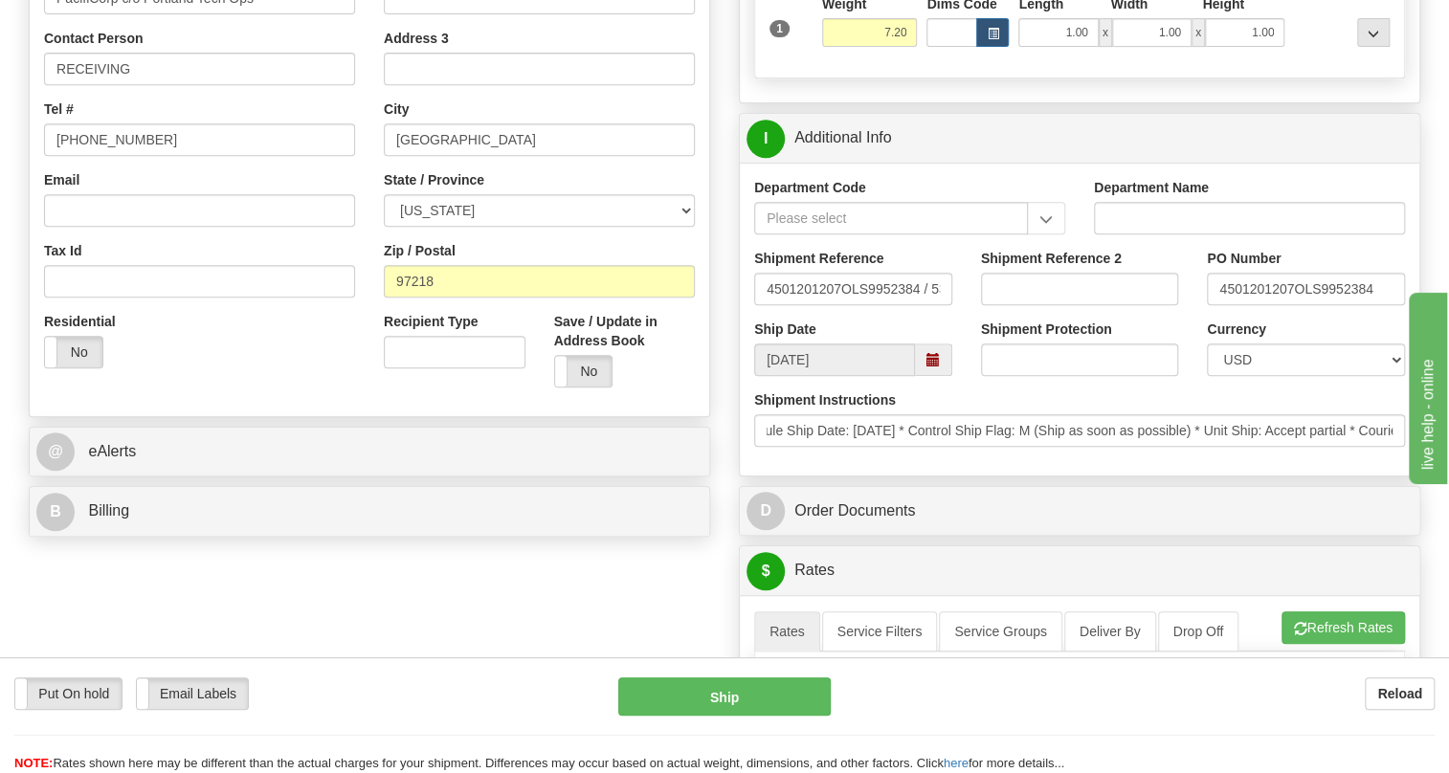
scroll to position [0, 0]
click at [1068, 476] on div "Department Code Department Name Shipment Reference 4501201207OLS9952384 / 53038…" at bounding box center [1080, 319] width 680 height 313
drag, startPoint x: 1295, startPoint y: 335, endPoint x: 1216, endPoint y: 341, distance: 79.6
click at [1216, 305] on input "4501201207OLS9952384" at bounding box center [1306, 289] width 198 height 33
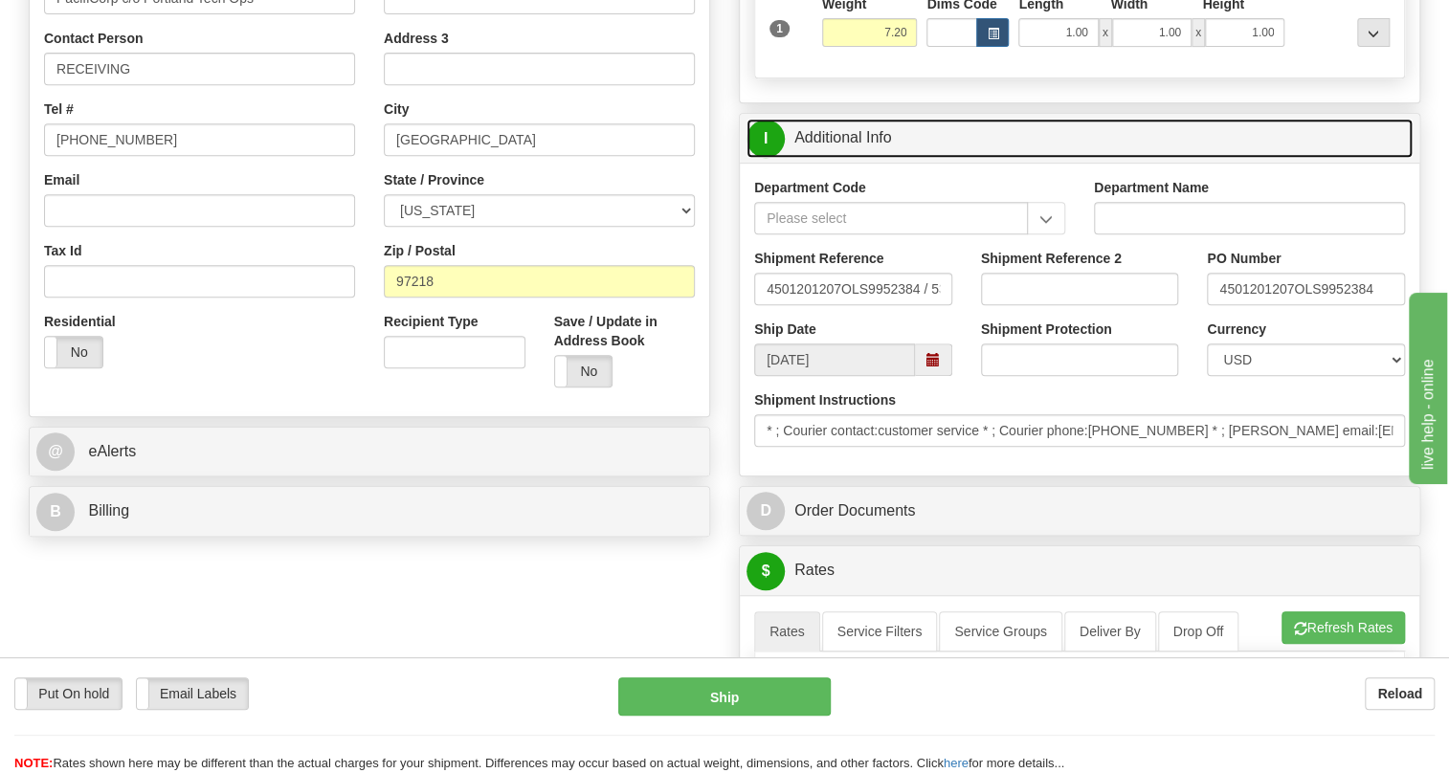
click at [841, 158] on link "I Additional Info" at bounding box center [1080, 138] width 666 height 39
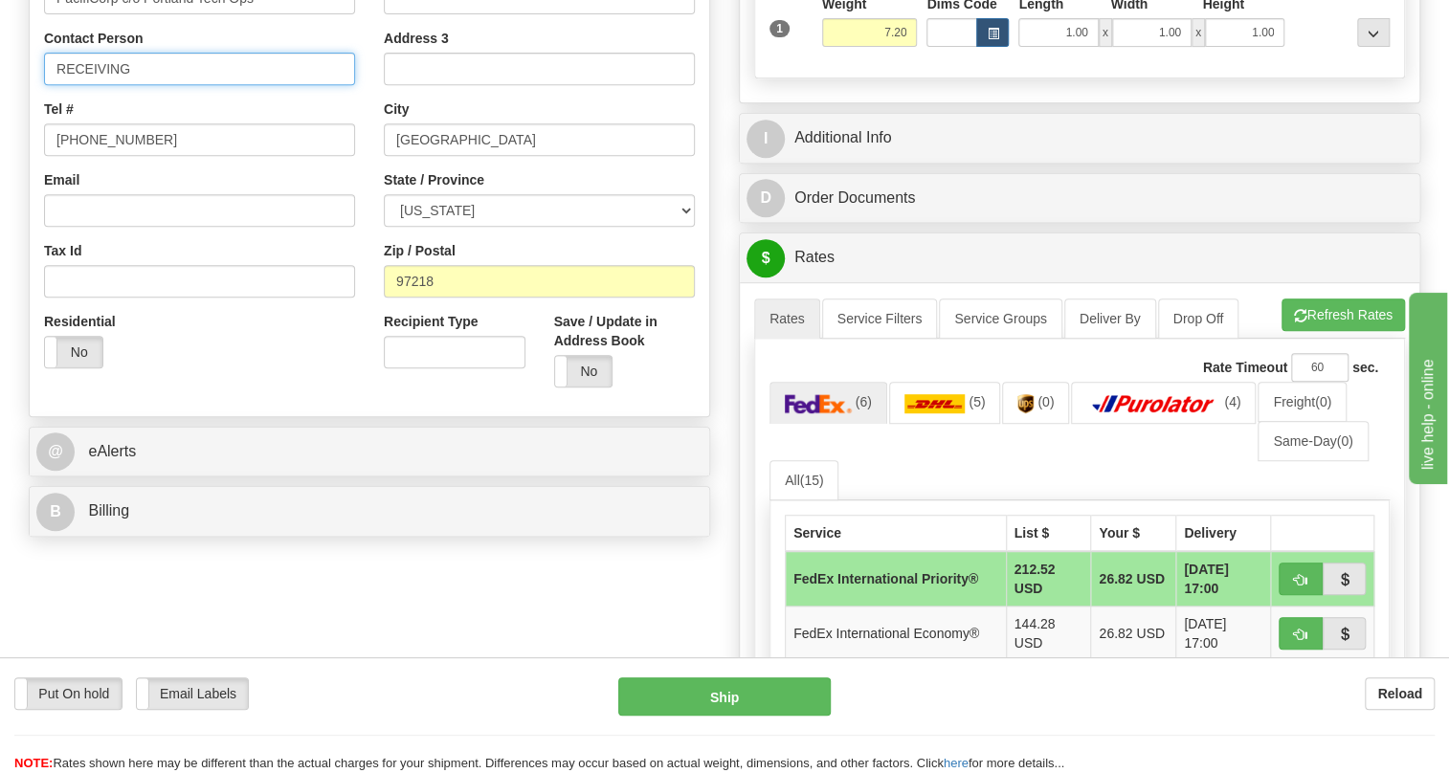
click at [156, 85] on input "RECEIVING" at bounding box center [199, 69] width 311 height 33
paste input "4501201207"
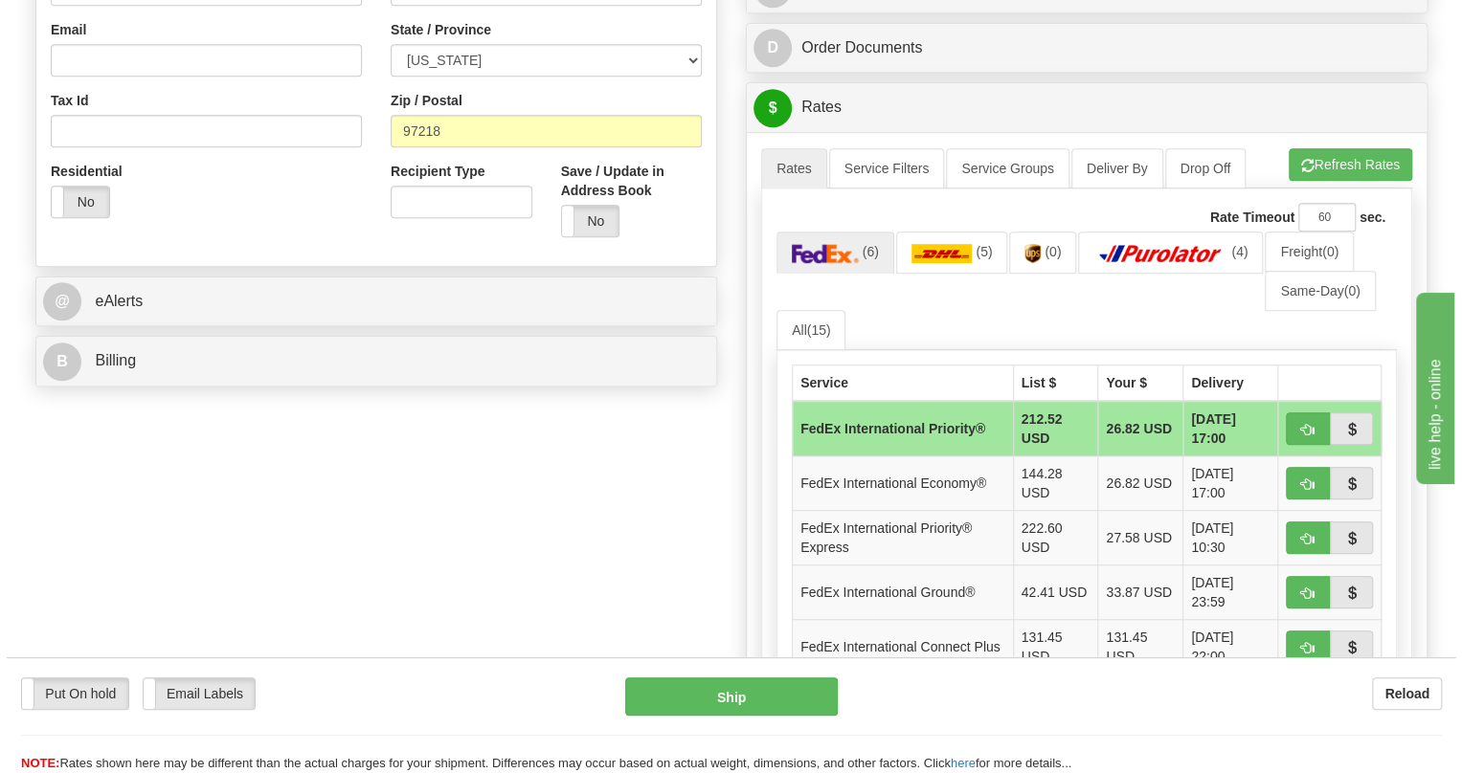
scroll to position [609, 0]
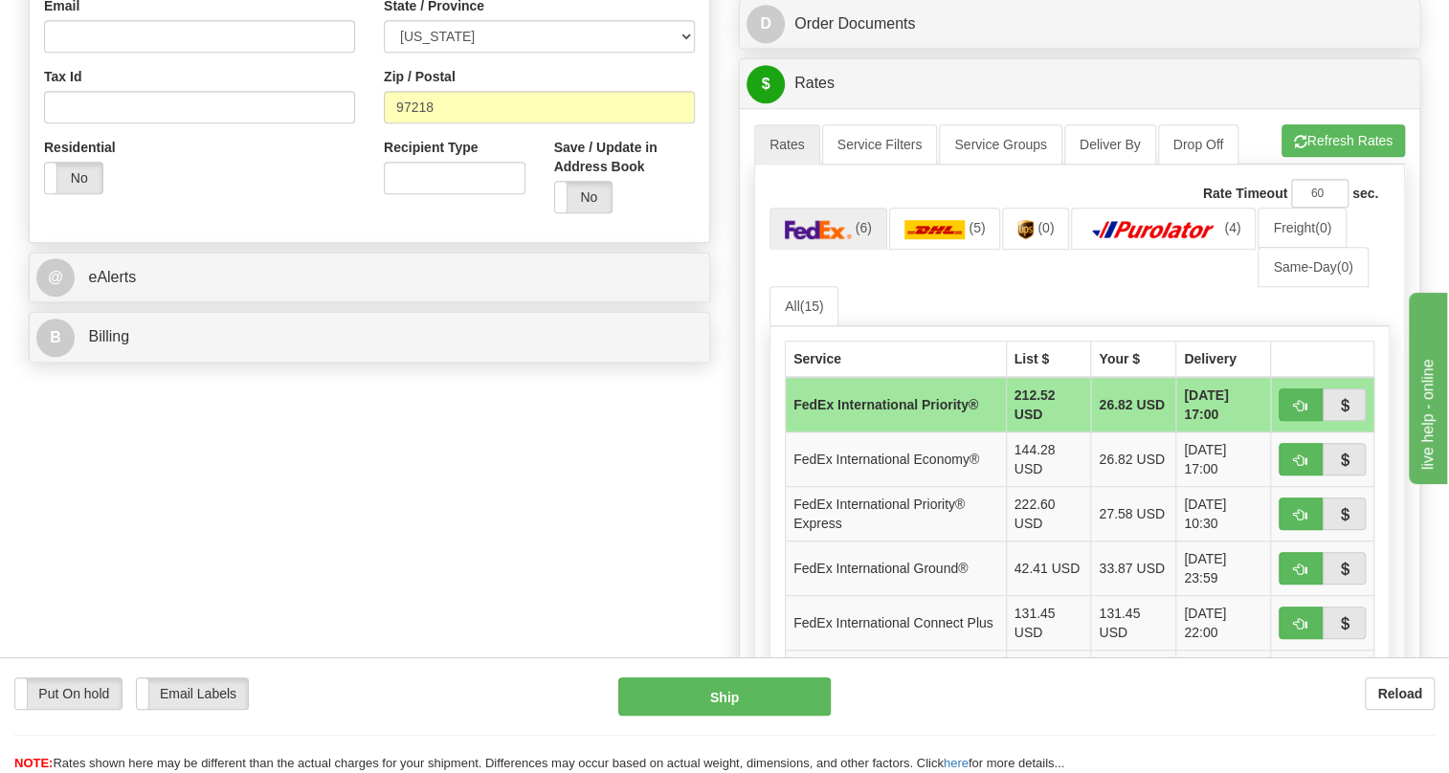
type input "RECEIVING / PO# 4501201207"
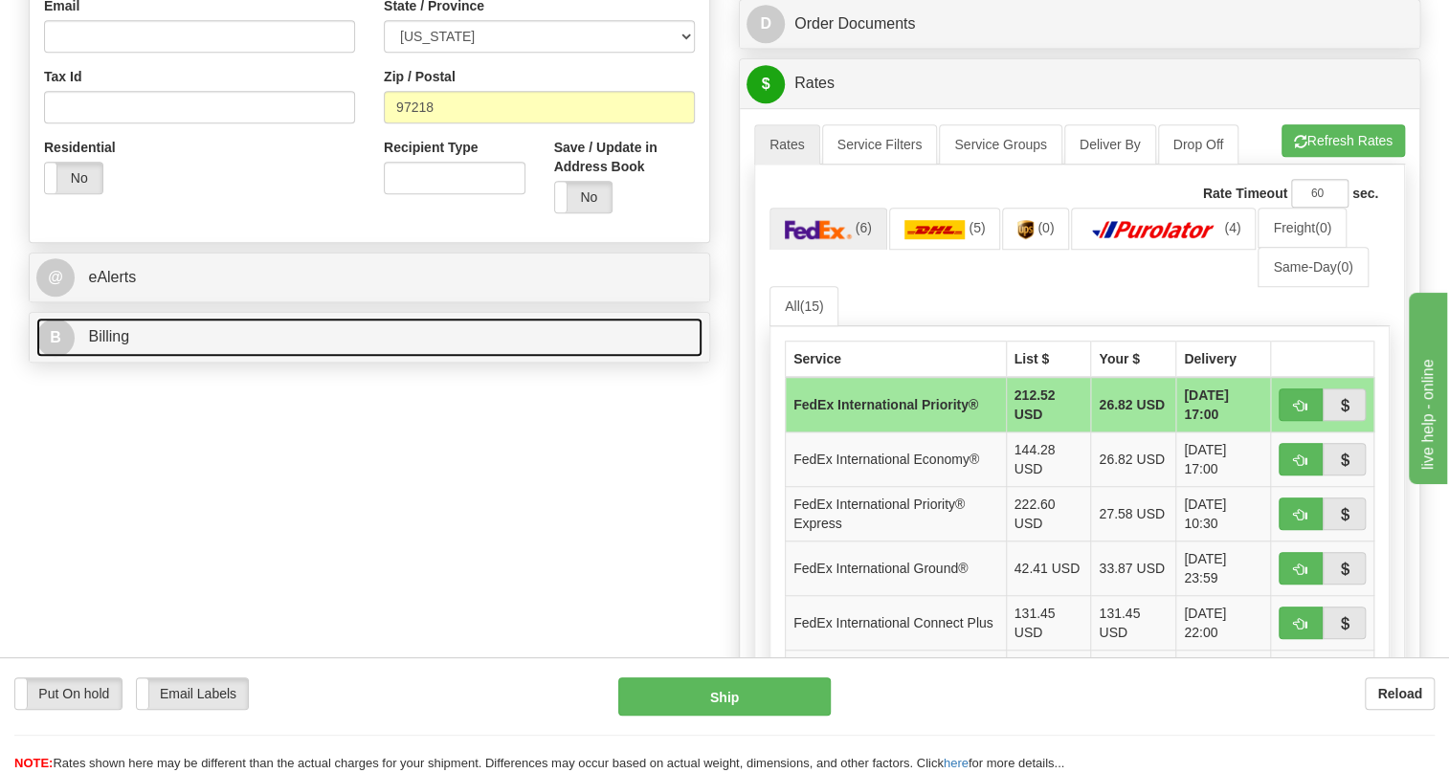
click at [109, 345] on span "Billing" at bounding box center [108, 336] width 41 height 16
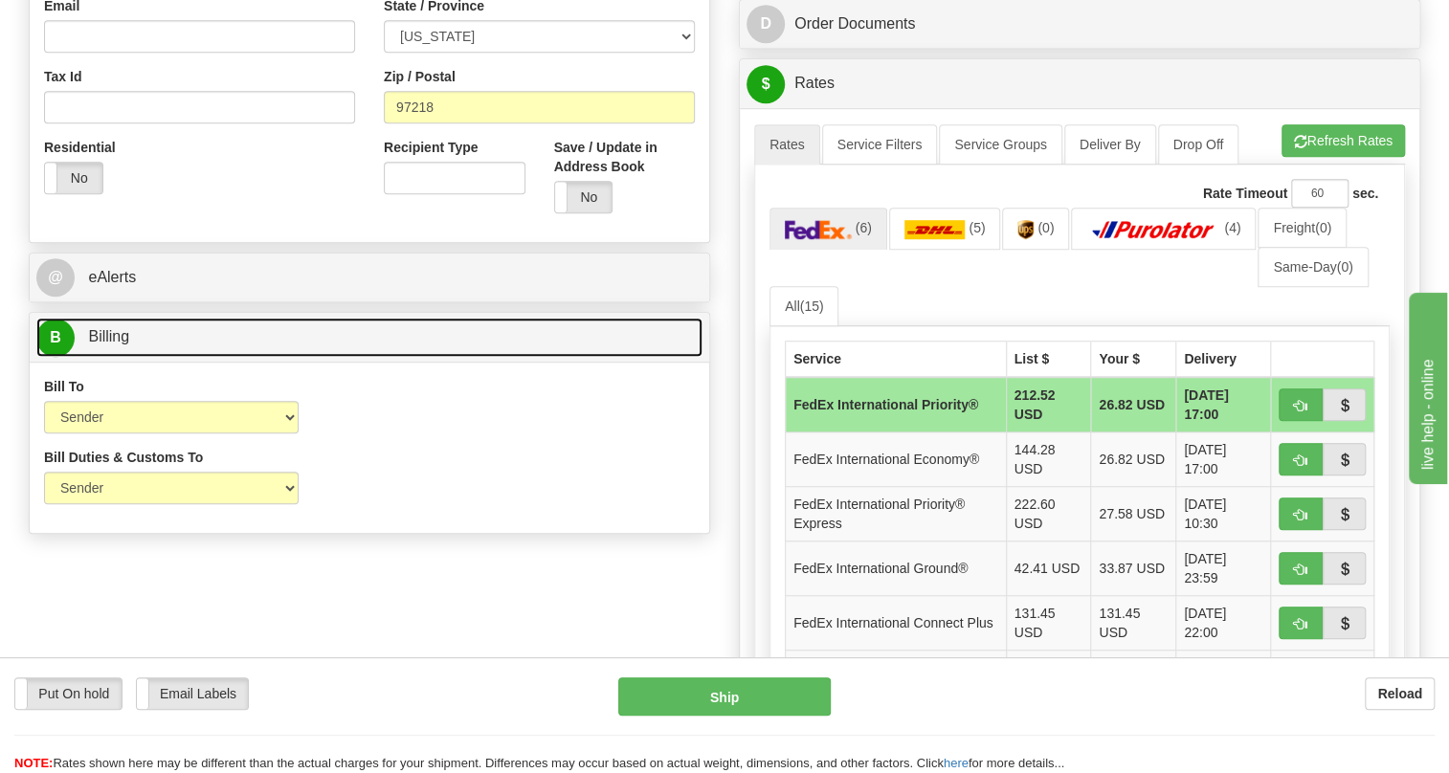
click at [115, 345] on span "Billing" at bounding box center [108, 336] width 41 height 16
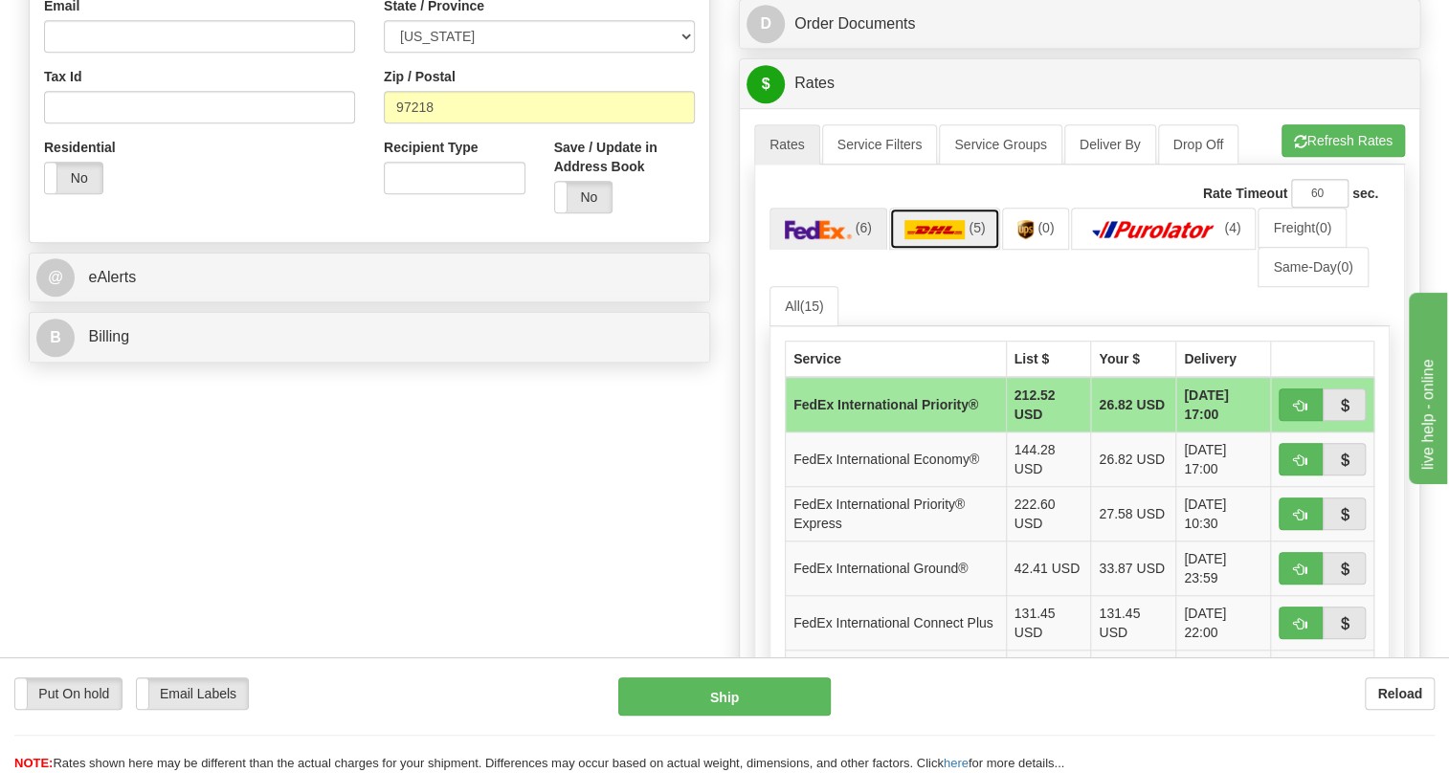
click at [947, 239] on img at bounding box center [934, 229] width 61 height 19
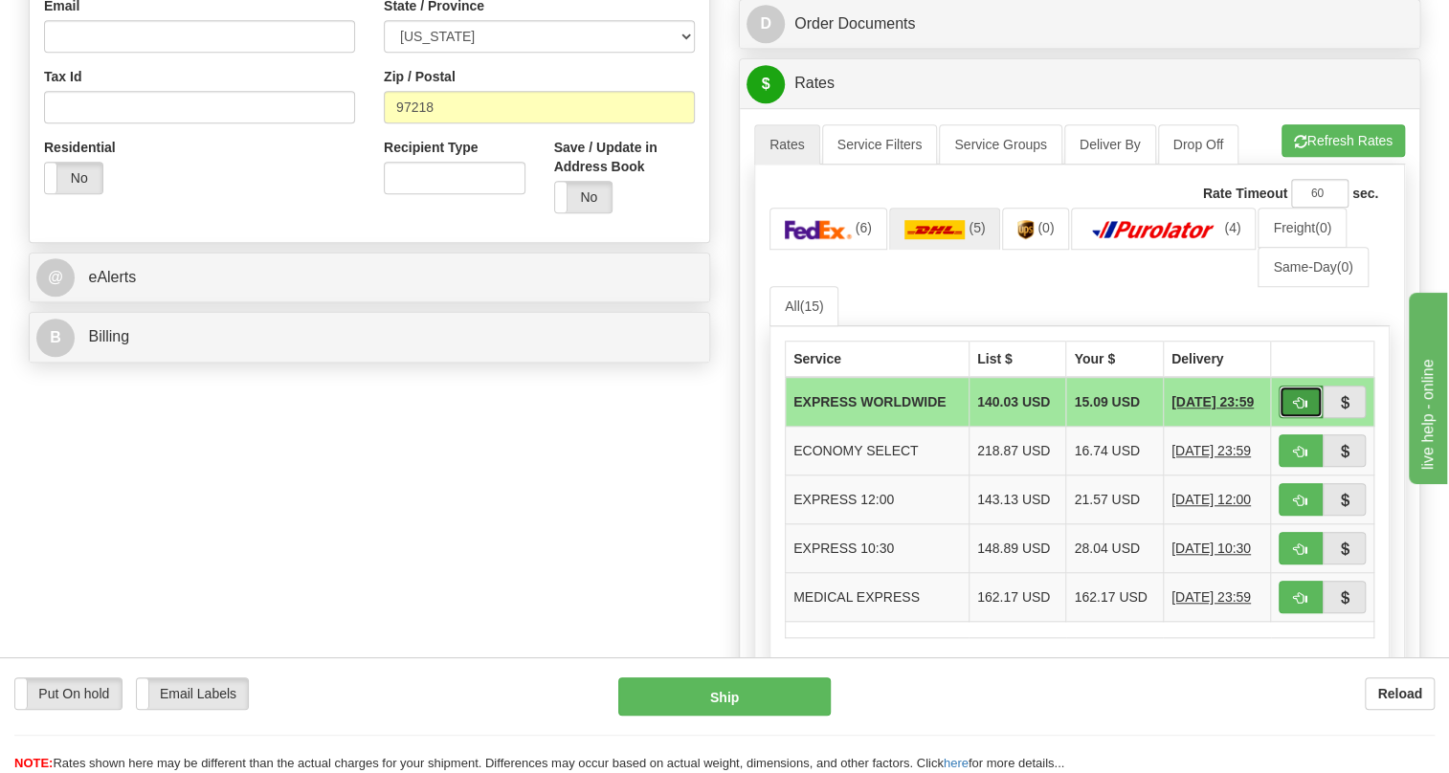
click at [1295, 410] on span "button" at bounding box center [1300, 403] width 13 height 12
type input "P"
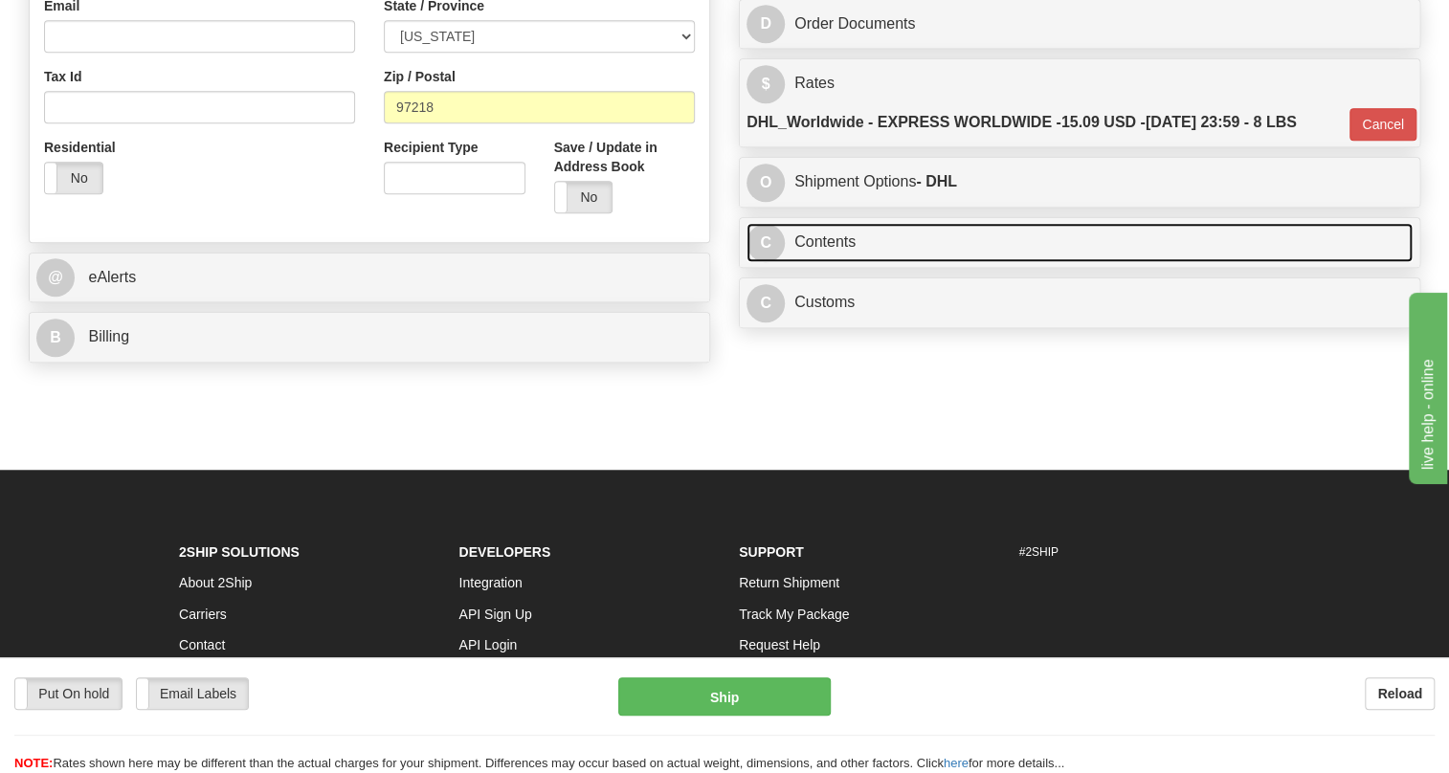
click at [827, 262] on link "C Contents" at bounding box center [1080, 242] width 666 height 39
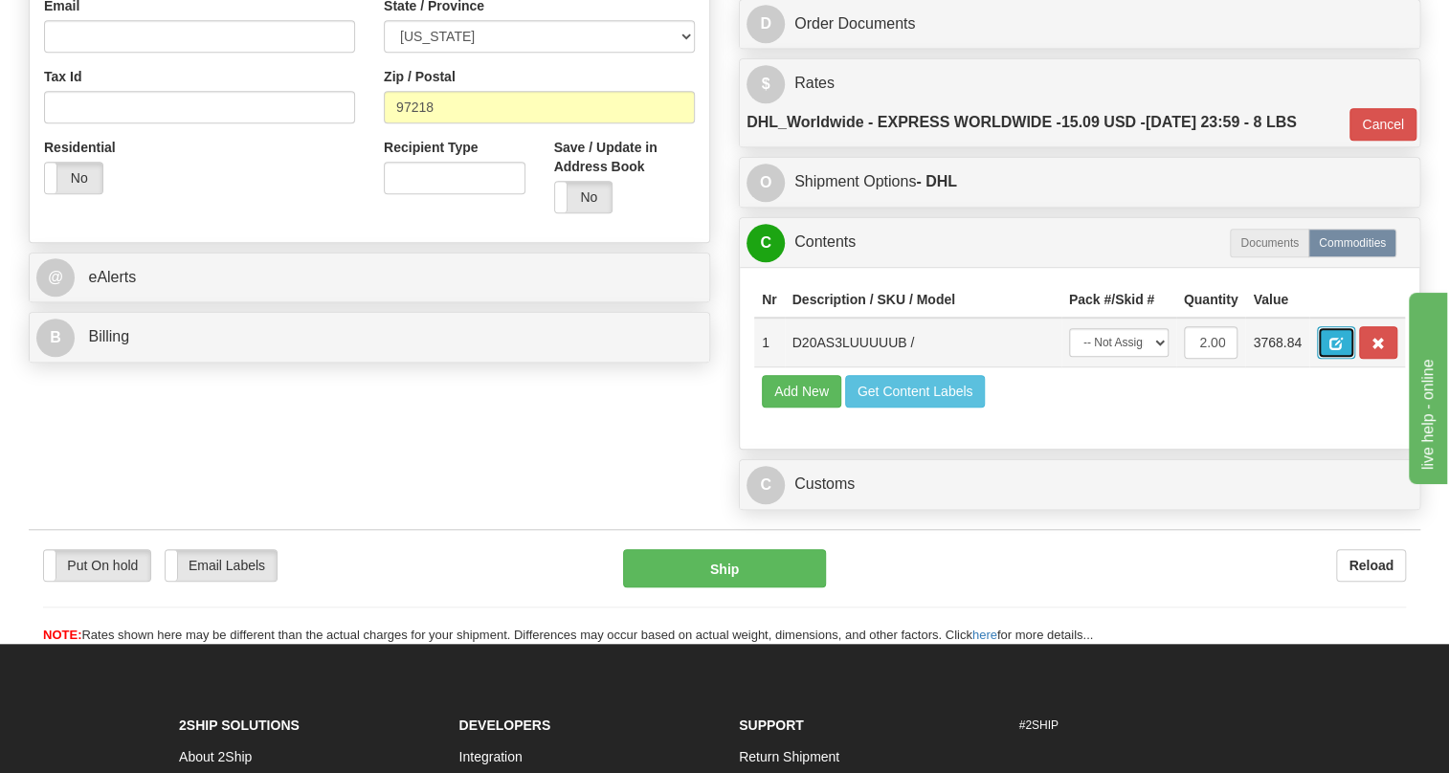
click at [1339, 350] on span "button" at bounding box center [1335, 344] width 13 height 12
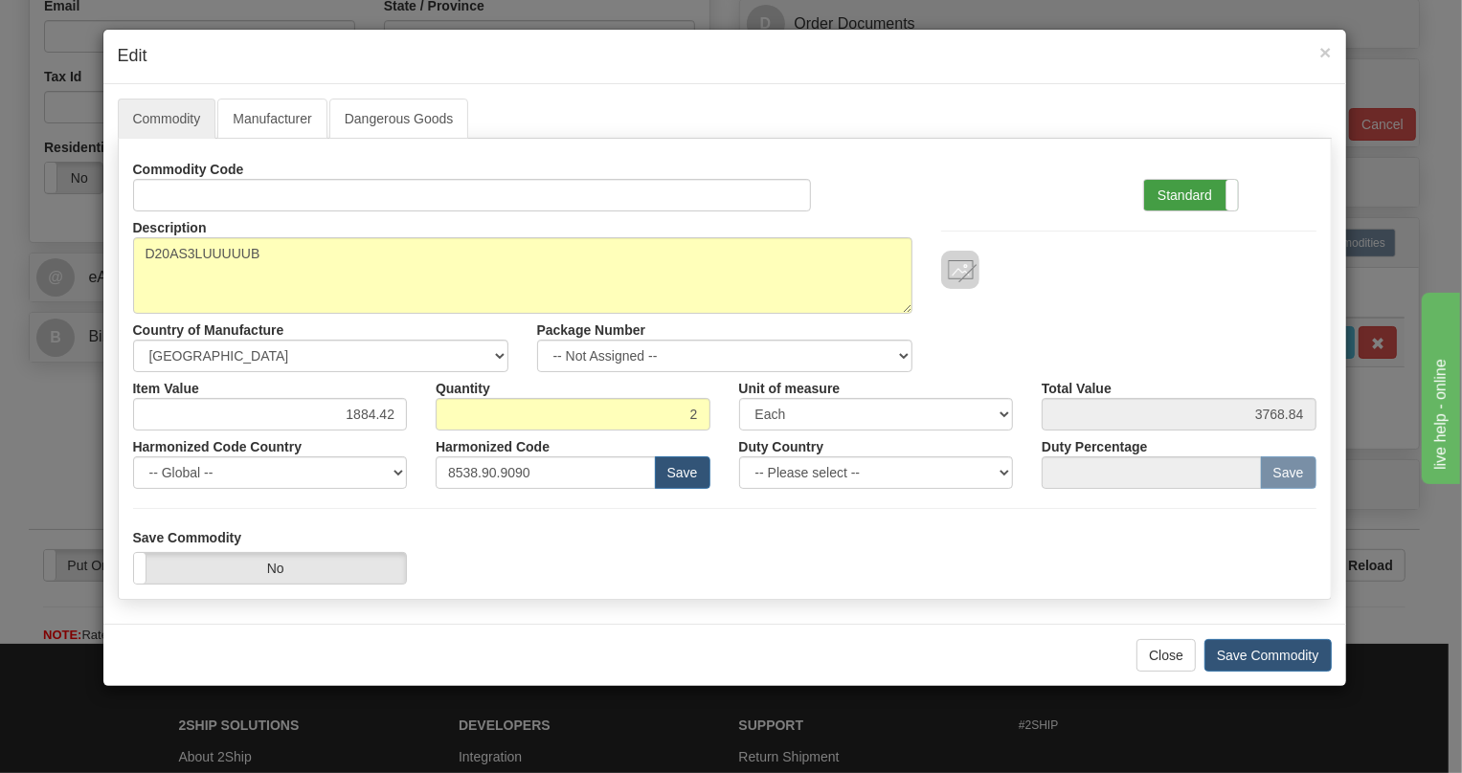
click at [1191, 190] on label "Standard" at bounding box center [1191, 195] width 94 height 31
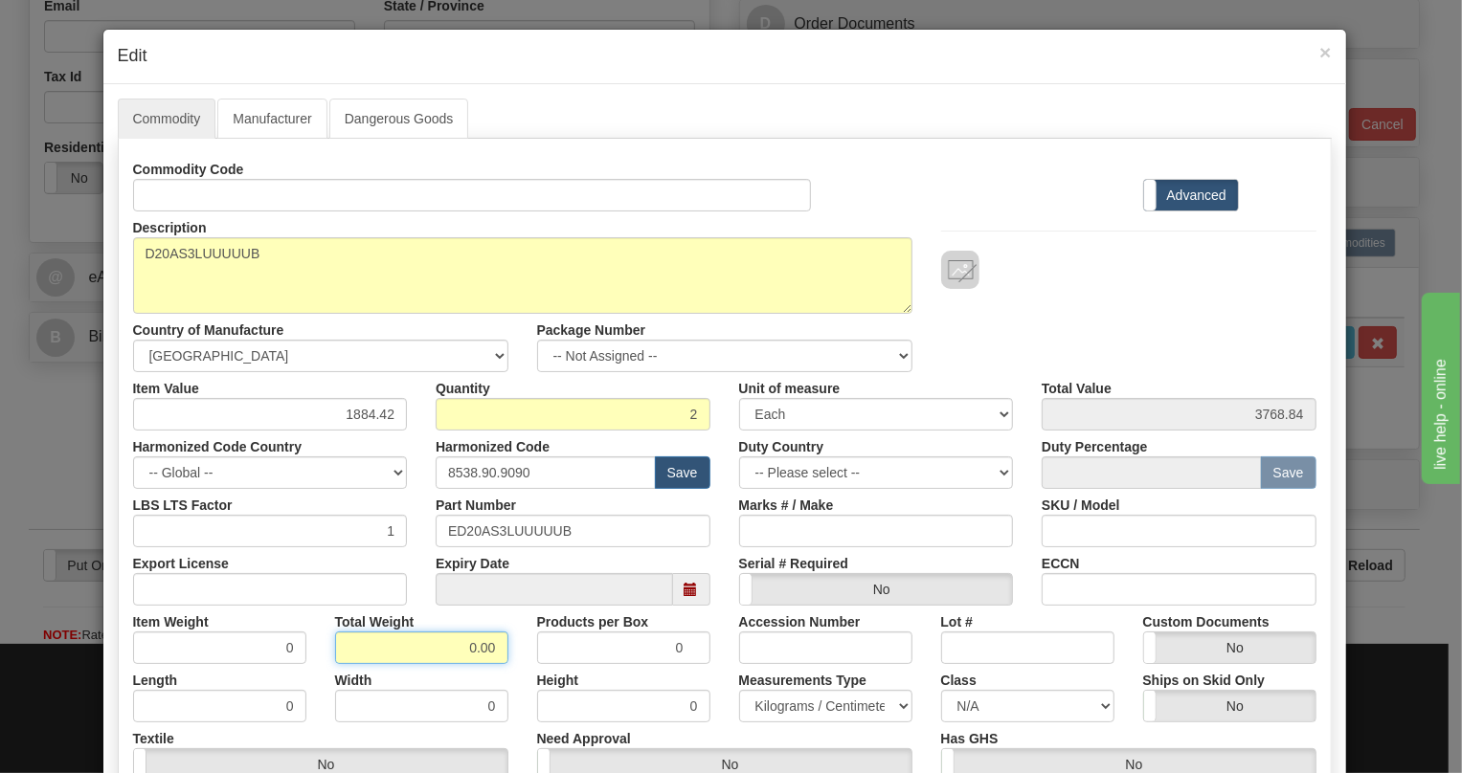
click at [429, 649] on input "0.00" at bounding box center [421, 648] width 173 height 33
type input "1.00"
type input "0.5000"
click at [808, 707] on select "Pounds / Inches Kilograms / Centimeters" at bounding box center [825, 706] width 173 height 33
select select "0"
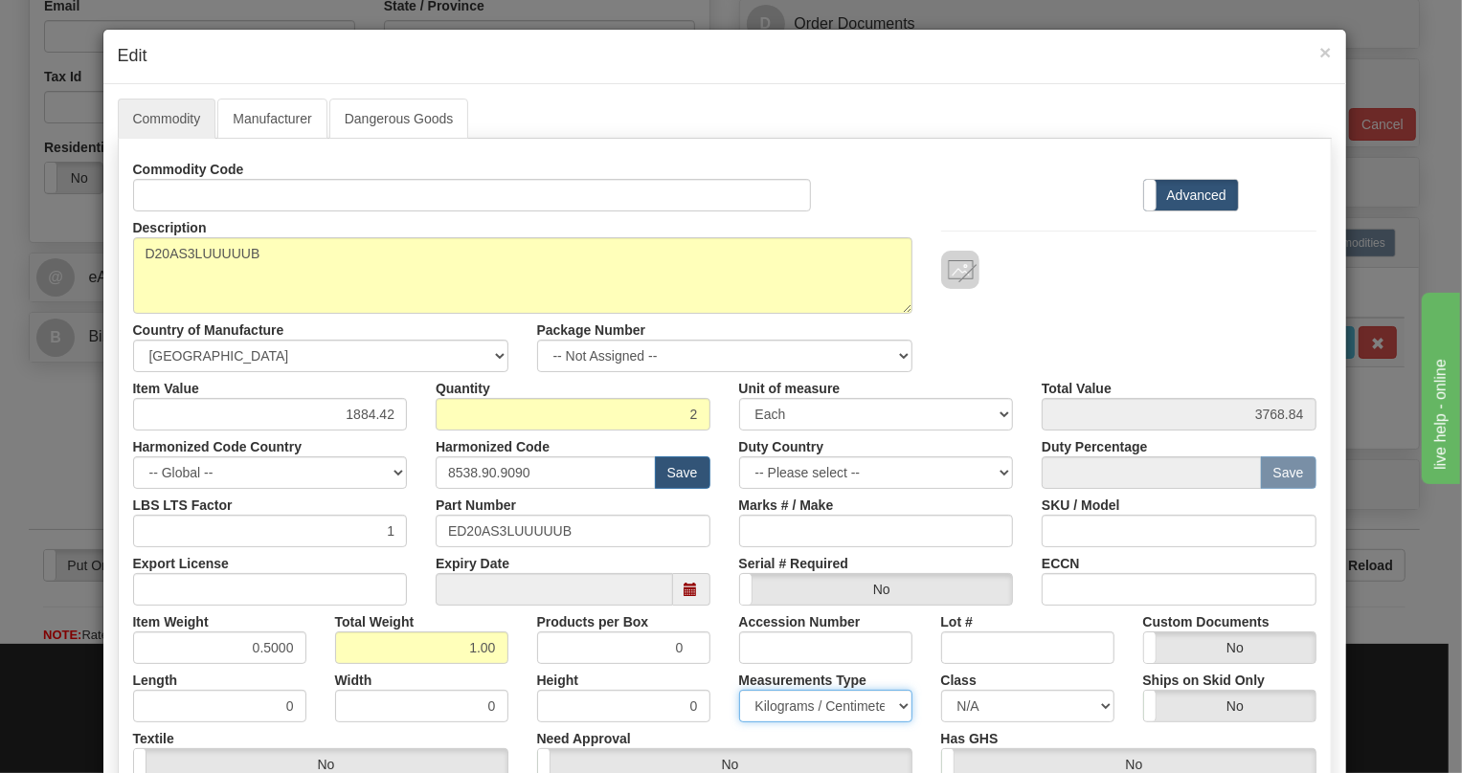
click at [739, 690] on select "Pounds / Inches Kilograms / Centimeters" at bounding box center [825, 706] width 173 height 33
click at [374, 413] on input "1884.42" at bounding box center [270, 414] width 275 height 33
paste input ".210,81"
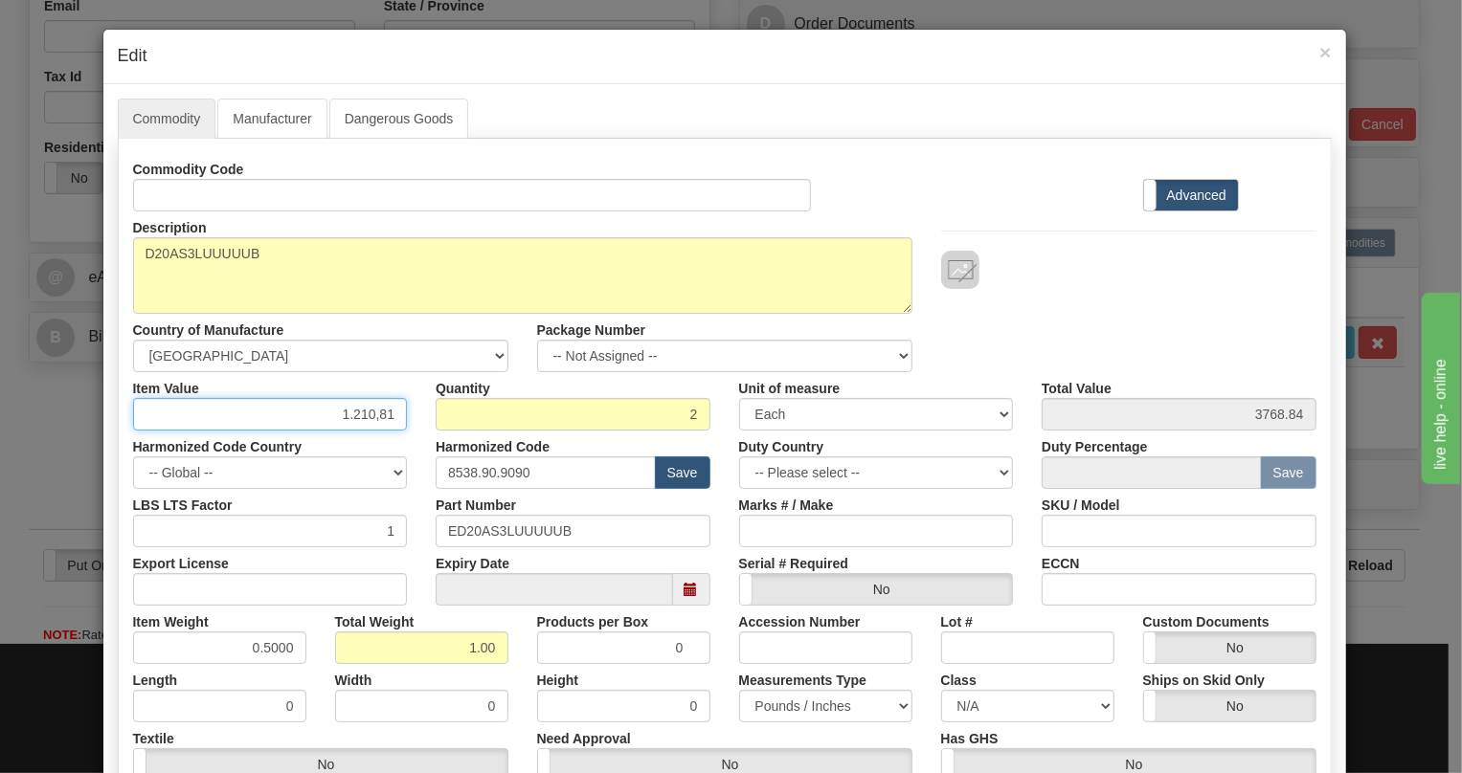
click at [345, 418] on input "1.210,81" at bounding box center [270, 414] width 275 height 33
click at [375, 422] on input "1210,81" at bounding box center [270, 414] width 275 height 33
type input "1210.81"
type input "2421.62"
click at [421, 439] on div "Harmonized Code 8538.90.9090 Save" at bounding box center [572, 460] width 303 height 58
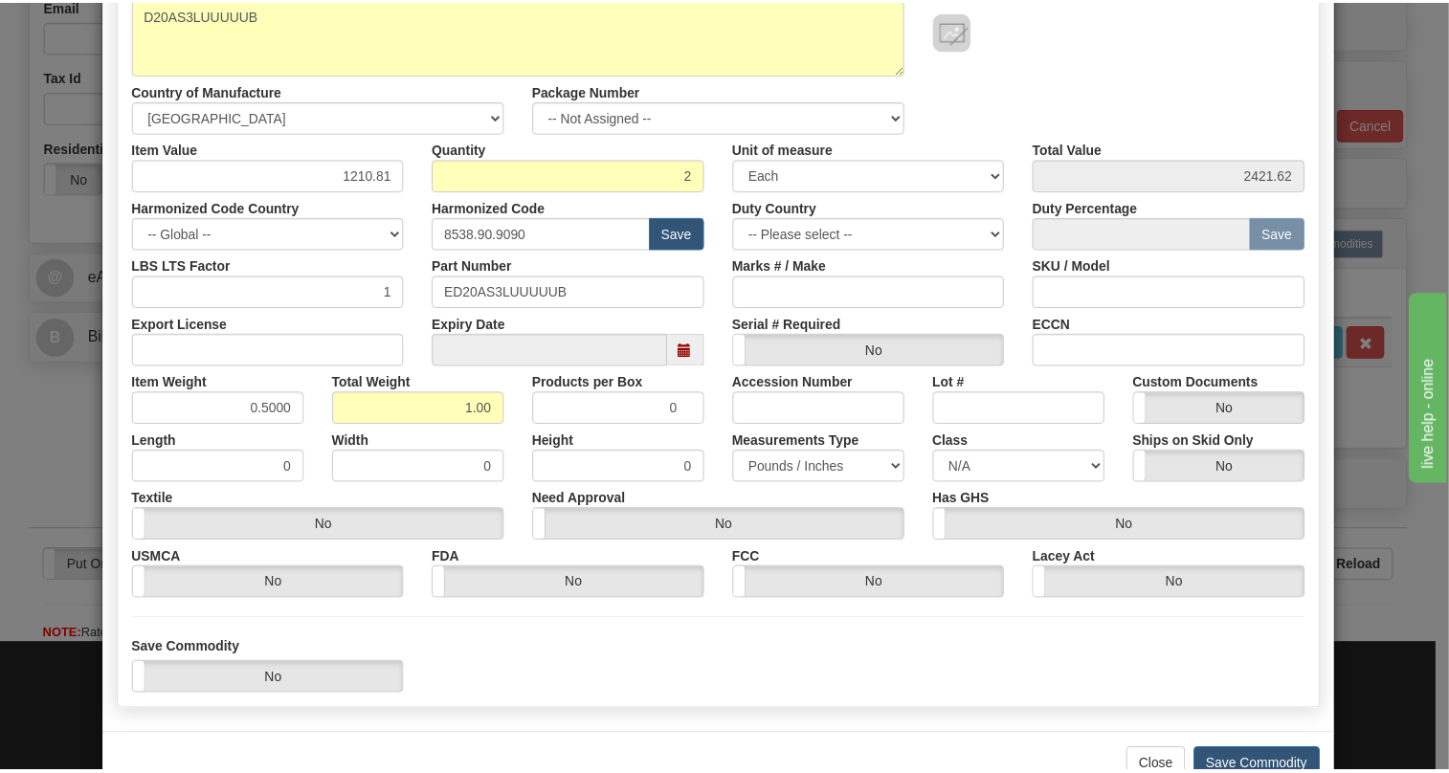
scroll to position [291, 0]
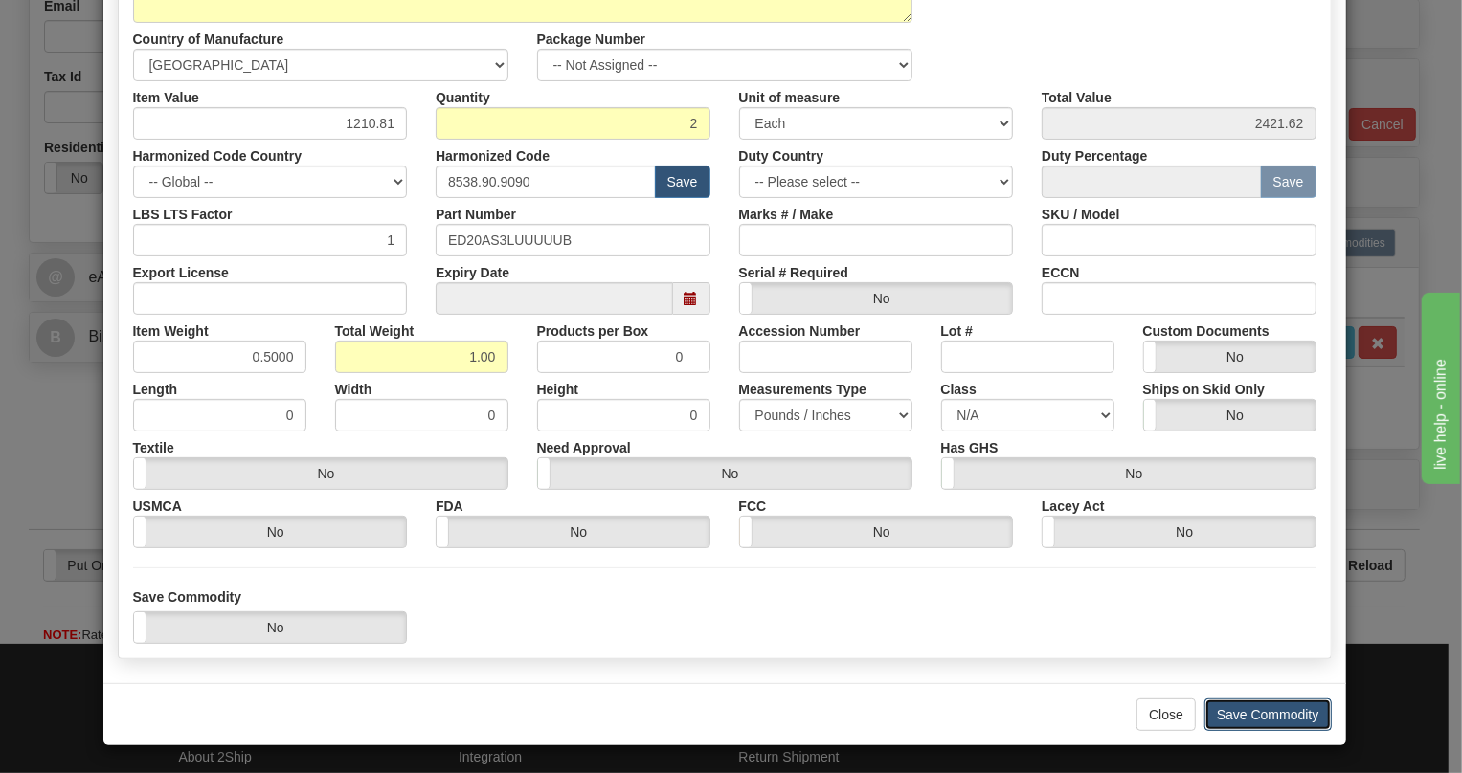
click at [1261, 718] on button "Save Commodity" at bounding box center [1267, 715] width 127 height 33
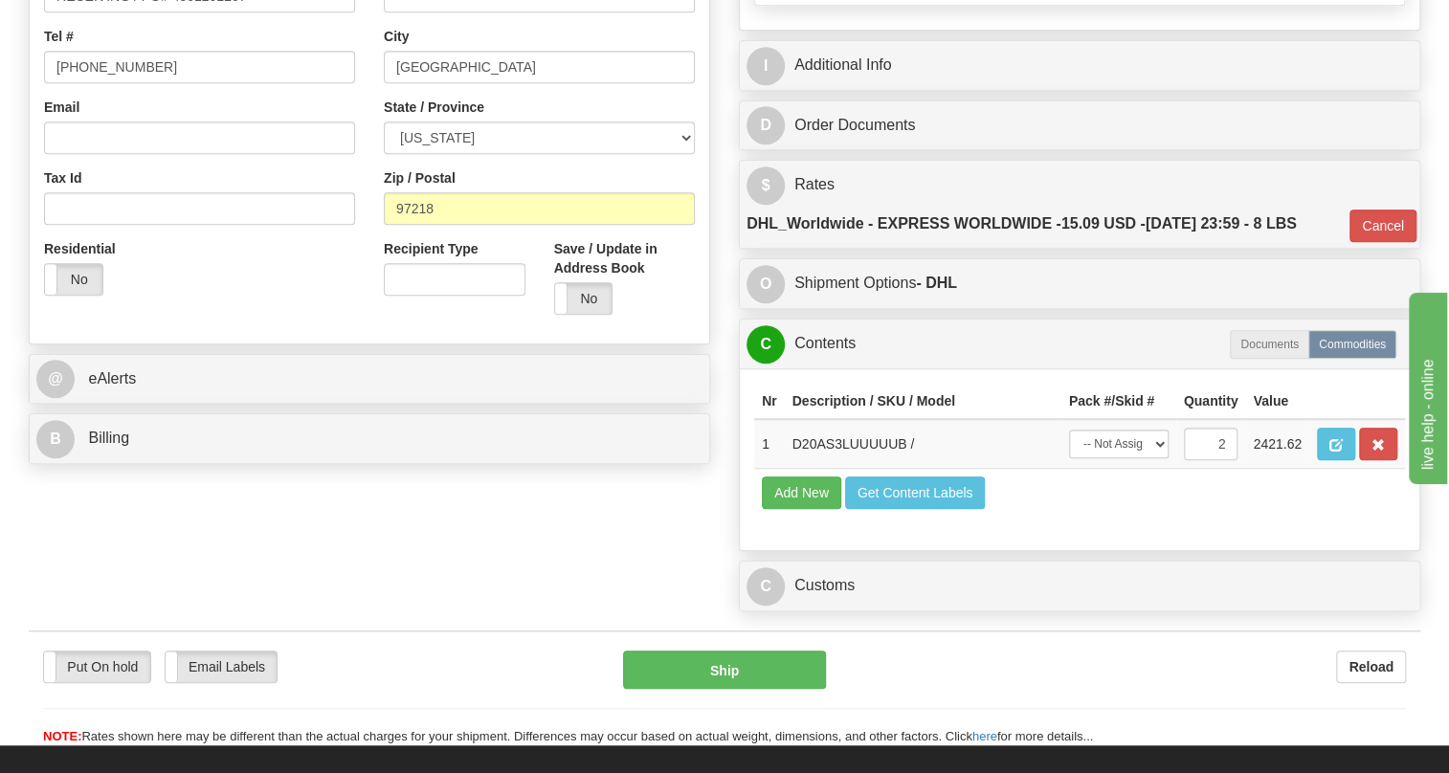
scroll to position [347, 0]
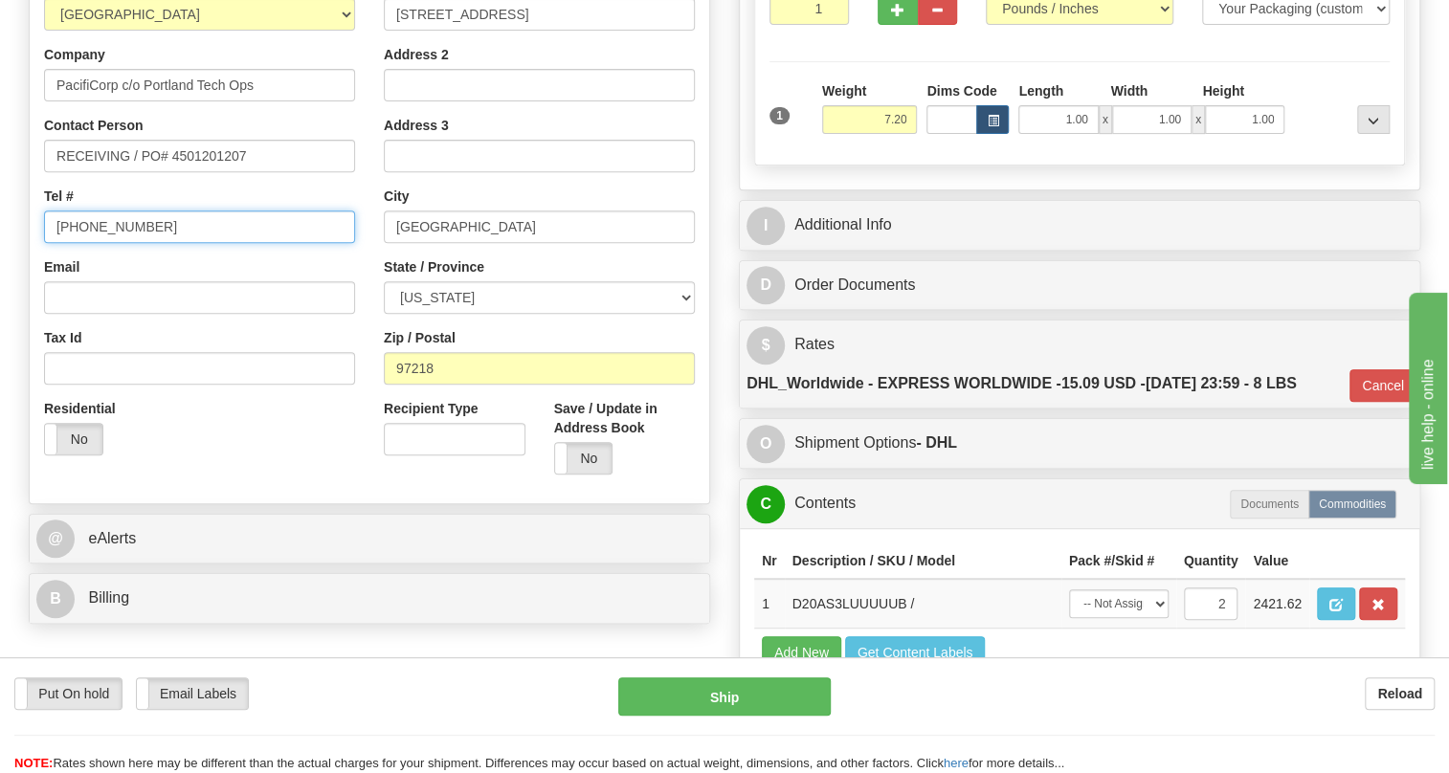
click at [116, 243] on input "(779)7960565" at bounding box center [199, 227] width 311 height 33
paste input "801) 220-412"
type input "(801) 220-4125"
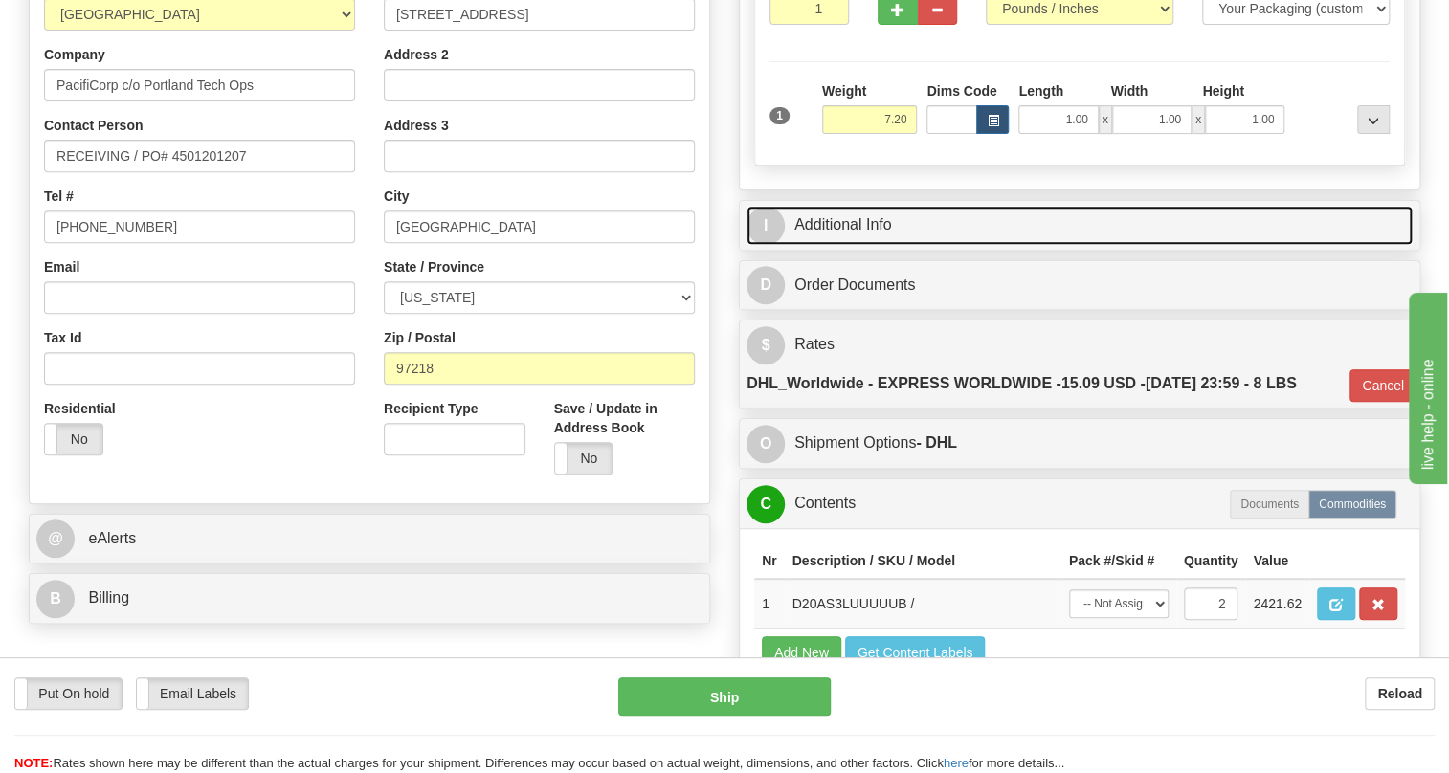
click at [862, 245] on link "I Additional Info" at bounding box center [1080, 225] width 666 height 39
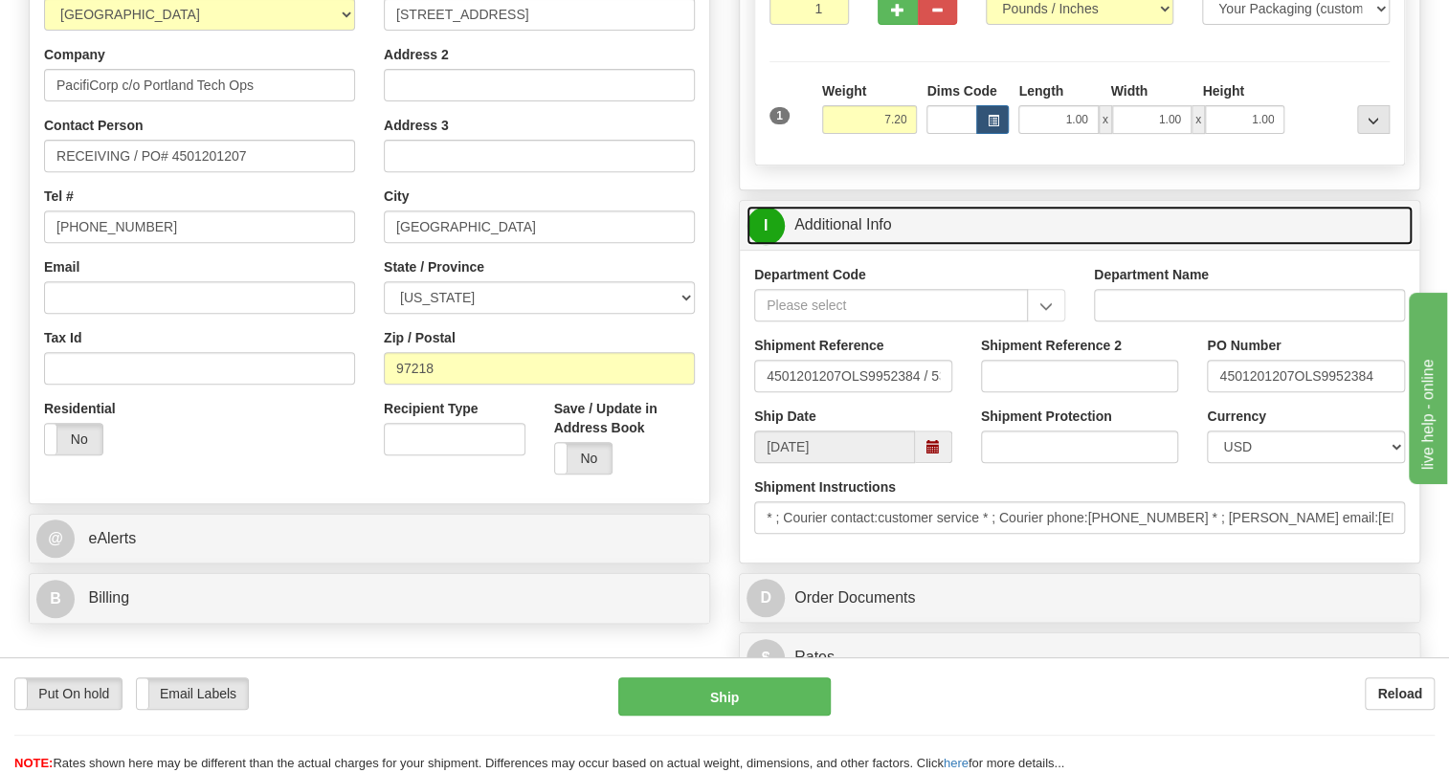
click at [862, 245] on link "I Additional Info" at bounding box center [1080, 225] width 666 height 39
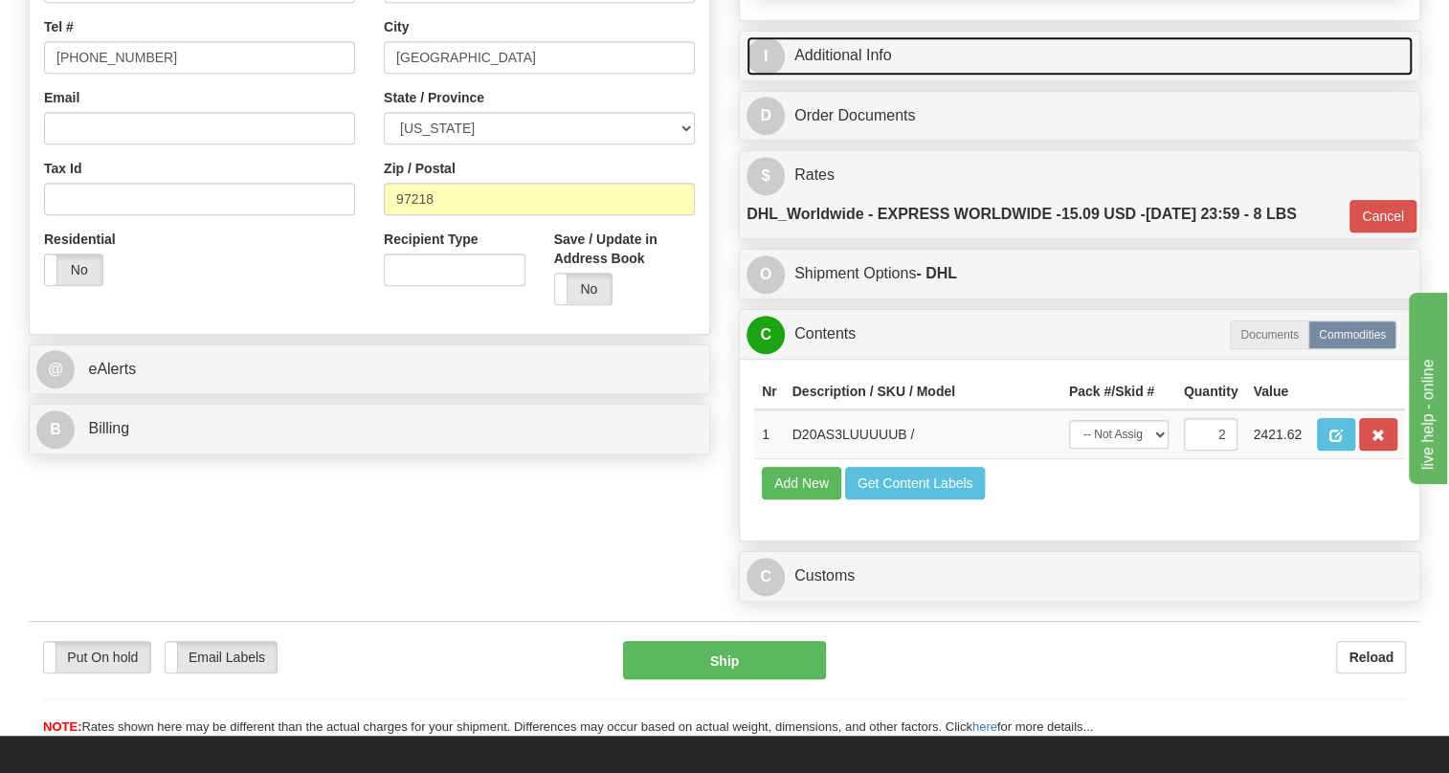
scroll to position [522, 0]
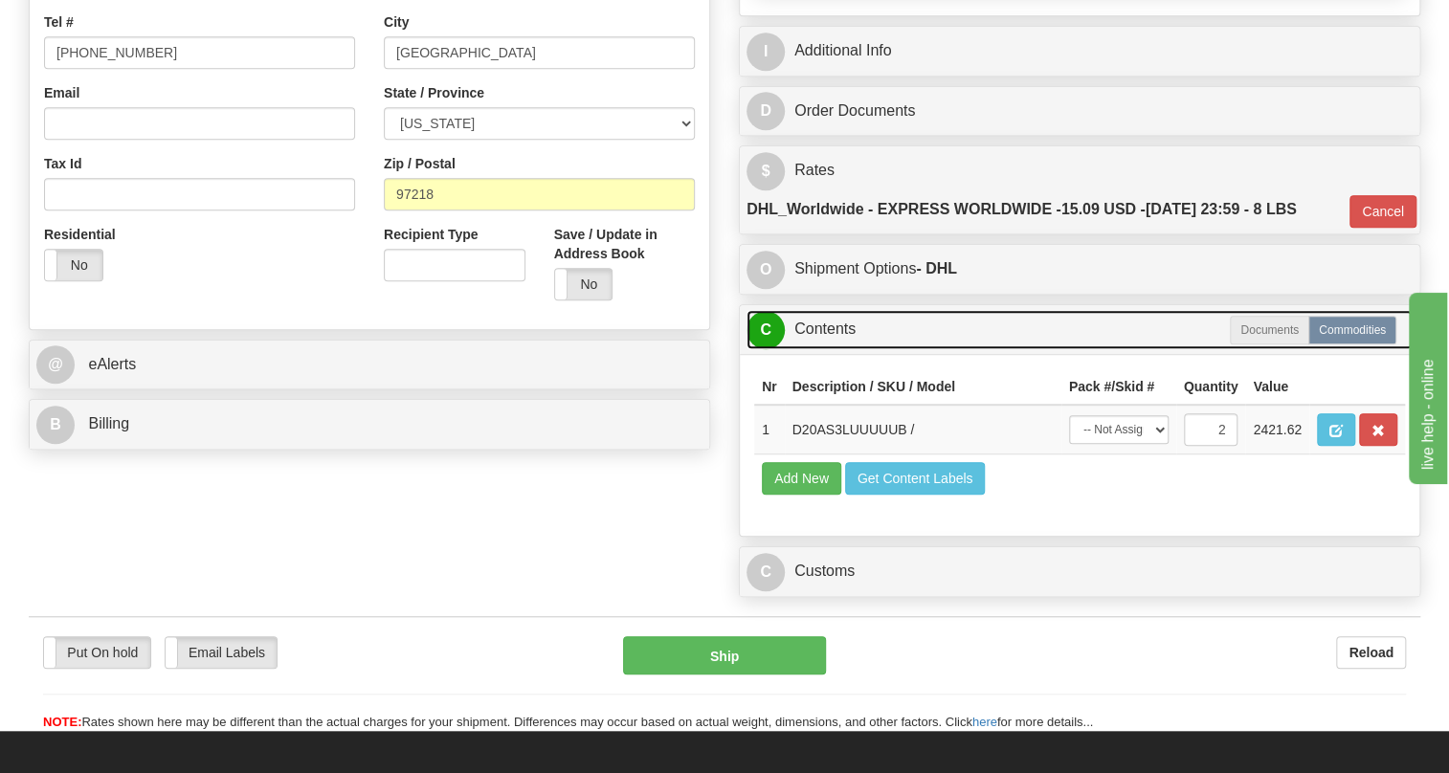
click at [841, 349] on link "C Contents" at bounding box center [1080, 329] width 666 height 39
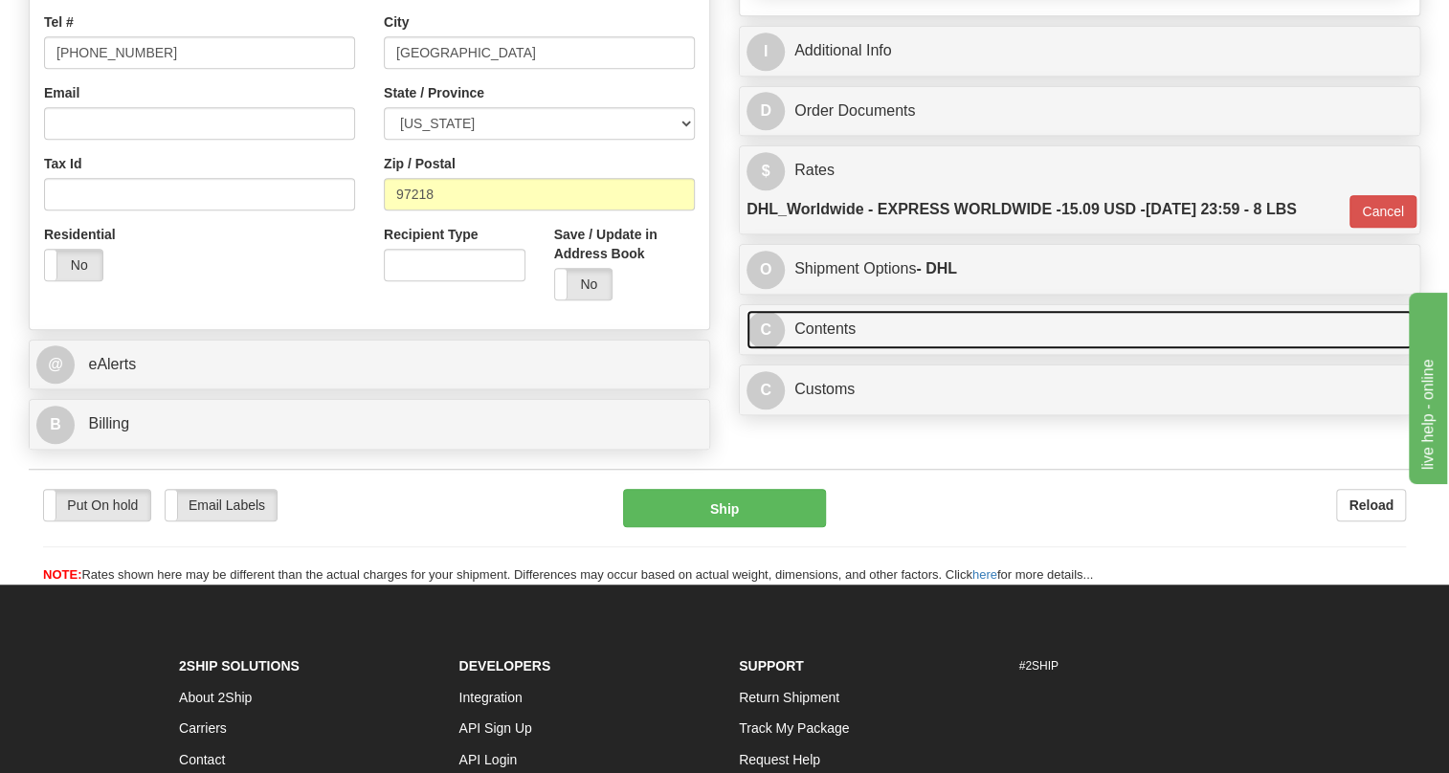
scroll to position [435, 0]
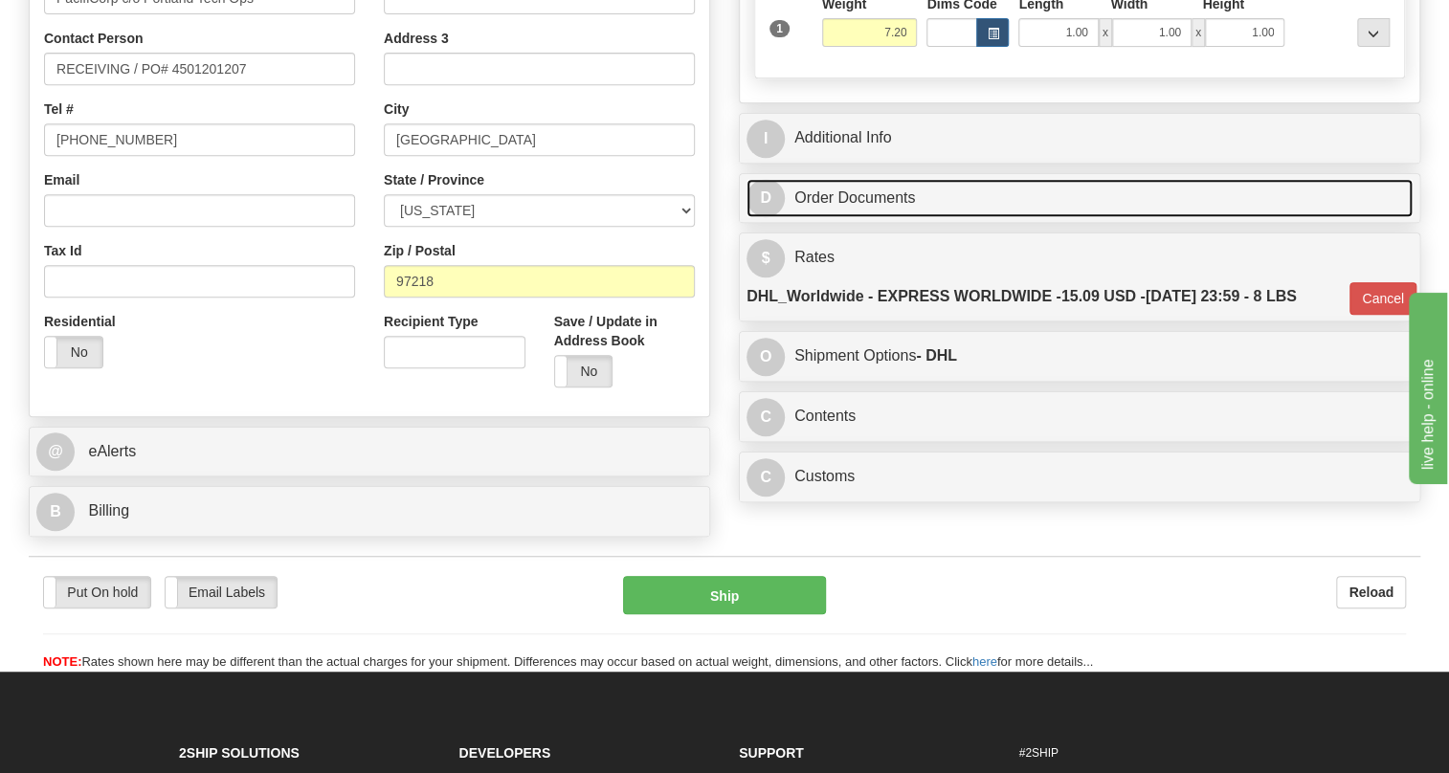
click at [847, 218] on link "D Order Documents" at bounding box center [1080, 198] width 666 height 39
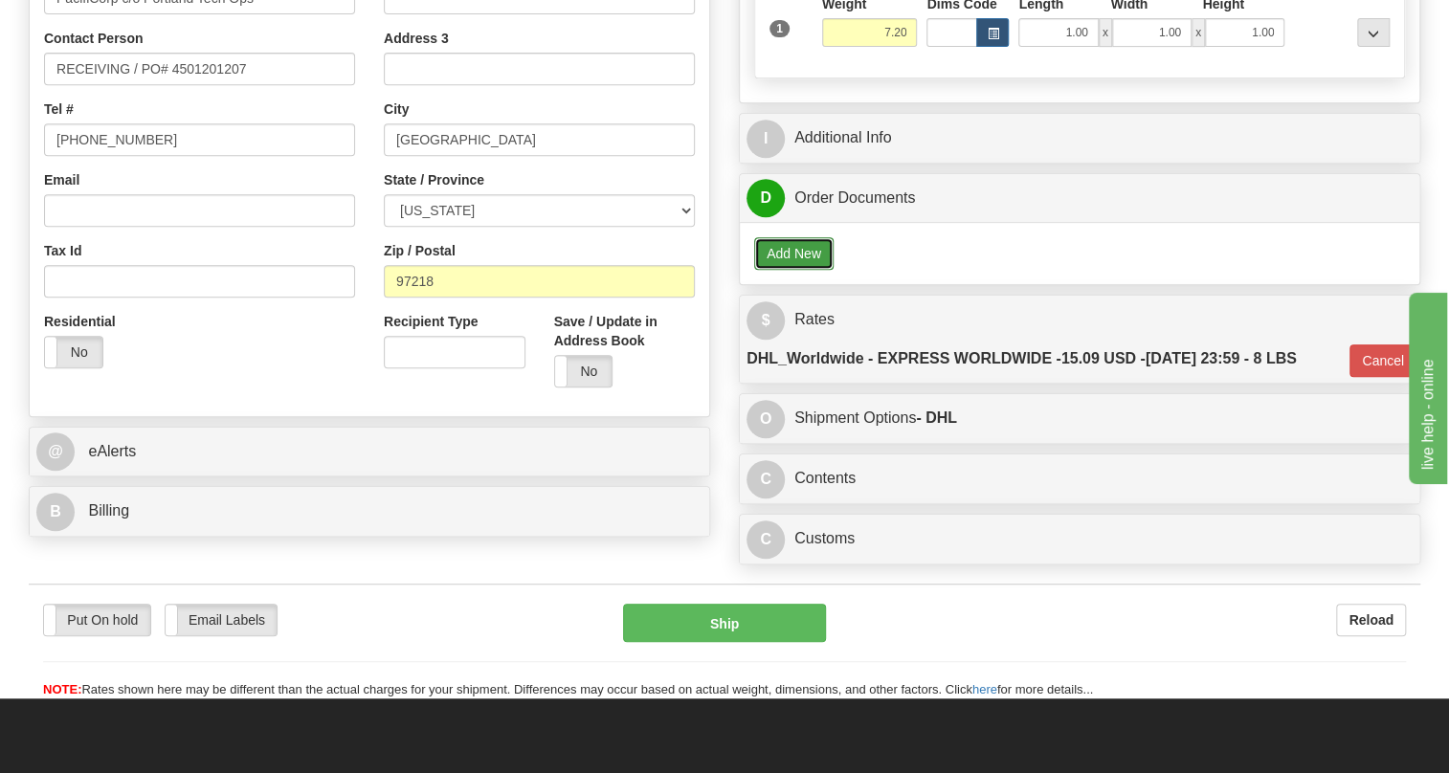
click at [772, 270] on button "Add New" at bounding box center [793, 253] width 79 height 33
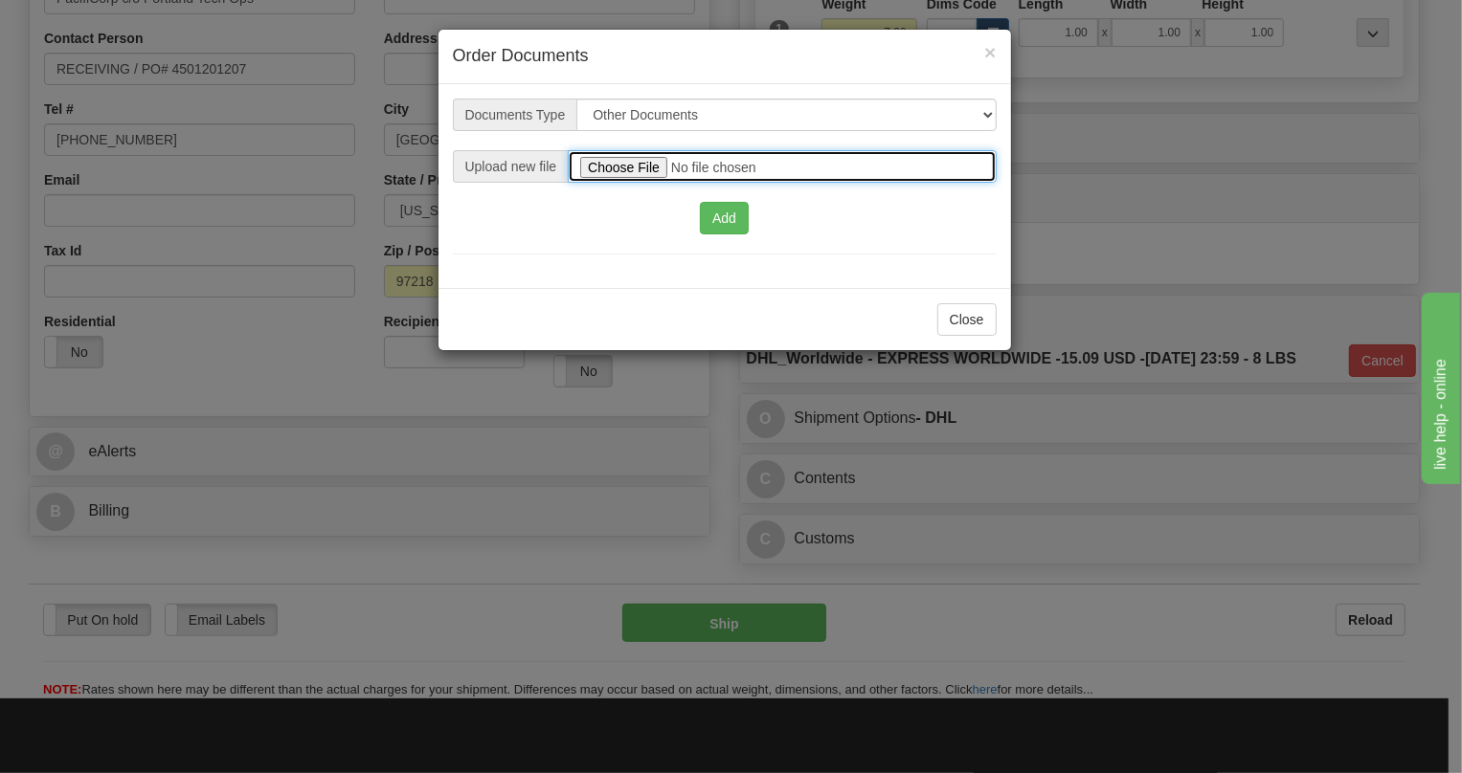
click at [627, 167] on input "file" at bounding box center [782, 166] width 428 height 33
type input "C:\fakepath\2025_USMCA_GE Grid Solutions LLC_2025I1-1-992-USMCA-1-.pdf"
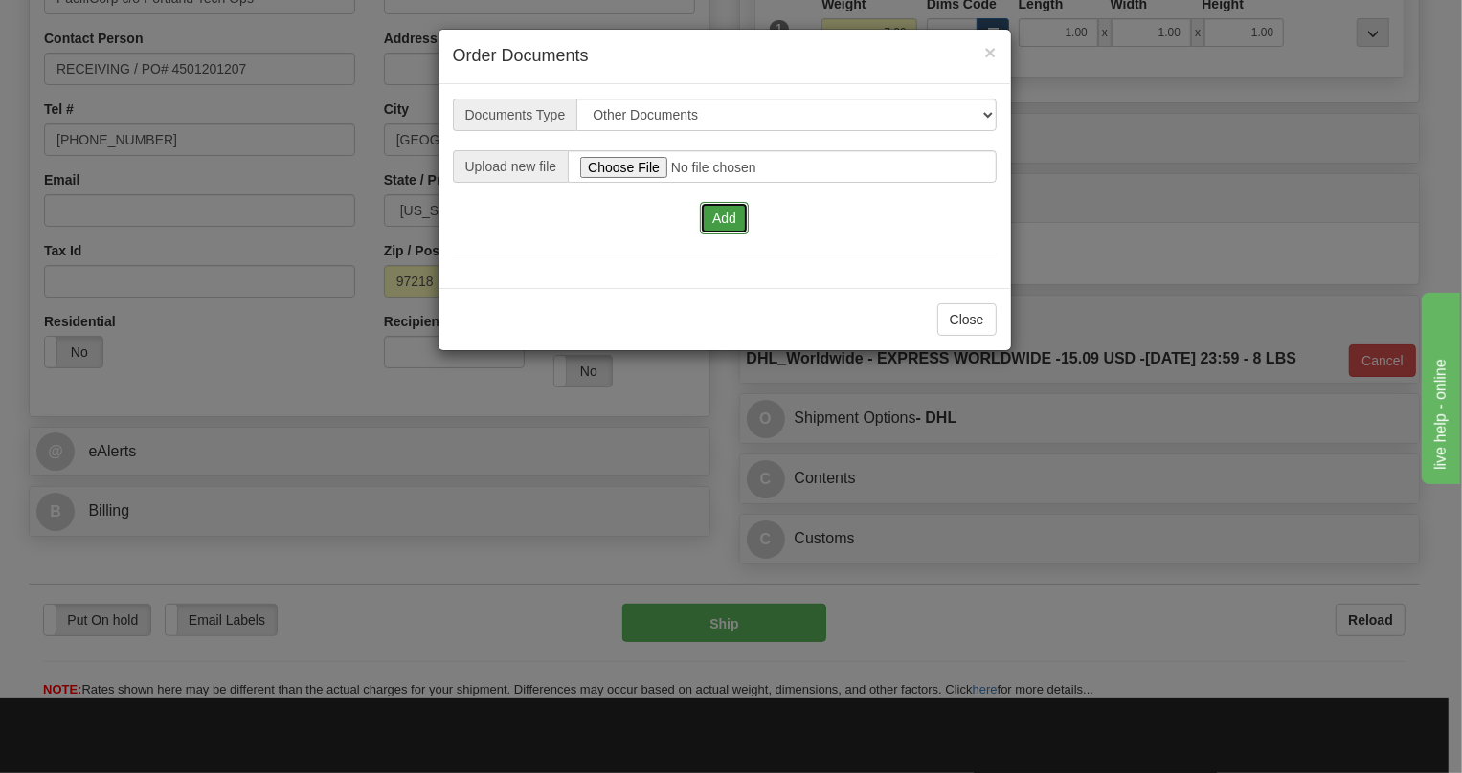
click at [723, 214] on button "Add" at bounding box center [724, 218] width 49 height 33
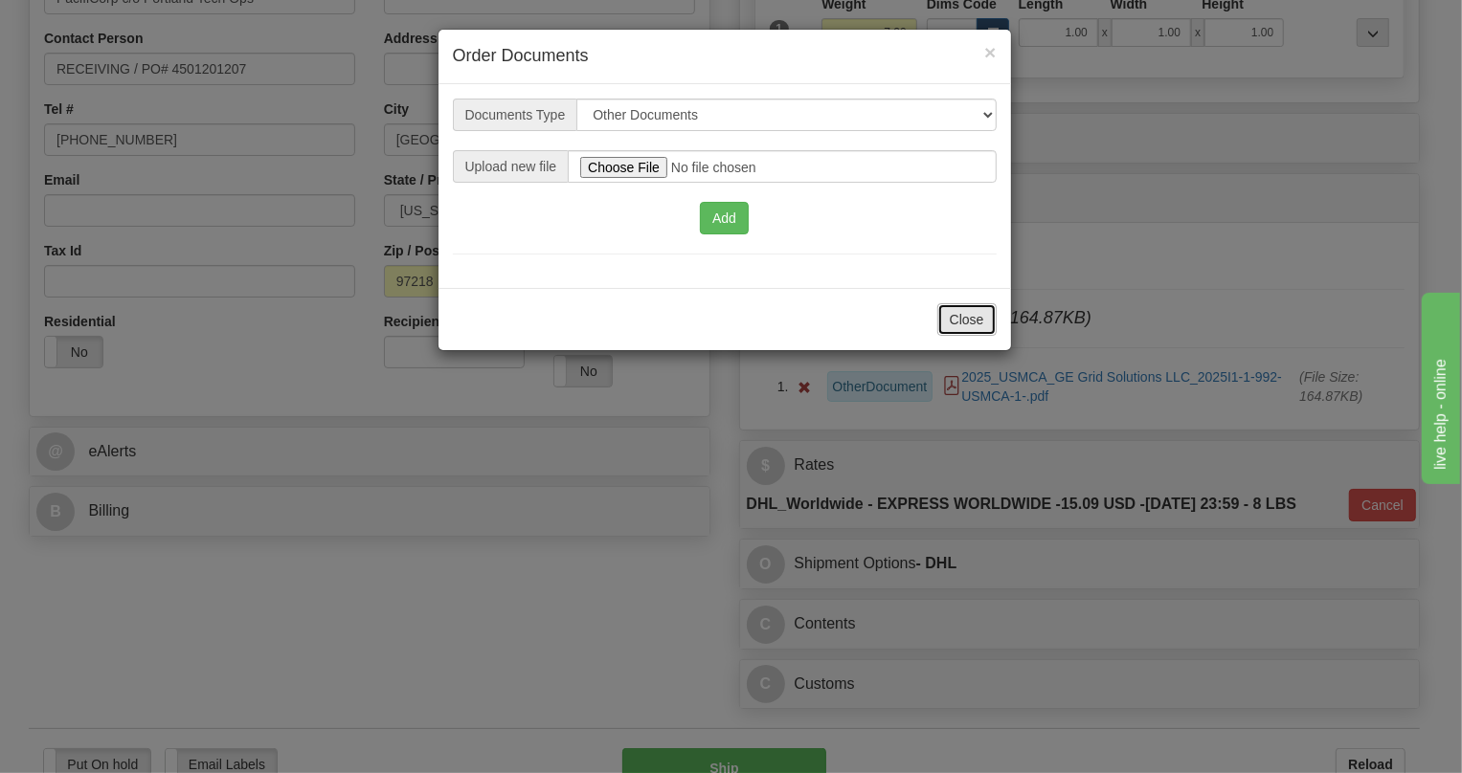
click at [961, 316] on button "Close" at bounding box center [966, 319] width 59 height 33
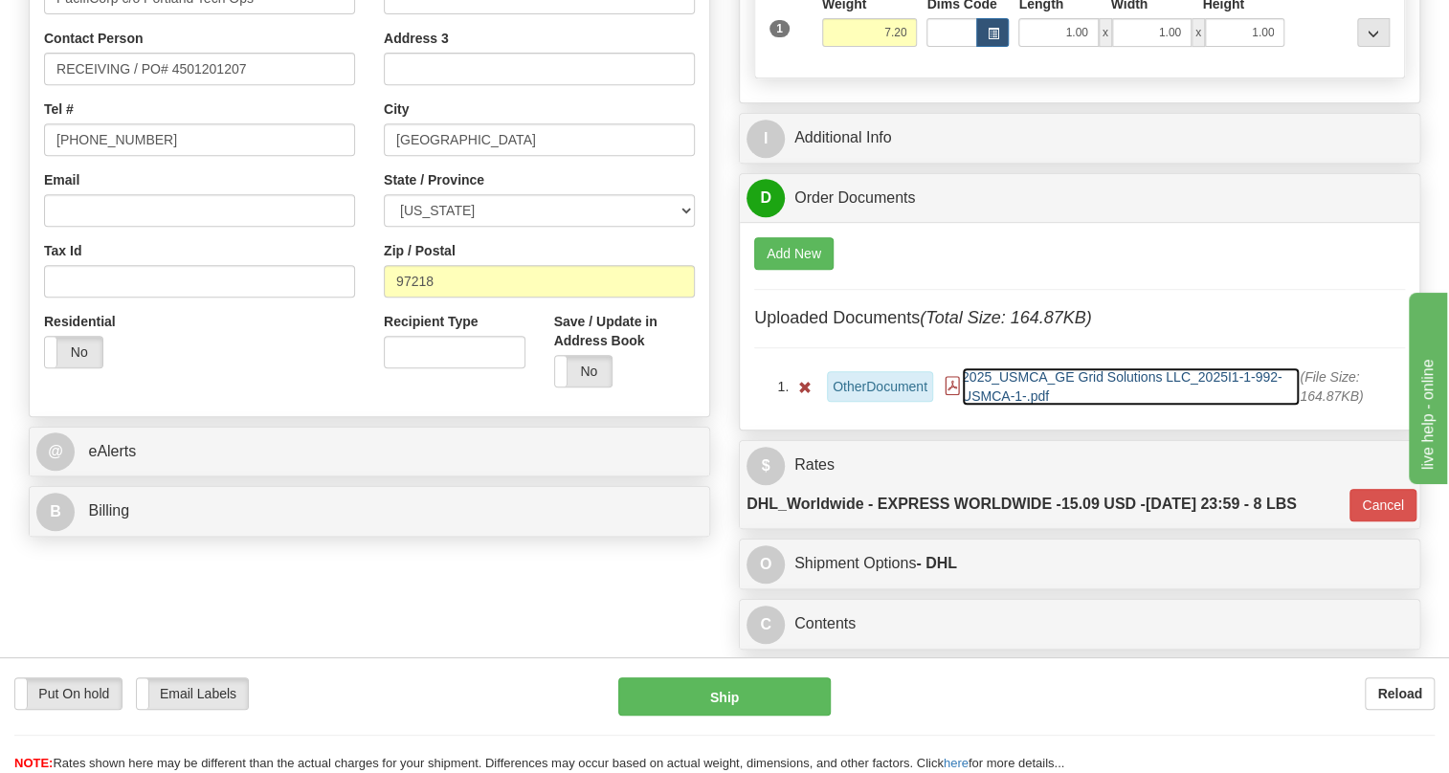
click at [1024, 406] on span "2025_USMCA_GE Grid Solutions LLC_2025I1-1-992-USMCA-1-.pdf" at bounding box center [1131, 387] width 338 height 38
click at [1013, 406] on span "2025_USMCA_GE Grid Solutions LLC_2025I1-1-992-USMCA-1-.pdf" at bounding box center [1131, 387] width 338 height 38
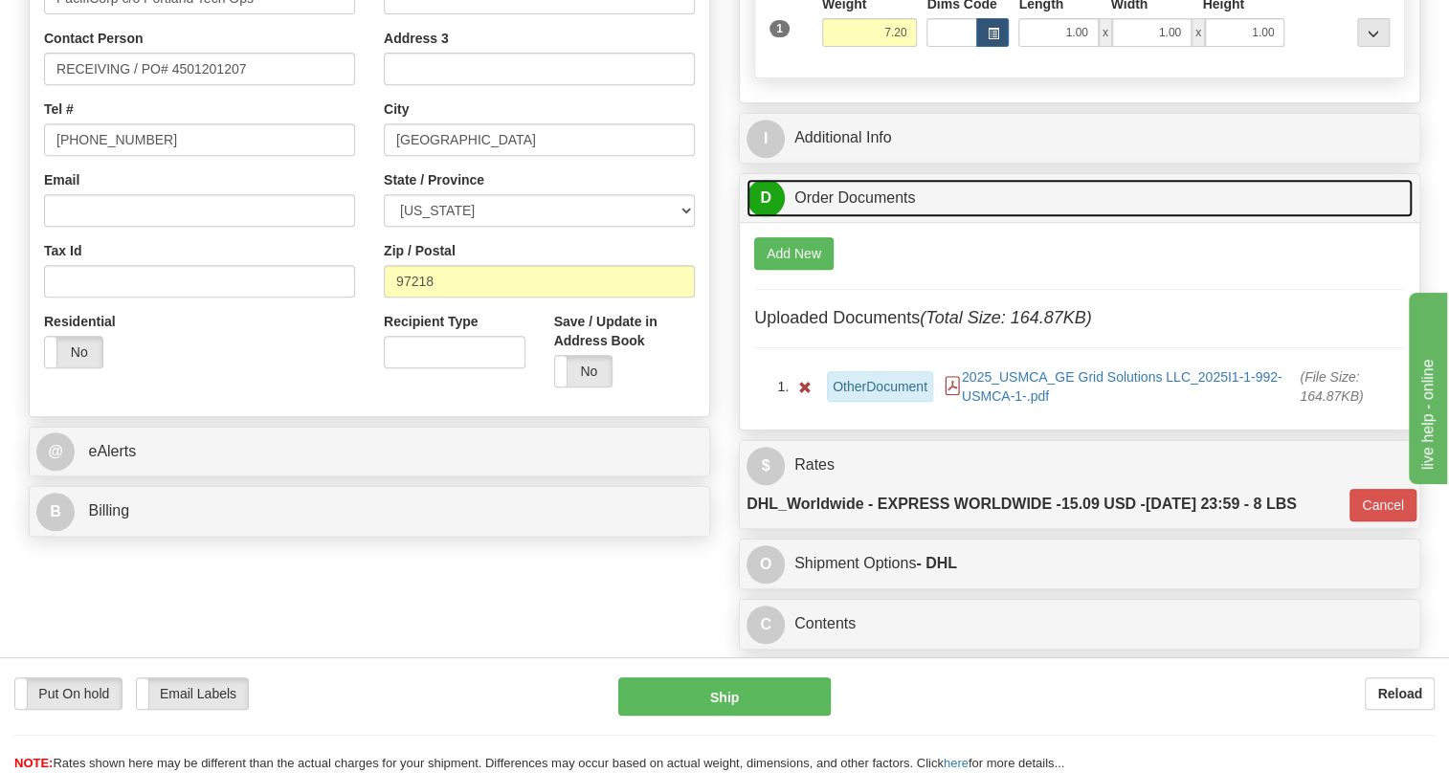
click at [838, 218] on link "D Order Documents" at bounding box center [1080, 198] width 666 height 39
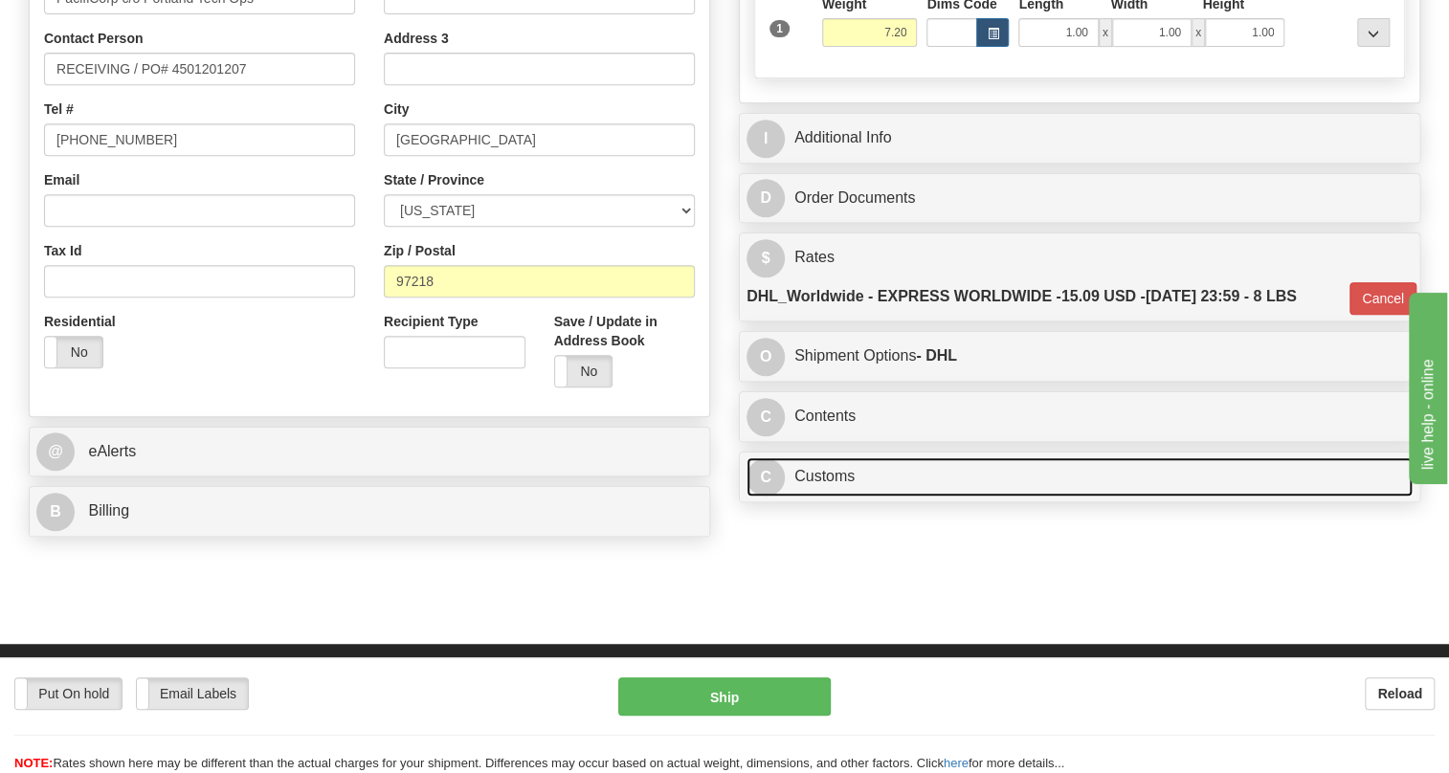
click at [849, 497] on link "C Customs" at bounding box center [1080, 477] width 666 height 39
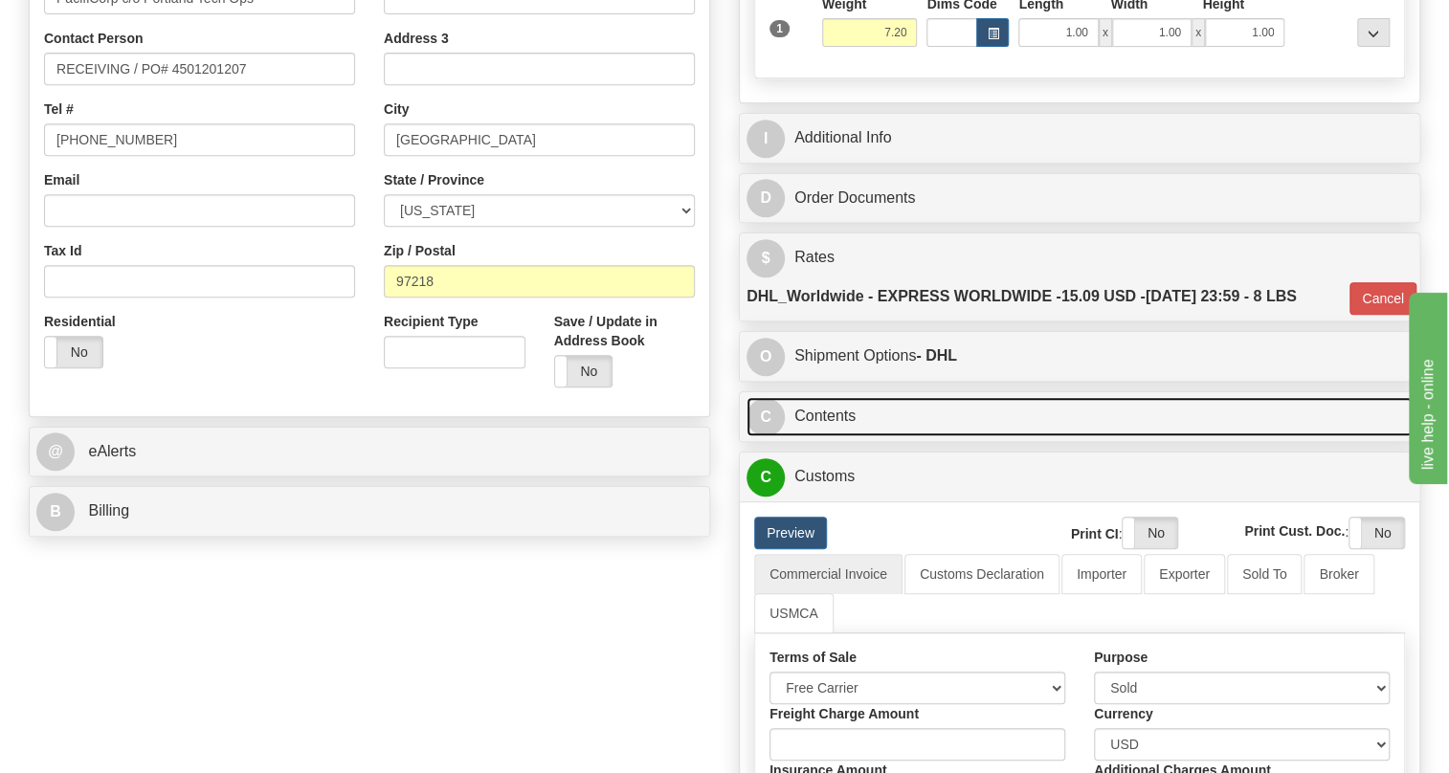
click at [837, 436] on link "C Contents" at bounding box center [1080, 416] width 666 height 39
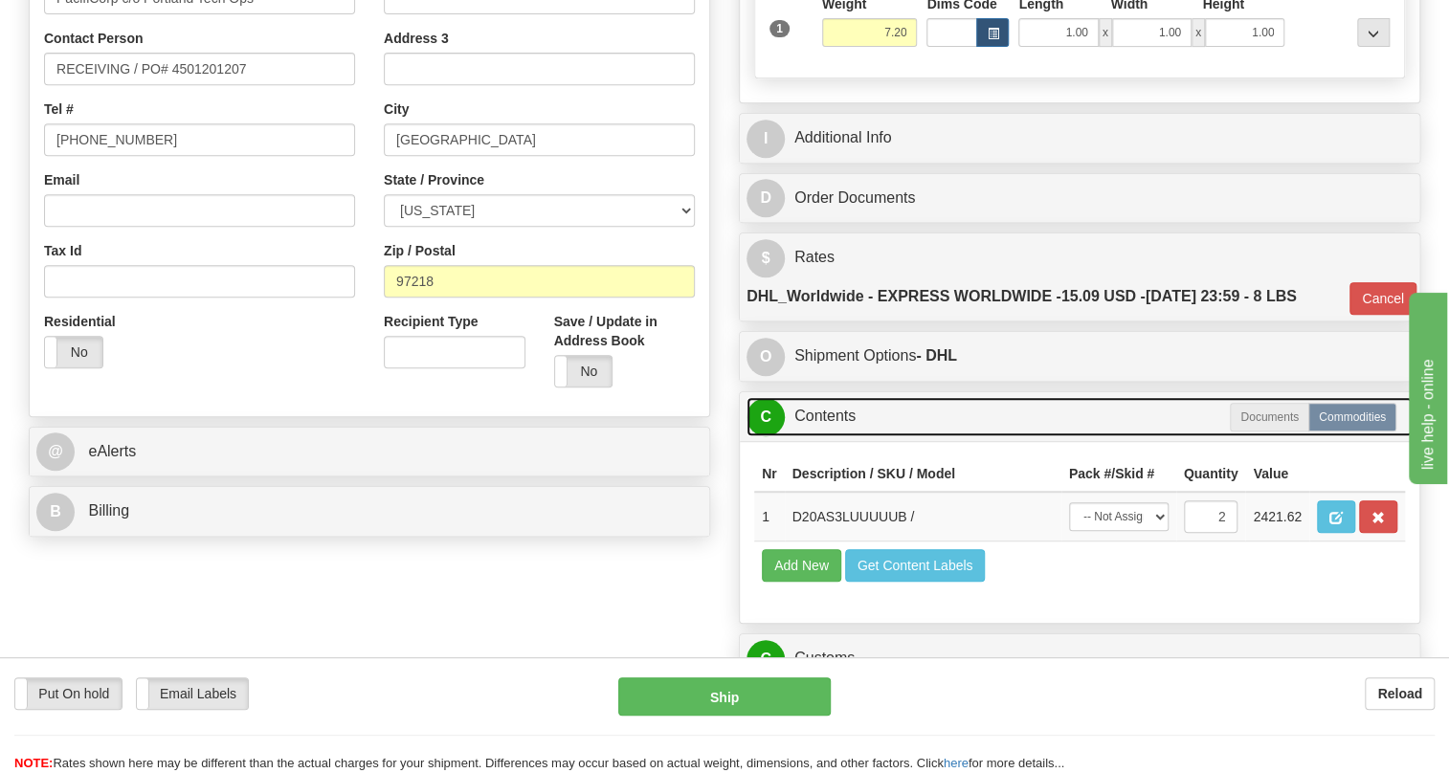
click at [837, 436] on link "C Contents" at bounding box center [1080, 416] width 666 height 39
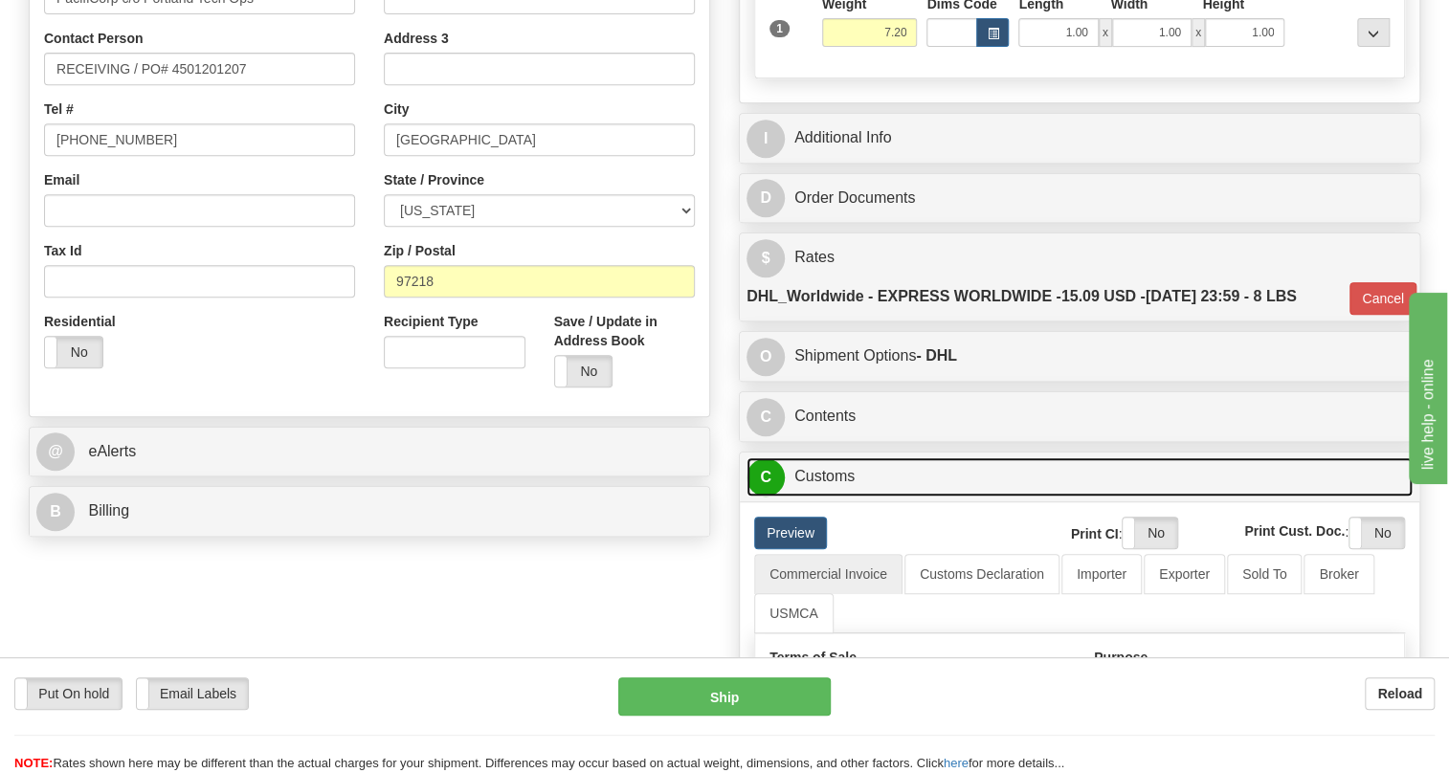
click at [837, 497] on link "C Customs" at bounding box center [1080, 477] width 666 height 39
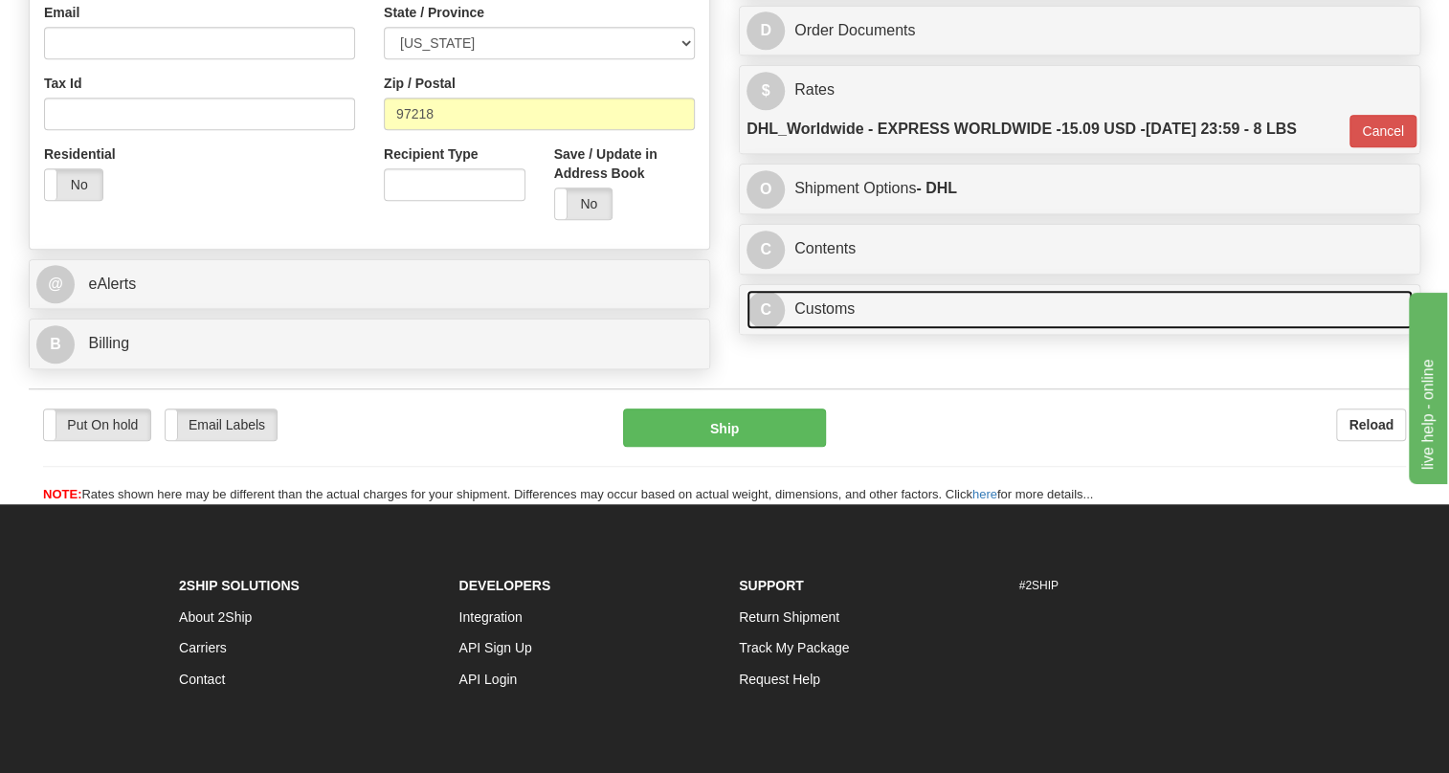
scroll to position [609, 0]
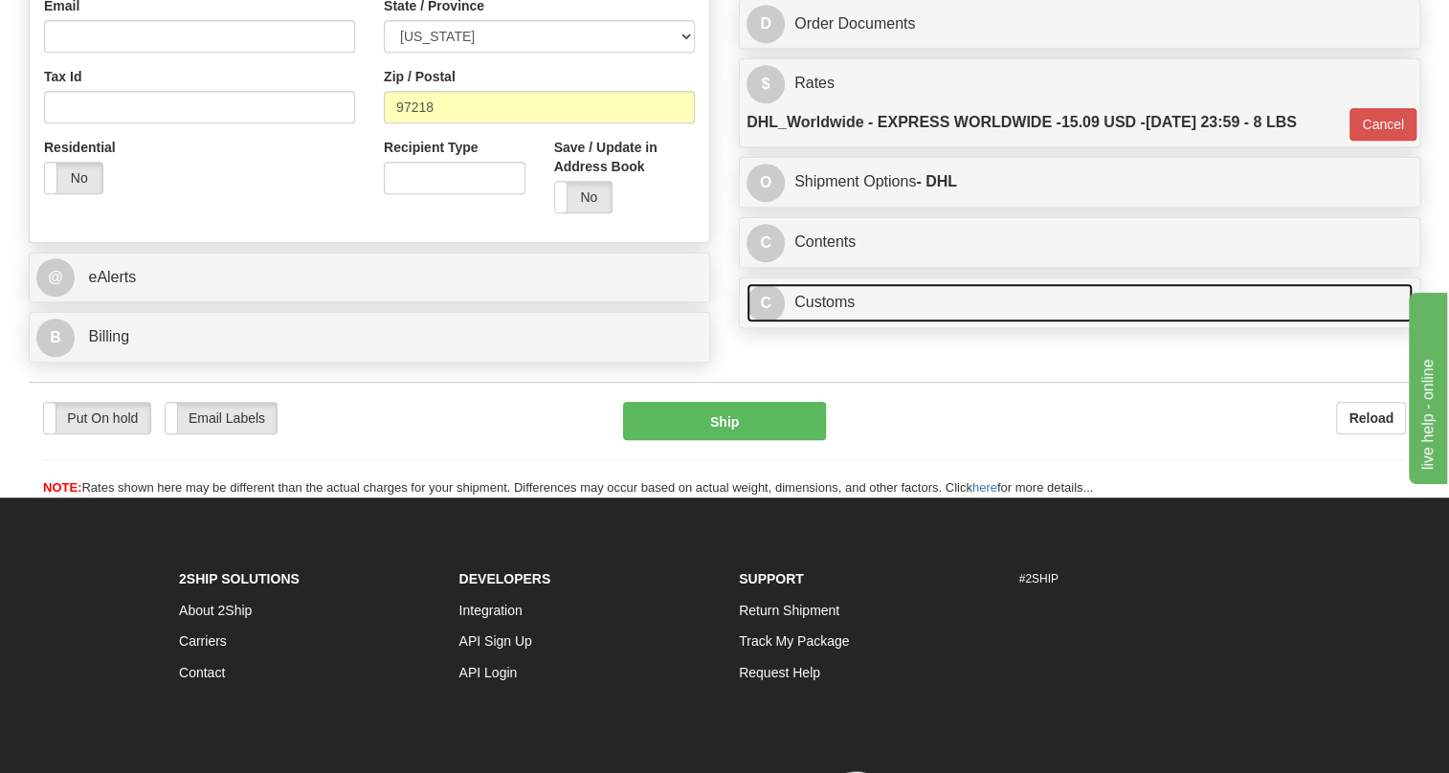
click at [840, 323] on link "C Customs" at bounding box center [1080, 302] width 666 height 39
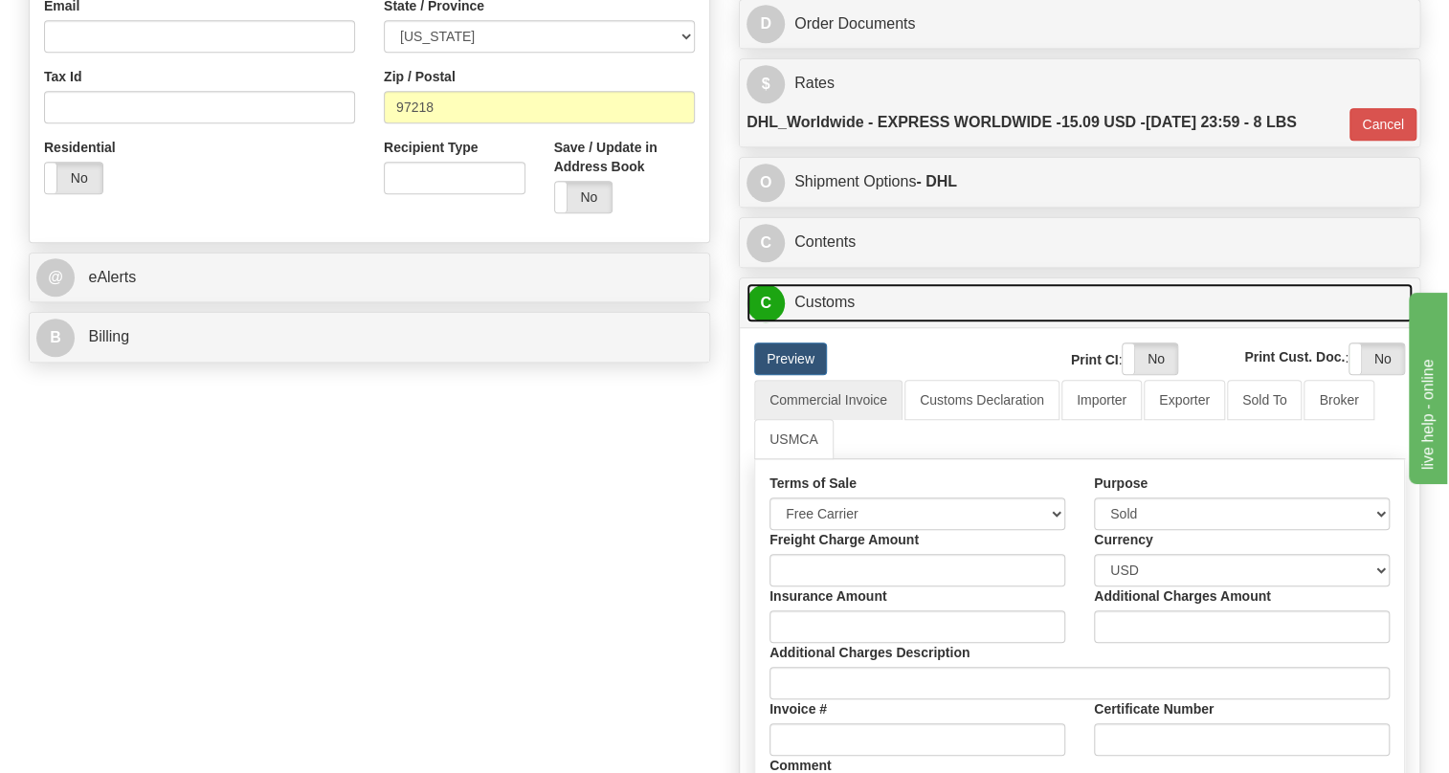
click at [840, 323] on link "C Customs" at bounding box center [1080, 302] width 666 height 39
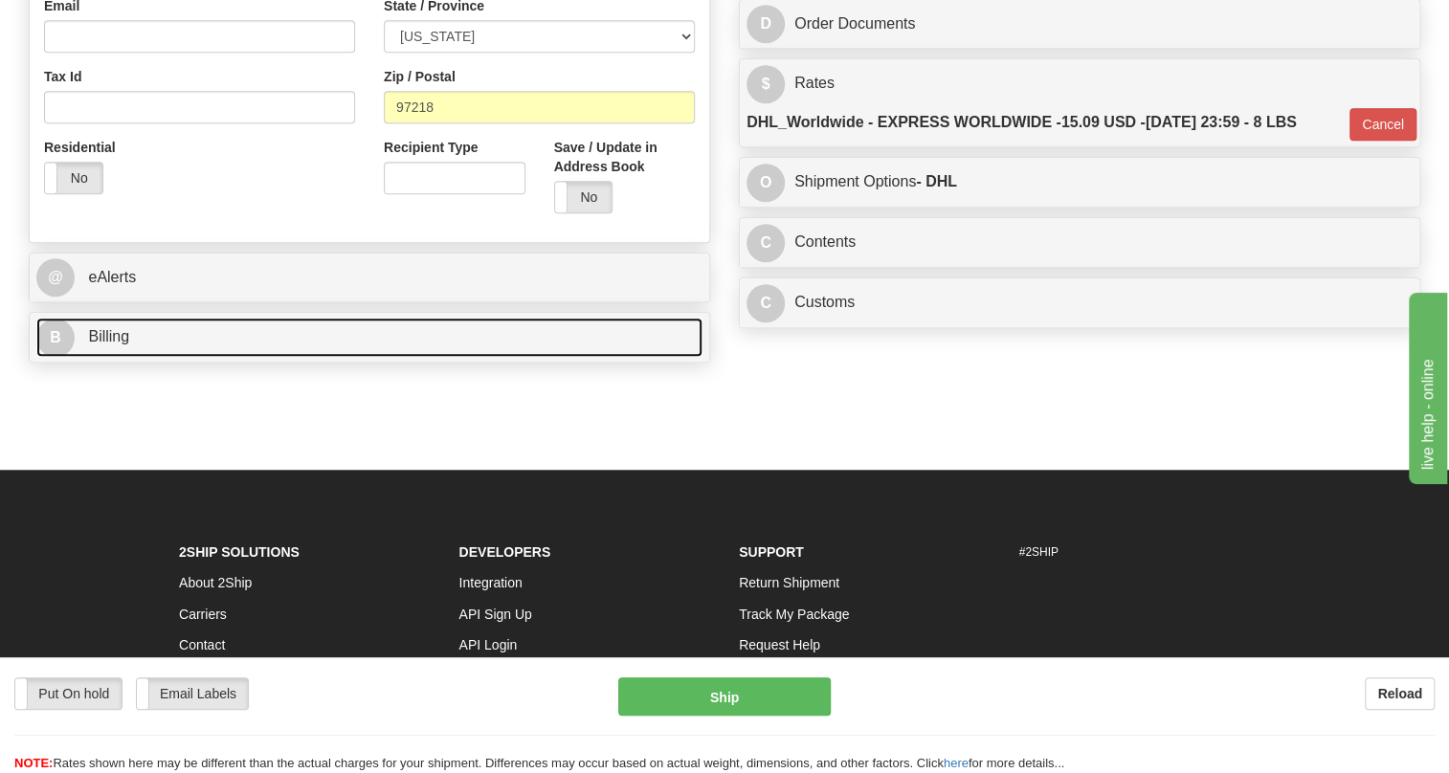
click at [110, 345] on span "Billing" at bounding box center [108, 336] width 41 height 16
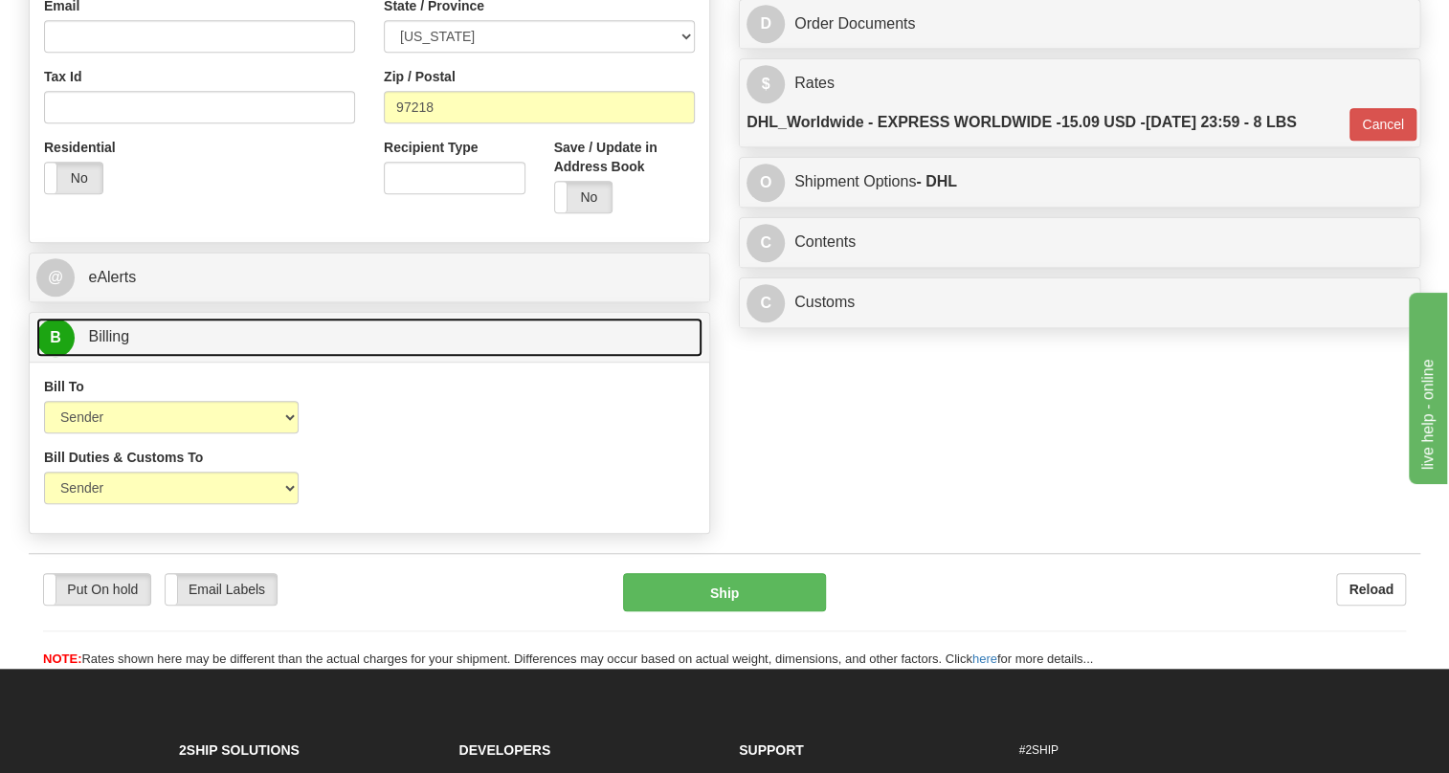
click at [111, 345] on span "Billing" at bounding box center [108, 336] width 41 height 16
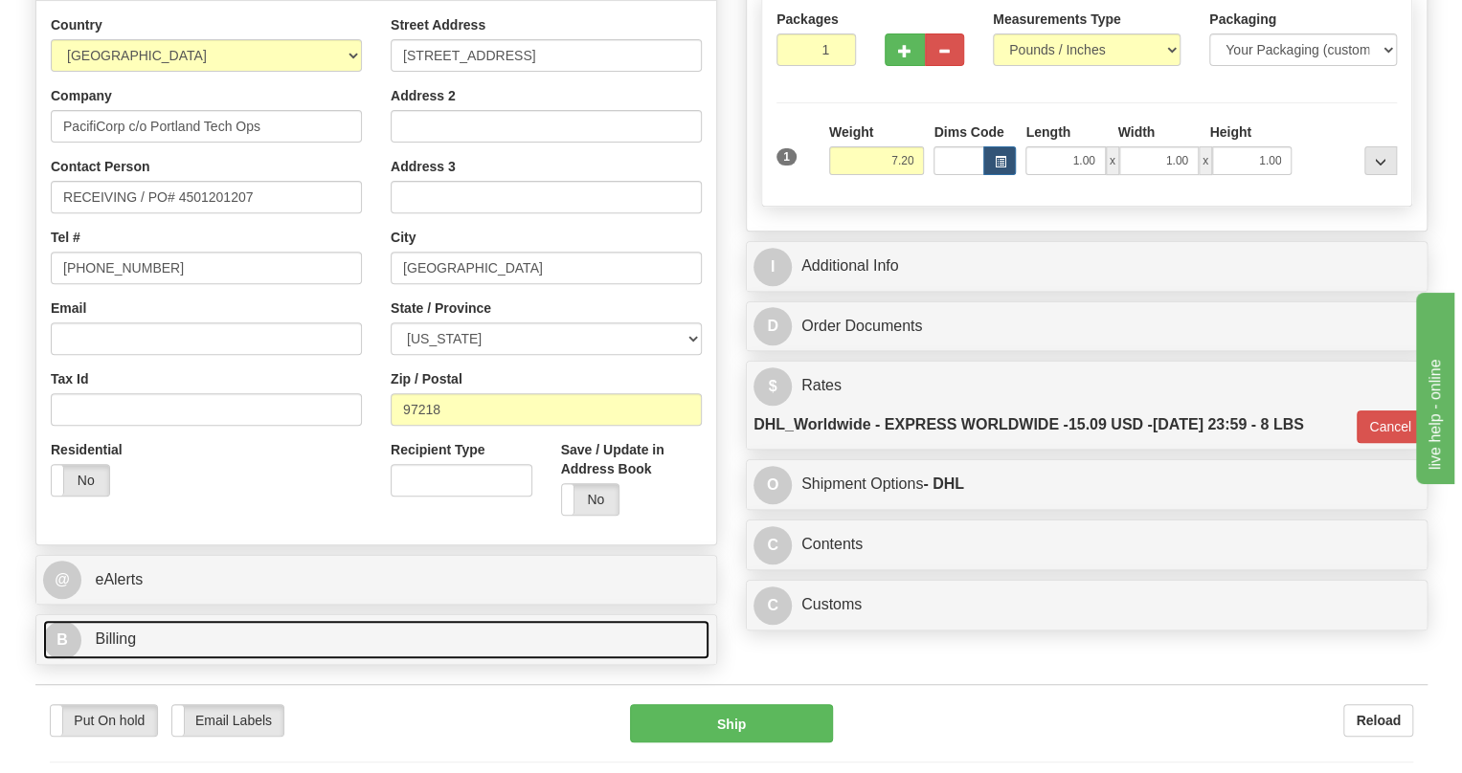
scroll to position [260, 0]
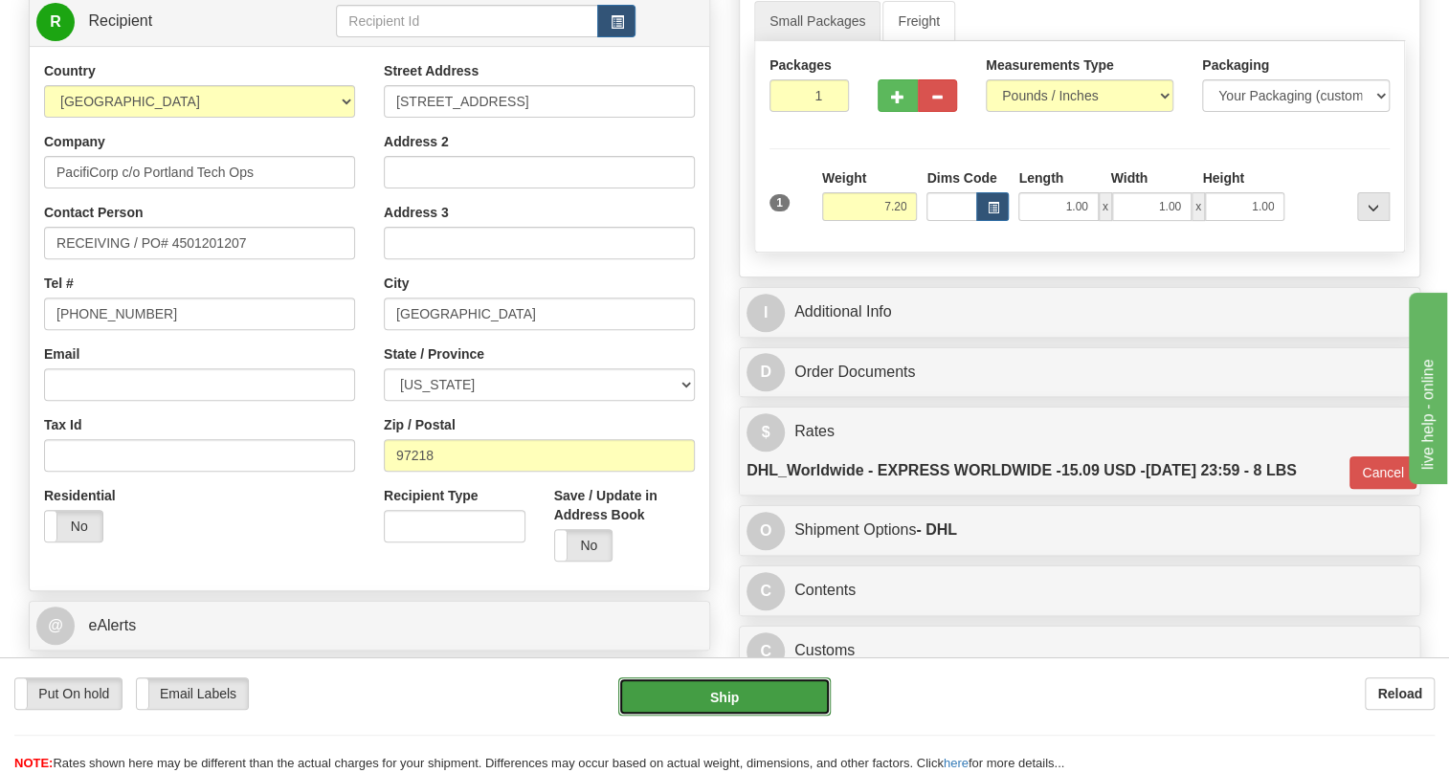
click at [728, 699] on button "Ship" at bounding box center [724, 697] width 212 height 38
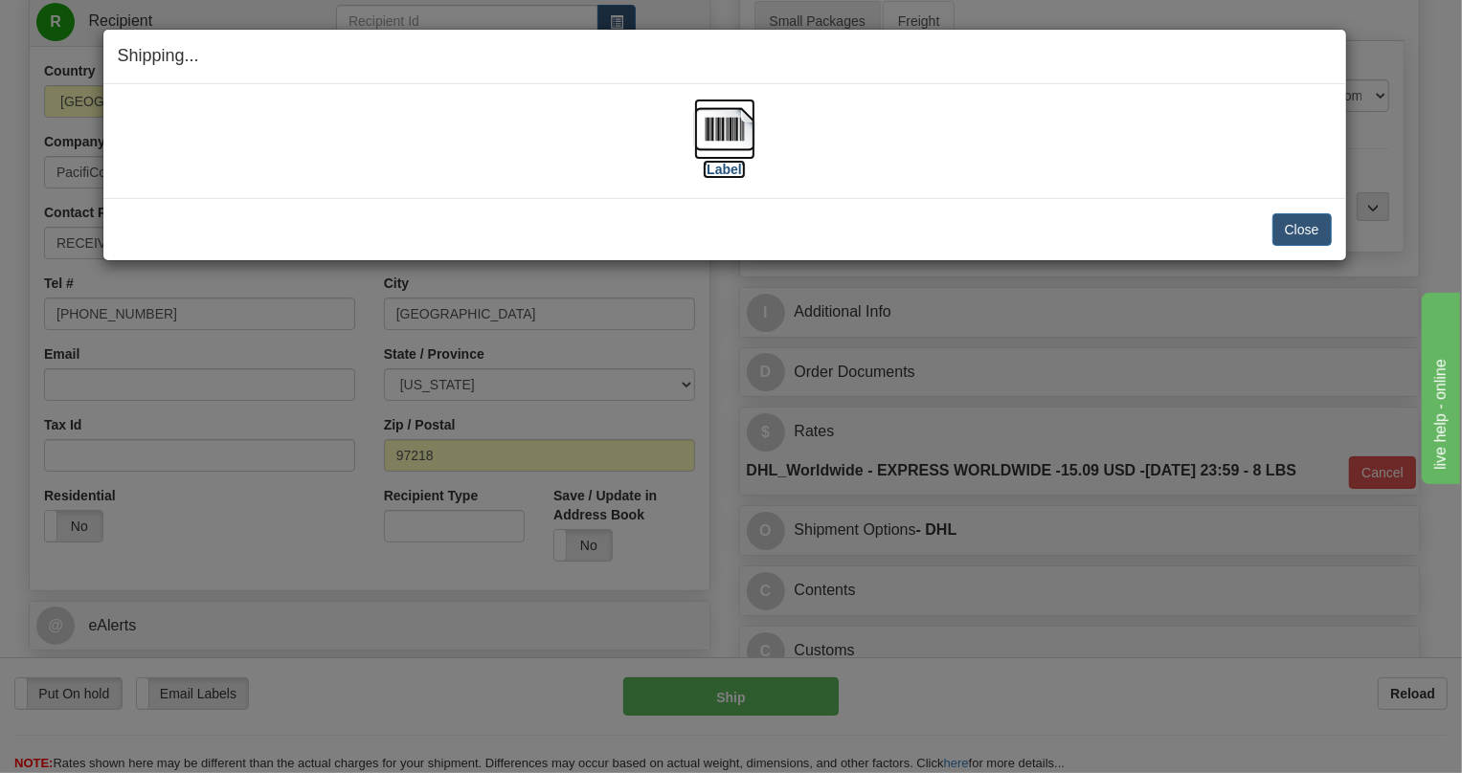
click at [738, 127] on img at bounding box center [724, 129] width 61 height 61
click at [1303, 229] on button "Close" at bounding box center [1301, 229] width 59 height 33
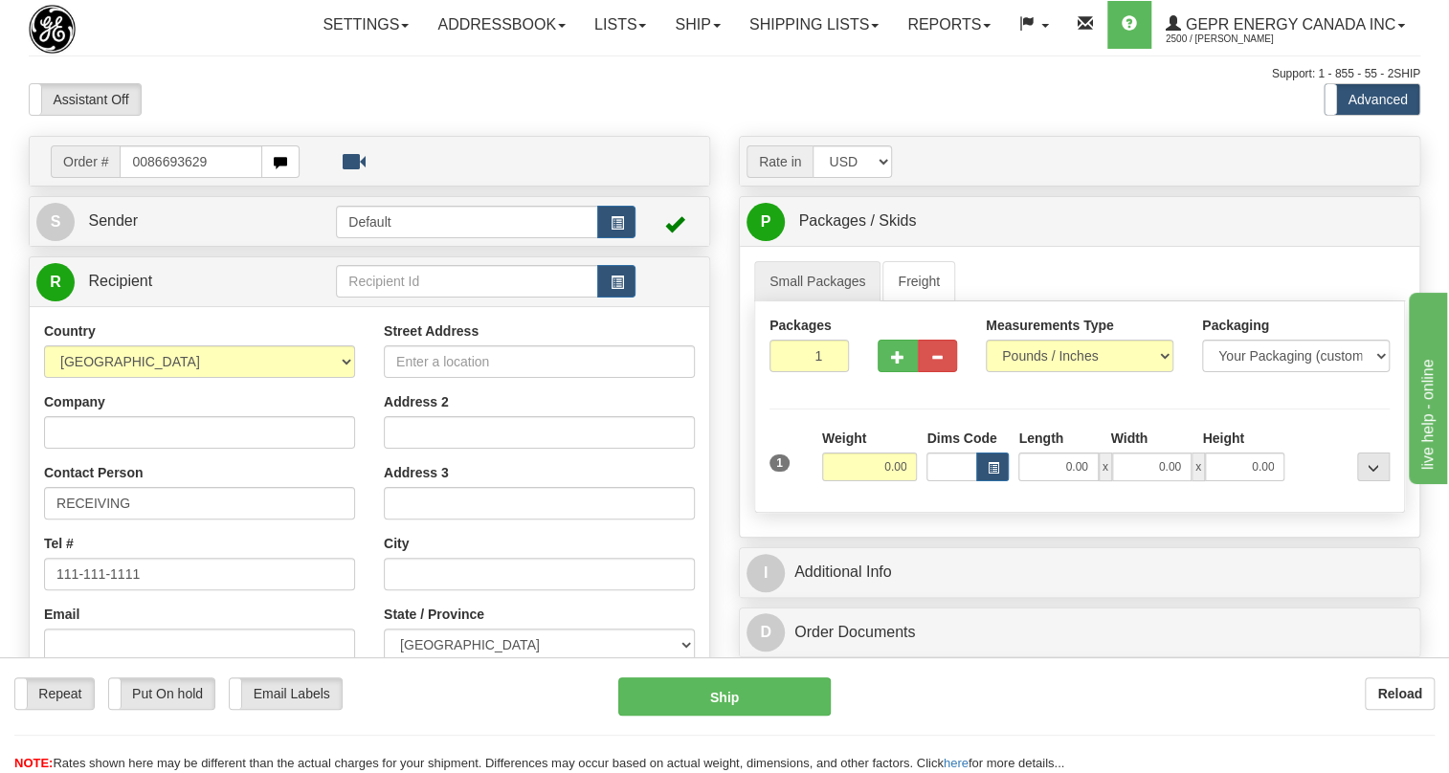
click at [144, 178] on input "0086693629" at bounding box center [191, 161] width 143 height 33
type input "86693629"
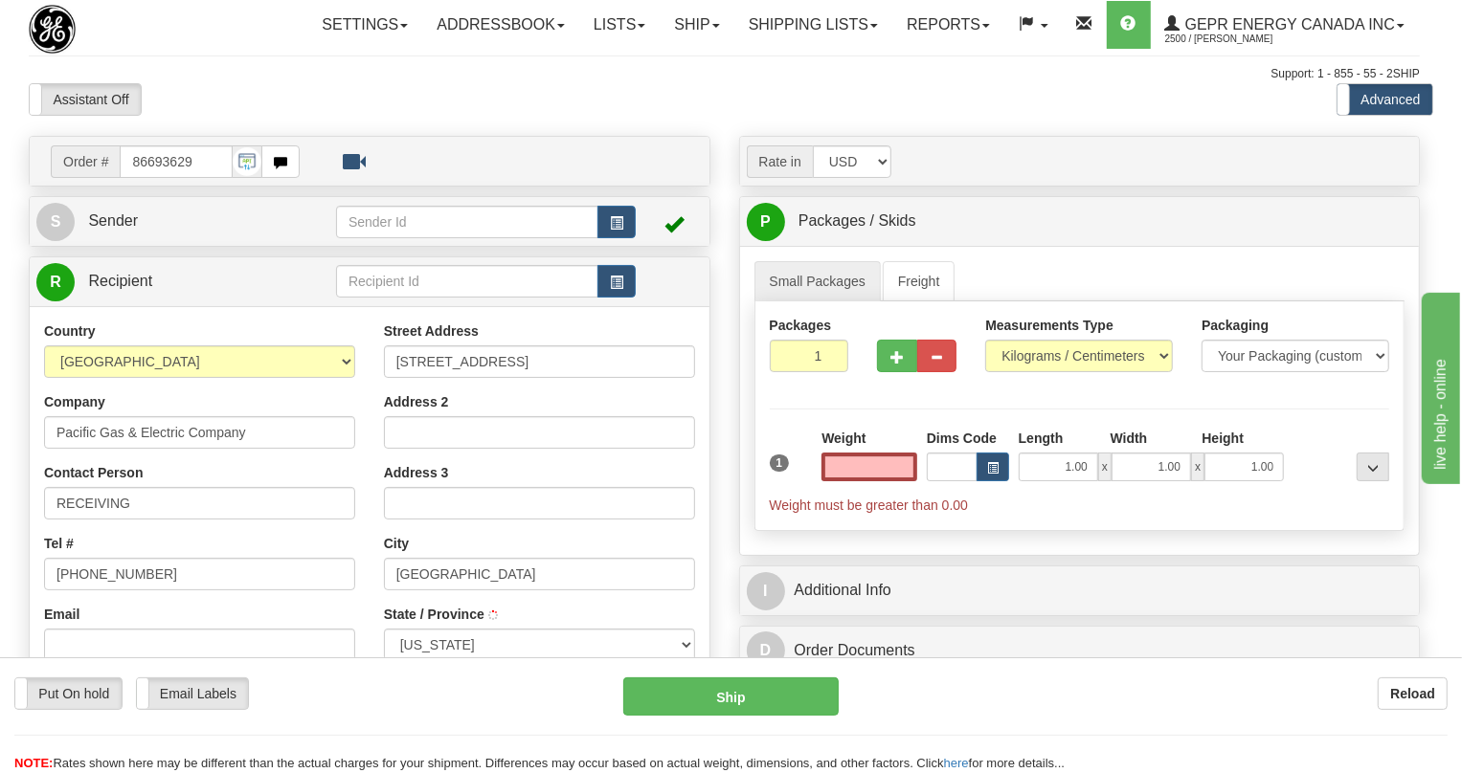
type input "[GEOGRAPHIC_DATA]"
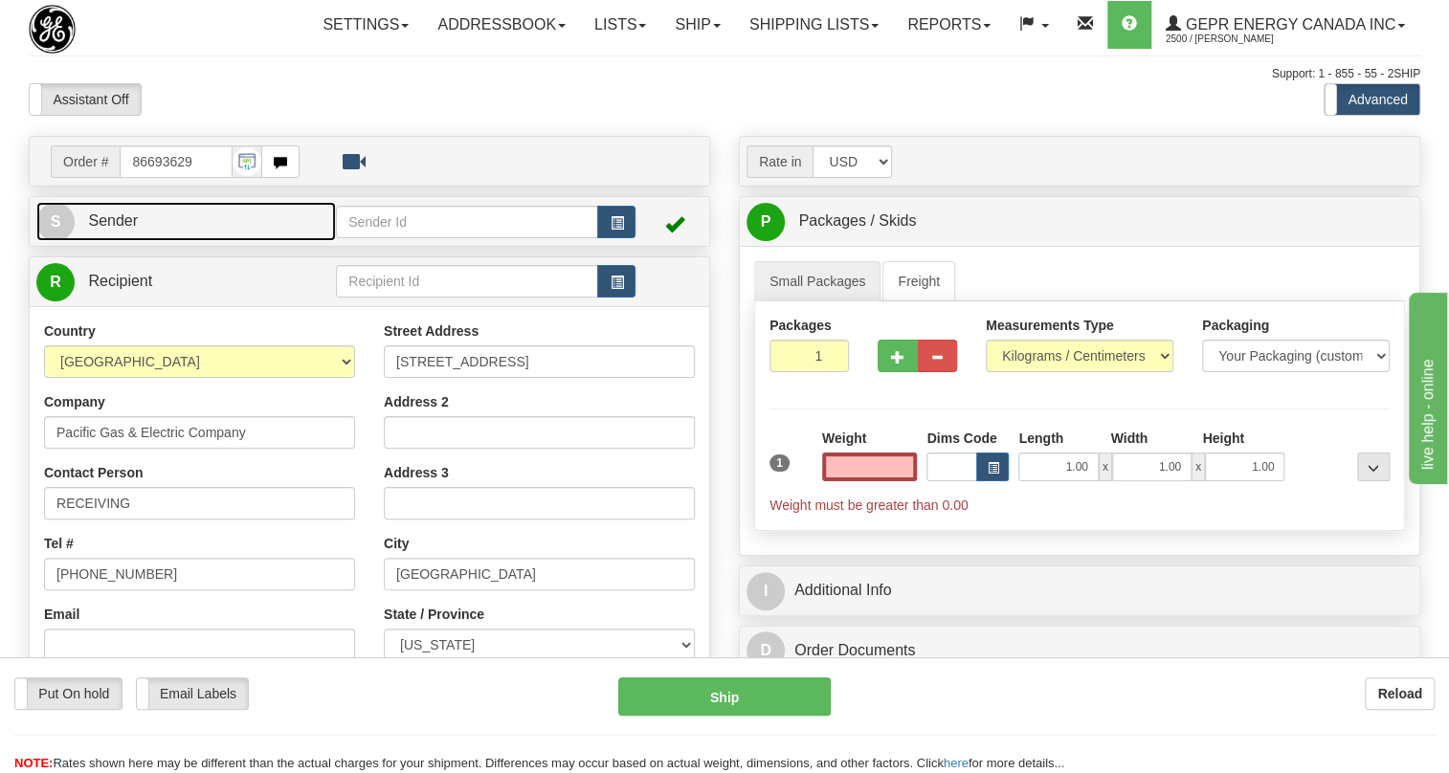
type input "0.00"
click at [117, 229] on span "Sender" at bounding box center [113, 220] width 50 height 16
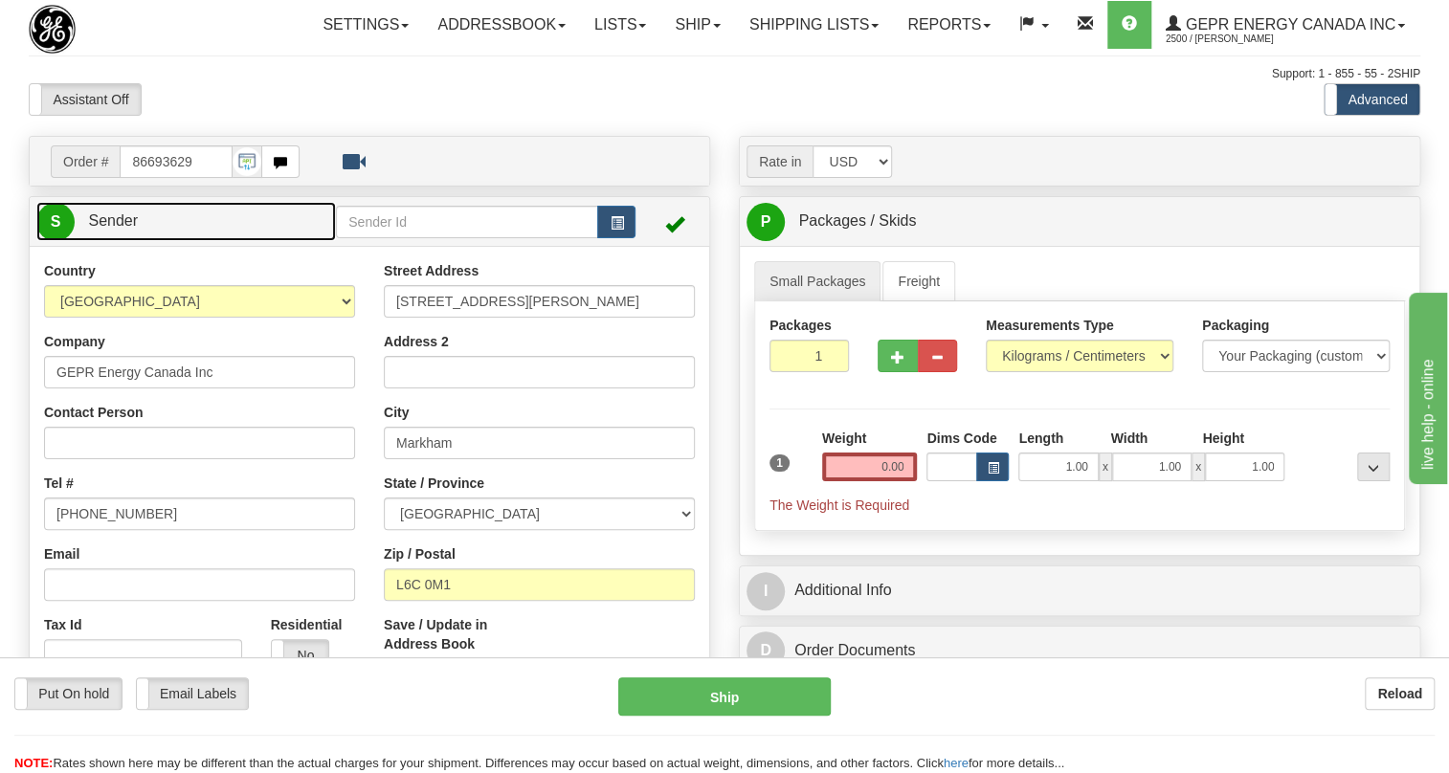
type input "MARKHAM"
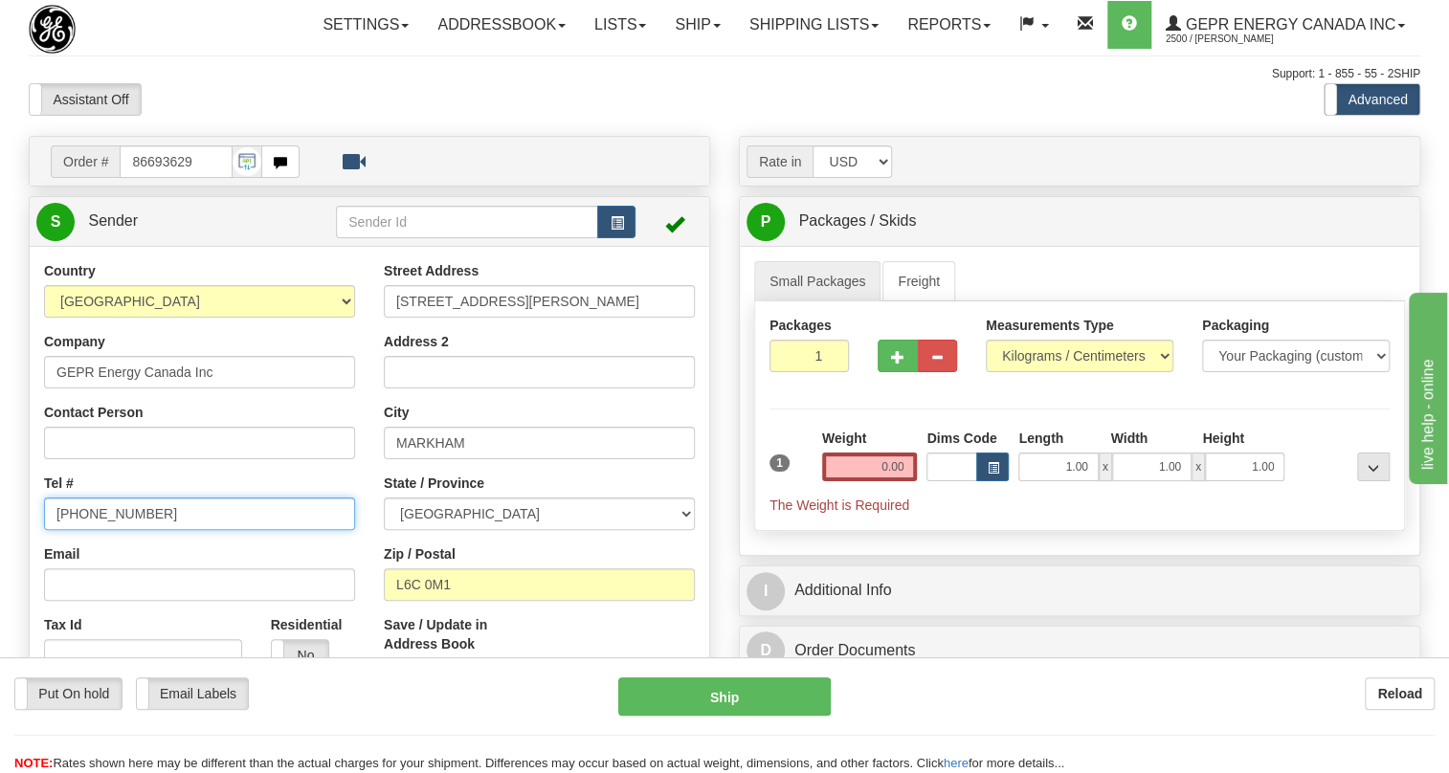
click at [115, 530] on input "[PHONE_NUMBER]" at bounding box center [199, 514] width 311 height 33
paste input "[PHONE_NUMBER]"
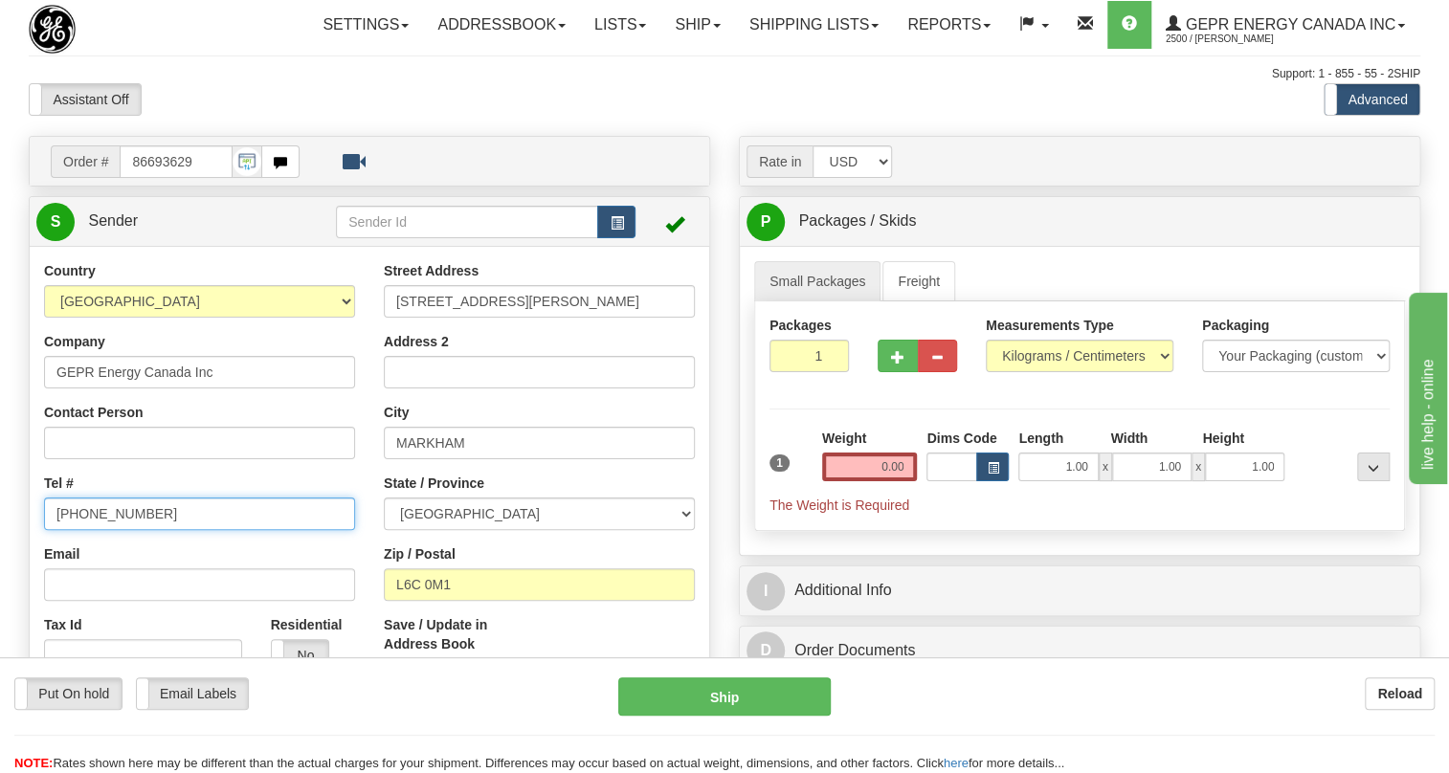
type input "[PHONE_NUMBER]"
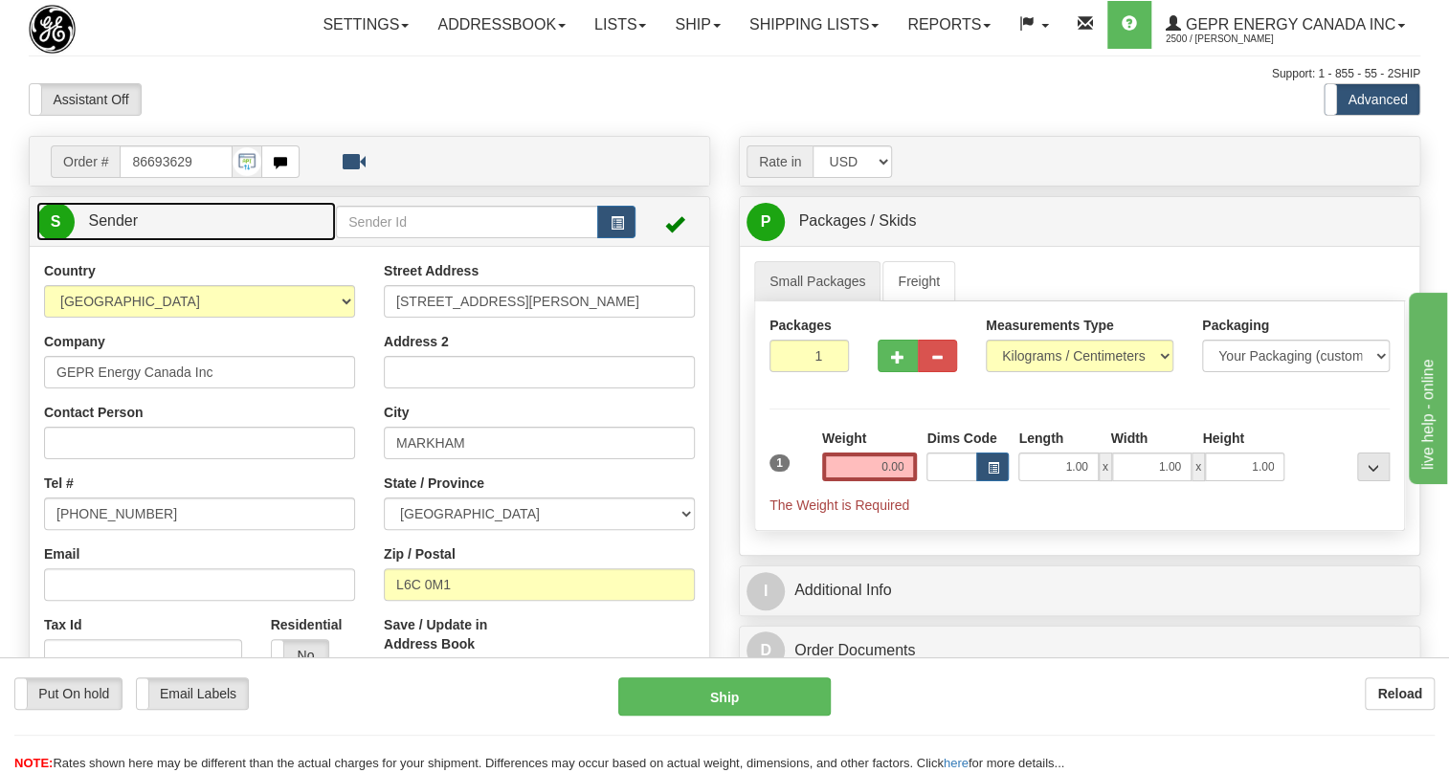
click at [107, 229] on span "Sender" at bounding box center [113, 220] width 50 height 16
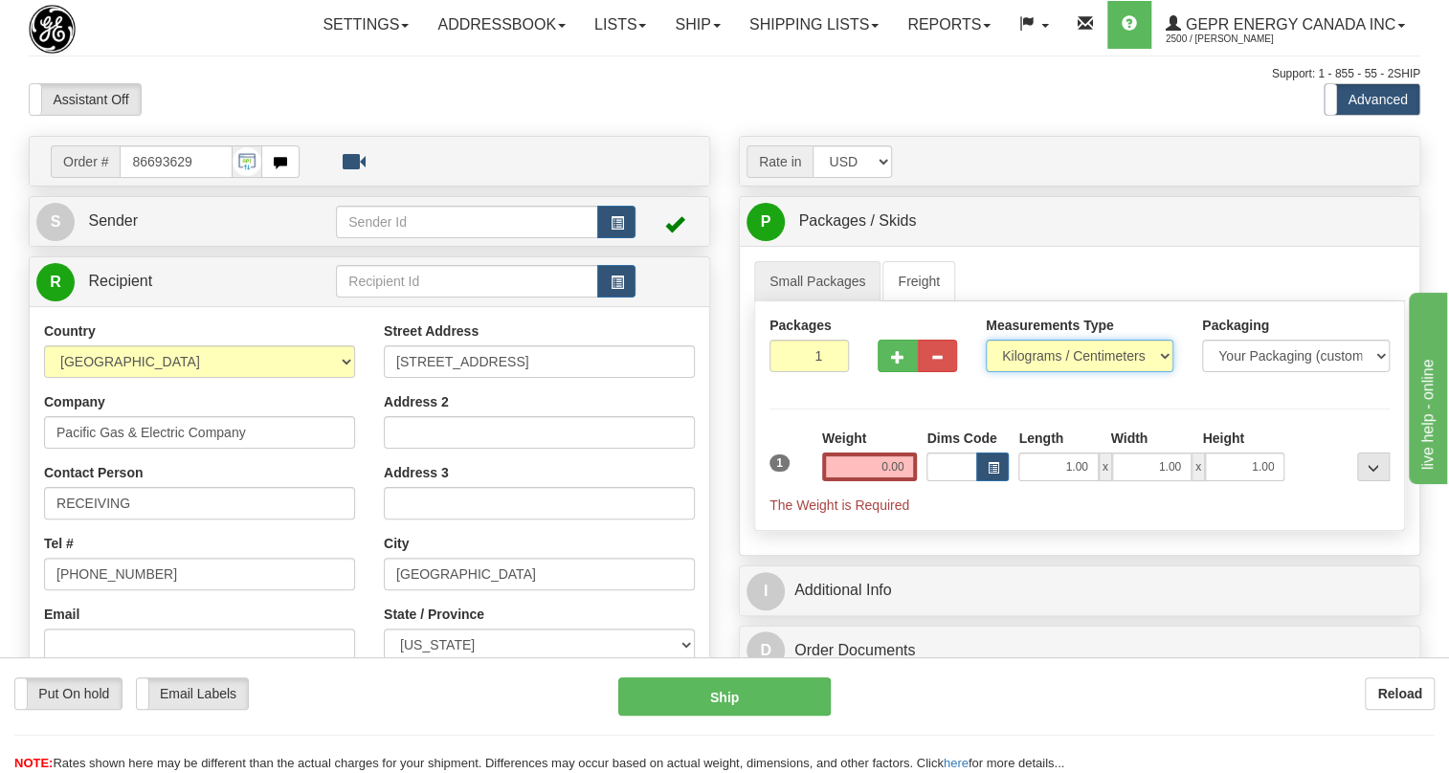
click at [1040, 372] on select "Pounds / Inches Kilograms / Centimeters" at bounding box center [1080, 356] width 188 height 33
select select "0"
click at [986, 372] on select "Pounds / Inches Kilograms / Centimeters" at bounding box center [1080, 356] width 188 height 33
click at [874, 481] on input "0.00" at bounding box center [870, 467] width 96 height 29
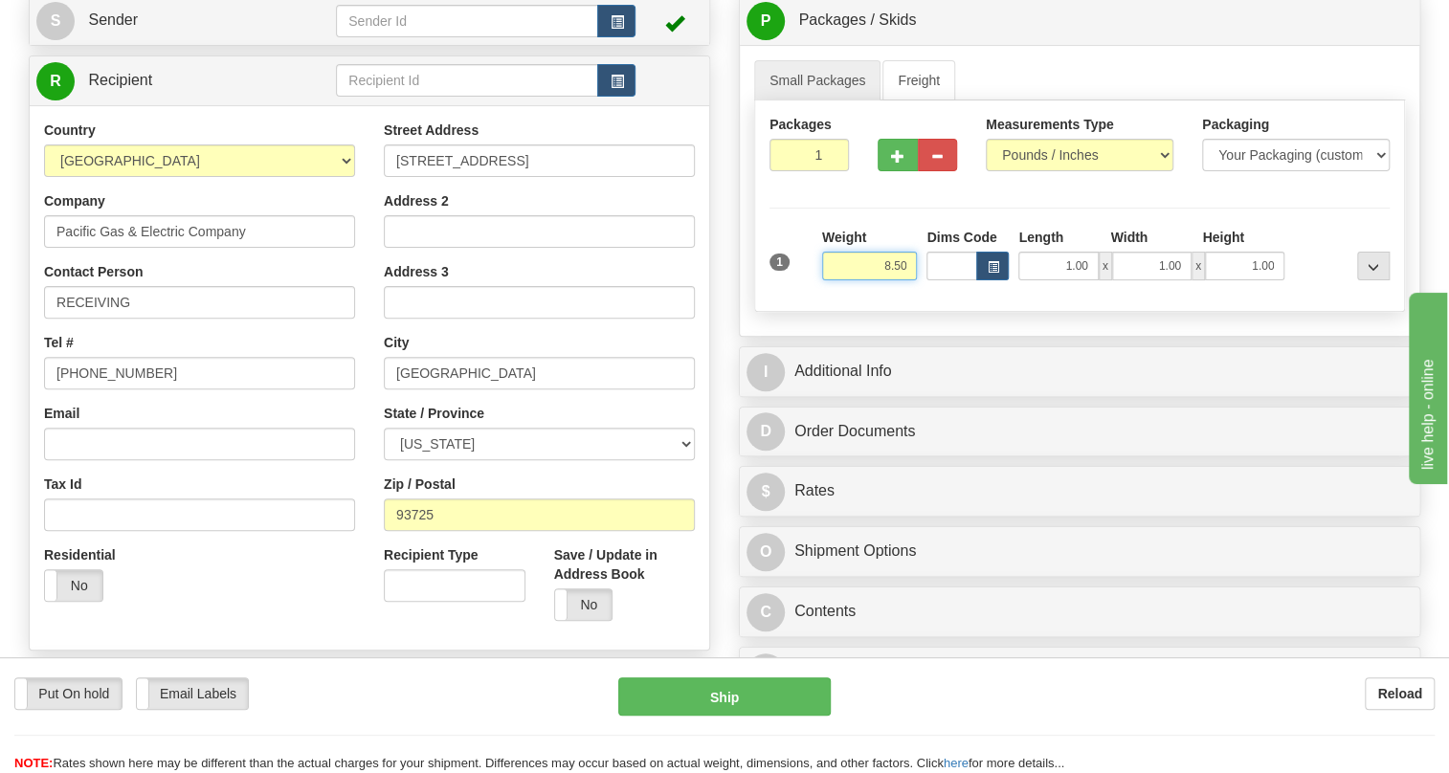
scroll to position [260, 0]
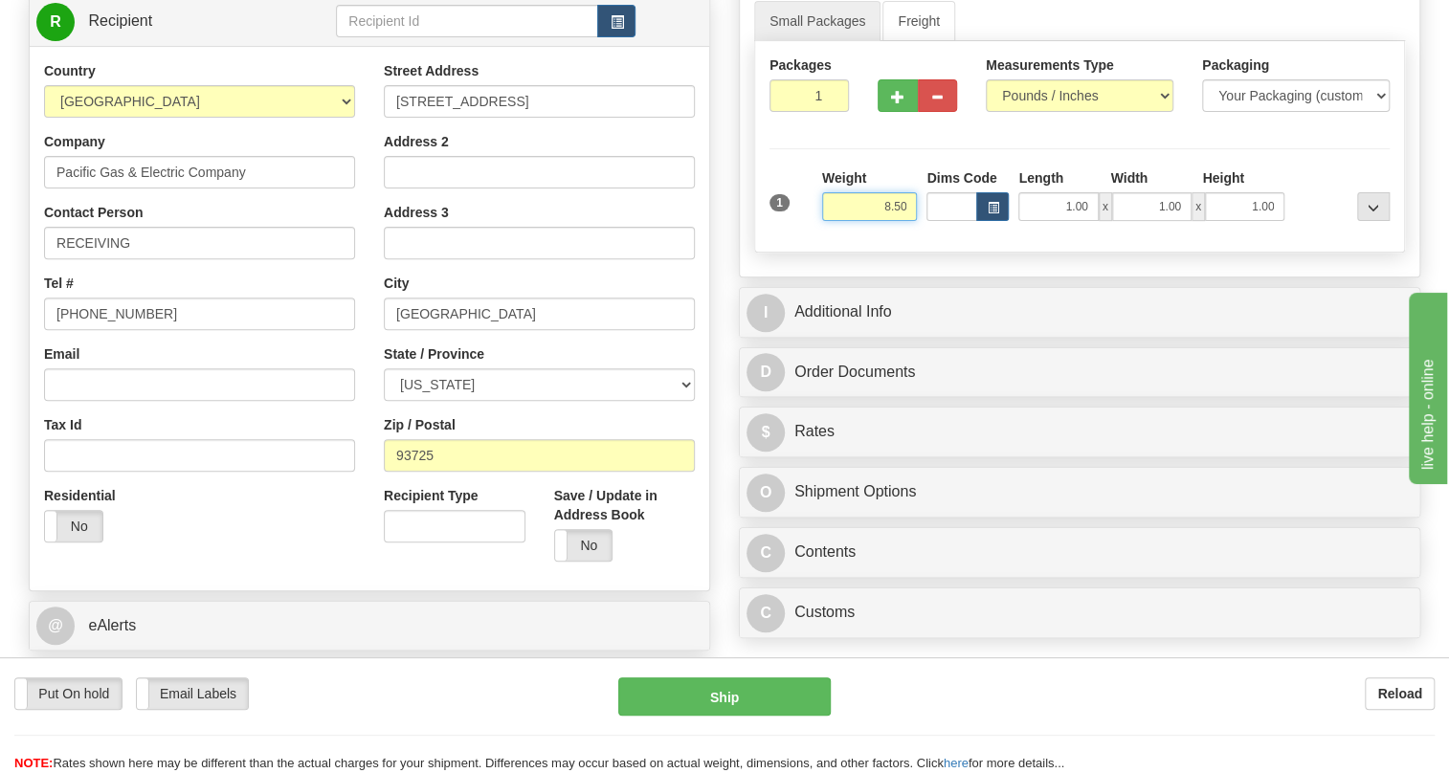
type input "8.50"
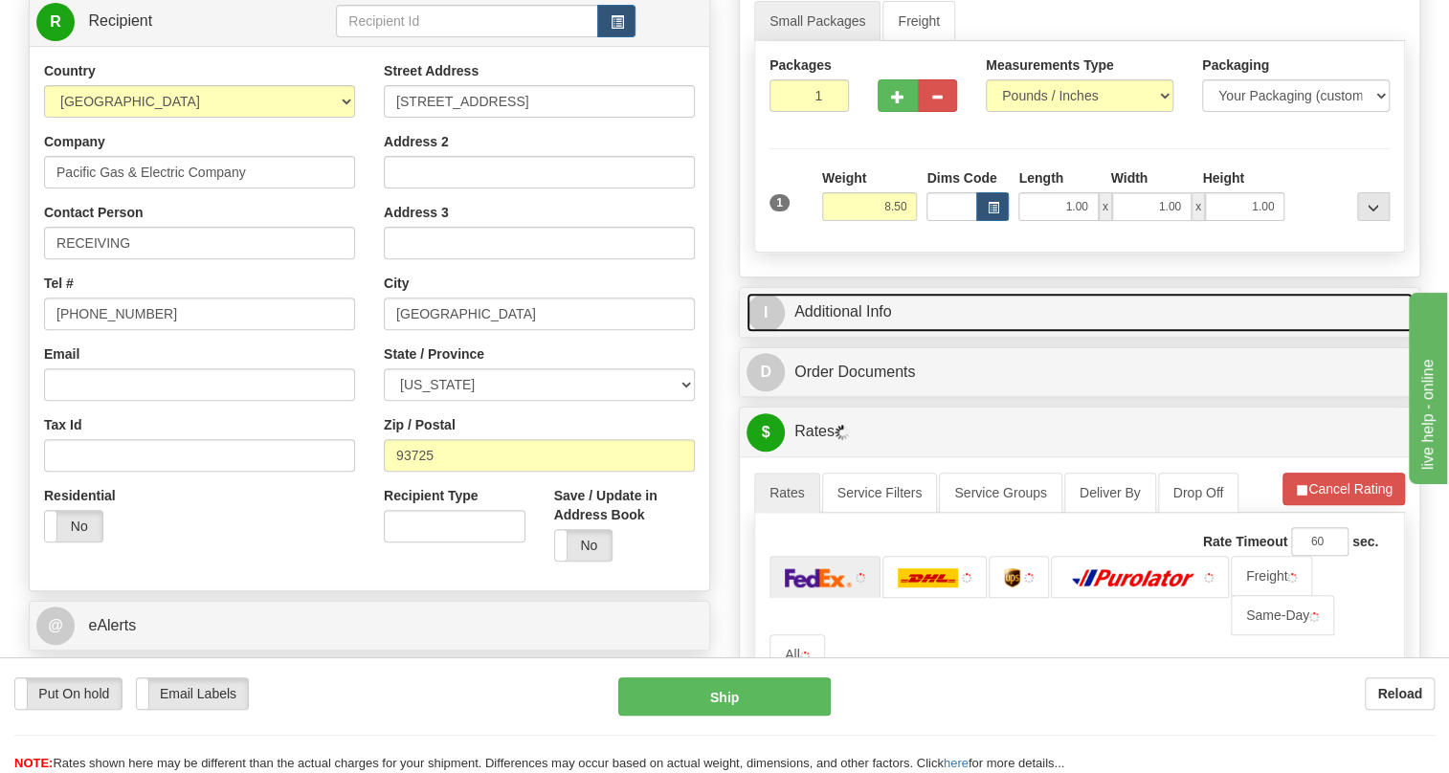
click at [854, 332] on link "I Additional Info" at bounding box center [1080, 312] width 666 height 39
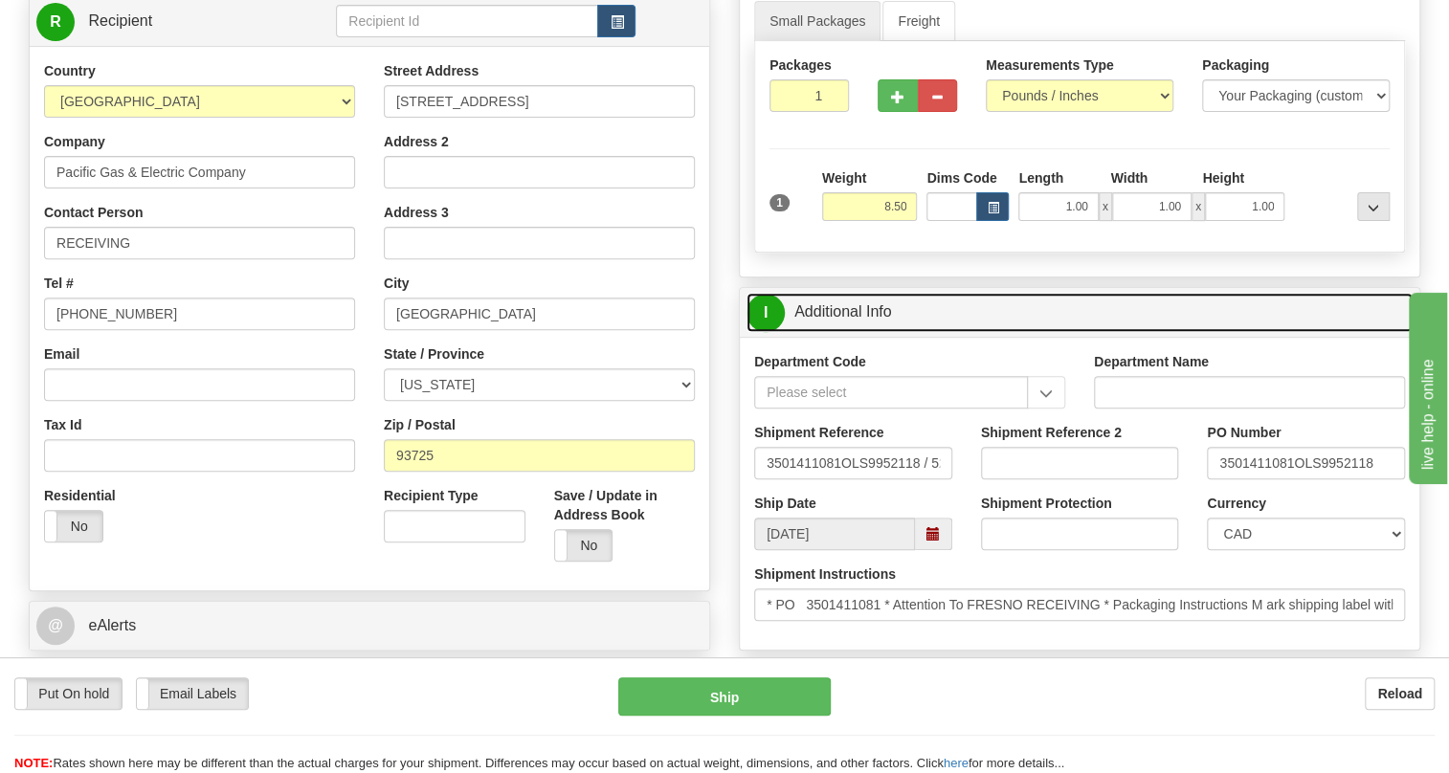
scroll to position [347, 0]
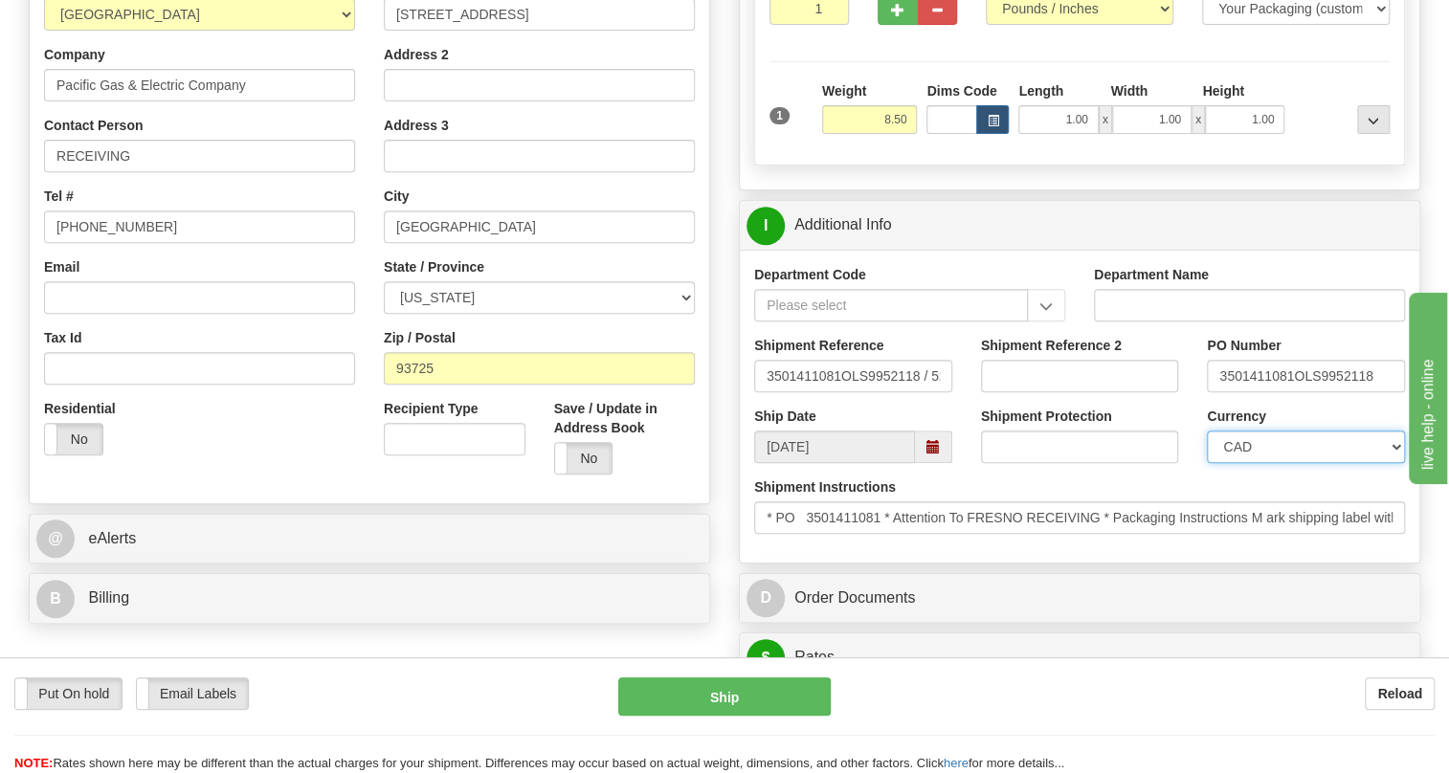
click at [1304, 463] on select "CAD USD EUR ZAR [PERSON_NAME] ARN AUD AUS AWG BBD BFR BGN BHD BMD BND BRC BRL C…" at bounding box center [1306, 447] width 198 height 33
select select "1"
click at [1207, 463] on select "CAD USD EUR ZAR [PERSON_NAME] ARN AUD AUS AWG BBD BFR BGN BHD BMD BND BRC BRL C…" at bounding box center [1306, 447] width 198 height 33
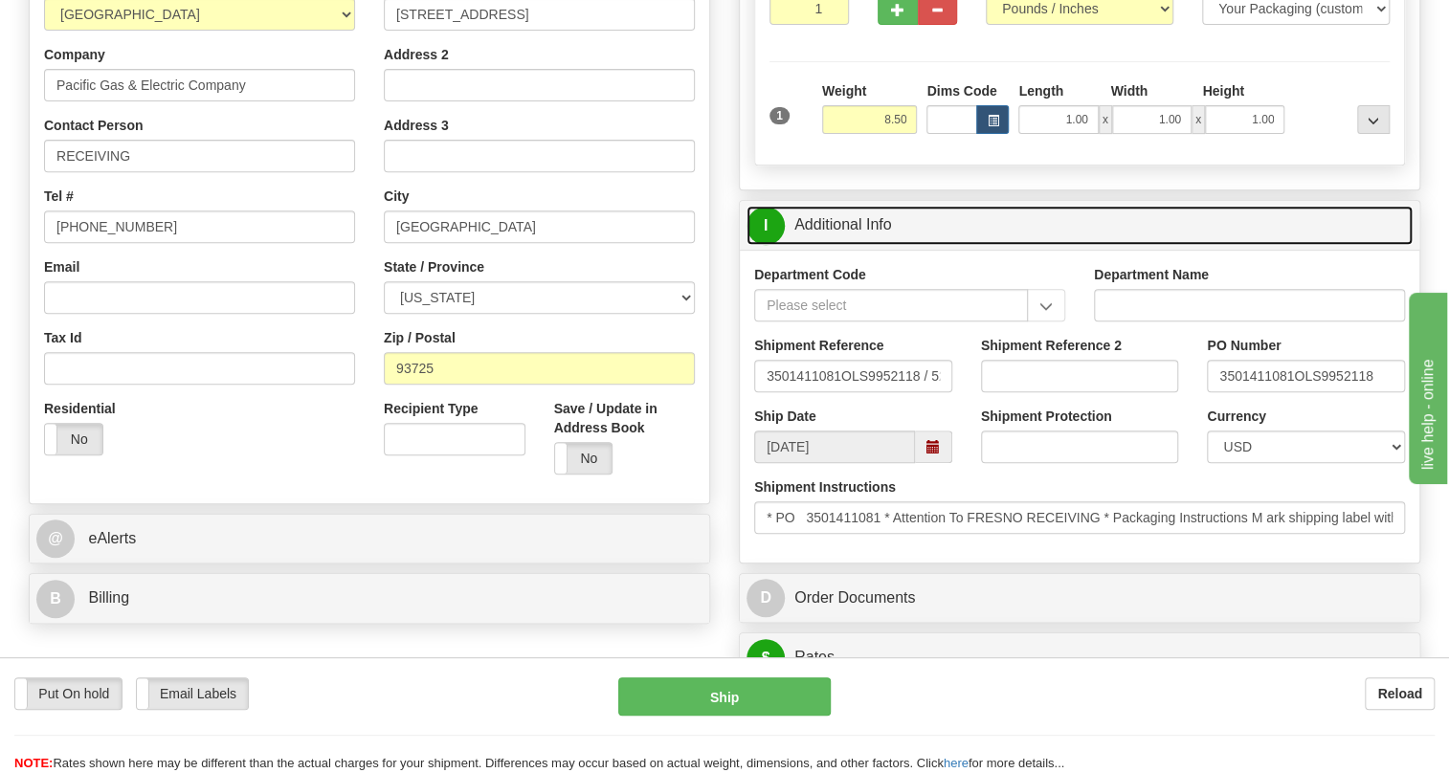
click at [853, 245] on link "I Additional Info" at bounding box center [1080, 225] width 666 height 39
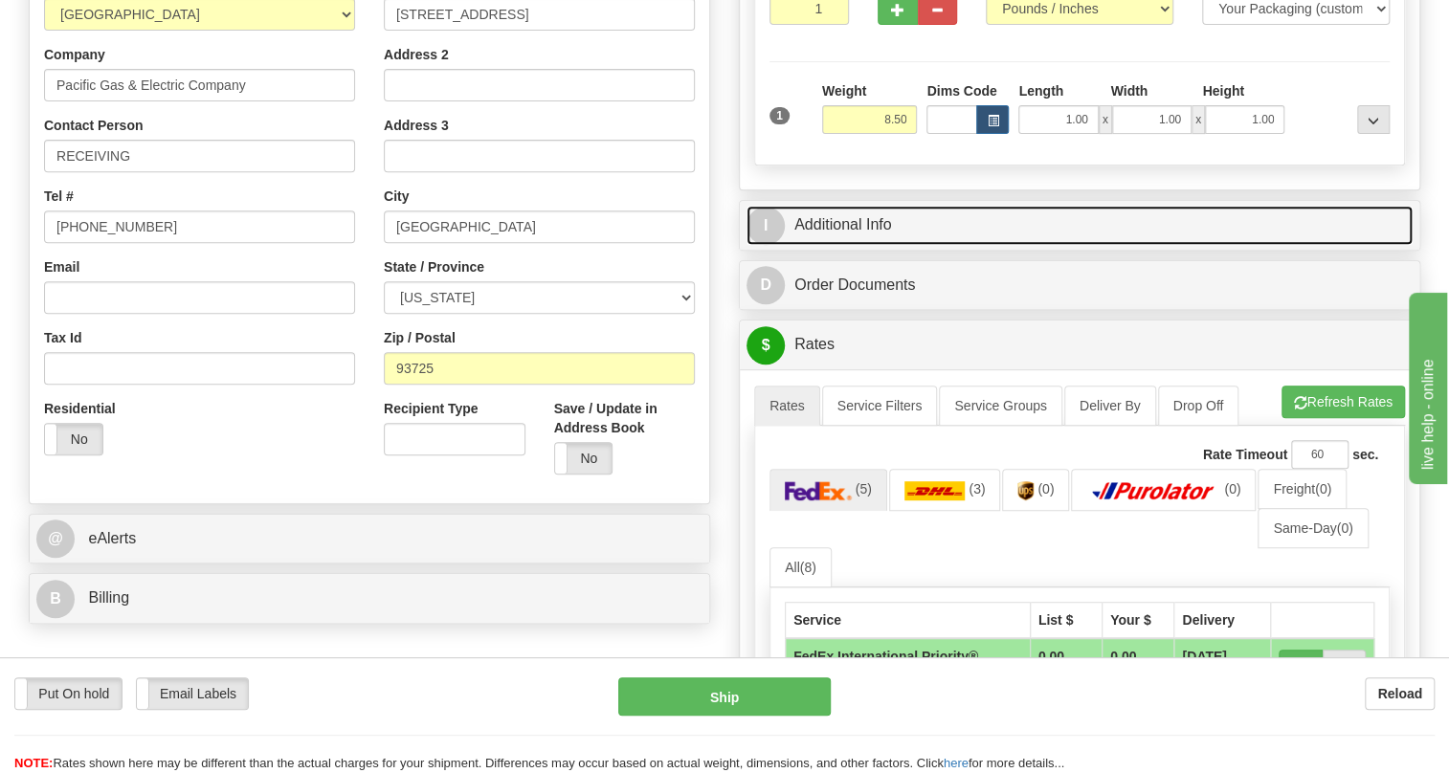
click at [878, 245] on link "I Additional Info" at bounding box center [1080, 225] width 666 height 39
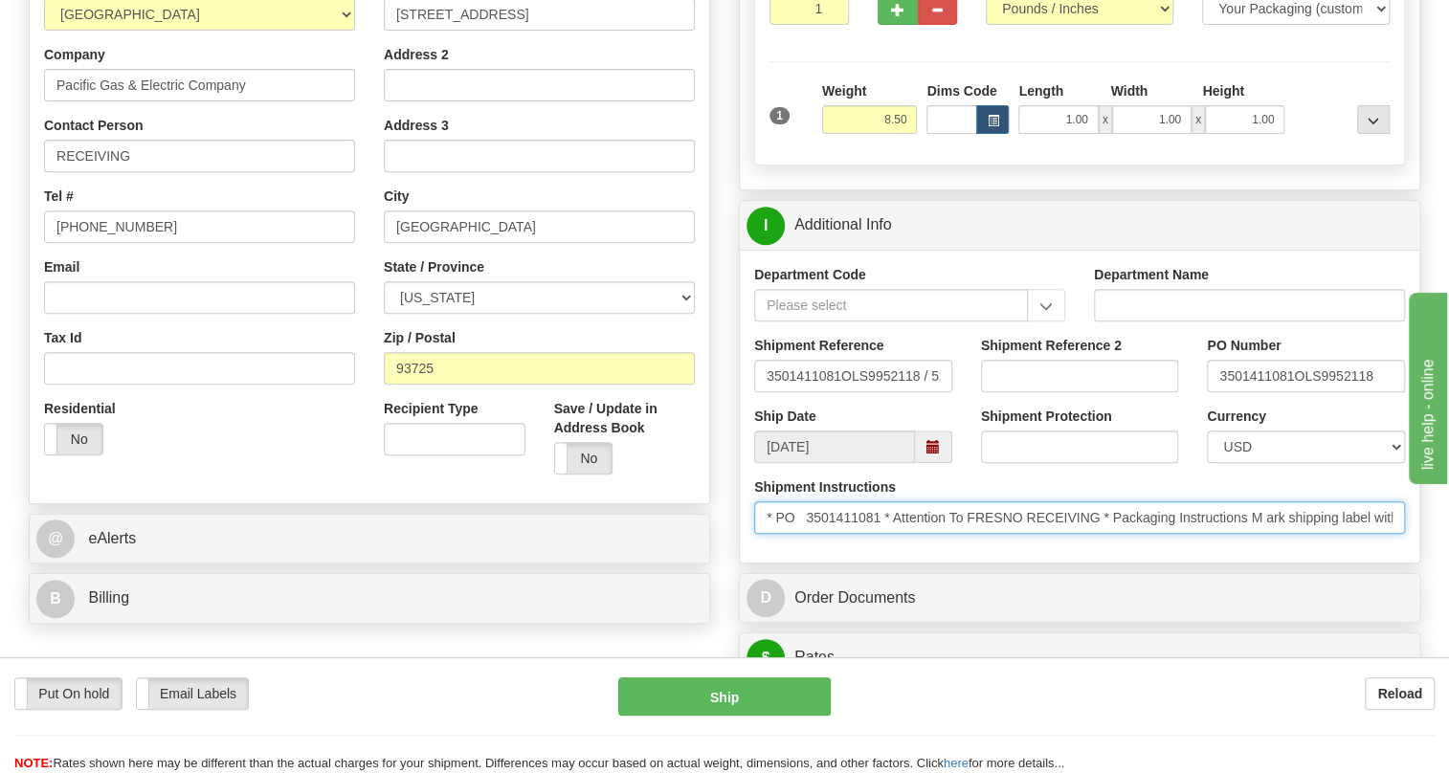
drag, startPoint x: 1101, startPoint y: 561, endPoint x: 895, endPoint y: 561, distance: 205.8
click at [895, 534] on input "* PO 3501411081 * Attention To FRESNO RECEIVING * Packaging Instructions M ark …" at bounding box center [1079, 518] width 651 height 33
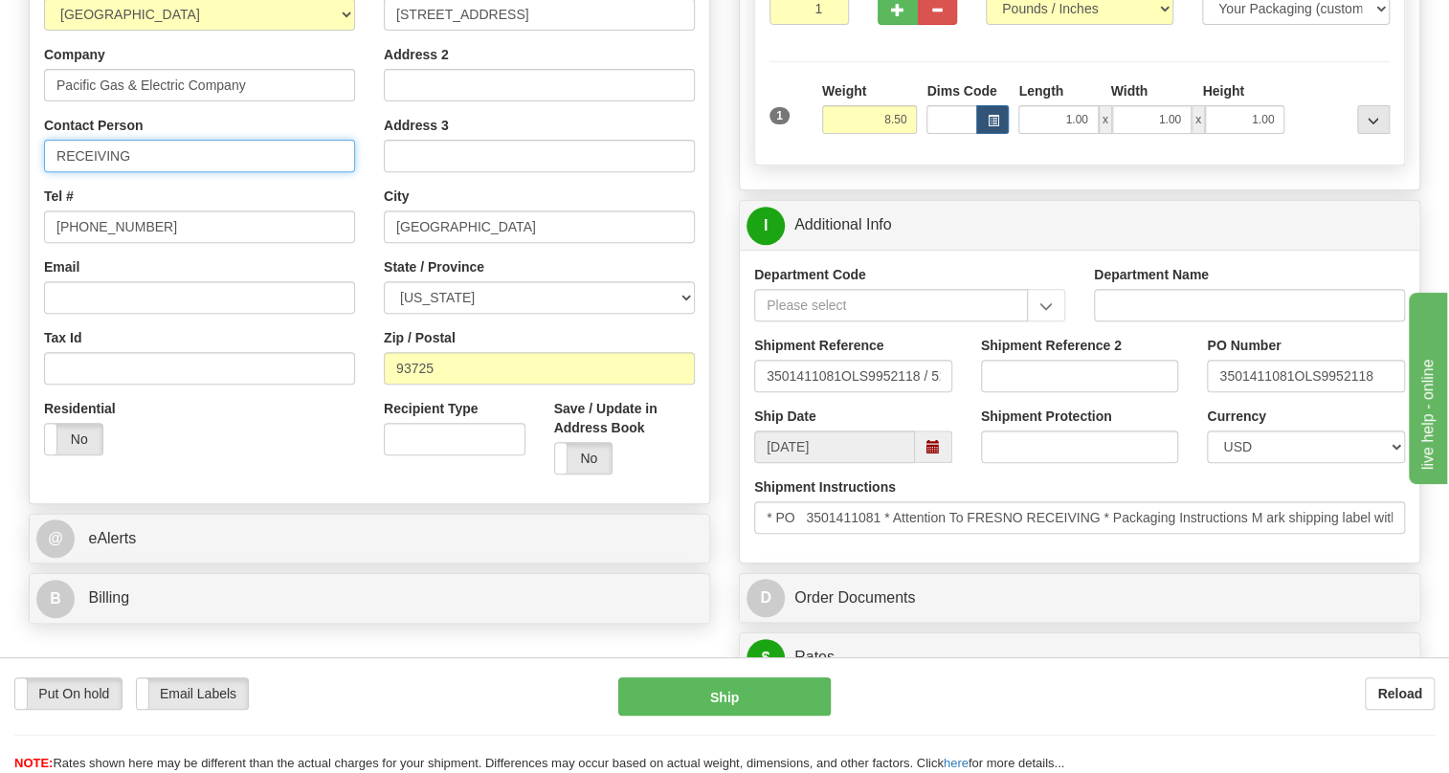
click at [97, 172] on input "RECEIVING" at bounding box center [199, 156] width 311 height 33
paste input "Attention To FRESNO"
click at [127, 172] on input "Attention To FRESNO RECEIVING" at bounding box center [199, 156] width 311 height 33
click at [98, 172] on input "Attention To FRESNO RECEIVING" at bounding box center [199, 156] width 311 height 33
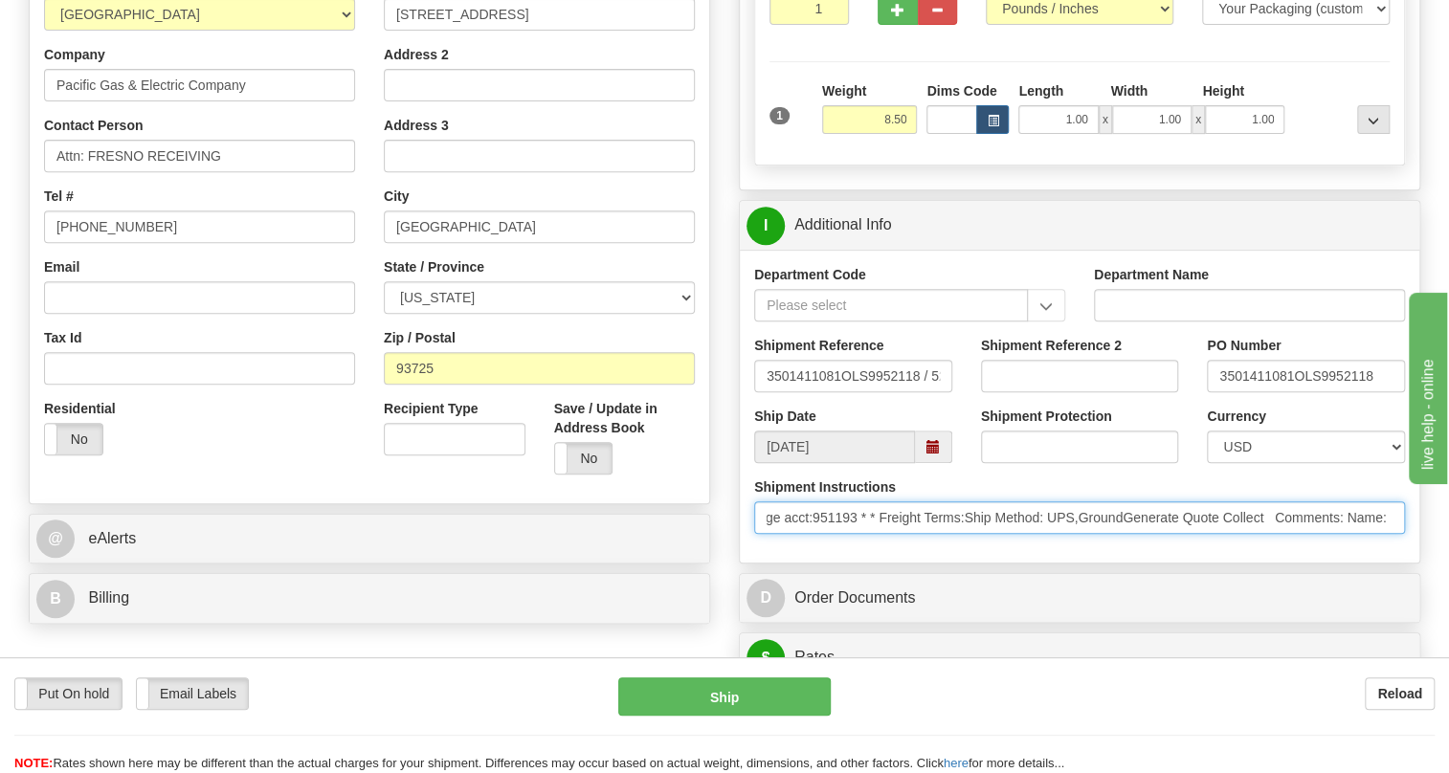
scroll to position [0, 1001]
drag, startPoint x: 1270, startPoint y: 560, endPoint x: 1412, endPoint y: 561, distance: 141.7
click at [1412, 548] on div "Shipment Instructions * PO 3501411081 * Attention To FRESNO RECEIVING * Packagi…" at bounding box center [1080, 513] width 680 height 71
click at [1321, 534] on input "* PO 3501411081 * Attention To FRESNO RECEIVING * Packaging Instructions M ark …" at bounding box center [1079, 518] width 651 height 33
drag, startPoint x: 1321, startPoint y: 559, endPoint x: 1229, endPoint y: 565, distance: 92.1
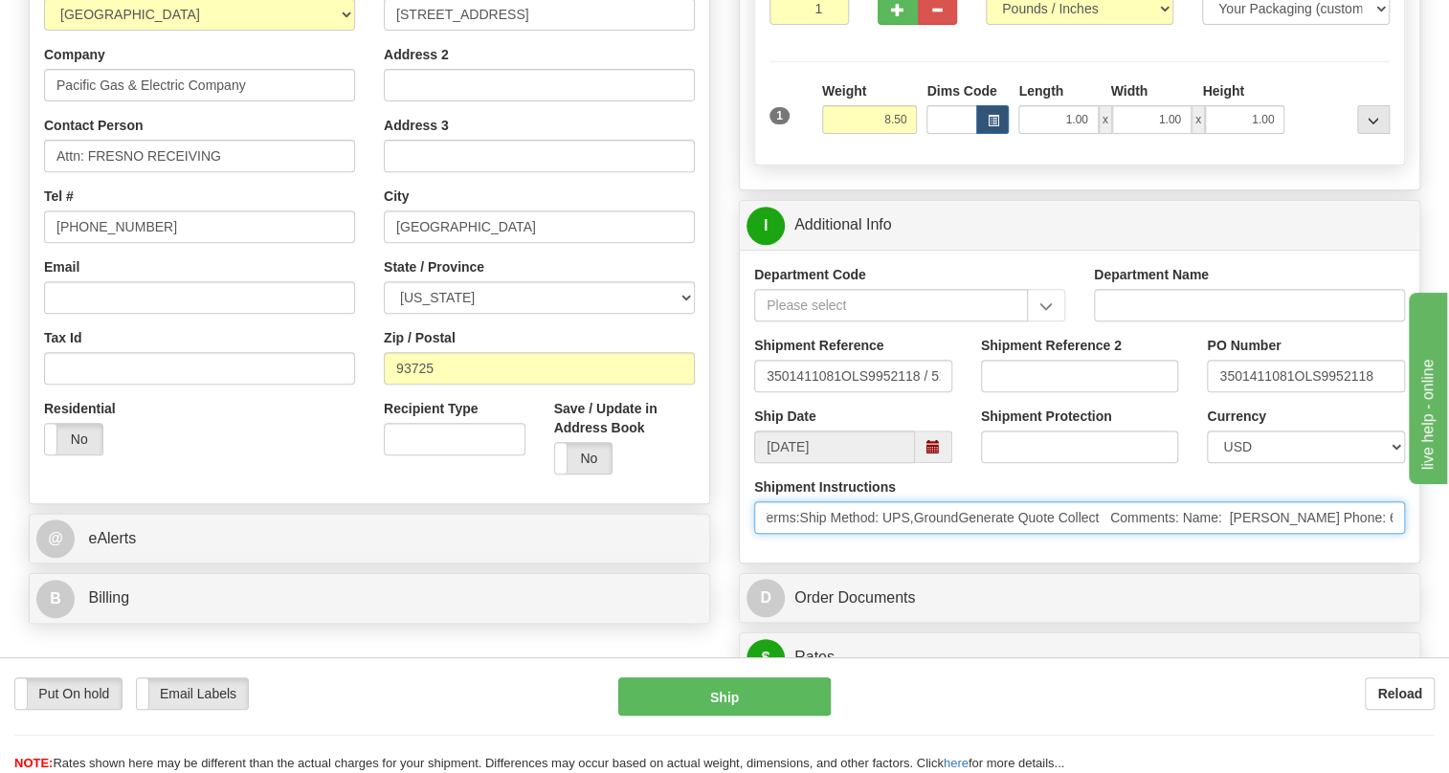
click at [1229, 534] on input "* PO 3501411081 * Attention To FRESNO RECEIVING * Packaging Instructions M ark …" at bounding box center [1079, 518] width 651 height 33
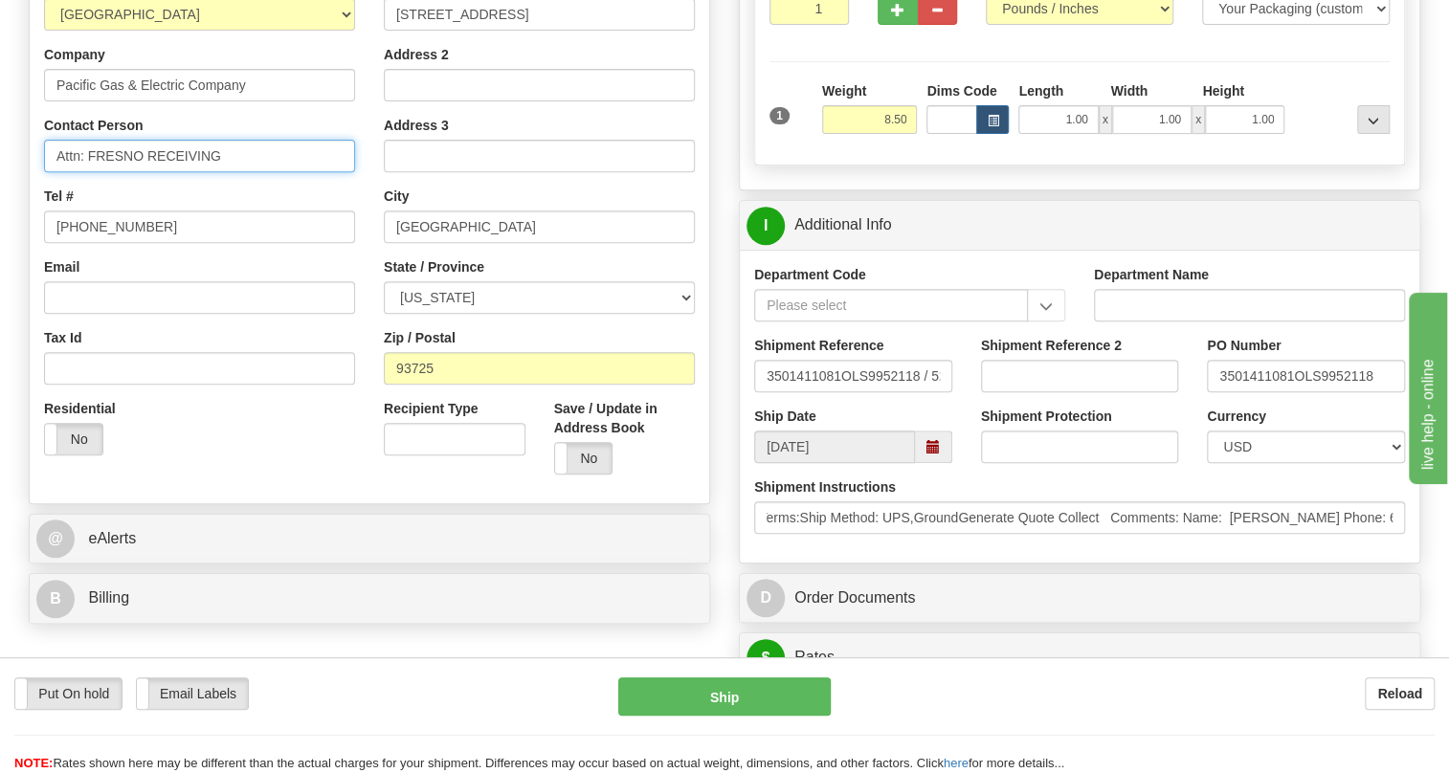
scroll to position [0, 0]
click at [301, 172] on input "Attn: FRESNO RECEIVING" at bounding box center [199, 156] width 311 height 33
paste input "Beverly Ostrow"
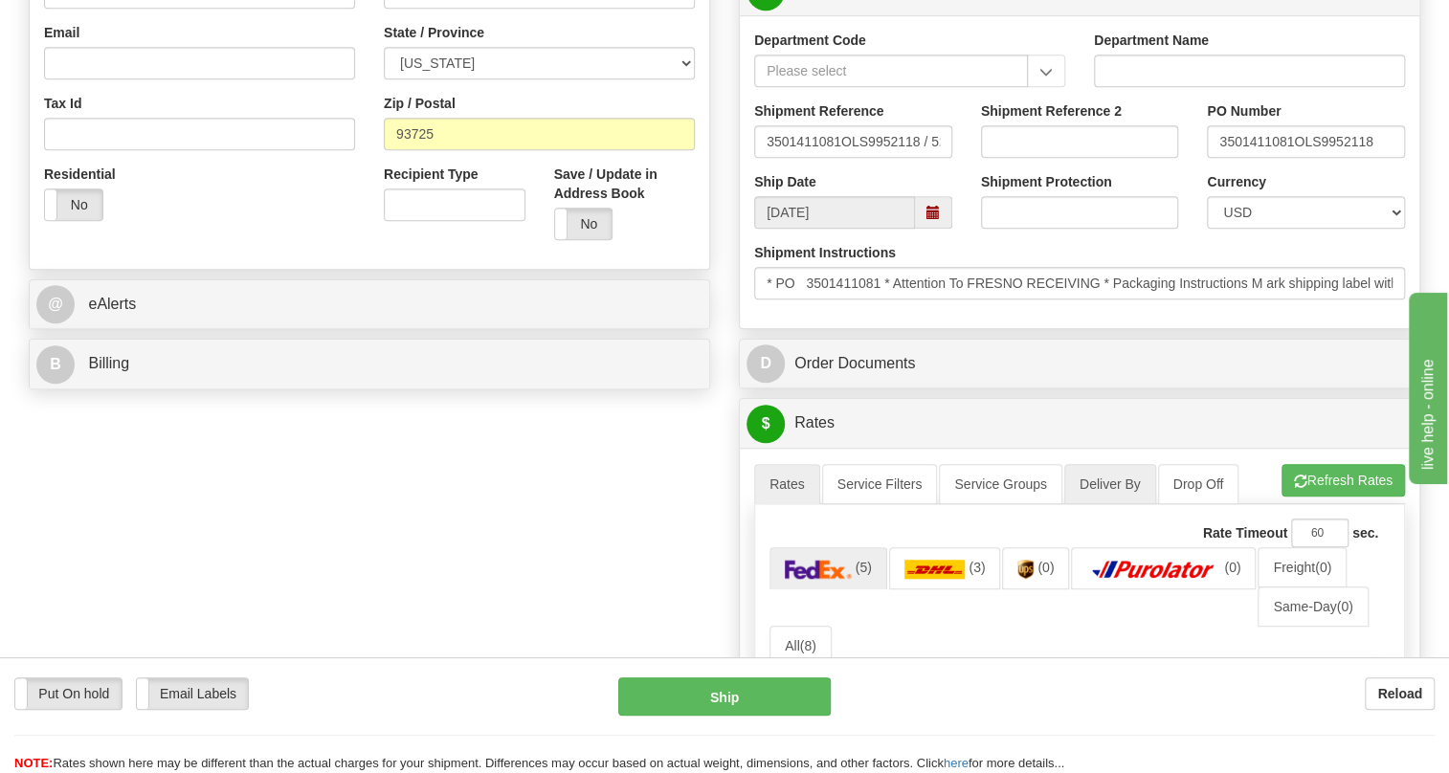
scroll to position [696, 0]
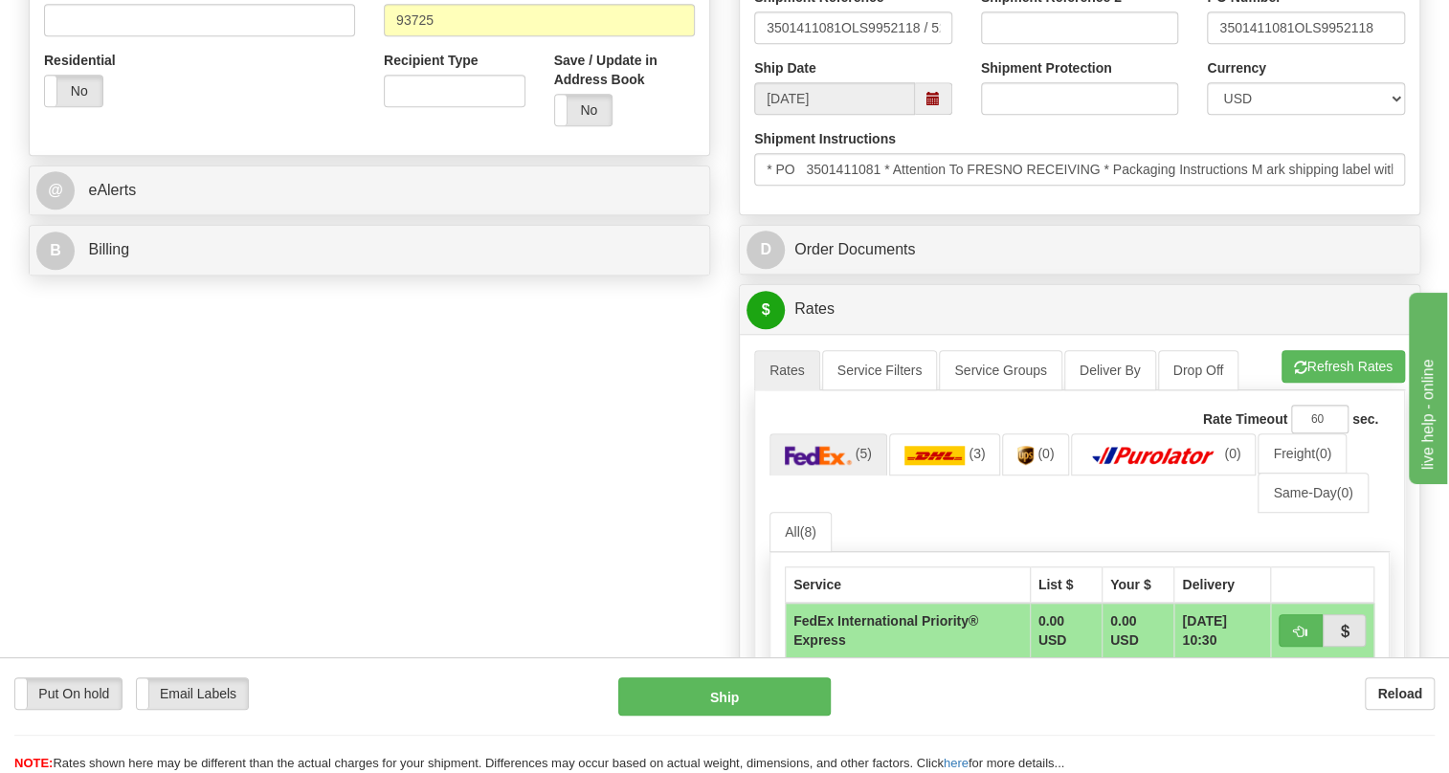
type input "Attn: FRESNO RECEIVING / Beverly Ostrow"
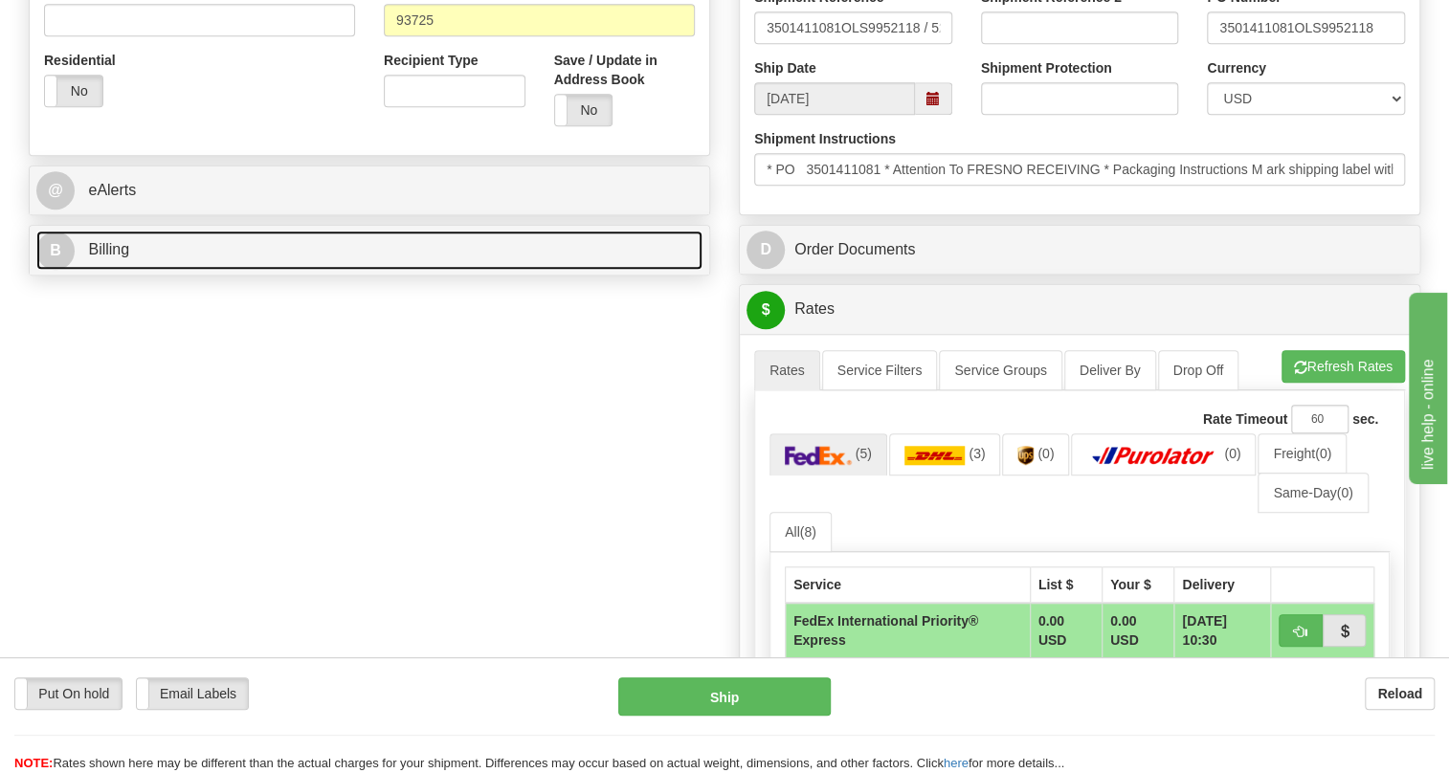
click at [111, 270] on link "B Billing" at bounding box center [369, 250] width 666 height 39
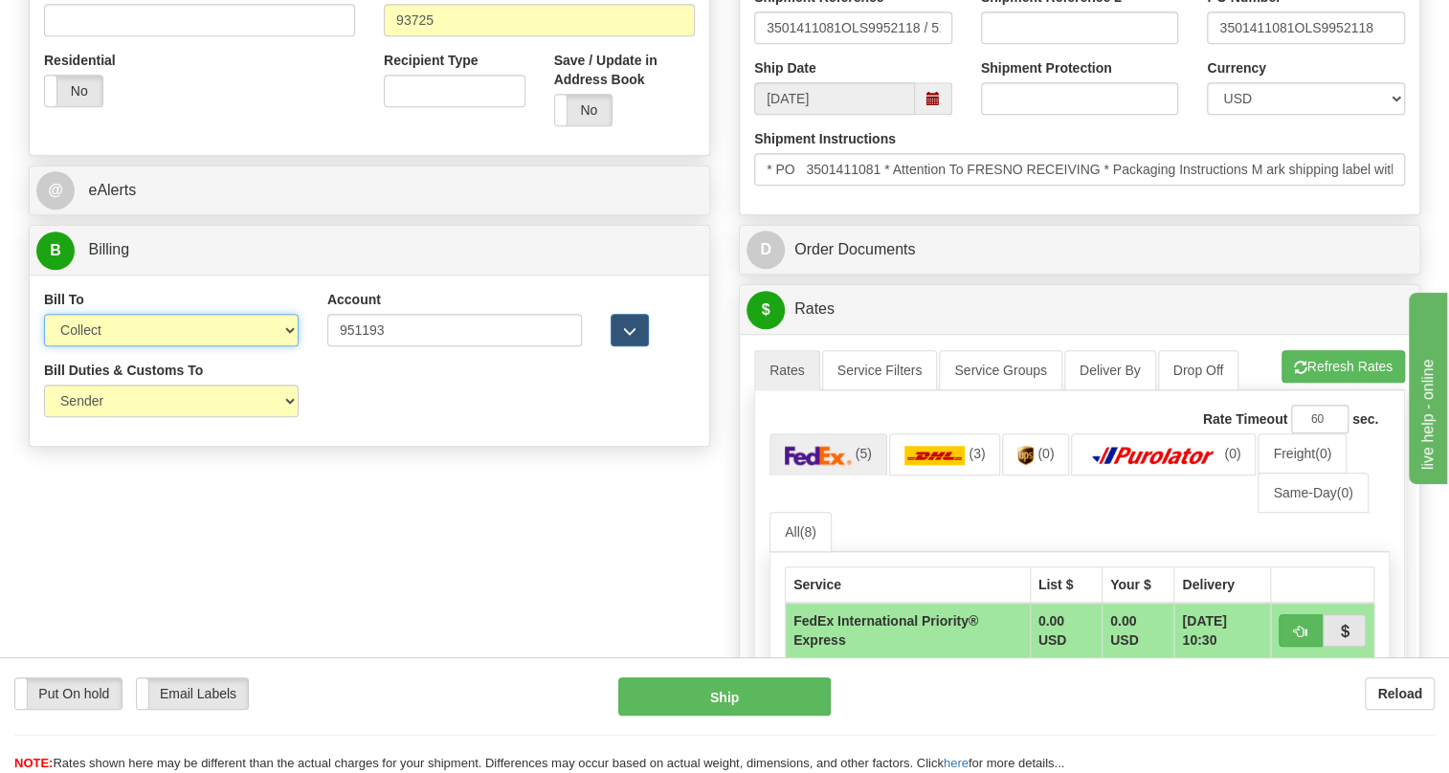
click at [124, 346] on select "Sender Recipient Third Party Collect" at bounding box center [171, 330] width 255 height 33
select select "1"
click at [44, 346] on select "Sender Recipient Third Party Collect" at bounding box center [171, 330] width 255 height 33
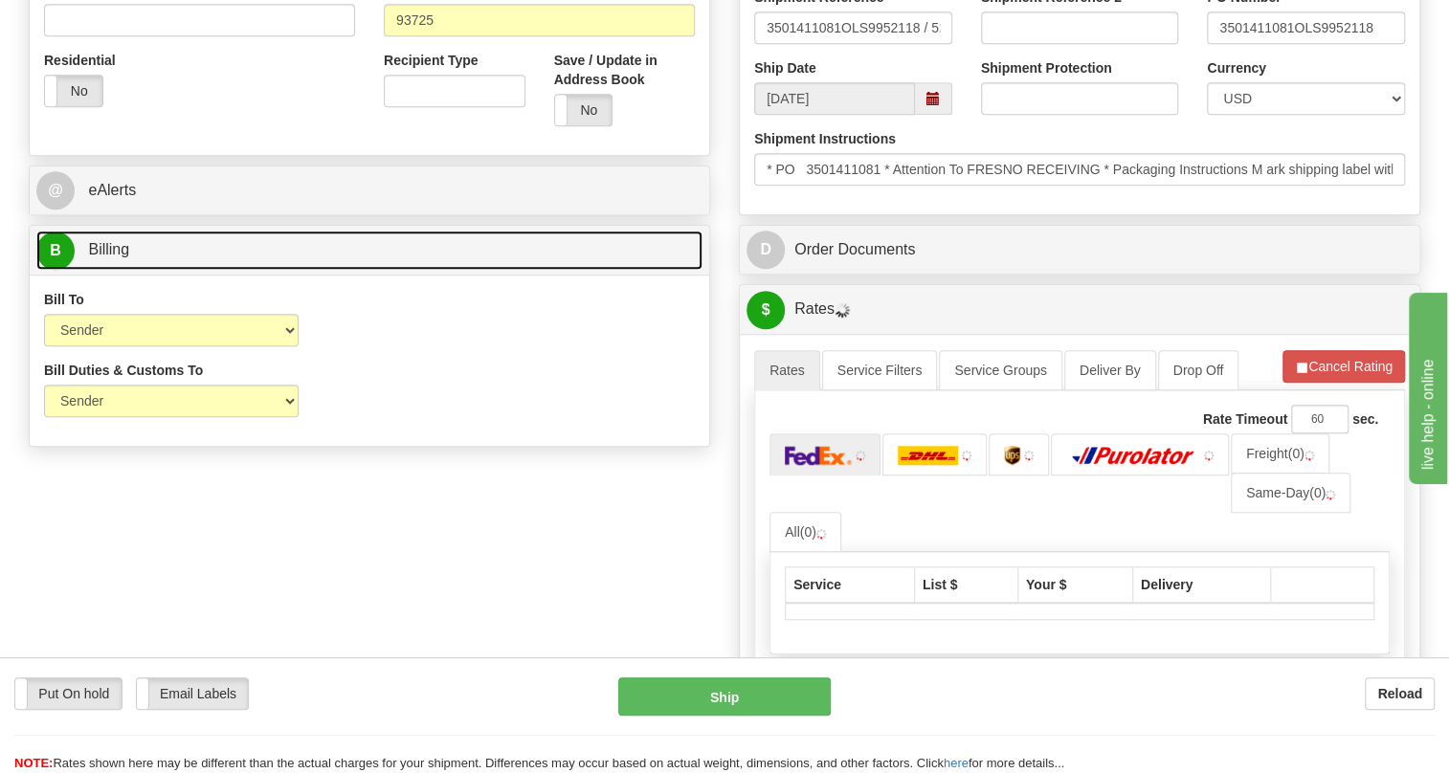
click at [125, 257] on span "Billing" at bounding box center [108, 249] width 41 height 16
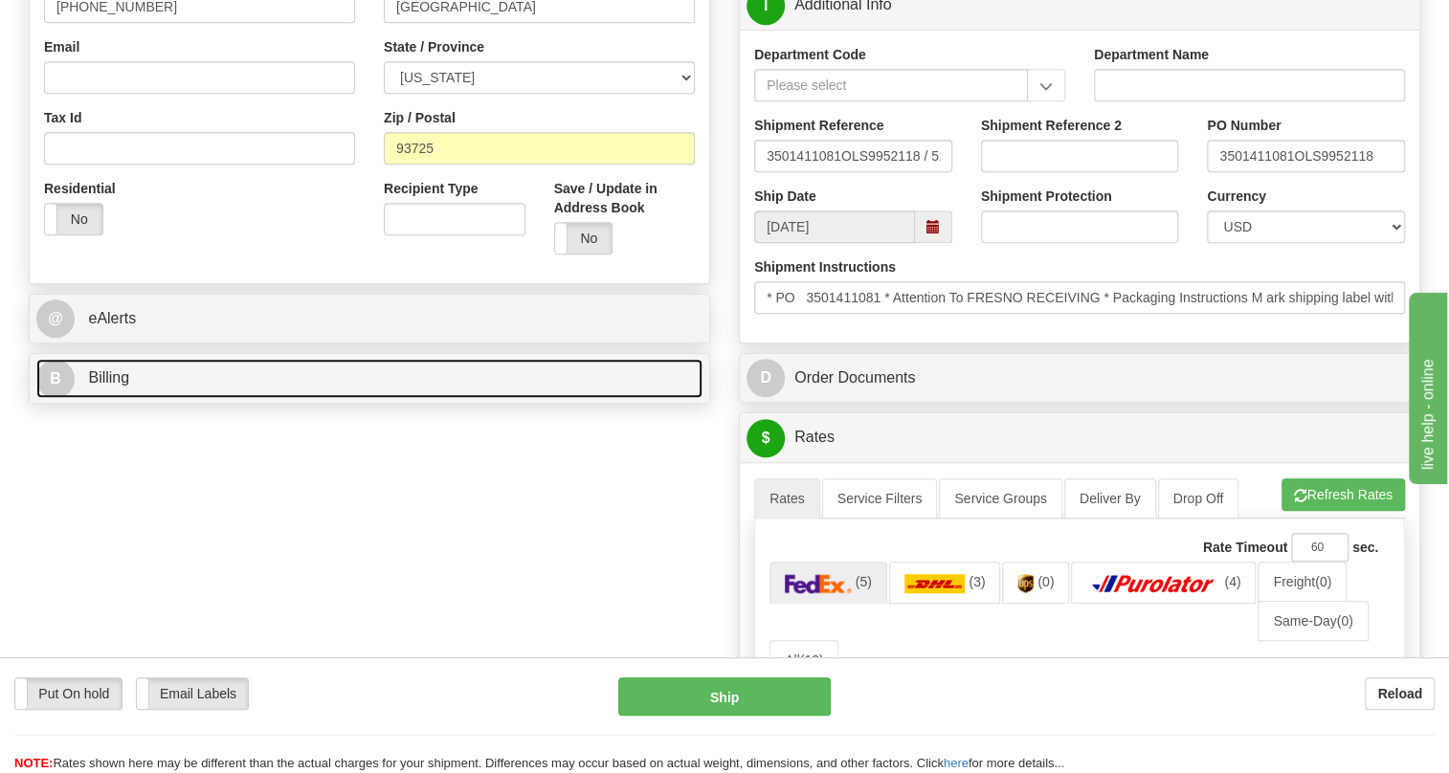
scroll to position [522, 0]
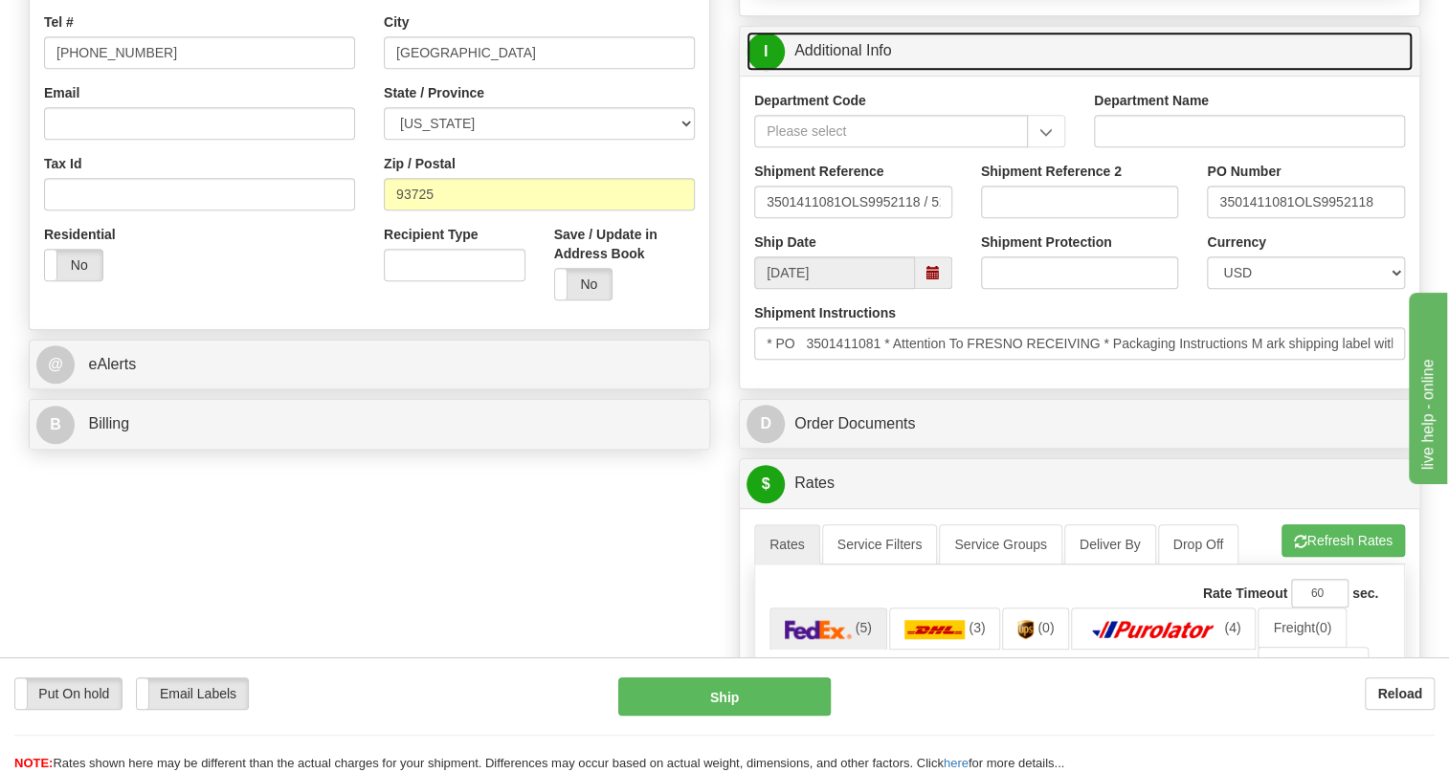
click at [840, 71] on link "I Additional Info" at bounding box center [1080, 51] width 666 height 39
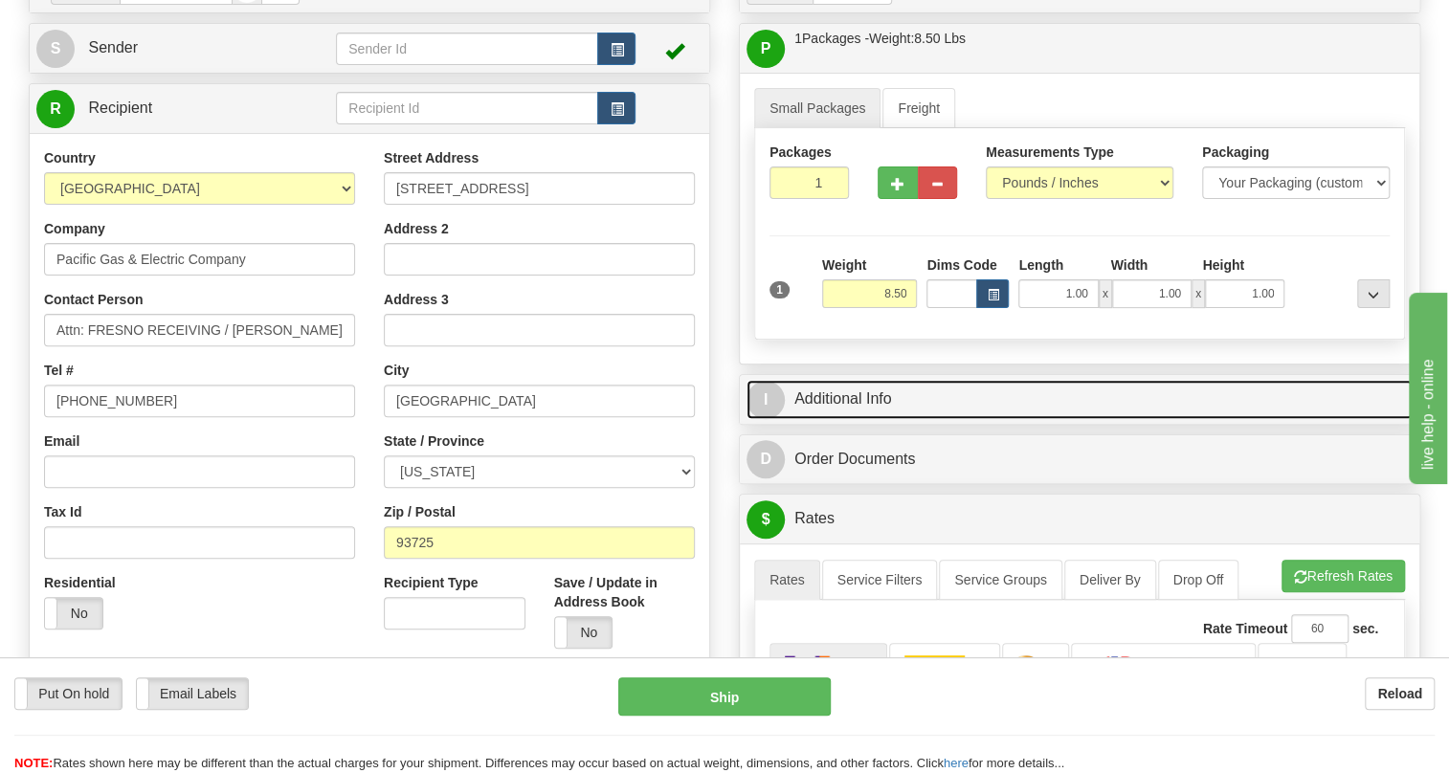
scroll to position [435, 0]
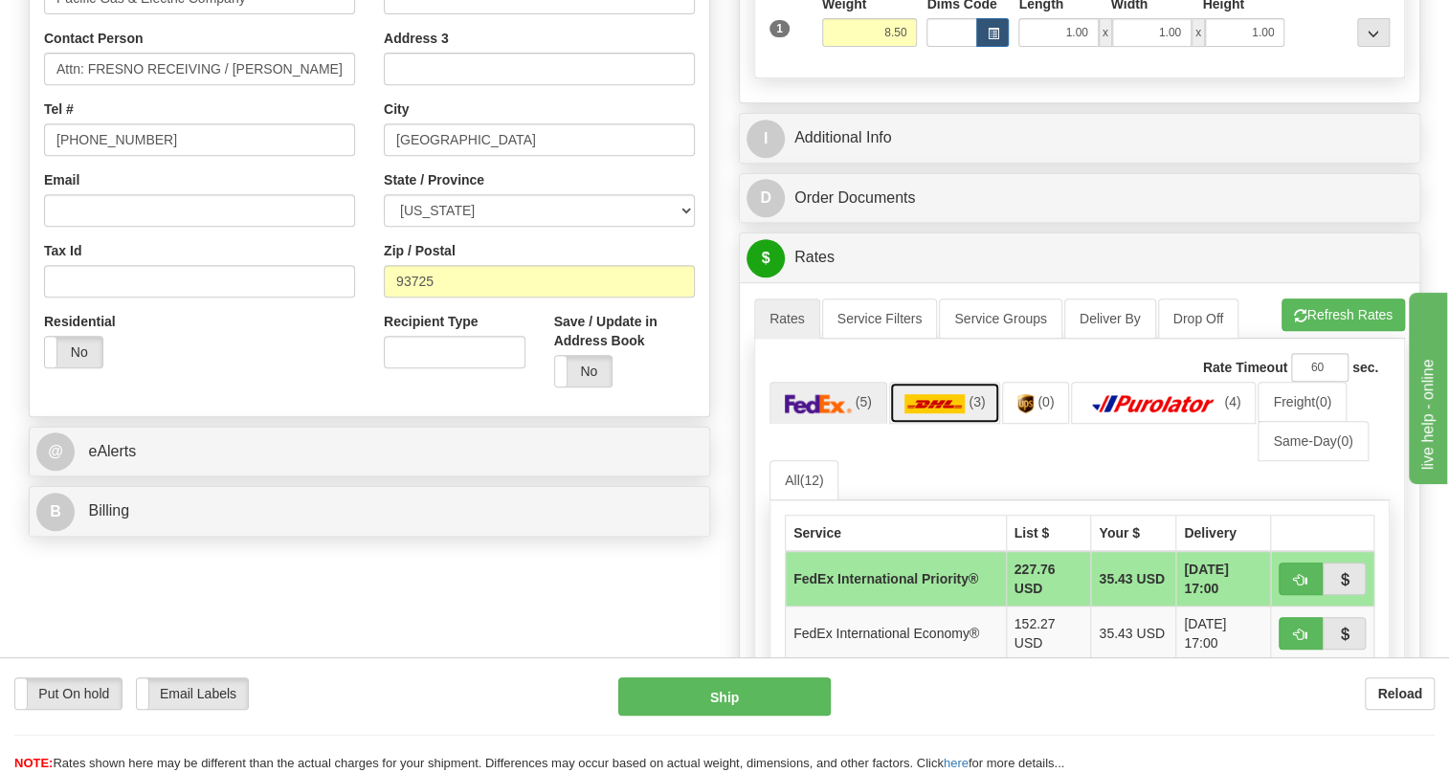
click at [947, 413] on img at bounding box center [934, 403] width 61 height 19
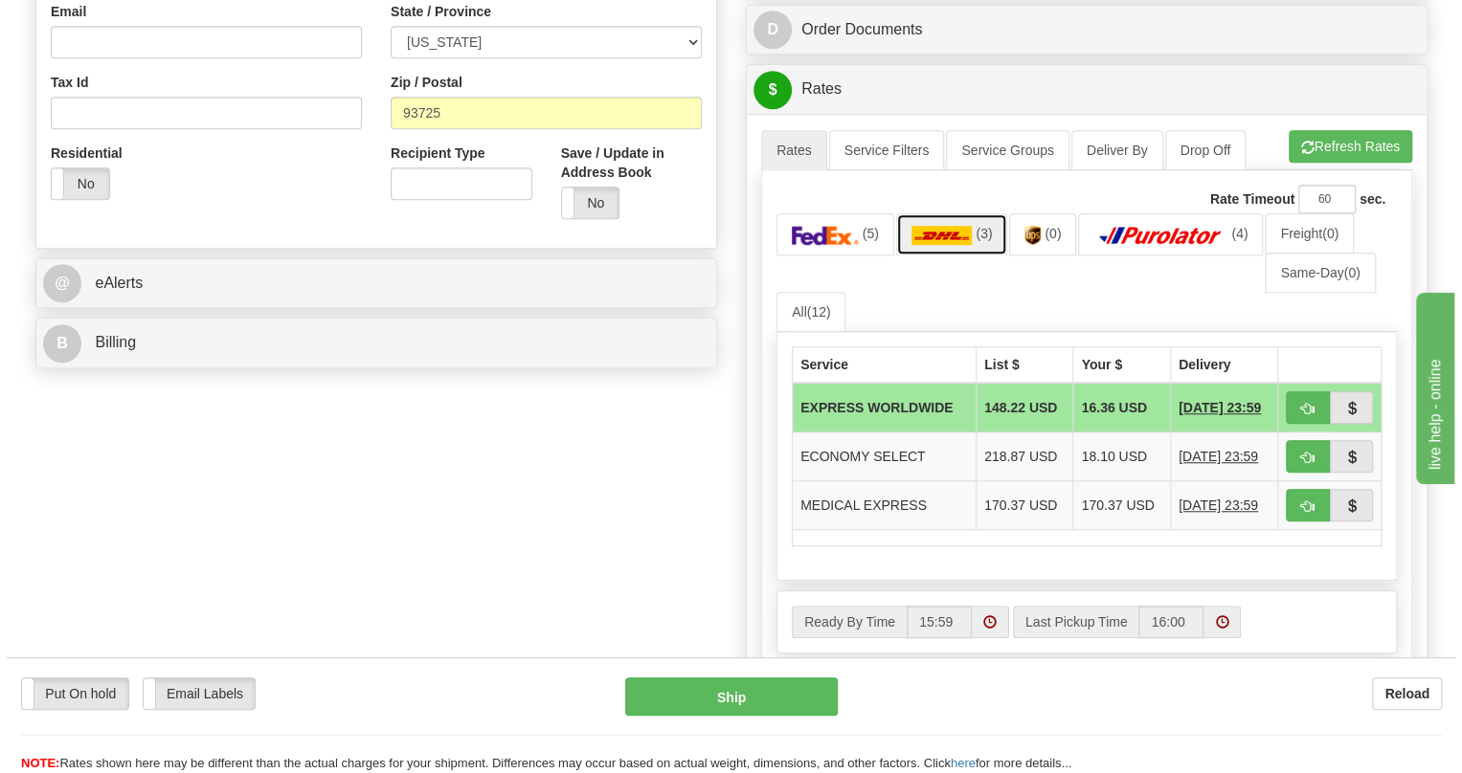
scroll to position [609, 0]
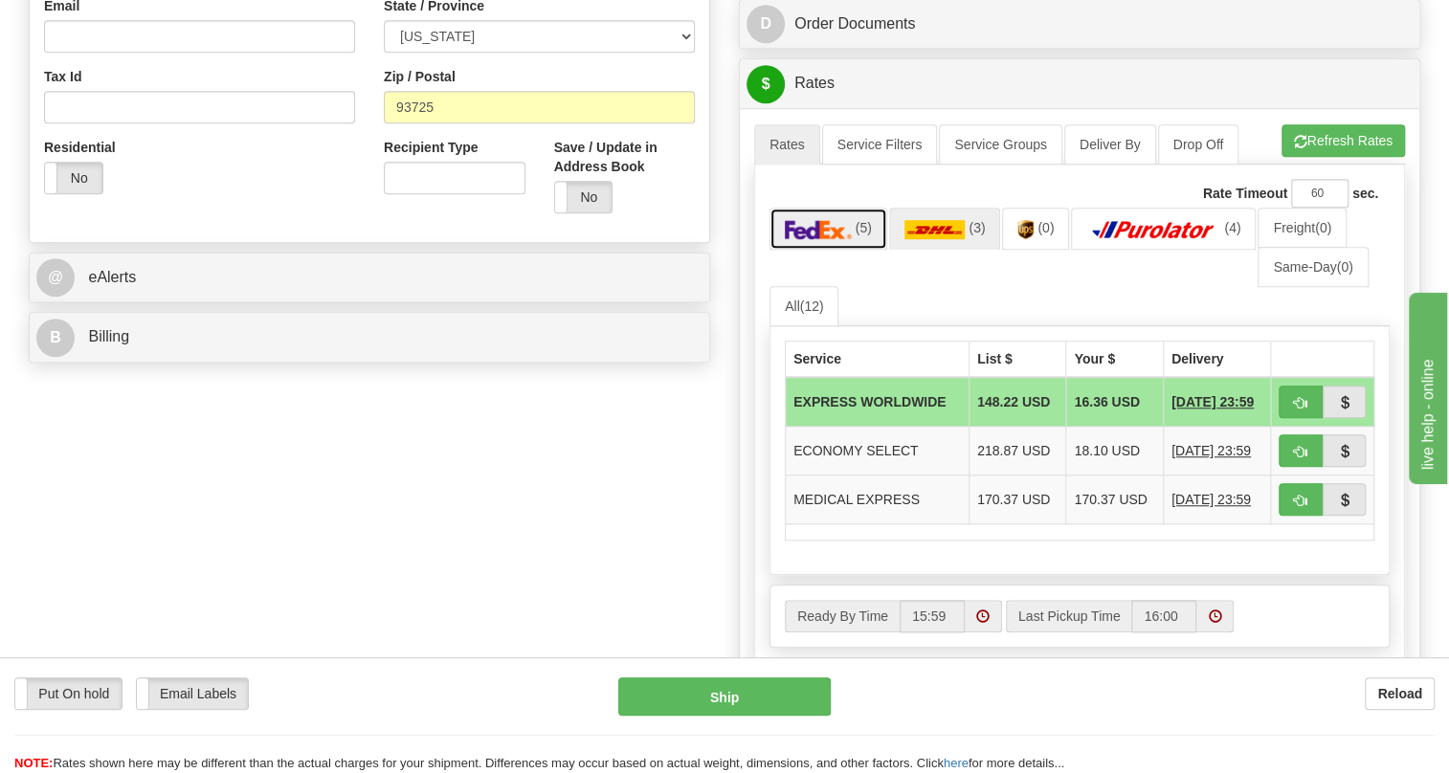
click at [822, 239] on img at bounding box center [818, 229] width 67 height 19
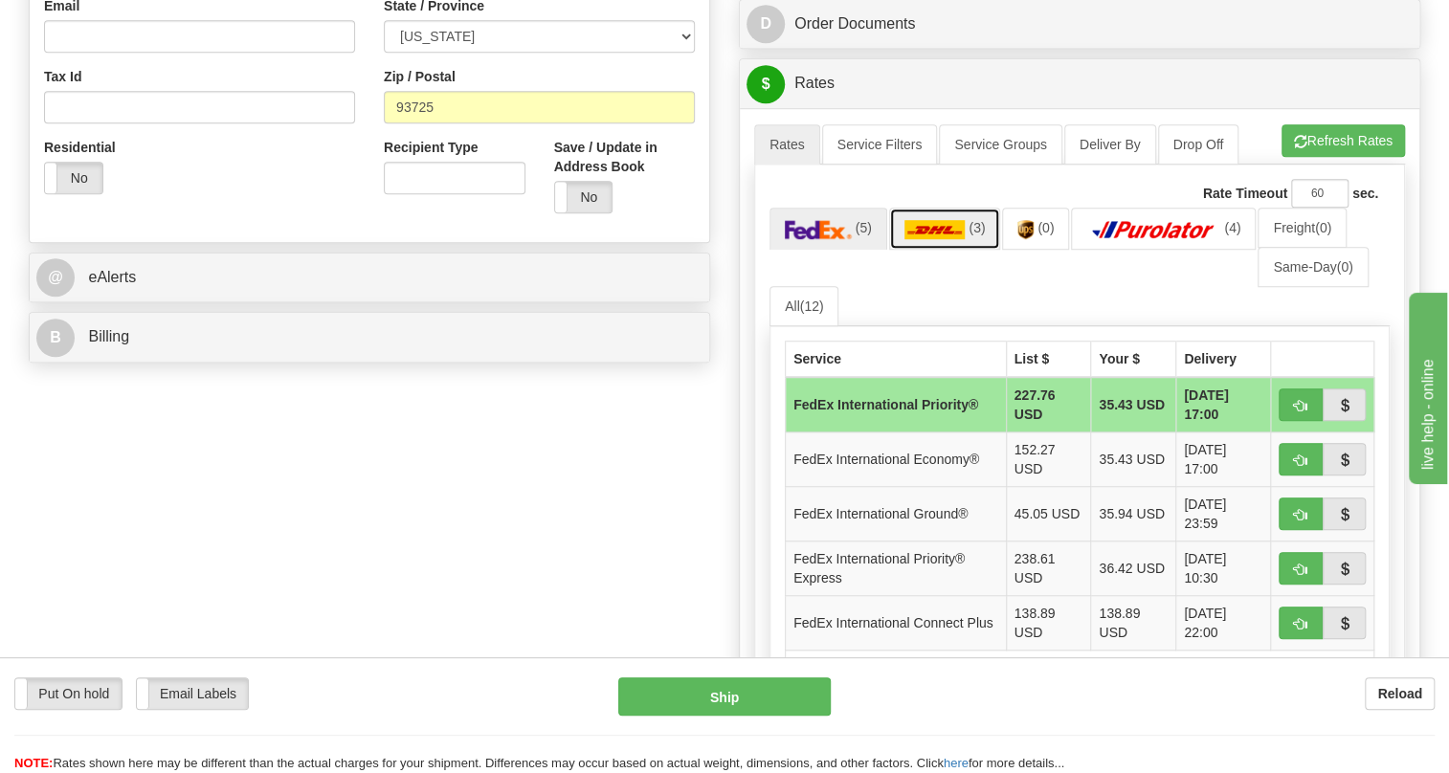
click at [939, 239] on img at bounding box center [934, 229] width 61 height 19
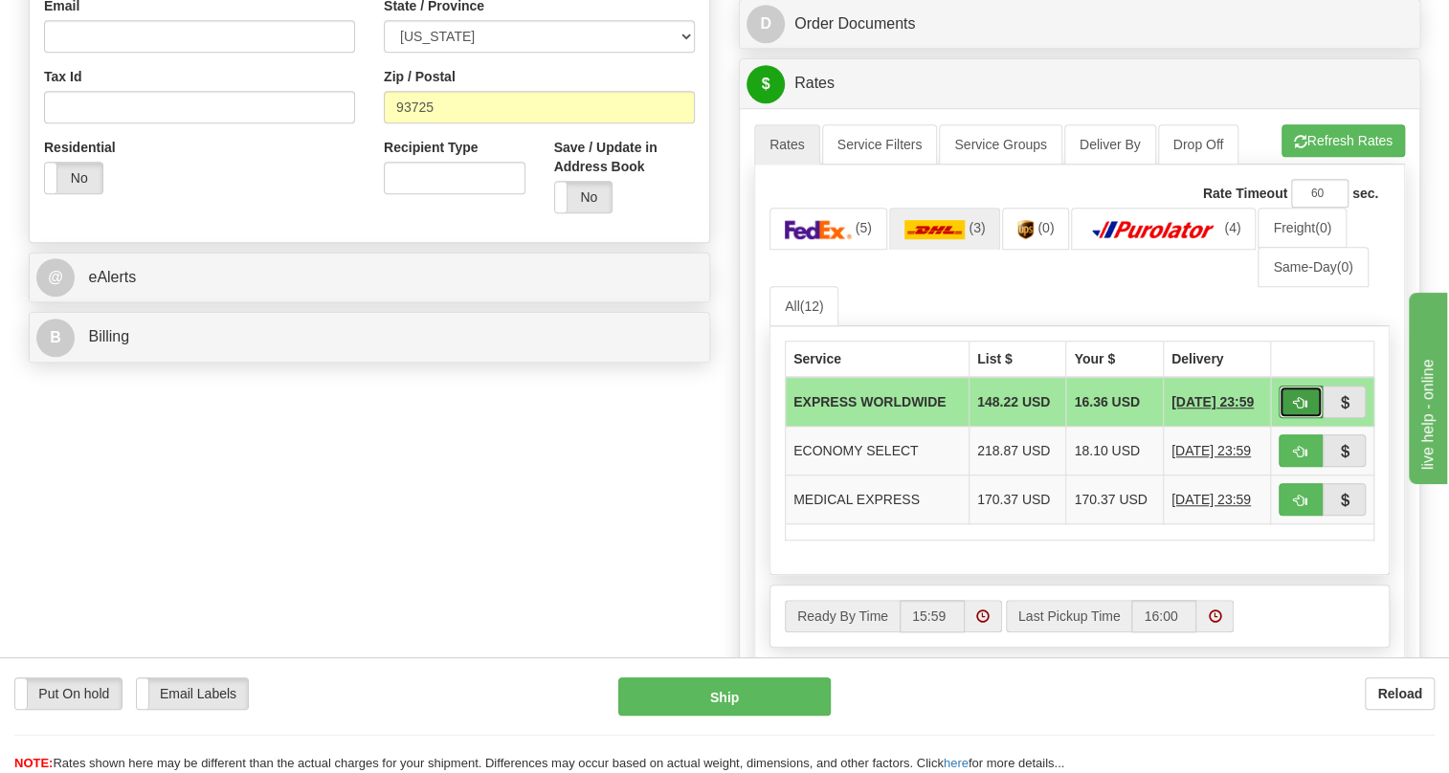
click at [1300, 410] on span "button" at bounding box center [1300, 403] width 13 height 12
type input "P"
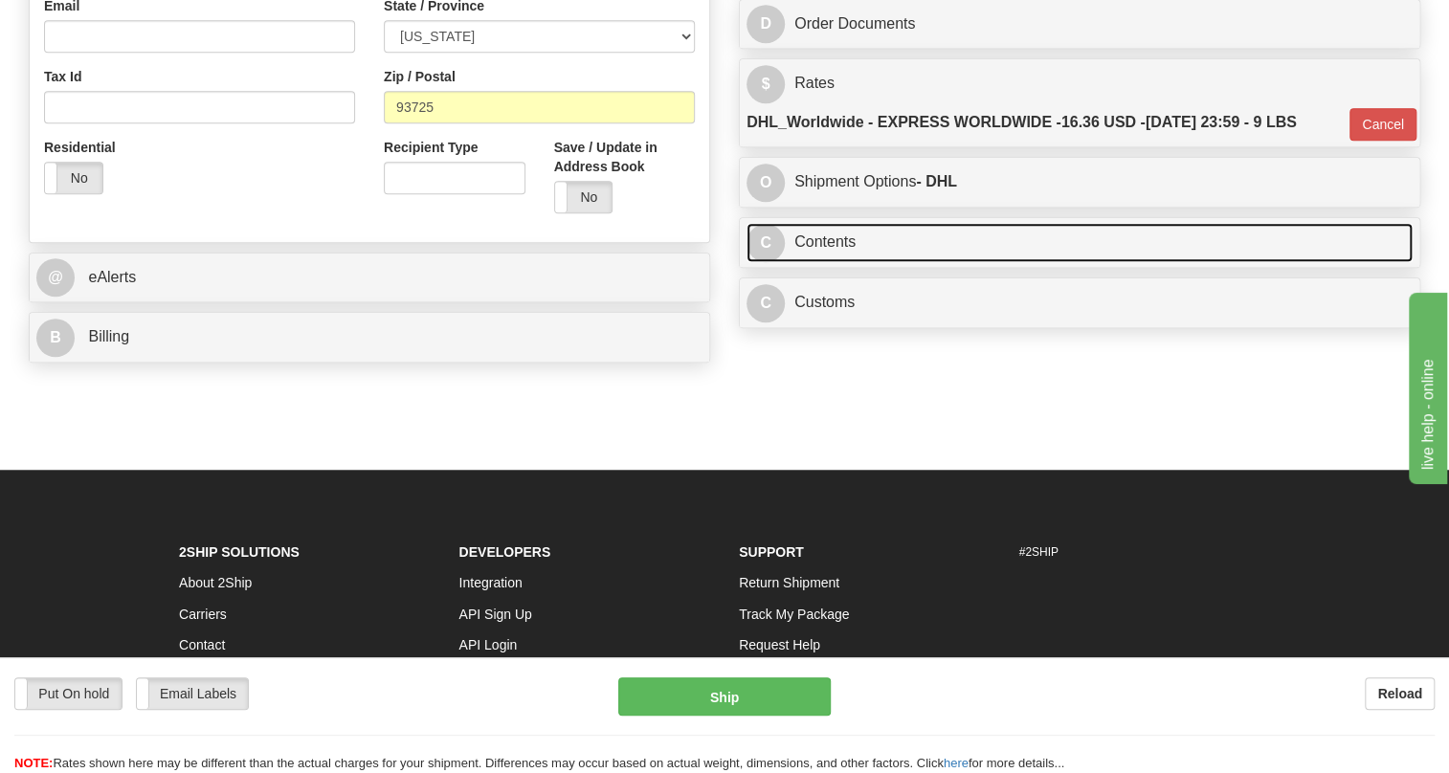
click at [837, 262] on link "C Contents" at bounding box center [1080, 242] width 666 height 39
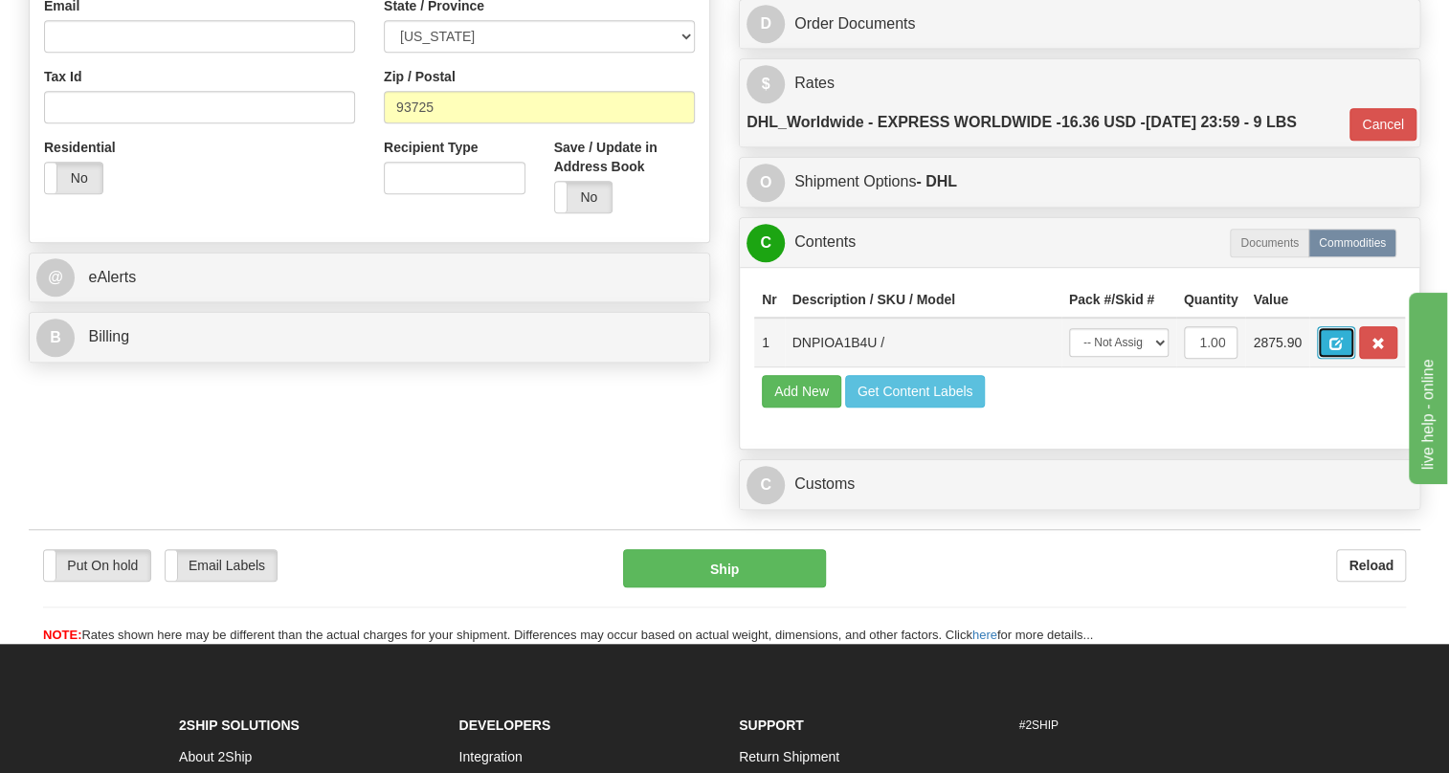
click at [1321, 359] on button "button" at bounding box center [1336, 342] width 38 height 33
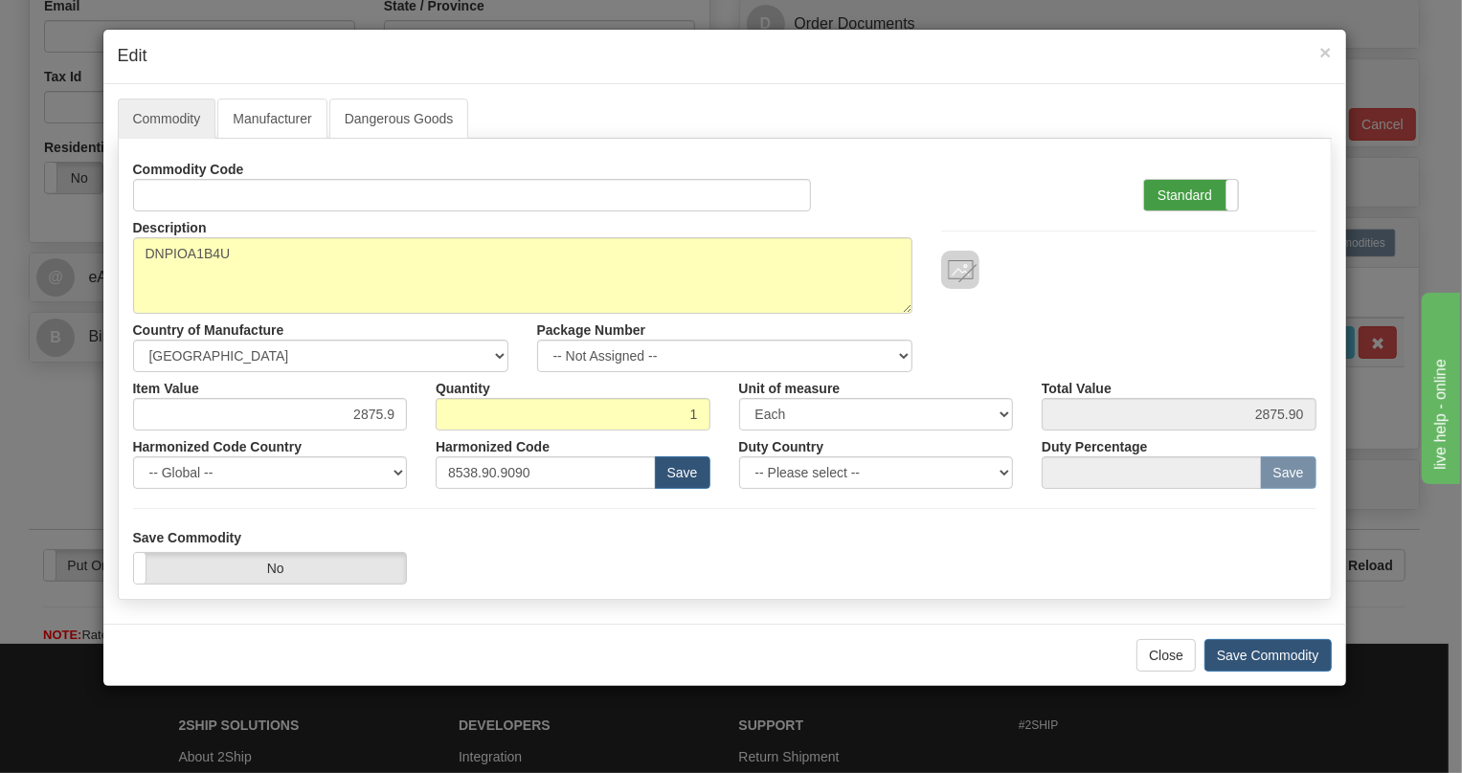
click at [1184, 190] on label "Standard" at bounding box center [1191, 195] width 94 height 31
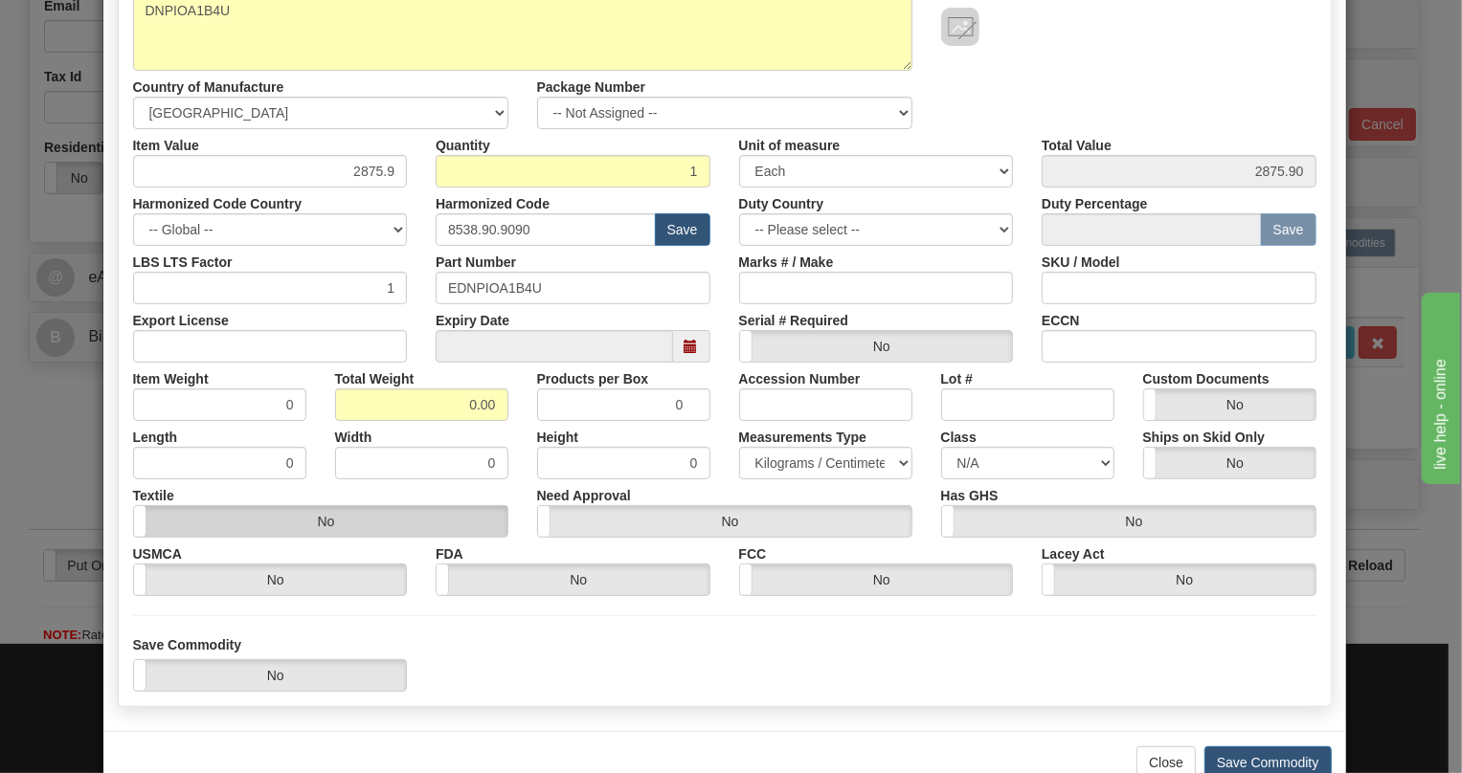
scroll to position [260, 0]
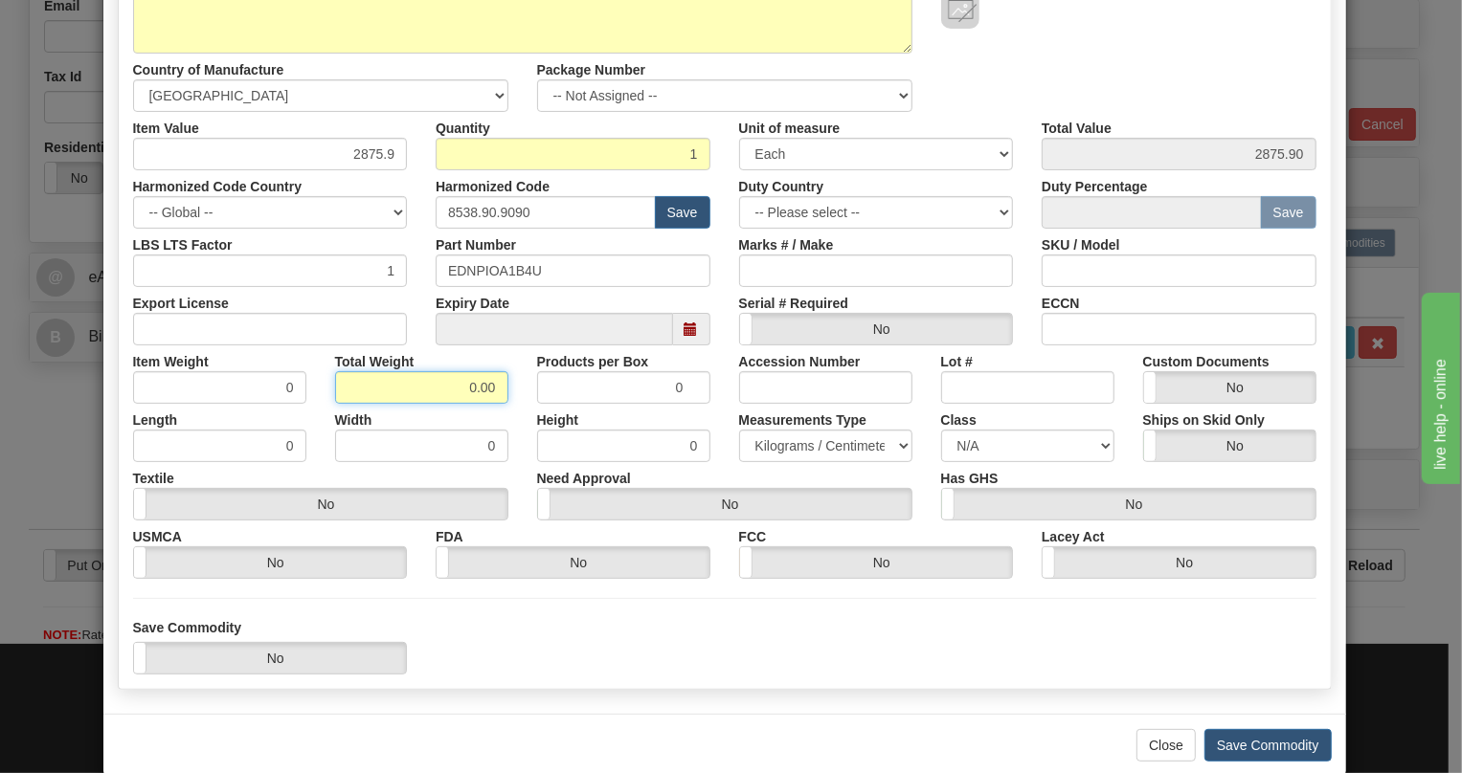
click at [452, 388] on input "0.00" at bounding box center [421, 387] width 173 height 33
type input "1.00"
type input "1.0000"
click at [745, 447] on select "Pounds / Inches Kilograms / Centimeters" at bounding box center [825, 446] width 173 height 33
select select "0"
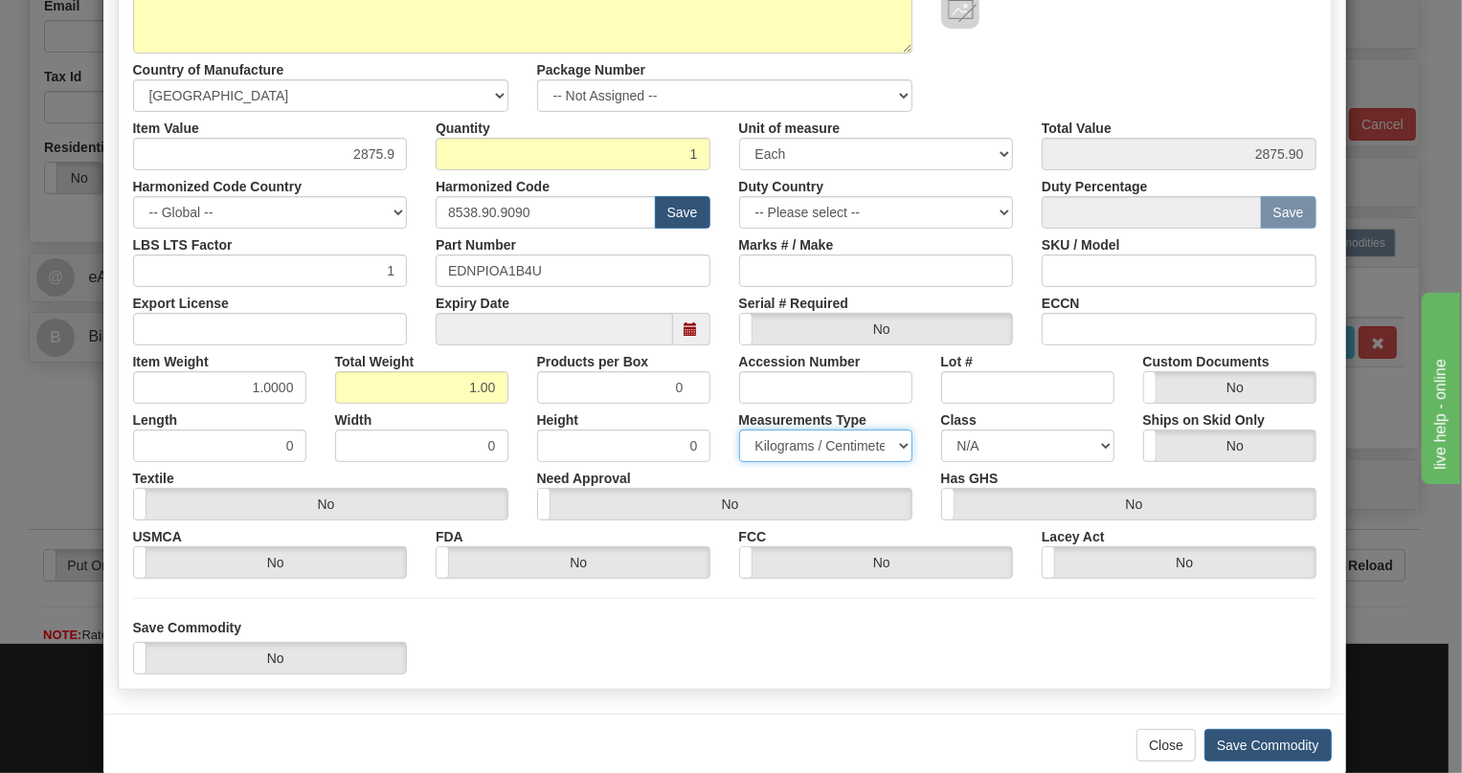
click at [739, 430] on select "Pounds / Inches Kilograms / Centimeters" at bounding box center [825, 446] width 173 height 33
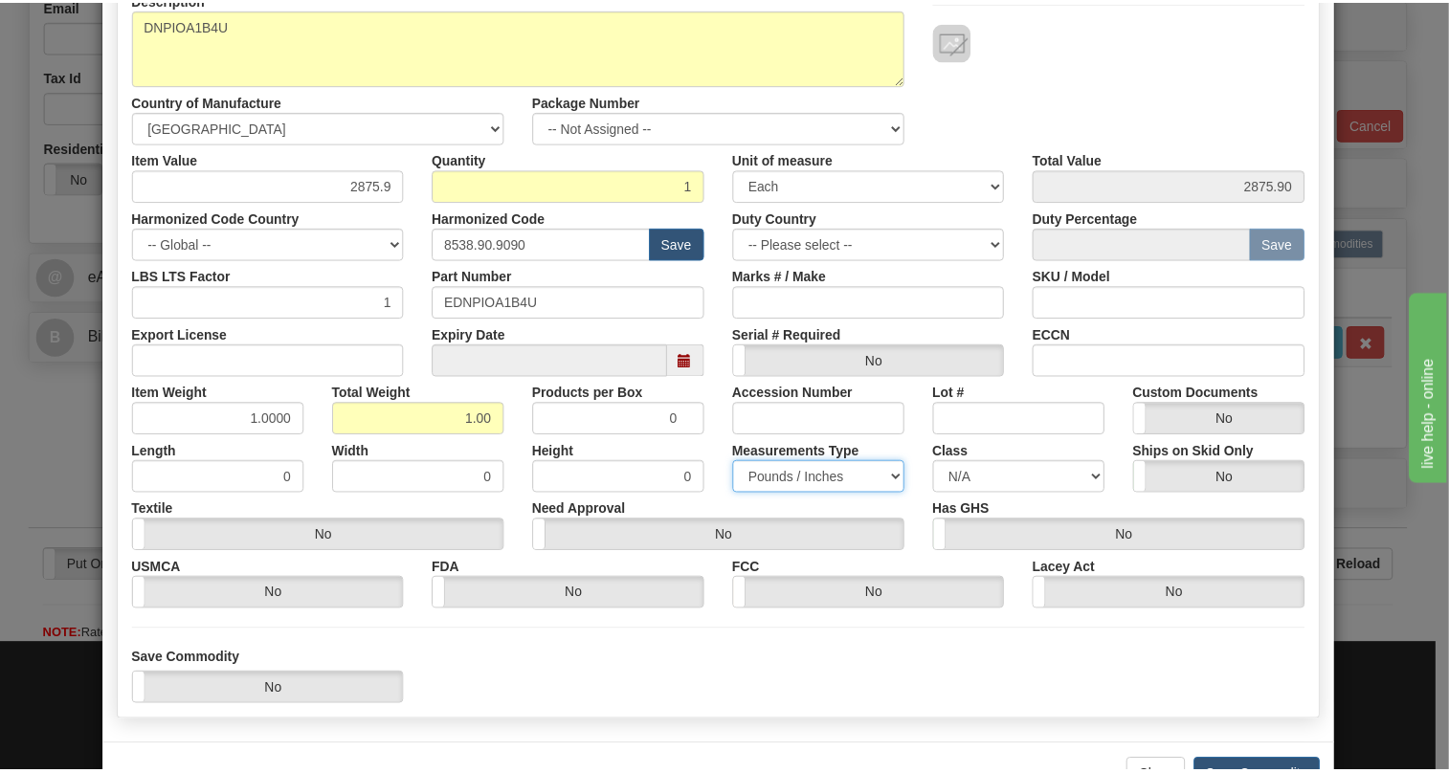
scroll to position [291, 0]
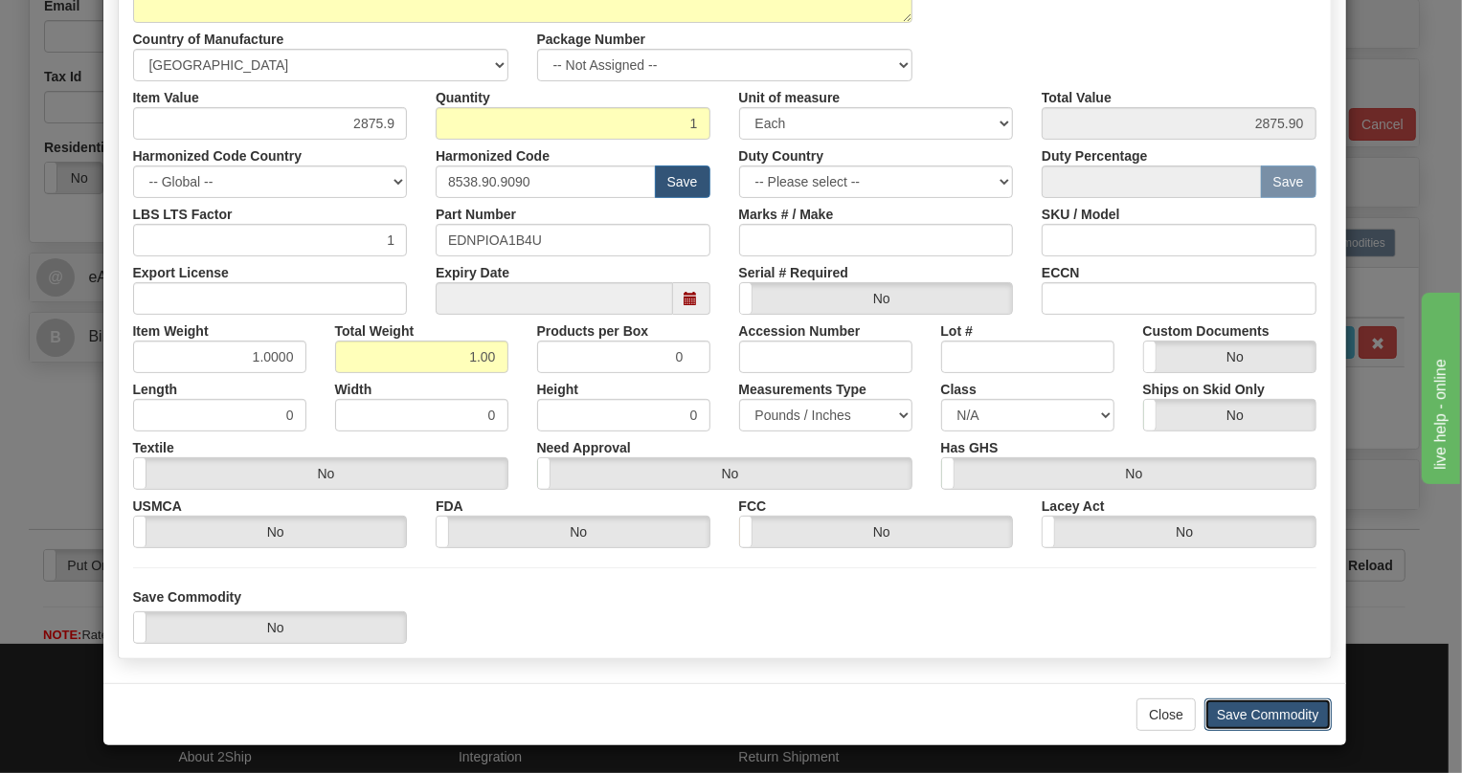
click at [1254, 708] on button "Save Commodity" at bounding box center [1267, 715] width 127 height 33
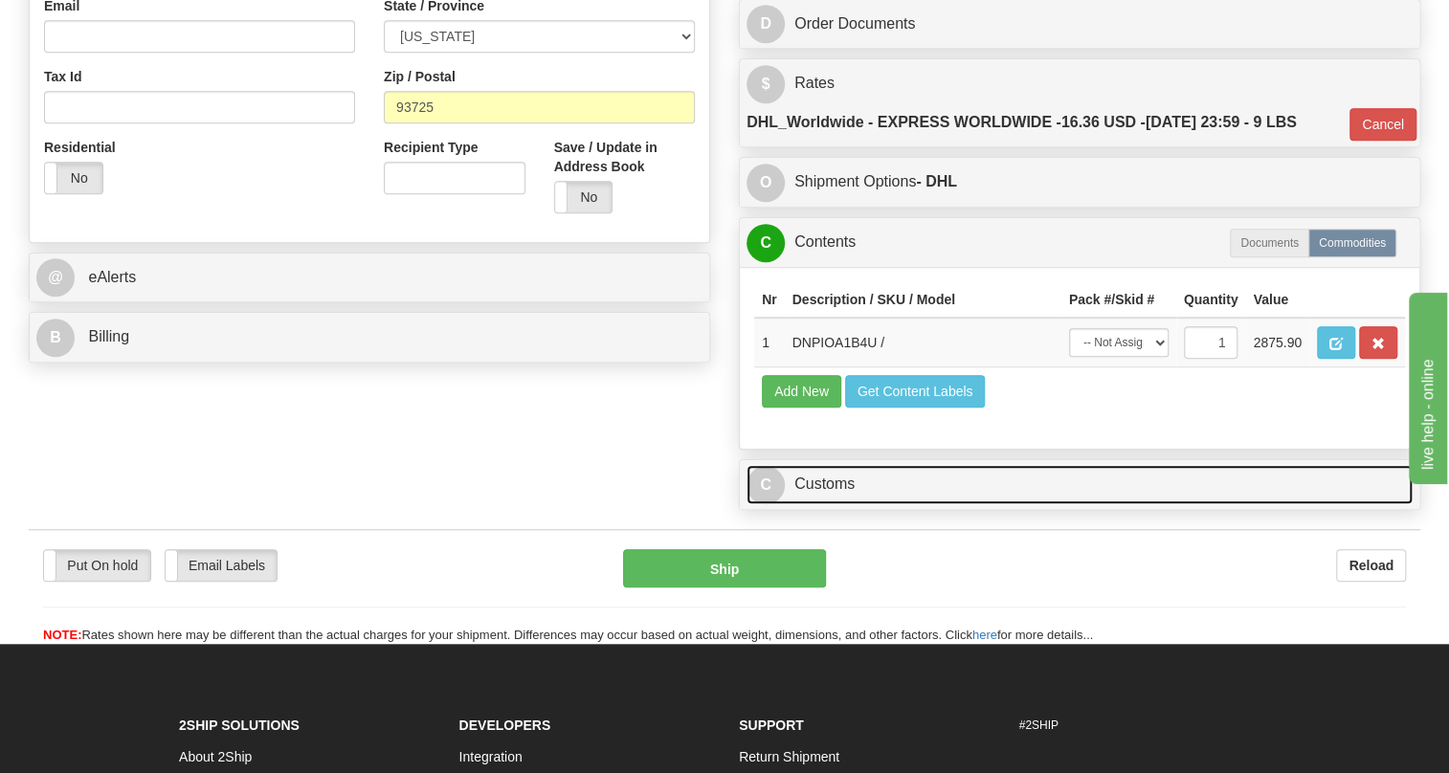
click at [836, 504] on link "C Customs" at bounding box center [1080, 484] width 666 height 39
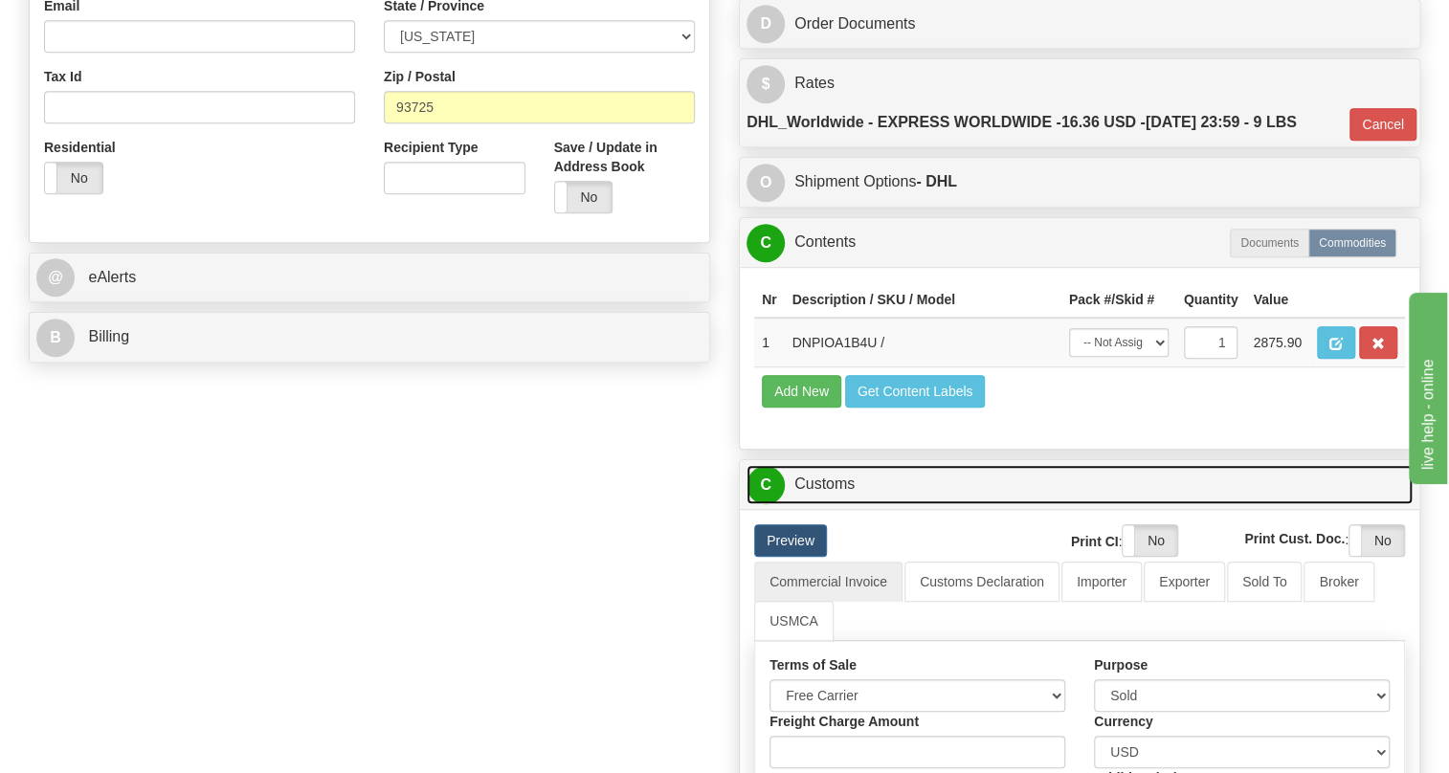
click at [833, 504] on link "C Customs" at bounding box center [1080, 484] width 666 height 39
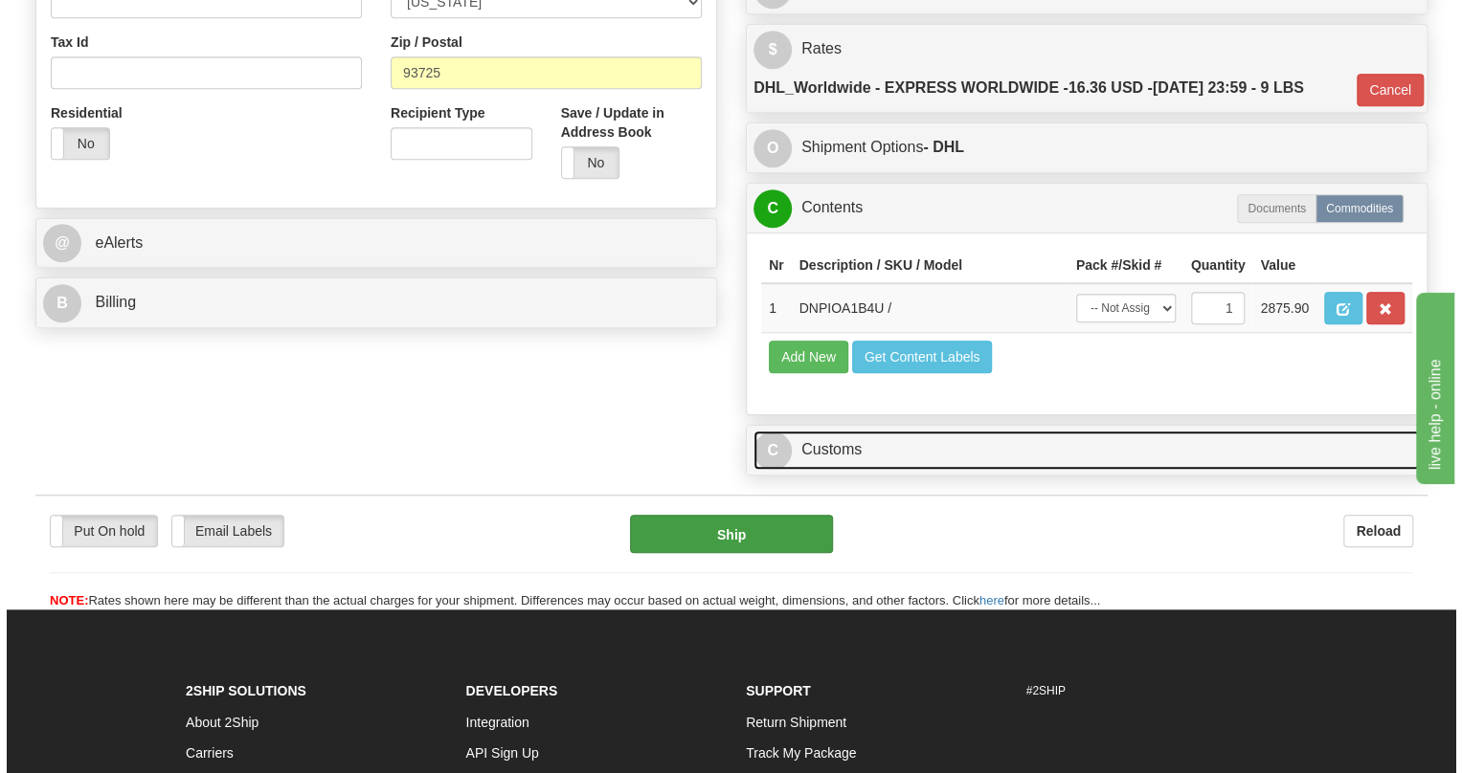
scroll to position [696, 0]
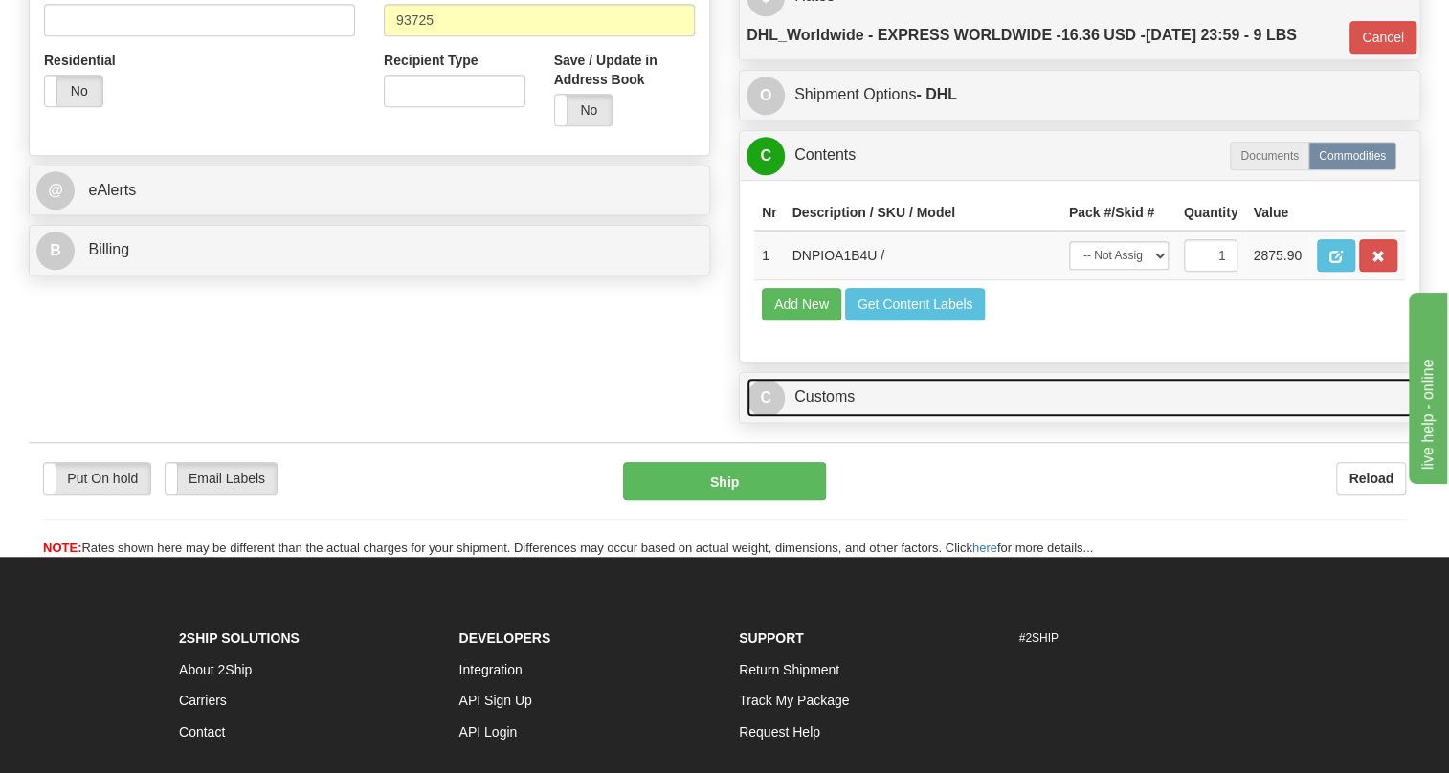
click at [807, 417] on link "C Customs" at bounding box center [1080, 397] width 666 height 39
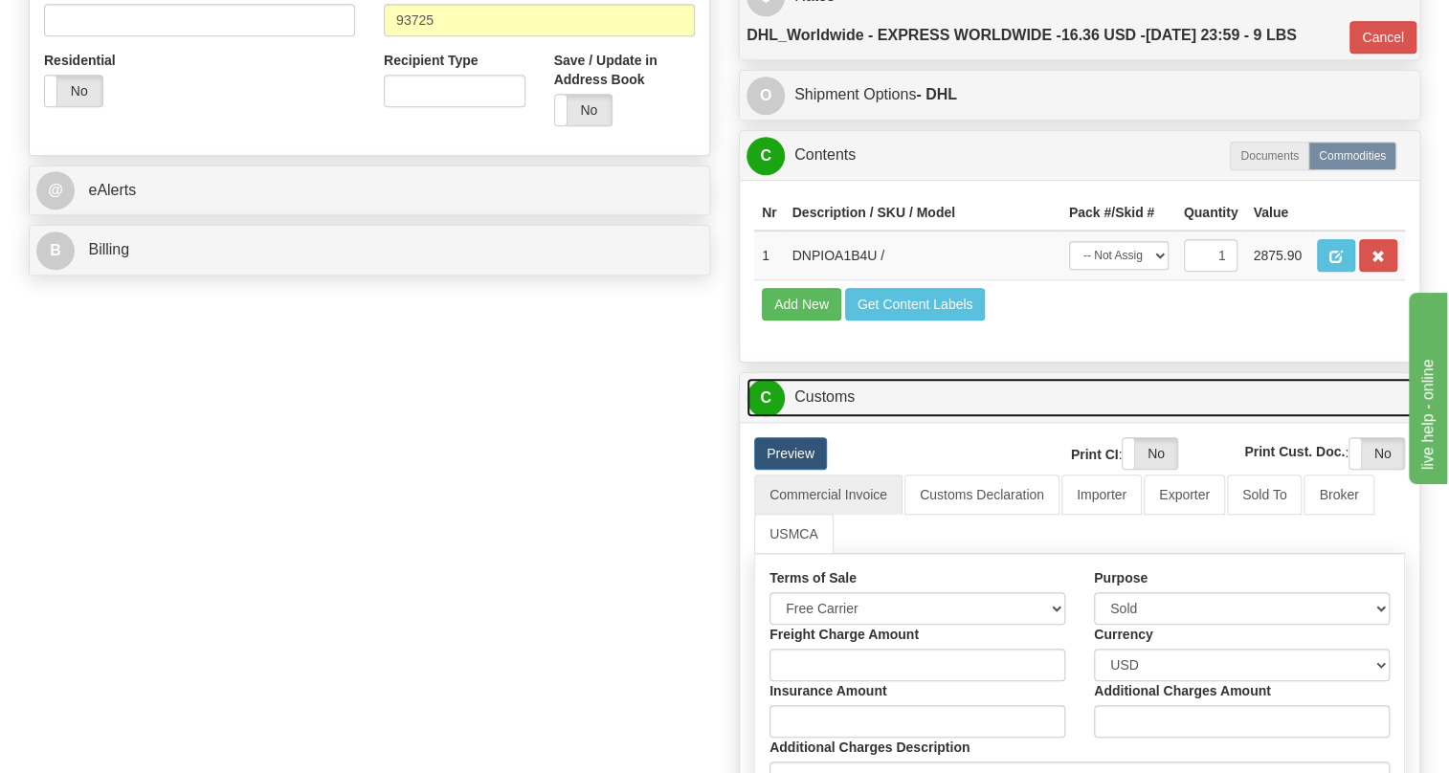
click at [807, 417] on link "C Customs" at bounding box center [1080, 397] width 666 height 39
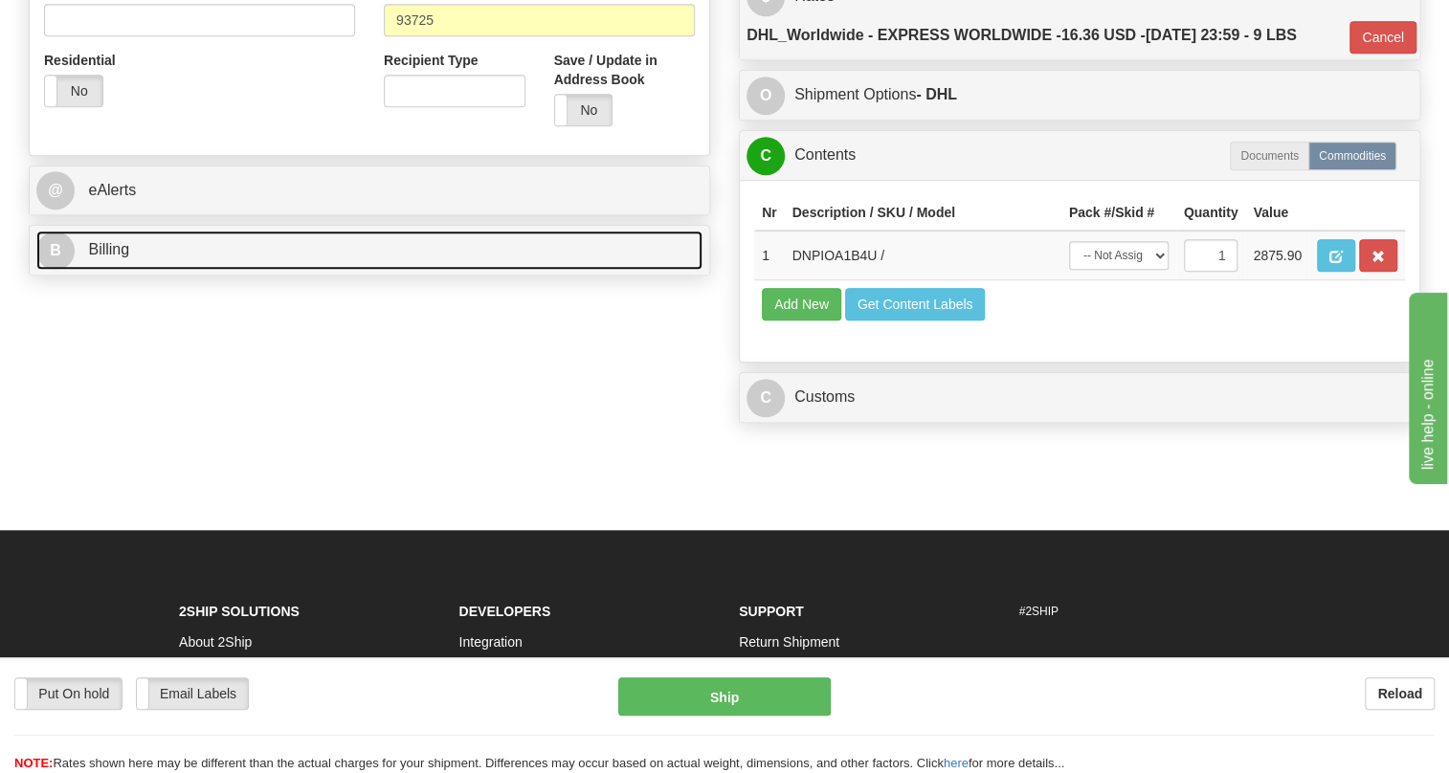
click at [116, 257] on span "Billing" at bounding box center [108, 249] width 41 height 16
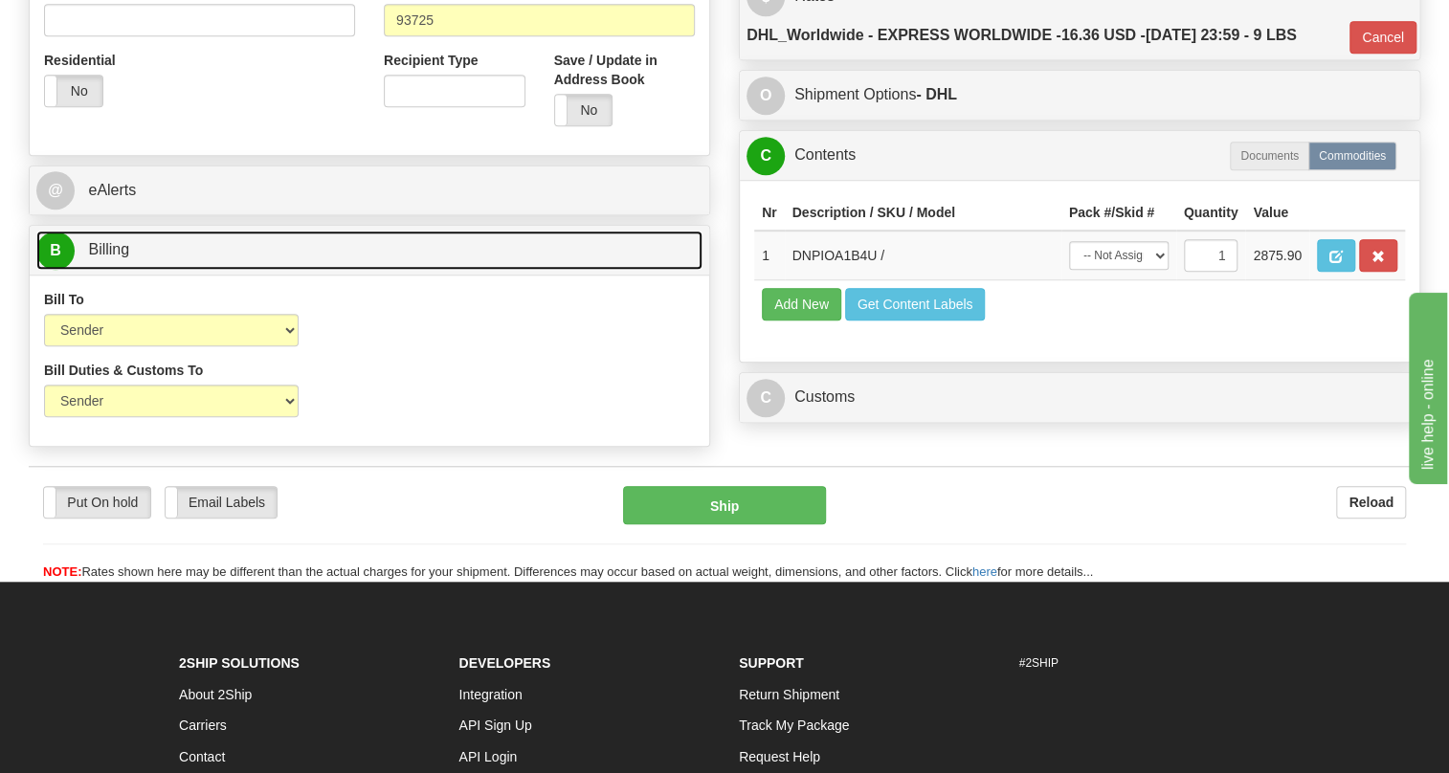
click at [116, 257] on span "Billing" at bounding box center [108, 249] width 41 height 16
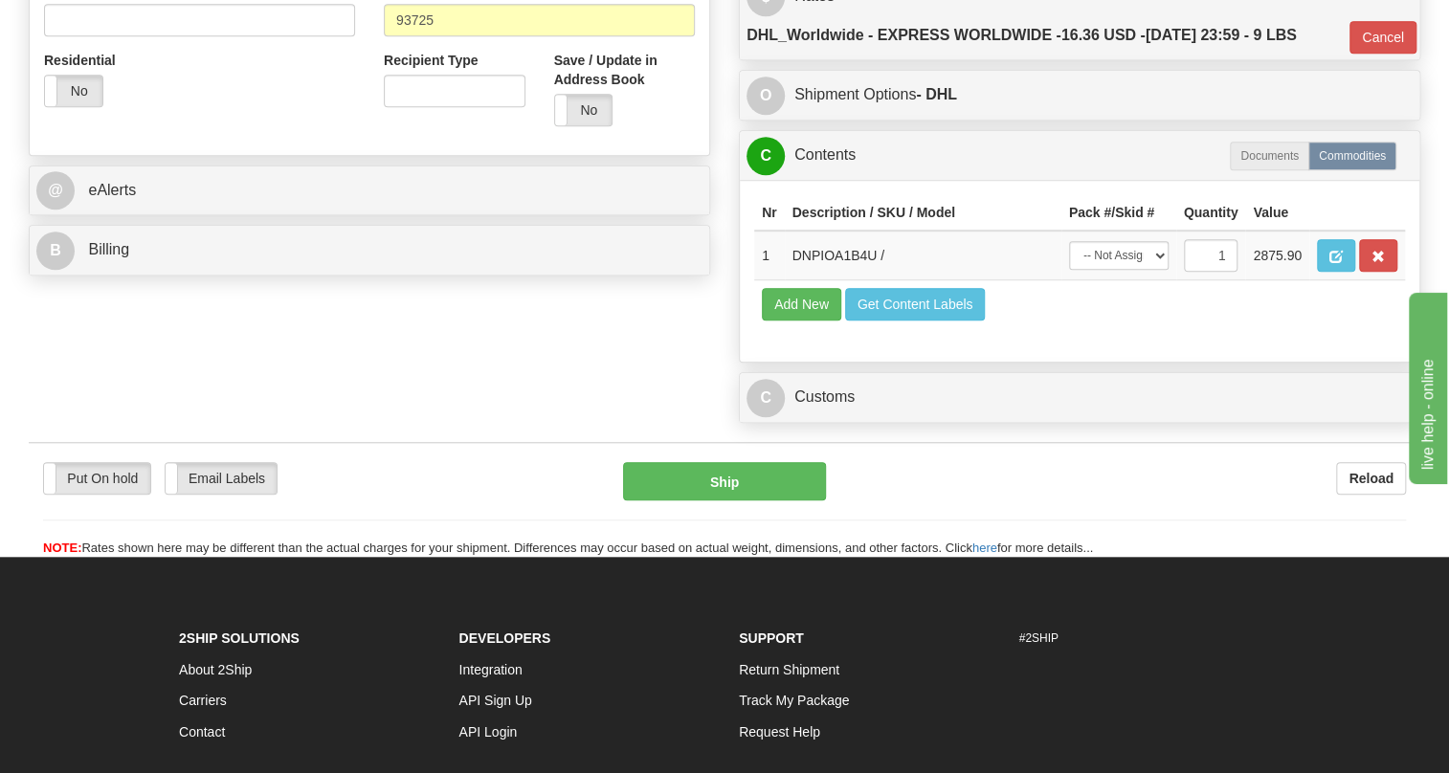
drag, startPoint x: 1283, startPoint y: 372, endPoint x: 1272, endPoint y: 372, distance: 10.5
click at [1283, 362] on div "Nr Description / SKU / Model Pack #/Skid # Quantity Value 1 DNPIOA1B4U / -- Not…" at bounding box center [1080, 271] width 680 height 182
click at [1335, 272] on button "button" at bounding box center [1336, 255] width 38 height 33
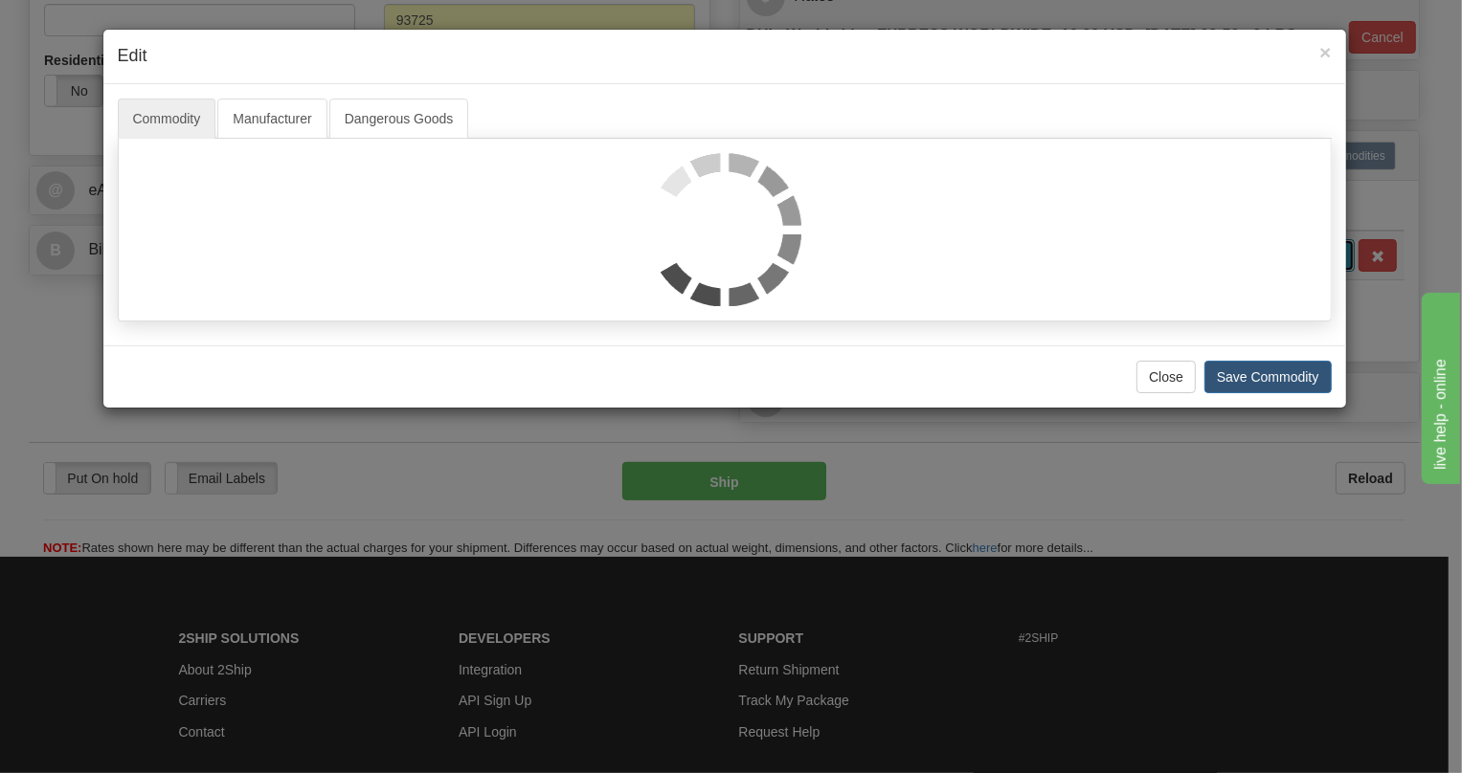
scroll to position [0, 0]
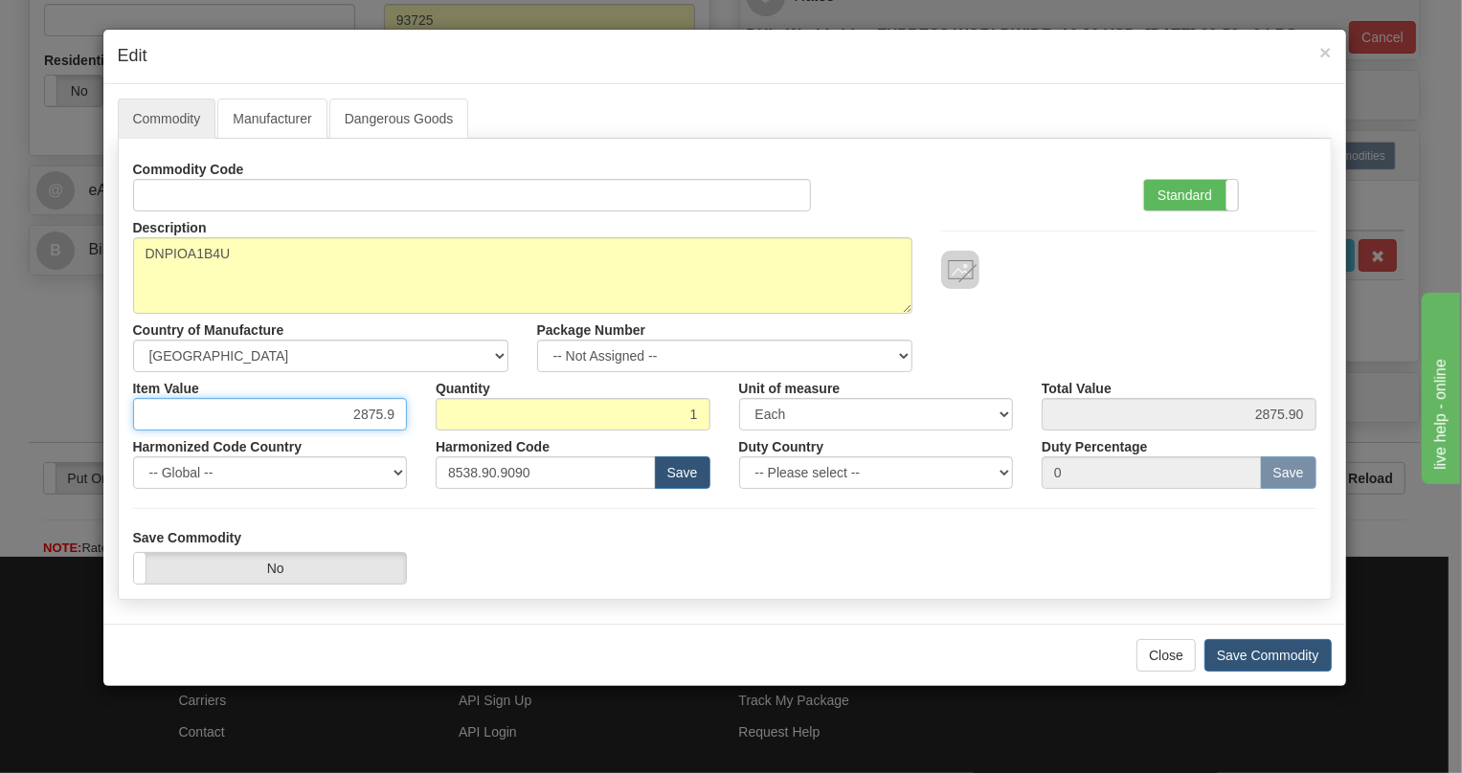
click at [376, 411] on input "2875.9" at bounding box center [270, 414] width 275 height 33
paste input "1.639,16"
click at [354, 413] on input "1.639,16" at bounding box center [270, 414] width 275 height 33
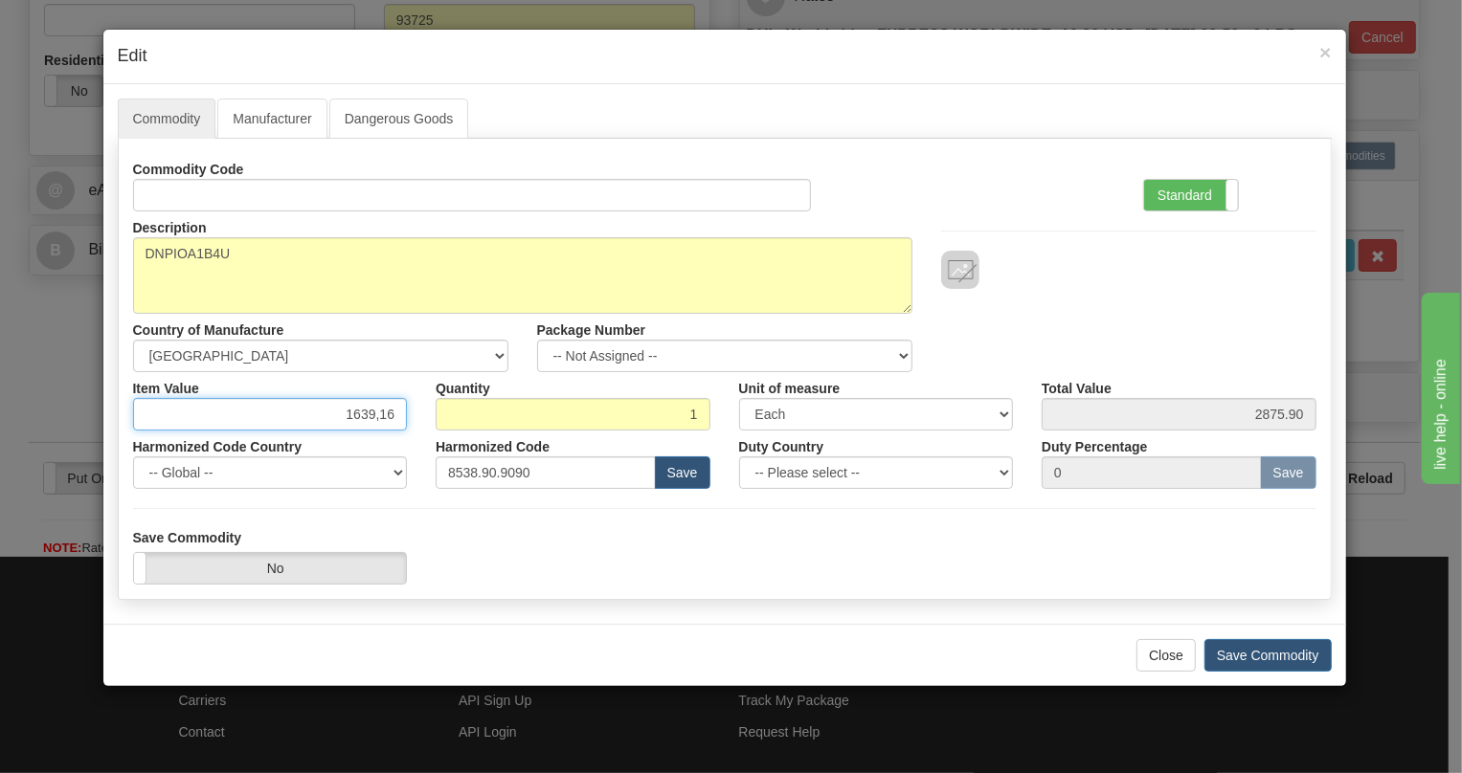
click at [378, 424] on input "1639,16" at bounding box center [270, 414] width 275 height 33
type input "1639.16"
click at [1176, 201] on label "Standard" at bounding box center [1191, 195] width 94 height 31
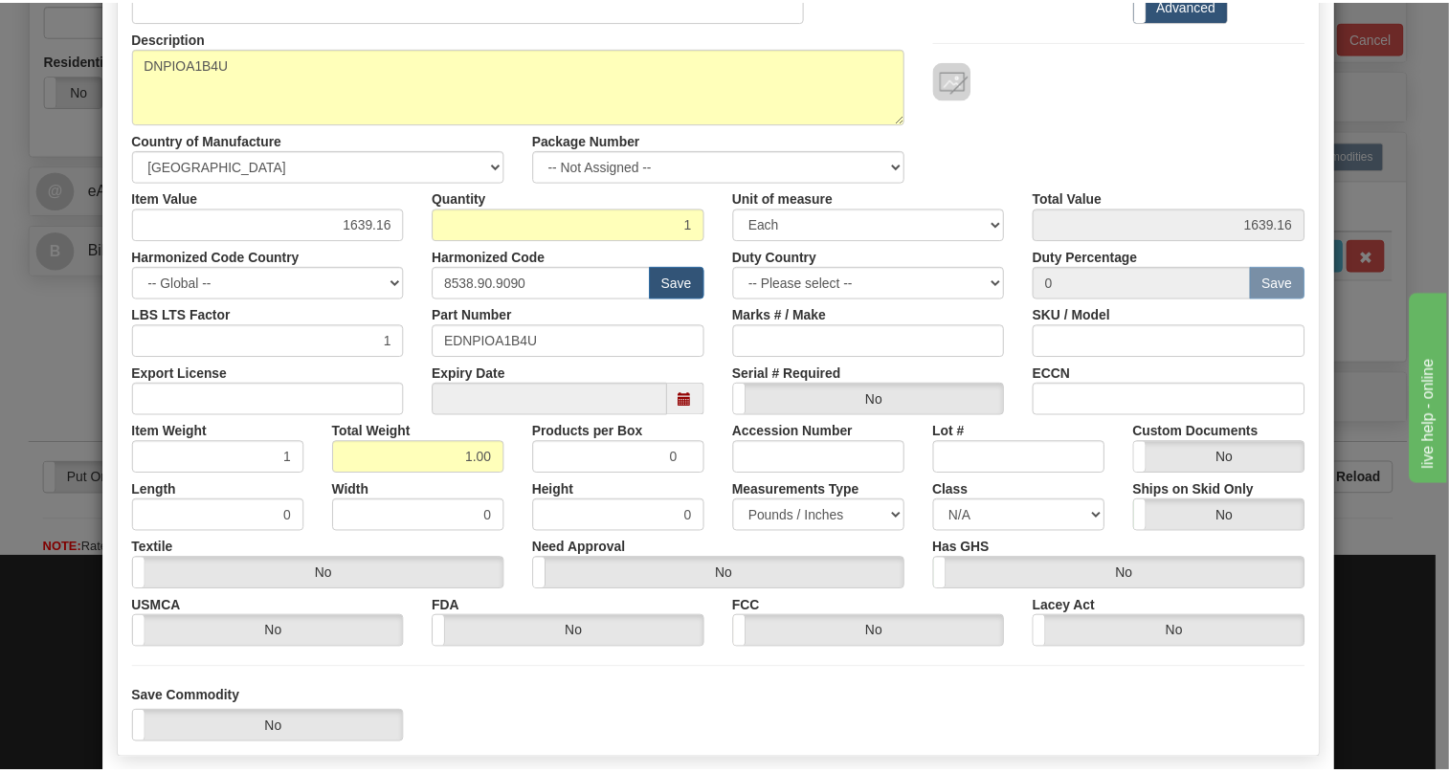
scroll to position [260, 0]
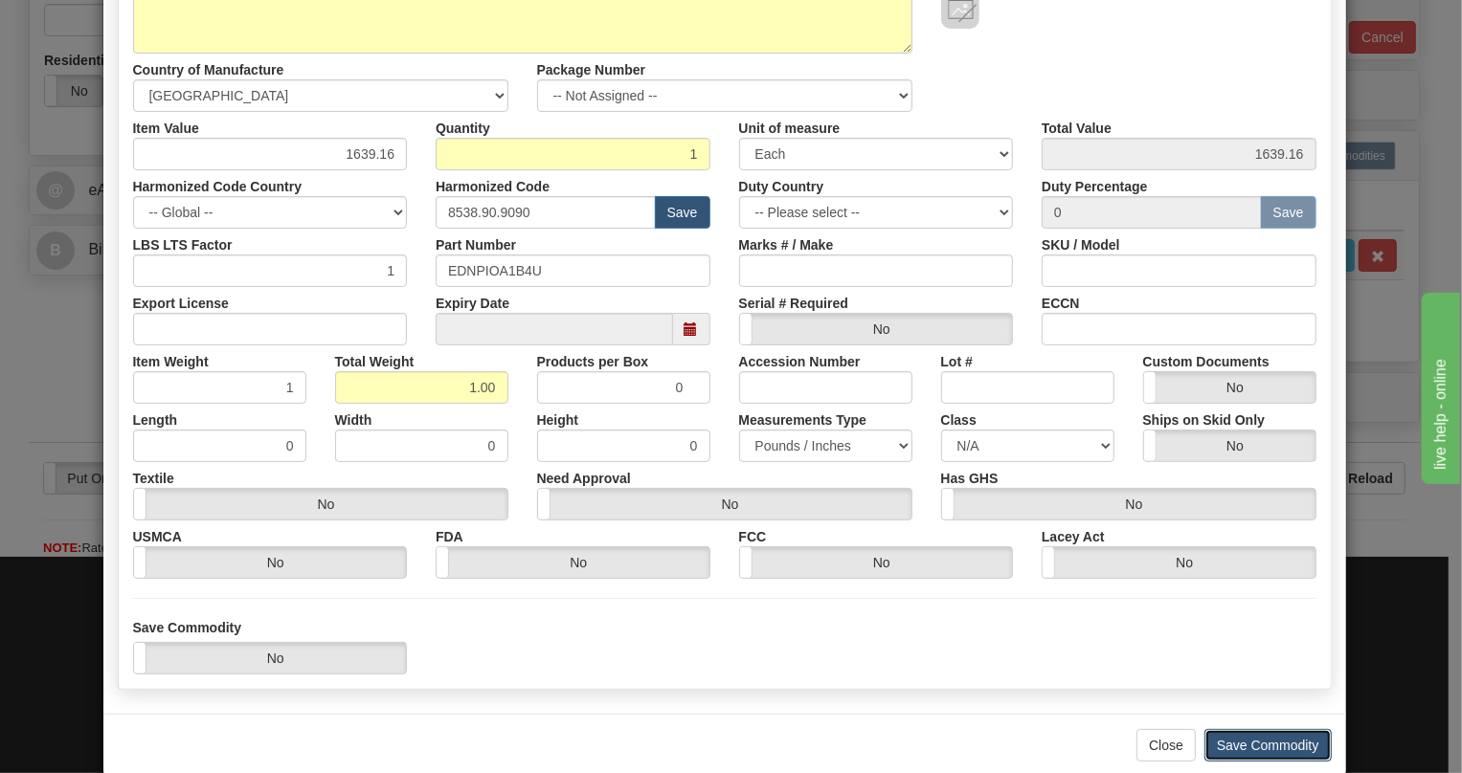
click at [1255, 747] on button "Save Commodity" at bounding box center [1267, 745] width 127 height 33
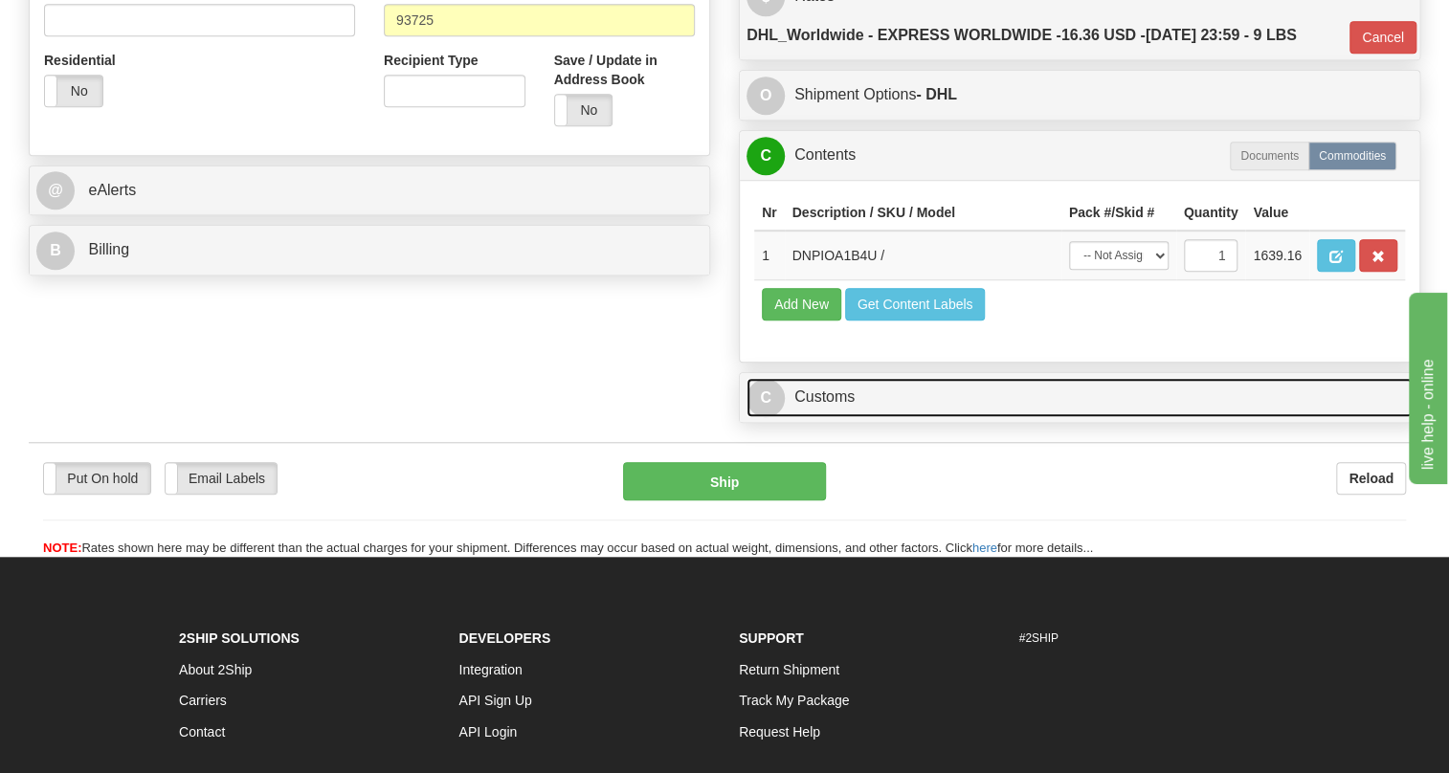
click at [834, 417] on link "C Customs" at bounding box center [1080, 397] width 666 height 39
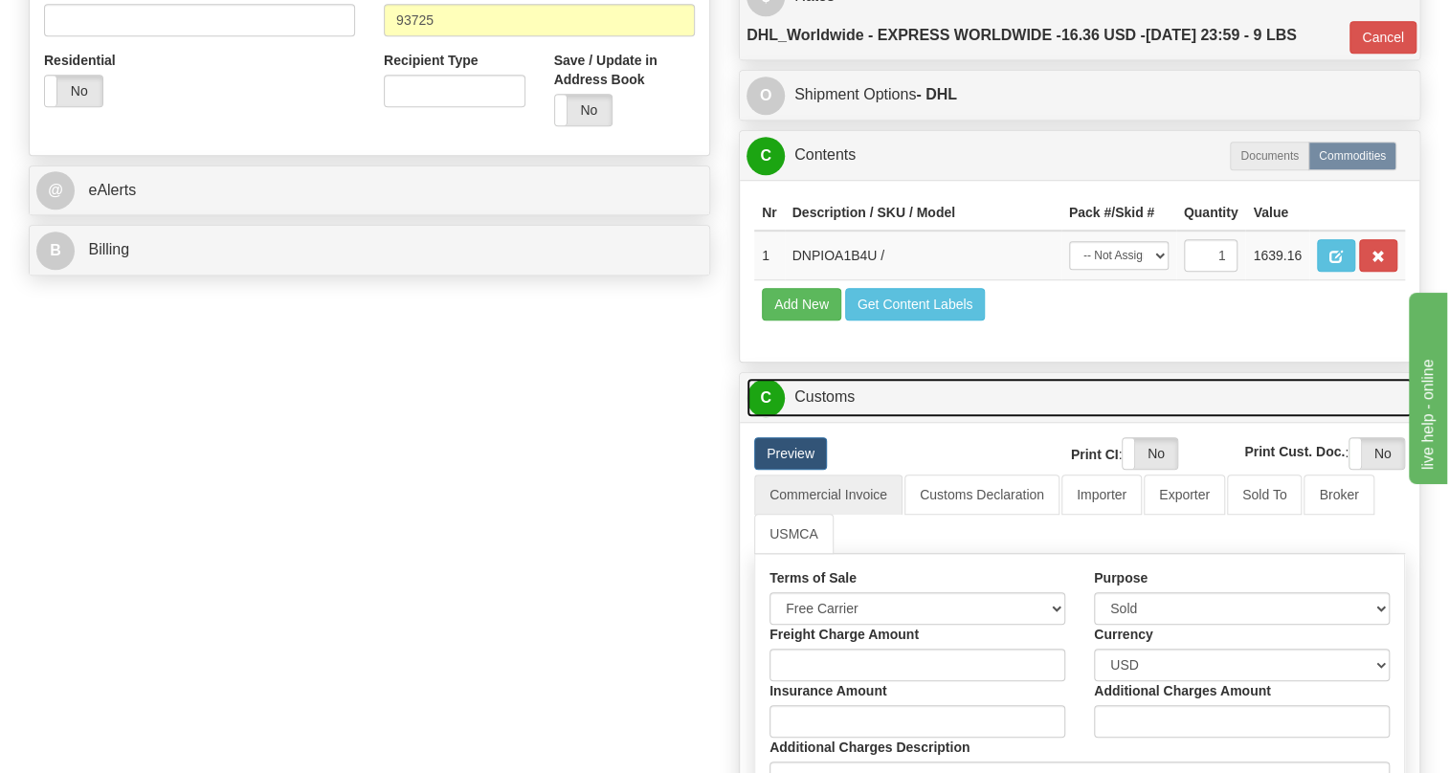
click at [833, 417] on link "C Customs" at bounding box center [1080, 397] width 666 height 39
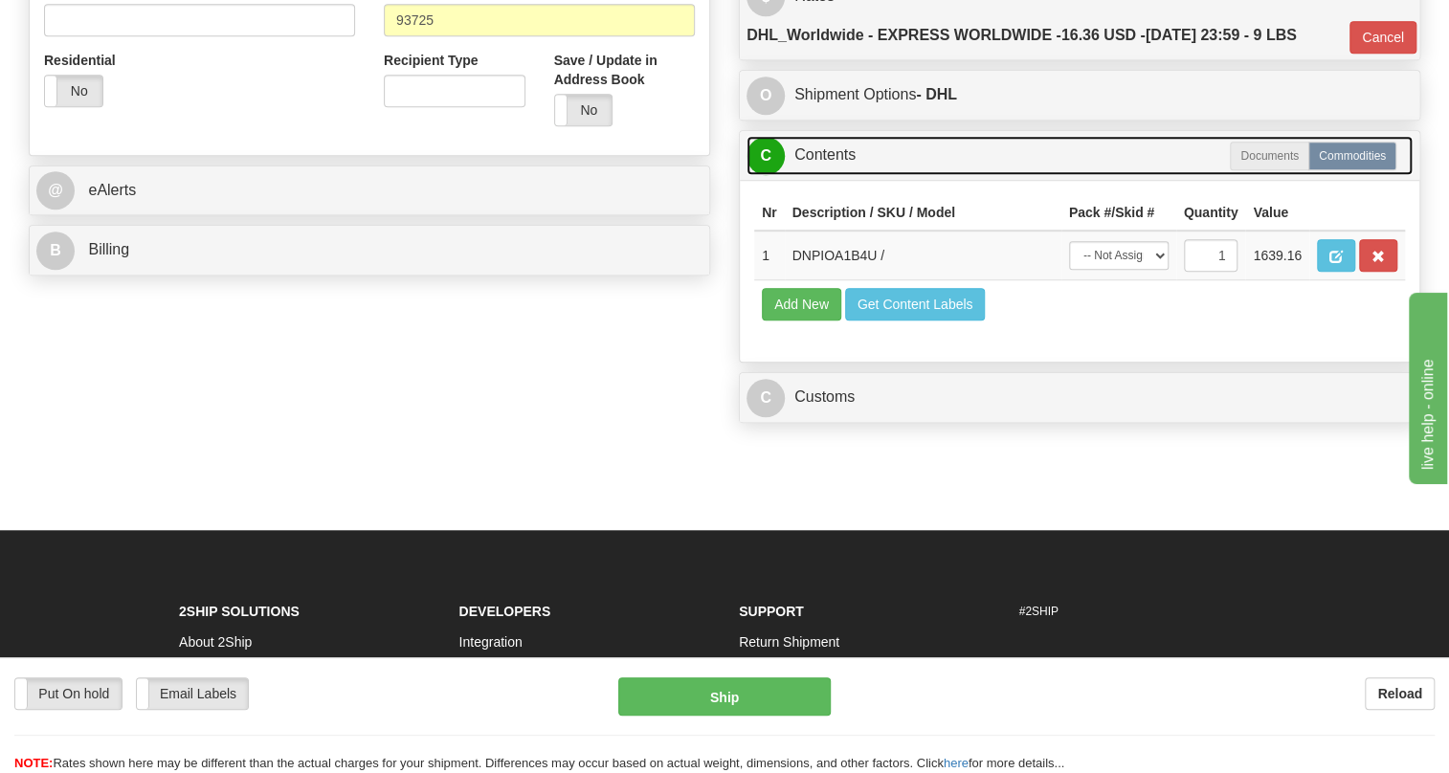
click at [833, 175] on link "C Contents" at bounding box center [1080, 155] width 666 height 39
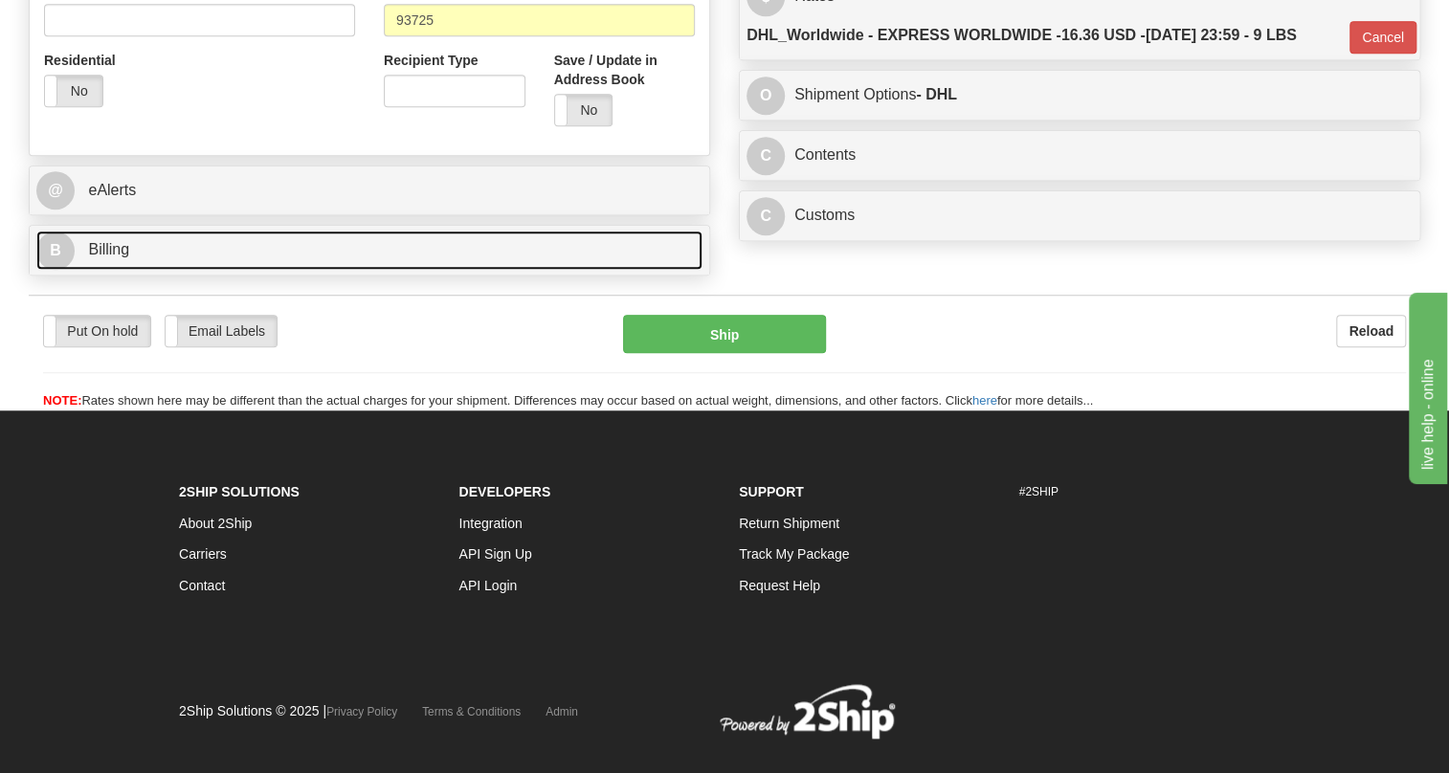
click at [128, 257] on span "Billing" at bounding box center [108, 249] width 41 height 16
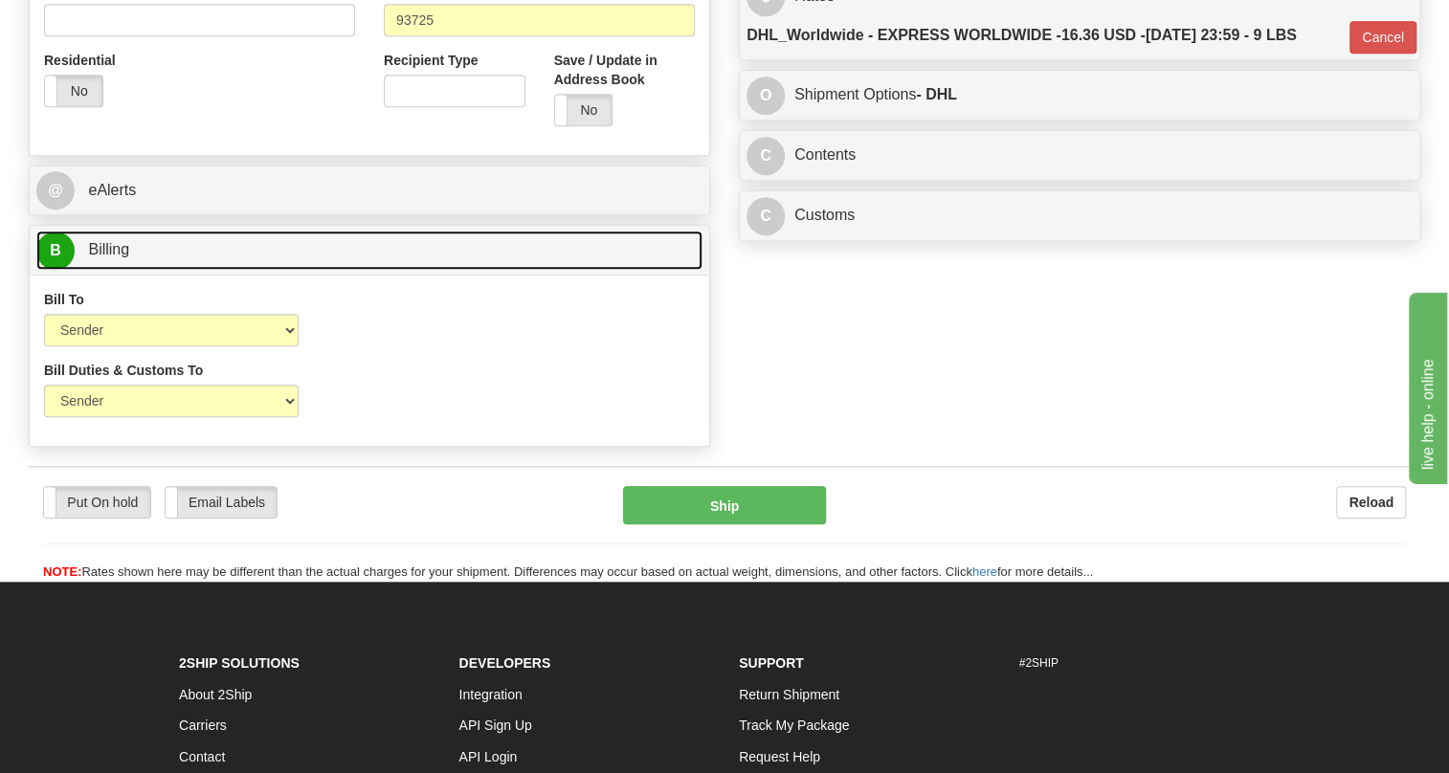
click at [128, 257] on span "Billing" at bounding box center [108, 249] width 41 height 16
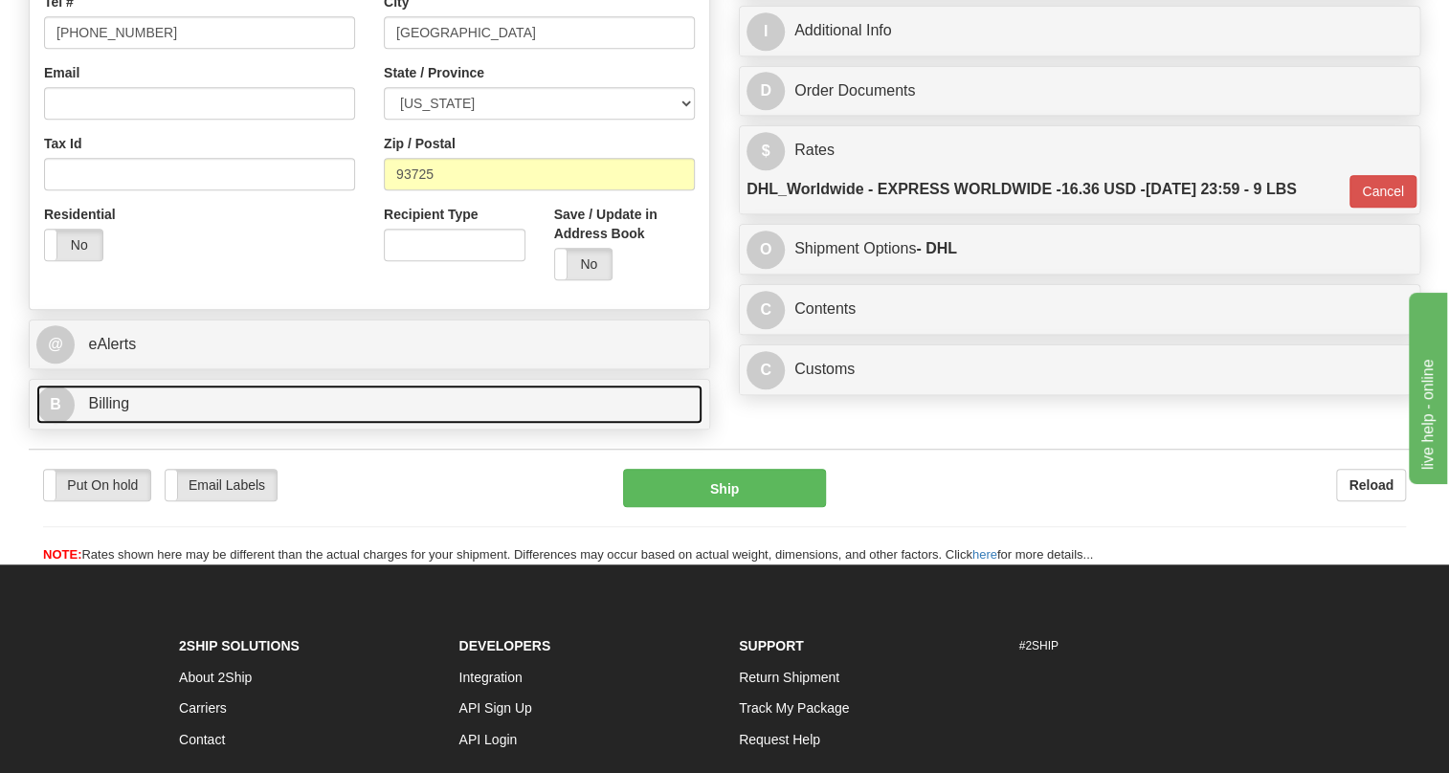
scroll to position [522, 0]
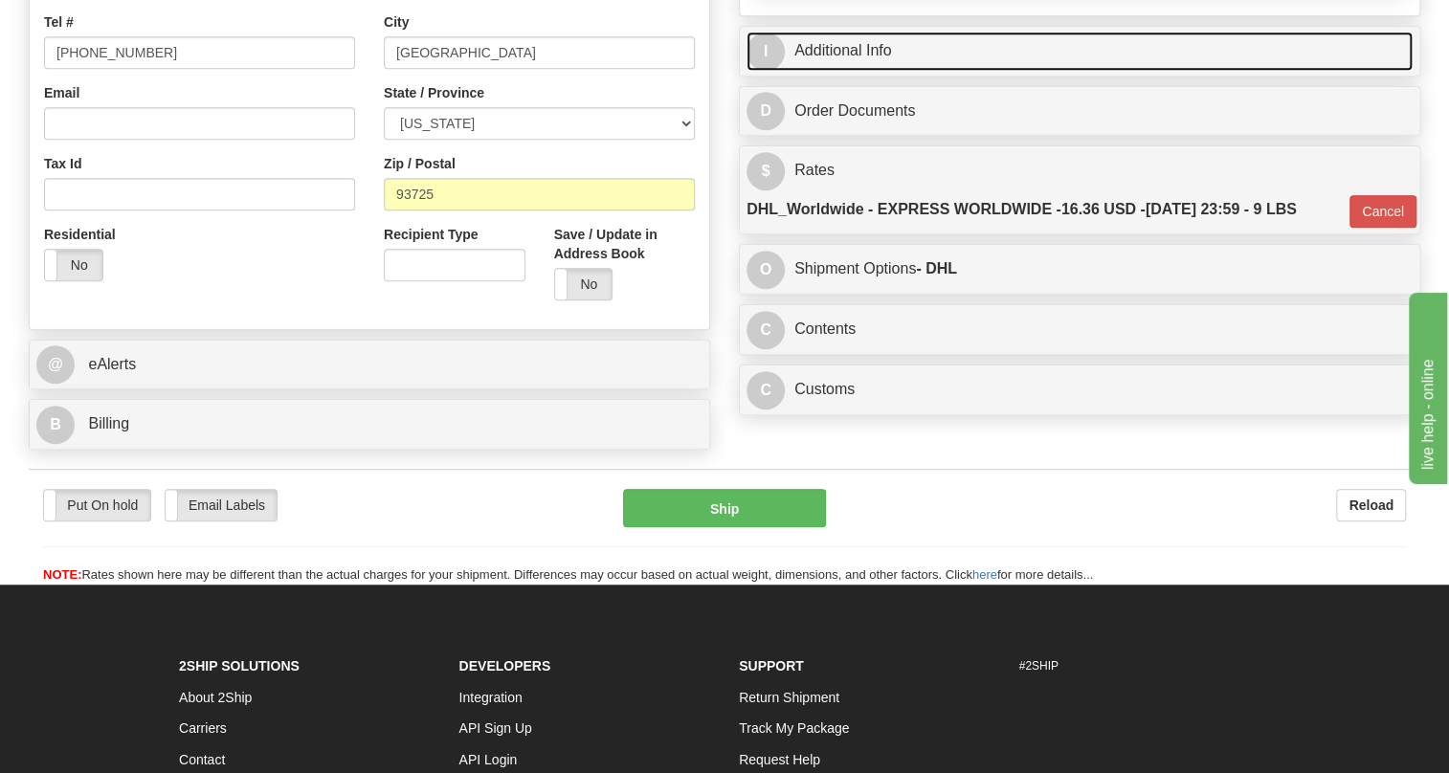
click at [870, 71] on link "I Additional Info" at bounding box center [1080, 51] width 666 height 39
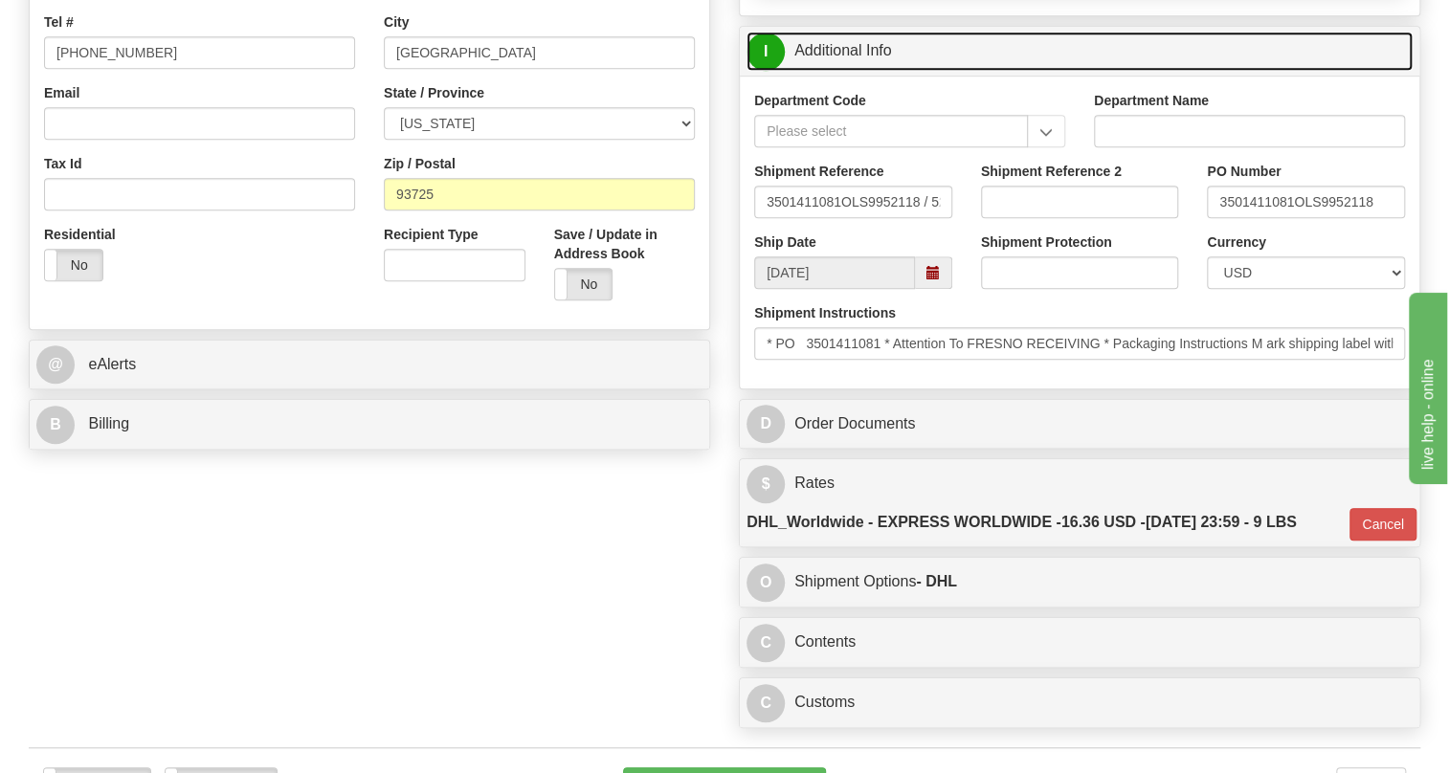
click at [870, 71] on link "I Additional Info" at bounding box center [1080, 51] width 666 height 39
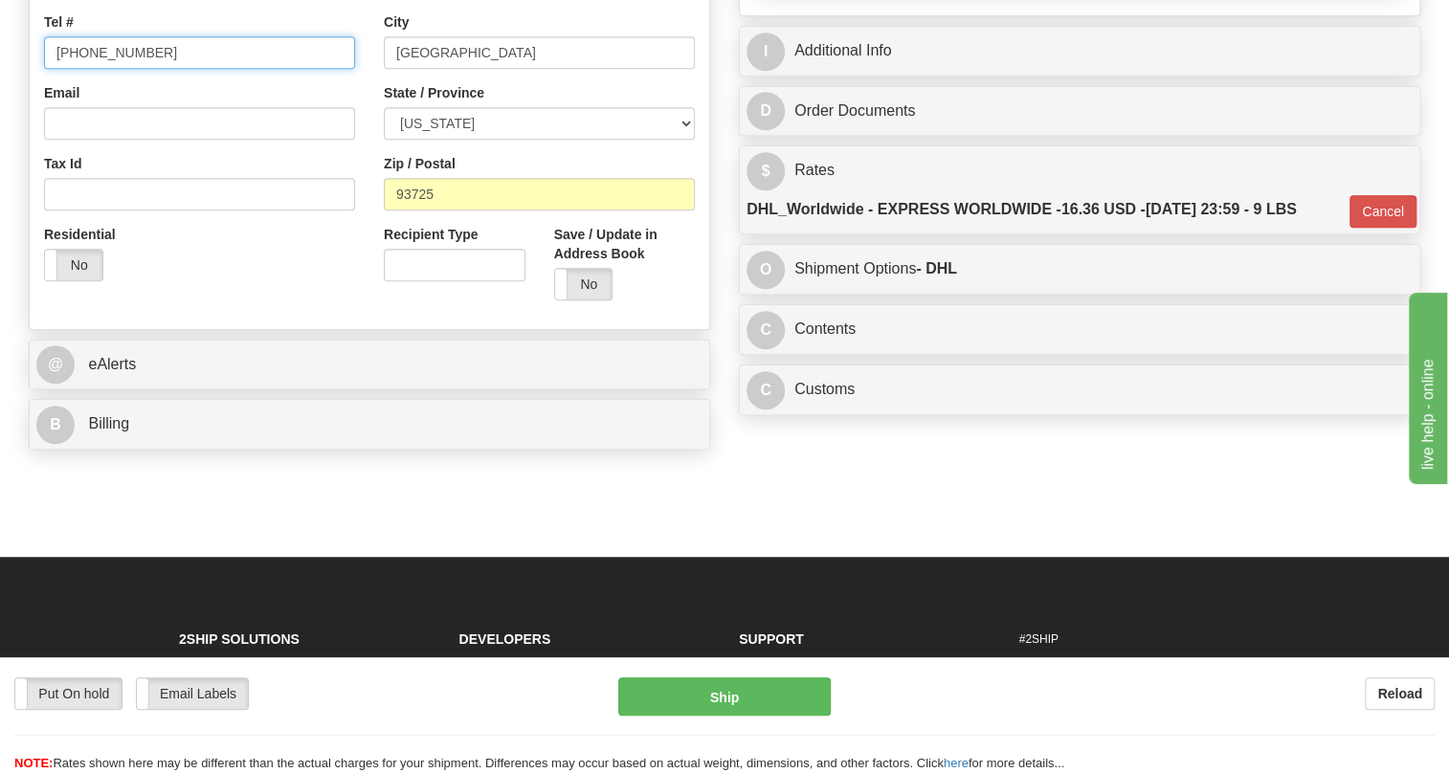
click at [115, 69] on input "(779)7960565" at bounding box center [199, 52] width 311 height 33
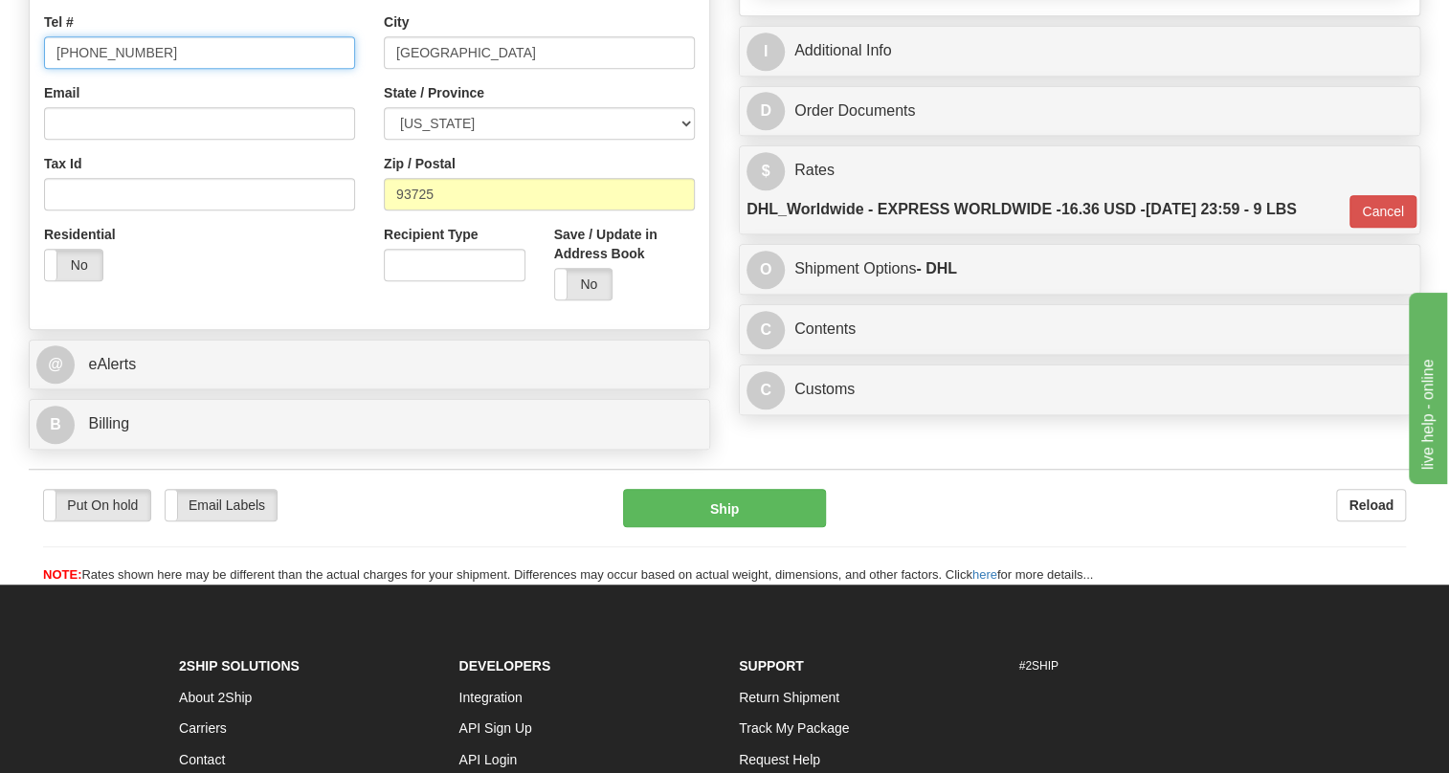
click at [115, 69] on input "(779)7960565" at bounding box center [199, 52] width 311 height 33
paste input "650-766-9745"
type input "650-766-9745"
click at [363, 130] on div "Country AFGHANISTAN ALAND ISLANDS ALBANIA ALGERIA AMERICAN SAMOA ANDORRA ANGOLA…" at bounding box center [200, 48] width 340 height 496
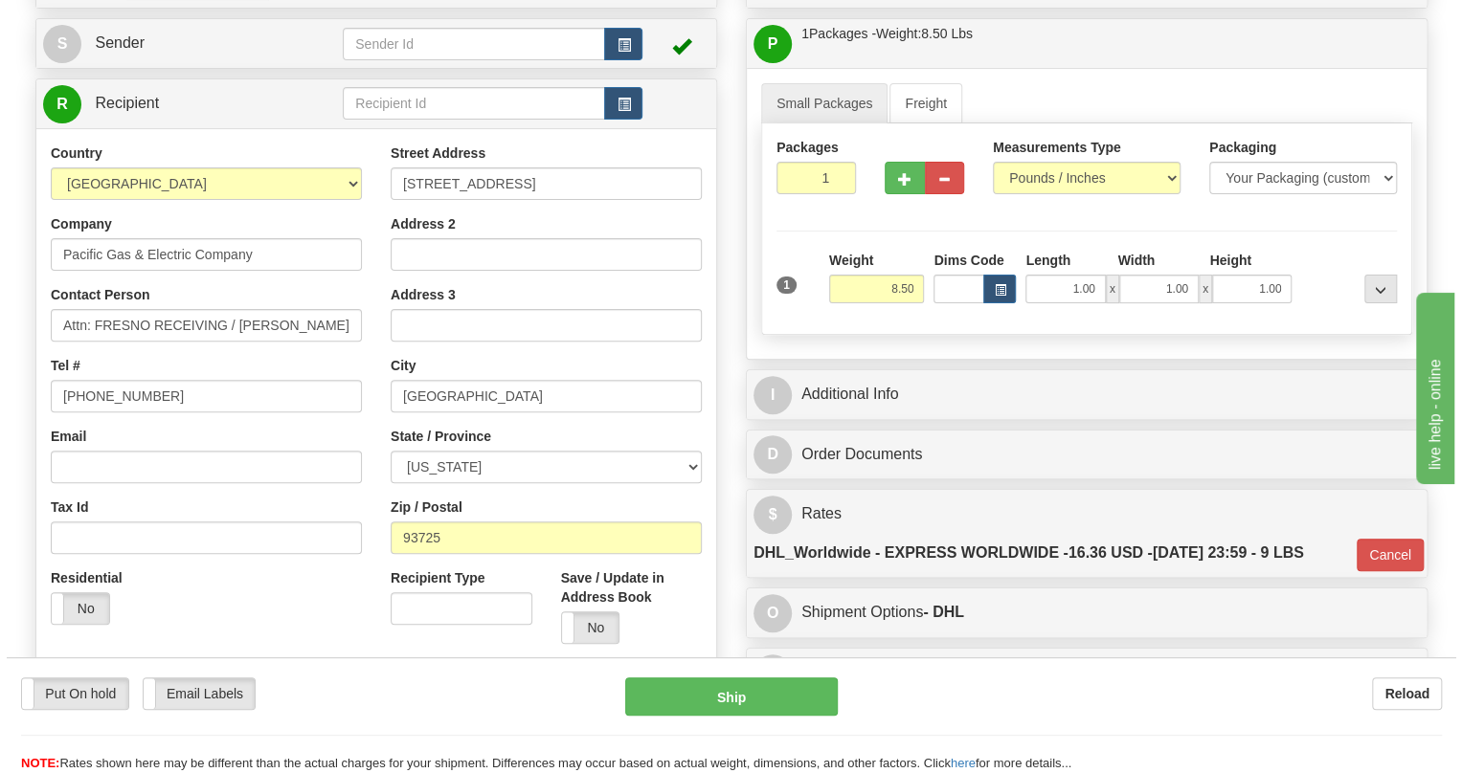
scroll to position [173, 0]
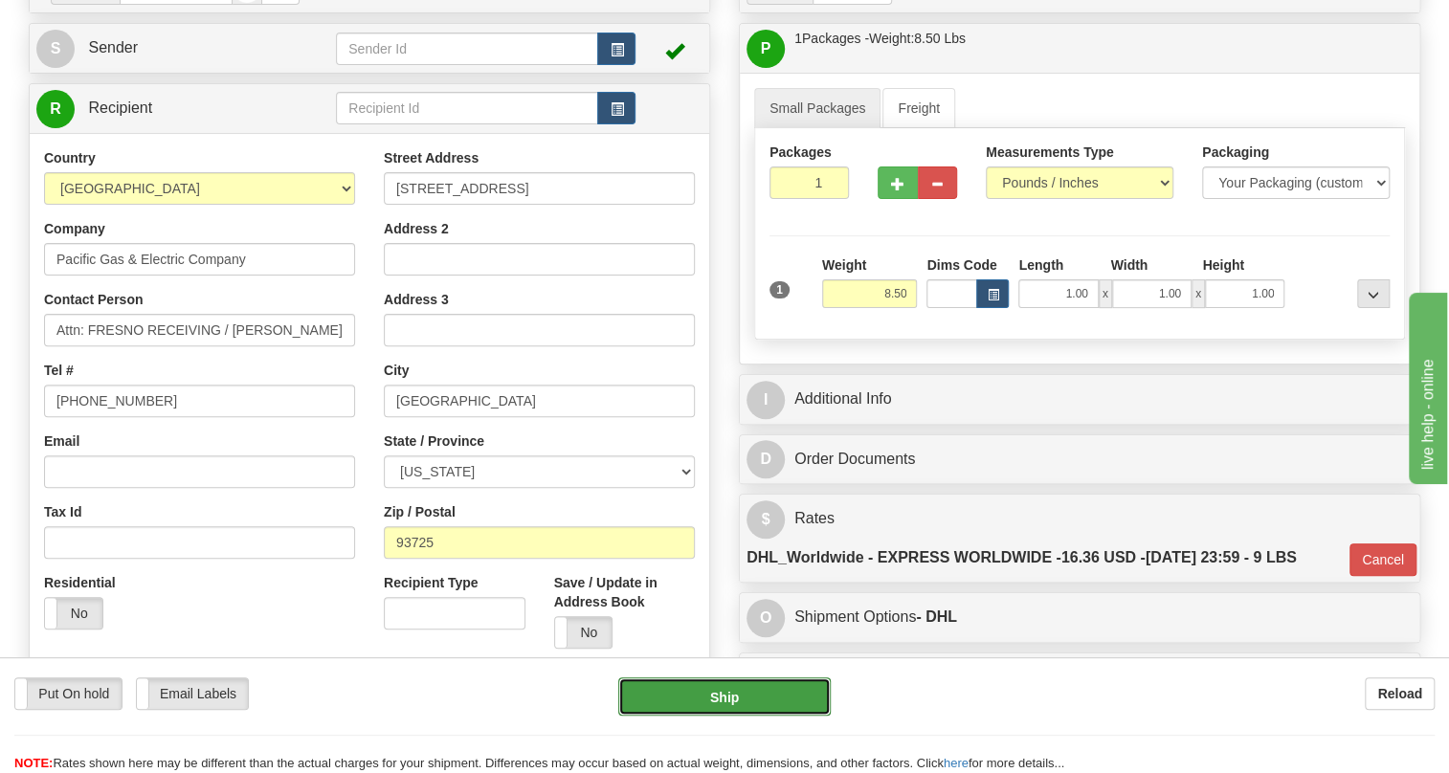
click at [729, 699] on button "Ship" at bounding box center [724, 697] width 212 height 38
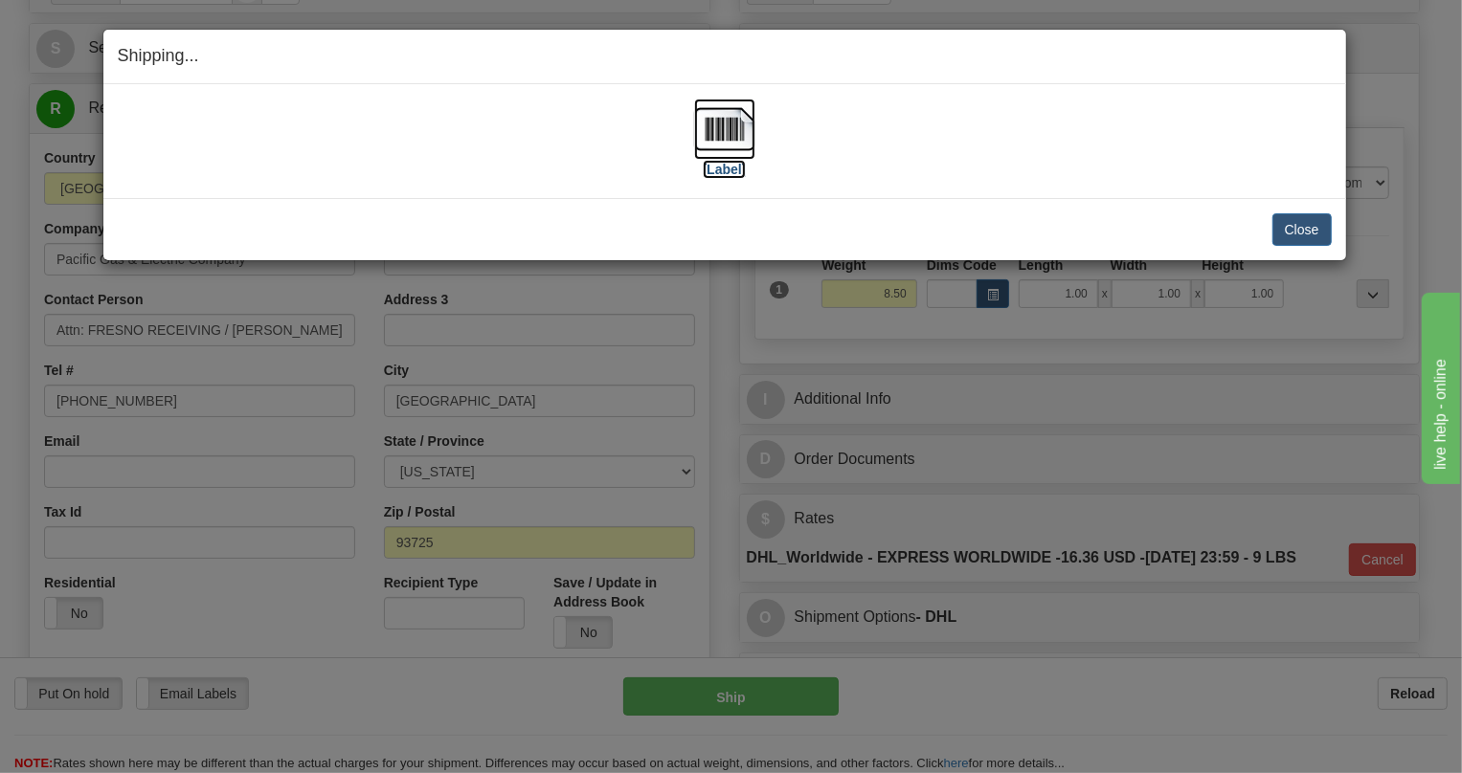
click at [737, 135] on img at bounding box center [724, 129] width 61 height 61
click at [1312, 233] on button "Close" at bounding box center [1301, 229] width 59 height 33
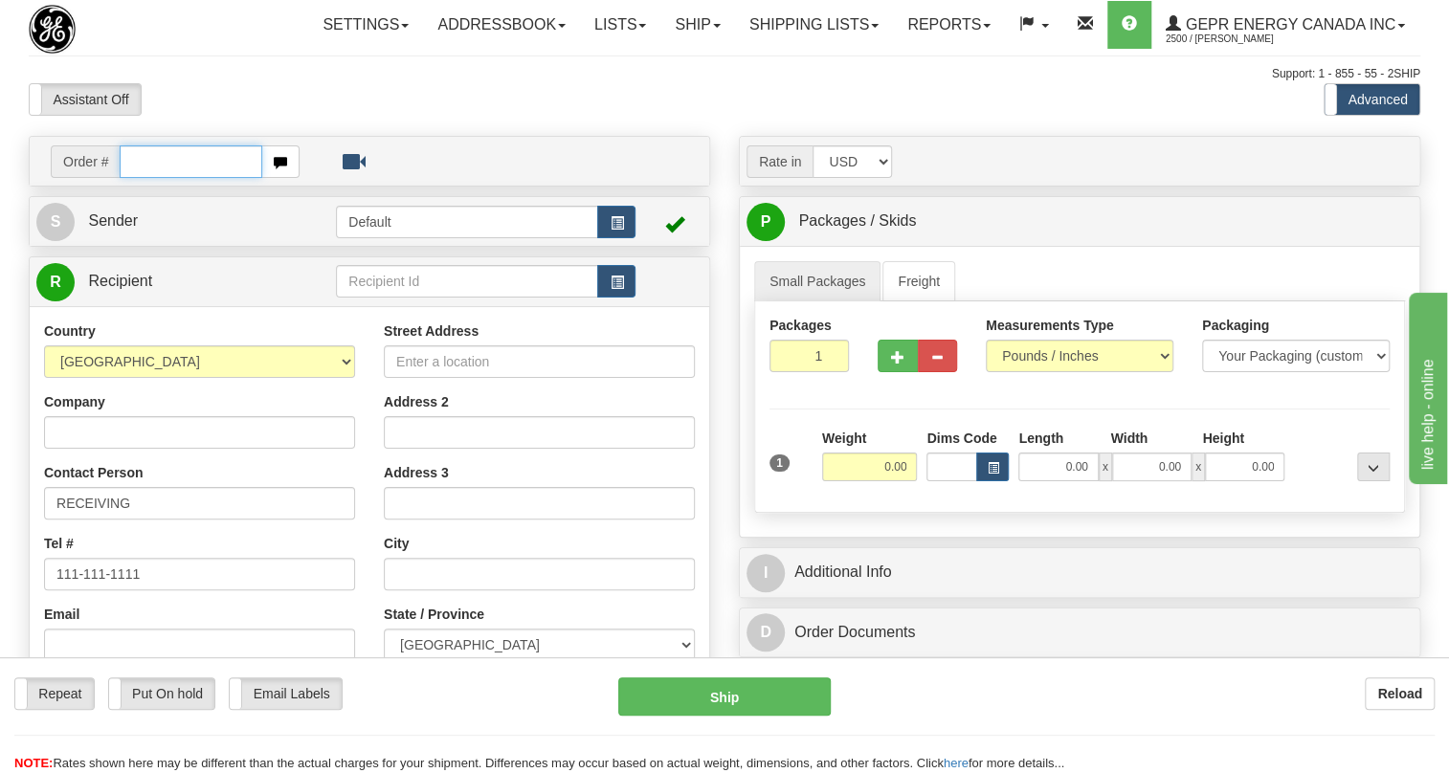
click at [148, 178] on input "text" at bounding box center [191, 161] width 143 height 33
paste input "0086693609"
click at [147, 178] on input "0086693609" at bounding box center [191, 161] width 143 height 33
type input "86693609"
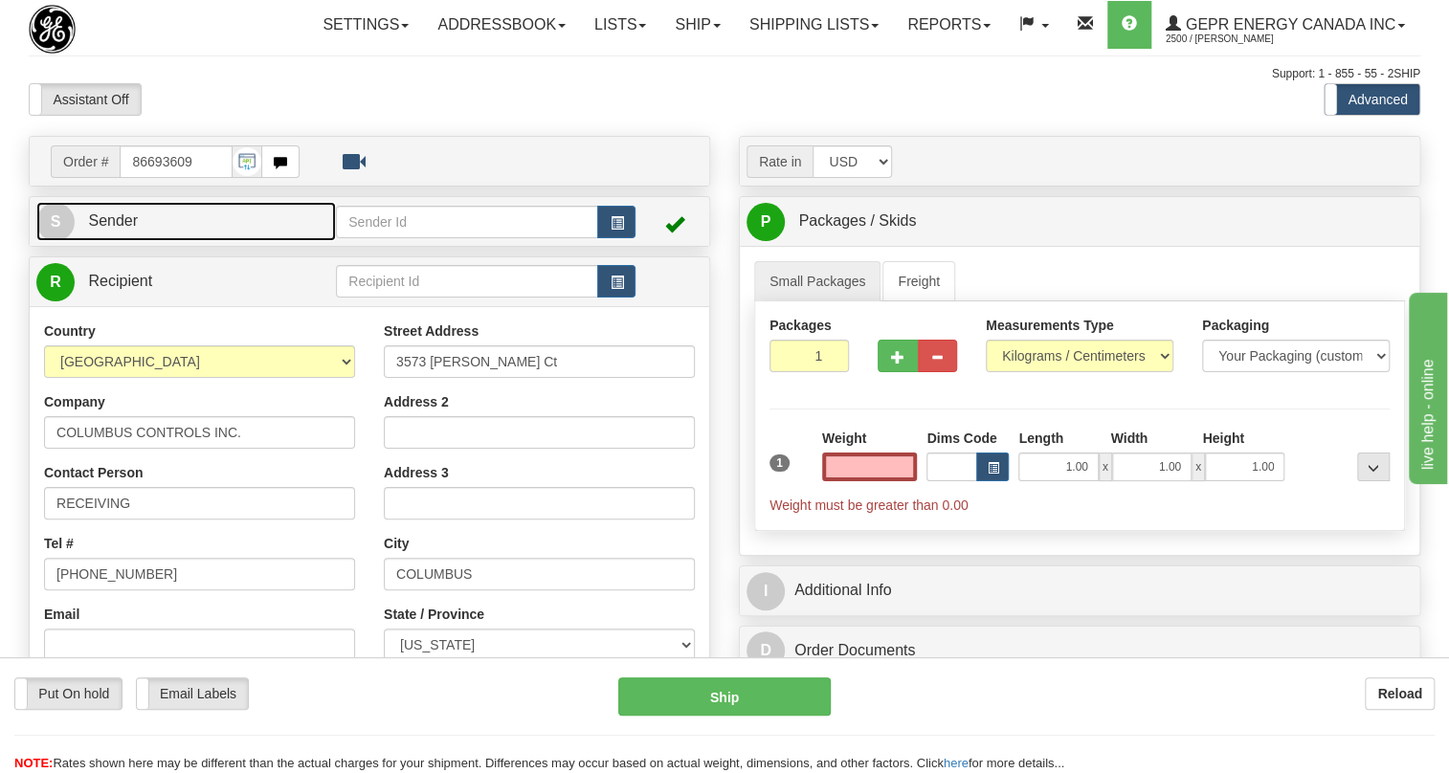
type input "0.00"
click at [129, 229] on span "Sender" at bounding box center [113, 220] width 50 height 16
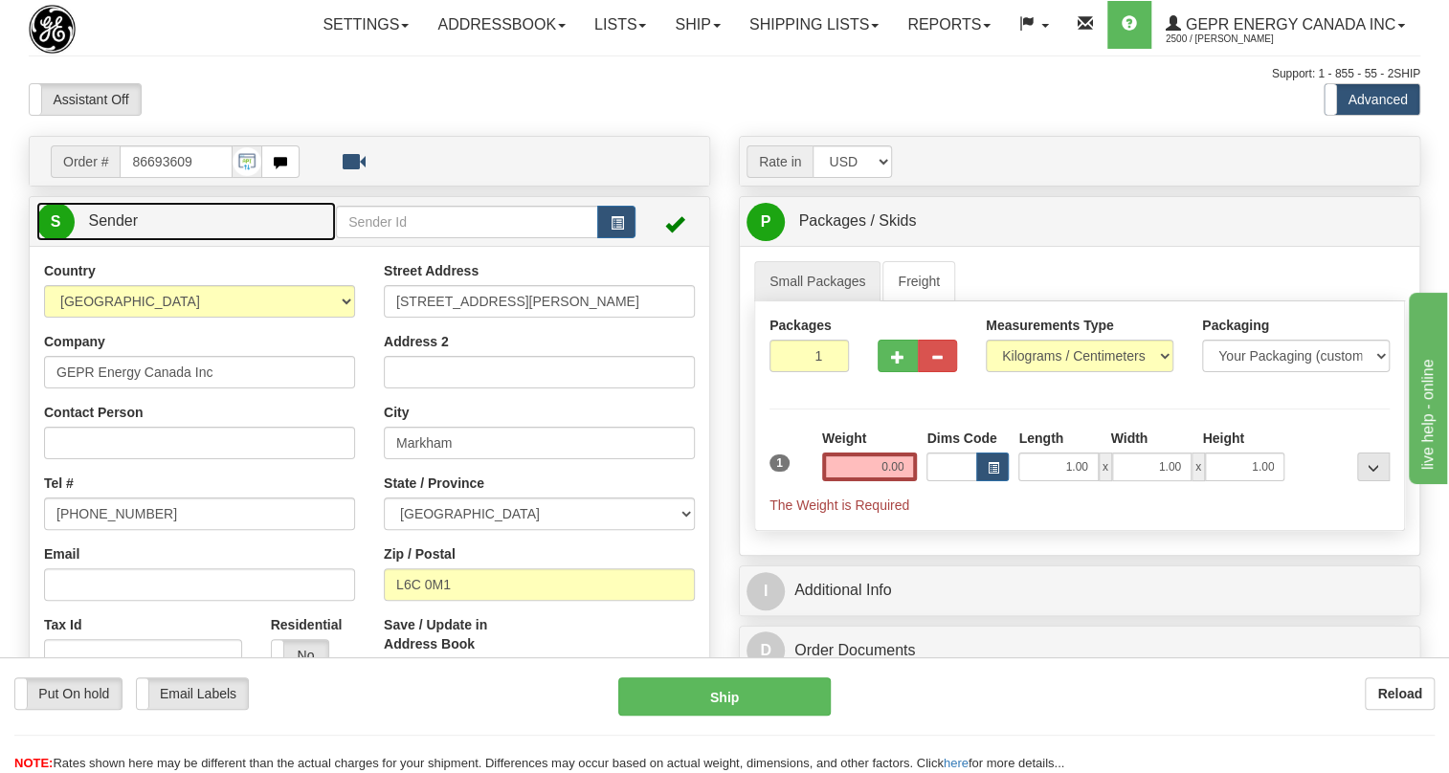
type input "MARKHAM"
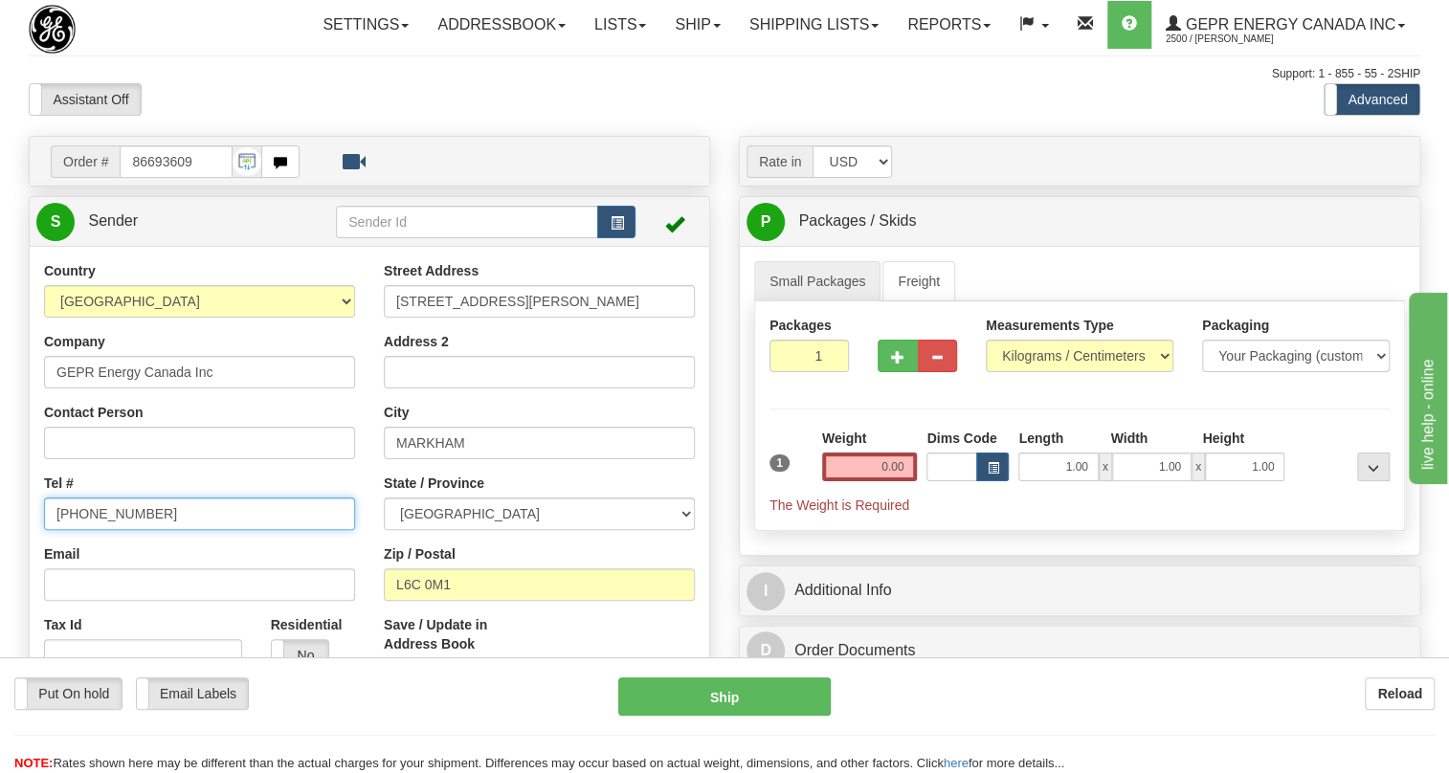
click at [118, 530] on input "[PHONE_NUMBER]" at bounding box center [199, 514] width 311 height 33
paste input "[PHONE_NUMBER]"
type input "[PHONE_NUMBER]"
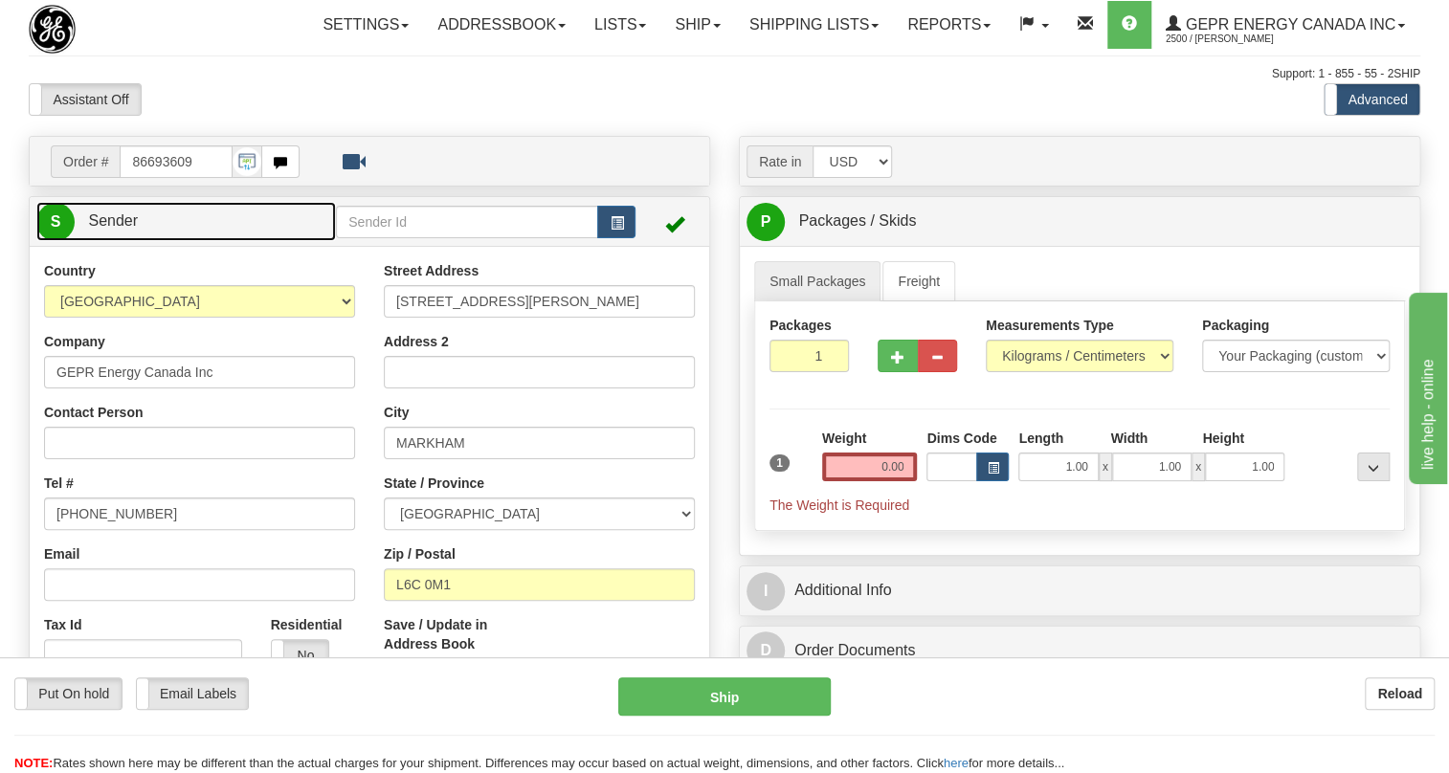
click at [123, 229] on span "Sender" at bounding box center [113, 220] width 50 height 16
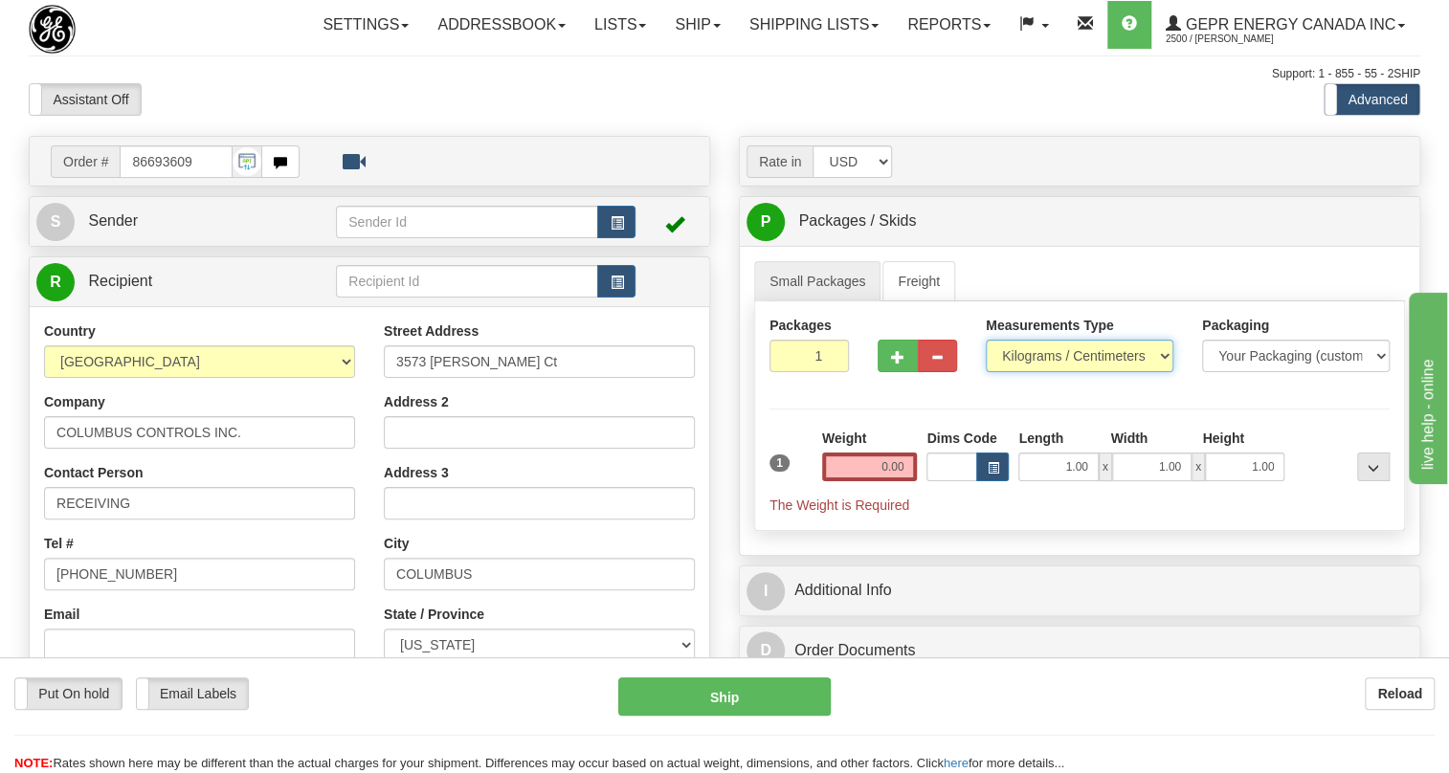
click at [1029, 372] on select "Pounds / Inches Kilograms / Centimeters" at bounding box center [1080, 356] width 188 height 33
select select "0"
click at [986, 372] on select "Pounds / Inches Kilograms / Centimeters" at bounding box center [1080, 356] width 188 height 33
click at [880, 481] on input "0.00" at bounding box center [870, 467] width 96 height 29
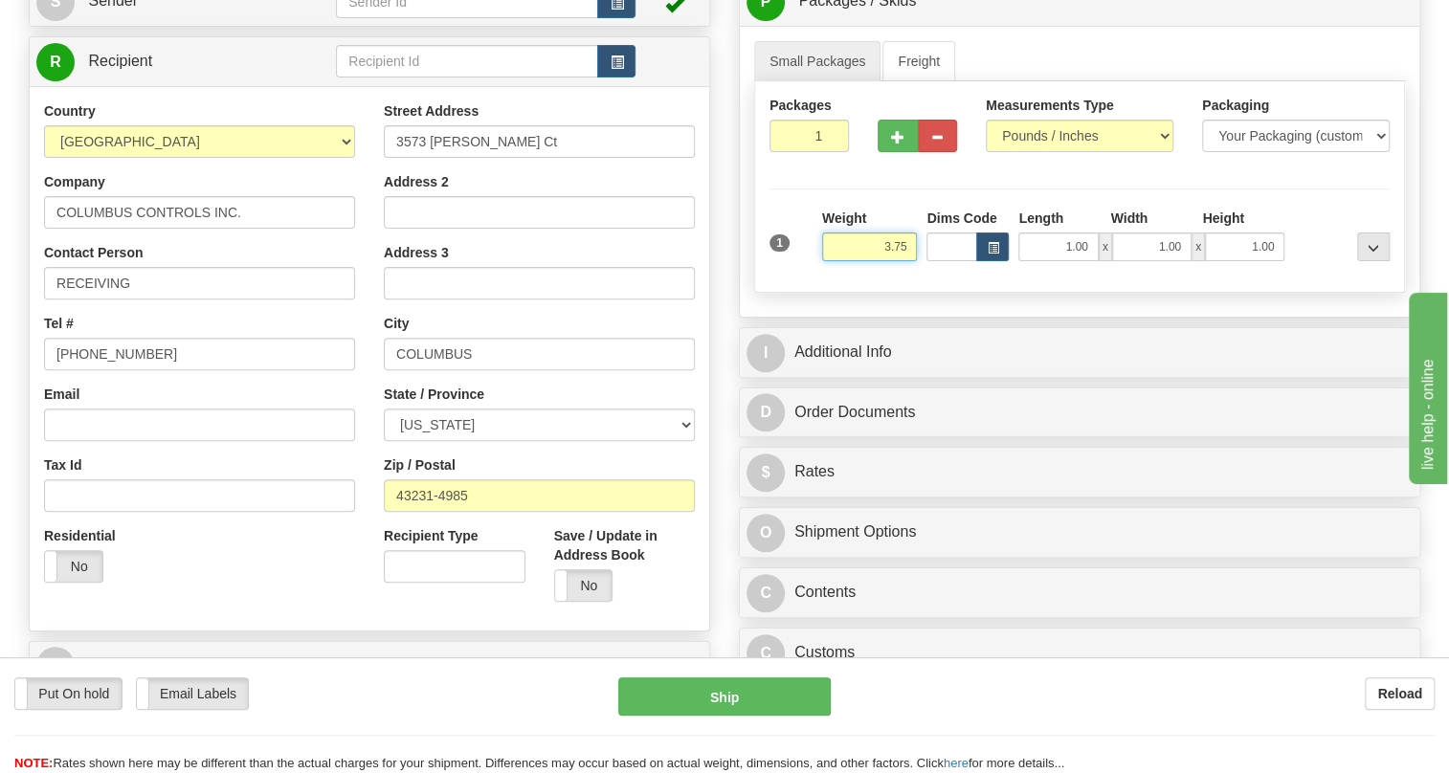
scroll to position [260, 0]
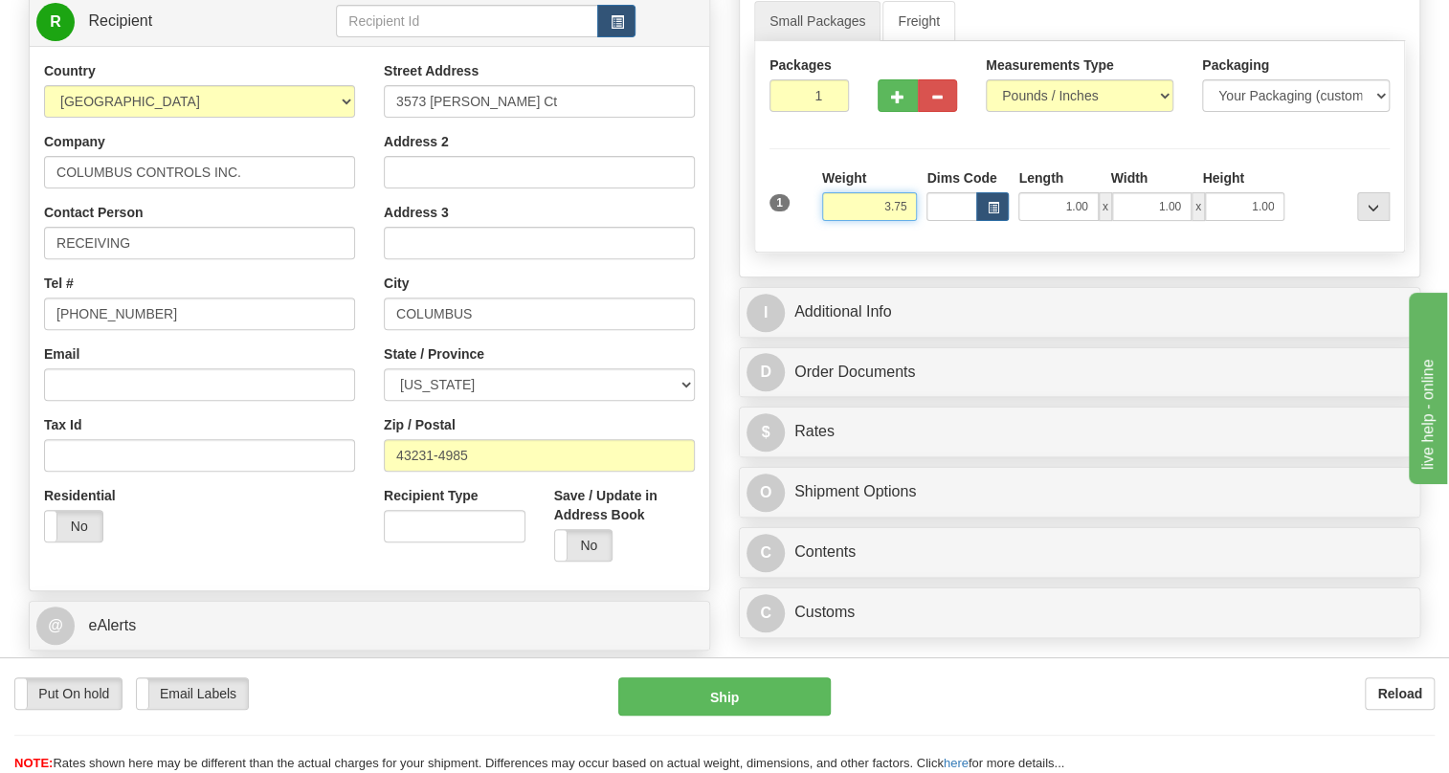
type input "3.75"
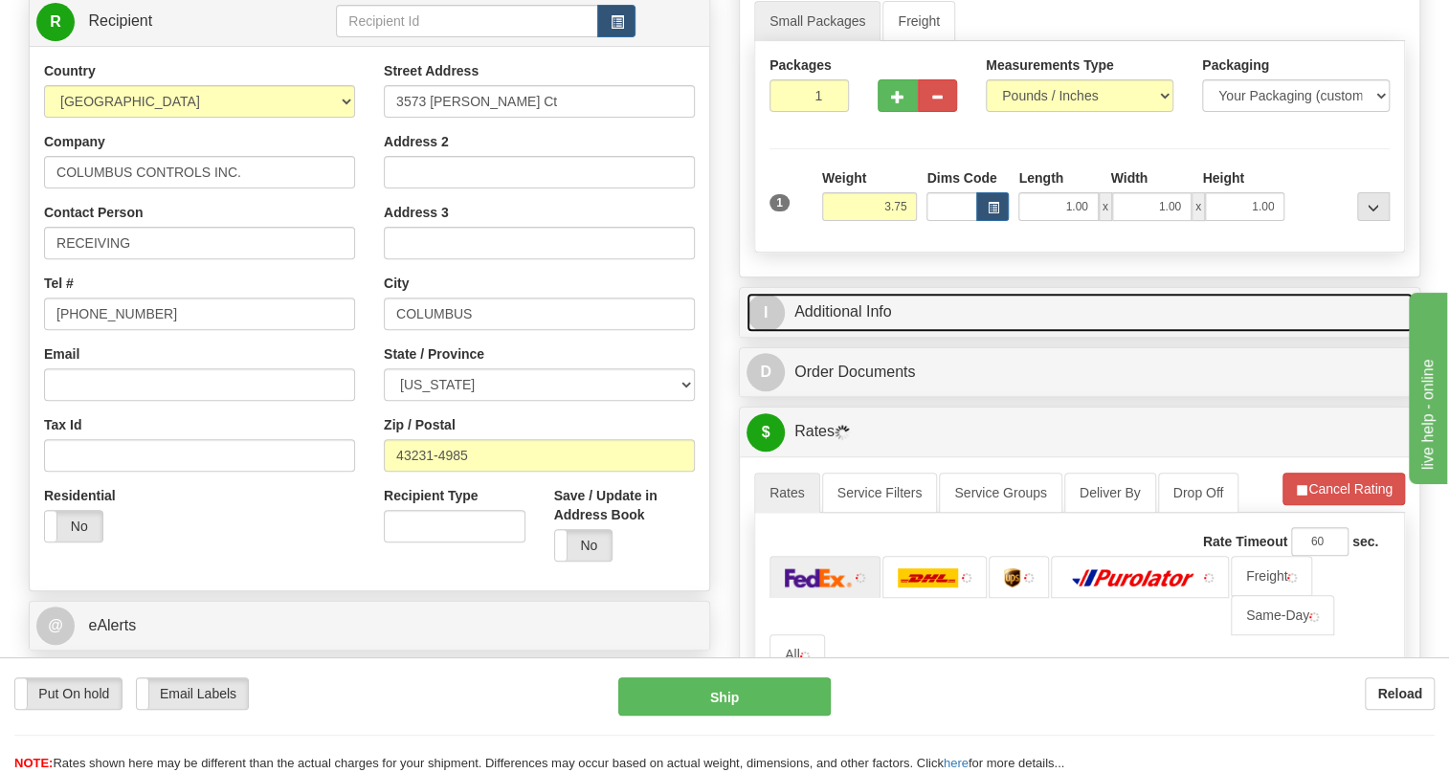
click at [846, 332] on link "I Additional Info" at bounding box center [1080, 312] width 666 height 39
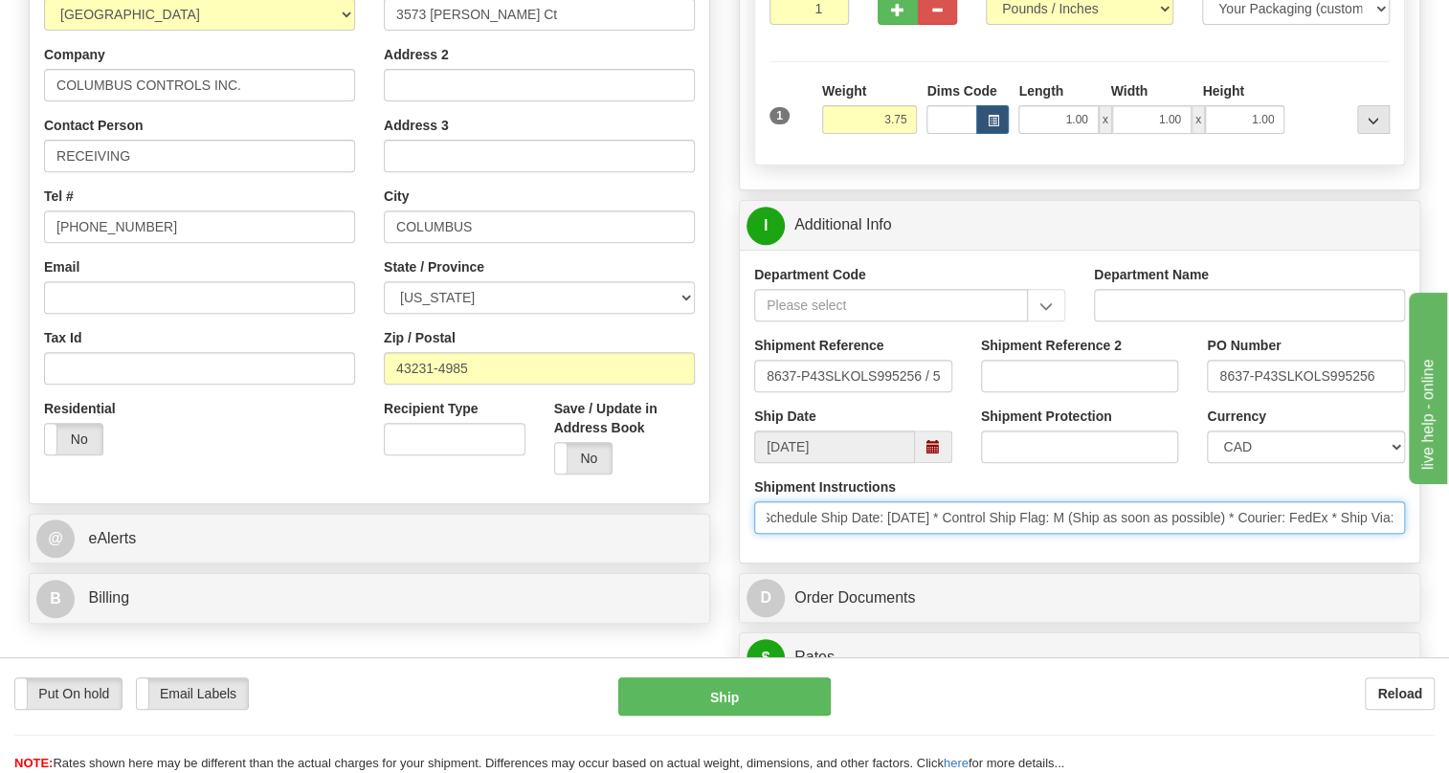
scroll to position [0, 0]
drag, startPoint x: 1297, startPoint y: 565, endPoint x: 742, endPoint y: 560, distance: 555.1
click at [742, 548] on div "Shipment Instructions * Schedule Ship Date: [DATE] * Control Ship Flag: M (Ship…" at bounding box center [1080, 513] width 680 height 71
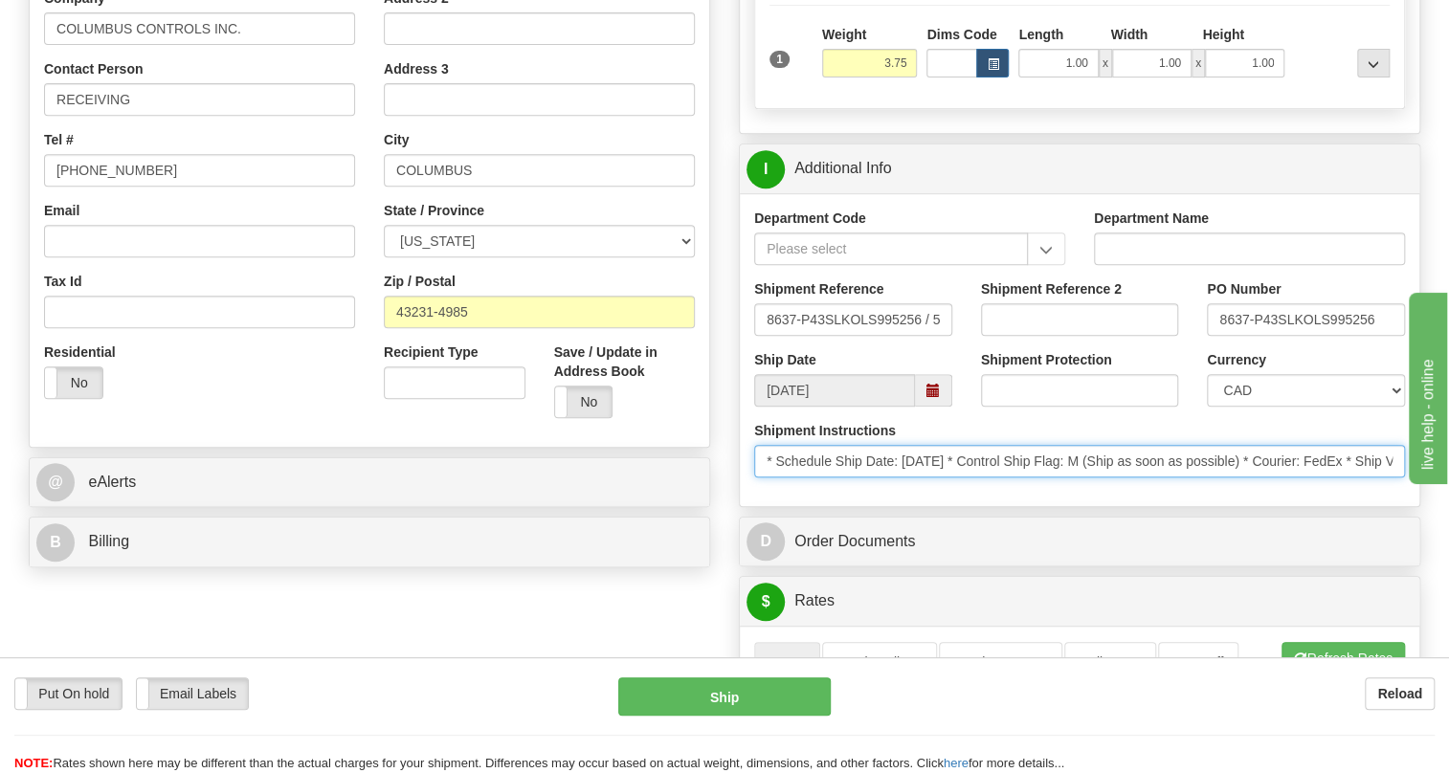
scroll to position [435, 0]
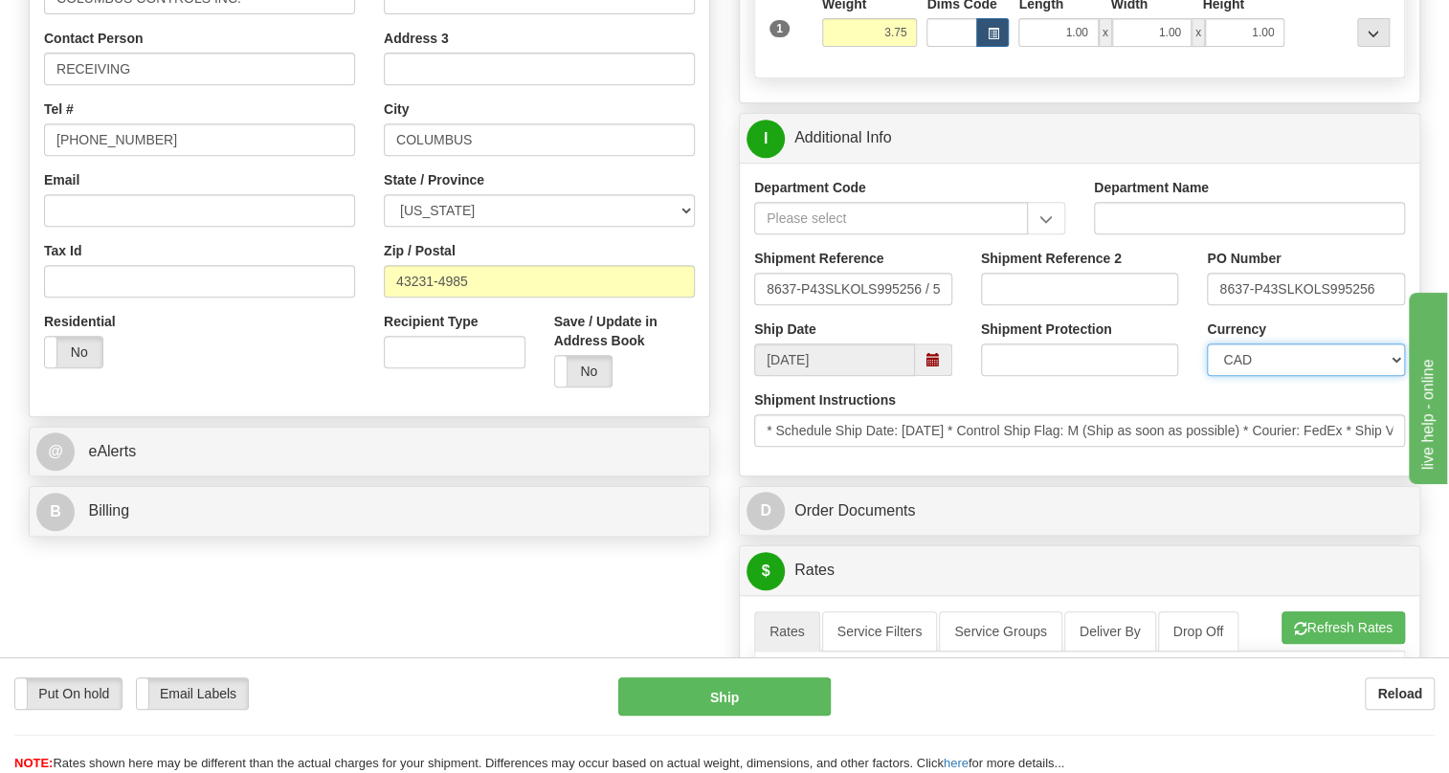
click at [1261, 376] on select "CAD USD EUR ZAR [PERSON_NAME] ARN AUD AUS AWG BBD BFR BGN BHD BMD BND BRC BRL C…" at bounding box center [1306, 360] width 198 height 33
select select "1"
click at [1207, 376] on select "CAD USD EUR ZAR [PERSON_NAME] ARN AUD AUS AWG BBD BFR BGN BHD BMD BND BRC BRL C…" at bounding box center [1306, 360] width 198 height 33
drag, startPoint x: 1304, startPoint y: 332, endPoint x: 1218, endPoint y: 335, distance: 85.2
click at [1218, 305] on input "8637-P43SLKOLS995256" at bounding box center [1306, 289] width 198 height 33
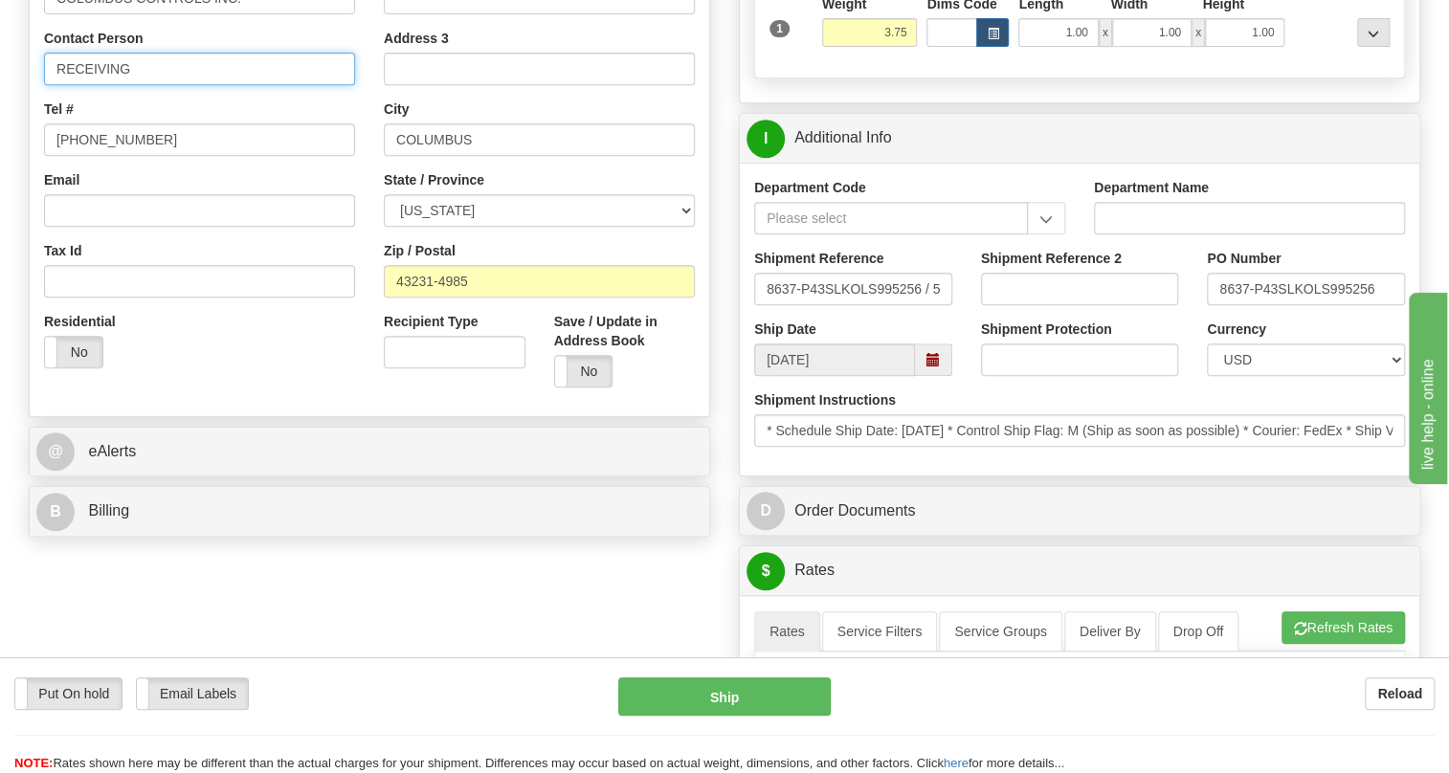
click at [153, 85] on input "RECEIVING" at bounding box center [199, 69] width 311 height 33
paste input "8637-P43SLK"
type input "RECEIVING / PO# 8637-P43SLK"
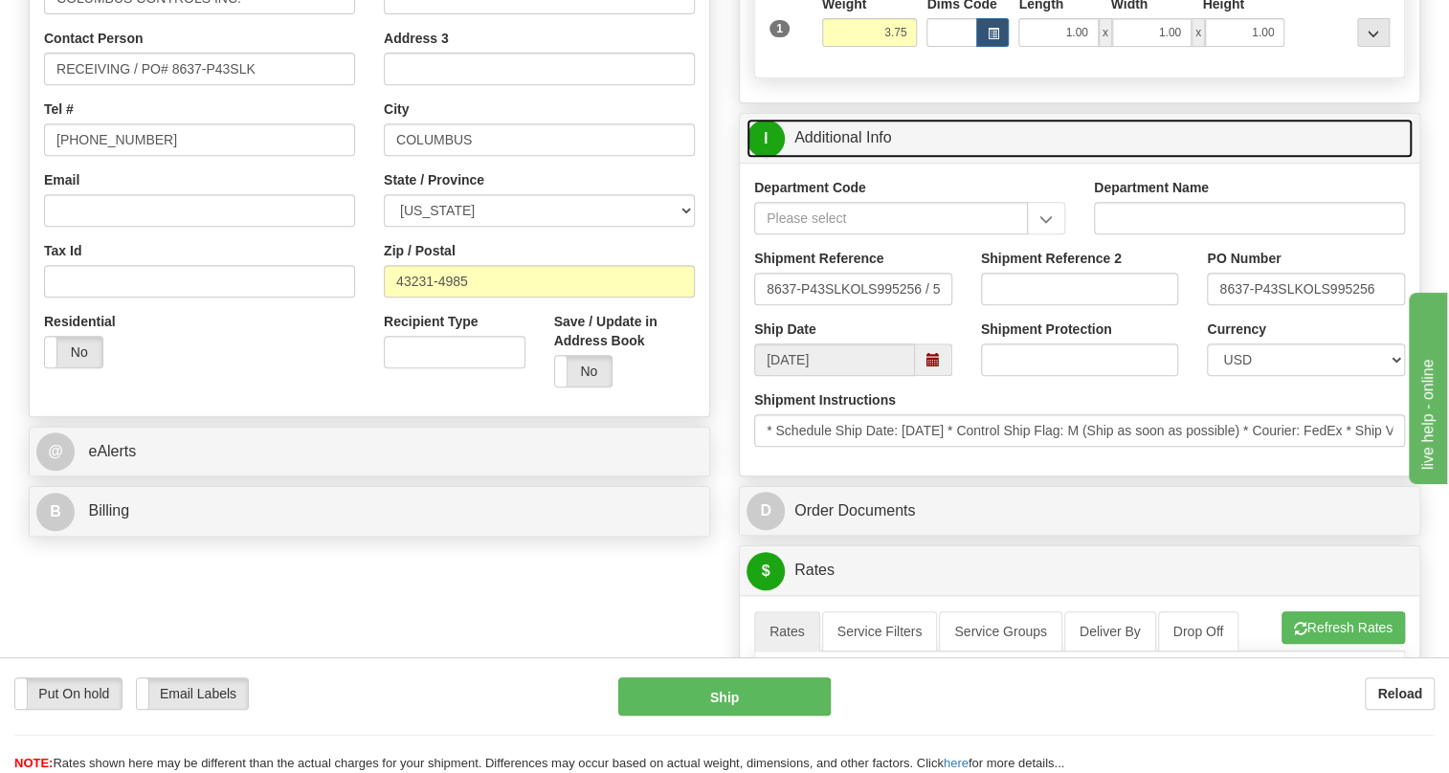
click at [857, 158] on link "I Additional Info" at bounding box center [1080, 138] width 666 height 39
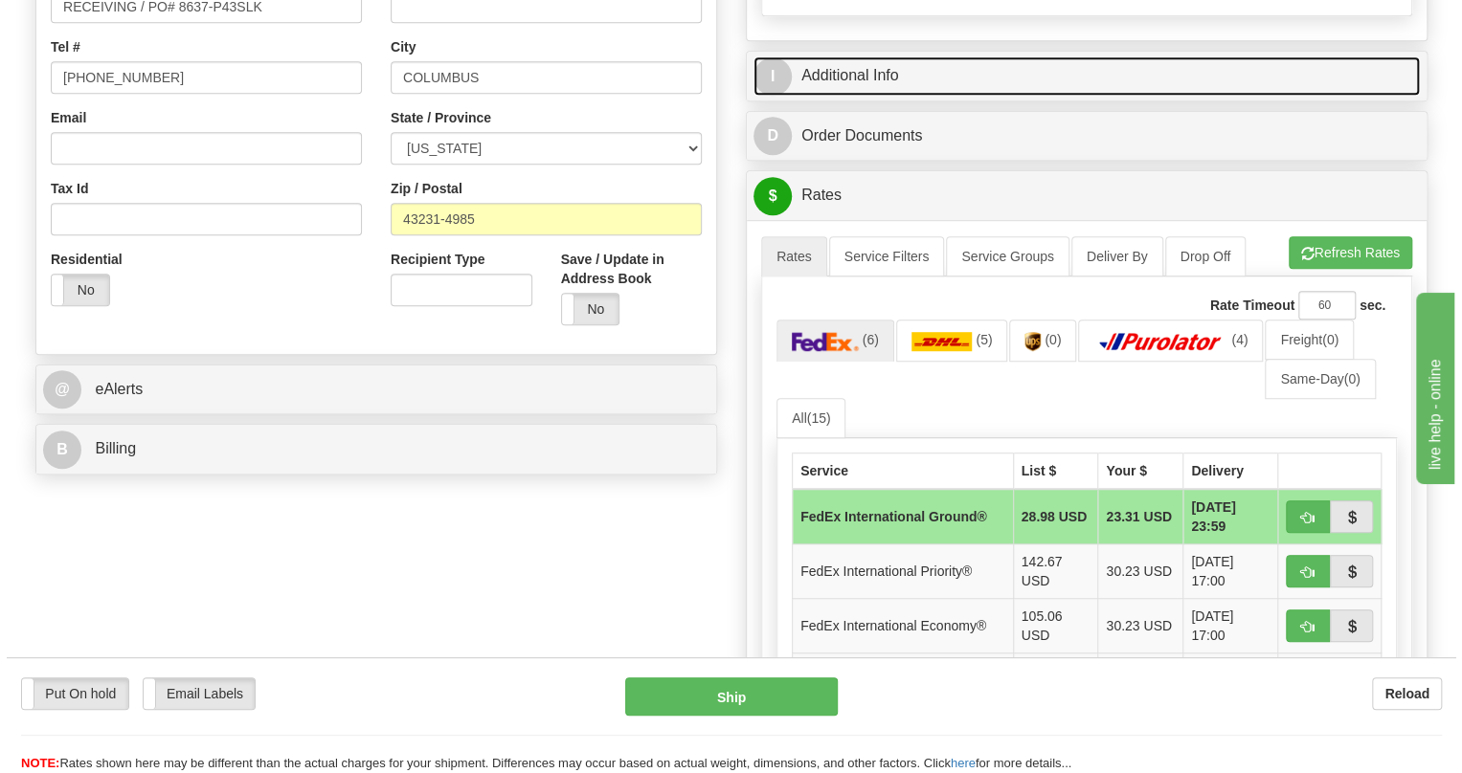
scroll to position [609, 0]
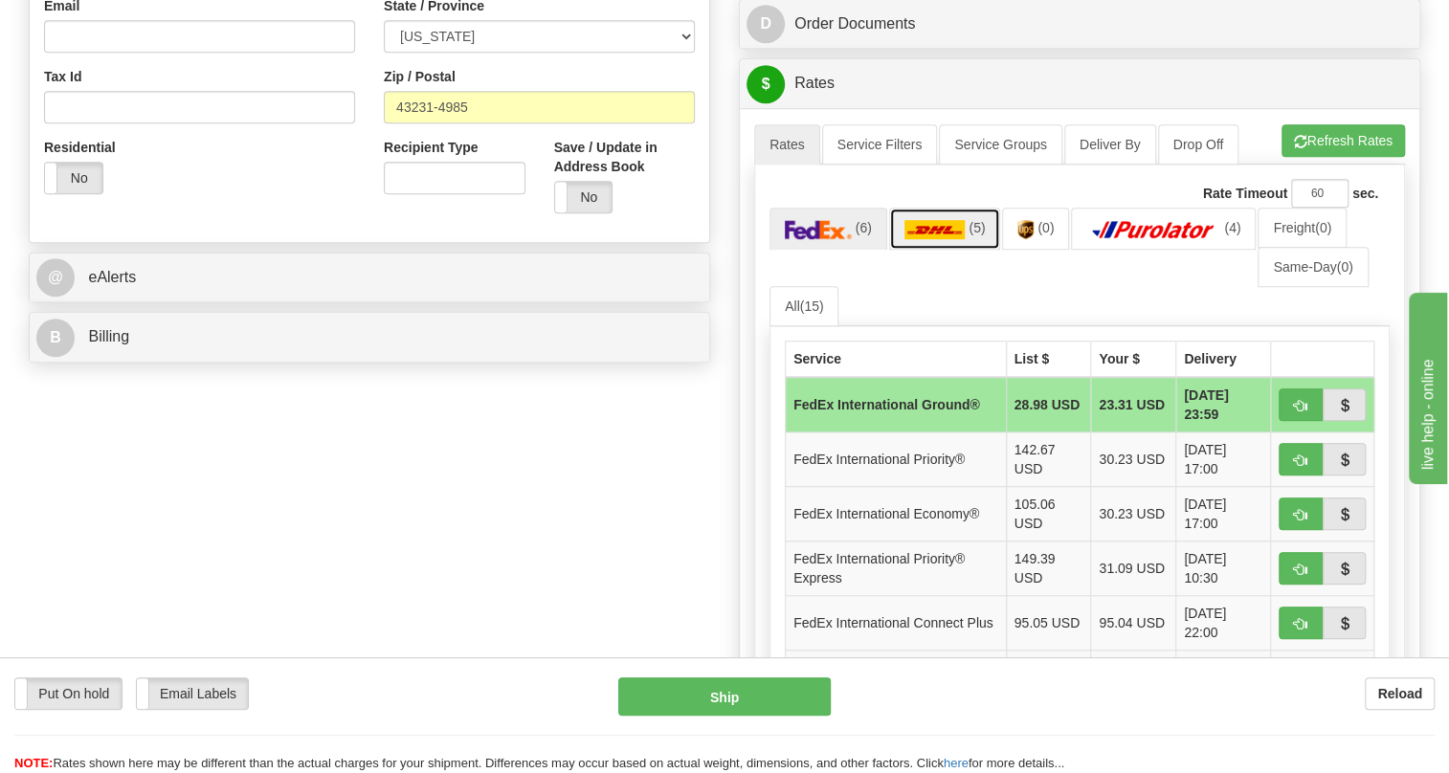
click at [948, 239] on img at bounding box center [934, 229] width 61 height 19
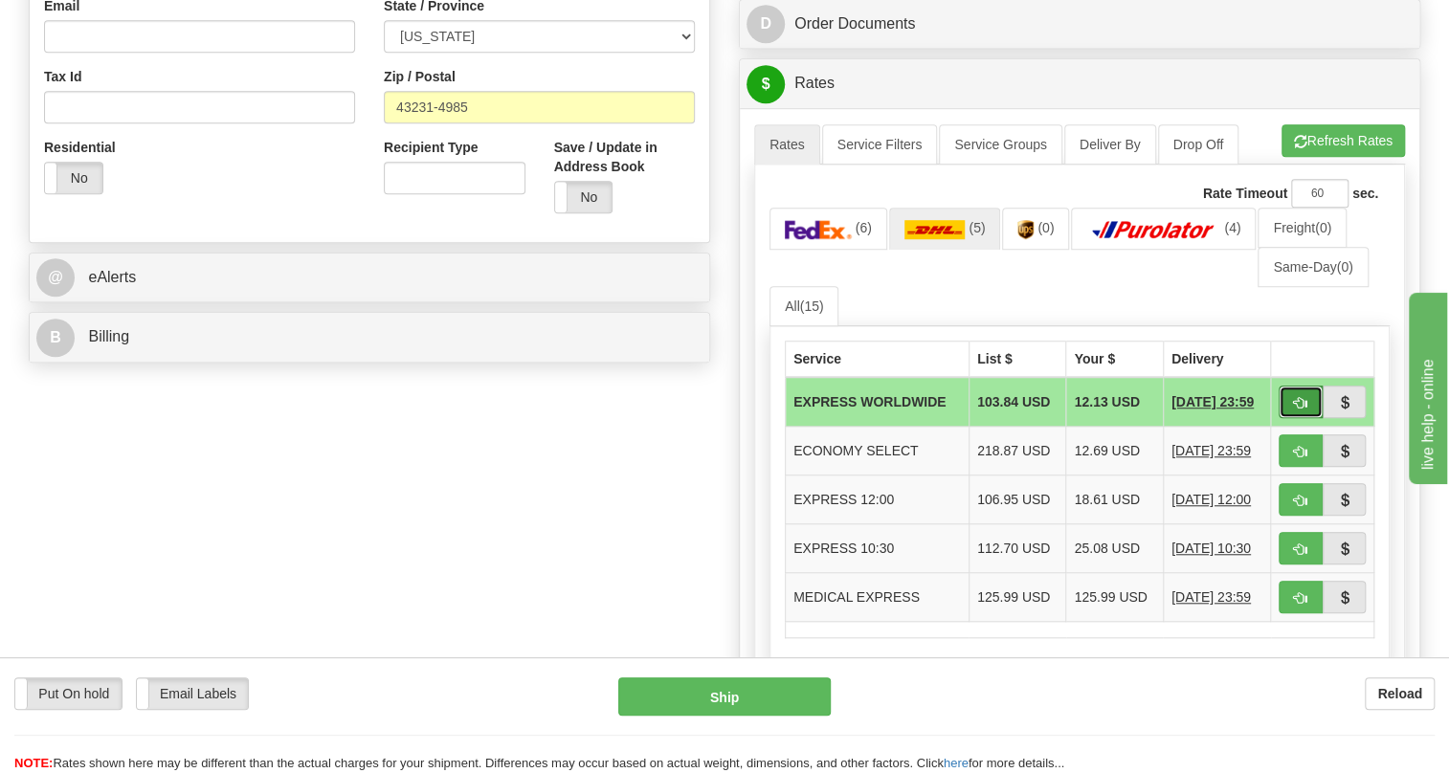
click at [1299, 410] on span "button" at bounding box center [1300, 403] width 13 height 12
type input "P"
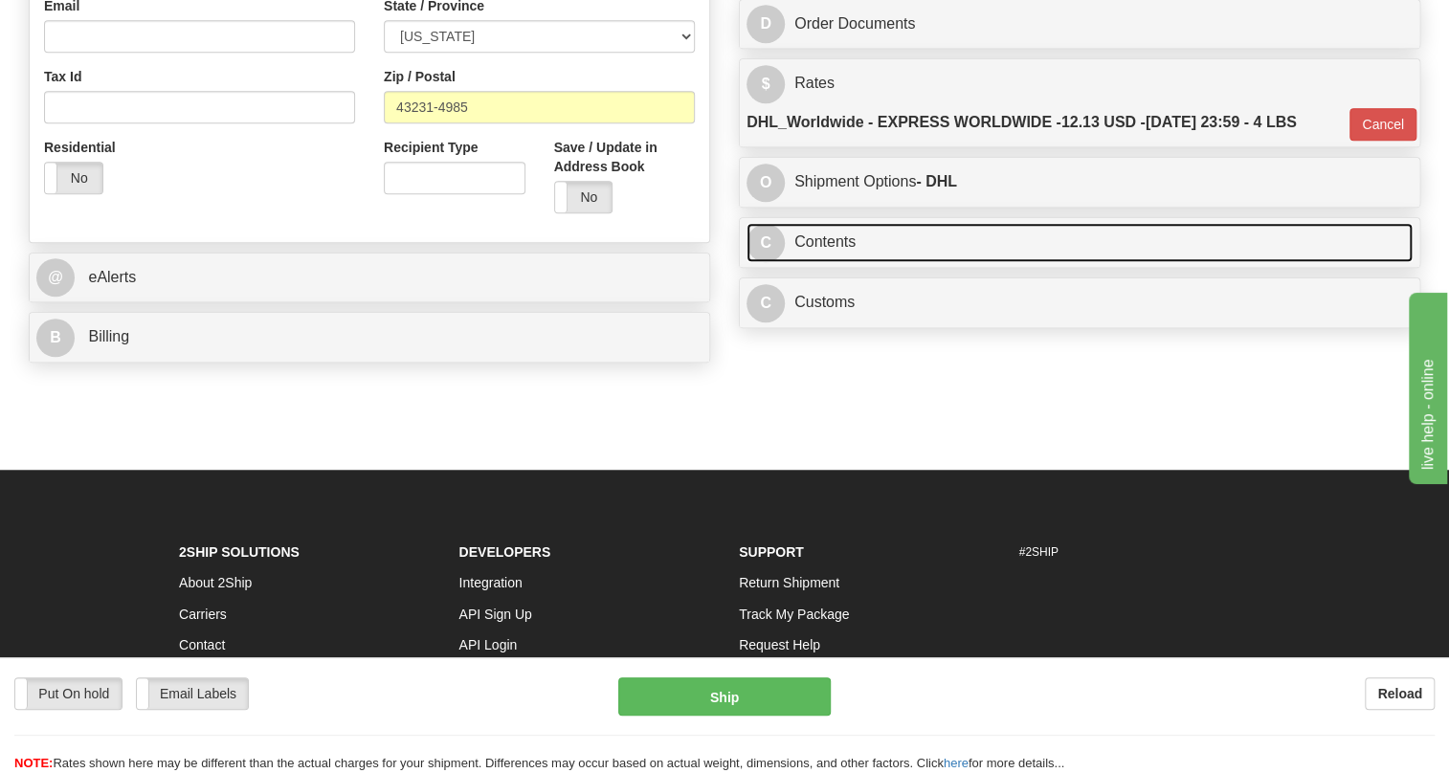
click at [815, 262] on link "C Contents" at bounding box center [1080, 242] width 666 height 39
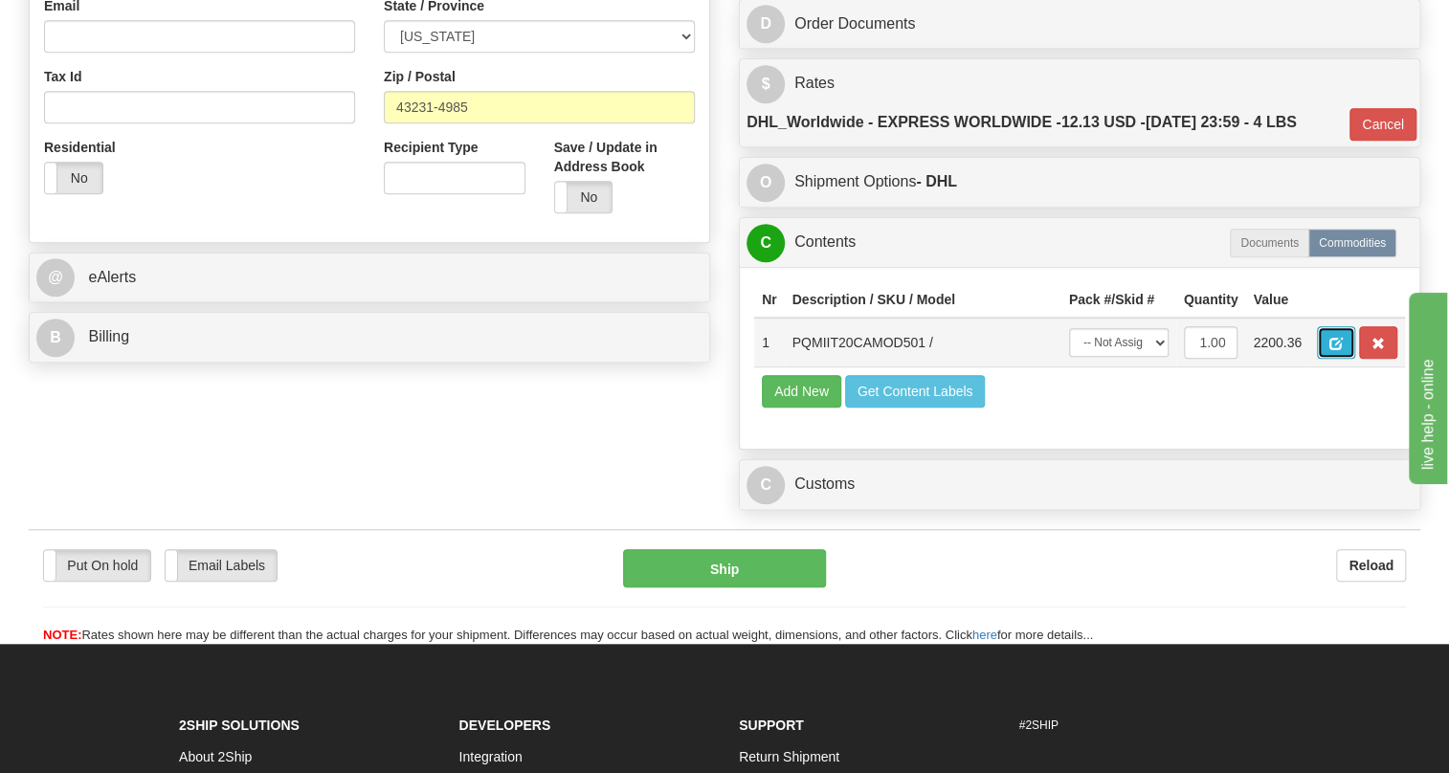
click at [1327, 359] on button "button" at bounding box center [1336, 342] width 38 height 33
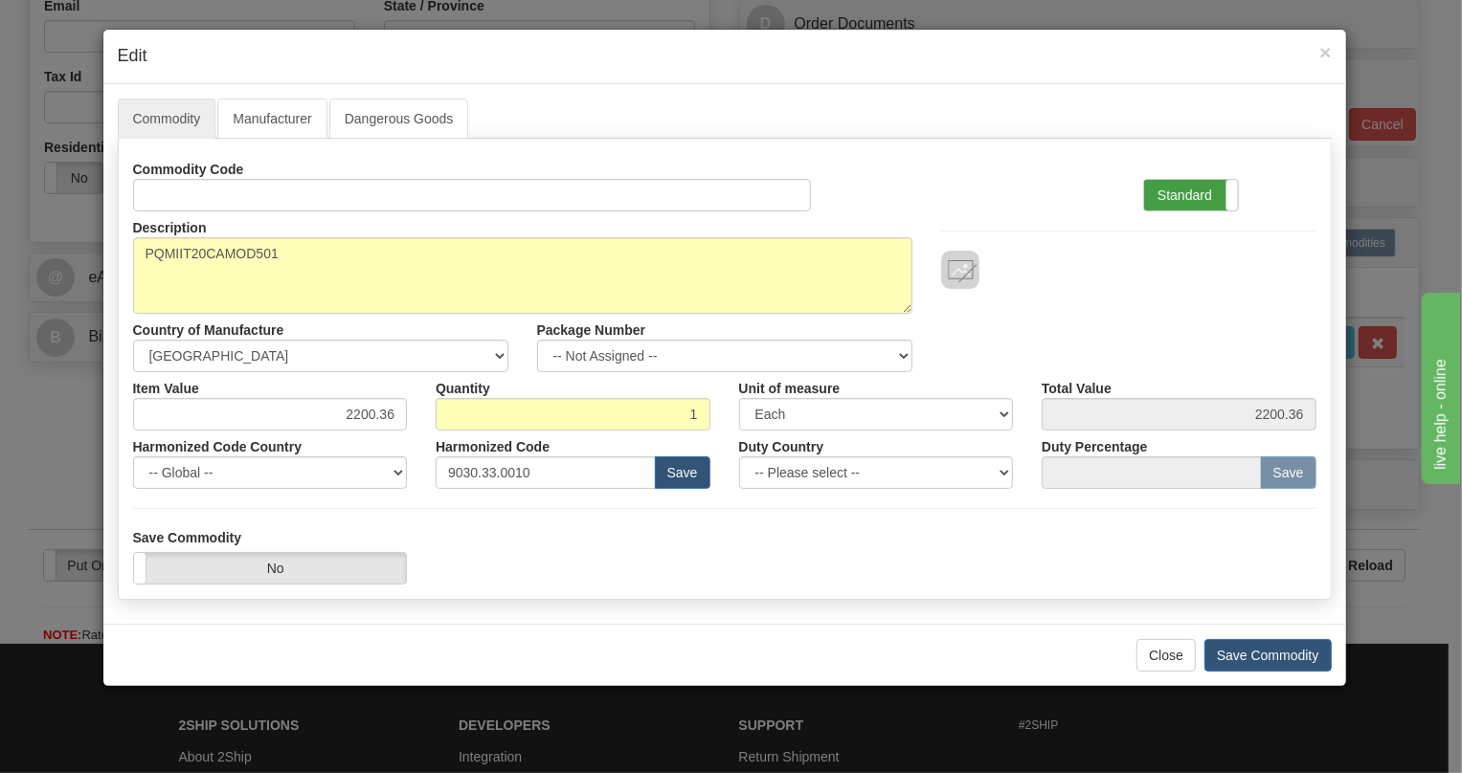
click at [1157, 193] on label "Standard" at bounding box center [1191, 195] width 94 height 31
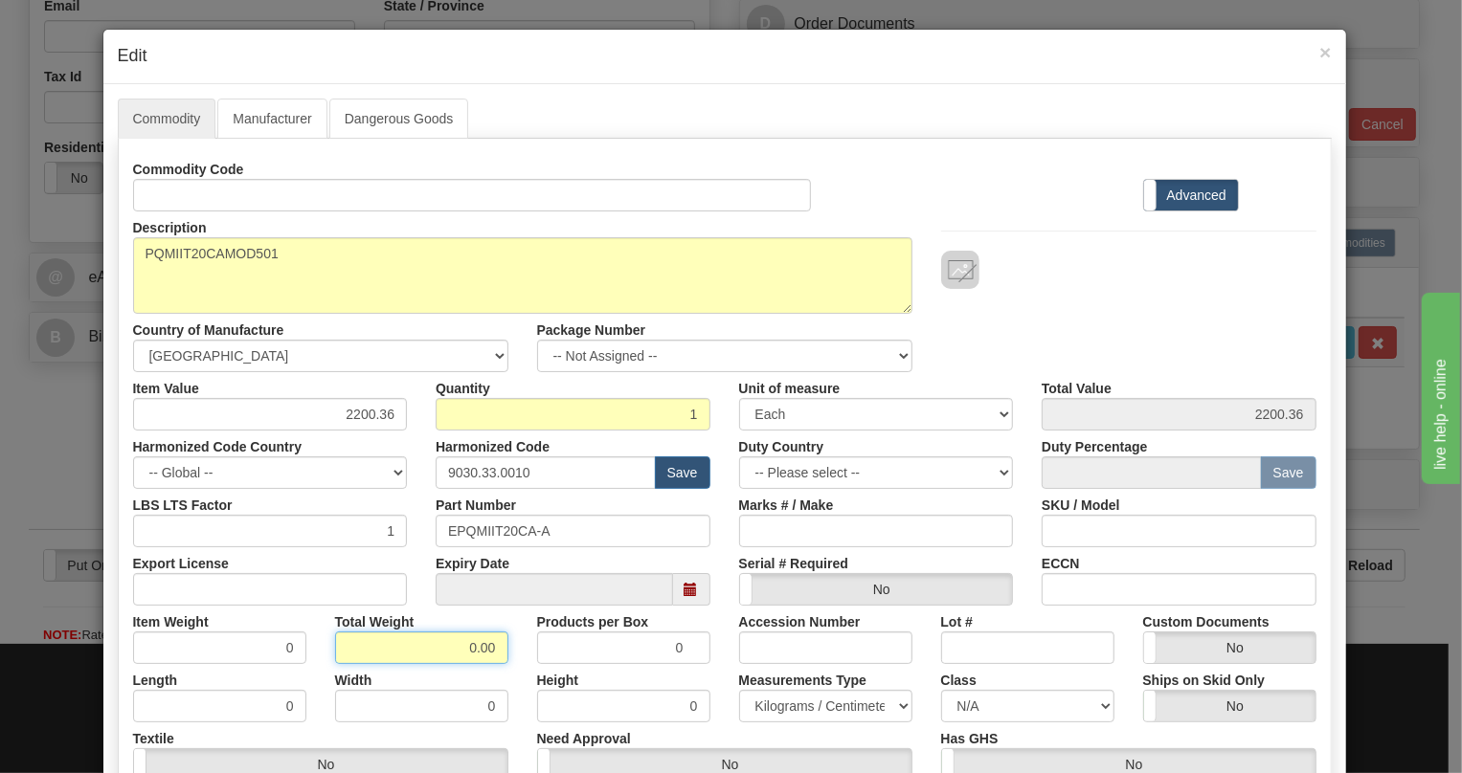
click at [441, 651] on input "0.00" at bounding box center [421, 648] width 173 height 33
type input "1.00"
type input "1.0000"
click at [807, 710] on select "Pounds / Inches Kilograms / Centimeters" at bounding box center [825, 706] width 173 height 33
select select "0"
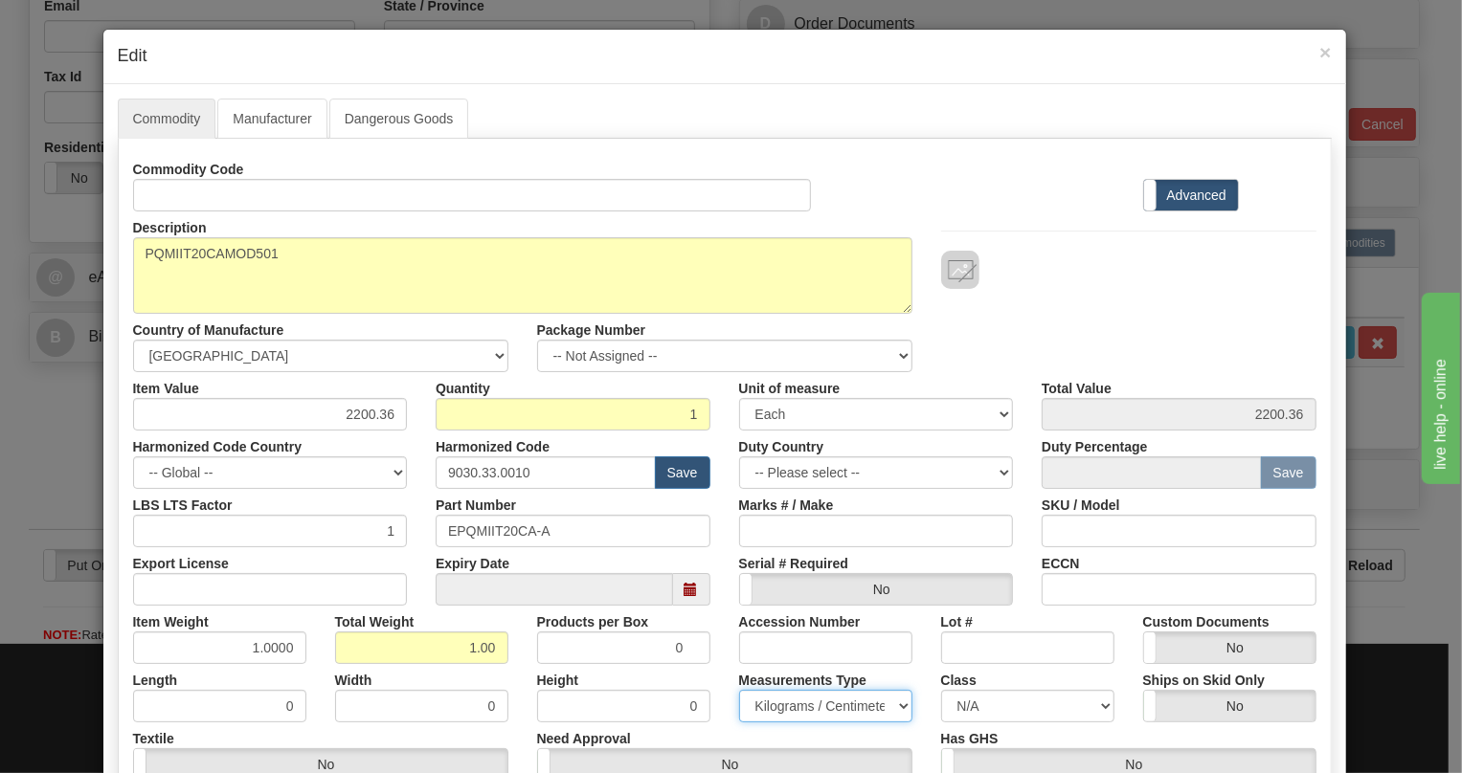
click at [739, 690] on select "Pounds / Inches Kilograms / Centimeters" at bounding box center [825, 706] width 173 height 33
click at [712, 667] on div "Height 0" at bounding box center [624, 693] width 202 height 58
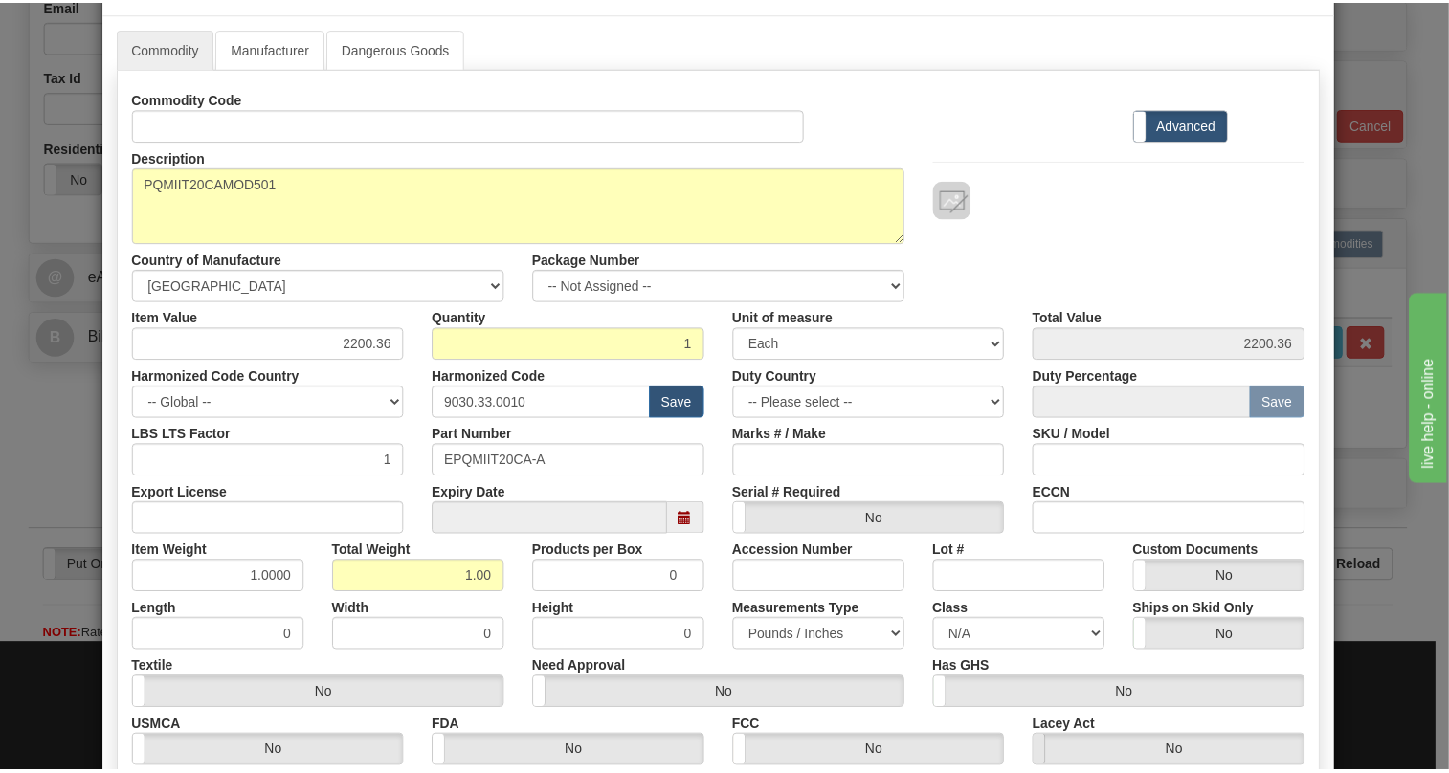
scroll to position [291, 0]
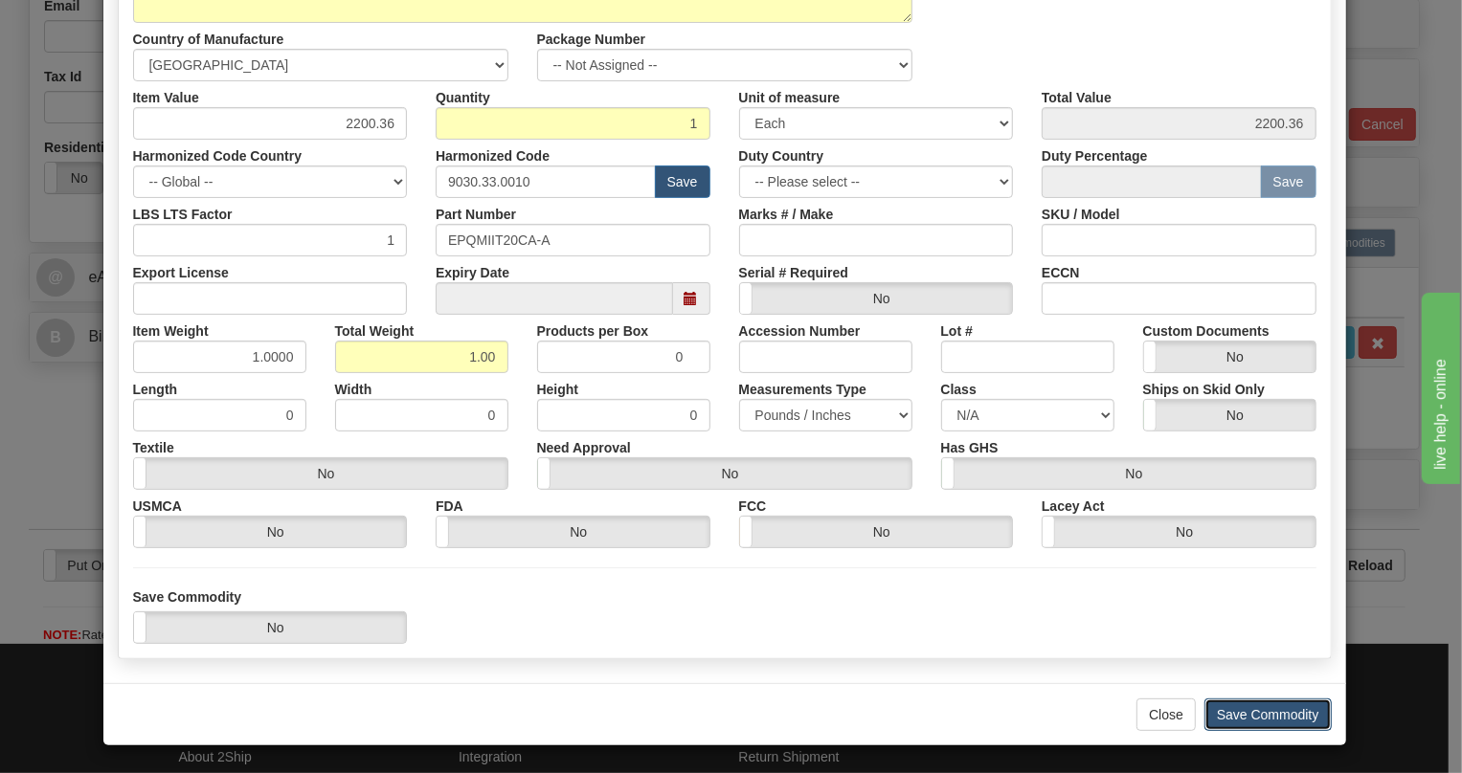
click at [1284, 713] on button "Save Commodity" at bounding box center [1267, 715] width 127 height 33
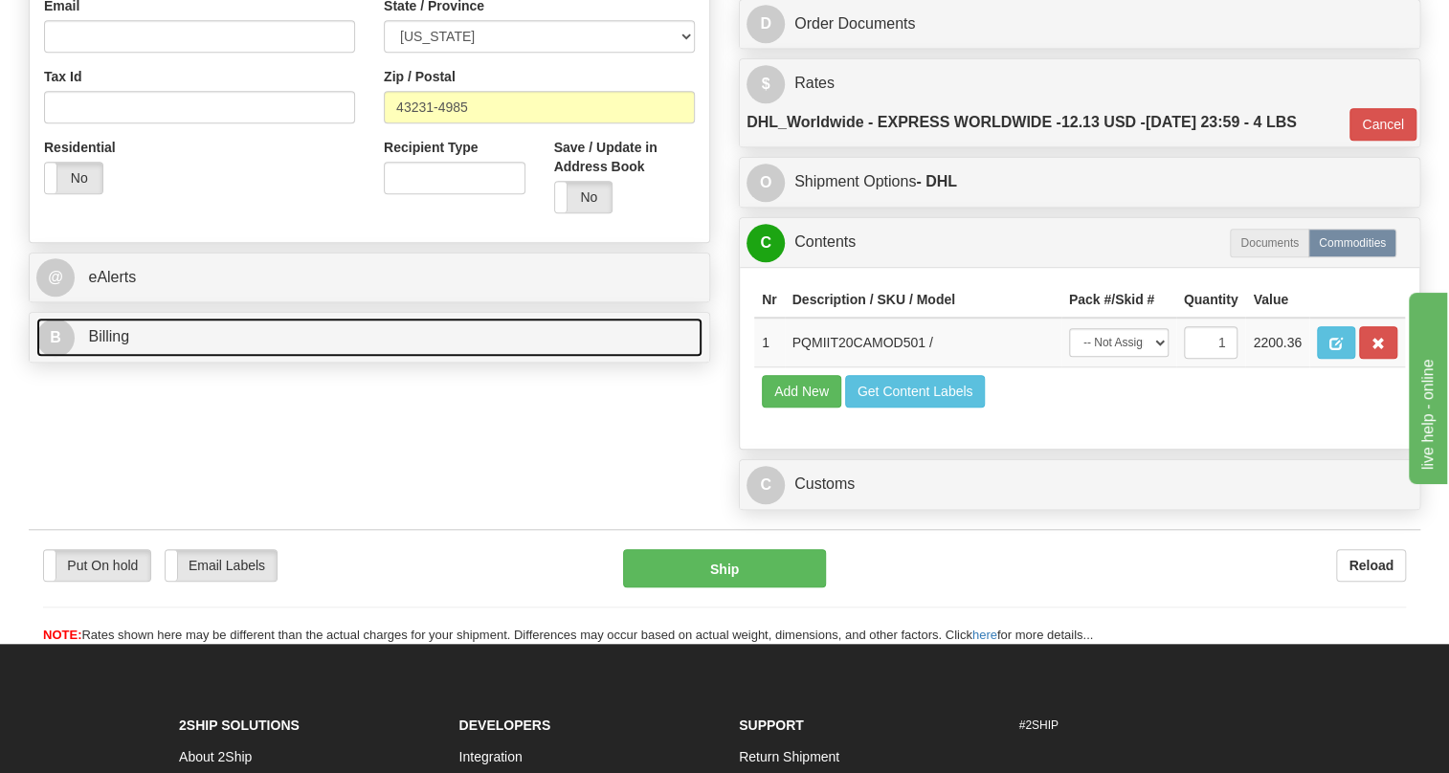
click at [114, 357] on link "B Billing" at bounding box center [369, 337] width 666 height 39
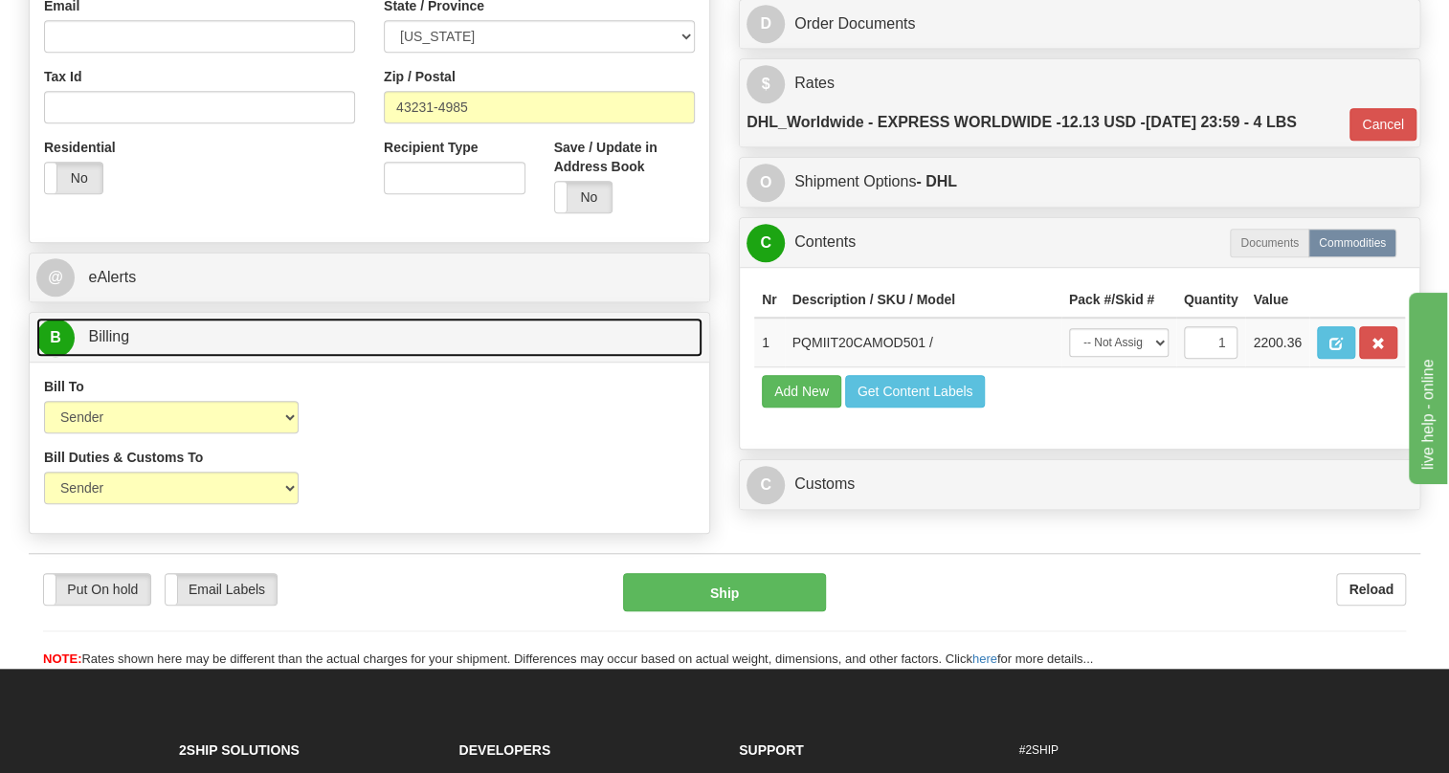
click at [114, 357] on link "B Billing" at bounding box center [369, 337] width 666 height 39
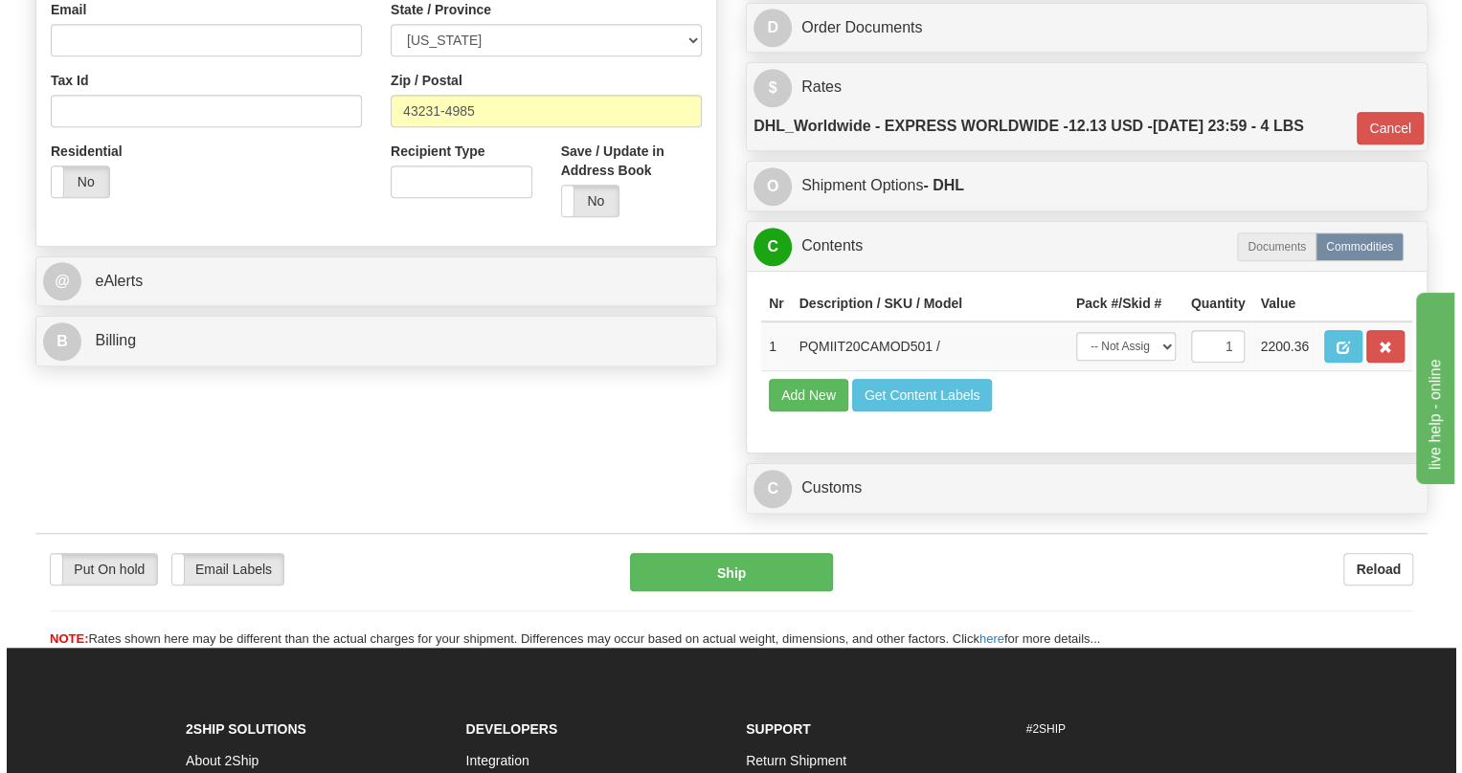
scroll to position [696, 0]
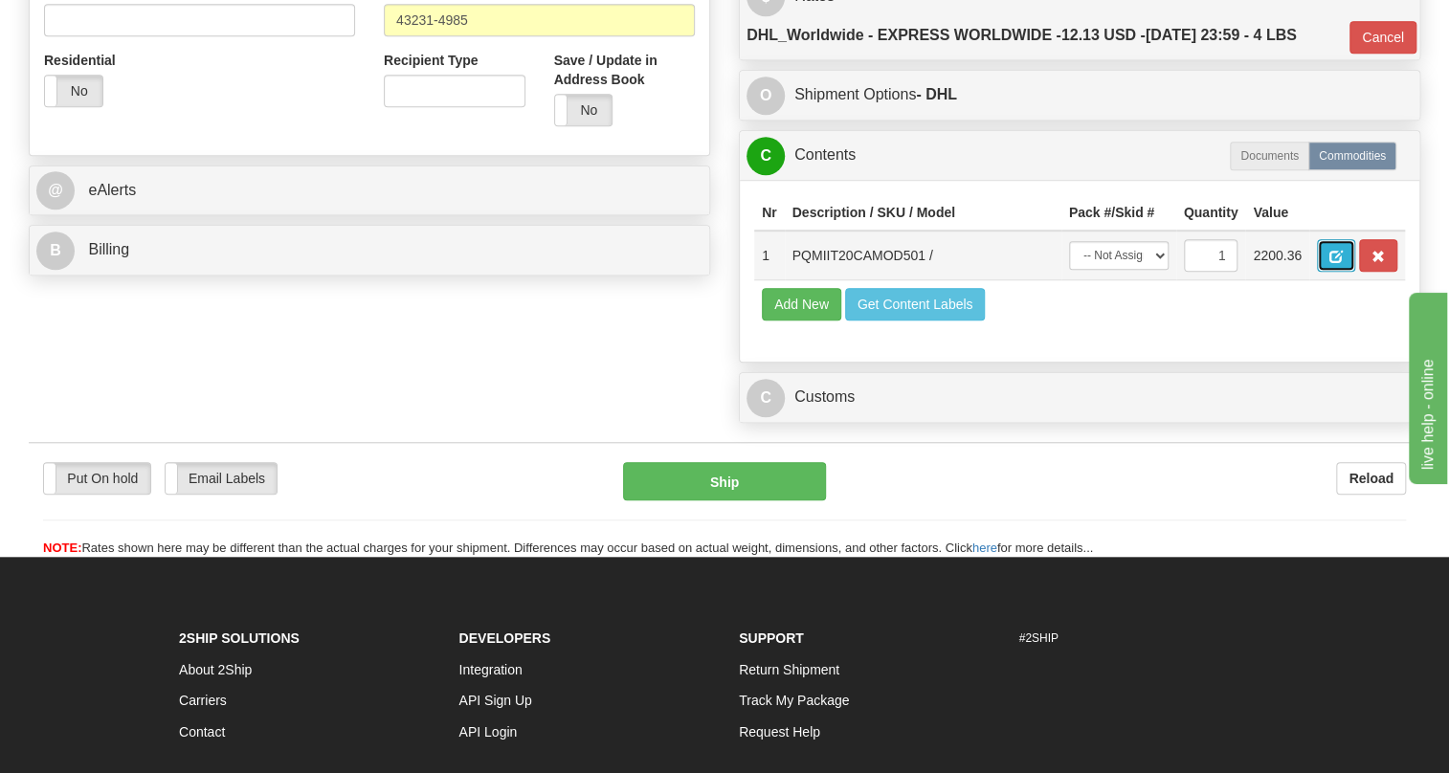
click at [1342, 272] on button "button" at bounding box center [1336, 255] width 38 height 33
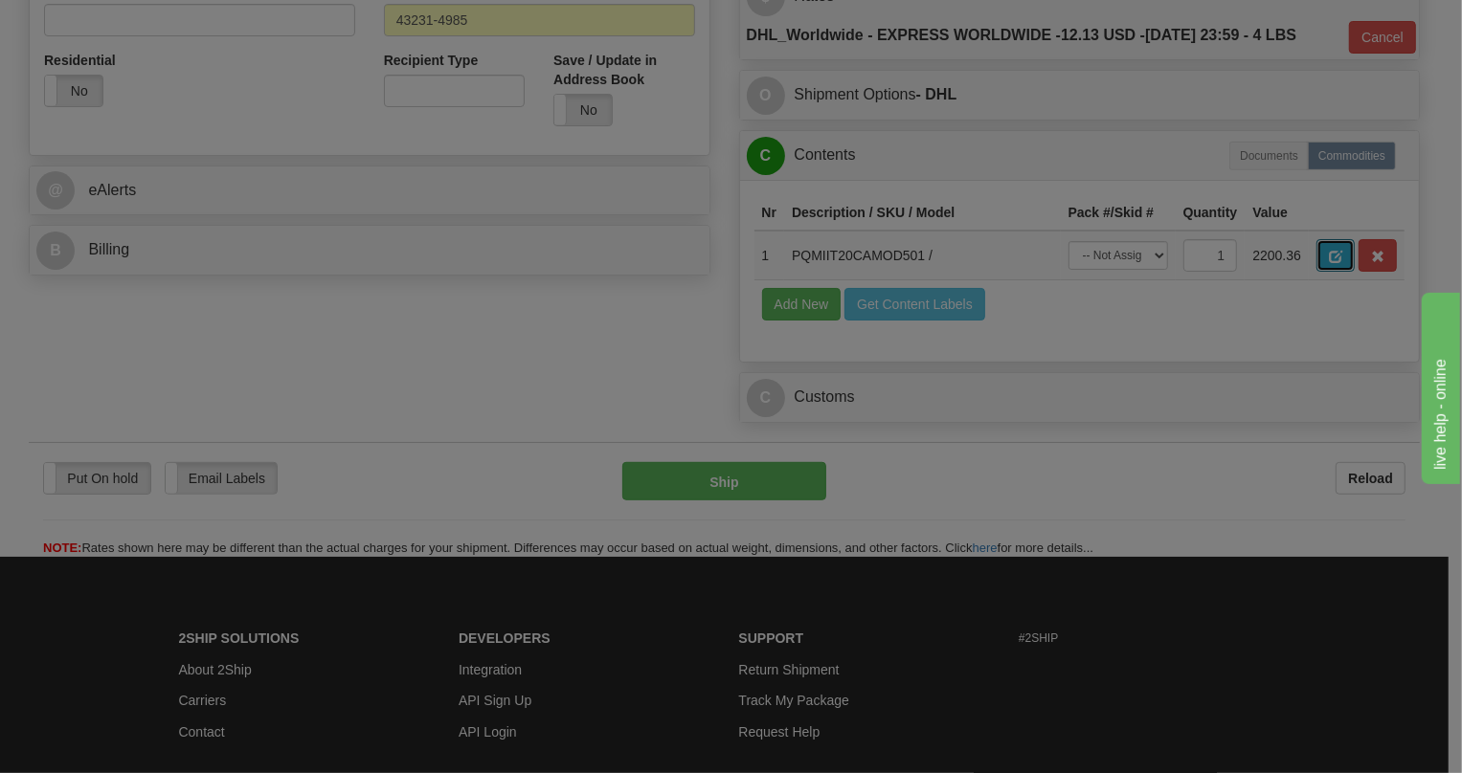
scroll to position [0, 0]
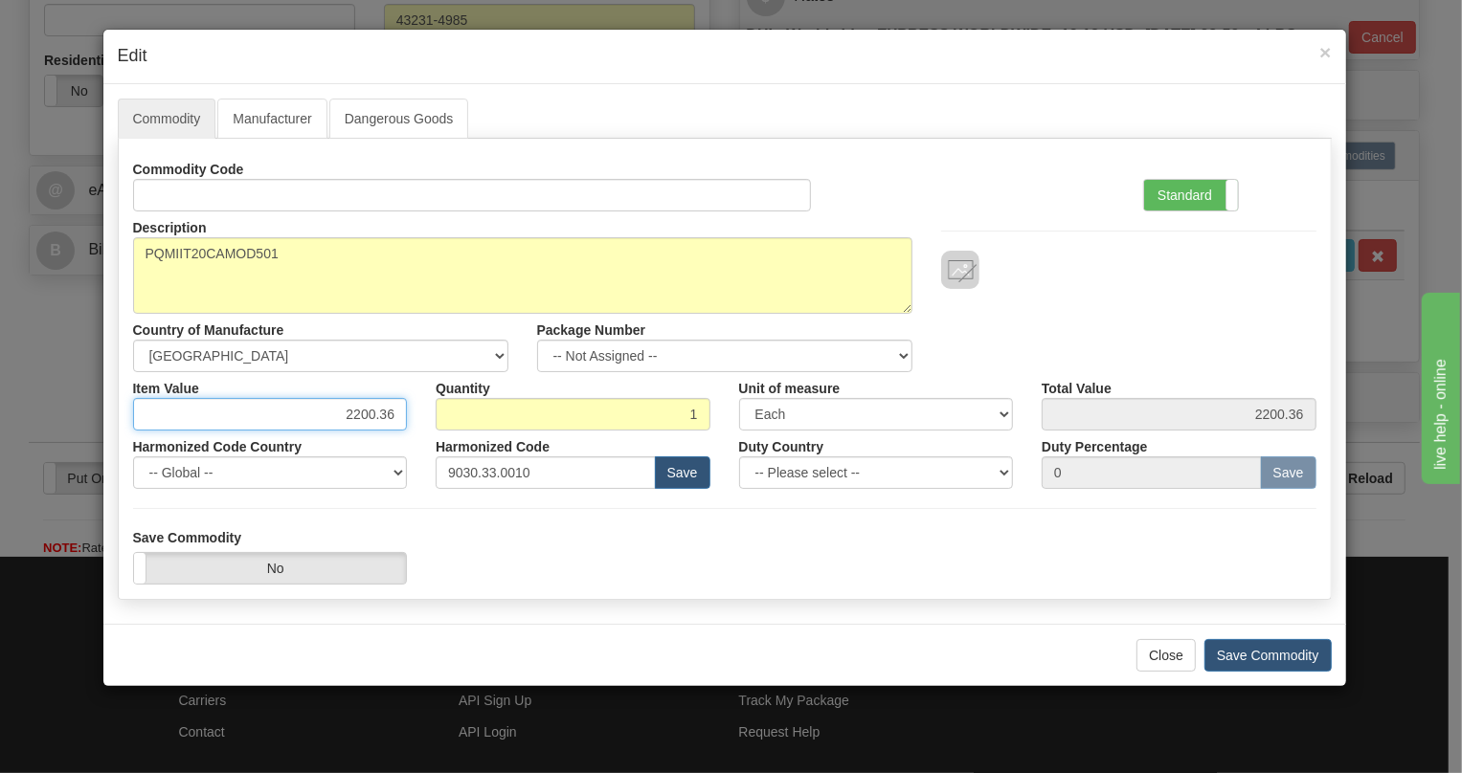
click at [385, 415] on input "2200.36" at bounding box center [270, 414] width 275 height 33
paste input "1.625,58"
click at [353, 416] on input "1.625,58" at bounding box center [270, 414] width 275 height 33
click at [377, 420] on input "1625,58" at bounding box center [270, 414] width 275 height 33
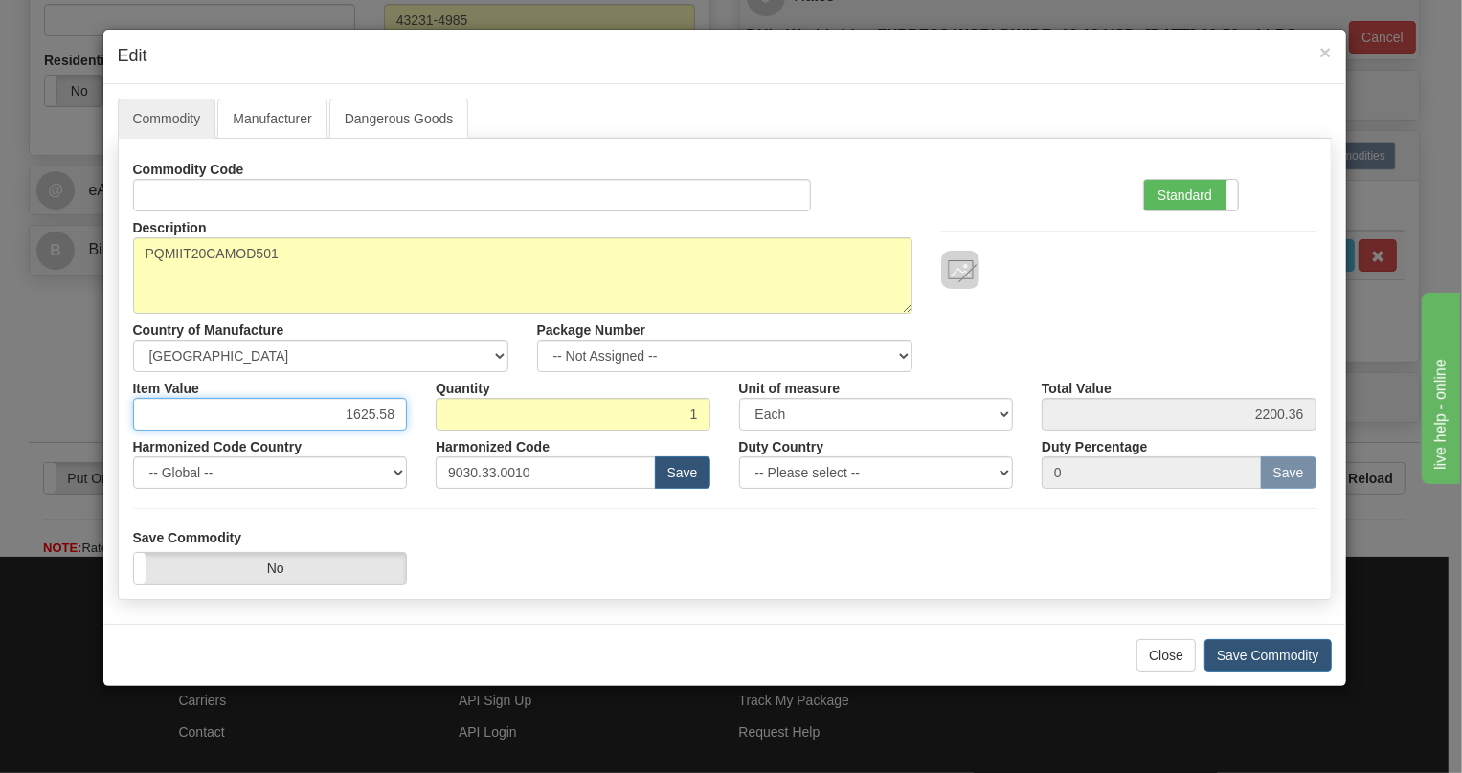
type input "1625.58"
click at [407, 439] on div "Harmonized Code Country -- Global -- AFGHANISTAN ALAND ISLANDS ALBANIA ALGERIA …" at bounding box center [270, 460] width 303 height 58
click at [1197, 193] on label "Standard" at bounding box center [1191, 195] width 94 height 31
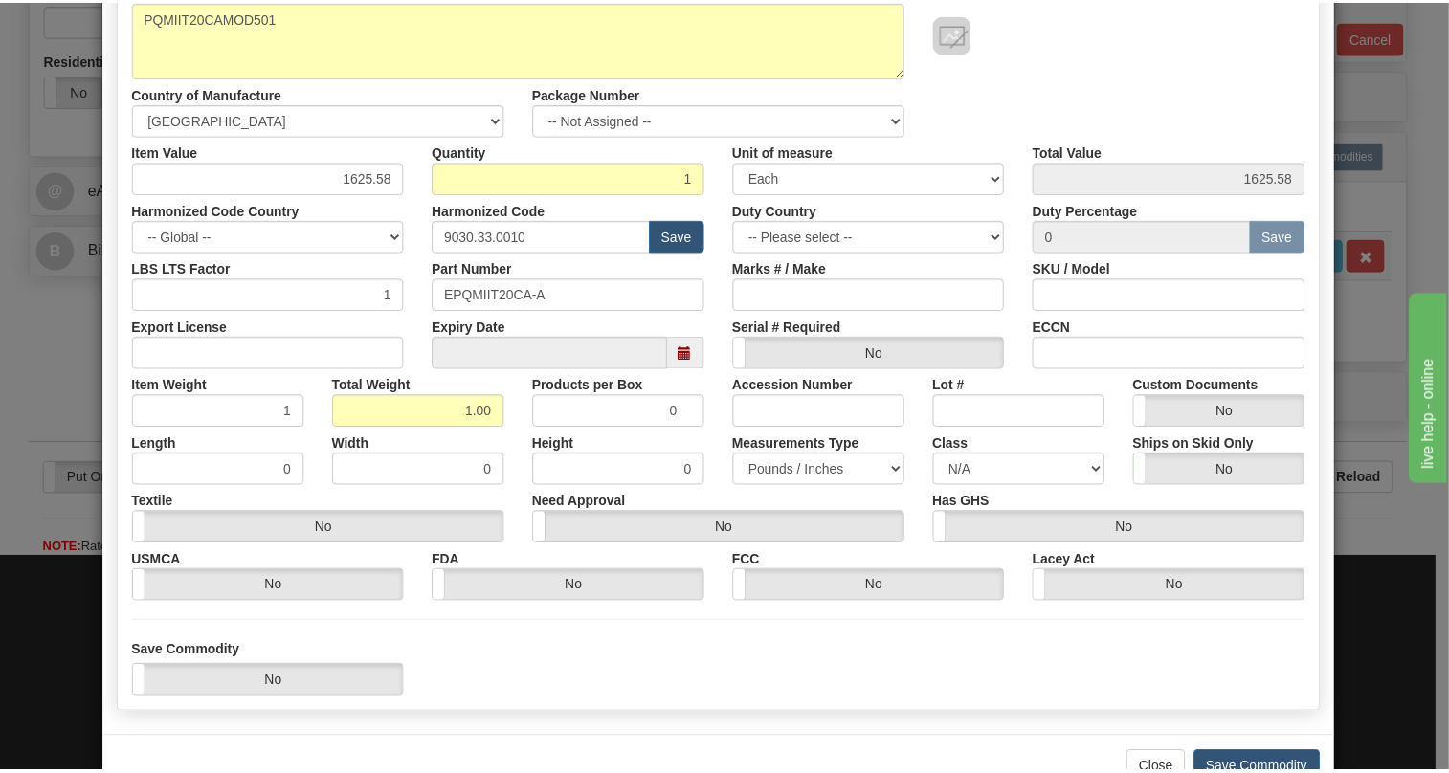
scroll to position [260, 0]
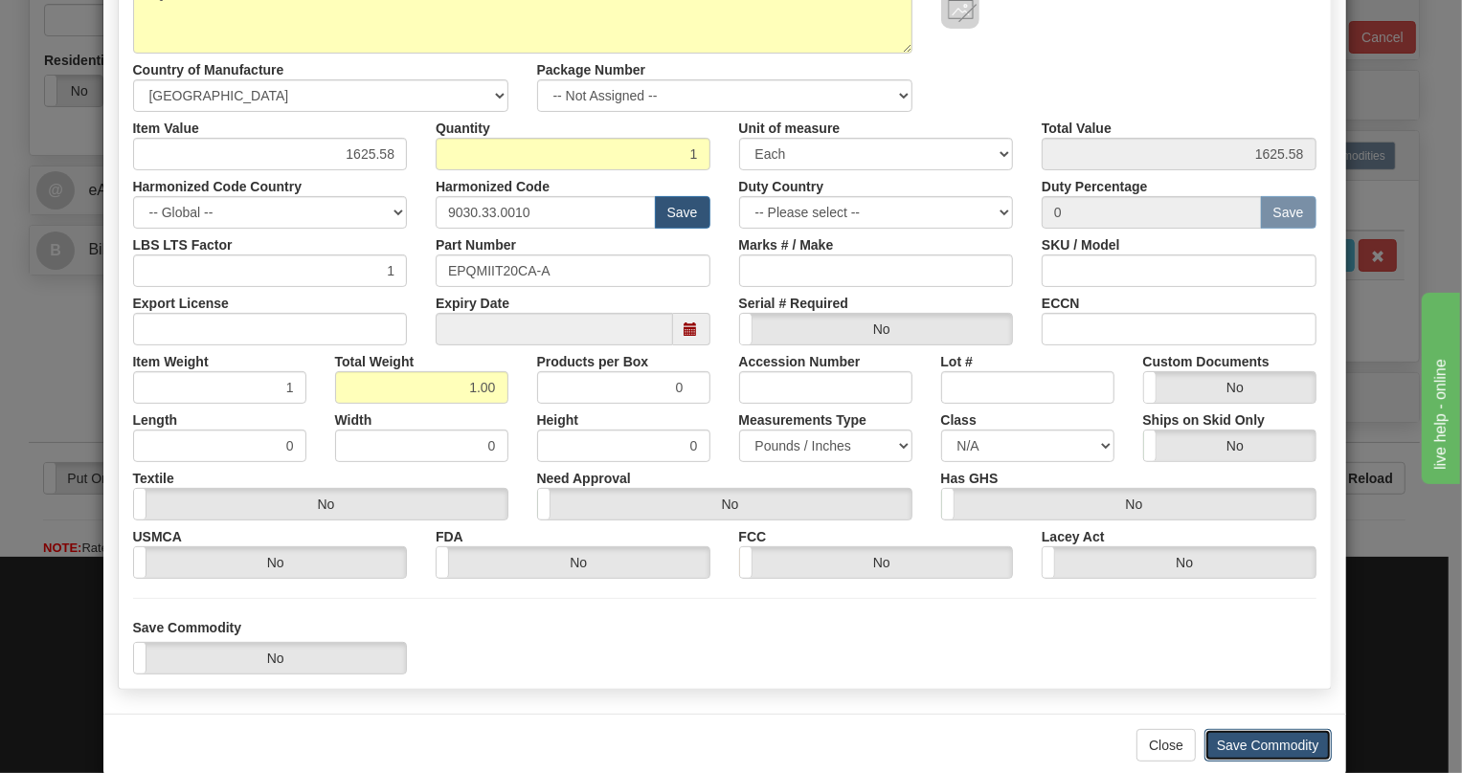
click at [1254, 745] on button "Save Commodity" at bounding box center [1267, 745] width 127 height 33
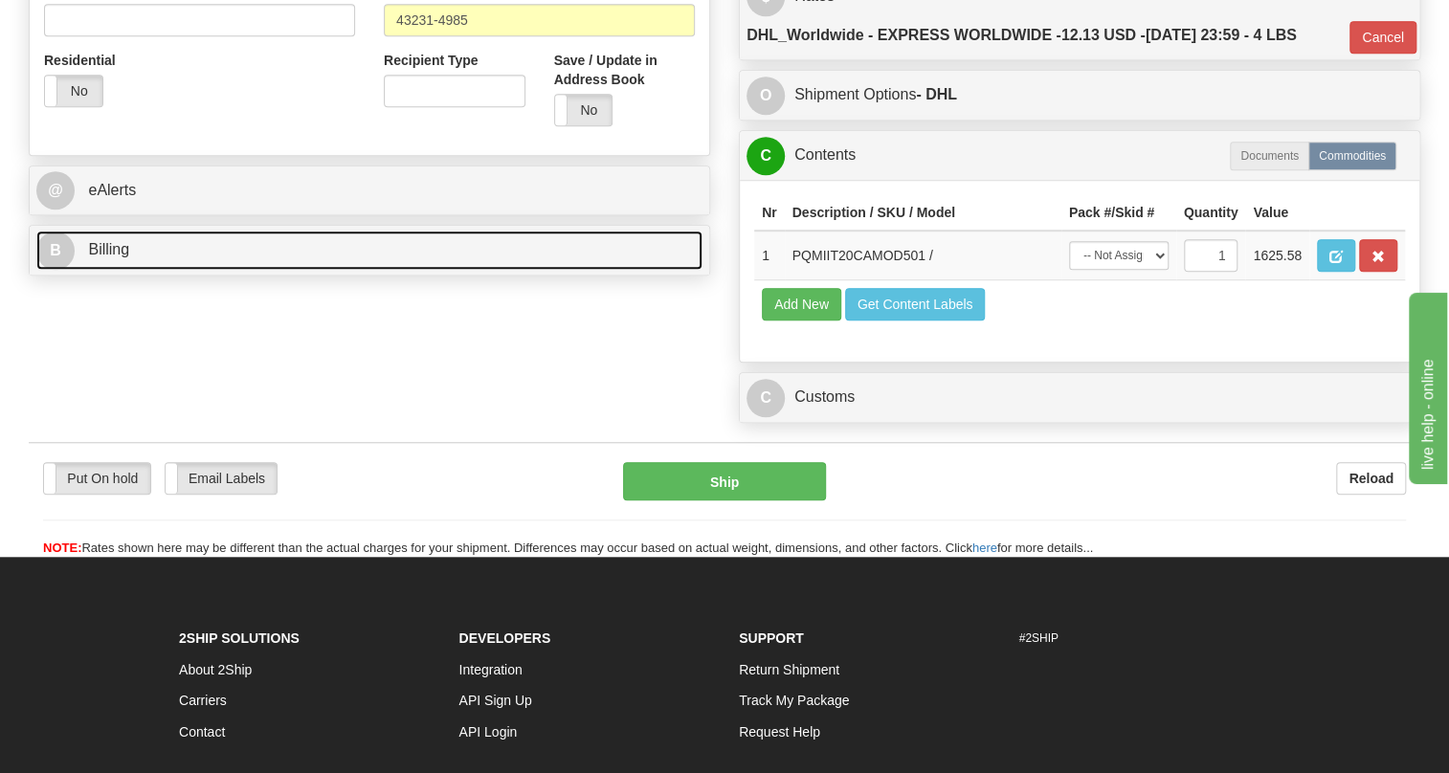
click at [113, 257] on span "Billing" at bounding box center [108, 249] width 41 height 16
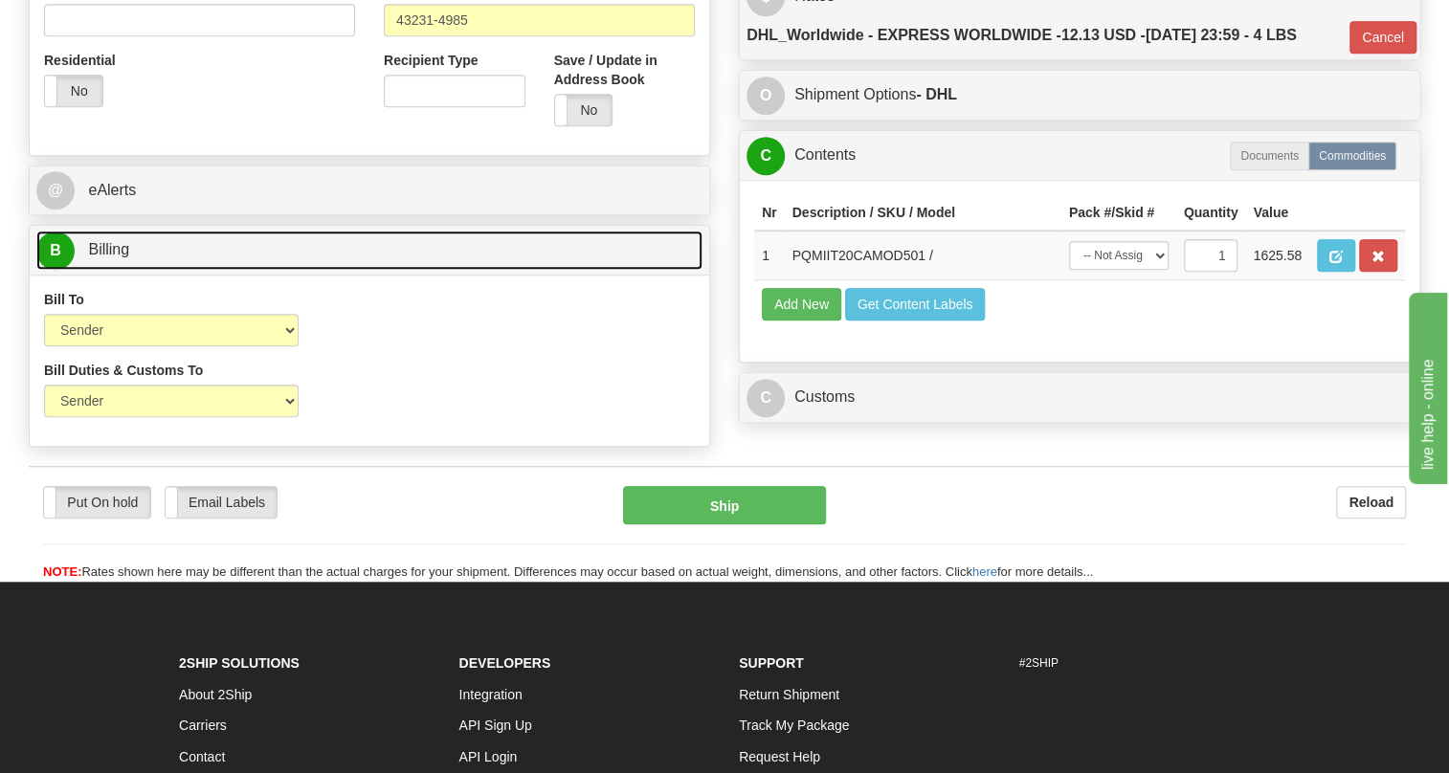
click at [113, 257] on span "Billing" at bounding box center [108, 249] width 41 height 16
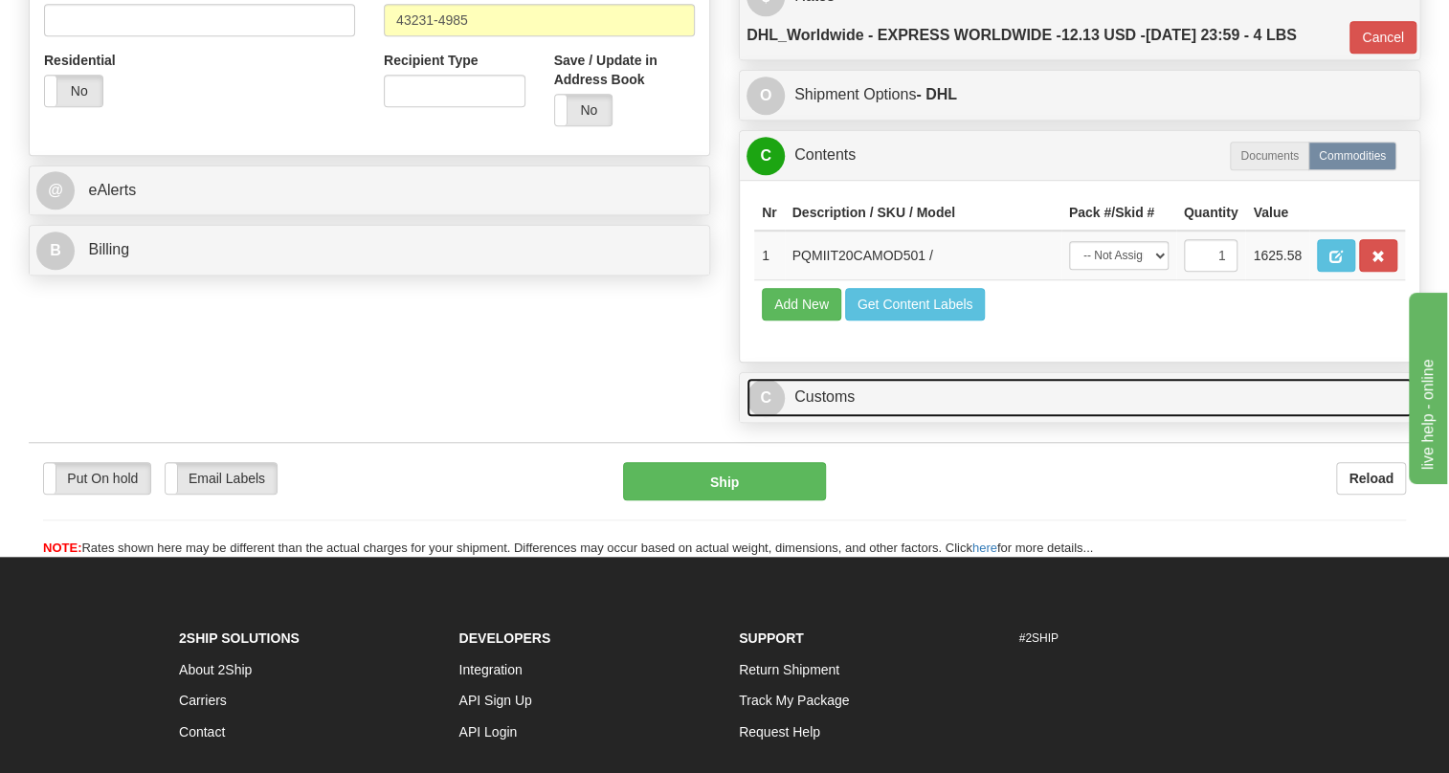
click at [864, 417] on link "C Customs" at bounding box center [1080, 397] width 666 height 39
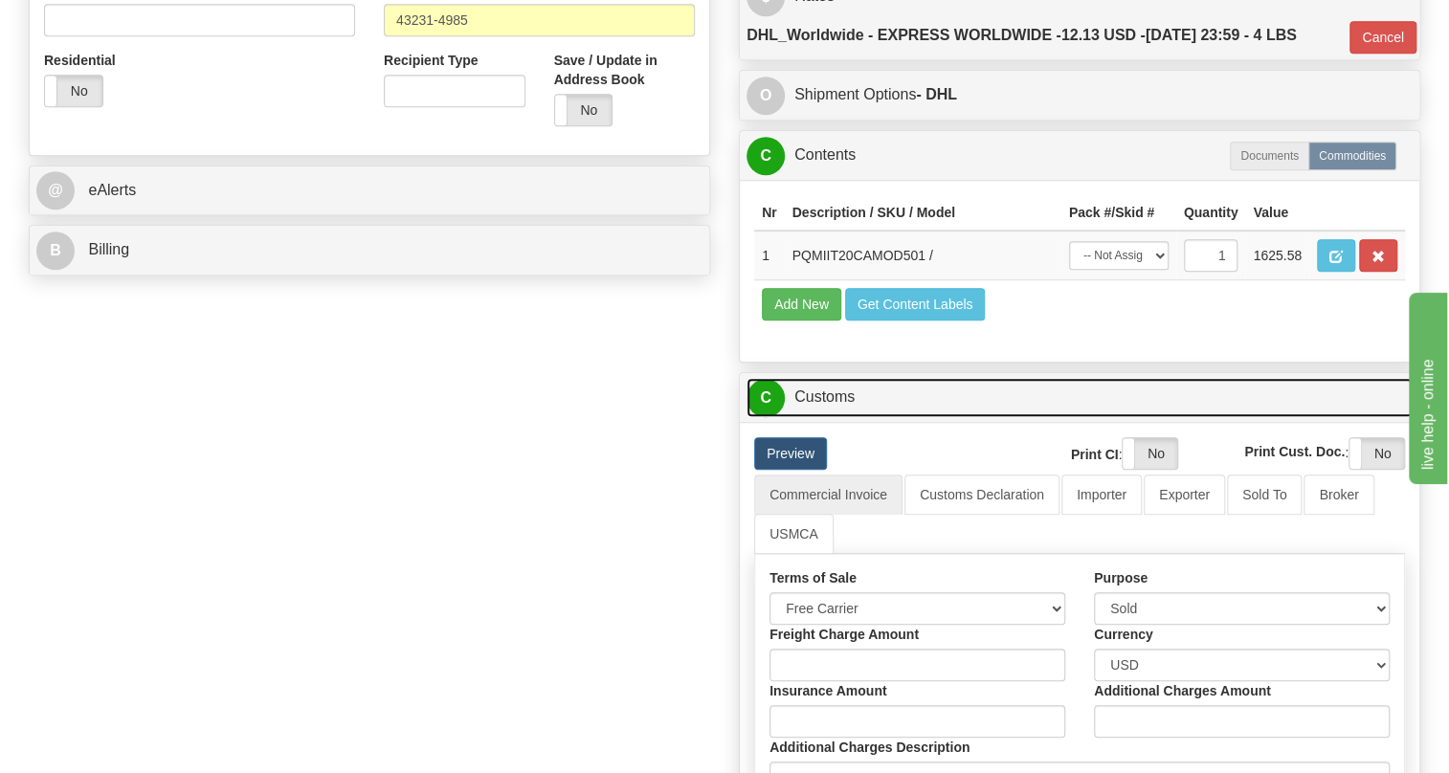
click at [864, 417] on link "C Customs" at bounding box center [1080, 397] width 666 height 39
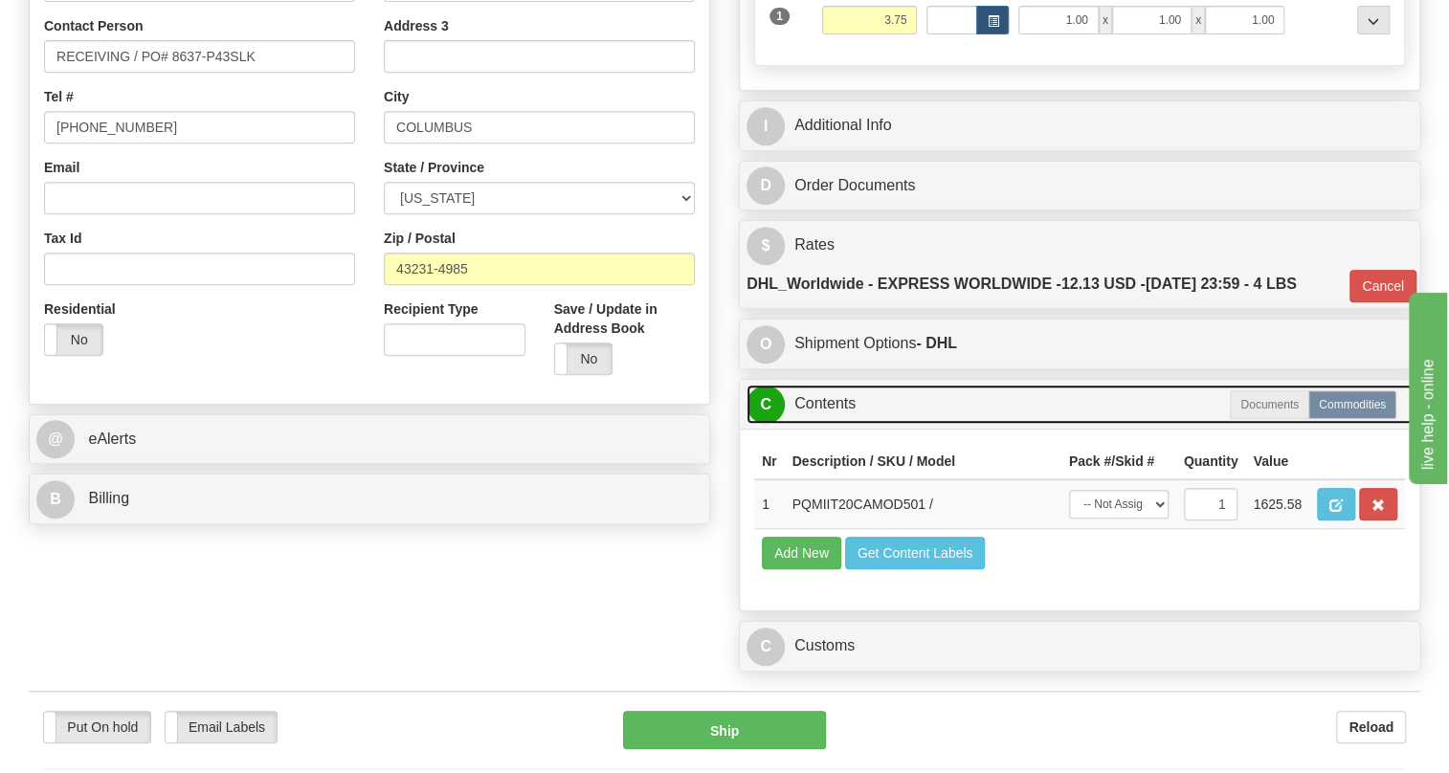
scroll to position [347, 0]
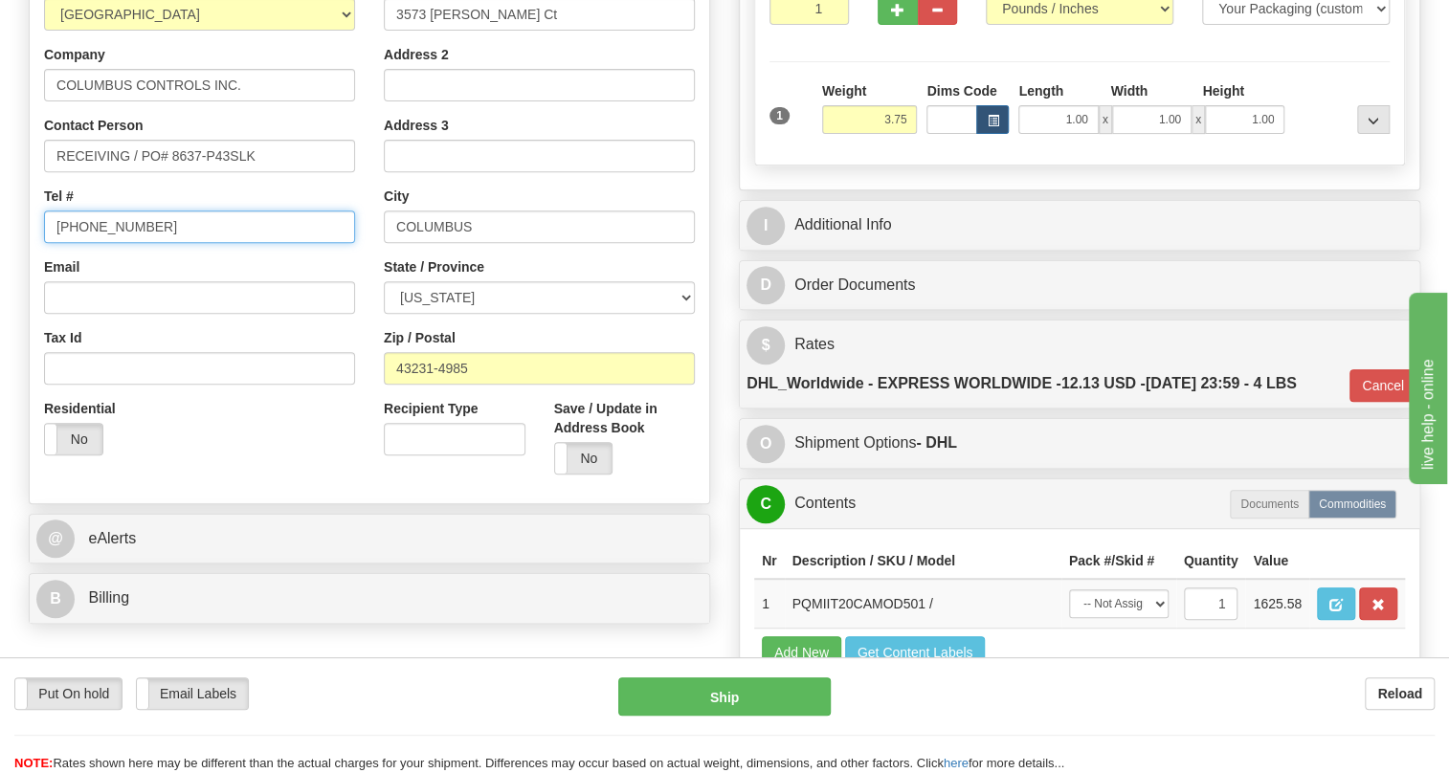
click at [106, 243] on input "(779)7960565" at bounding box center [199, 227] width 311 height 33
type input "111-111-1111"
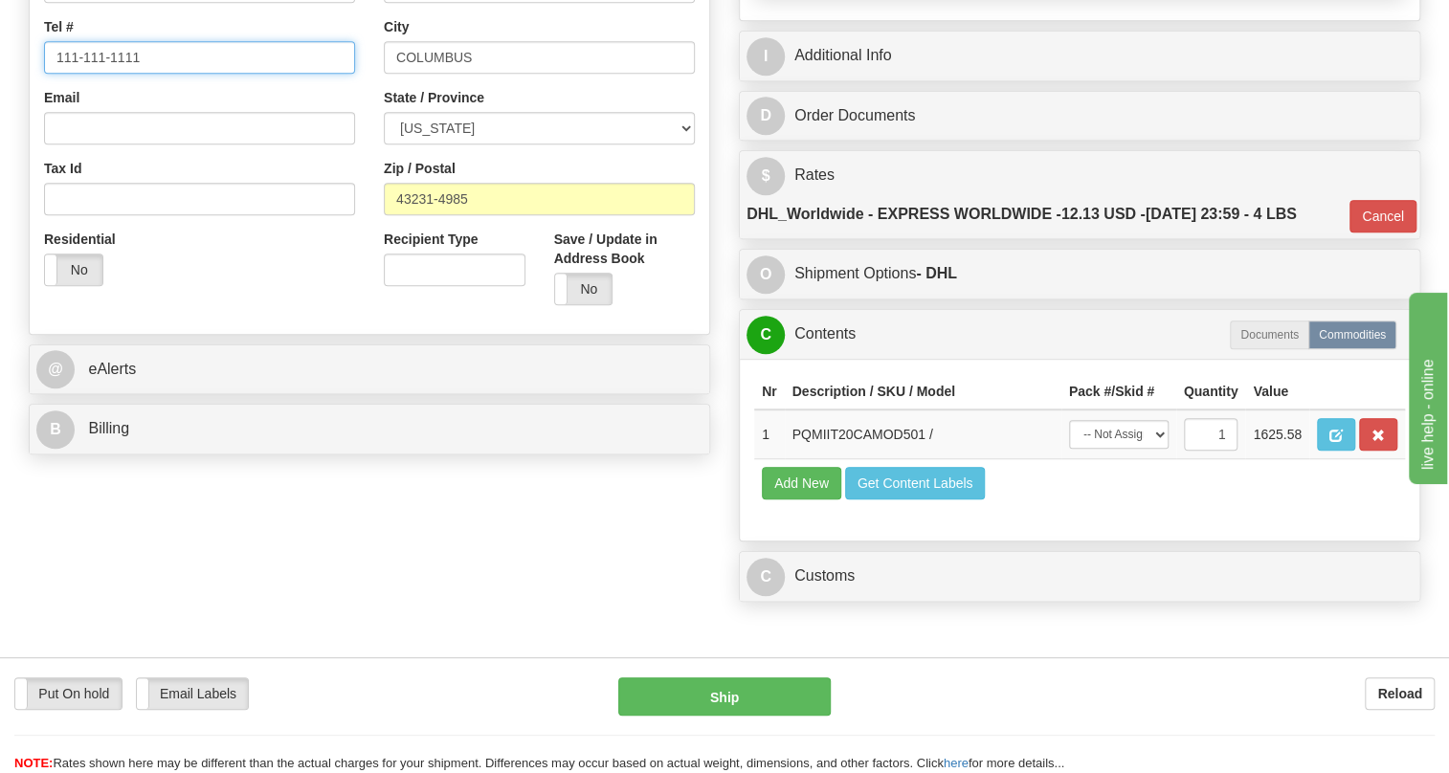
scroll to position [522, 0]
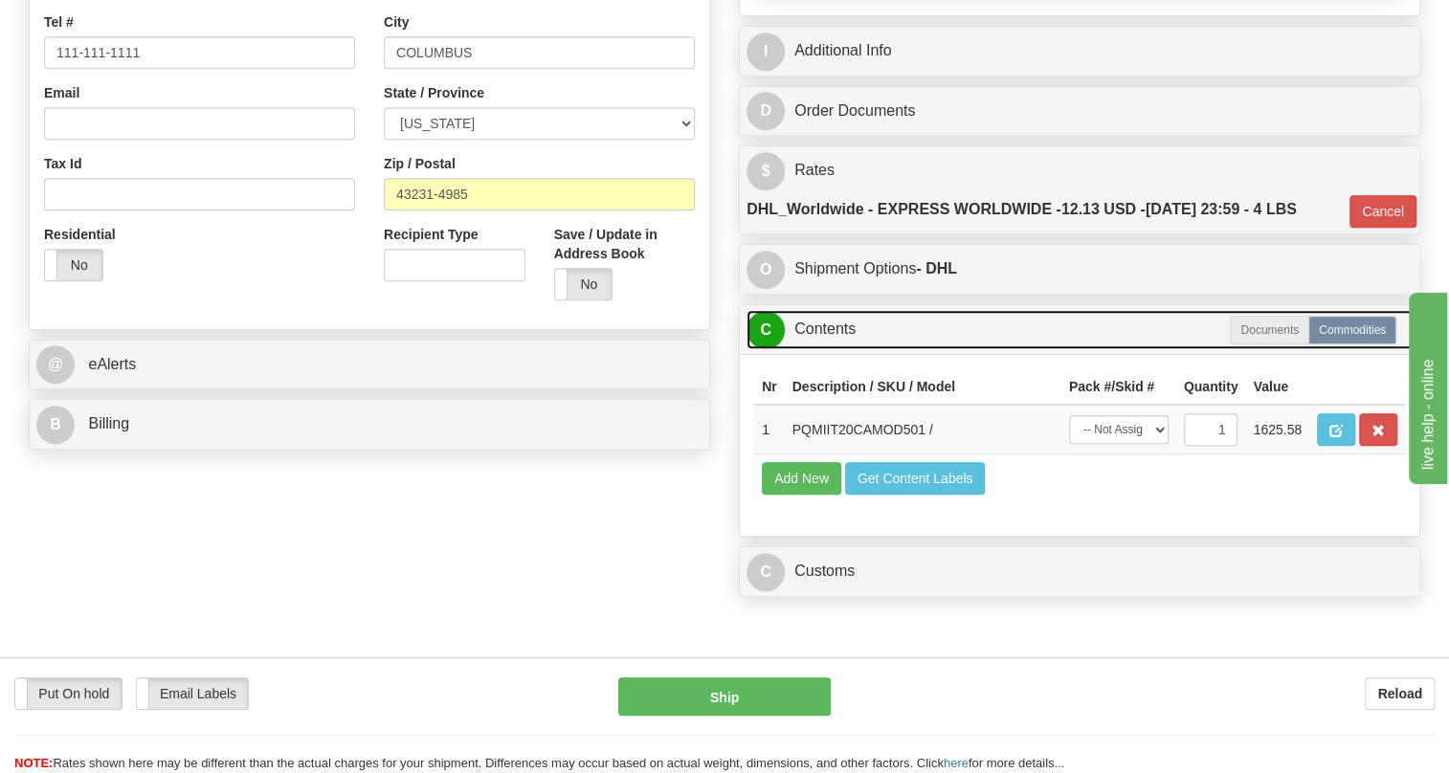
click at [832, 349] on link "C Contents" at bounding box center [1080, 329] width 666 height 39
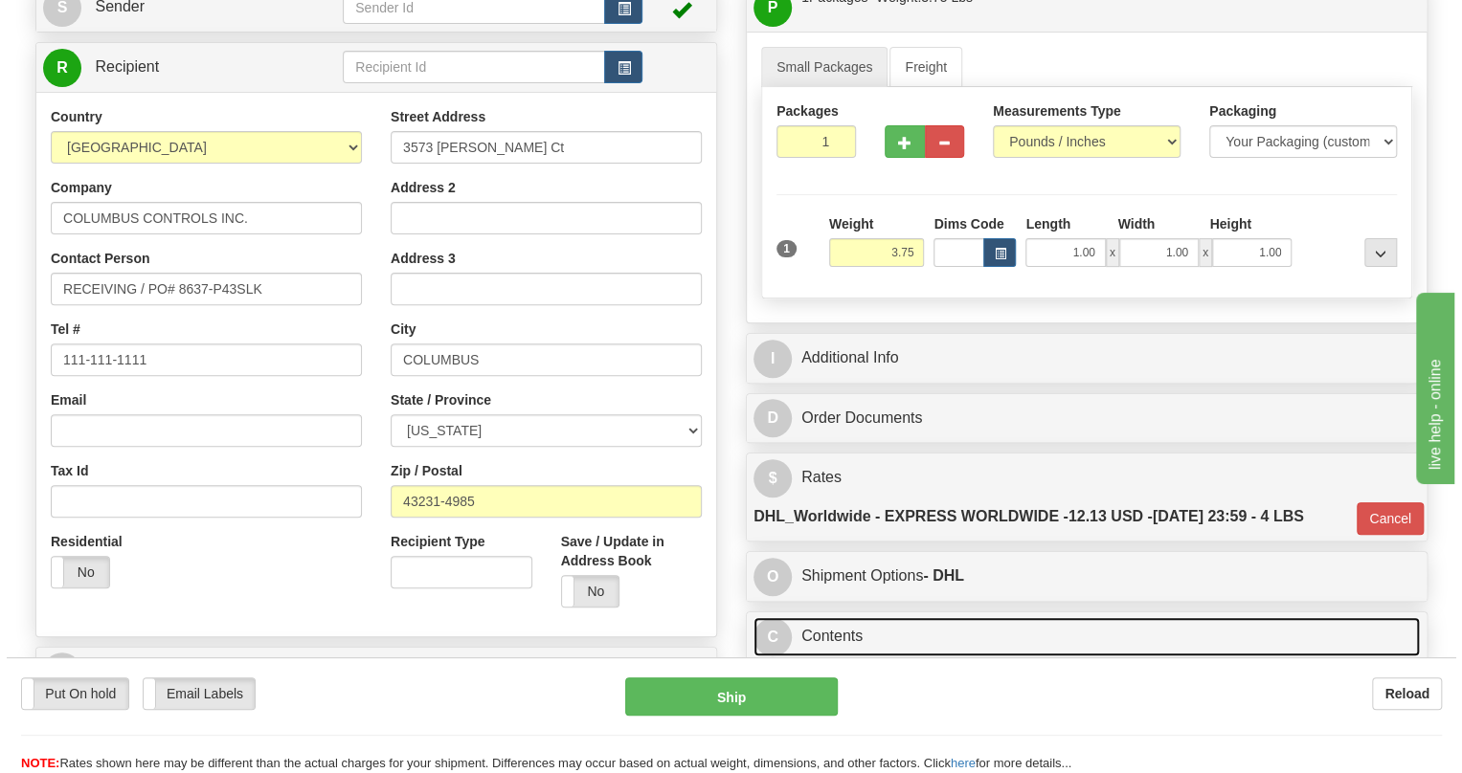
scroll to position [173, 0]
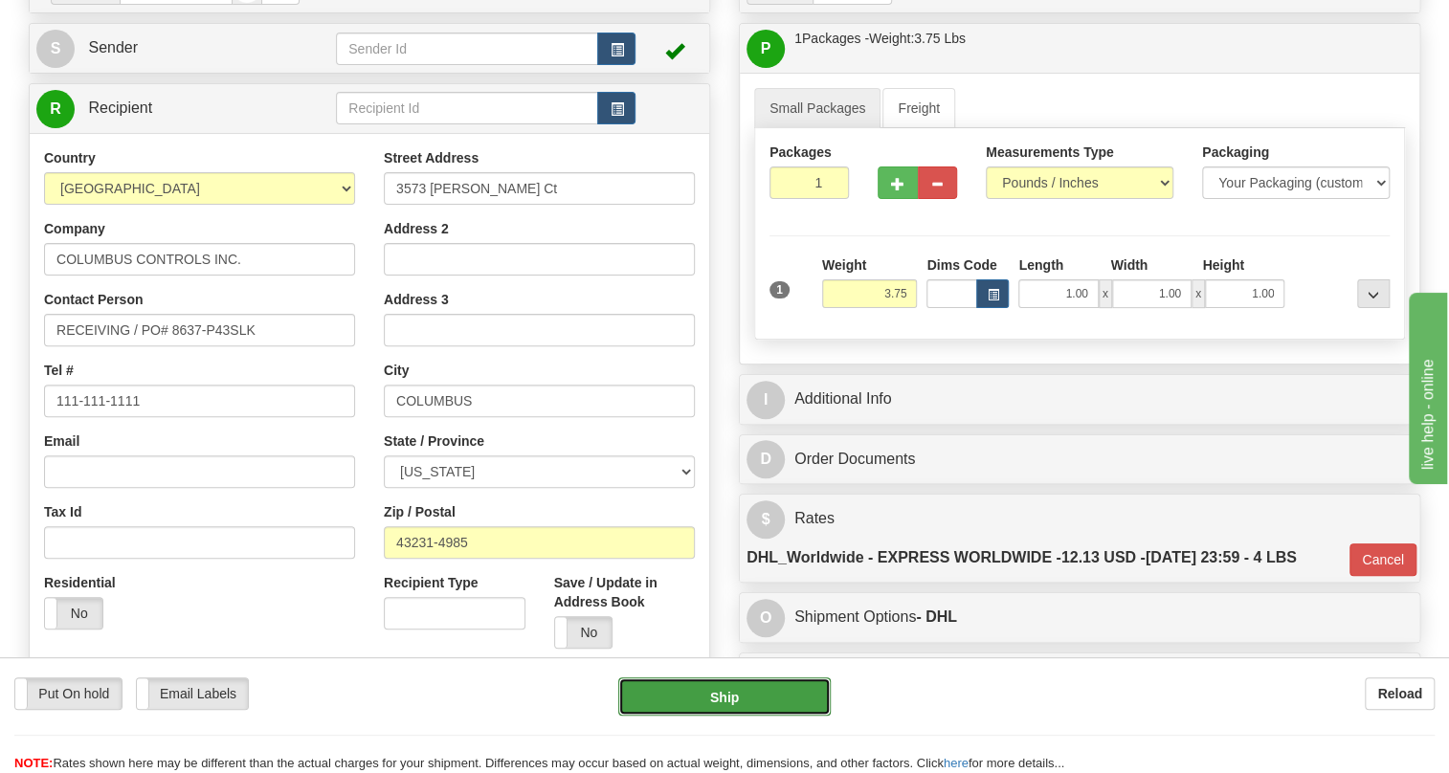
click at [725, 697] on button "Ship" at bounding box center [724, 697] width 212 height 38
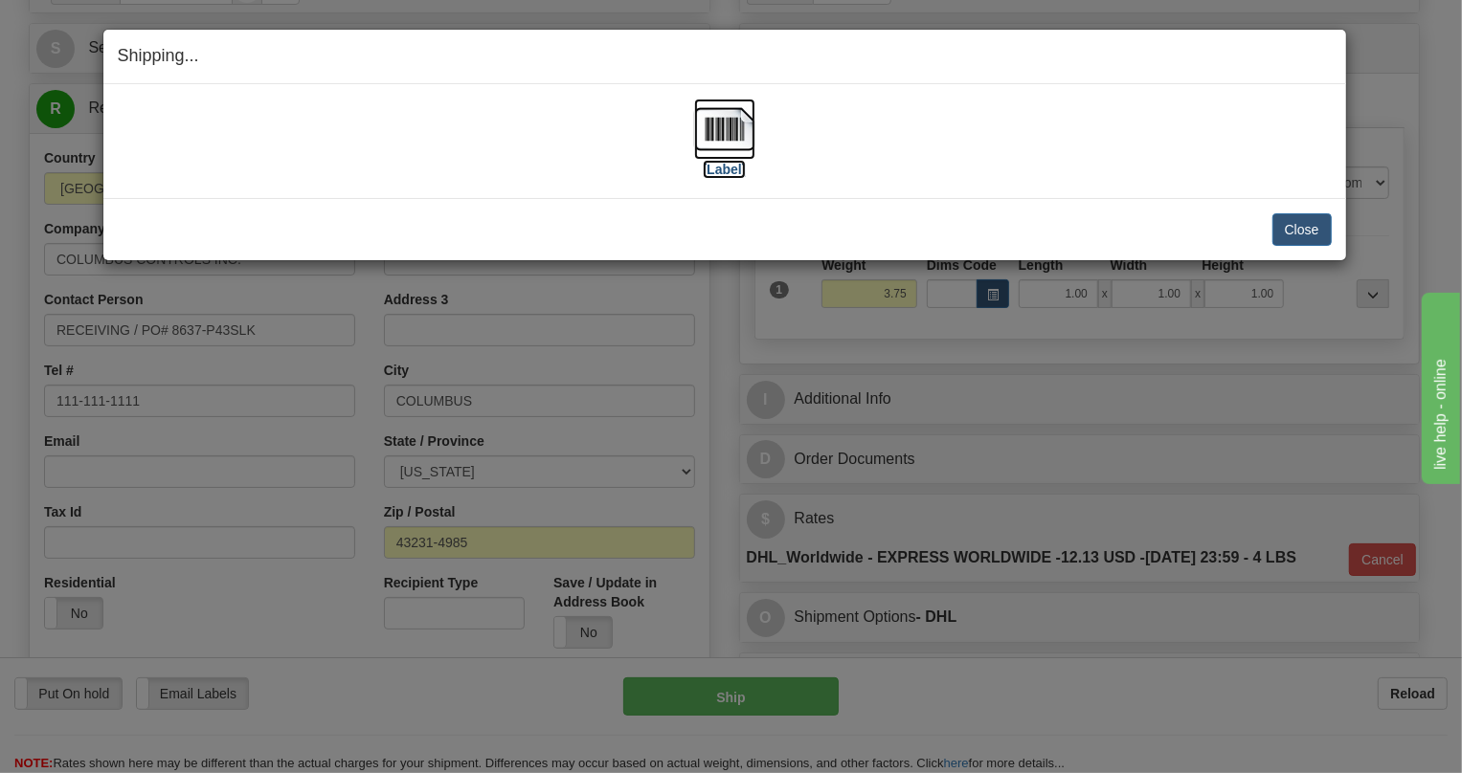
click at [728, 129] on img at bounding box center [724, 129] width 61 height 61
click at [1295, 231] on button "Close" at bounding box center [1301, 229] width 59 height 33
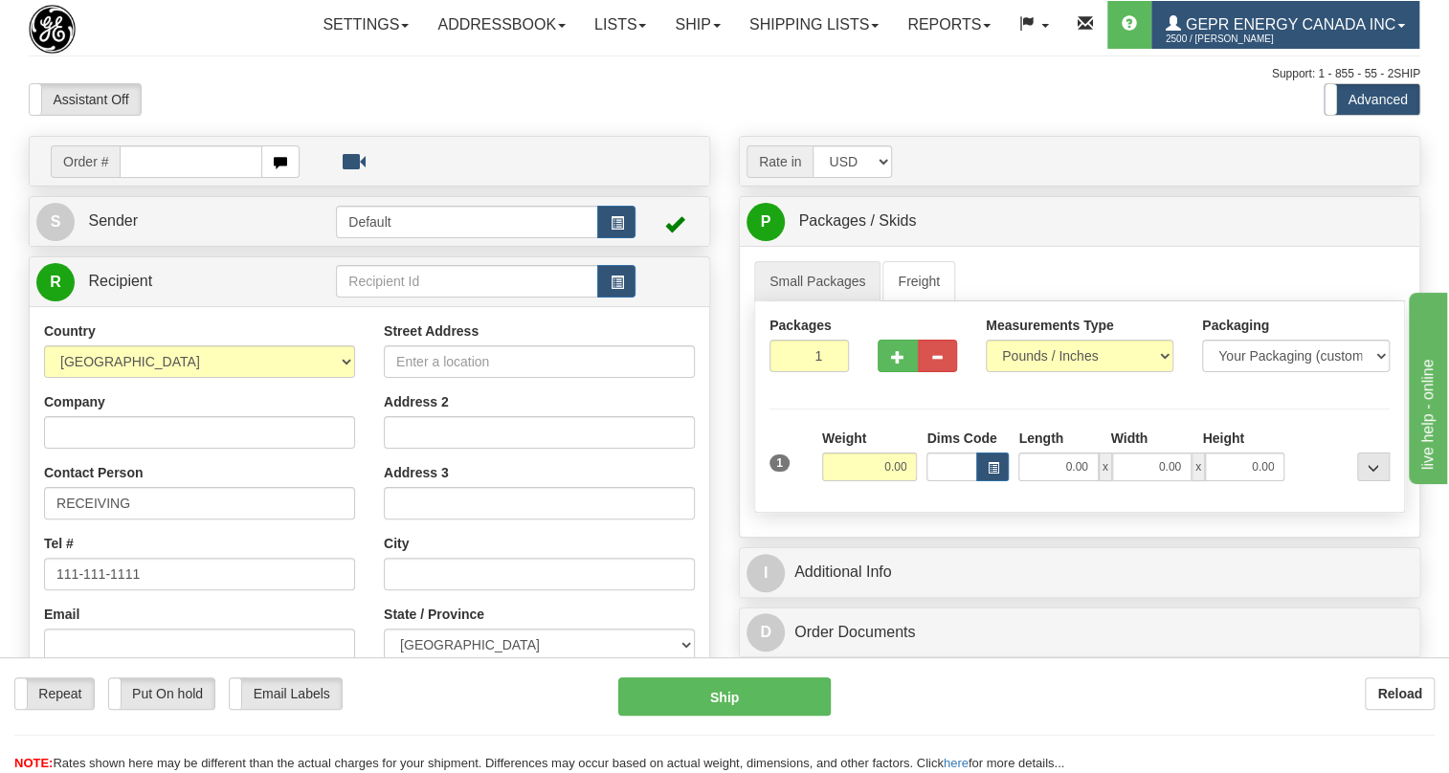
click at [1181, 33] on span "GEPR Energy Canada Inc" at bounding box center [1288, 24] width 214 height 16
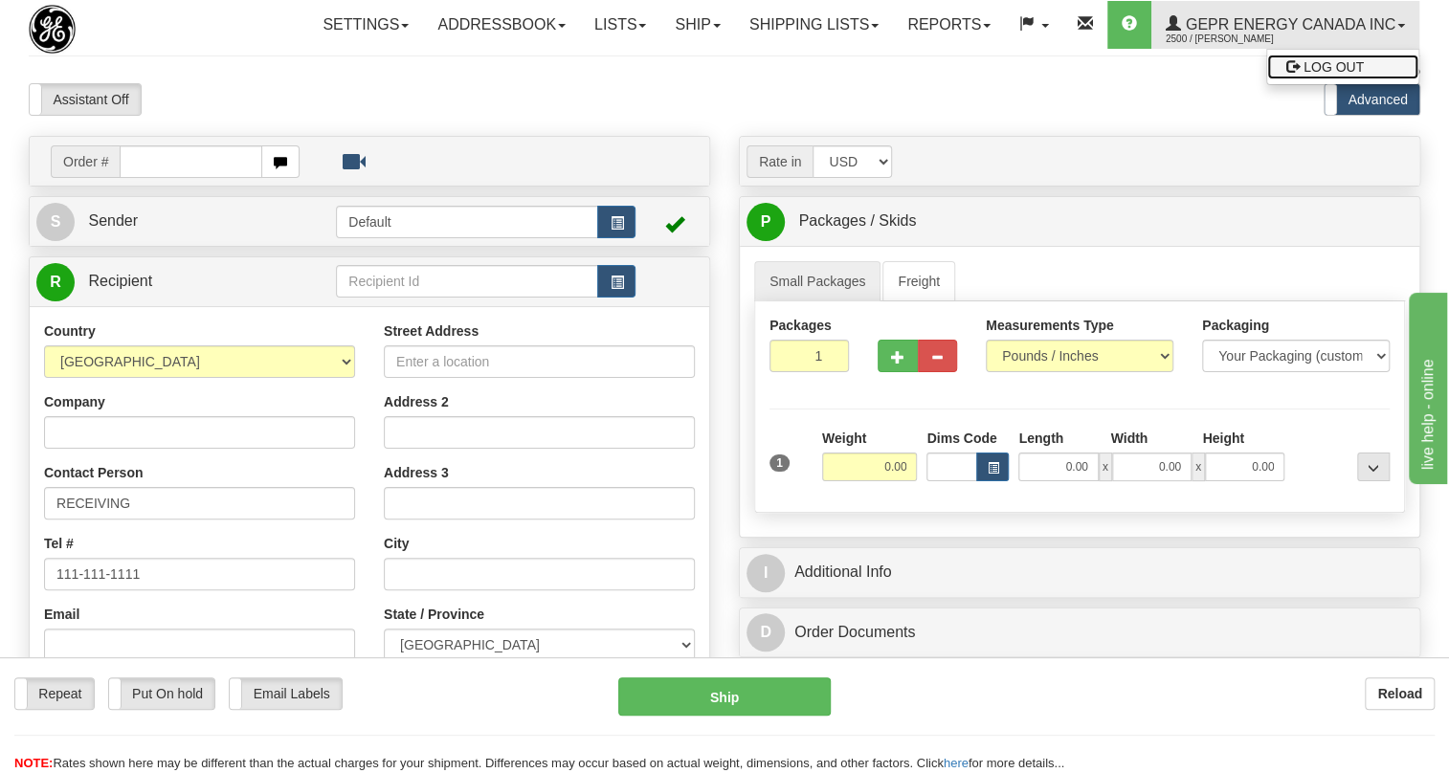
click at [1304, 75] on span "LOG OUT" at bounding box center [1334, 66] width 60 height 15
